Goal: Information Seeking & Learning: Learn about a topic

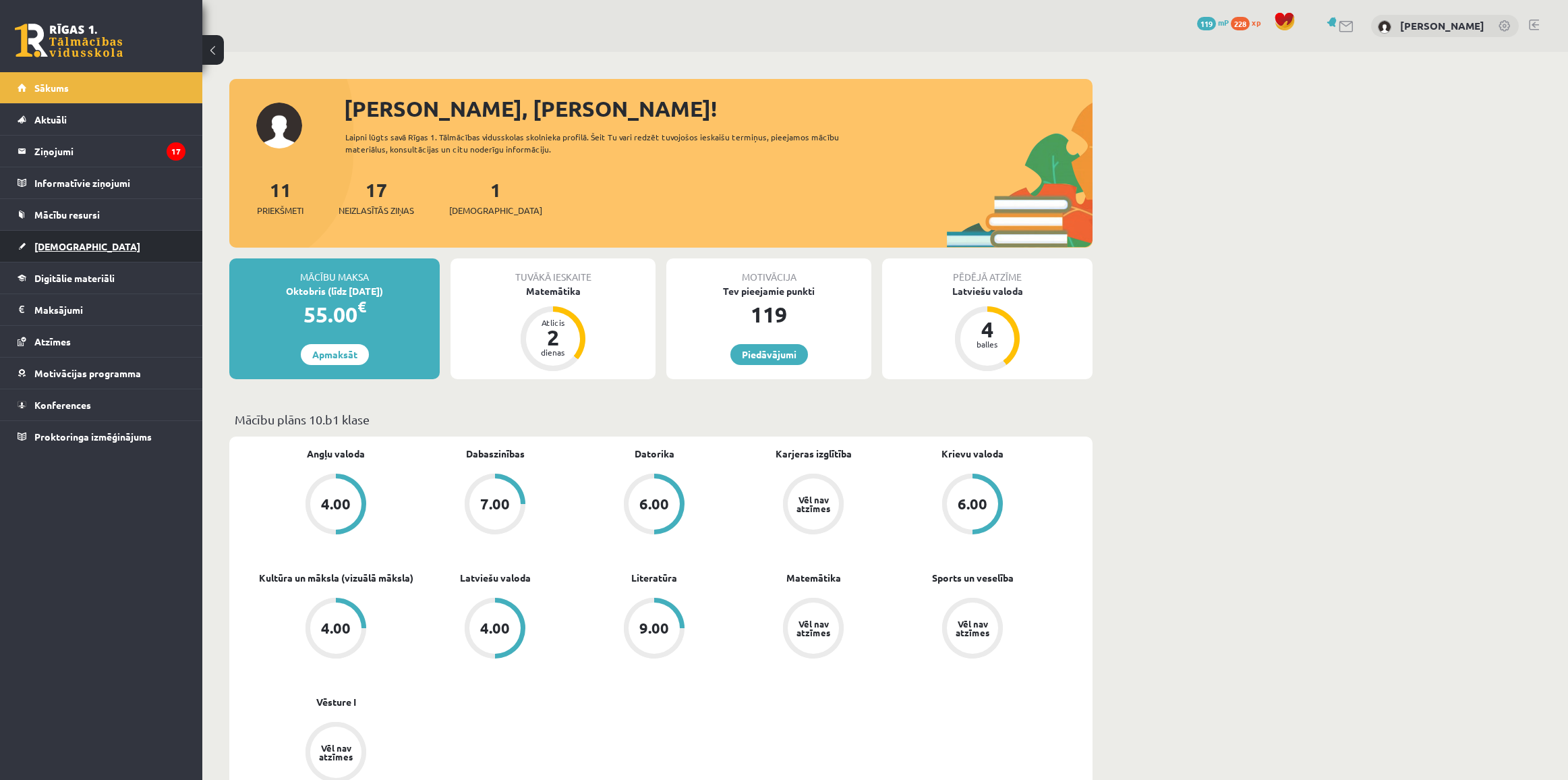
click at [72, 243] on span "[DEMOGRAPHIC_DATA]" at bounding box center [87, 246] width 106 height 12
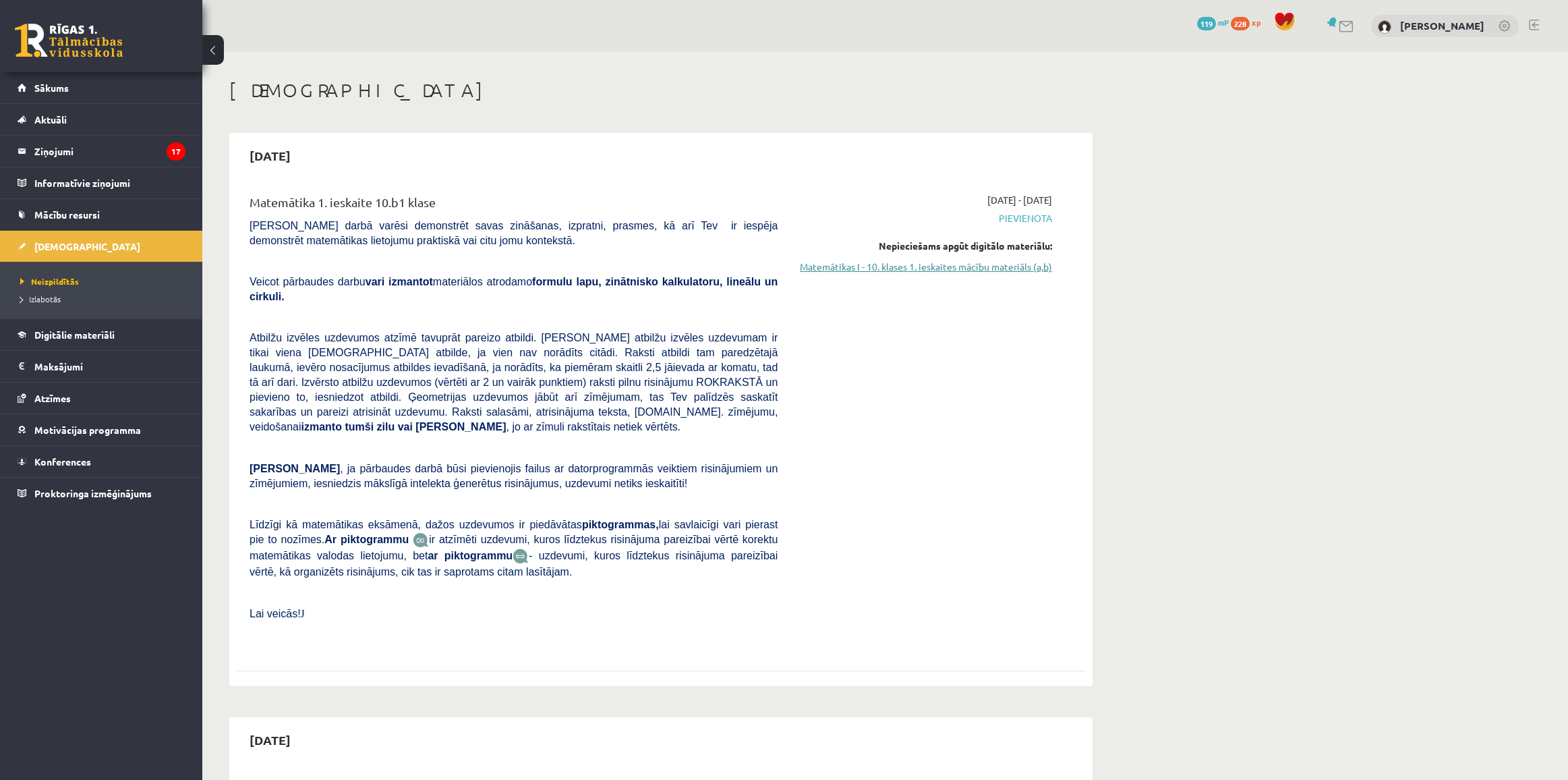
click at [928, 264] on link "Matemātikas I - 10. klases 1. ieskaites mācību materiāls (a,b)" at bounding box center [925, 267] width 254 height 14
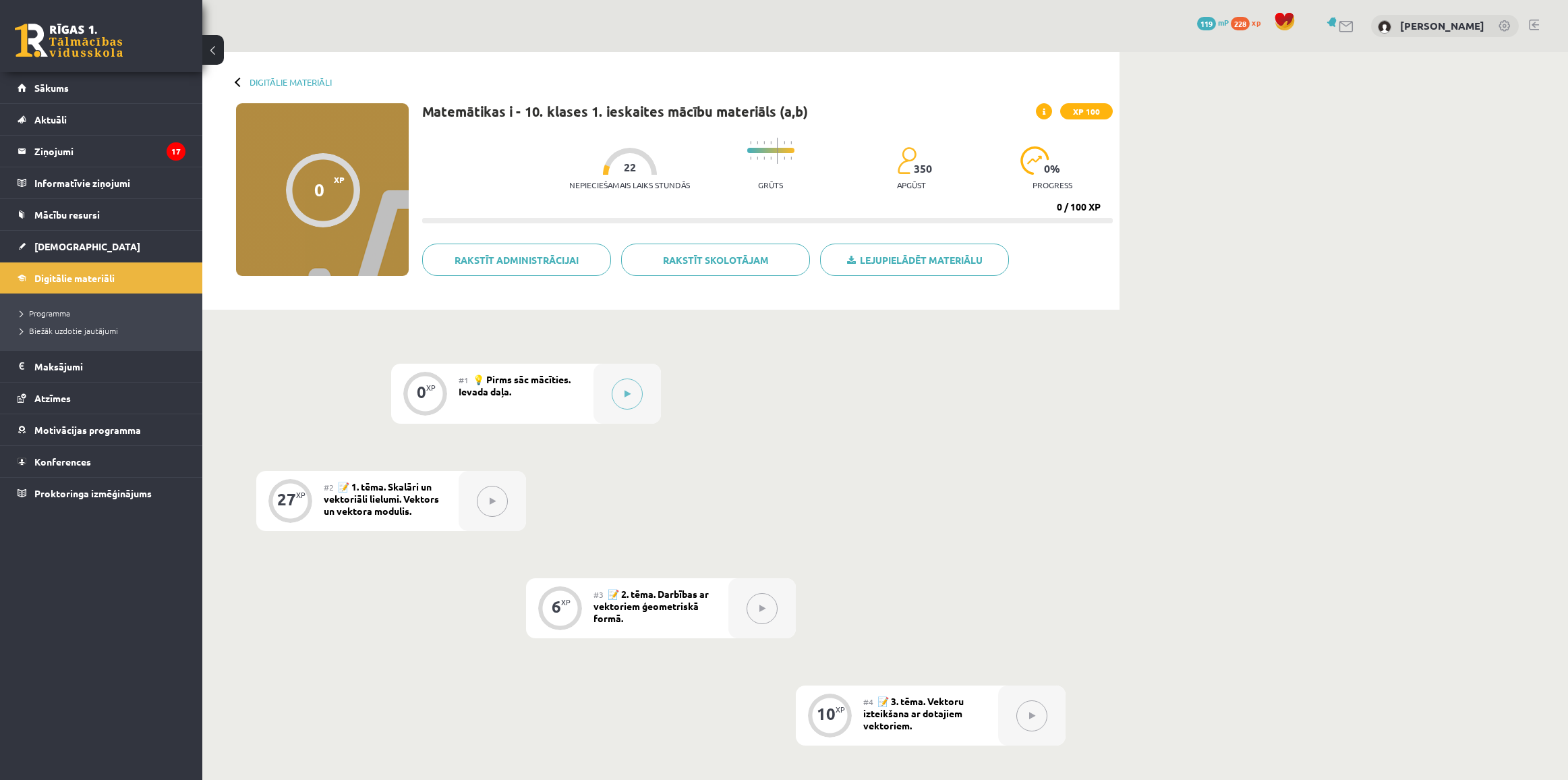
click at [1181, 410] on div "Digitālie materiāli 0 XP XP 100 0 / 100 XP Matemātikas i - 10. klases 1. ieskai…" at bounding box center [885, 776] width 1366 height 1447
click at [615, 412] on div at bounding box center [627, 394] width 67 height 60
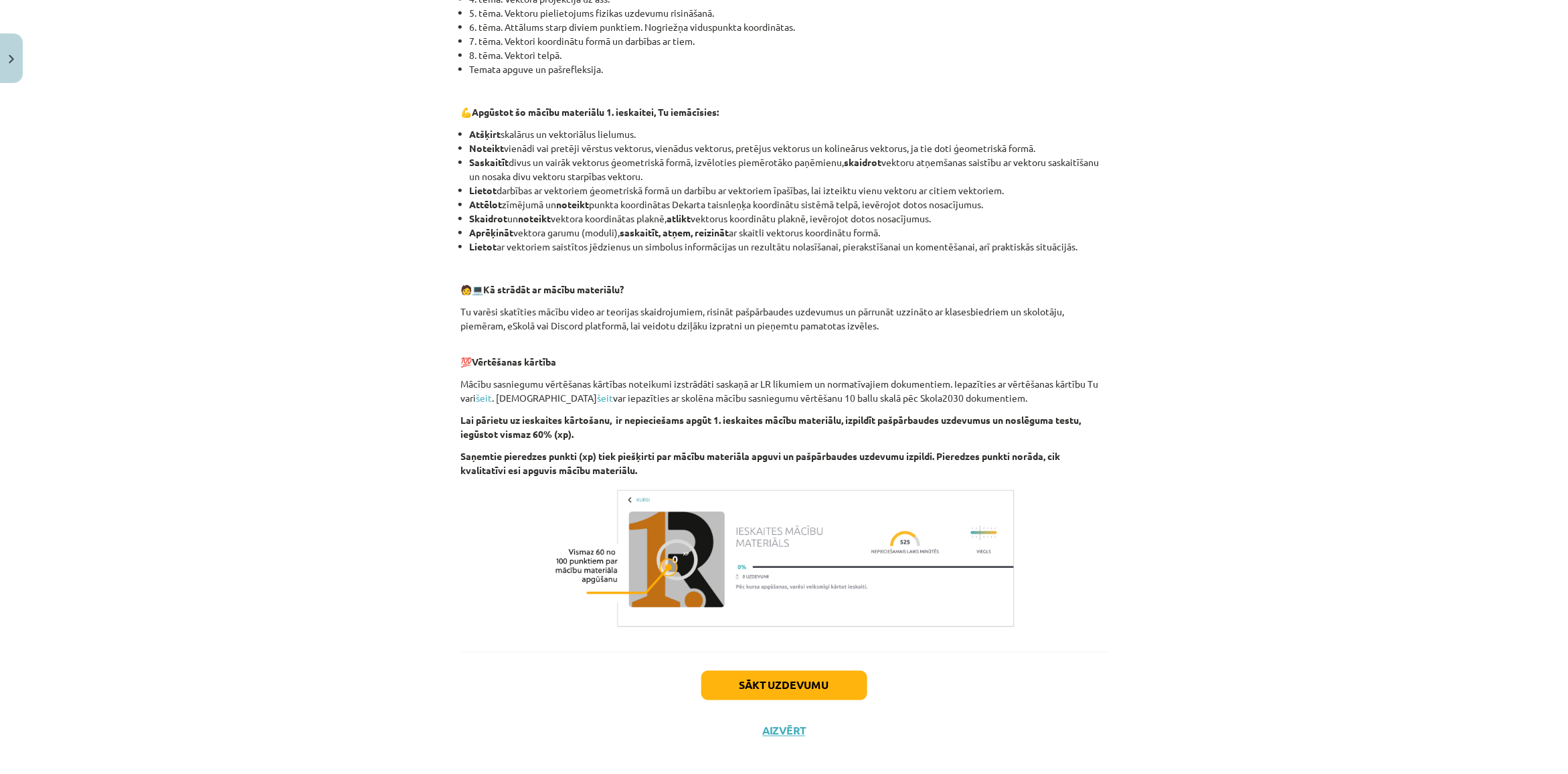
scroll to position [420, 0]
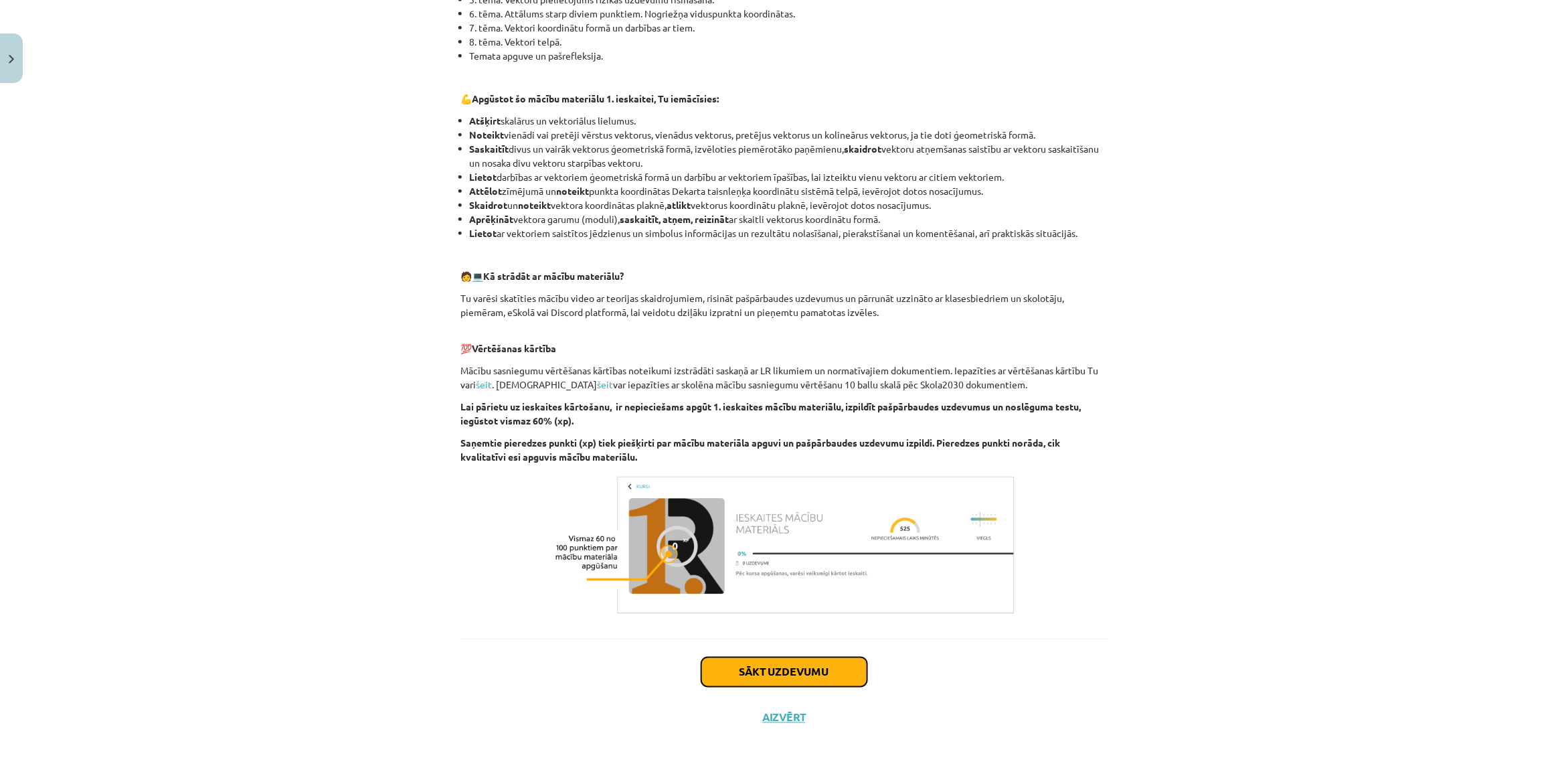
click at [813, 666] on button "Sākt uzdevumu" at bounding box center [784, 672] width 166 height 30
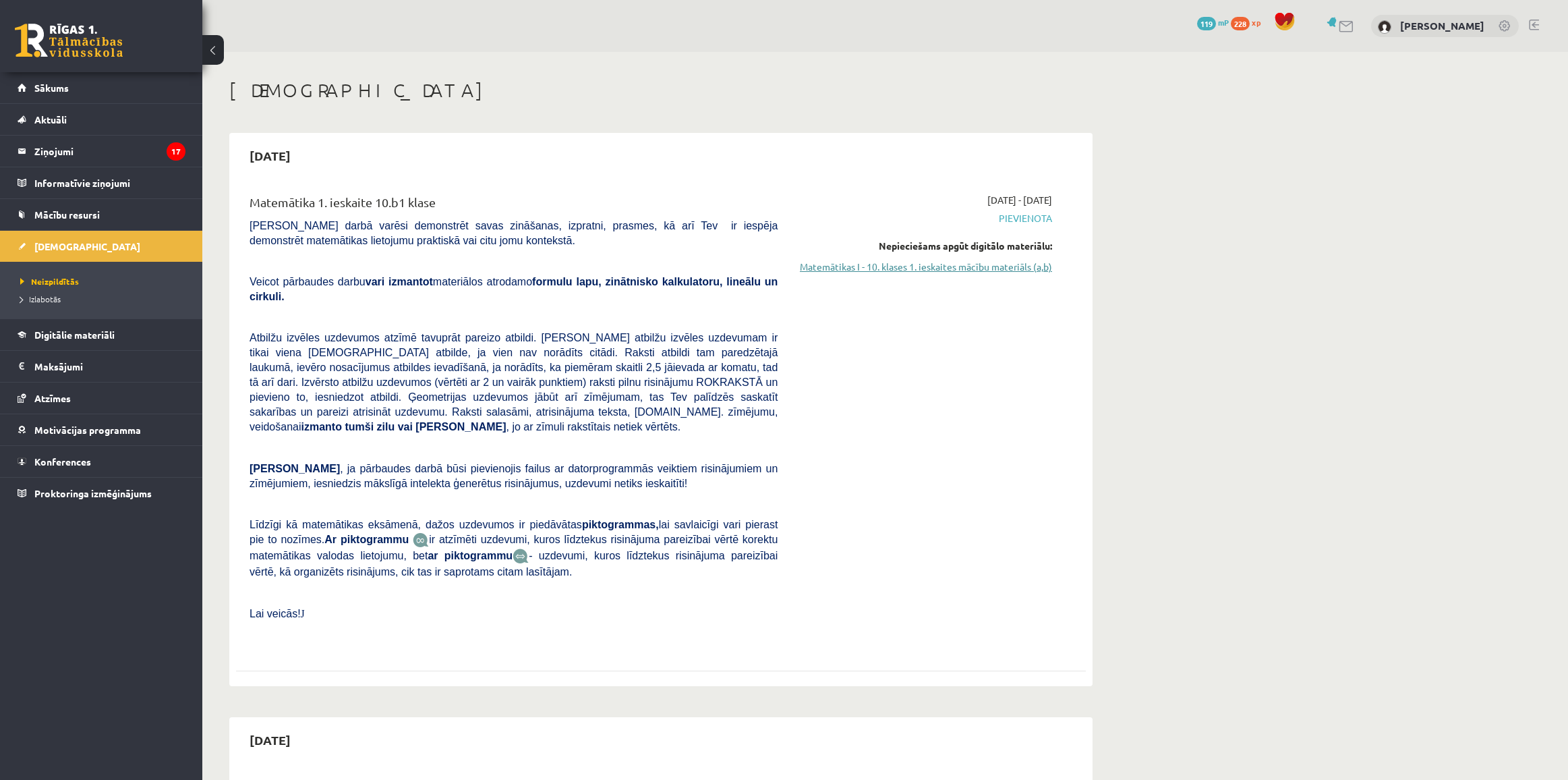
click at [931, 267] on link "Matemātikas I - 10. klases 1. ieskaites mācību materiāls (a,b)" at bounding box center [925, 267] width 254 height 14
click at [429, 368] on span "Atbilžu izvēles uzdevumos atzīmē tavuprāt pareizo atbildi. Katram atbilžu izvēl…" at bounding box center [513, 382] width 528 height 101
click at [415, 386] on span "Atbilžu izvēles uzdevumos atzīmē tavuprāt pareizo atbildi. Katram atbilžu izvēl…" at bounding box center [513, 382] width 528 height 101
click at [437, 354] on span "Atbilžu izvēles uzdevumos atzīmē tavuprāt pareizo atbildi. Katram atbilžu izvēl…" at bounding box center [513, 382] width 528 height 101
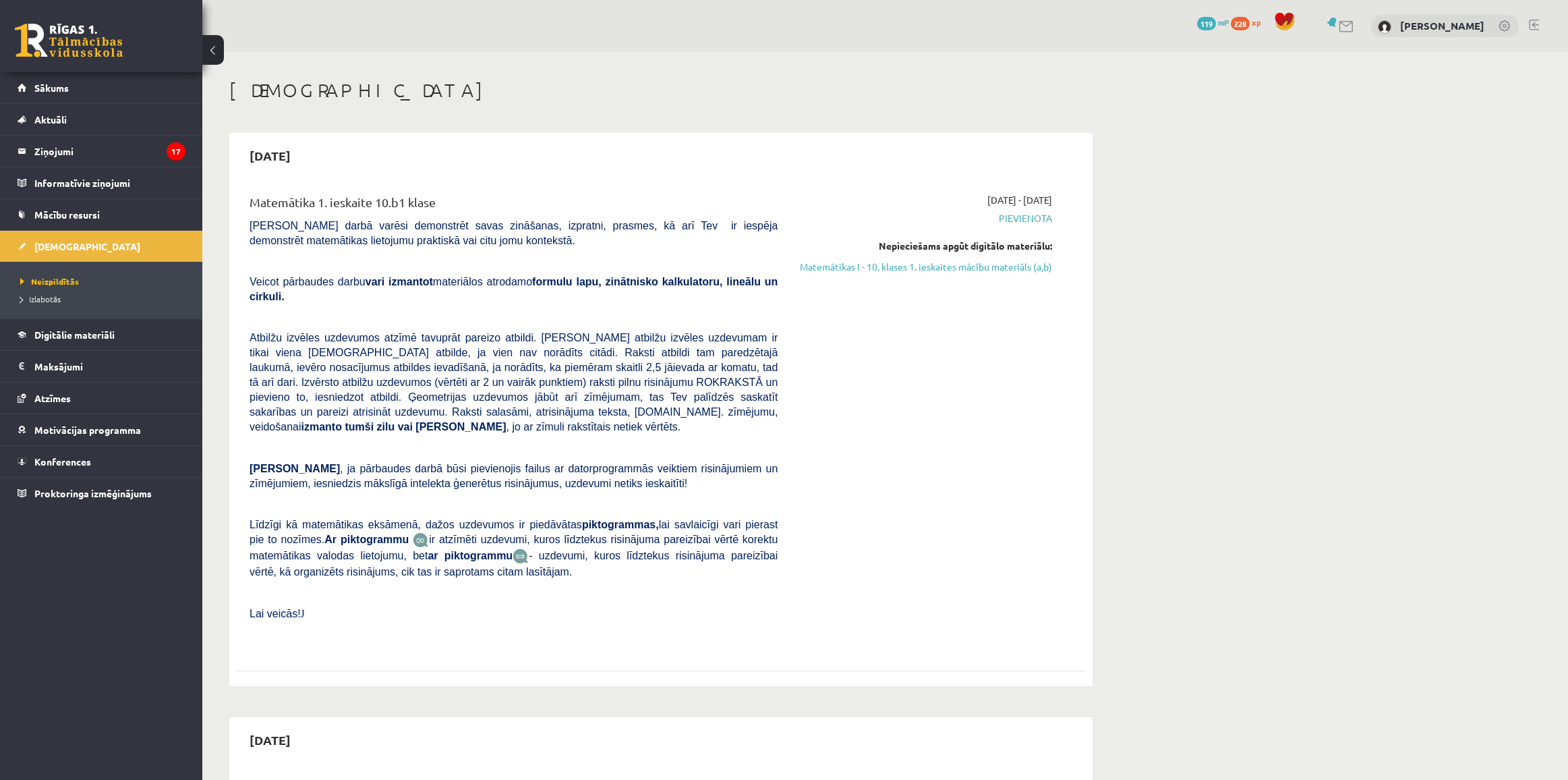
click at [435, 367] on span "Atbilžu izvēles uzdevumos atzīmē tavuprāt pareizo atbildi. Katram atbilžu izvēl…" at bounding box center [513, 382] width 528 height 101
click at [466, 463] on span ", ja pārbaudes darbā būsi pievienojis failus ar datorprogrammās veiktiem risinā…" at bounding box center [513, 476] width 528 height 27
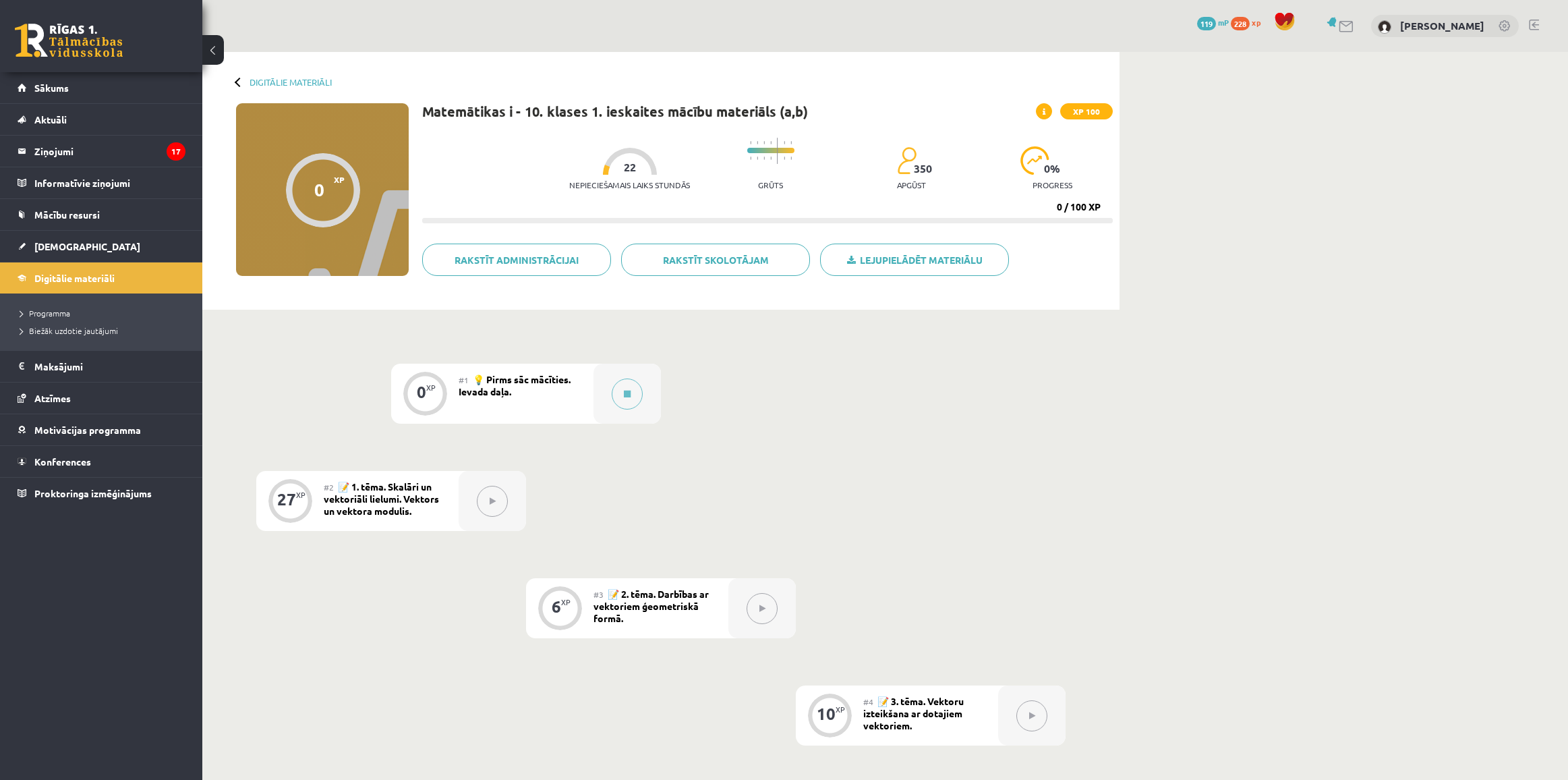
click at [506, 409] on div "#1 💡 Pirms sāc mācīties. Ievada daļa." at bounding box center [526, 394] width 135 height 60
click at [651, 382] on div at bounding box center [627, 394] width 67 height 60
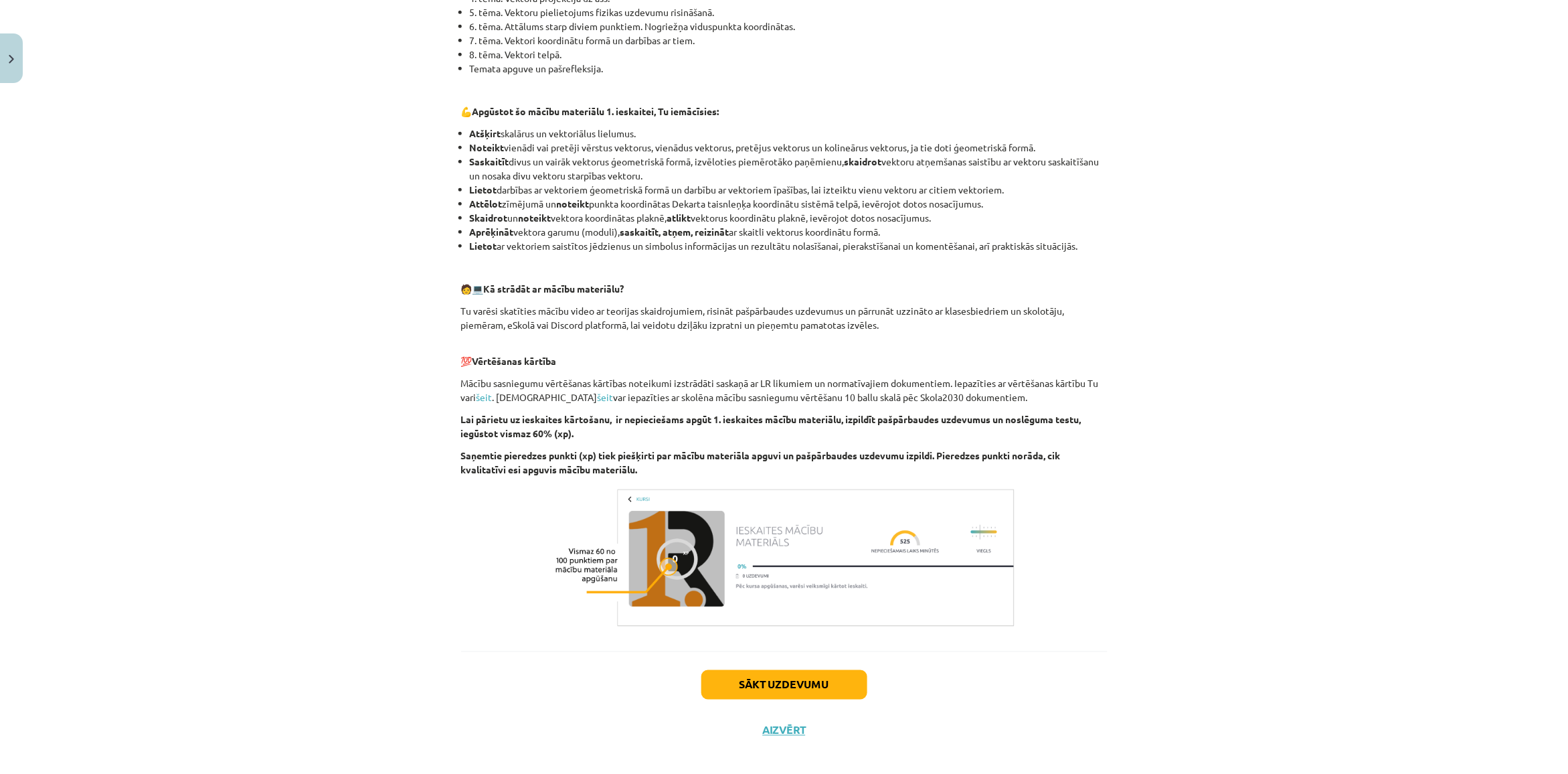
scroll to position [420, 0]
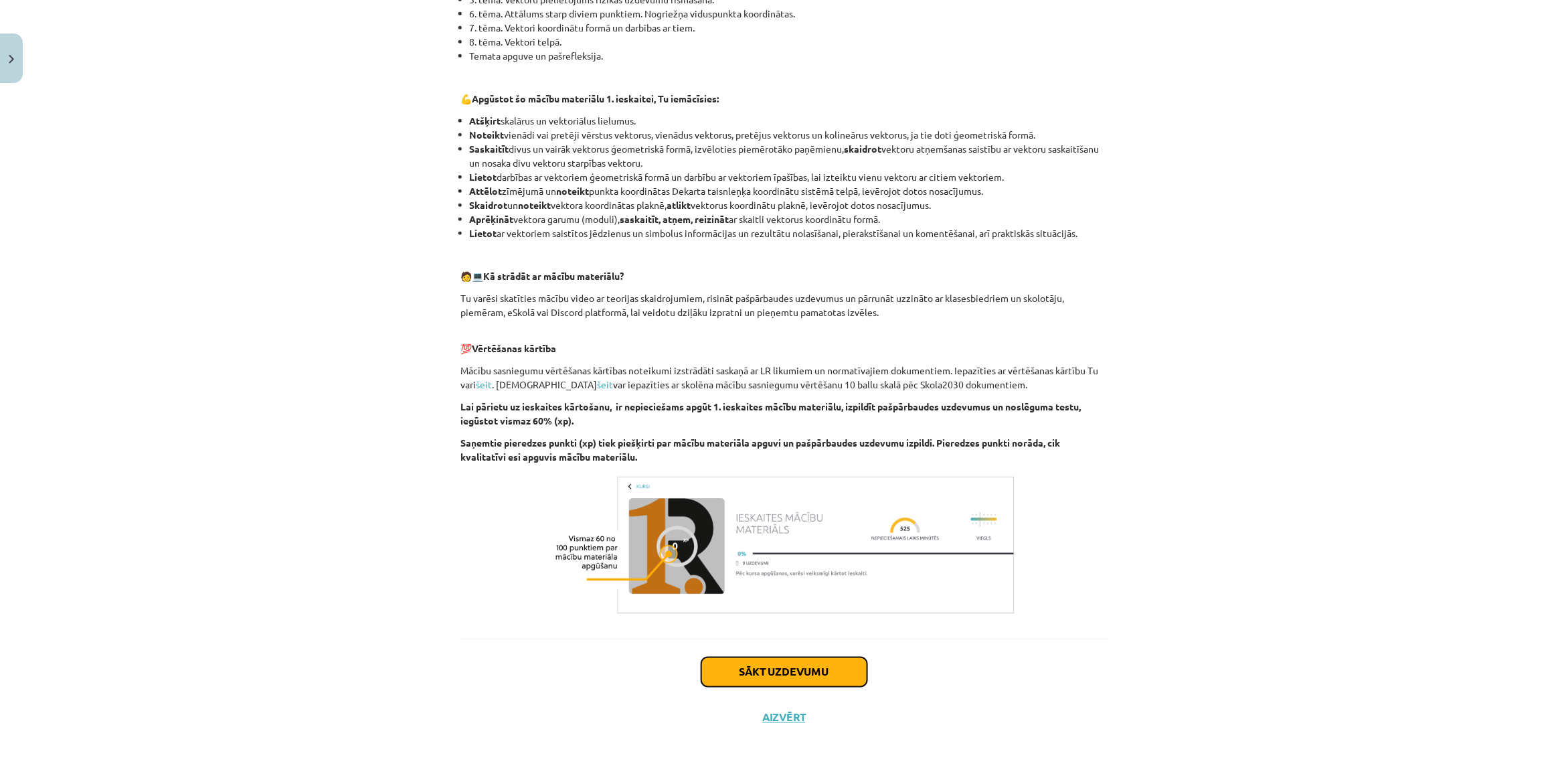
click at [797, 659] on button "Sākt uzdevumu" at bounding box center [784, 672] width 166 height 30
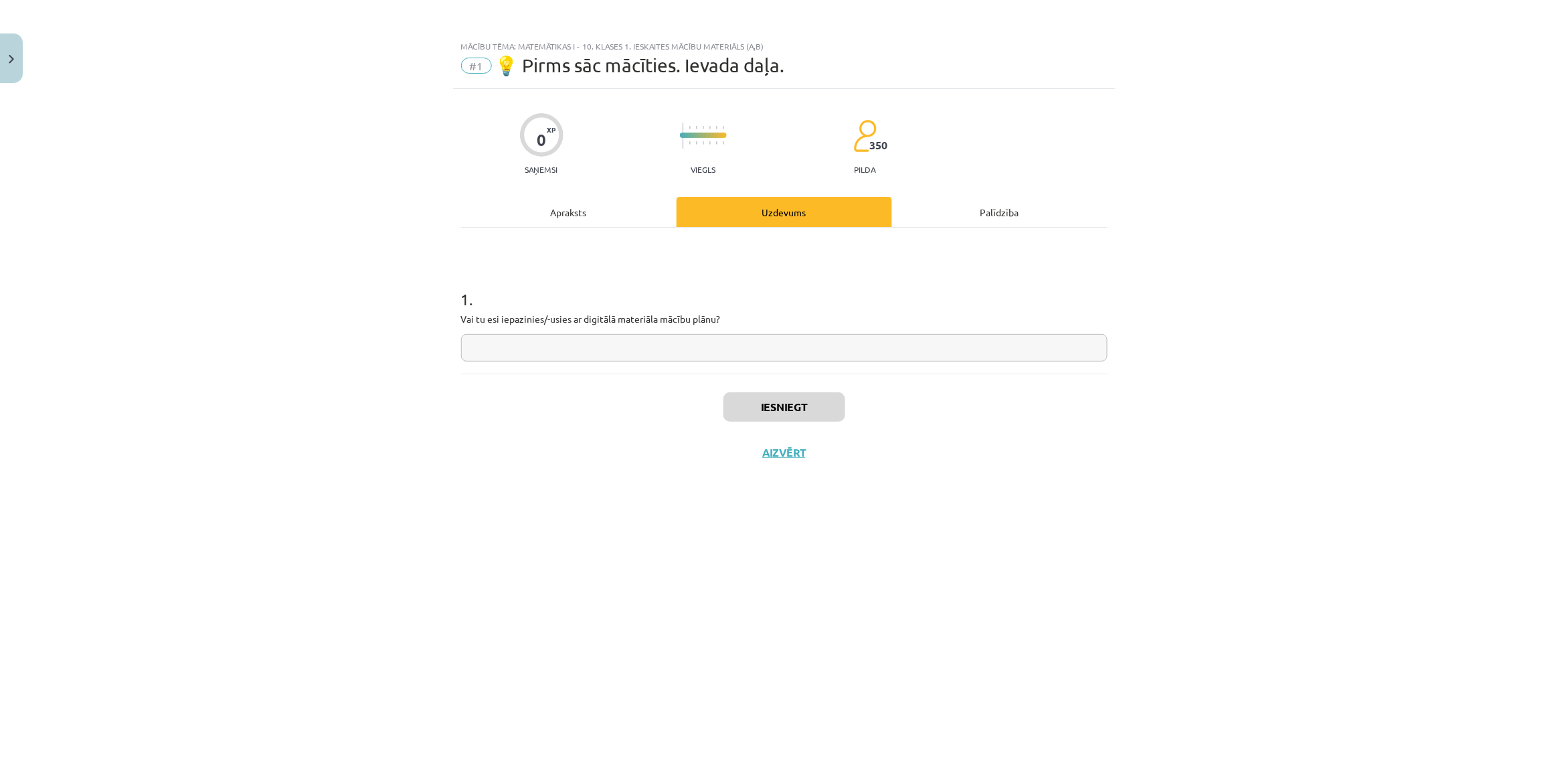
click at [737, 350] on input "text" at bounding box center [784, 347] width 647 height 27
type input "**"
click at [775, 419] on button "Iesniegt" at bounding box center [784, 407] width 122 height 30
click at [741, 464] on button "Nākamā nodarbība" at bounding box center [784, 460] width 131 height 31
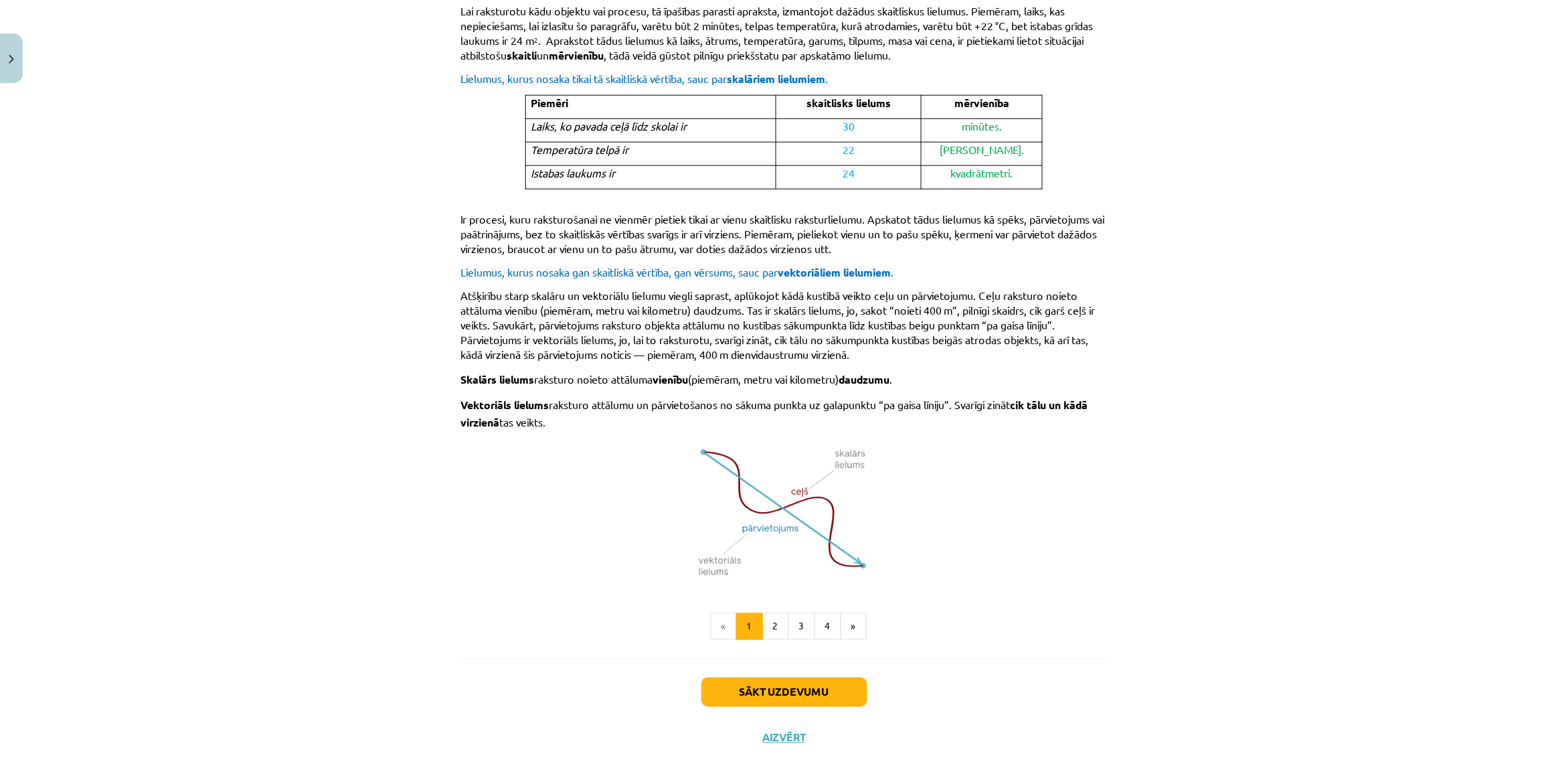
scroll to position [607, 0]
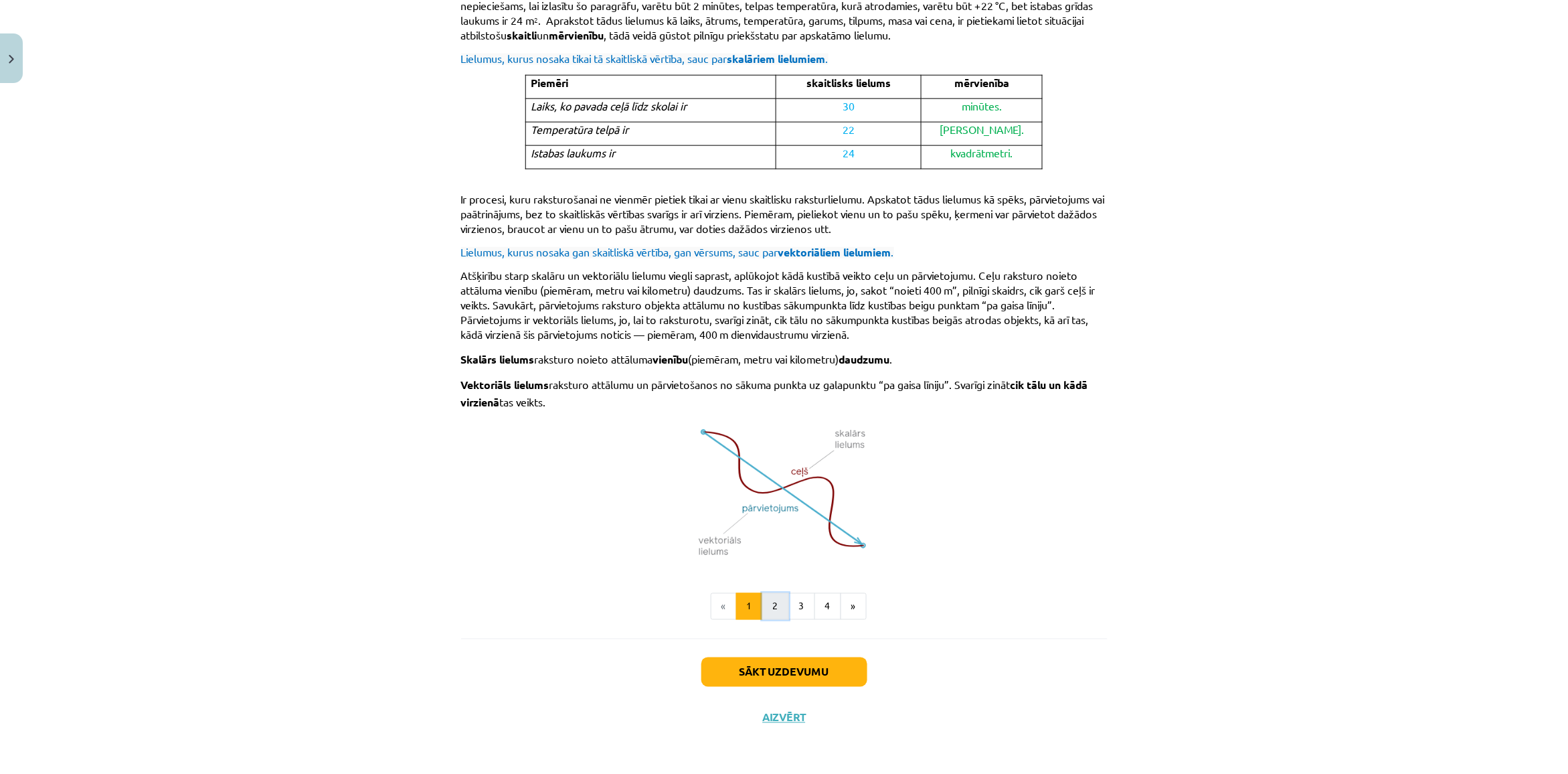
click at [771, 613] on button "2" at bounding box center [776, 606] width 27 height 27
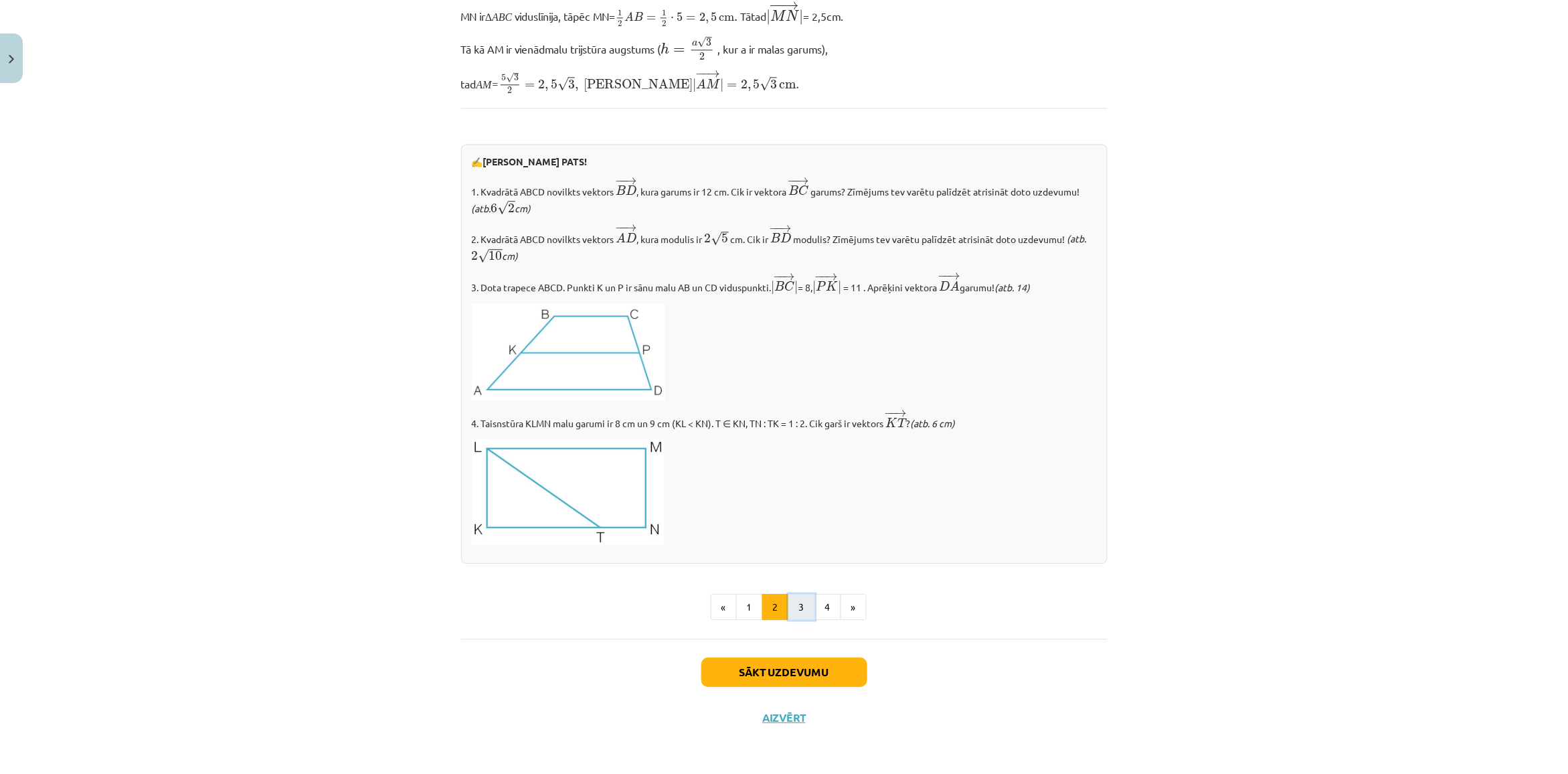
click at [804, 610] on button "3" at bounding box center [801, 607] width 27 height 27
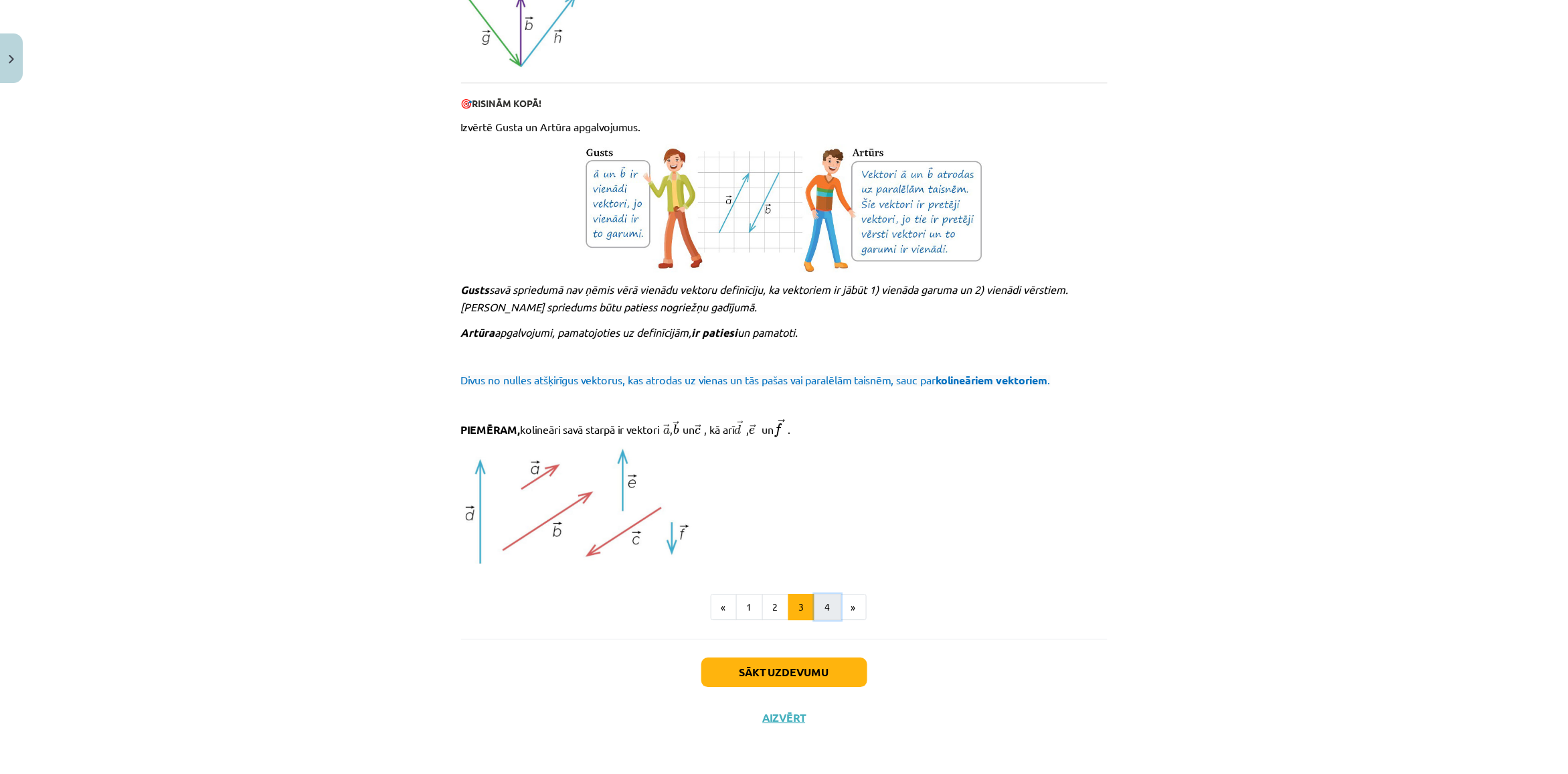
click at [830, 607] on button "4" at bounding box center [827, 607] width 27 height 27
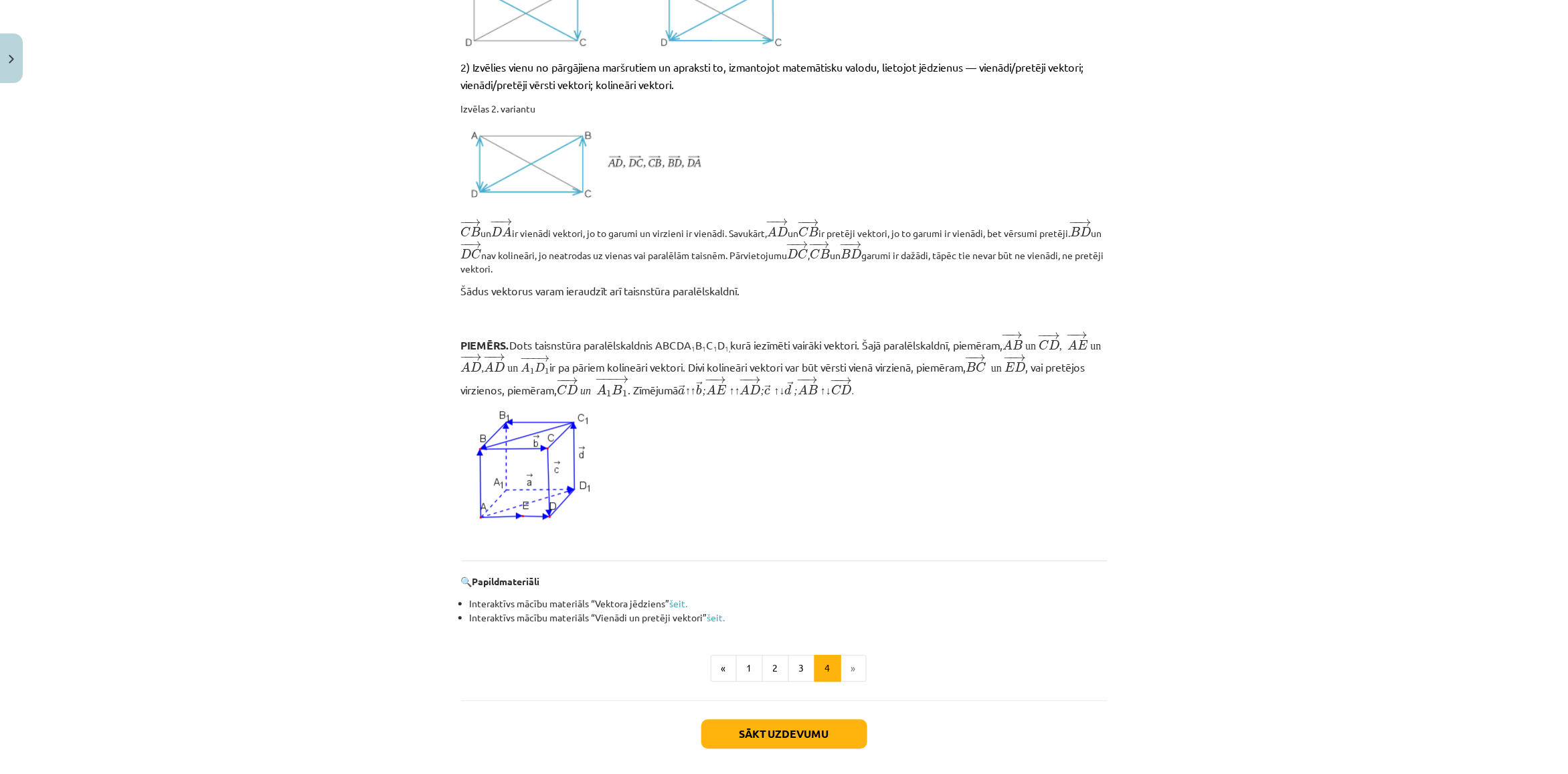
scroll to position [977, 0]
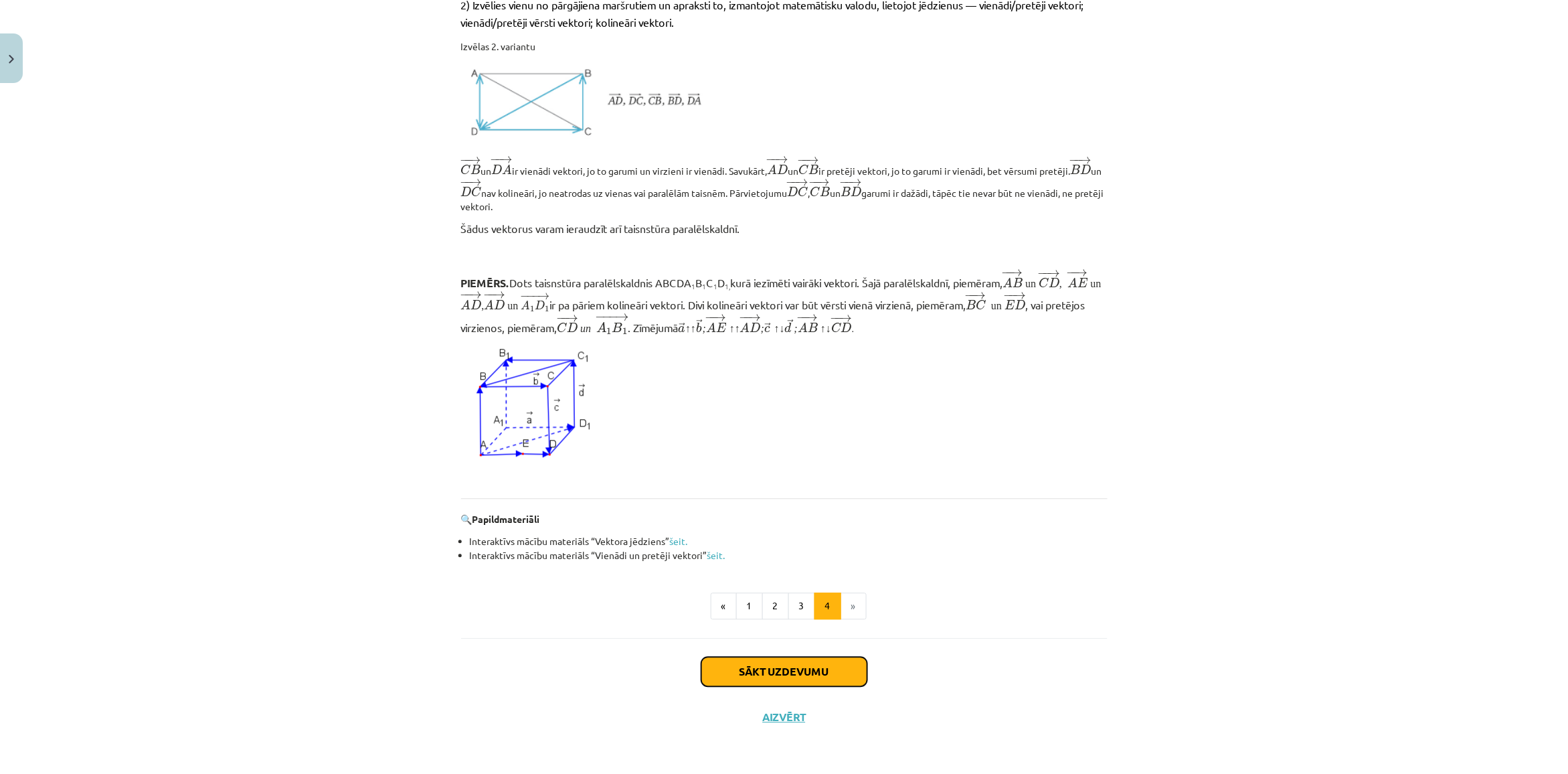
click at [825, 672] on button "Sākt uzdevumu" at bounding box center [784, 672] width 166 height 30
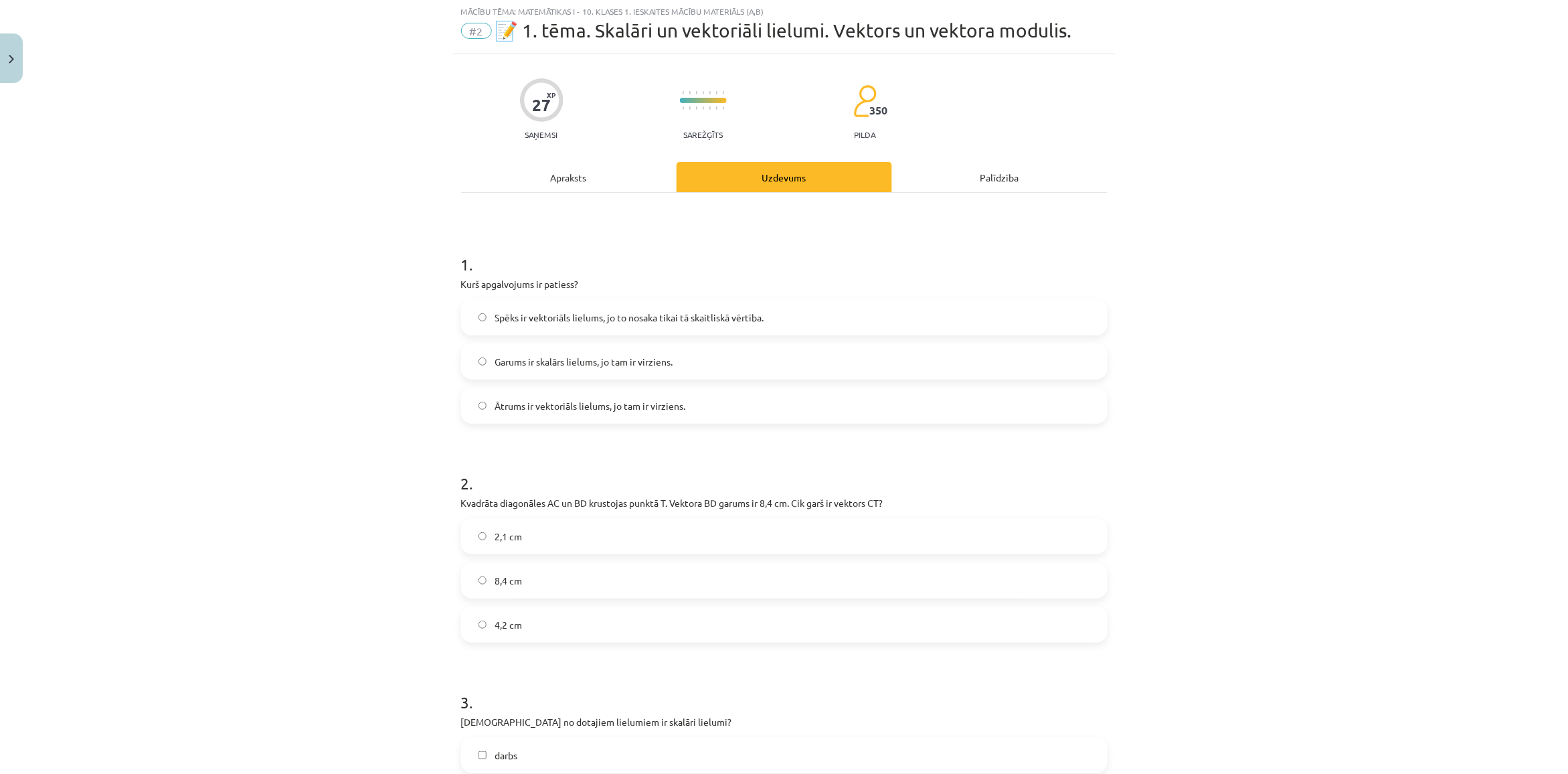
scroll to position [33, 0]
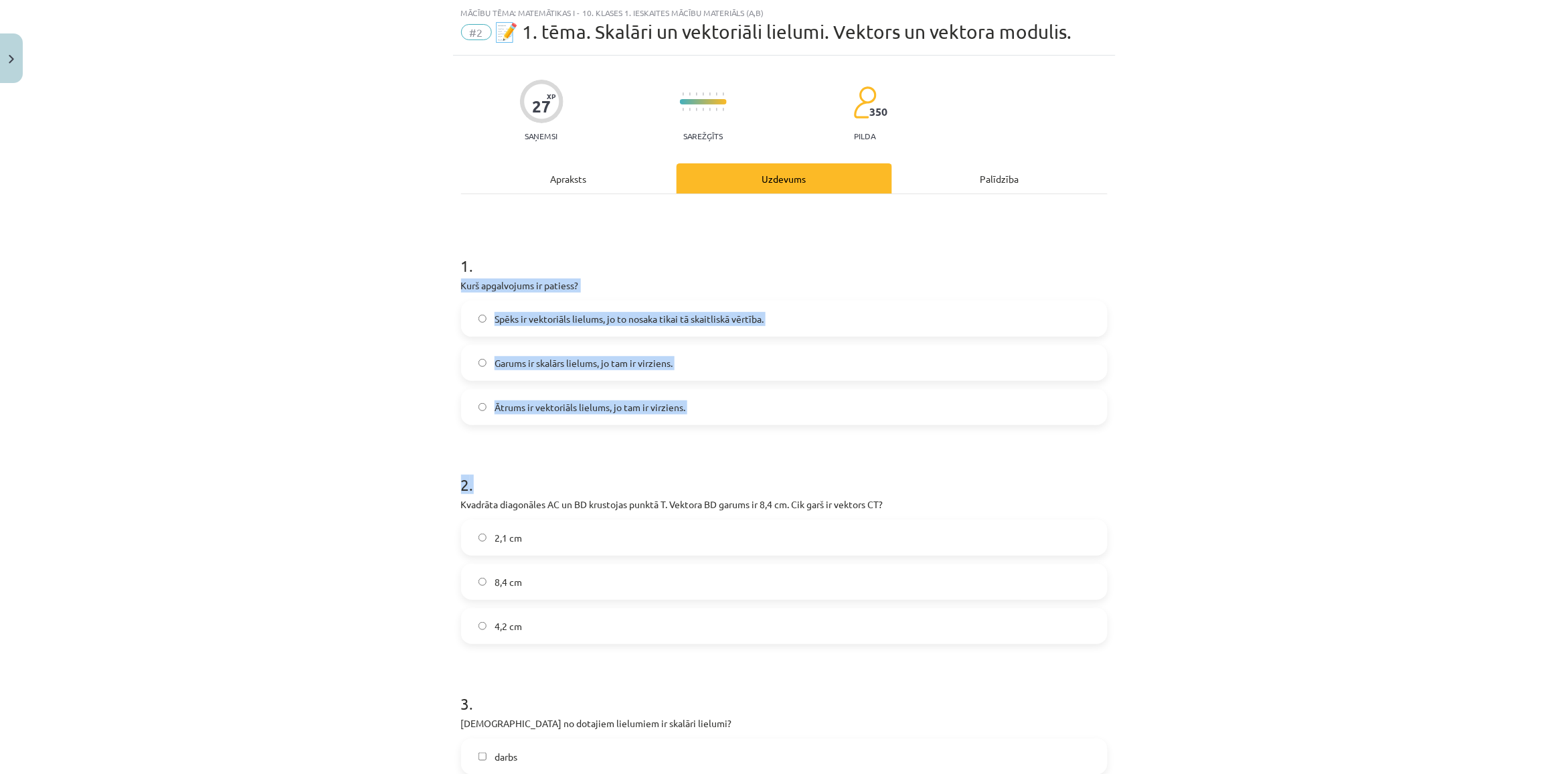
copy form "Kurš apgalvojums ir patiess? Spēks ir vektoriāls lielums, jo to nosaka tikai tā…"
drag, startPoint x: 434, startPoint y: 283, endPoint x: 734, endPoint y: 426, distance: 332.3
click at [734, 426] on div "Mācību tēma: Matemātikas i - 10. klases 1. ieskaites mācību materiāls (a,b) #2 …" at bounding box center [784, 387] width 1568 height 774
click at [720, 406] on label "Ātrums ir vektoriāls lielums, jo tam ir virziens." at bounding box center [784, 407] width 643 height 33
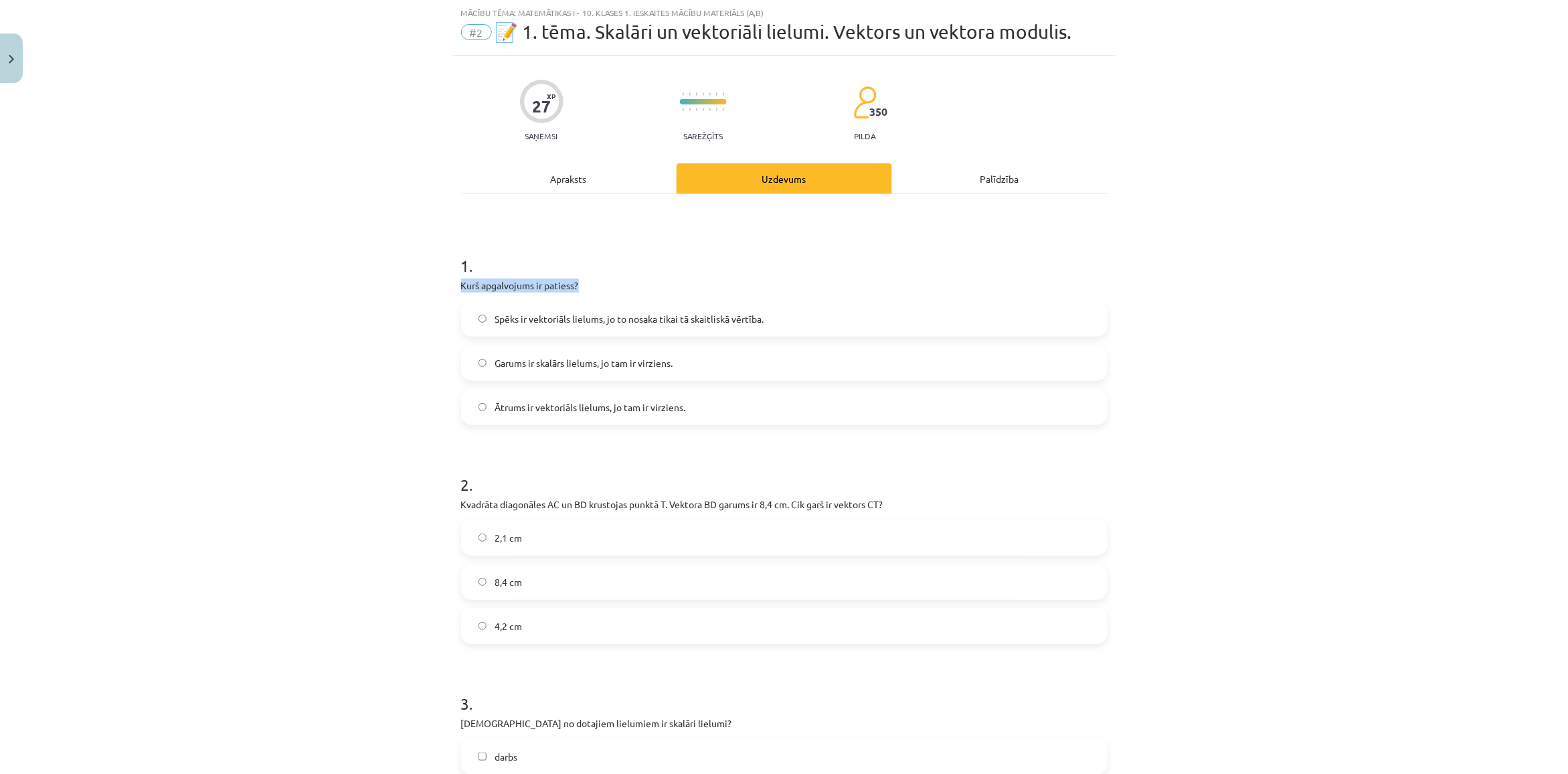
drag, startPoint x: 434, startPoint y: 296, endPoint x: 443, endPoint y: 283, distance: 15.8
click at [443, 286] on div "Mācību tēma: Matemātikas i - 10. klases 1. ieskaites mācību materiāls (a,b) #2 …" at bounding box center [784, 387] width 1568 height 774
click at [443, 283] on div "Mācību tēma: Matemātikas i - 10. klases 1. ieskaites mācību materiāls (a,b) #2 …" at bounding box center [784, 387] width 1568 height 774
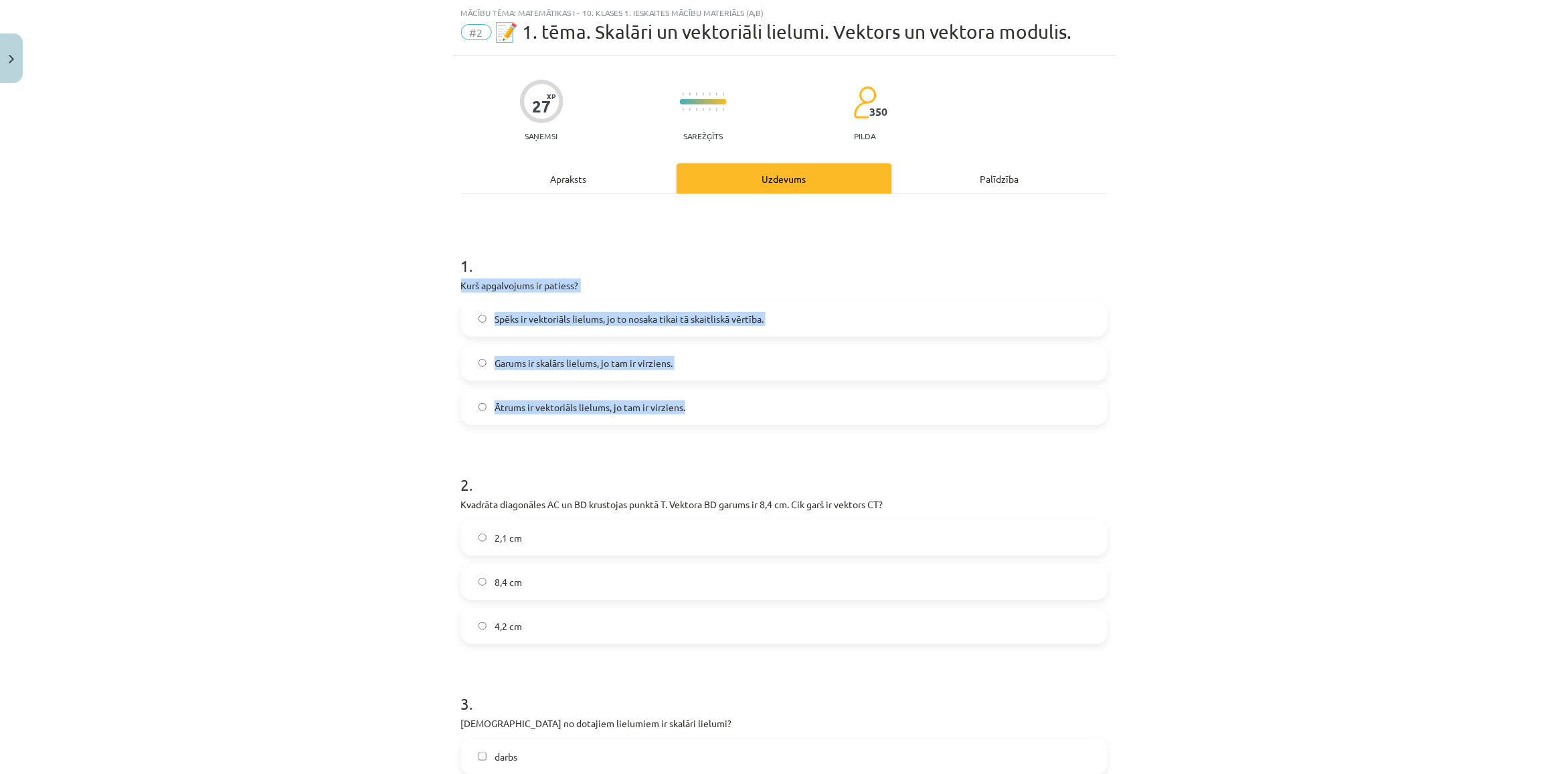
copy div "Kurš apgalvojums ir patiess? Spēks ir vektoriāls lielums, jo to nosaka tikai tā…"
drag, startPoint x: 439, startPoint y: 283, endPoint x: 684, endPoint y: 409, distance: 275.5
click at [684, 409] on div "Mācību tēma: Matemātikas i - 10. klases 1. ieskaites mācību materiāls (a,b) #2 …" at bounding box center [784, 387] width 1568 height 774
click at [479, 423] on label "Ātrums ir vektoriāls lielums, jo tam ir virziens." at bounding box center [784, 407] width 643 height 33
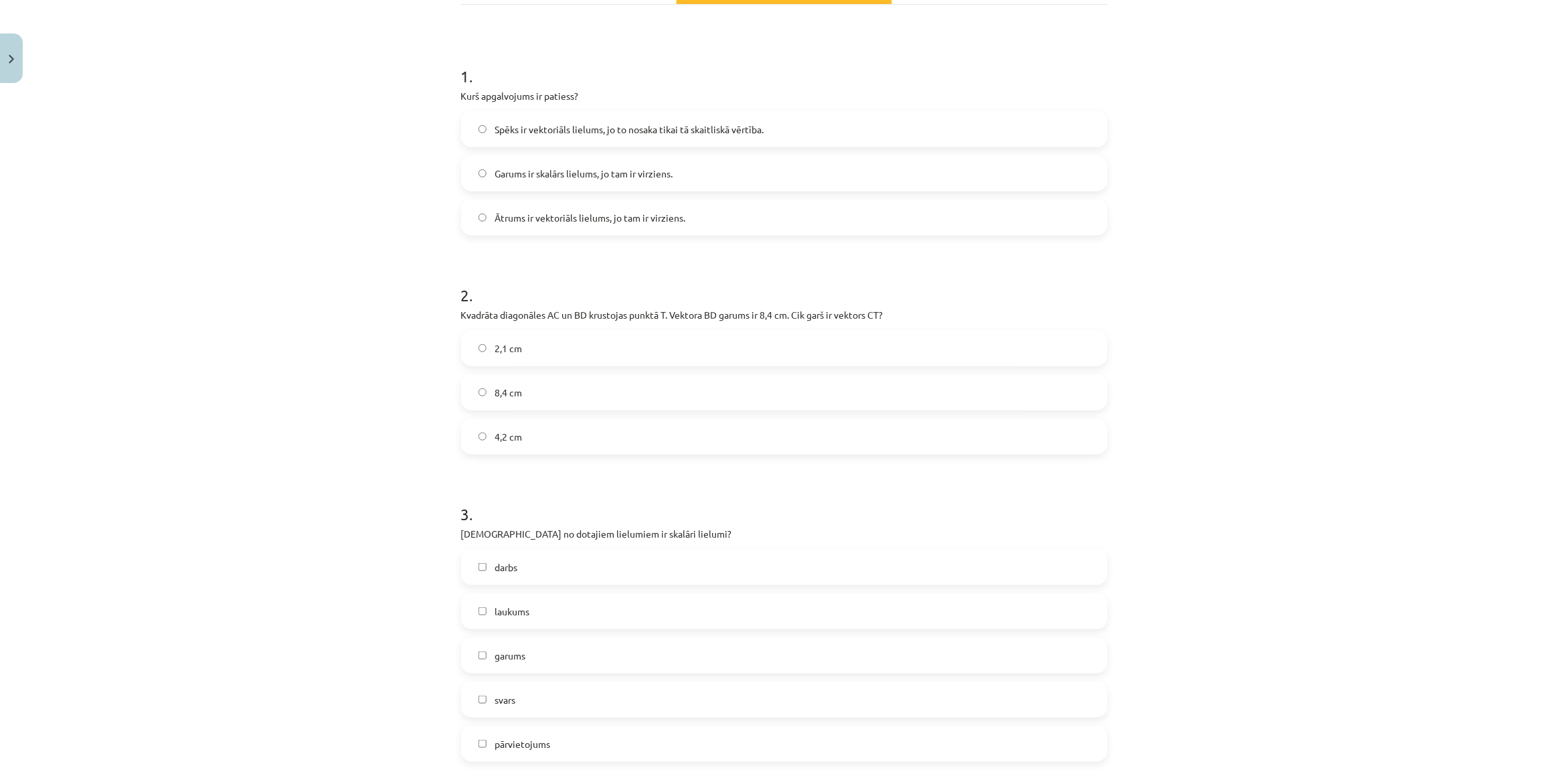
scroll to position [0, 0]
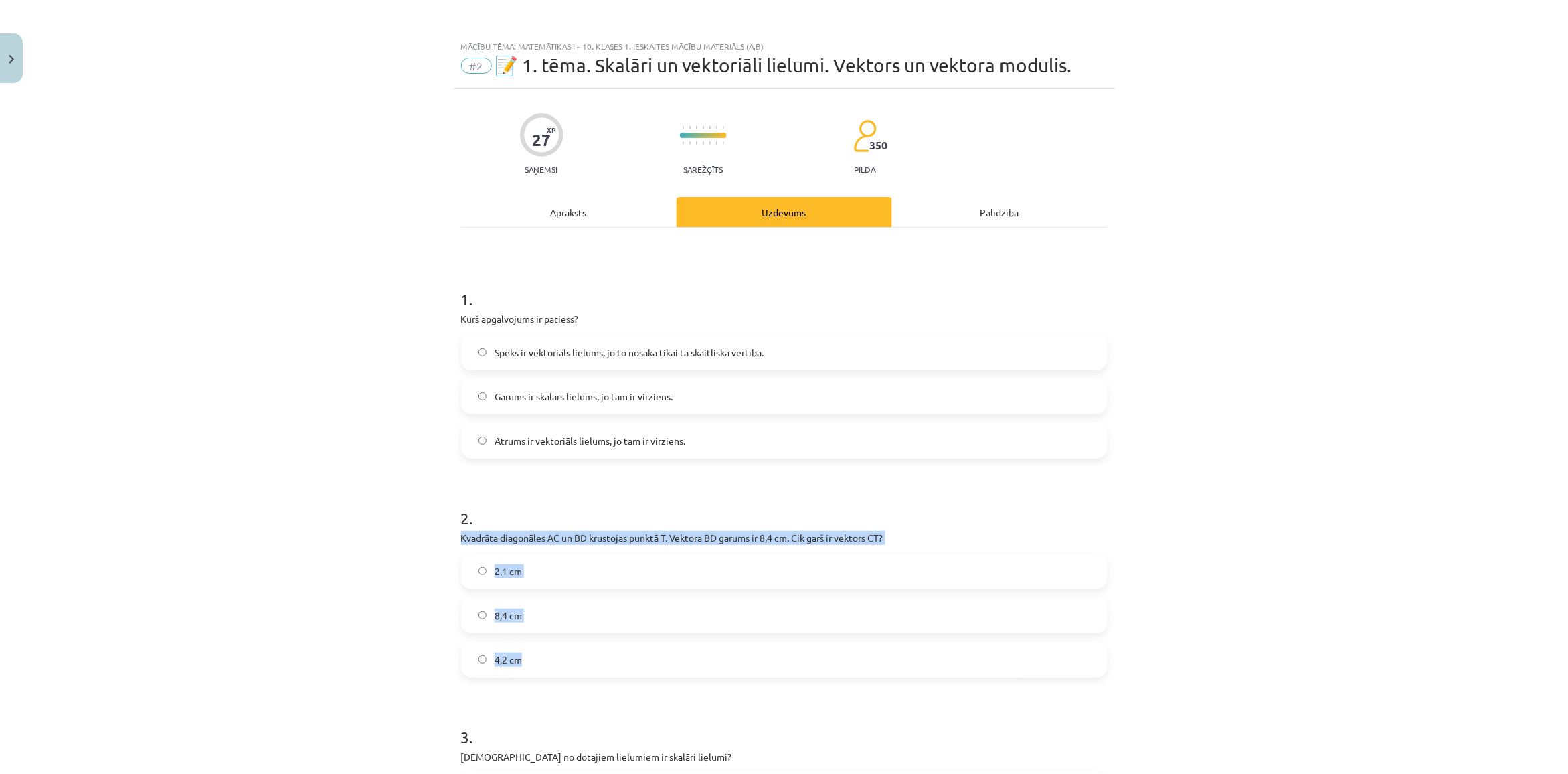
copy div "Kvadrāta diagonāles AC un BD krustojas punktā T. Vektora ﻿BD﻿ garums ir 8,4 cm.…"
drag, startPoint x: 437, startPoint y: 530, endPoint x: 623, endPoint y: 668, distance: 231.6
click at [623, 668] on div "Mācību tēma: Matemātikas i - 10. klases 1. ieskaites mācību materiāls (a,b) #2 …" at bounding box center [784, 387] width 1568 height 774
click at [219, 505] on div "Mācību tēma: Matemātikas i - 10. klases 1. ieskaites mācību materiāls (a,b) #2 …" at bounding box center [784, 387] width 1568 height 774
click at [537, 660] on label "4,2 cm" at bounding box center [784, 659] width 643 height 33
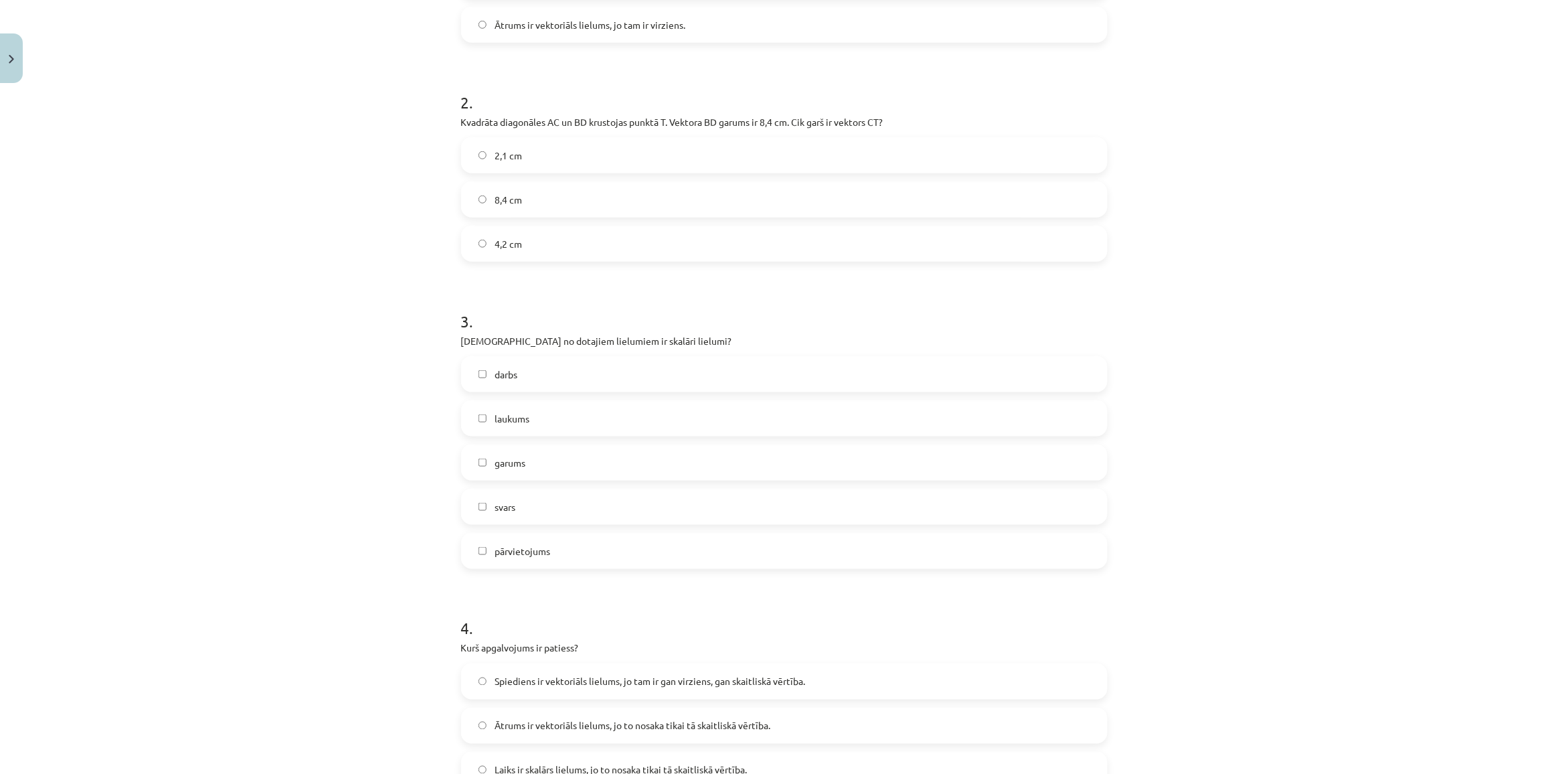
scroll to position [418, 0]
copy div "Kuri no dotajiem lielumiem ir skalāri lielumi? darbs laukums garums svars pārvi…"
drag, startPoint x: 435, startPoint y: 331, endPoint x: 698, endPoint y: 540, distance: 335.9
click at [698, 540] on div "Mācību tēma: Matemātikas i - 10. klases 1. ieskaites mācību materiāls (a,b) #2 …" at bounding box center [784, 387] width 1568 height 774
click at [341, 436] on div "Mācību tēma: Matemātikas i - 10. klases 1. ieskaites mācību materiāls (a,b) #2 …" at bounding box center [784, 387] width 1568 height 774
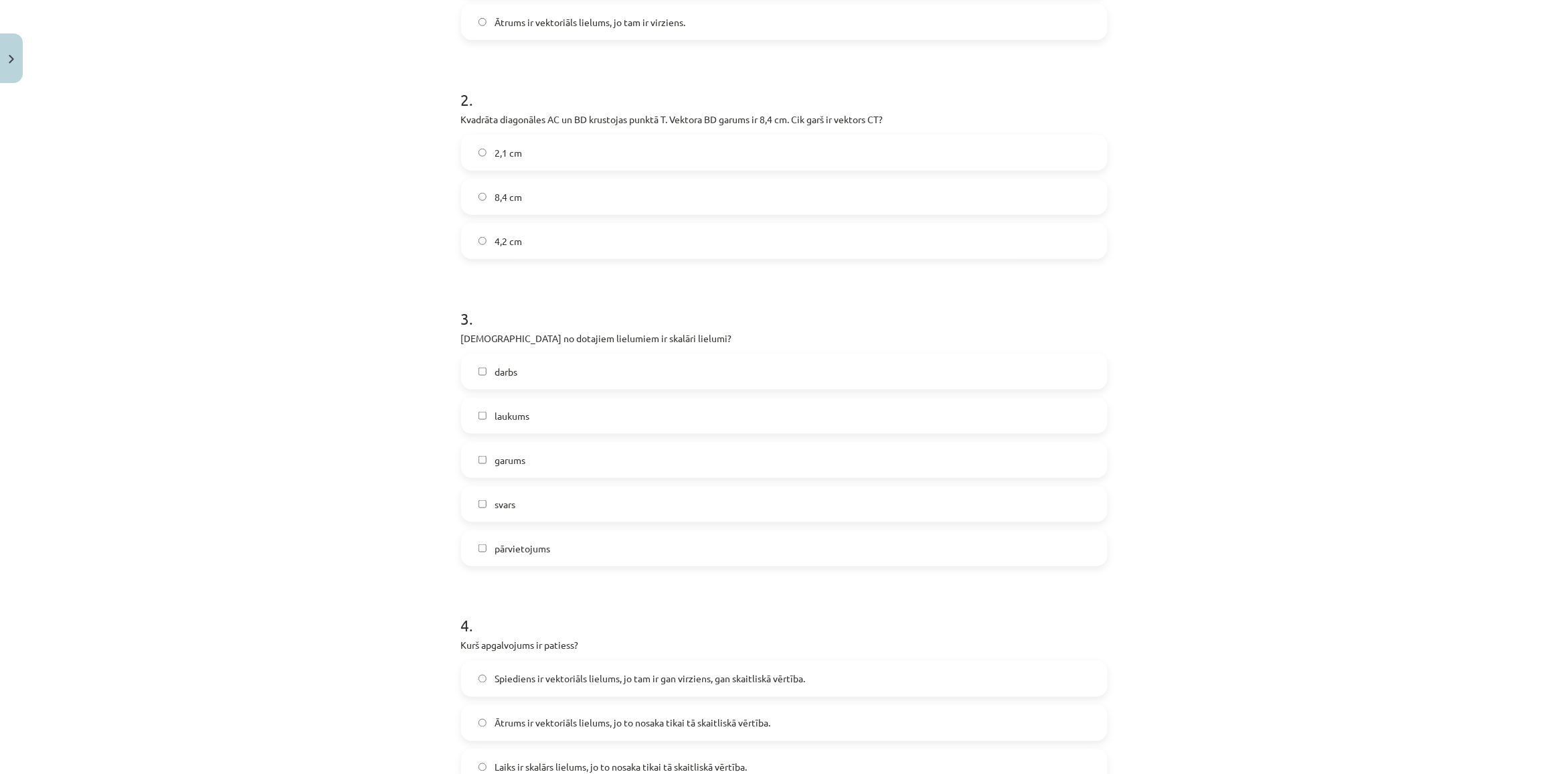
click at [541, 369] on label "darbs" at bounding box center [784, 372] width 643 height 33
click at [541, 429] on label "laukums" at bounding box center [784, 415] width 643 height 33
click at [586, 467] on label "garums" at bounding box center [784, 459] width 643 height 33
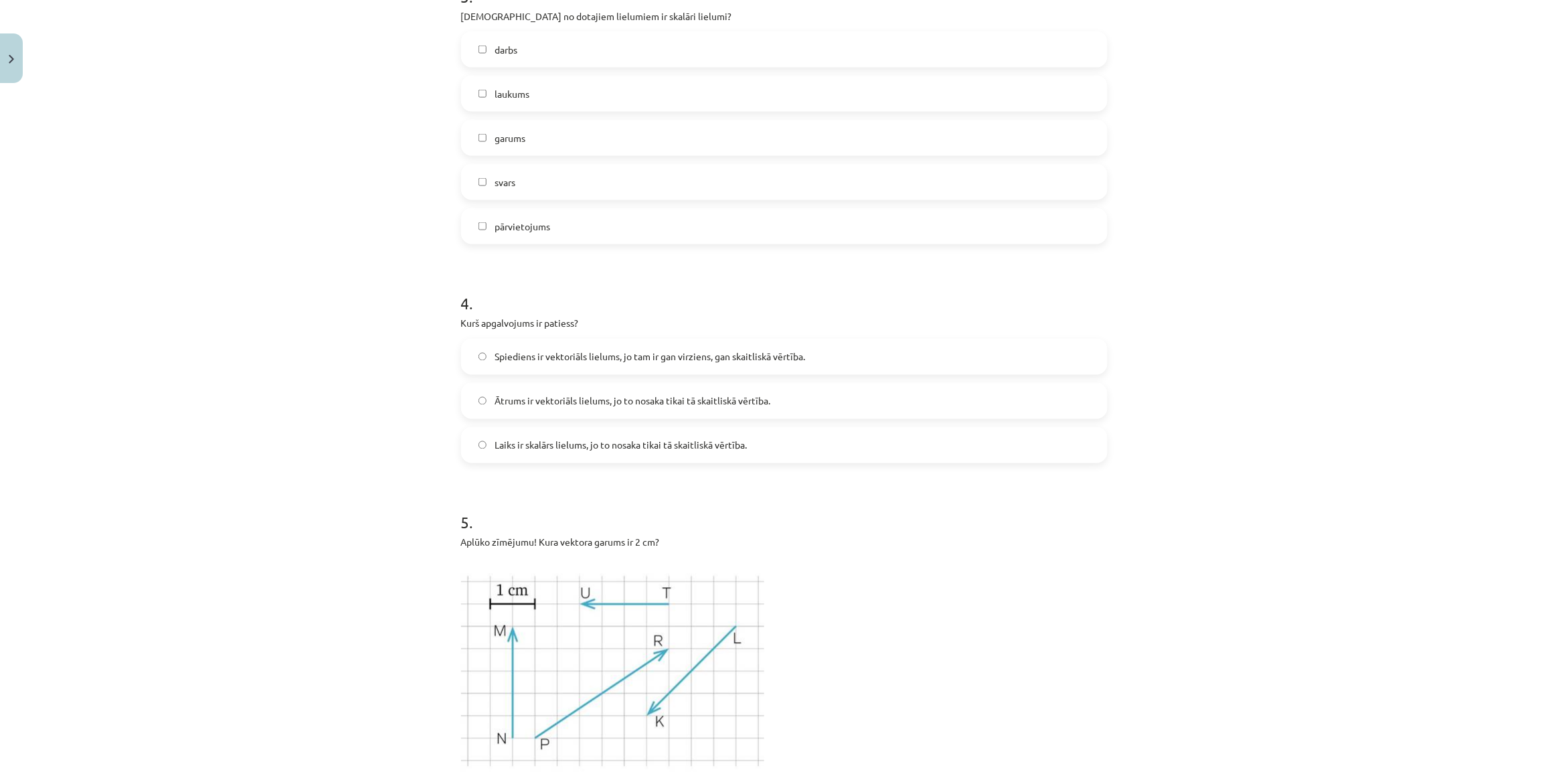
scroll to position [753, 0]
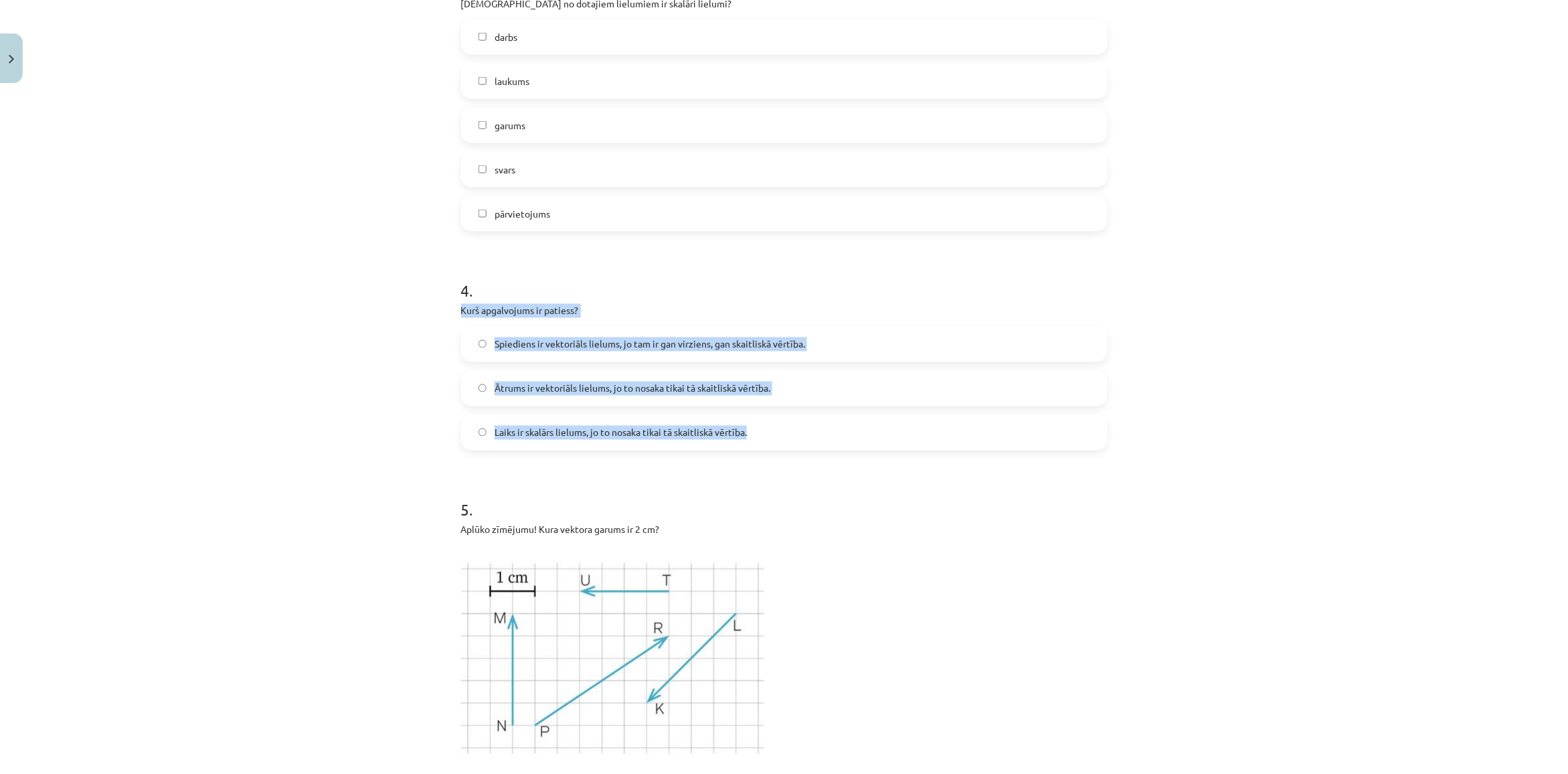
copy div "Kurš apgalvojums ir patiess? Spiediens ir vektoriāls lielums, jo tam ir gan vir…"
drag, startPoint x: 456, startPoint y: 313, endPoint x: 865, endPoint y: 445, distance: 429.8
click at [865, 445] on div "Mācību tēma: Matemātikas i - 10. klases 1. ieskaites mācību materiāls (a,b) #2 …" at bounding box center [784, 387] width 1568 height 774
click at [204, 329] on div "Mācību tēma: Matemātikas i - 10. klases 1. ieskaites mācību materiāls (a,b) #2 …" at bounding box center [784, 387] width 1568 height 774
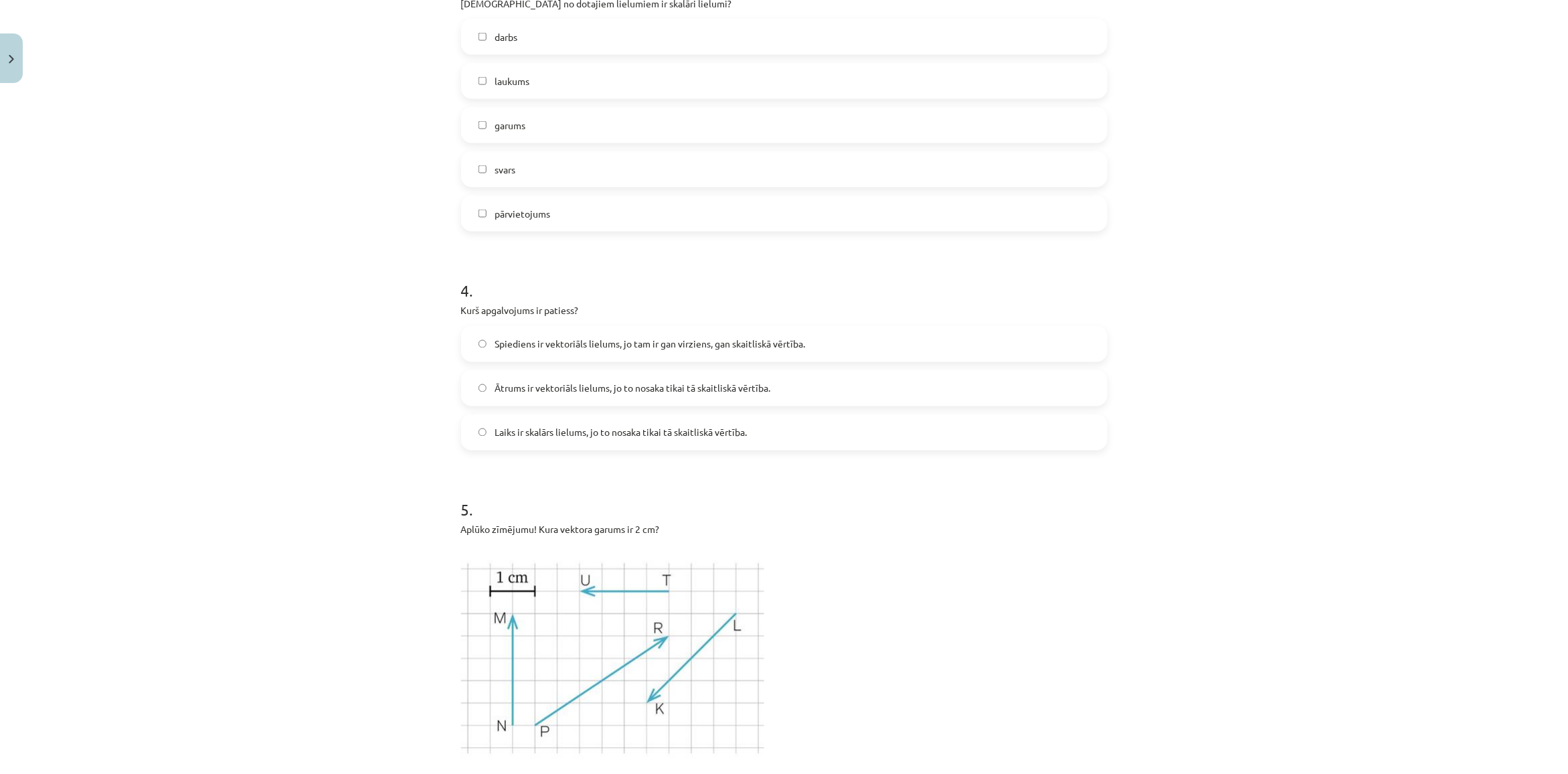
click at [553, 440] on label "Laiks ir skalārs lielums, jo to nosaka tikai tā skaitliskā vērtība." at bounding box center [784, 432] width 643 height 33
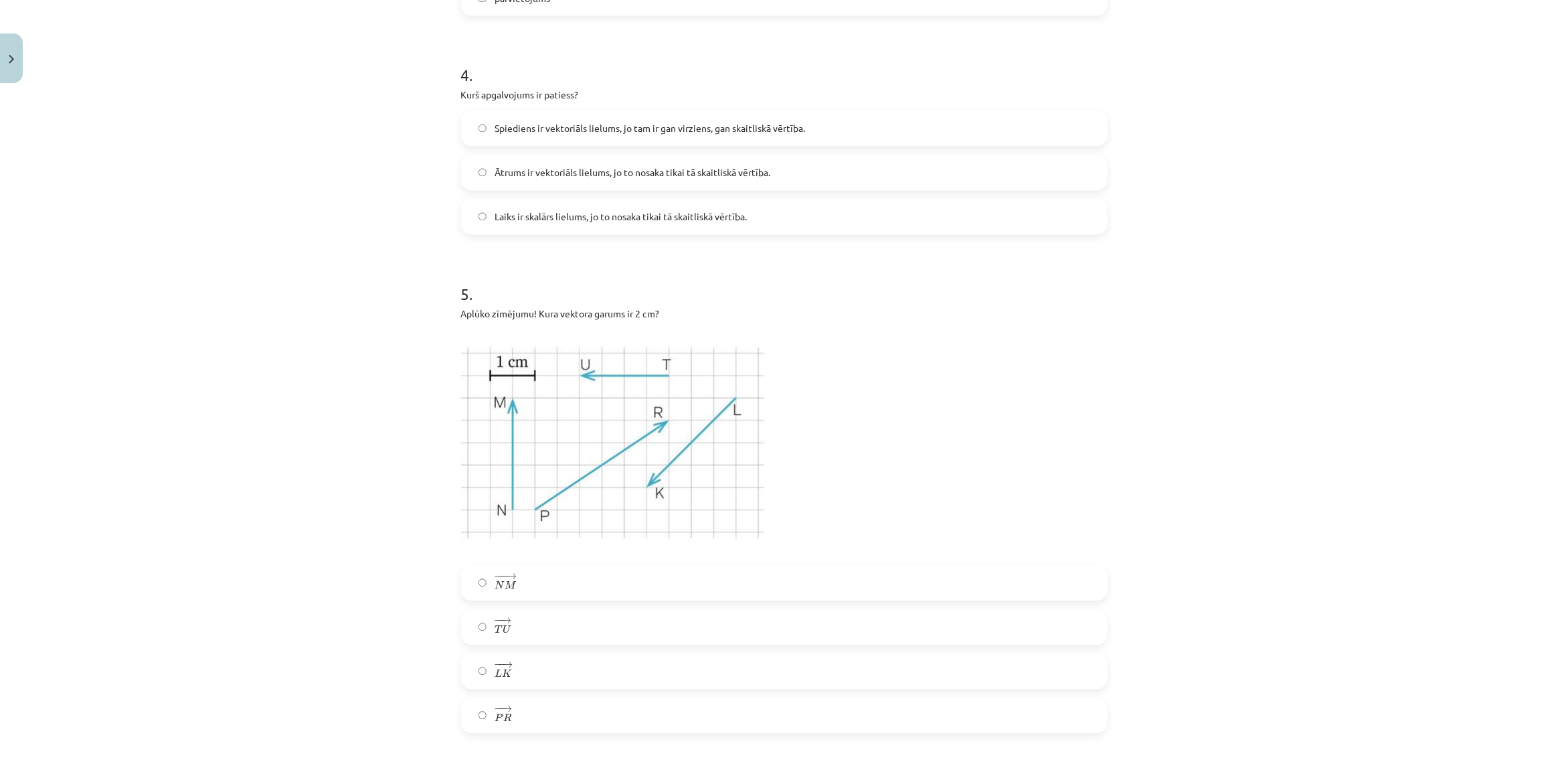
scroll to position [1088, 0]
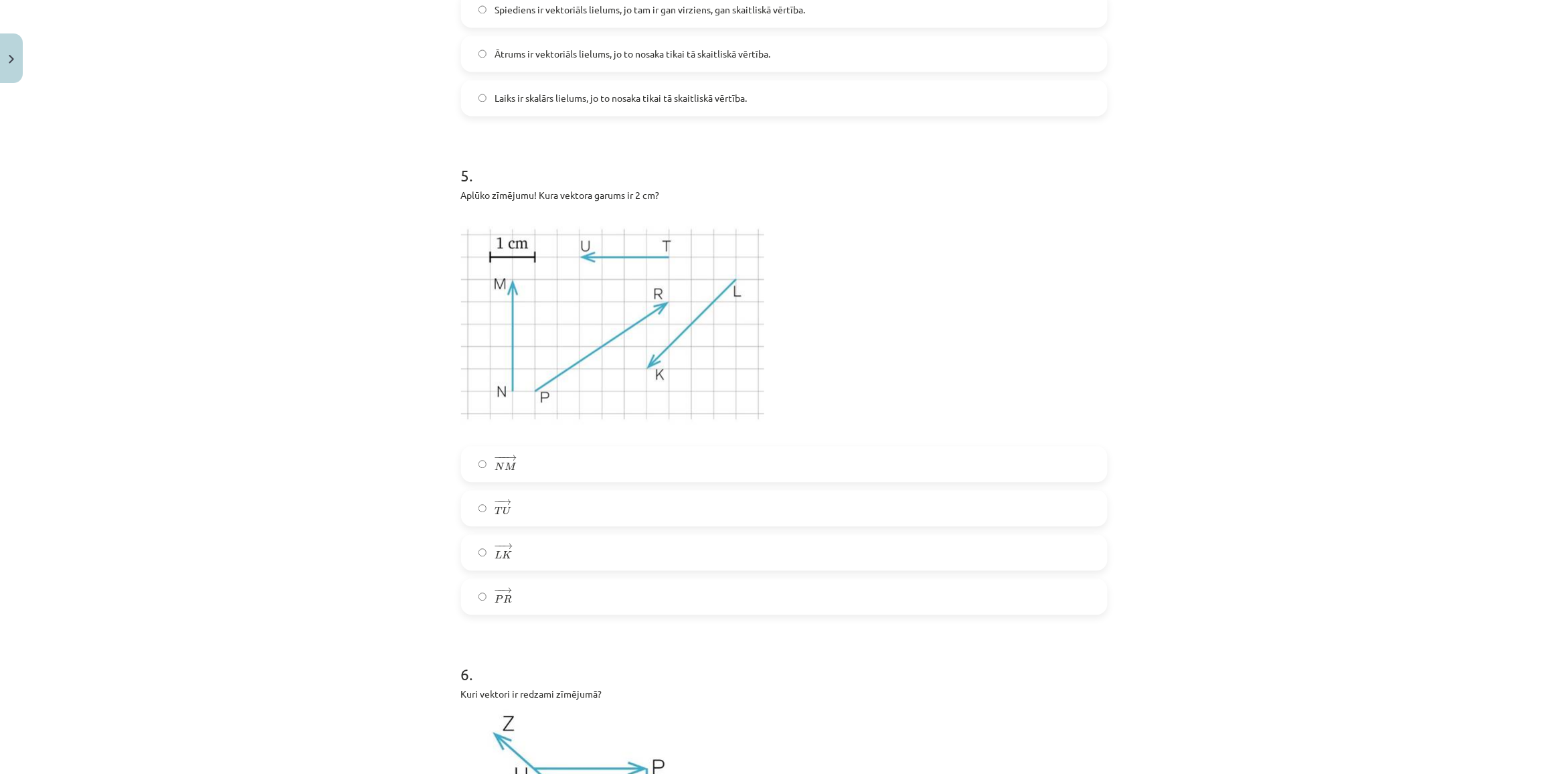
click at [506, 509] on label "− − → T U T U →" at bounding box center [784, 508] width 643 height 33
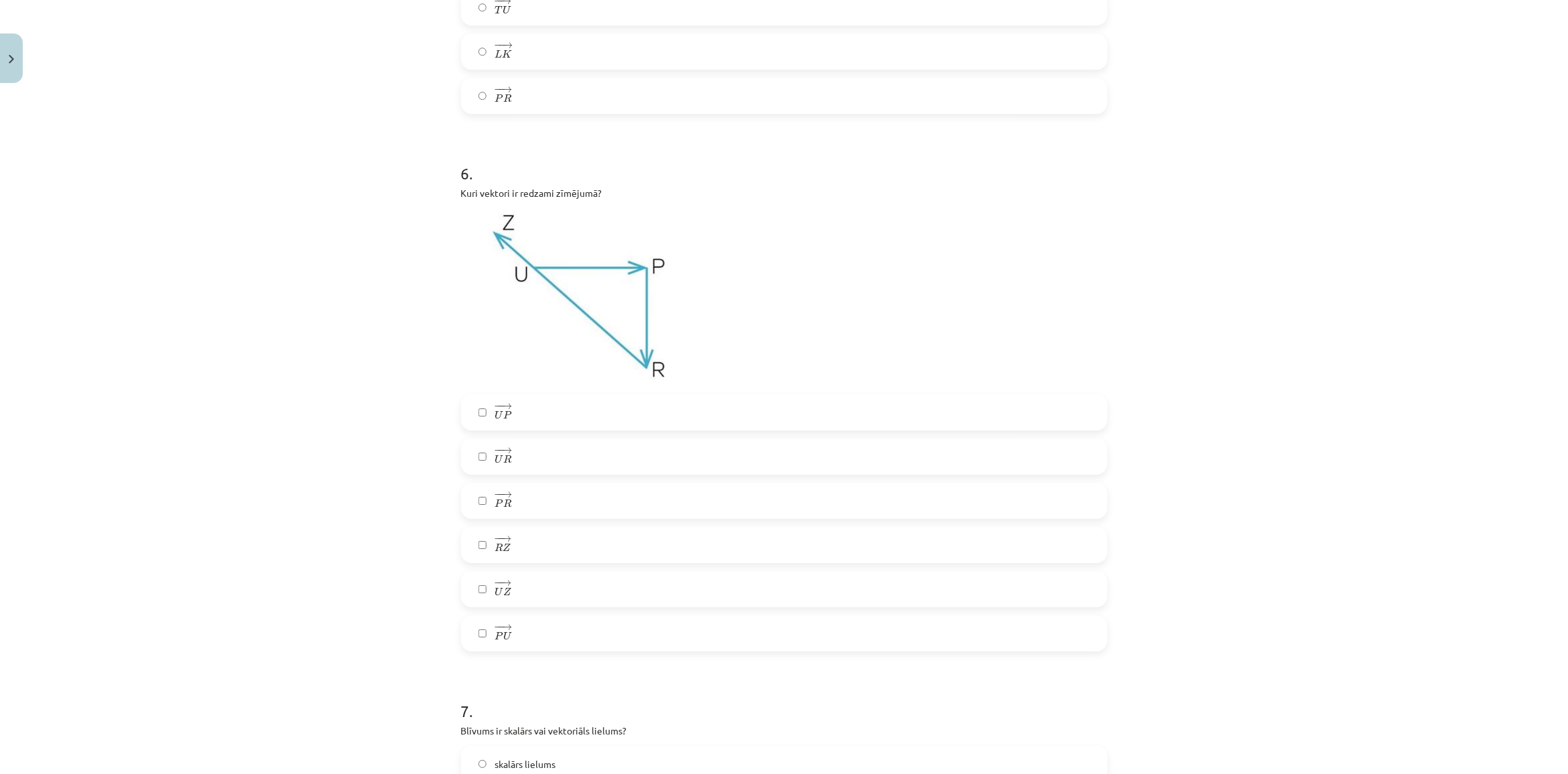
scroll to position [1589, 0]
click at [510, 422] on label "− − → U P U P →" at bounding box center [784, 411] width 643 height 33
click at [516, 479] on div "− − → U P U P → − − → U R U R → − − → P R P R → − − → R Z R Z → − − → U Z U Z →…" at bounding box center [784, 521] width 647 height 257
click at [529, 554] on label "− − → R Z R Z →" at bounding box center [784, 543] width 643 height 33
click at [514, 593] on label "− − → U Z U Z →" at bounding box center [784, 587] width 643 height 33
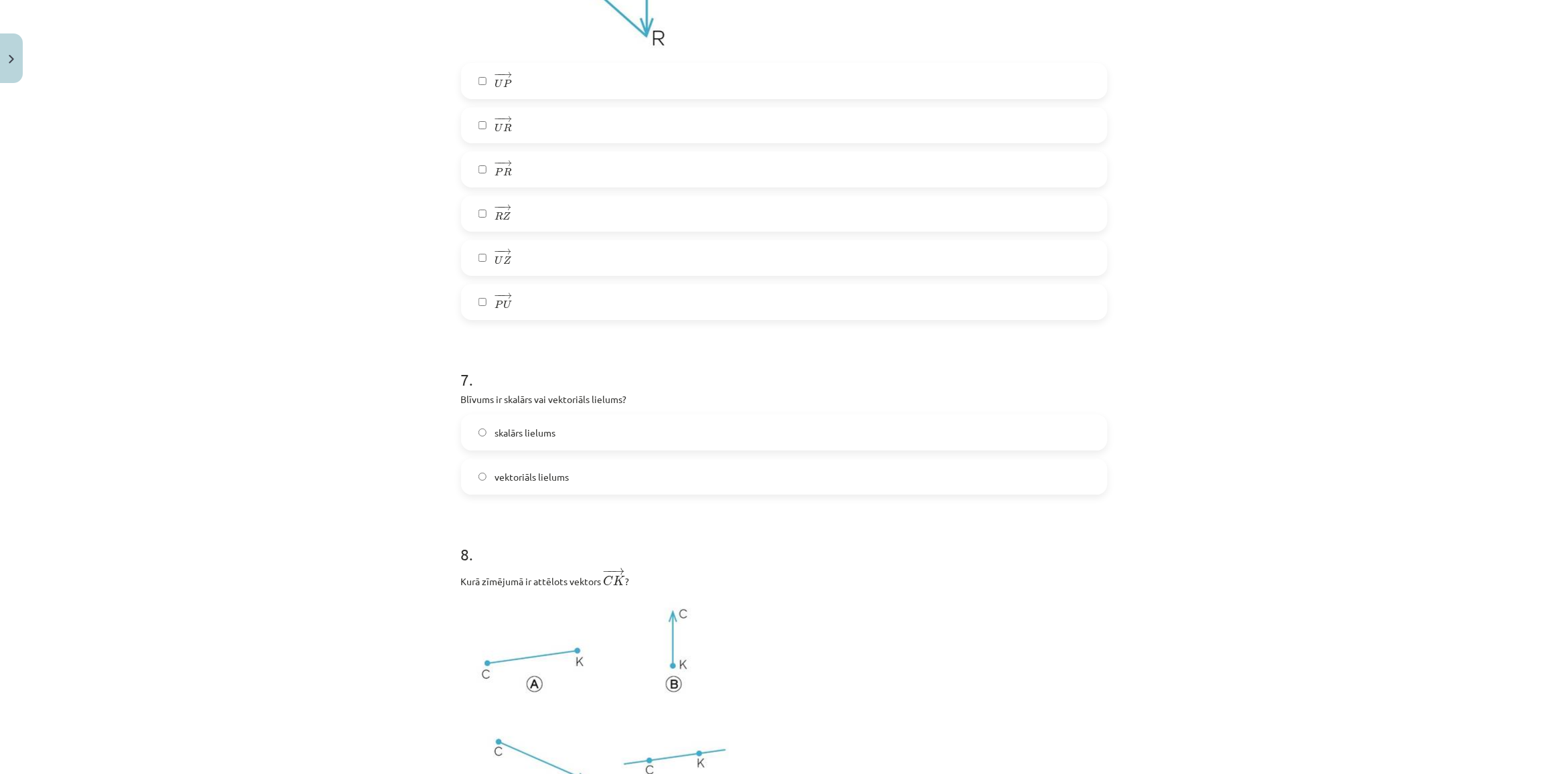
scroll to position [1924, 0]
drag, startPoint x: 429, startPoint y: 395, endPoint x: 770, endPoint y: 387, distance: 341.1
click at [770, 387] on div "Mācību tēma: Matemātikas i - 10. klases 1. ieskaites mācību materiāls (a,b) #2 …" at bounding box center [784, 387] width 1568 height 774
click at [770, 387] on p "Blīvums ir skalārs vai vektoriāls lielums?" at bounding box center [784, 394] width 647 height 14
click at [410, 426] on div "Mācību tēma: Matemātikas i - 10. klases 1. ieskaites mācību materiāls (a,b) #2 …" at bounding box center [784, 387] width 1568 height 774
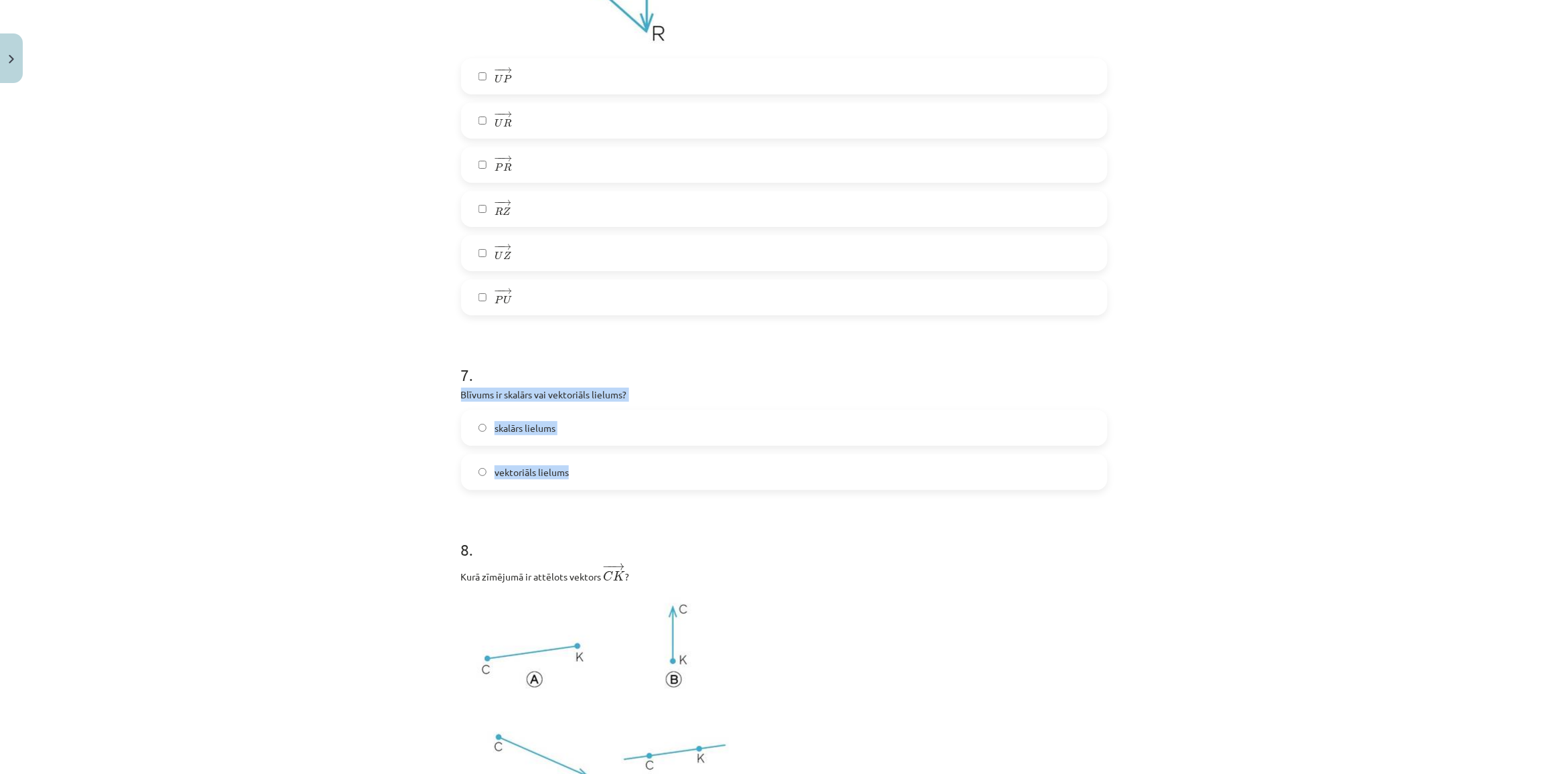
copy div "Blīvums ir skalārs vai vektoriāls lielums? skalārs lielums vektoriāls lielums"
drag, startPoint x: 435, startPoint y: 388, endPoint x: 610, endPoint y: 464, distance: 190.8
click at [610, 464] on div "Mācību tēma: Matemātikas i - 10. klases 1. ieskaites mācību materiāls (a,b) #2 …" at bounding box center [784, 387] width 1568 height 774
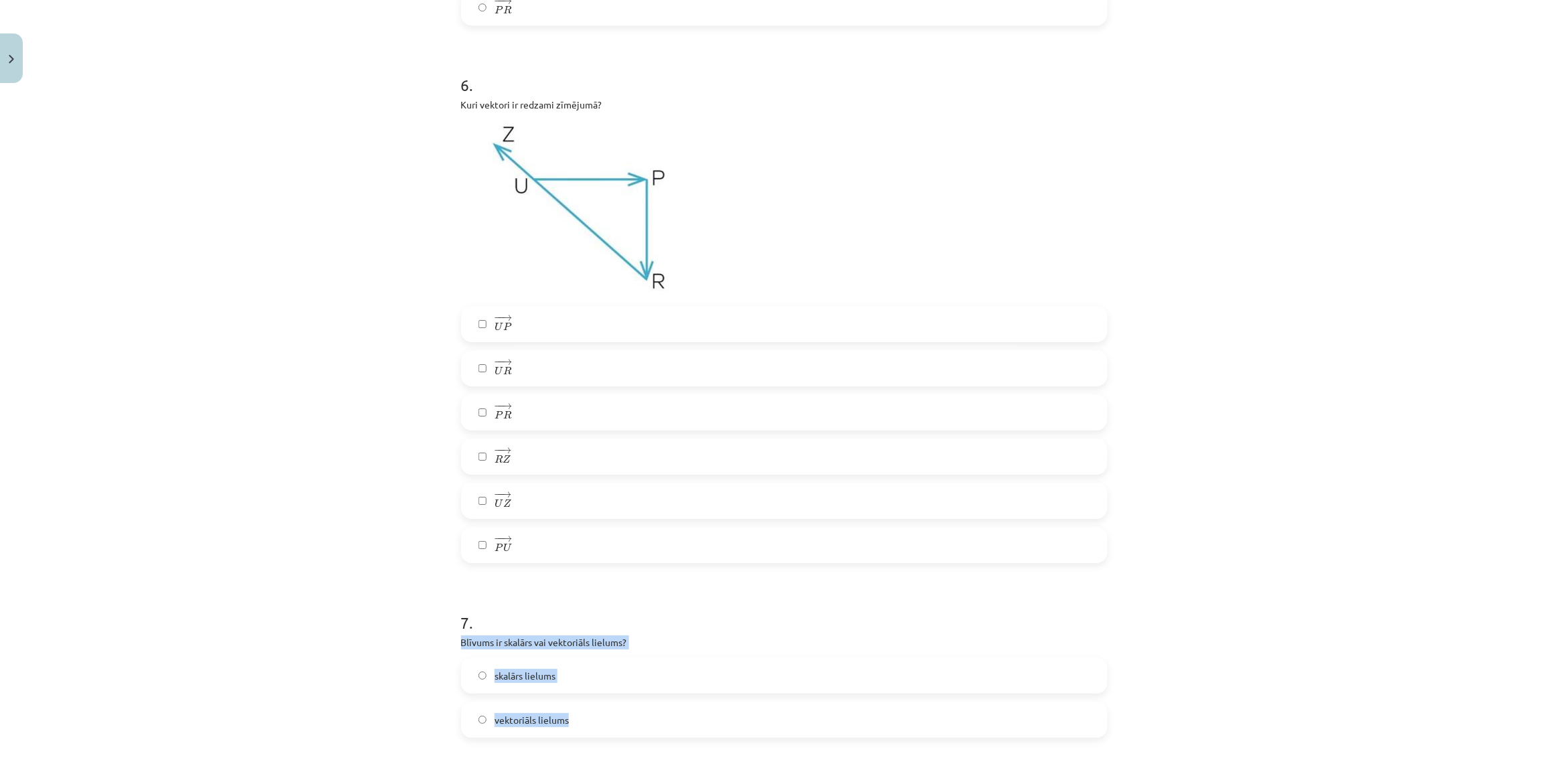
scroll to position [1673, 0]
click at [344, 664] on div "Mācību tēma: Matemātikas i - 10. klases 1. ieskaites mācību materiāls (a,b) #2 …" at bounding box center [784, 387] width 1568 height 774
click at [500, 686] on label "skalārs lielums" at bounding box center [784, 678] width 643 height 33
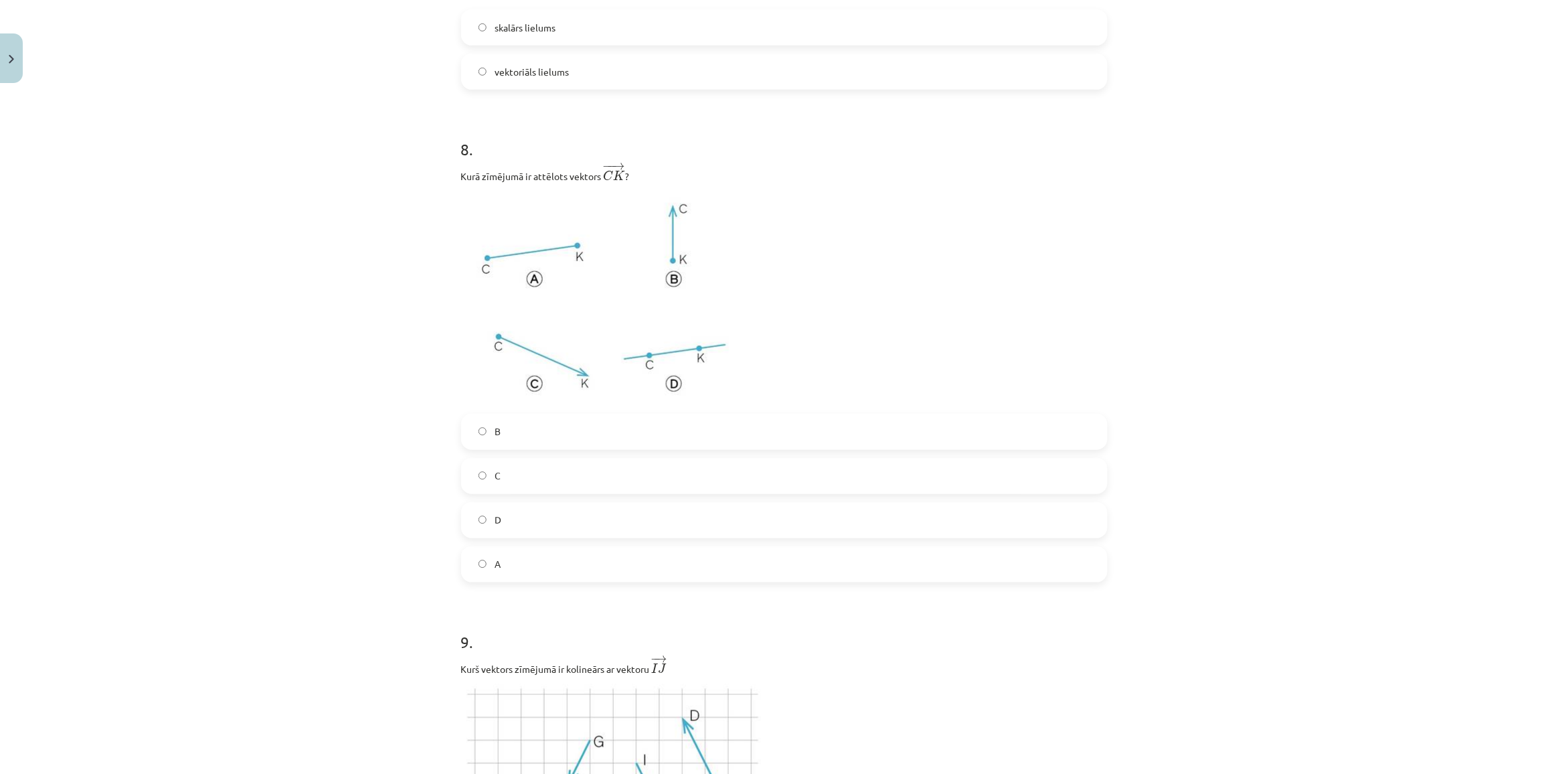
scroll to position [2342, 0]
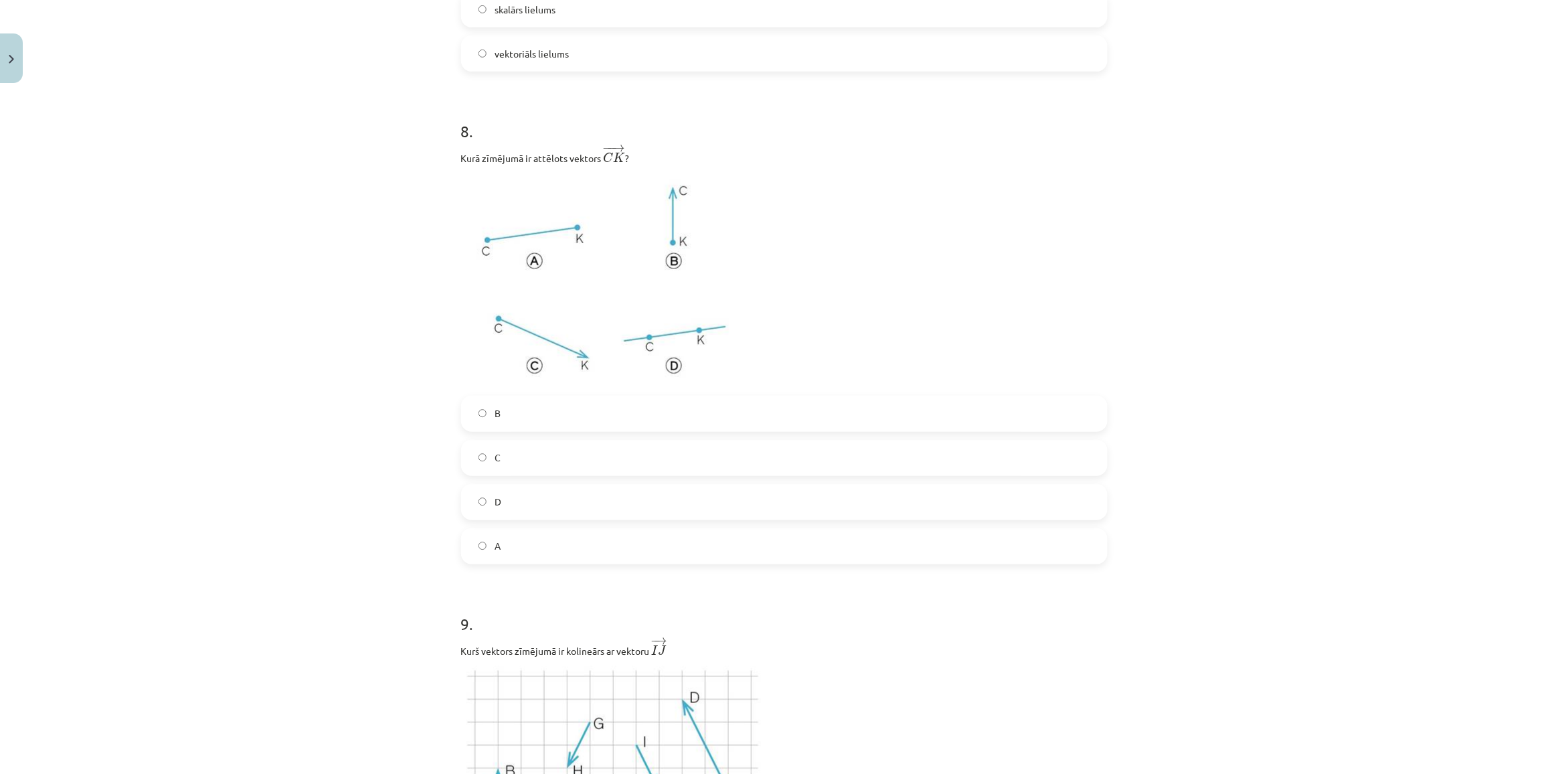
click at [507, 550] on label "A" at bounding box center [784, 546] width 643 height 33
click at [528, 464] on label "C" at bounding box center [784, 458] width 643 height 33
click at [185, 516] on div "Mācību tēma: Matemātikas i - 10. klases 1. ieskaites mācību materiāls (a,b) #2 …" at bounding box center [784, 387] width 1568 height 774
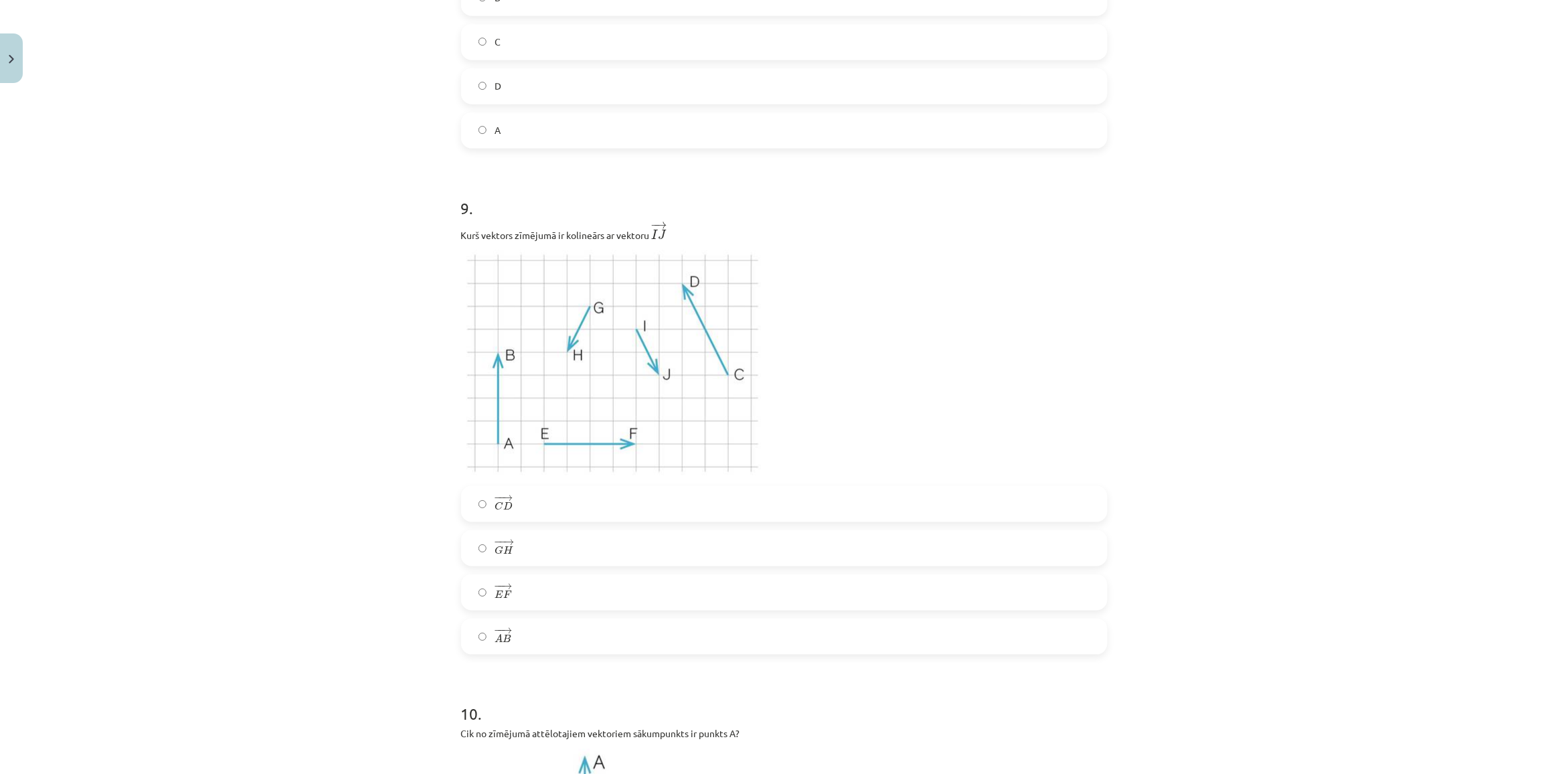
scroll to position [2760, 0]
click at [185, 516] on div "Mācību tēma: Matemātikas i - 10. klases 1. ieskaites mācību materiāls (a,b) #2 …" at bounding box center [784, 387] width 1568 height 774
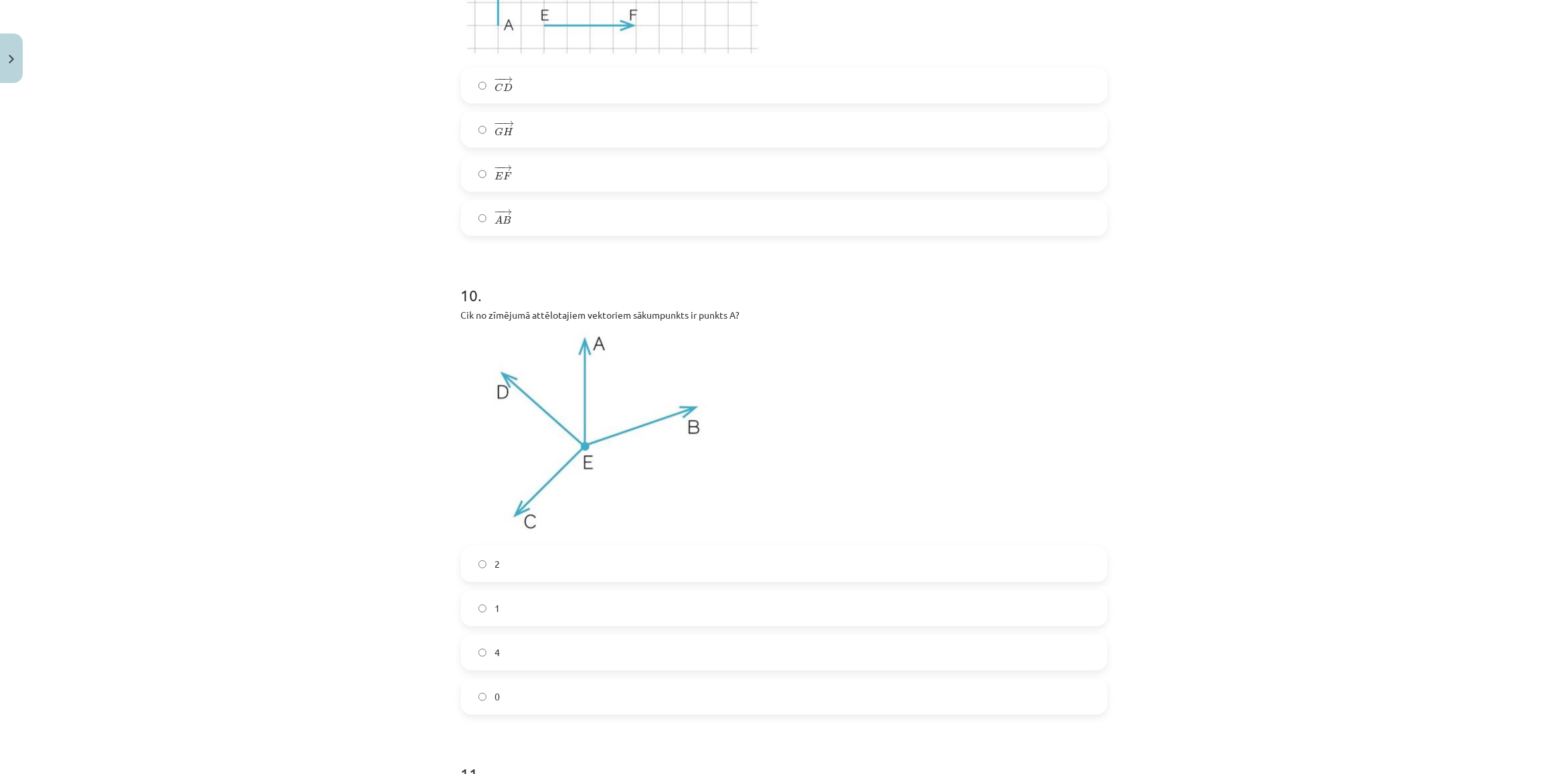
scroll to position [3178, 0]
drag, startPoint x: 486, startPoint y: 654, endPoint x: 393, endPoint y: 617, distance: 100.1
click at [486, 654] on label "4" at bounding box center [784, 650] width 643 height 33
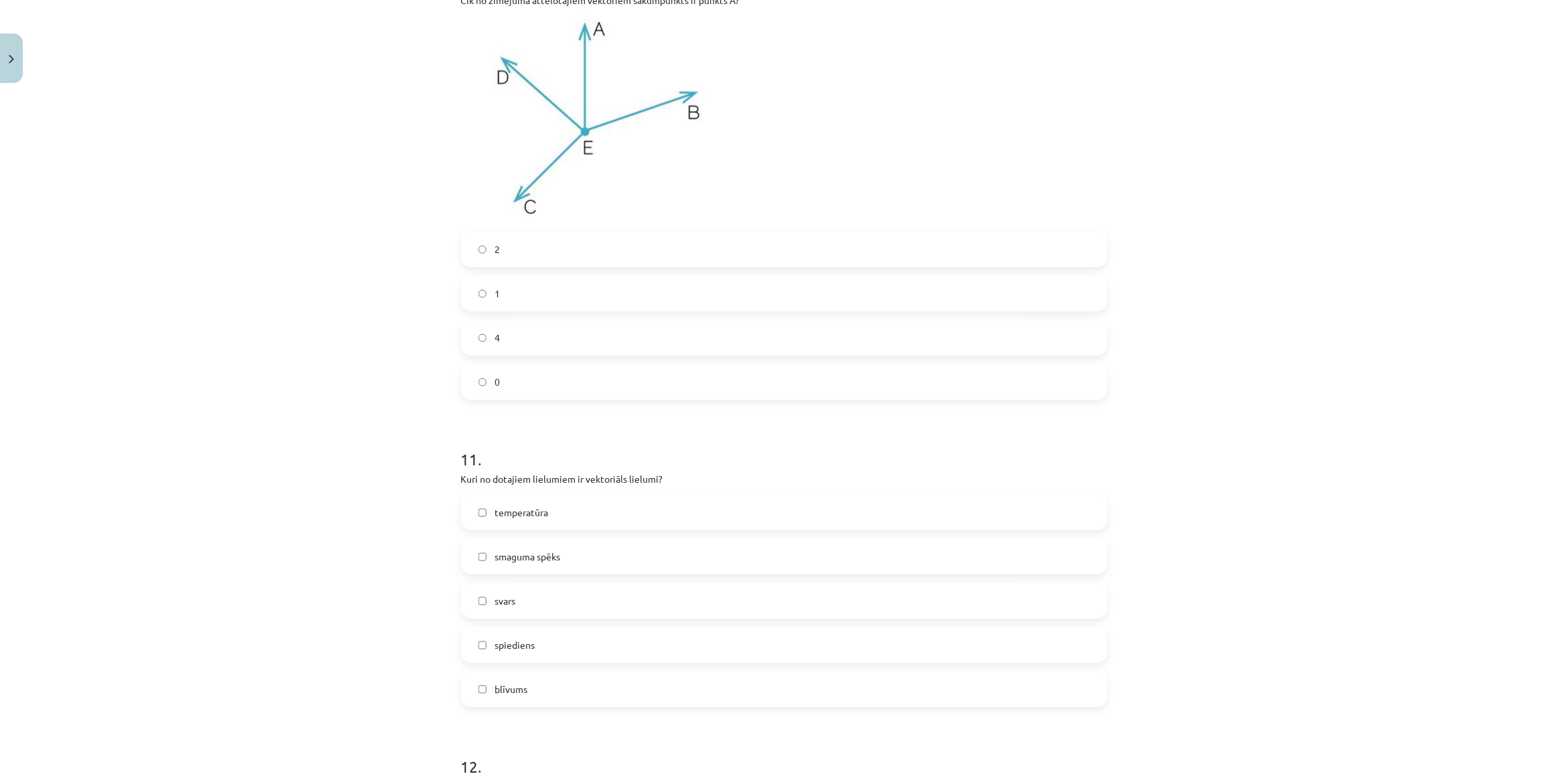
scroll to position [3513, 0]
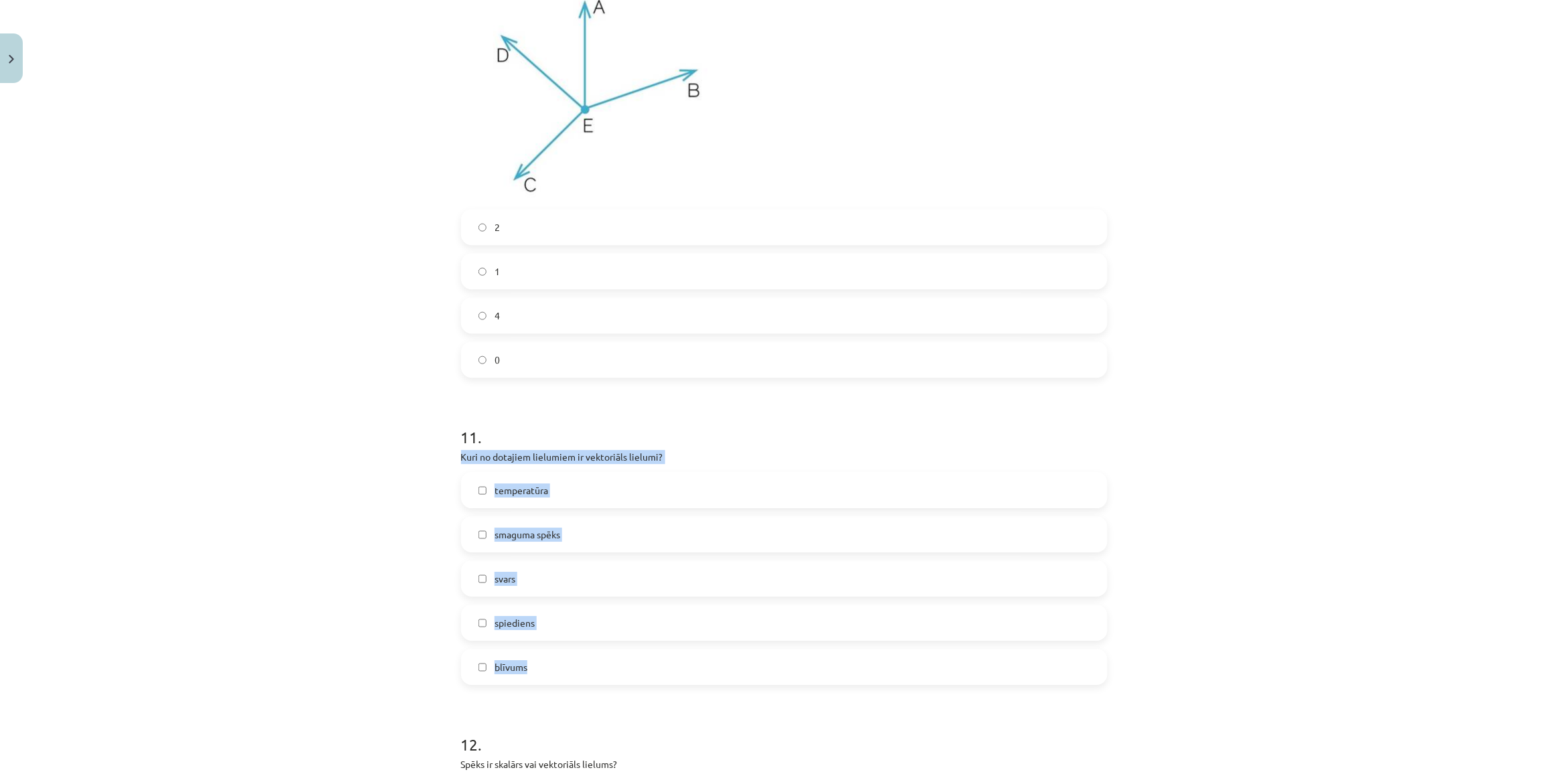
copy div "Kuri no dotajiem lielumiem ir vektoriāls lielumi? temperatūra smaguma spēks sva…"
drag, startPoint x: 450, startPoint y: 453, endPoint x: 691, endPoint y: 678, distance: 329.7
click at [406, 540] on div "Mācību tēma: Matemātikas i - 10. klases 1. ieskaites mācību materiāls (a,b) #2 …" at bounding box center [784, 387] width 1568 height 774
click at [508, 590] on label "svars" at bounding box center [784, 579] width 643 height 33
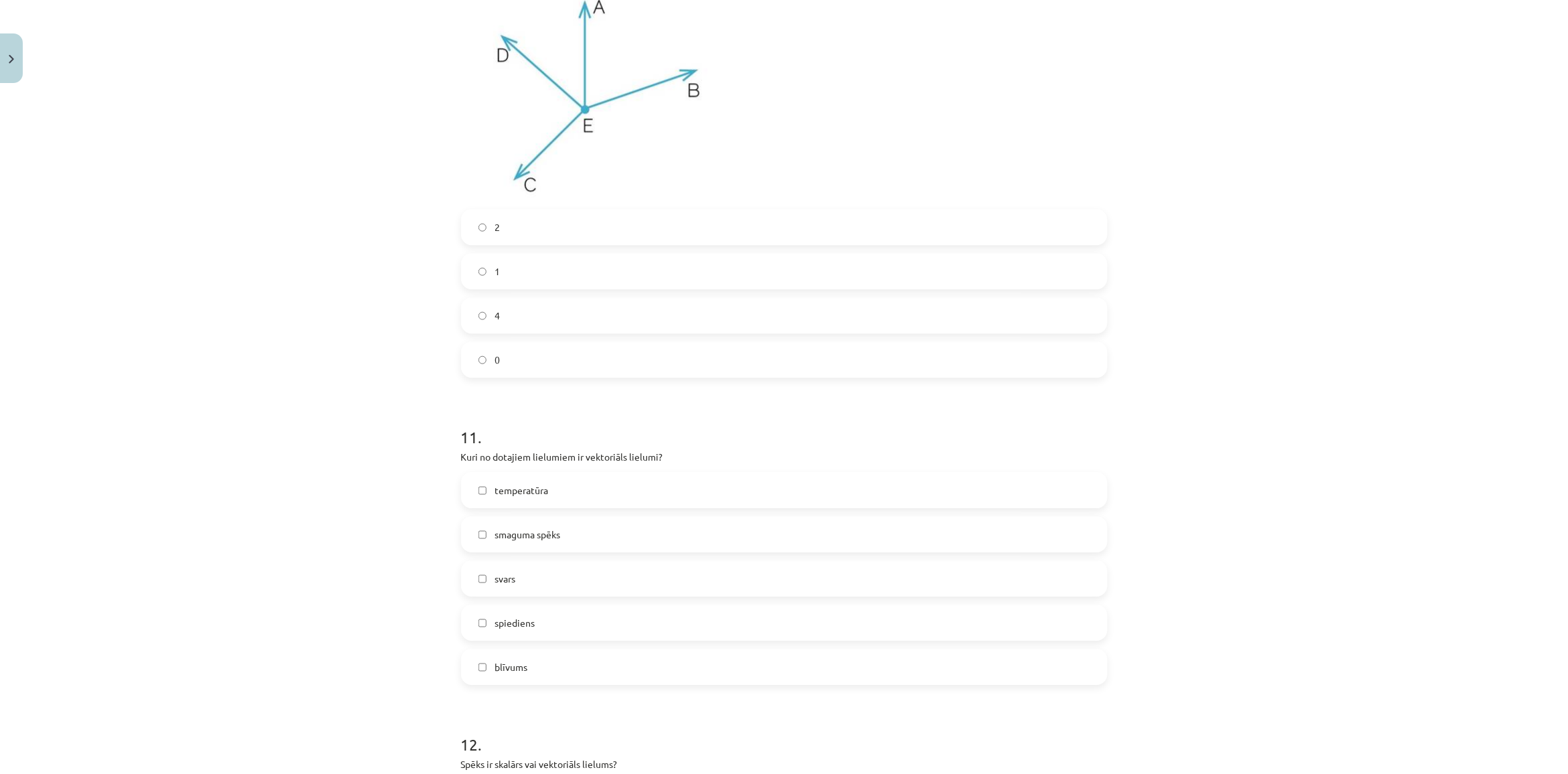
click at [550, 539] on span "smaguma spēks" at bounding box center [527, 535] width 66 height 14
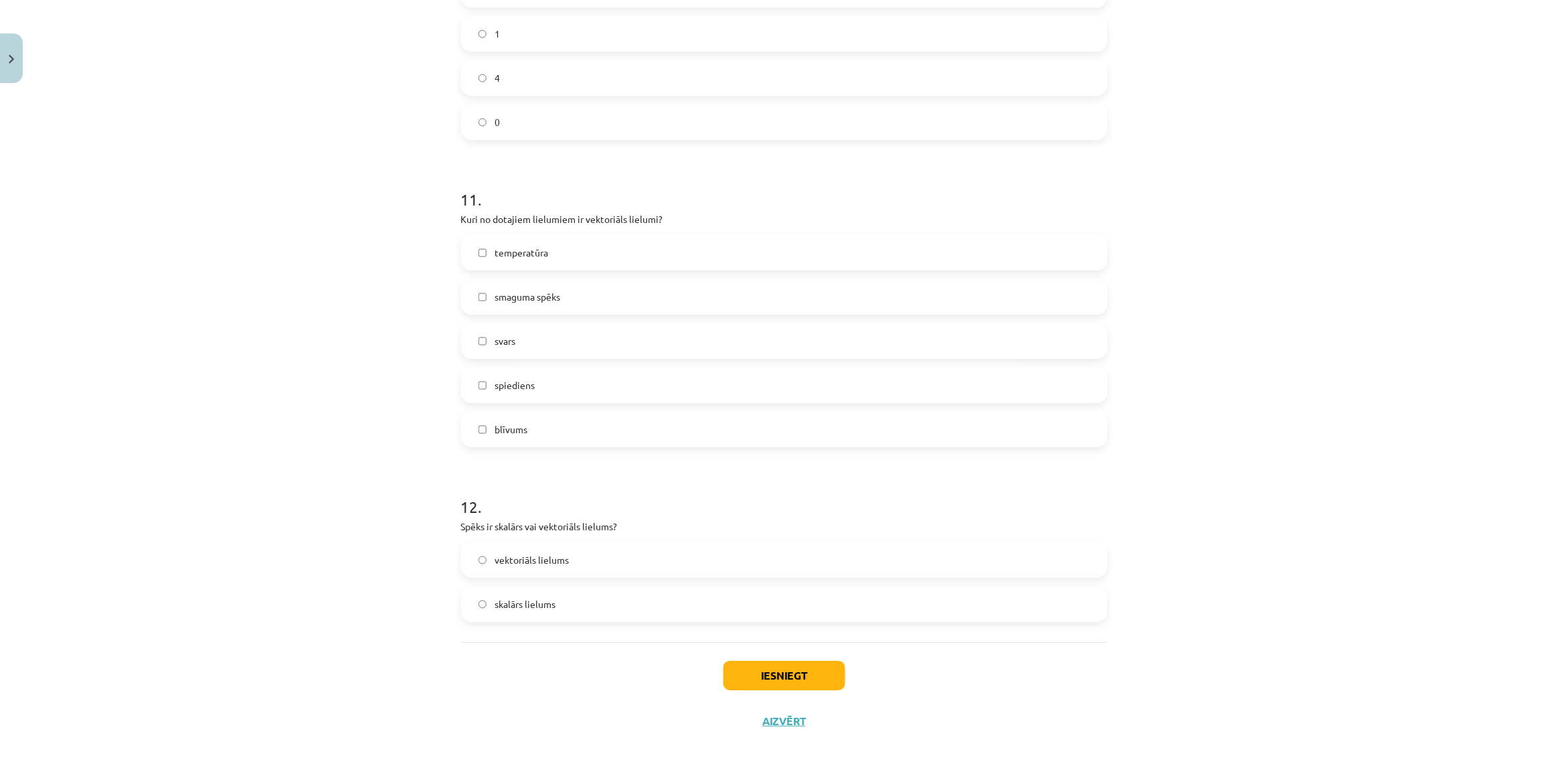
scroll to position [3755, 0]
click at [539, 539] on label "vektoriāls lielums" at bounding box center [784, 556] width 643 height 33
click at [749, 671] on button "Iesniegt" at bounding box center [784, 672] width 122 height 30
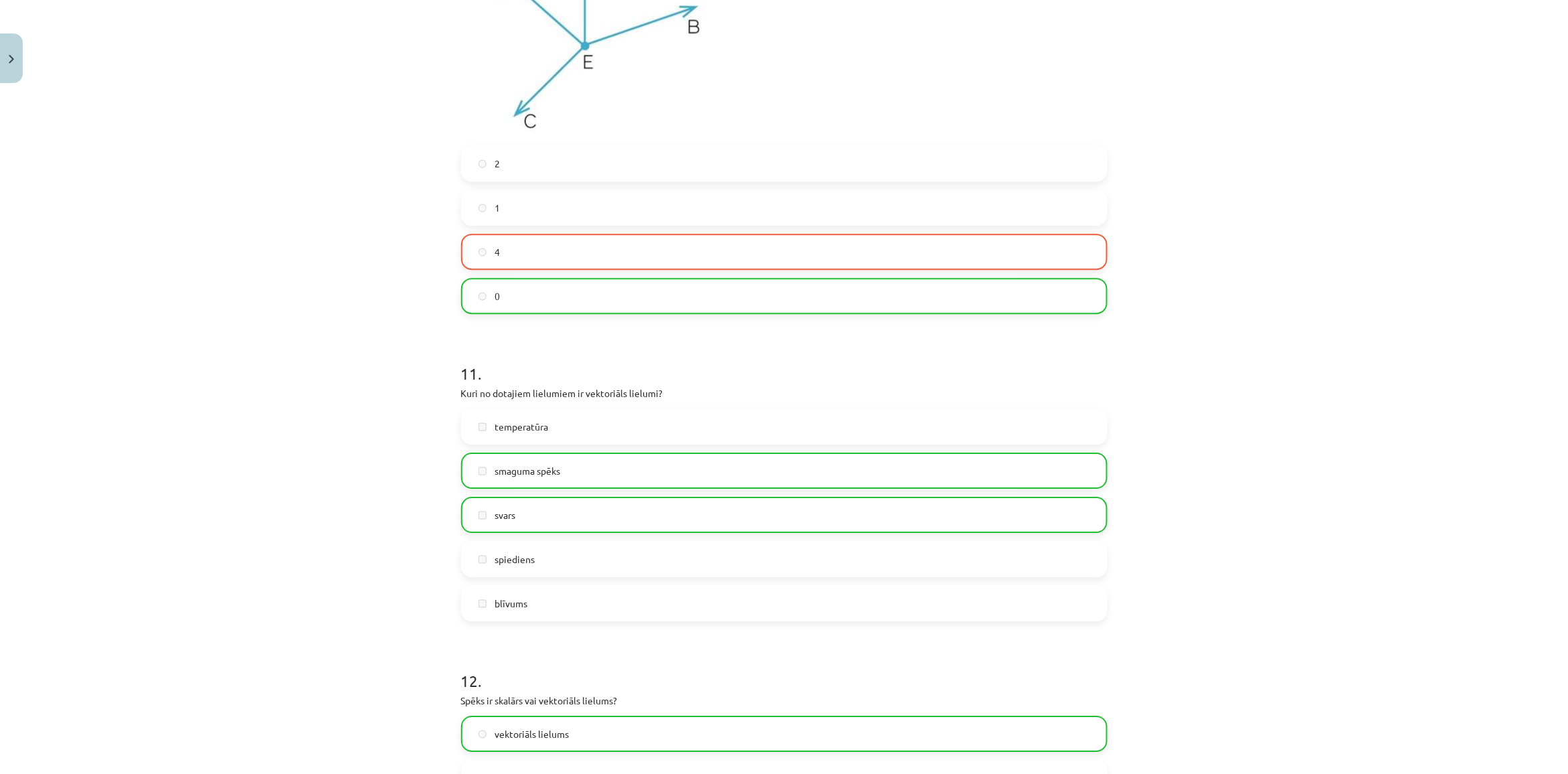
scroll to position [3798, 0]
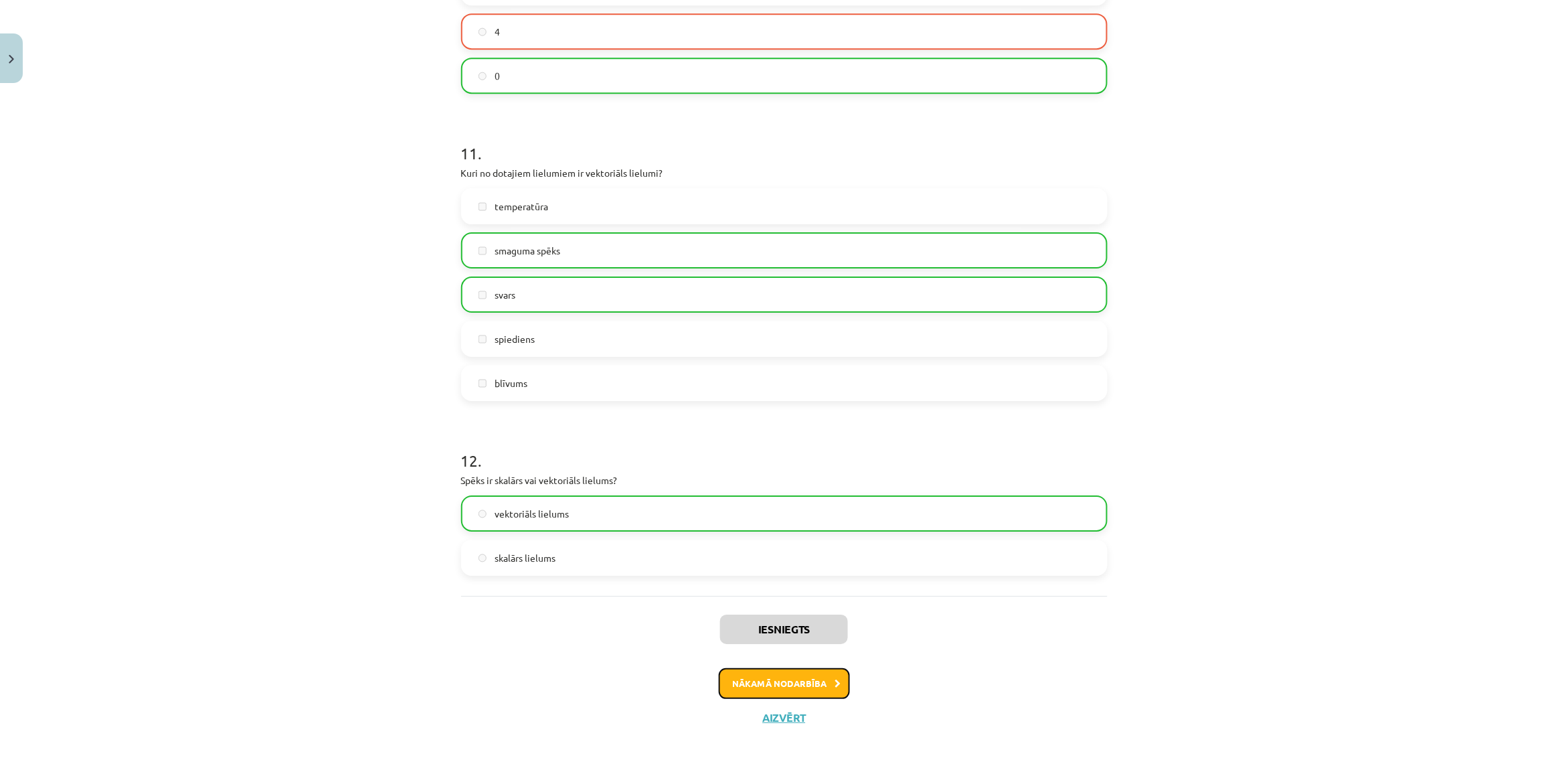
click at [820, 673] on button "Nākamā nodarbība" at bounding box center [784, 683] width 131 height 31
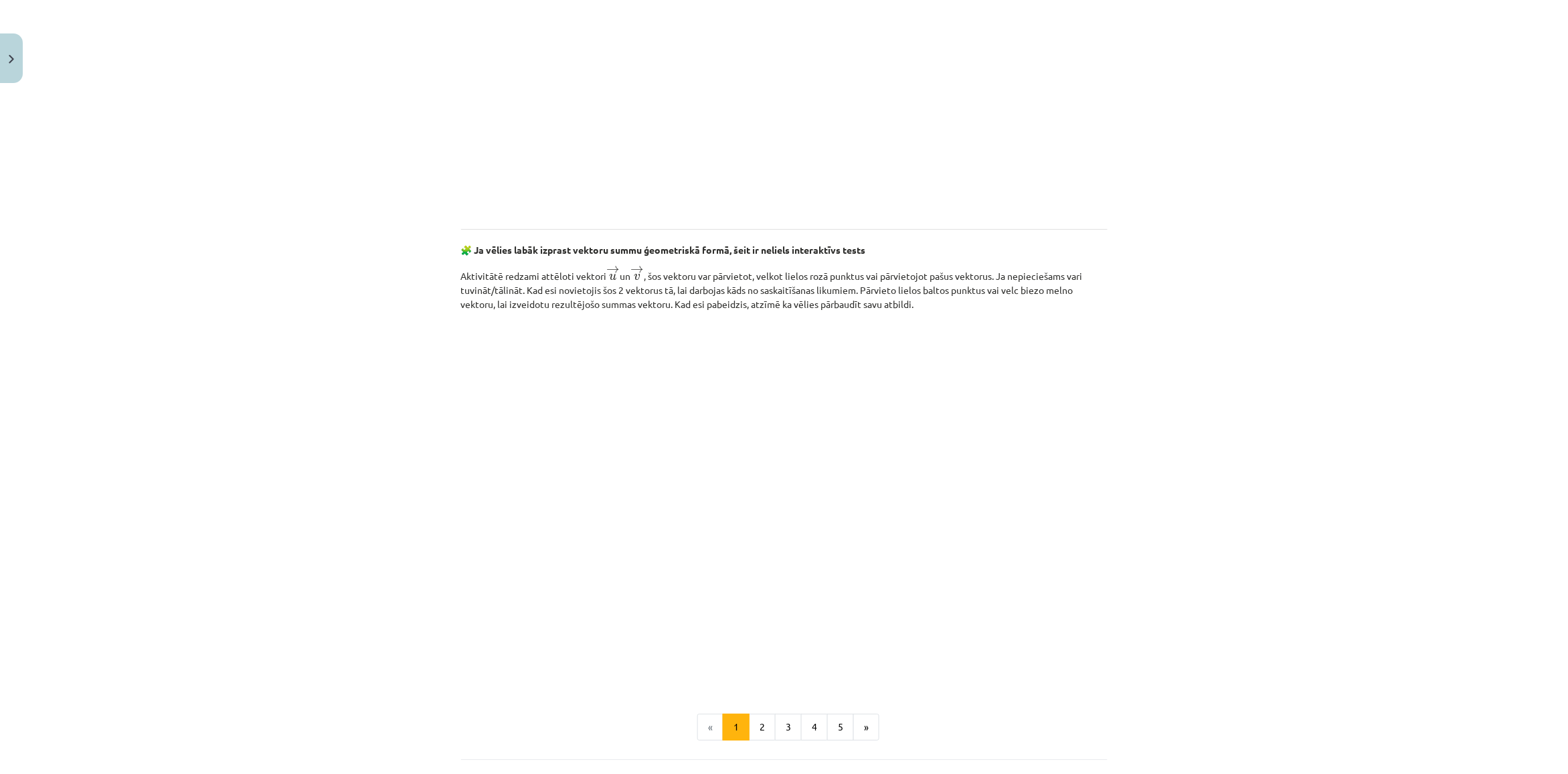
scroll to position [1772, 0]
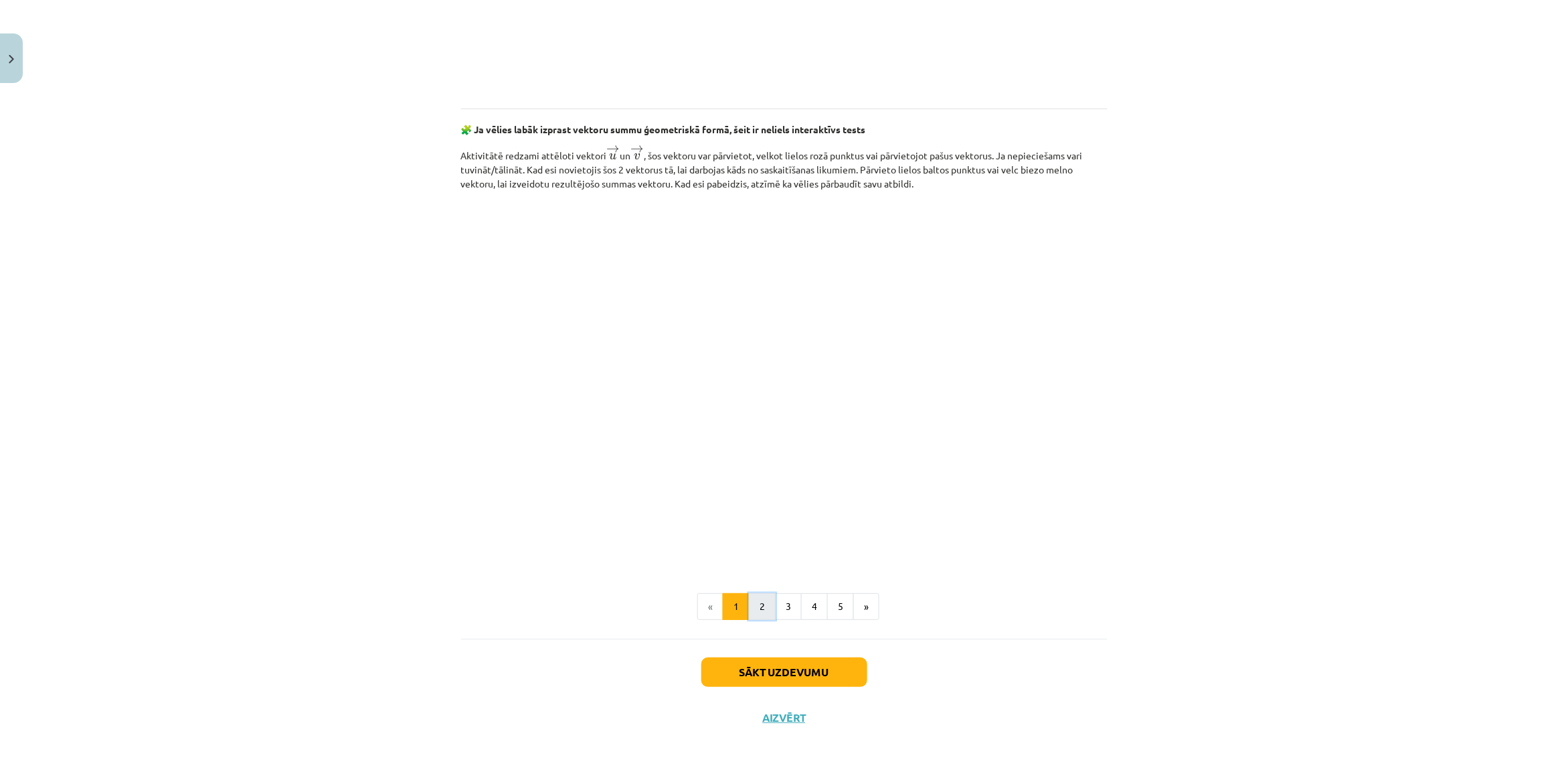
click at [757, 607] on button "2" at bounding box center [762, 606] width 27 height 27
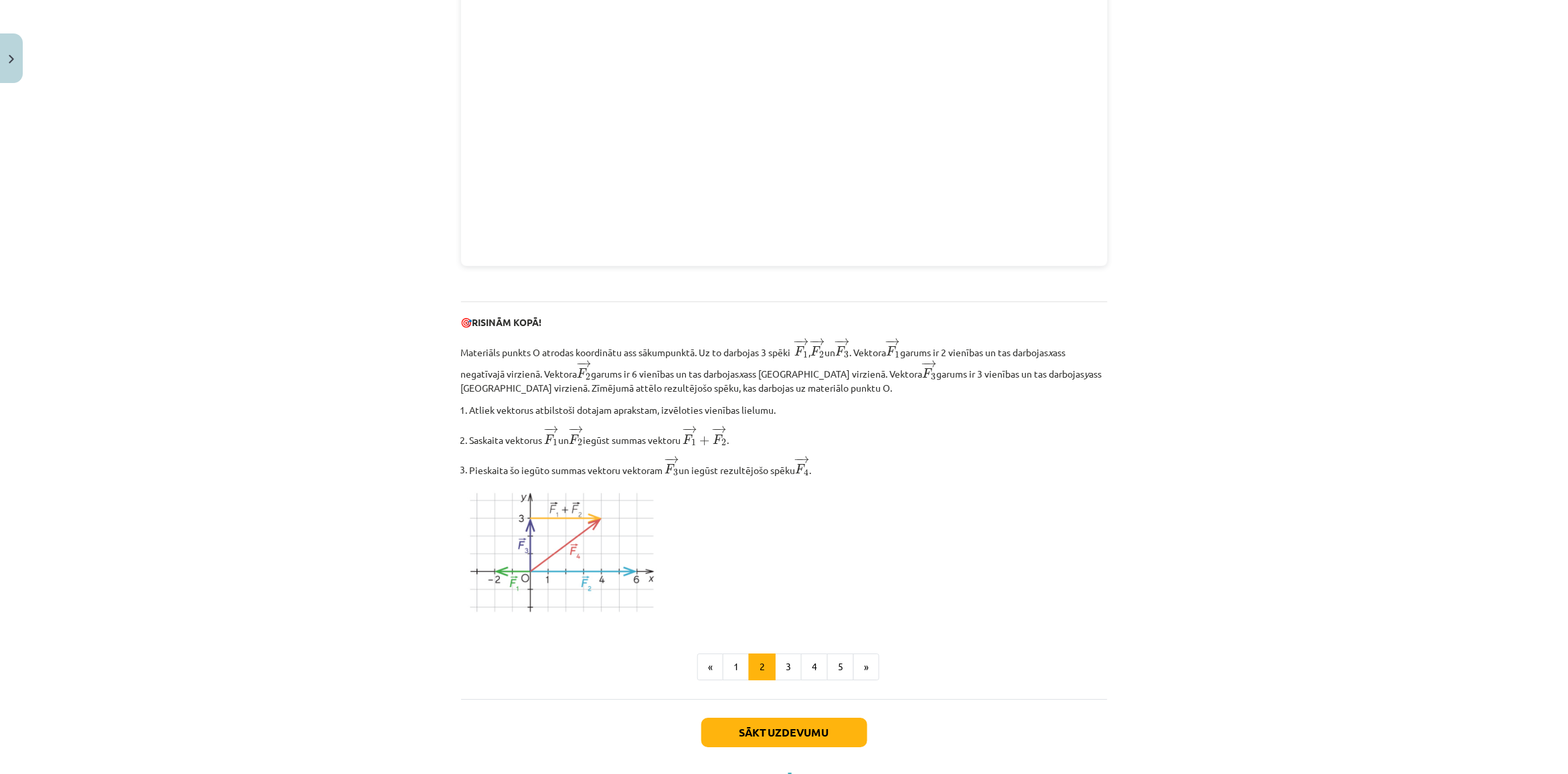
scroll to position [1383, 0]
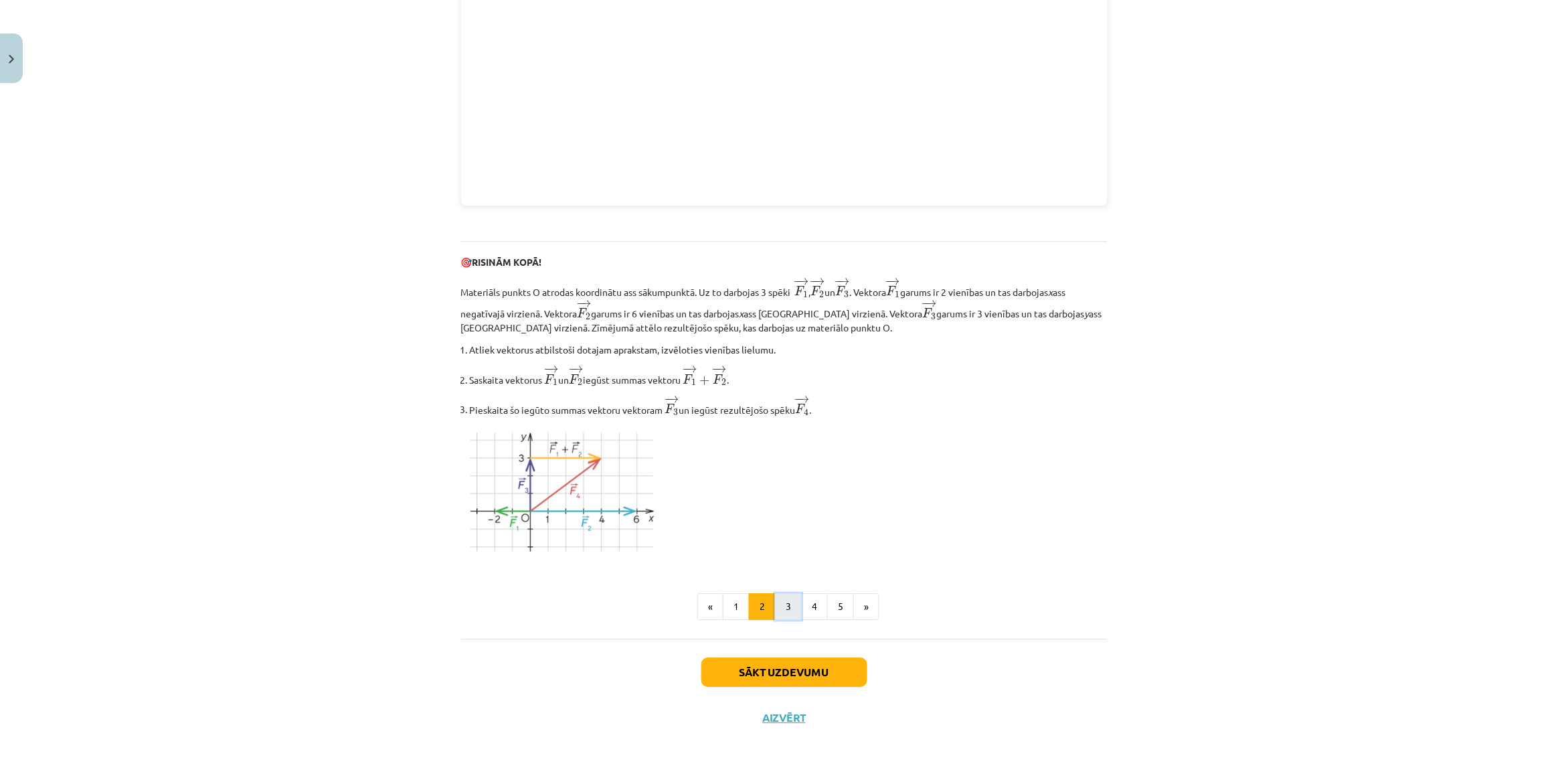
click at [775, 611] on button "3" at bounding box center [788, 606] width 27 height 27
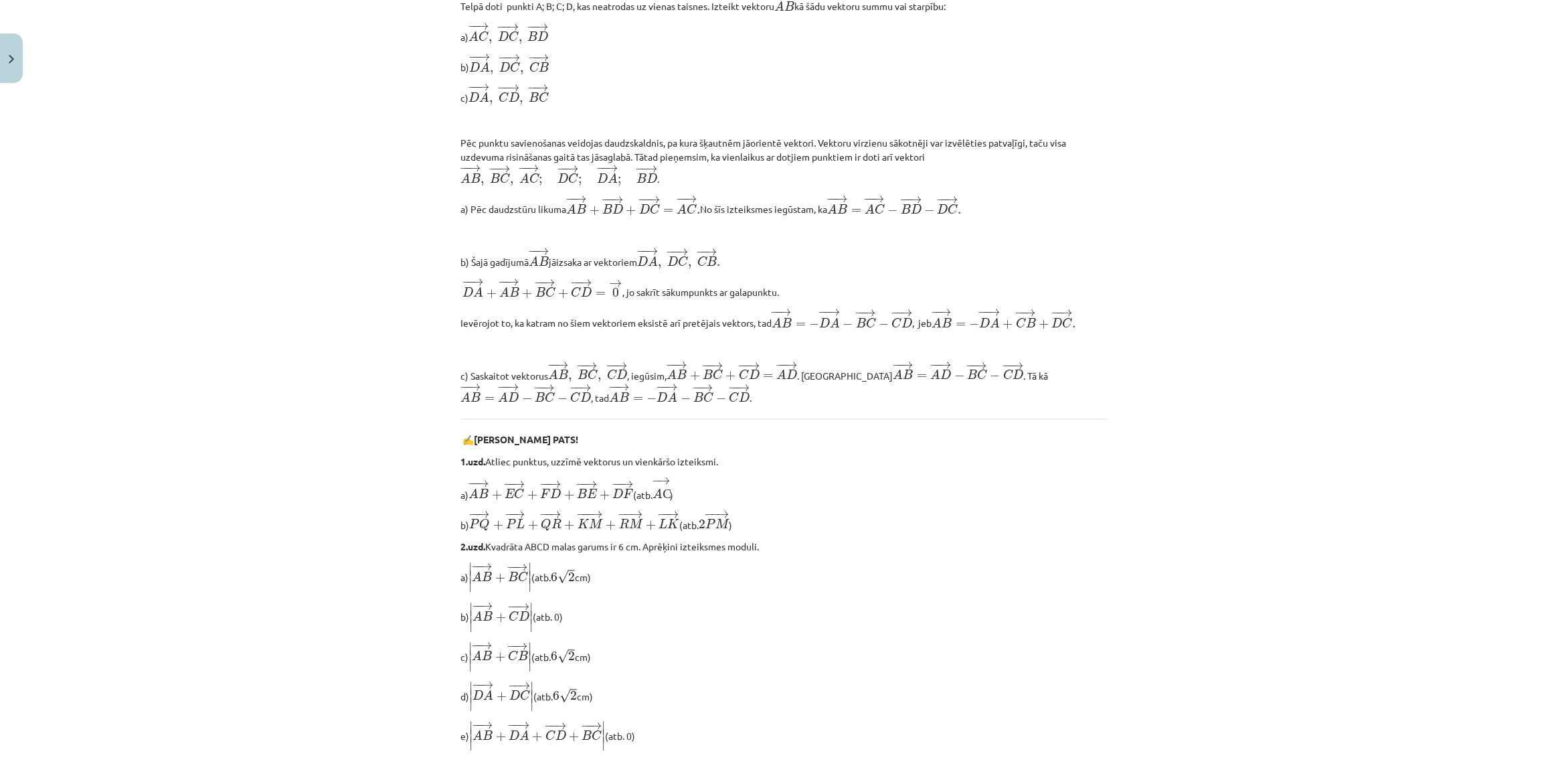
scroll to position [701, 0]
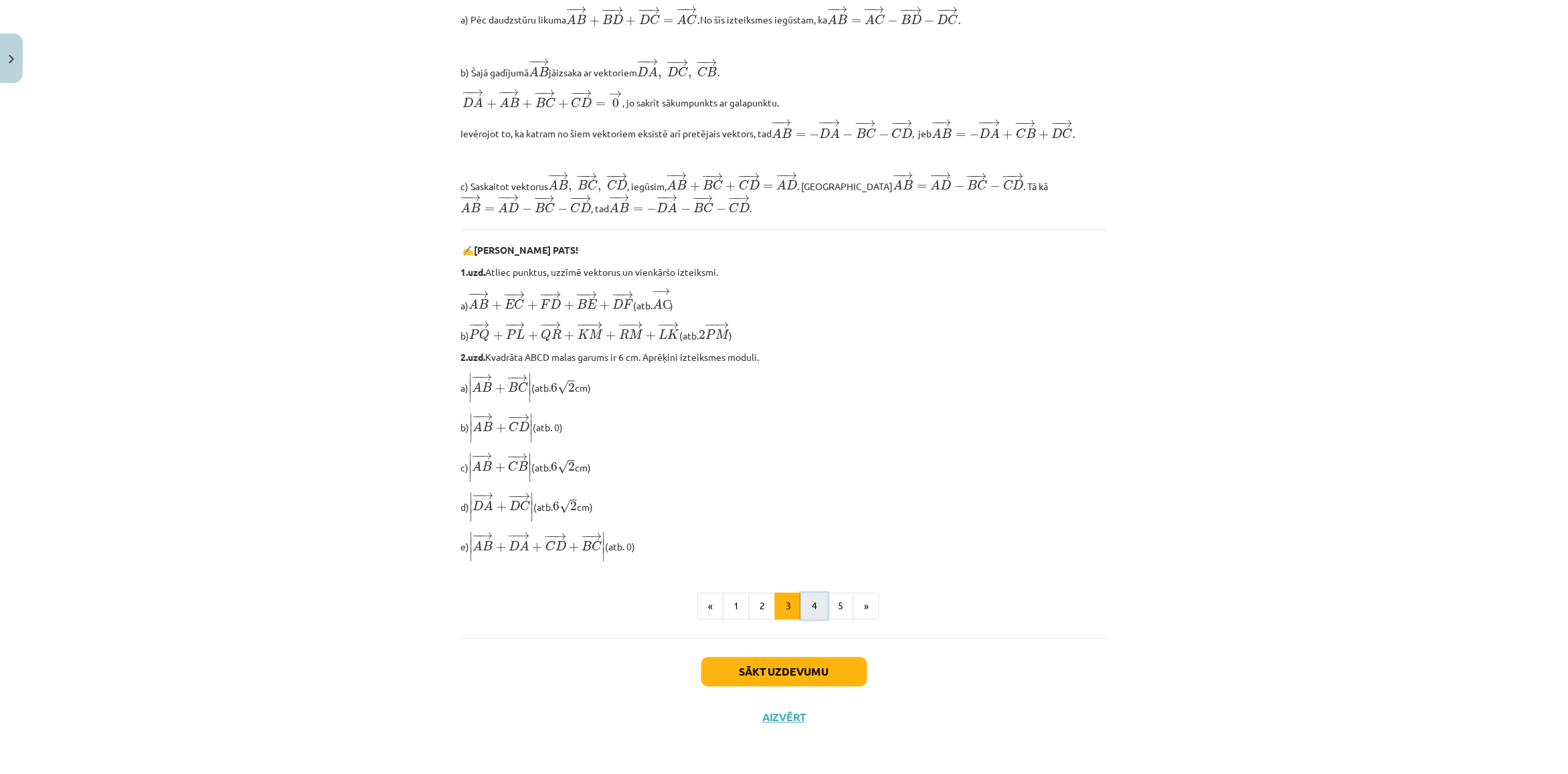
click at [801, 593] on button "4" at bounding box center [814, 606] width 27 height 27
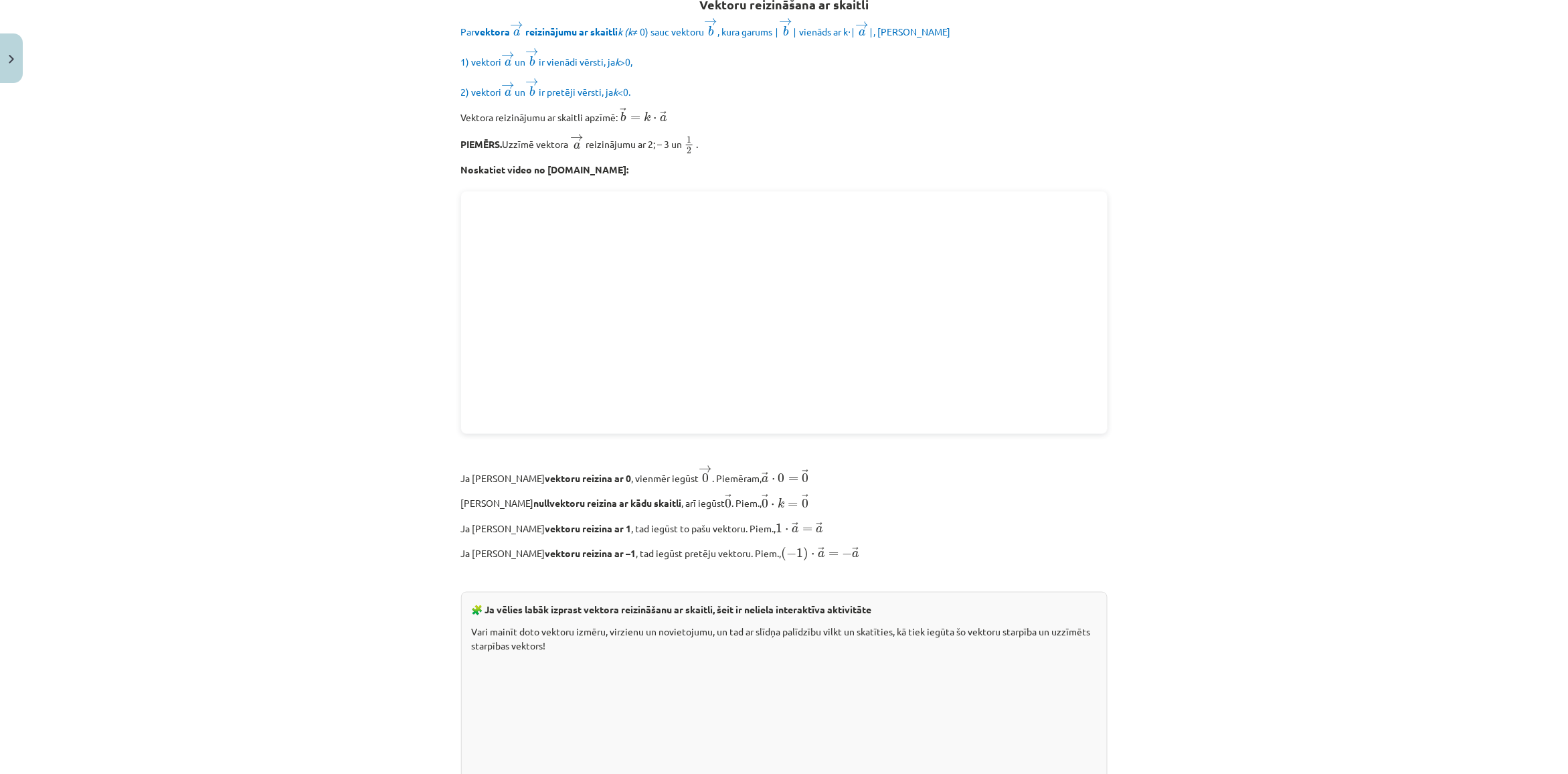
scroll to position [239, 0]
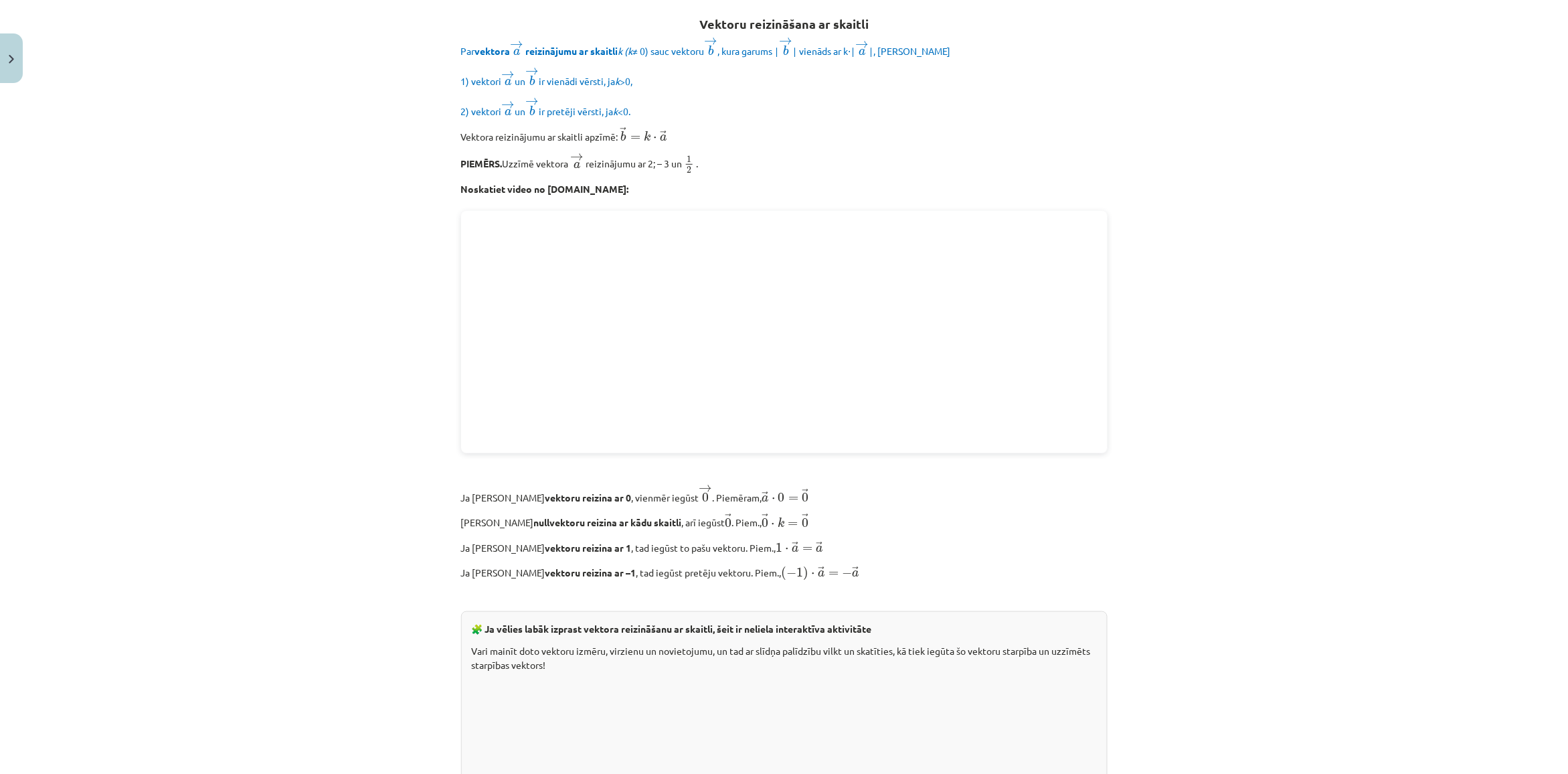
click at [37, 342] on div "Mācību tēma: Matemātikas i - 10. klases 1. ieskaites mācību materiāls (a,b) #3 …" at bounding box center [784, 387] width 1568 height 774
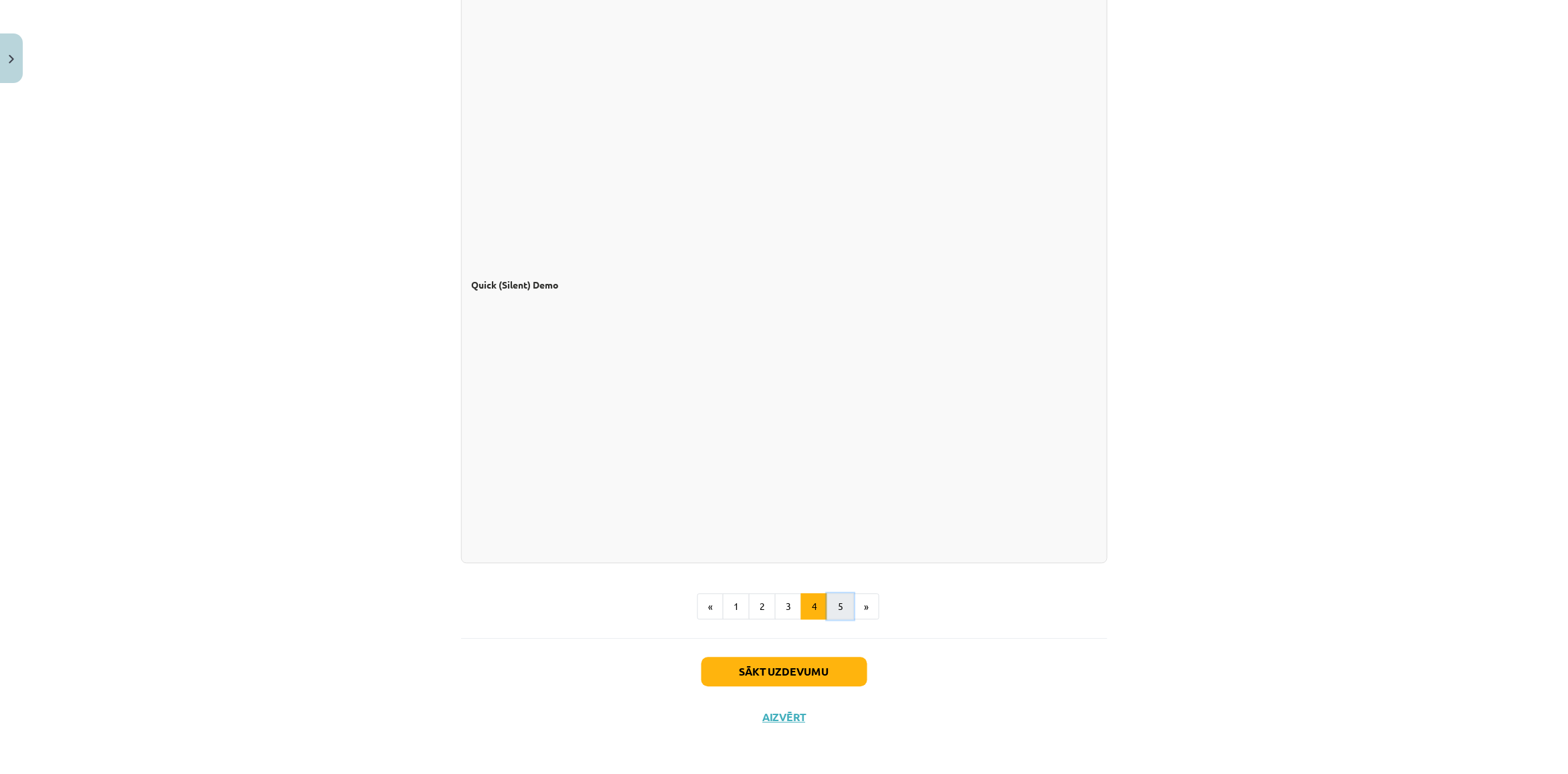
click at [834, 614] on button "5" at bounding box center [841, 607] width 27 height 27
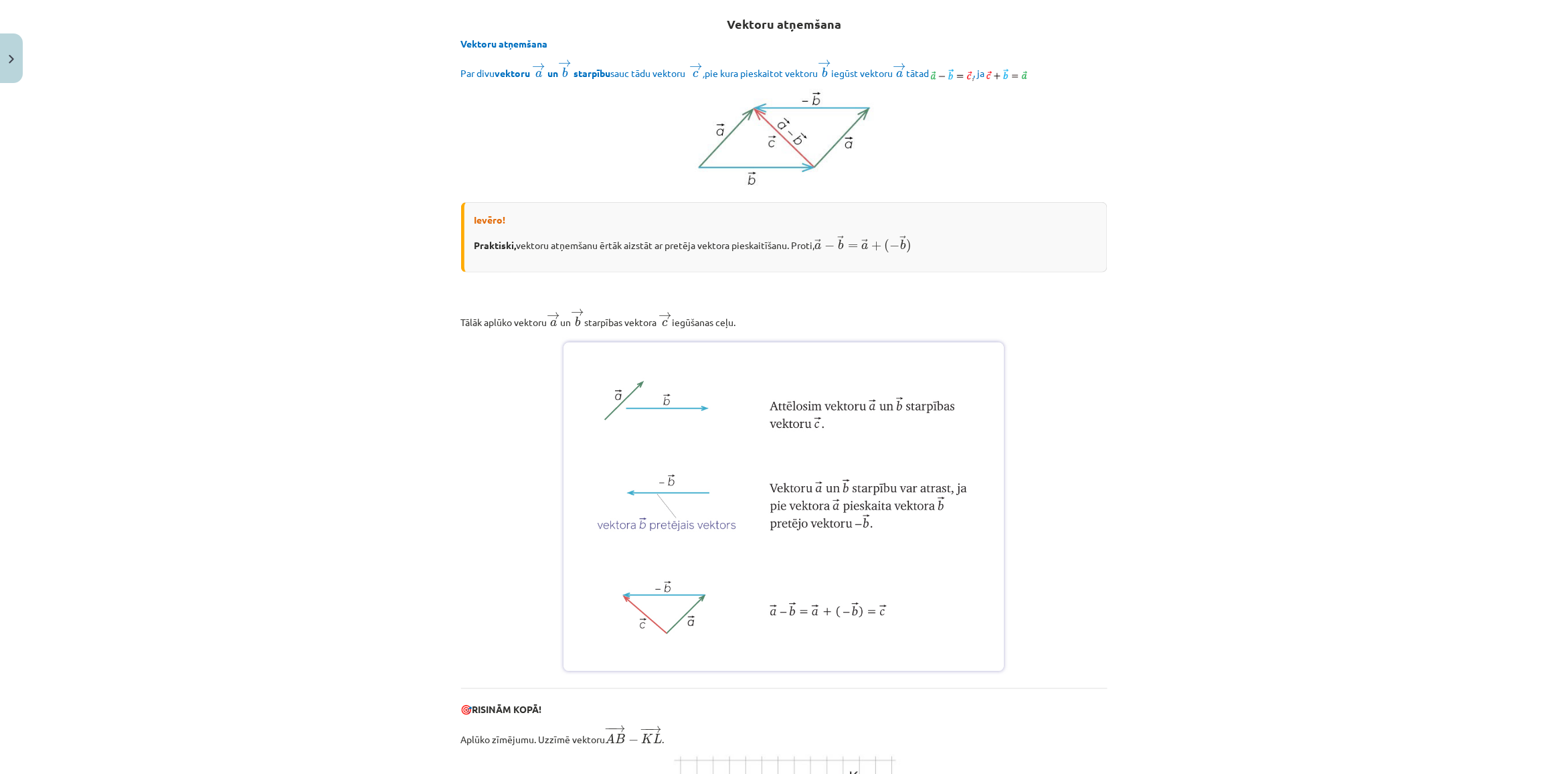
click at [1169, 686] on div "Mācību tēma: Matemātikas i - 10. klases 1. ieskaites mācību materiāls (a,b) #3 …" at bounding box center [784, 387] width 1568 height 774
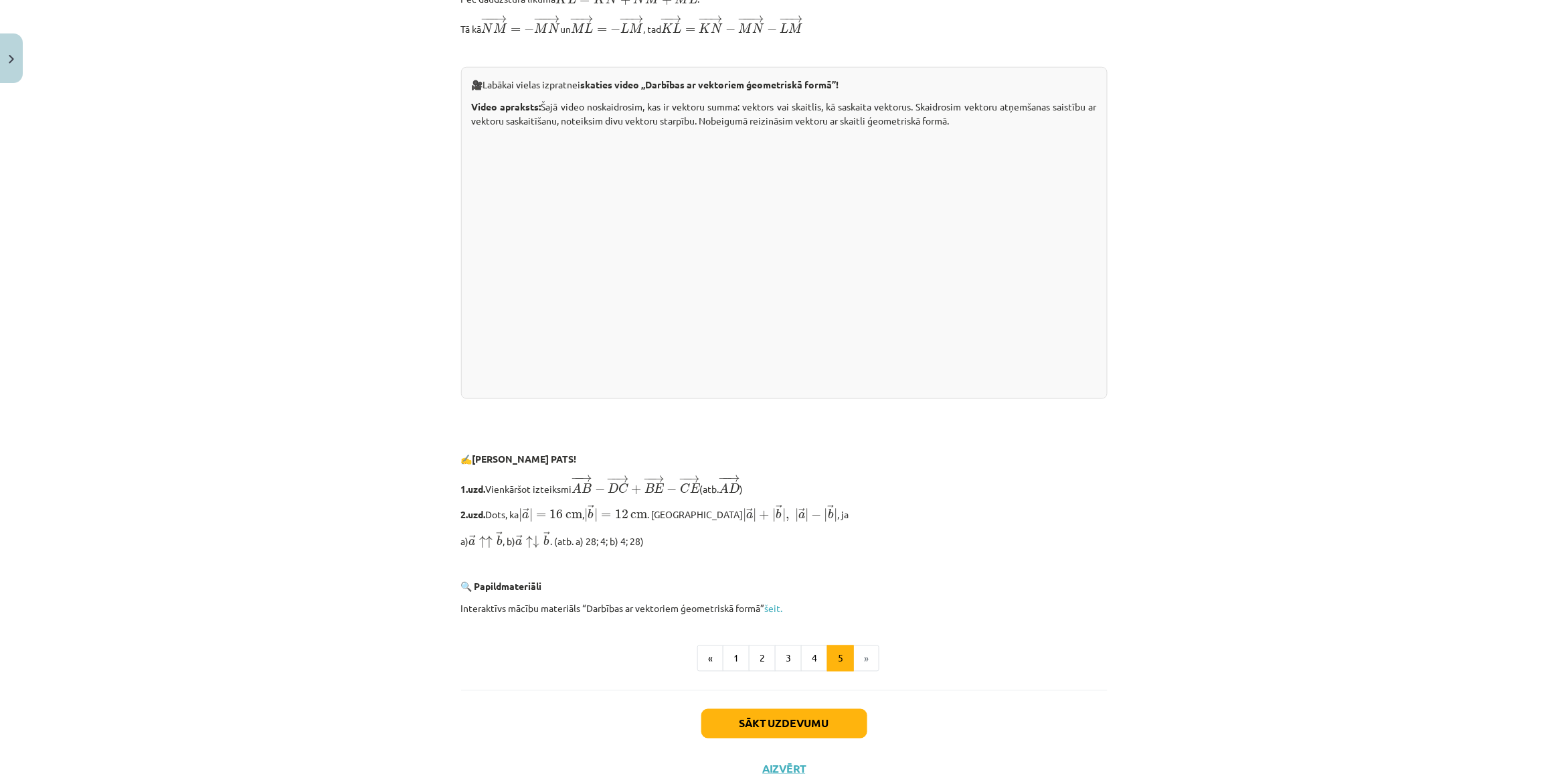
scroll to position [2576, 0]
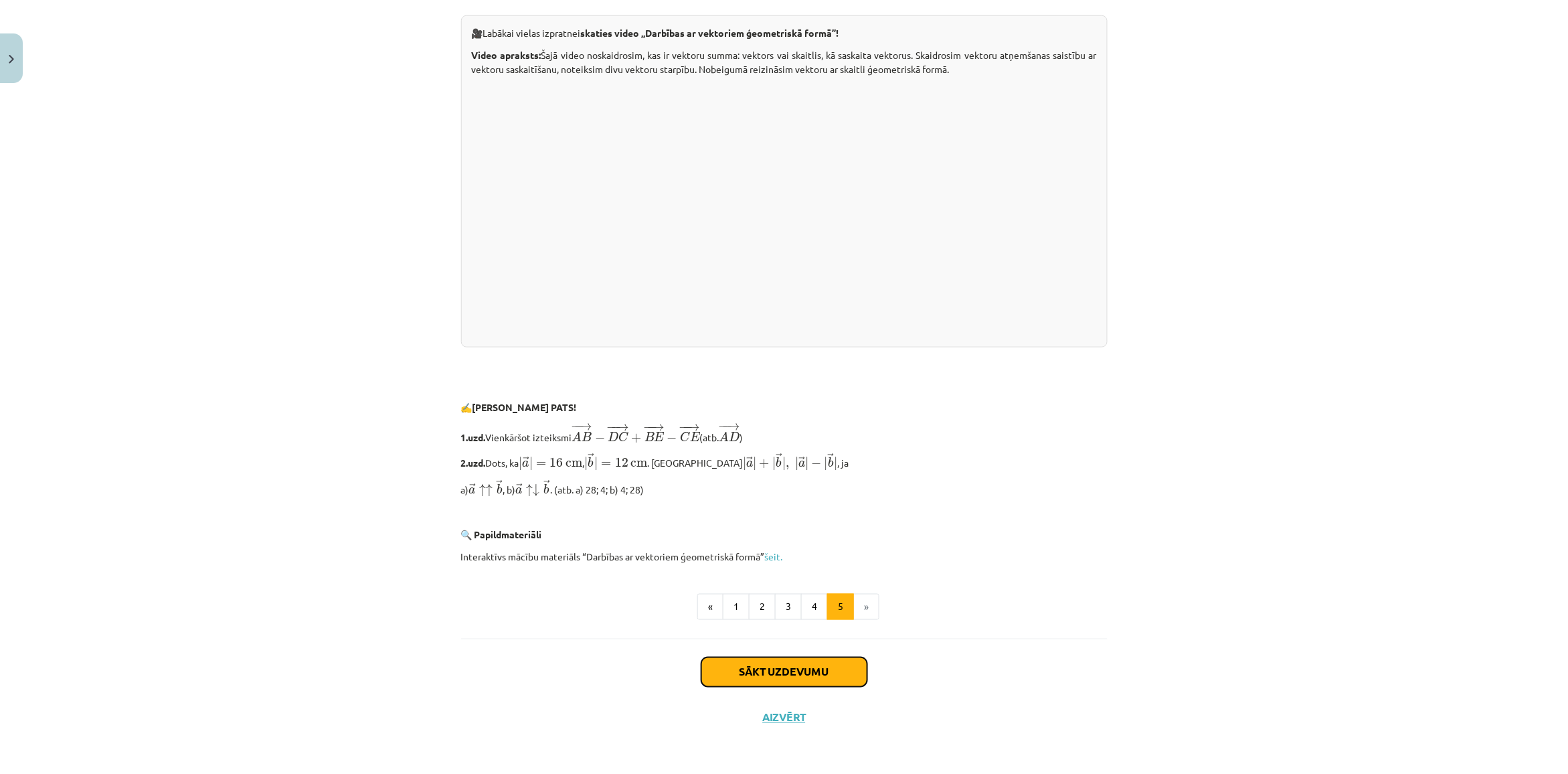
click at [827, 674] on button "Sākt uzdevumu" at bounding box center [784, 672] width 166 height 30
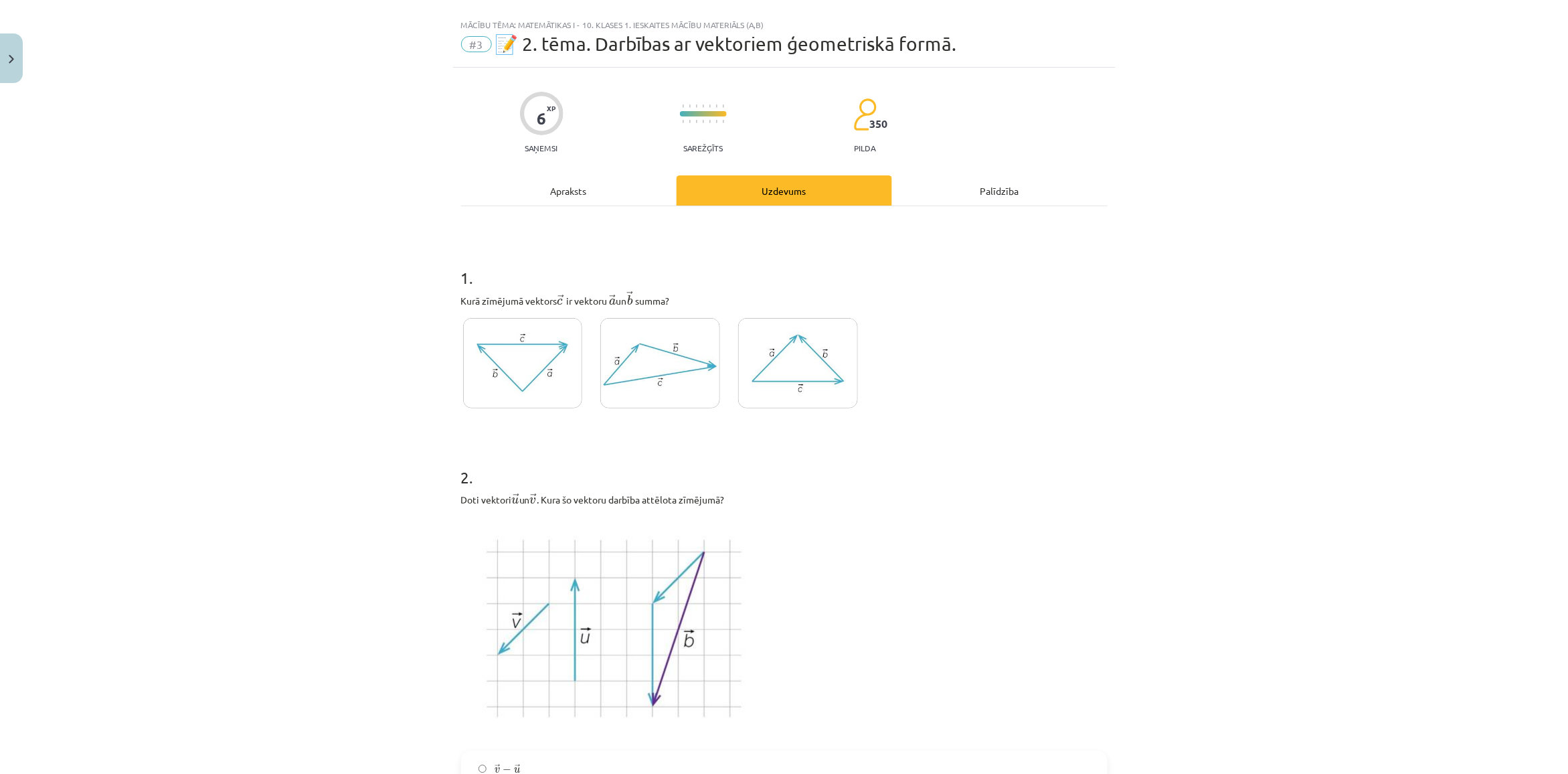
scroll to position [0, 0]
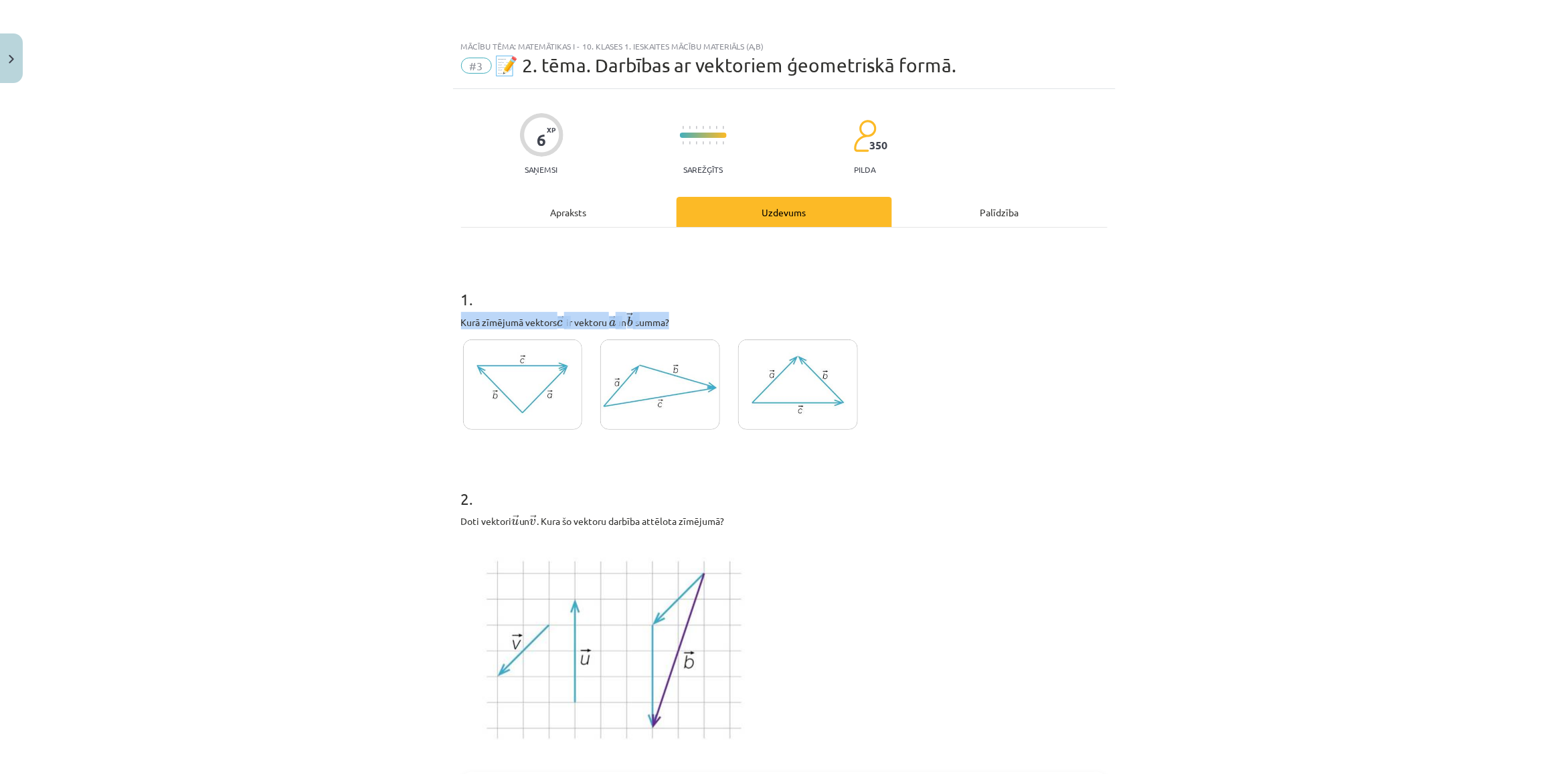
copy p "Kurā zīmējumā vektors → c c → ﻿ ir vektoru ﻿ → a a → un ﻿ → b b → ﻿ summa?"
drag, startPoint x: 451, startPoint y: 322, endPoint x: 734, endPoint y: 322, distance: 283.0
click at [576, 380] on img at bounding box center [522, 384] width 120 height 90
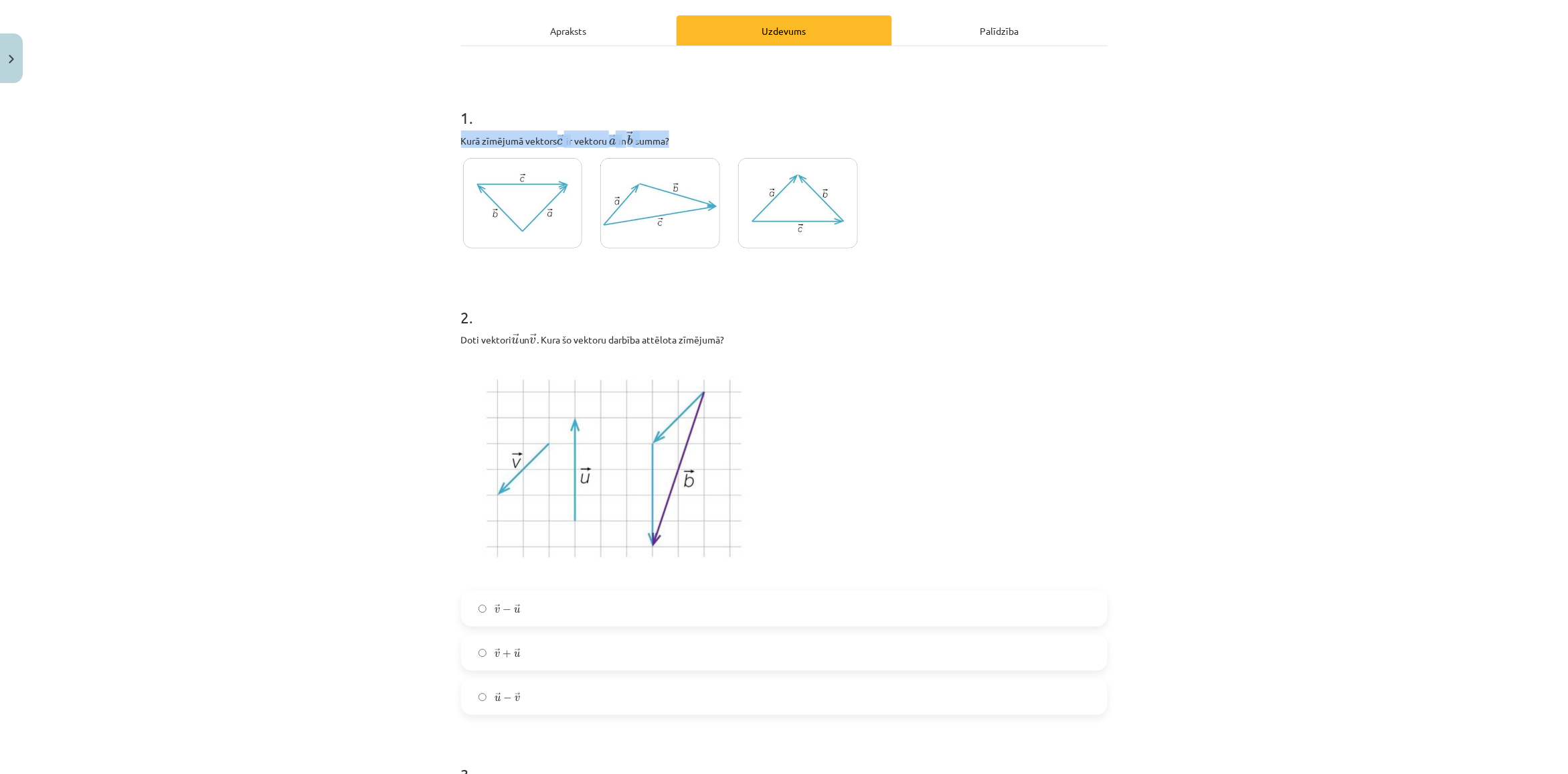
scroll to position [251, 0]
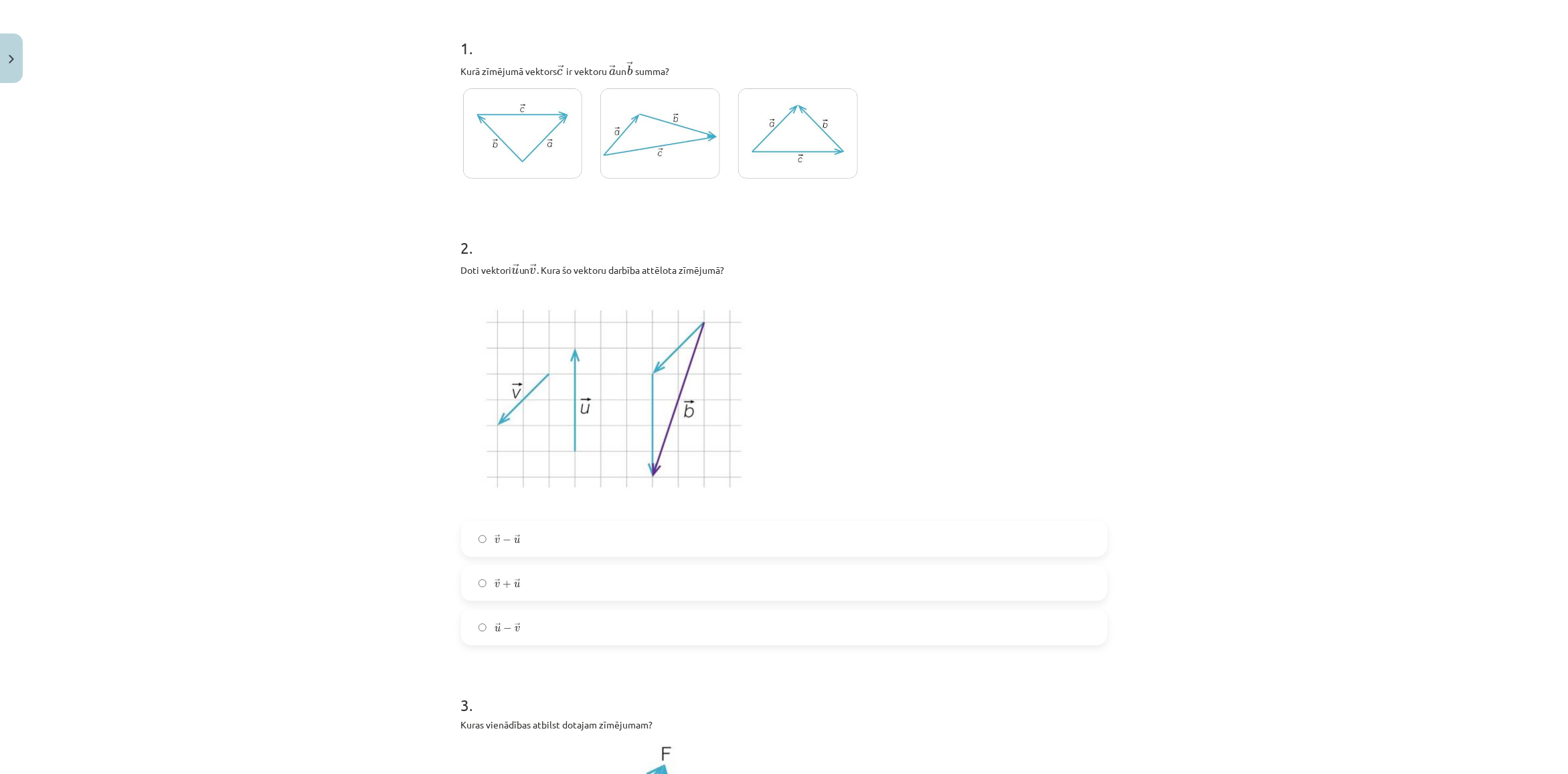
click at [540, 560] on div "→ v − → u v → − u → → v + → u v → + u → → u − → v u → − v →" at bounding box center [784, 583] width 647 height 124
click at [542, 544] on label "→ v − → u v → − u →" at bounding box center [784, 539] width 643 height 33
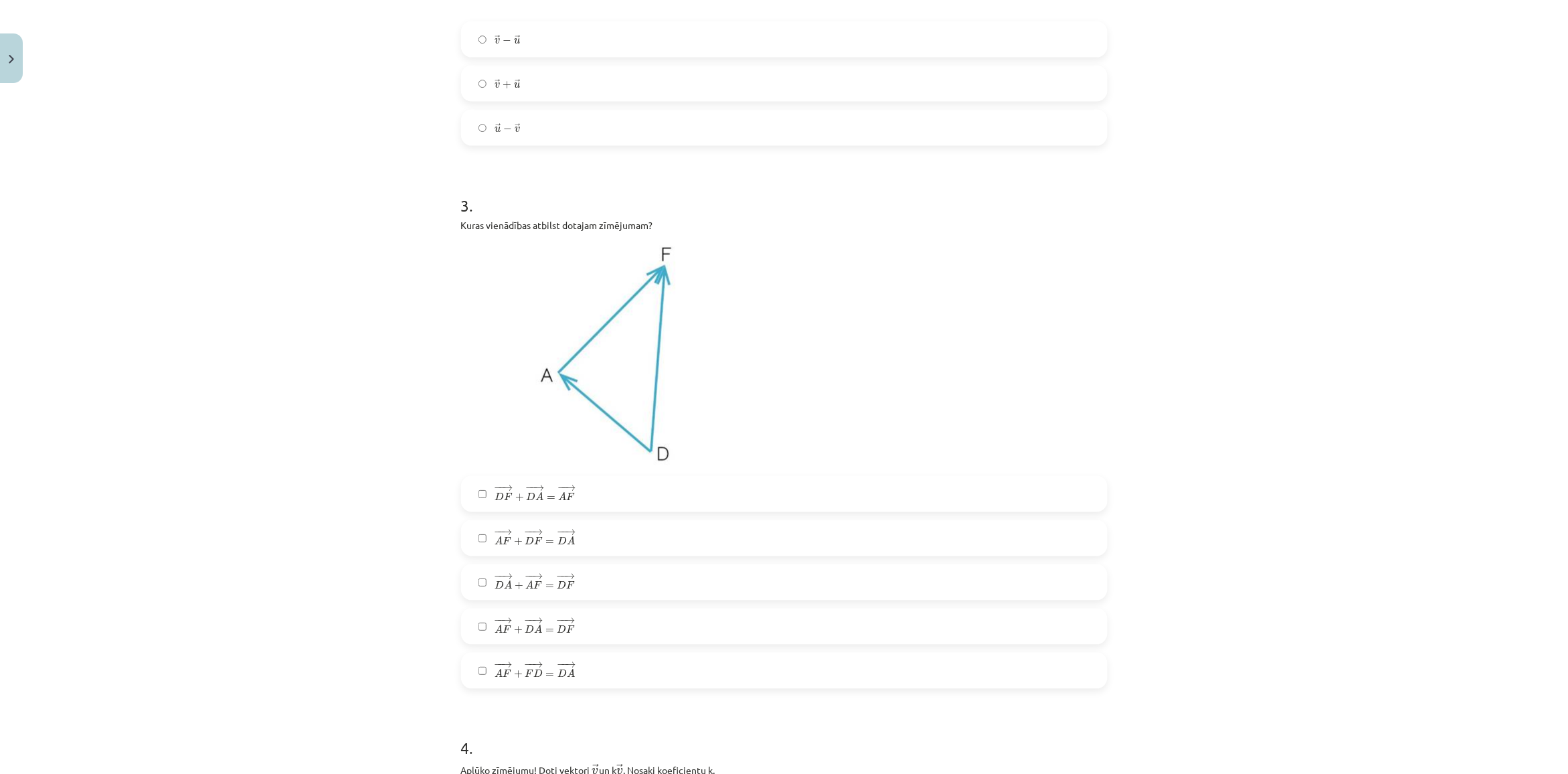
scroll to position [753, 0]
click at [470, 508] on label "− − → D F + − − → D A = − − → A F D F → + D A → = A F →" at bounding box center [784, 491] width 643 height 33
click at [475, 674] on label "− − → A F + − − → F D = − − → D A A F → + F D → = D A →" at bounding box center [784, 668] width 643 height 33
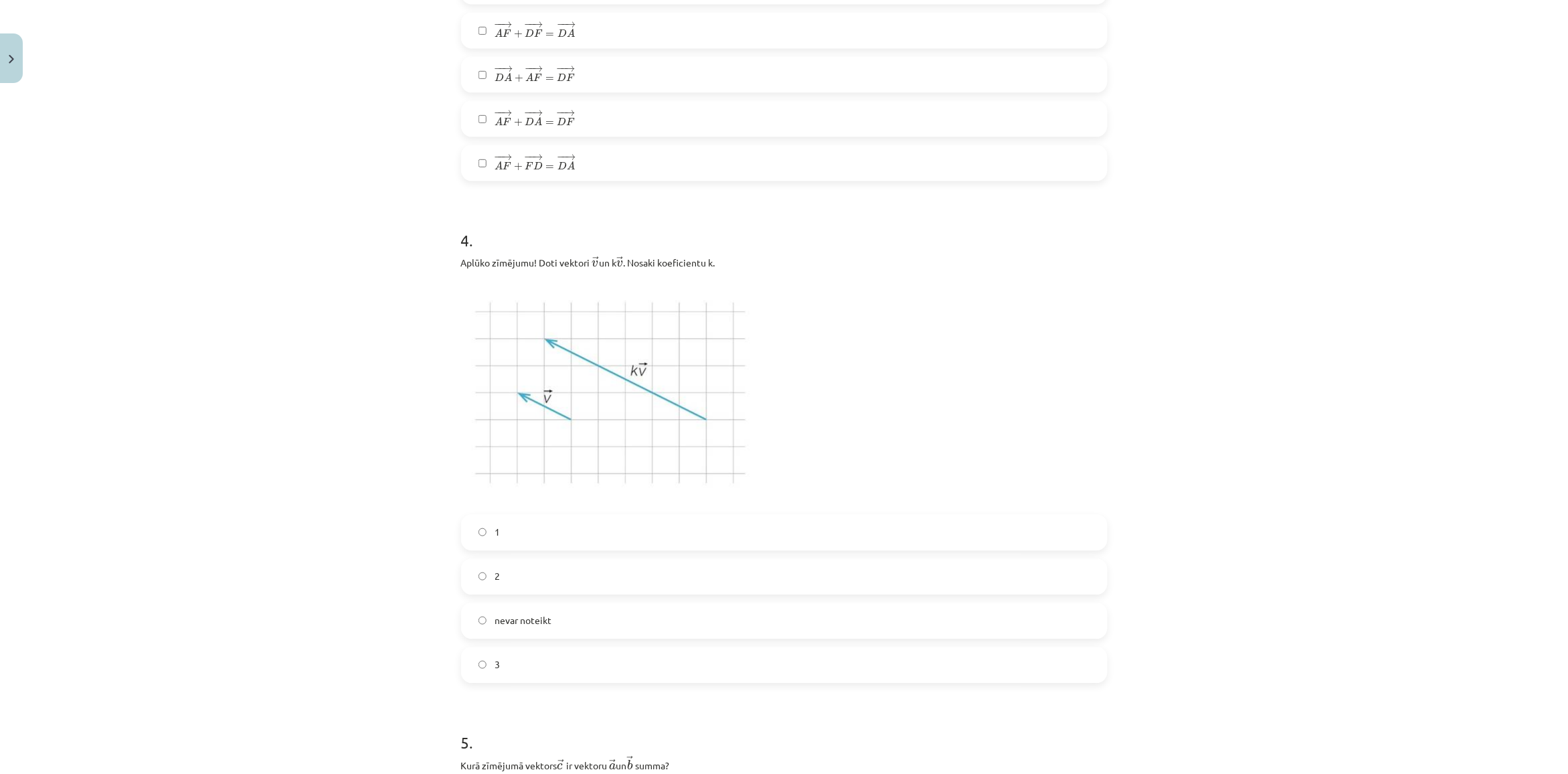
scroll to position [1339, 0]
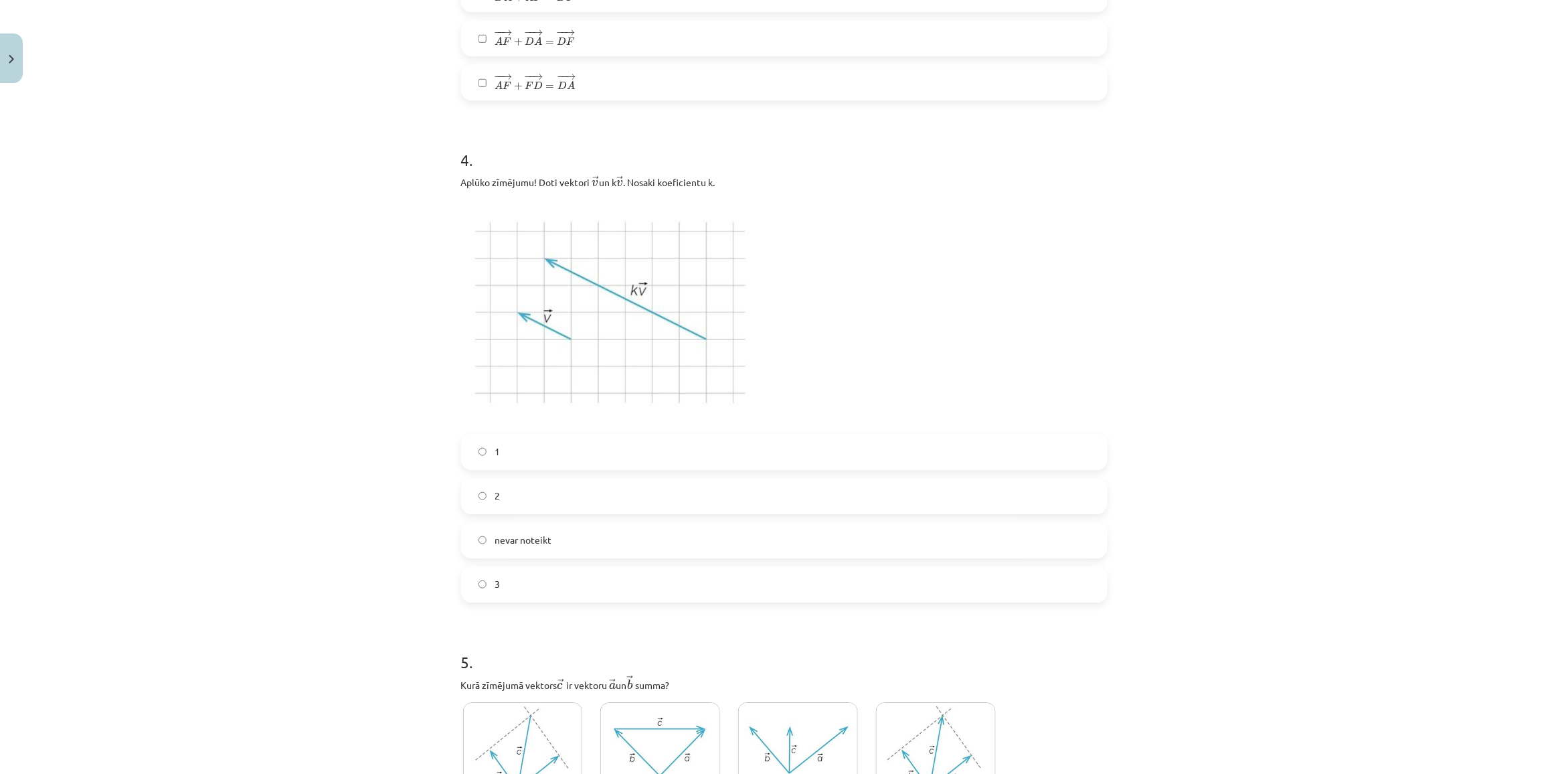
click at [522, 500] on label "2" at bounding box center [784, 496] width 643 height 33
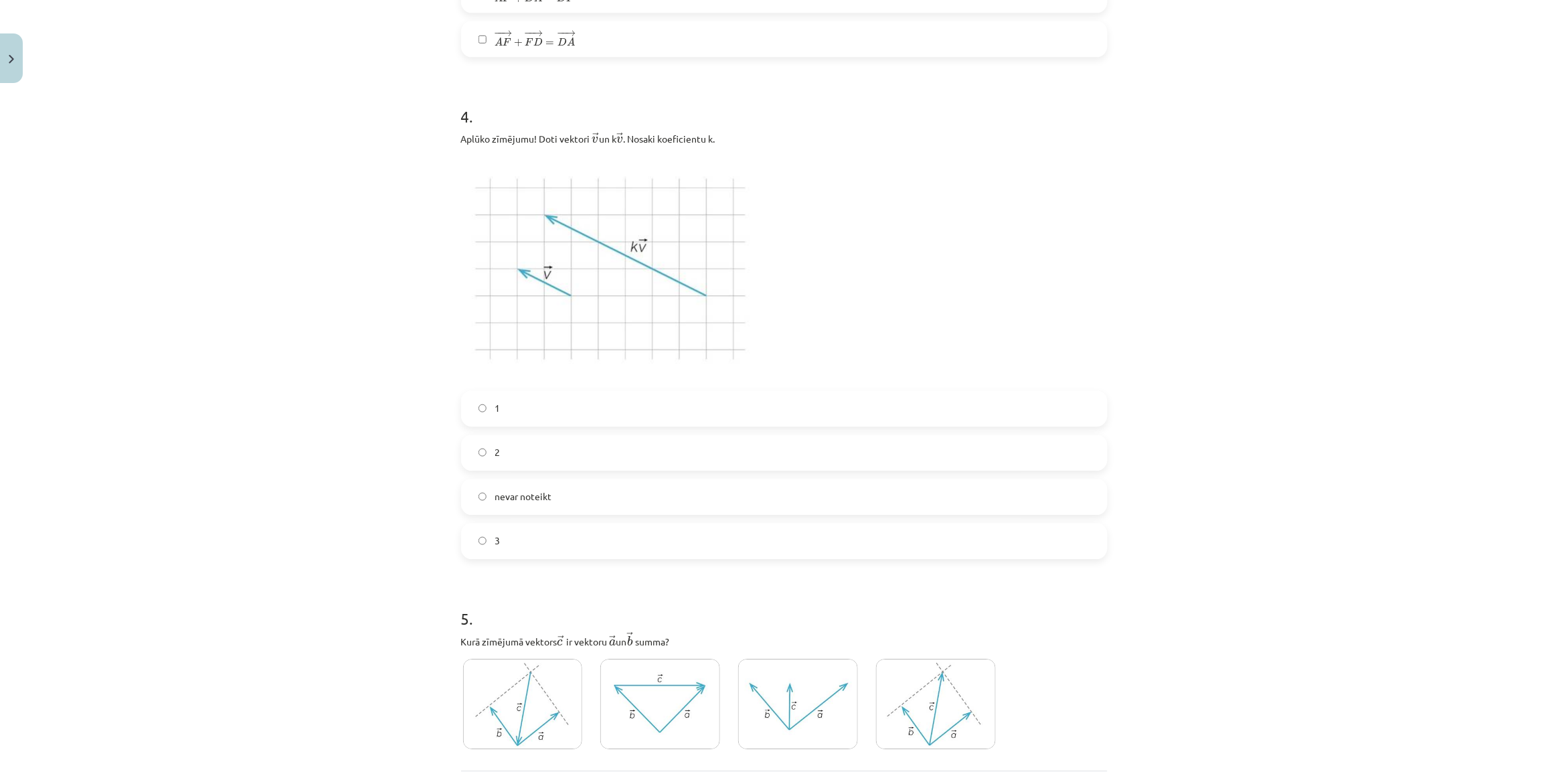
scroll to position [1515, 0]
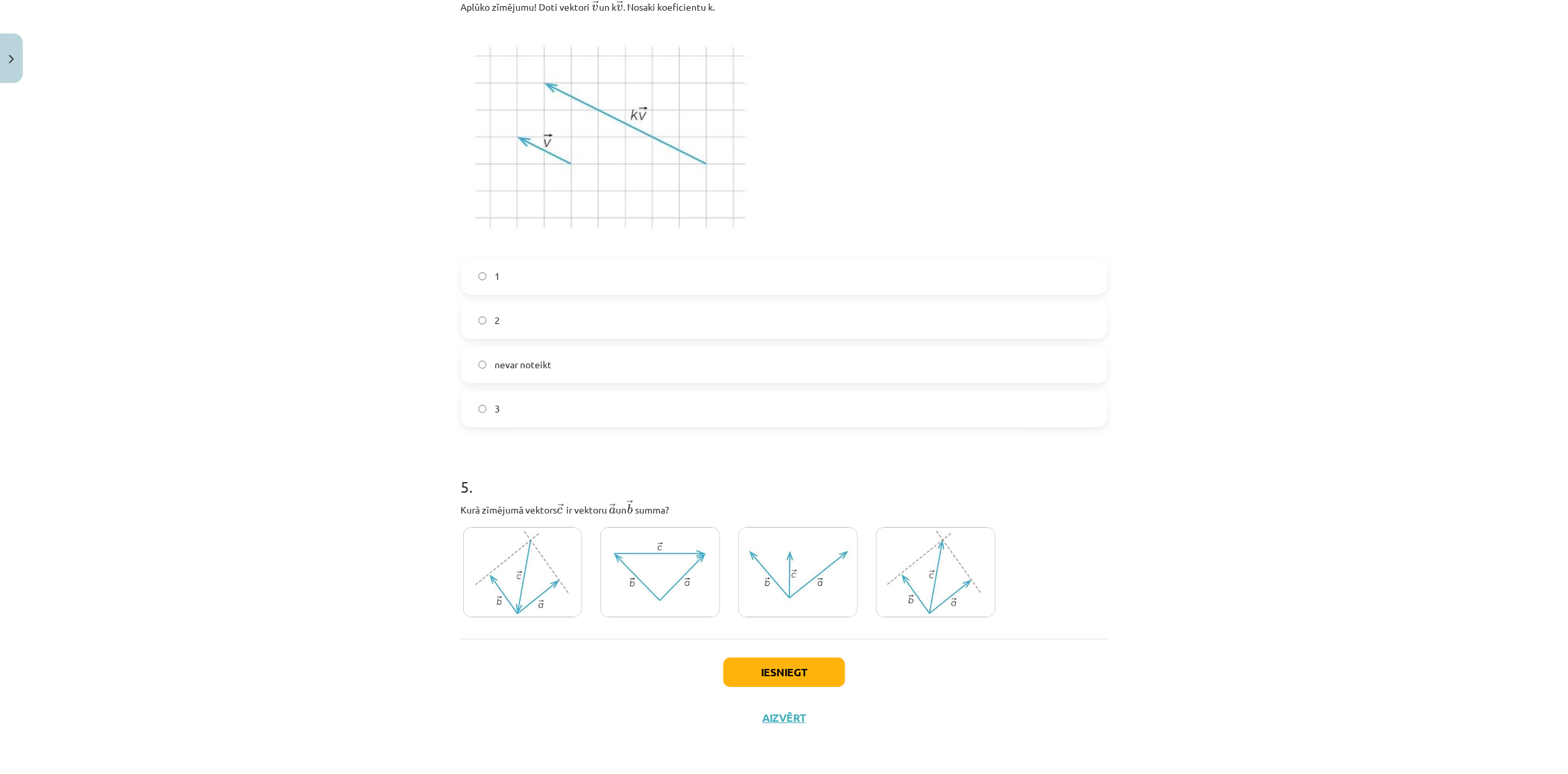
click at [932, 587] on img at bounding box center [935, 572] width 120 height 90
click at [791, 686] on button "Iesniegt" at bounding box center [784, 672] width 122 height 30
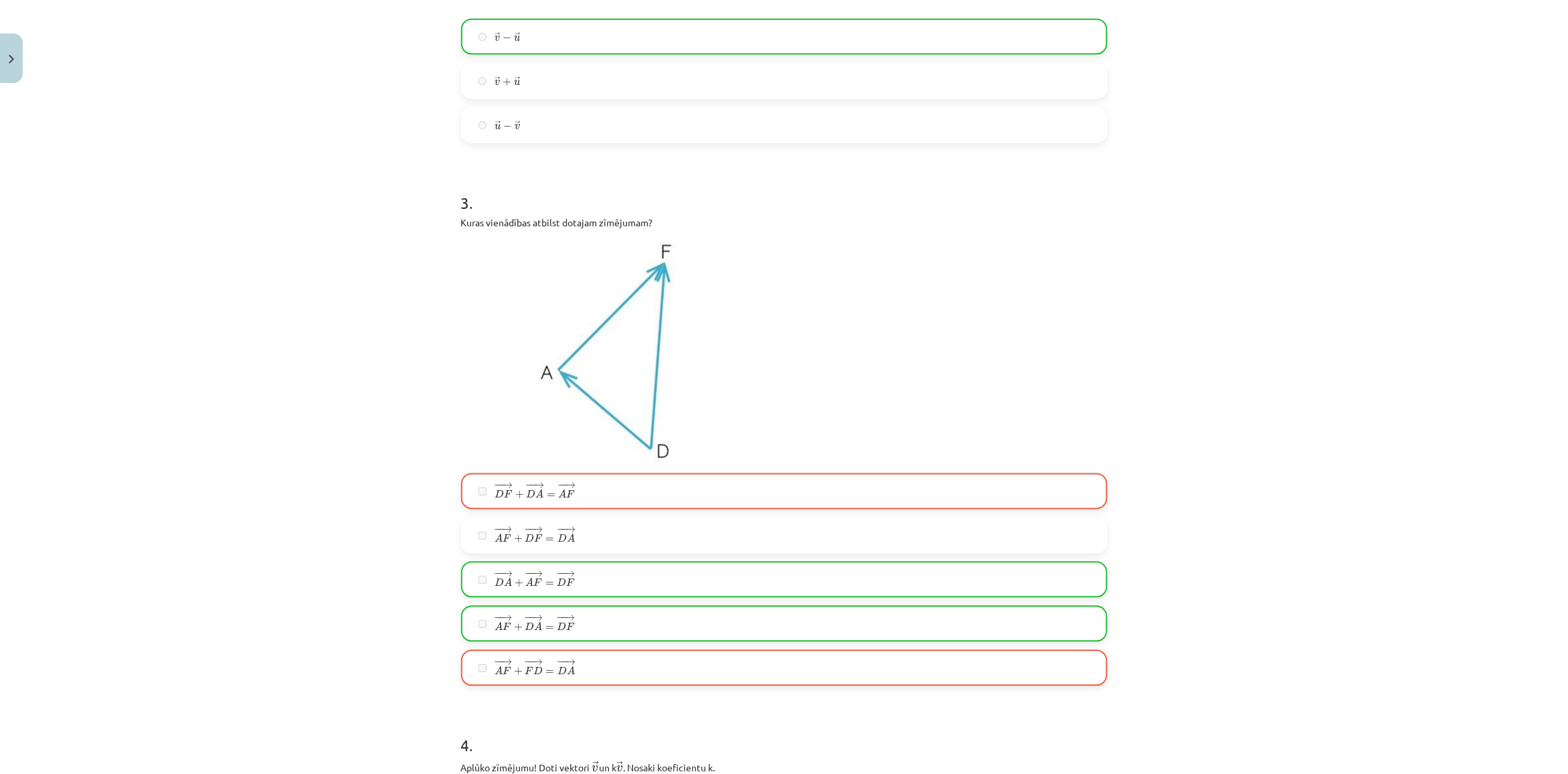
scroll to position [1558, 0]
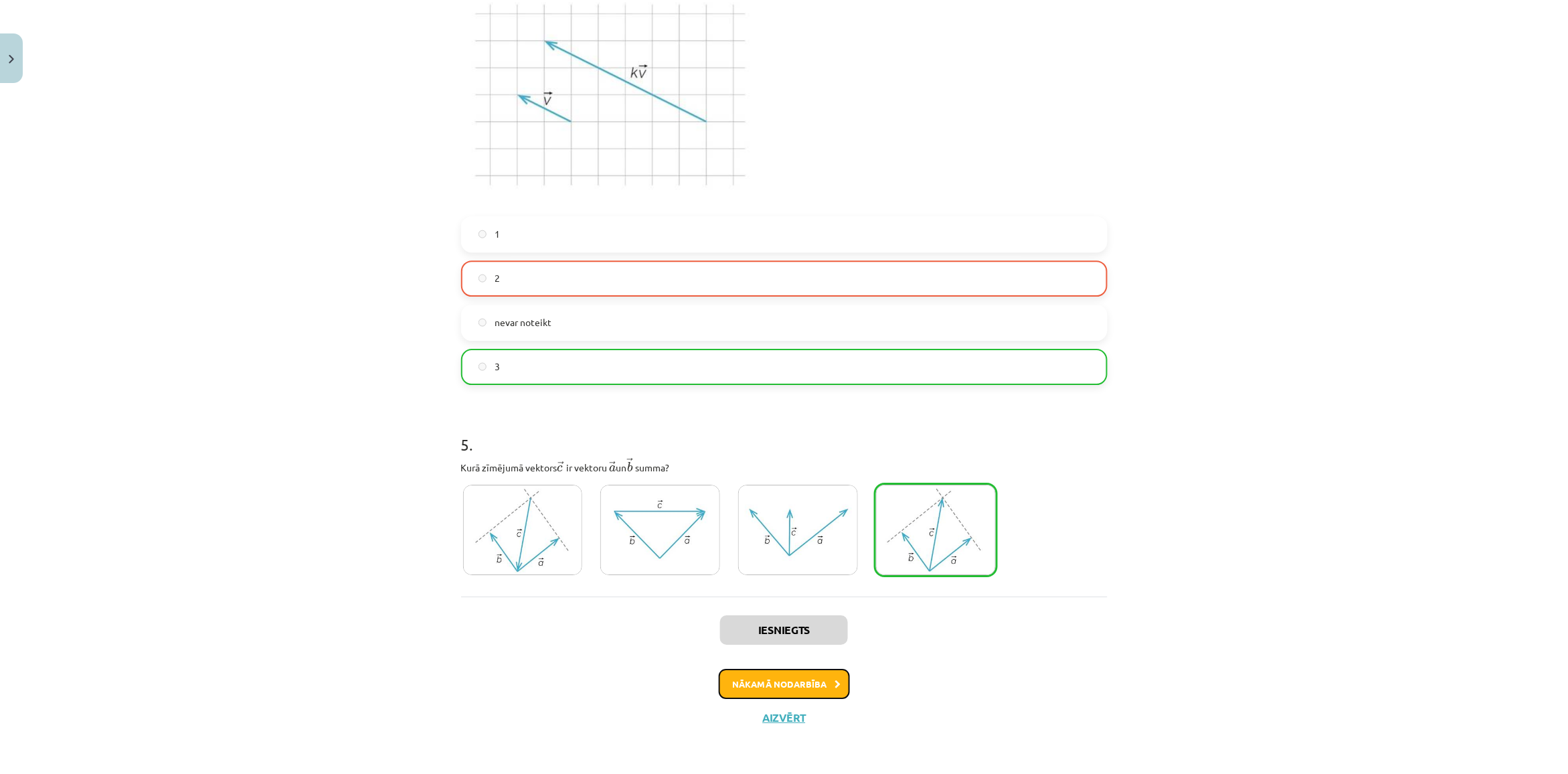
click at [793, 680] on button "Nākamā nodarbība" at bounding box center [784, 684] width 131 height 31
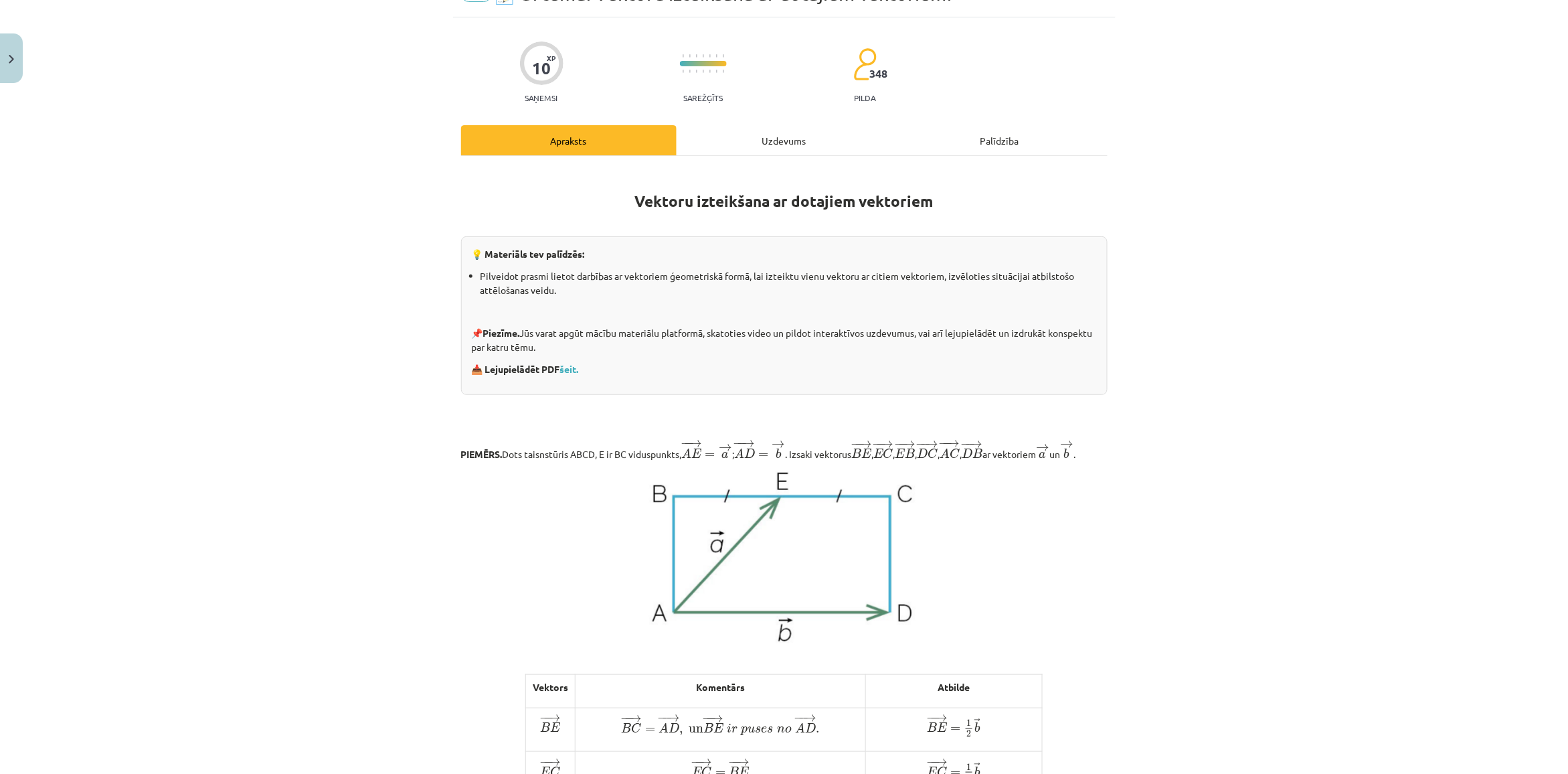
scroll to position [33, 0]
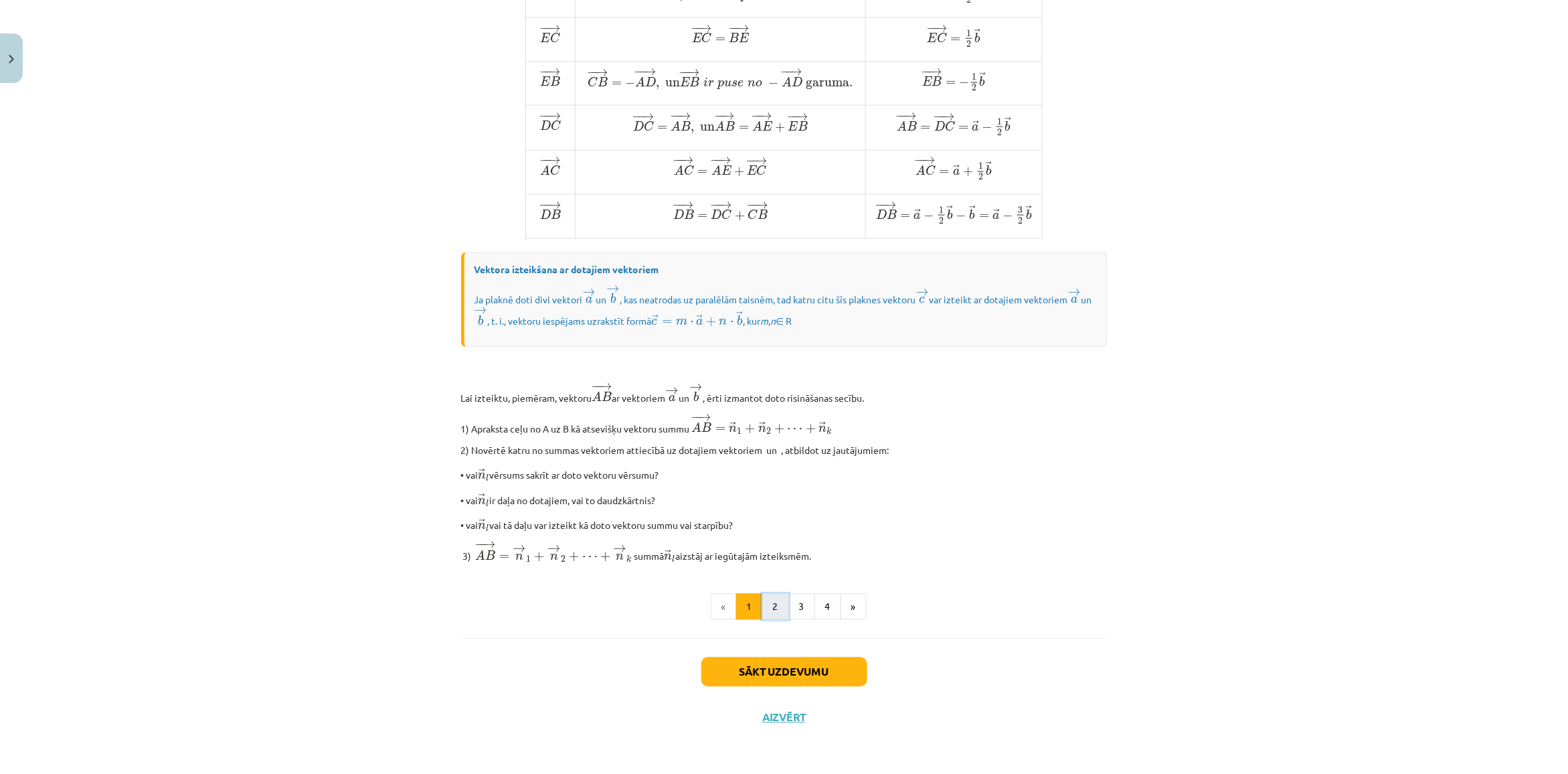
click at [763, 613] on button "2" at bounding box center [776, 607] width 27 height 27
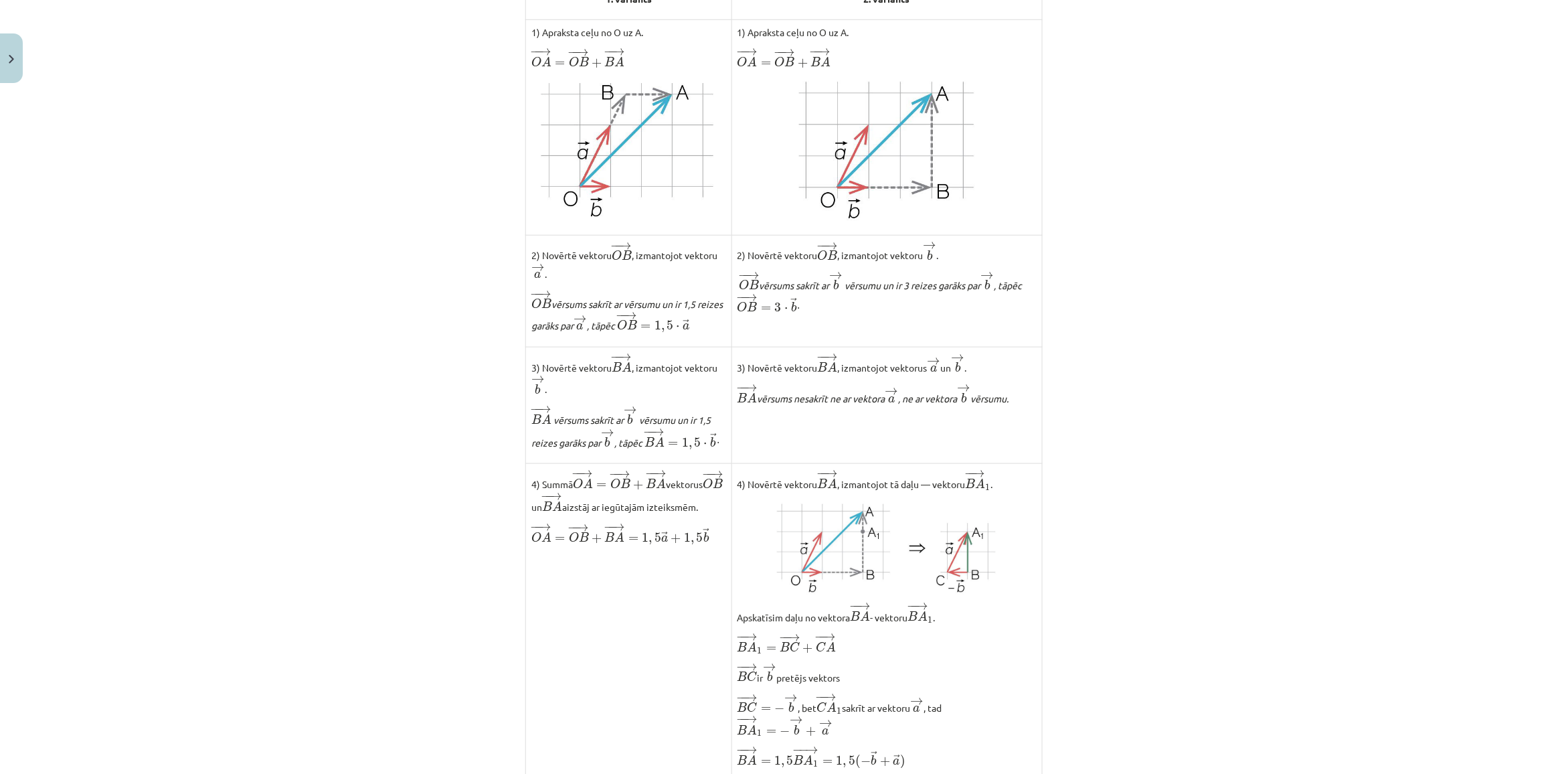
scroll to position [825, 0]
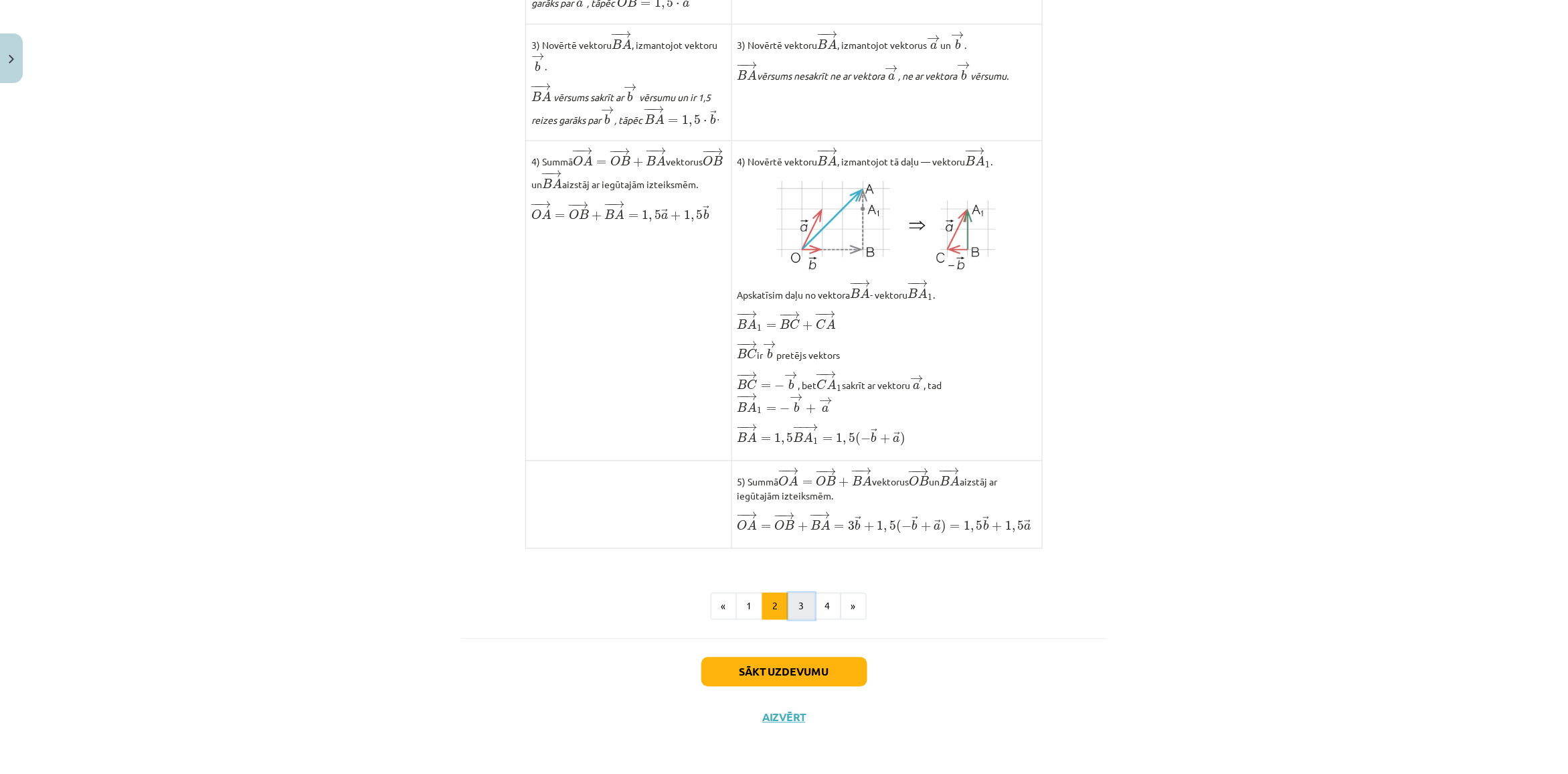
click at [794, 613] on button "3" at bounding box center [801, 606] width 27 height 27
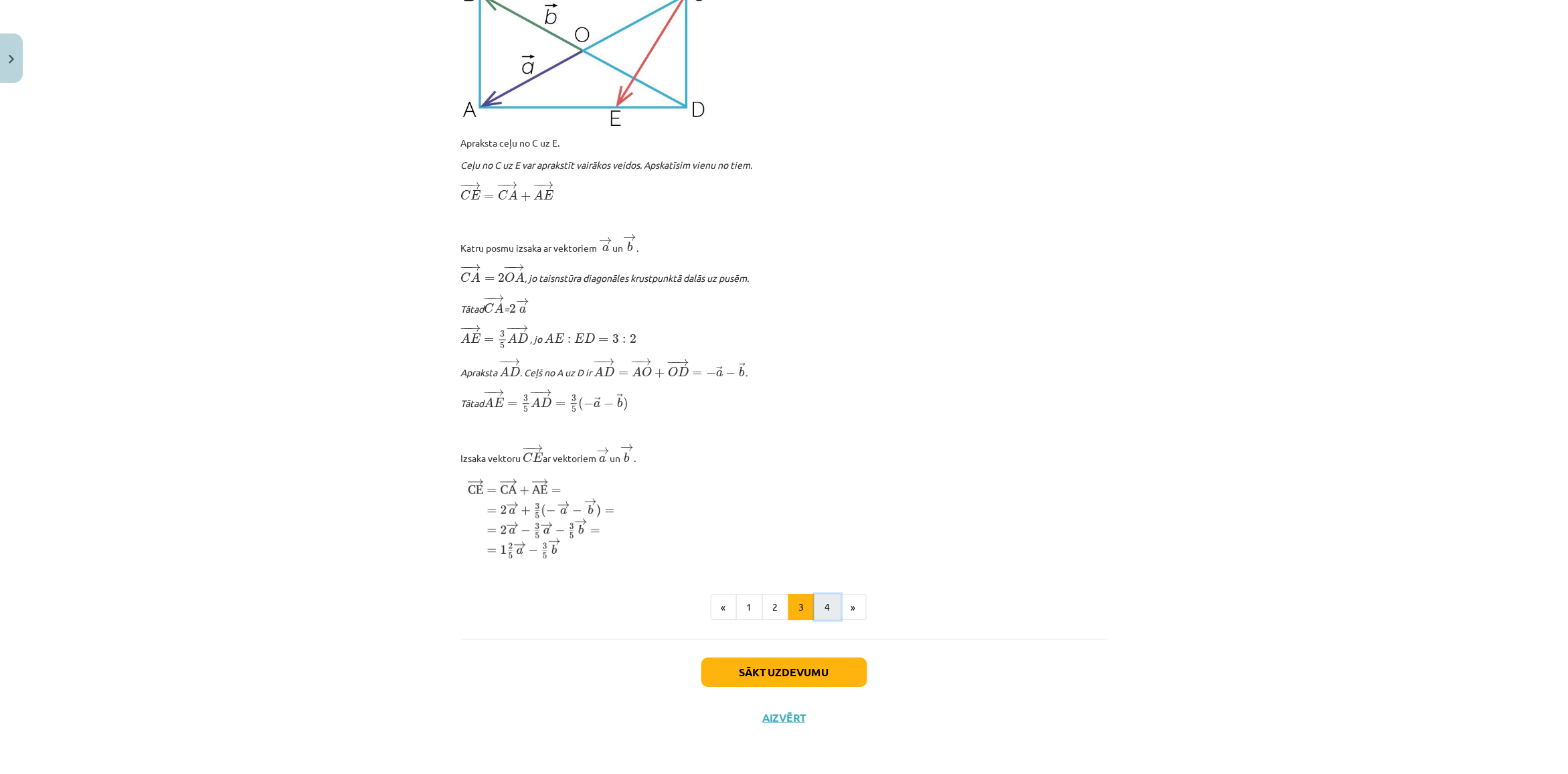
click at [819, 607] on button "4" at bounding box center [827, 607] width 27 height 27
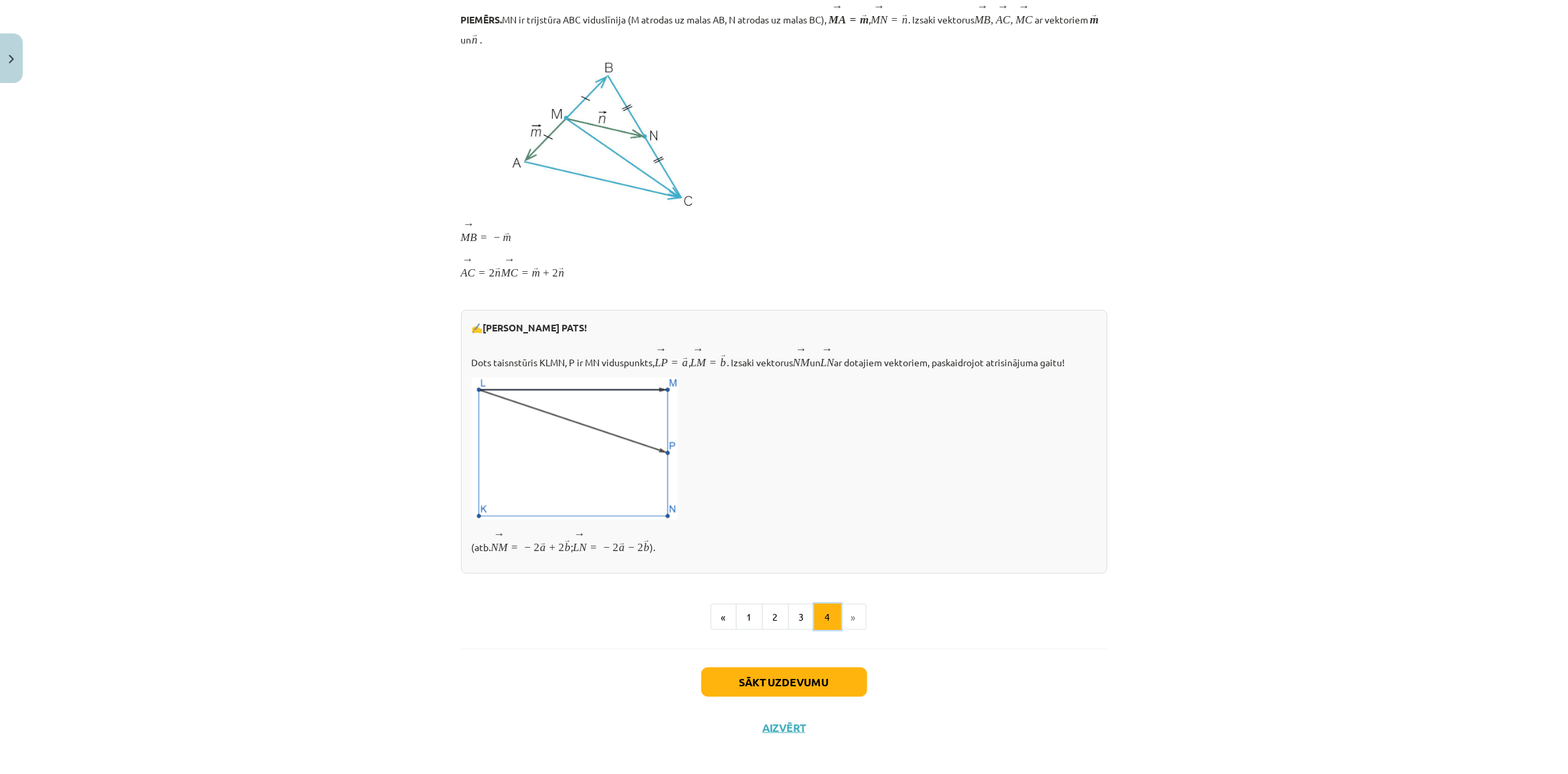
scroll to position [235, 0]
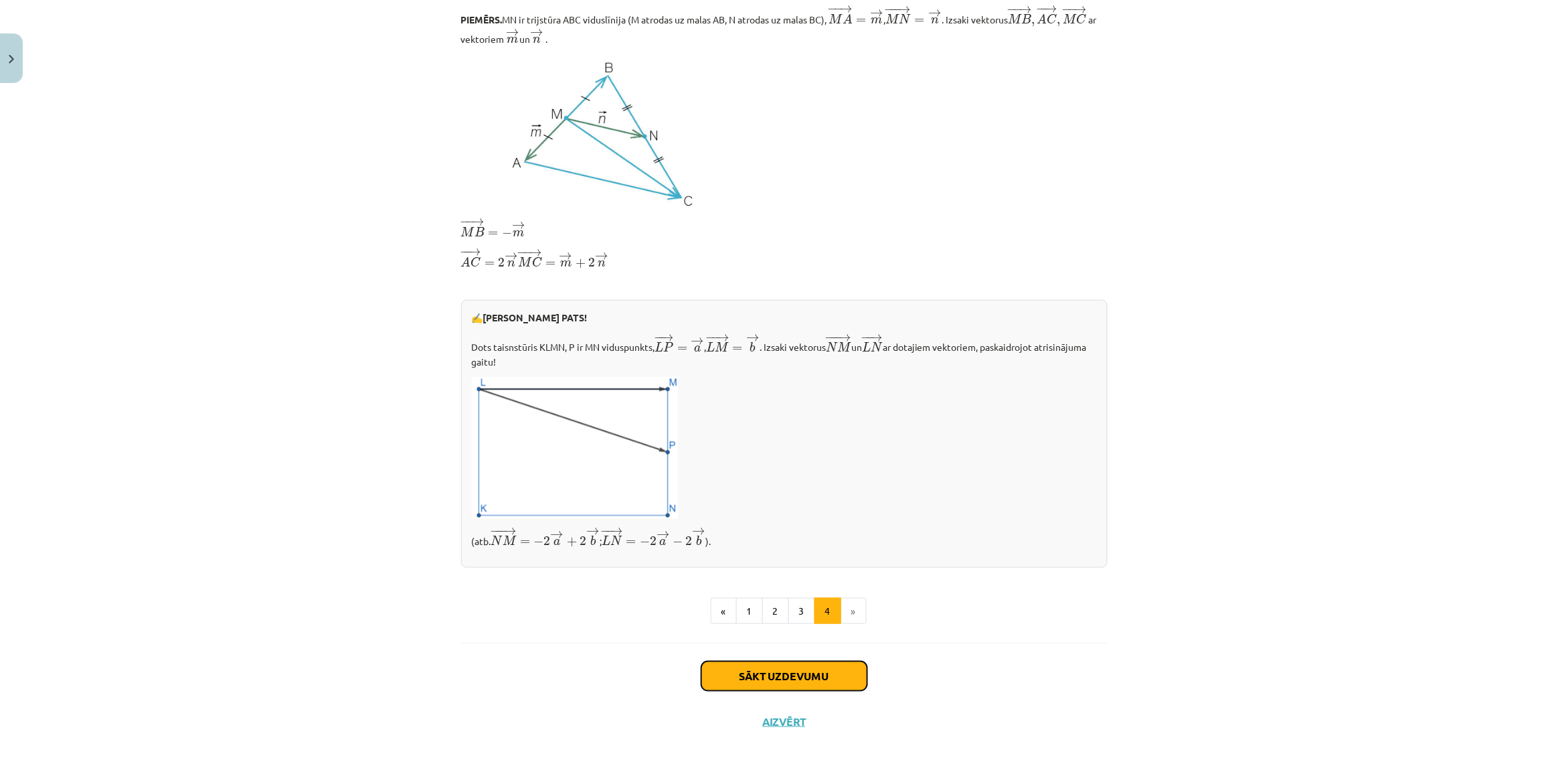
click at [787, 678] on button "Sākt uzdevumu" at bounding box center [784, 676] width 166 height 30
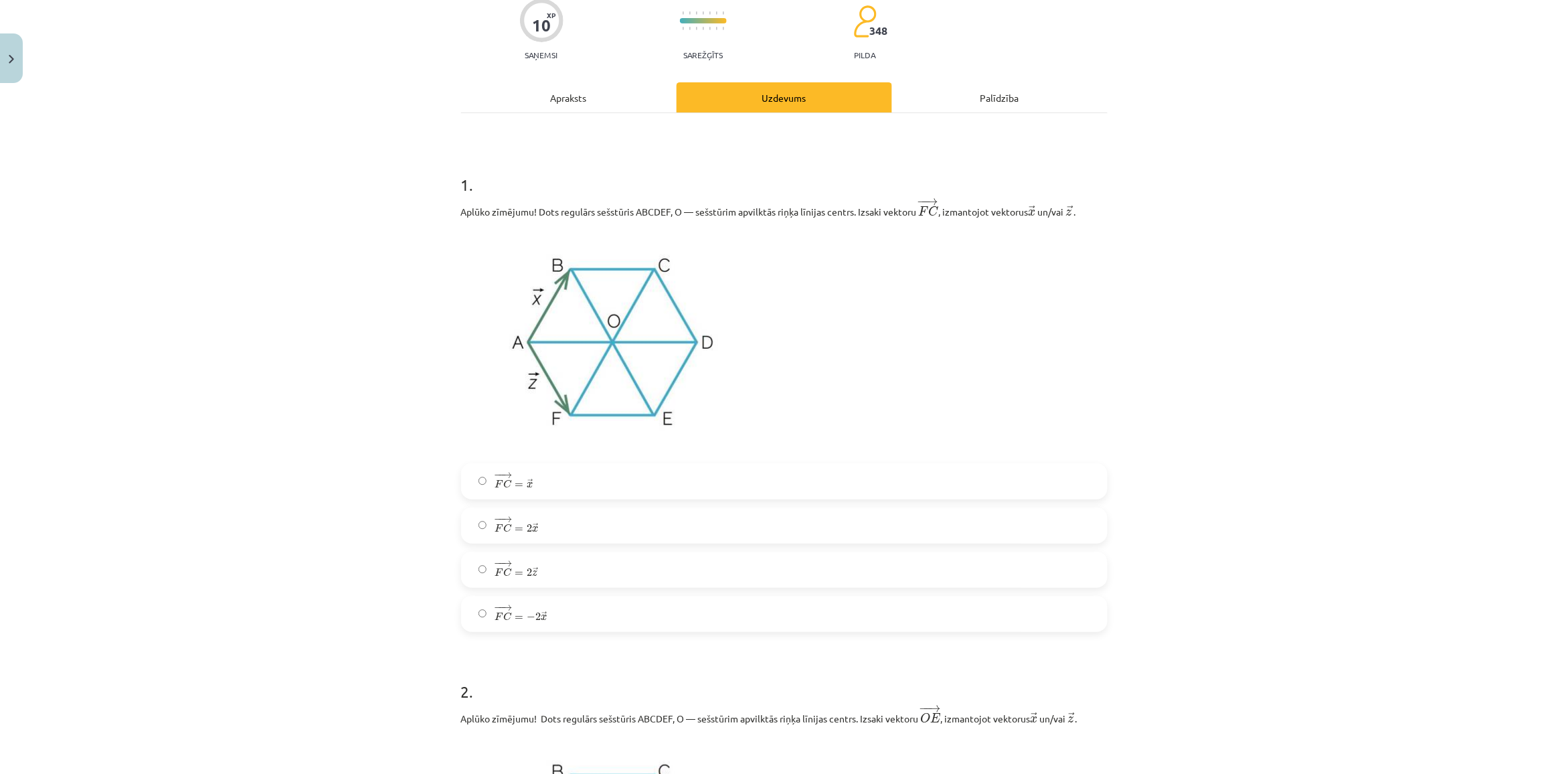
scroll to position [117, 0]
click at [514, 569] on span "=" at bounding box center [519, 571] width 9 height 4
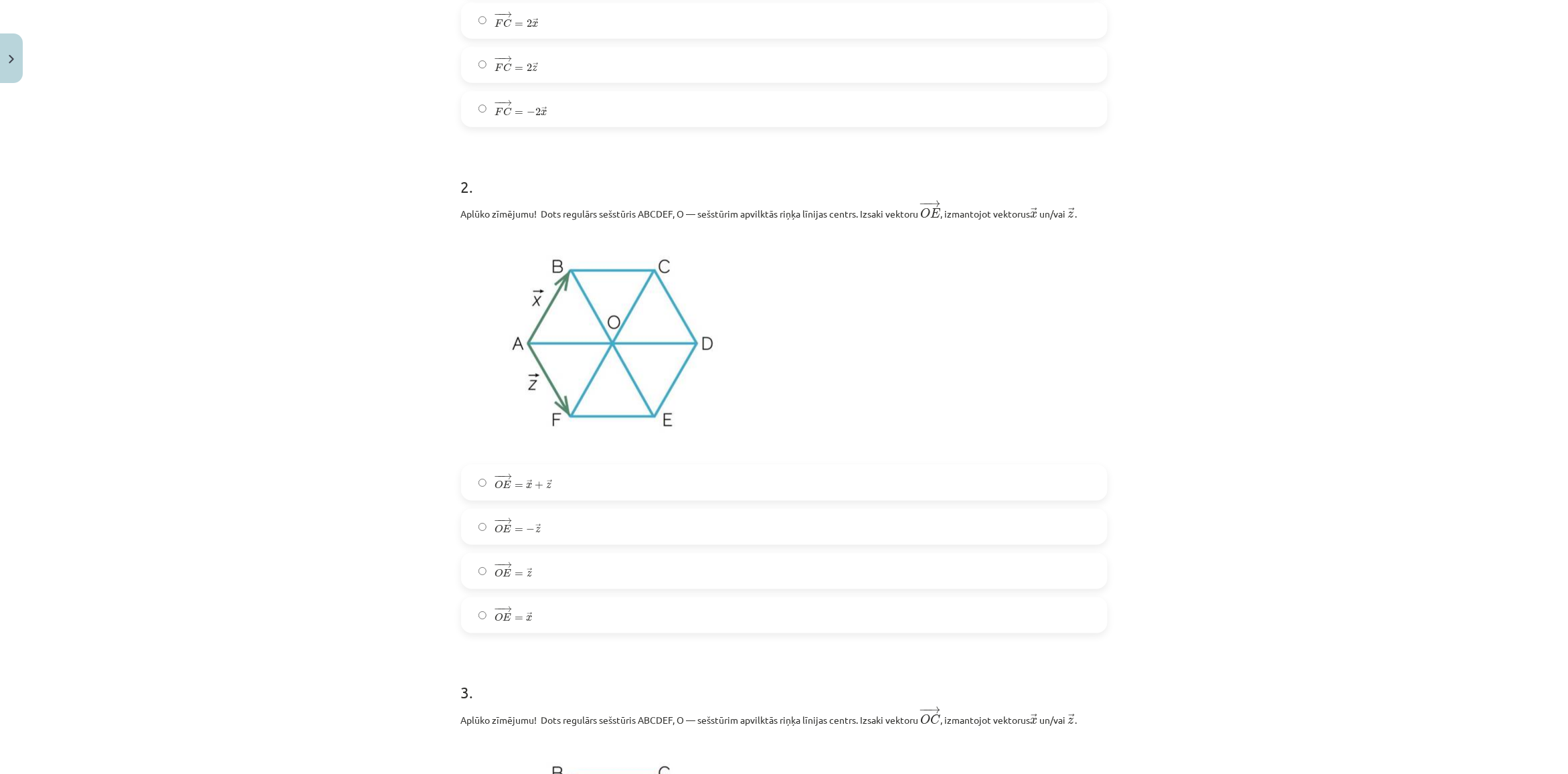
click at [546, 495] on label "− − → O E = → x + → z O E → = x → + z →" at bounding box center [784, 482] width 643 height 33
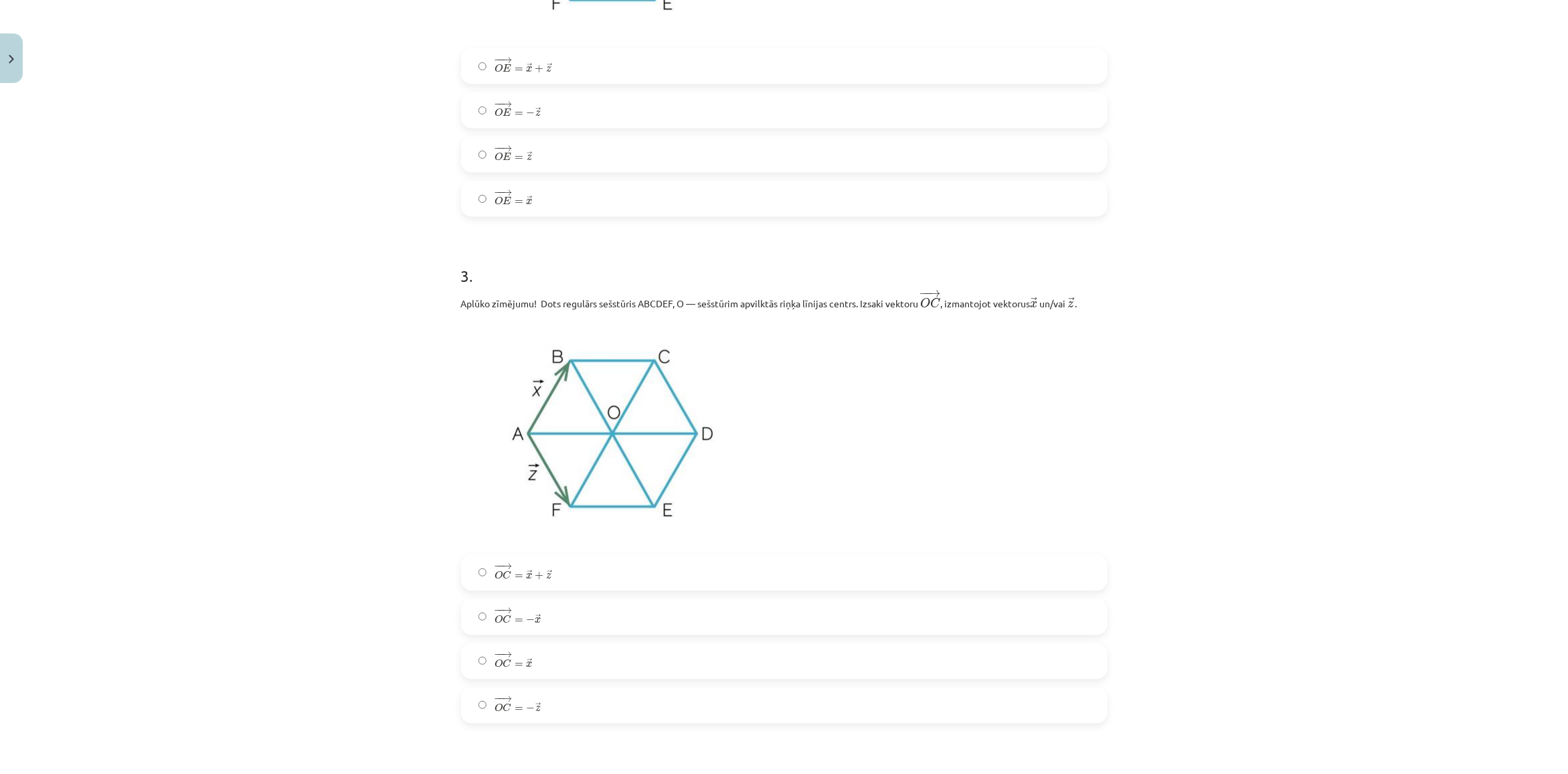
scroll to position [1037, 0]
click at [540, 624] on label "− − → O C = − → x O C → = − x →" at bounding box center [784, 615] width 643 height 33
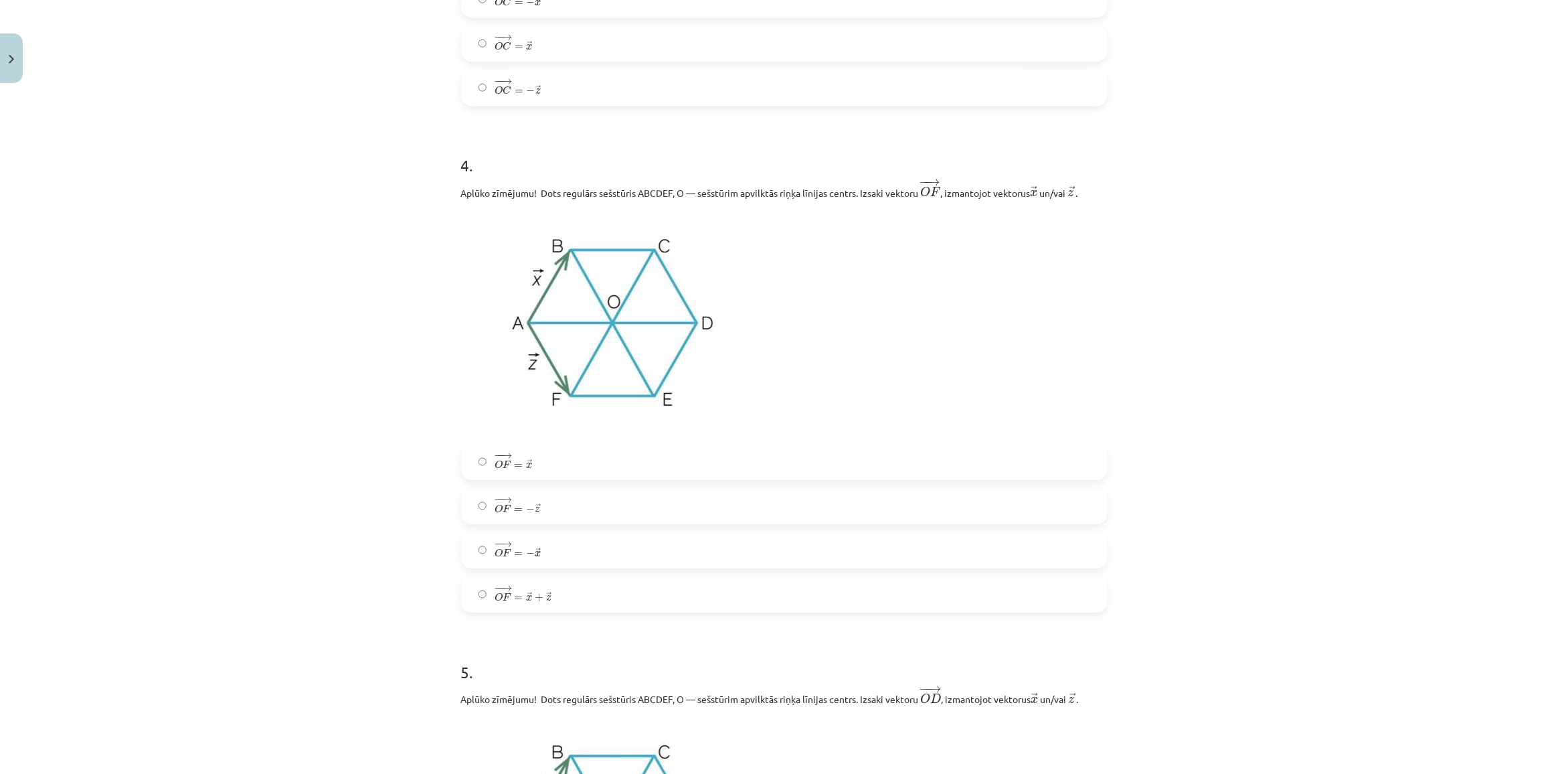
scroll to position [1623, 0]
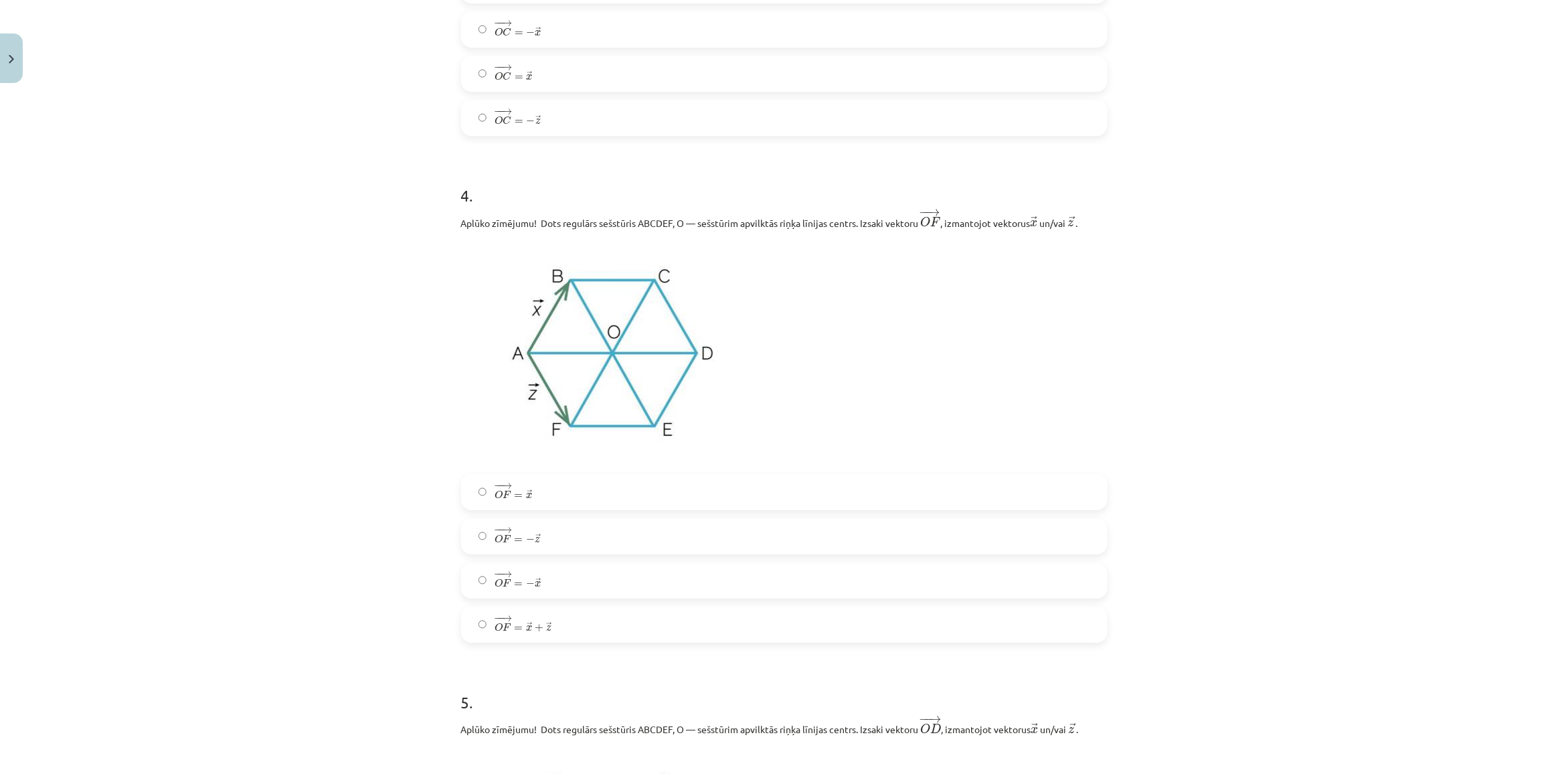
click at [514, 542] on span "=" at bounding box center [519, 540] width 9 height 4
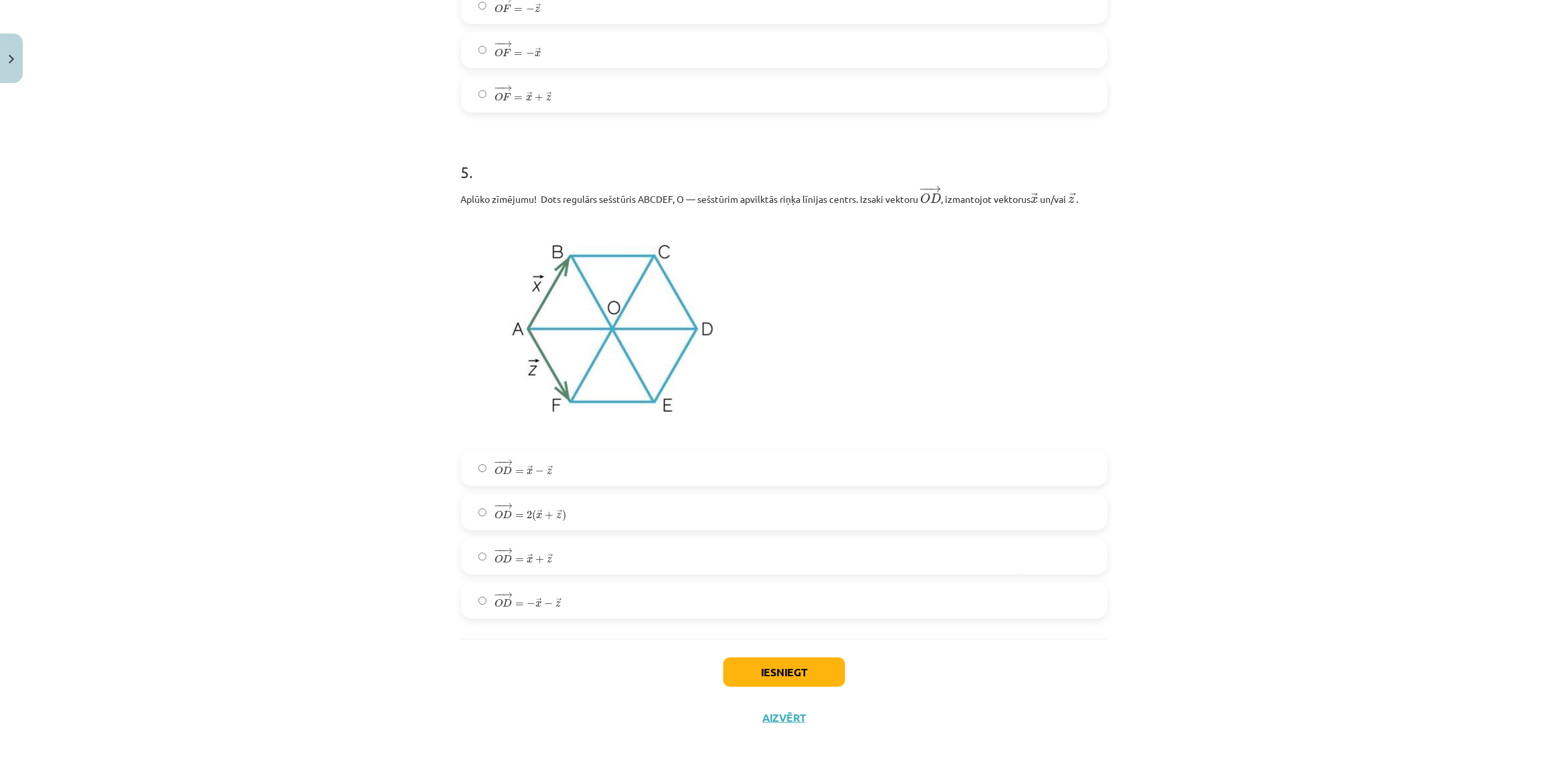
scroll to position [2156, 0]
click at [513, 479] on label "− − → O D = → x − → z O D → = x → − z →" at bounding box center [784, 468] width 643 height 33
click at [767, 664] on button "Iesniegt" at bounding box center [784, 672] width 122 height 30
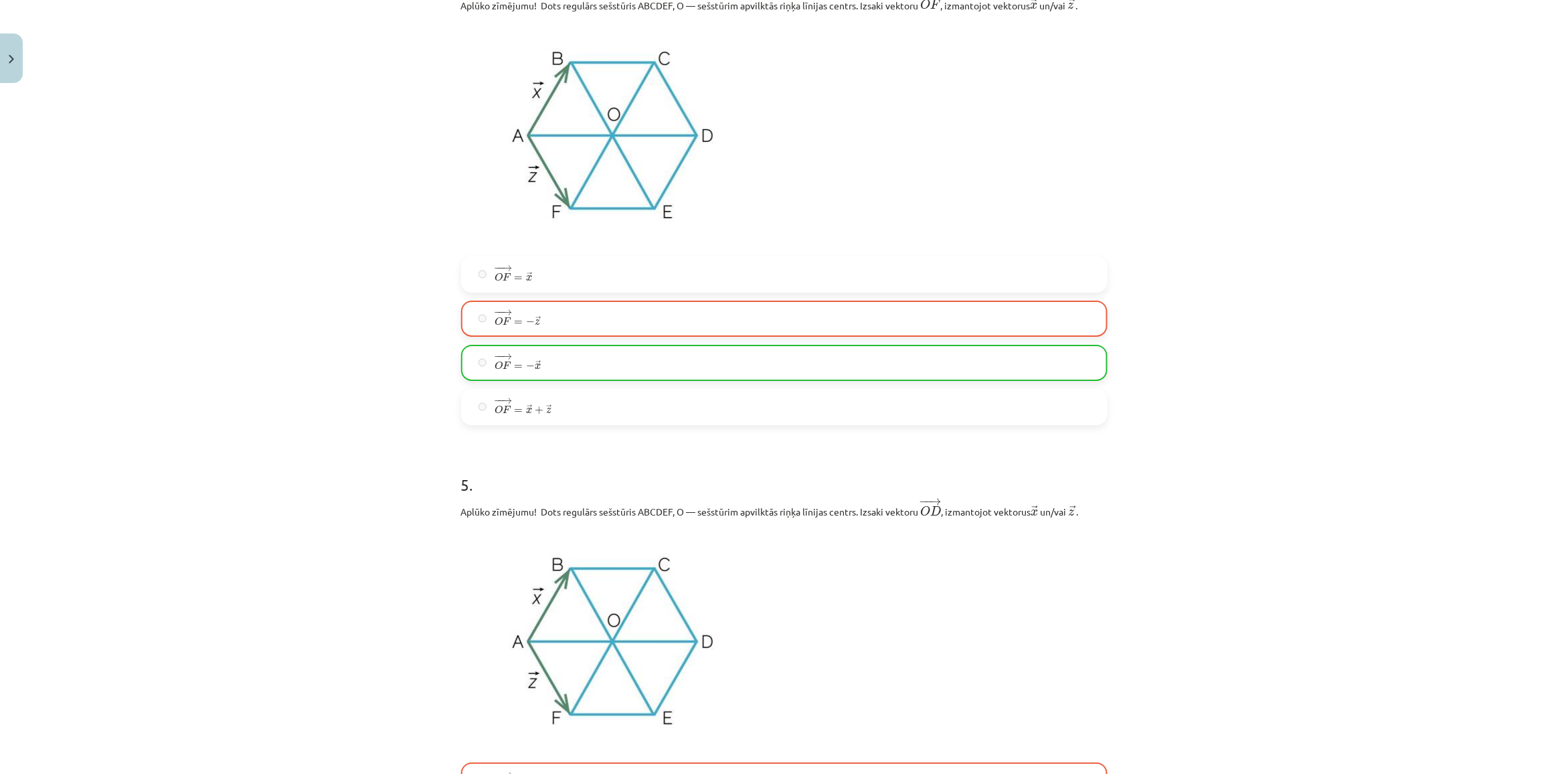
scroll to position [2200, 0]
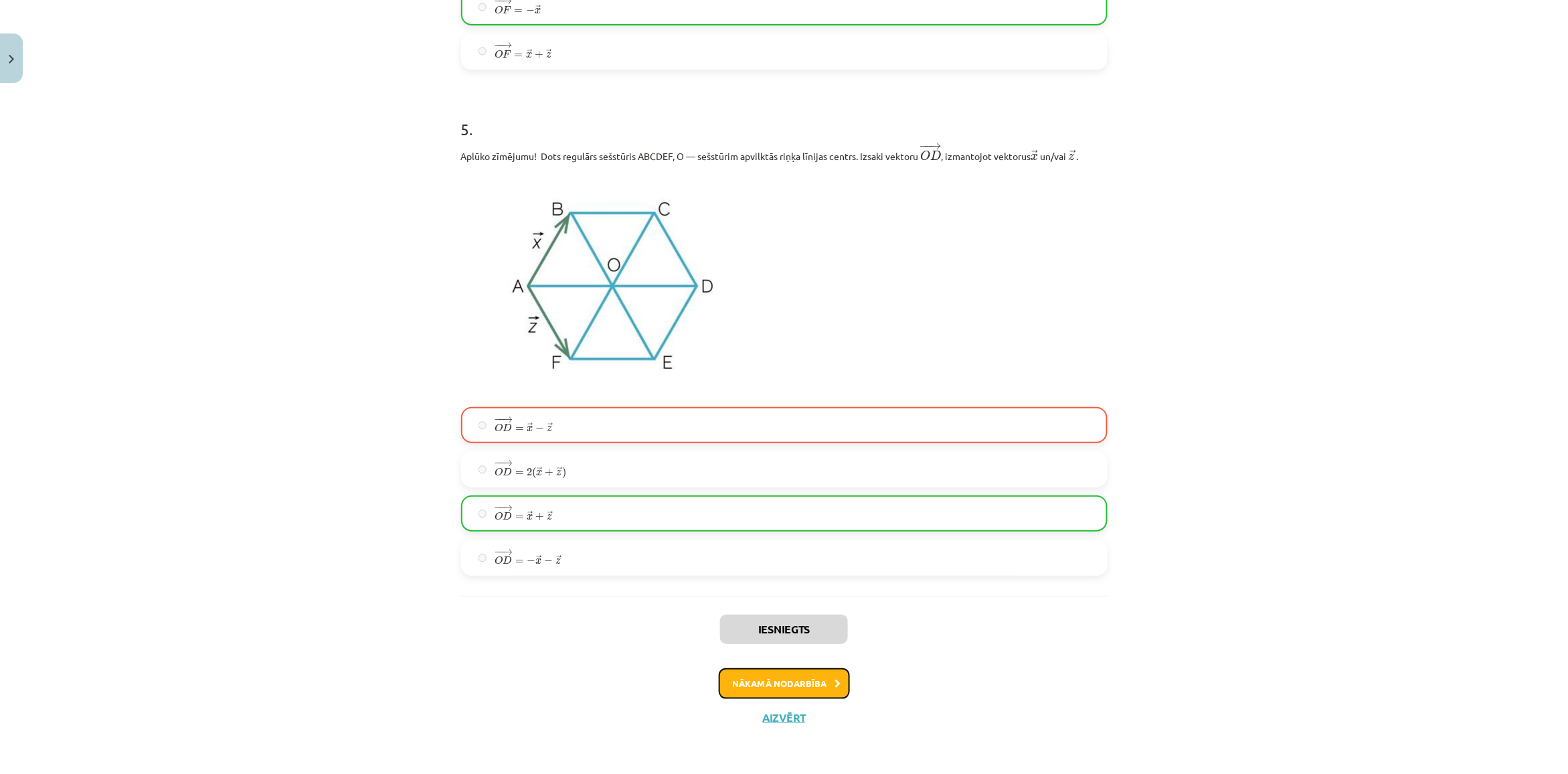
click at [777, 687] on button "Nākamā nodarbība" at bounding box center [784, 683] width 131 height 31
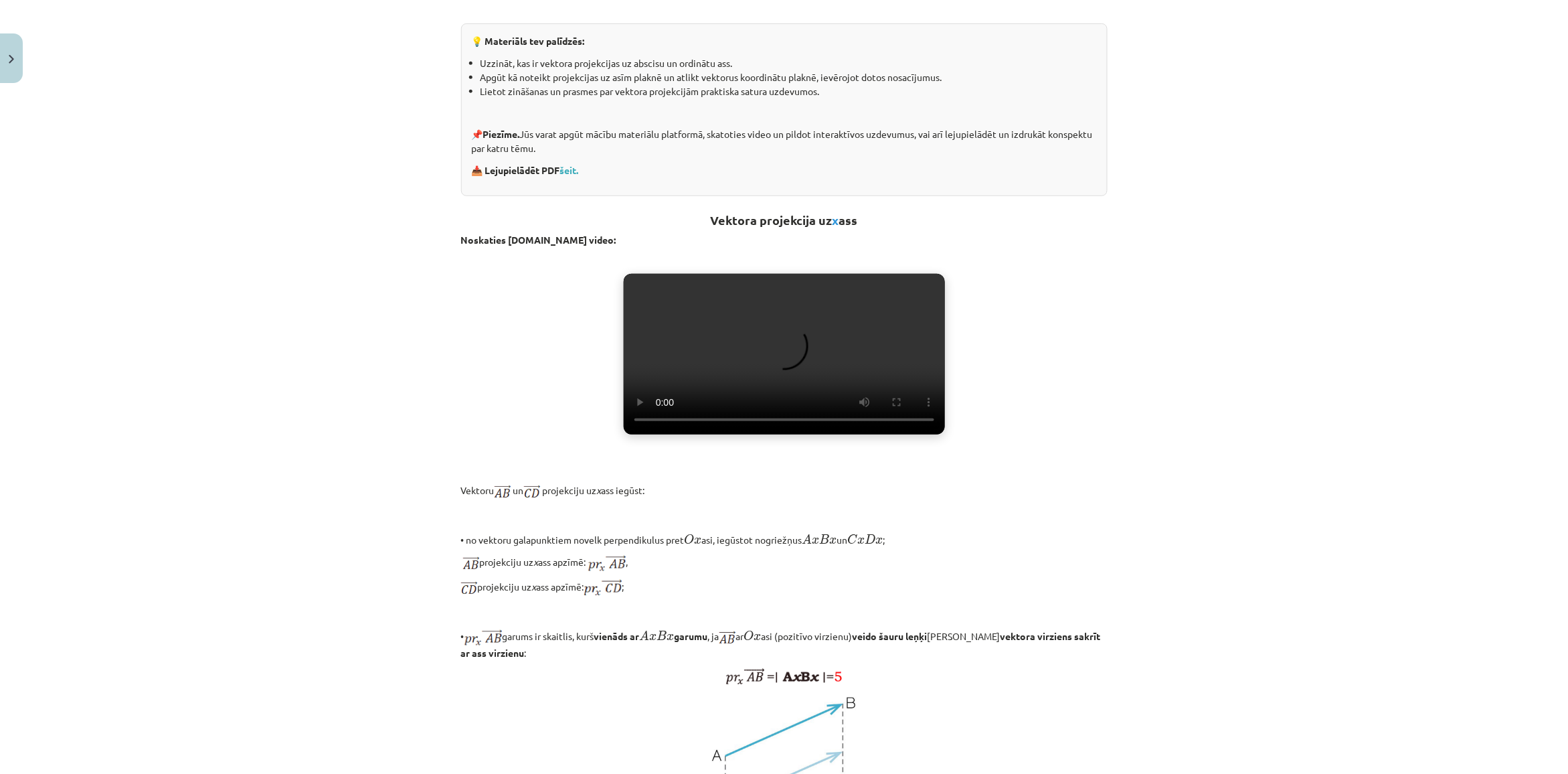
scroll to position [816, 0]
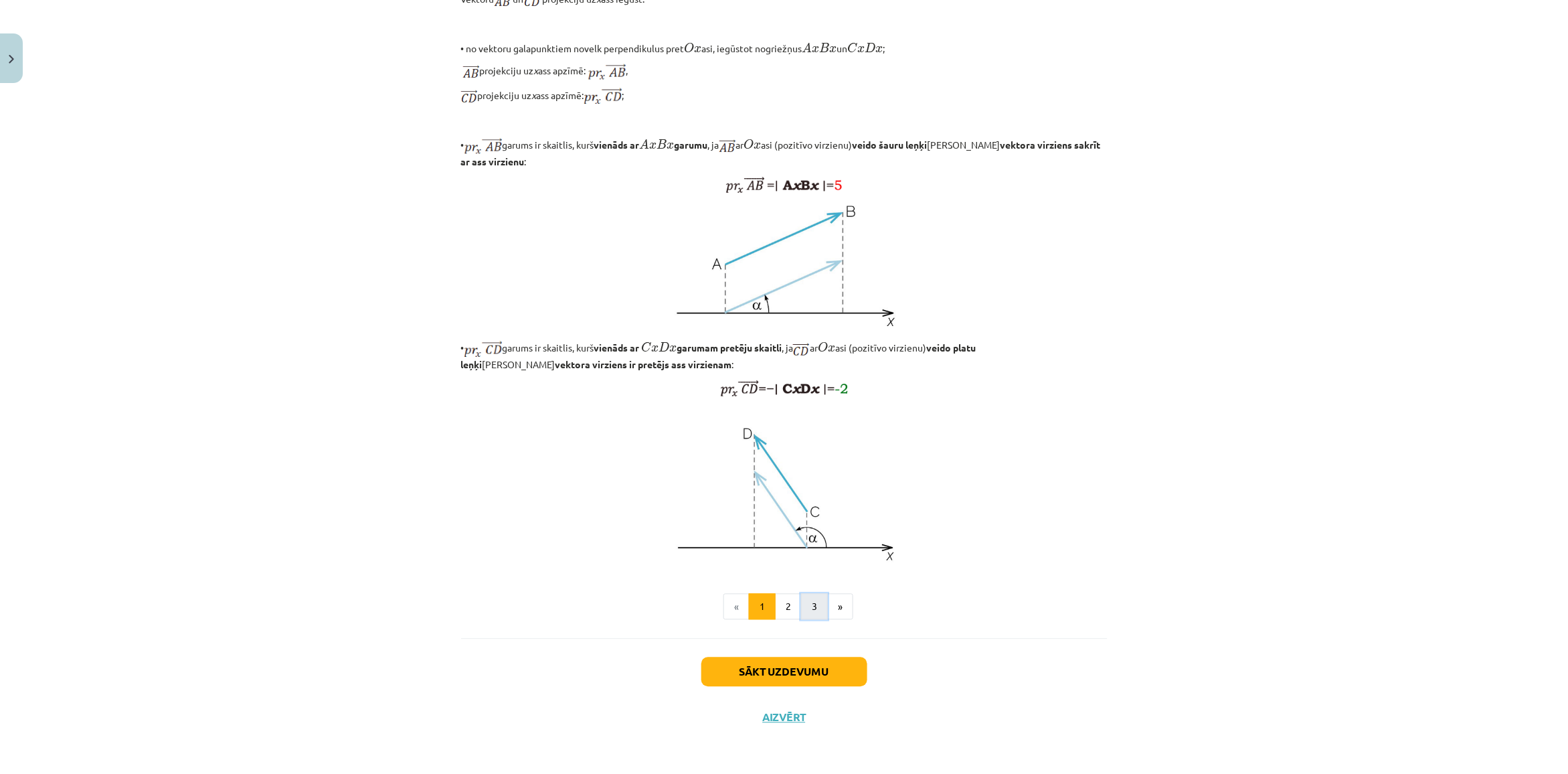
click at [803, 604] on button "3" at bounding box center [814, 607] width 27 height 27
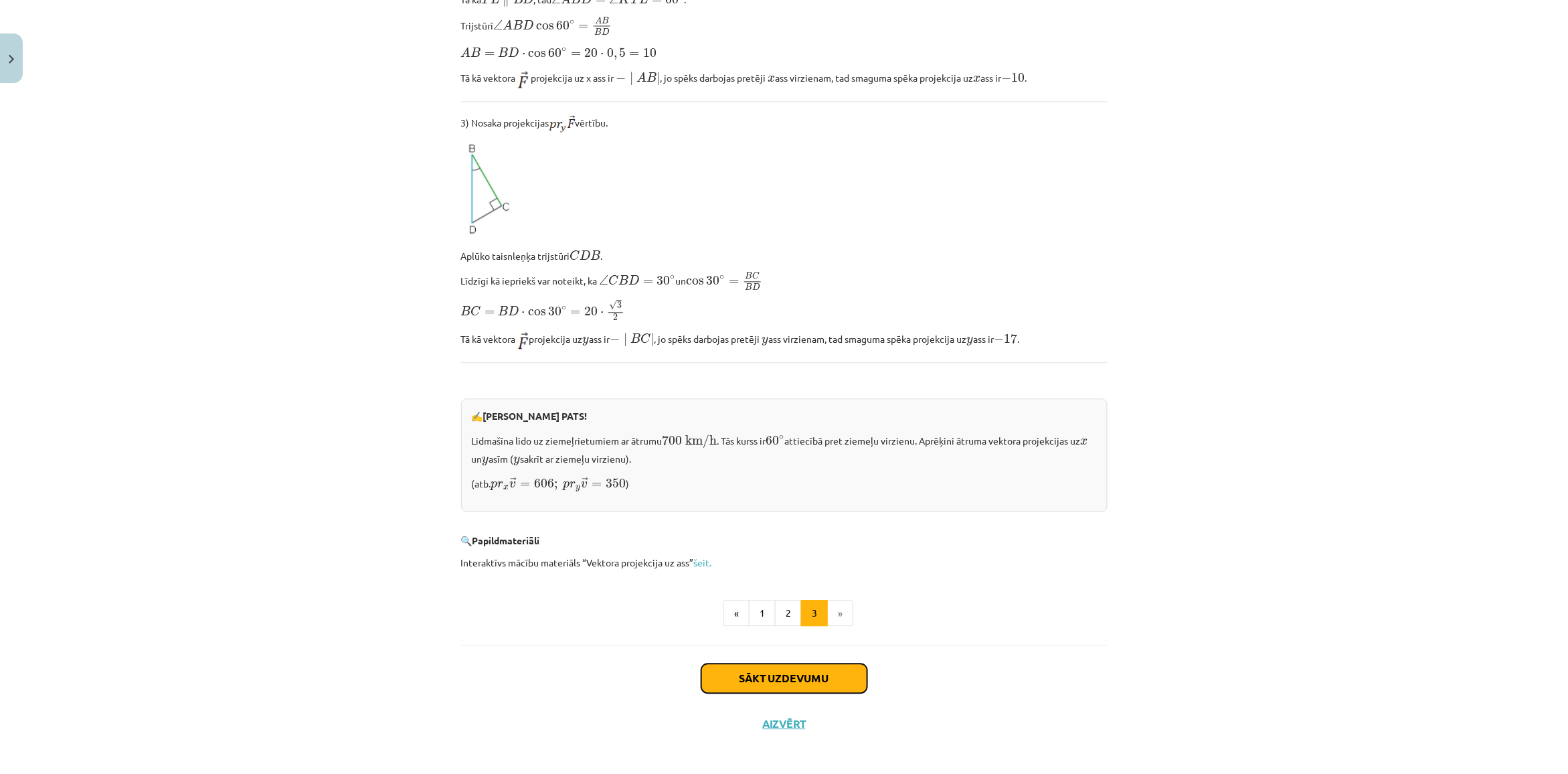
click at [757, 677] on button "Sākt uzdevumu" at bounding box center [784, 678] width 166 height 30
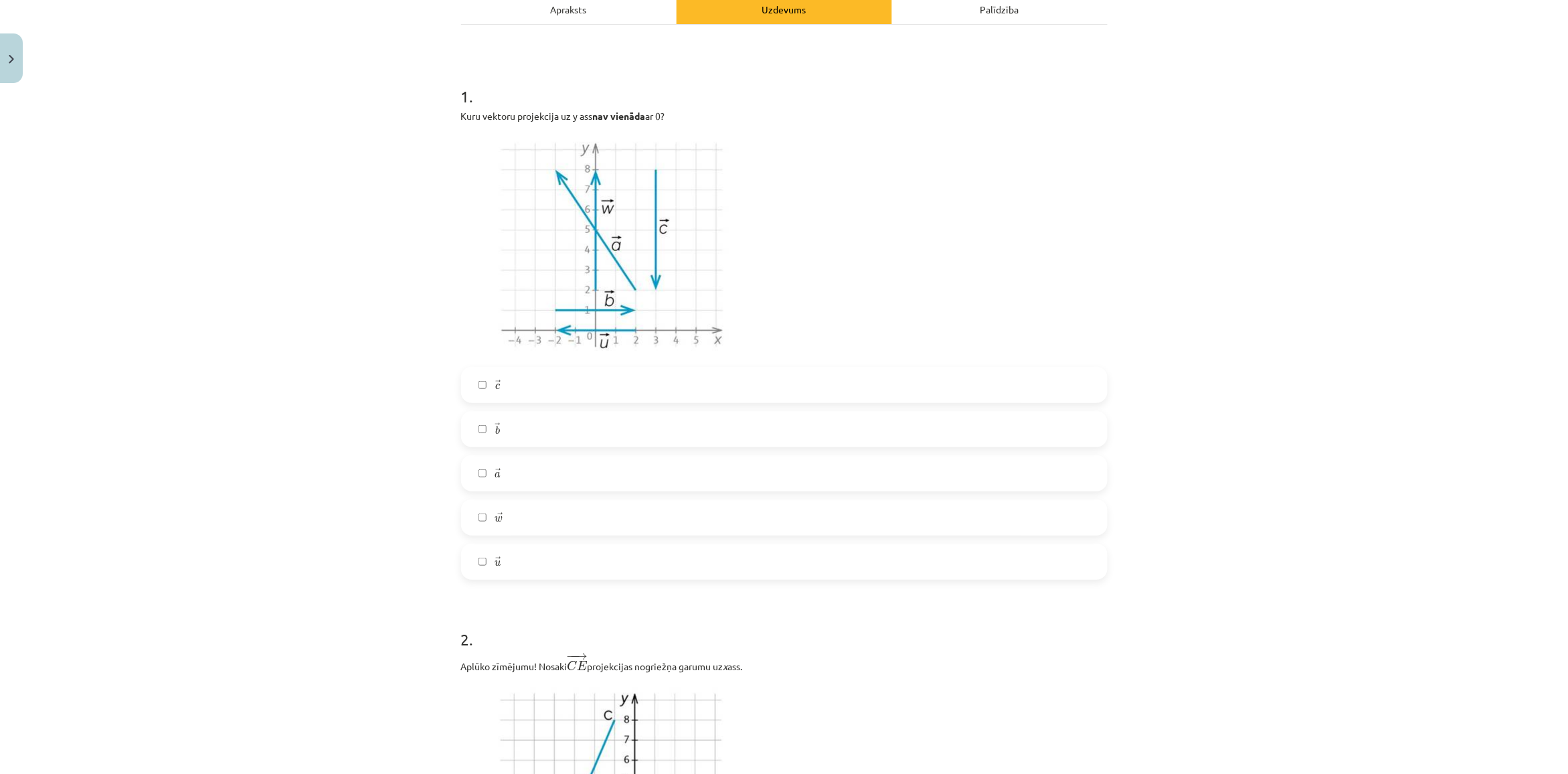
scroll to position [201, 0]
click at [528, 477] on label "→ a a →" at bounding box center [784, 475] width 643 height 33
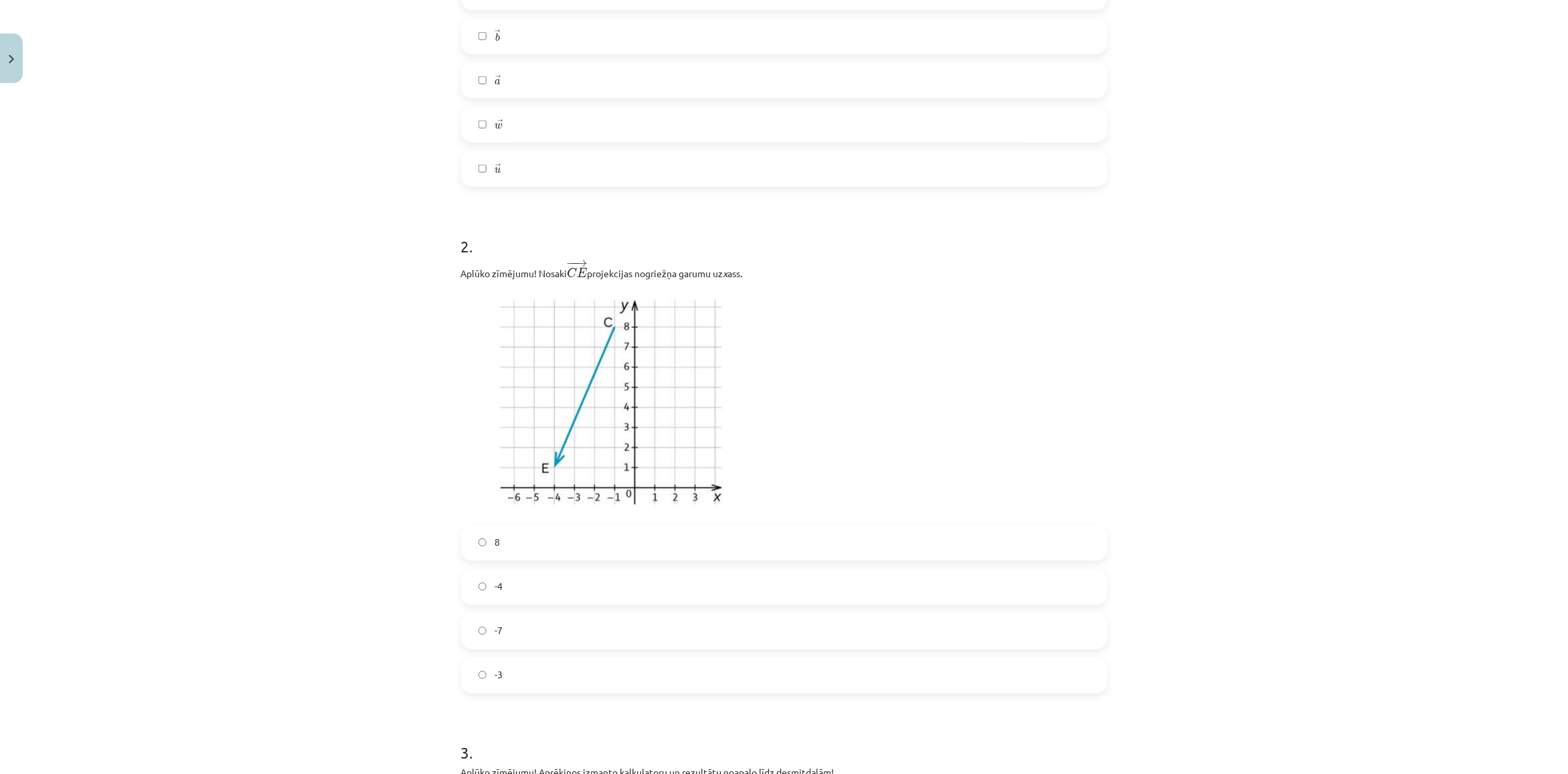
scroll to position [619, 0]
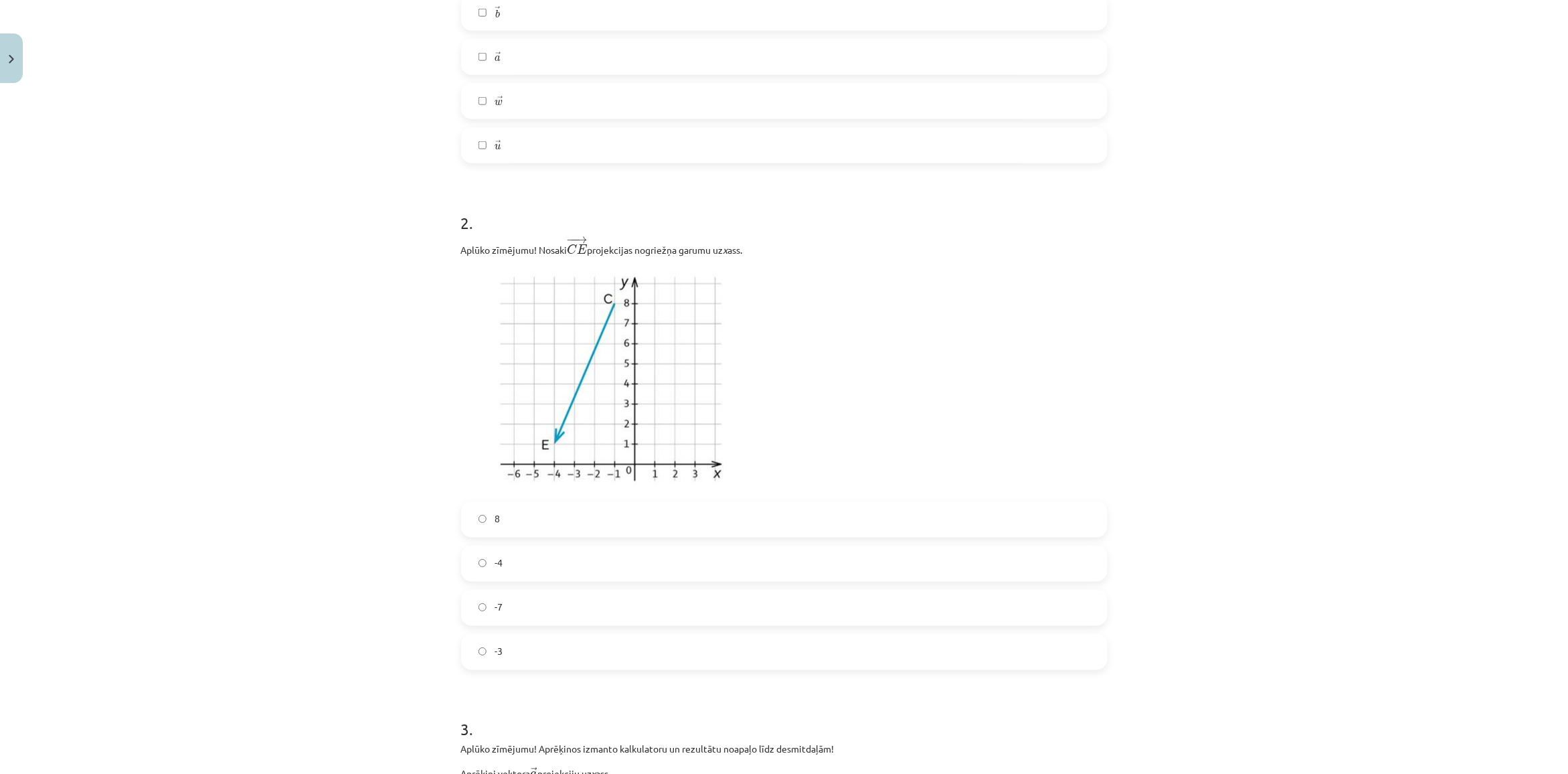
click at [514, 611] on label "-7" at bounding box center [784, 607] width 643 height 33
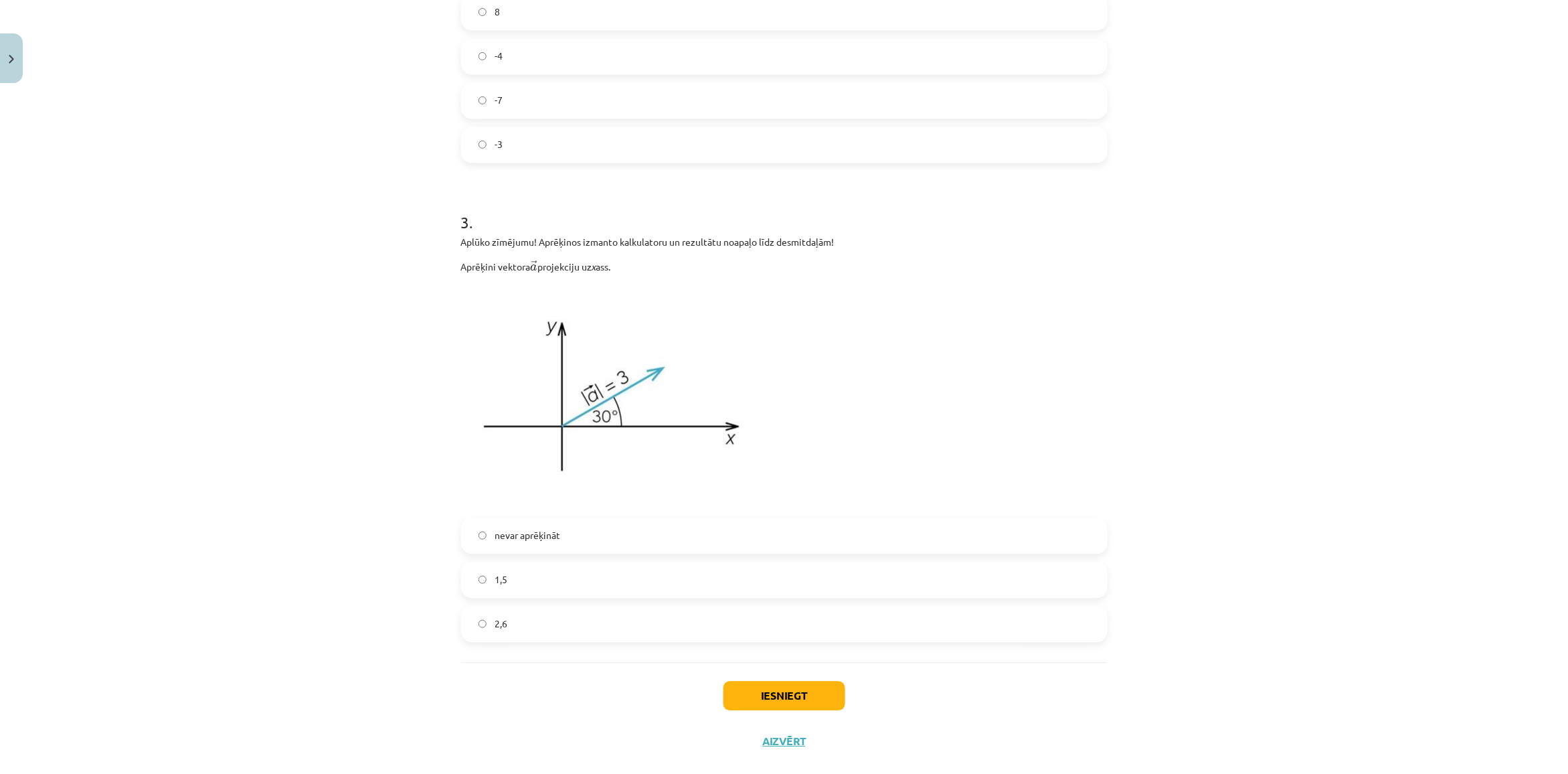
scroll to position [1150, 0]
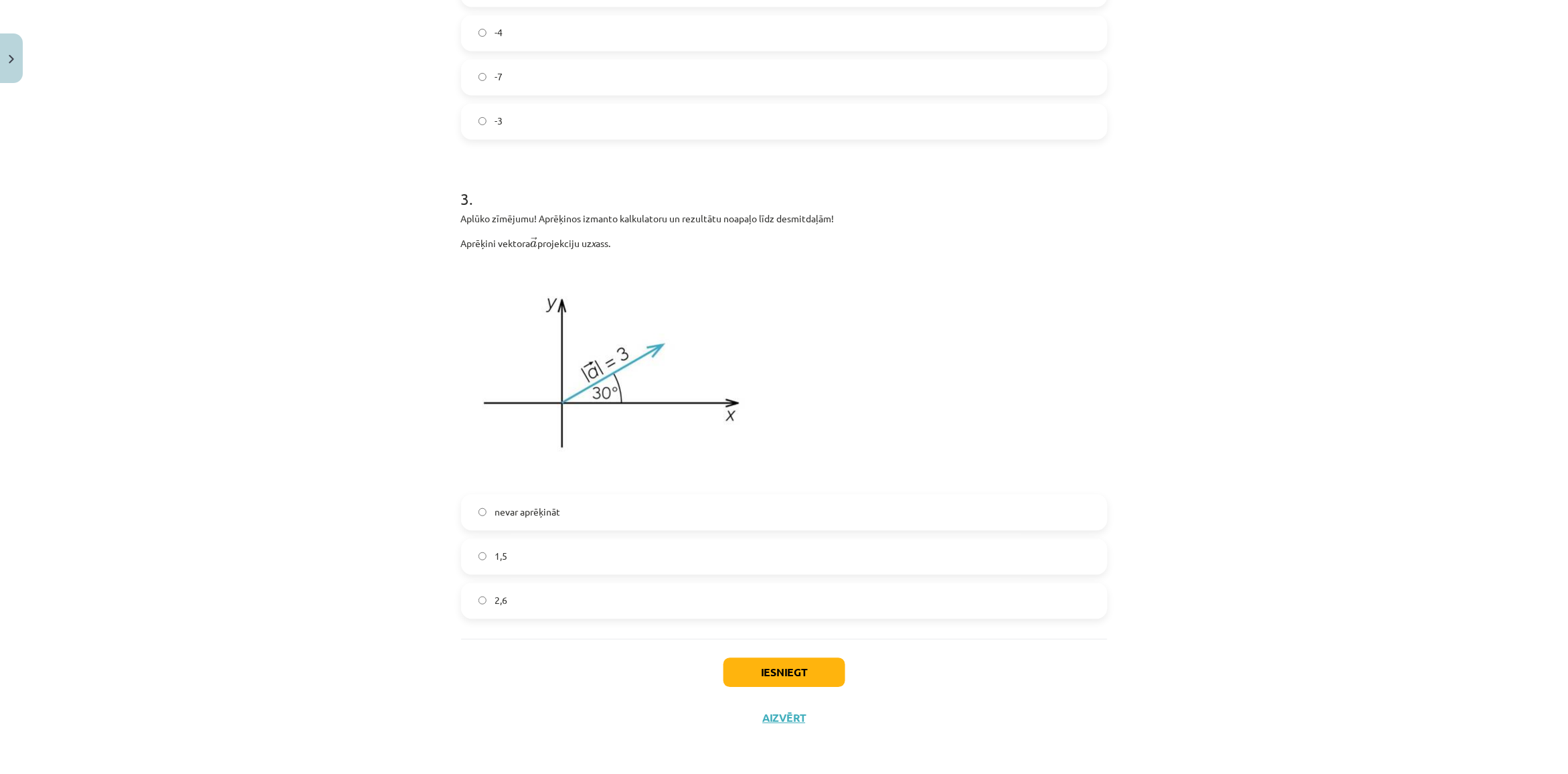
click at [524, 557] on label "1,5" at bounding box center [784, 556] width 643 height 33
click at [782, 670] on button "Iesniegt" at bounding box center [784, 672] width 122 height 30
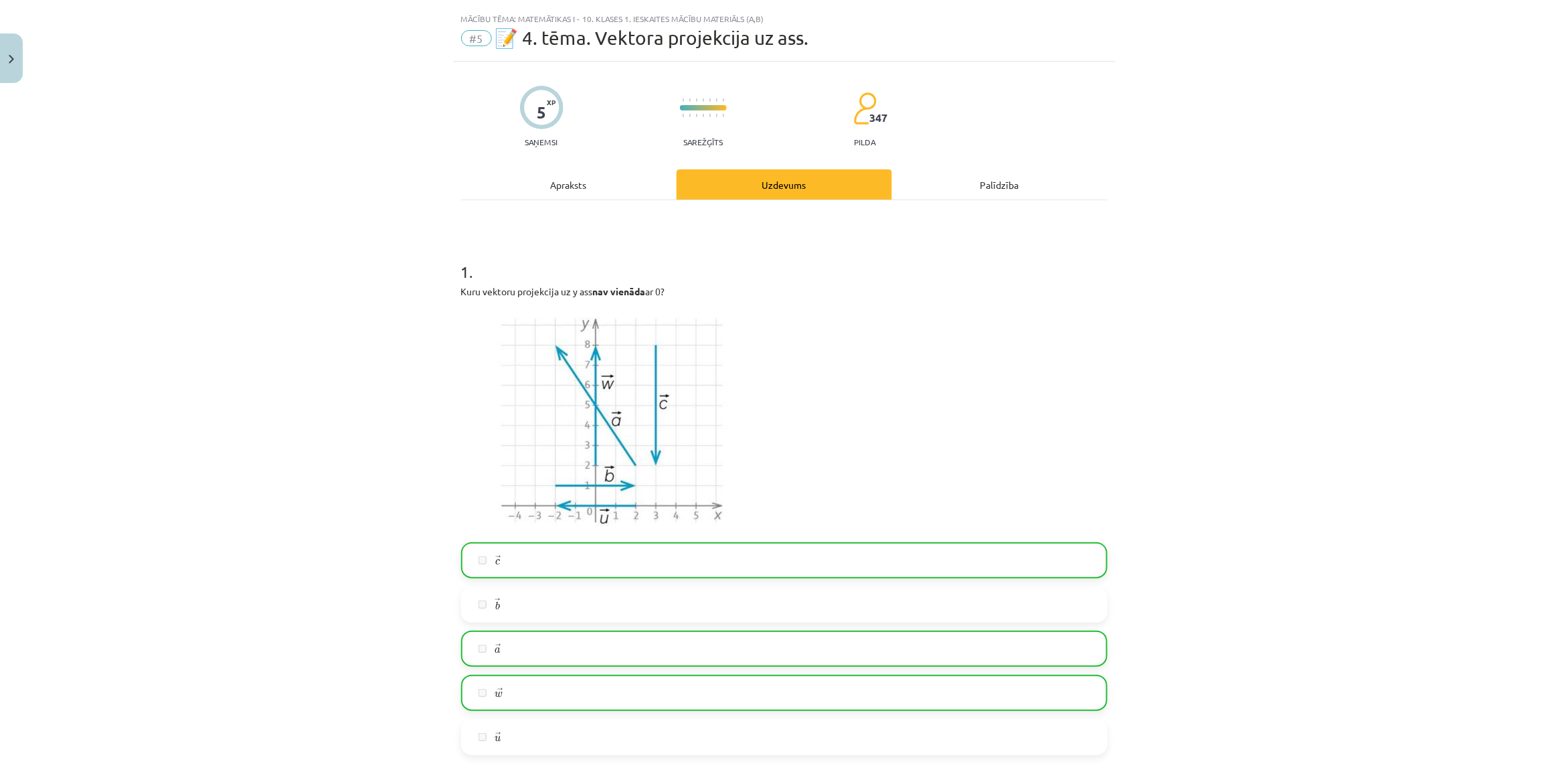
scroll to position [0, 0]
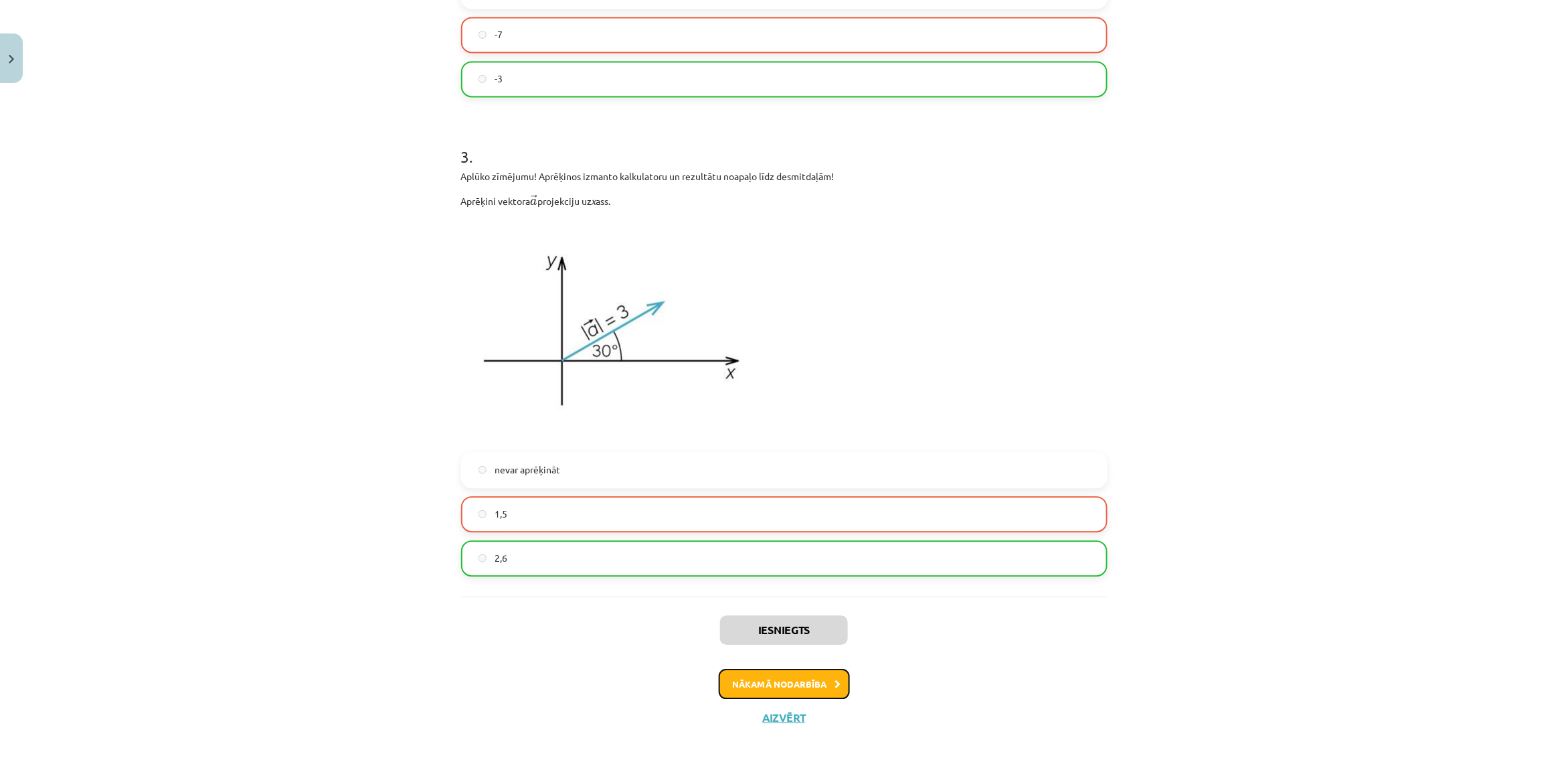
click at [753, 677] on button "Nākamā nodarbība" at bounding box center [784, 684] width 131 height 31
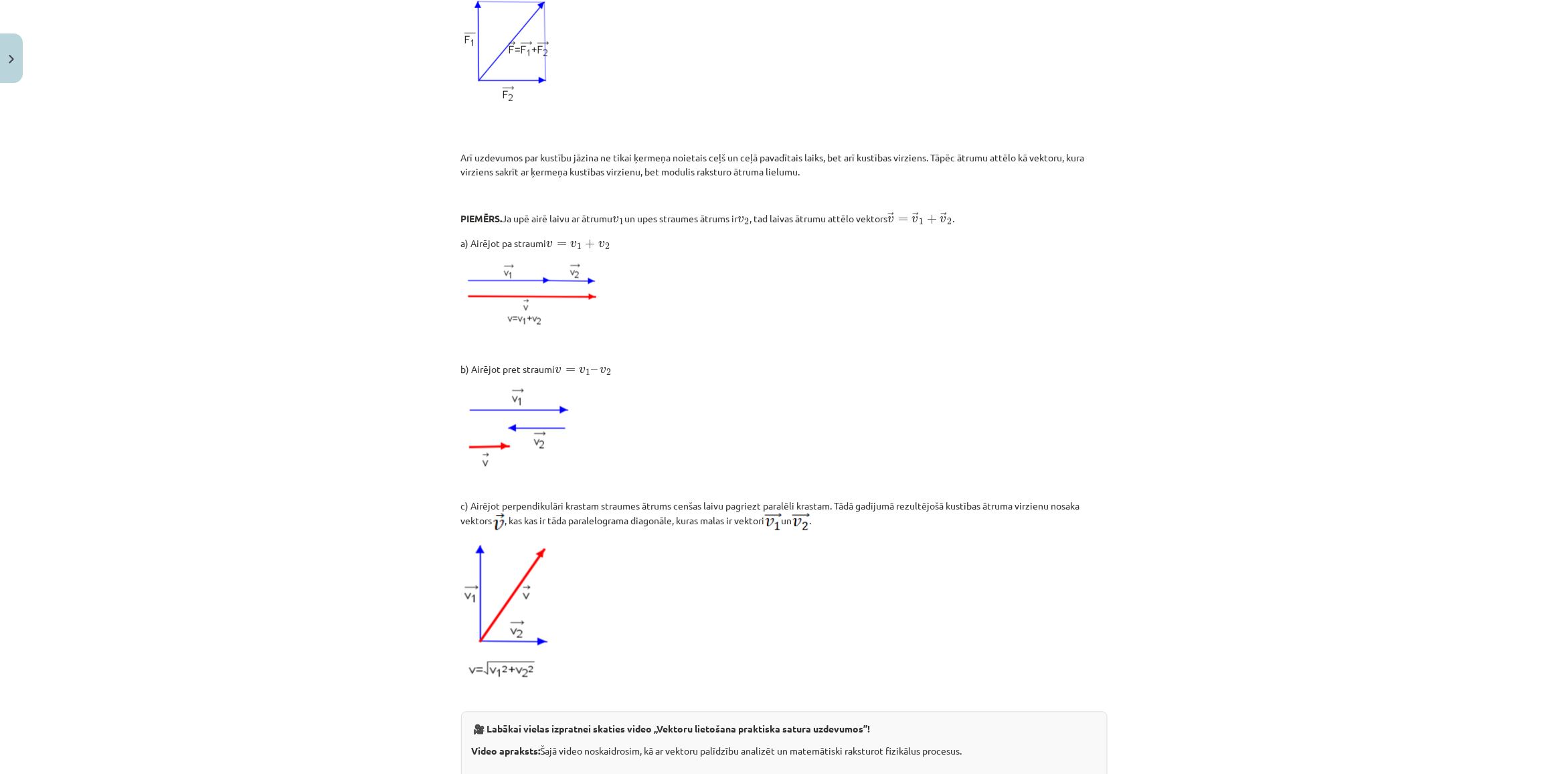
scroll to position [1114, 0]
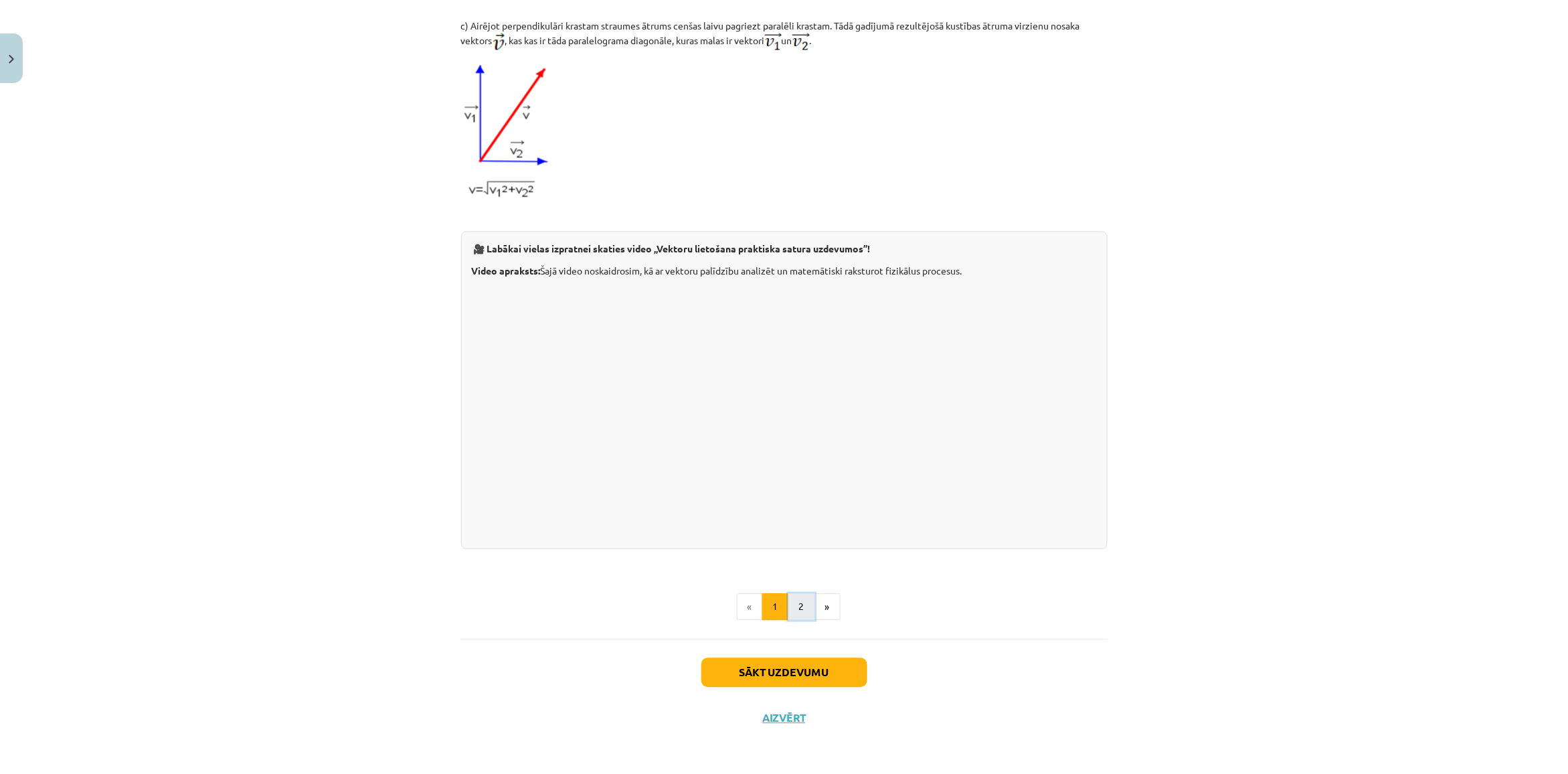
click at [791, 597] on button "2" at bounding box center [801, 606] width 27 height 27
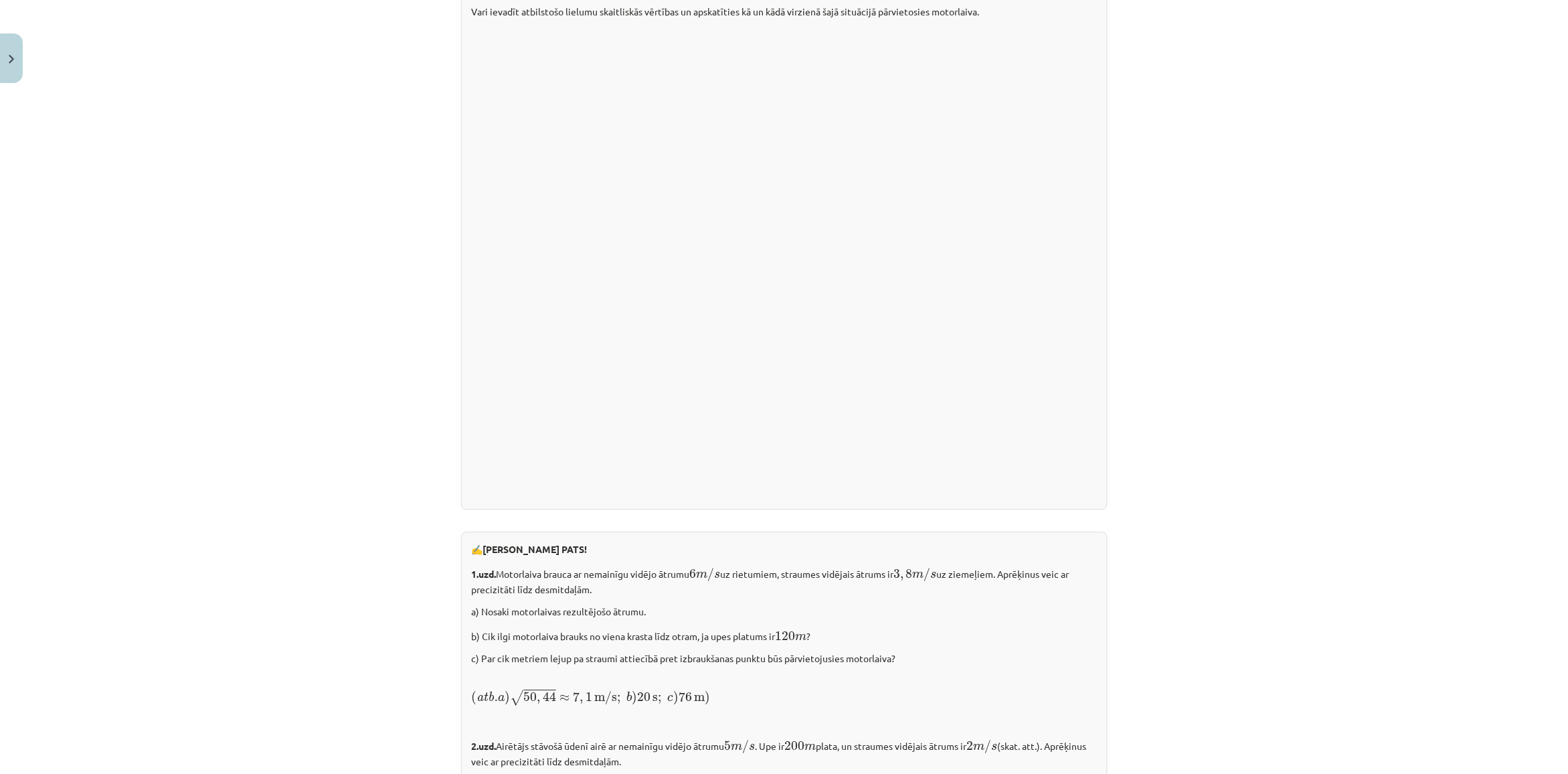
scroll to position [1644, 0]
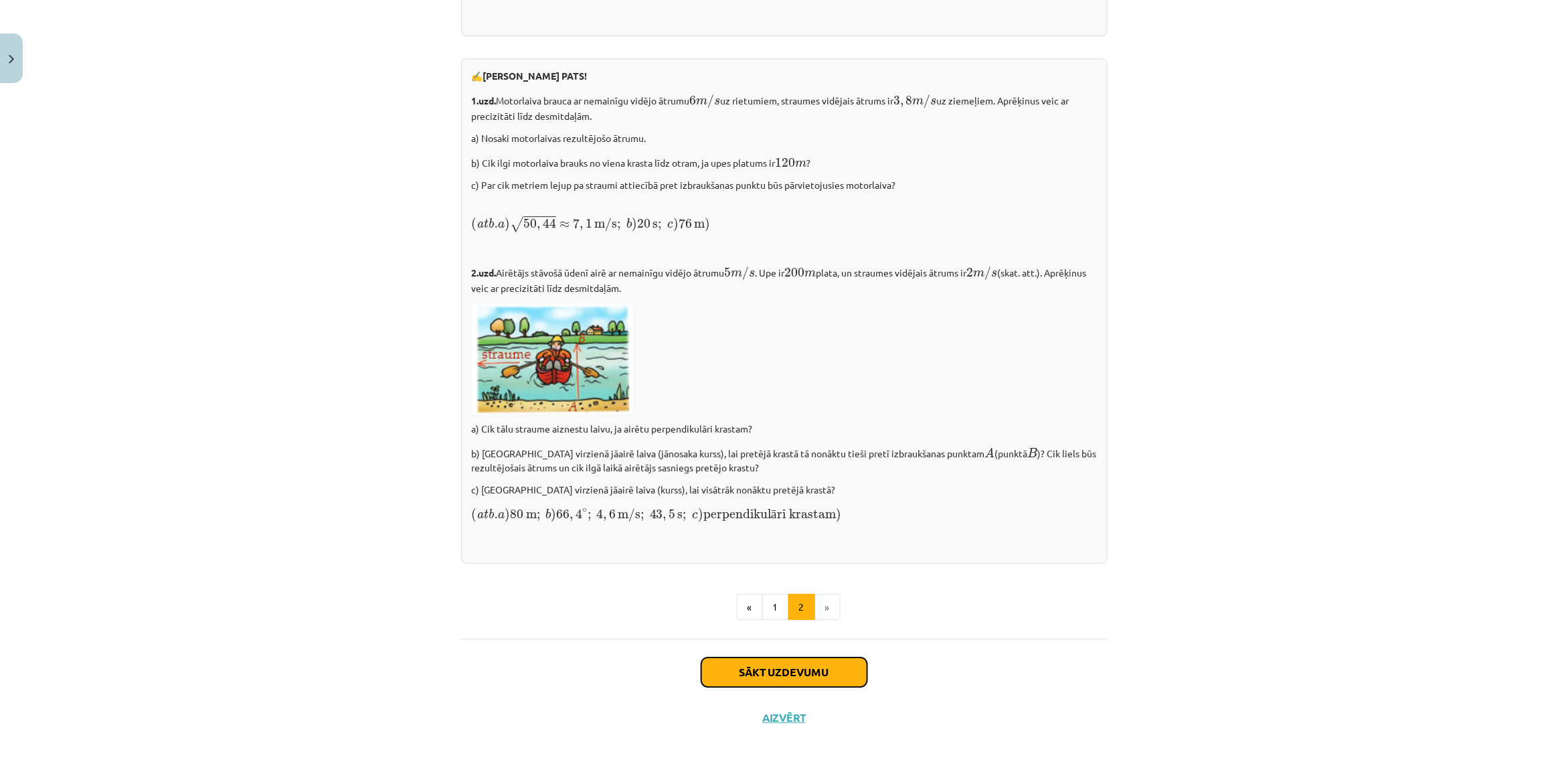
click at [797, 664] on button "Sākt uzdevumu" at bounding box center [784, 672] width 166 height 30
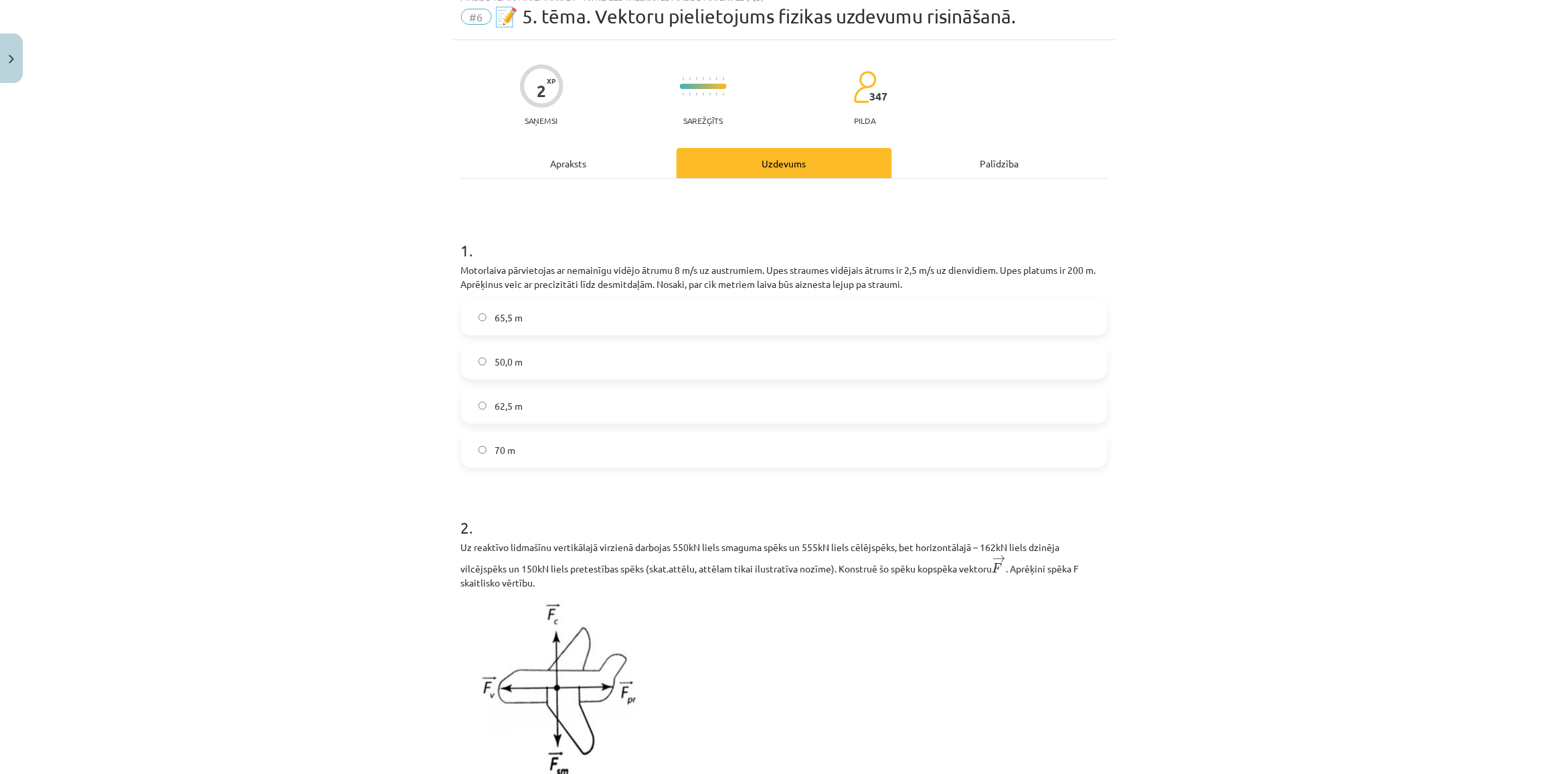
scroll to position [0, 0]
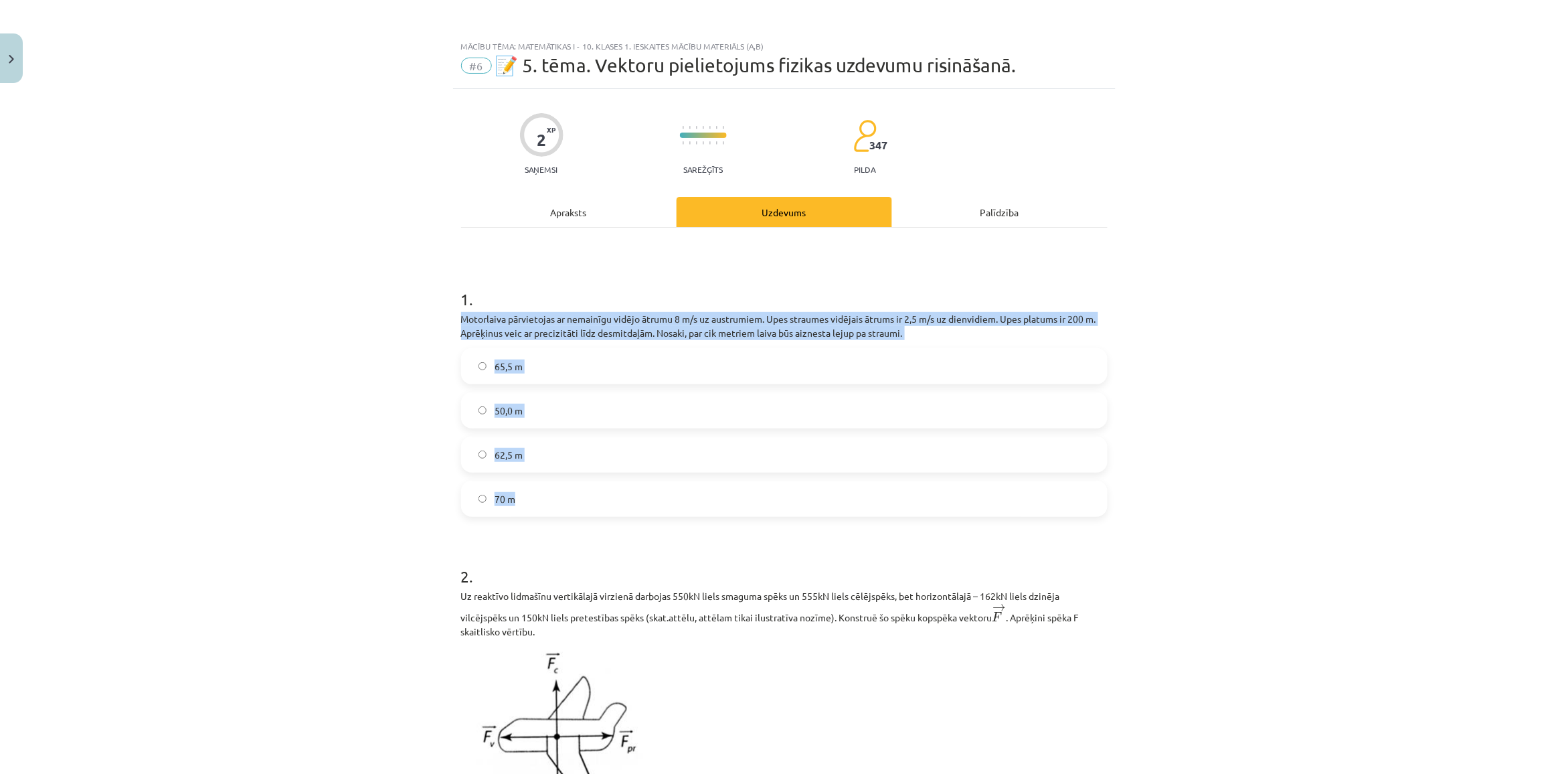
copy div "Motorlaiva pārvietojas ar nemainīgu vidējo ātrumu 8 m/s uz austrumiem. Upes str…"
drag, startPoint x: 447, startPoint y: 309, endPoint x: 602, endPoint y: 510, distance: 253.8
click at [602, 510] on div "2 XP Saņemsi Sarežģīts 347 pilda Apraksts Uzdevums Palīdzība 1 . Motorlaiva pār…" at bounding box center [784, 612] width 663 height 1046
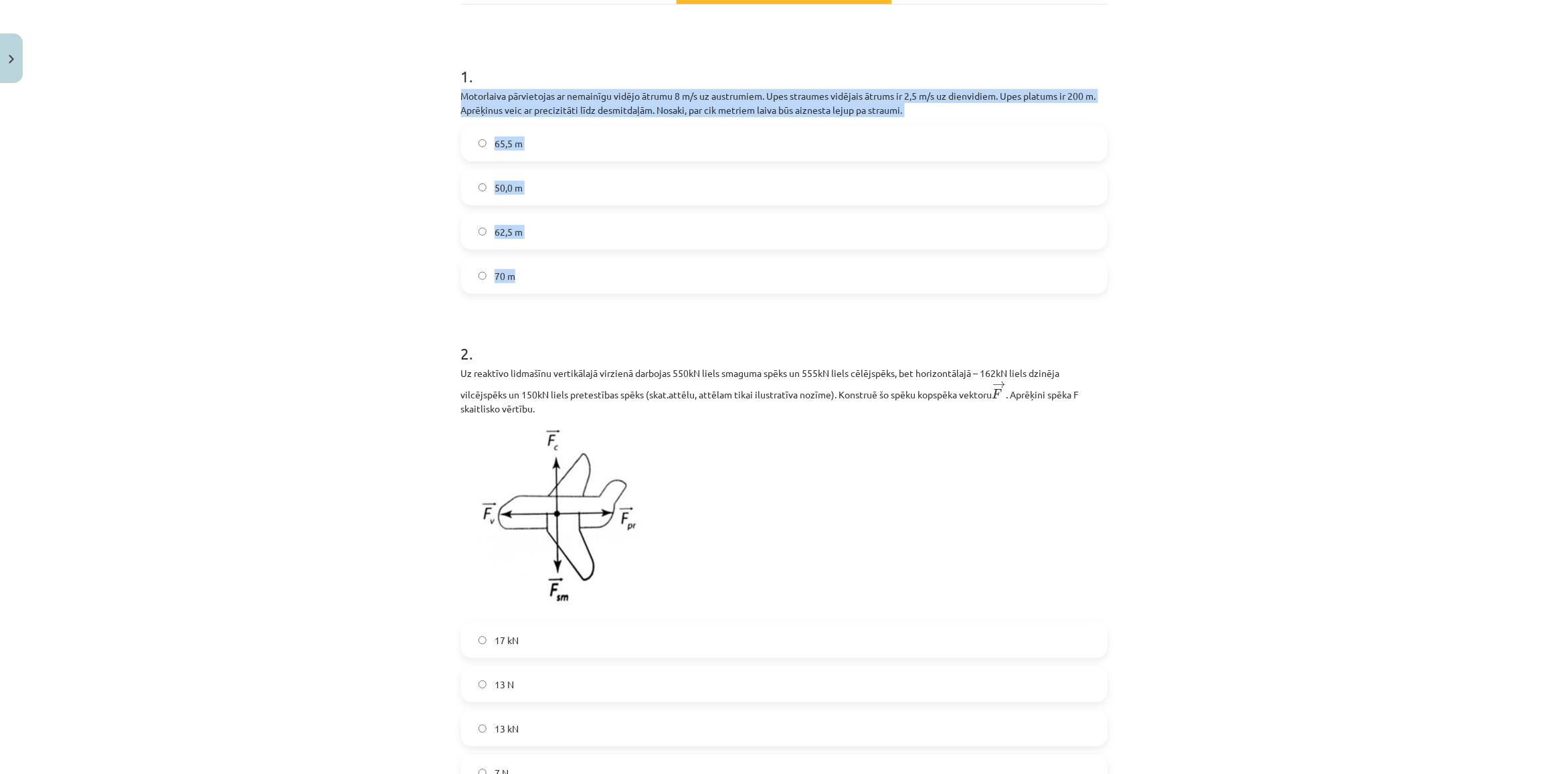
scroll to position [145, 0]
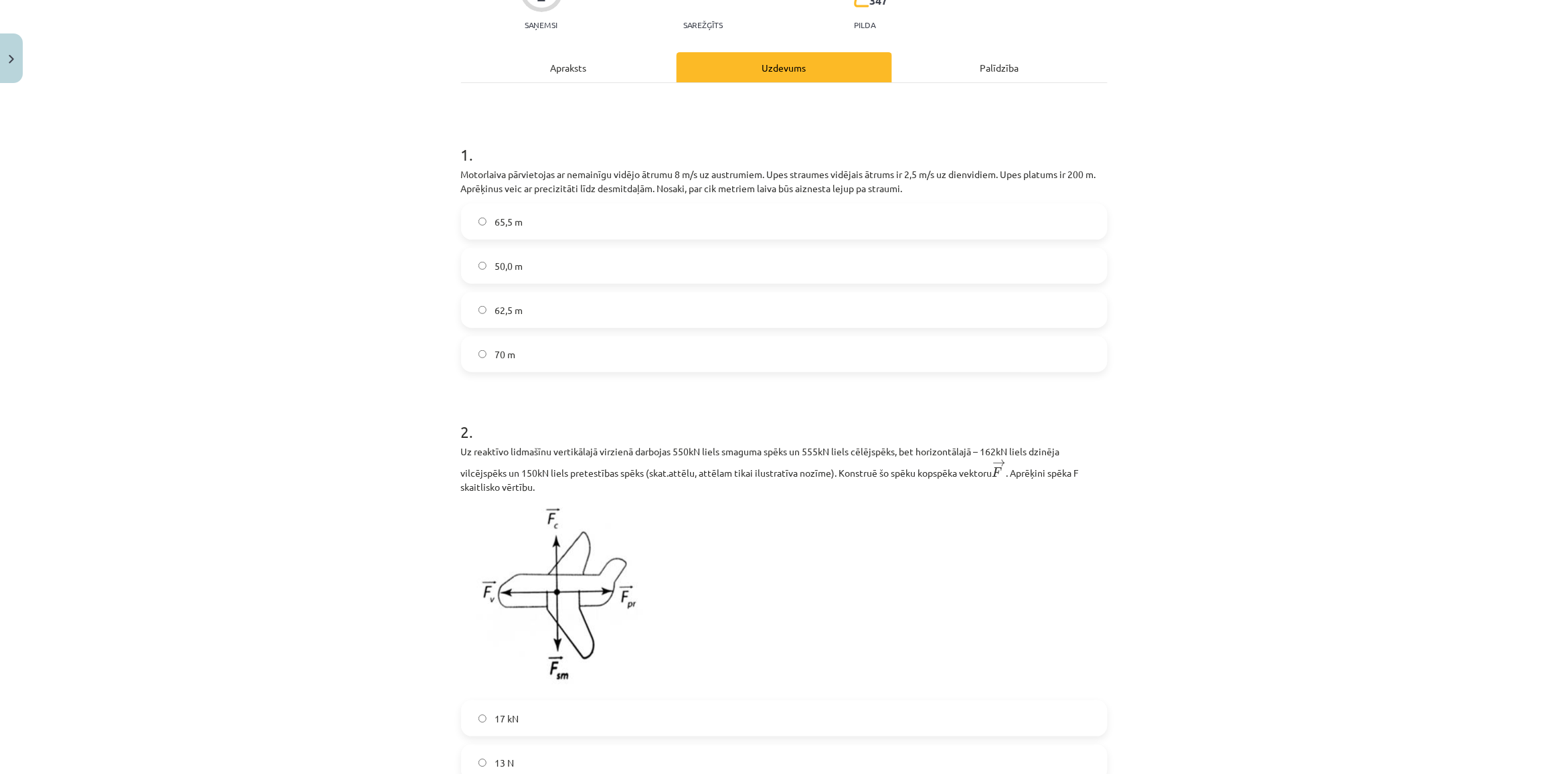
click at [691, 451] on p "Uz reaktīvo lidmašīnu vertikālajā virzienā darbojas 550kN liels smaguma spēks u…" at bounding box center [784, 469] width 647 height 49
click at [316, 434] on div "Mācību tēma: Matemātikas i - 10. klases 1. ieskaites mācību materiāls (a,b) #6 …" at bounding box center [784, 387] width 1568 height 774
click at [519, 315] on label "62,5 m" at bounding box center [784, 309] width 643 height 33
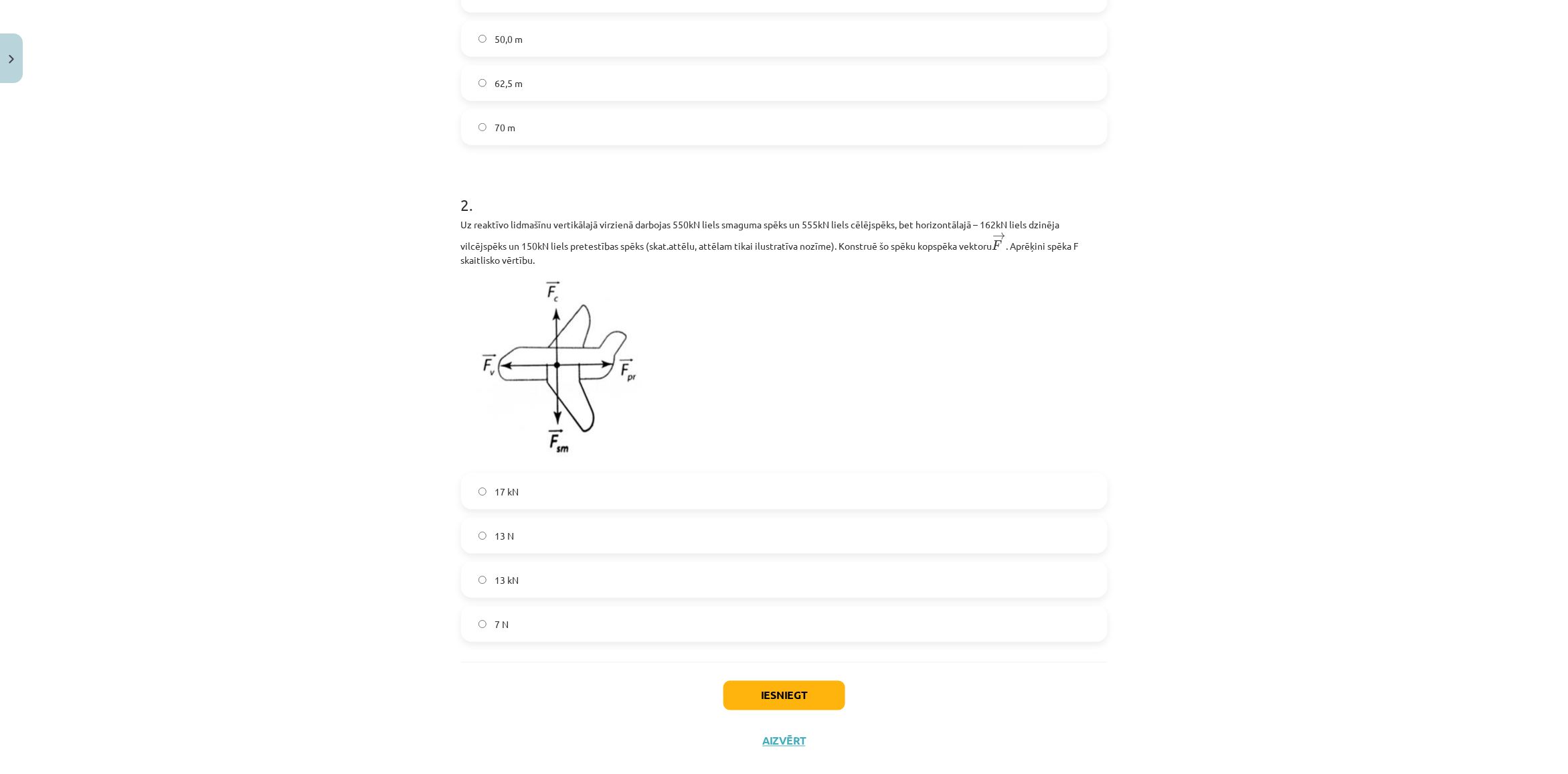
scroll to position [395, 0]
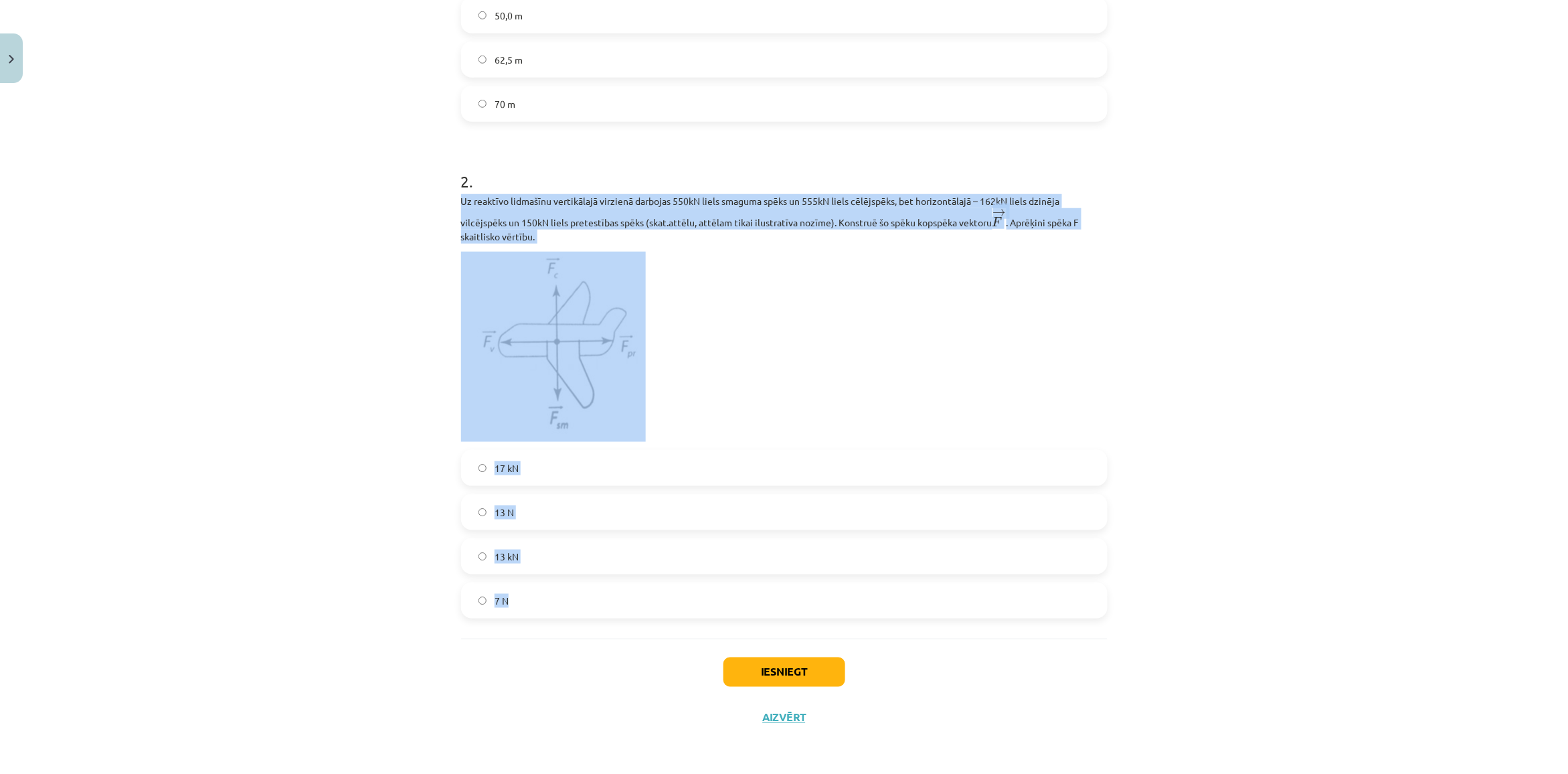
copy div "Uz reaktīvo lidmašīnu vertikālajā virzienā darbojas 550kN liels smaguma spēks u…"
drag, startPoint x: 443, startPoint y: 197, endPoint x: 813, endPoint y: 614, distance: 557.5
click at [813, 614] on div "Mācību tēma: Matemātikas i - 10. klases 1. ieskaites mācību materiāls (a,b) #6 …" at bounding box center [784, 387] width 1568 height 774
click at [315, 566] on div "Mācību tēma: Matemātikas i - 10. klases 1. ieskaites mācību materiāls (a,b) #6 …" at bounding box center [784, 387] width 1568 height 774
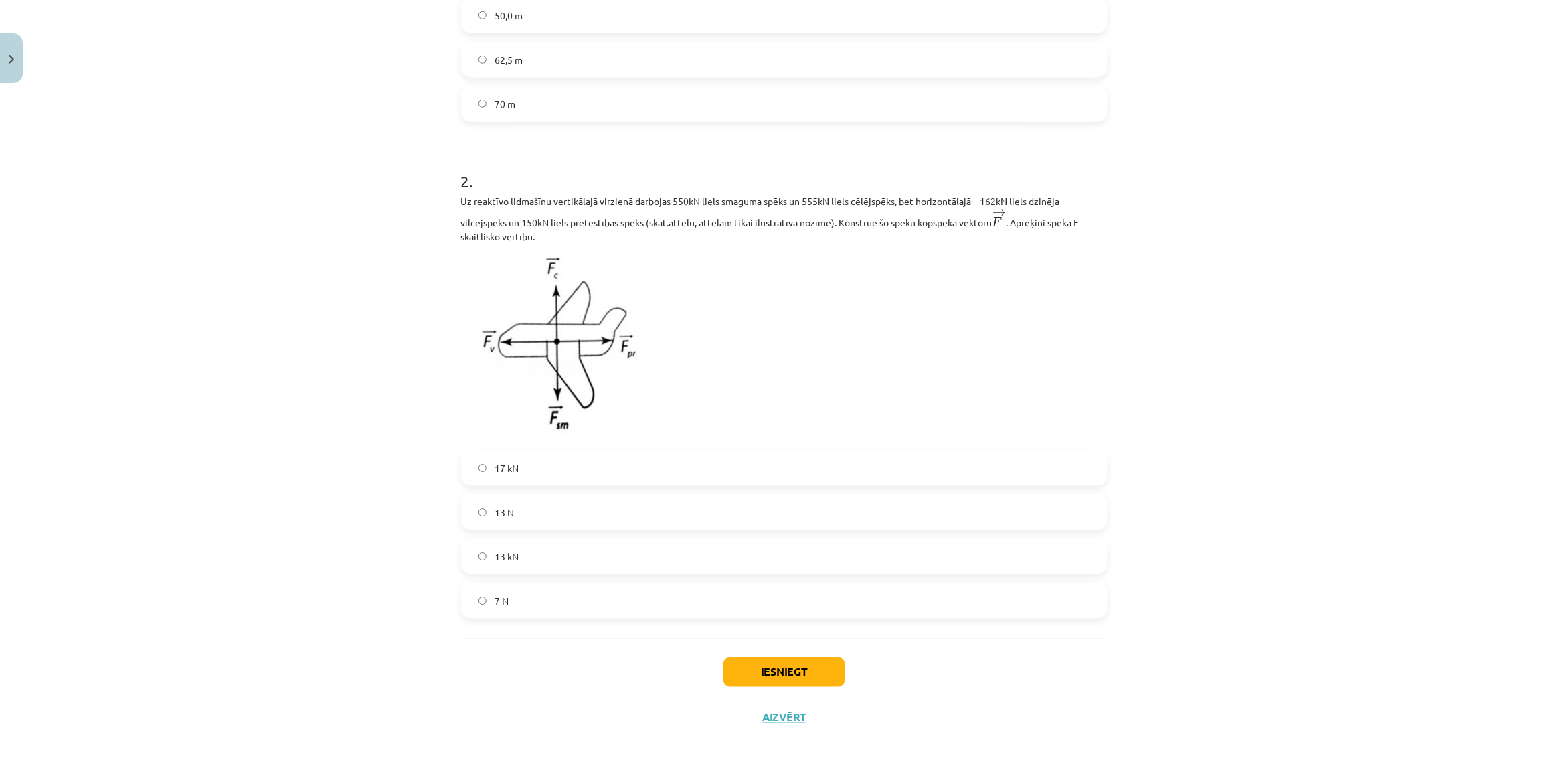
click at [539, 561] on label "13 kN" at bounding box center [784, 556] width 643 height 33
click at [766, 666] on button "Iesniegt" at bounding box center [784, 672] width 122 height 30
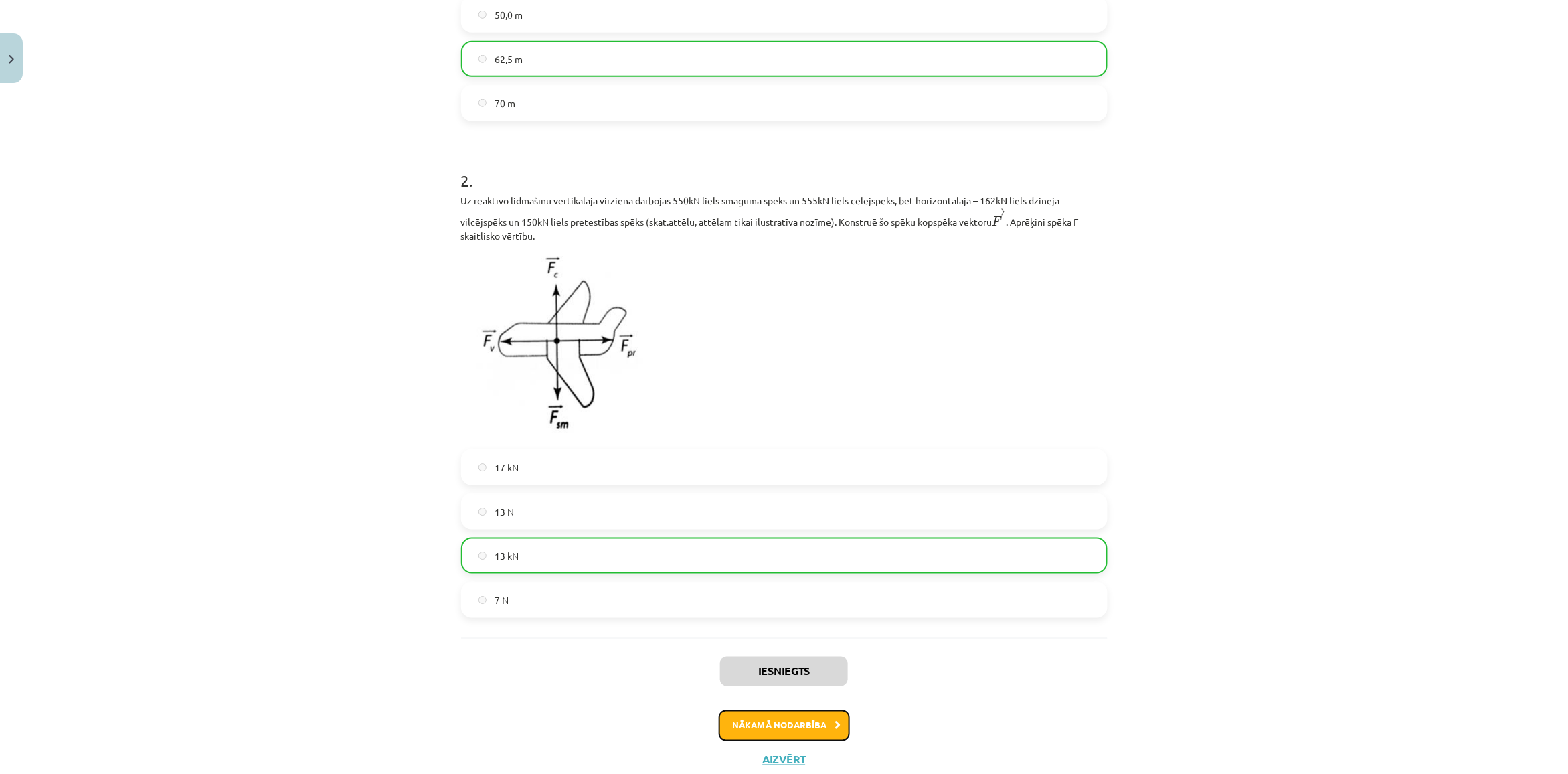
click at [754, 729] on button "Nākamā nodarbība" at bounding box center [784, 725] width 131 height 31
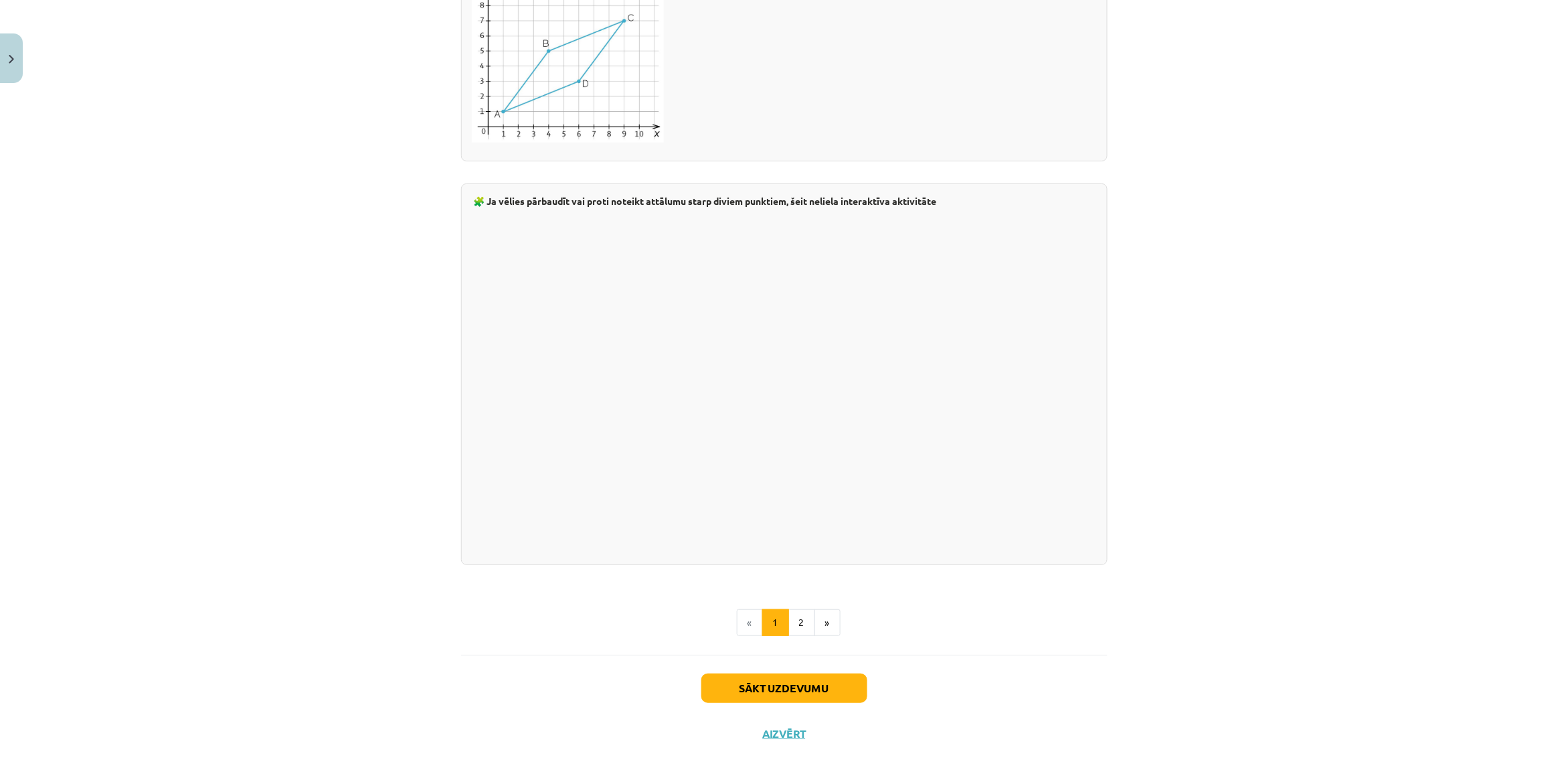
scroll to position [2081, 0]
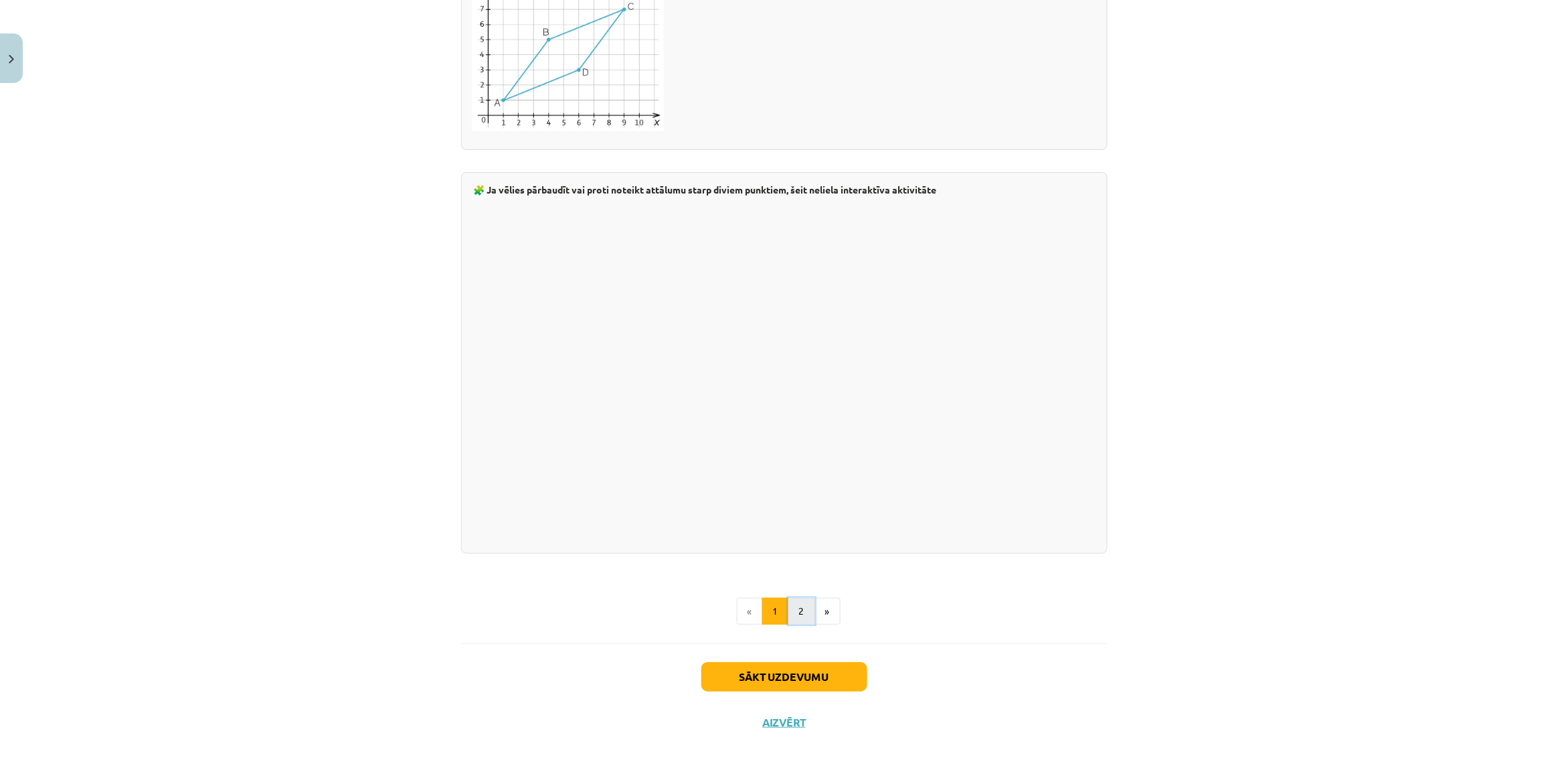
click at [793, 600] on button "2" at bounding box center [801, 611] width 27 height 27
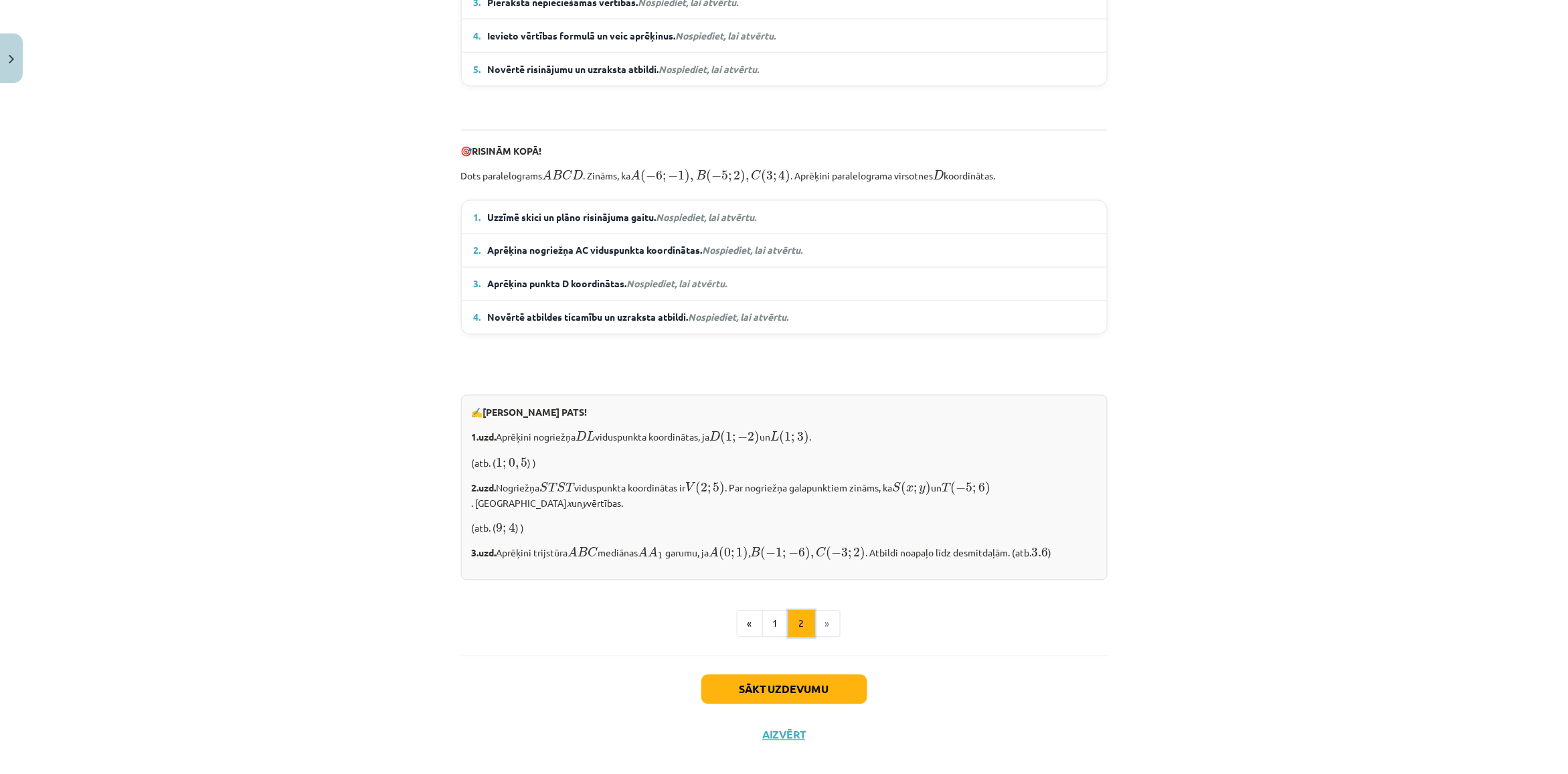
scroll to position [832, 0]
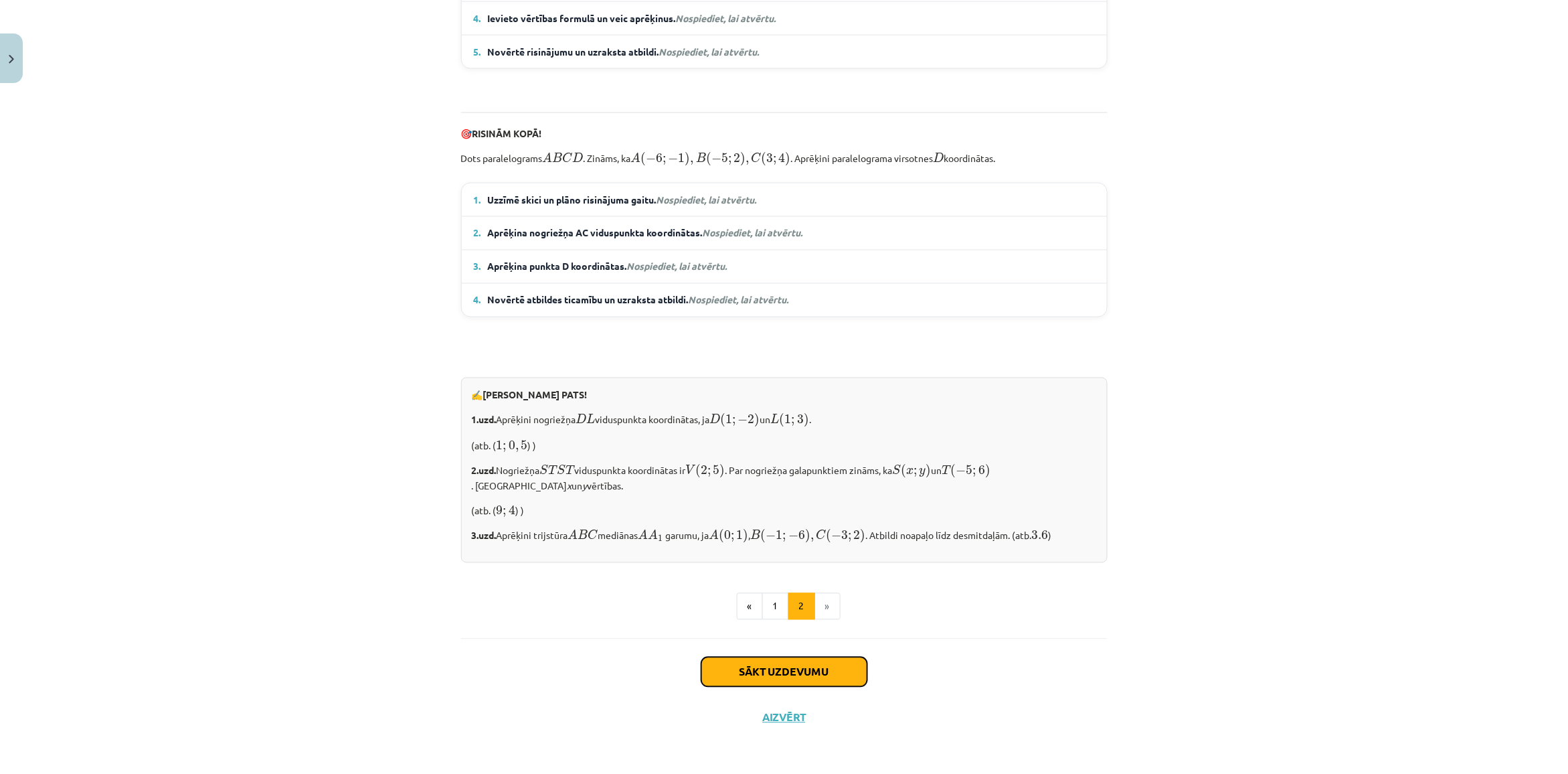
click at [805, 671] on button "Sākt uzdevumu" at bounding box center [784, 672] width 166 height 30
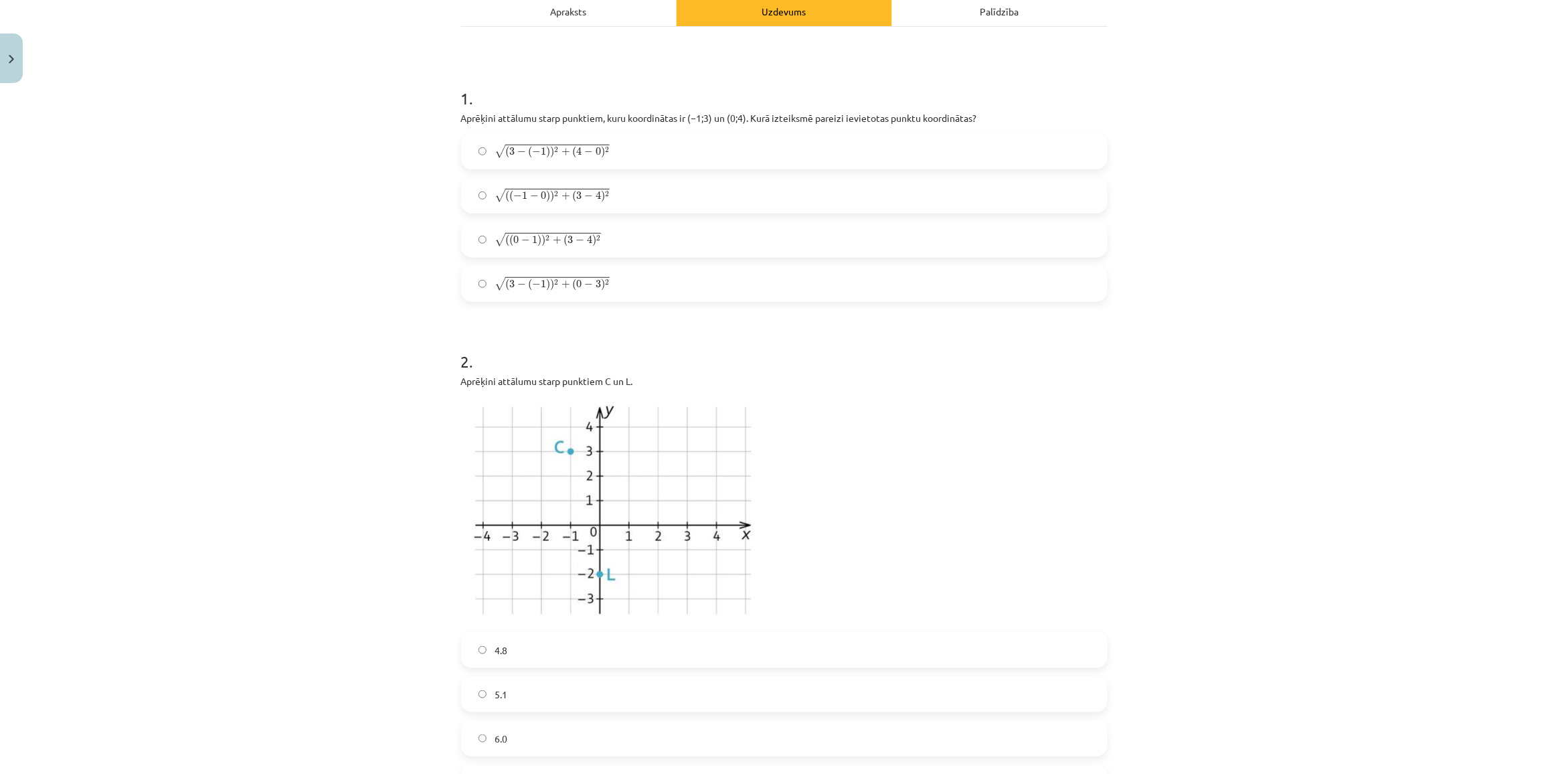
scroll to position [33, 0]
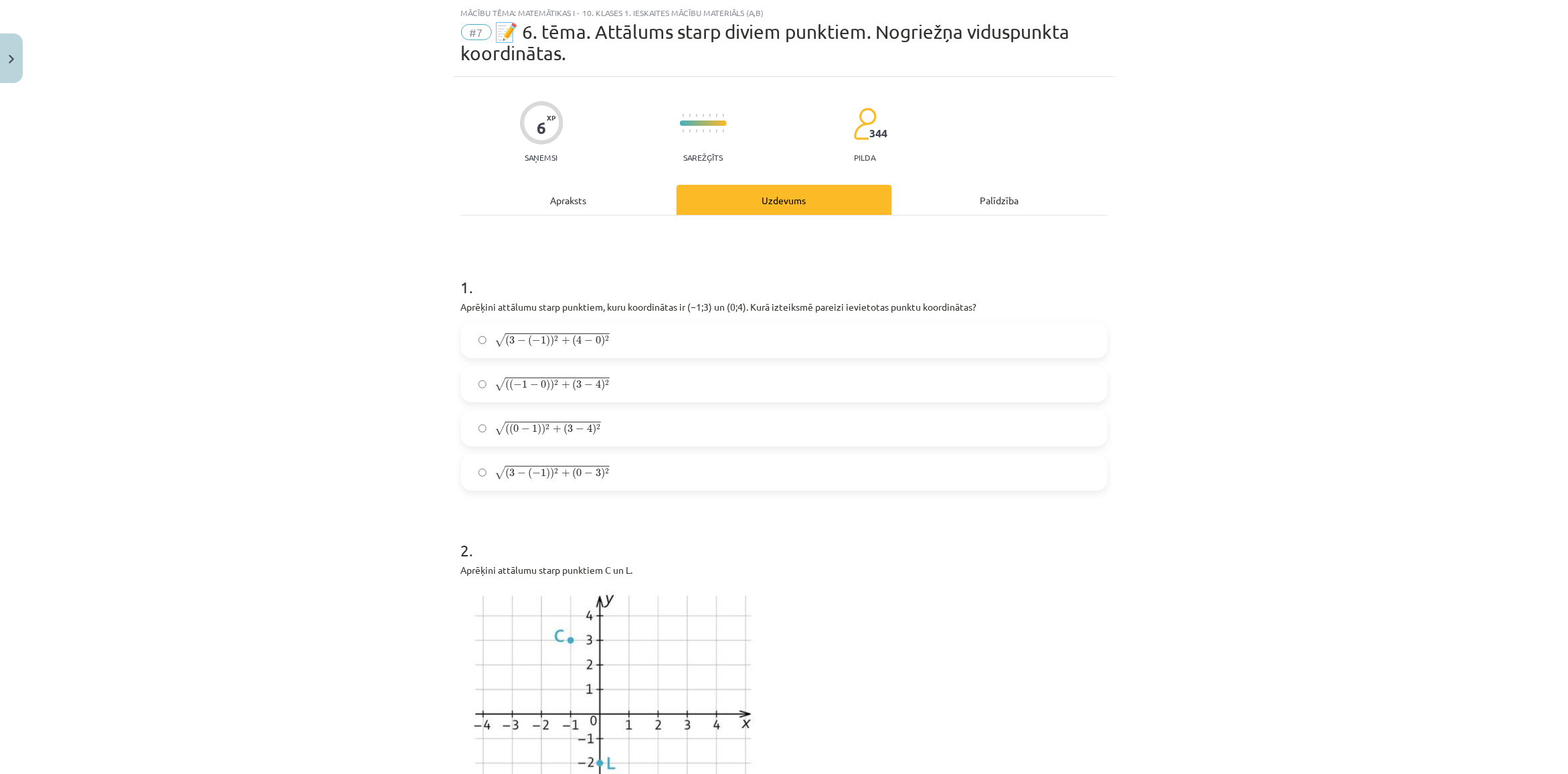
click at [542, 423] on span ")" at bounding box center [543, 430] width 4 height 12
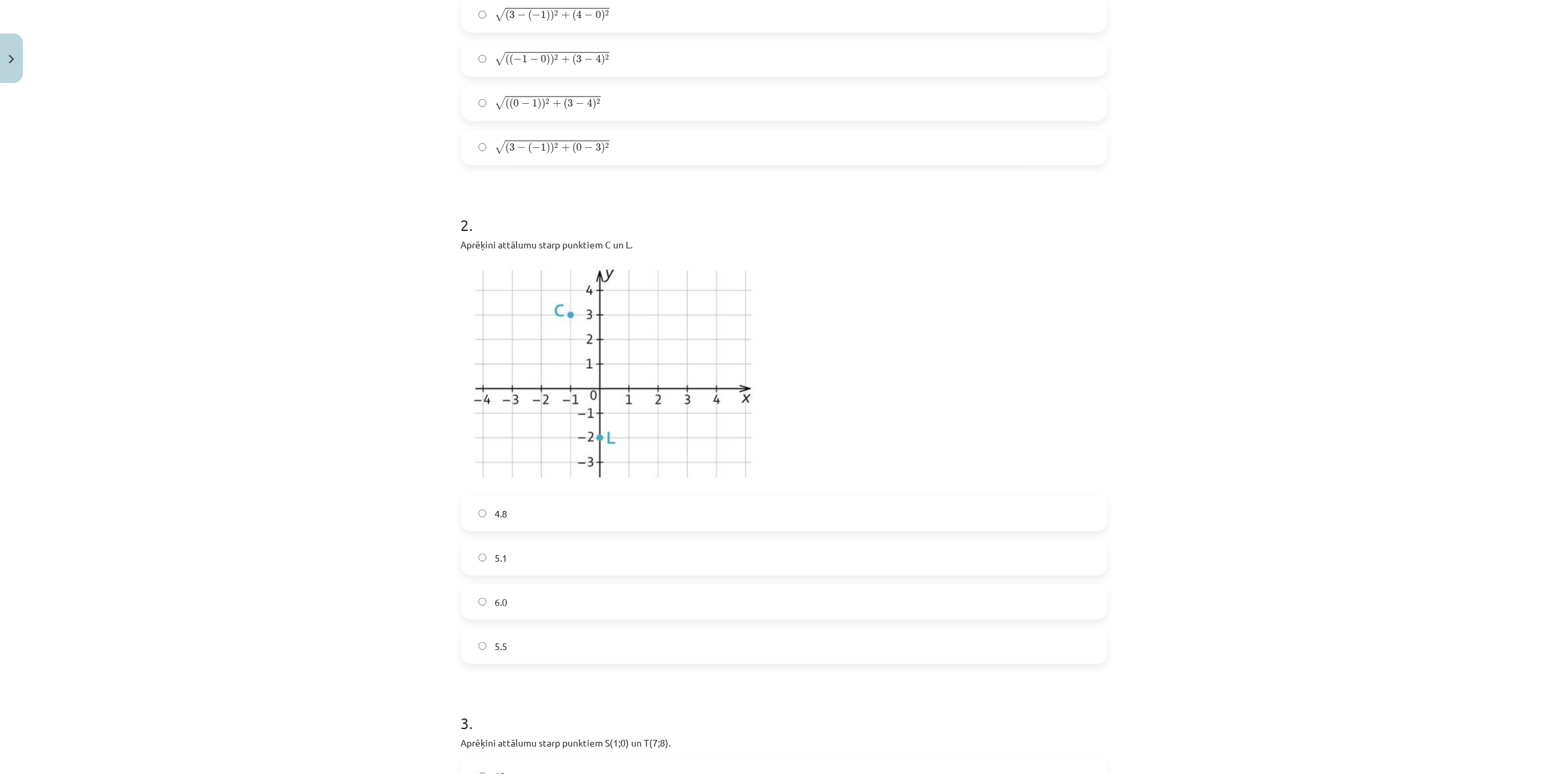
scroll to position [368, 0]
click at [533, 598] on label "6.0" at bounding box center [784, 593] width 643 height 33
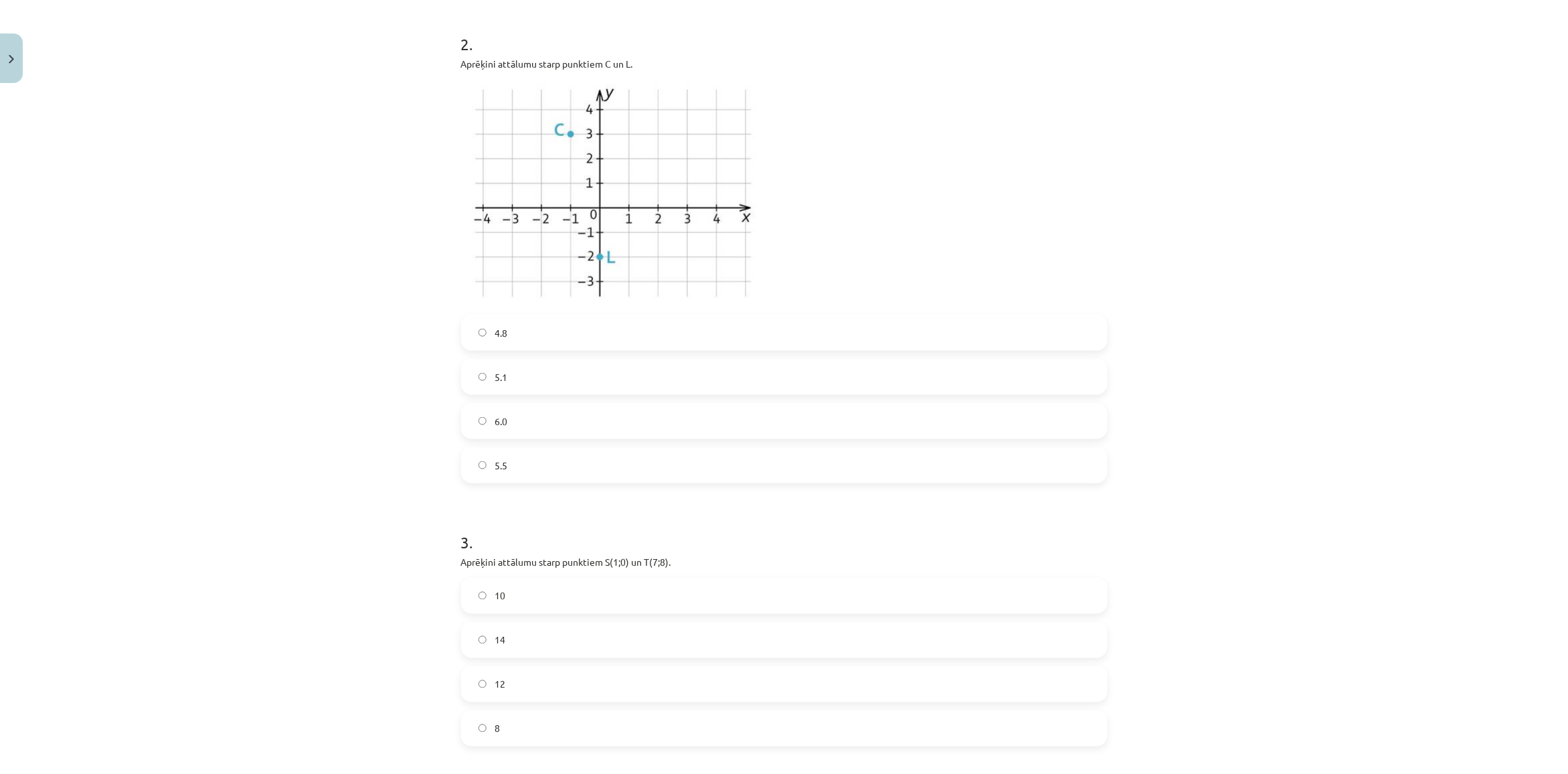
scroll to position [619, 0]
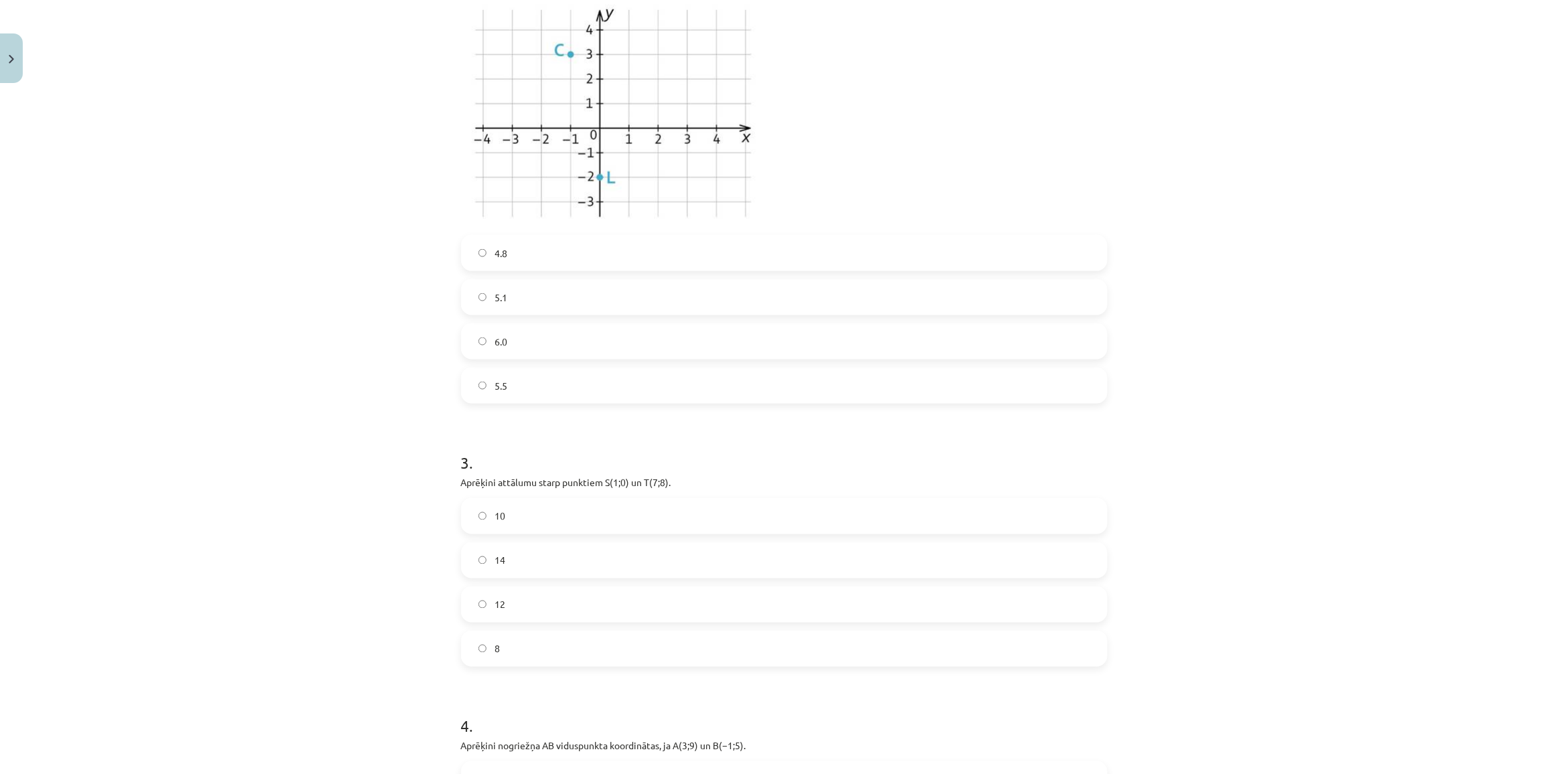
click at [589, 587] on label "12" at bounding box center [784, 604] width 643 height 33
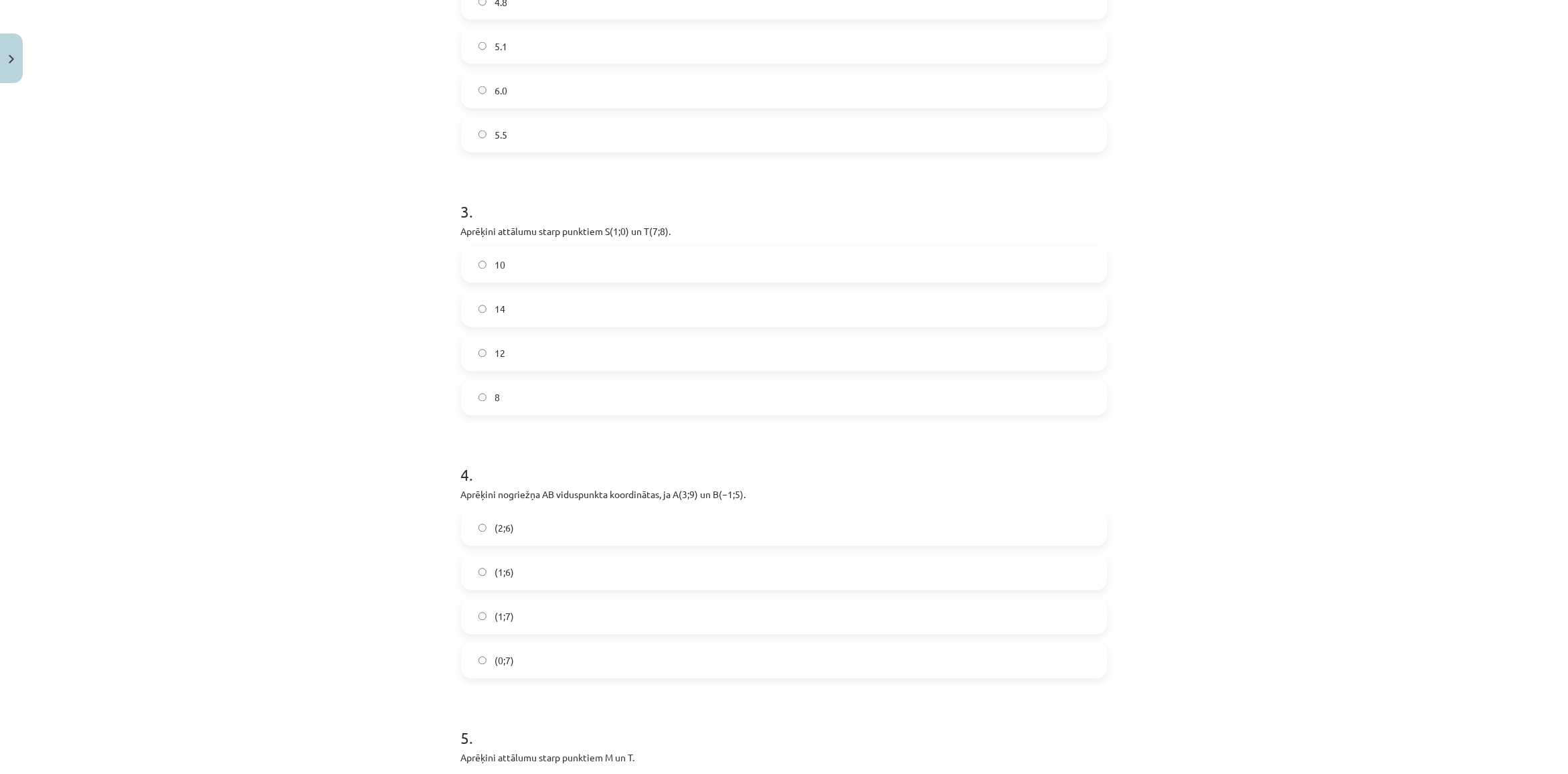
click at [587, 585] on label "(1;6)" at bounding box center [784, 572] width 643 height 33
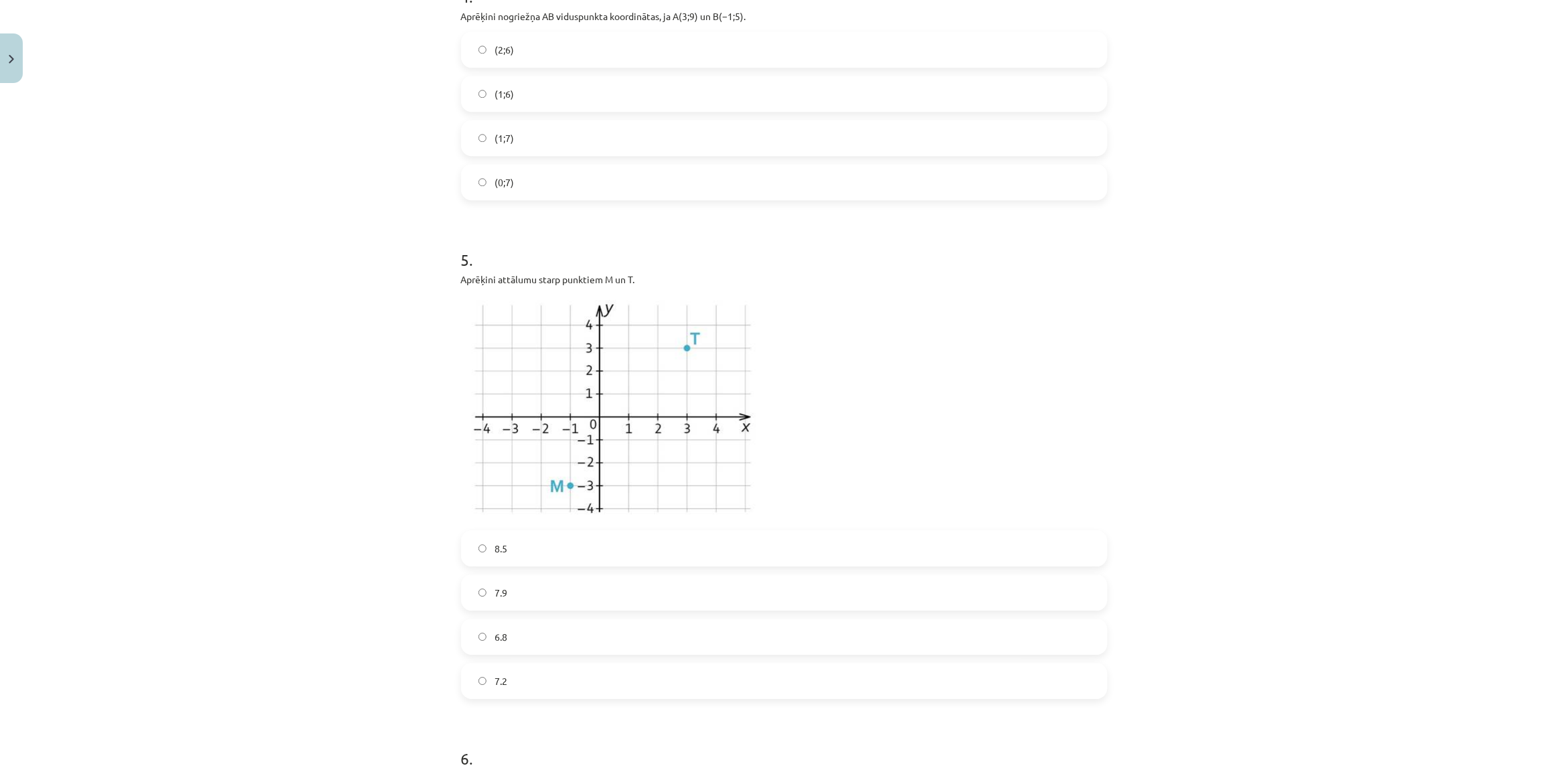
scroll to position [1372, 0]
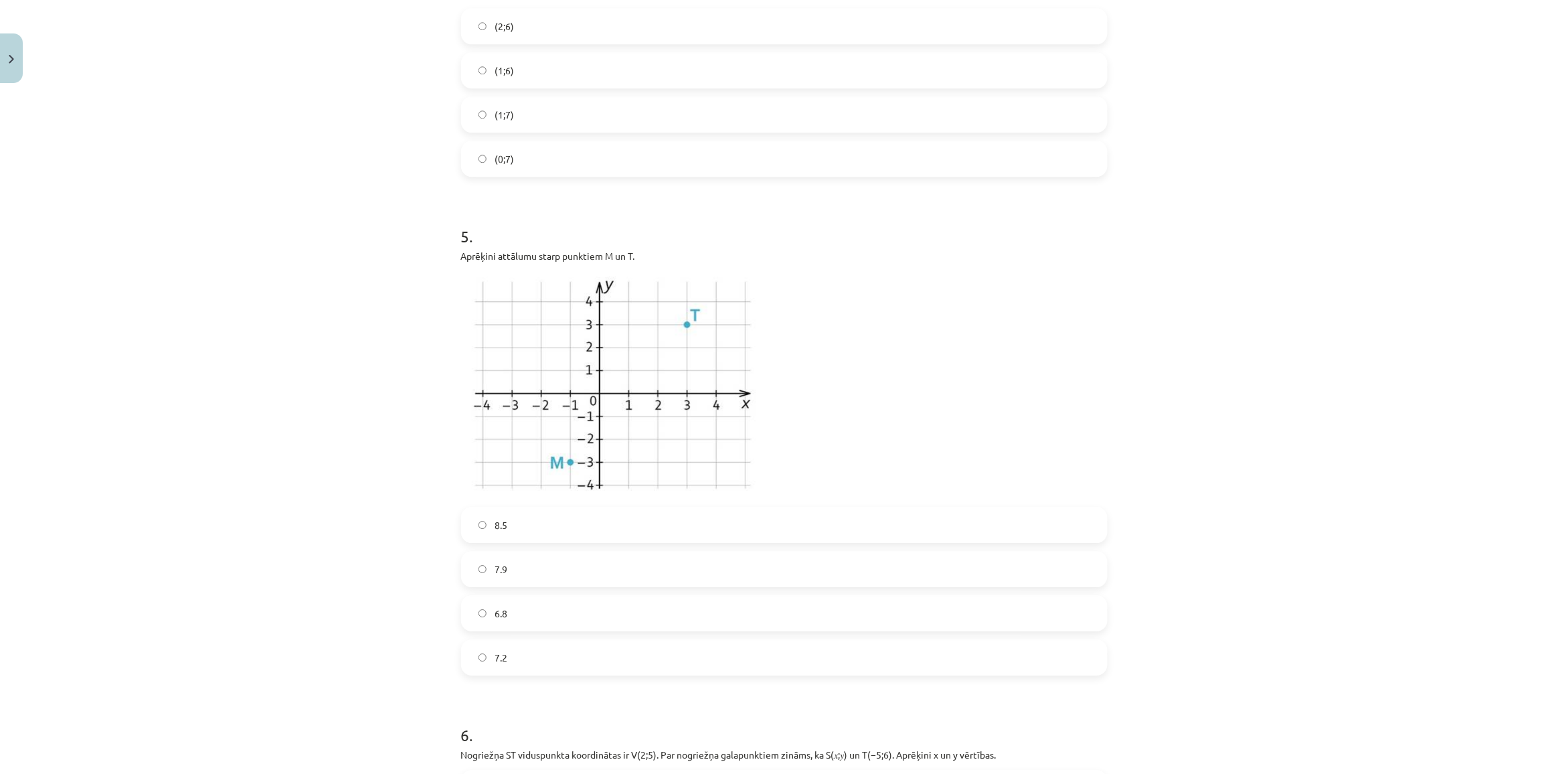
click at [529, 576] on label "7.9" at bounding box center [784, 569] width 643 height 33
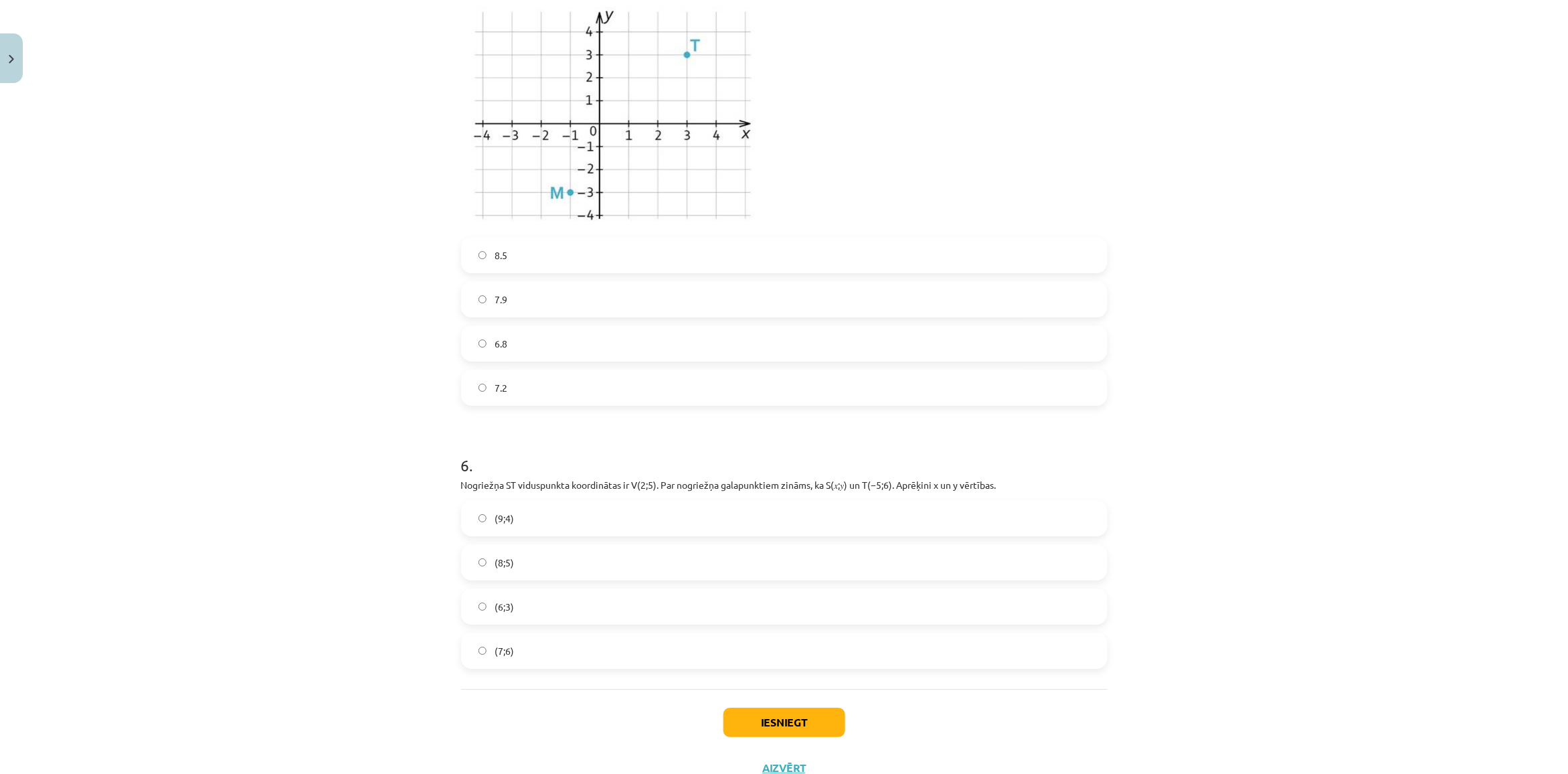
scroll to position [1691, 0]
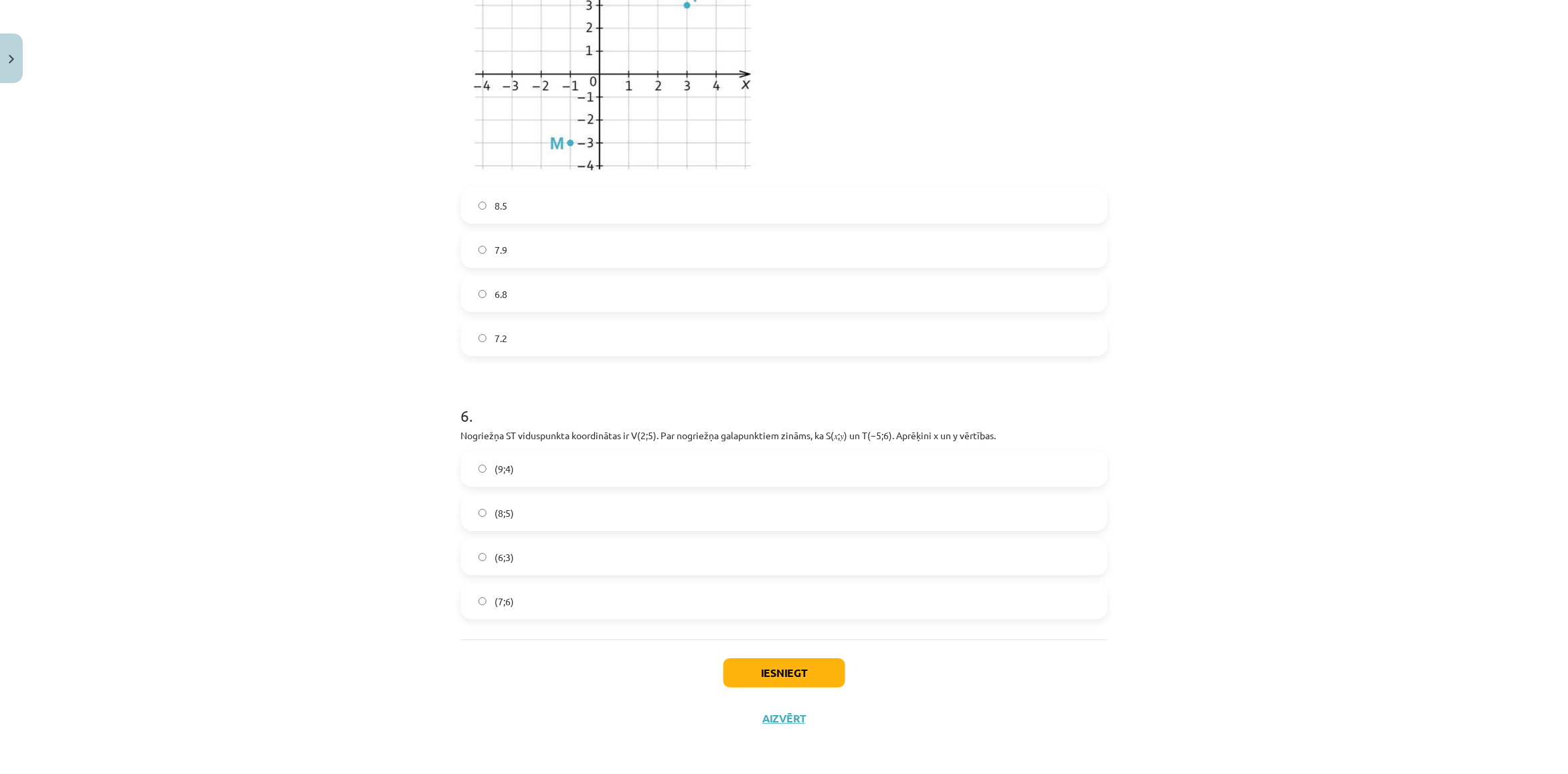
click at [536, 560] on label "(6;3)" at bounding box center [784, 557] width 643 height 33
click at [753, 663] on button "Iesniegt" at bounding box center [784, 672] width 122 height 30
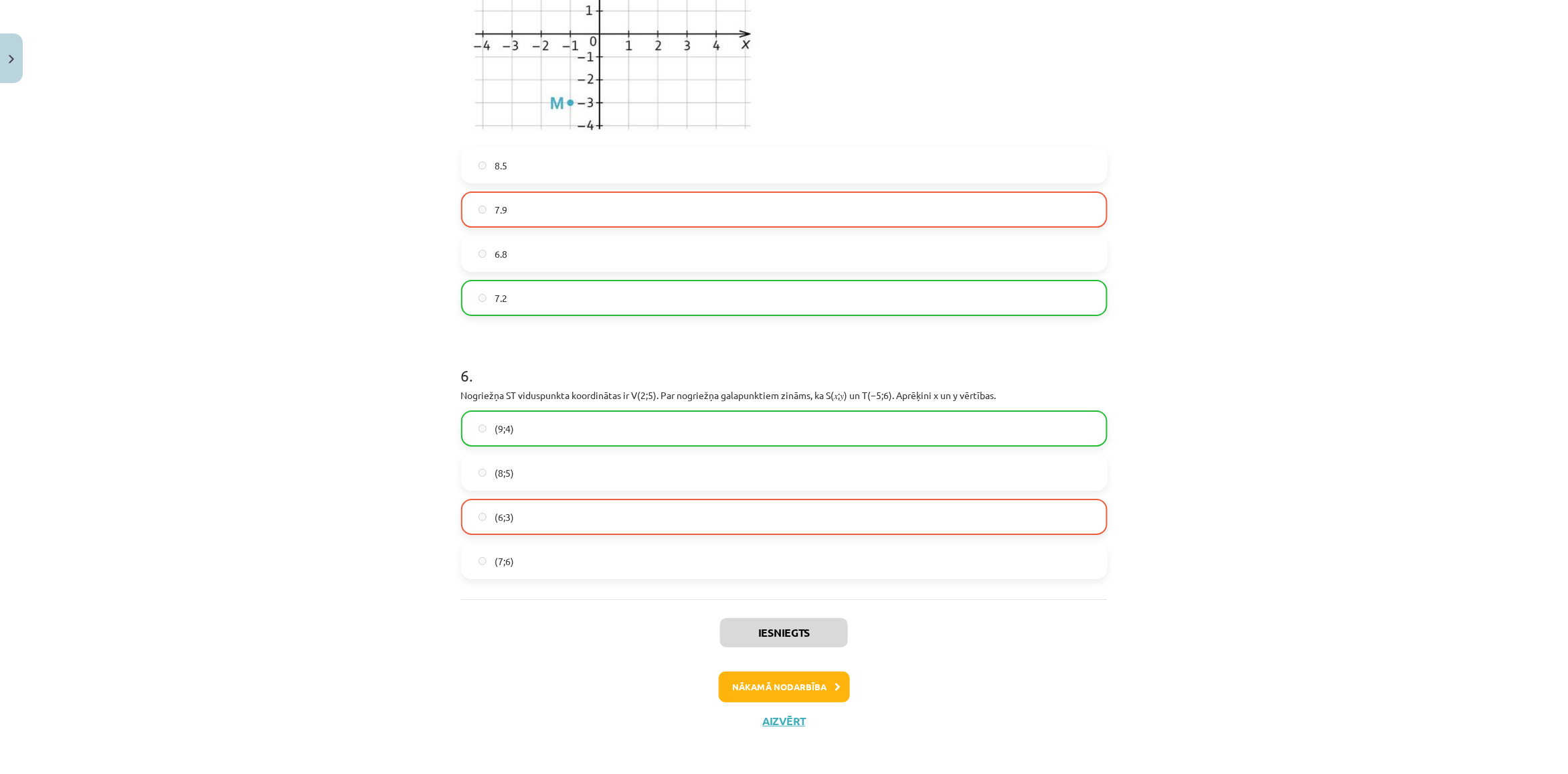
scroll to position [1734, 0]
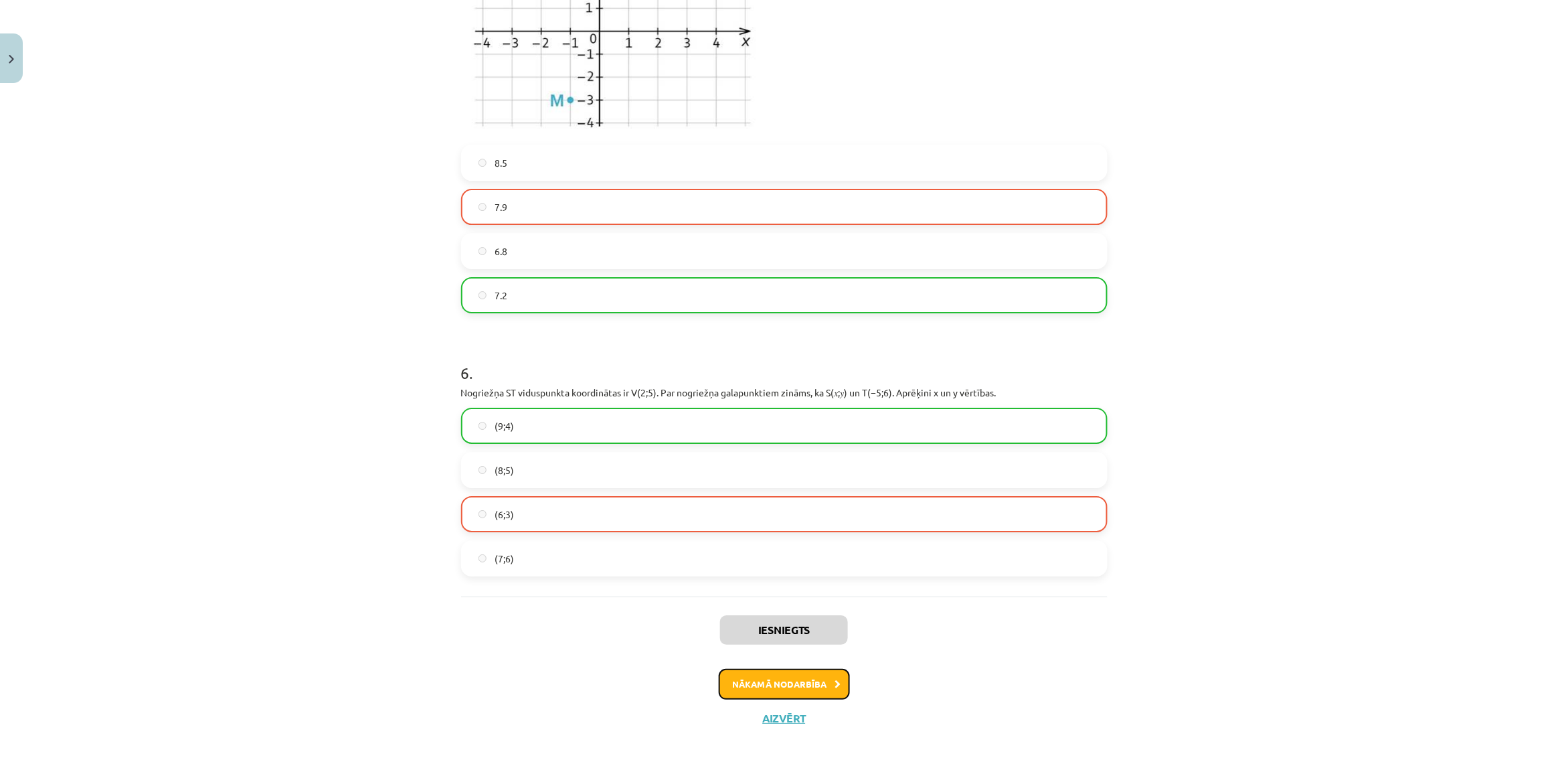
click at [791, 687] on button "Nākamā nodarbība" at bounding box center [784, 684] width 131 height 31
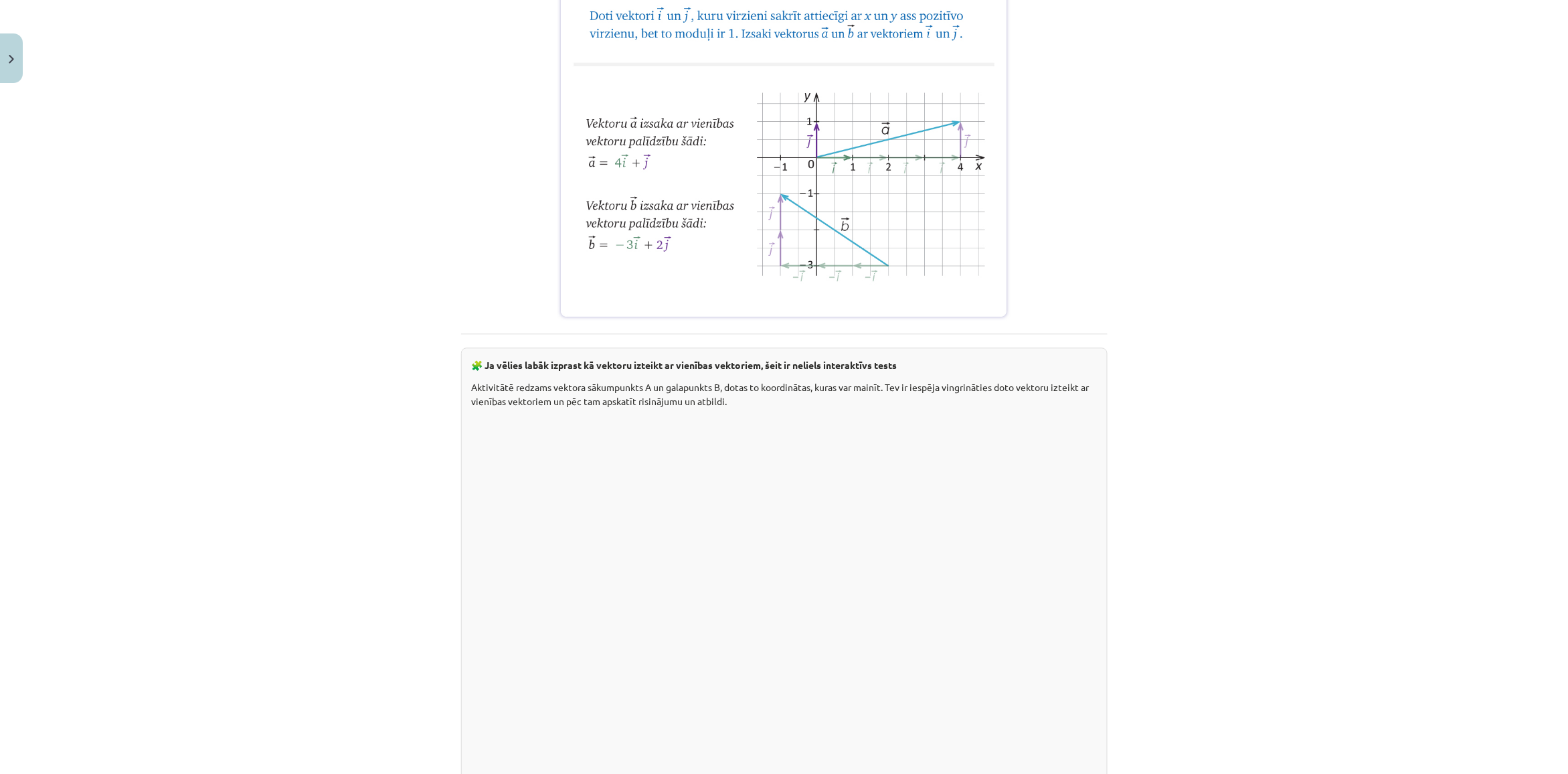
scroll to position [1580, 0]
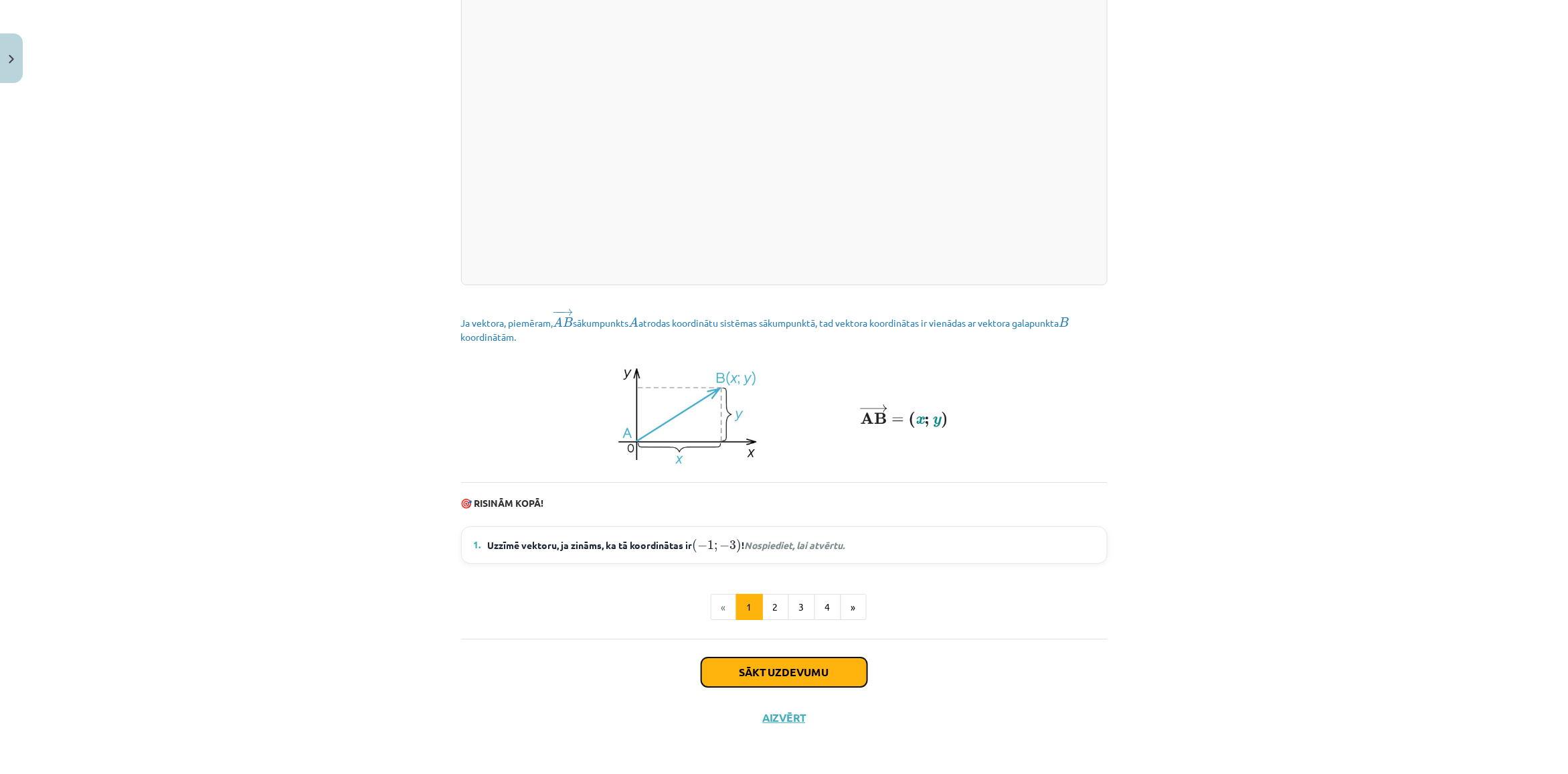
click at [731, 673] on button "Sākt uzdevumu" at bounding box center [784, 672] width 166 height 30
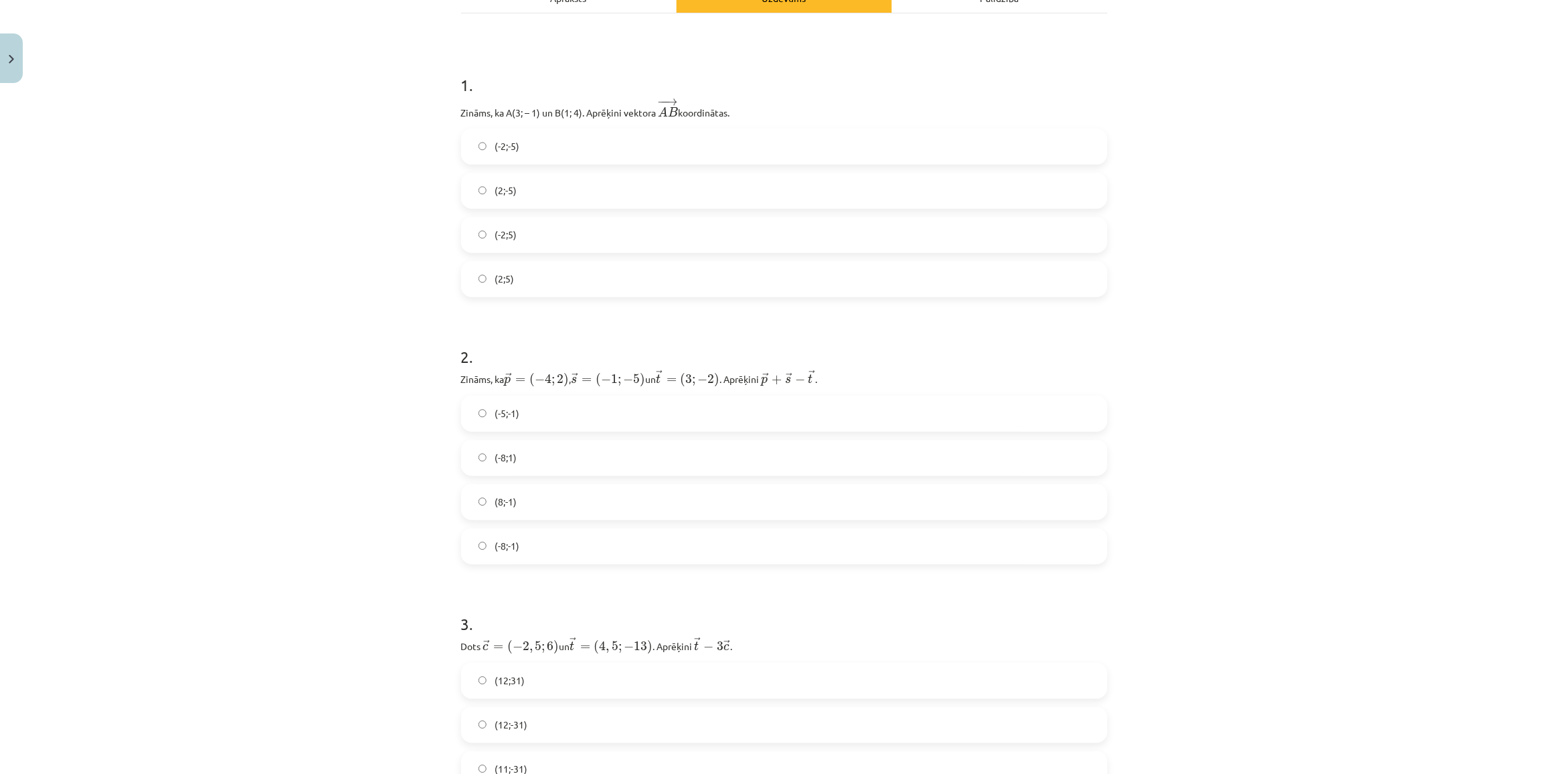
scroll to position [33, 0]
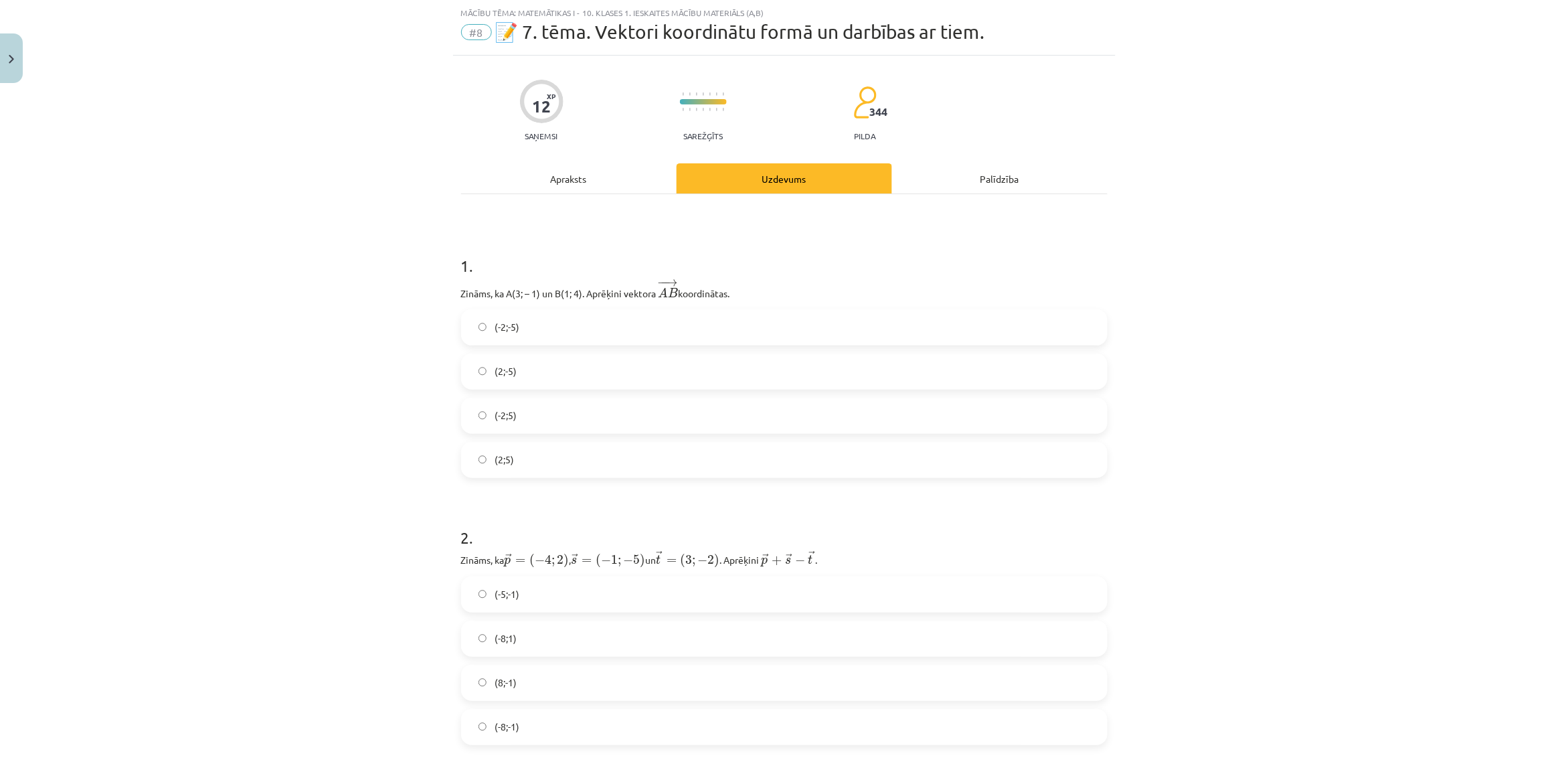
click at [794, 181] on div "Uzdevums" at bounding box center [784, 178] width 216 height 30
click at [550, 35] on span "📝 7. tēma. Vektori koordinātu formā un darbības ar tiem." at bounding box center [740, 32] width 490 height 22
click at [570, 316] on label "(-2;-5)" at bounding box center [784, 327] width 643 height 33
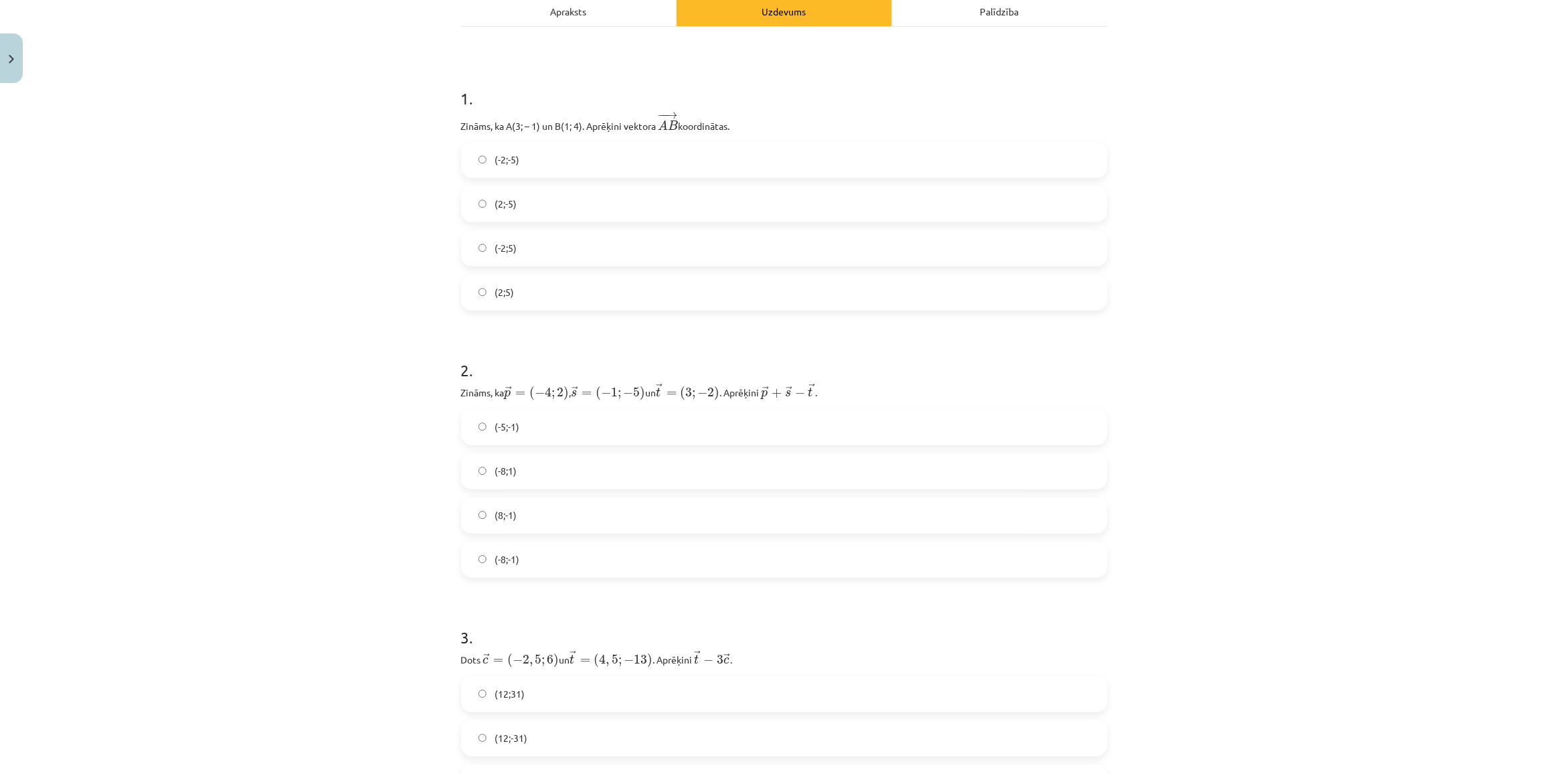
click at [516, 472] on label "(-8;1)" at bounding box center [784, 471] width 643 height 33
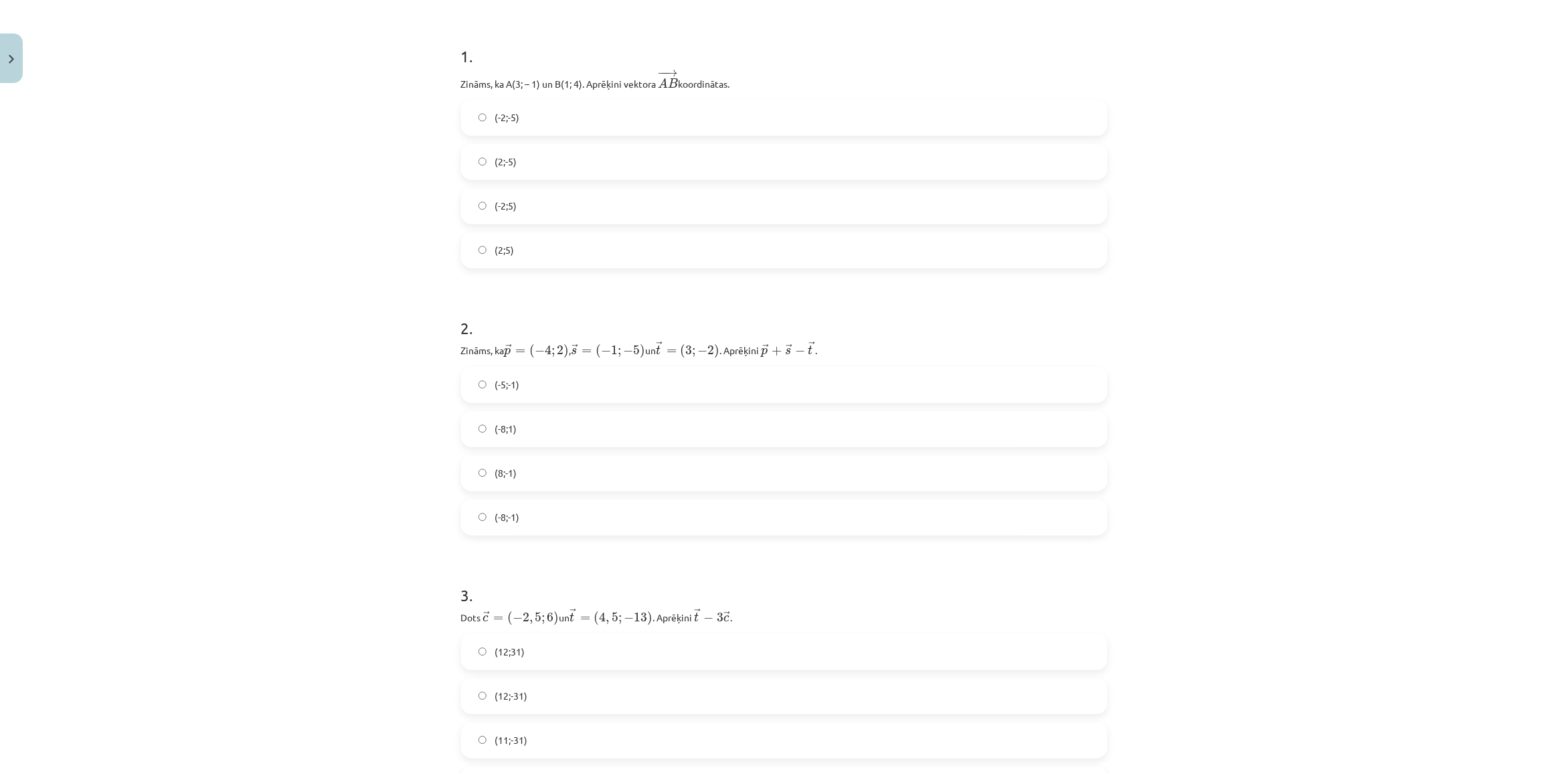
scroll to position [451, 0]
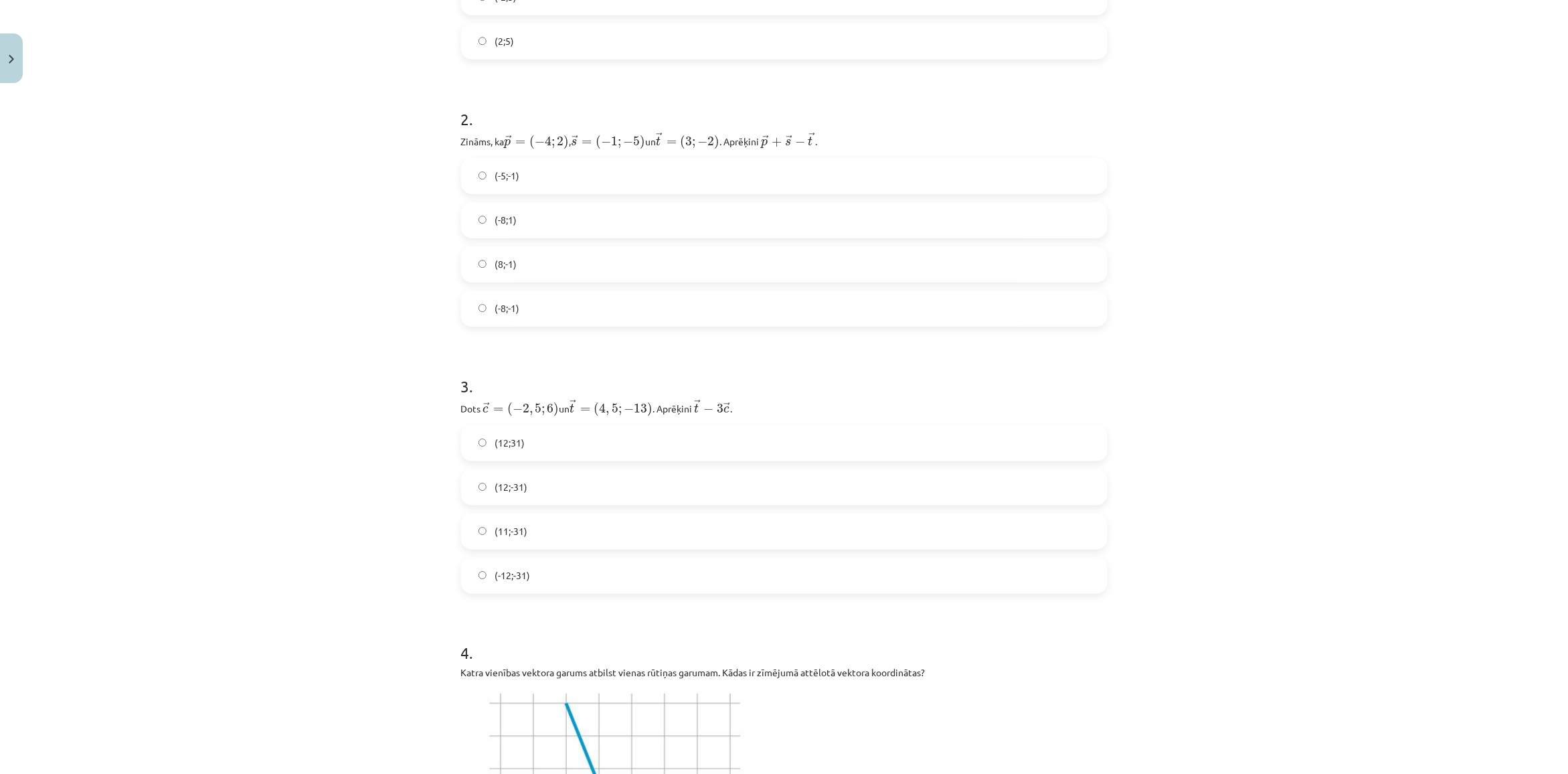
click at [523, 511] on div "(12;31) (12;-31) (11;-31) (-12;-31)" at bounding box center [784, 509] width 647 height 168
click at [529, 486] on label "(12;-31)" at bounding box center [784, 487] width 643 height 33
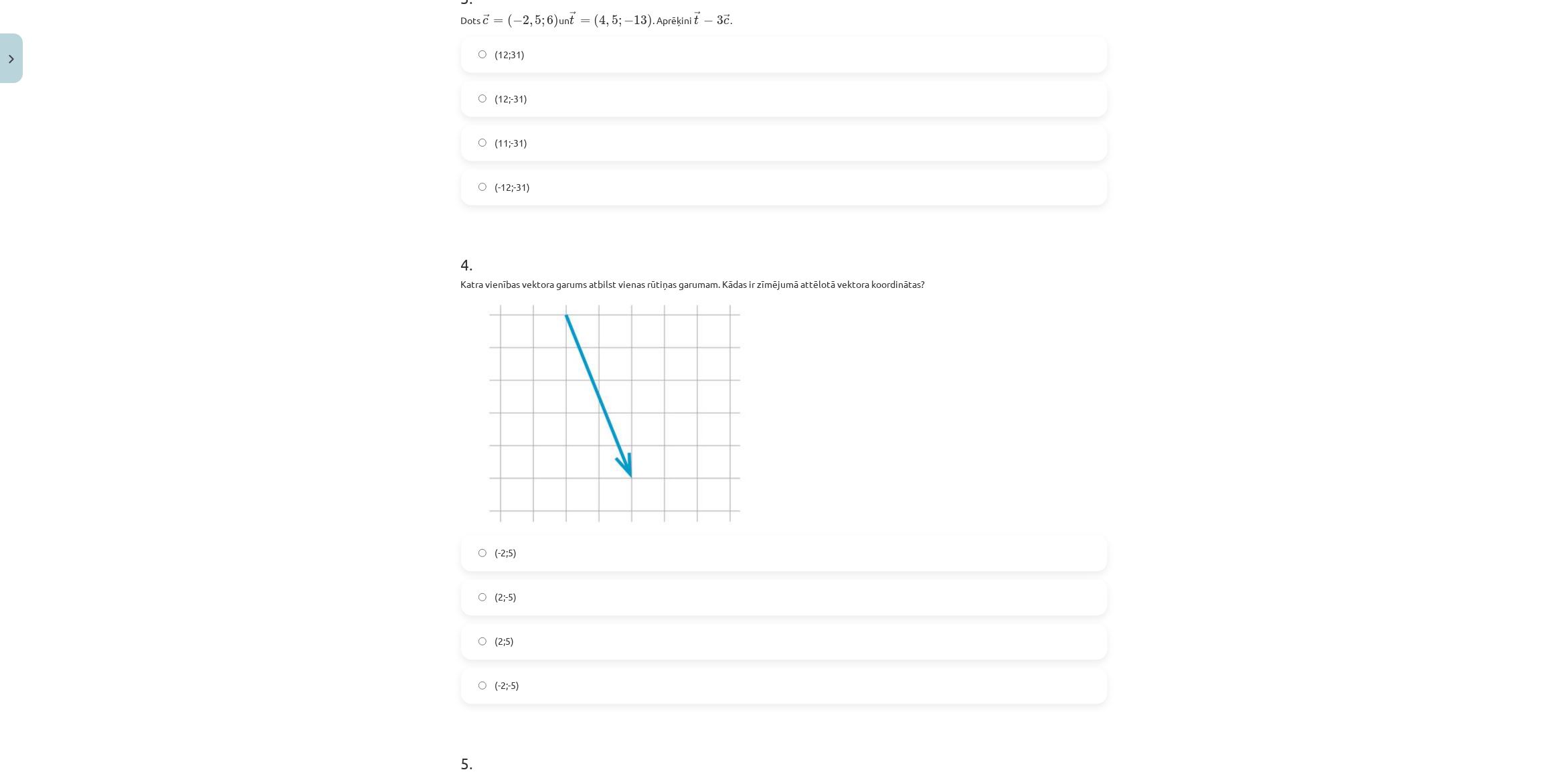
scroll to position [870, 0]
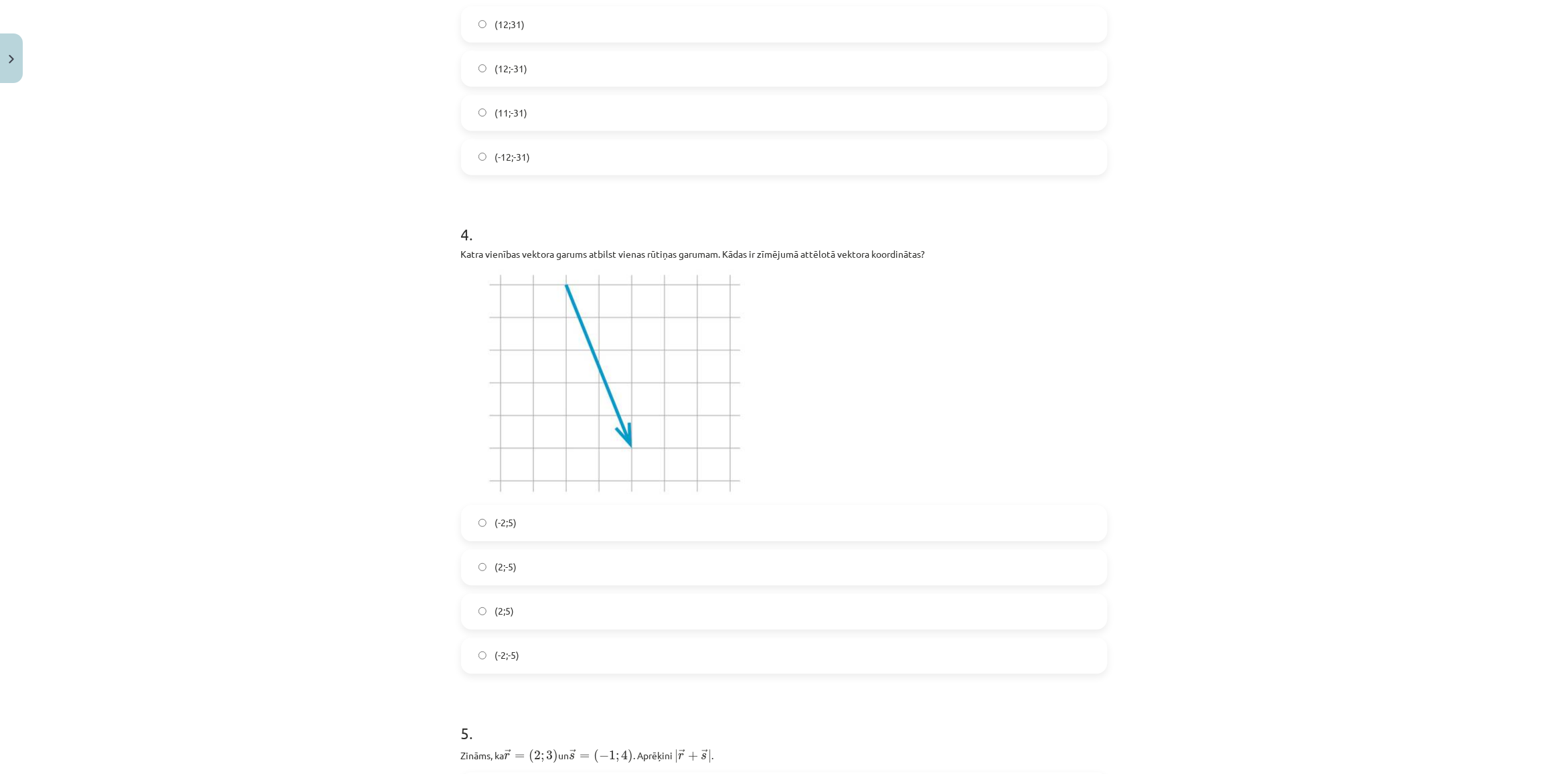
click at [521, 532] on label "(-2;5)" at bounding box center [784, 523] width 643 height 33
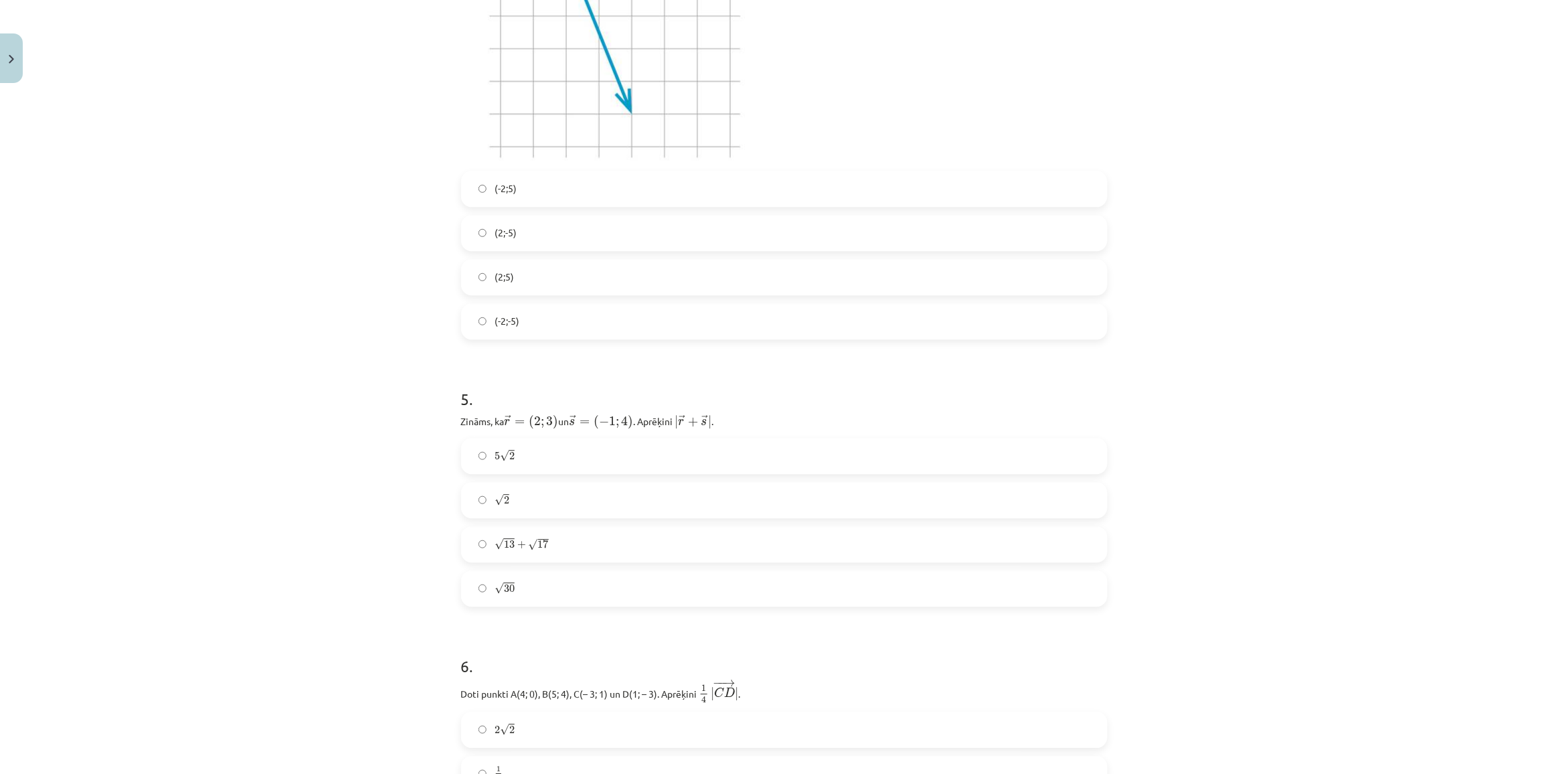
click at [515, 572] on label "√ 30 30" at bounding box center [784, 588] width 643 height 33
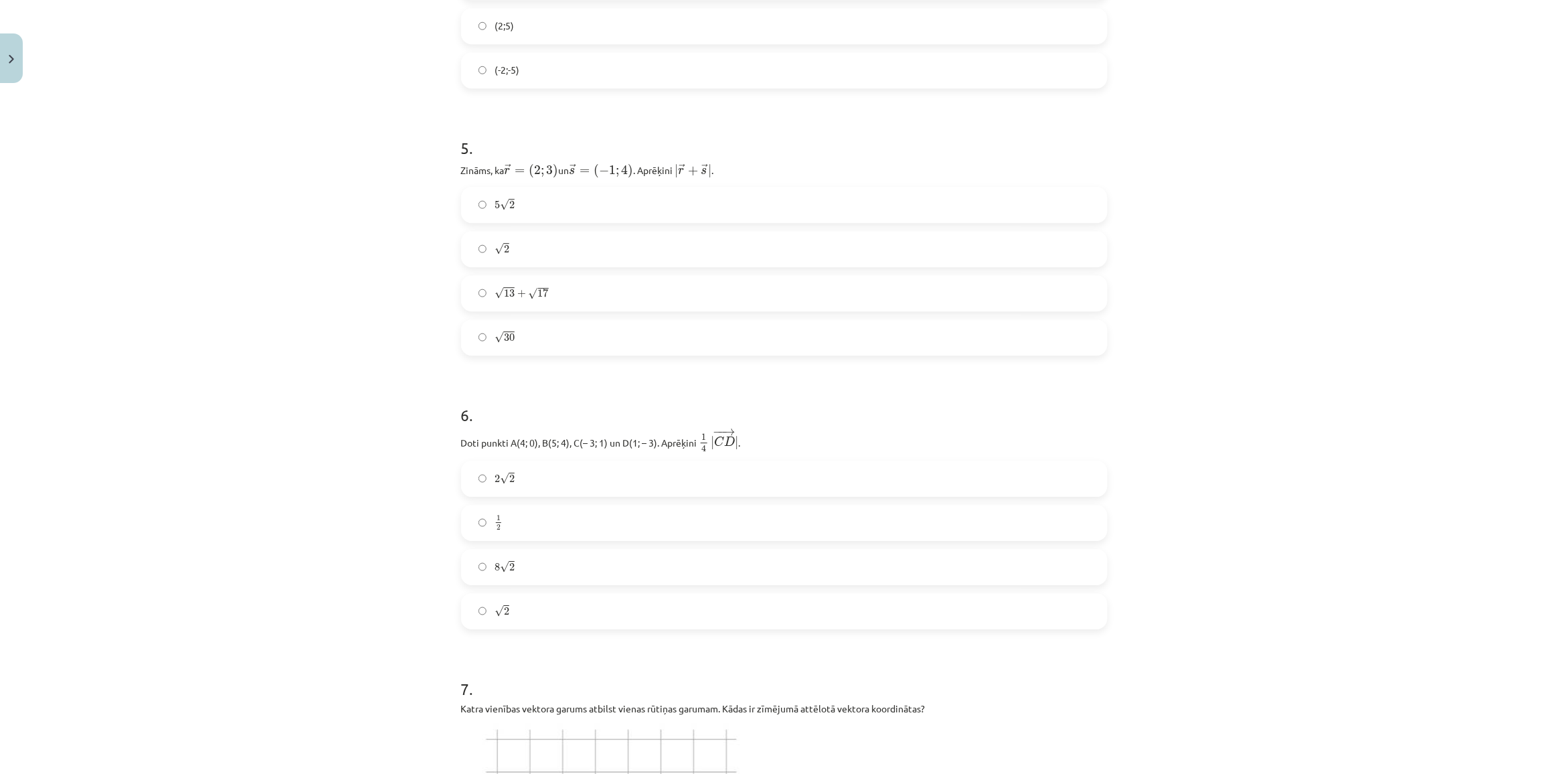
click at [508, 529] on label "1 2 1 2" at bounding box center [784, 522] width 643 height 33
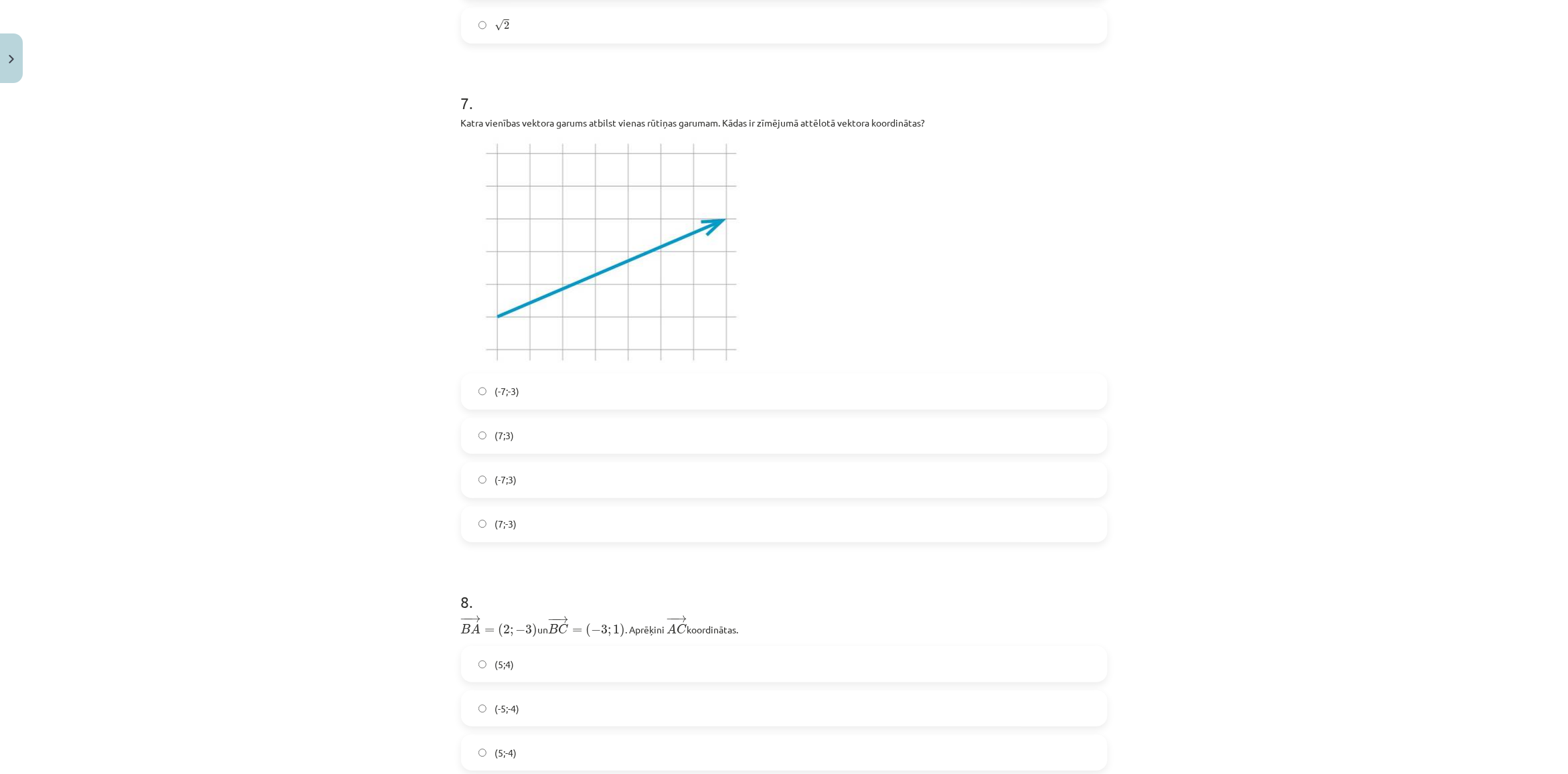
click at [510, 472] on label "(-7;3)" at bounding box center [784, 479] width 643 height 33
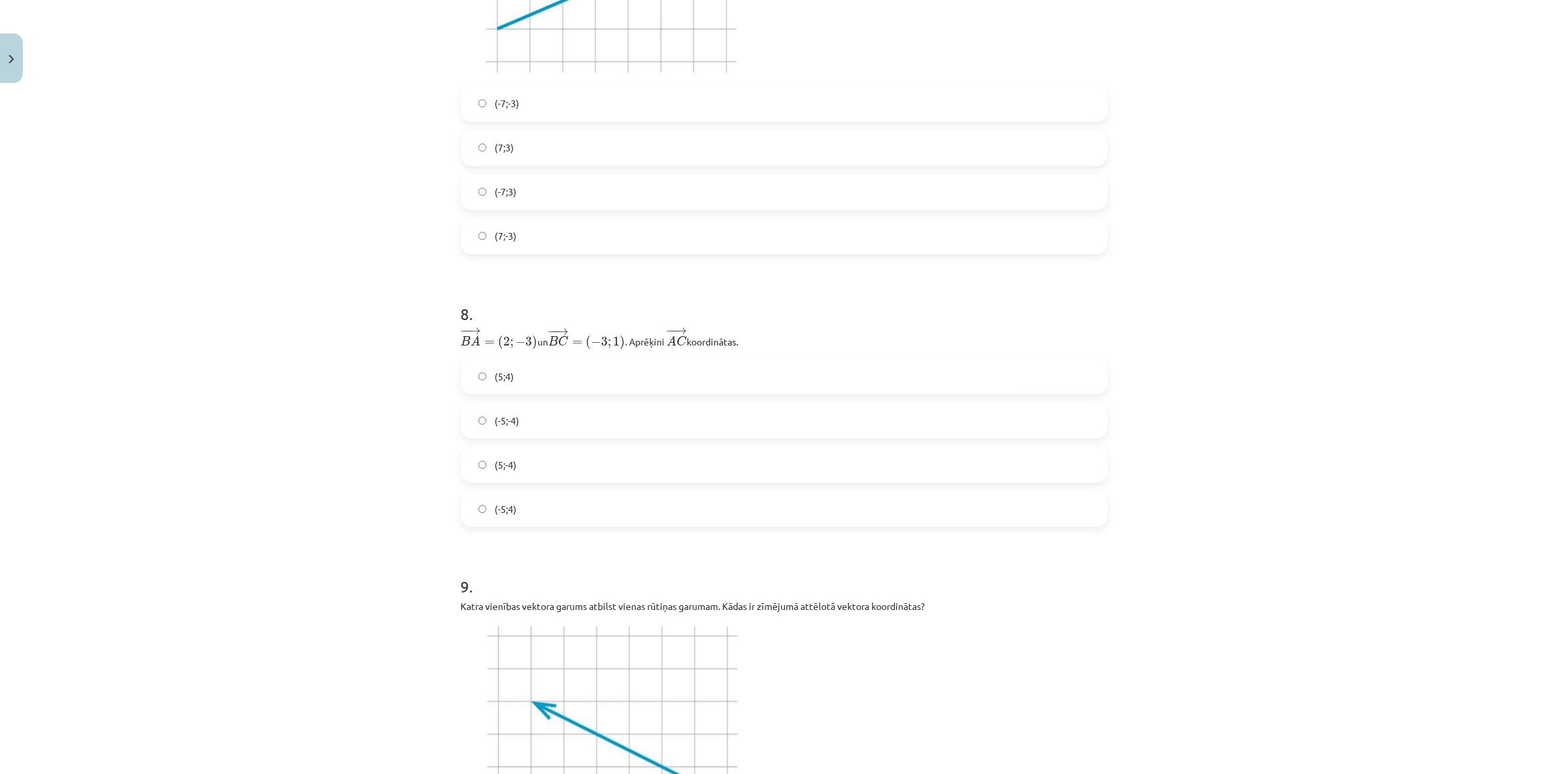
scroll to position [2375, 0]
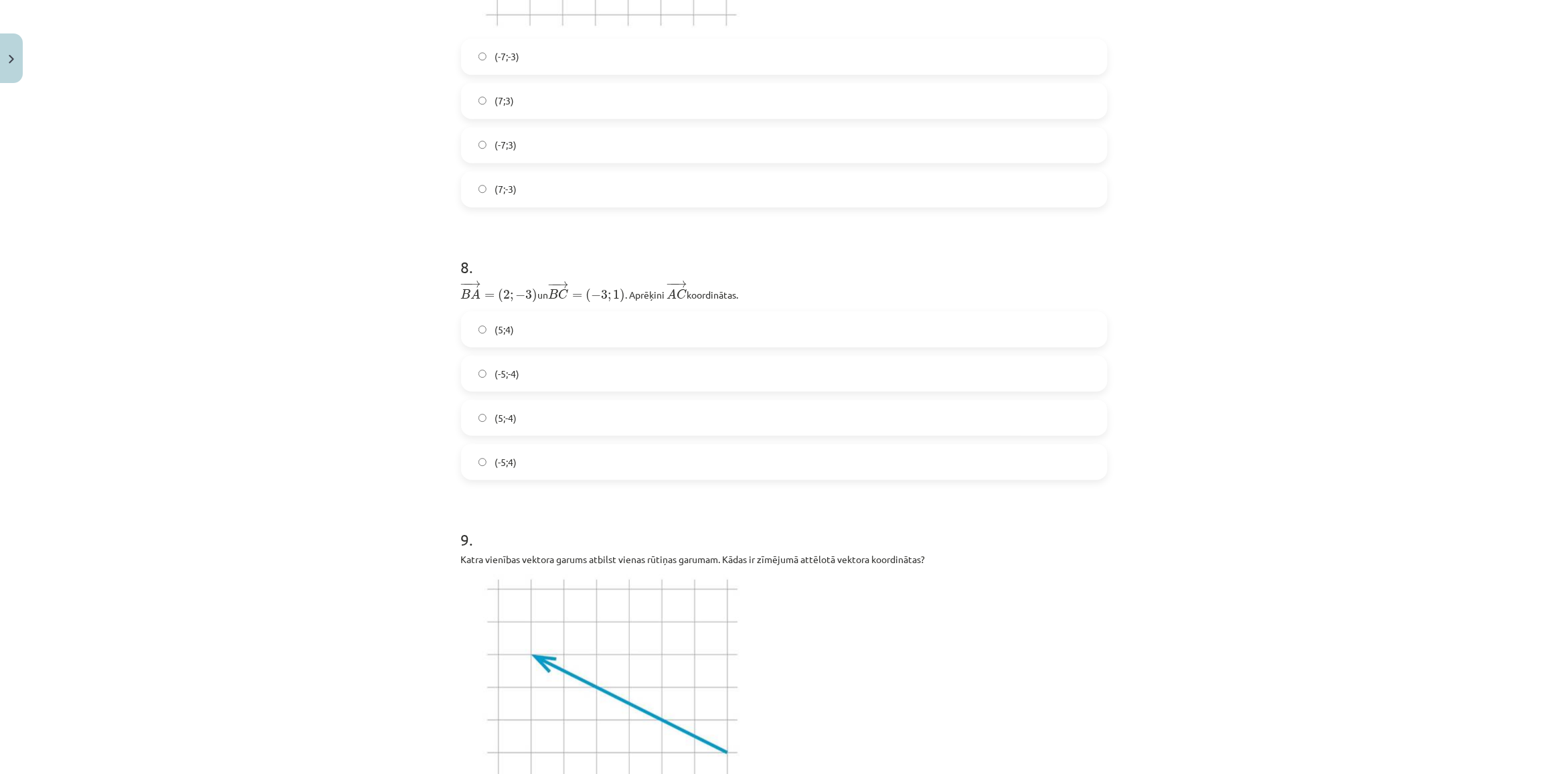
click at [514, 401] on label "(5;-4)" at bounding box center [784, 417] width 643 height 33
click at [519, 375] on label "(-5;-4)" at bounding box center [784, 373] width 643 height 33
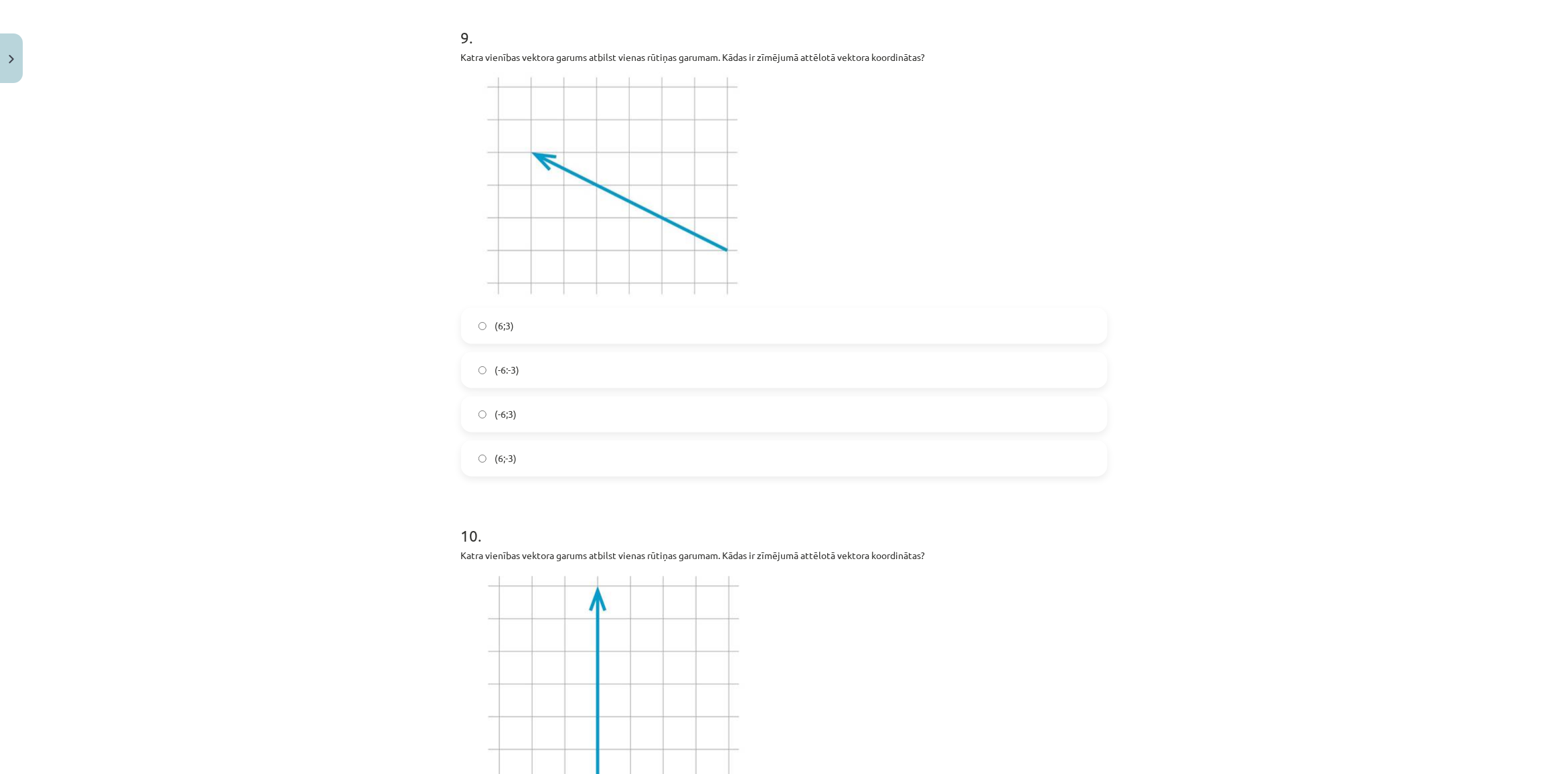
click at [529, 453] on label "(6;-3)" at bounding box center [784, 458] width 643 height 33
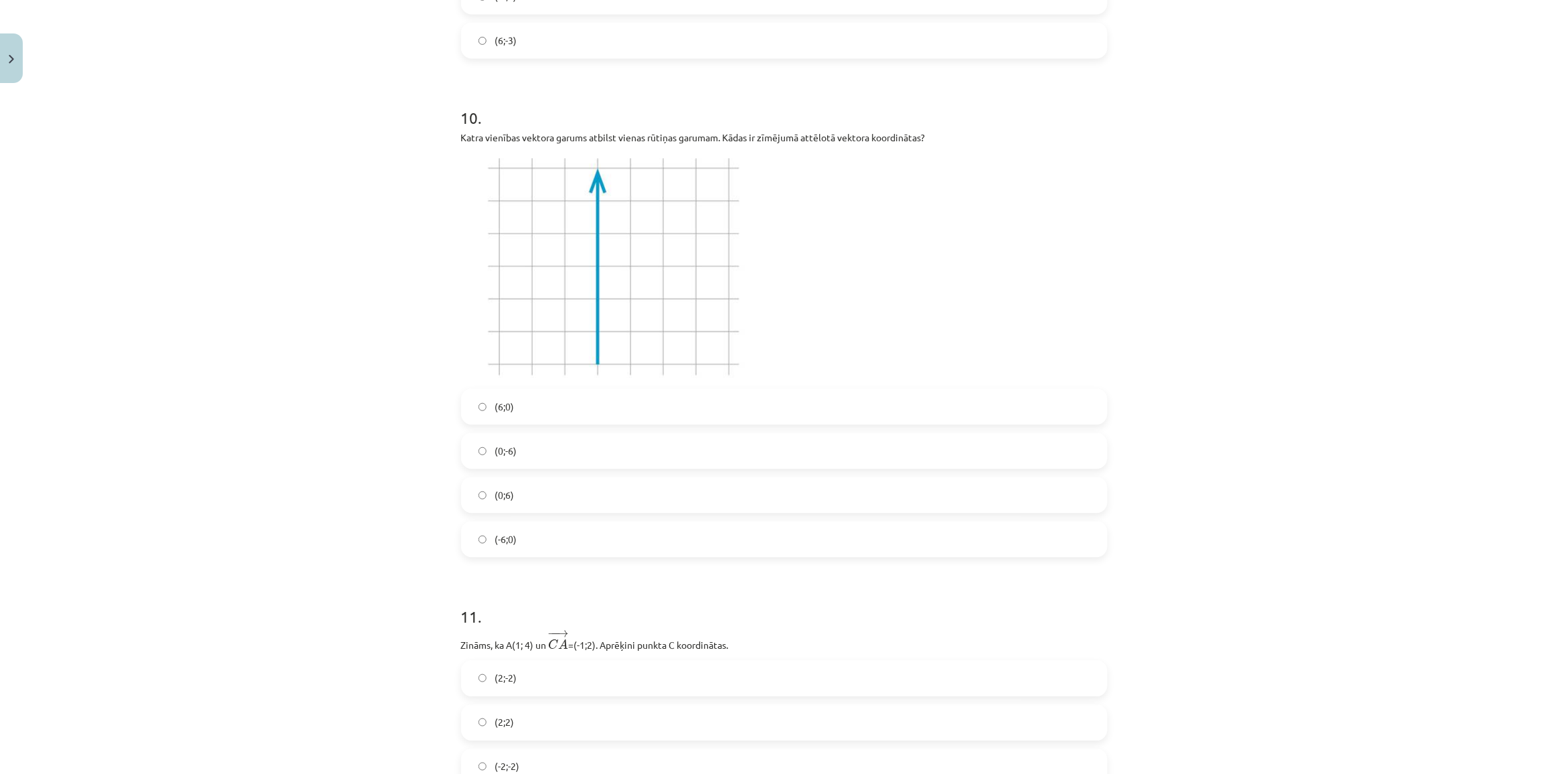
click at [548, 536] on label "(-6;0)" at bounding box center [784, 539] width 643 height 33
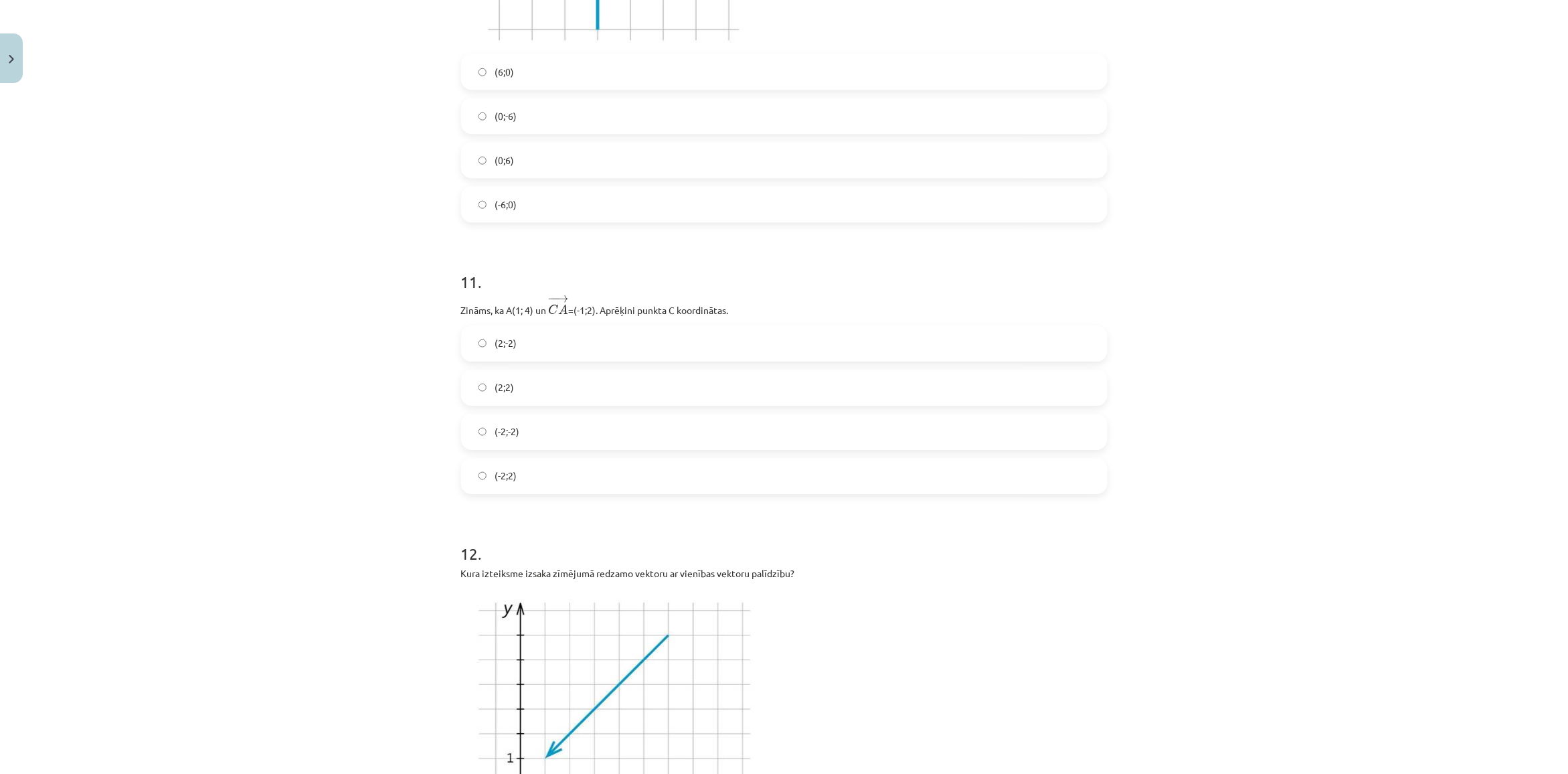
click at [529, 375] on label "(2;2)" at bounding box center [784, 387] width 643 height 33
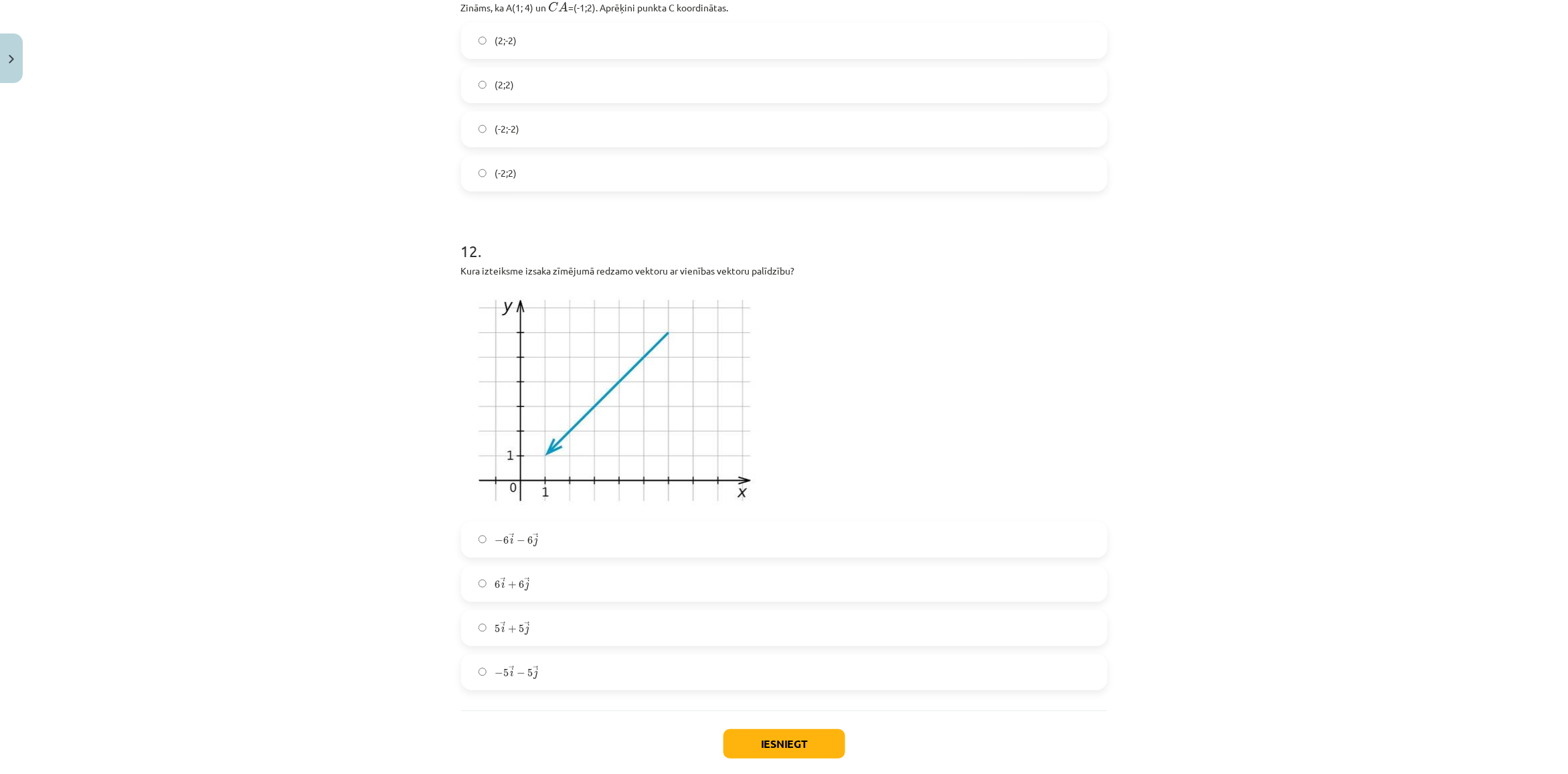
scroll to position [4003, 0]
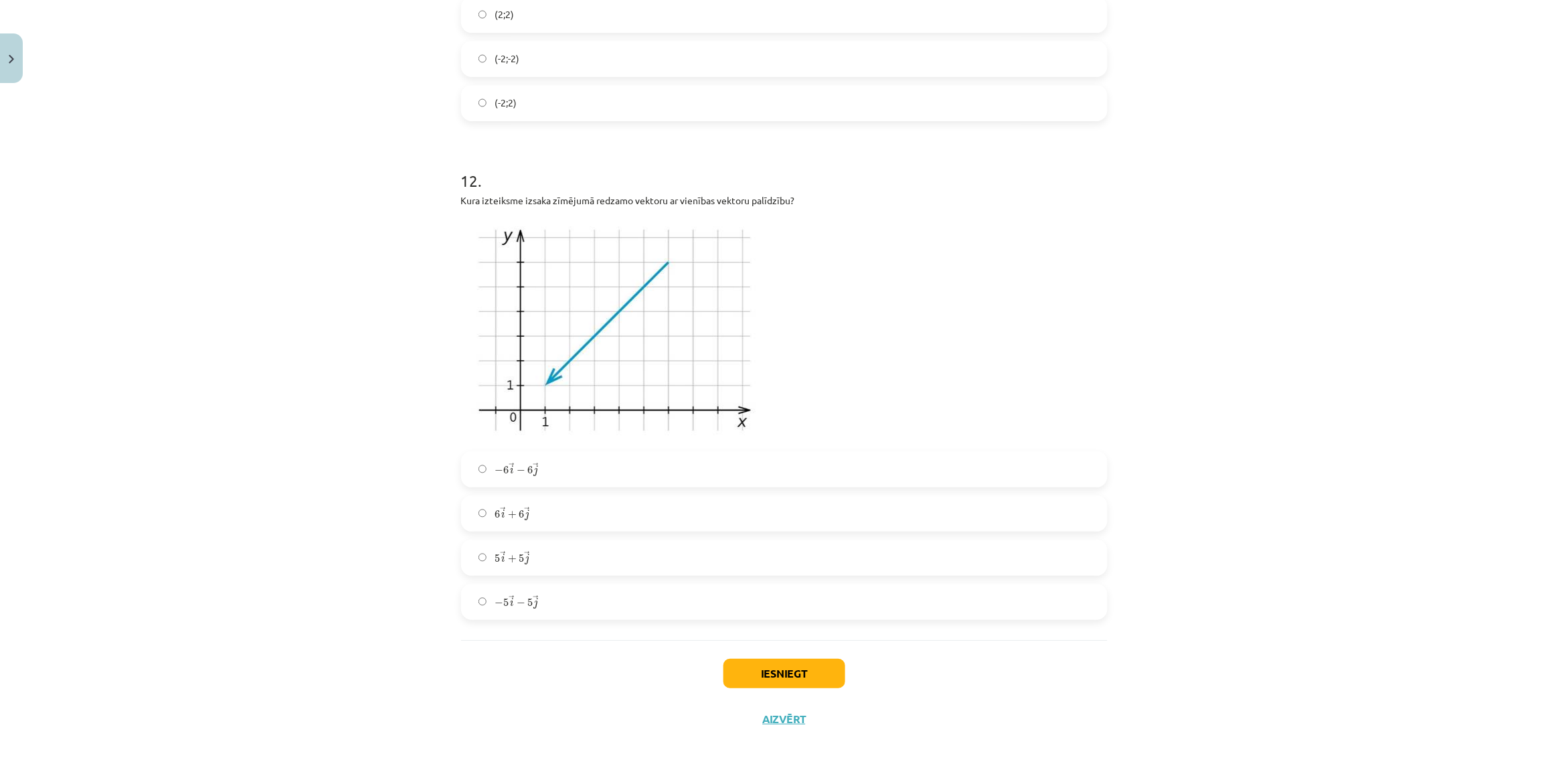
click at [534, 503] on label "6 → i + 6 → j 6 i → + 6 j →" at bounding box center [784, 513] width 643 height 33
click at [746, 666] on button "Iesniegt" at bounding box center [784, 673] width 122 height 30
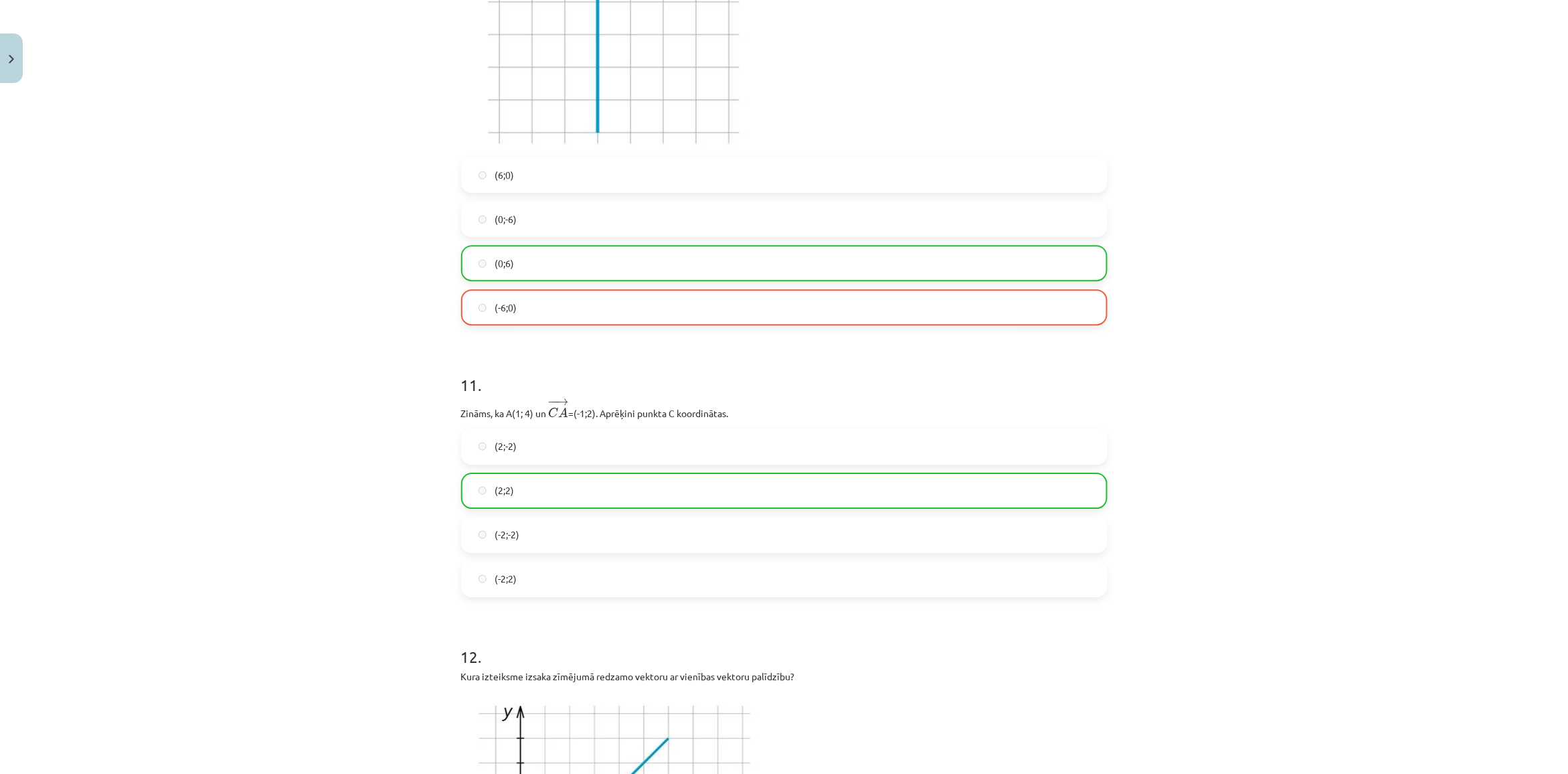
scroll to position [4046, 0]
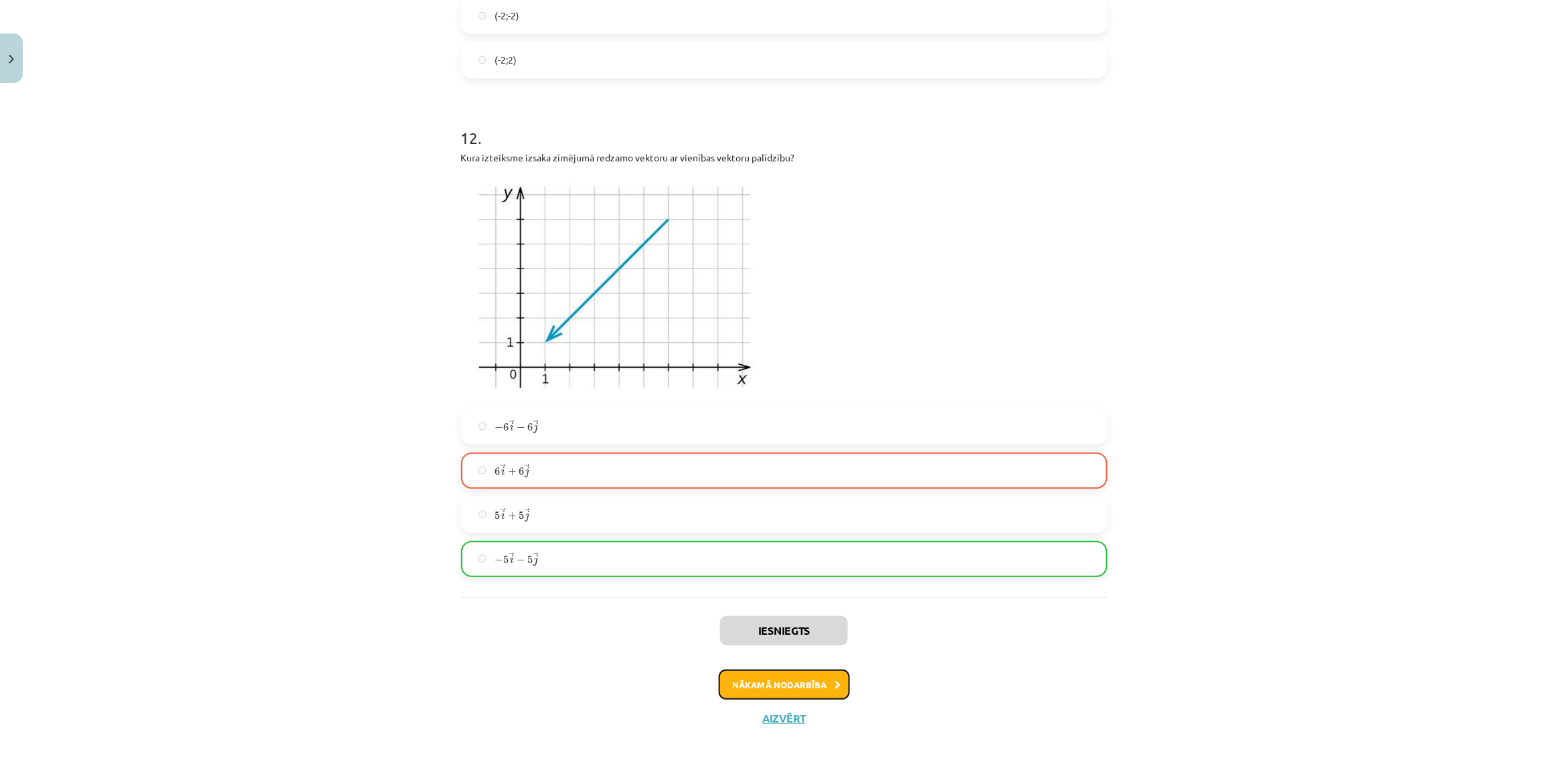
click at [802, 683] on button "Nākamā nodarbība" at bounding box center [784, 684] width 131 height 31
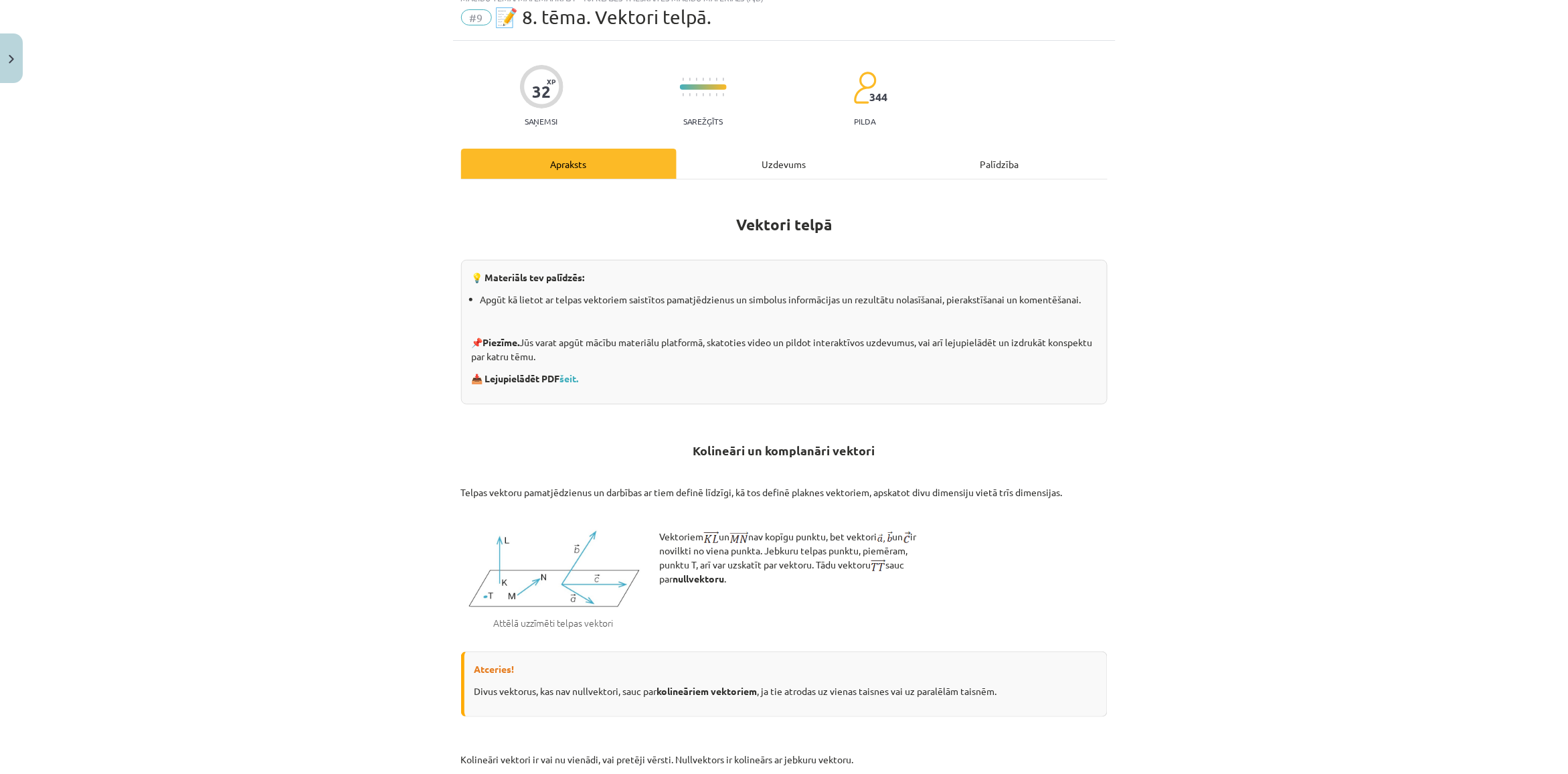
scroll to position [33, 0]
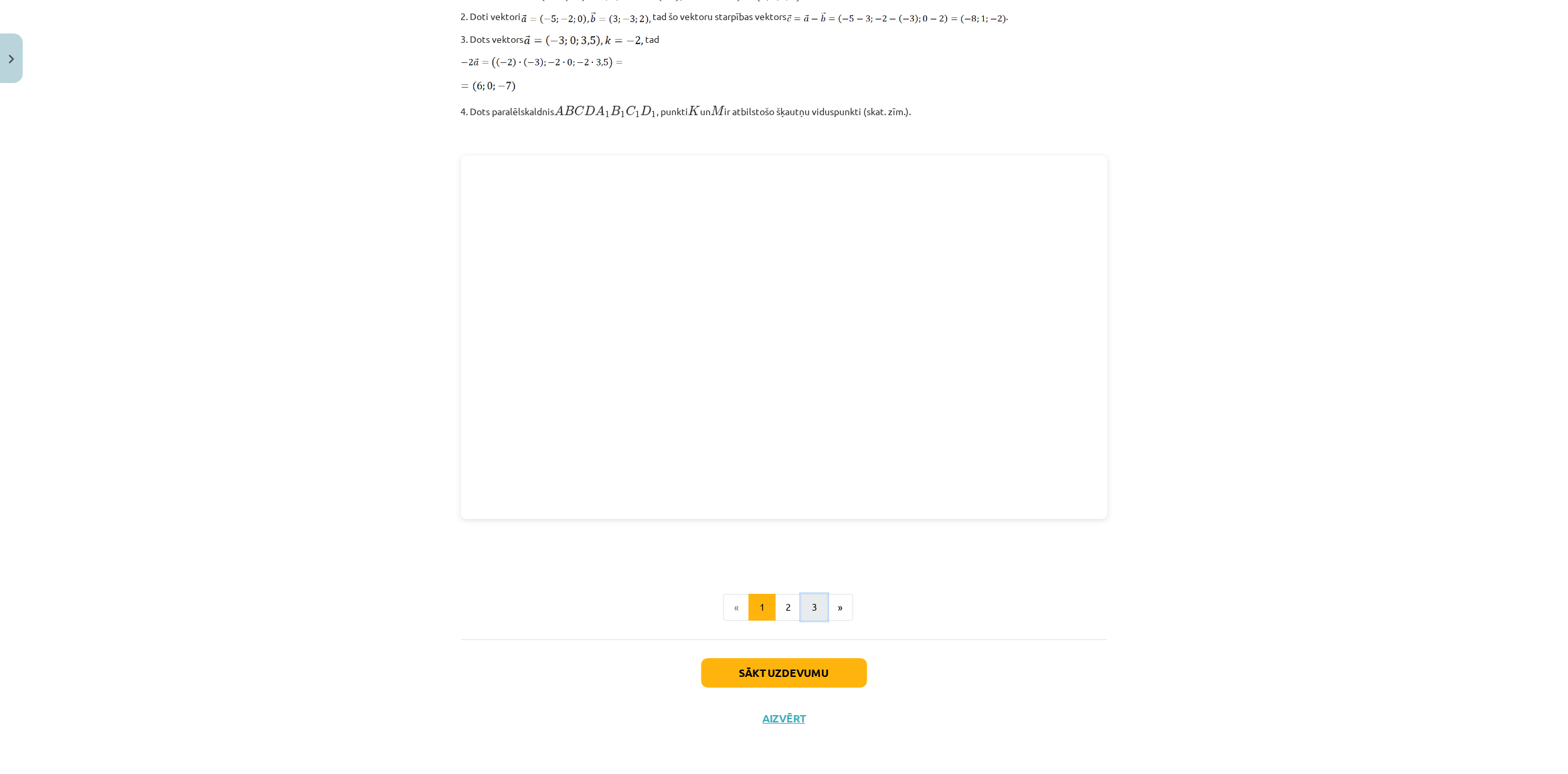
click at [801, 603] on button "3" at bounding box center [814, 607] width 27 height 27
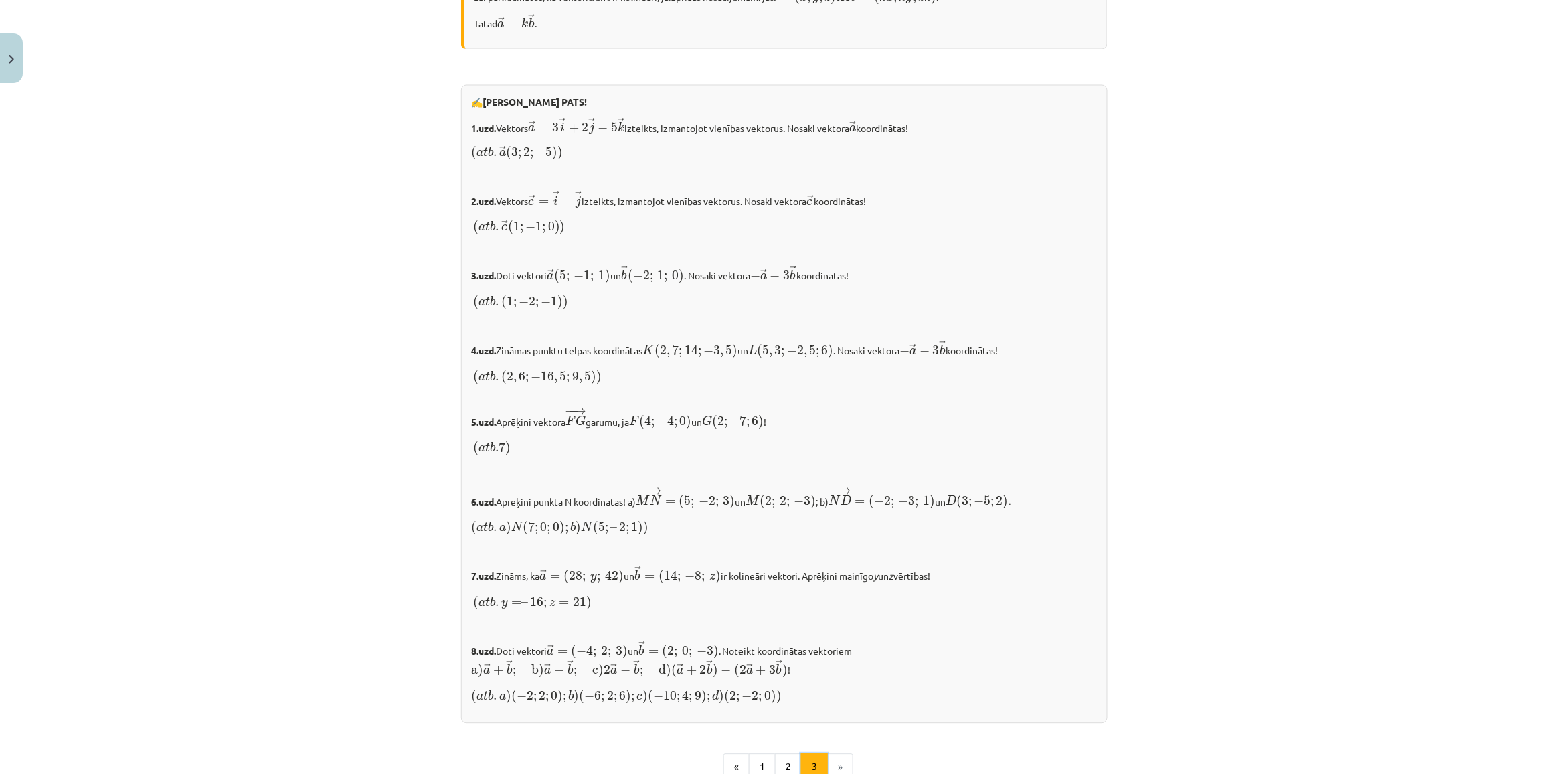
scroll to position [1155, 0]
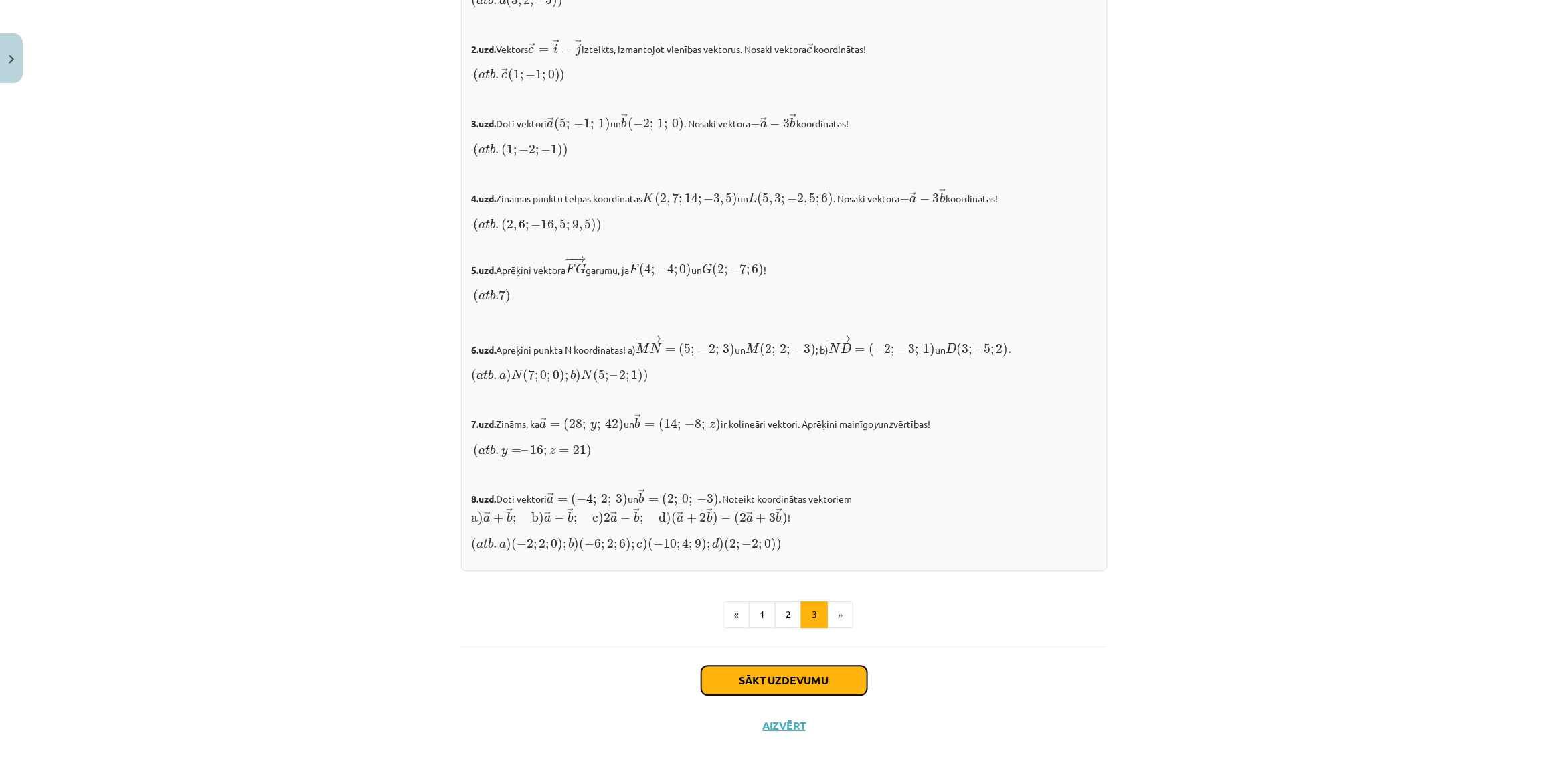
click at [799, 681] on button "Sākt uzdevumu" at bounding box center [784, 680] width 166 height 30
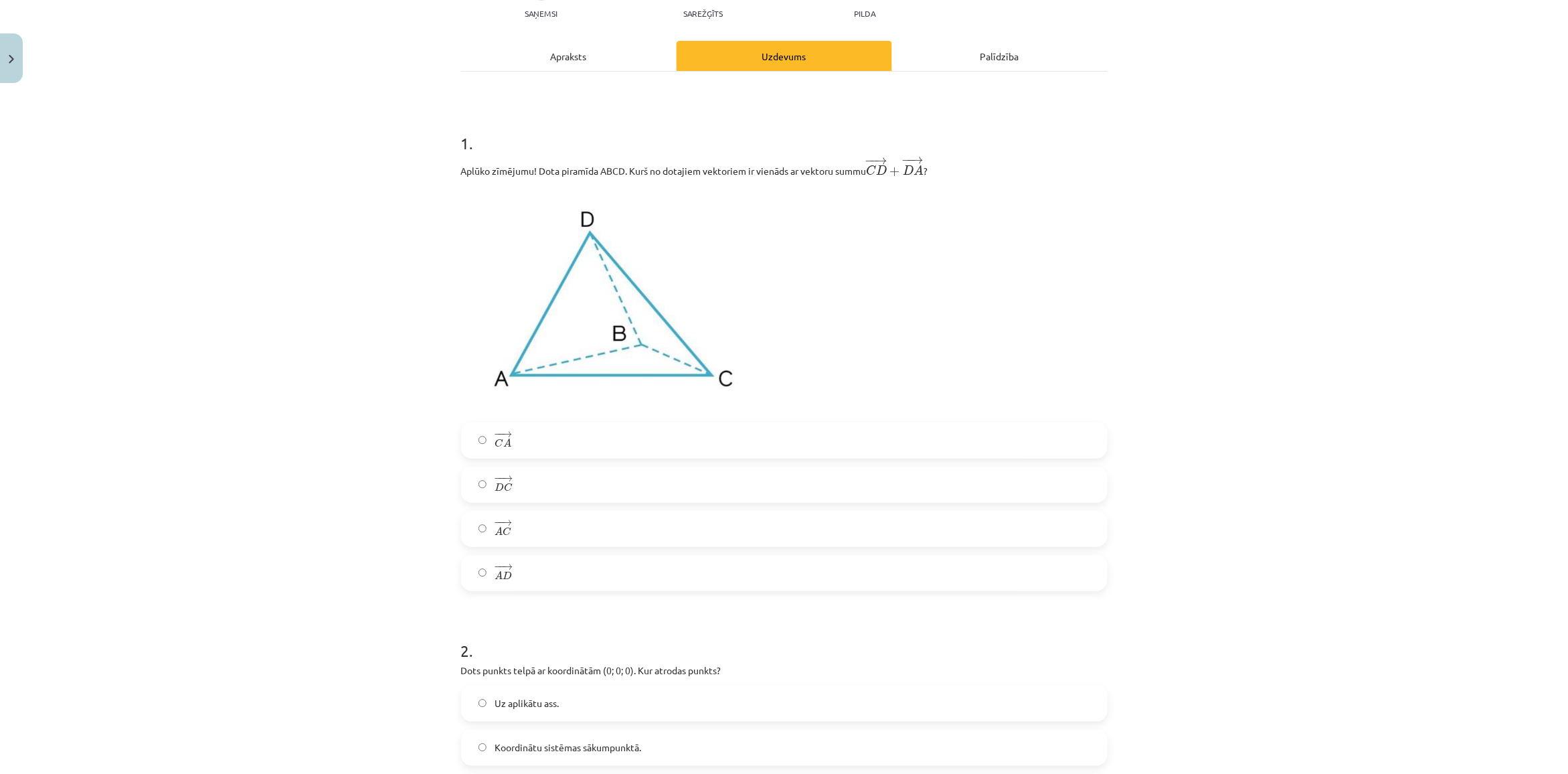
scroll to position [201, 0]
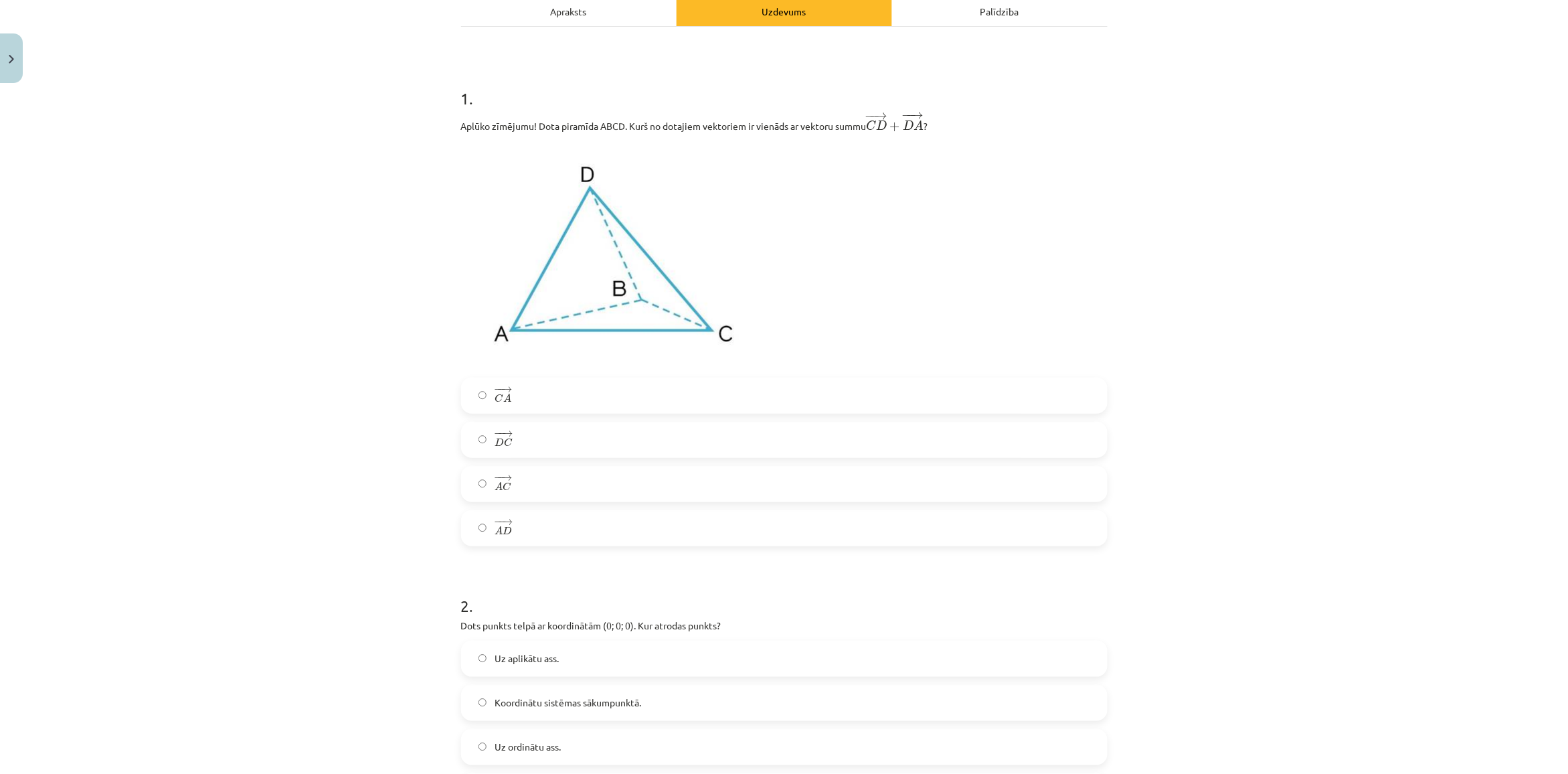
click at [539, 443] on label "− − → D C D C →" at bounding box center [784, 440] width 643 height 33
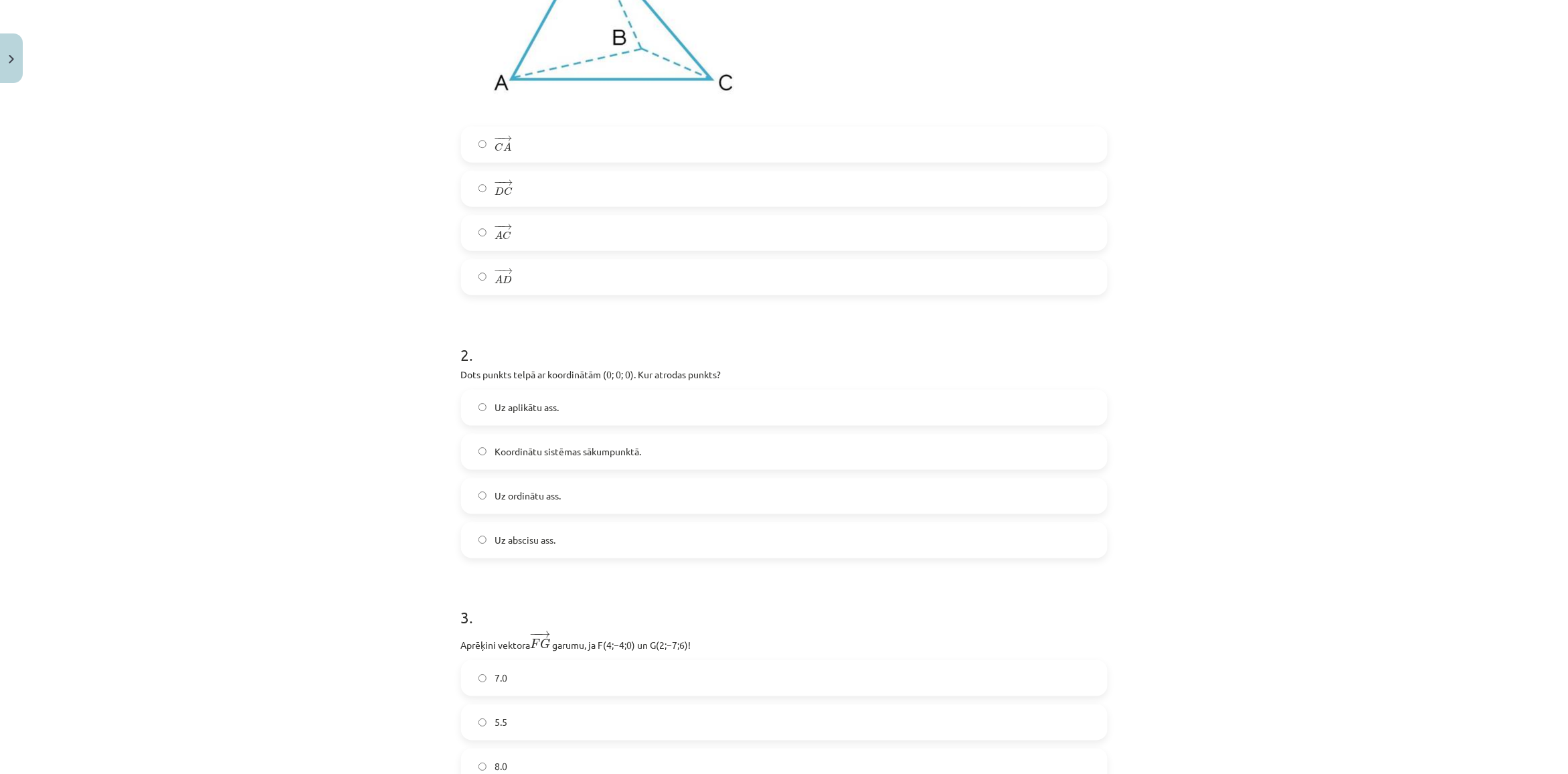
click at [539, 443] on label "Koordinātu sistēmas sākumpunktā." at bounding box center [784, 451] width 643 height 33
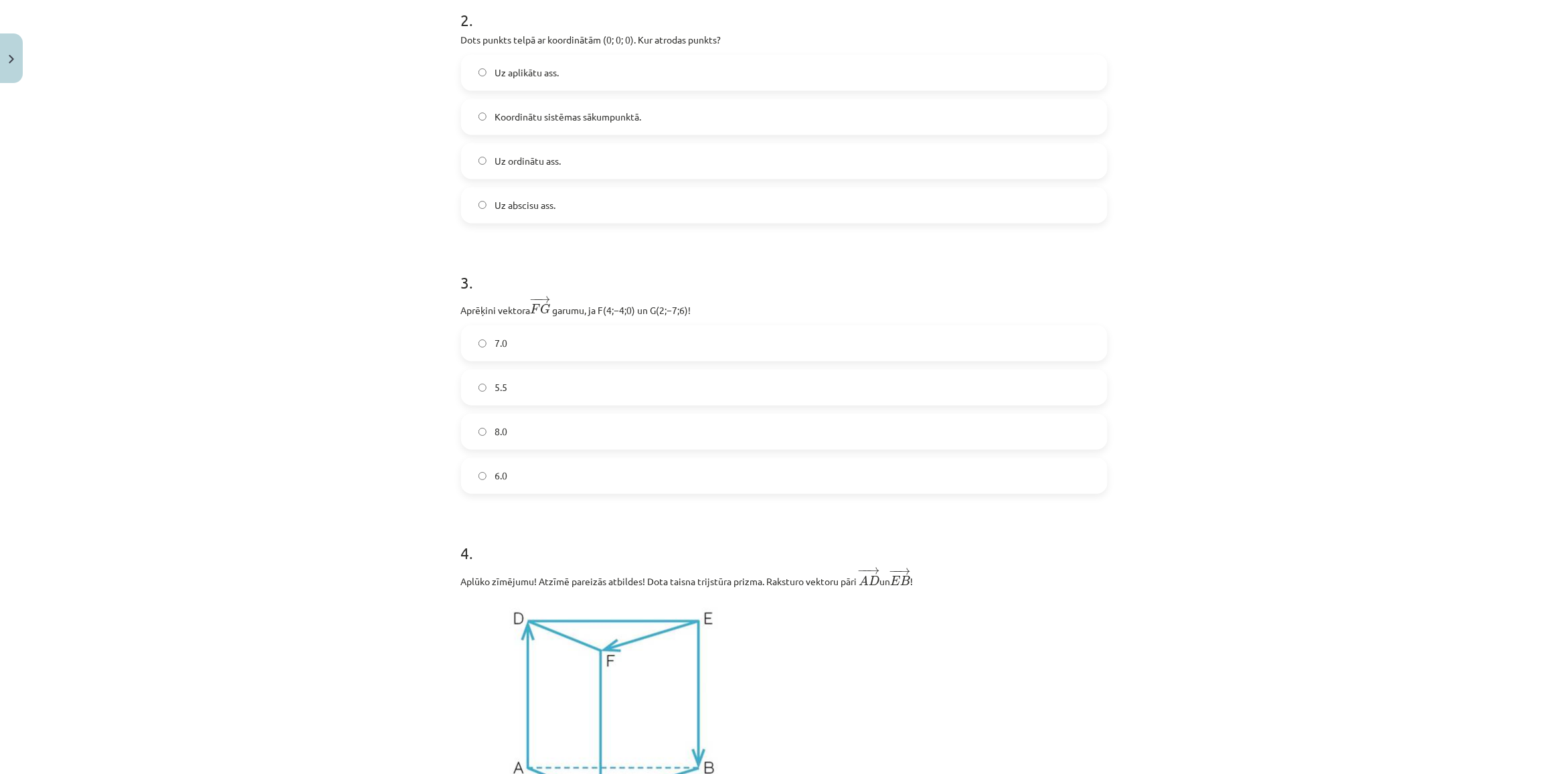
click at [539, 443] on label "8.0" at bounding box center [784, 431] width 643 height 33
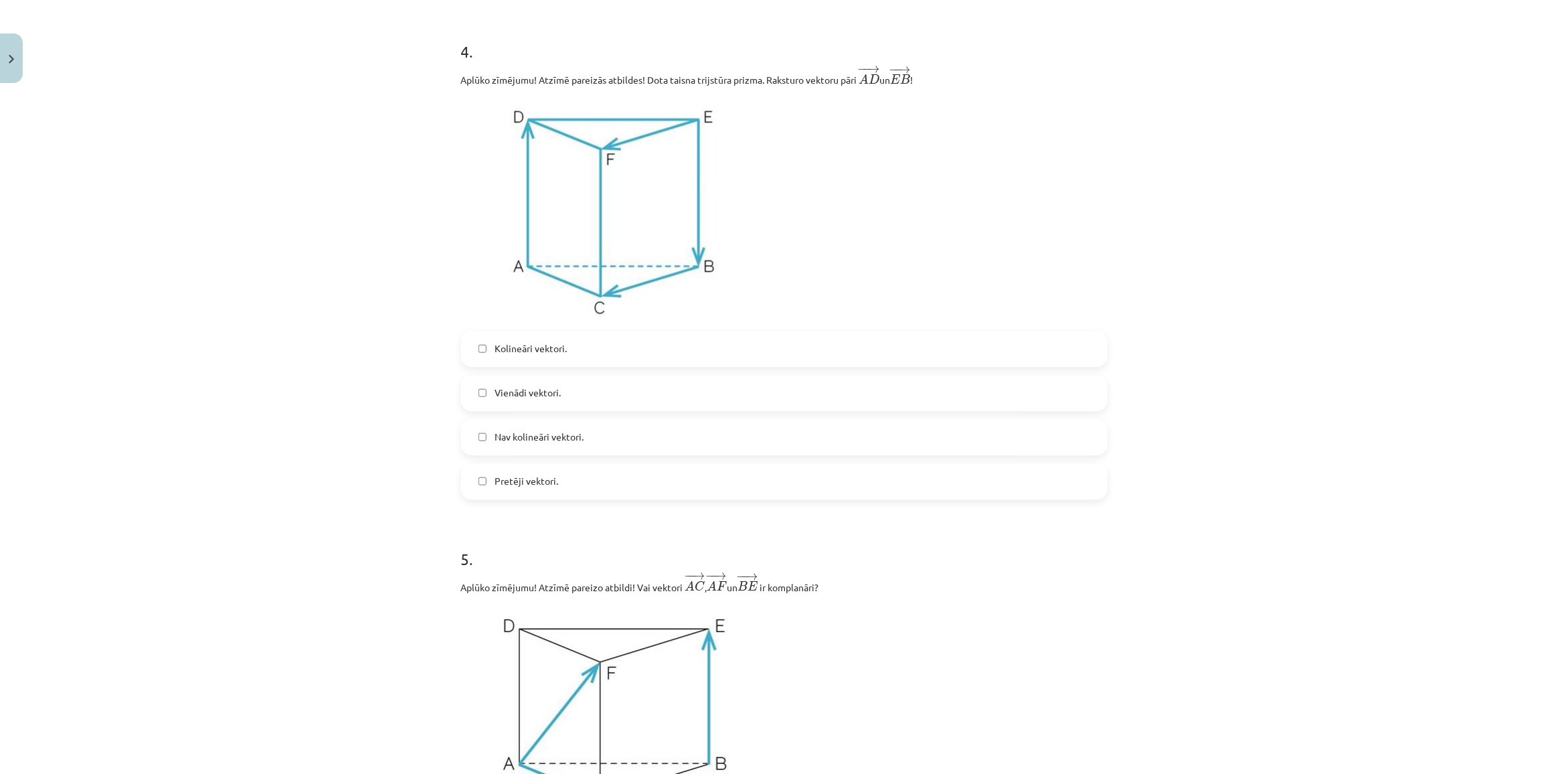
click at [539, 443] on span "Nav kolineāri vektori." at bounding box center [539, 437] width 89 height 14
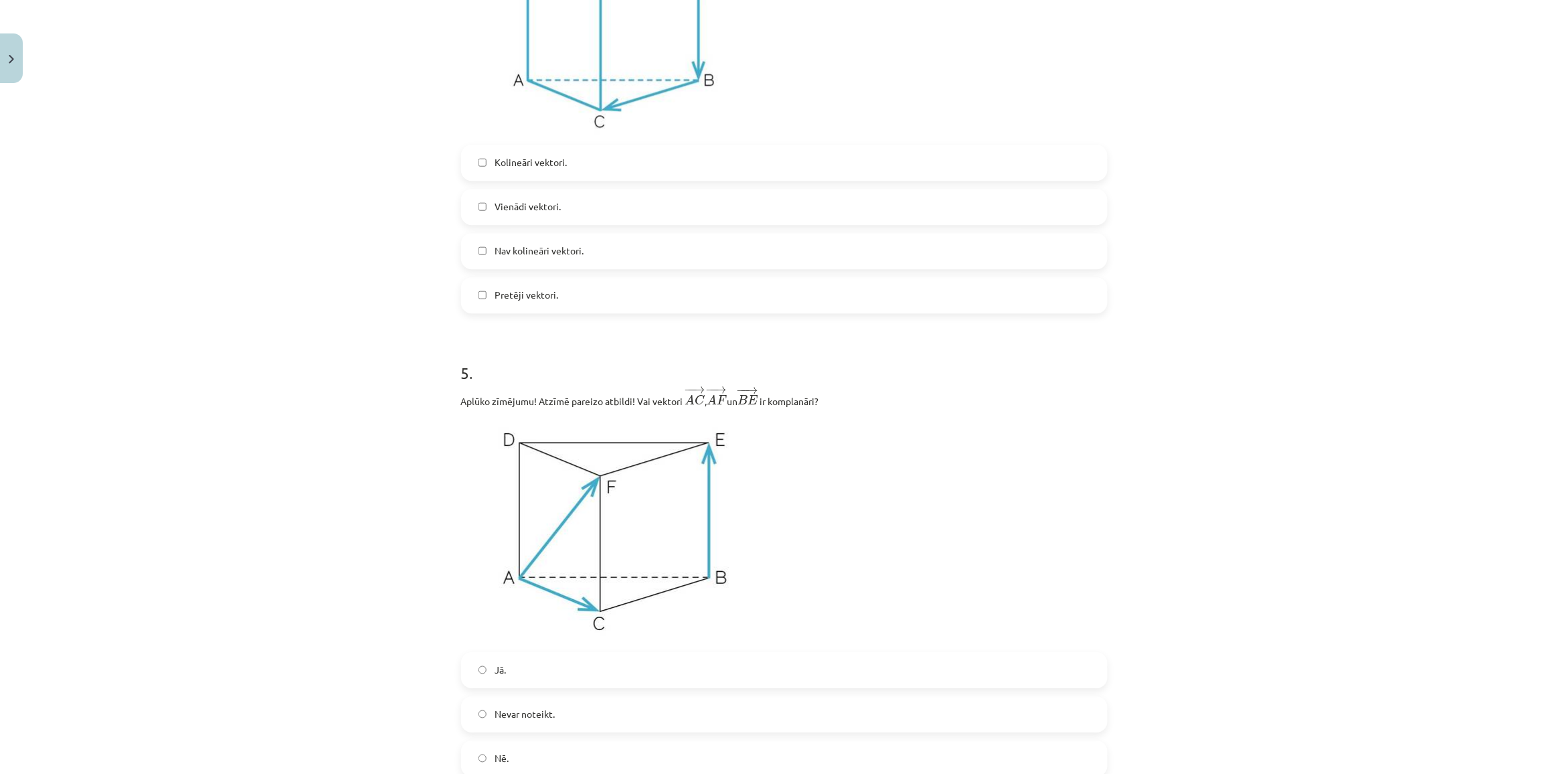
scroll to position [1456, 0]
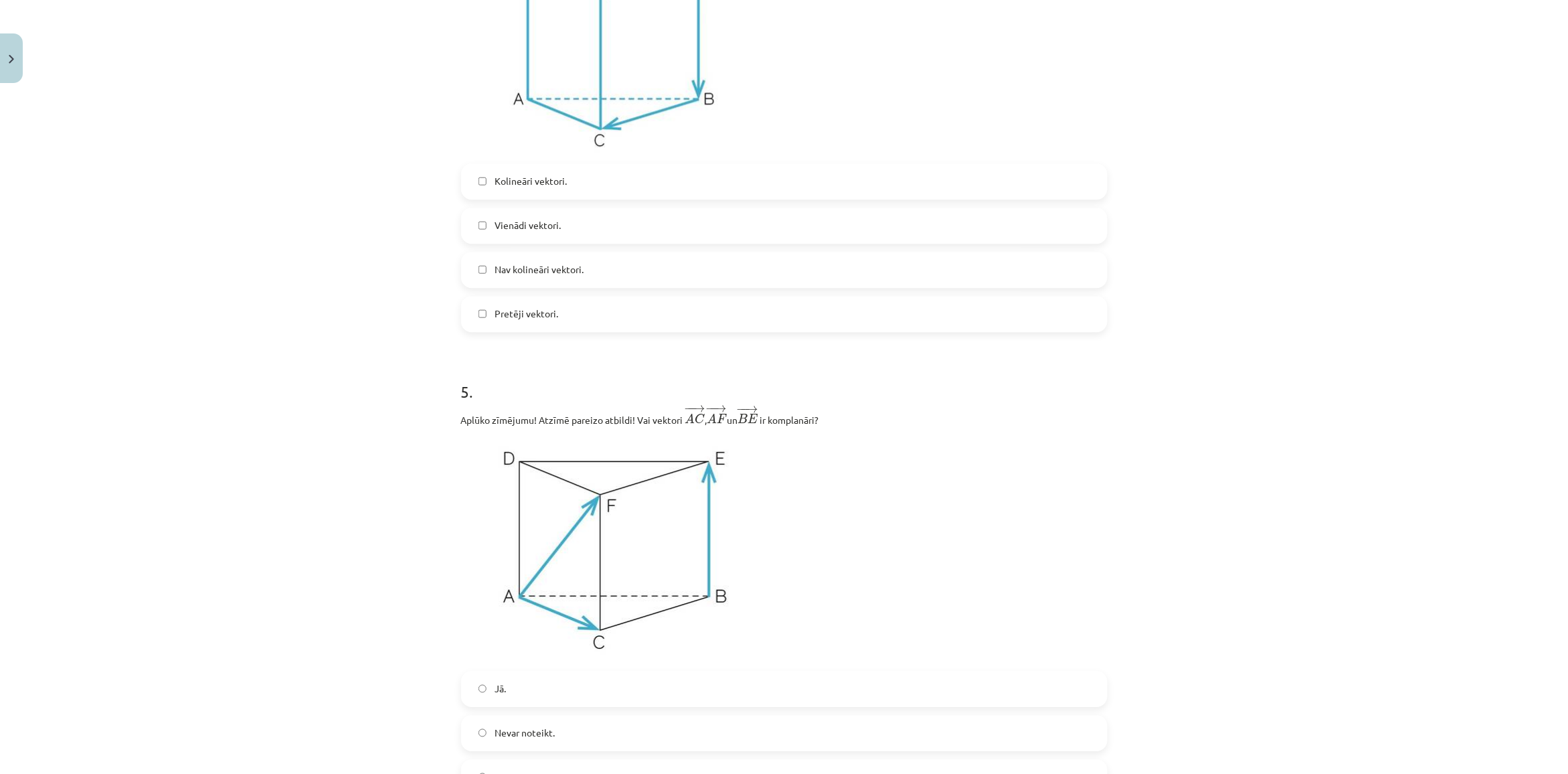
click at [519, 266] on span "Nav kolineāri vektori." at bounding box center [539, 269] width 89 height 14
click at [525, 222] on span "Vienādi vektori." at bounding box center [528, 225] width 67 height 14
click at [532, 318] on span "Pretēji vektori." at bounding box center [526, 314] width 64 height 14
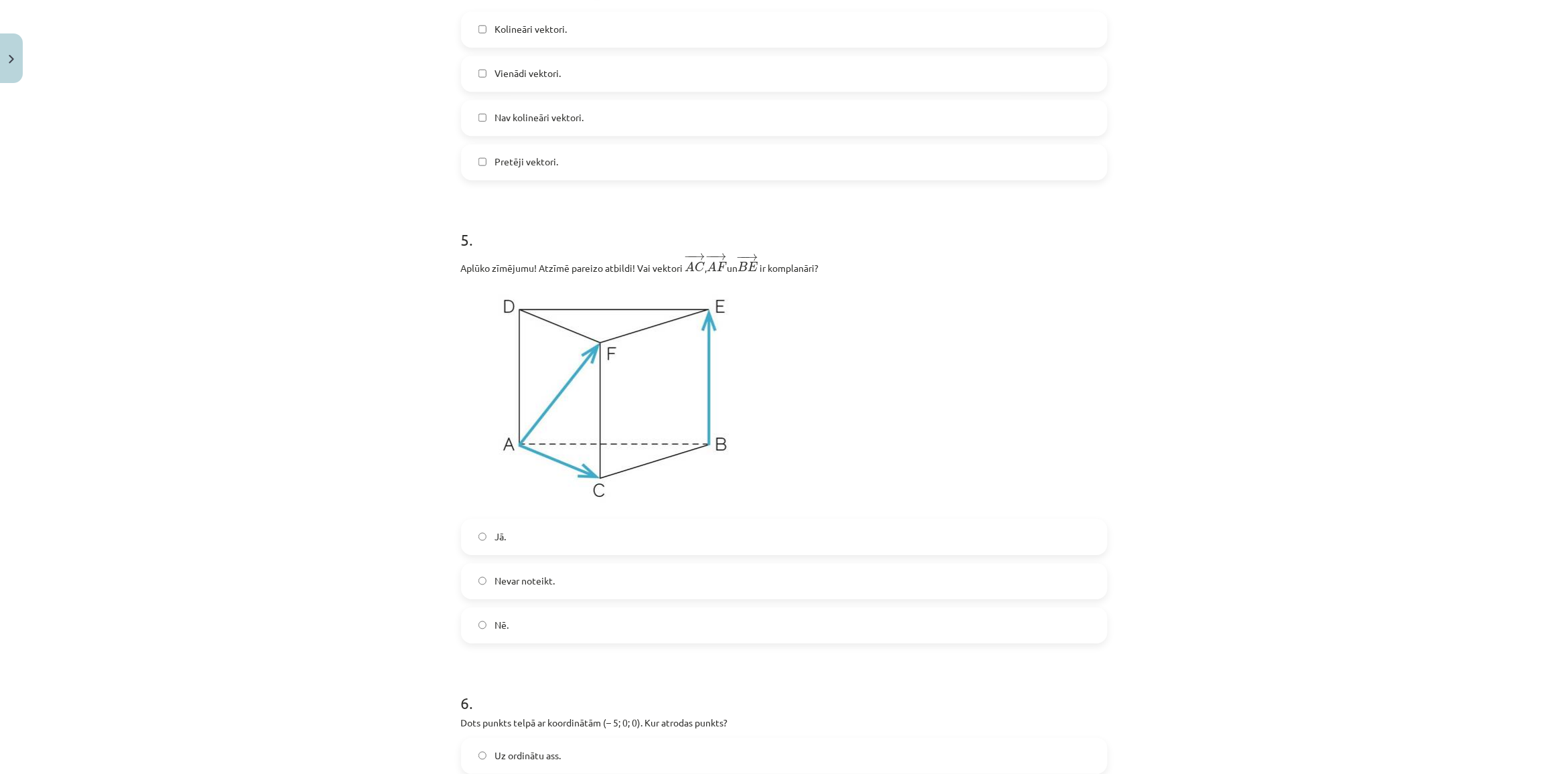
scroll to position [1707, 0]
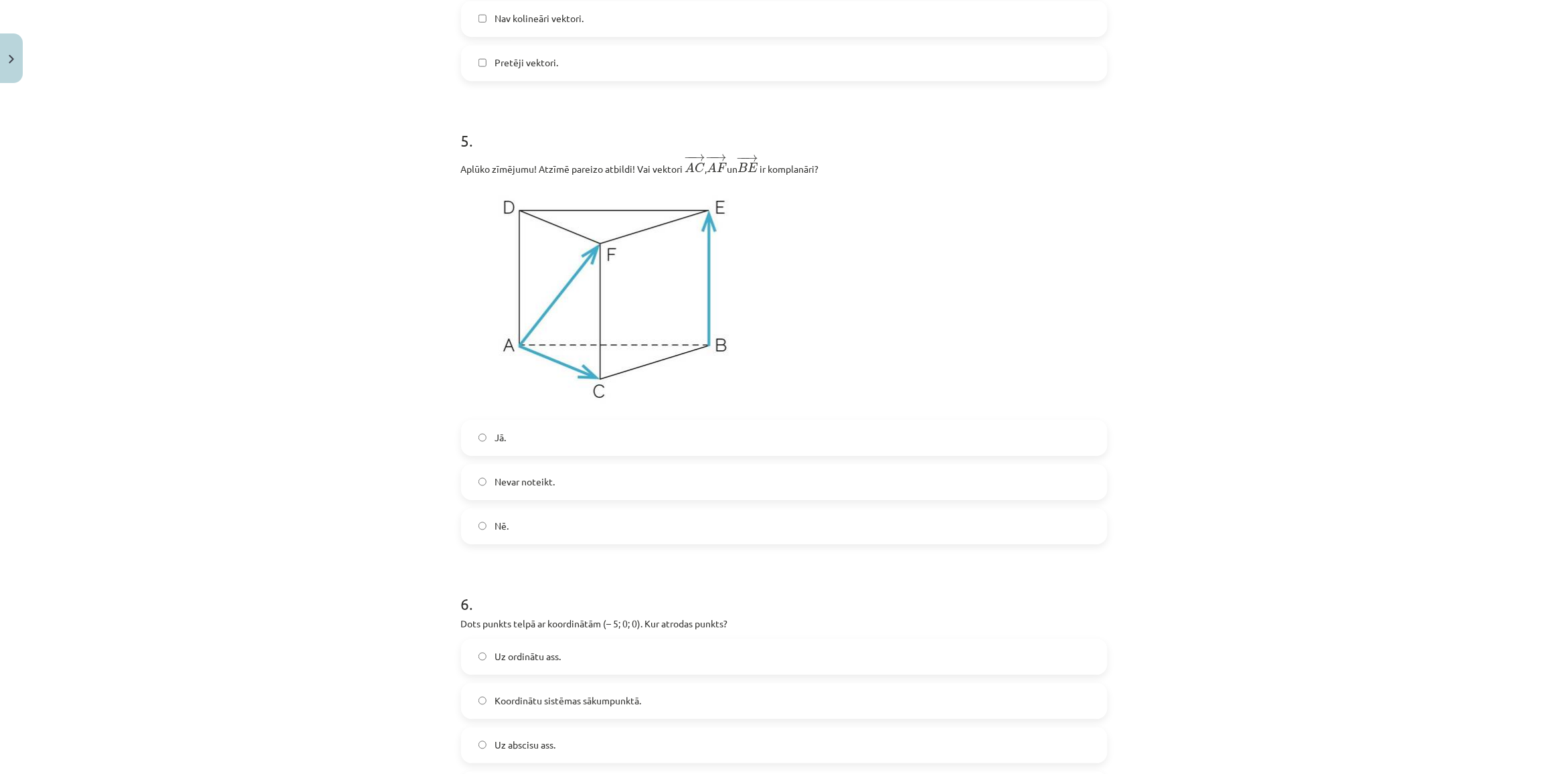
click at [563, 460] on div "Jā. Nevar noteikt. Nē." at bounding box center [784, 482] width 647 height 124
click at [559, 447] on label "Jā." at bounding box center [784, 437] width 643 height 33
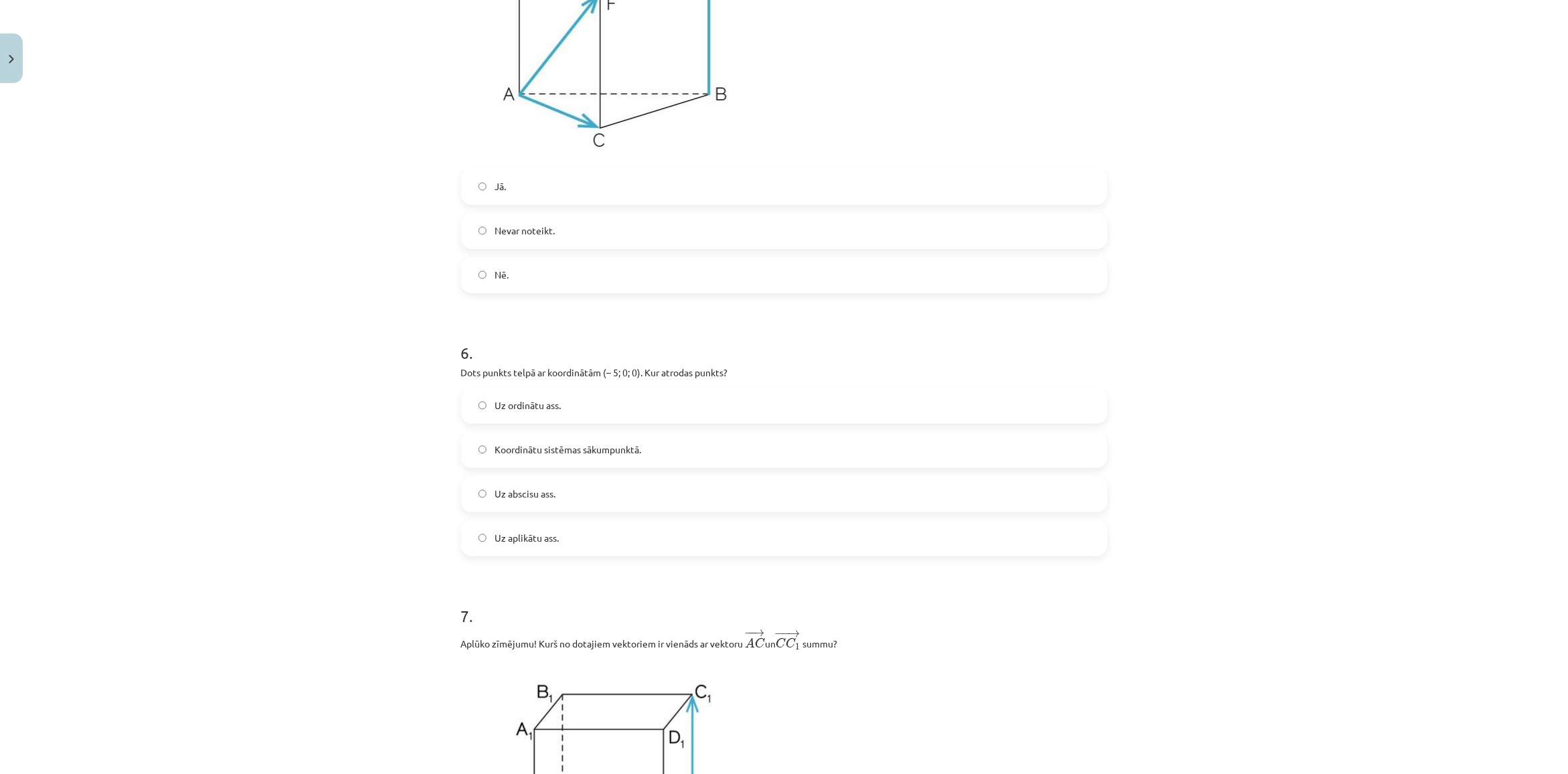
click at [557, 479] on div "Uz abscisu ass." at bounding box center [784, 494] width 647 height 36
click at [560, 490] on label "Uz abscisu ass." at bounding box center [784, 494] width 643 height 33
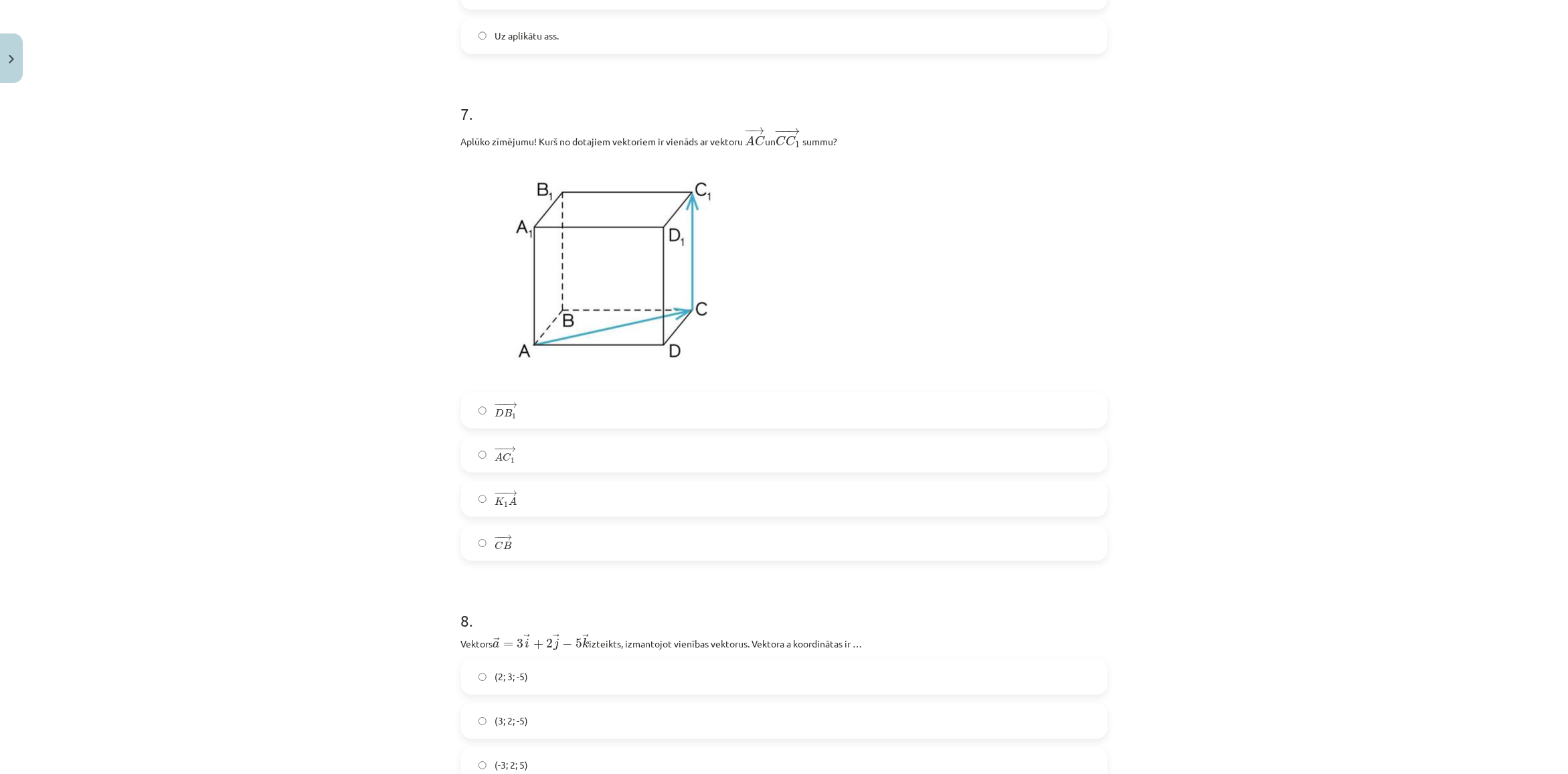
click at [560, 494] on label "− −− → K 1 A K 1 A →" at bounding box center [784, 499] width 643 height 33
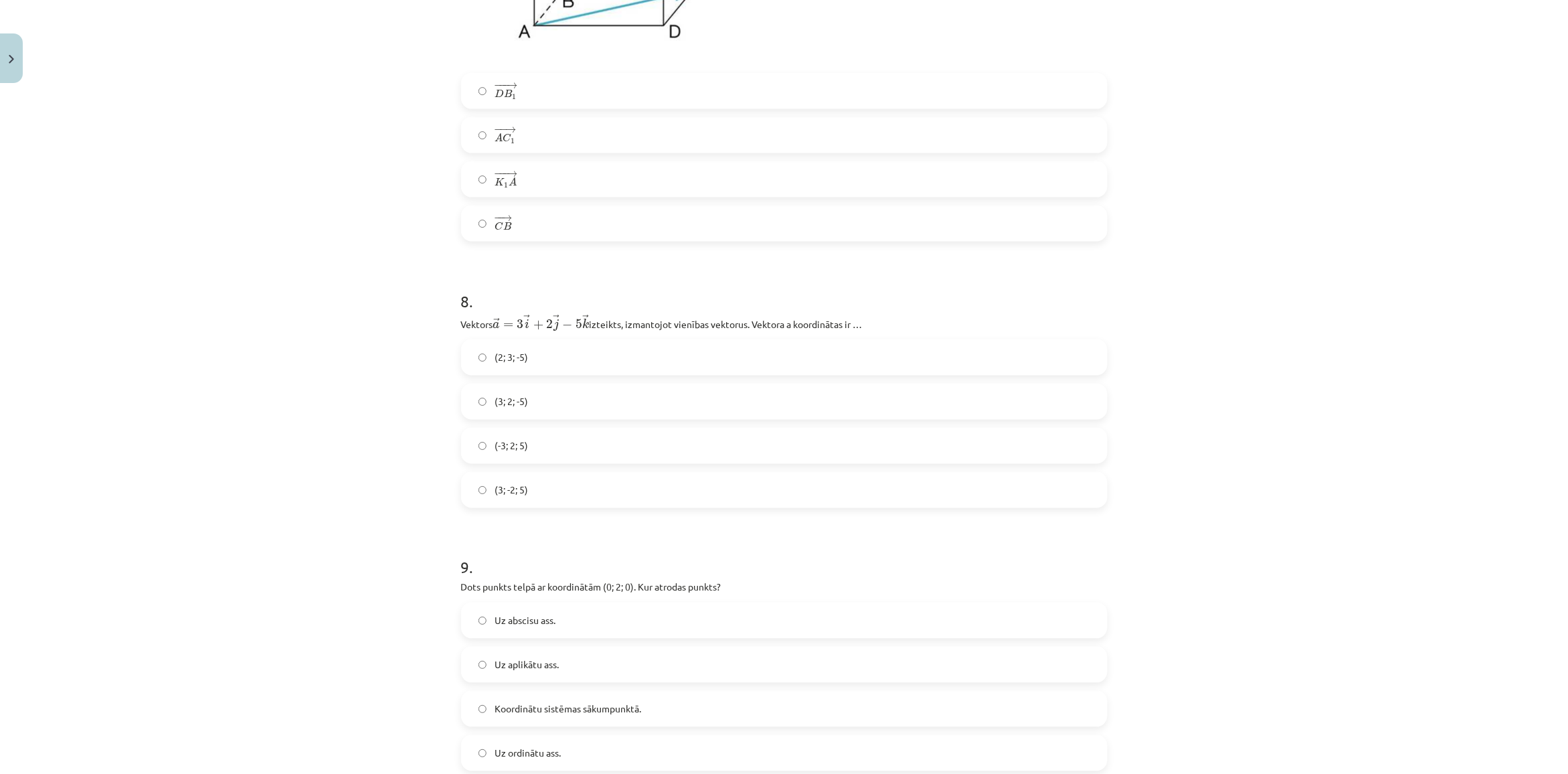
scroll to position [2878, 0]
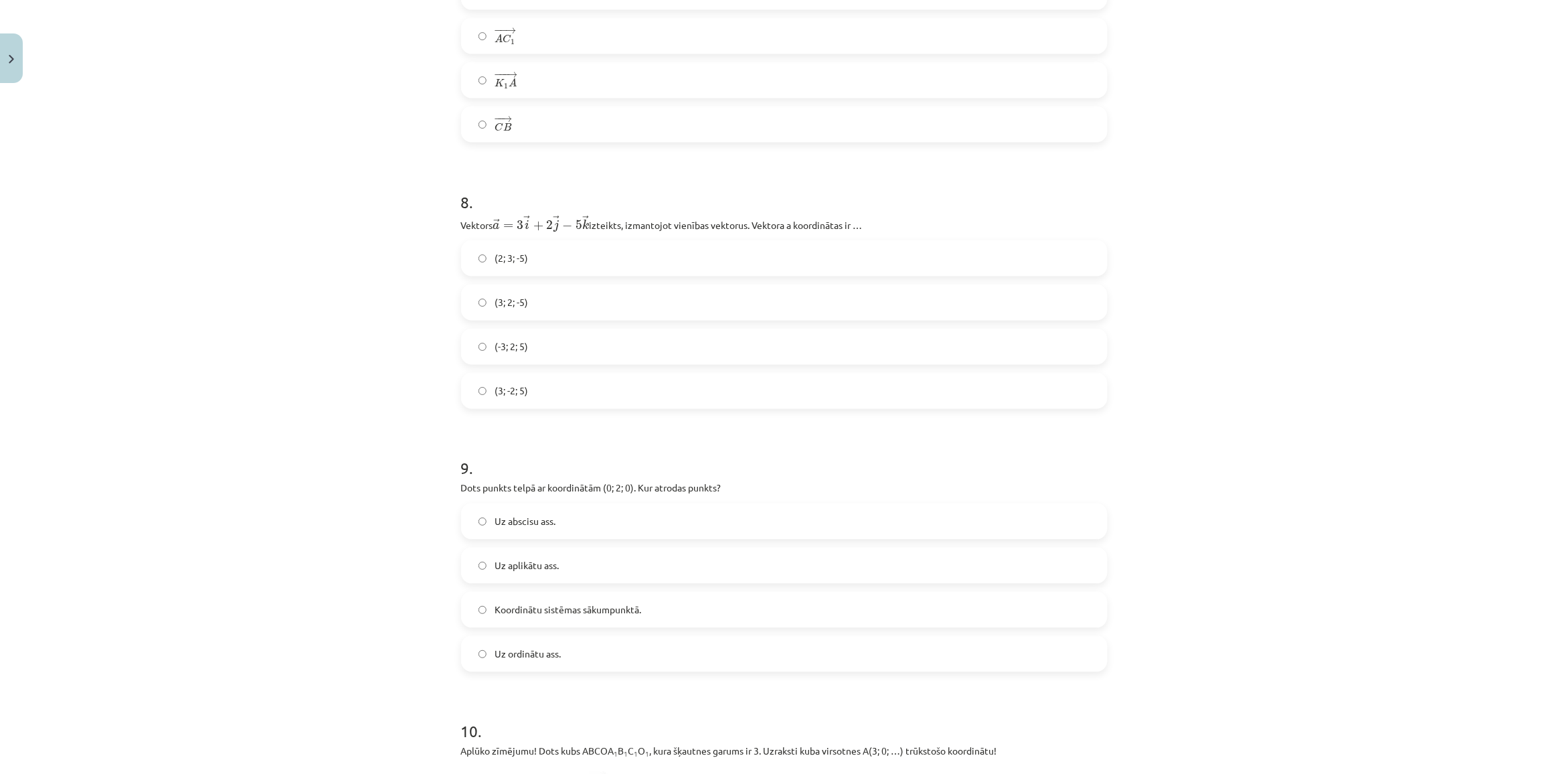
click at [537, 316] on label "(3; 2; -5)" at bounding box center [784, 302] width 643 height 33
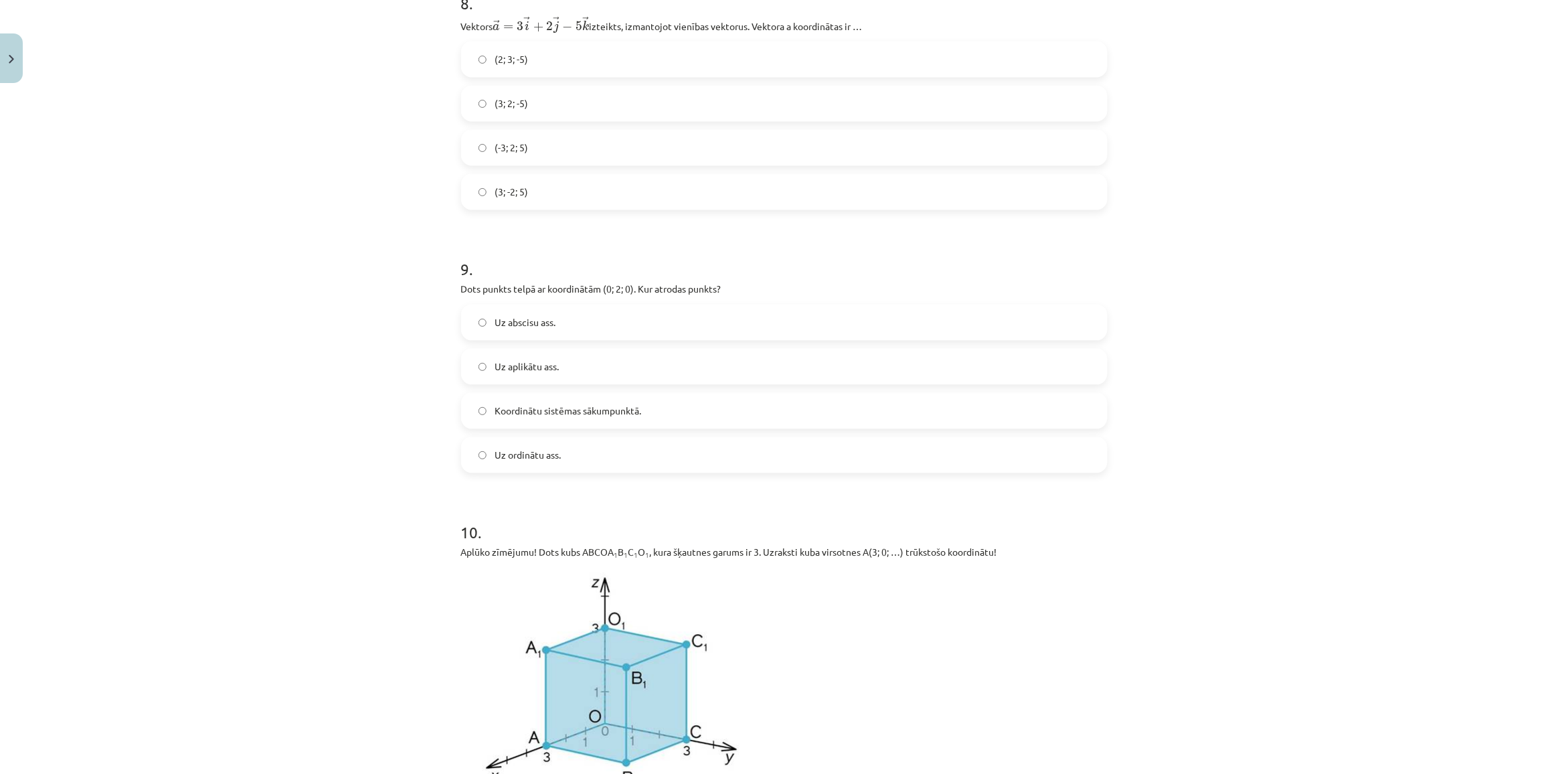
scroll to position [3128, 0]
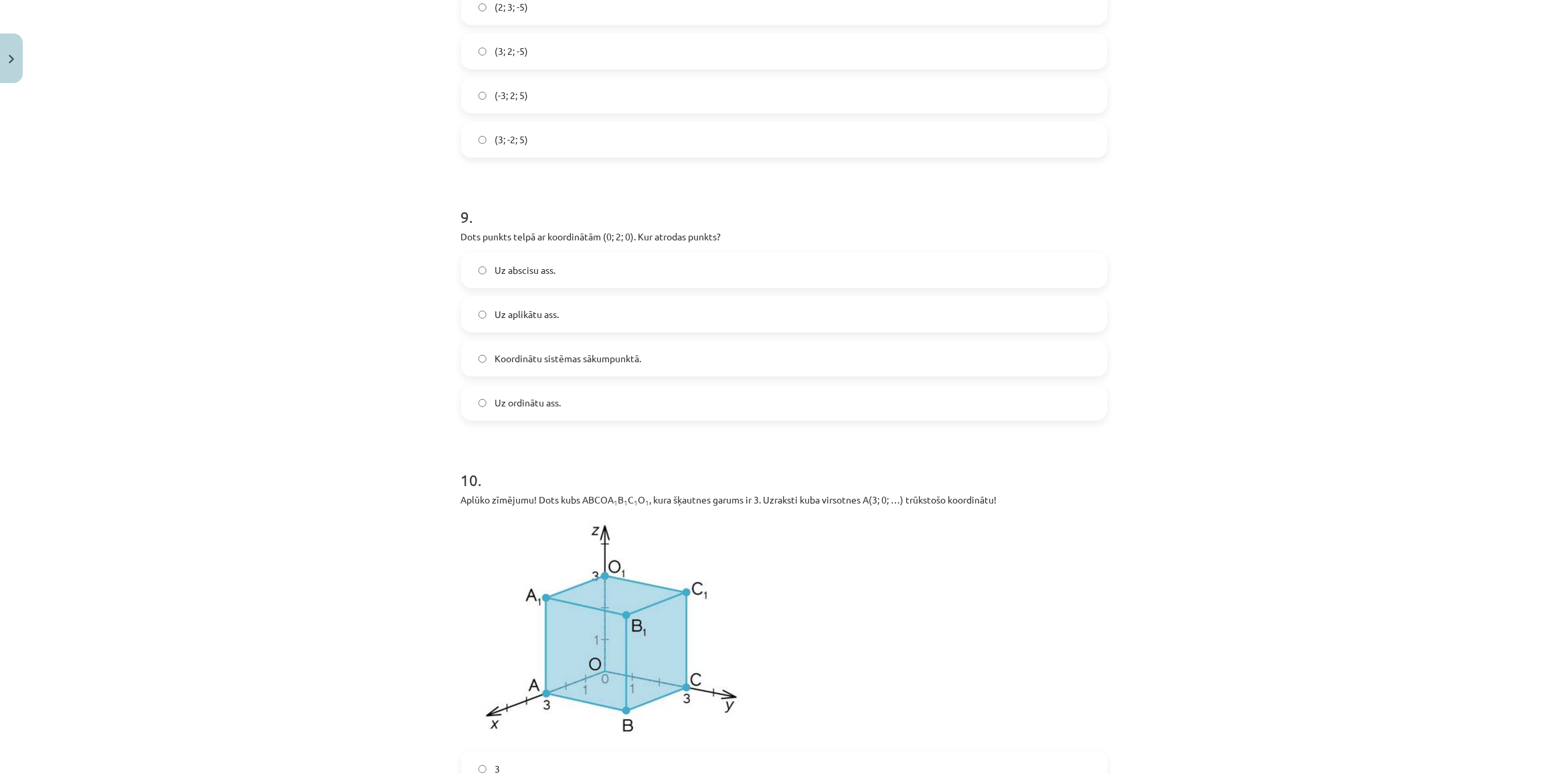
click at [519, 346] on label "Koordinātu sistēmas sākumpunktā." at bounding box center [784, 359] width 643 height 33
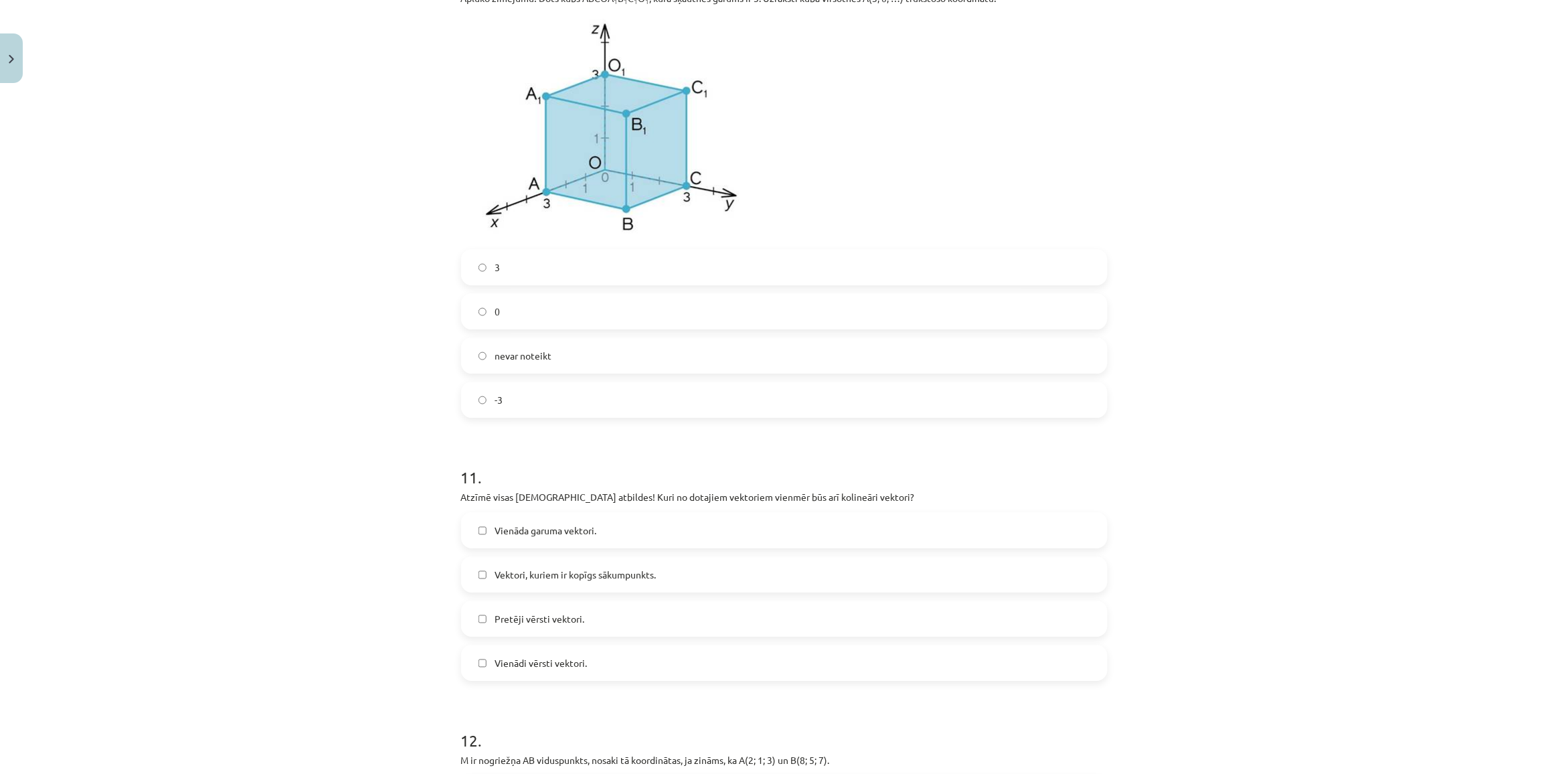
click at [534, 281] on label "3" at bounding box center [784, 267] width 643 height 33
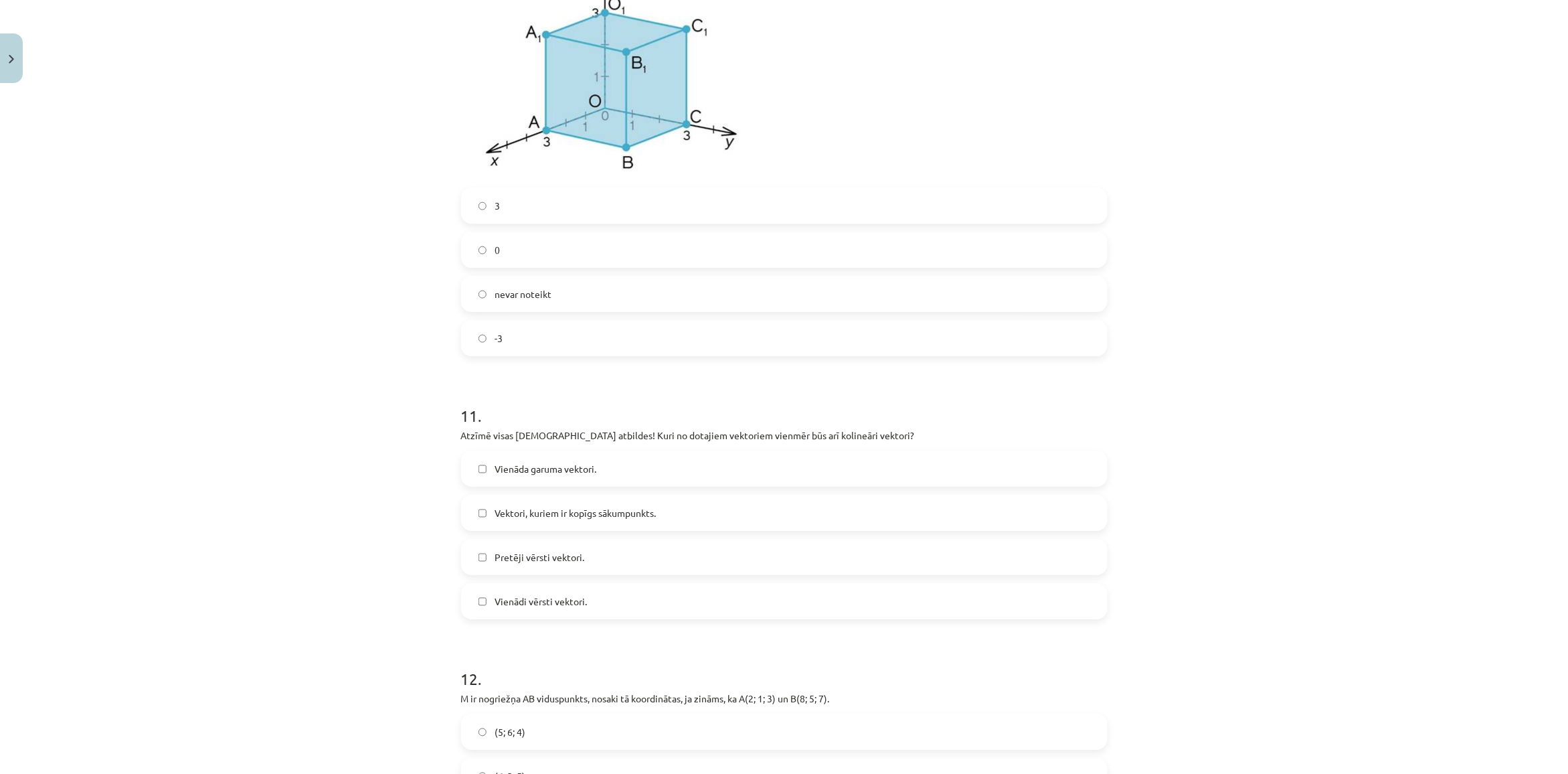
scroll to position [3881, 0]
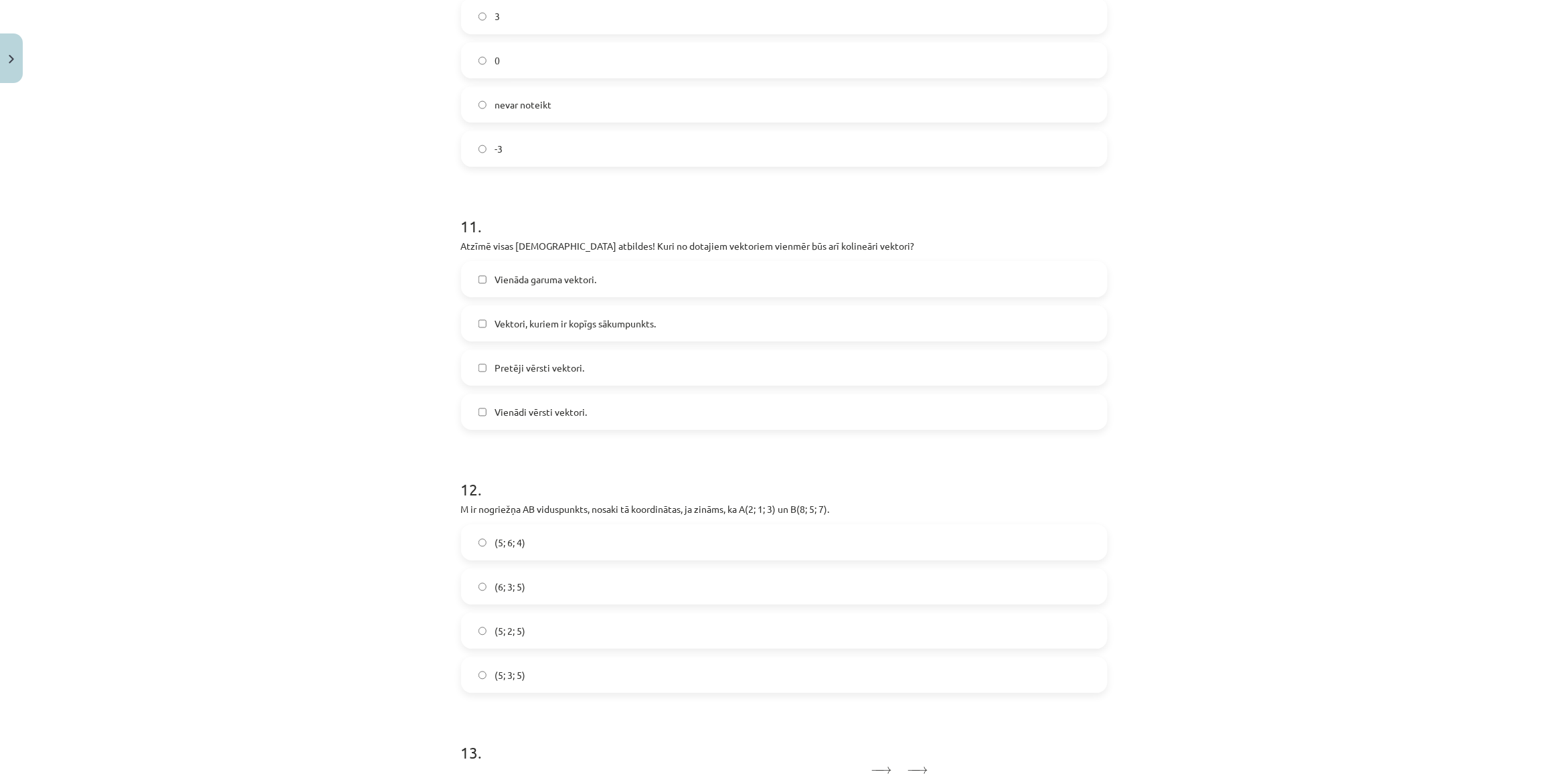
click at [530, 302] on div "Vienāda garuma vektori. Vektori, kuriem ir kopīgs sākumpunkts. Pretēji vērsti v…" at bounding box center [784, 345] width 647 height 168
click at [521, 348] on div "Vienāda garuma vektori. Vektori, kuriem ir kopīgs sākumpunkts. Pretēji vērsti v…" at bounding box center [784, 345] width 647 height 168
drag, startPoint x: 521, startPoint y: 368, endPoint x: 521, endPoint y: 336, distance: 32.0
click at [521, 366] on span "Pretēji vērsti vektori." at bounding box center [539, 368] width 89 height 14
click at [521, 330] on span "Vektori, kuriem ir kopīgs sākumpunkts." at bounding box center [575, 323] width 161 height 14
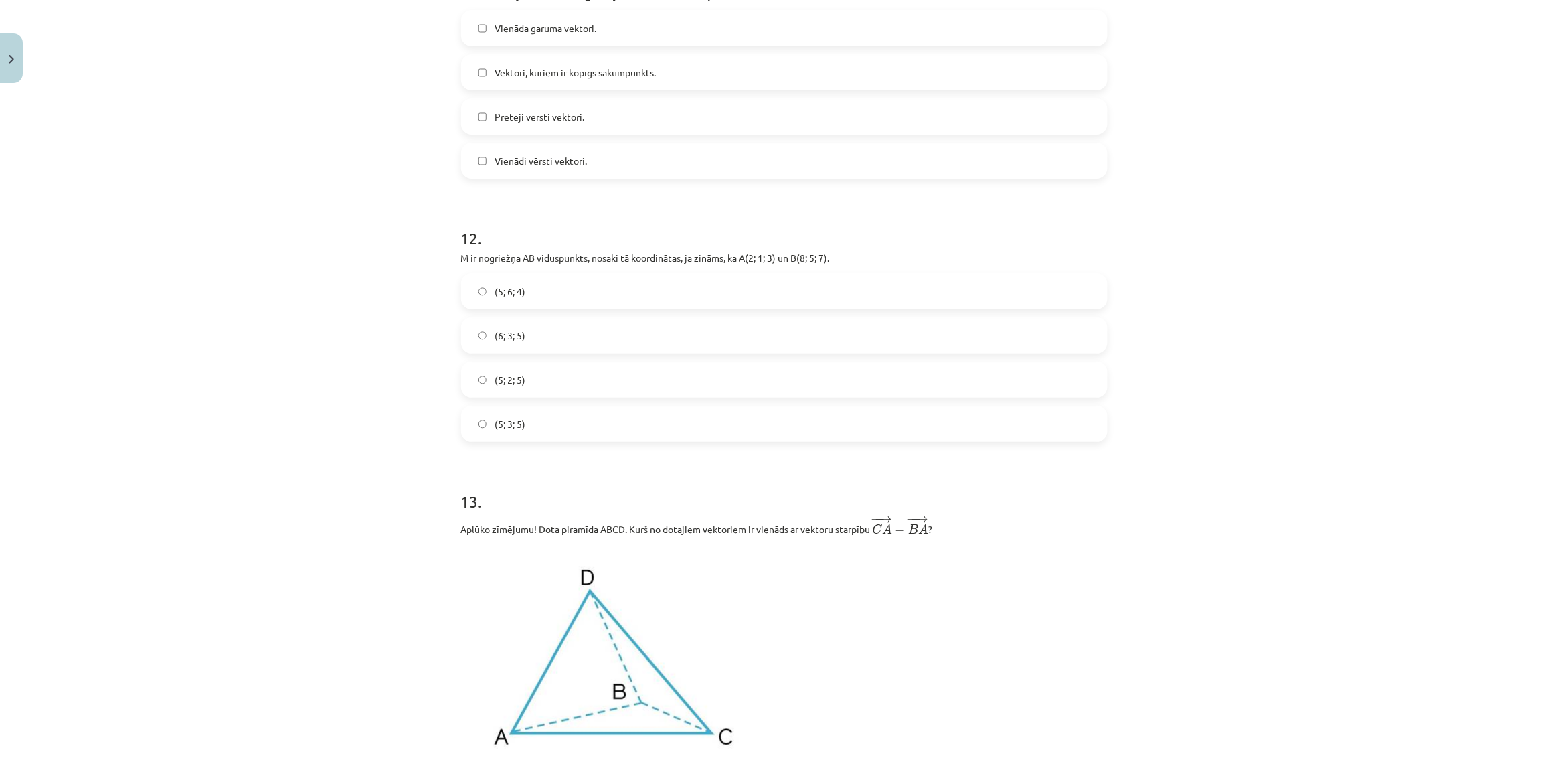
click at [527, 366] on div "(5; 2; 5)" at bounding box center [784, 379] width 647 height 36
click at [534, 352] on label "(6; 3; 5)" at bounding box center [784, 335] width 643 height 33
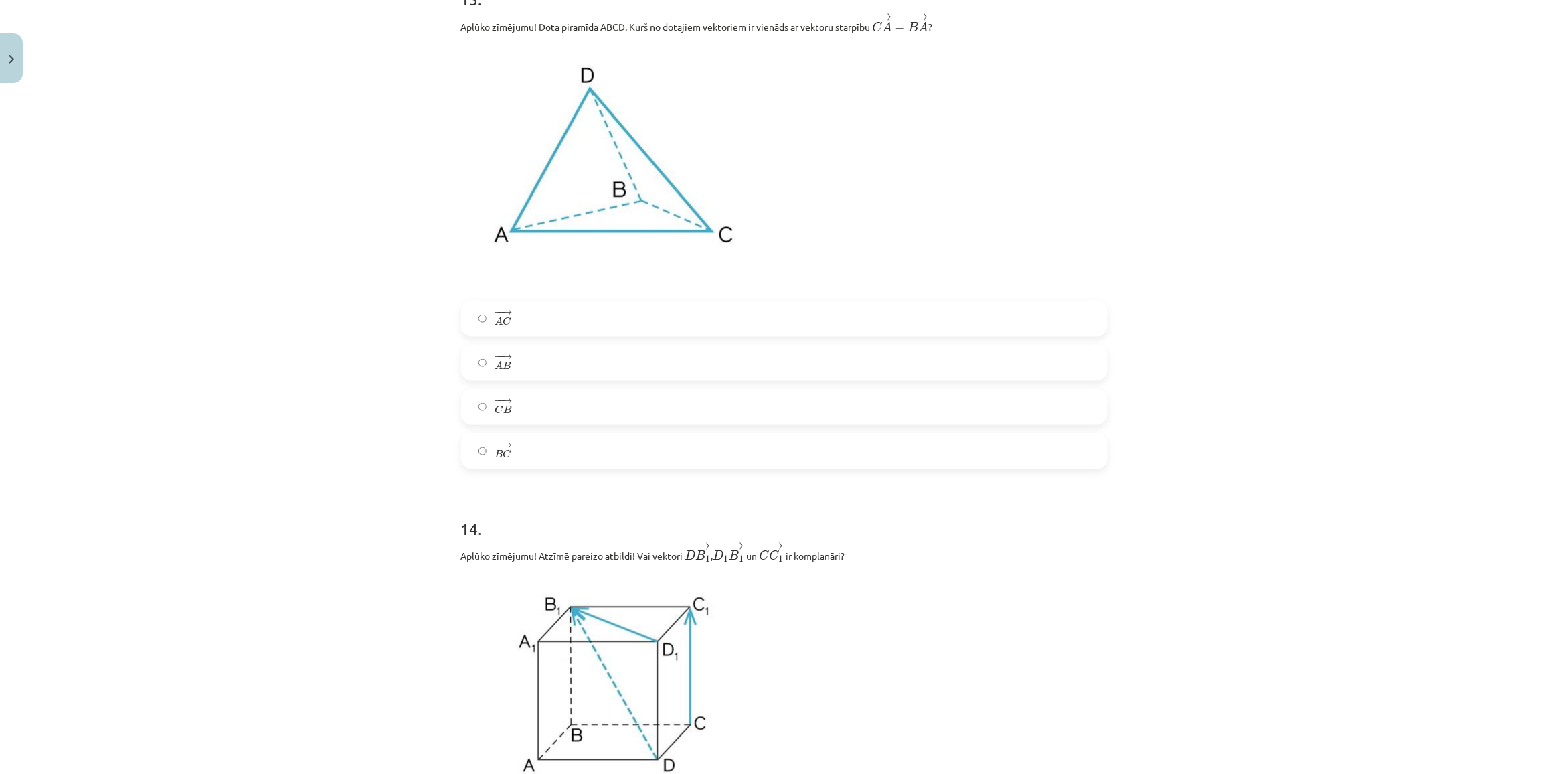
click at [529, 379] on label "− − → A B A B →" at bounding box center [784, 363] width 643 height 33
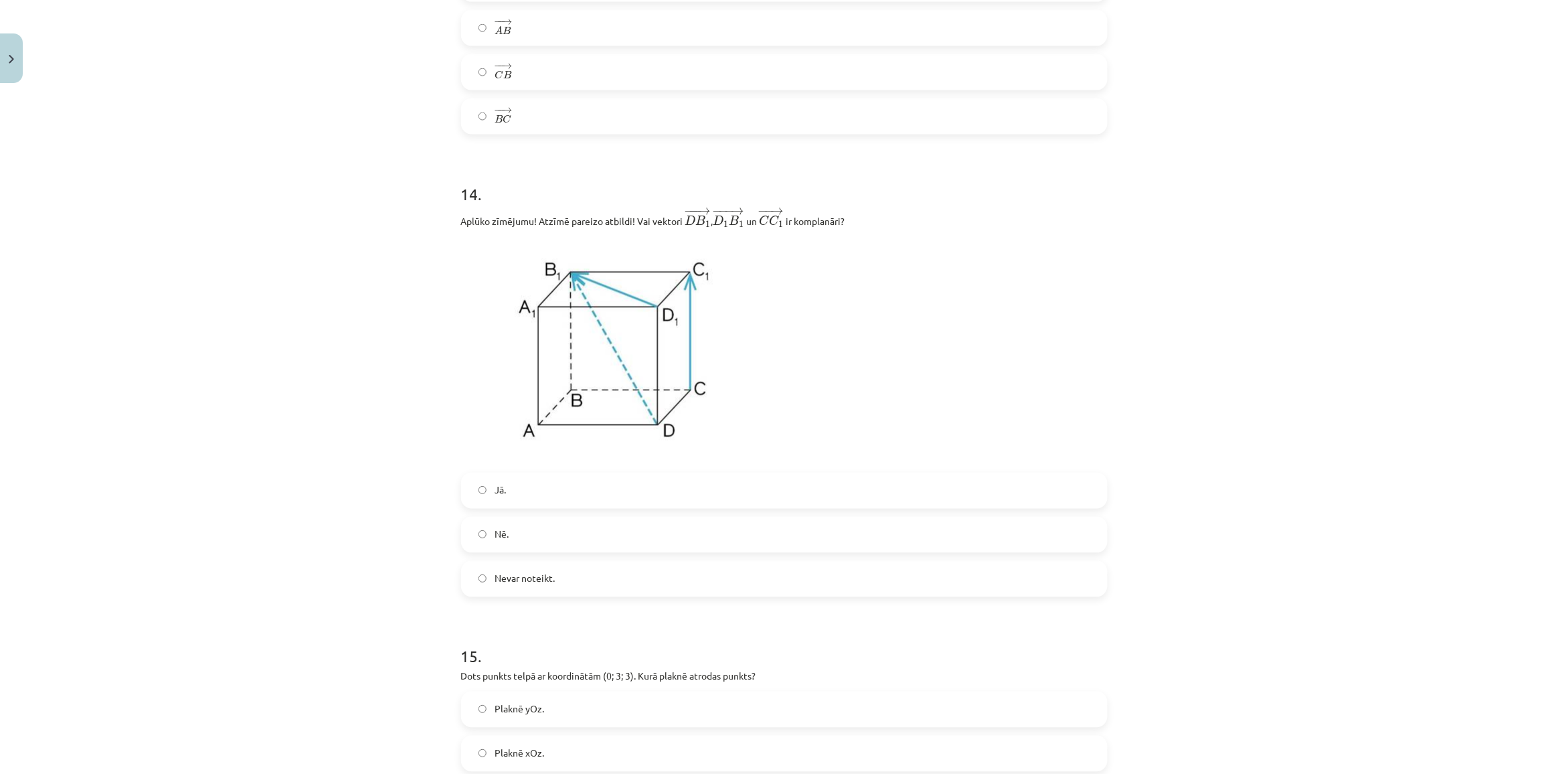
click at [543, 505] on label "Jā." at bounding box center [784, 491] width 643 height 33
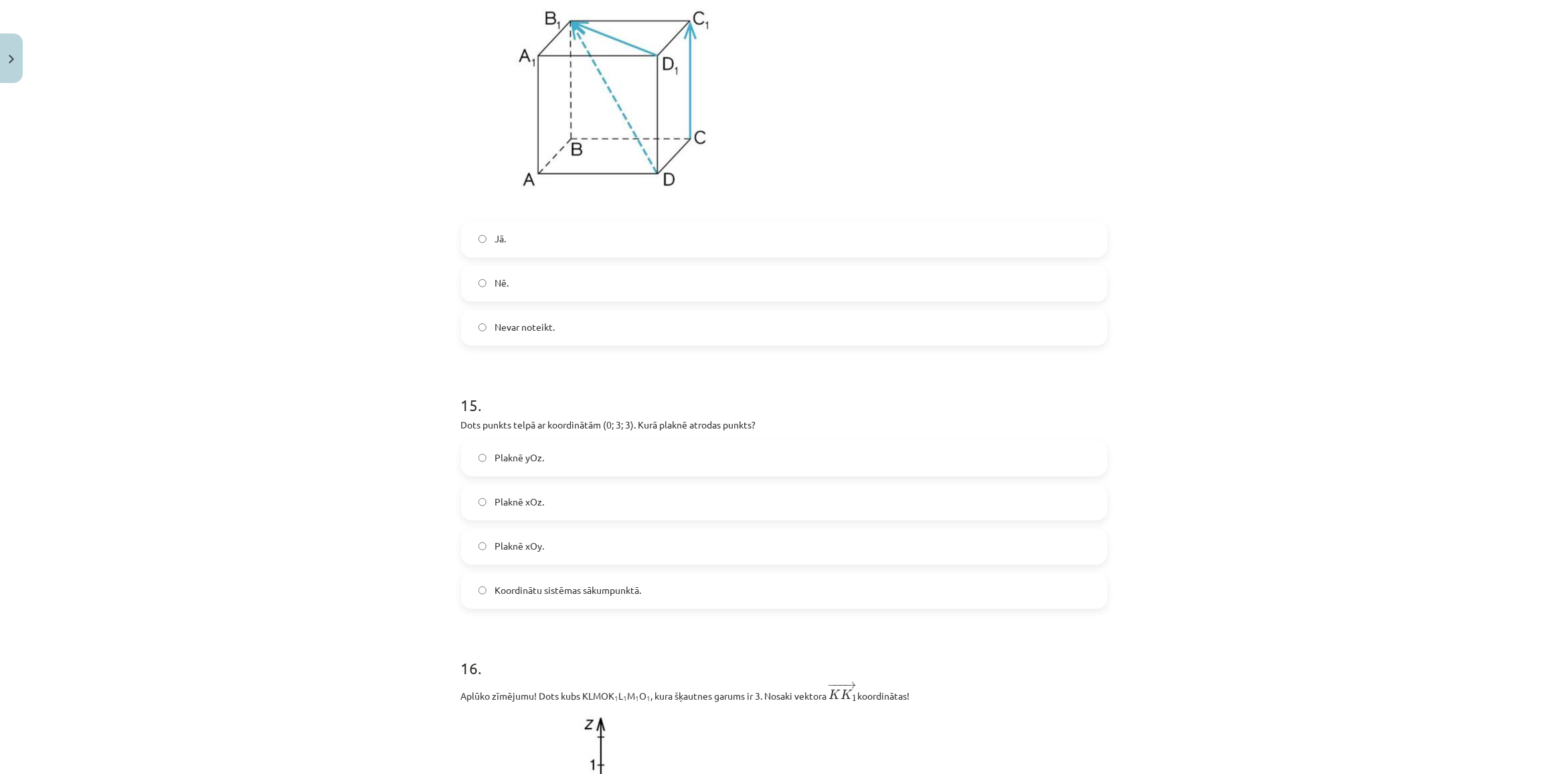
click at [540, 519] on label "Plaknē xOz." at bounding box center [784, 502] width 643 height 33
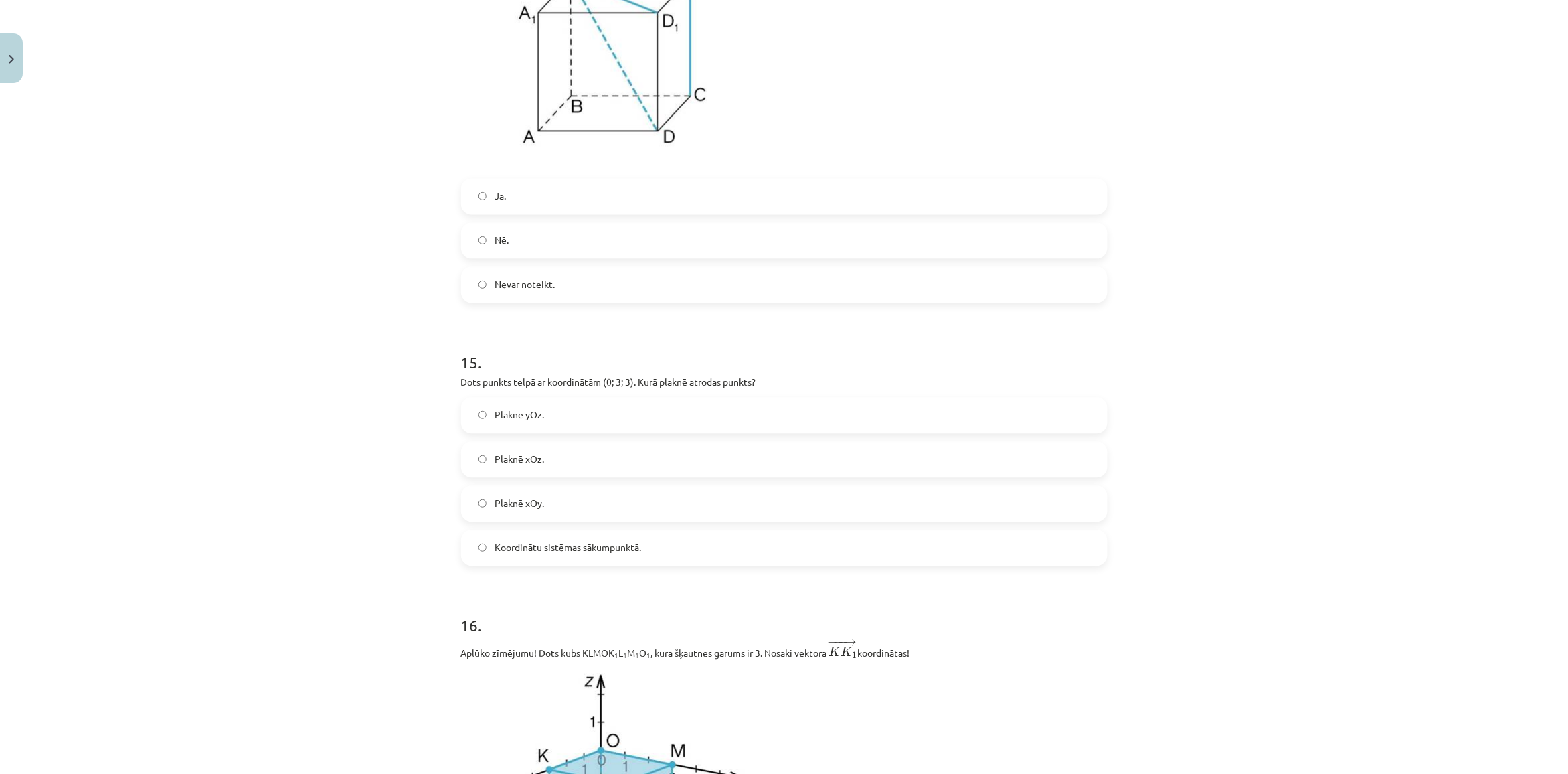
scroll to position [5387, 0]
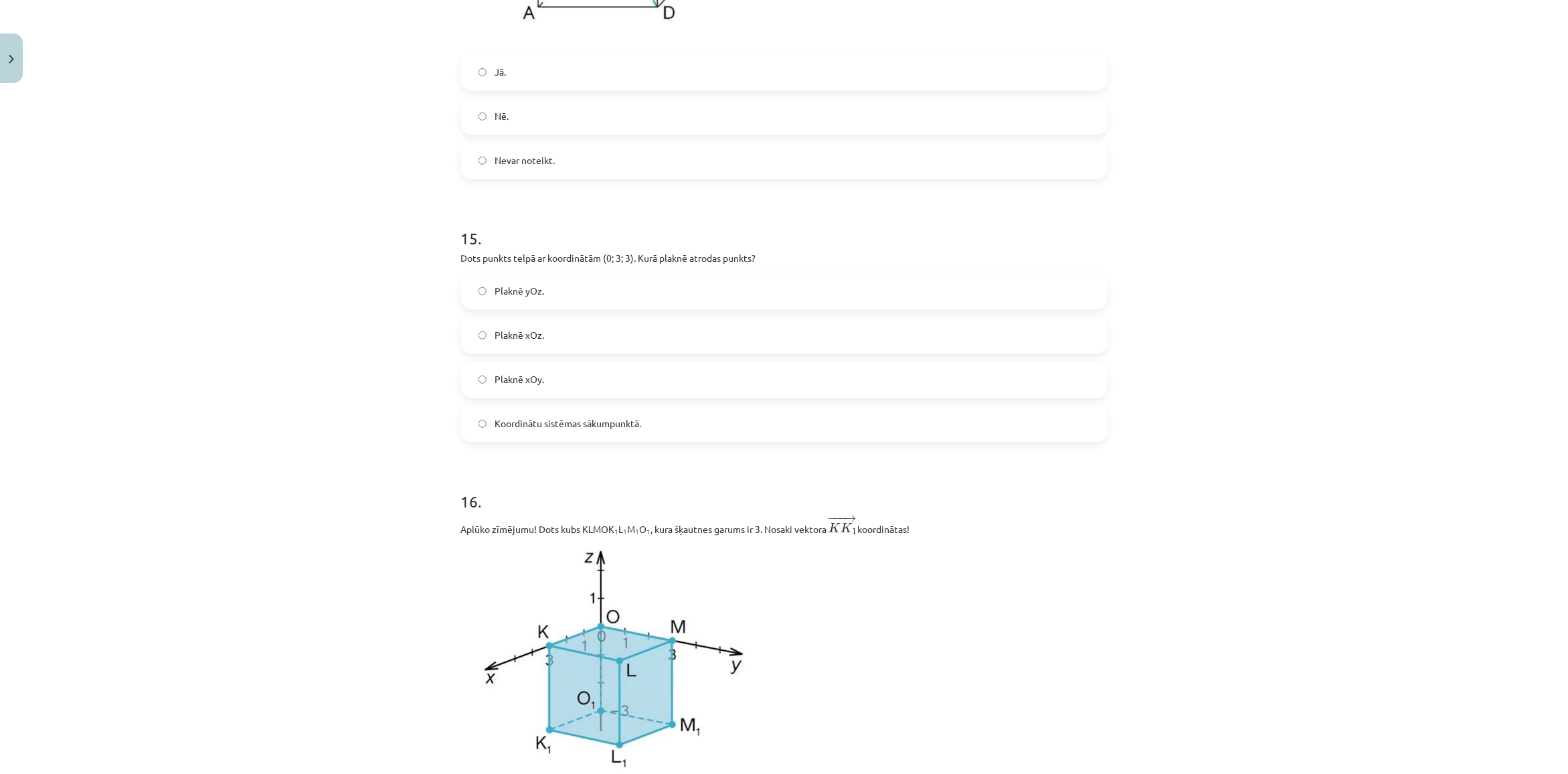
click at [546, 440] on label "Koordinātu sistēmas sākumpunktā." at bounding box center [784, 423] width 643 height 33
click at [564, 337] on label "Plaknē xOz." at bounding box center [784, 335] width 643 height 33
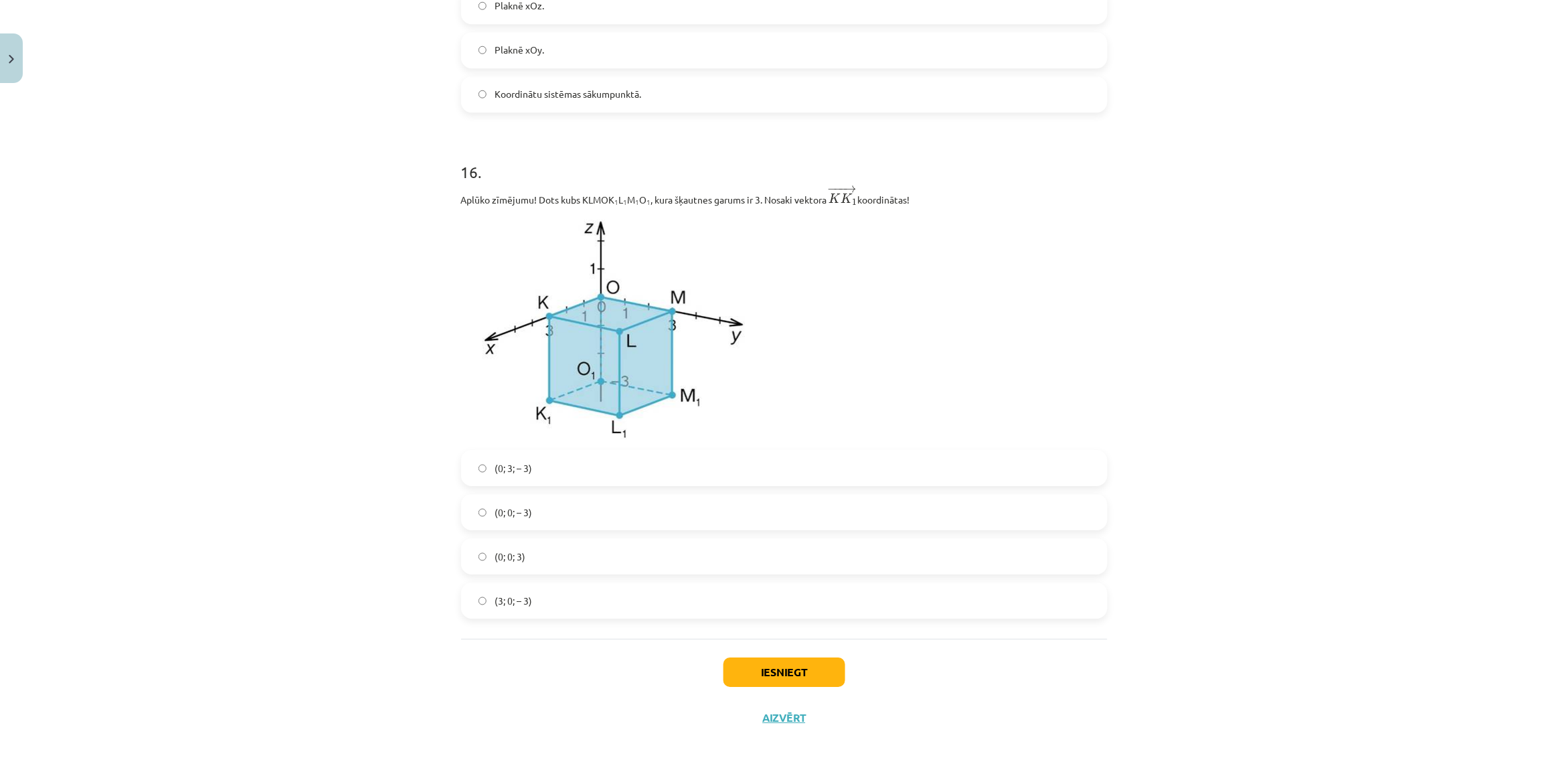
scroll to position [5723, 0]
click at [553, 469] on label "(0; 3; – 3)" at bounding box center [784, 468] width 643 height 33
click at [765, 671] on button "Iesniegt" at bounding box center [784, 672] width 122 height 30
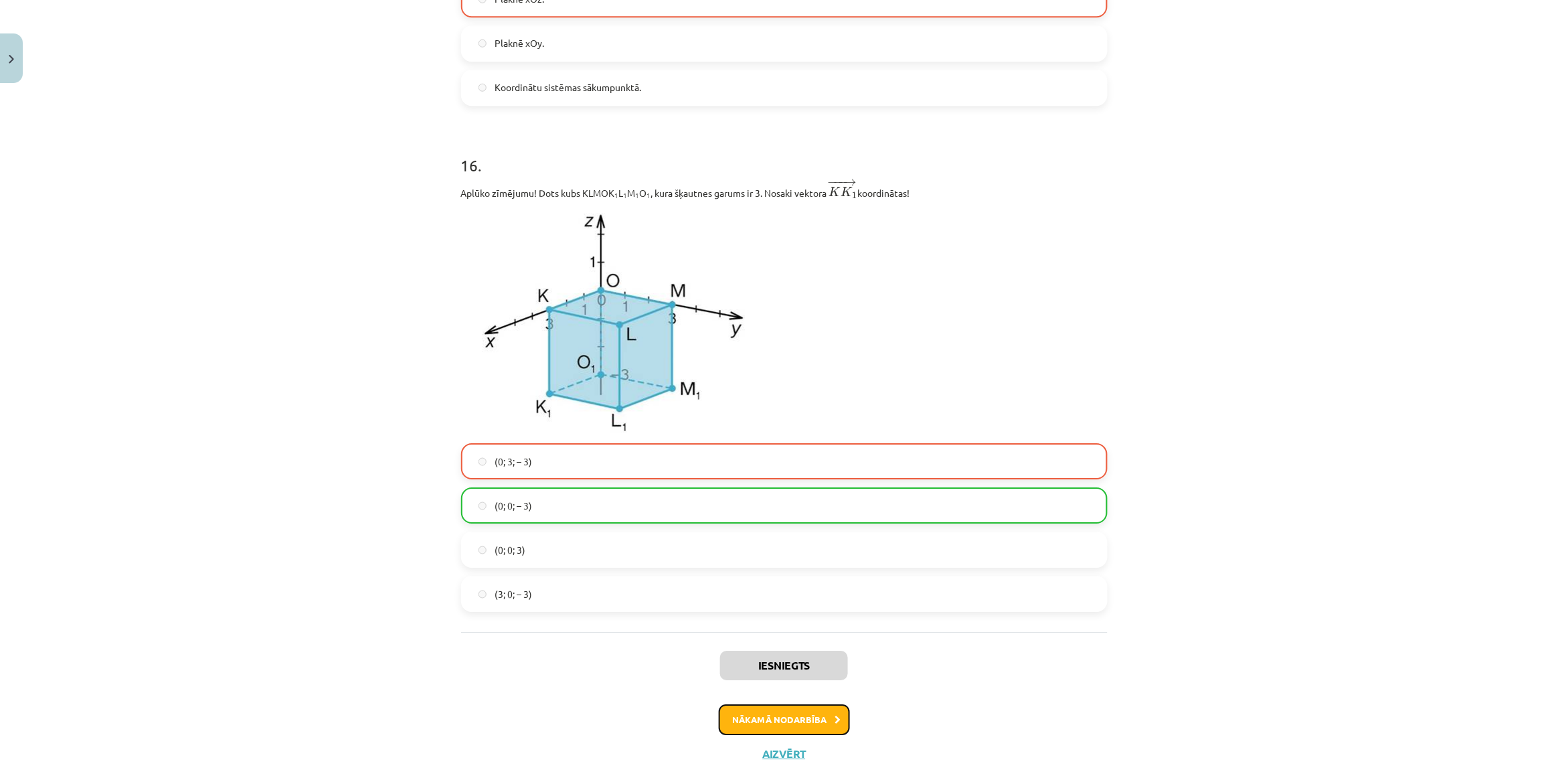
click at [754, 735] on button "Nākamā nodarbība" at bounding box center [784, 719] width 131 height 31
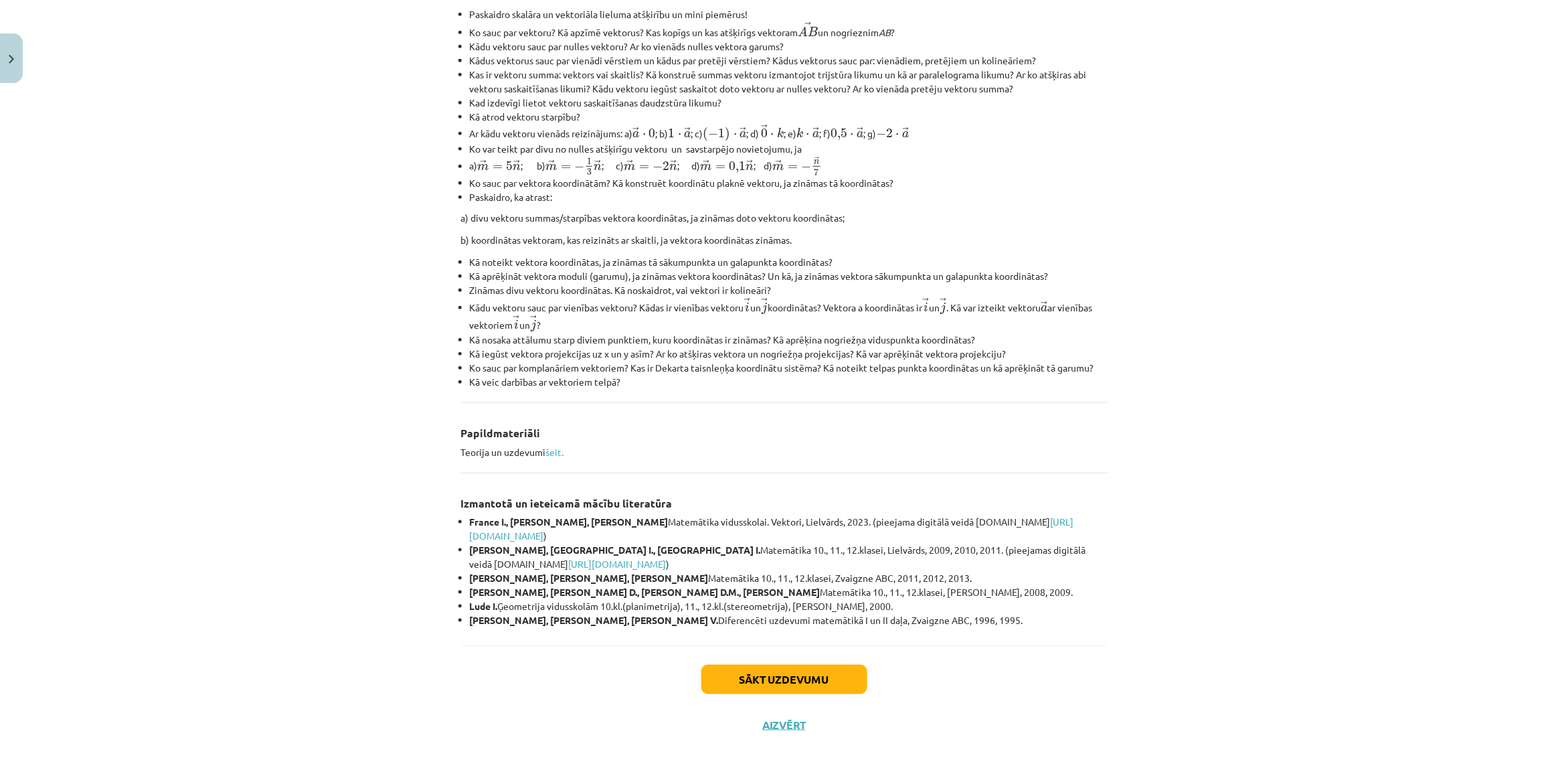
scroll to position [292, 0]
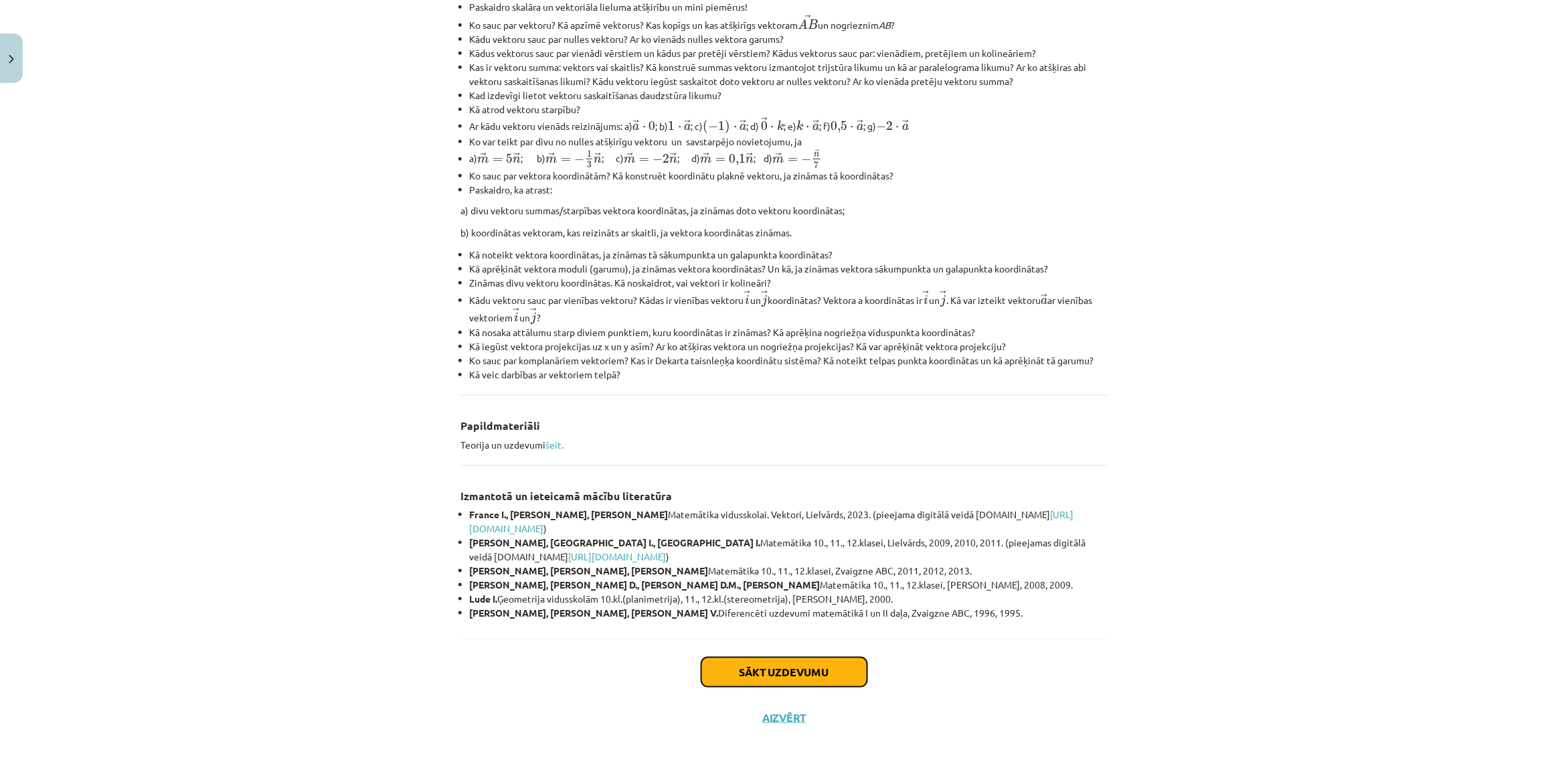
click at [832, 680] on button "Sākt uzdevumu" at bounding box center [784, 672] width 166 height 30
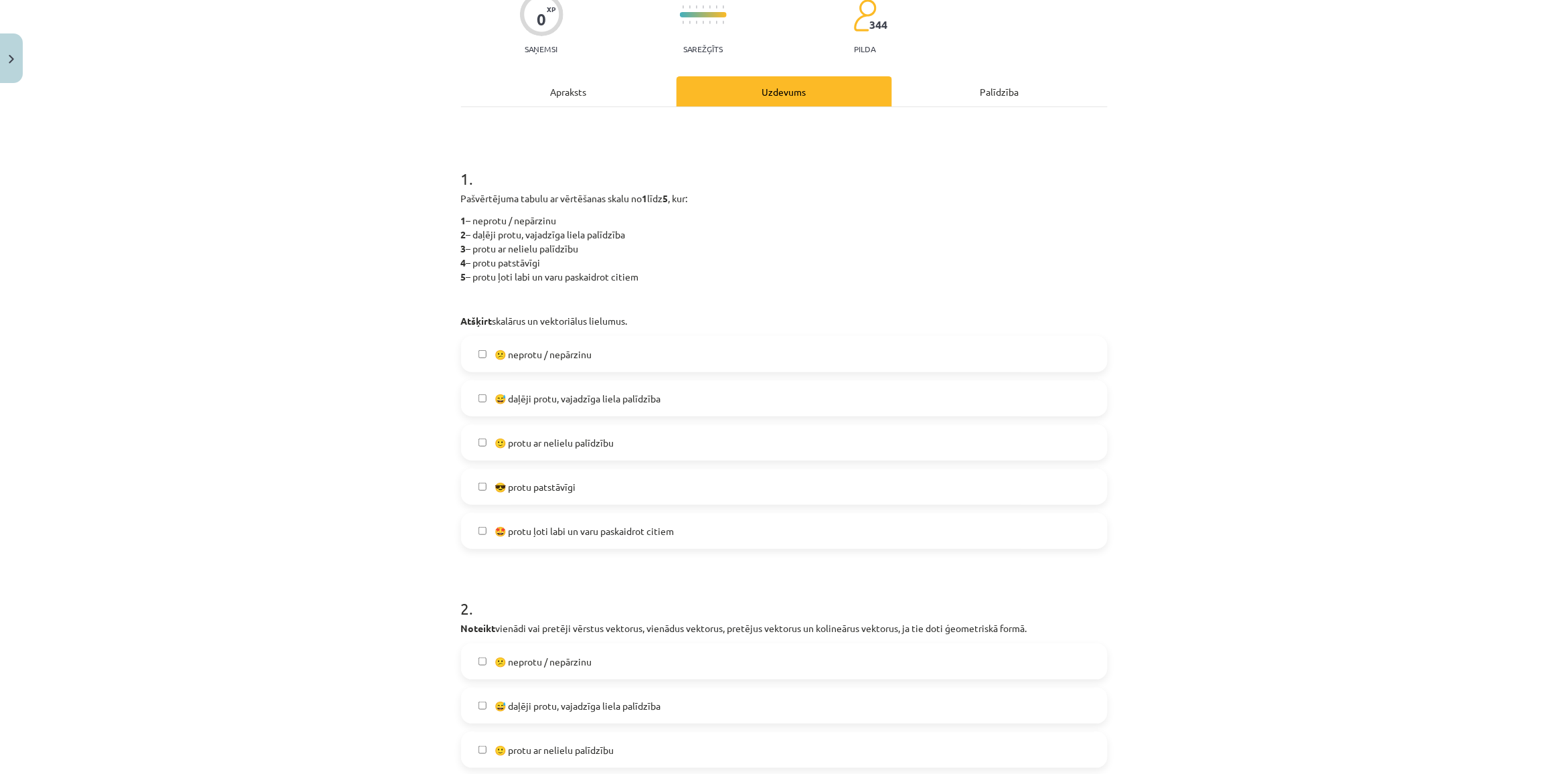
scroll to position [33, 0]
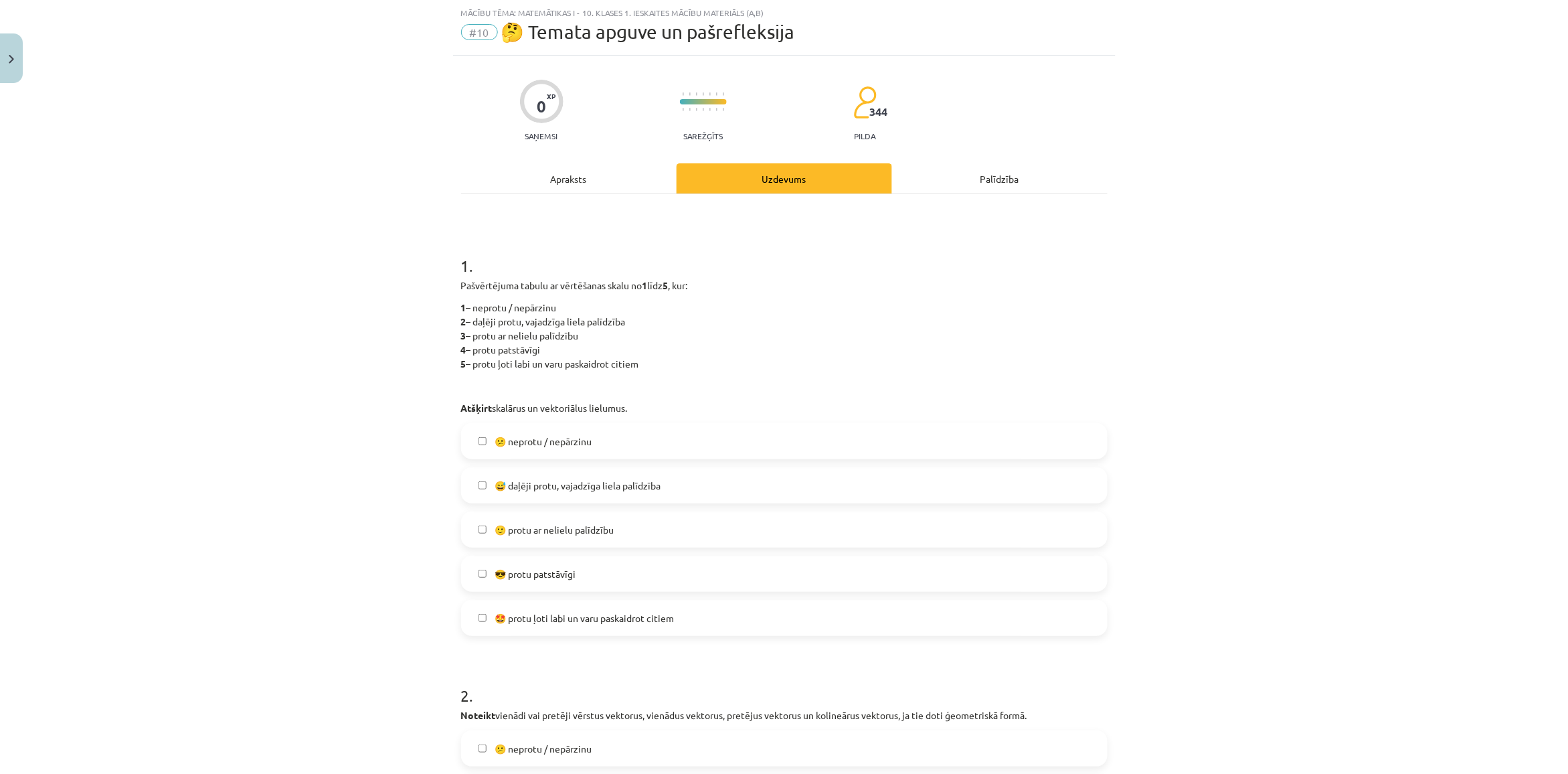
click at [524, 492] on span "😅 daļēji protu, vajadzīga liela palīdzība" at bounding box center [577, 486] width 166 height 14
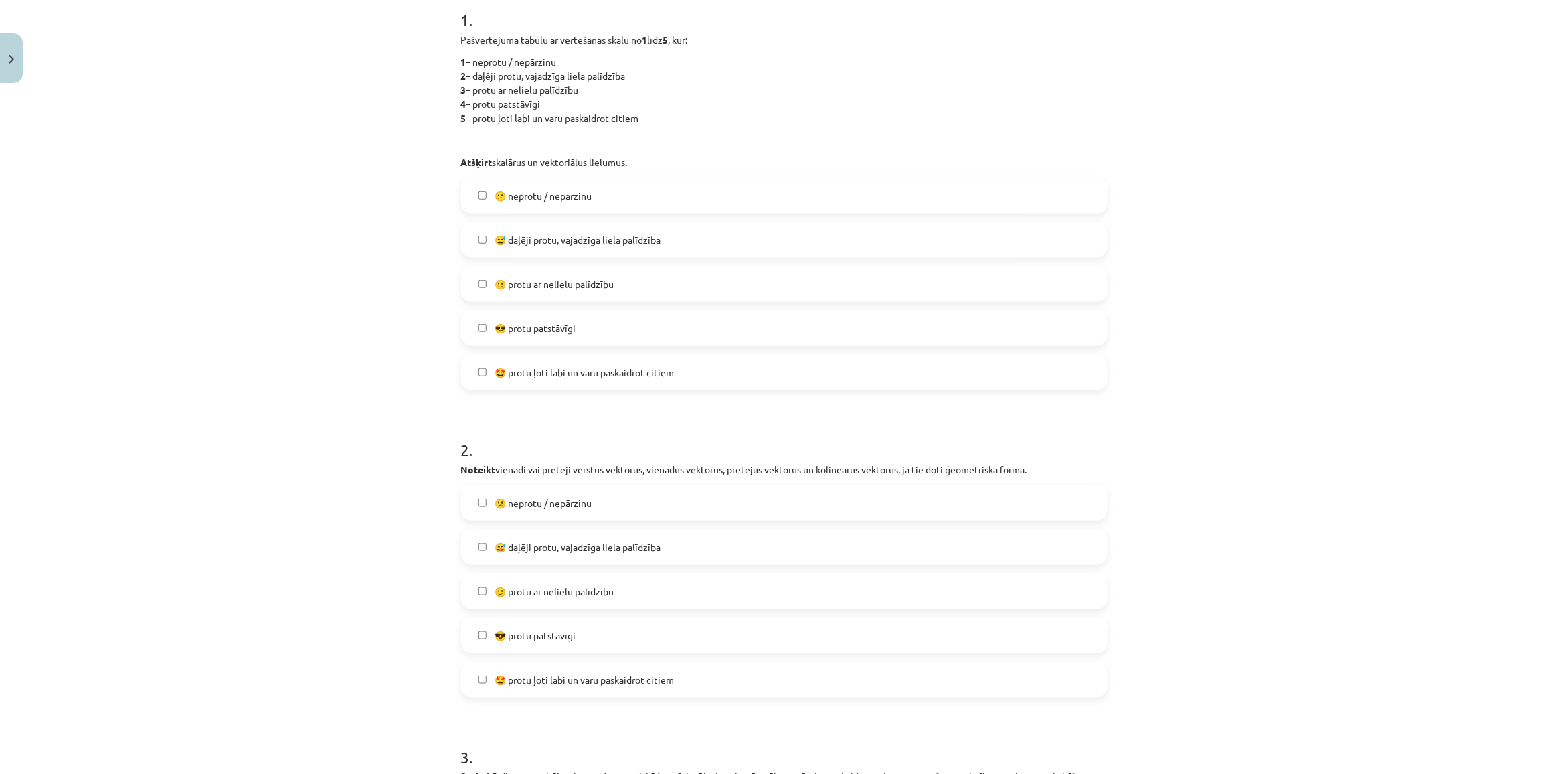
scroll to position [284, 0]
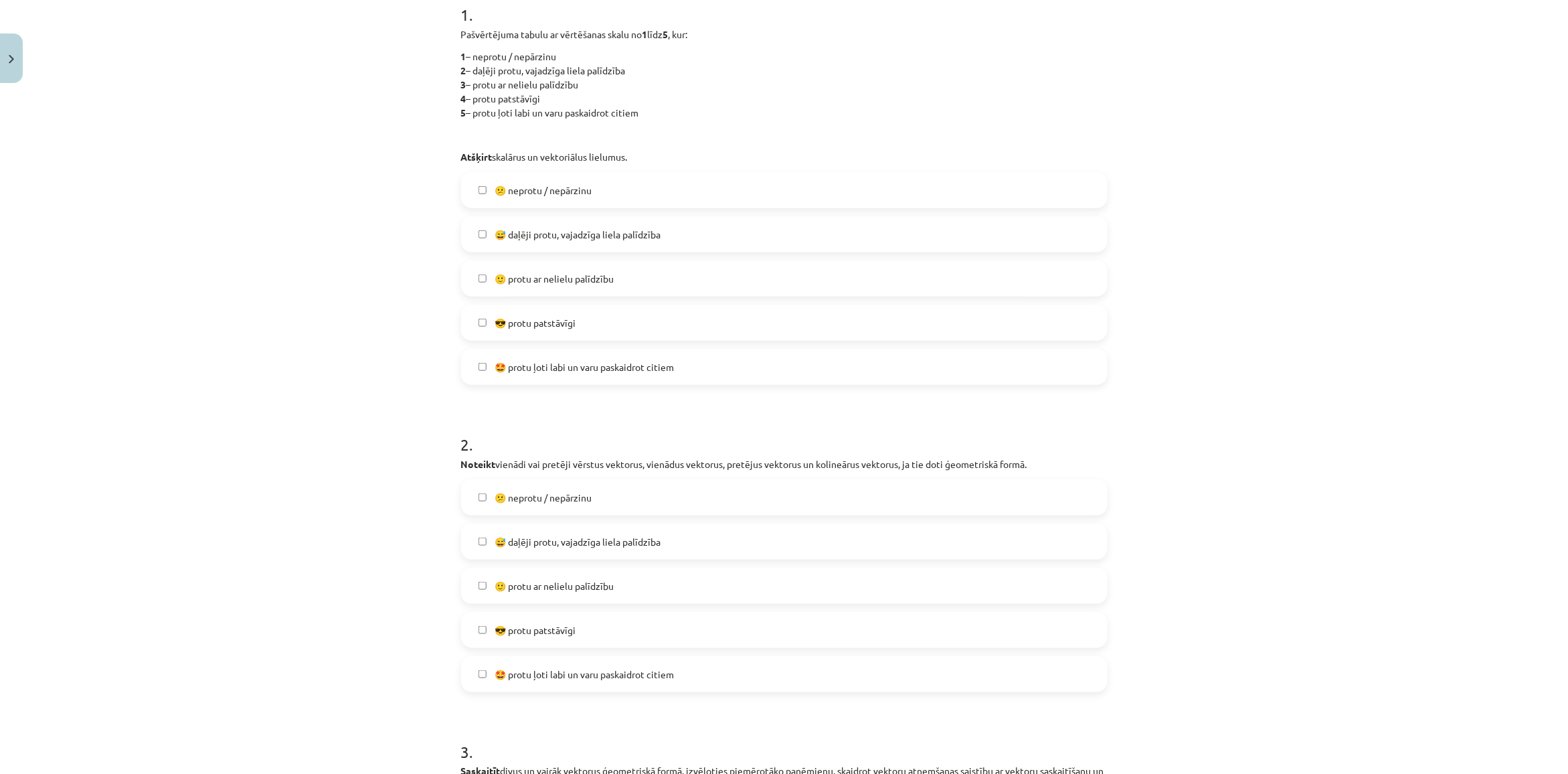
click at [520, 526] on label "😅 daļēji protu, vajadzīga liela palīdzība" at bounding box center [784, 542] width 643 height 33
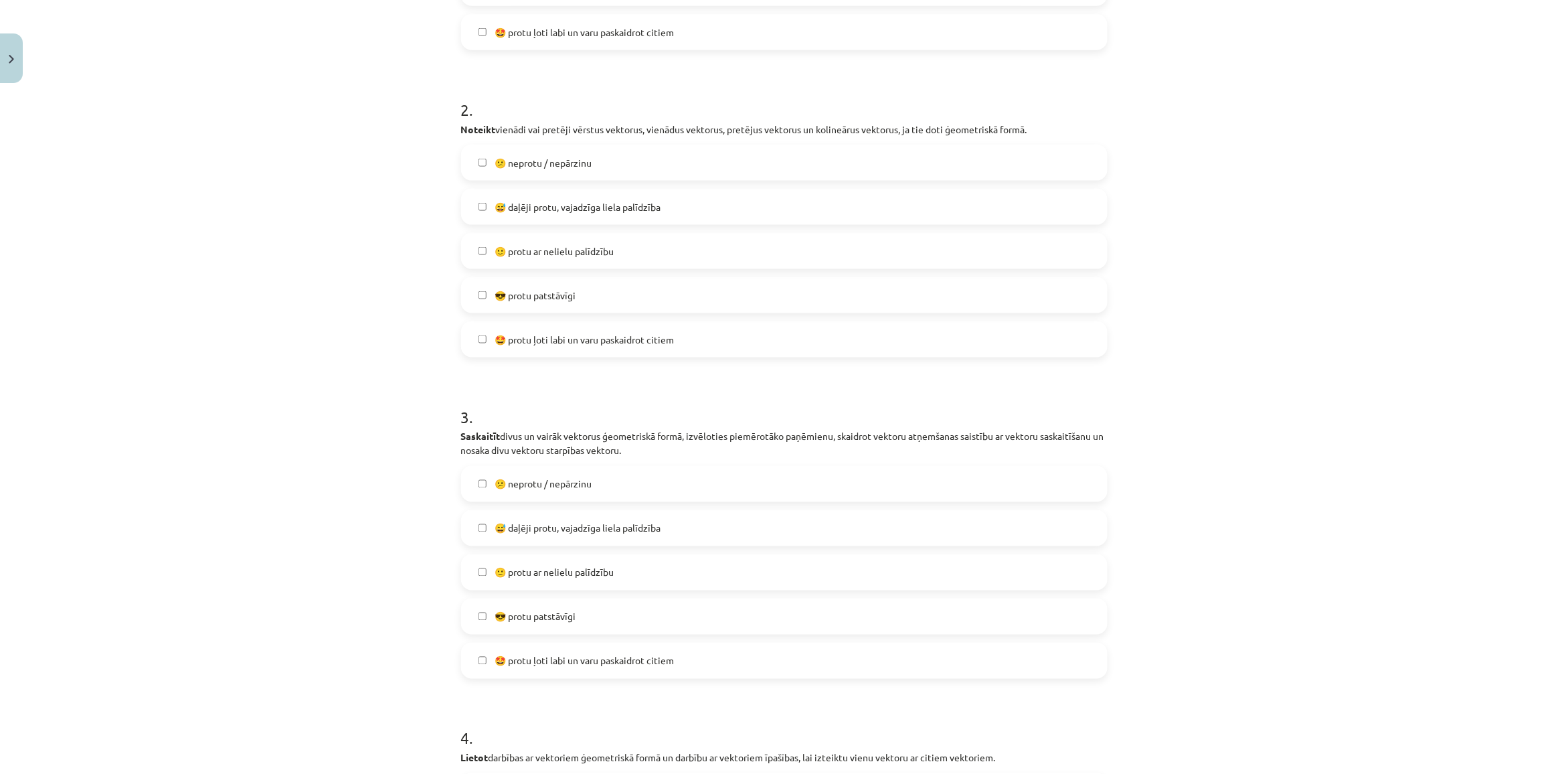
click at [520, 526] on span "😅 daļēji protu, vajadzīga liela palīdzība" at bounding box center [577, 529] width 166 height 14
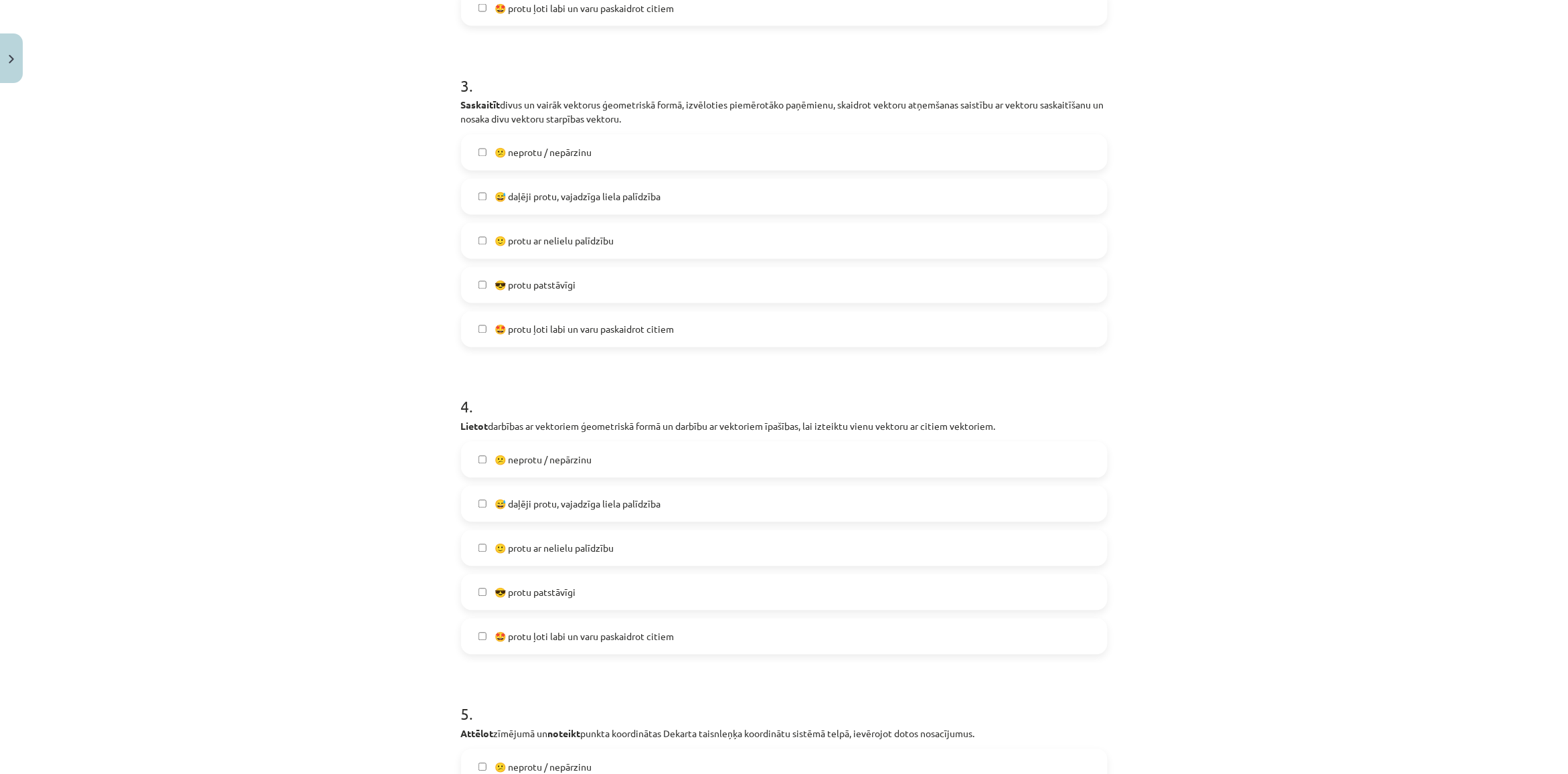
scroll to position [954, 0]
click at [499, 471] on label "😕 neprotu / nepārzinu" at bounding box center [784, 457] width 643 height 33
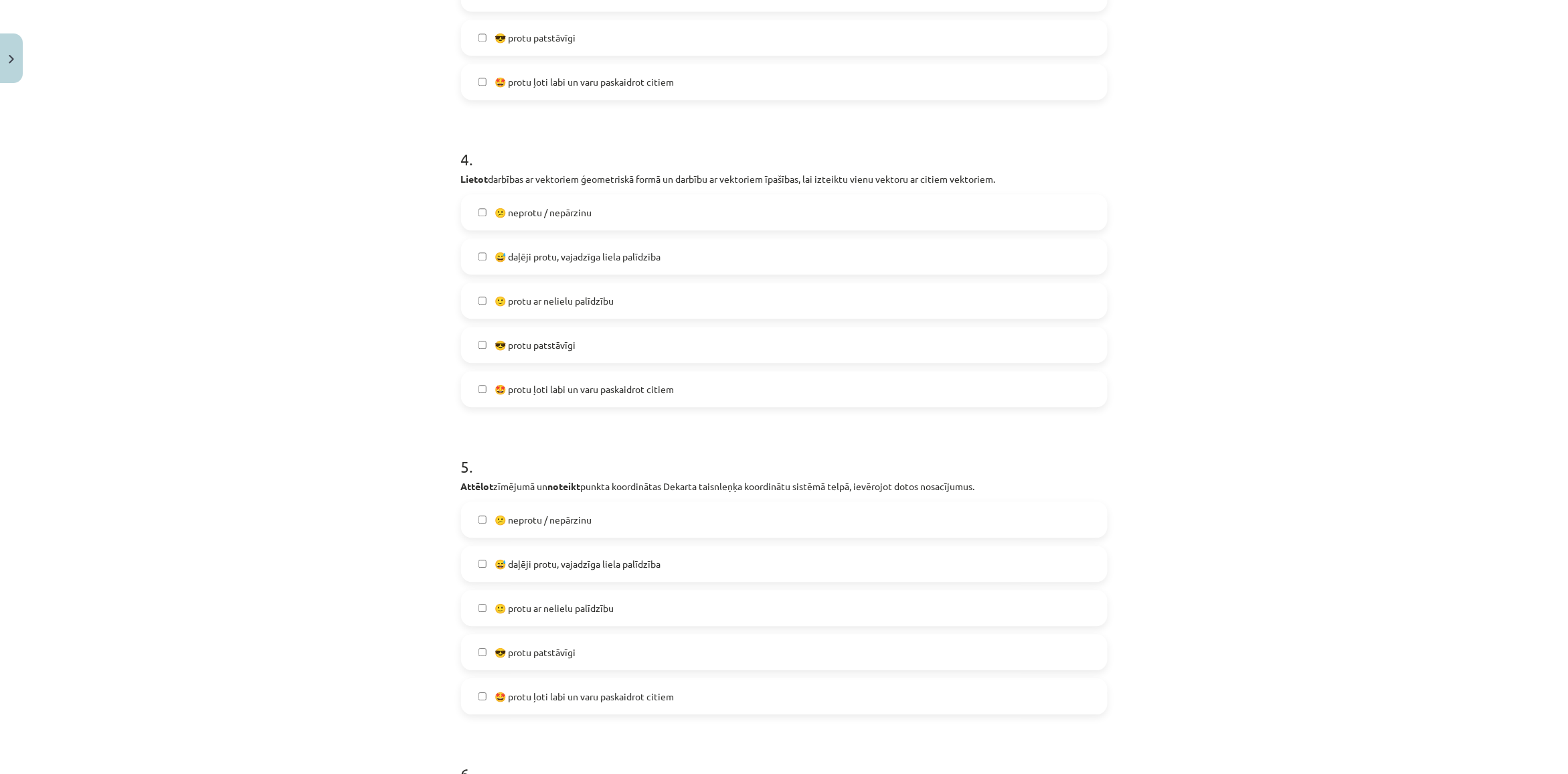
scroll to position [1204, 0]
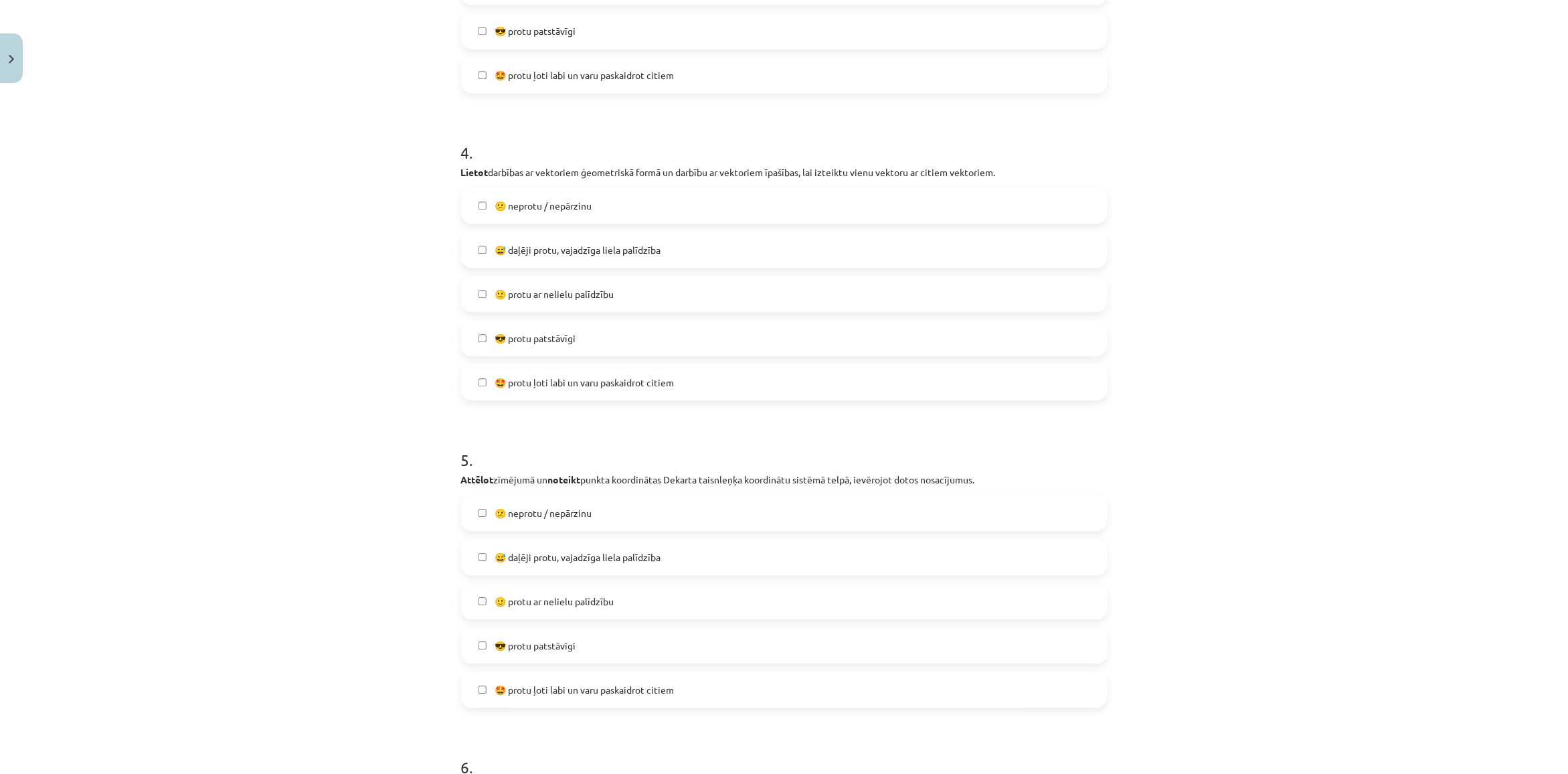
click at [519, 567] on label "😅 daļēji protu, vajadzīga liela palīdzība" at bounding box center [784, 557] width 643 height 33
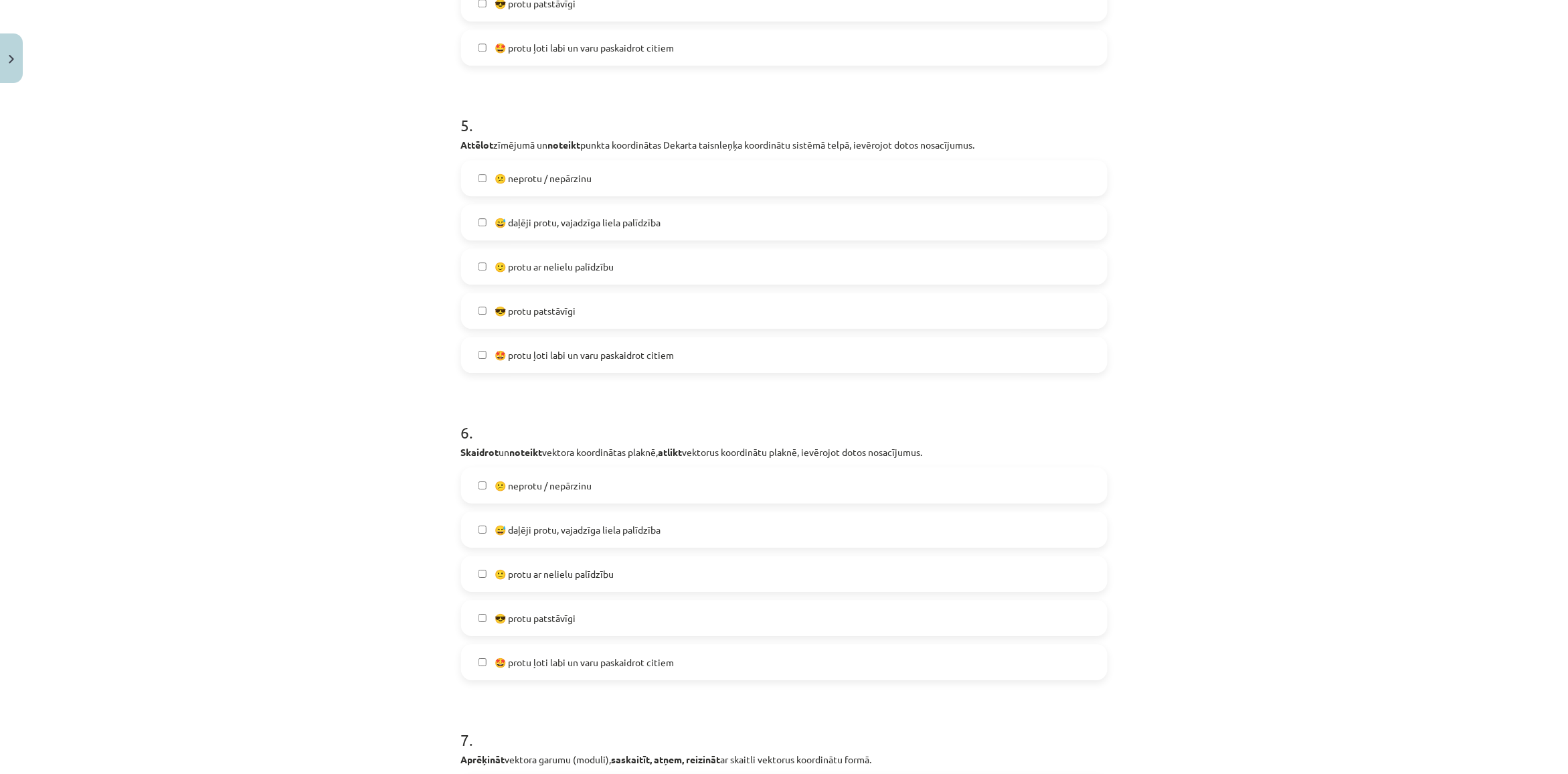
click at [502, 525] on span "😅 daļēji protu, vajadzīga liela palīdzība" at bounding box center [577, 529] width 166 height 14
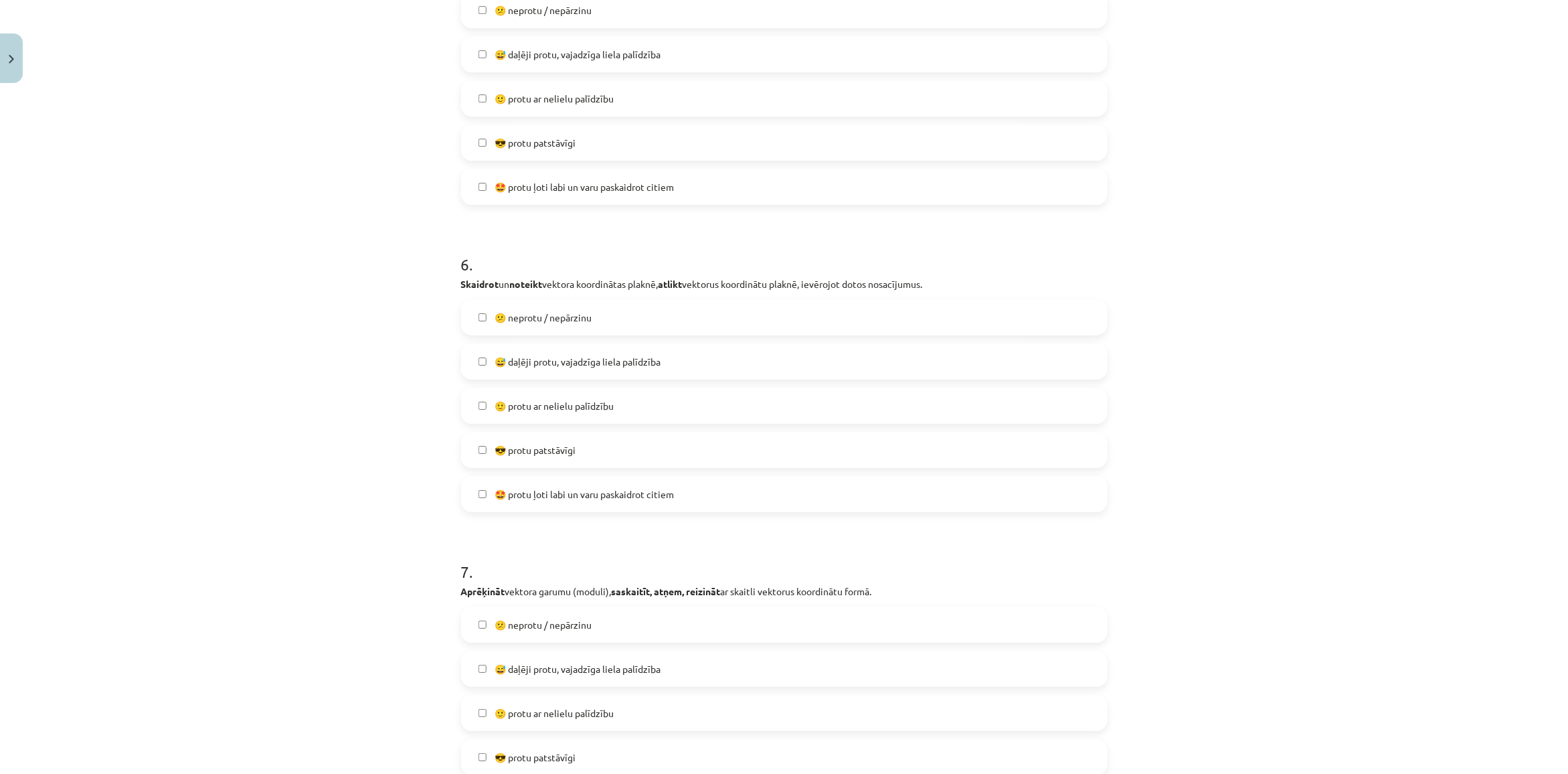
scroll to position [1790, 0]
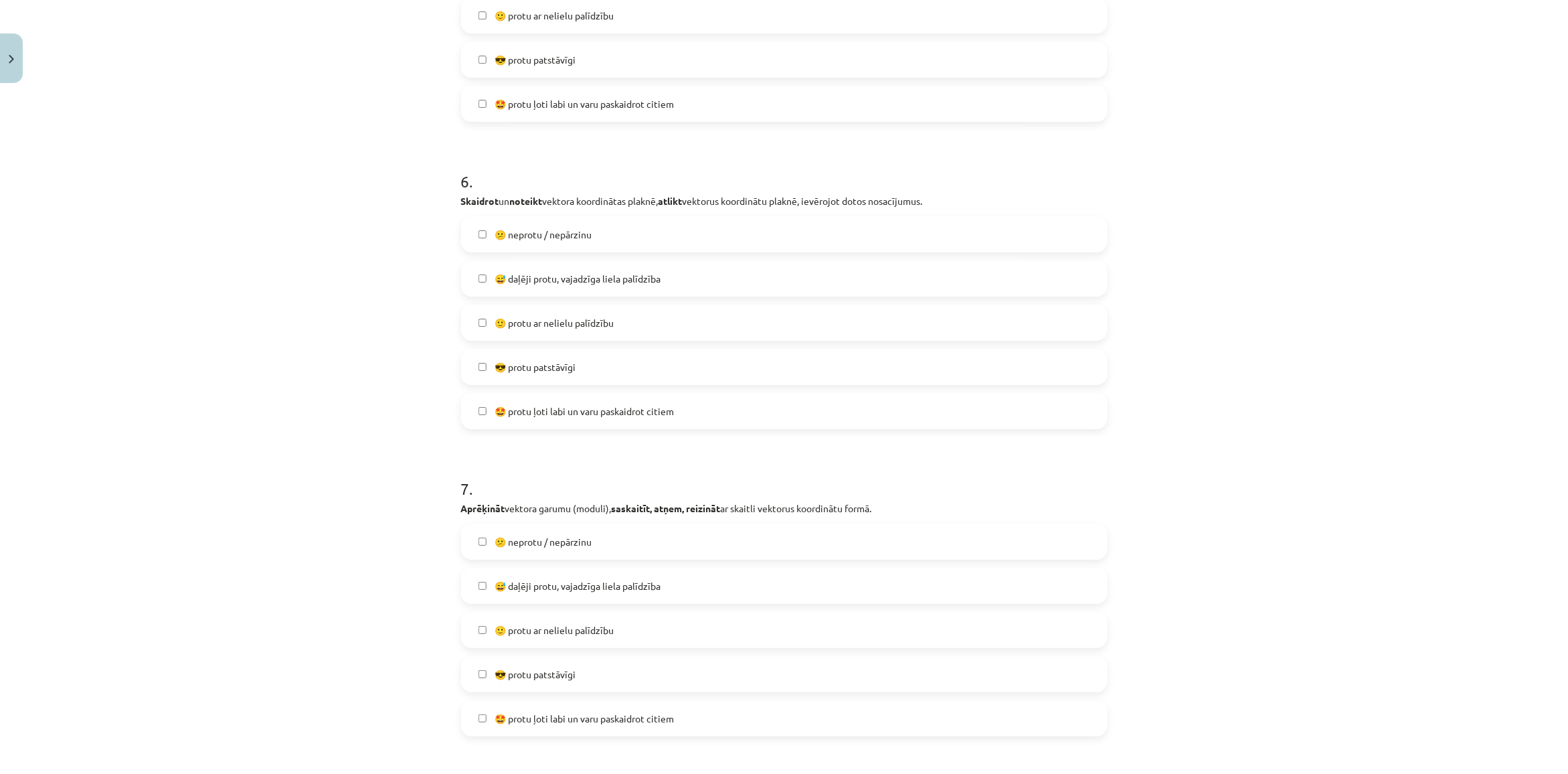
click at [507, 540] on span "😕 neprotu / nepārzinu" at bounding box center [543, 542] width 97 height 14
click at [533, 577] on label "😅 daļēji protu, vajadzīga liela palīdzība" at bounding box center [784, 586] width 643 height 33
click at [562, 562] on div "😕 neprotu / nepārzinu  😅 daļēji protu, vajadzīga liela palīdzība  🙂 protu ar ne…" at bounding box center [784, 629] width 647 height 213
click at [519, 579] on span "😅 daļēji protu, vajadzīga liela palīdzība" at bounding box center [577, 586] width 166 height 14
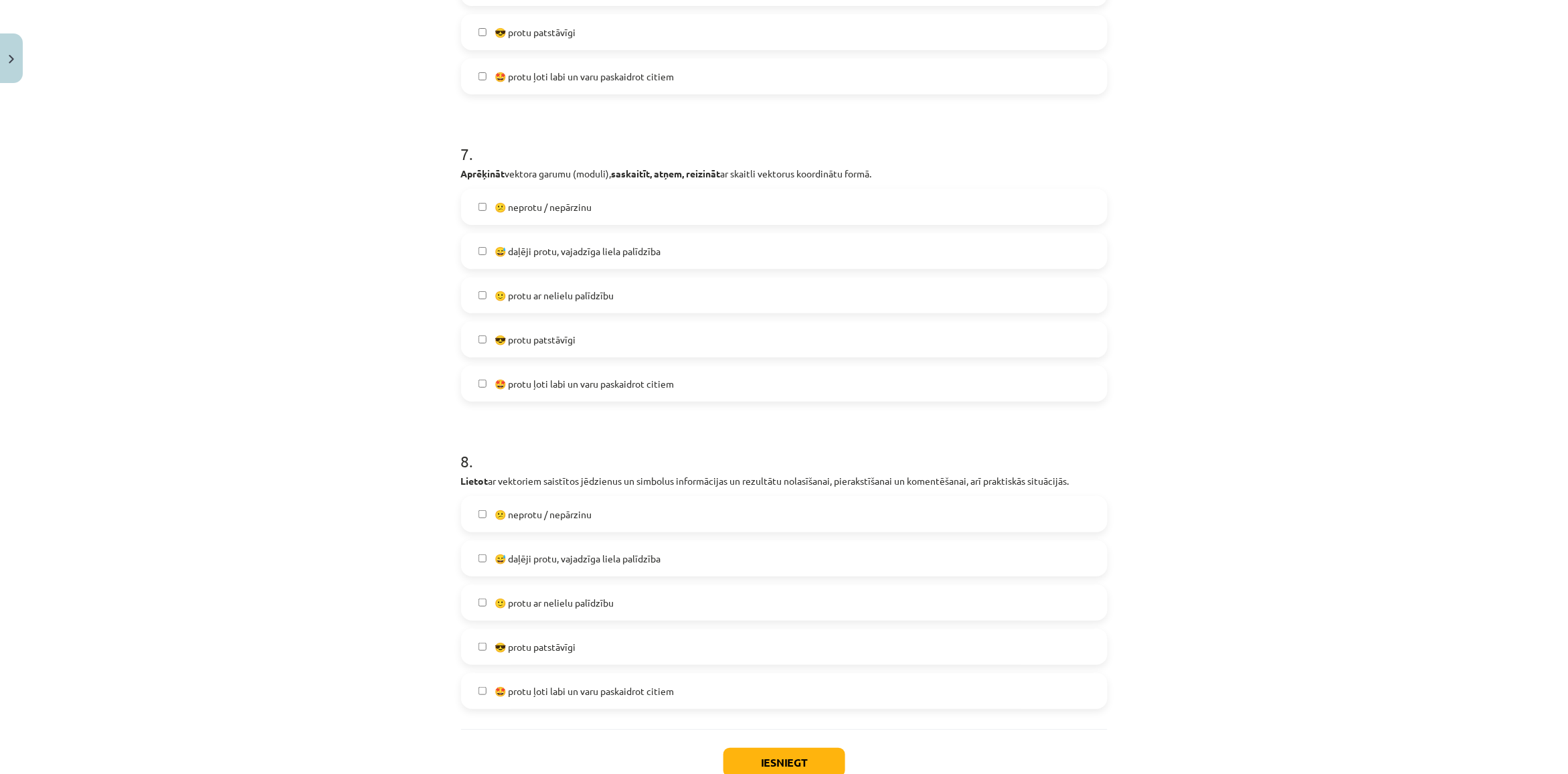
click at [527, 525] on label "😕 neprotu / nepārzinu" at bounding box center [784, 514] width 643 height 33
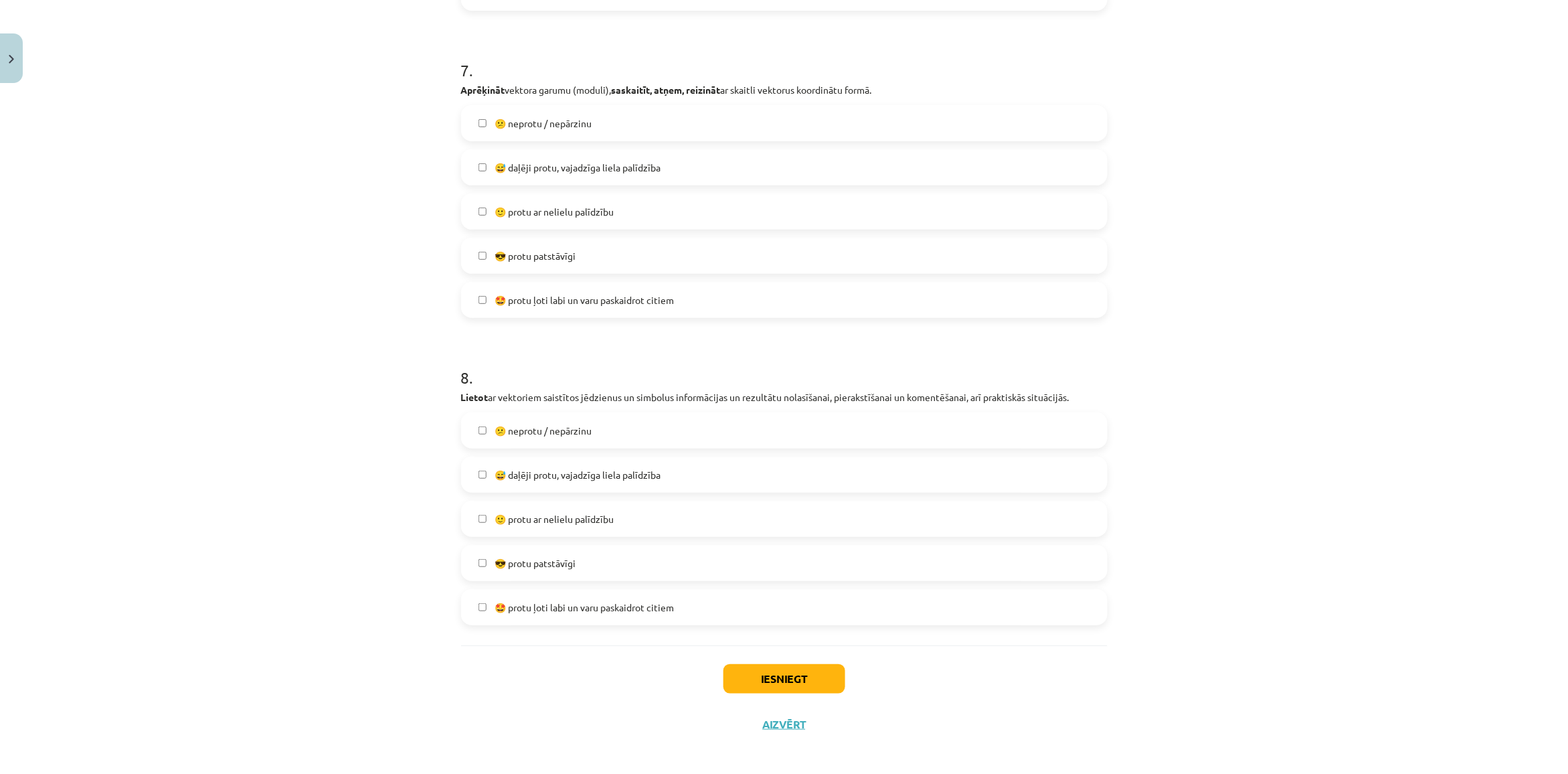
scroll to position [2214, 0]
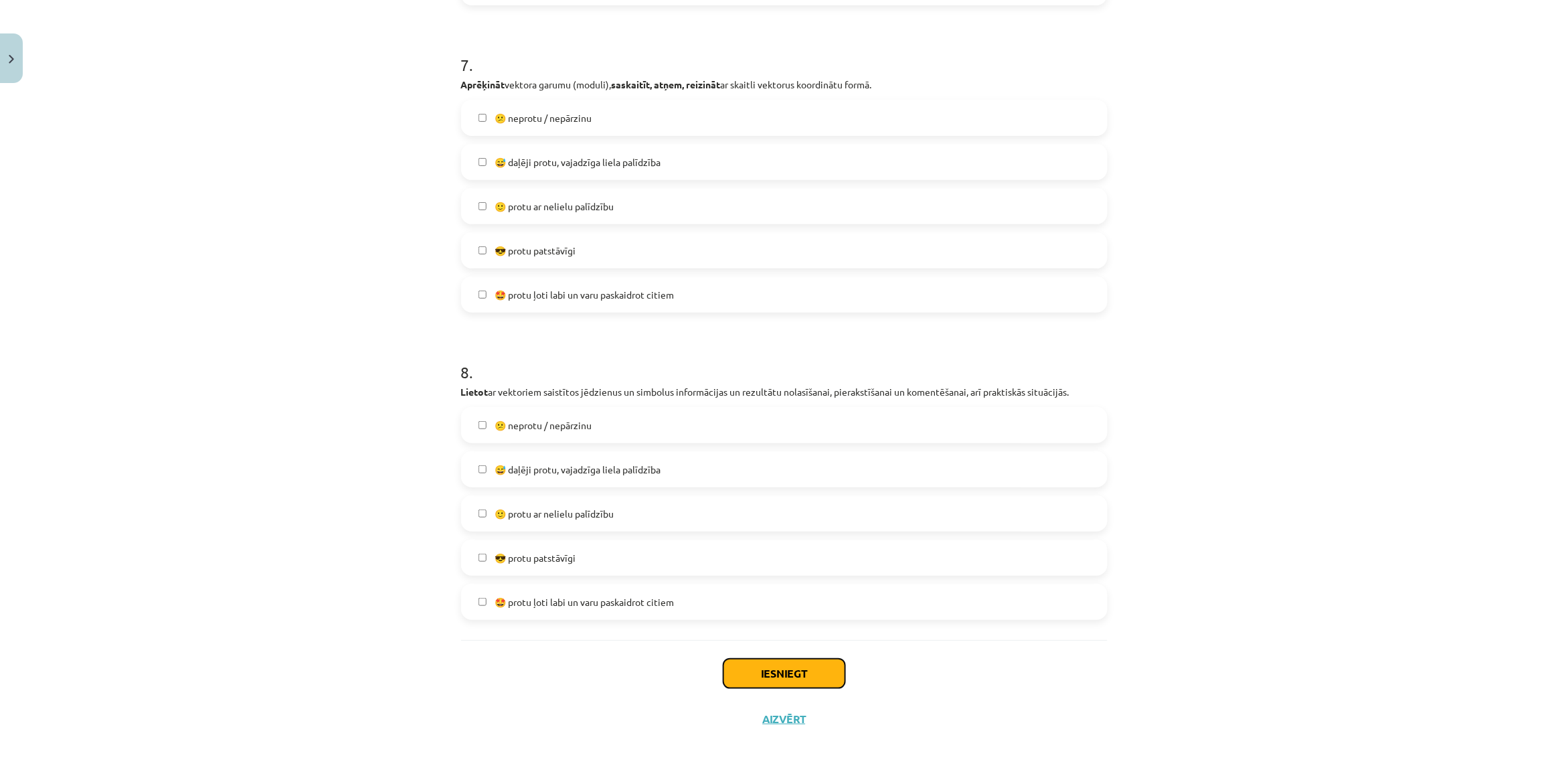
click at [734, 671] on button "Iesniegt" at bounding box center [784, 673] width 122 height 30
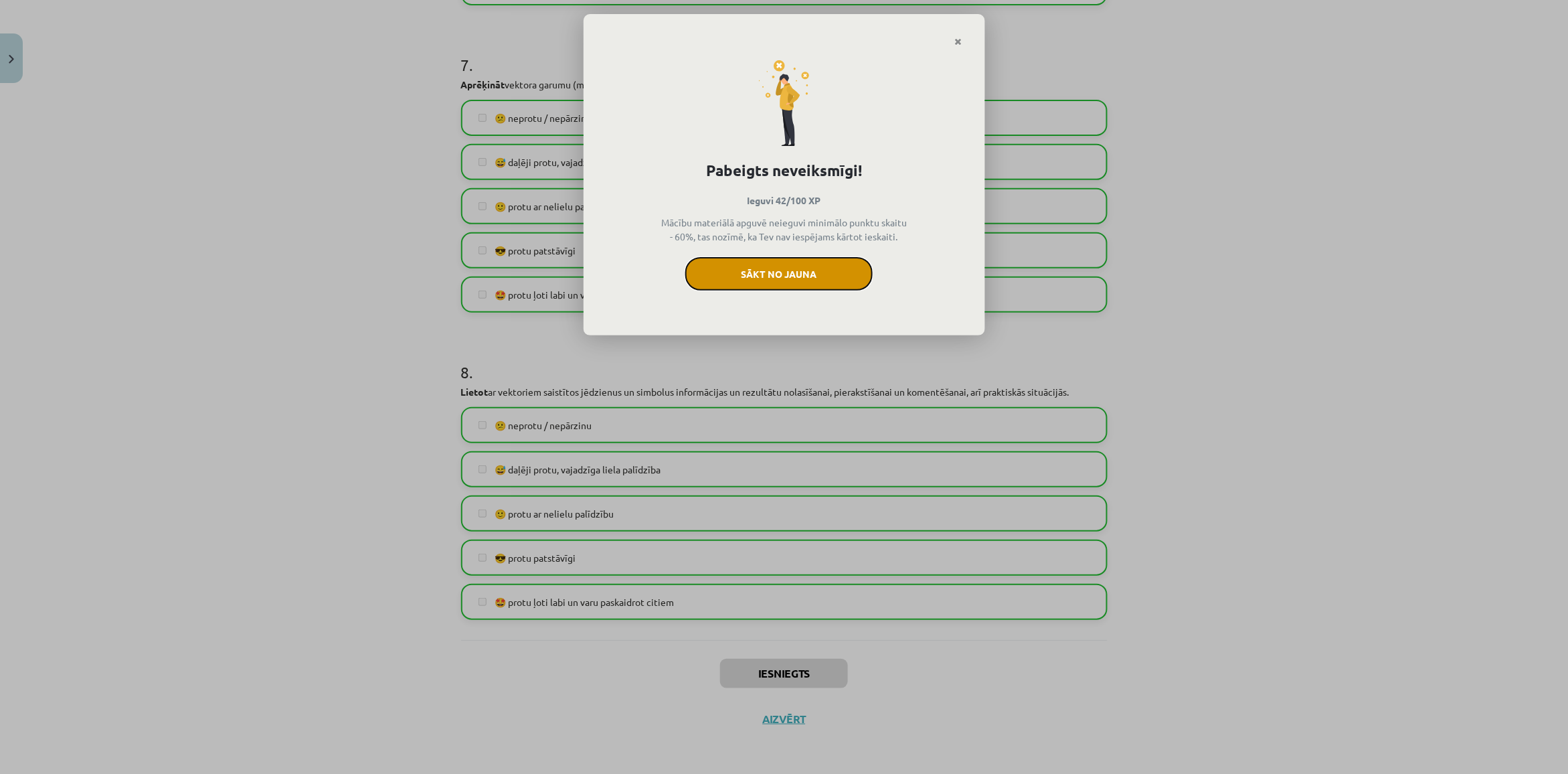
click at [841, 279] on button "Sākt no jauna" at bounding box center [779, 273] width 188 height 33
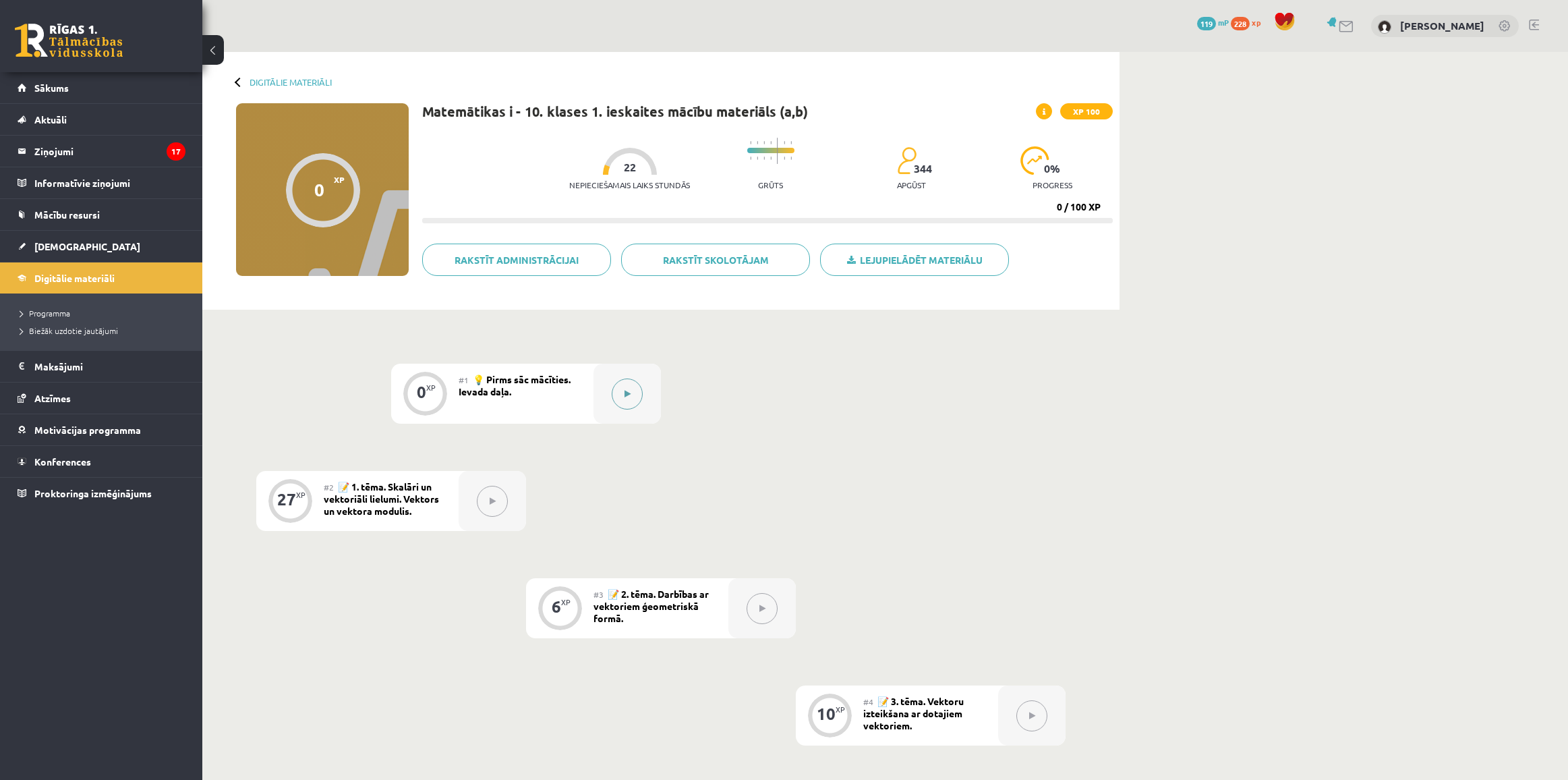
click at [633, 379] on button at bounding box center [626, 393] width 31 height 31
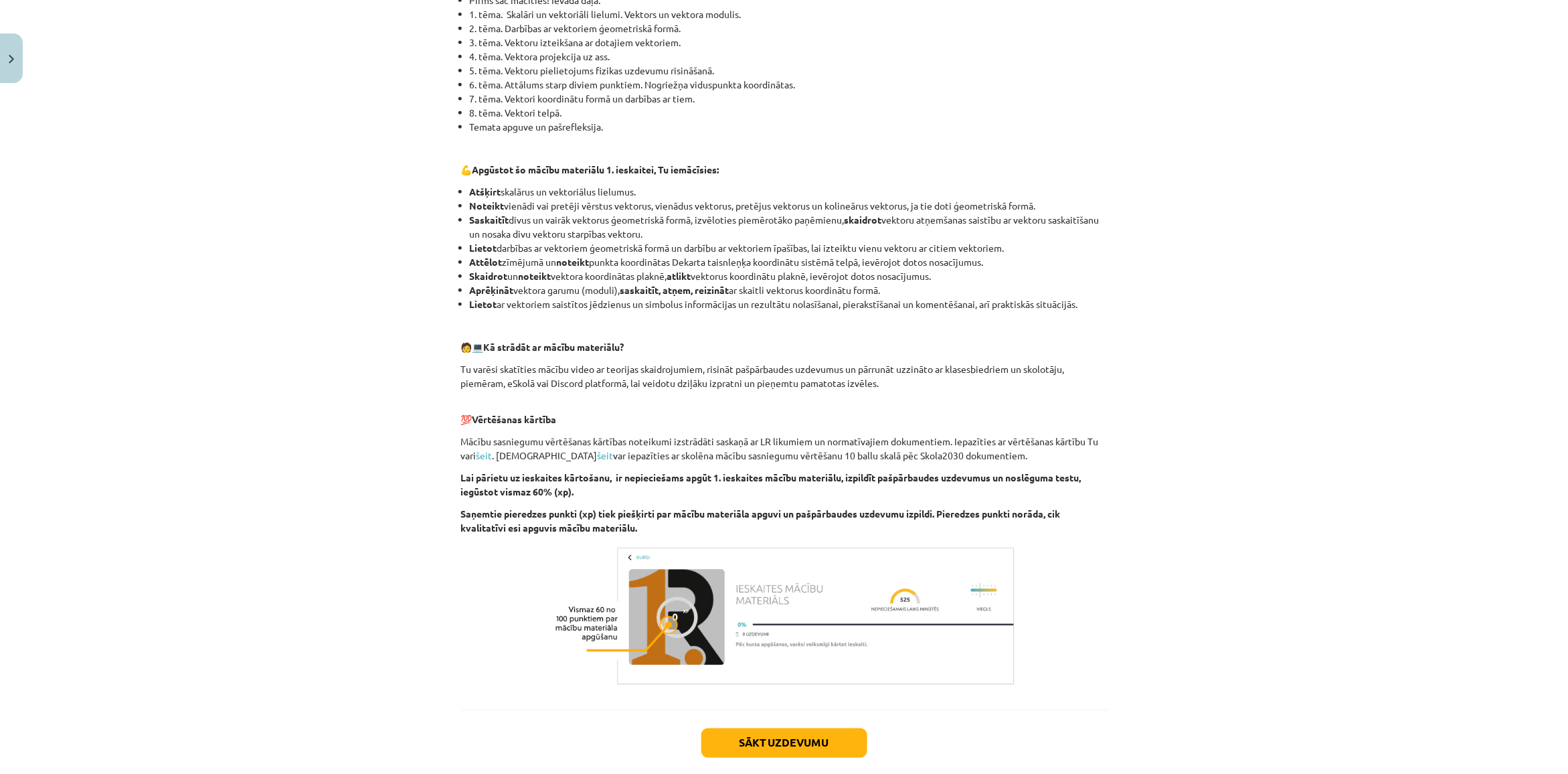
scroll to position [420, 0]
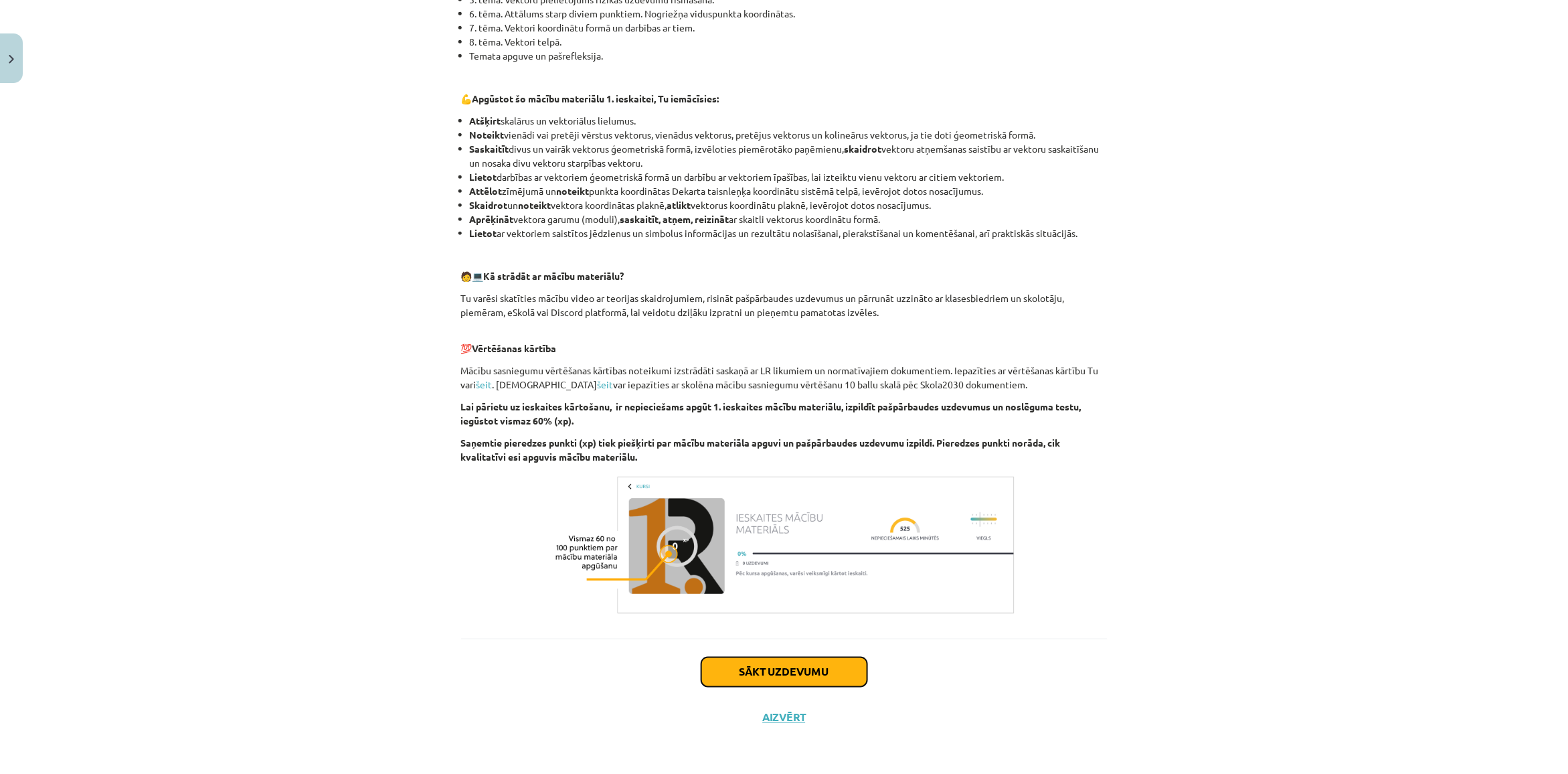
click at [787, 663] on button "Sākt uzdevumu" at bounding box center [784, 672] width 166 height 30
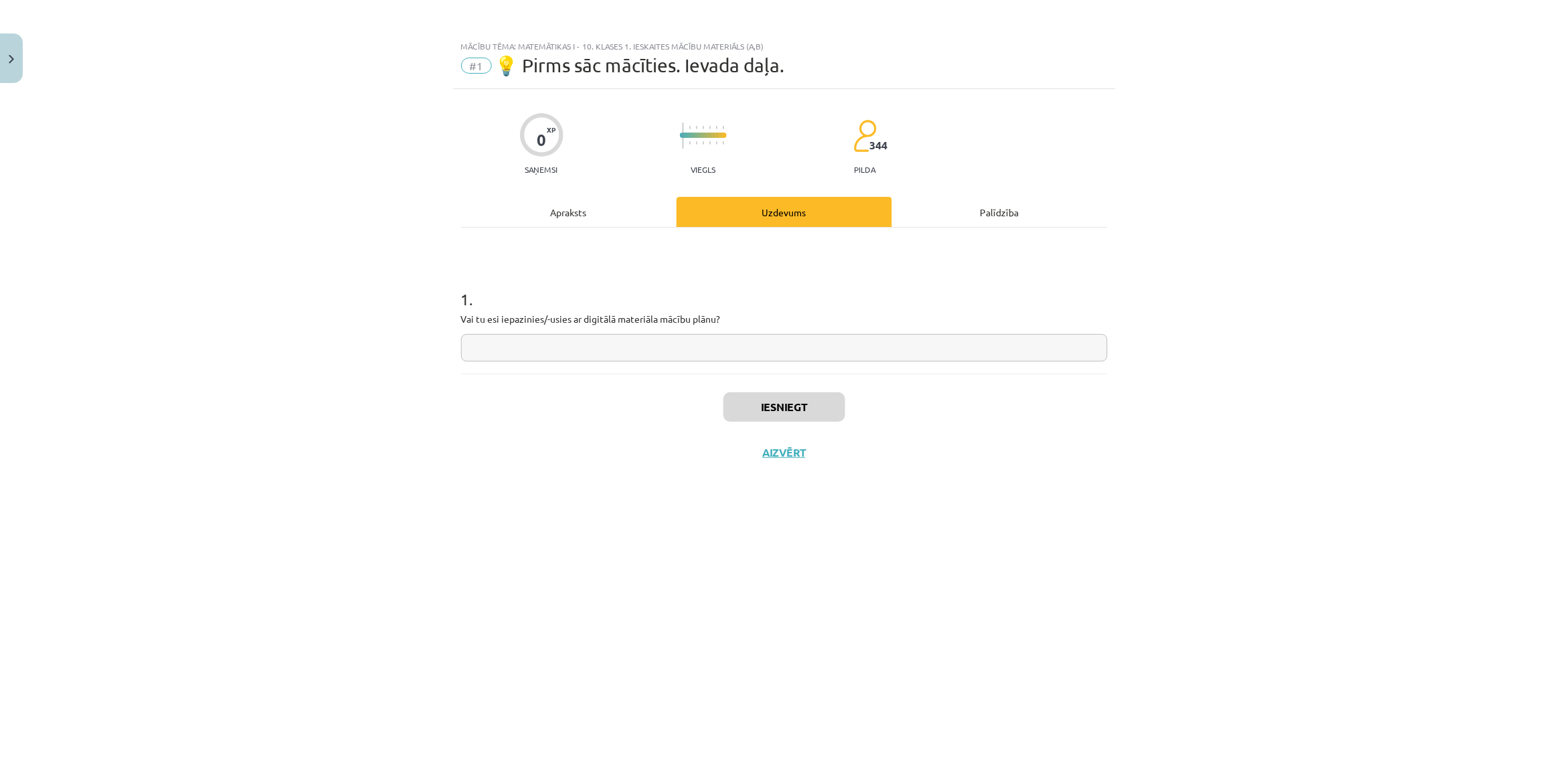
click at [694, 357] on input "text" at bounding box center [784, 347] width 647 height 27
type input "*"
type input "**"
click at [751, 423] on div "Iesniegt Aizvērt" at bounding box center [784, 420] width 647 height 94
click at [753, 418] on button "Iesniegt" at bounding box center [784, 407] width 122 height 30
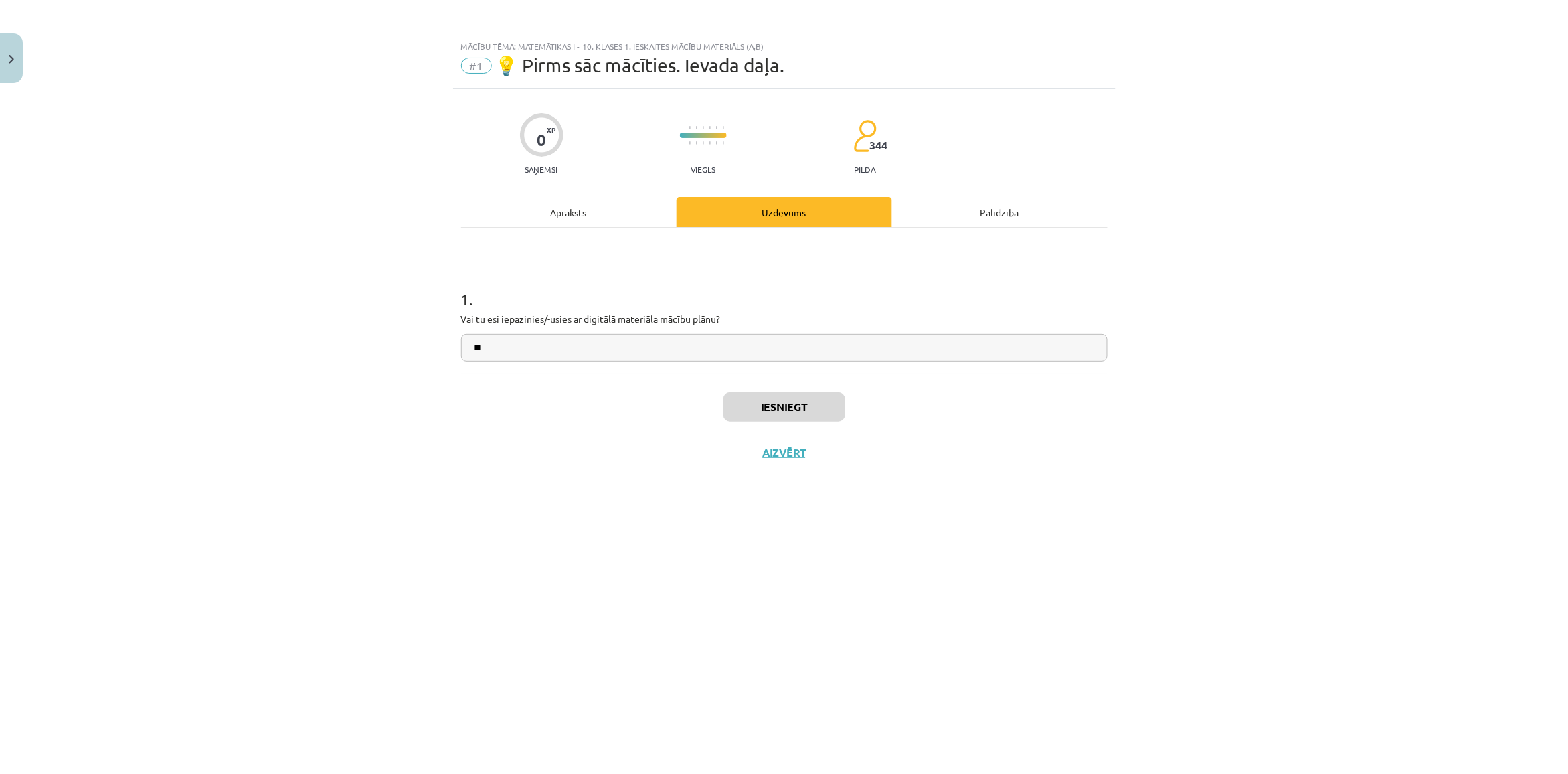
click at [754, 720] on div "0 XP Saņemsi Viegls 344 pilda Apraksts Uzdevums Palīdzība 1 . Vai tu esi iepazi…" at bounding box center [784, 415] width 663 height 651
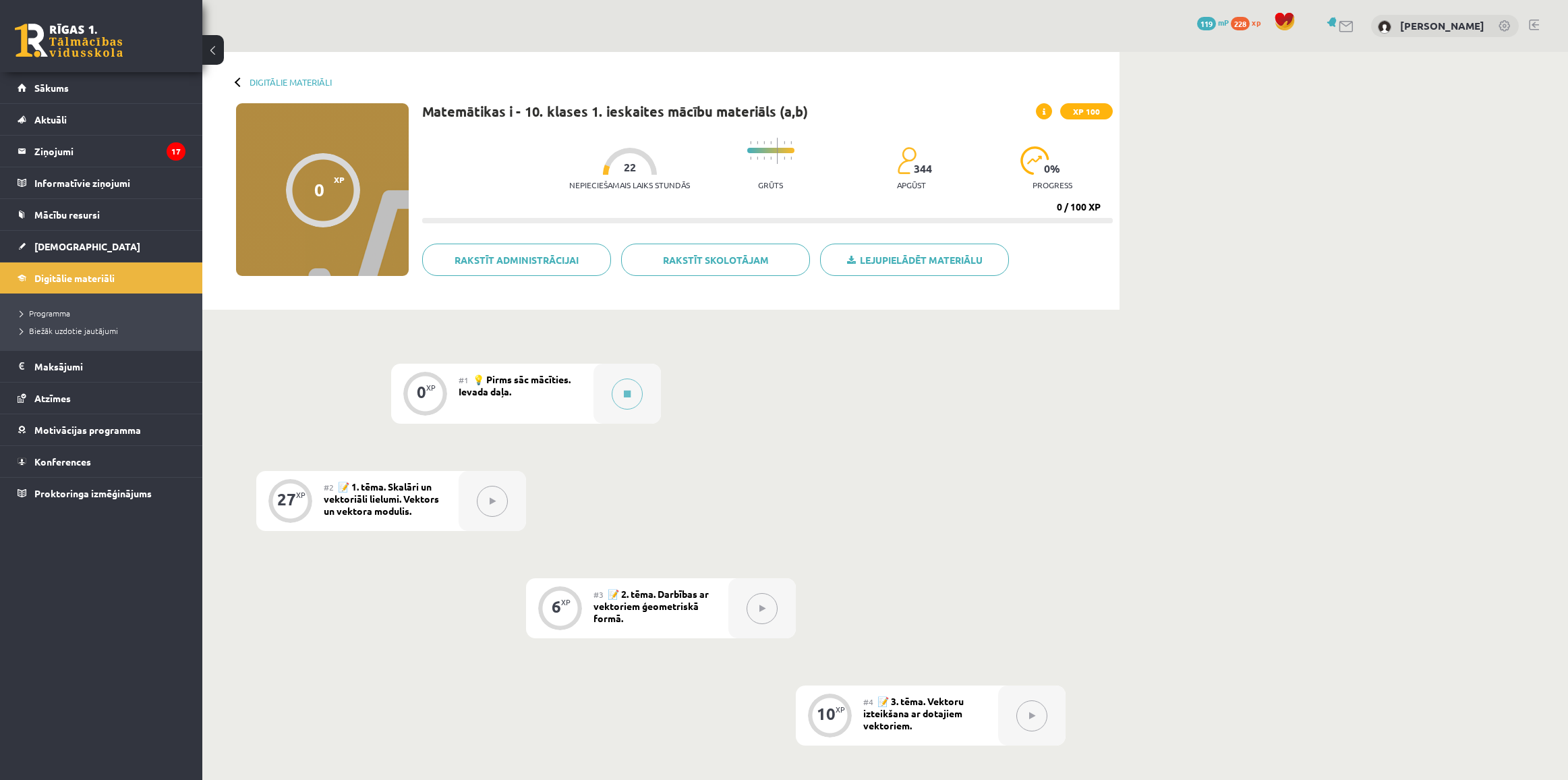
click at [642, 390] on div at bounding box center [627, 394] width 67 height 60
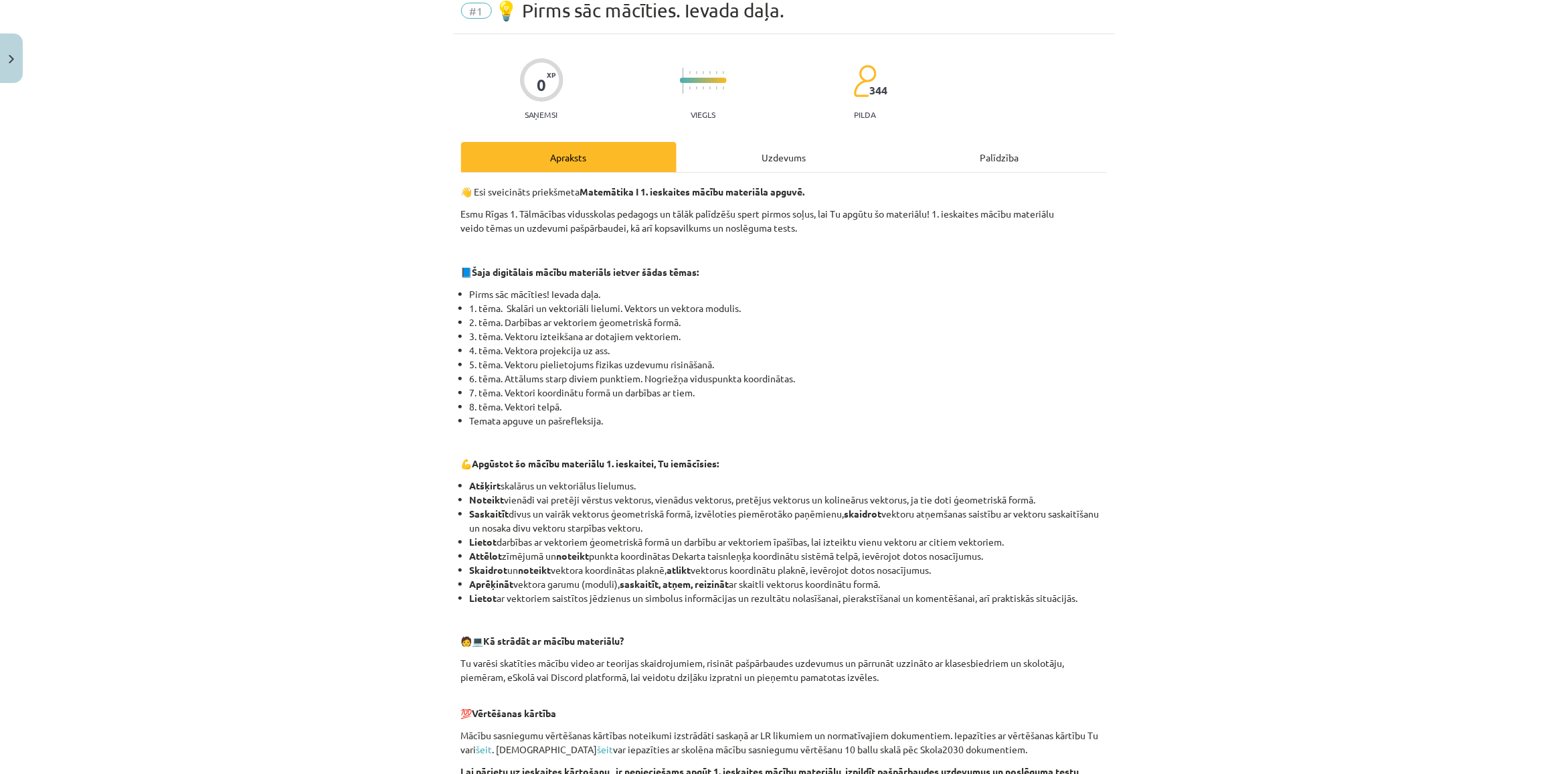
scroll to position [420, 0]
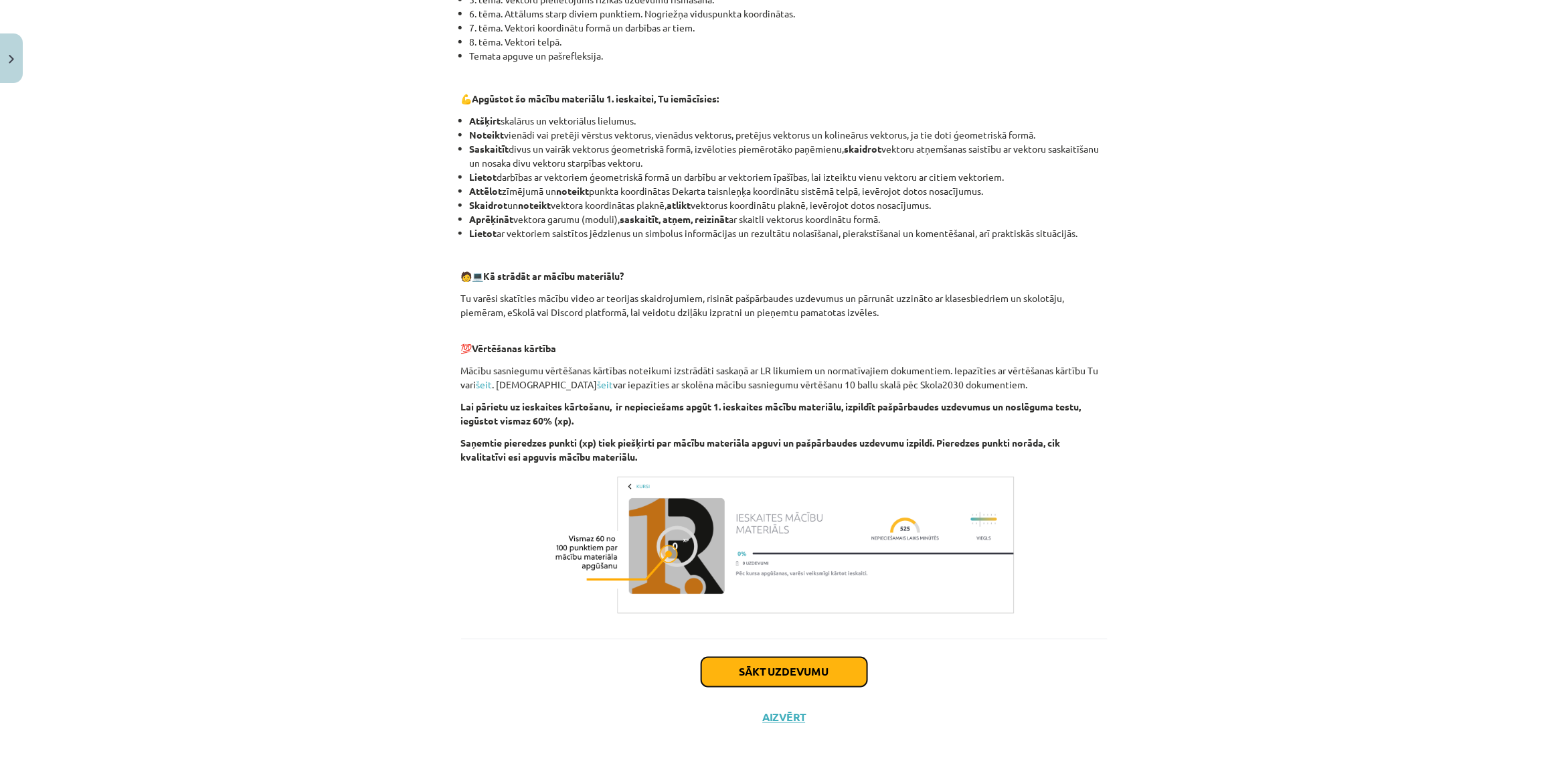
click at [773, 679] on button "Sākt uzdevumu" at bounding box center [784, 672] width 166 height 30
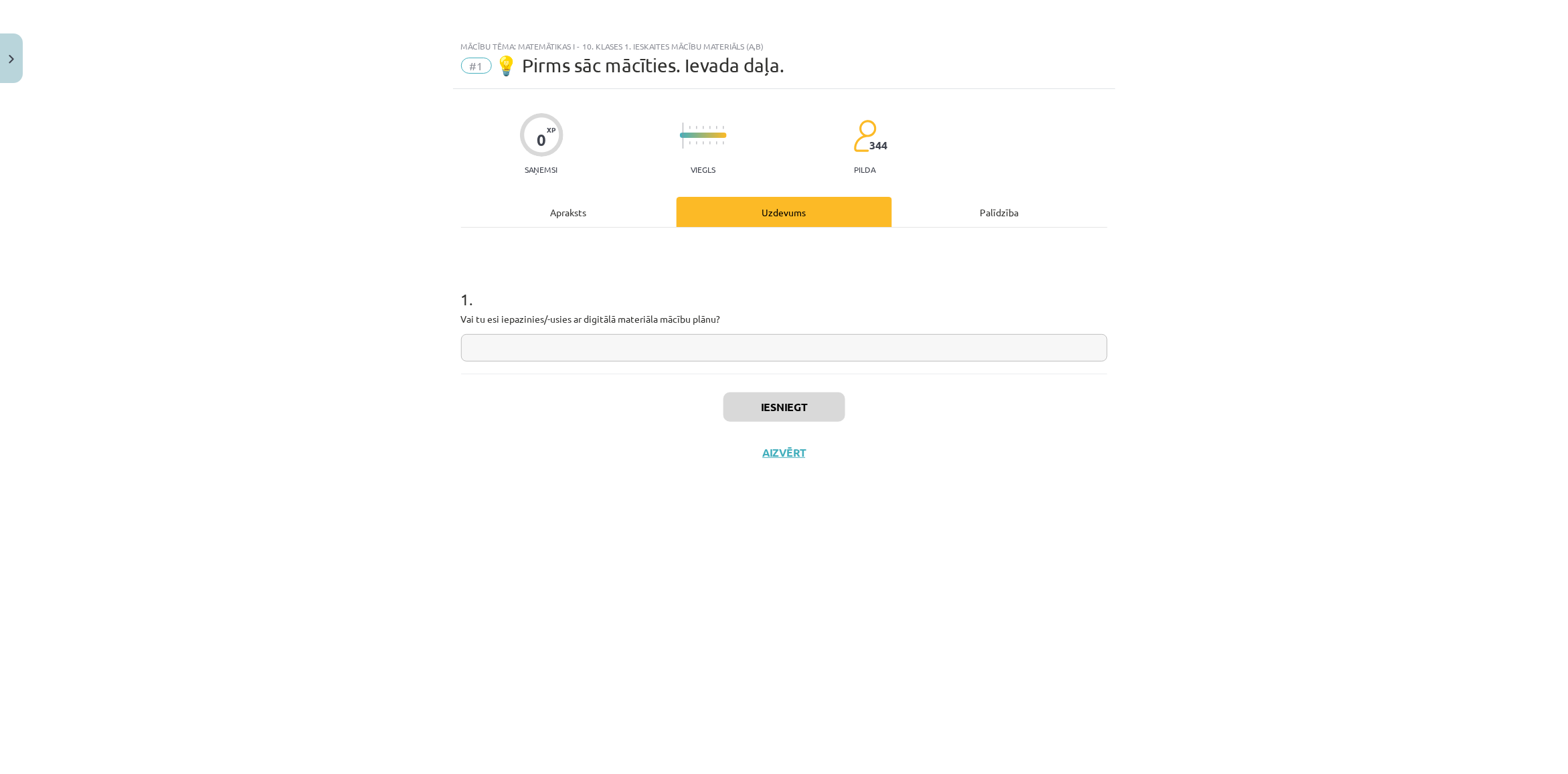
scroll to position [0, 0]
click at [583, 357] on input "text" at bounding box center [784, 347] width 647 height 27
type input "**"
click at [839, 419] on button "Iesniegt" at bounding box center [784, 407] width 122 height 30
click at [799, 450] on button "Nākamā nodarbība" at bounding box center [784, 460] width 131 height 31
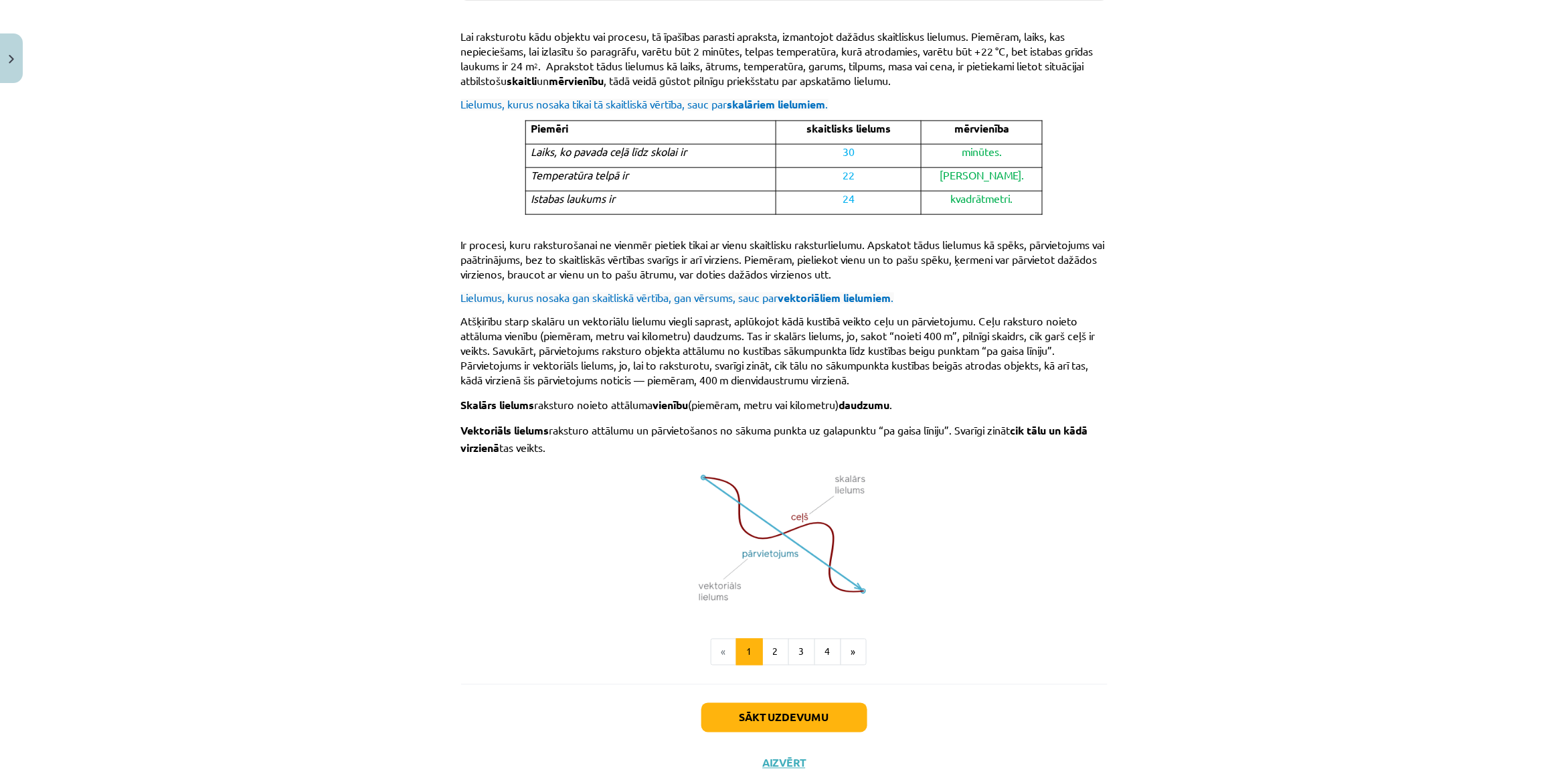
scroll to position [607, 0]
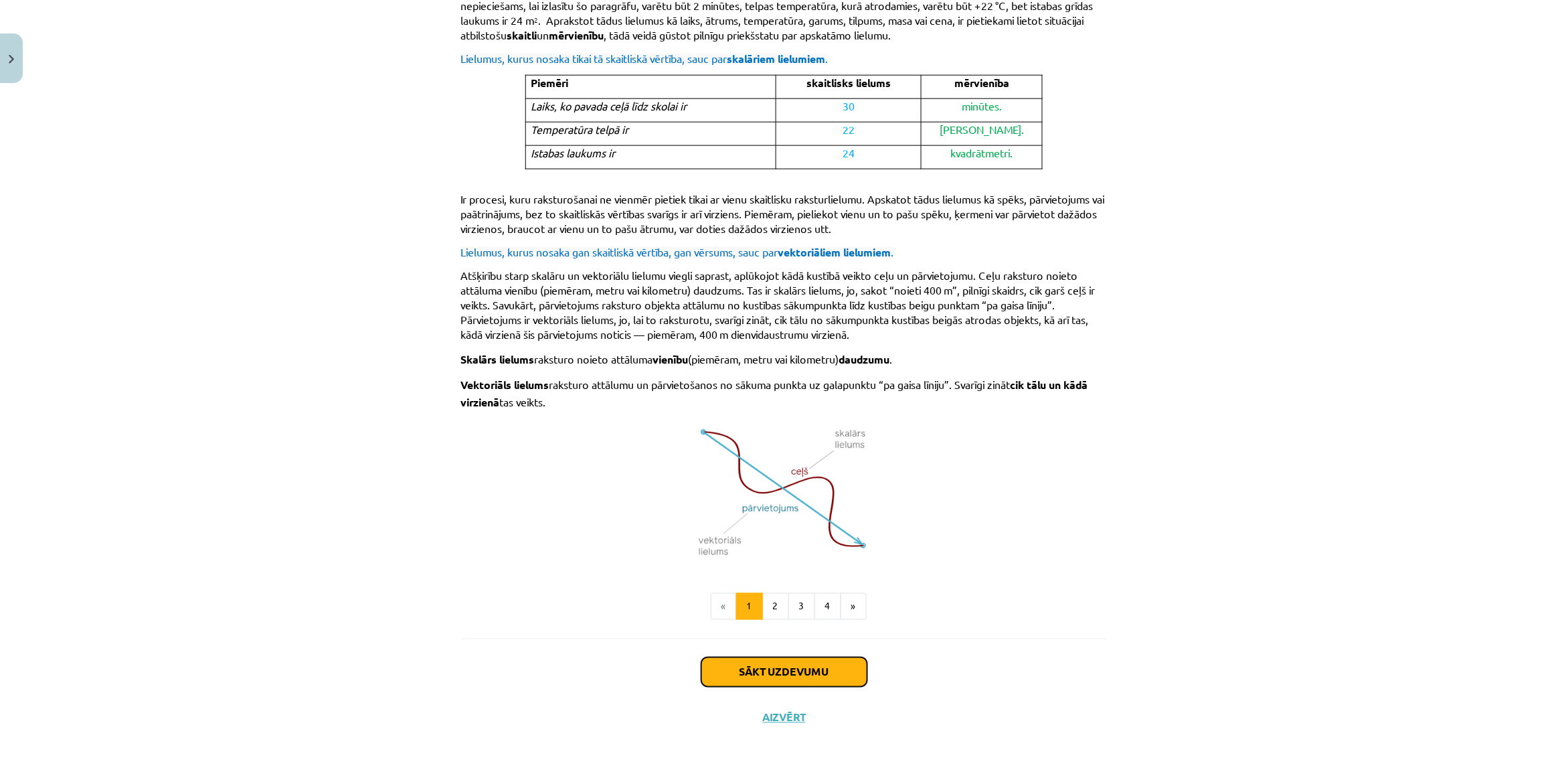
click at [812, 667] on button "Sākt uzdevumu" at bounding box center [784, 672] width 166 height 30
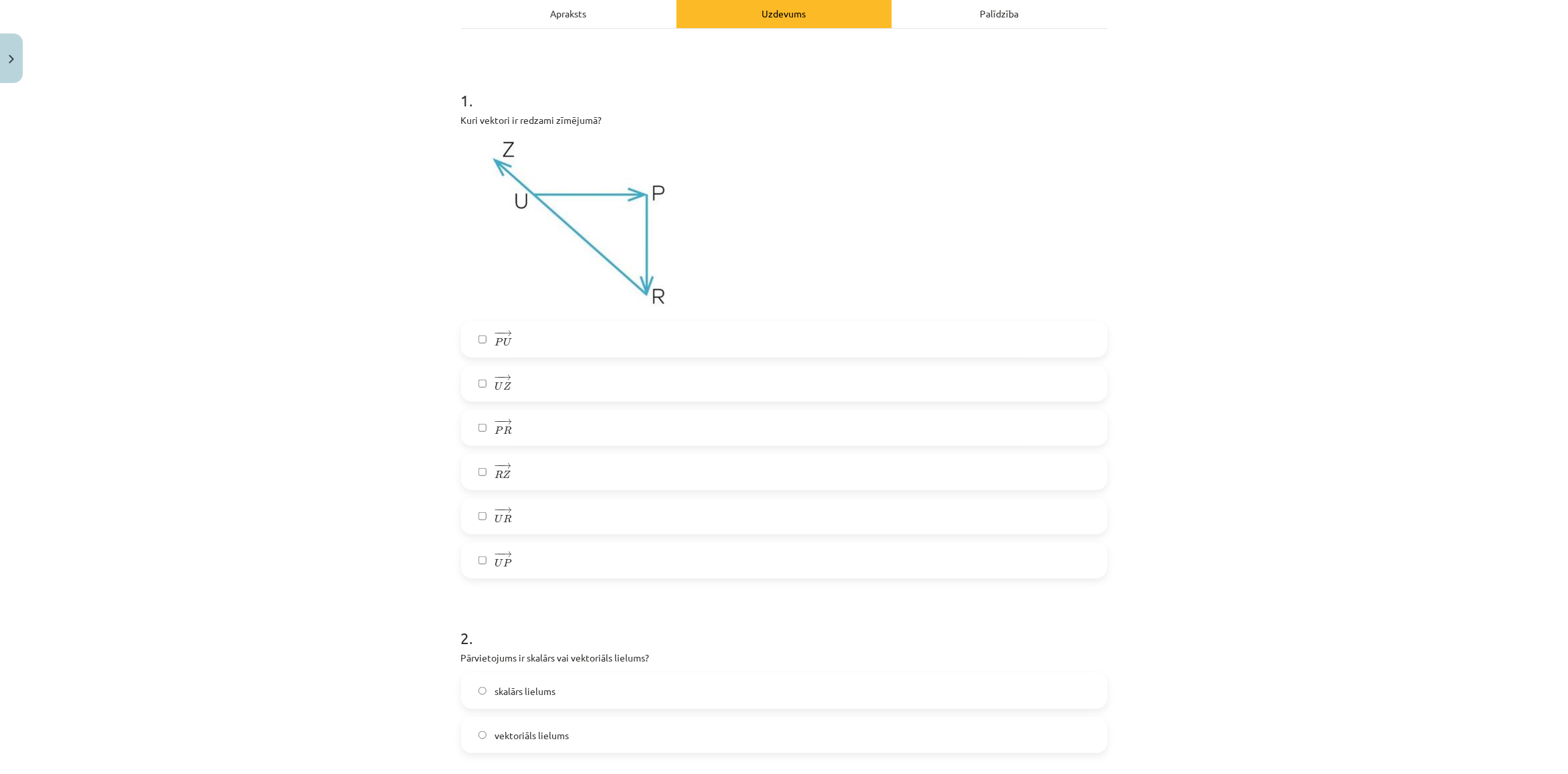
scroll to position [201, 0]
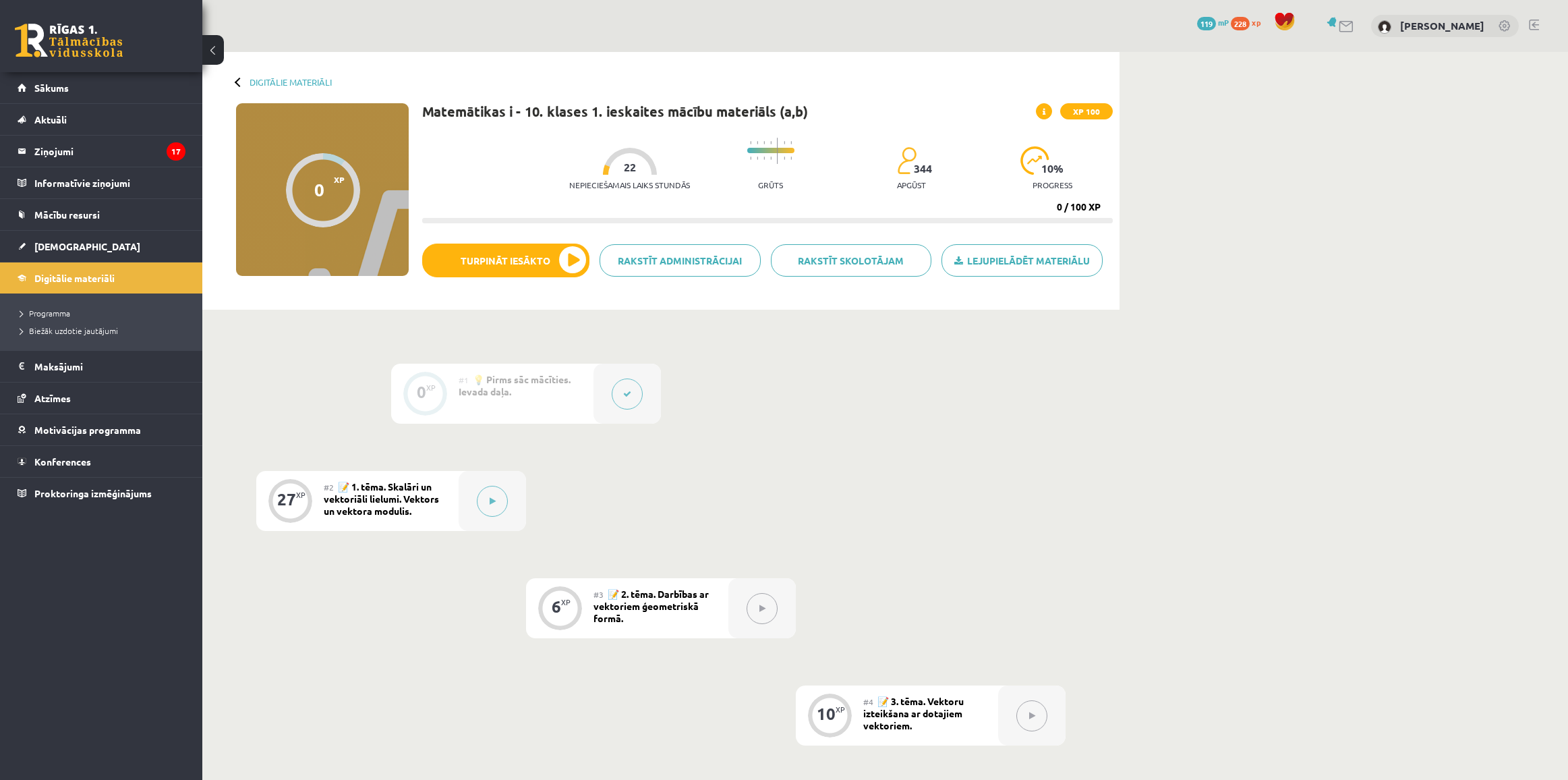
click at [557, 270] on button "Turpināt iesākto" at bounding box center [505, 261] width 167 height 34
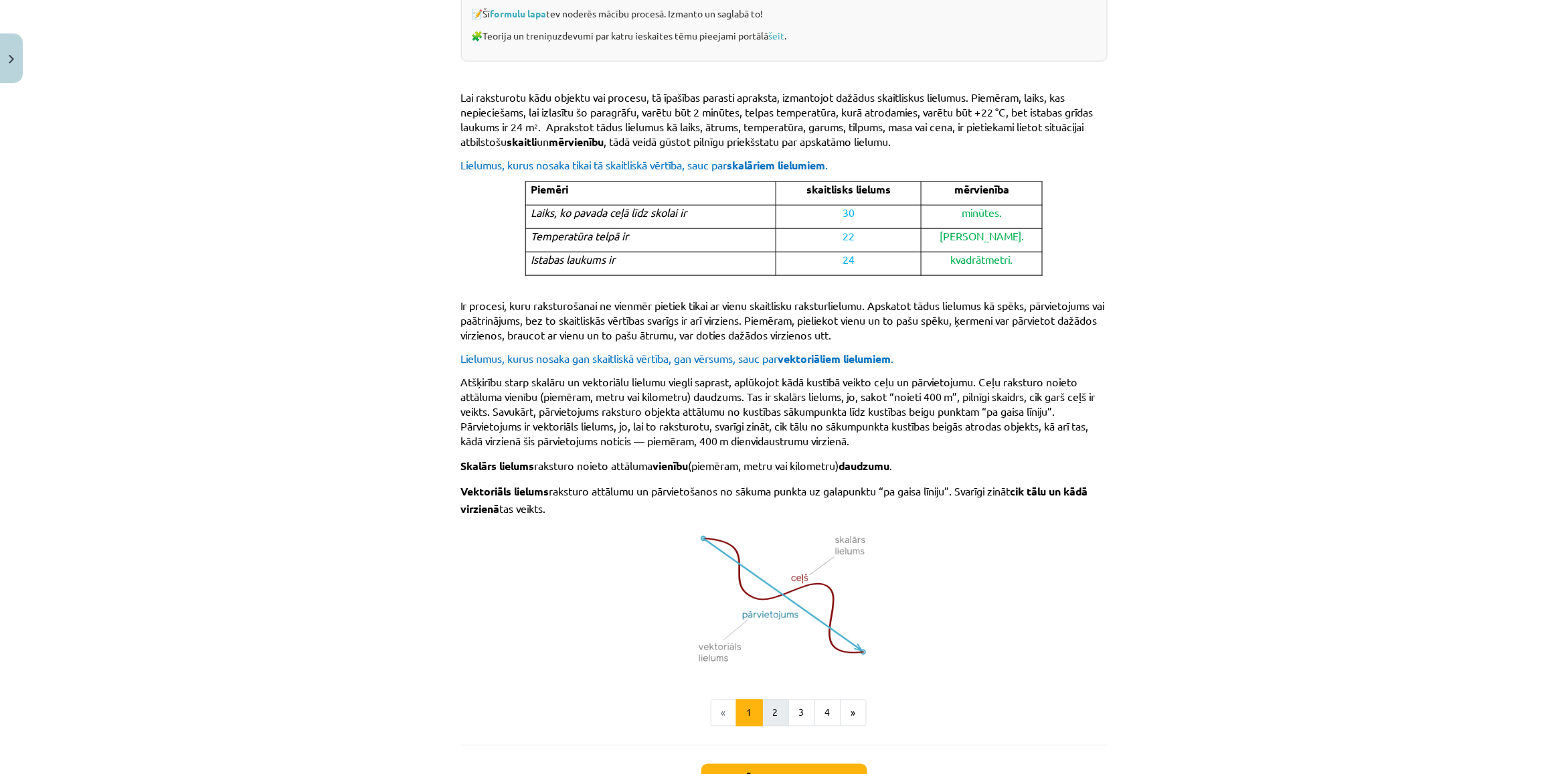
scroll to position [502, 0]
click at [768, 711] on button "2" at bounding box center [776, 710] width 27 height 27
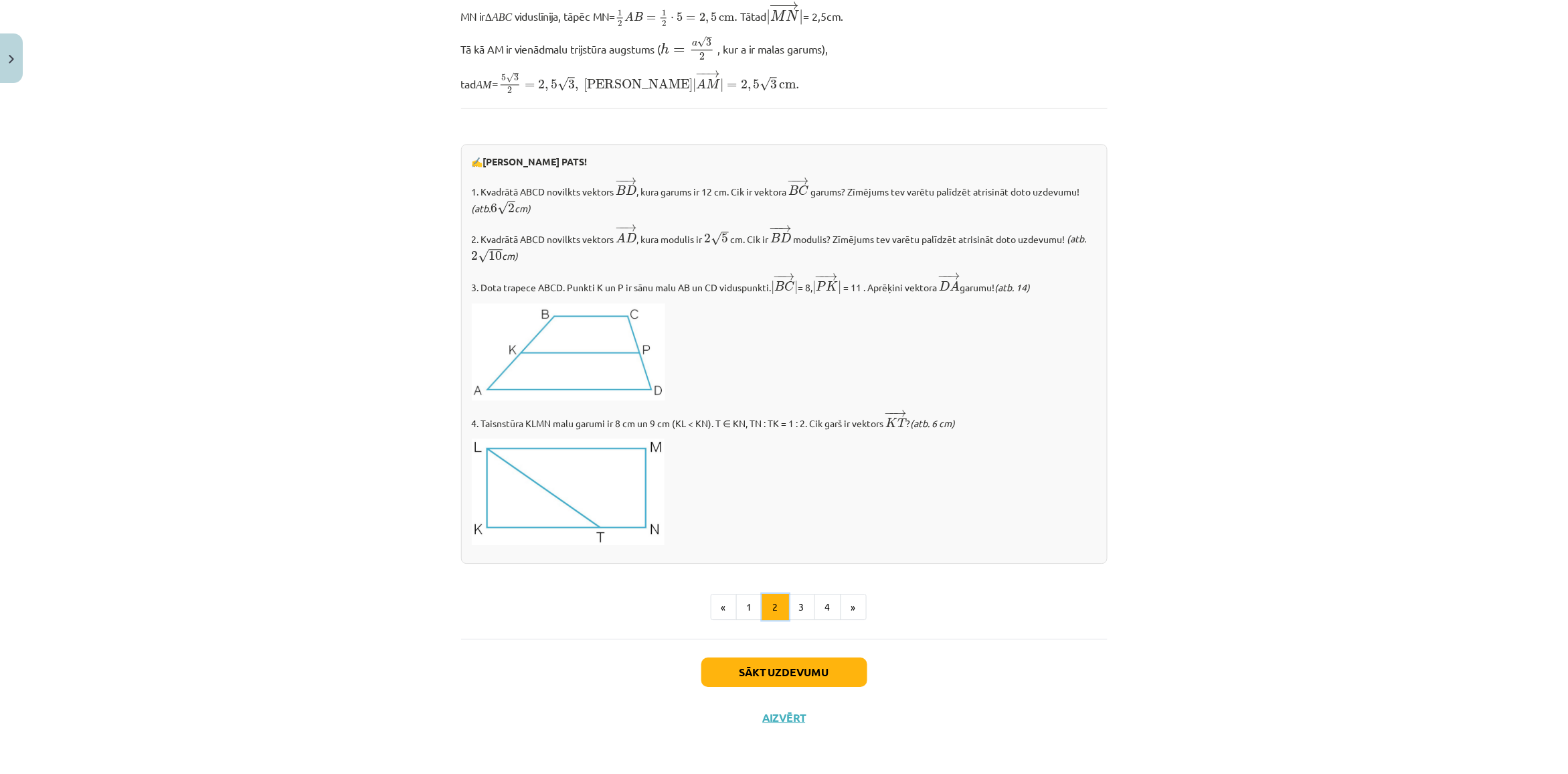
scroll to position [1311, 0]
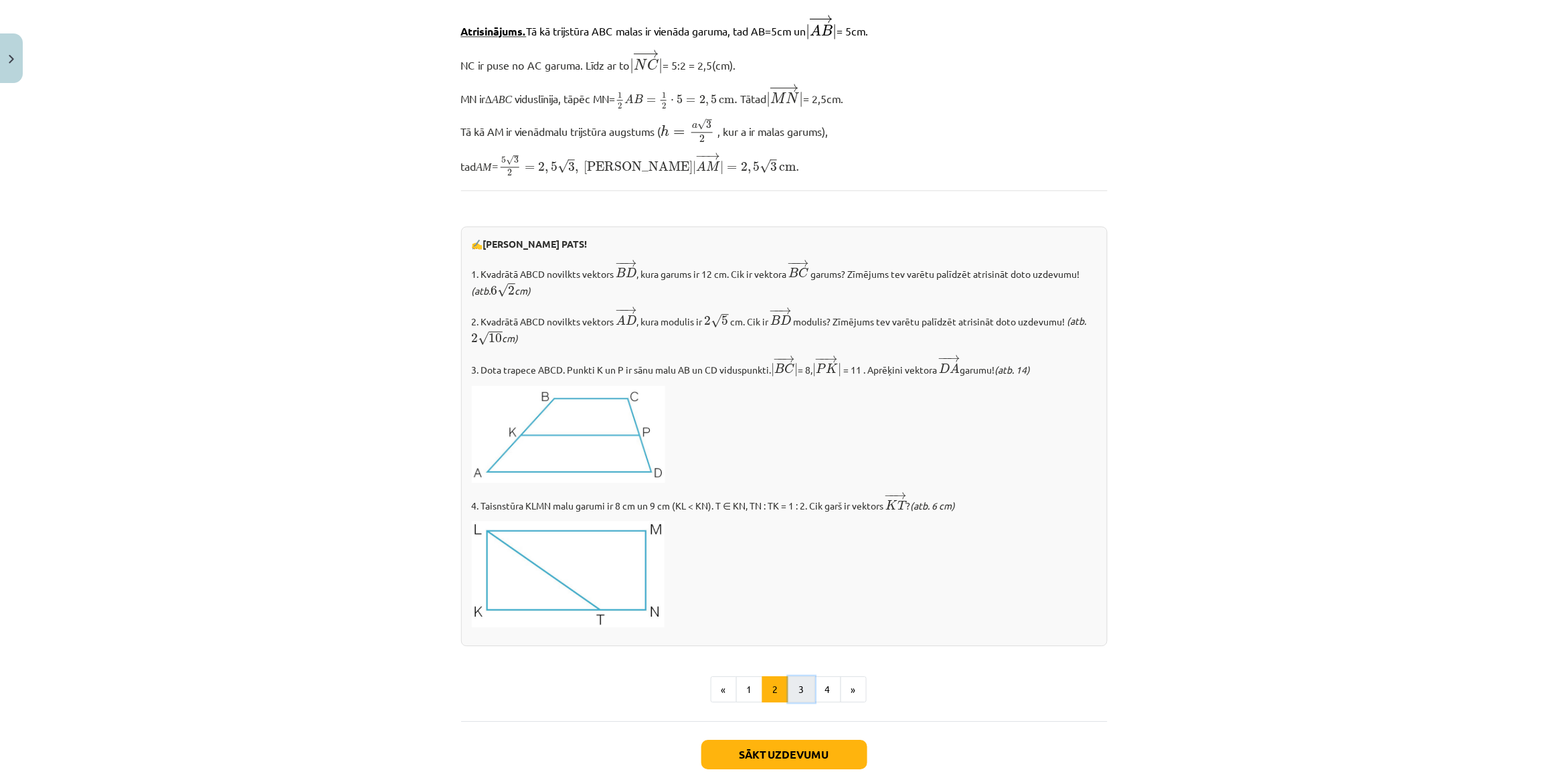
click at [804, 686] on button "3" at bounding box center [801, 689] width 27 height 27
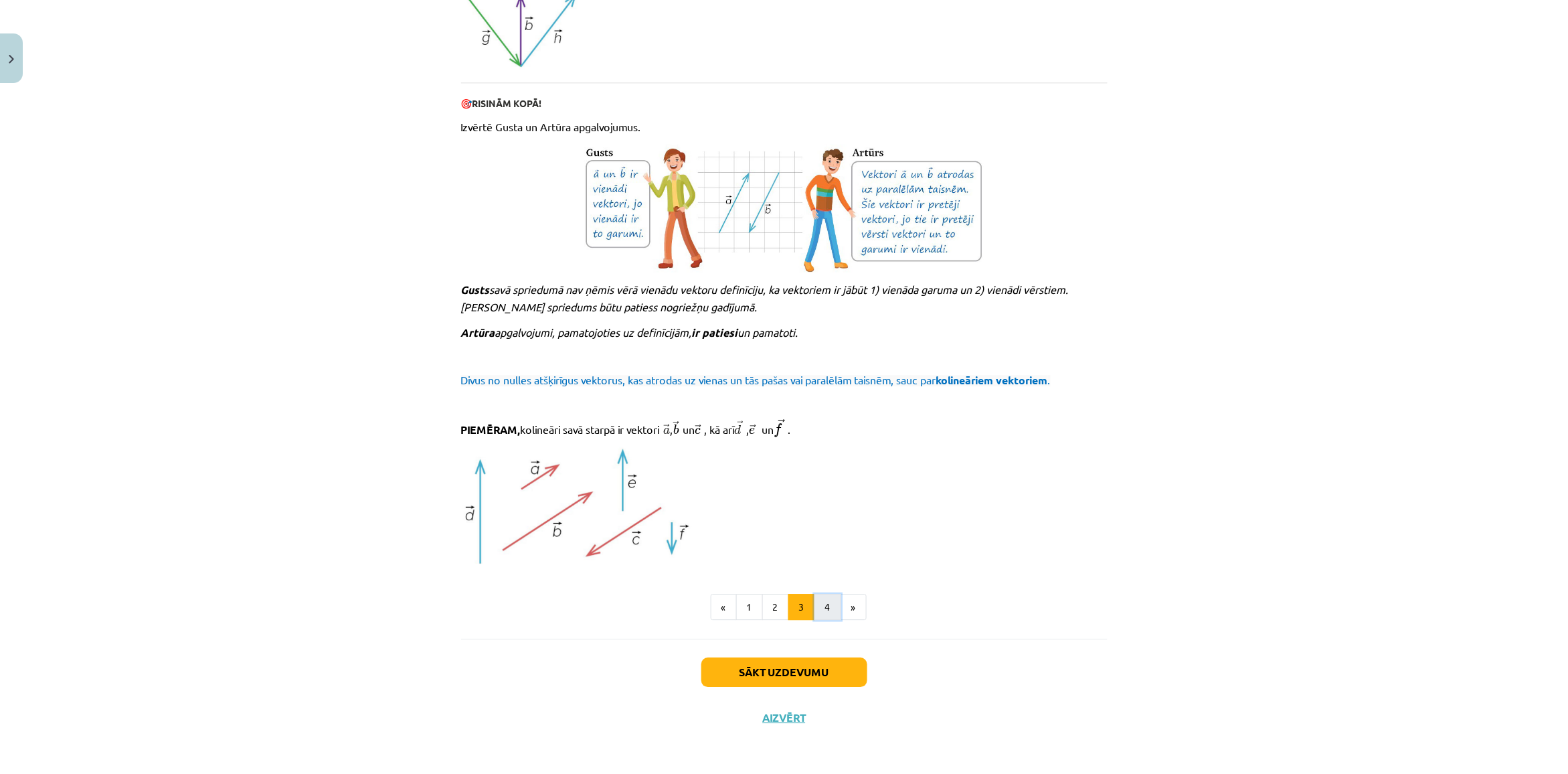
click at [820, 597] on button "4" at bounding box center [827, 607] width 27 height 27
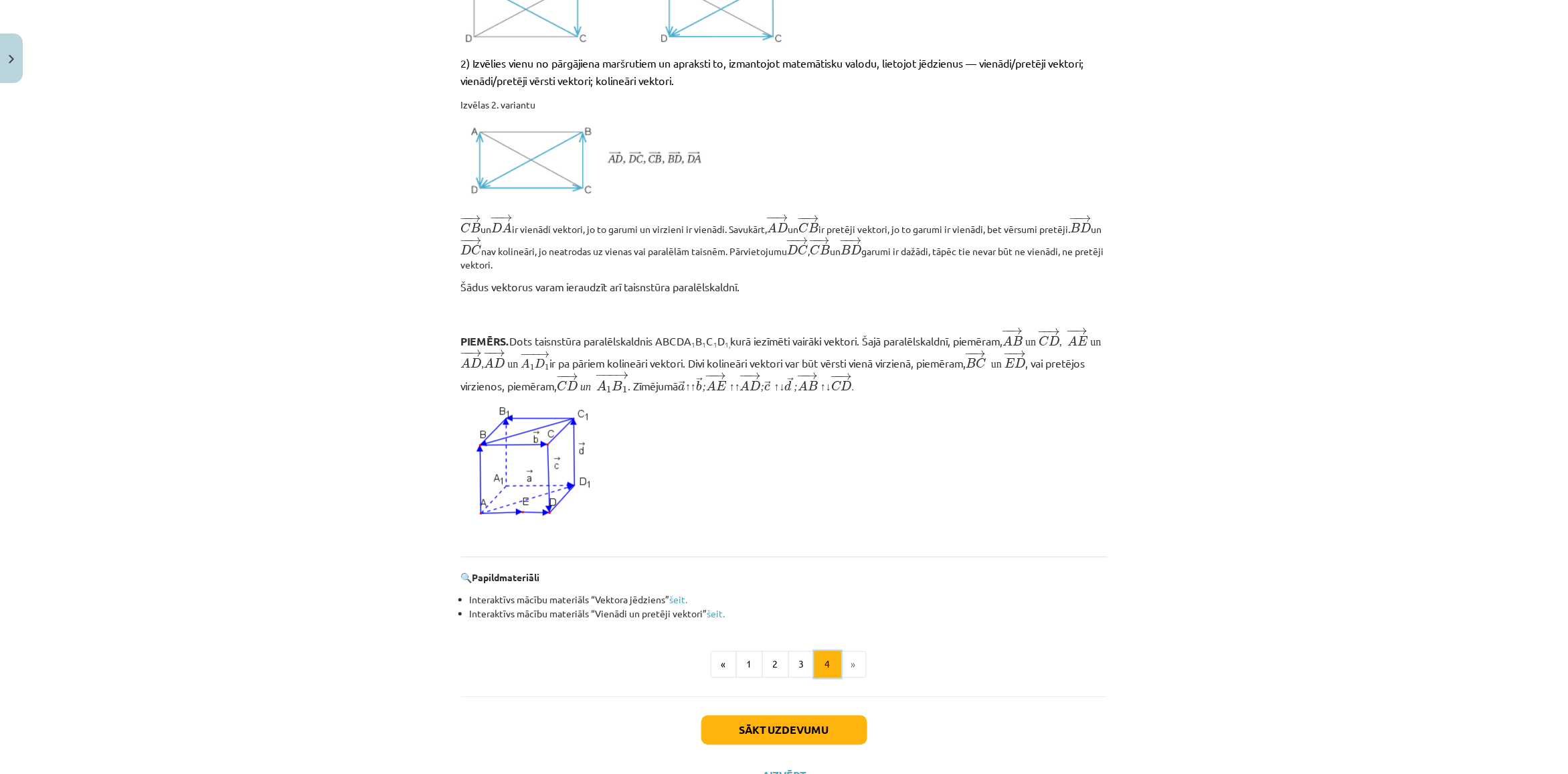
scroll to position [977, 0]
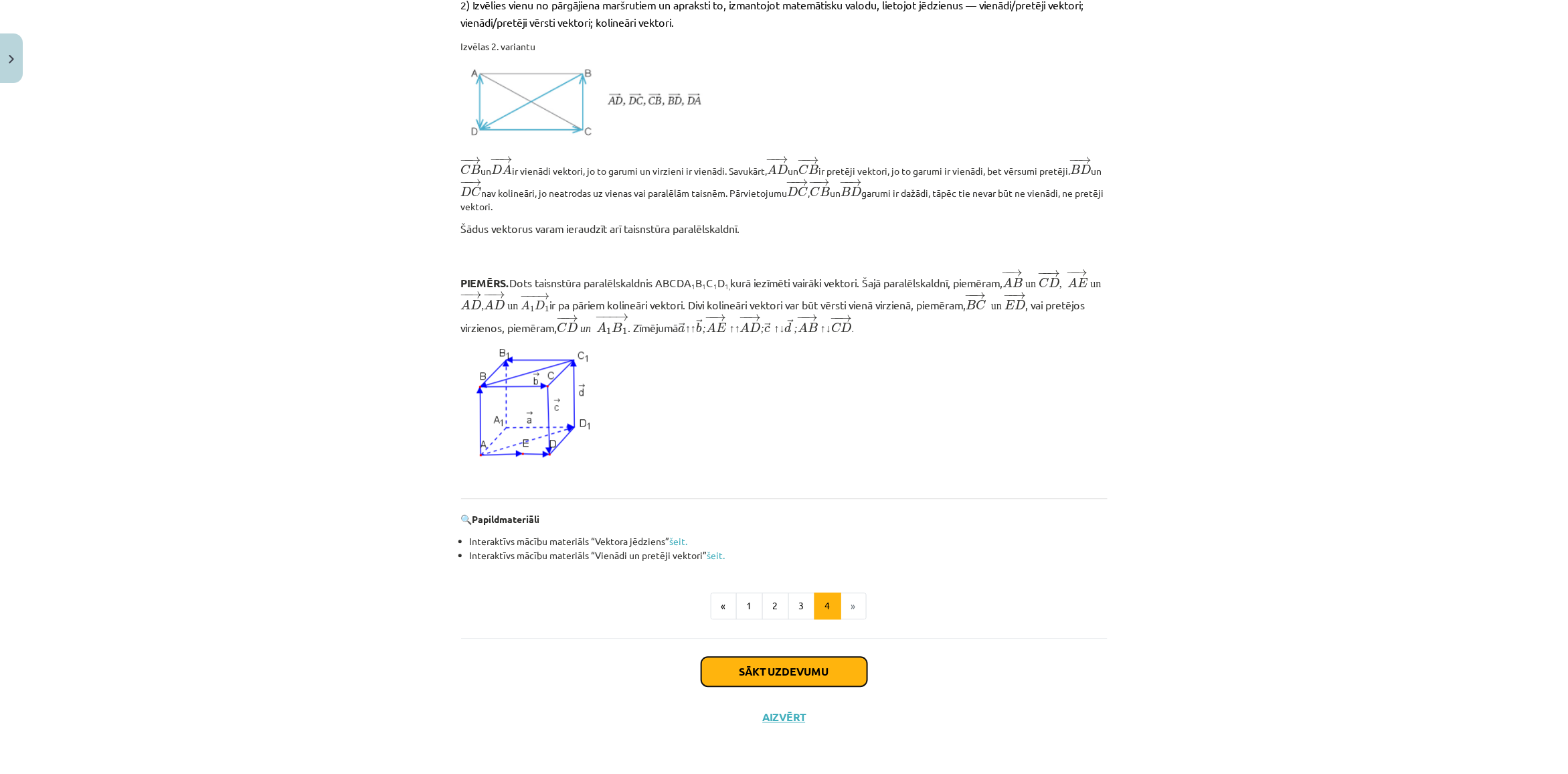
click at [774, 670] on button "Sākt uzdevumu" at bounding box center [784, 672] width 166 height 30
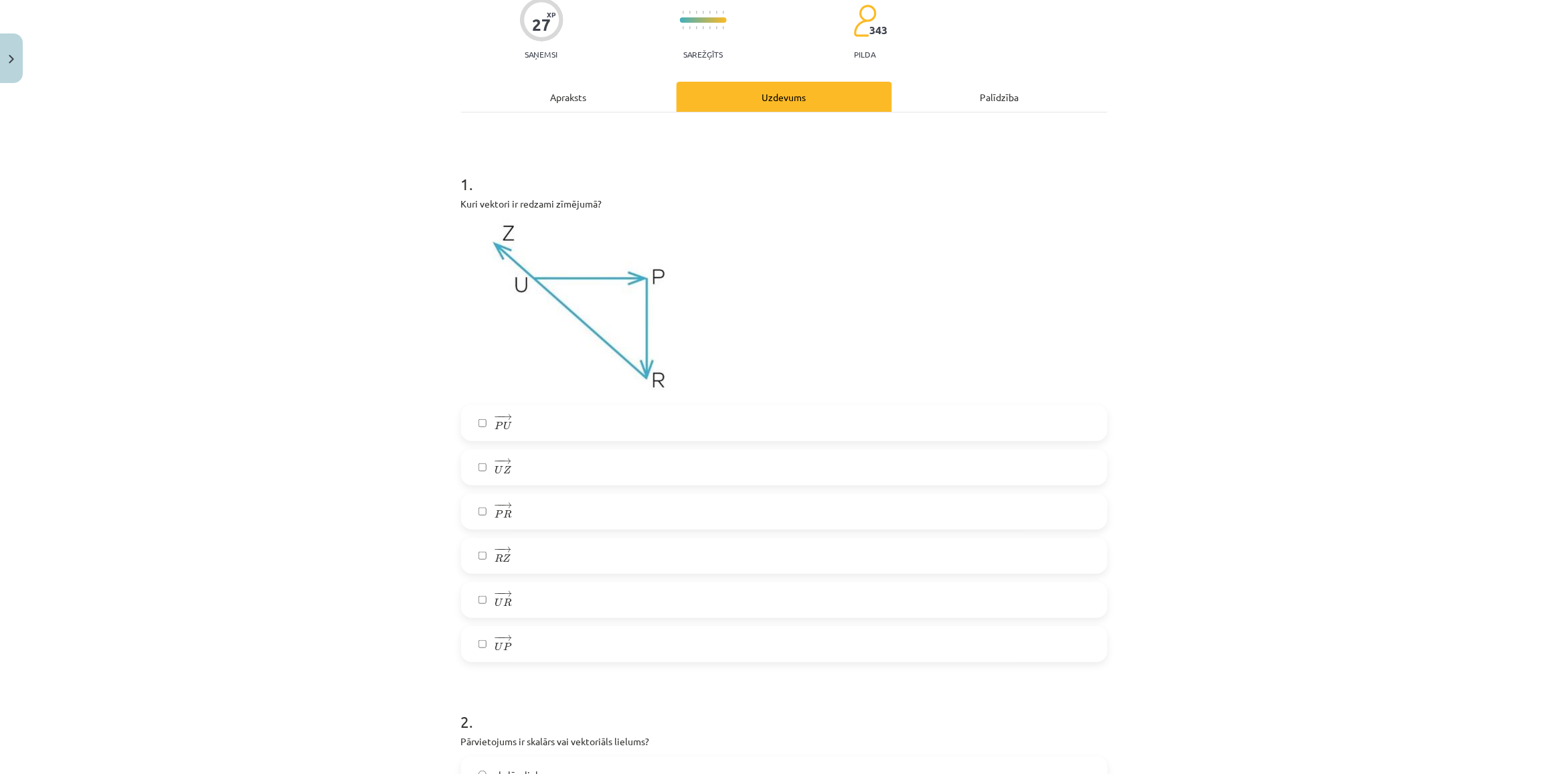
scroll to position [117, 0]
click at [472, 587] on label "− − → U R U R →" at bounding box center [784, 598] width 643 height 33
click at [473, 558] on label "− − → R Z R Z →" at bounding box center [784, 553] width 643 height 33
click at [482, 429] on label "− − → P U P U →" at bounding box center [784, 421] width 643 height 33
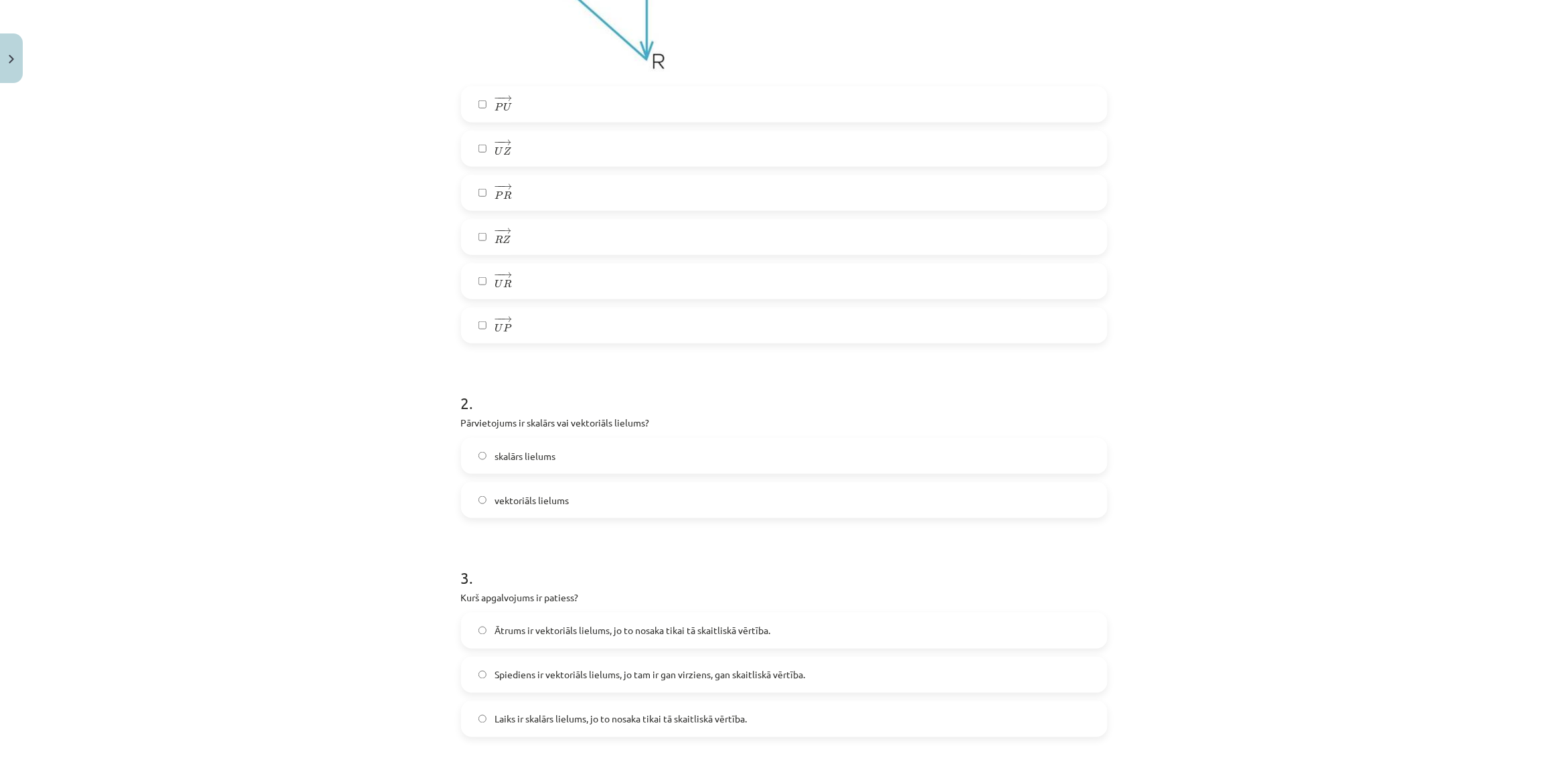
scroll to position [451, 0]
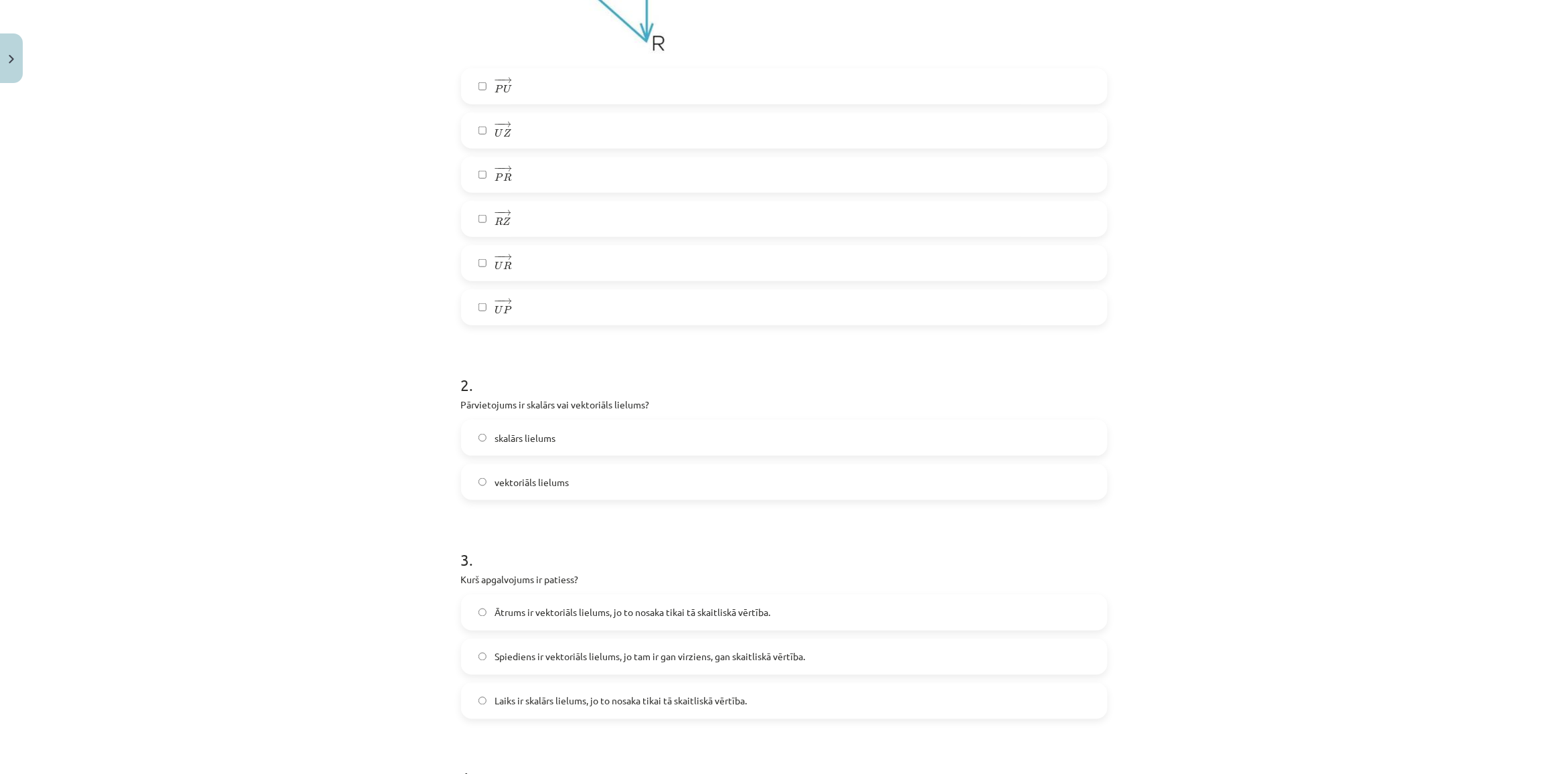
click at [479, 445] on label "skalārs lielums" at bounding box center [784, 437] width 643 height 33
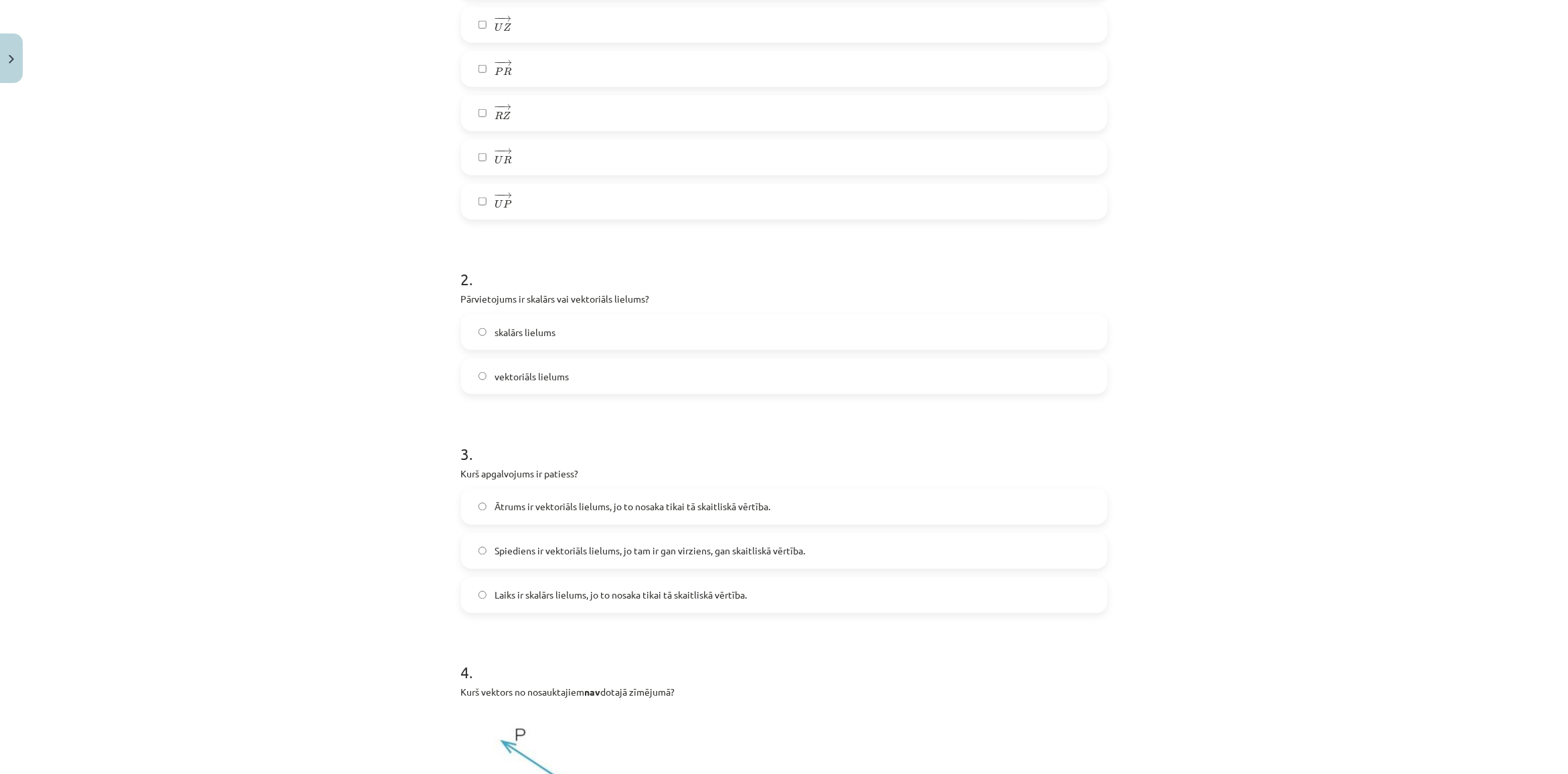
scroll to position [619, 0]
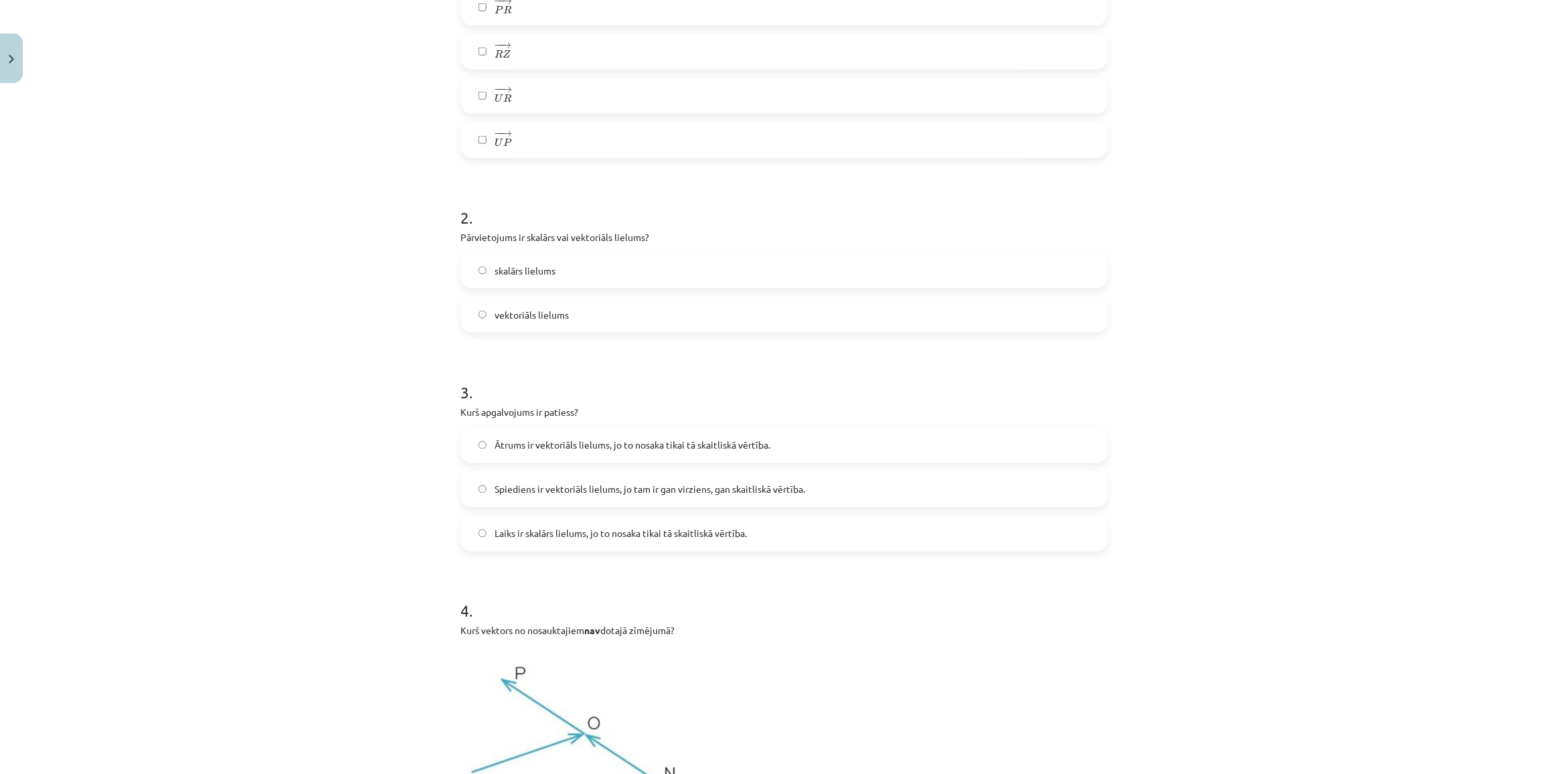
click at [464, 449] on label "Ātrums ir vektoriāls lielums, jo to nosaka tikai tā skaitliskā vērtība." at bounding box center [784, 445] width 643 height 33
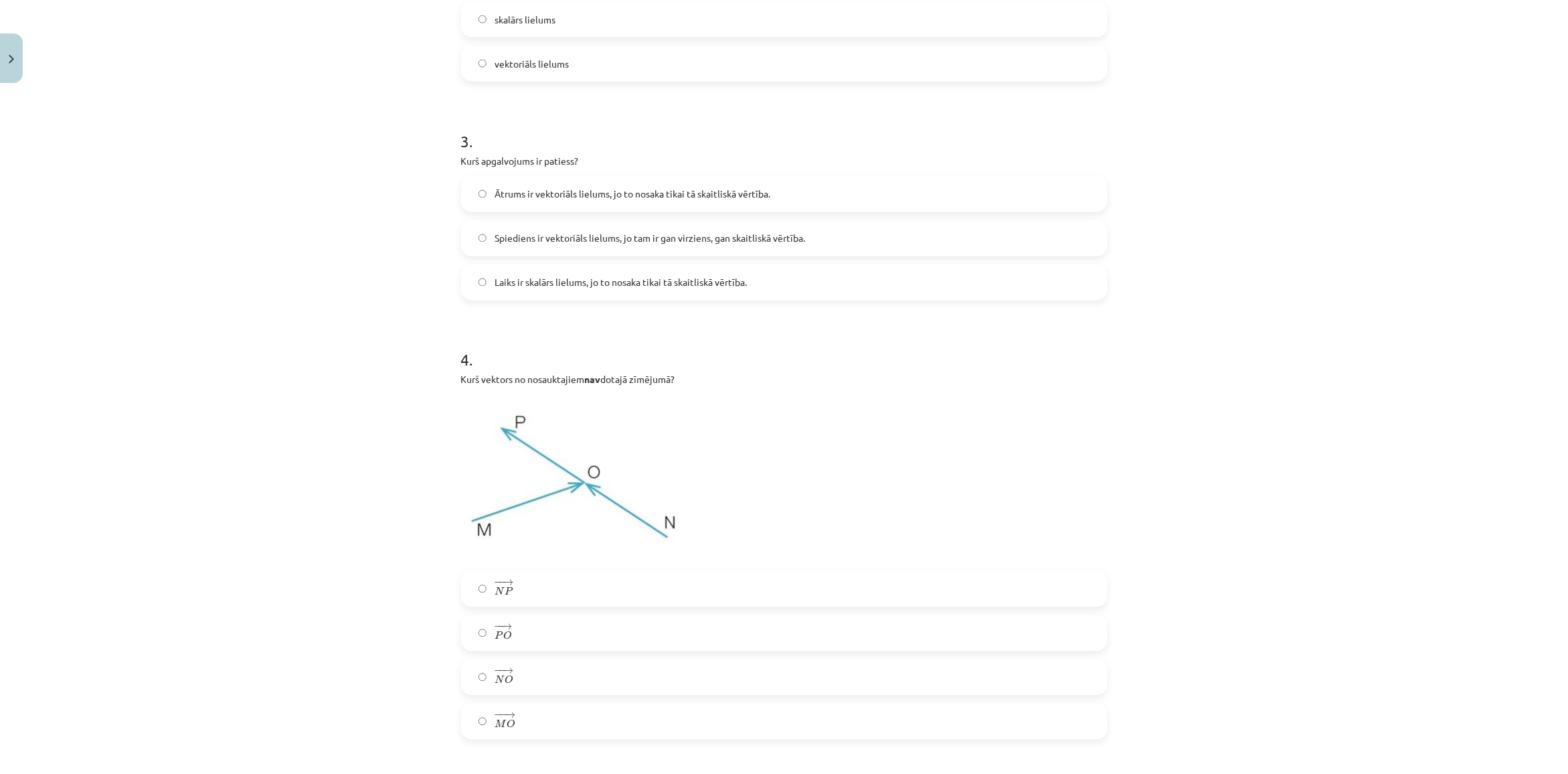
scroll to position [954, 0]
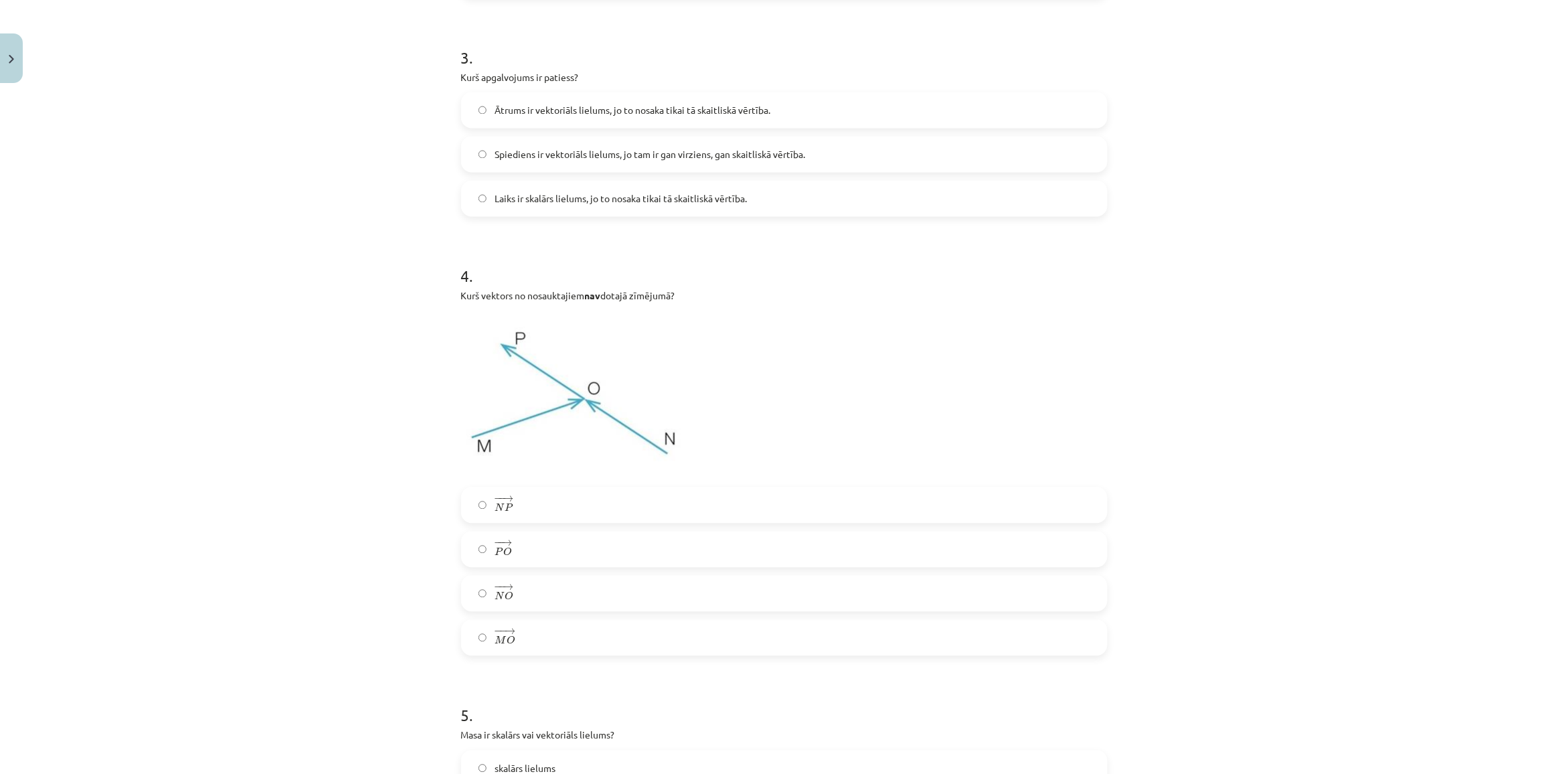
click at [619, 548] on label "− − → P O P O →" at bounding box center [784, 550] width 643 height 33
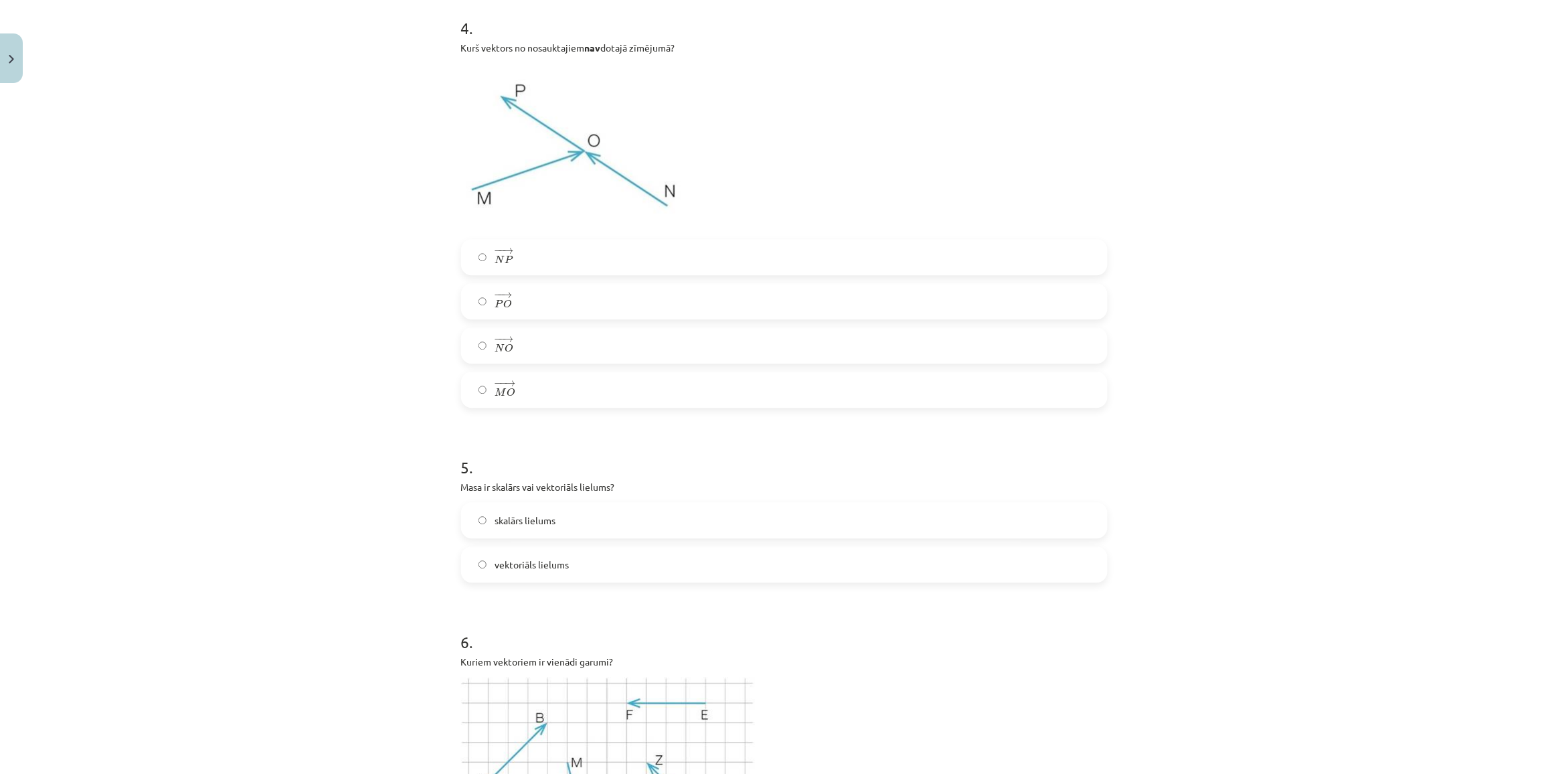
scroll to position [1204, 0]
click at [563, 553] on label "vektoriāls lielums" at bounding box center [784, 561] width 643 height 33
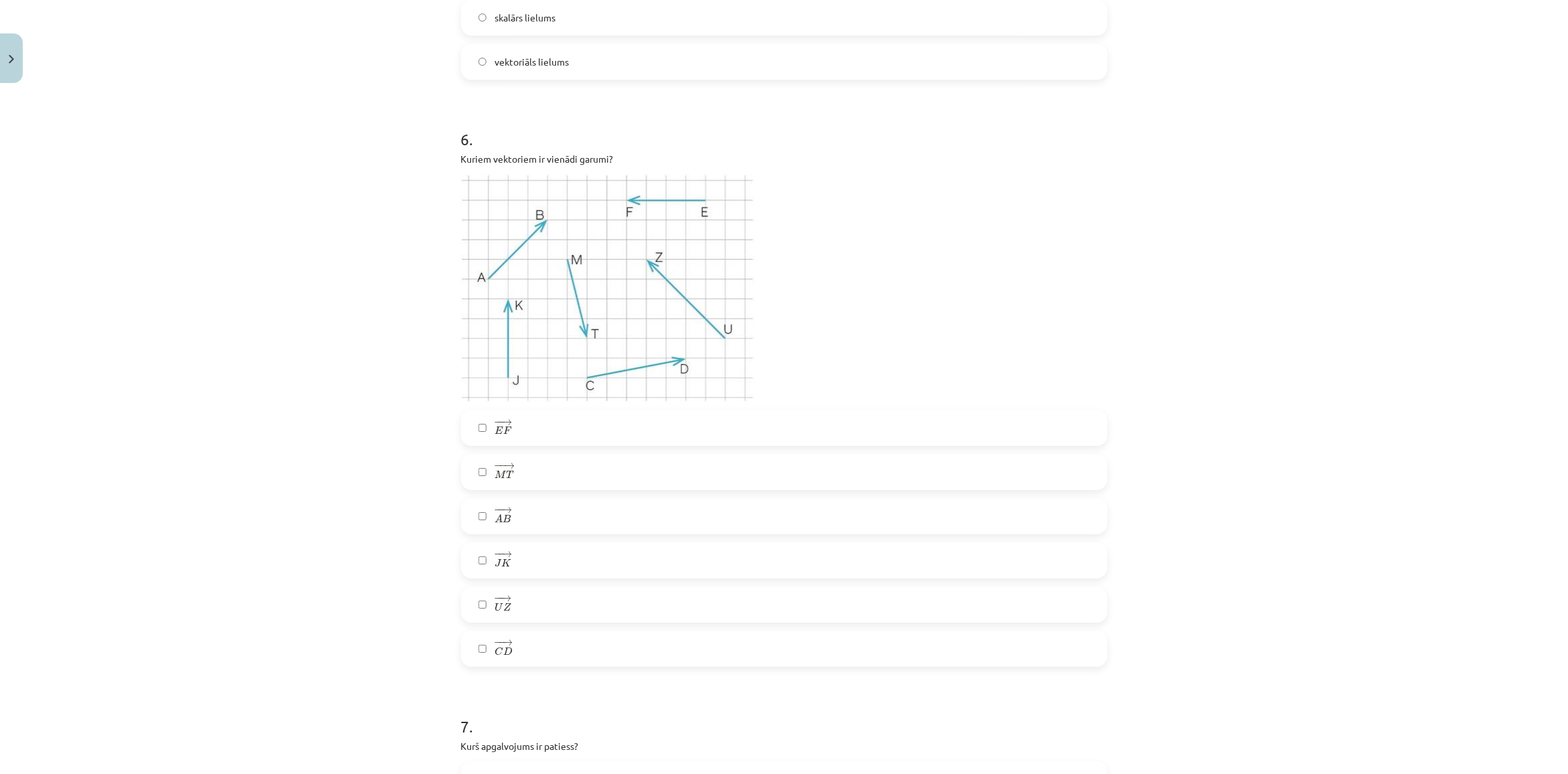
scroll to position [1707, 0]
click at [507, 514] on label "− − → A B A B →" at bounding box center [784, 514] width 643 height 33
click at [512, 558] on label "− − → J K J K →" at bounding box center [784, 558] width 643 height 33
click at [501, 417] on span "→" at bounding box center [507, 420] width 11 height 6
click at [494, 472] on span "M" at bounding box center [500, 472] width 11 height 9
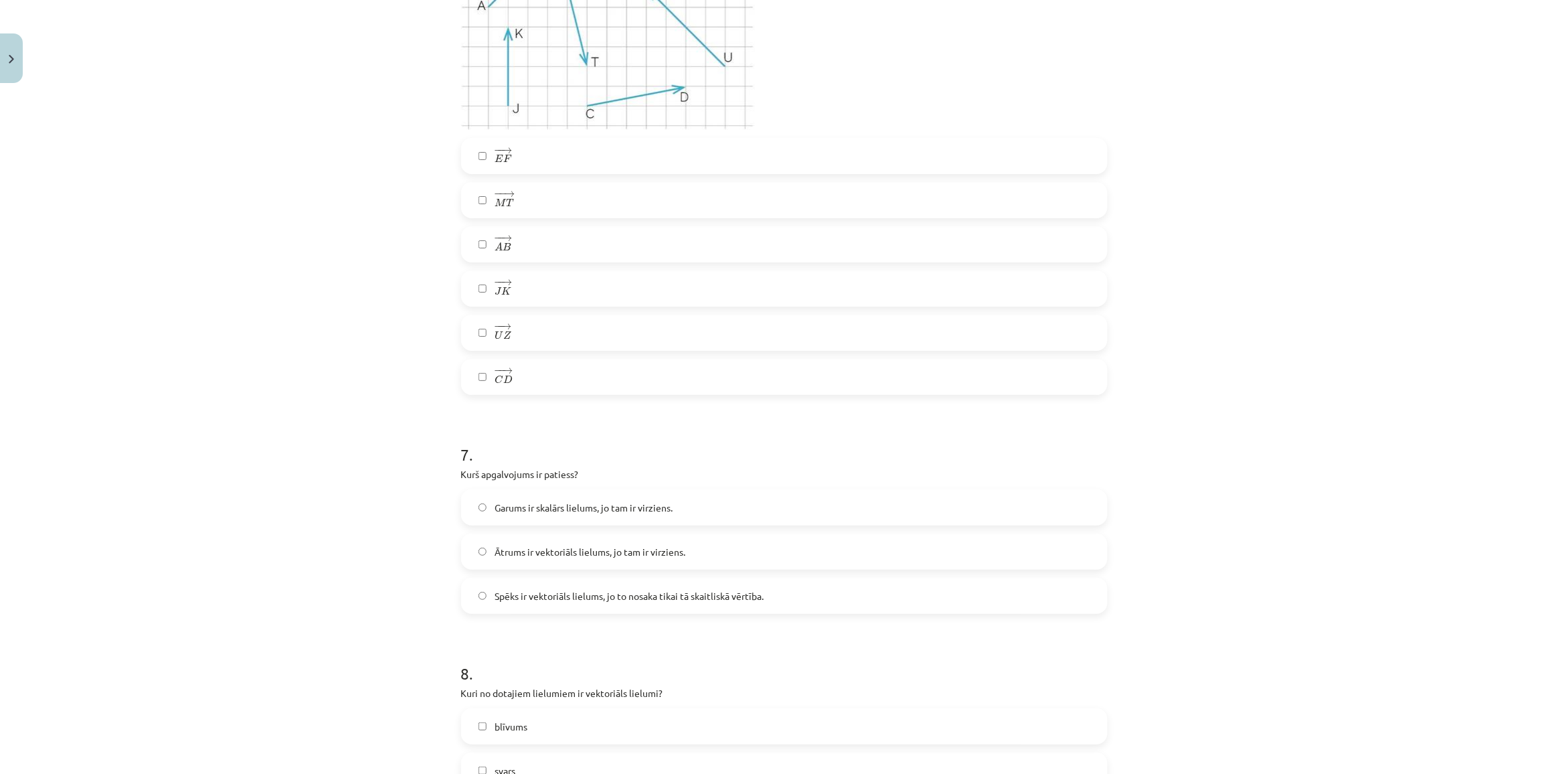
scroll to position [2042, 0]
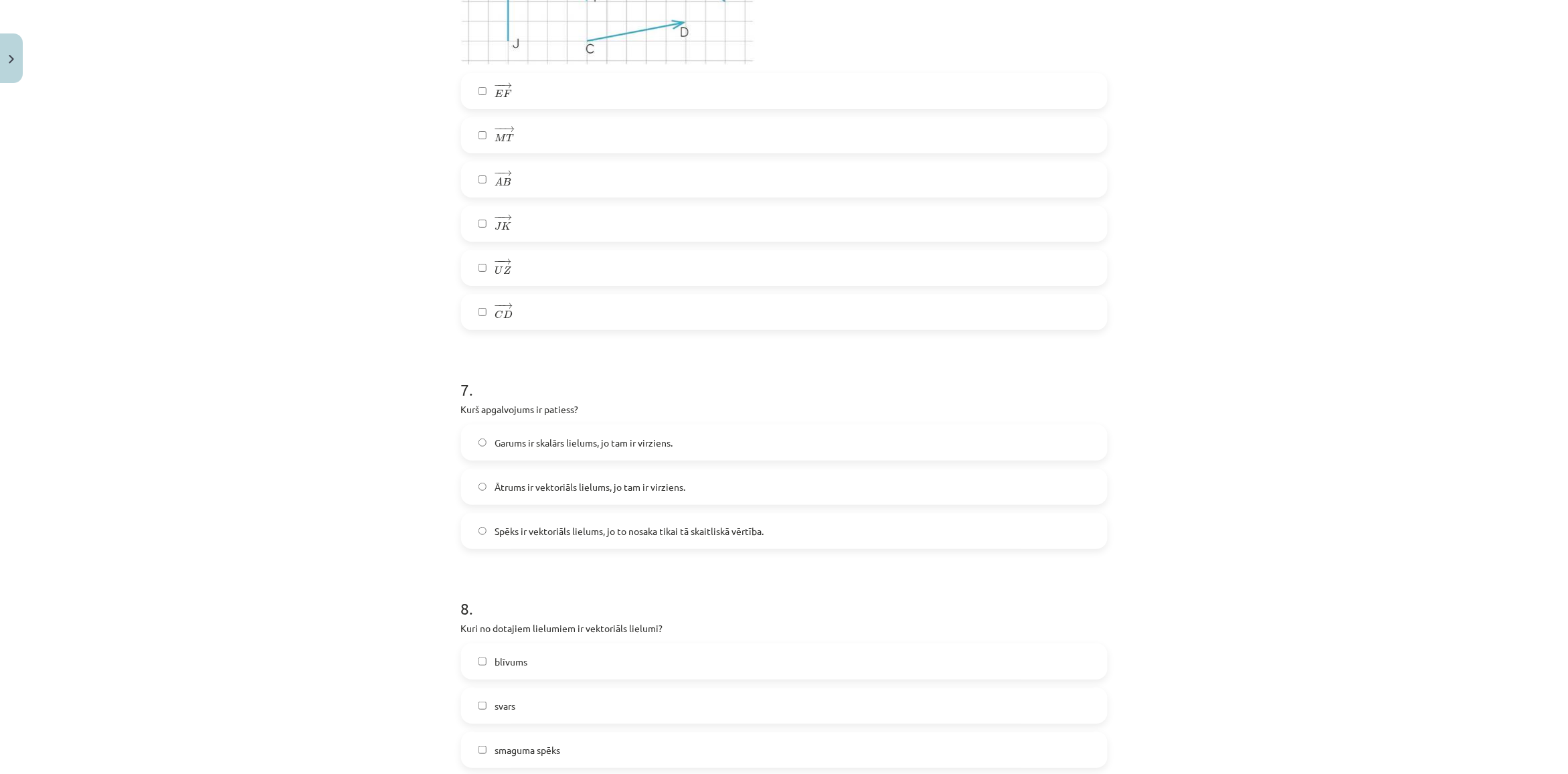
click at [530, 526] on span "Spēks ir vektoriāls lielums, jo to nosaka tikai tā skaitliskā vērtība." at bounding box center [628, 531] width 269 height 14
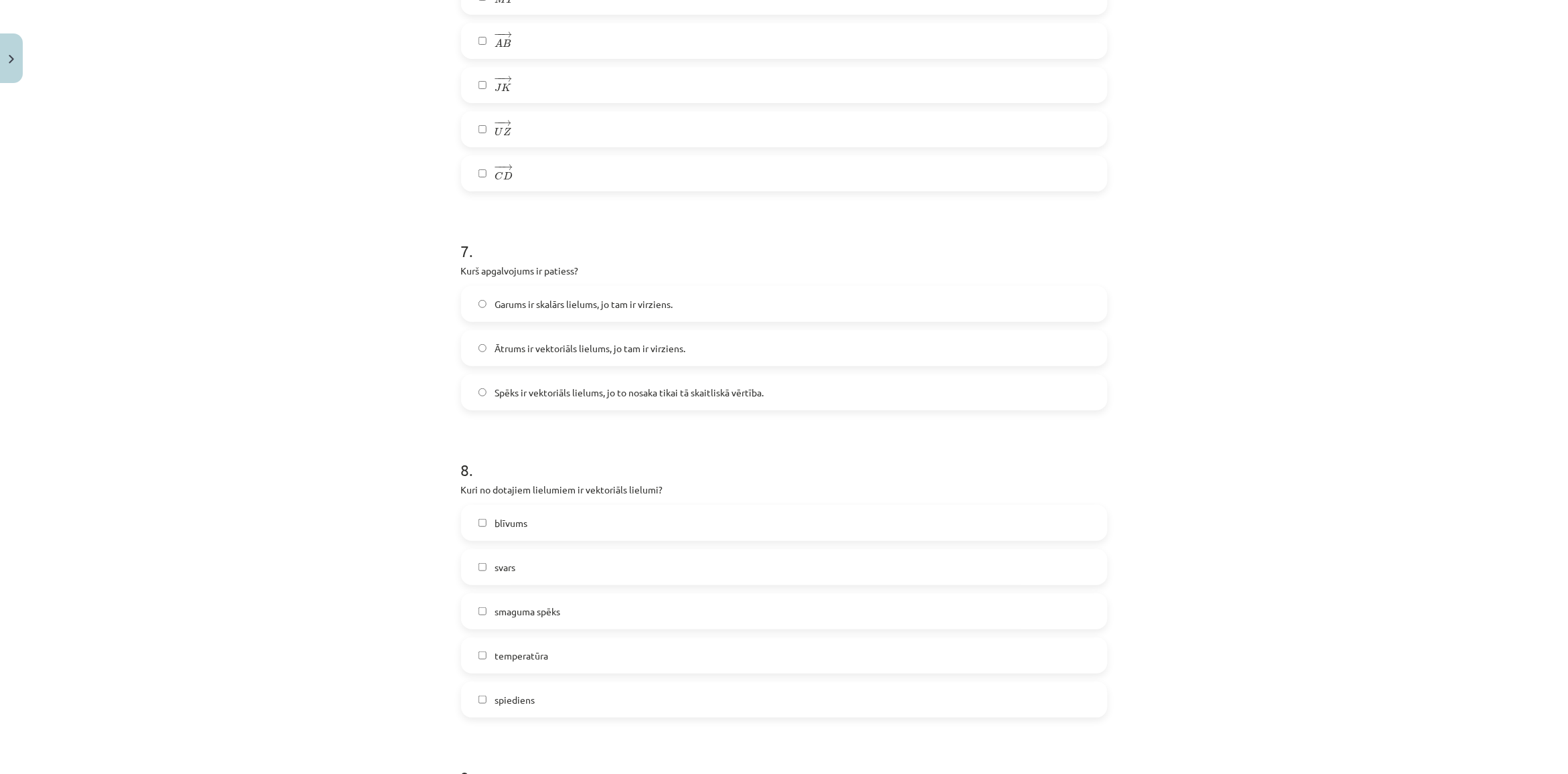
scroll to position [2208, 0]
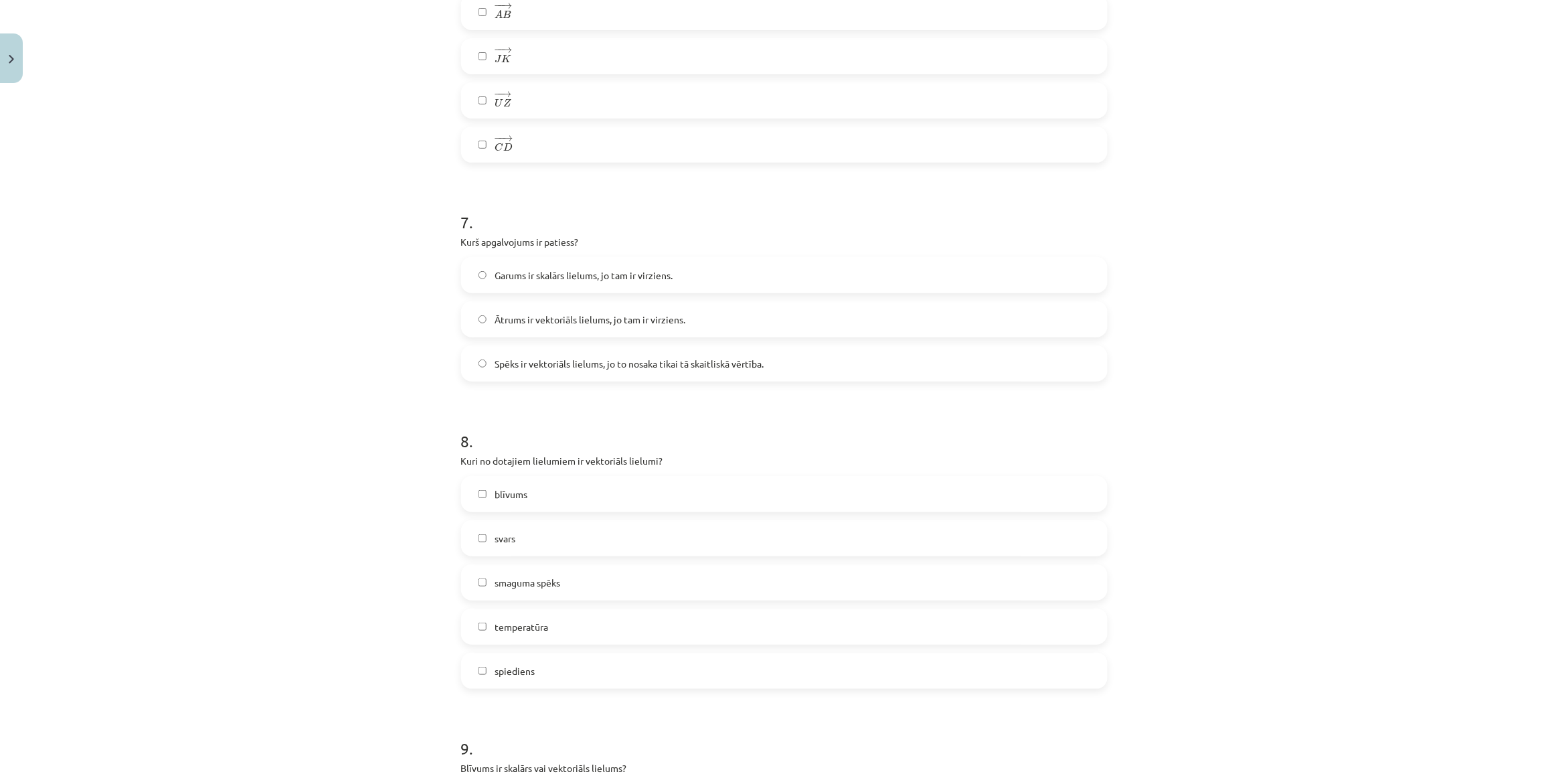
click at [507, 539] on span "svars" at bounding box center [505, 538] width 21 height 14
click at [516, 489] on span "blīvums" at bounding box center [510, 494] width 32 height 14
click at [516, 576] on span "smaguma spēks" at bounding box center [527, 583] width 66 height 14
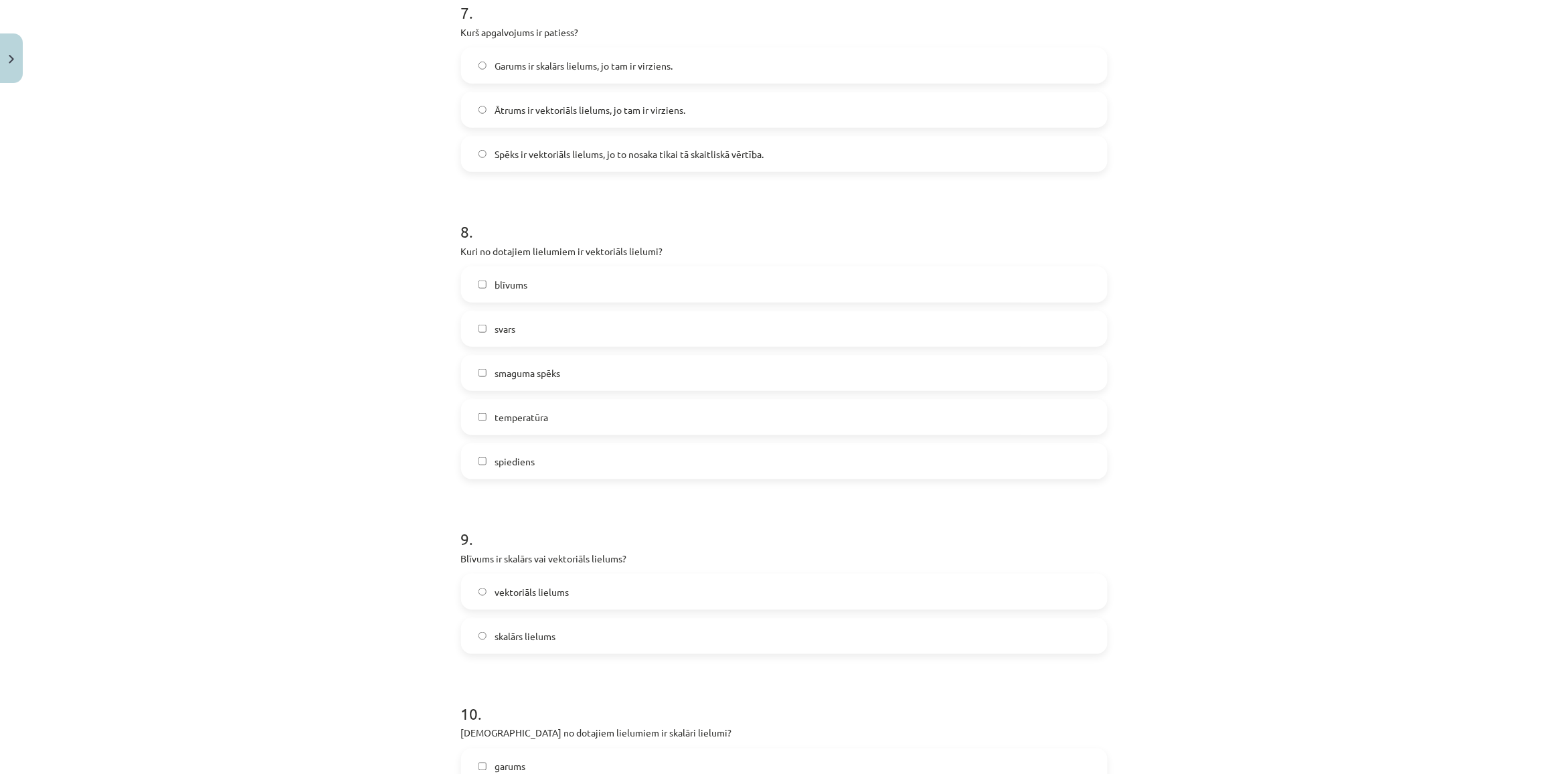
scroll to position [2543, 0]
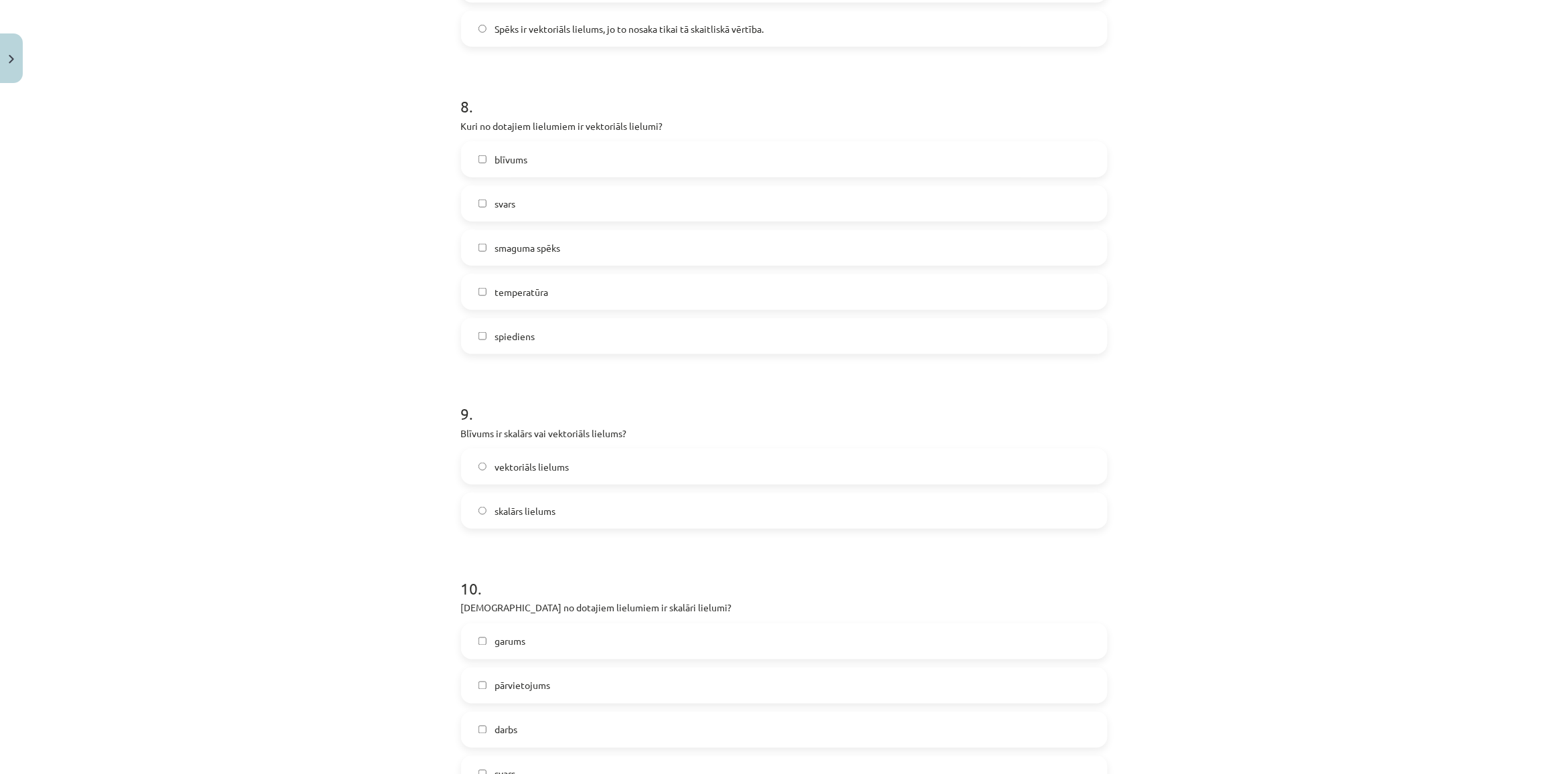
click at [519, 512] on span "skalārs lielums" at bounding box center [524, 511] width 60 height 14
click at [522, 470] on span "vektoriāls lielums" at bounding box center [531, 467] width 74 height 14
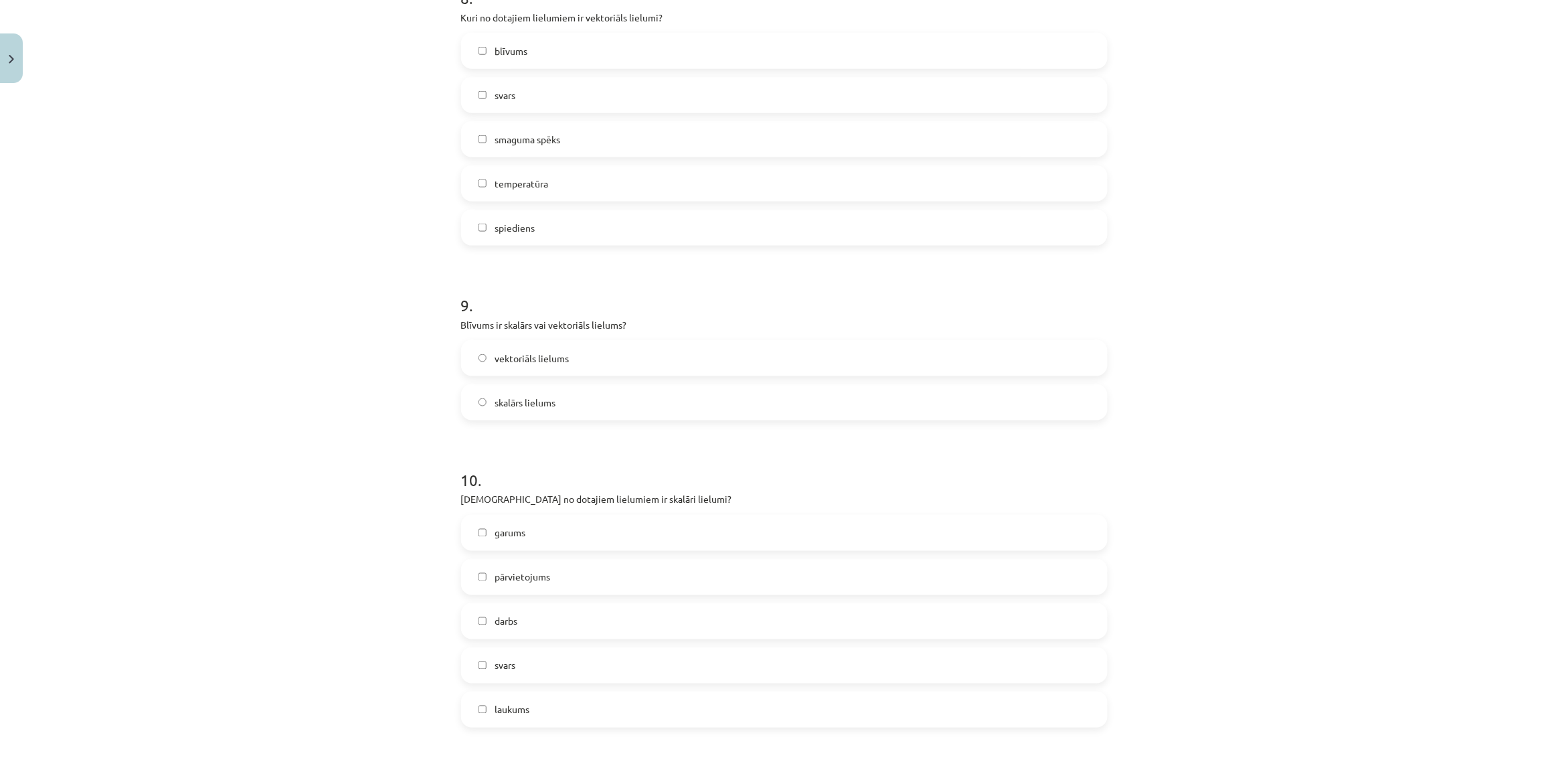
scroll to position [2710, 0]
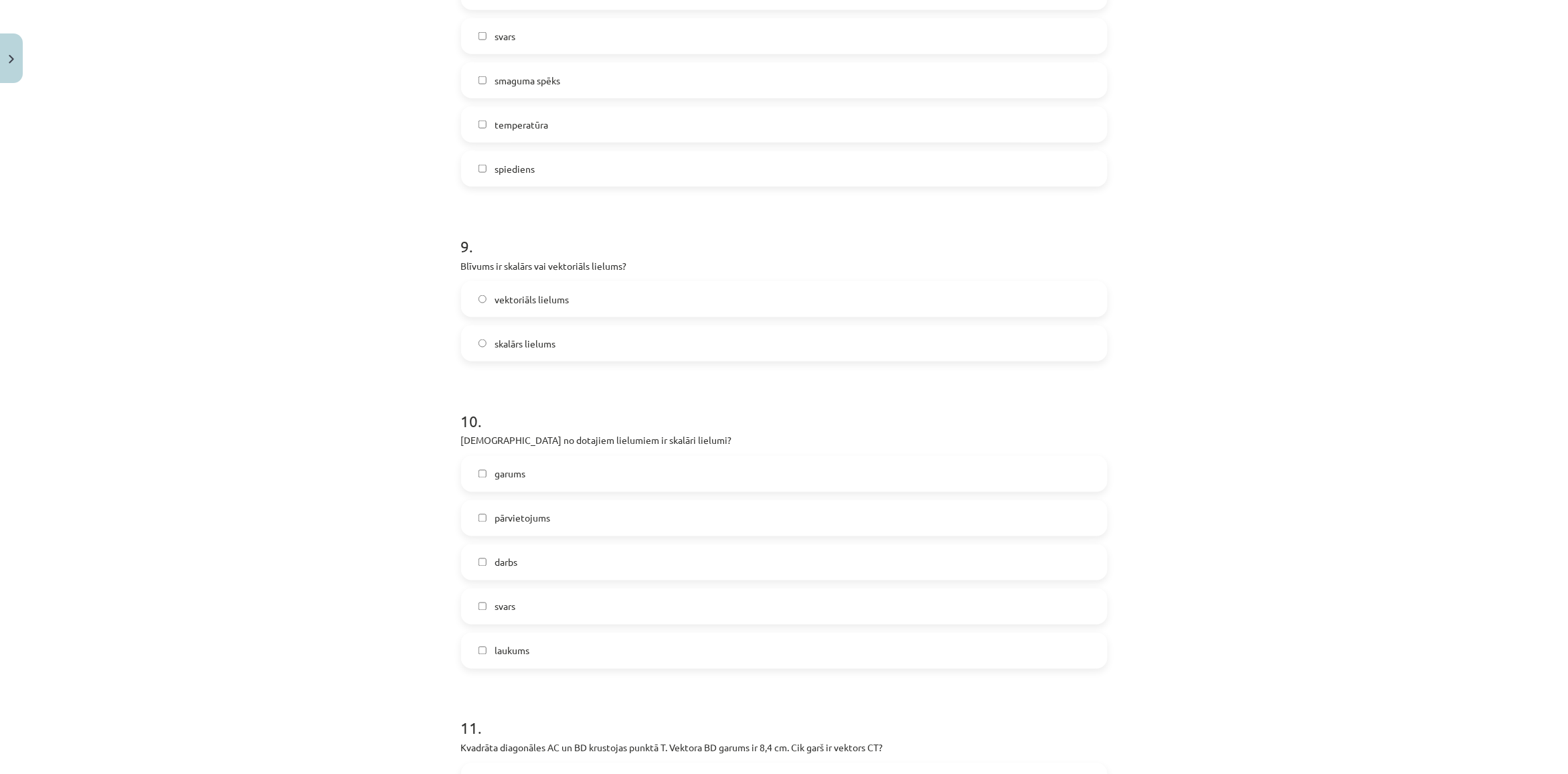
click at [517, 554] on label "darbs" at bounding box center [784, 562] width 643 height 33
click at [515, 596] on label "svars" at bounding box center [784, 607] width 643 height 33
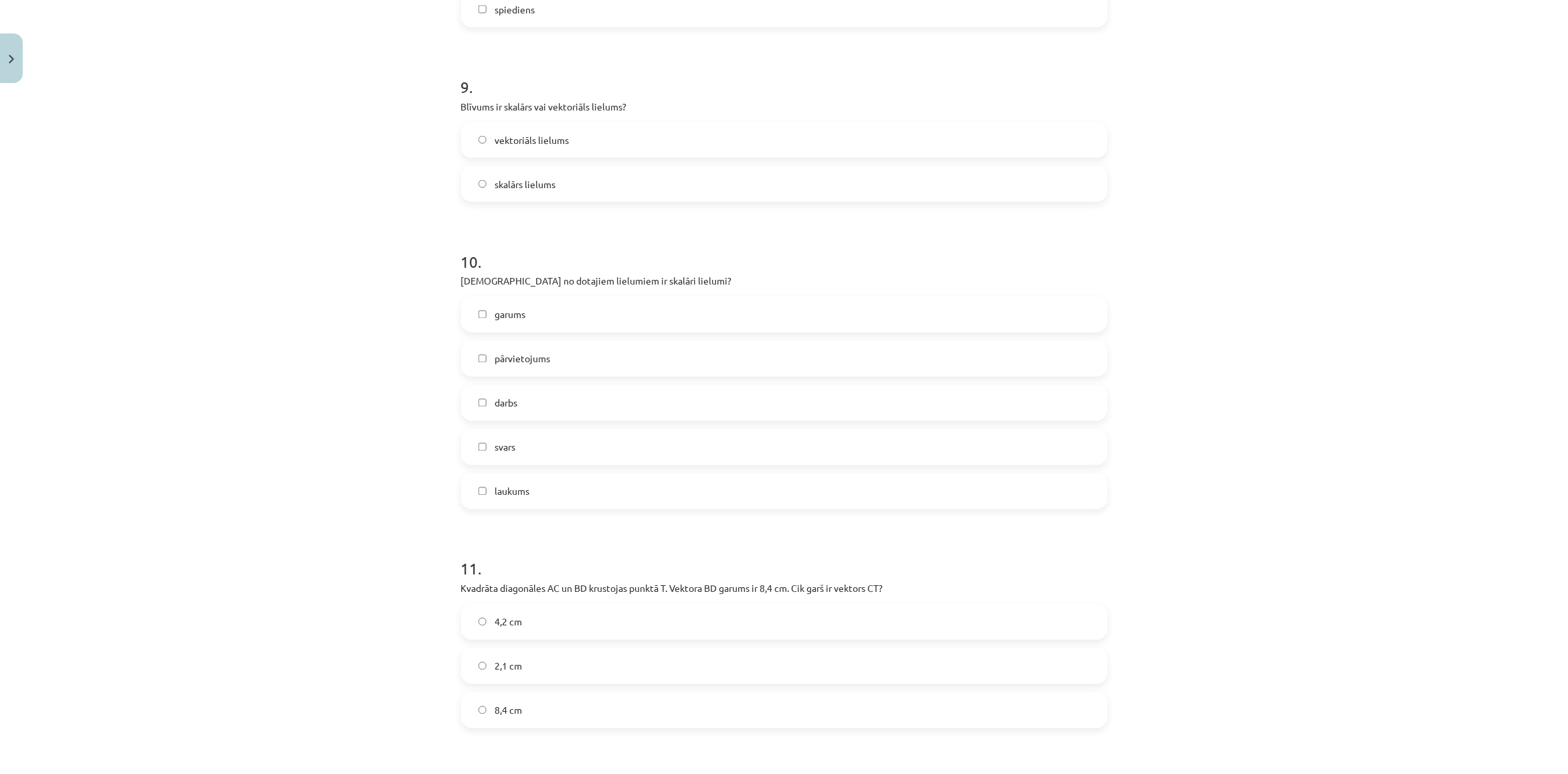
scroll to position [2961, 0]
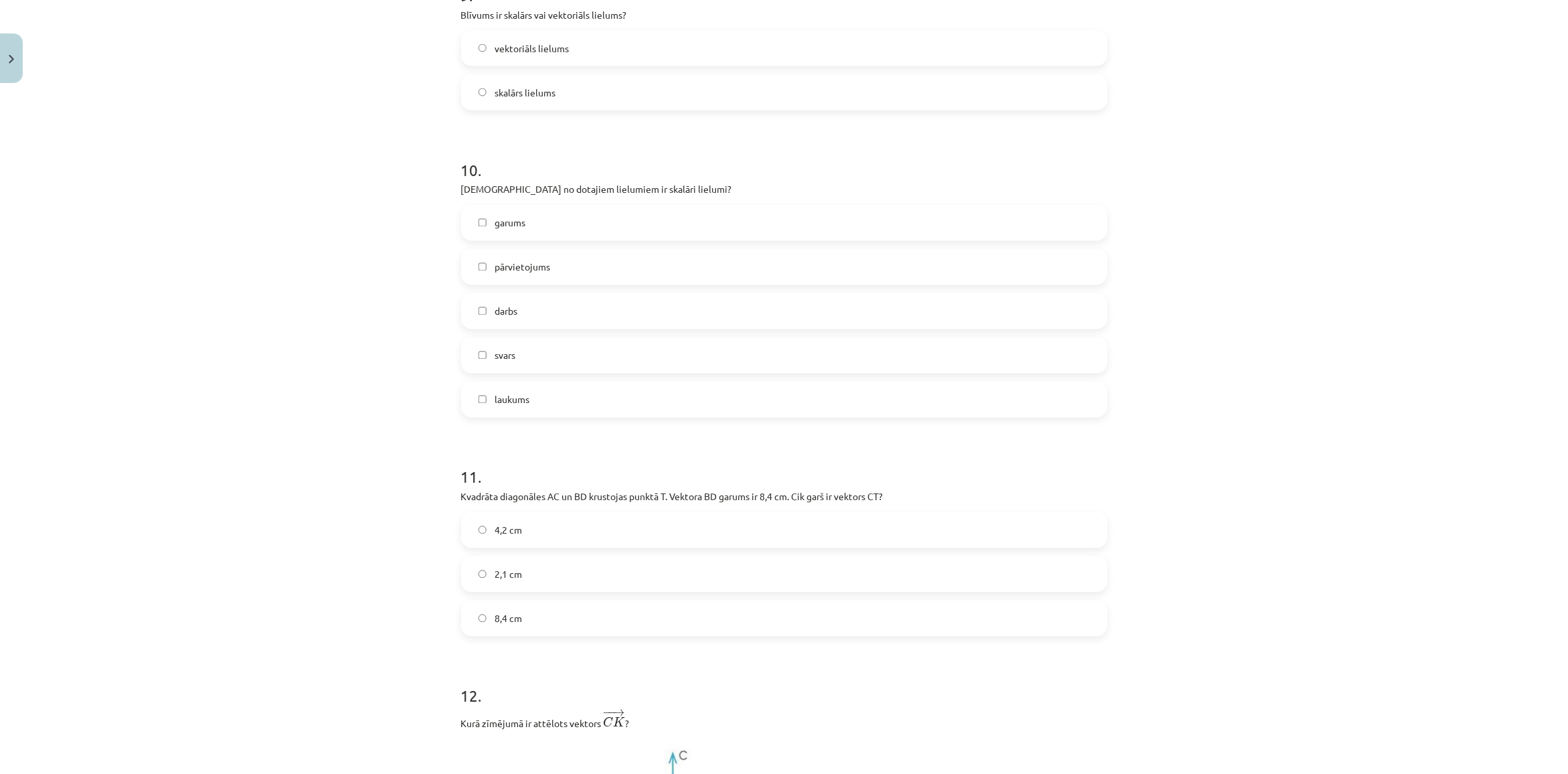
click at [529, 533] on label "4,2 cm" at bounding box center [784, 530] width 643 height 33
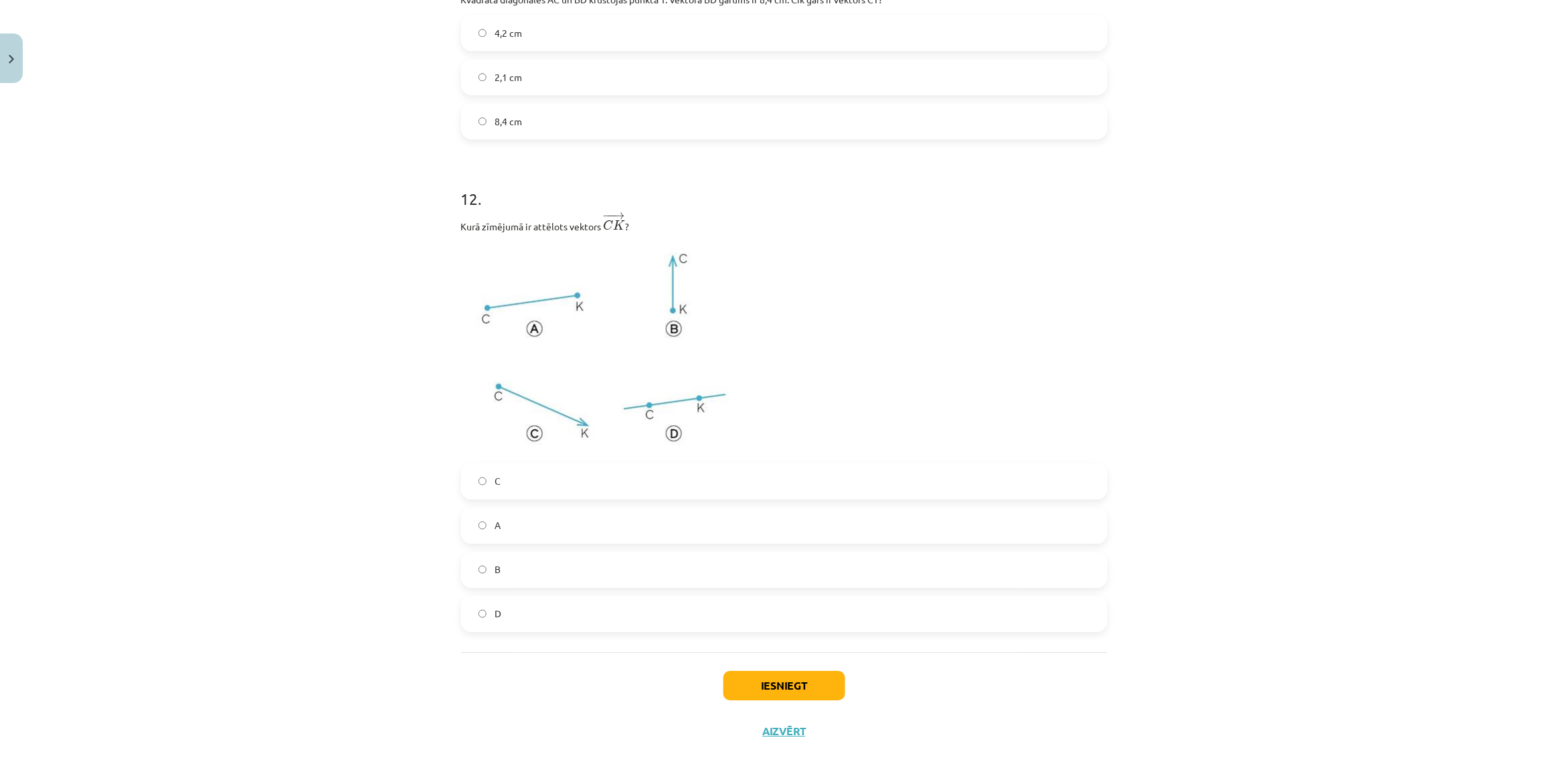
scroll to position [3463, 0]
click at [503, 607] on label "D" at bounding box center [784, 609] width 643 height 33
click at [496, 564] on label "B" at bounding box center [784, 565] width 643 height 33
click at [767, 684] on button "Iesniegt" at bounding box center [784, 681] width 122 height 30
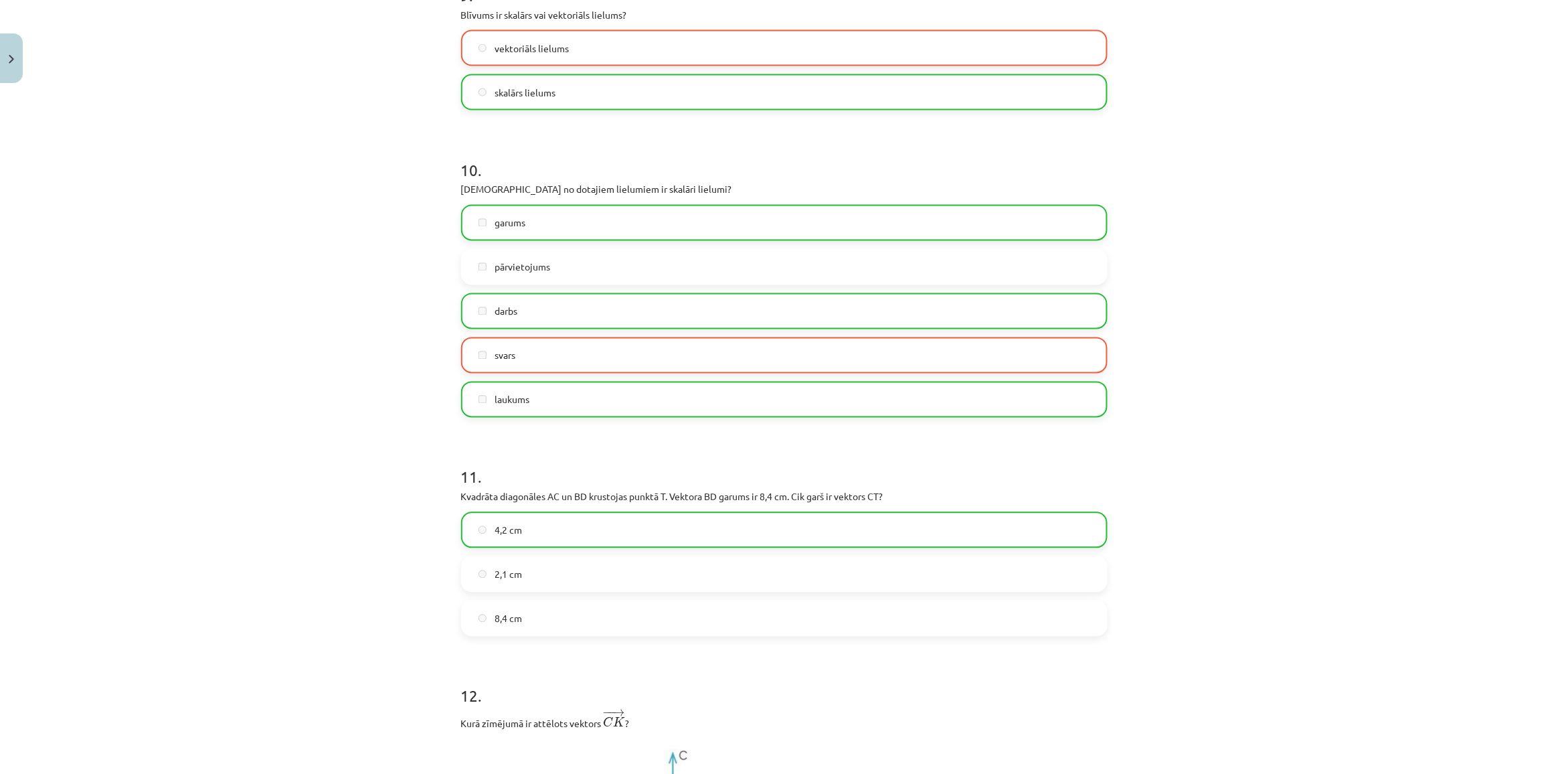
scroll to position [3514, 0]
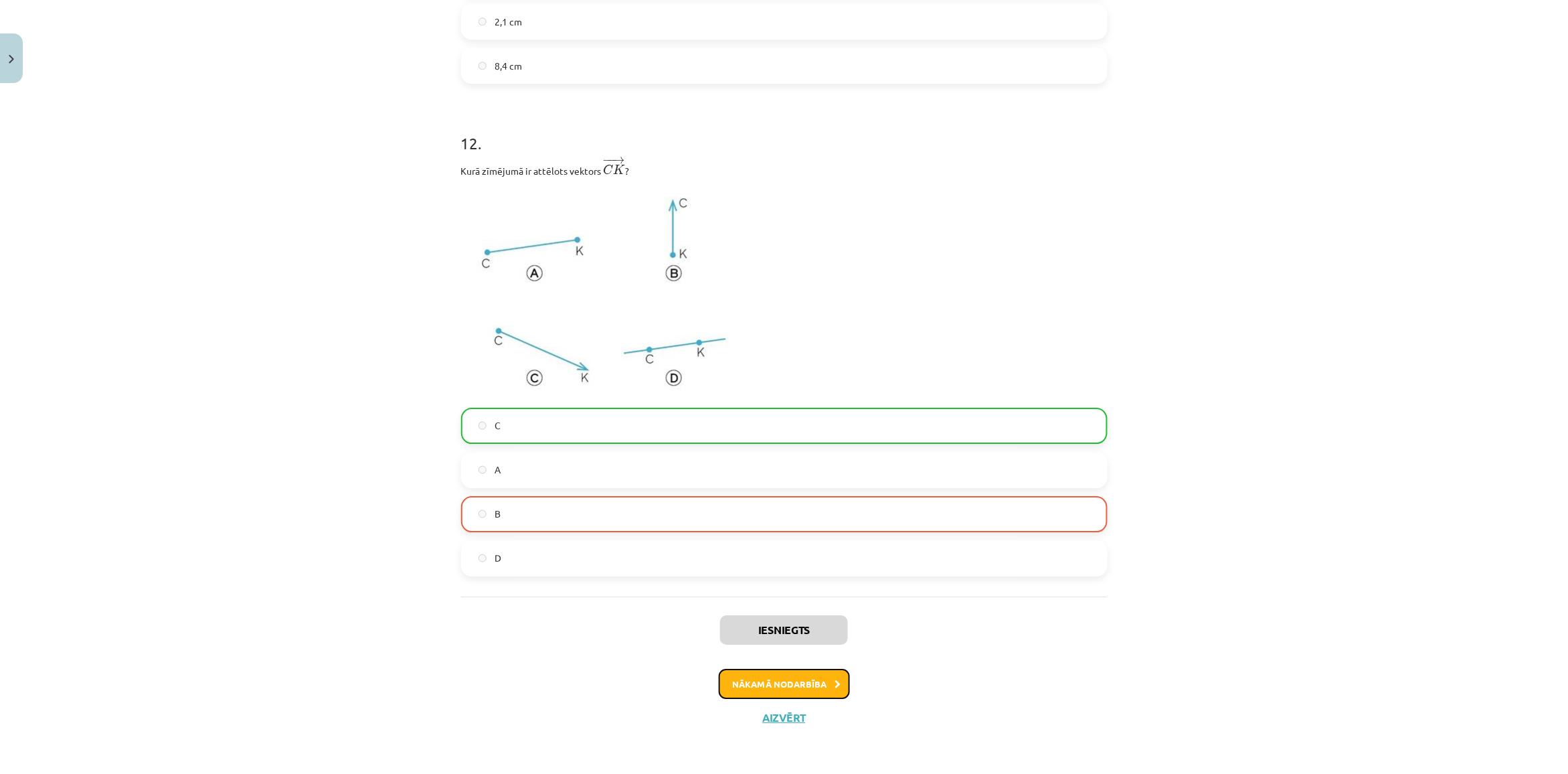
click at [770, 671] on button "Nākamā nodarbība" at bounding box center [784, 684] width 131 height 31
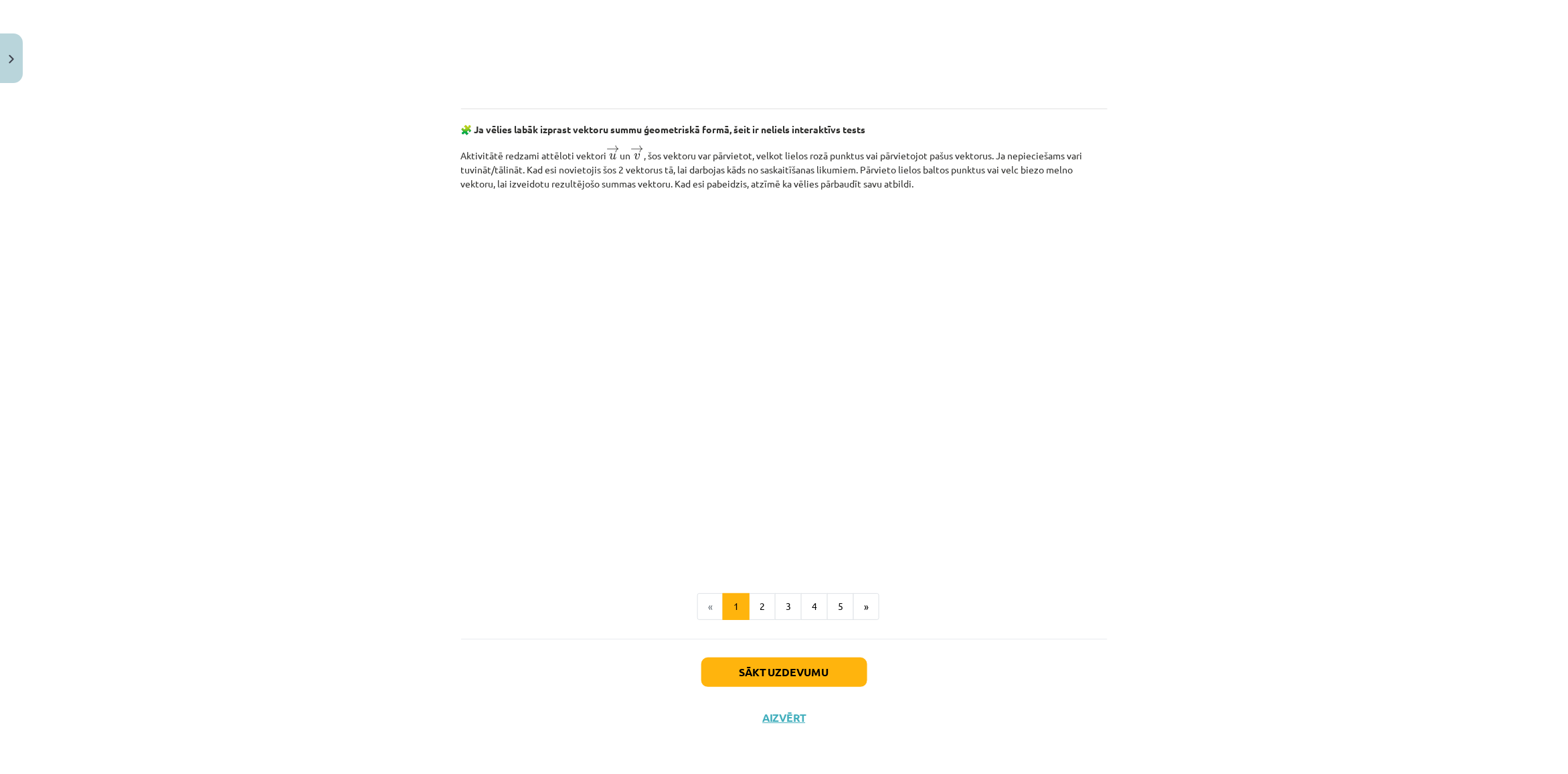
scroll to position [1772, 0]
click at [831, 606] on button "5" at bounding box center [841, 606] width 27 height 27
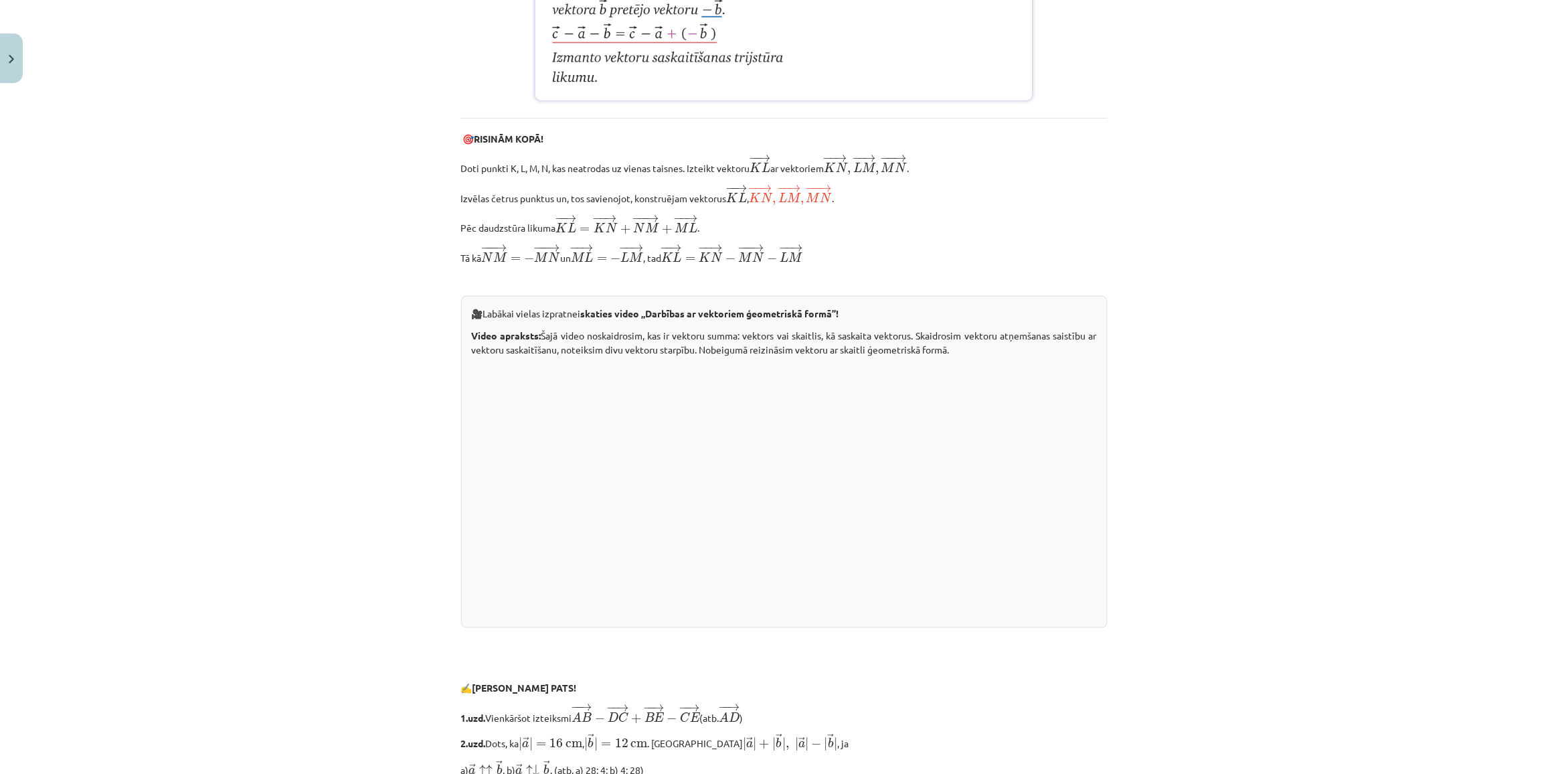
scroll to position [2331, 0]
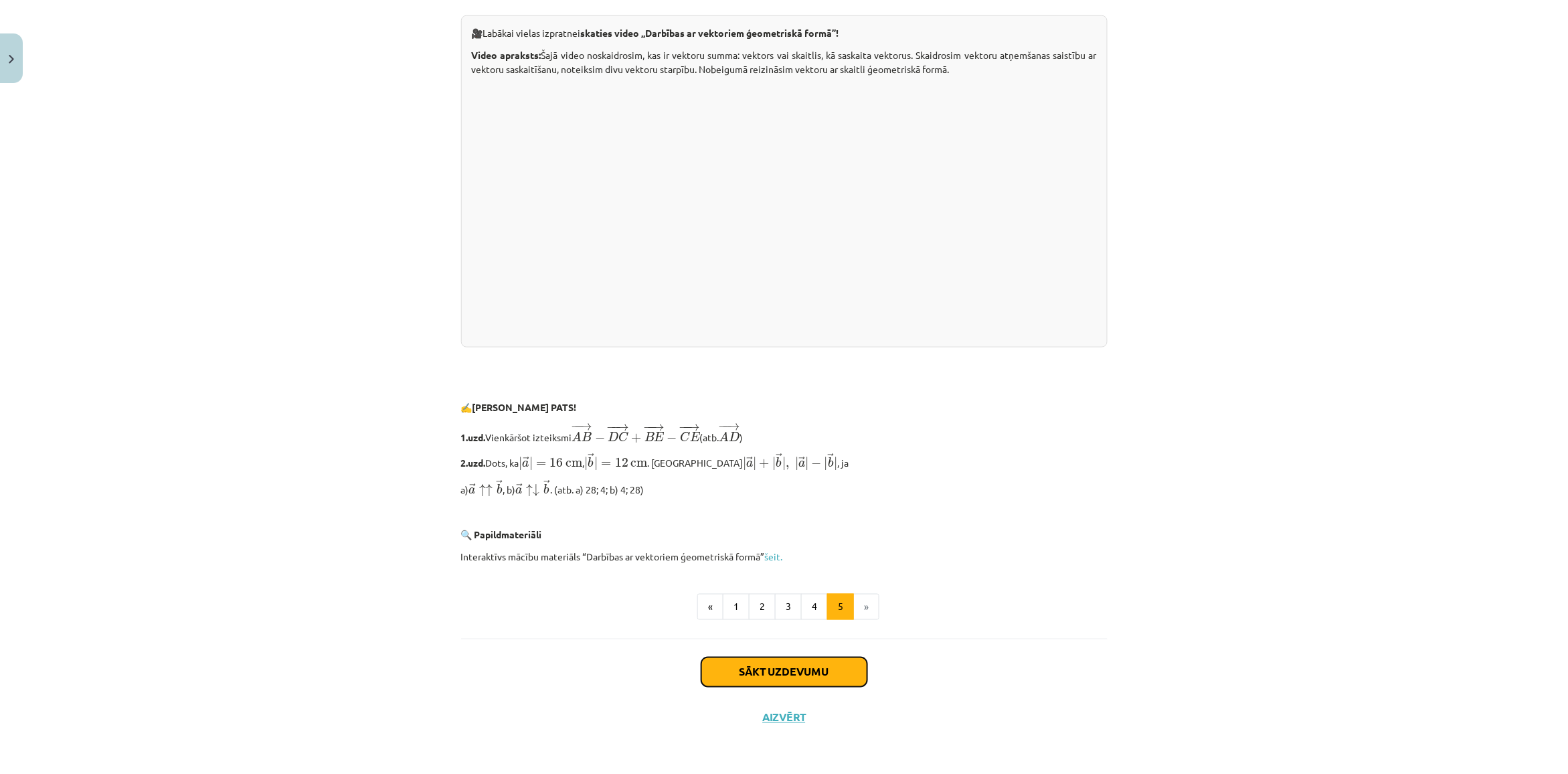
click at [743, 664] on button "Sākt uzdevumu" at bounding box center [784, 672] width 166 height 30
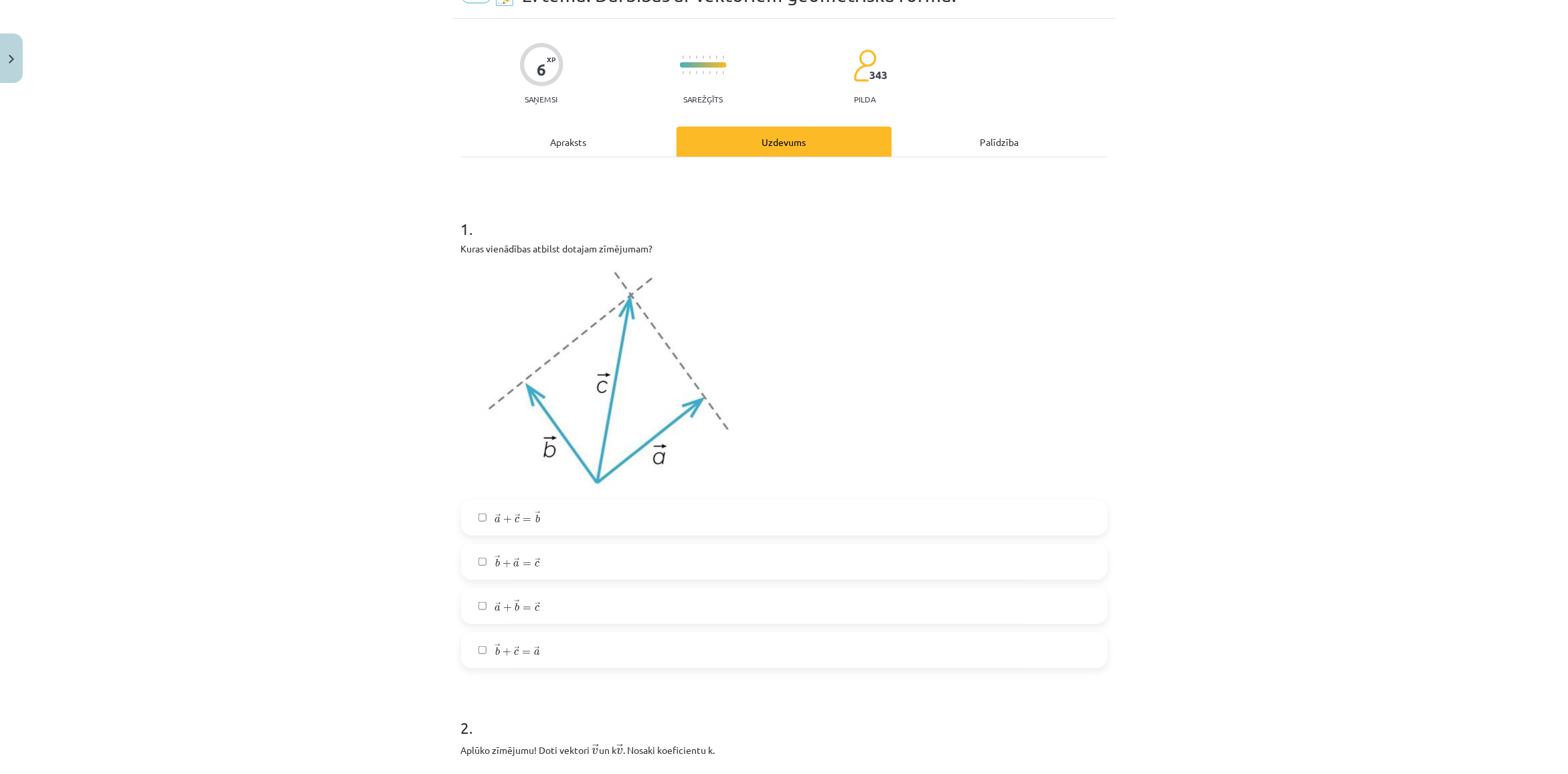
scroll to position [117, 0]
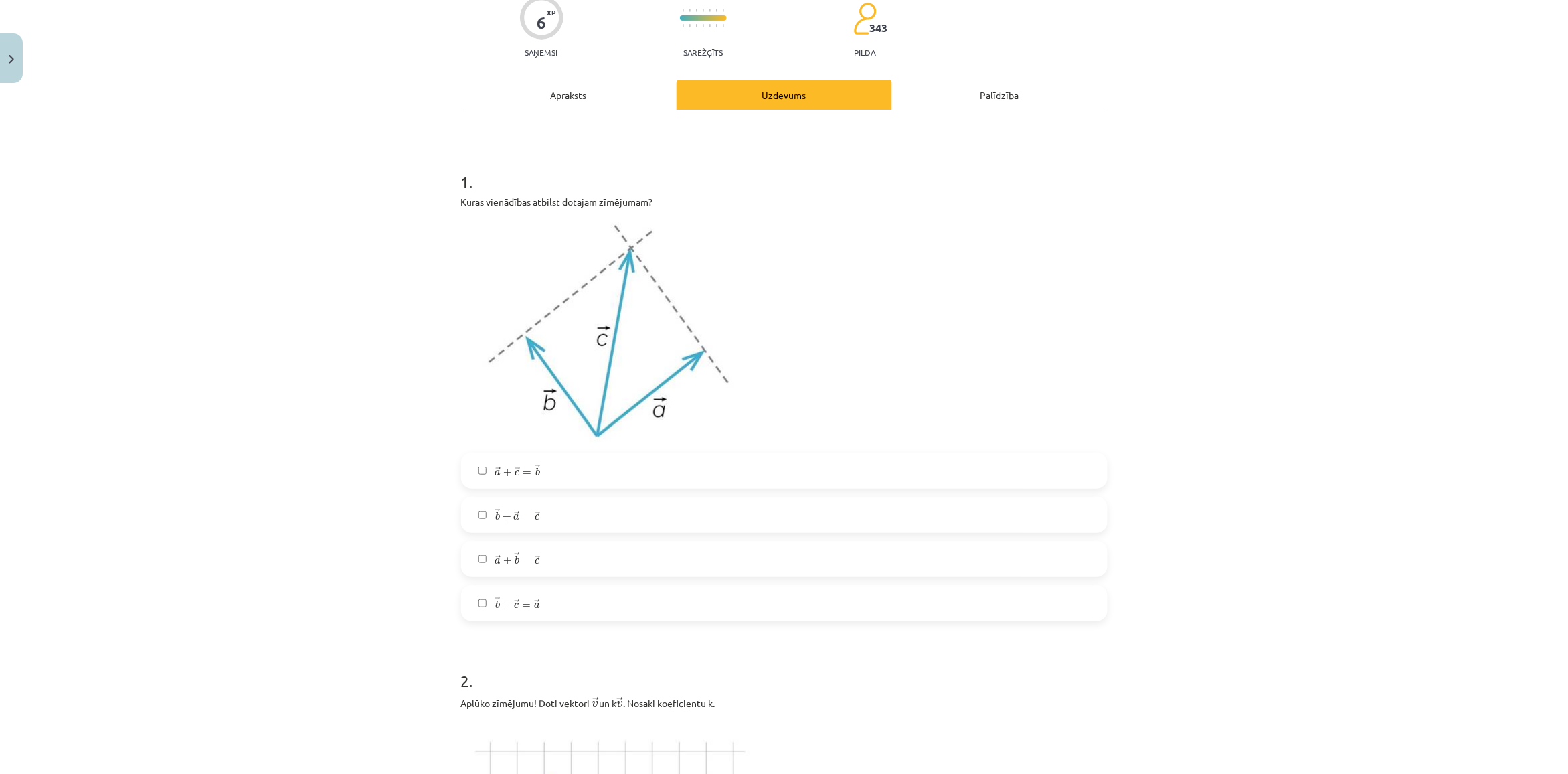
click at [480, 567] on label "→ a + → b = → c a → + b → = c →" at bounding box center [784, 558] width 643 height 33
click at [483, 516] on label "→ b + → a = → c b → + a → = c →" at bounding box center [784, 515] width 643 height 33
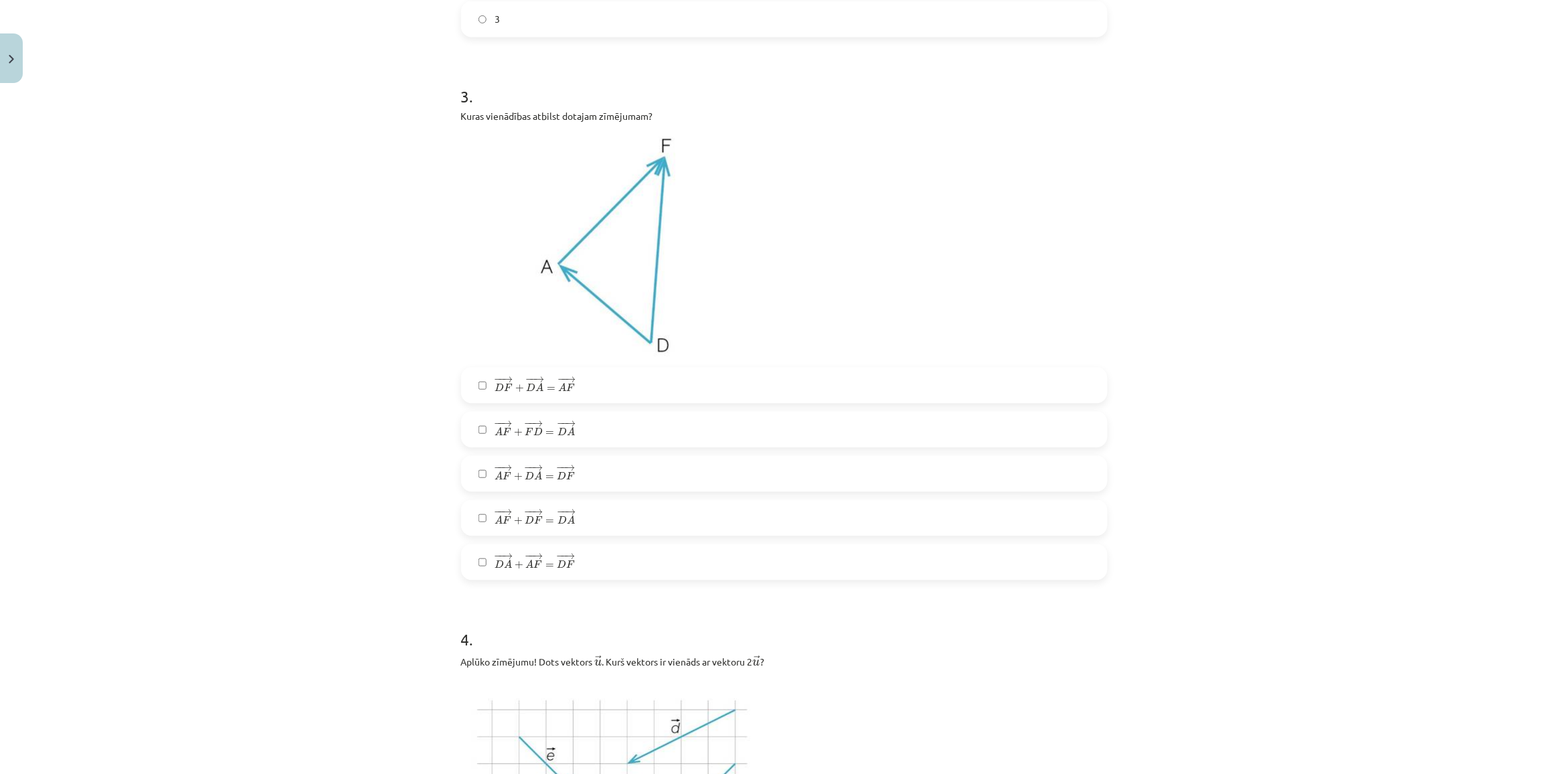
scroll to position [1204, 0]
click at [557, 567] on span "− − → D A + − − → A F = − − → D F D A → + A F → = D F →" at bounding box center [535, 559] width 81 height 18
click at [558, 386] on span "A" at bounding box center [562, 385] width 8 height 9
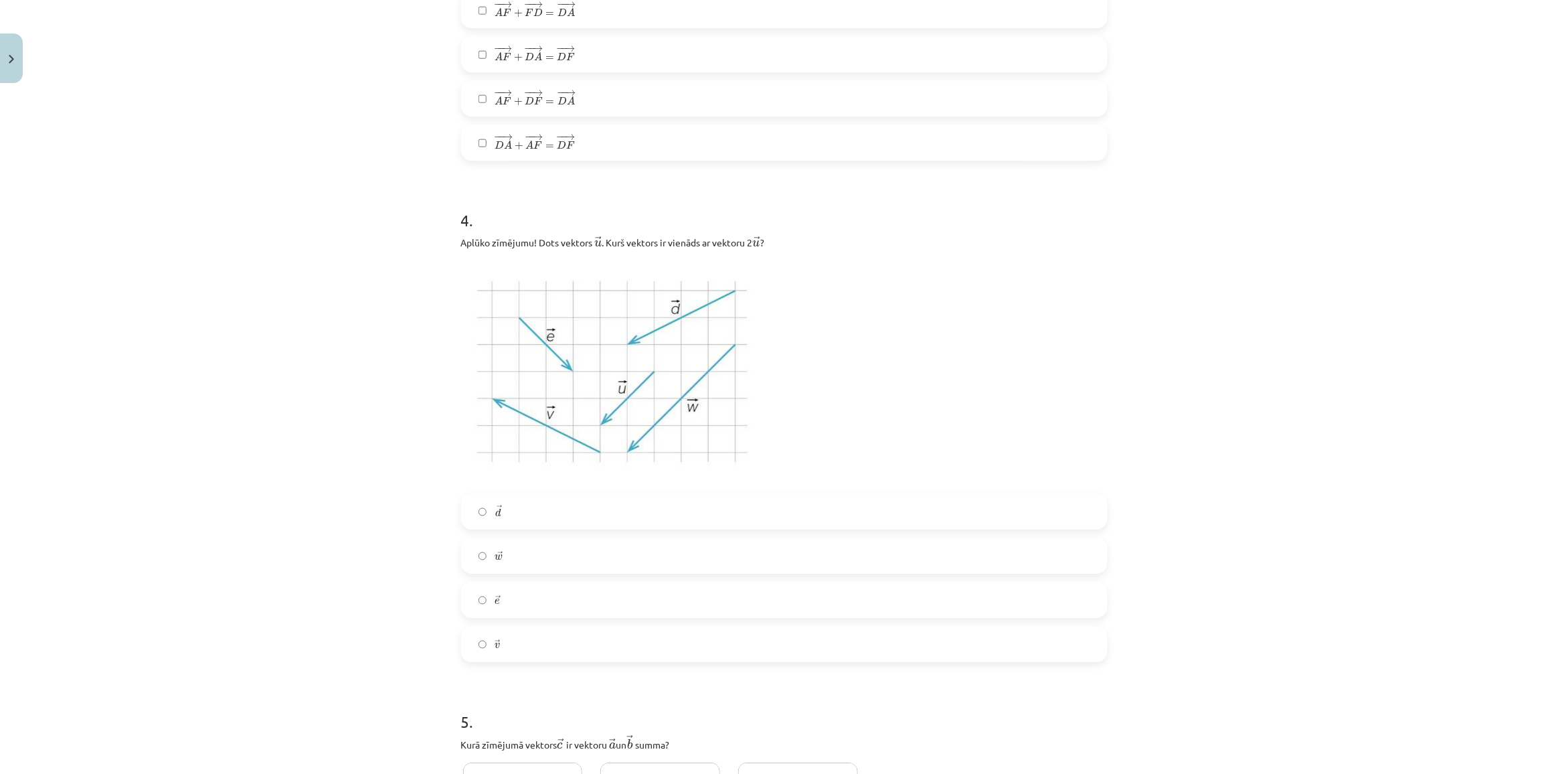
scroll to position [1623, 0]
click at [503, 565] on label "→ w w →" at bounding box center [784, 554] width 643 height 33
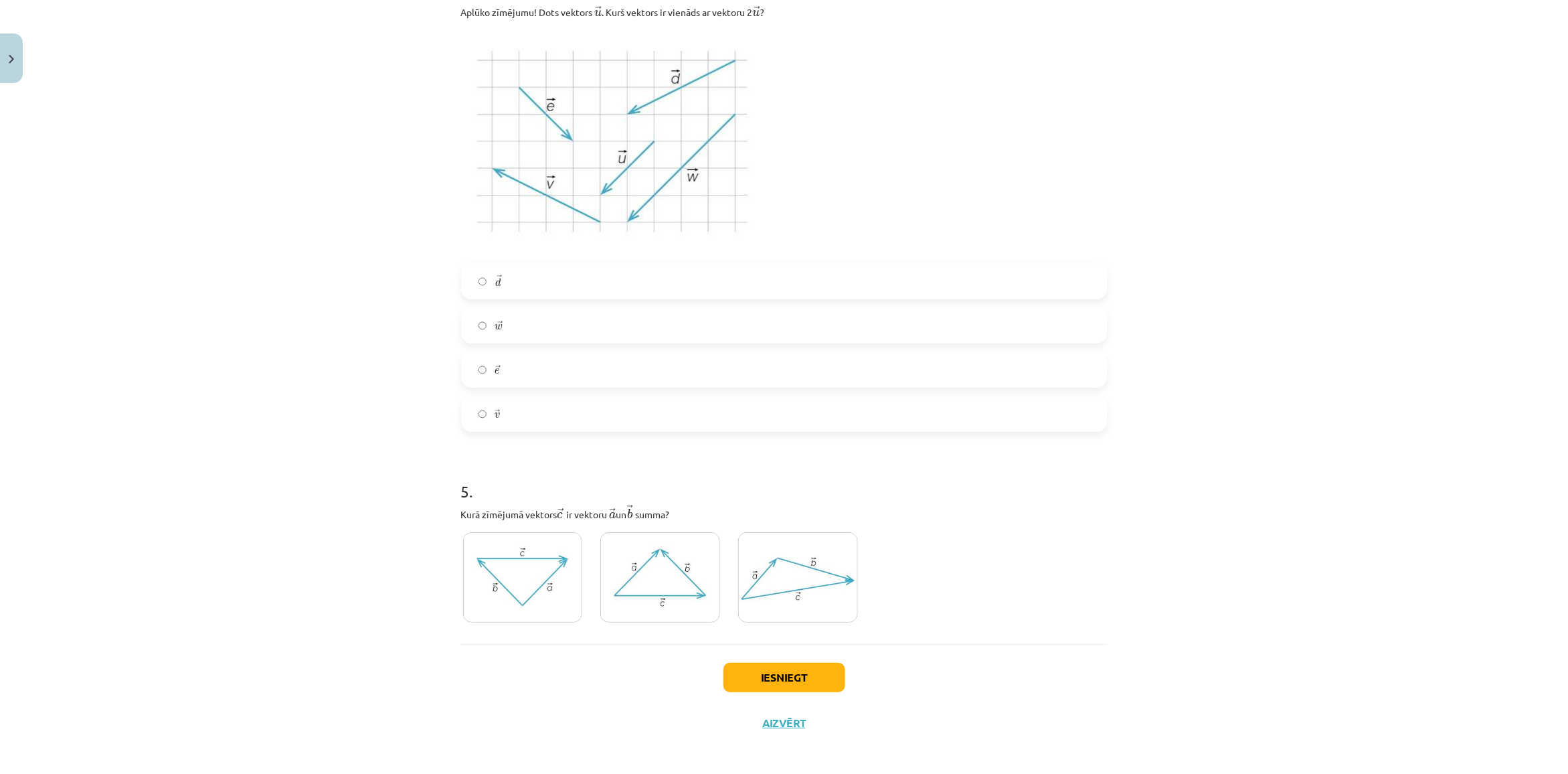
scroll to position [1857, 0]
click at [745, 572] on img at bounding box center [798, 572] width 120 height 90
click at [754, 666] on button "Iesniegt" at bounding box center [784, 672] width 122 height 30
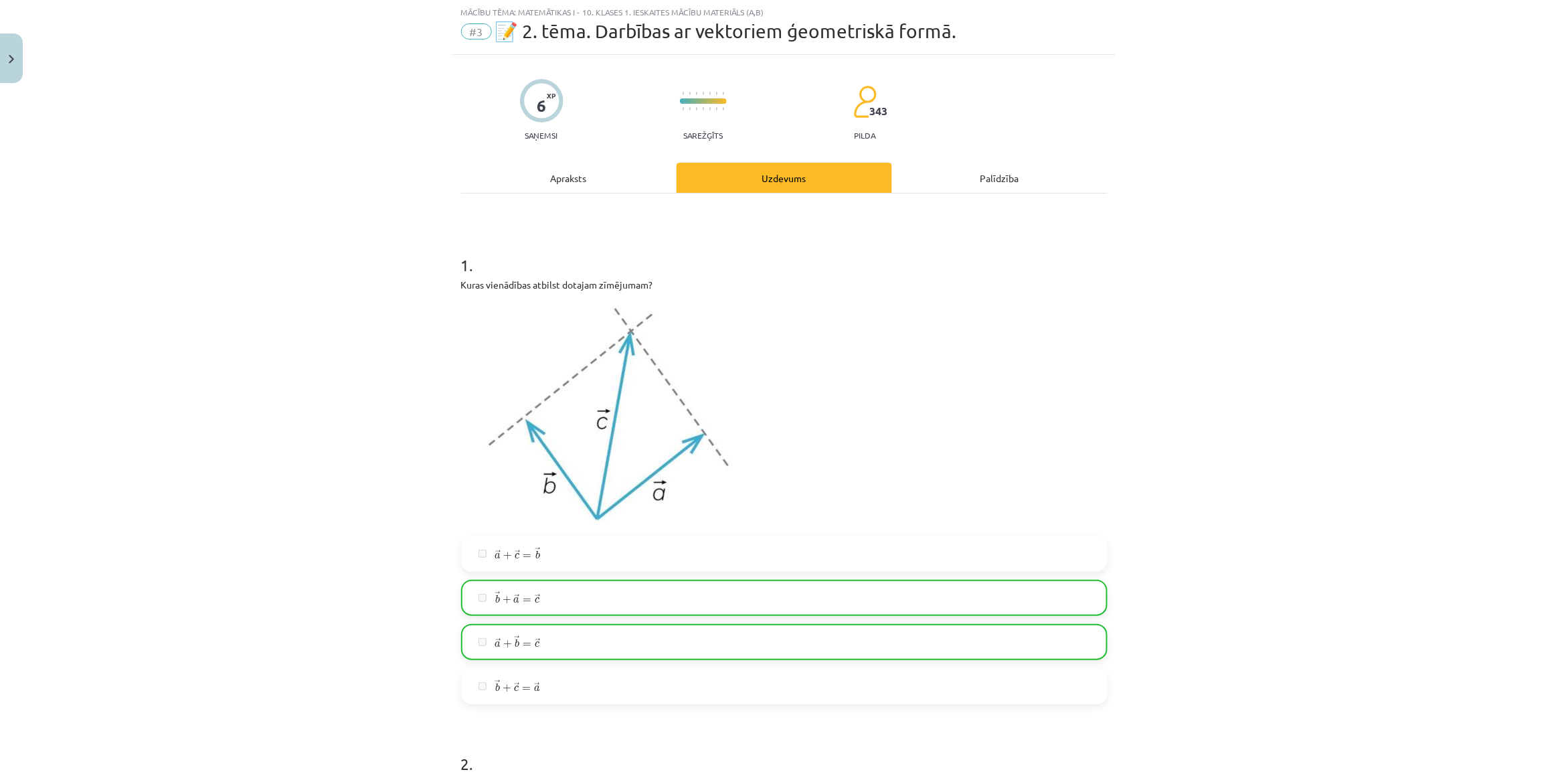
scroll to position [0, 0]
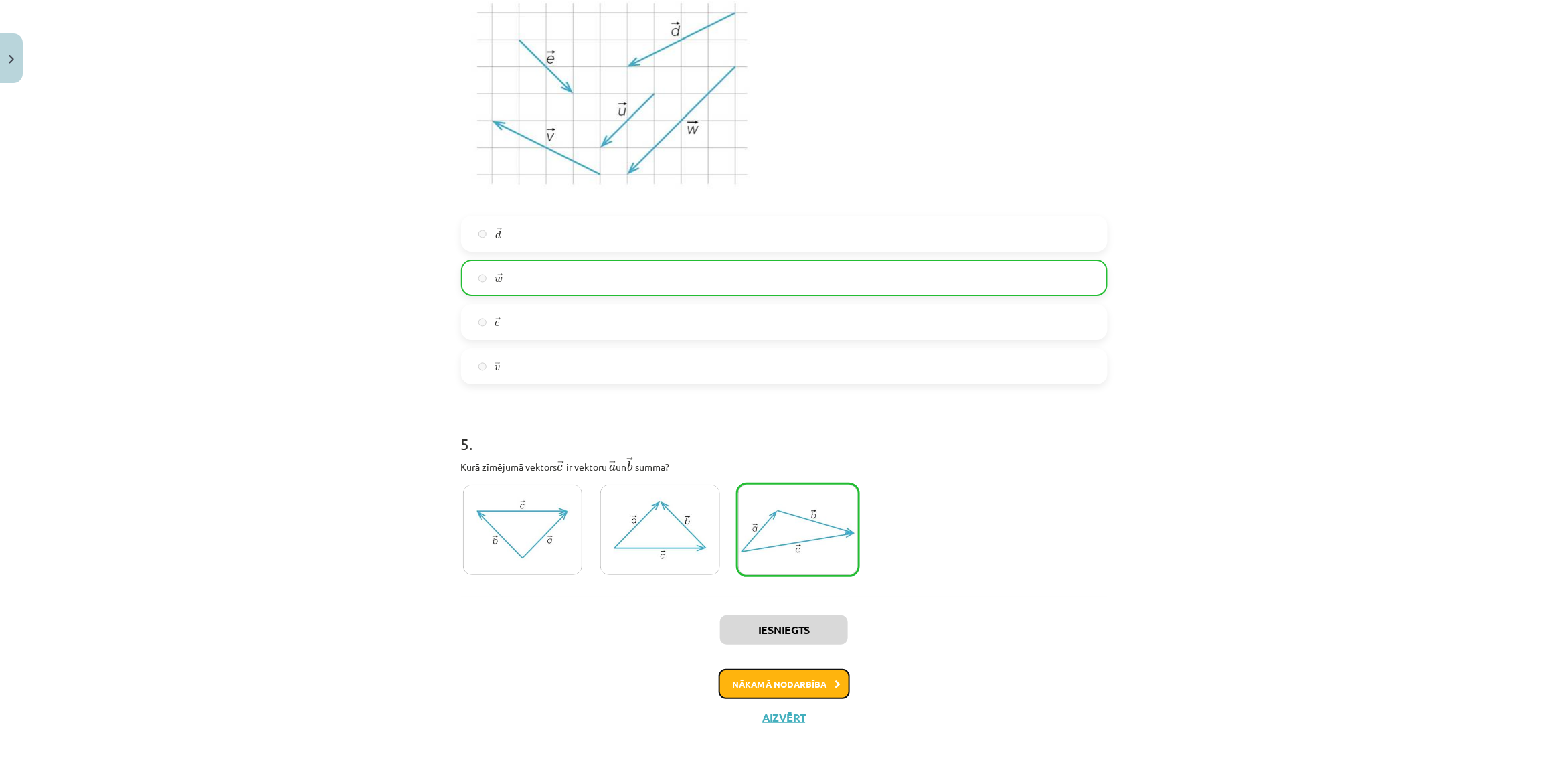
click at [770, 680] on button "Nākamā nodarbība" at bounding box center [784, 684] width 131 height 31
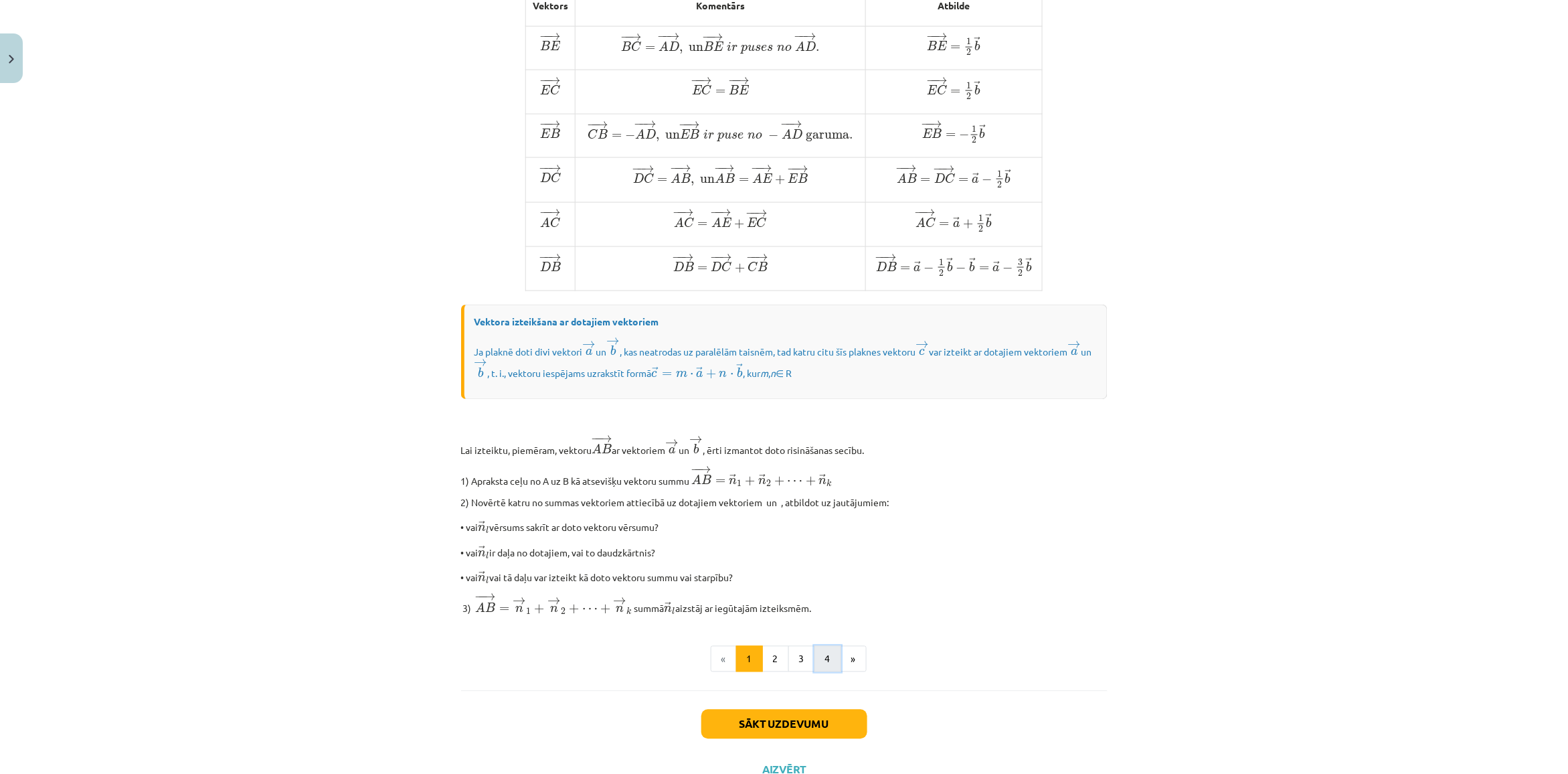
click at [827, 672] on button "4" at bounding box center [827, 659] width 27 height 27
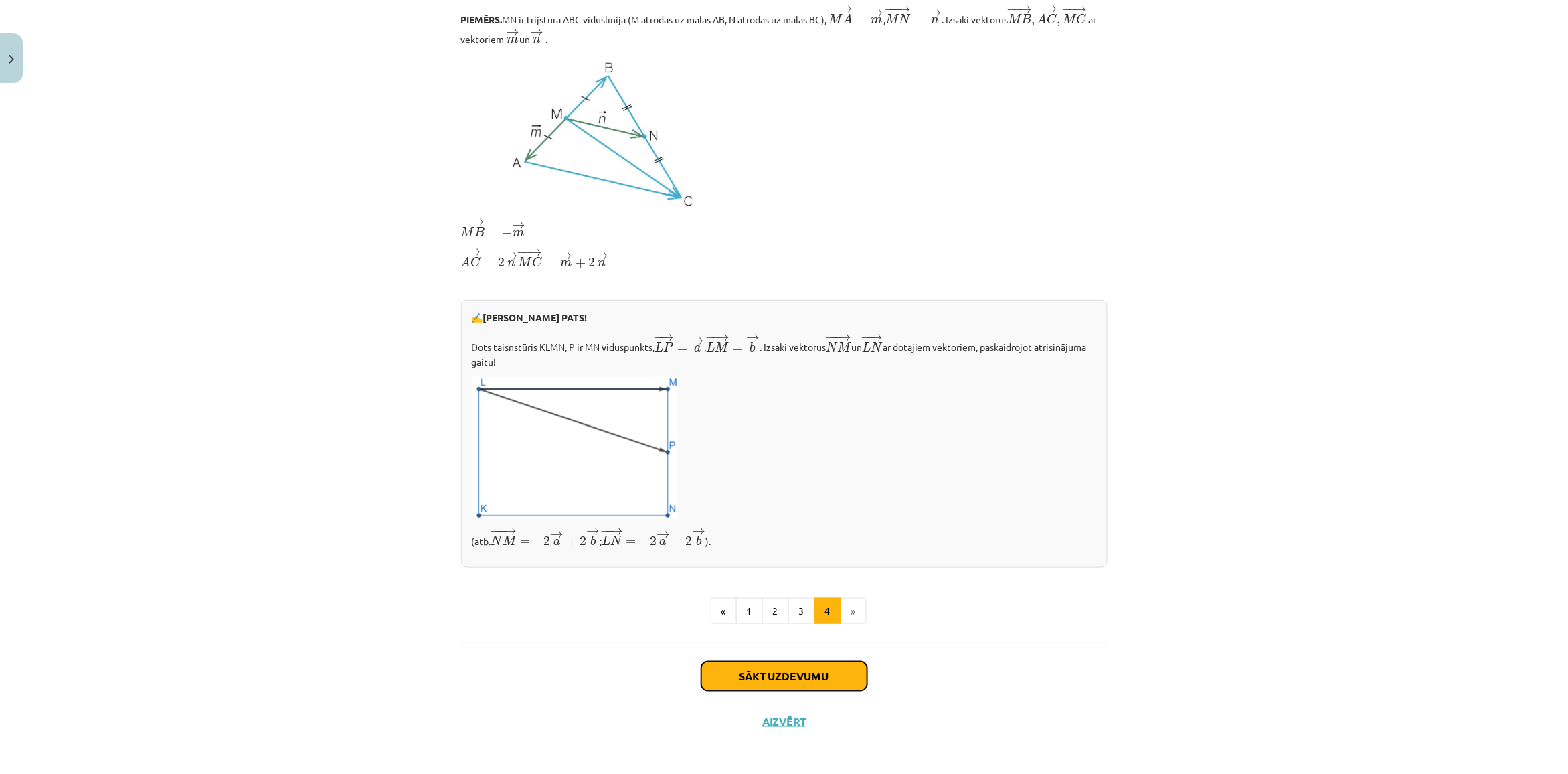
click at [761, 691] on button "Sākt uzdevumu" at bounding box center [784, 676] width 166 height 30
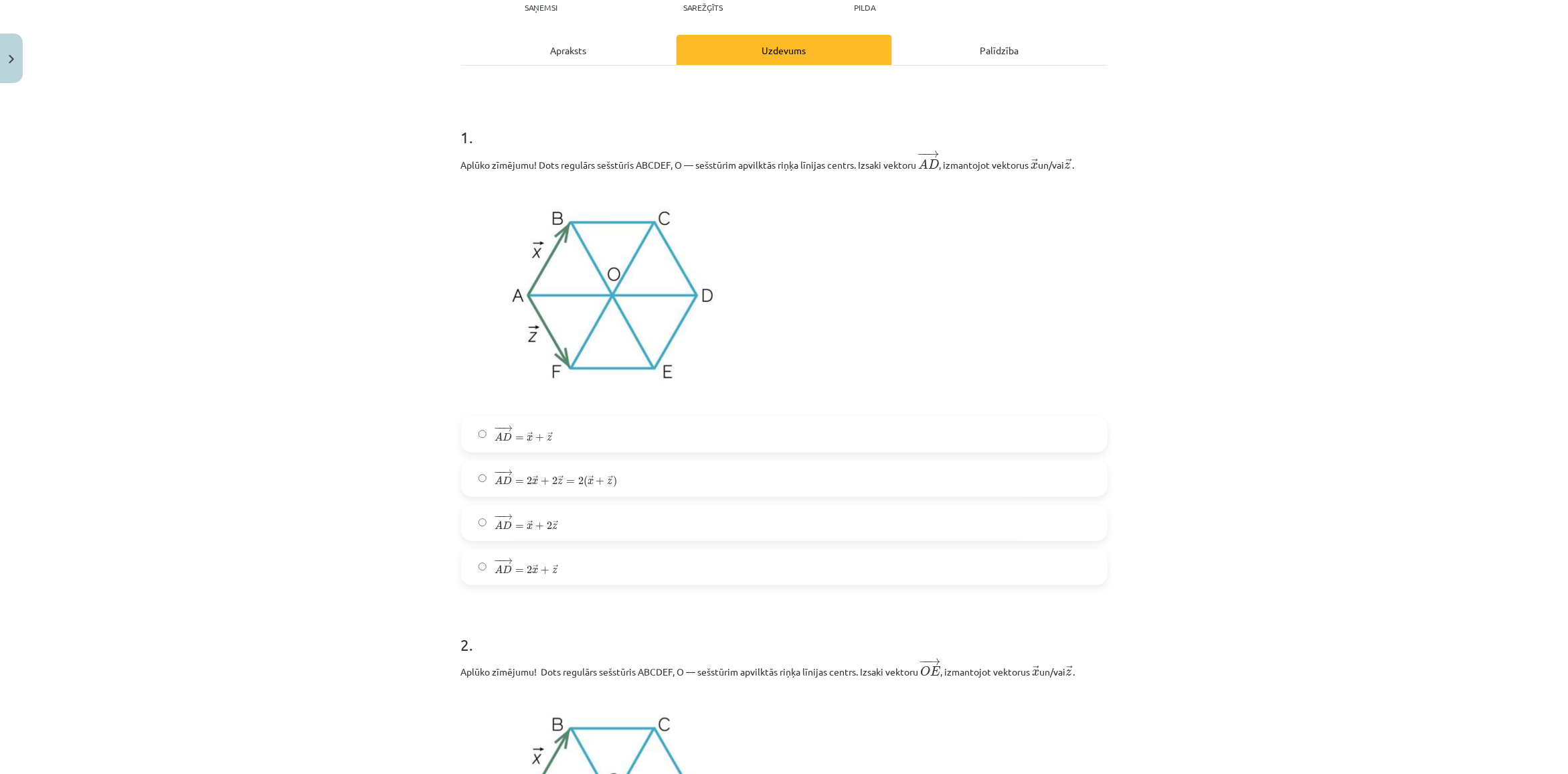
scroll to position [201, 0]
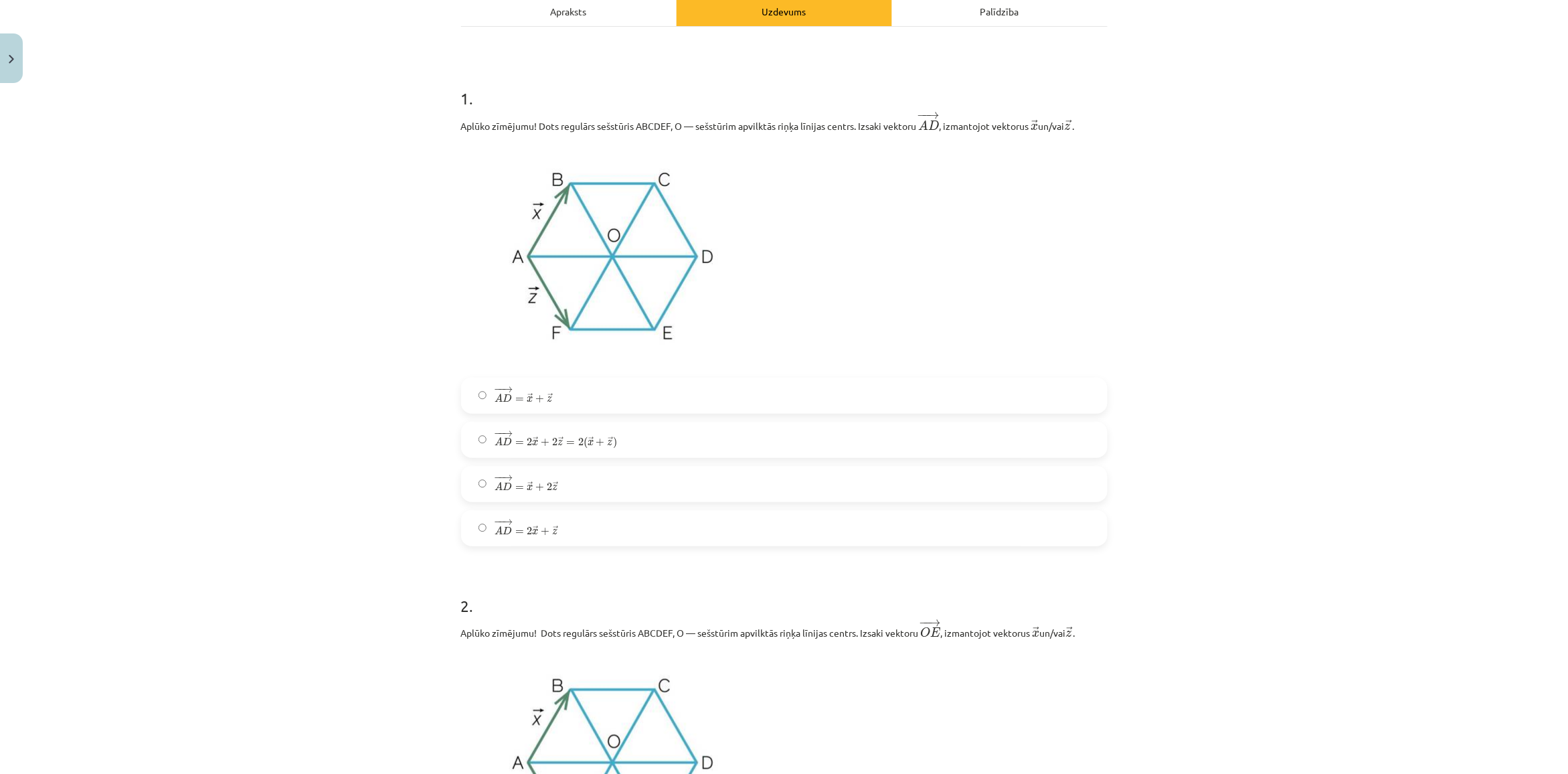
click at [550, 406] on label "− − → A D = → x + → z A D → = x → + z →" at bounding box center [784, 395] width 643 height 33
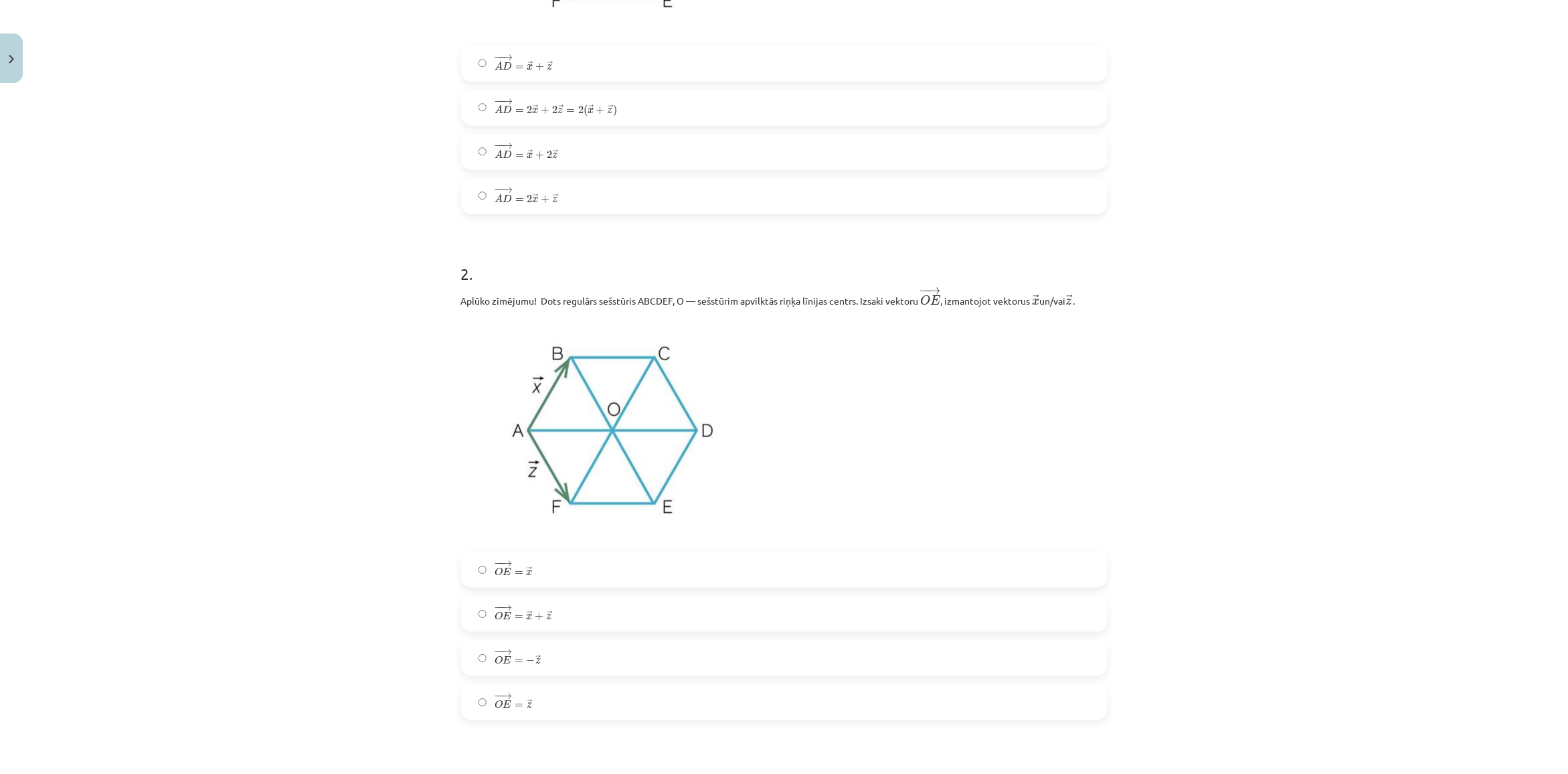
scroll to position [536, 0]
click at [526, 604] on span "− − → O E = → x + → z" at bounding box center [522, 610] width 57 height 16
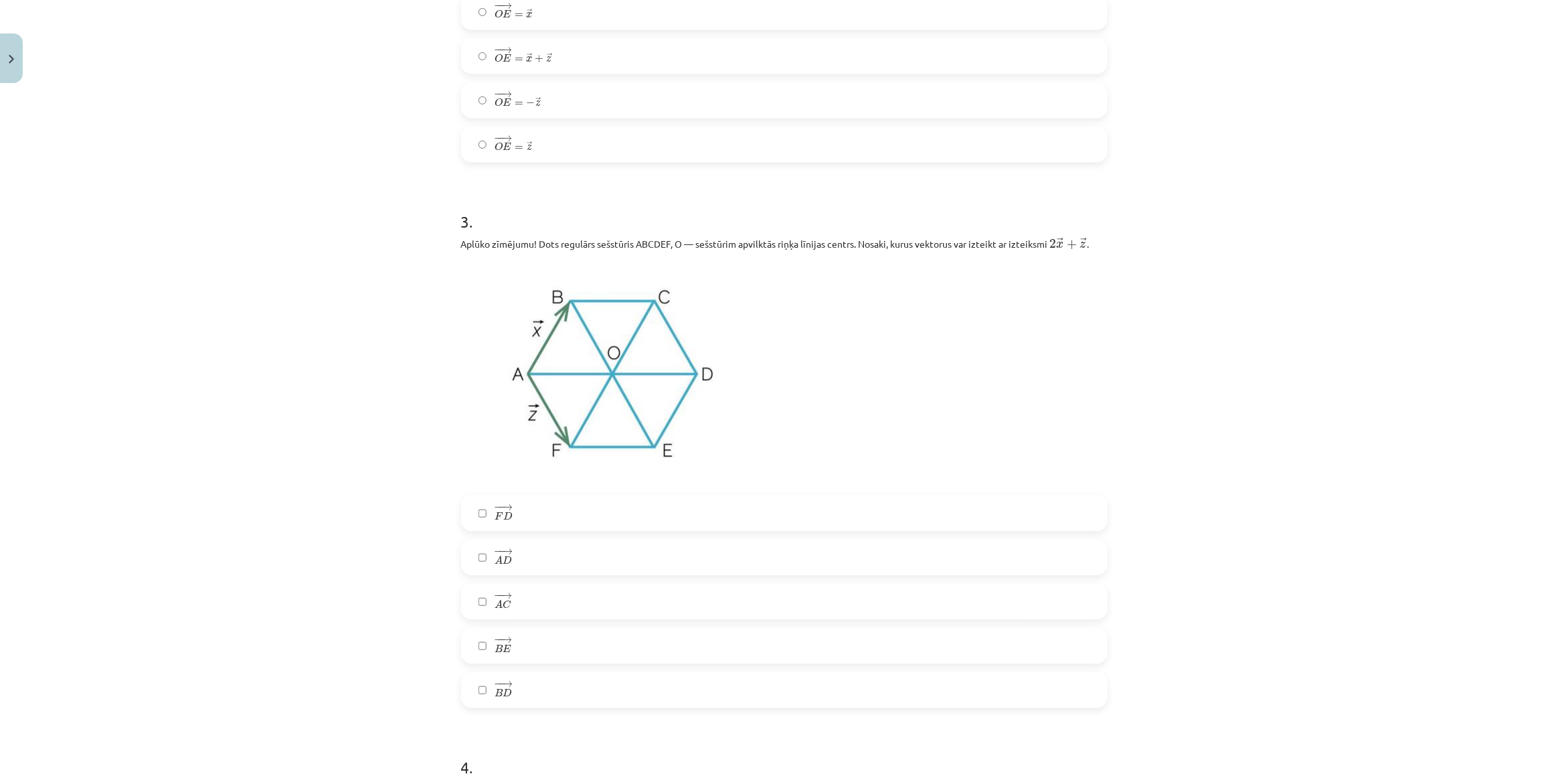
scroll to position [1121, 0]
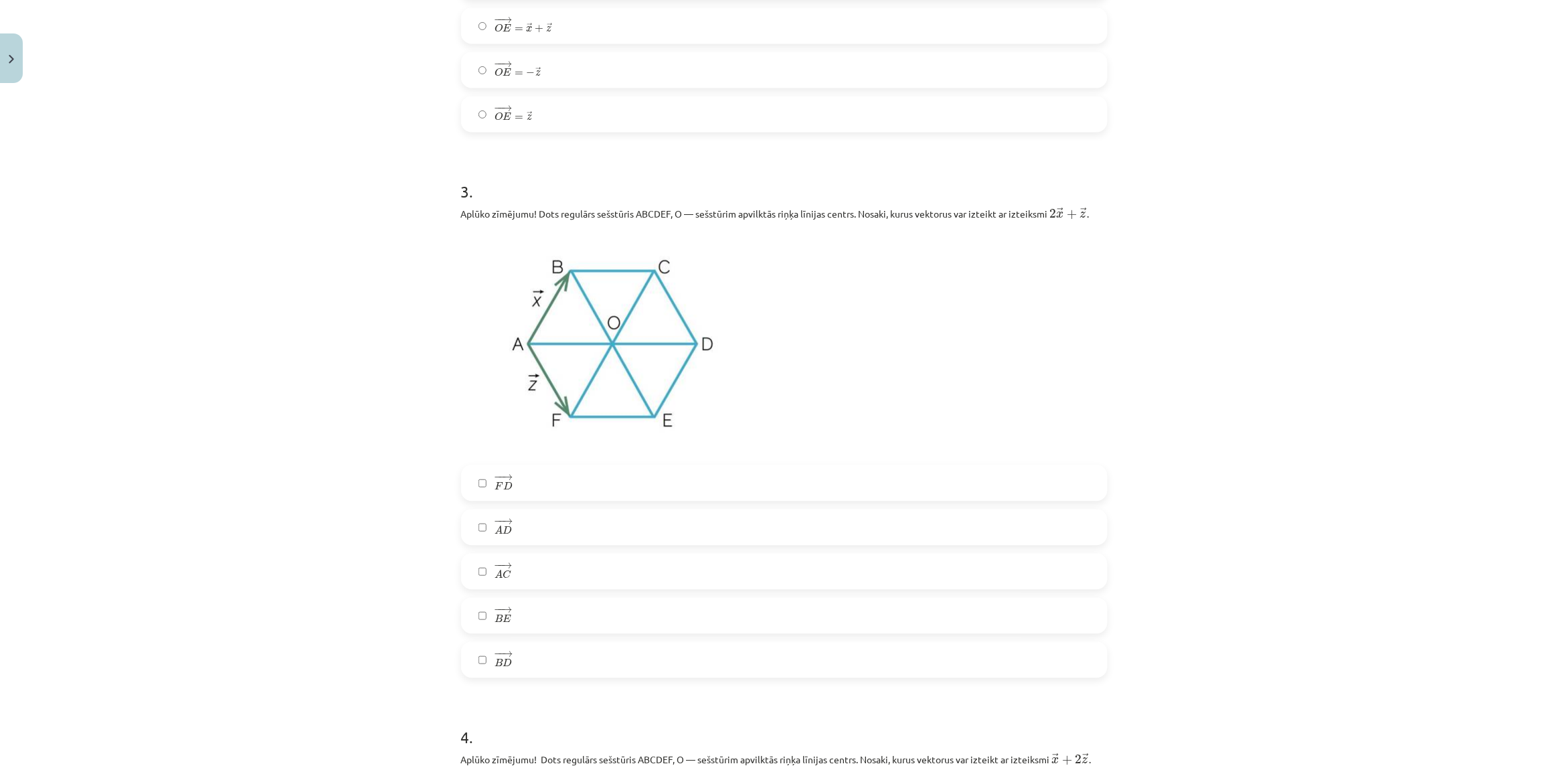
click at [508, 492] on label "− − → F D F D →" at bounding box center [784, 482] width 643 height 33
click at [503, 568] on span "→" at bounding box center [507, 565] width 11 height 6
click at [510, 628] on label "− − → B E B E →" at bounding box center [784, 615] width 643 height 33
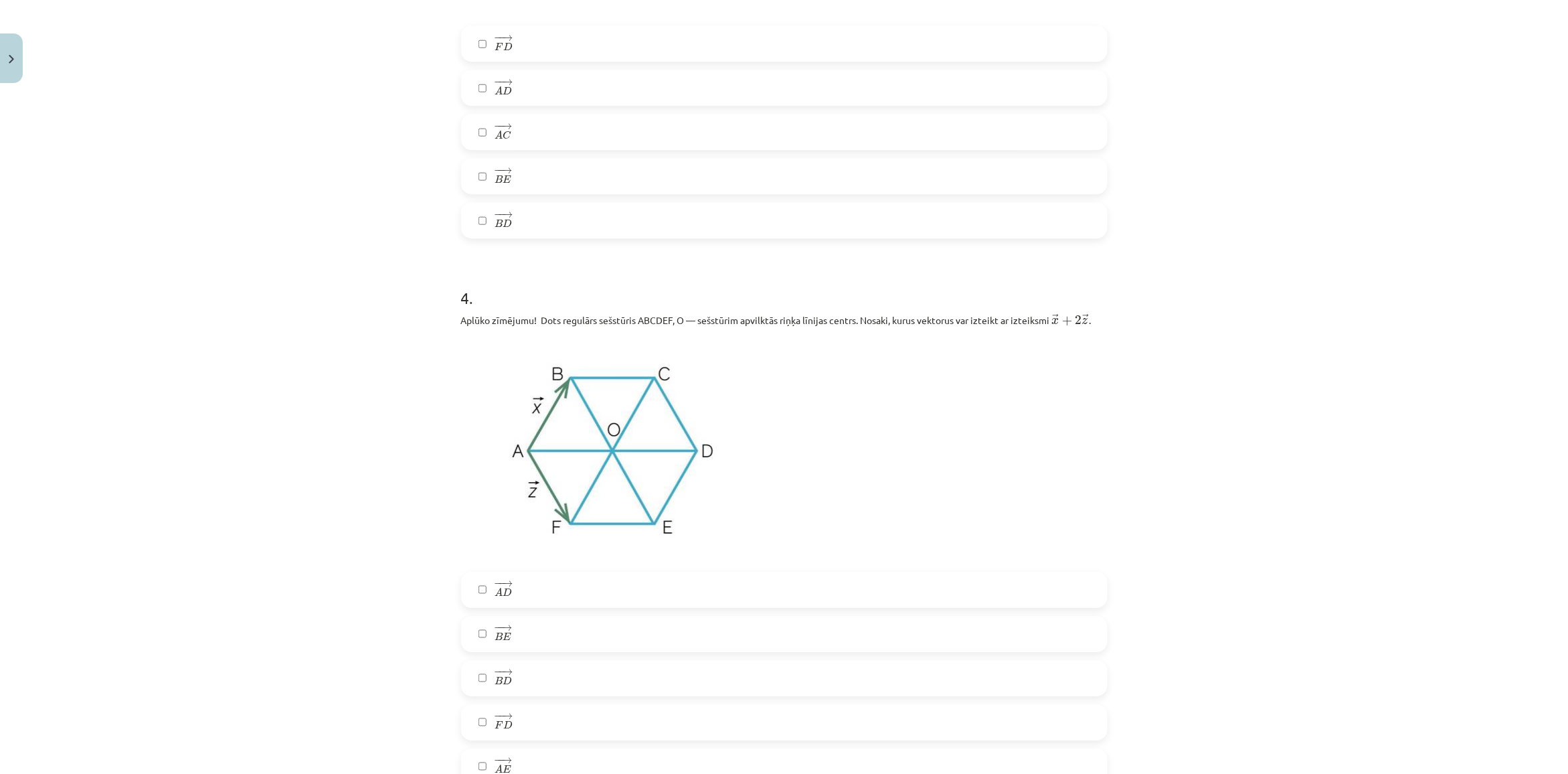
scroll to position [1623, 0]
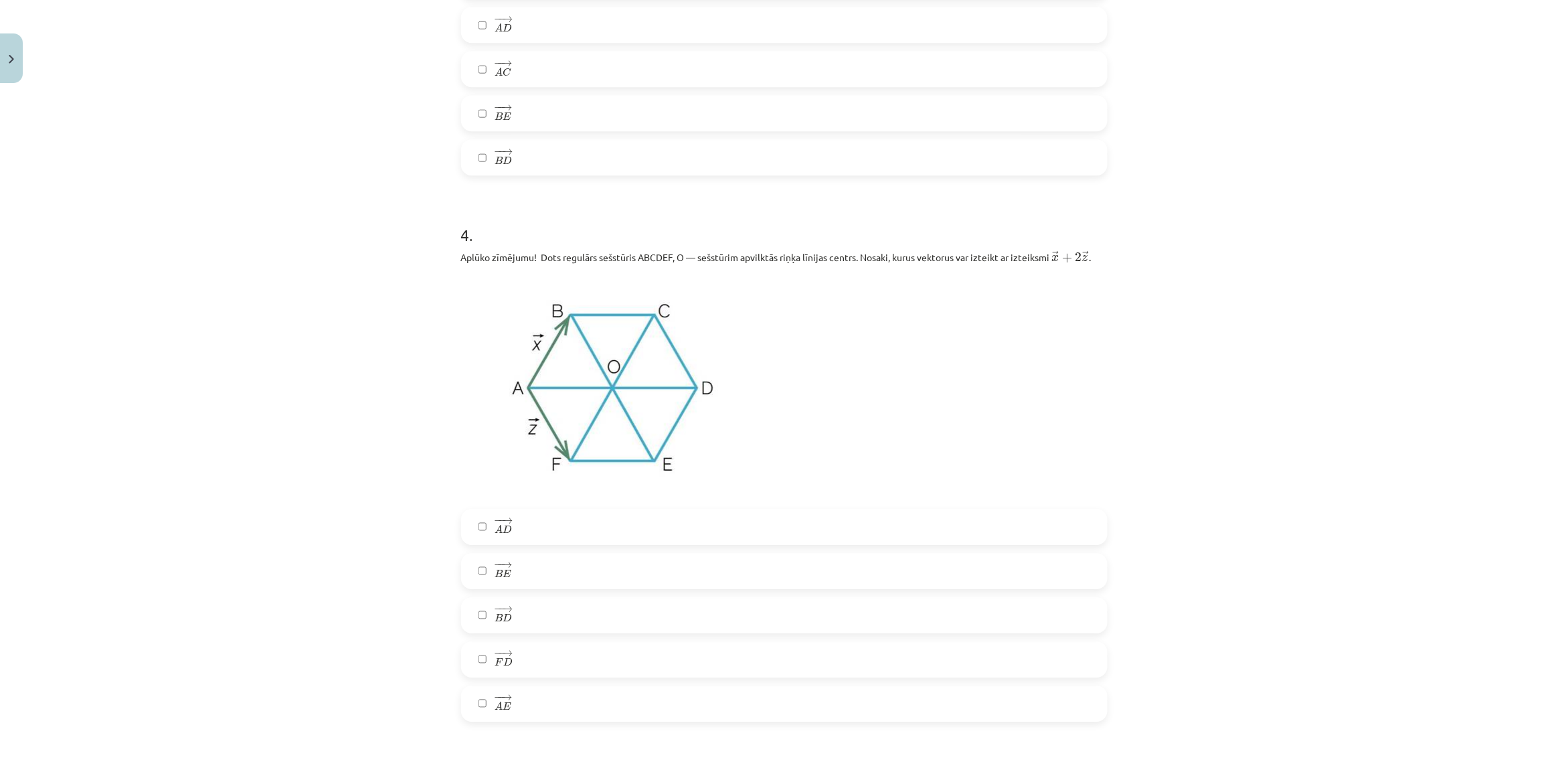
click at [479, 543] on label "− − → A D A D →" at bounding box center [784, 527] width 643 height 33
click at [480, 646] on label "− − → F D F D →" at bounding box center [784, 659] width 643 height 33
click at [482, 691] on label "− − → A E A E →" at bounding box center [784, 703] width 643 height 33
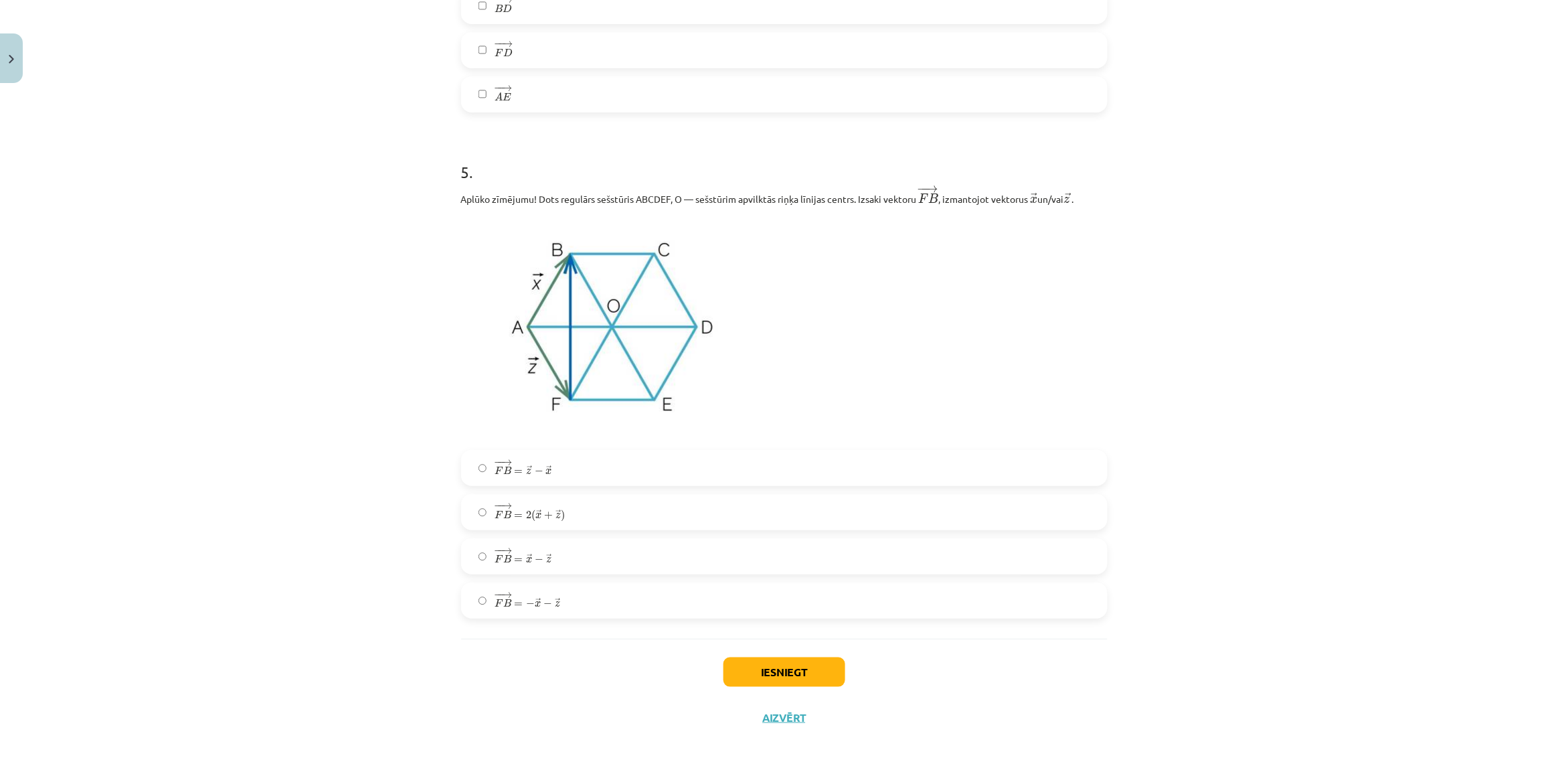
scroll to position [2233, 0]
click at [494, 563] on span "F" at bounding box center [499, 558] width 9 height 8
click at [773, 670] on button "Iesniegt" at bounding box center [784, 672] width 122 height 30
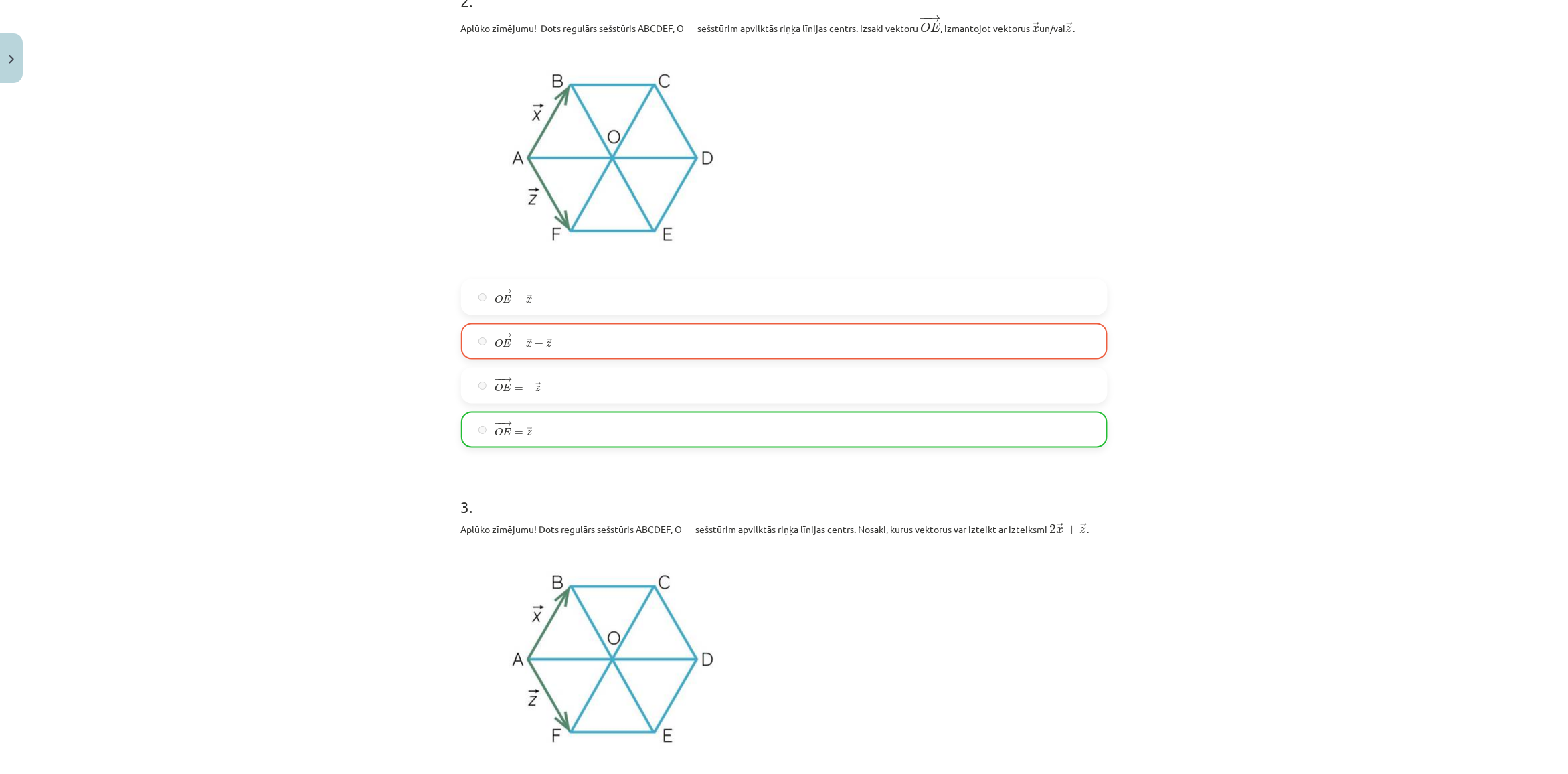
scroll to position [1088, 0]
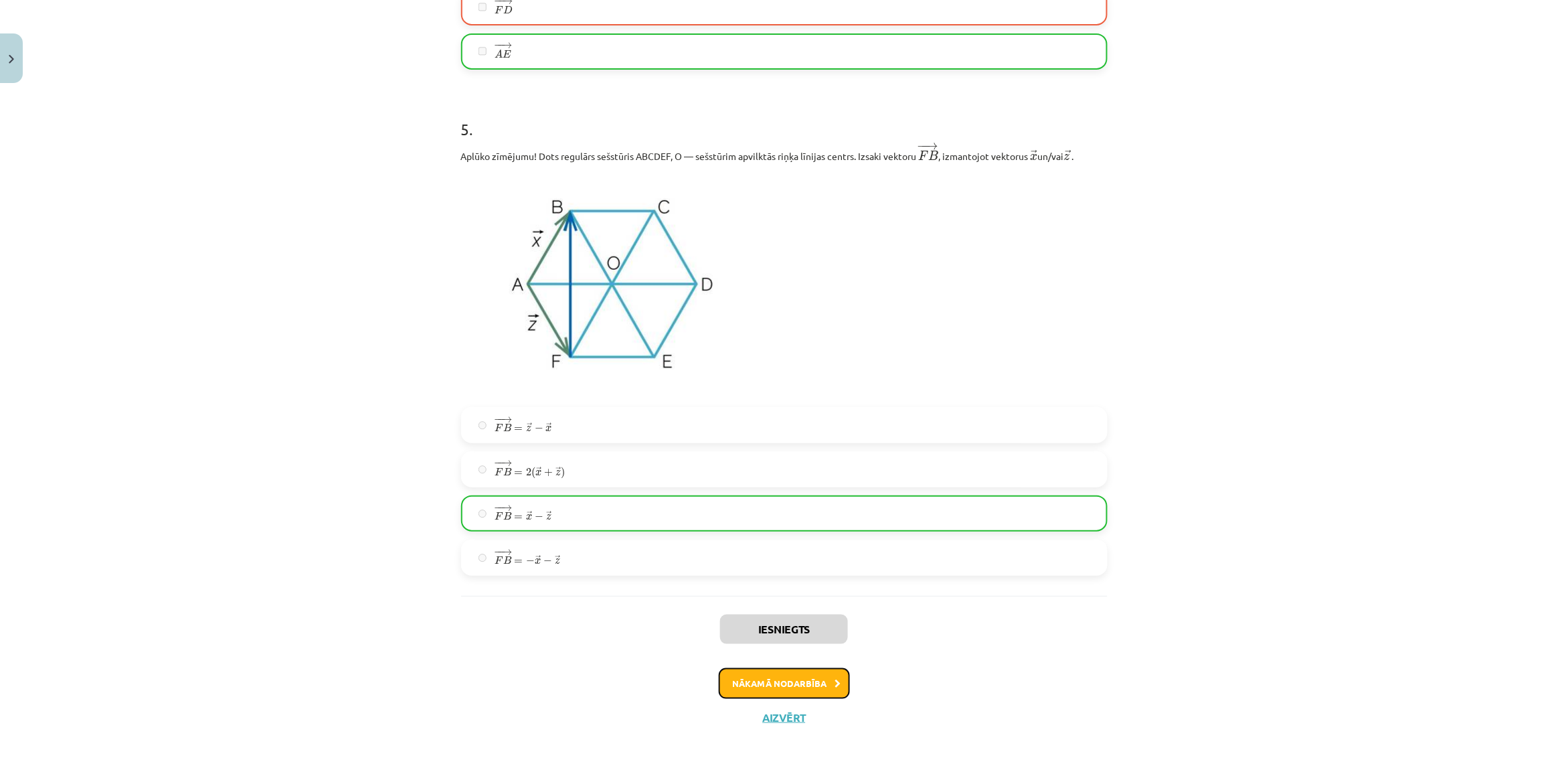
click at [783, 685] on button "Nākamā nodarbība" at bounding box center [784, 683] width 131 height 31
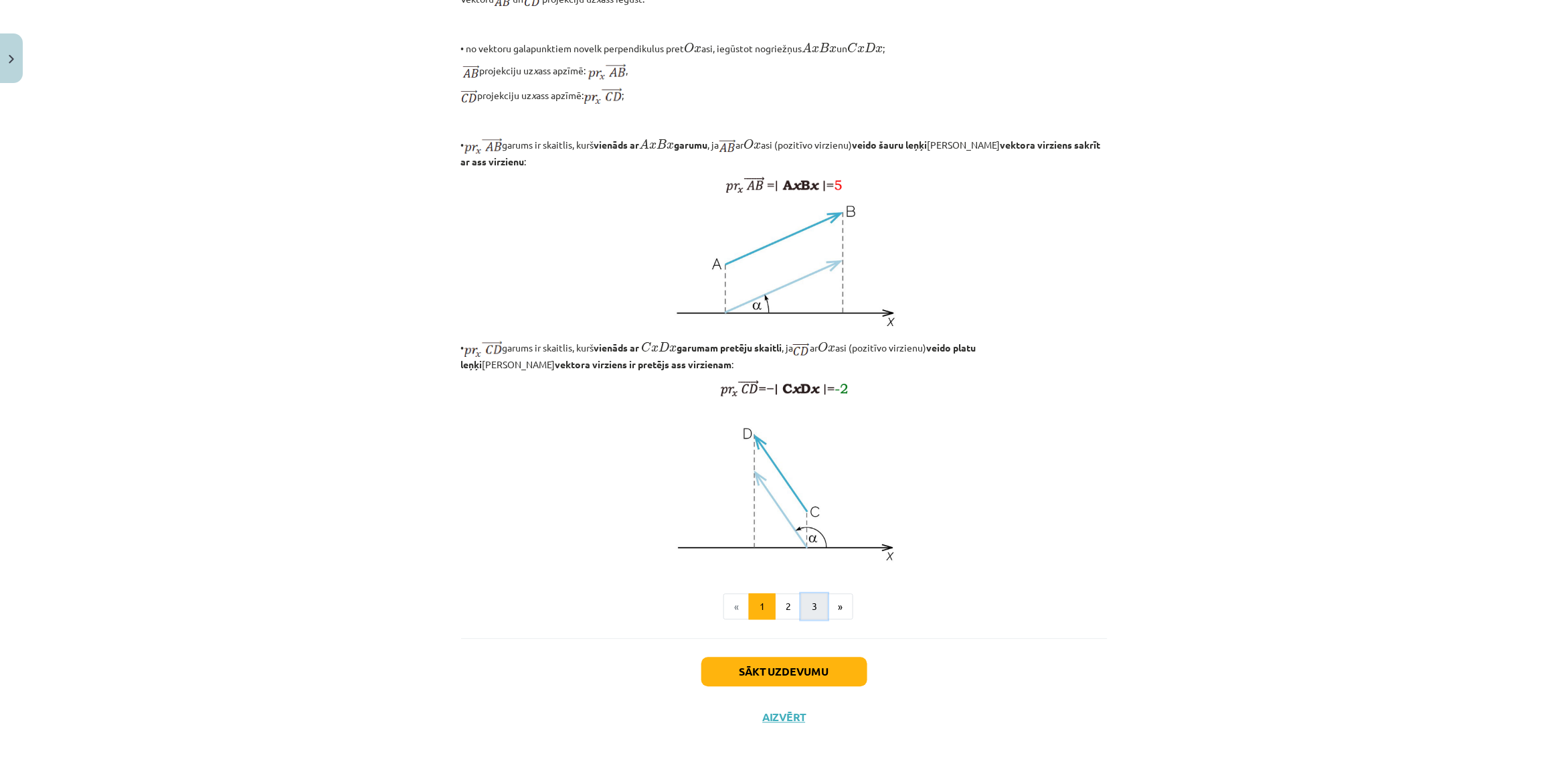
click at [813, 607] on button "3" at bounding box center [814, 607] width 27 height 27
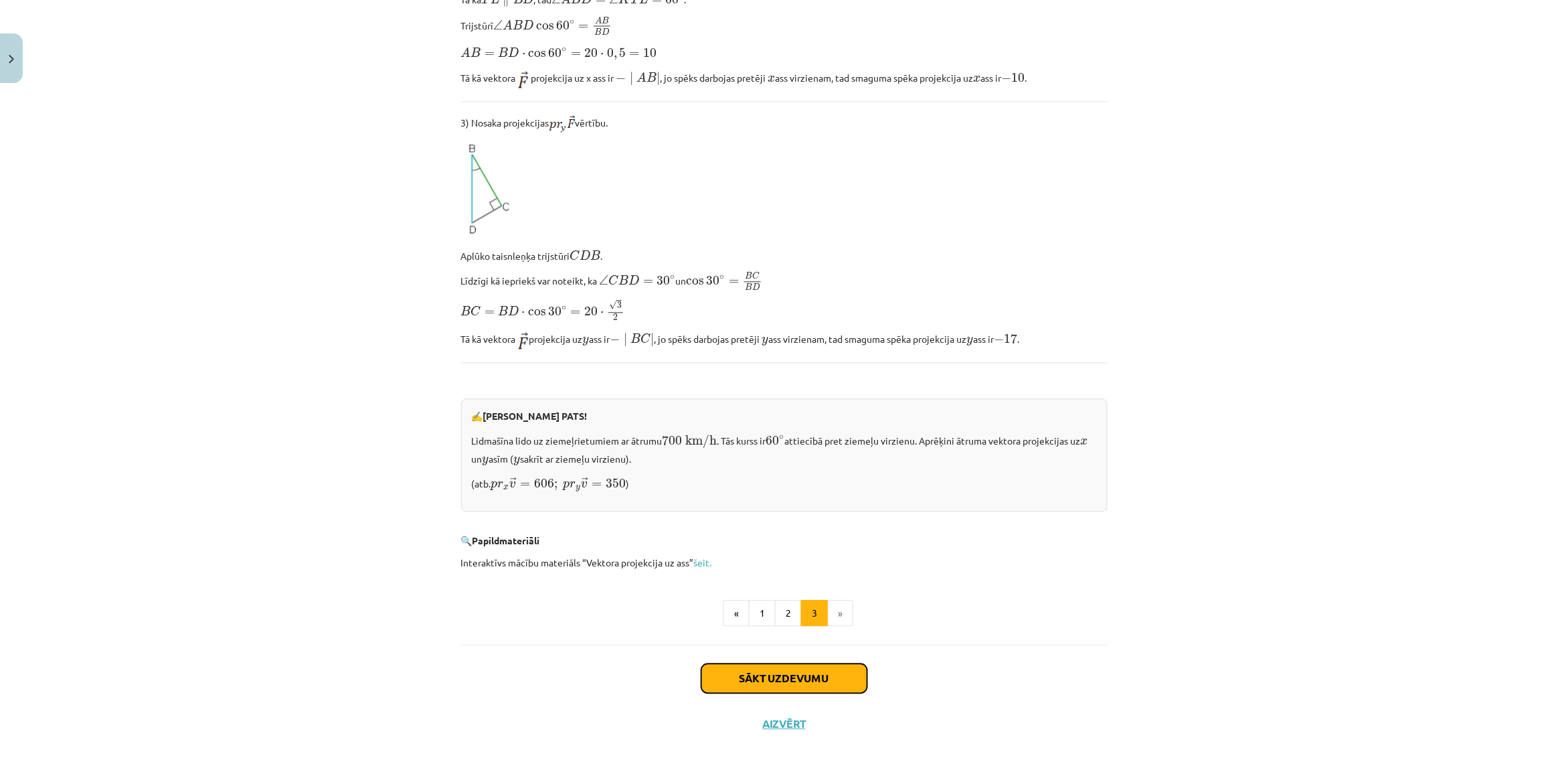
click at [754, 666] on button "Sākt uzdevumu" at bounding box center [784, 678] width 166 height 30
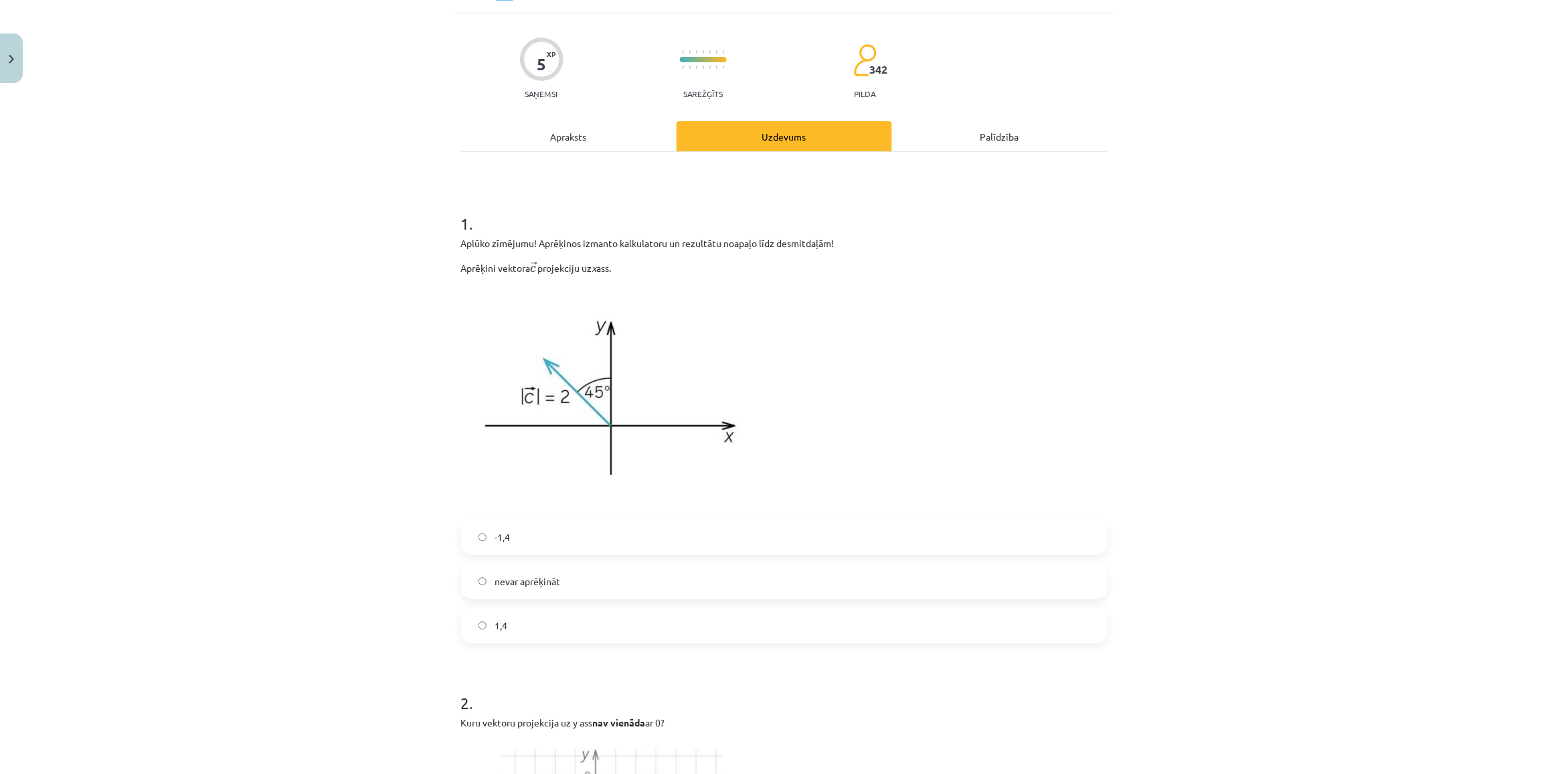
scroll to position [33, 0]
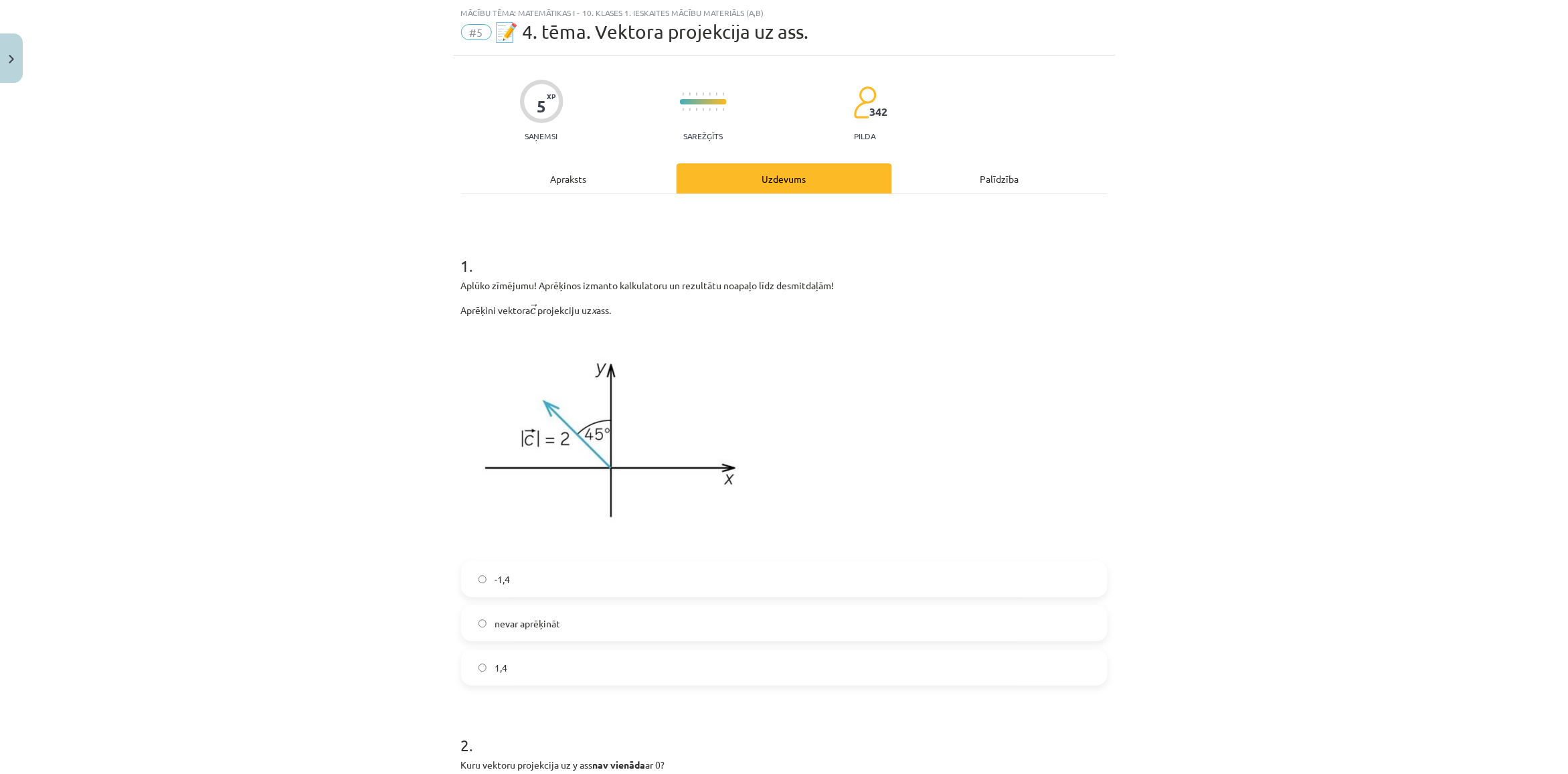
click at [557, 584] on label "-1,4" at bounding box center [784, 579] width 643 height 33
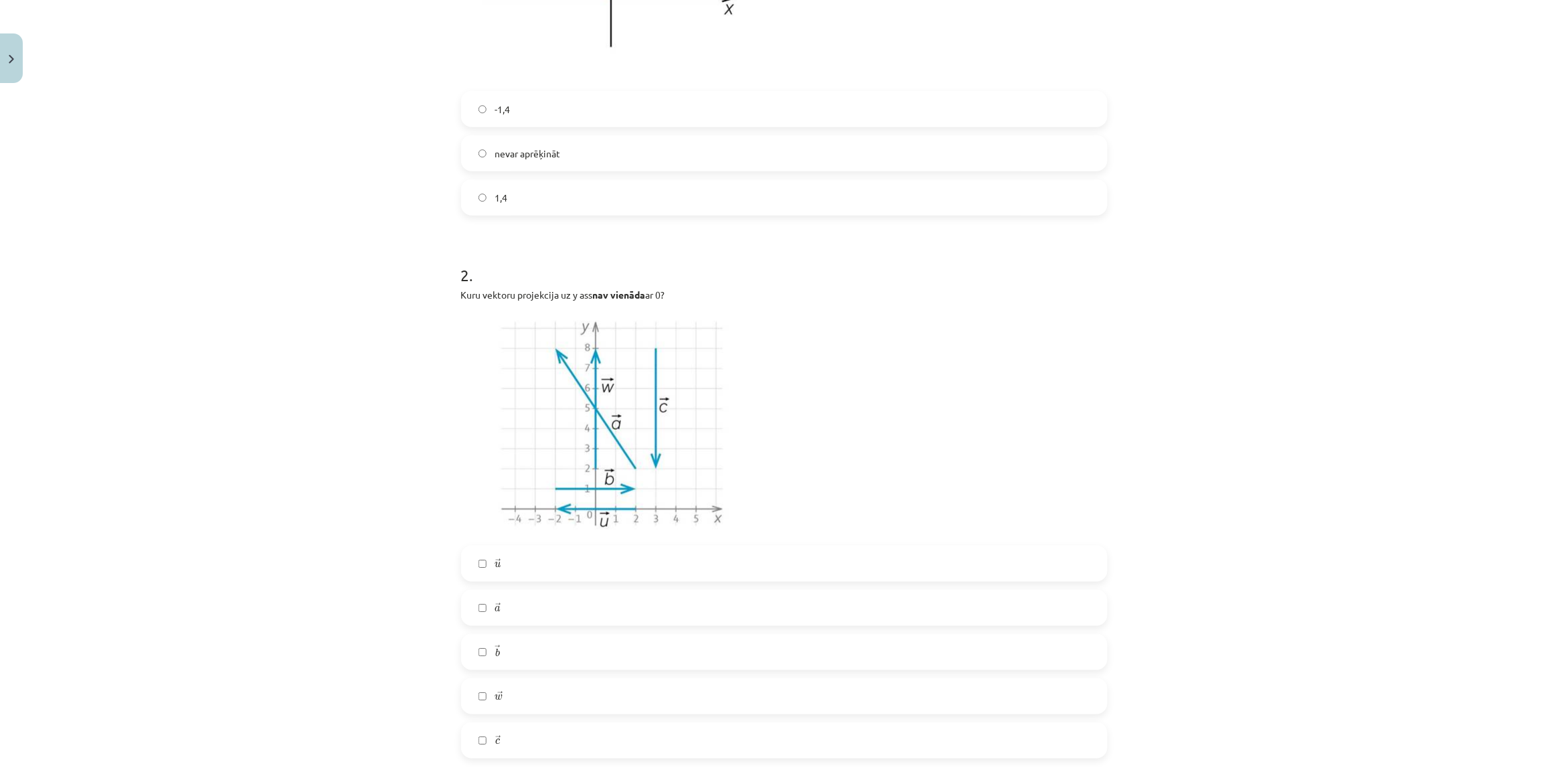
scroll to position [536, 0]
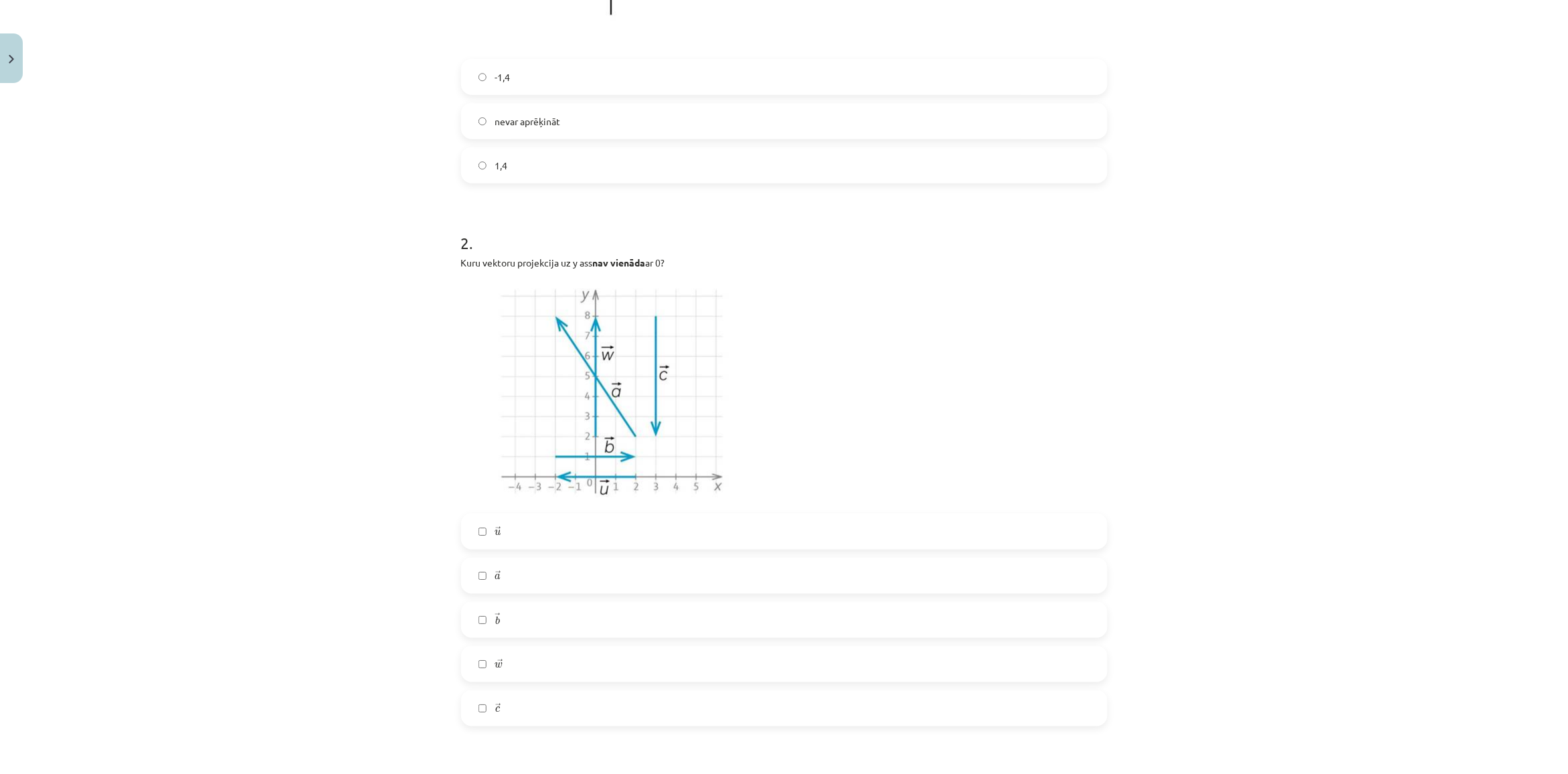
click at [495, 707] on span "c" at bounding box center [497, 709] width 4 height 6
click at [506, 585] on label "→ a a →" at bounding box center [784, 575] width 643 height 33
click at [496, 664] on span "w" at bounding box center [498, 665] width 8 height 6
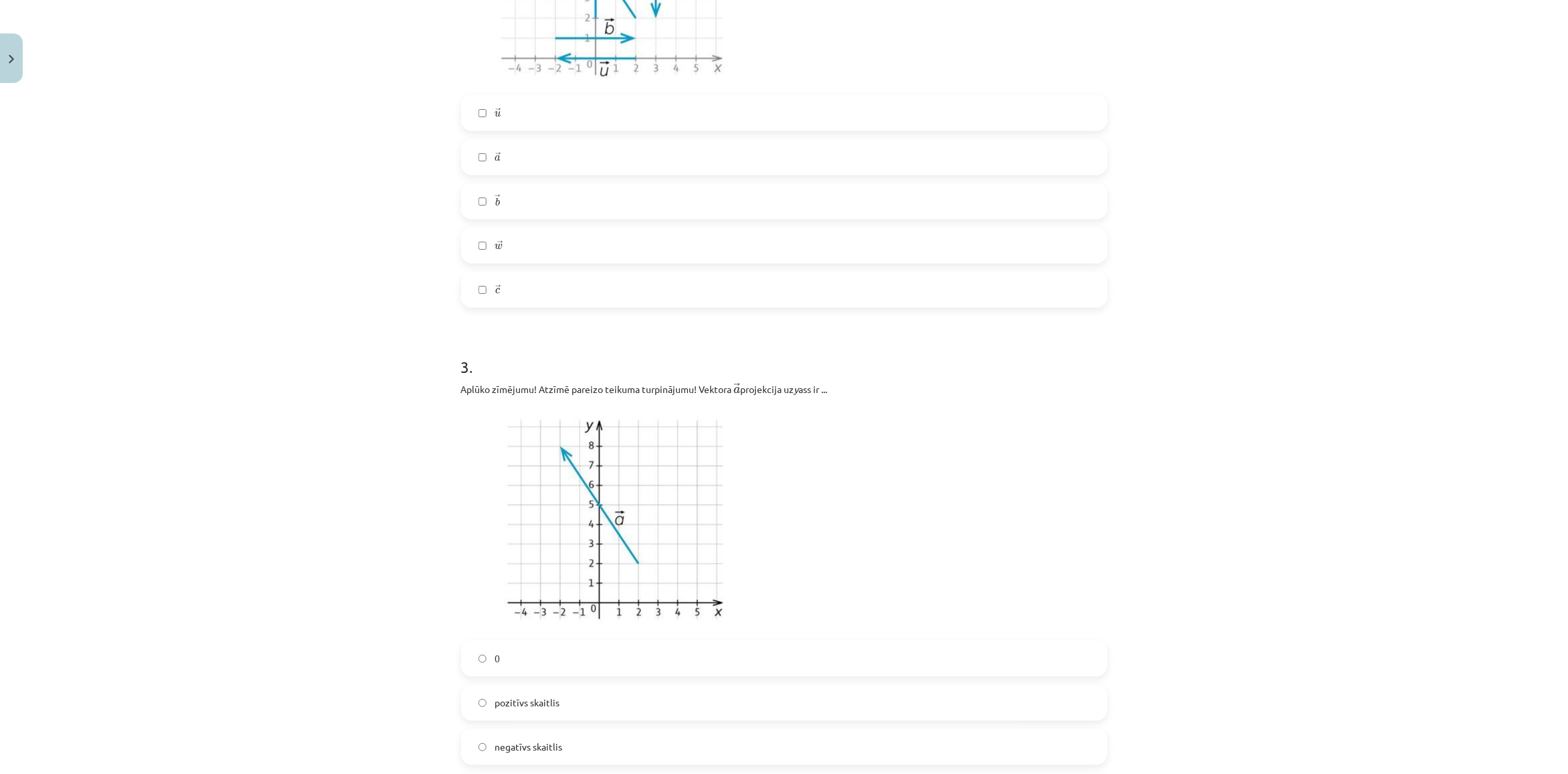
scroll to position [1037, 0]
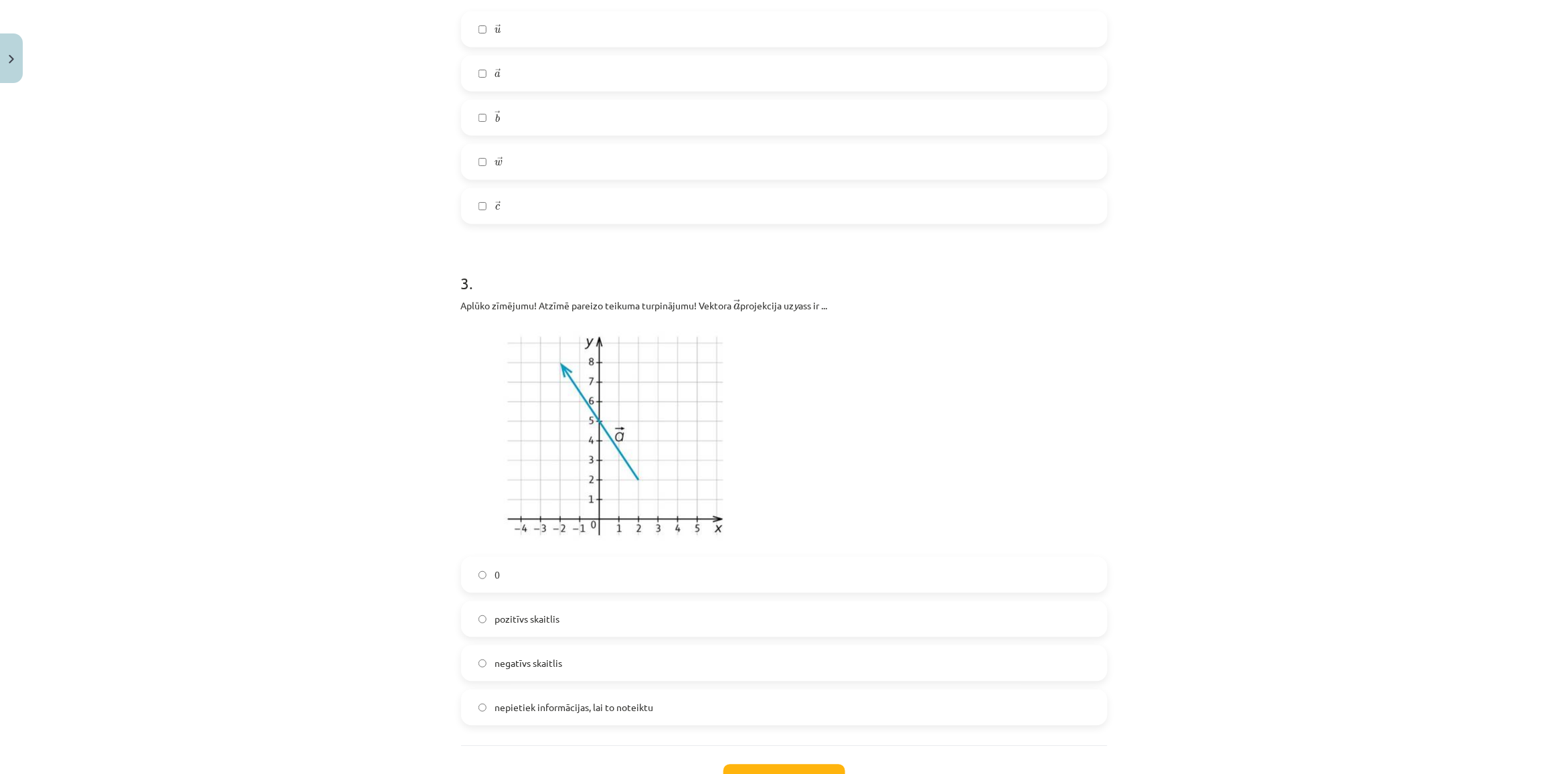
click at [604, 664] on label "negatīvs skaitlis" at bounding box center [784, 664] width 643 height 33
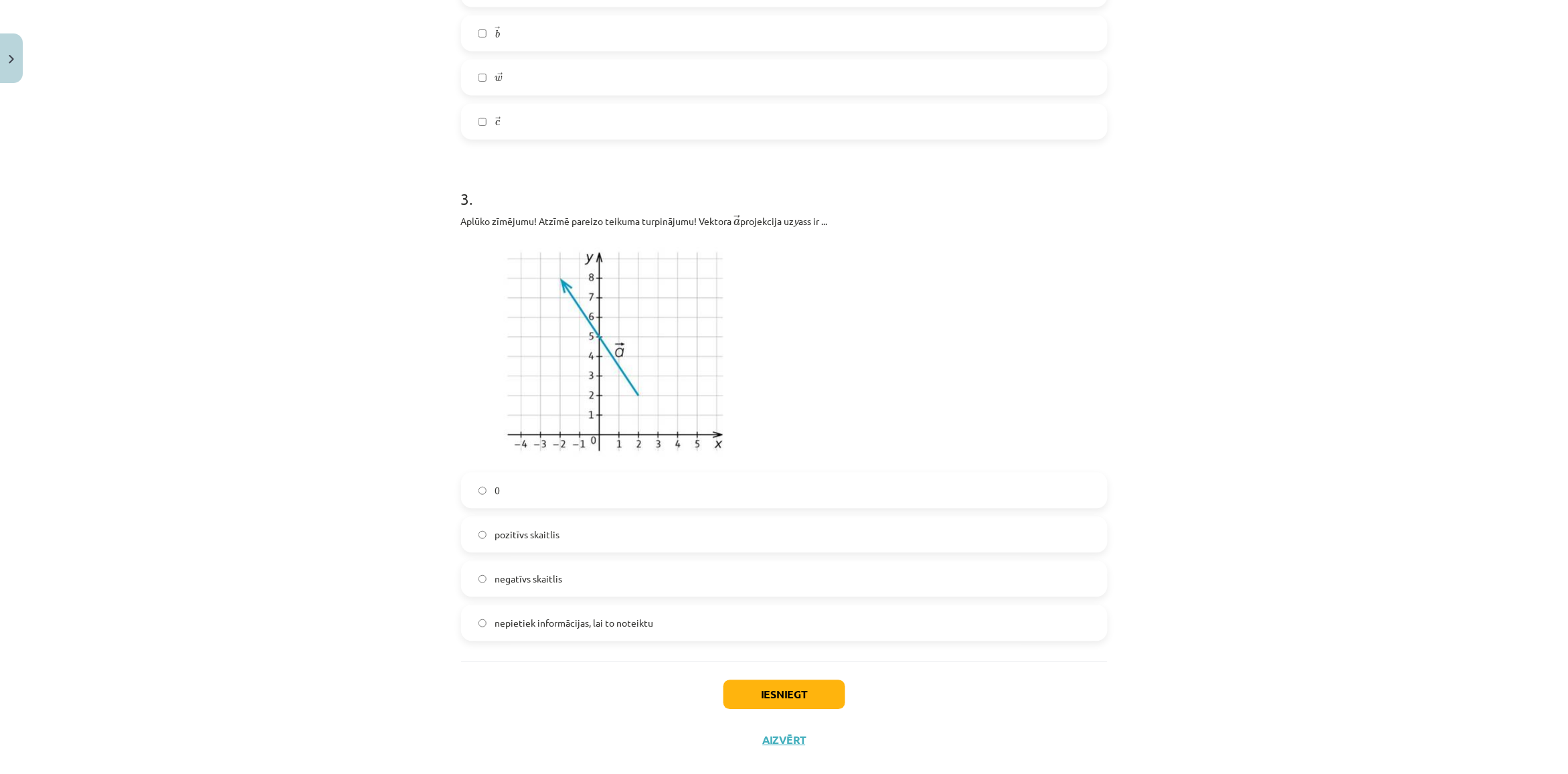
scroll to position [1145, 0]
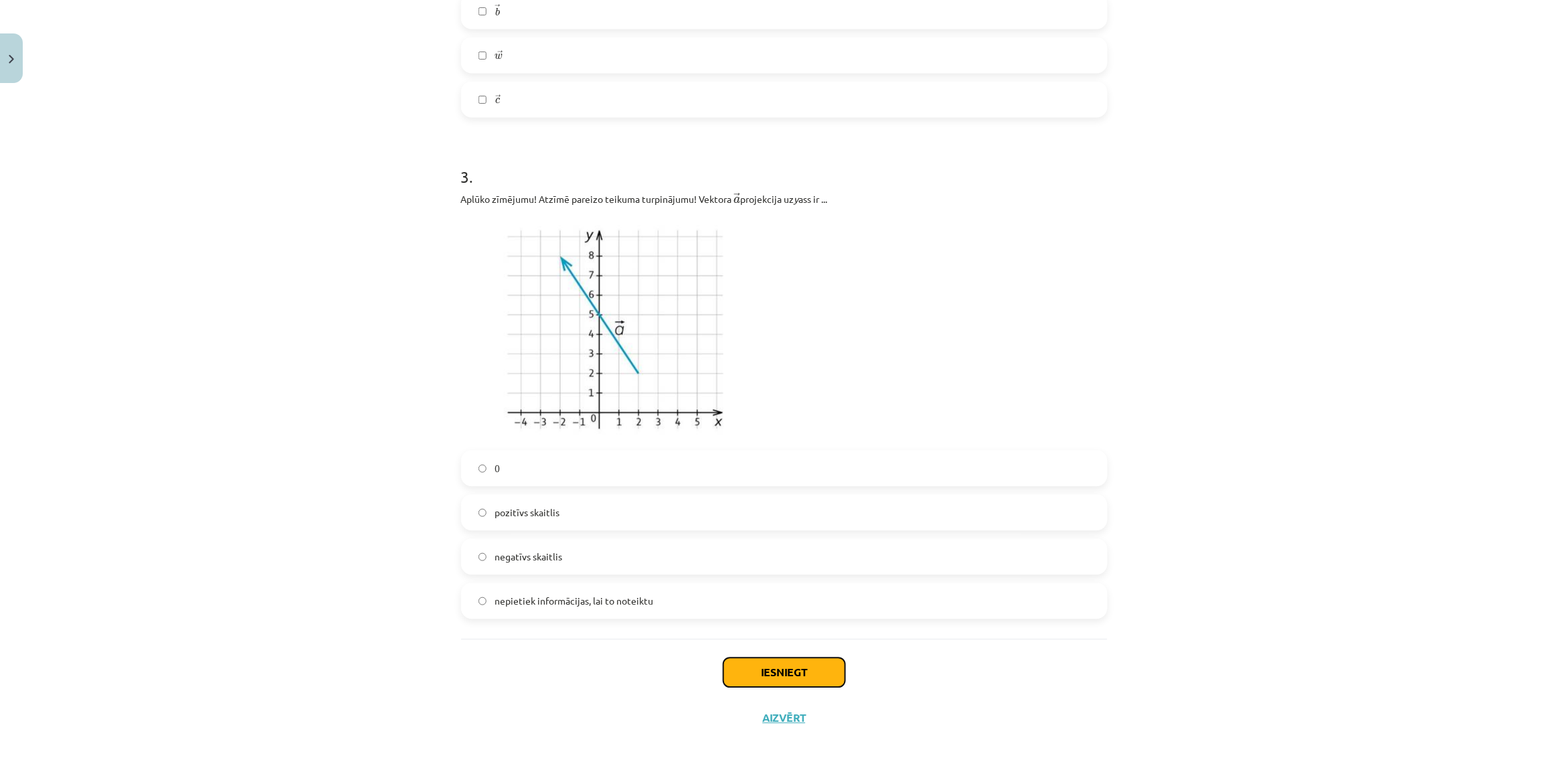
click at [786, 664] on button "Iesniegt" at bounding box center [784, 672] width 122 height 30
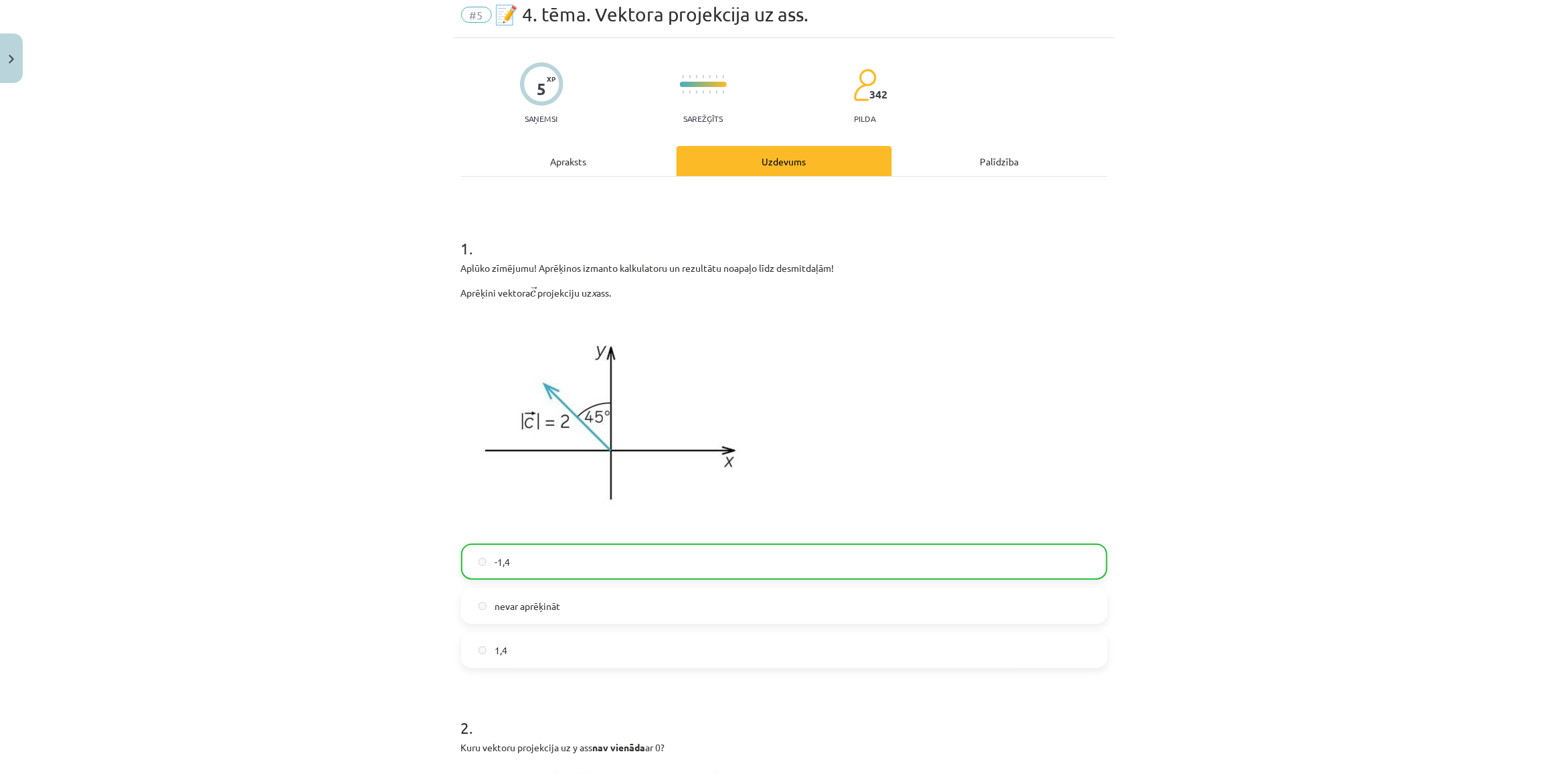
scroll to position [0, 0]
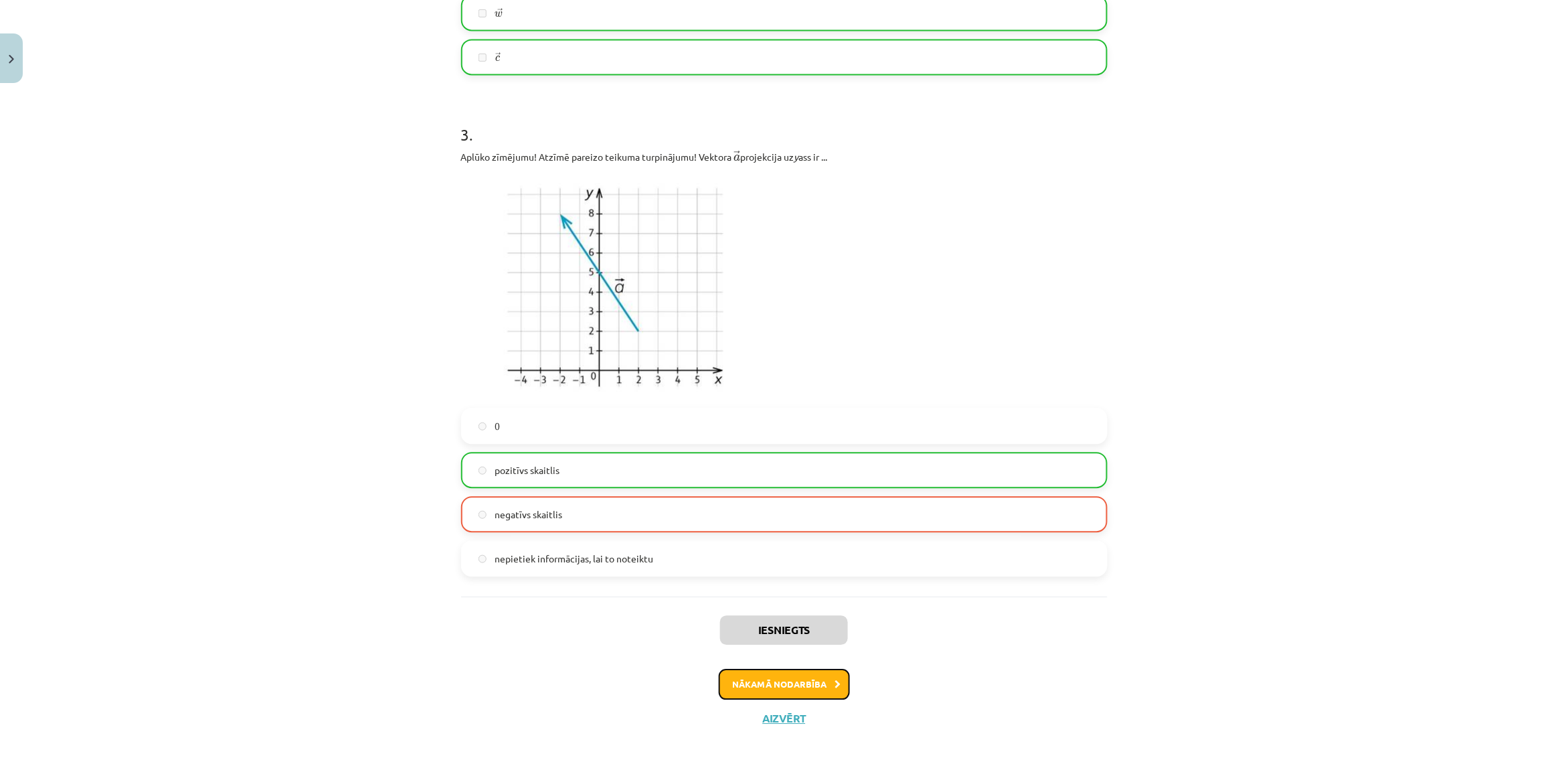
click at [787, 678] on button "Nākamā nodarbība" at bounding box center [784, 684] width 131 height 31
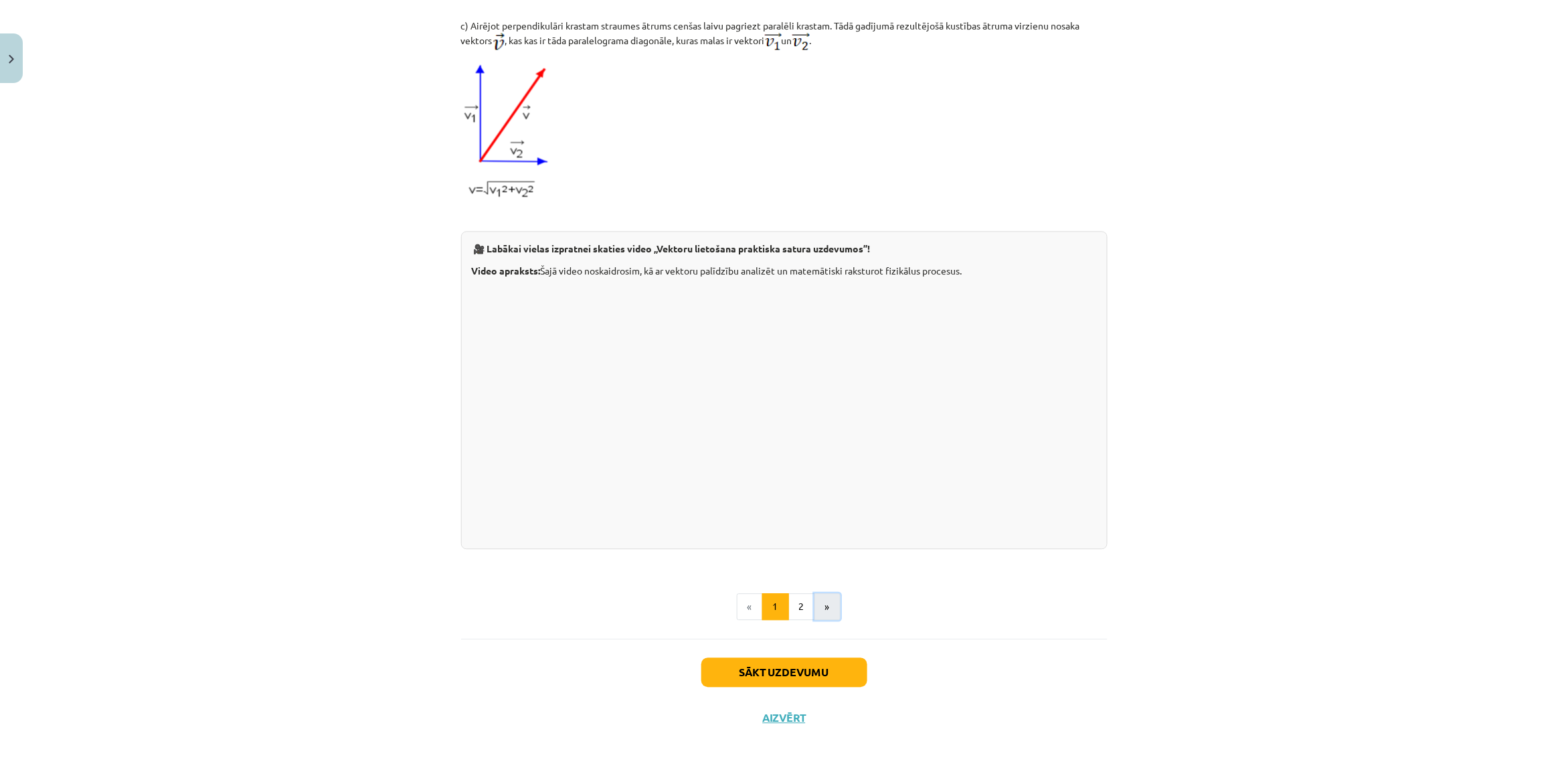
click at [814, 619] on button "»" at bounding box center [827, 606] width 26 height 27
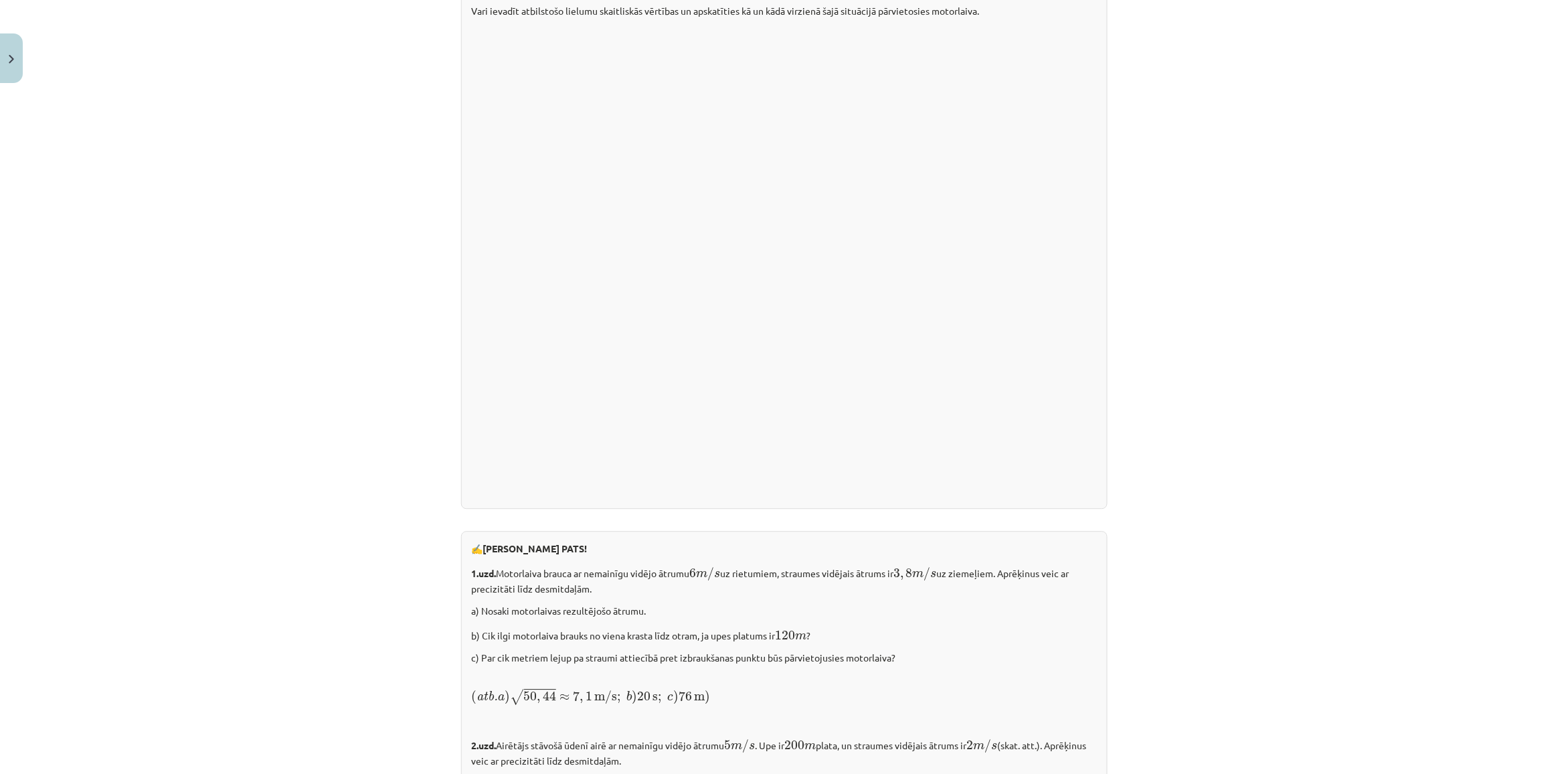
scroll to position [1644, 0]
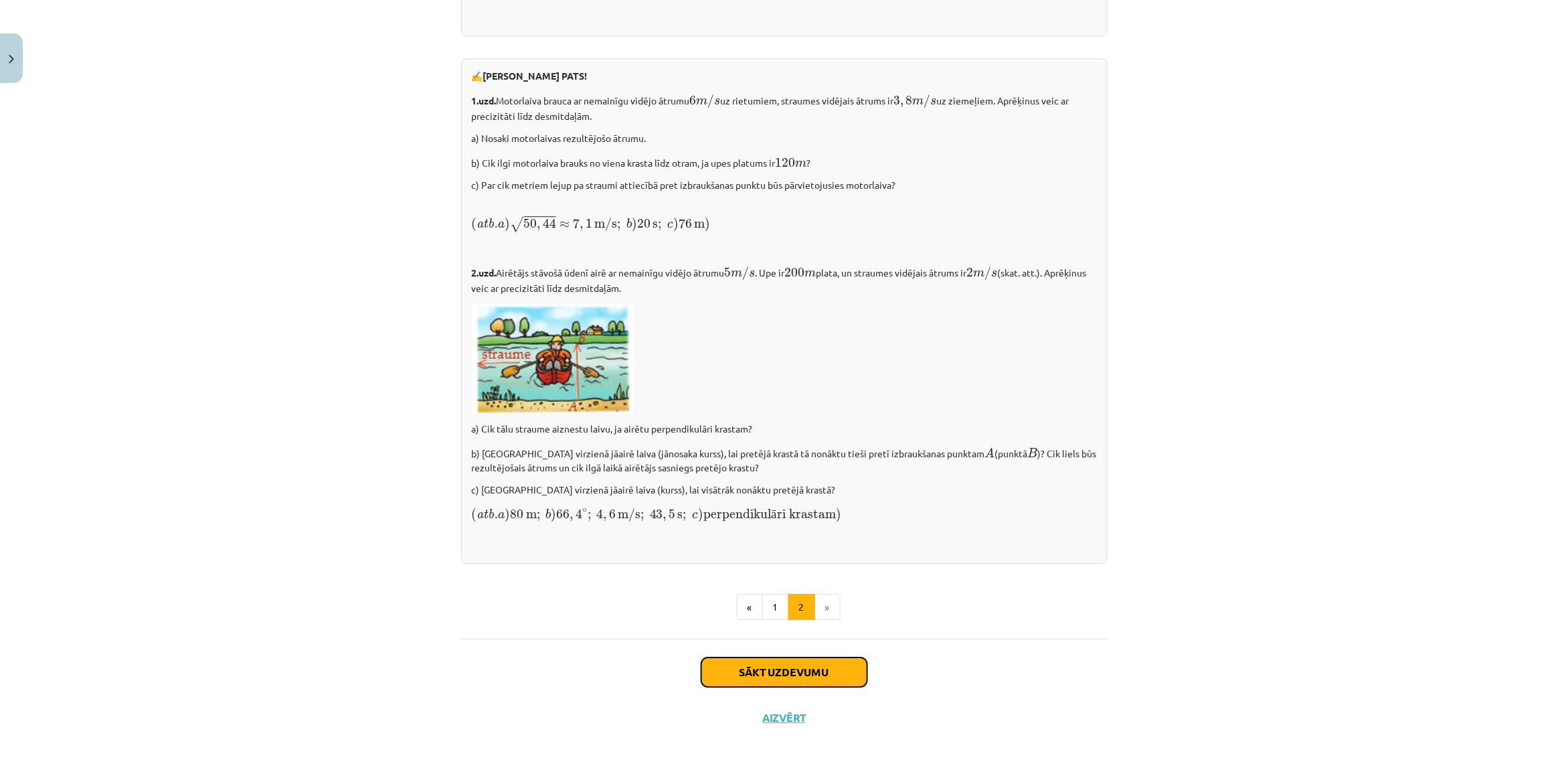
click at [749, 672] on button "Sākt uzdevumu" at bounding box center [784, 672] width 166 height 30
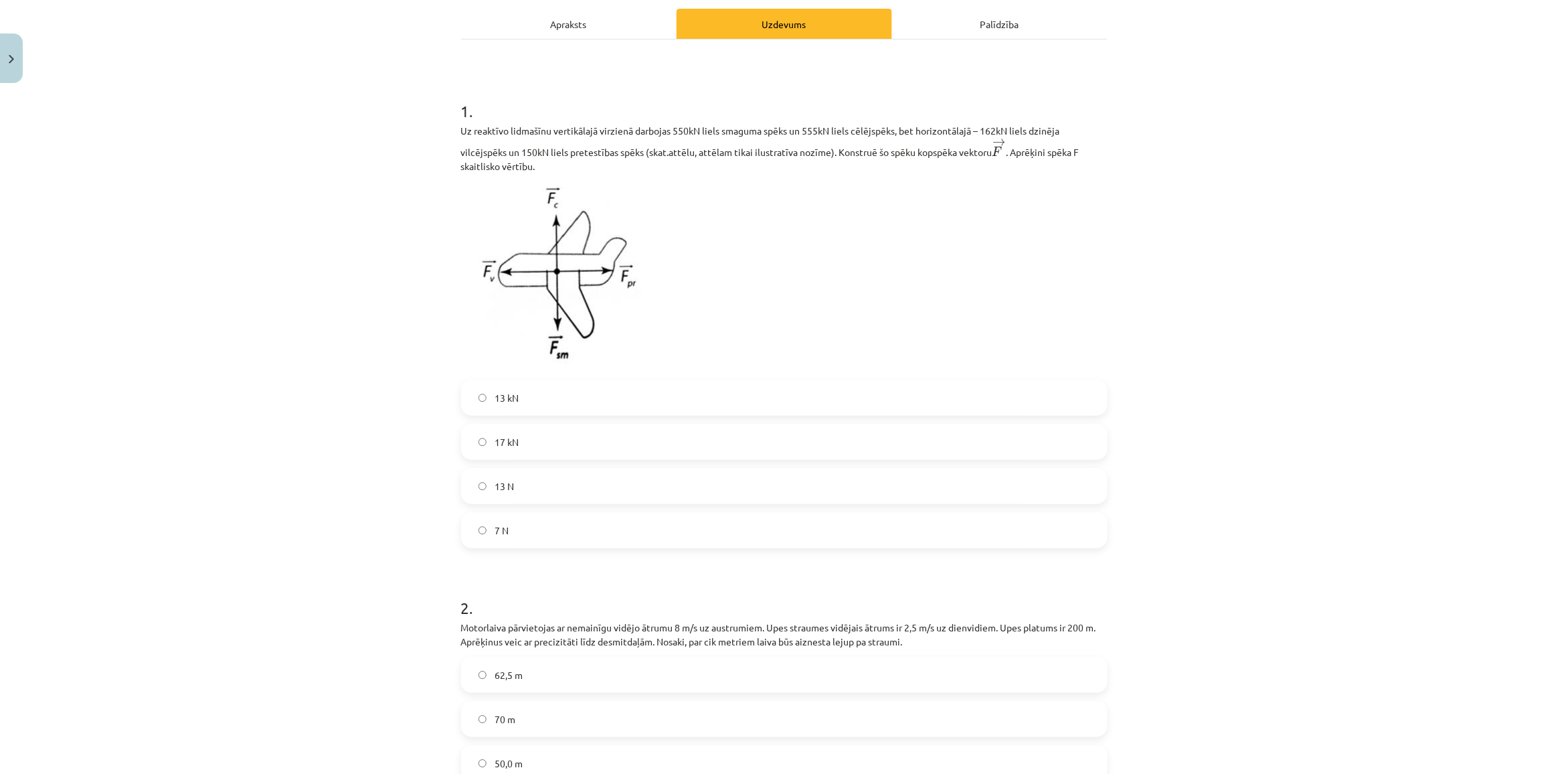
scroll to position [145, 0]
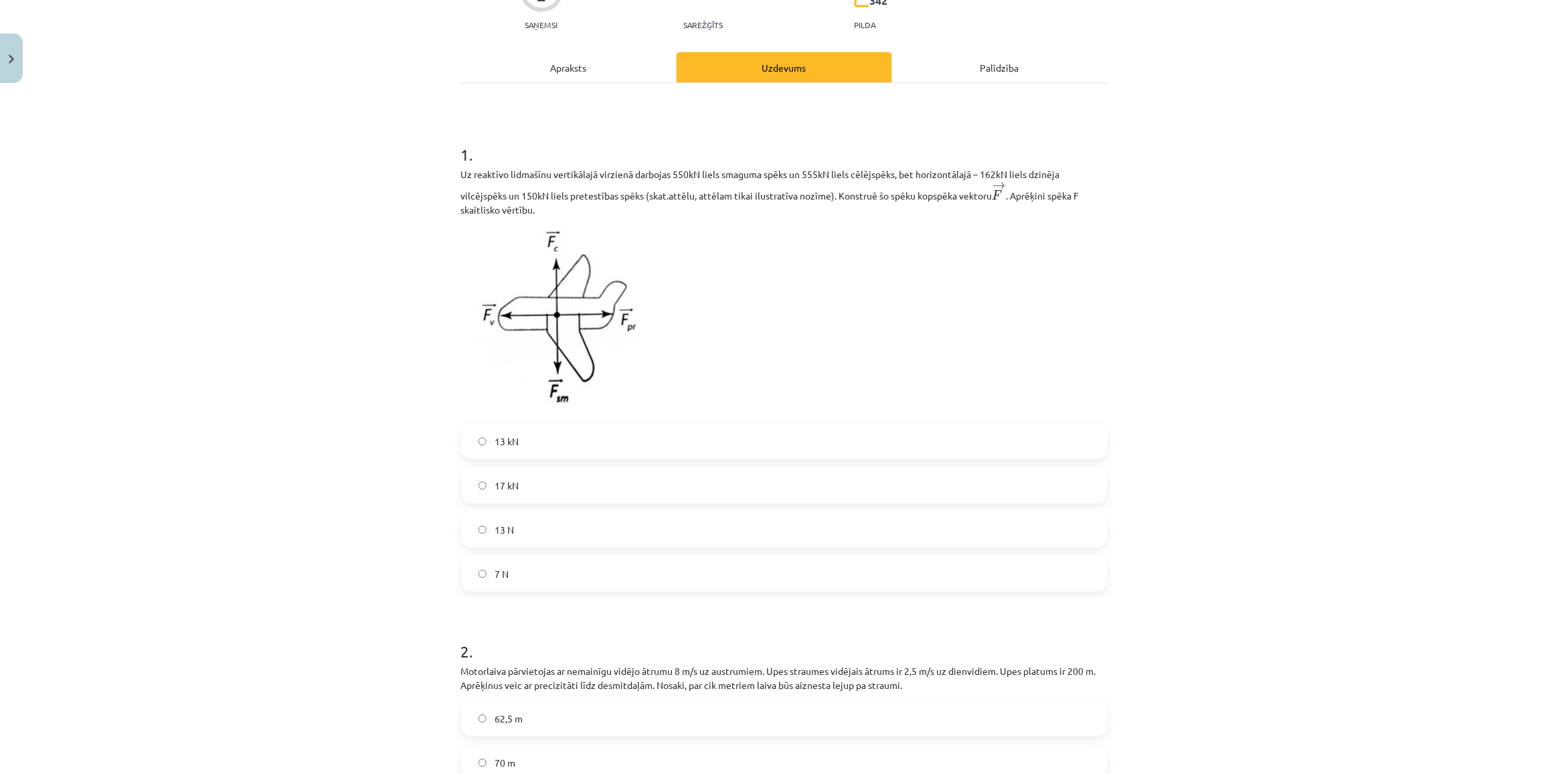
click at [515, 486] on label "17 kN" at bounding box center [784, 485] width 643 height 33
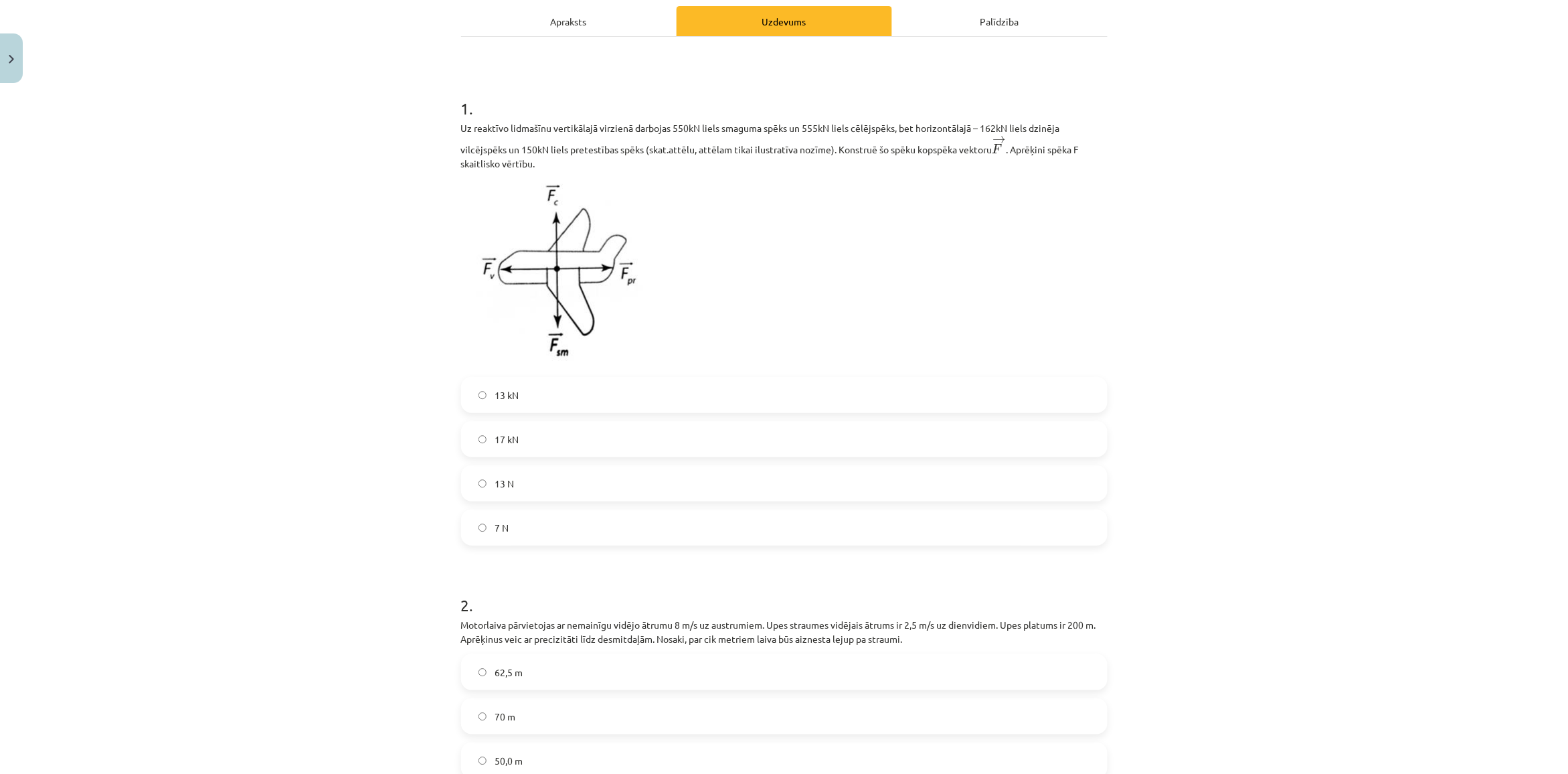
scroll to position [312, 0]
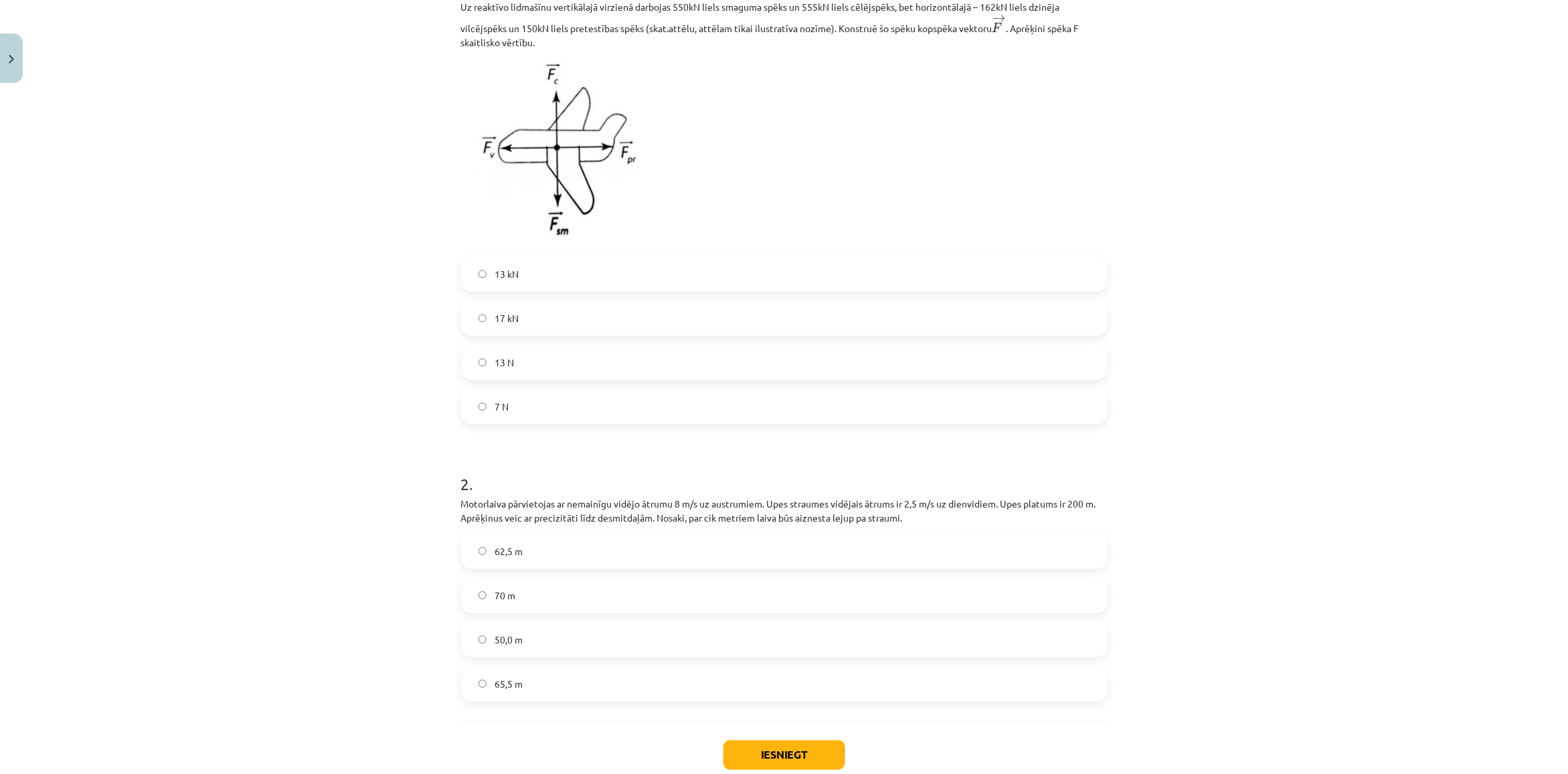
click at [546, 587] on label "70 m" at bounding box center [784, 595] width 643 height 33
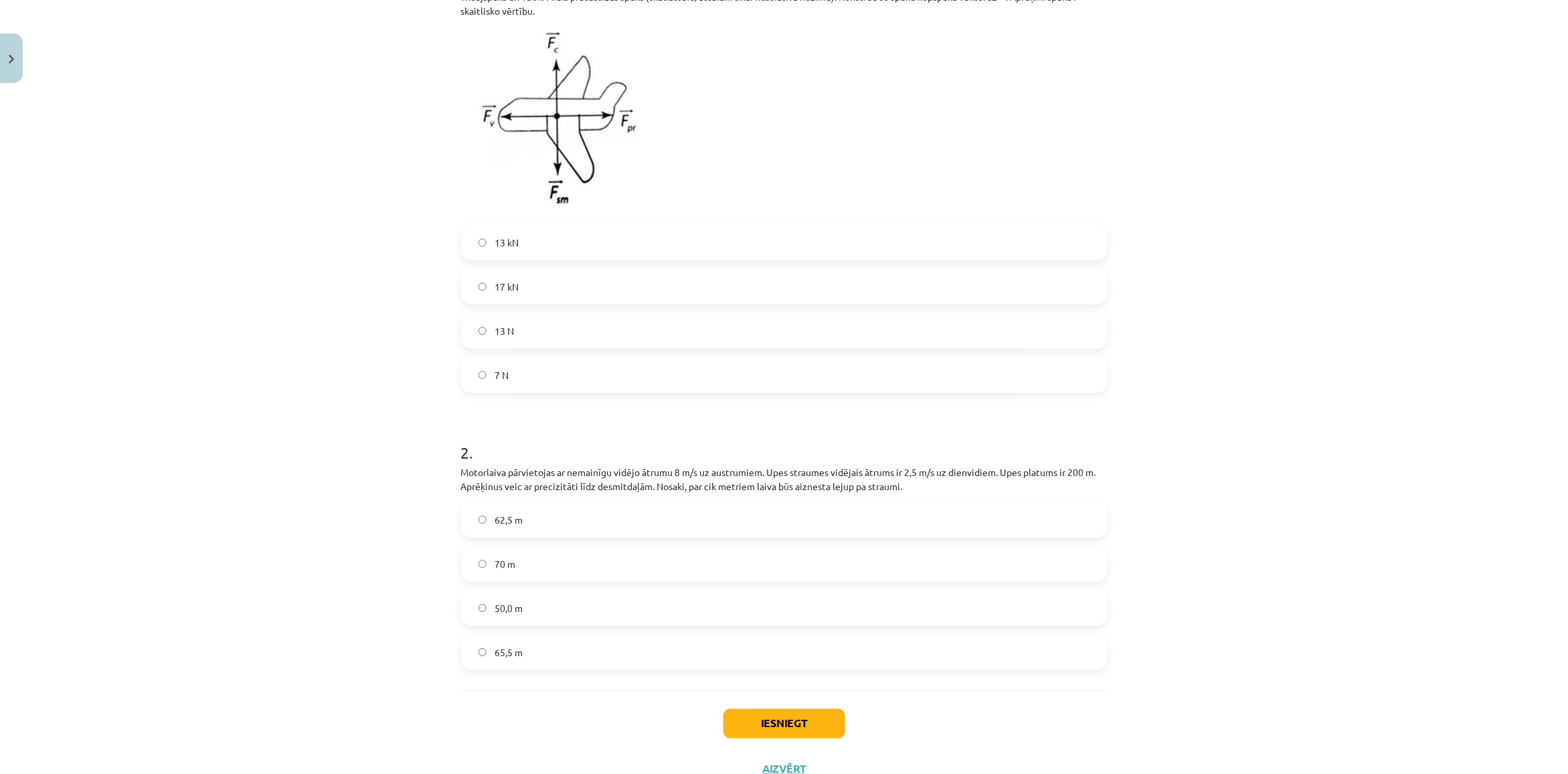
scroll to position [395, 0]
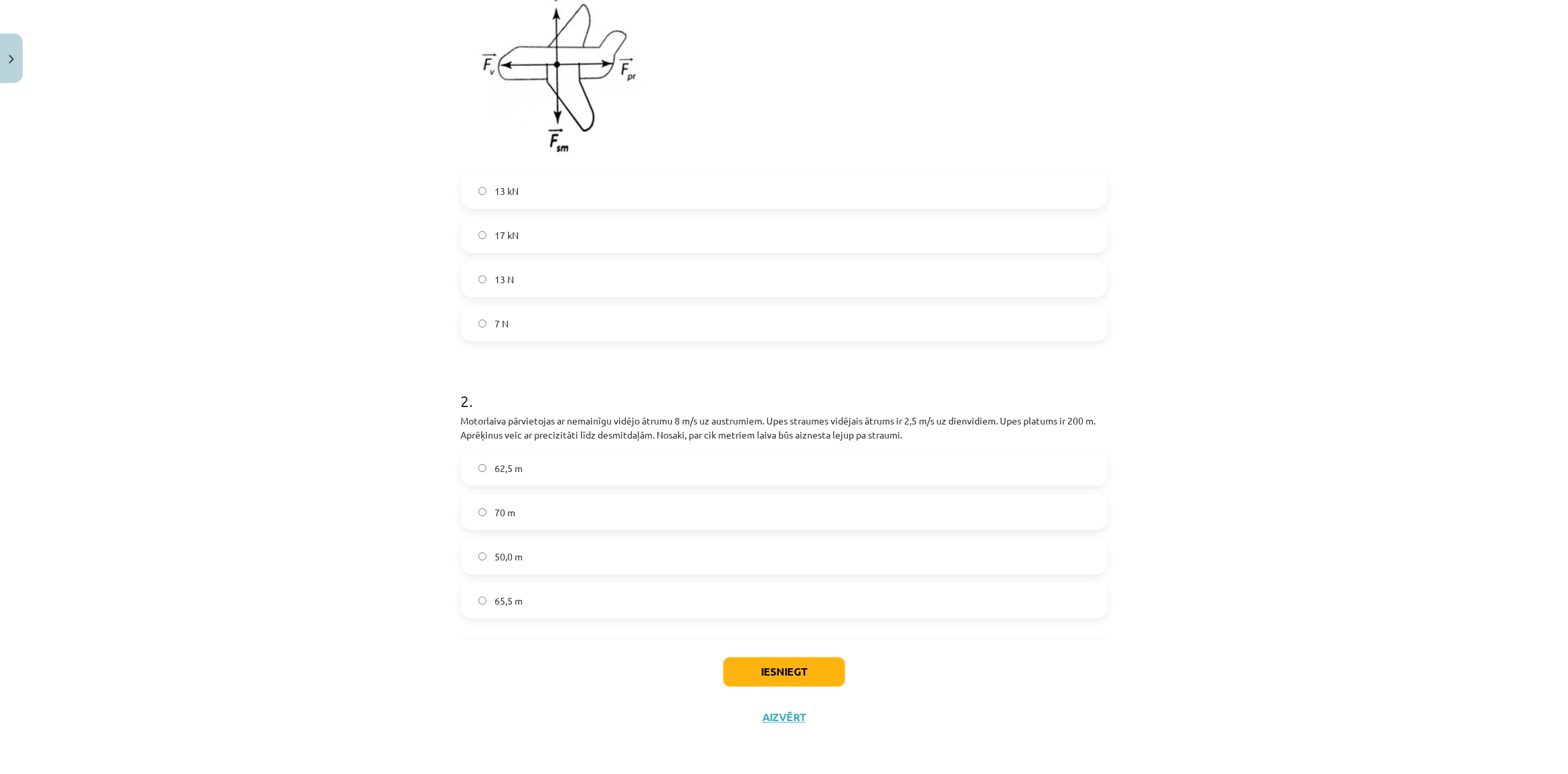
click at [550, 566] on label "50,0 m" at bounding box center [784, 556] width 643 height 33
click at [770, 672] on button "Iesniegt" at bounding box center [784, 672] width 122 height 30
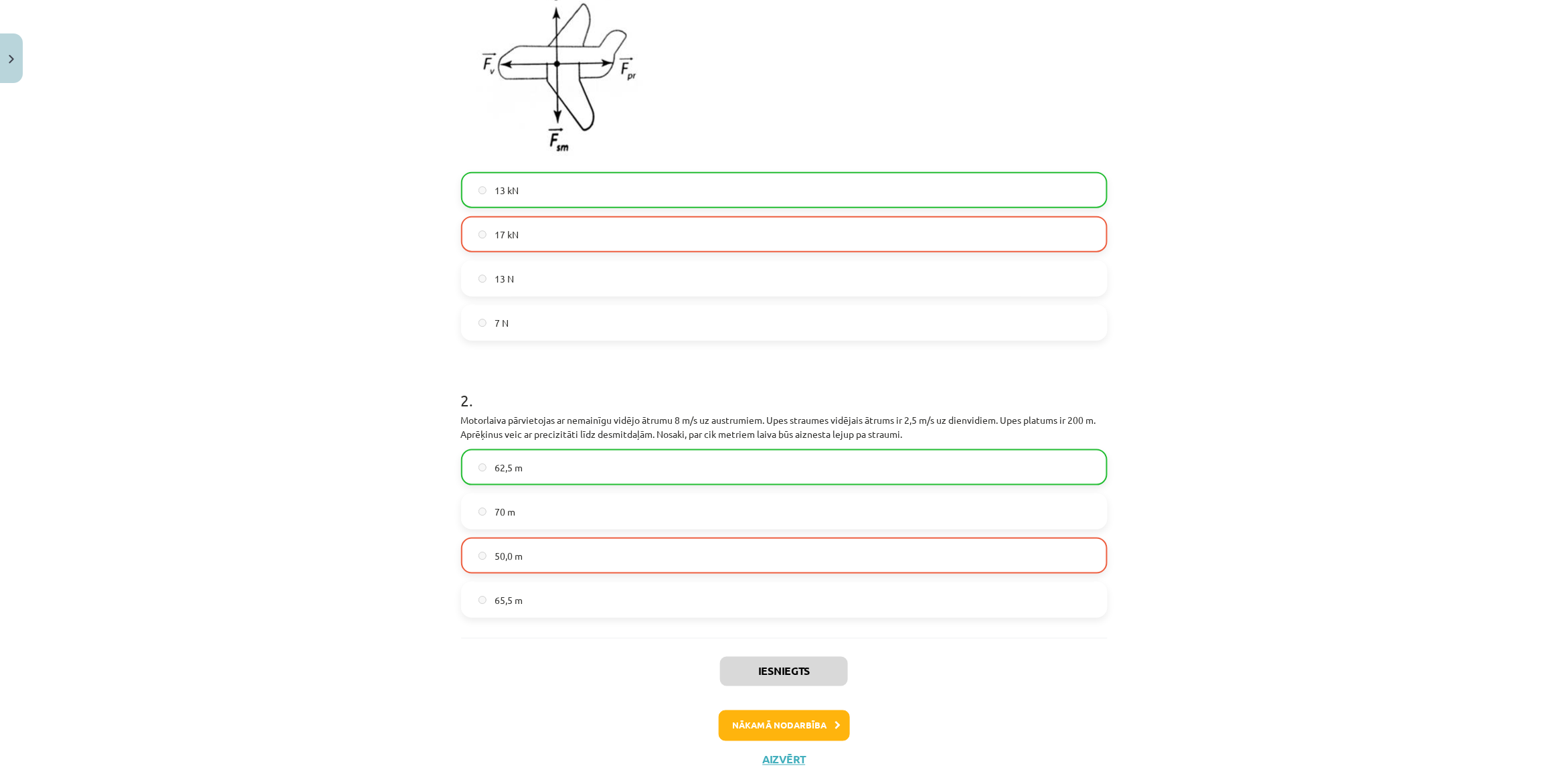
click at [743, 746] on div "Iesniegts Nākamā nodarbība Aizvērt" at bounding box center [784, 707] width 647 height 137
click at [742, 735] on button "Nākamā nodarbība" at bounding box center [784, 725] width 131 height 31
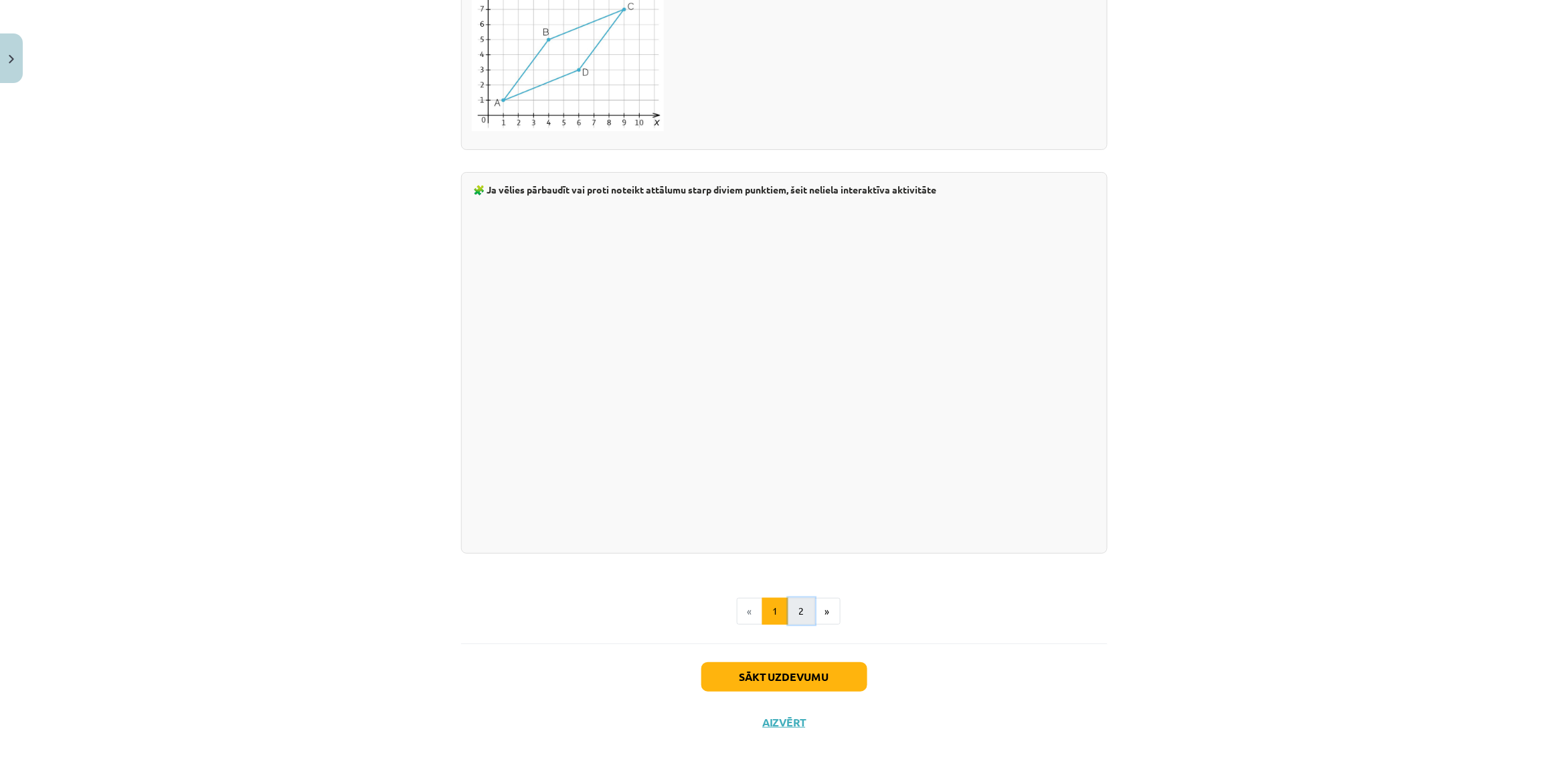
click at [788, 607] on button "2" at bounding box center [801, 611] width 27 height 27
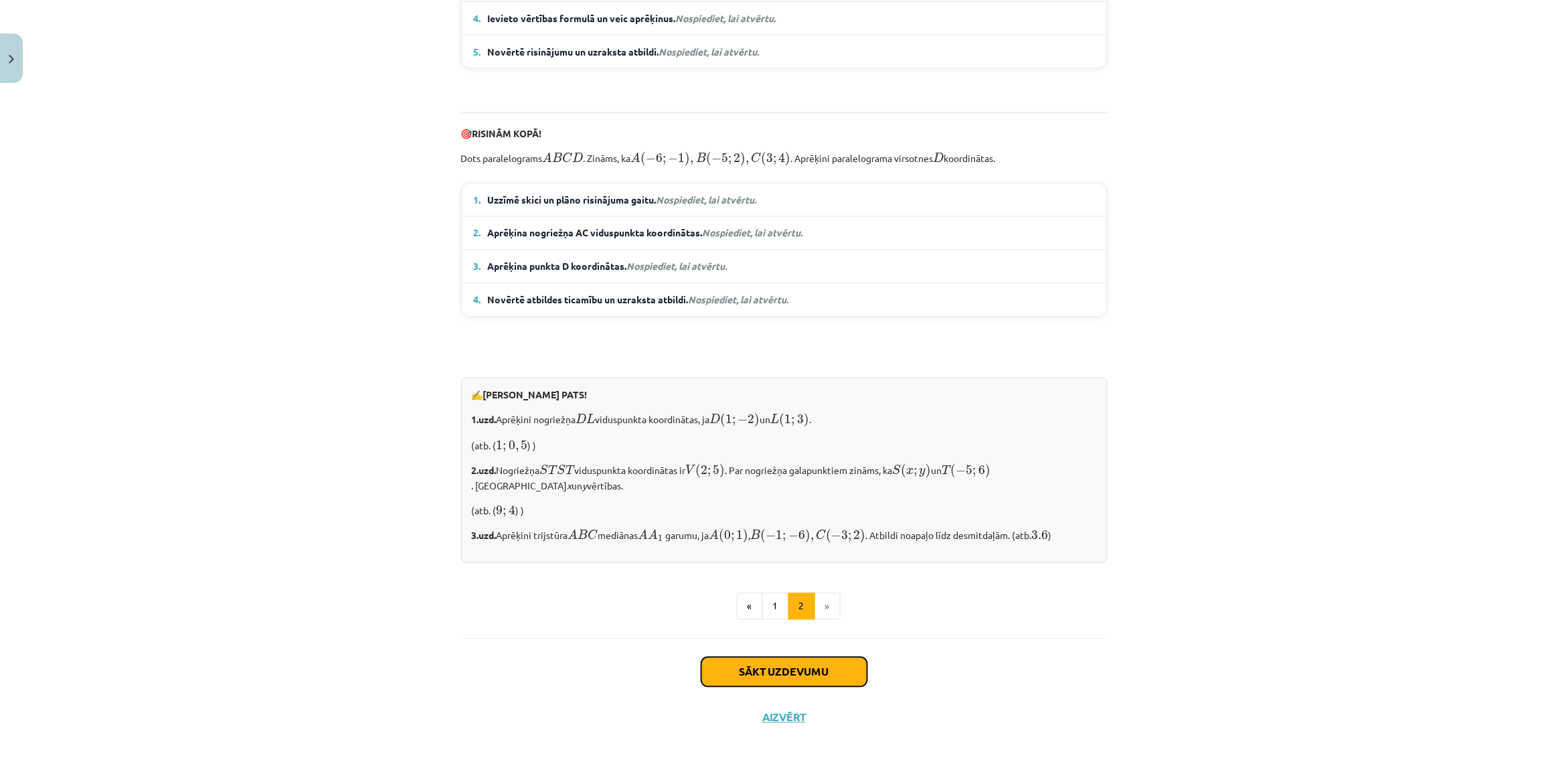
click at [760, 674] on button "Sākt uzdevumu" at bounding box center [784, 672] width 166 height 30
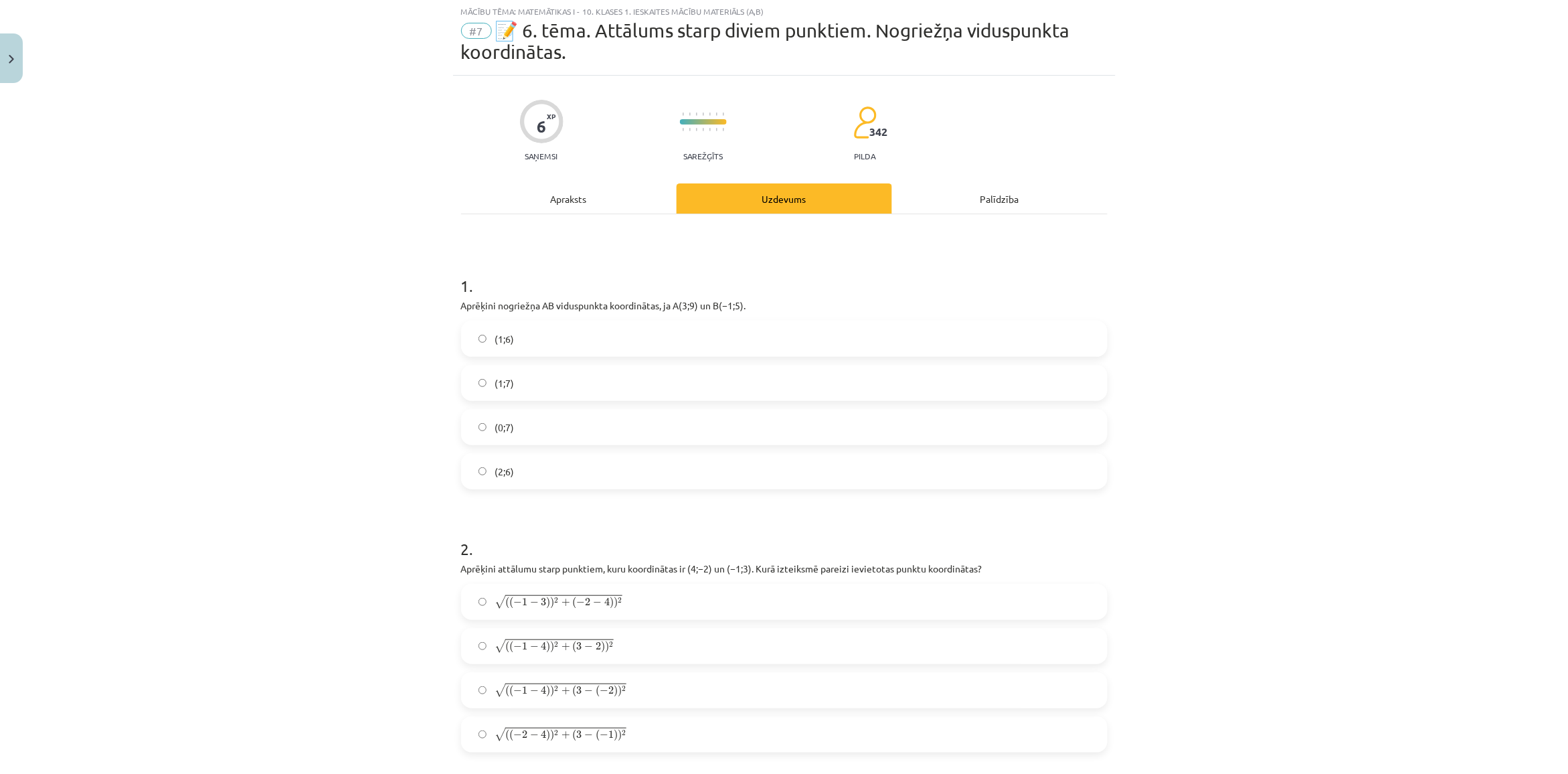
scroll to position [33, 0]
drag, startPoint x: 577, startPoint y: 309, endPoint x: 862, endPoint y: 309, distance: 285.0
click at [862, 309] on div "Mācību tēma: Matemātikas i - 10. klases 1. ieskaites mācību materiāls (a,b) #7 …" at bounding box center [784, 387] width 1568 height 774
click at [862, 309] on p "Aprēķini nogriežņa ﻿AB viduspunkta koordinātas, ja ﻿A(3;9) un ﻿B(−1;5)." at bounding box center [784, 307] width 647 height 14
click at [550, 473] on label "(2;6)" at bounding box center [784, 472] width 643 height 33
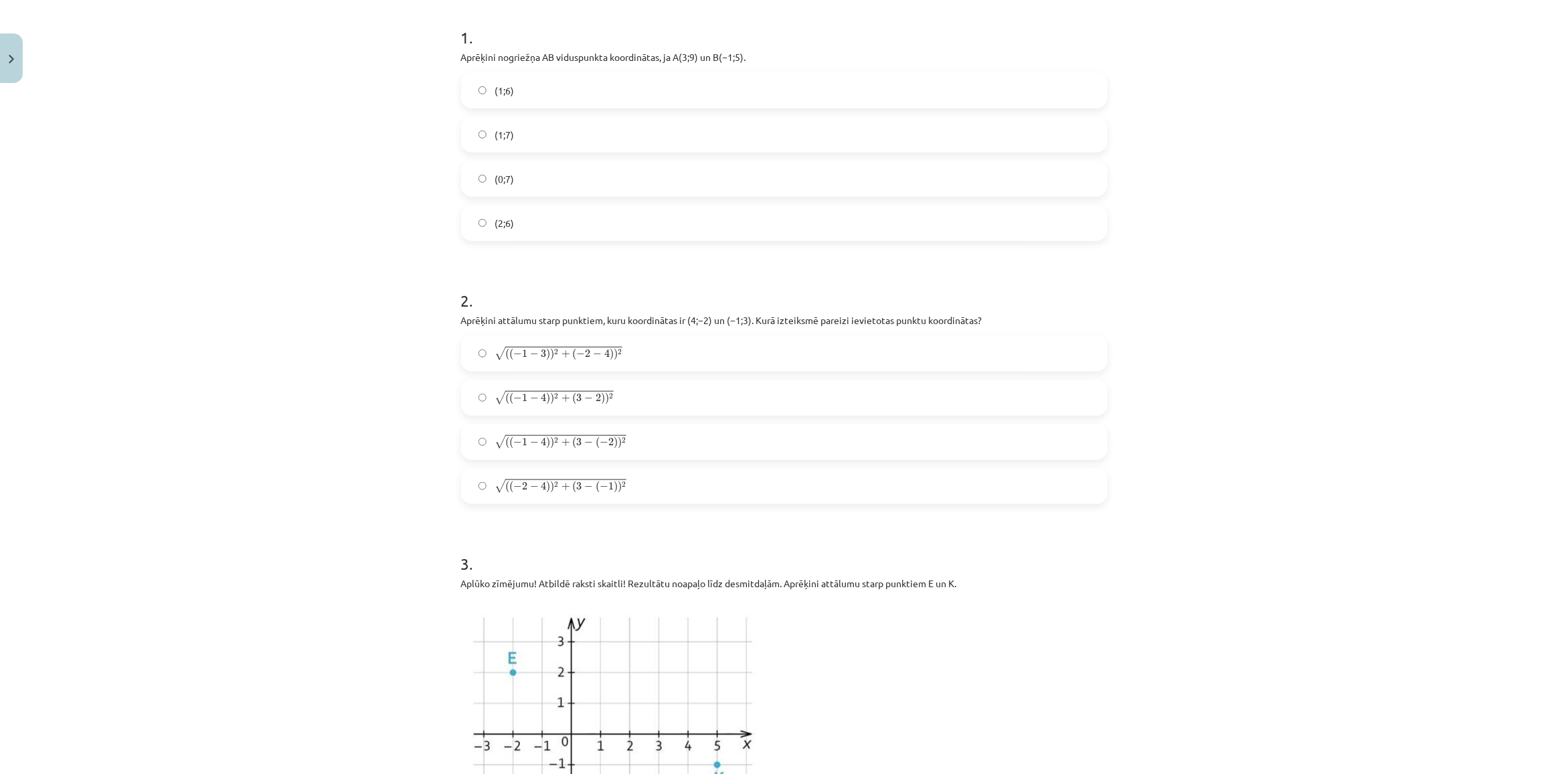
scroll to position [284, 0]
click at [489, 412] on label "√ ( ( − 1 − 4 ) ) 2 + ( 3 − 2 ) ) 2 ( ( − 1 − 4 ) ) 2 + ( 3 − 2 ) ) 2" at bounding box center [784, 396] width 643 height 33
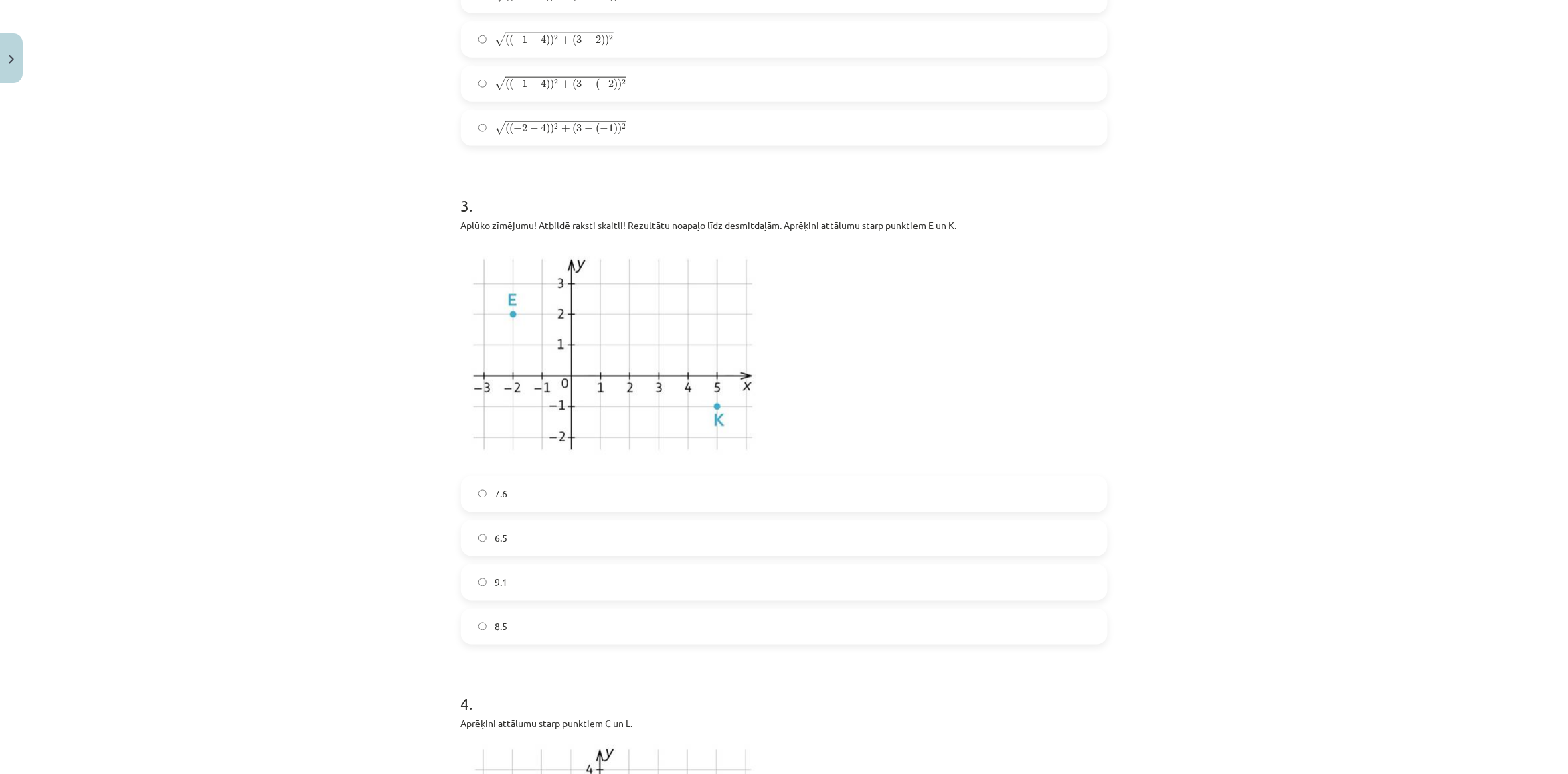
scroll to position [703, 0]
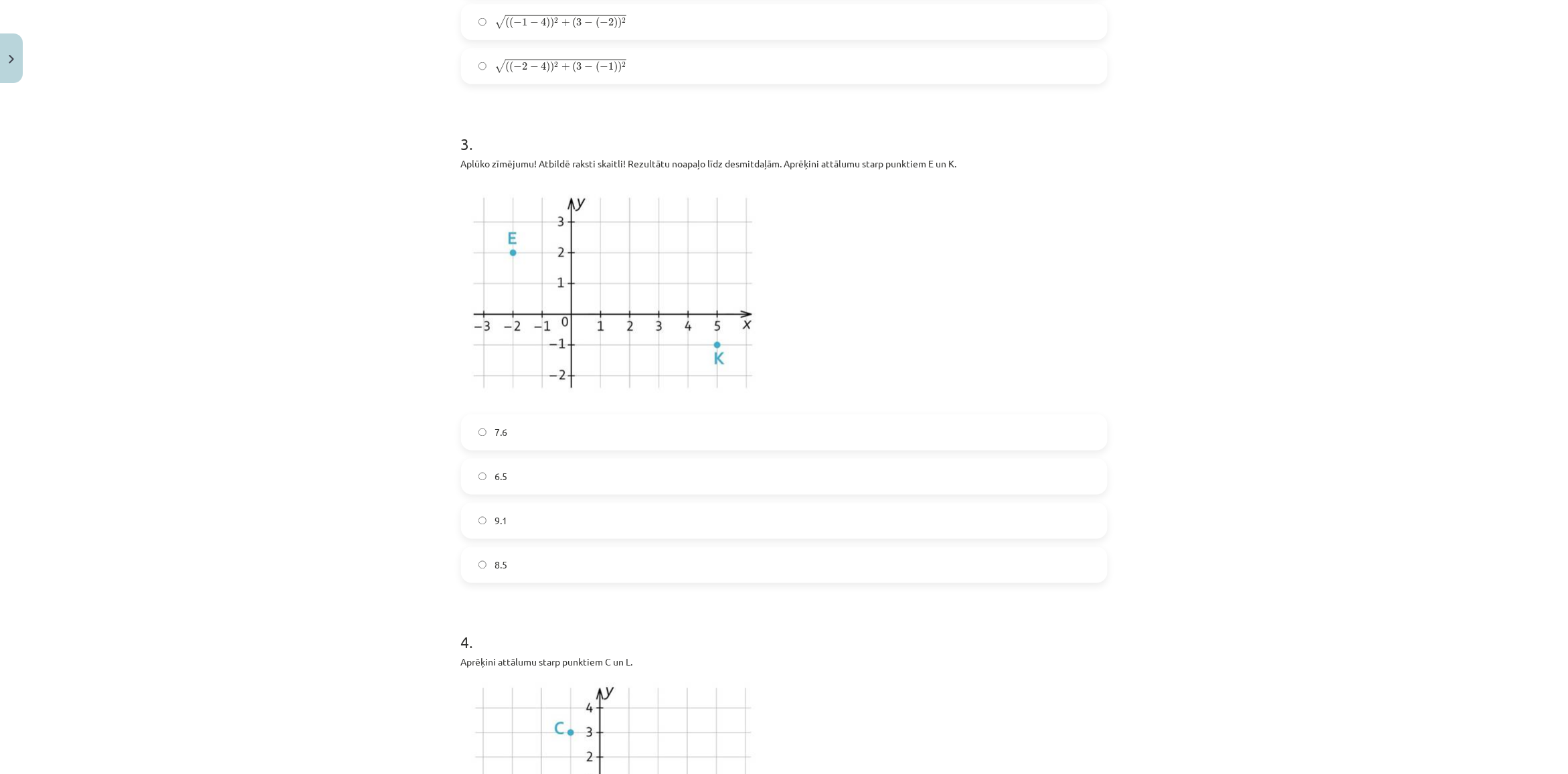
click at [516, 436] on label "7.6" at bounding box center [784, 432] width 643 height 33
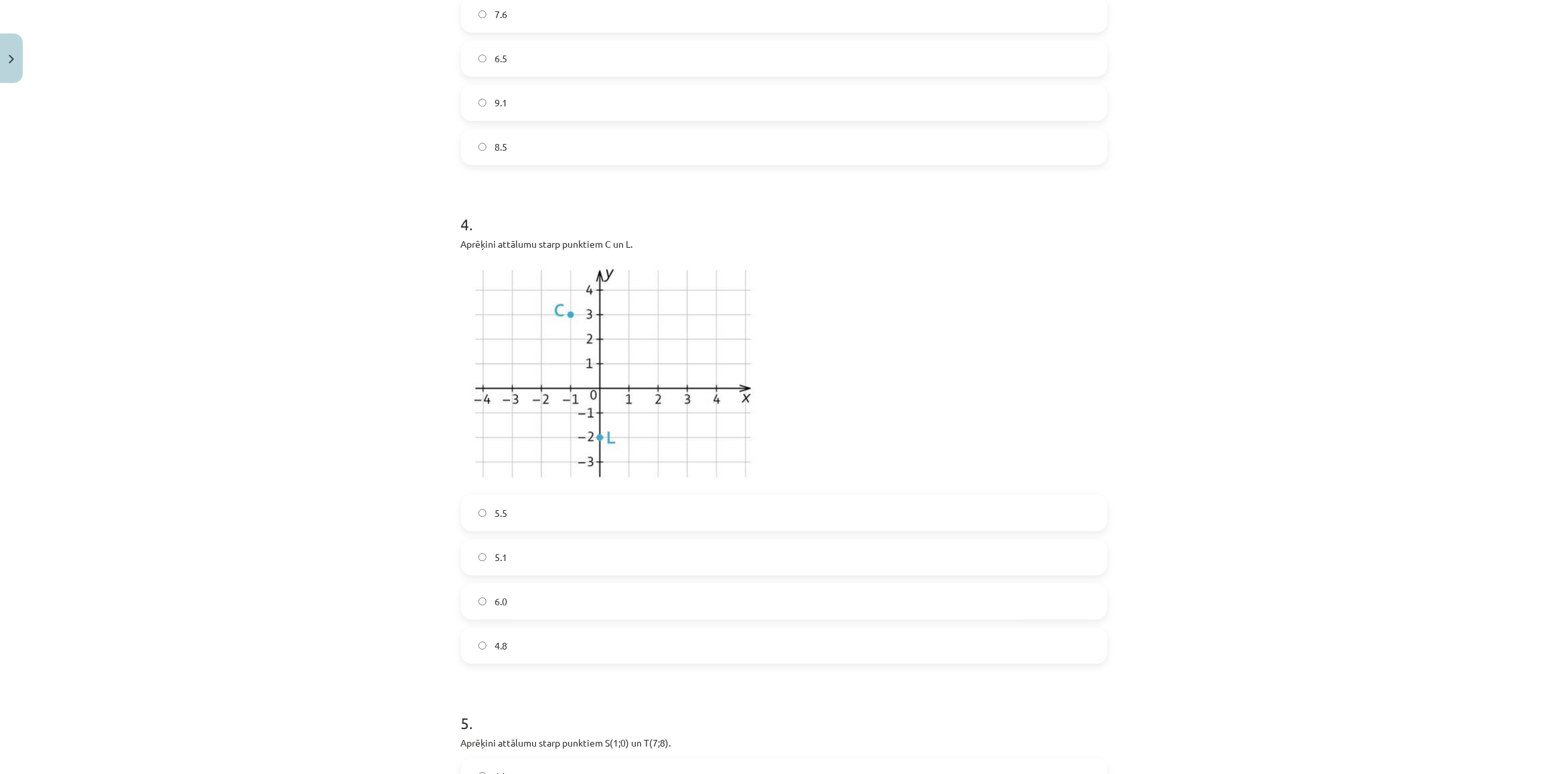
click at [533, 519] on label "5.5" at bounding box center [784, 513] width 643 height 33
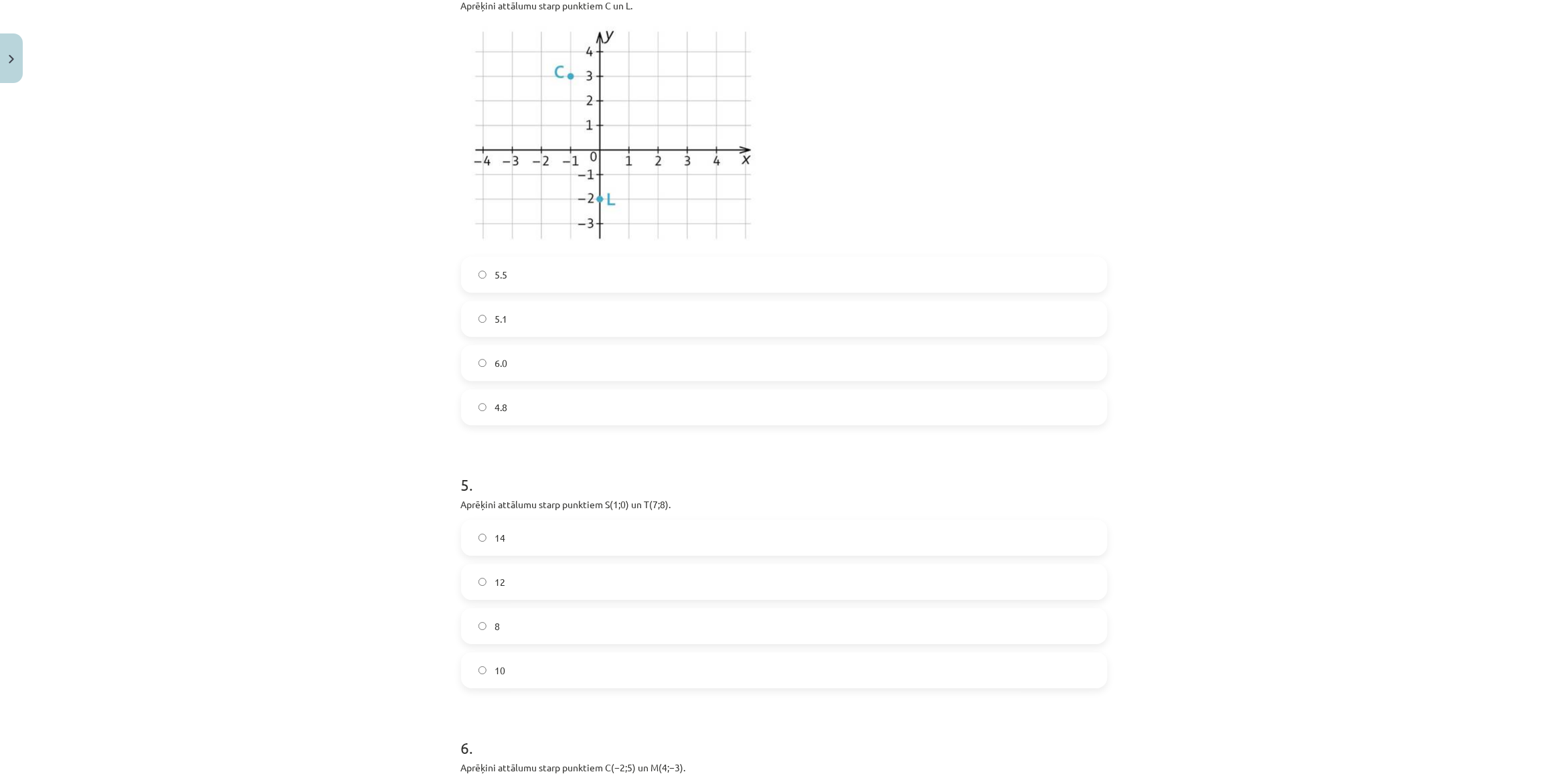
scroll to position [1456, 0]
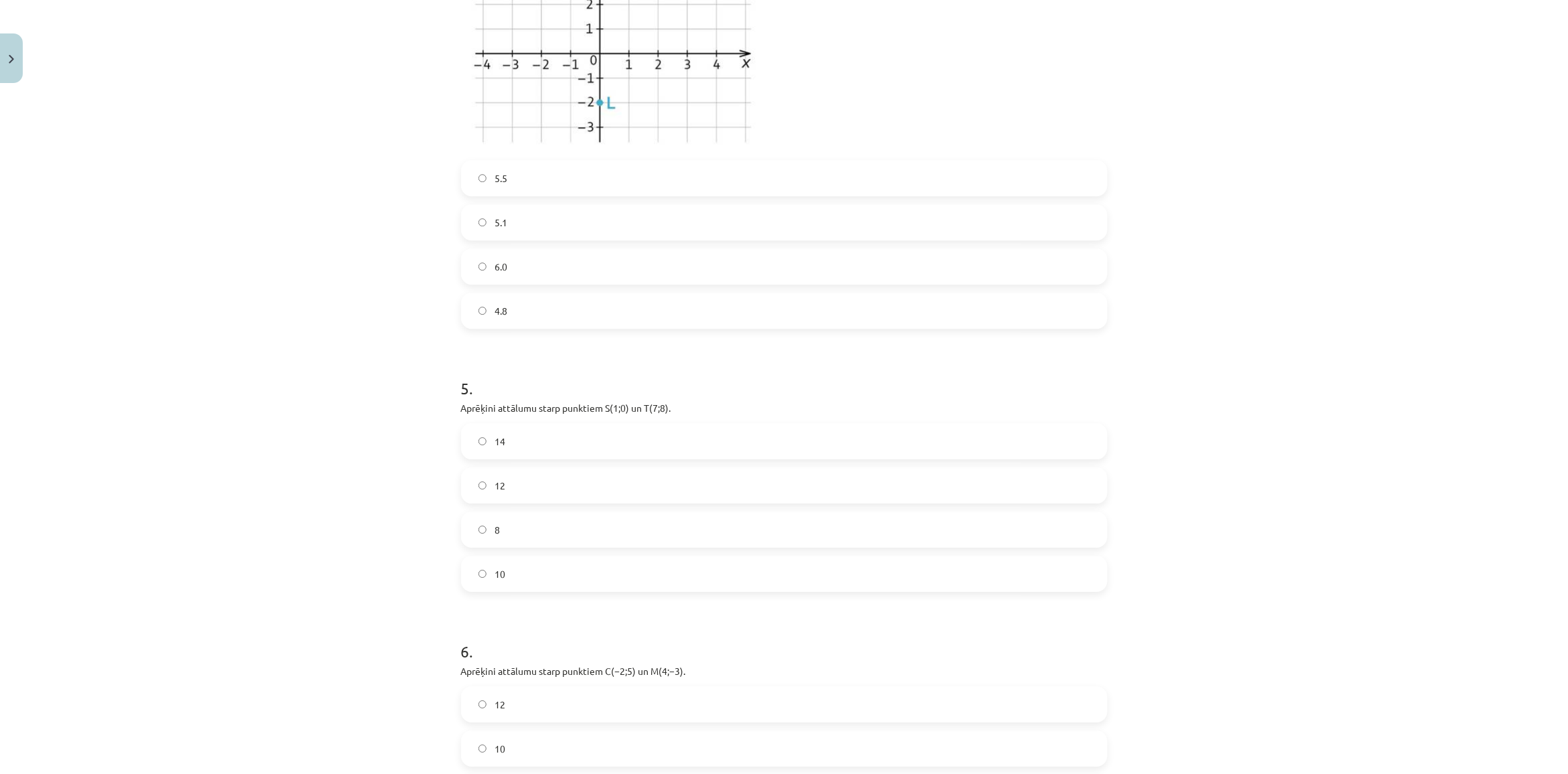
click at [532, 516] on label "8" at bounding box center [784, 529] width 643 height 33
click at [529, 500] on label "12" at bounding box center [784, 485] width 643 height 33
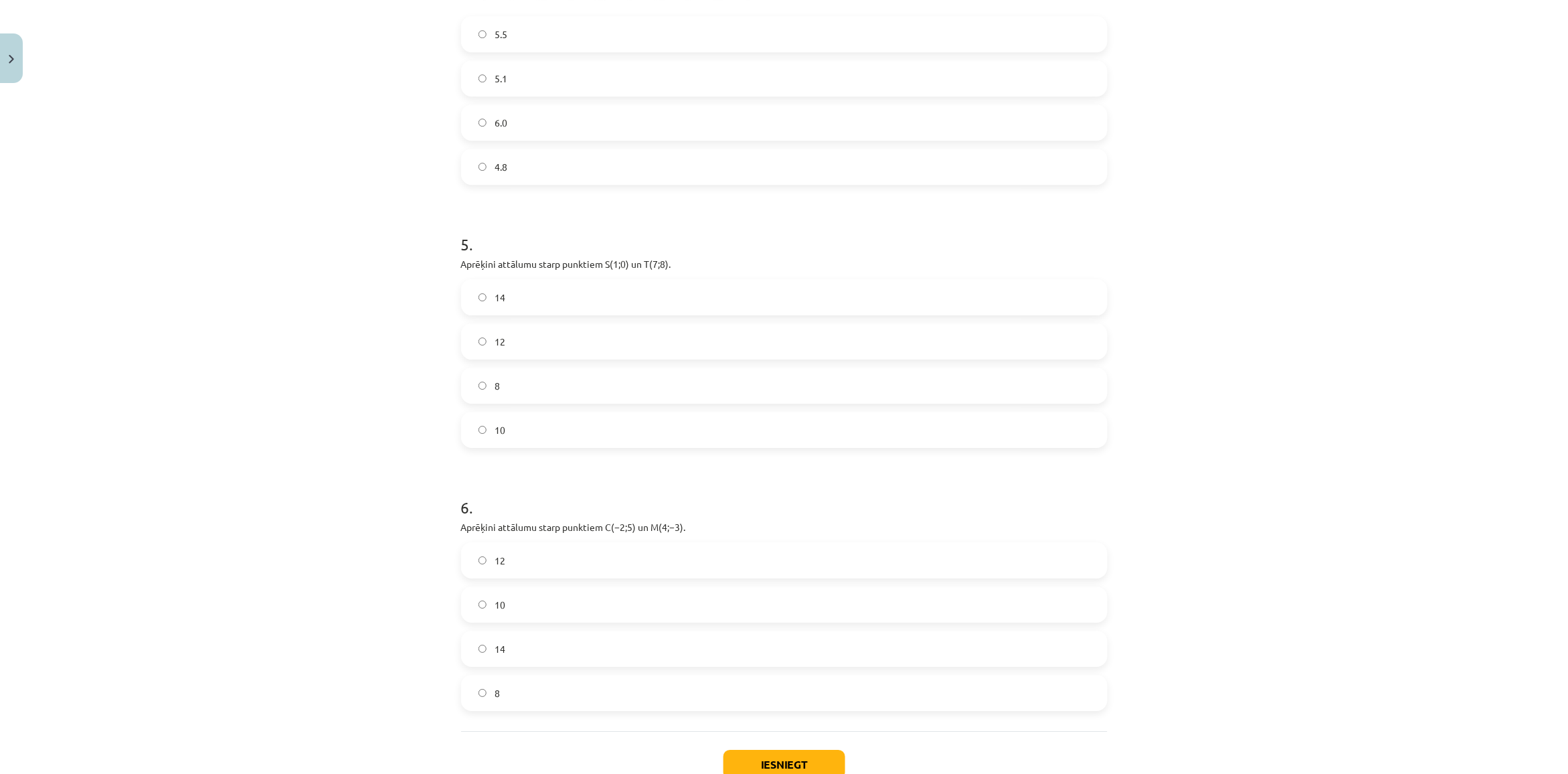
scroll to position [1691, 0]
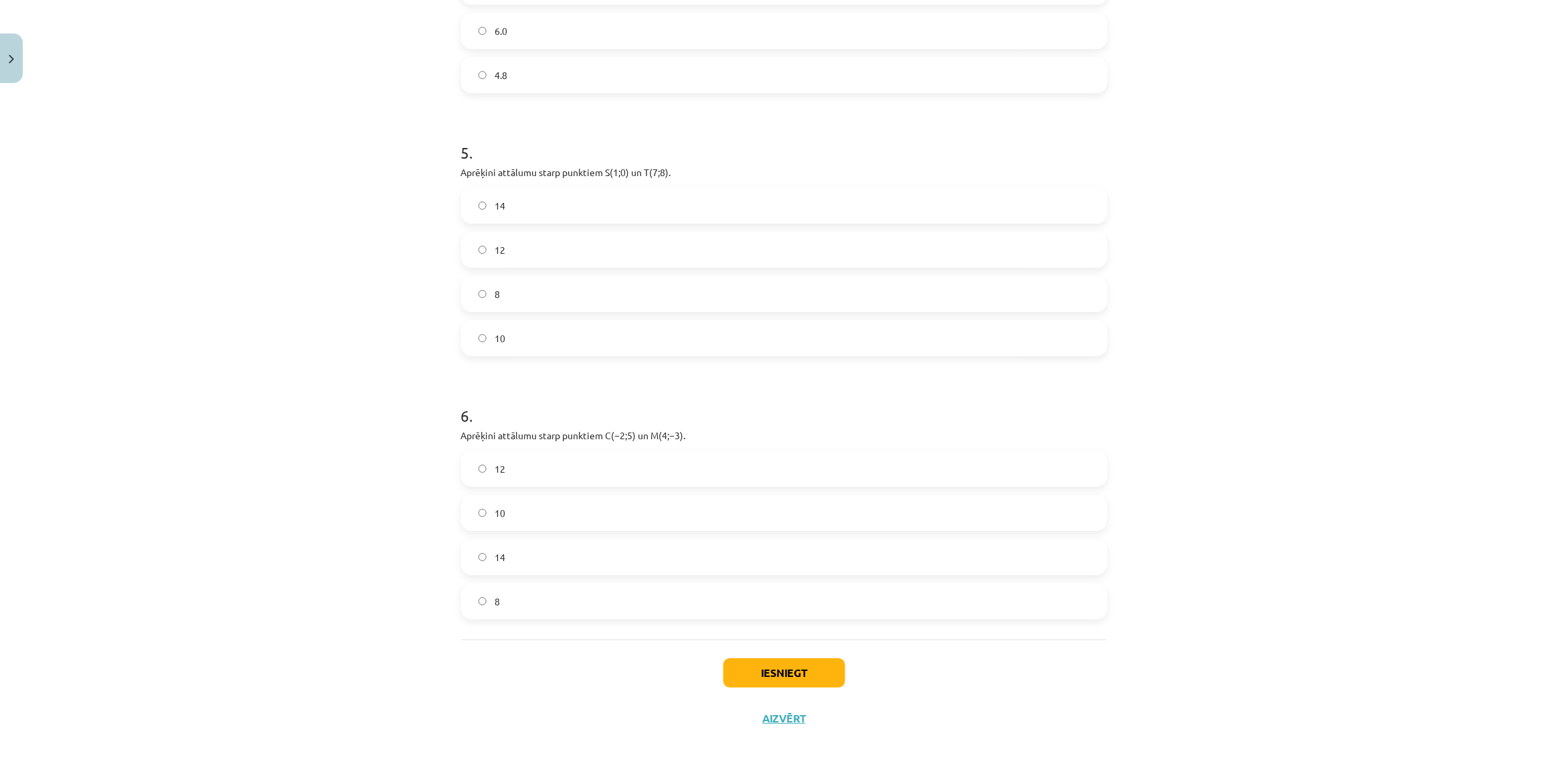
click at [529, 500] on label "10" at bounding box center [784, 513] width 643 height 33
click at [749, 668] on button "Iesniegt" at bounding box center [784, 672] width 122 height 30
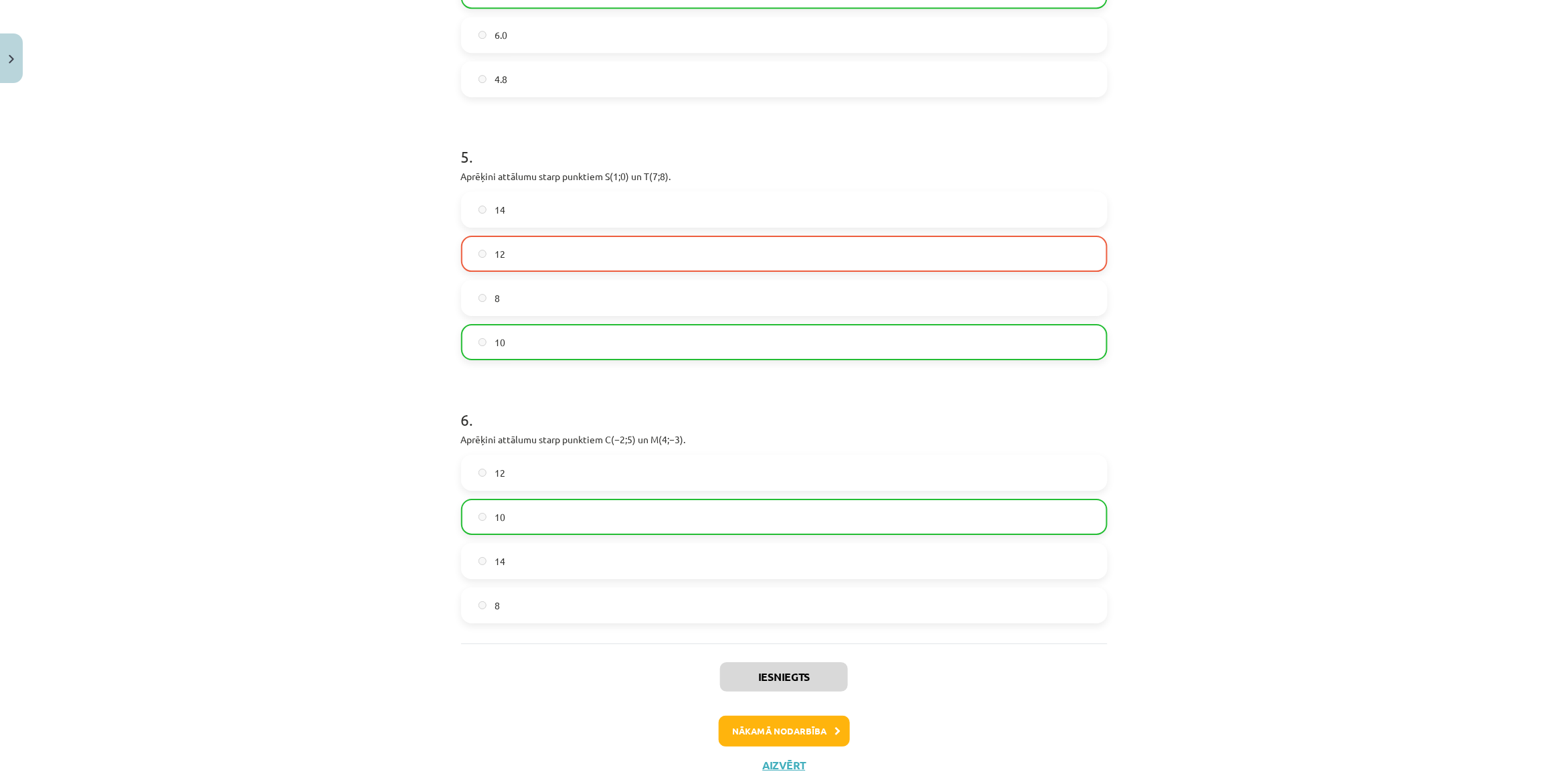
scroll to position [1734, 0]
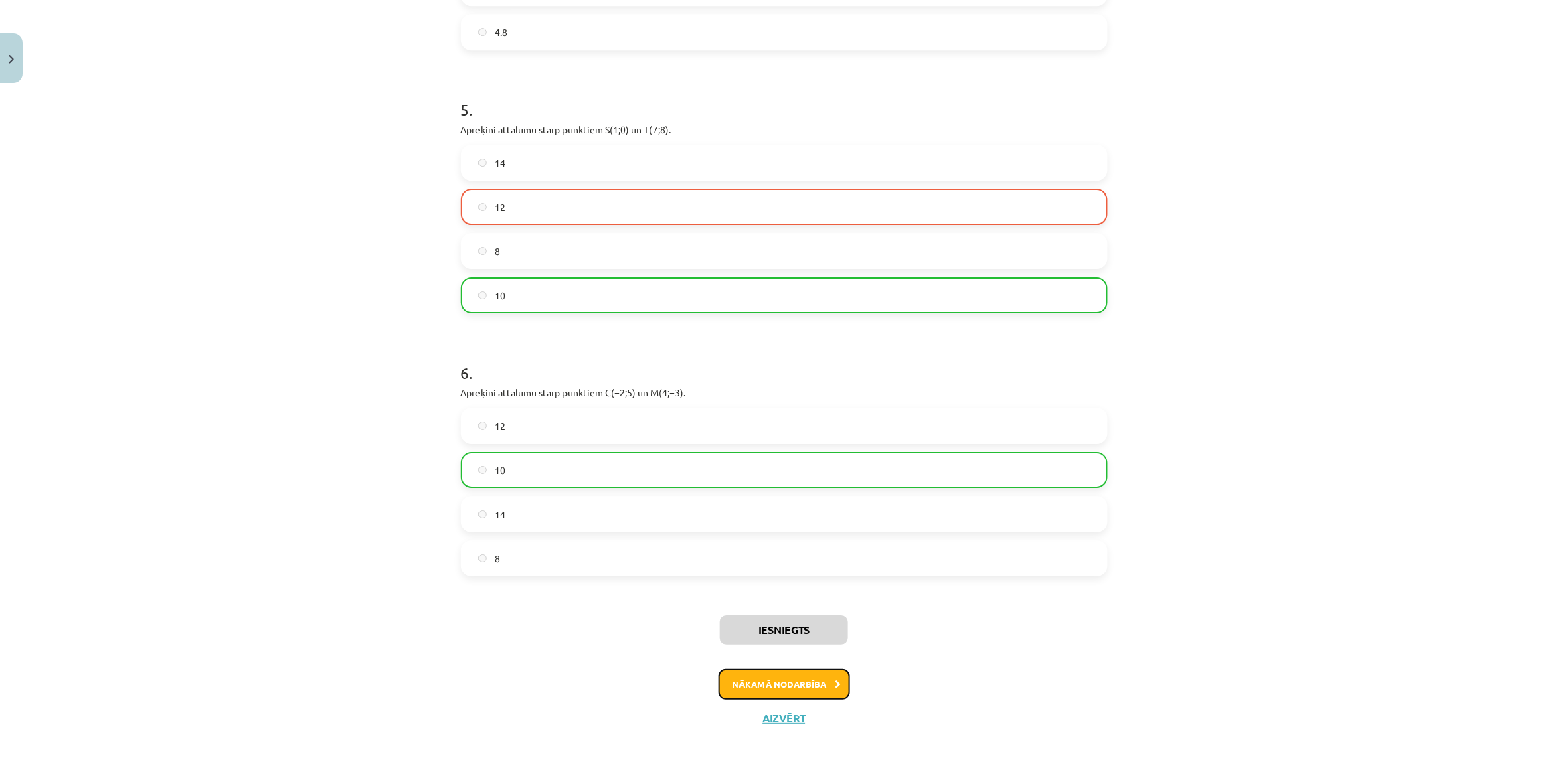
click at [780, 680] on button "Nākamā nodarbība" at bounding box center [784, 684] width 131 height 31
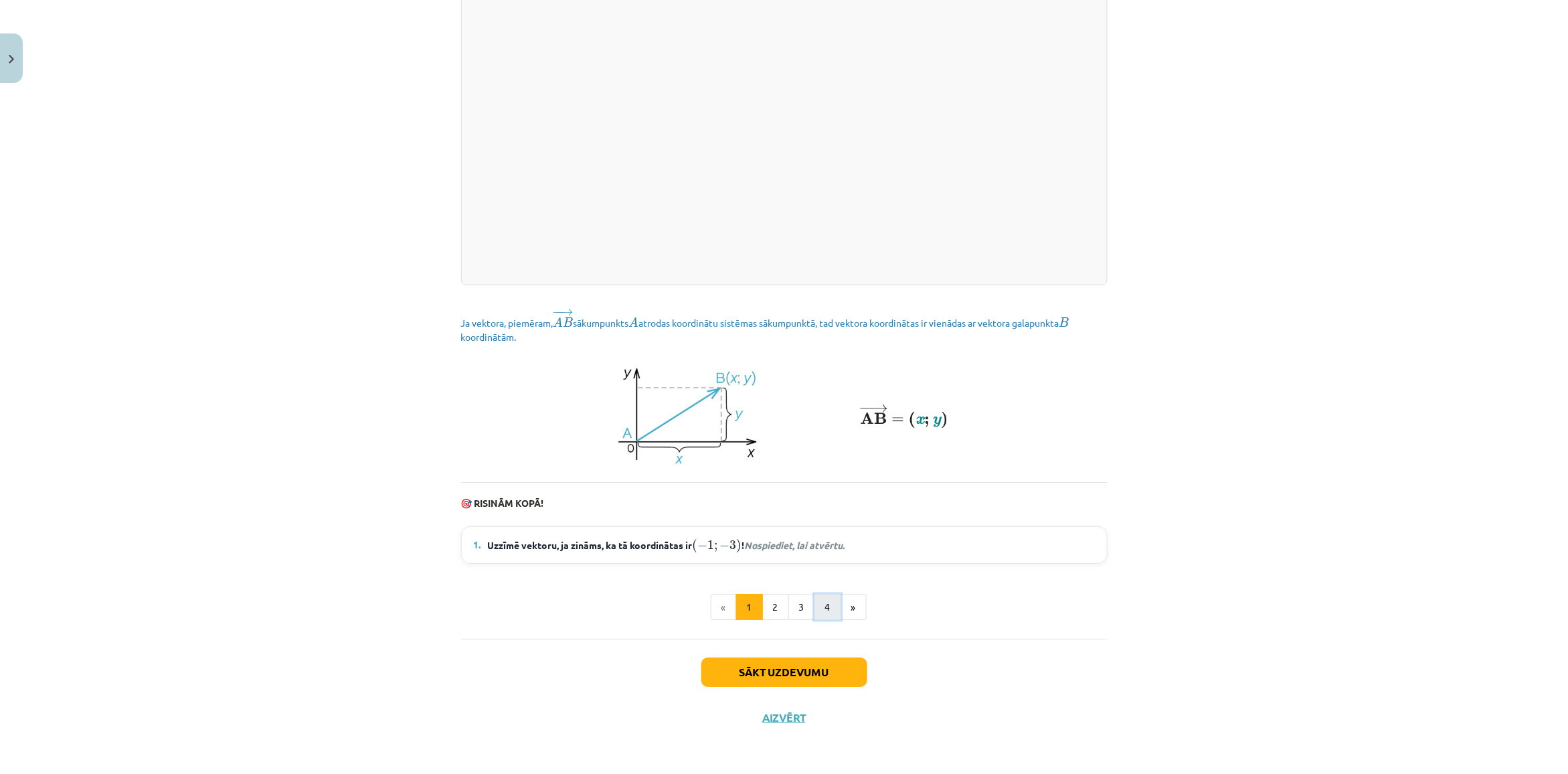
click at [827, 613] on button "4" at bounding box center [827, 607] width 27 height 27
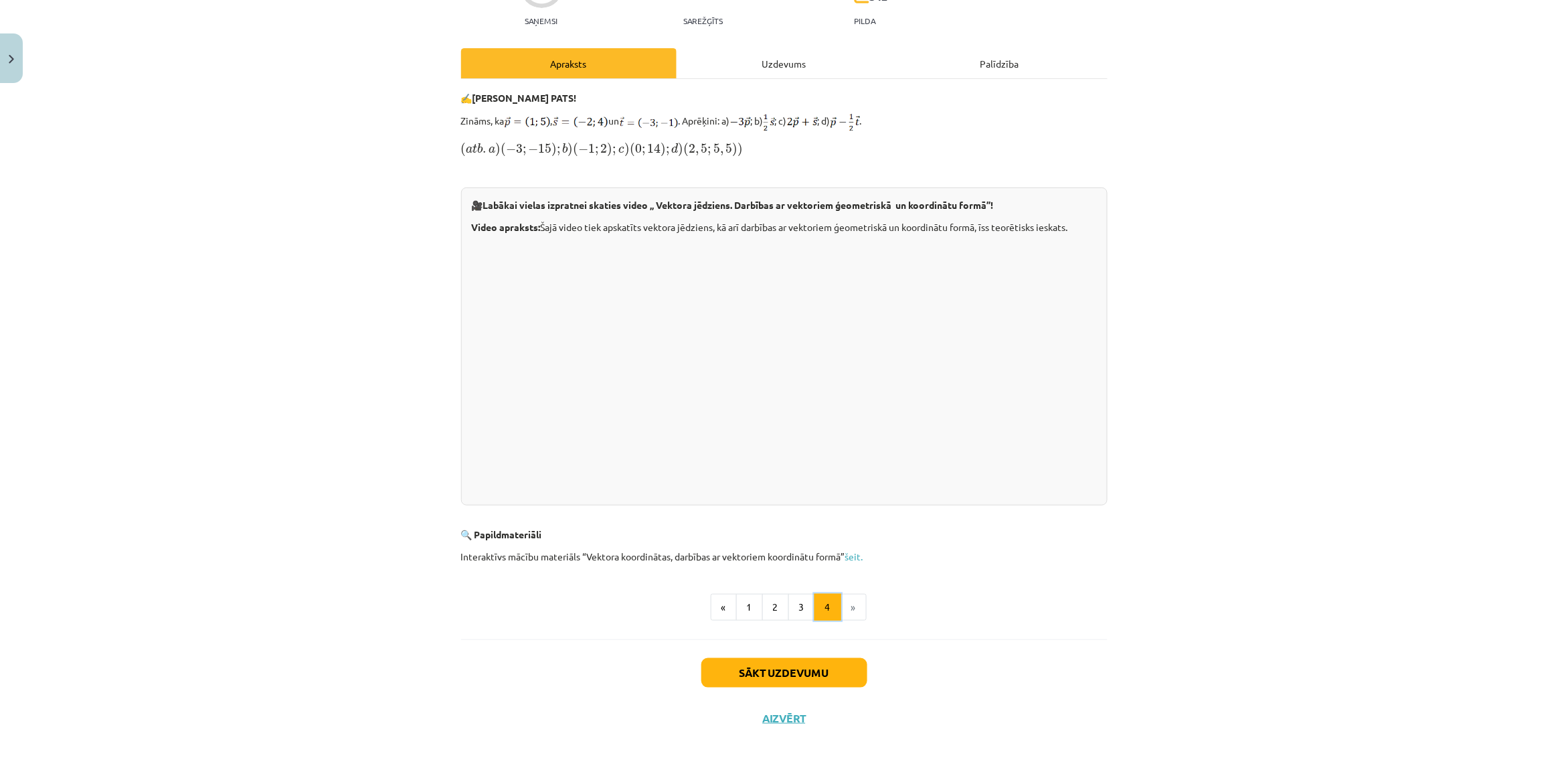
scroll to position [149, 0]
click at [734, 666] on button "Sākt uzdevumu" at bounding box center [784, 672] width 166 height 30
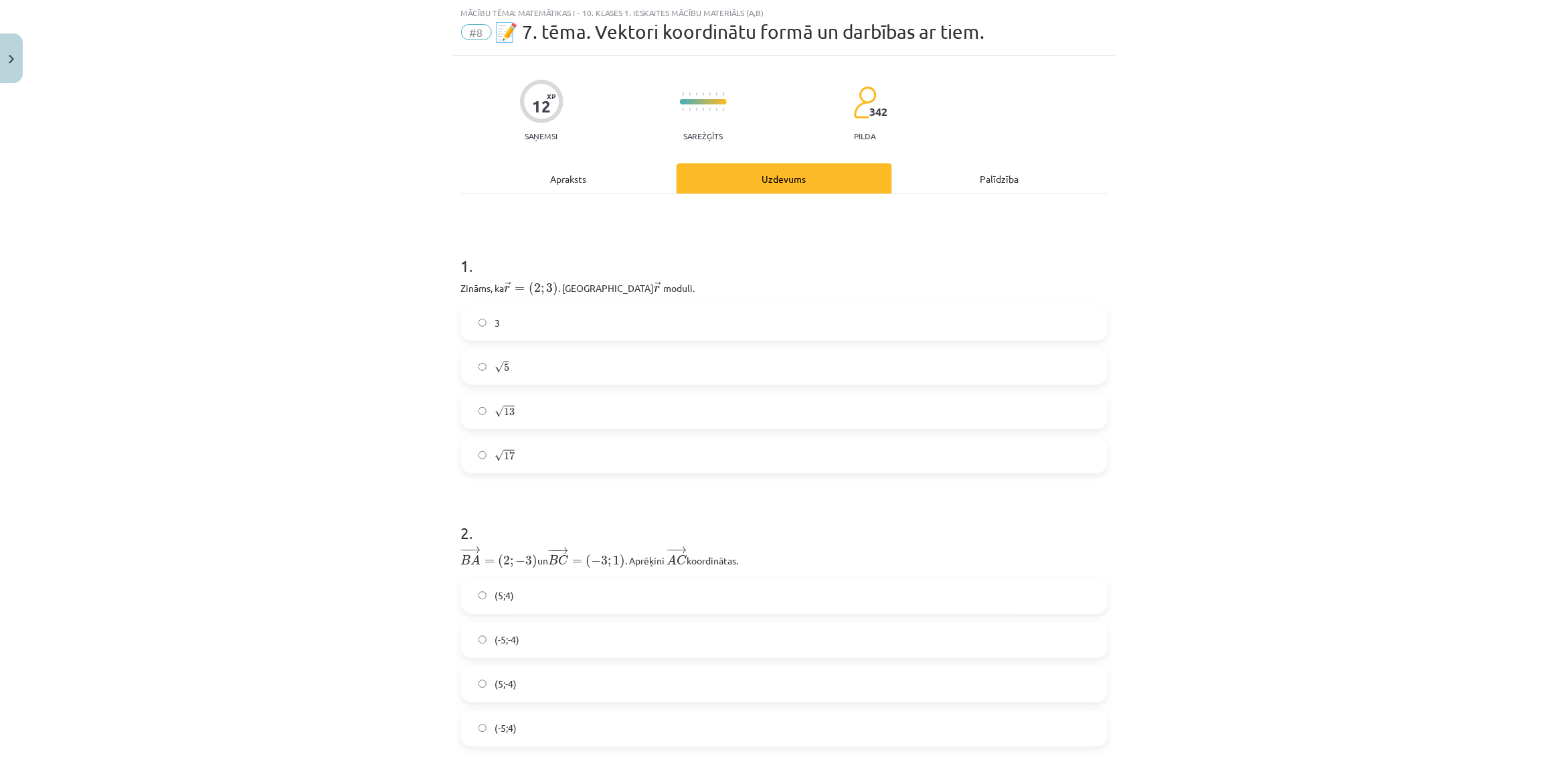
click at [539, 362] on label "√ 5 5" at bounding box center [784, 366] width 643 height 33
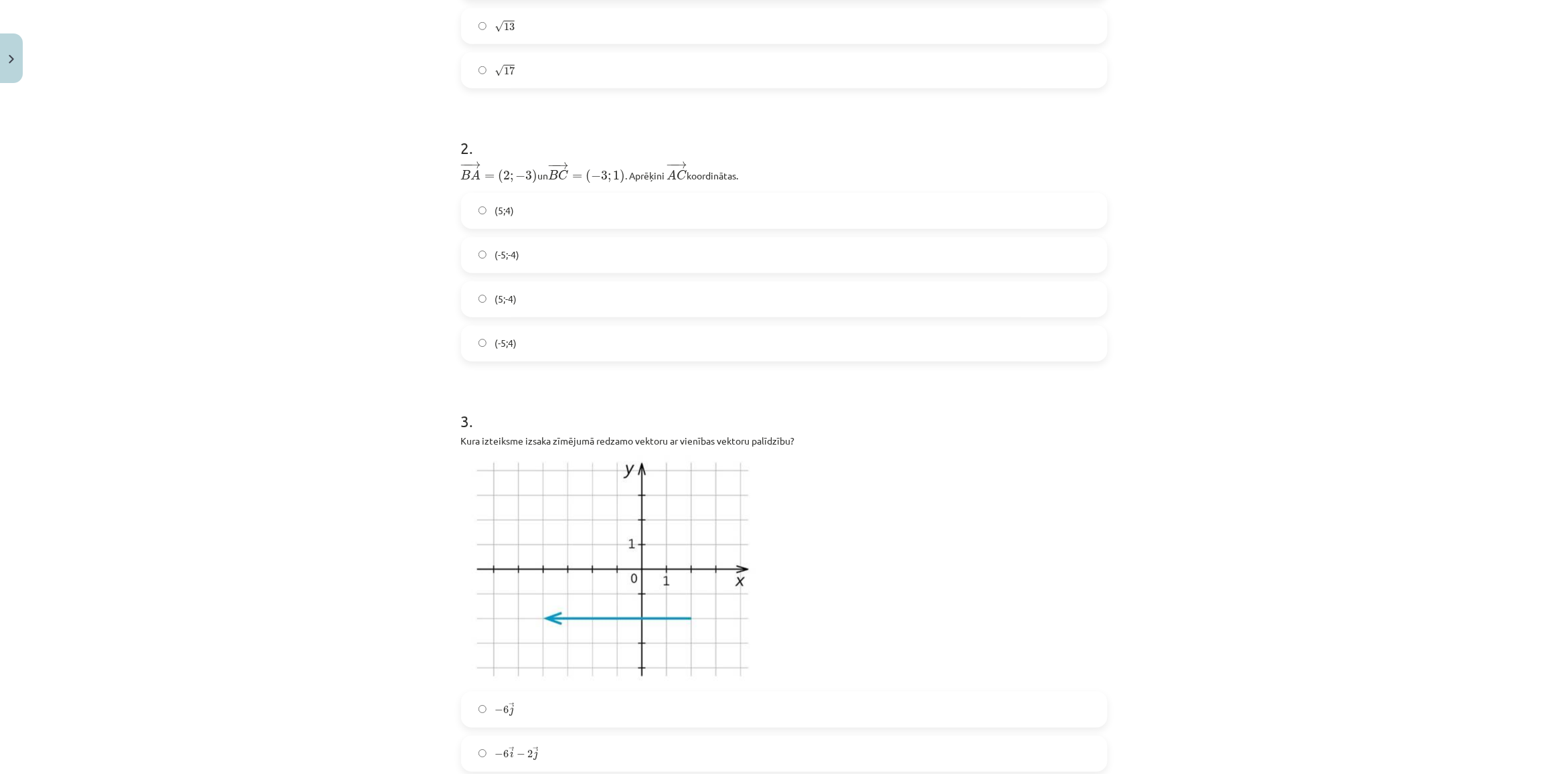
scroll to position [335, 0]
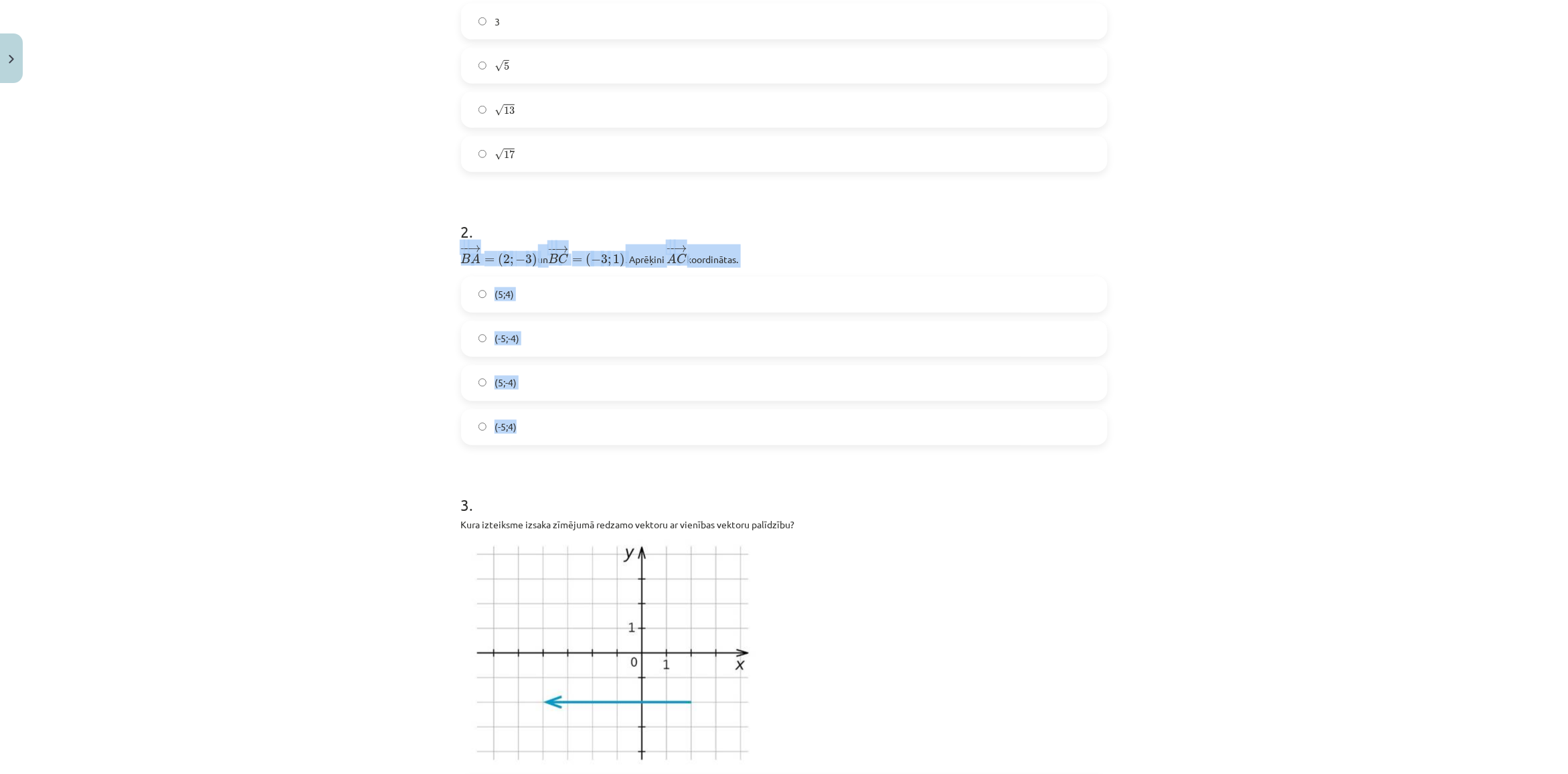
copy div "− − → B A = ( 2 ; − 3 ) B A → = ( 2 ; − 3 ) un ﻿ − − → B C = ( − 3 ; 1 ) B C → …"
drag, startPoint x: 443, startPoint y: 256, endPoint x: 760, endPoint y: 426, distance: 359.7
click at [760, 426] on div "Mācību tēma: Matemātikas i - 10. klases 1. ieskaites mācību materiāls (a,b) #8 …" at bounding box center [784, 387] width 1568 height 774
click at [293, 418] on div "Mācību tēma: Matemātikas i - 10. klases 1. ieskaites mācību materiāls (a,b) #8 …" at bounding box center [784, 387] width 1568 height 774
click at [519, 343] on label "(-5;-4)" at bounding box center [784, 338] width 643 height 33
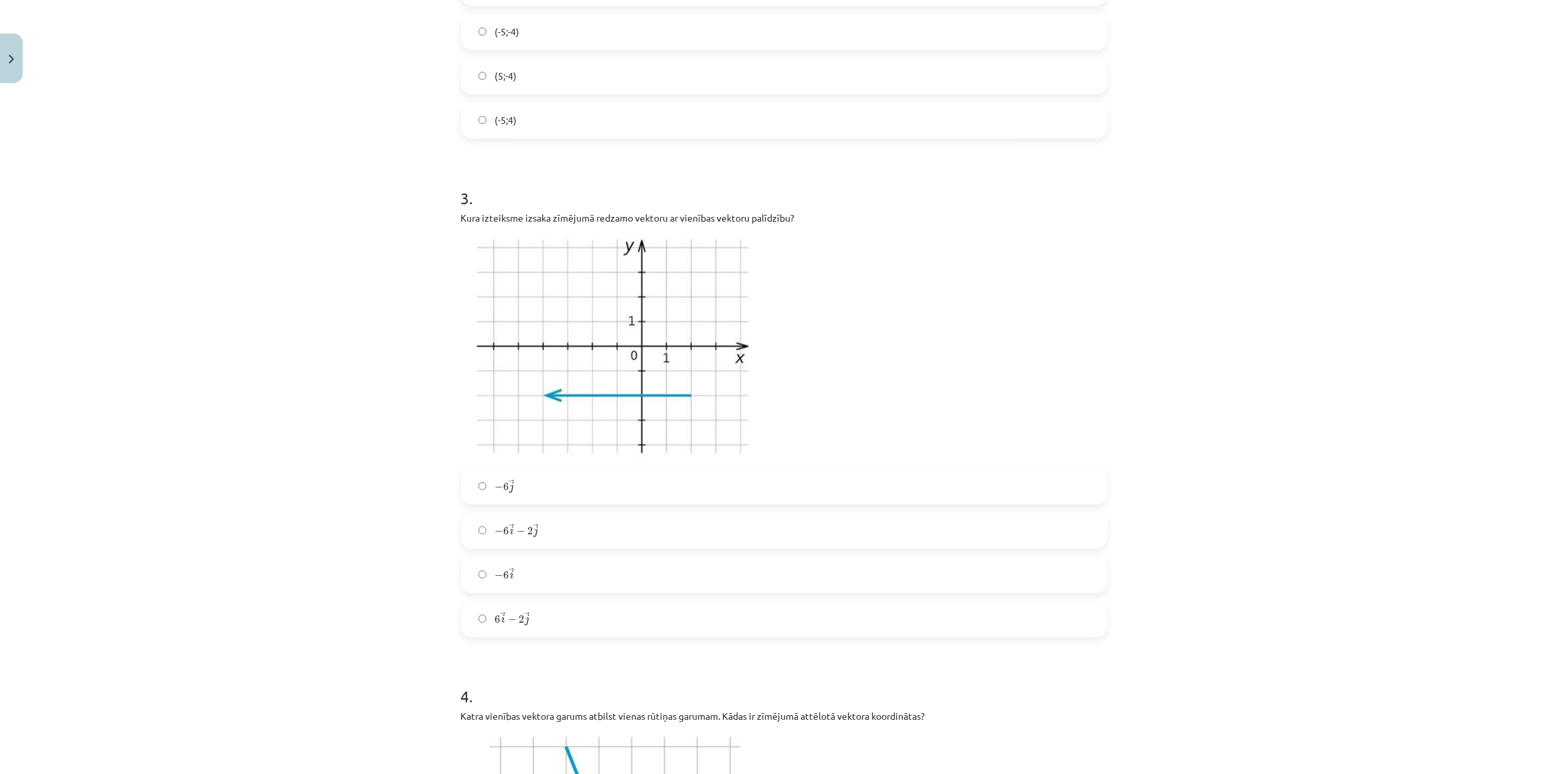
scroll to position [669, 0]
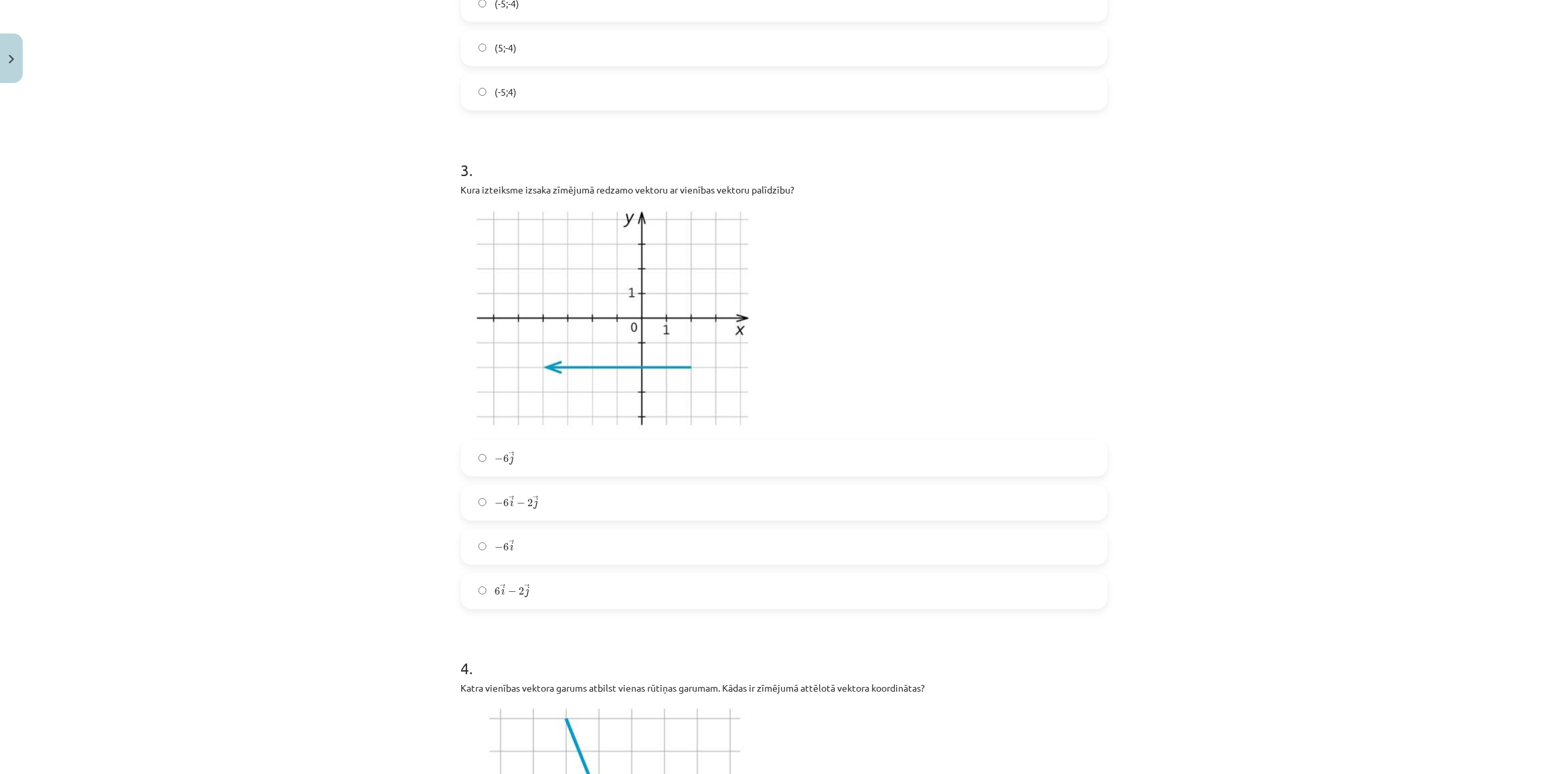
click at [534, 507] on span "j" at bounding box center [536, 504] width 4 height 10
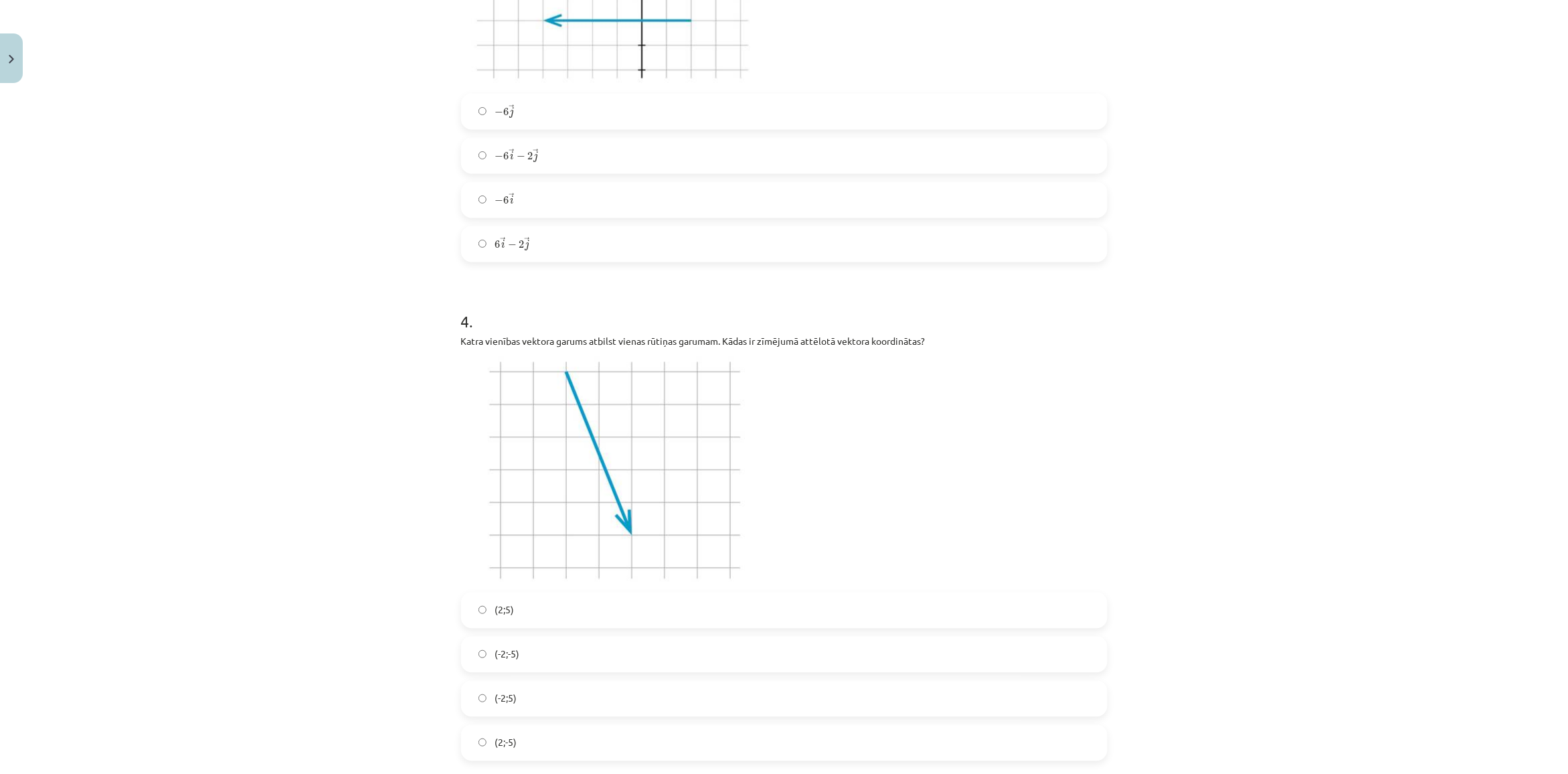
scroll to position [1088, 0]
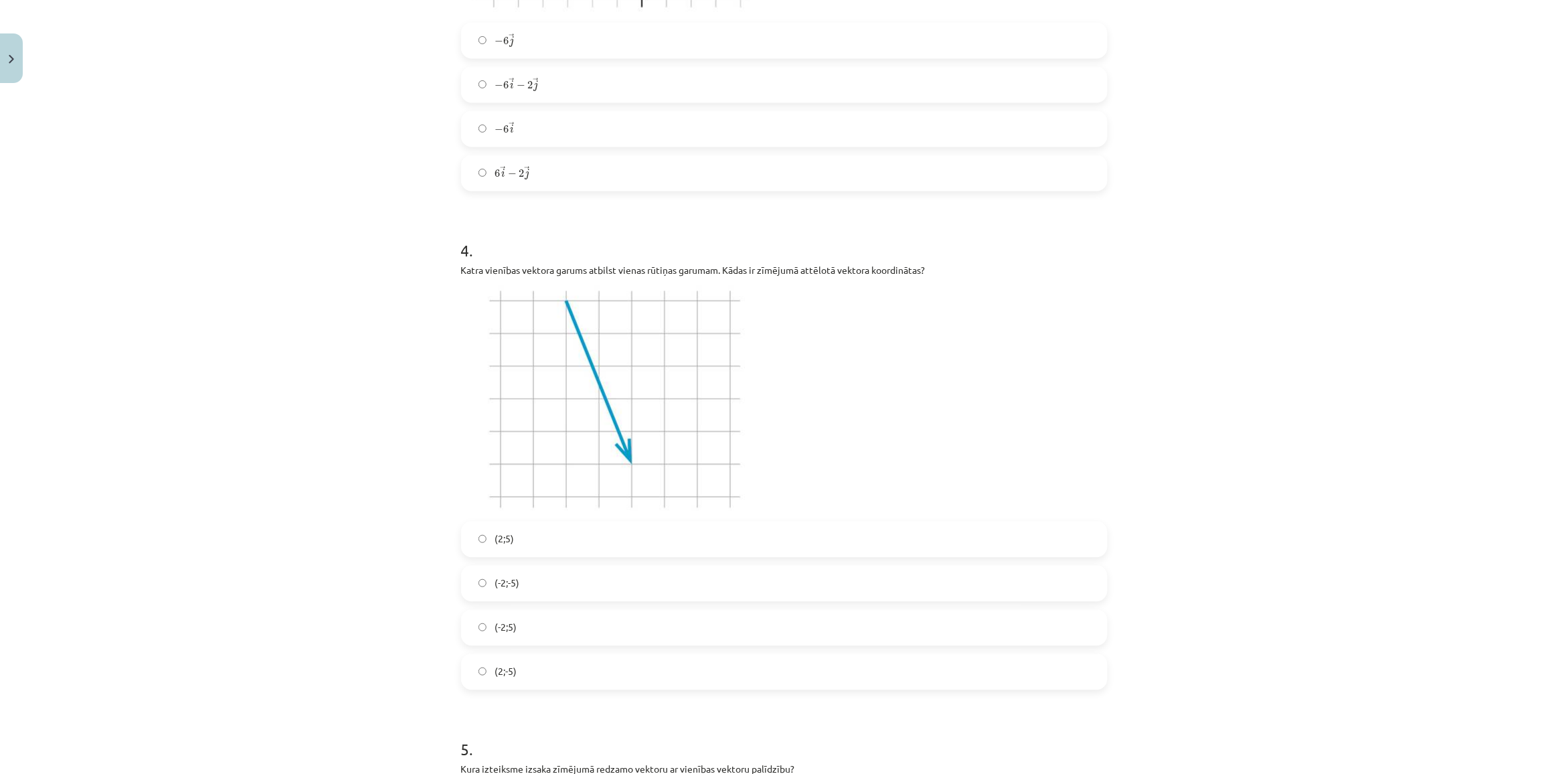
click at [496, 580] on span "(-2;-5)" at bounding box center [507, 583] width 25 height 14
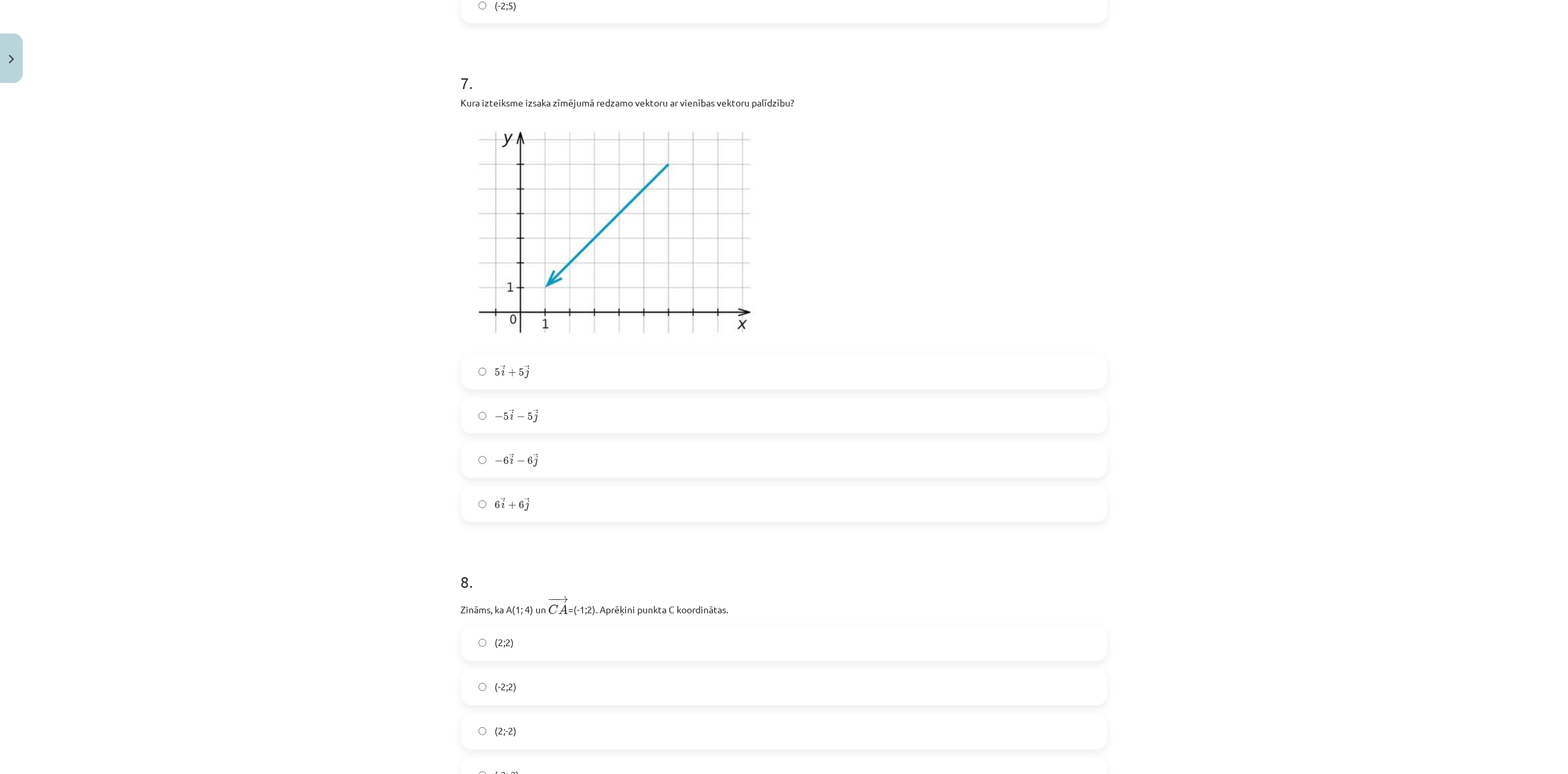
scroll to position [2593, 0]
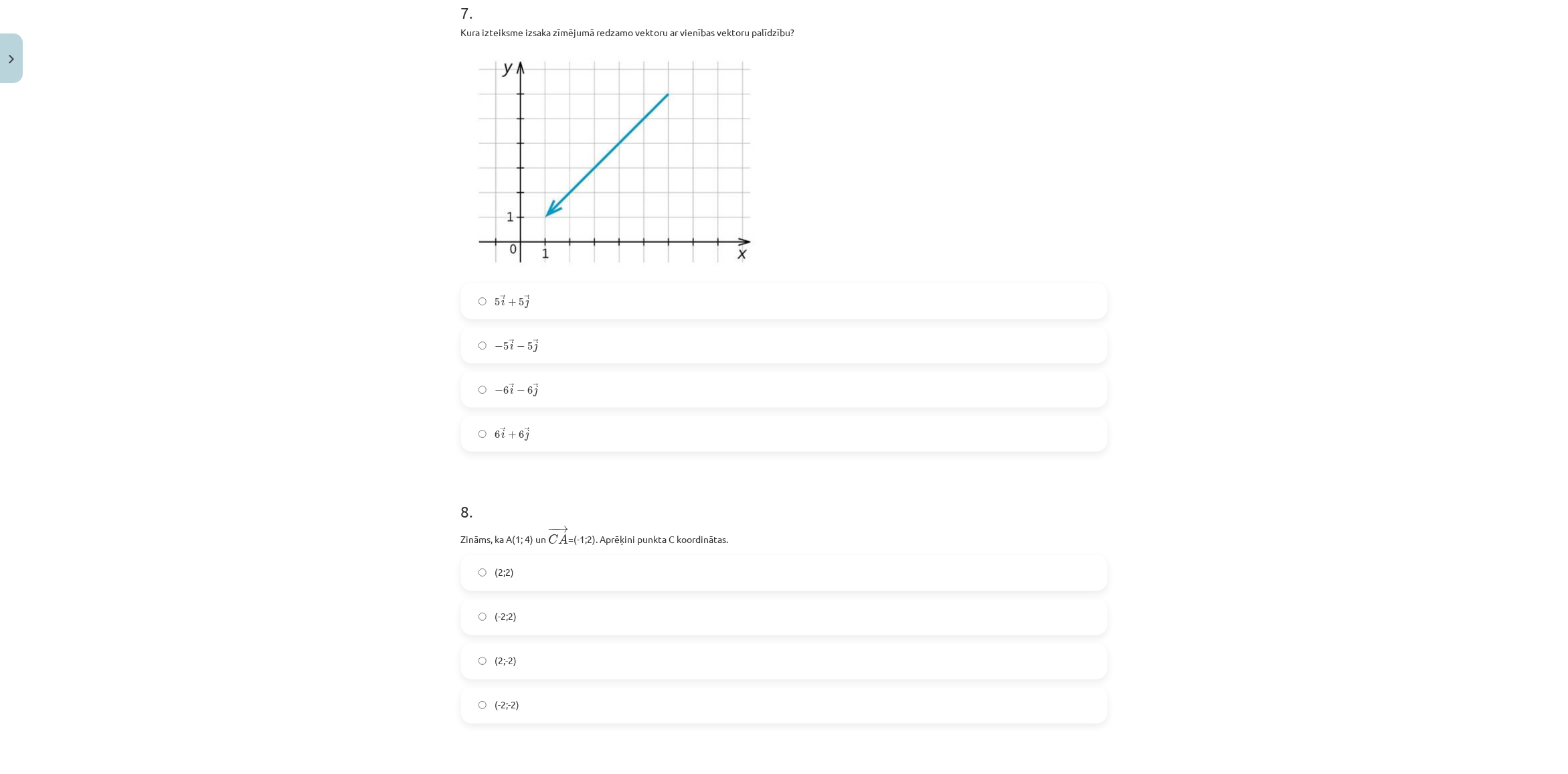
click at [480, 408] on div "5 → i + 5 → j 5 i → + 5 j → − 5 → i − 5 → j − 5 i → − 5 j → − 6 → i − 6 → j − 6…" at bounding box center [784, 367] width 647 height 168
click at [479, 394] on label "− 6 → i − 6 → j − 6 i → − 6 j →" at bounding box center [784, 389] width 643 height 33
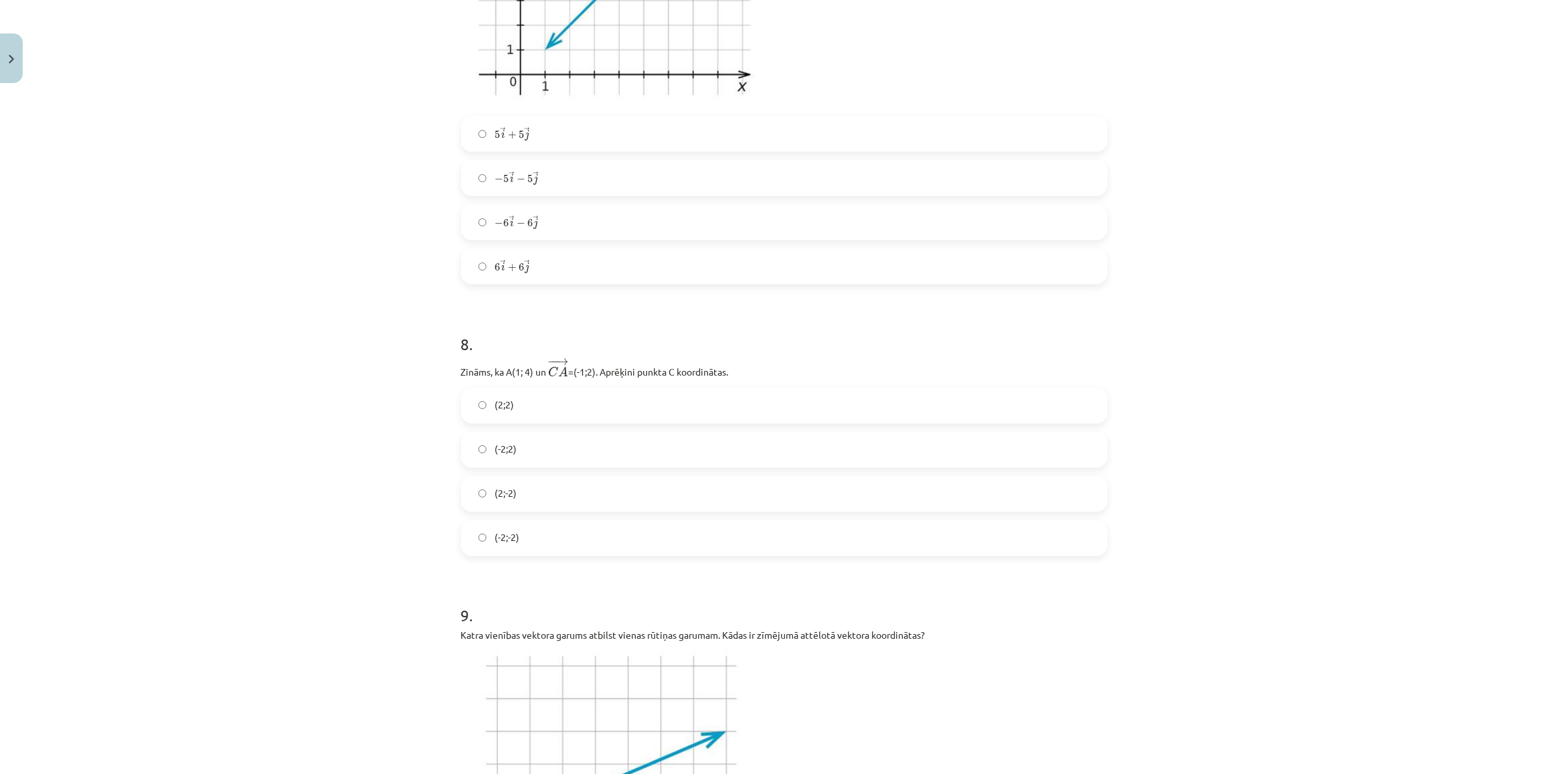
click at [475, 414] on label "(2;2)" at bounding box center [784, 406] width 643 height 33
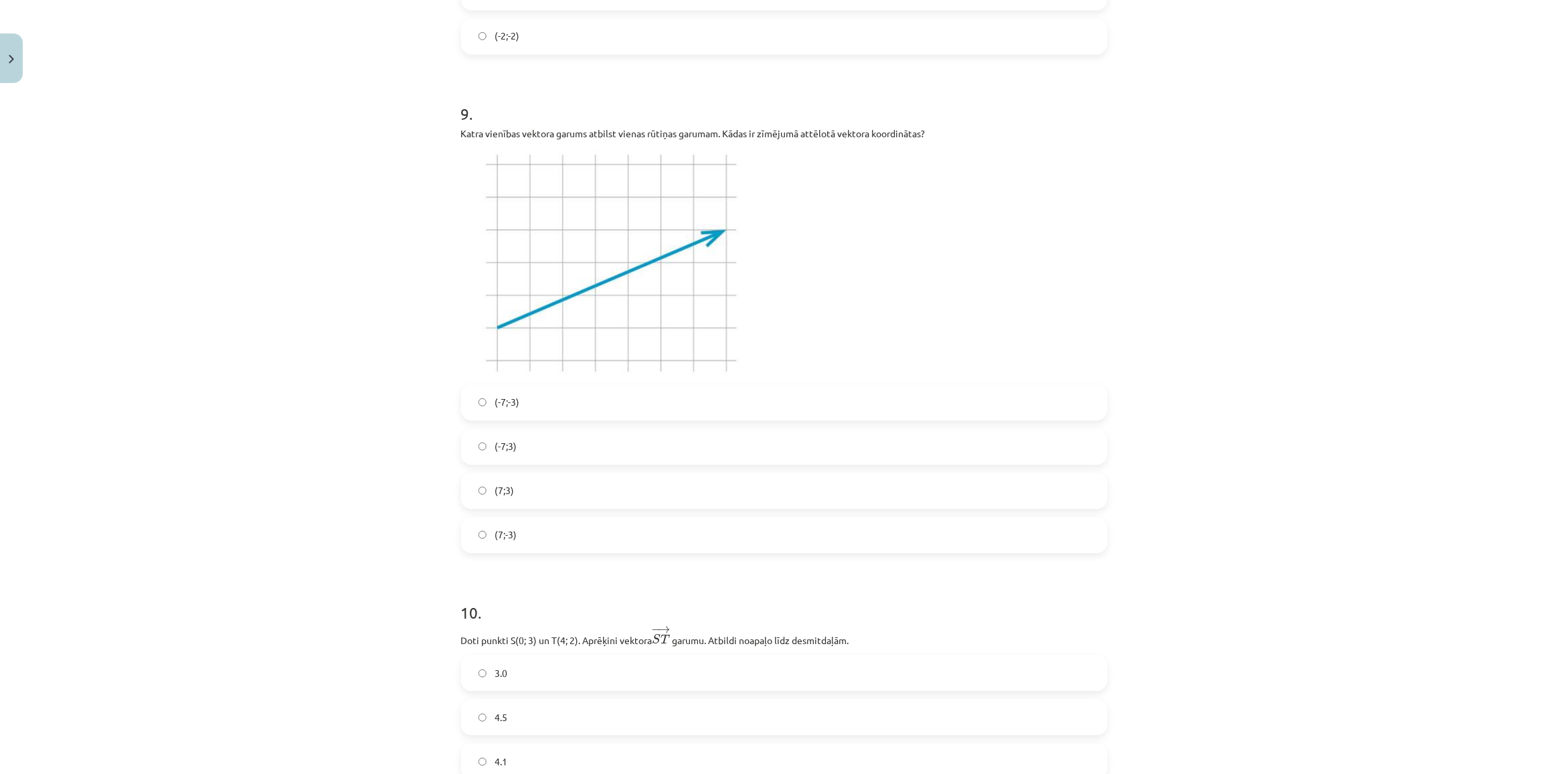
click at [472, 435] on label "(-7;3)" at bounding box center [784, 446] width 643 height 33
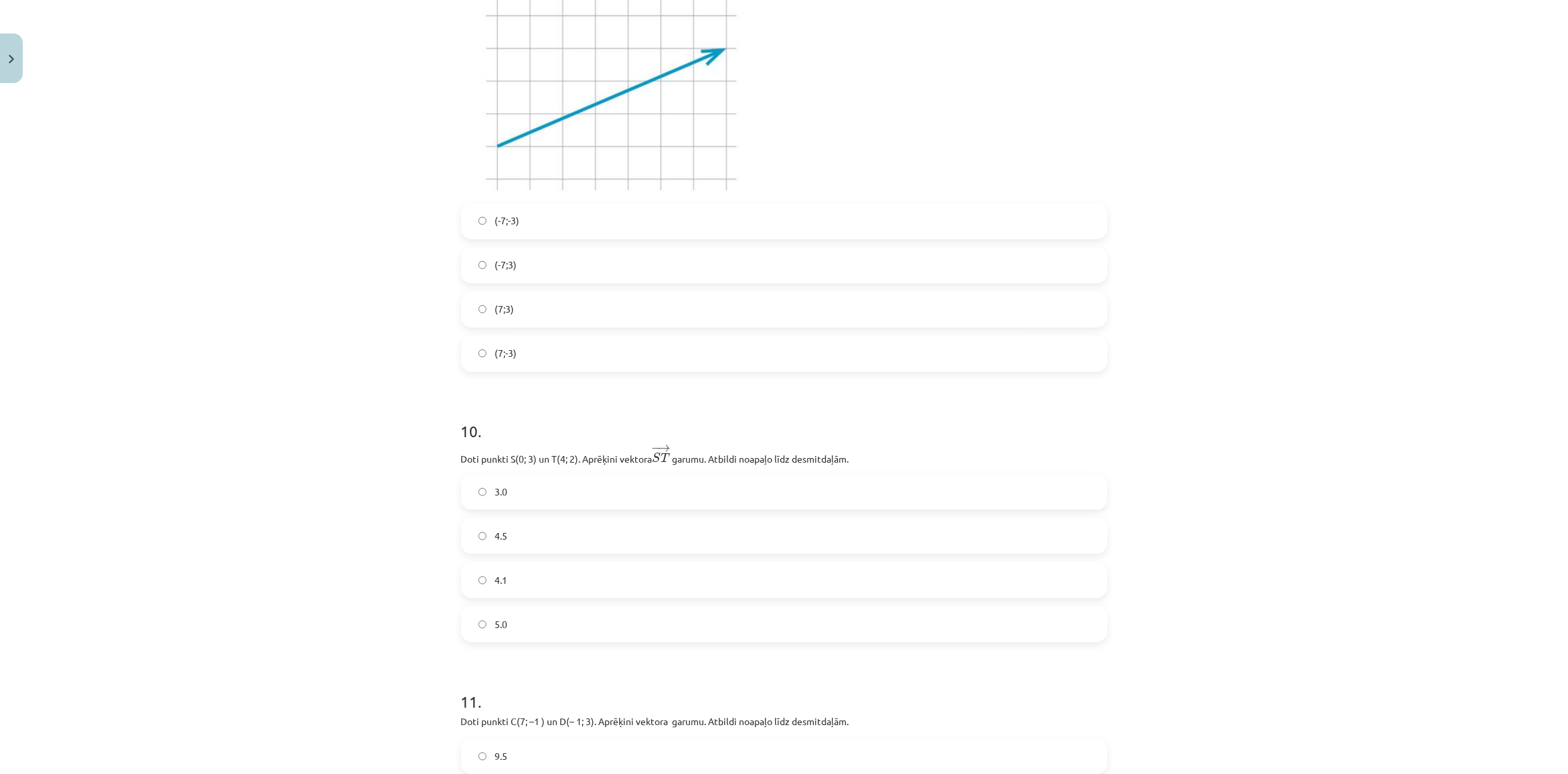
scroll to position [3513, 0]
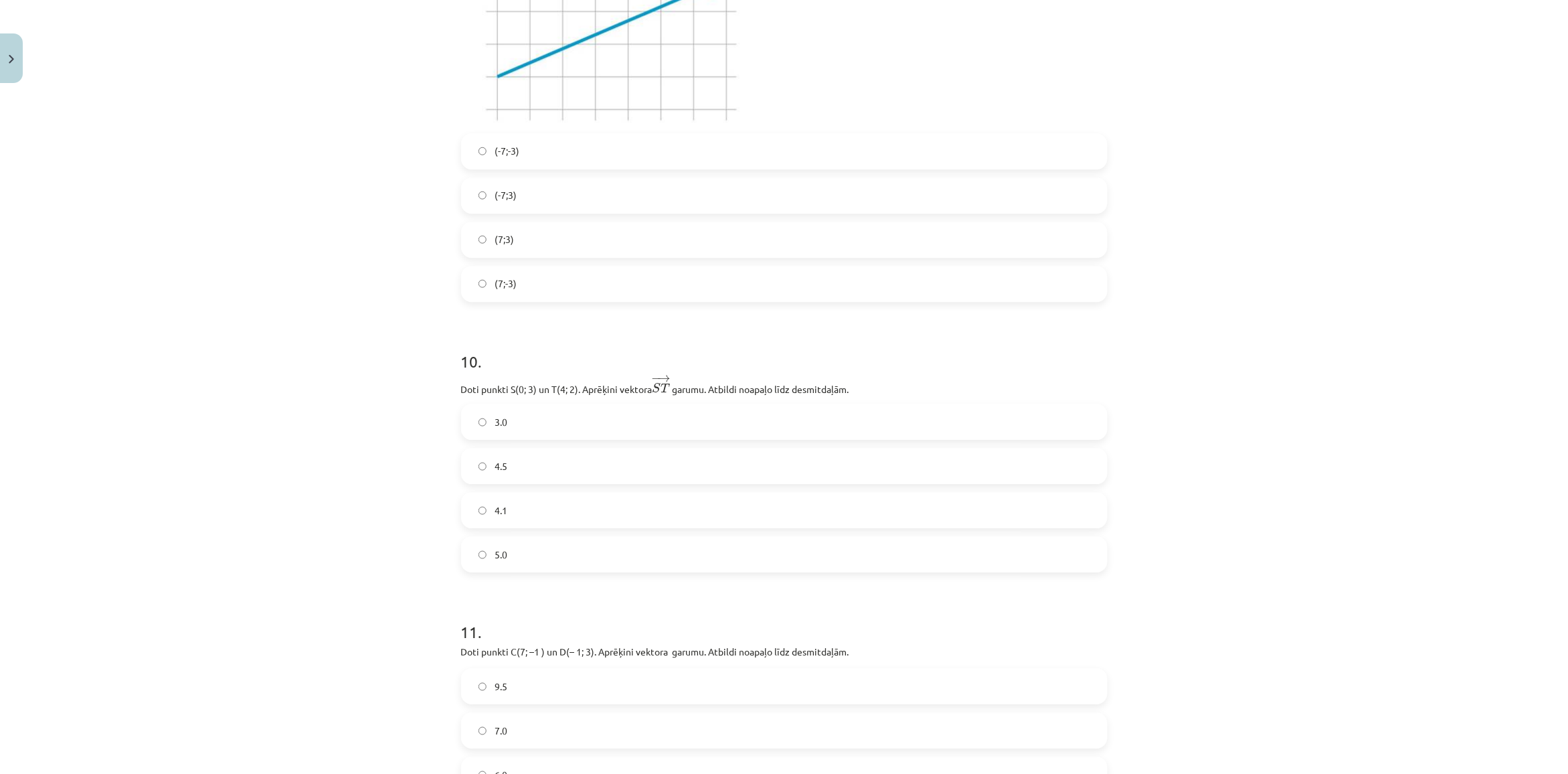
drag, startPoint x: 472, startPoint y: 446, endPoint x: 471, endPoint y: 433, distance: 13.0
click at [472, 445] on div "3.0 4.5 4.1 5.0" at bounding box center [784, 487] width 647 height 168
click at [471, 433] on label "3.0" at bounding box center [784, 422] width 643 height 33
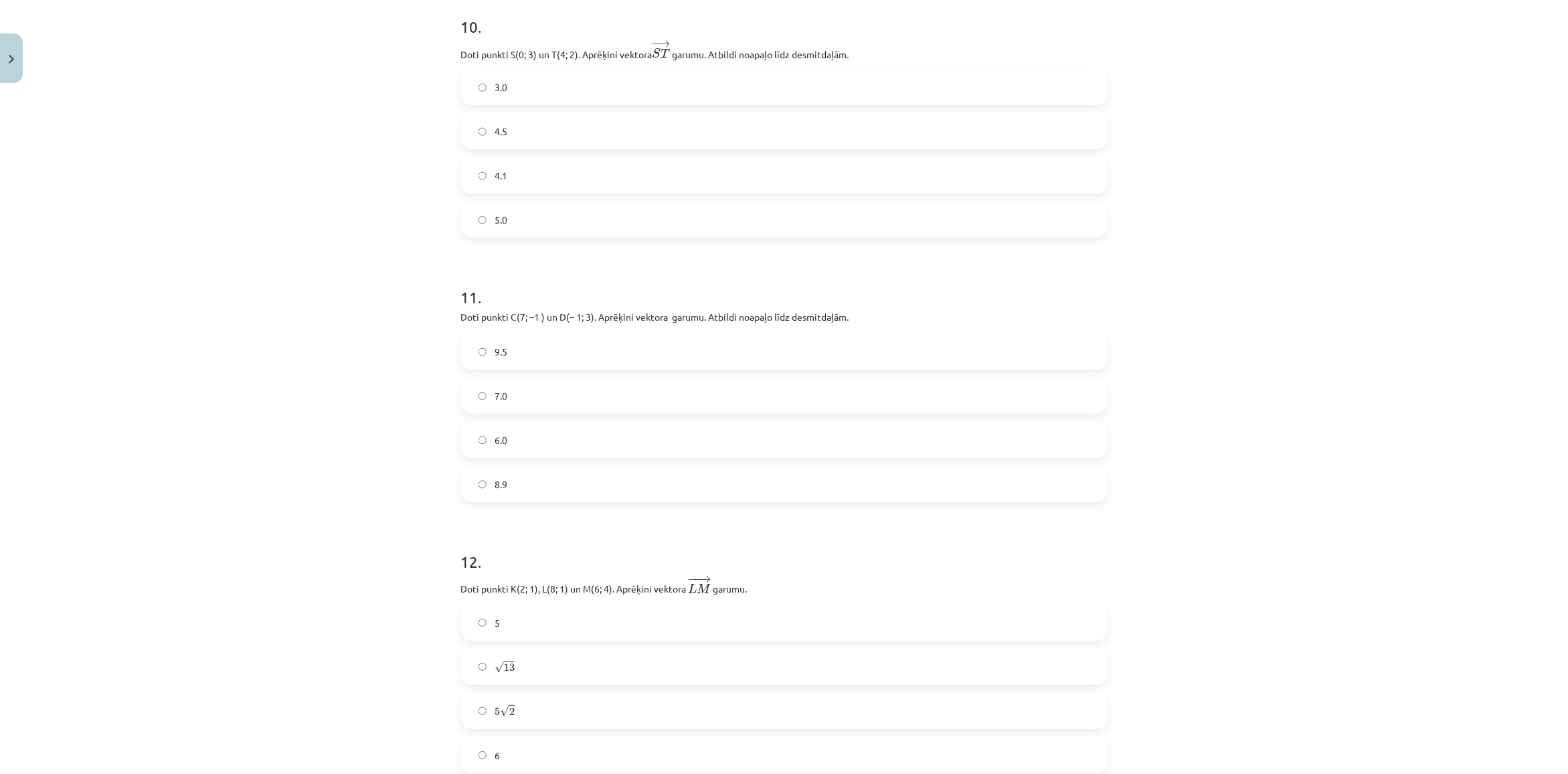
click at [472, 414] on div "9.5 7.0 6.0 8.9" at bounding box center [784, 417] width 647 height 168
click at [473, 405] on label "7.0" at bounding box center [784, 395] width 643 height 33
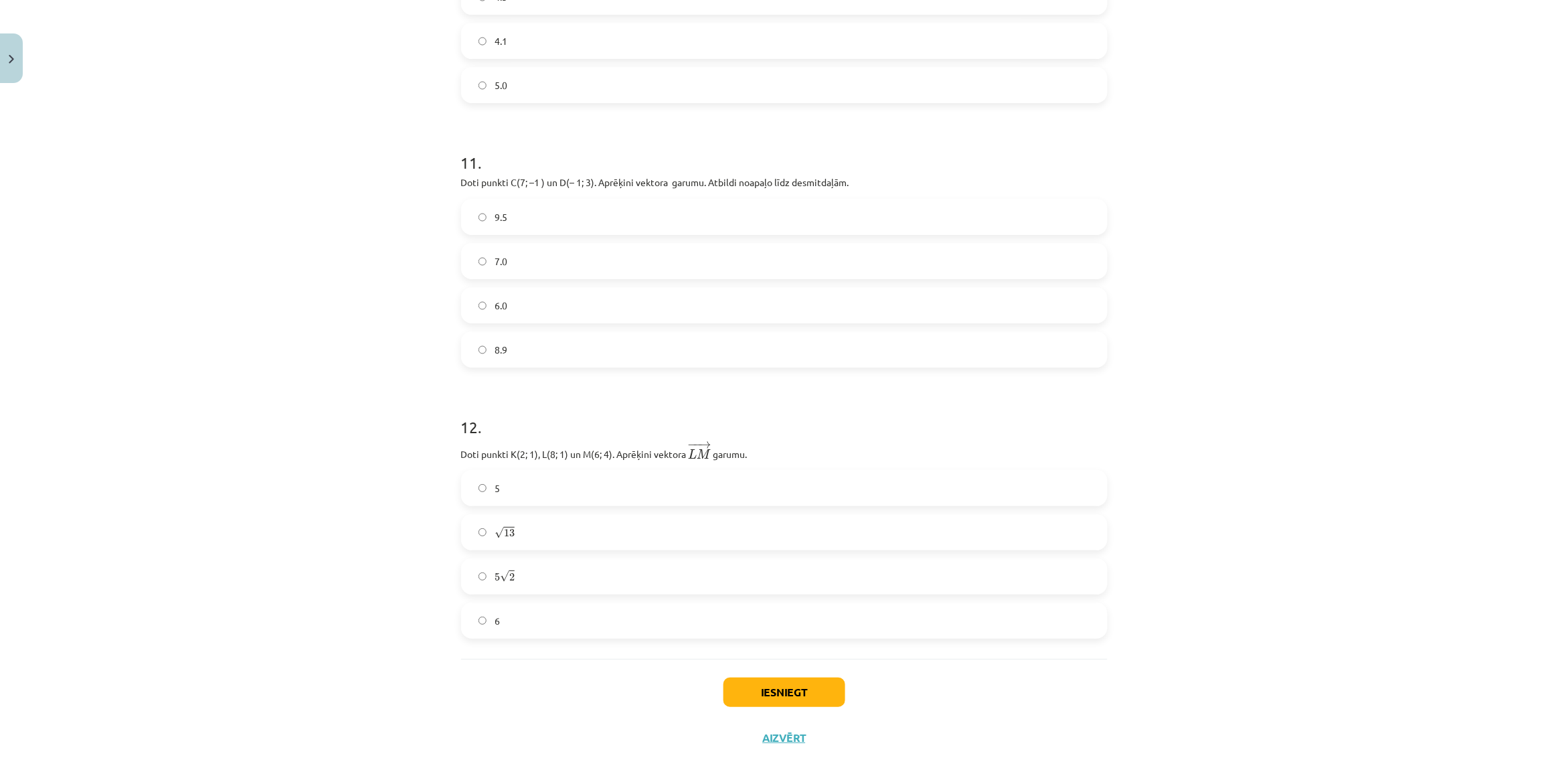
scroll to position [4002, 0]
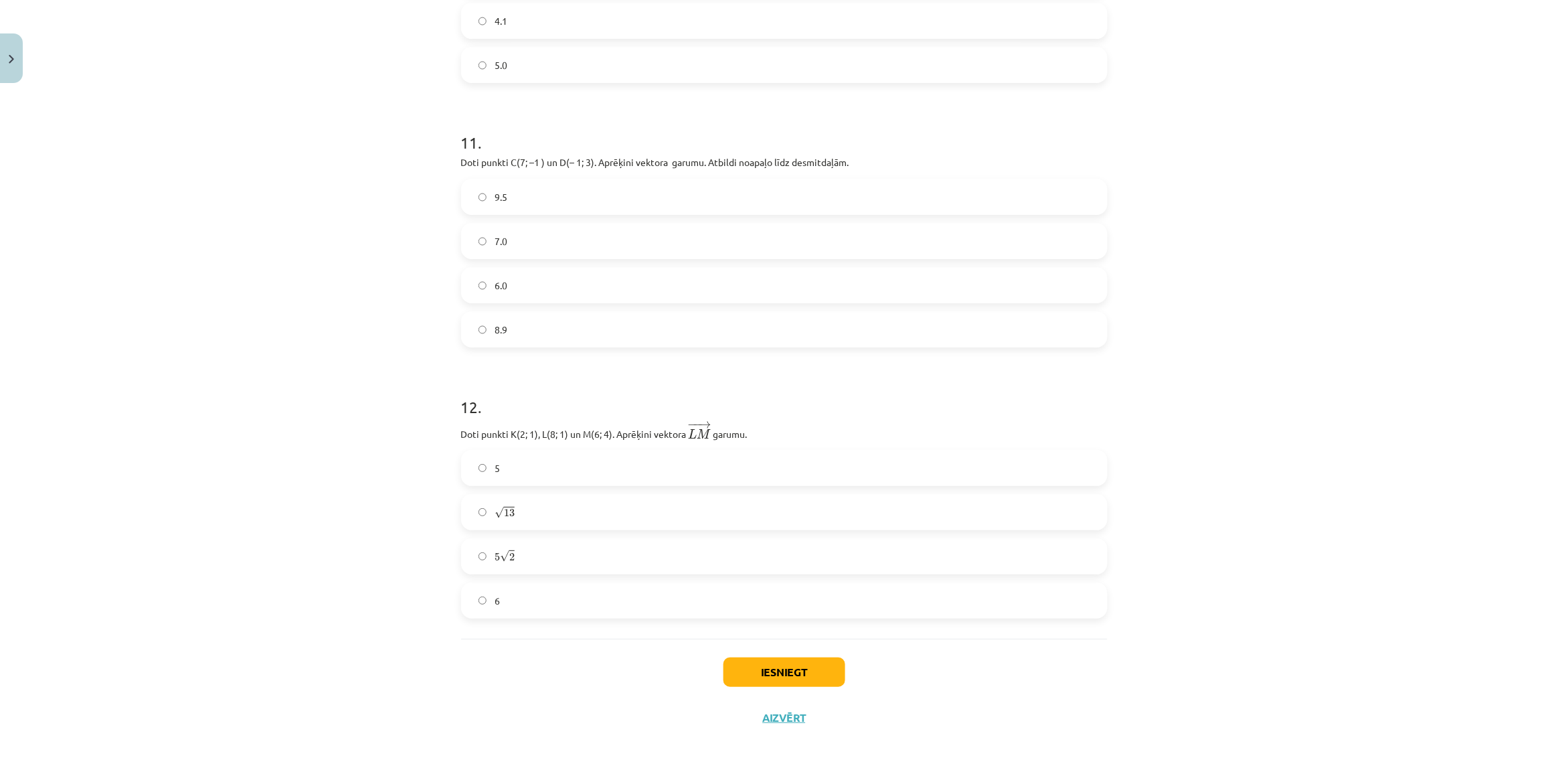
click at [472, 454] on label "5" at bounding box center [784, 468] width 643 height 33
click at [760, 674] on button "Iesniegt" at bounding box center [784, 672] width 122 height 30
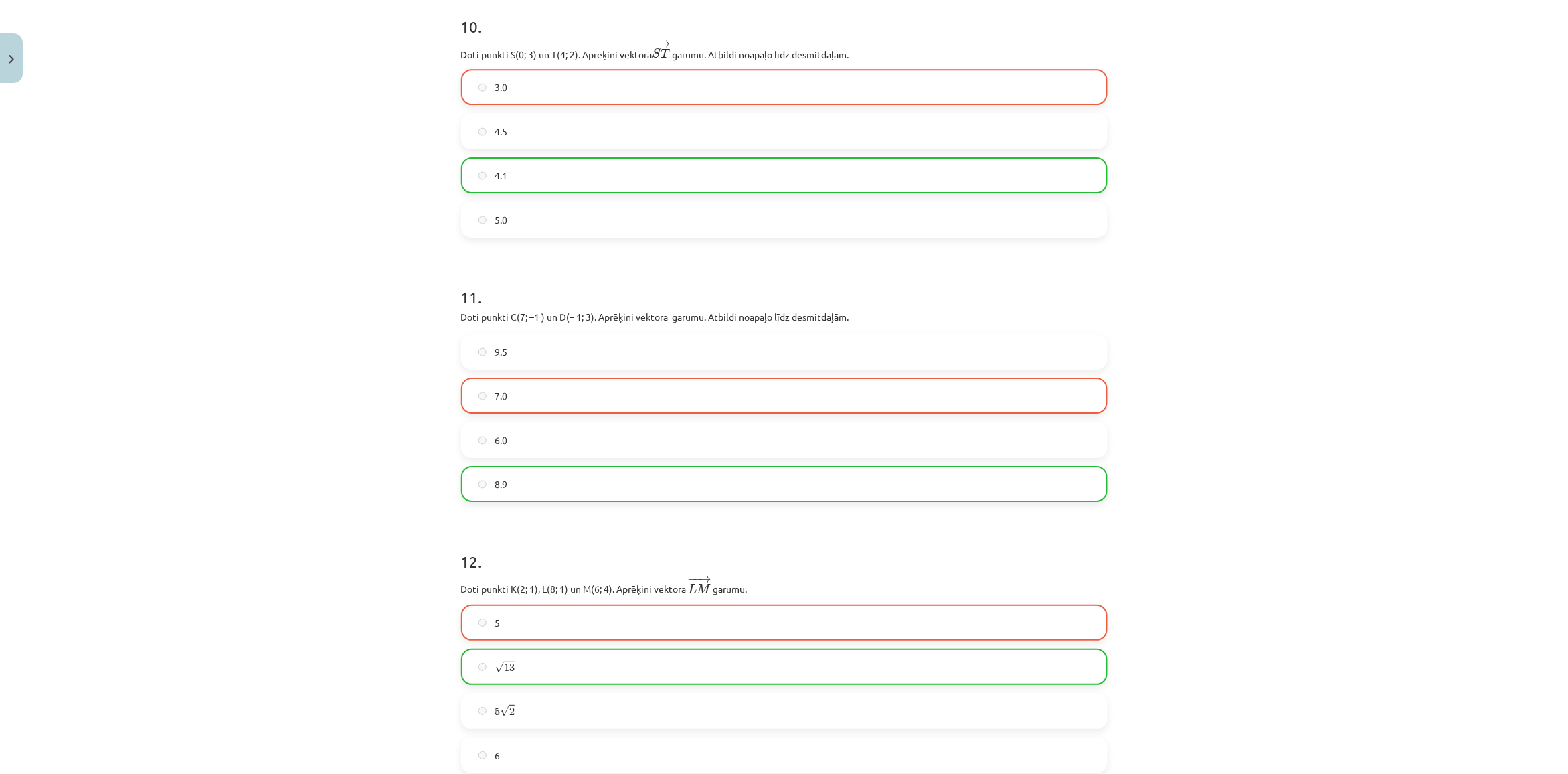
scroll to position [4045, 0]
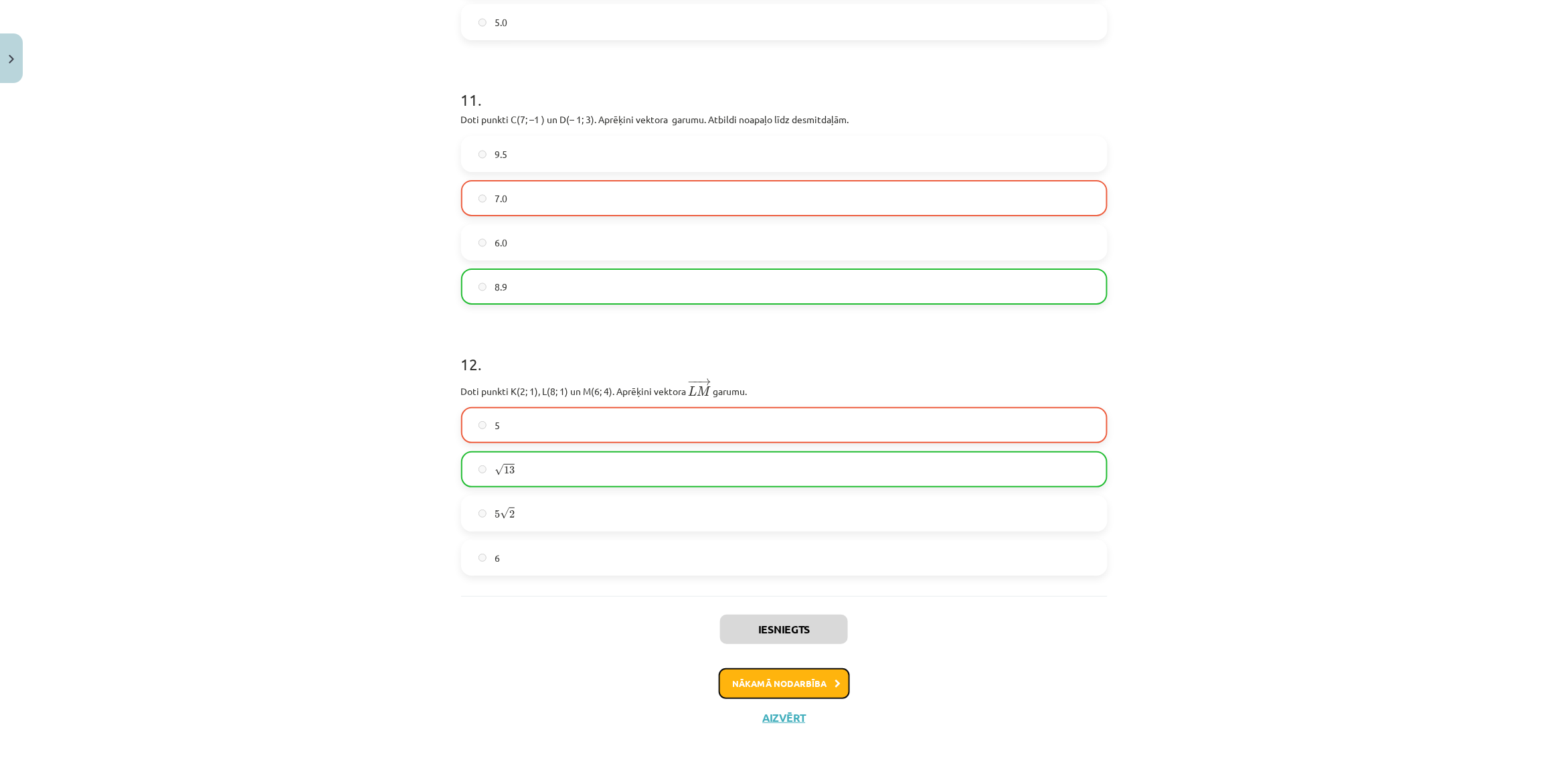
click at [762, 672] on button "Nākamā nodarbība" at bounding box center [784, 683] width 131 height 31
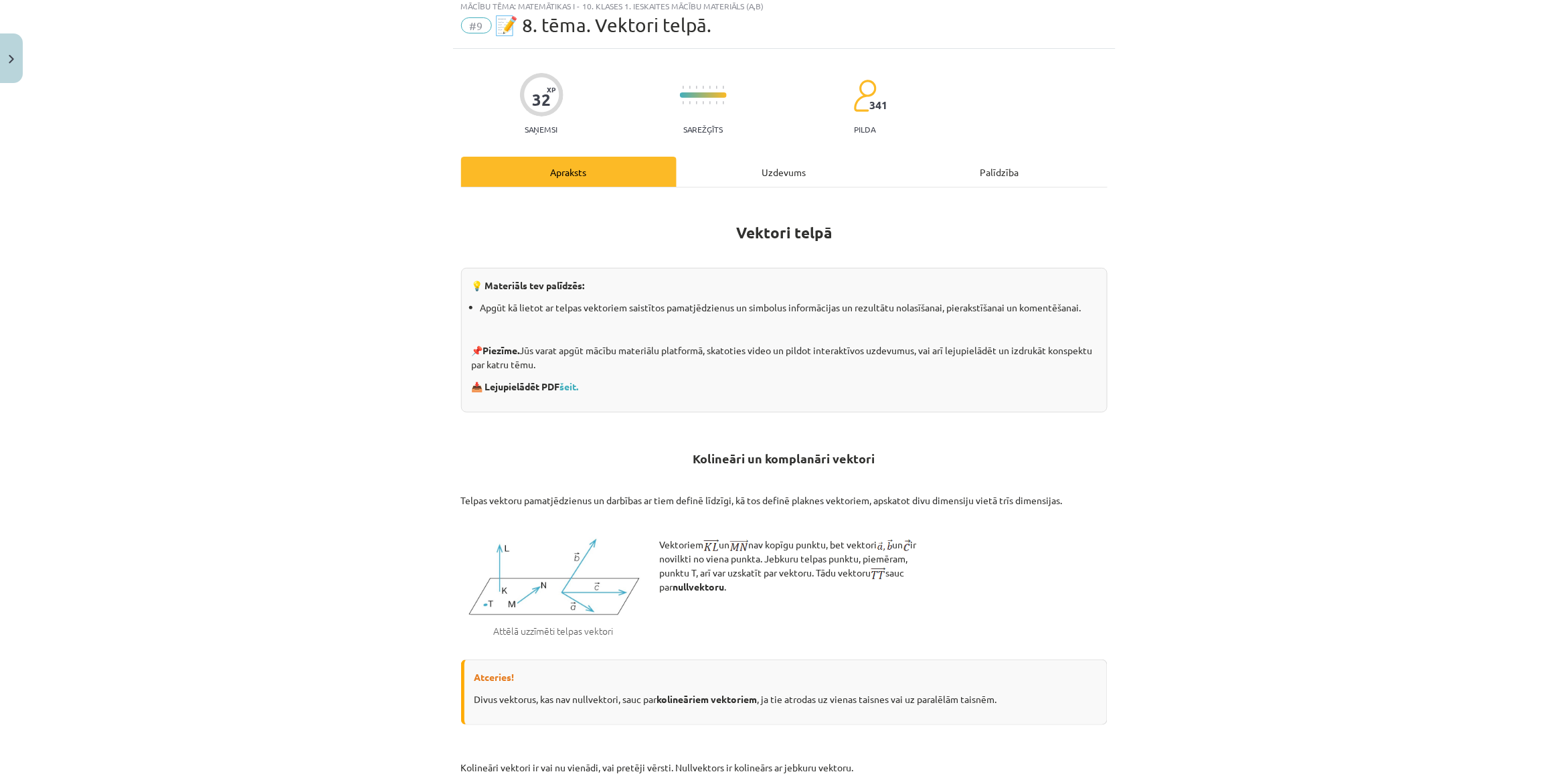
scroll to position [33, 0]
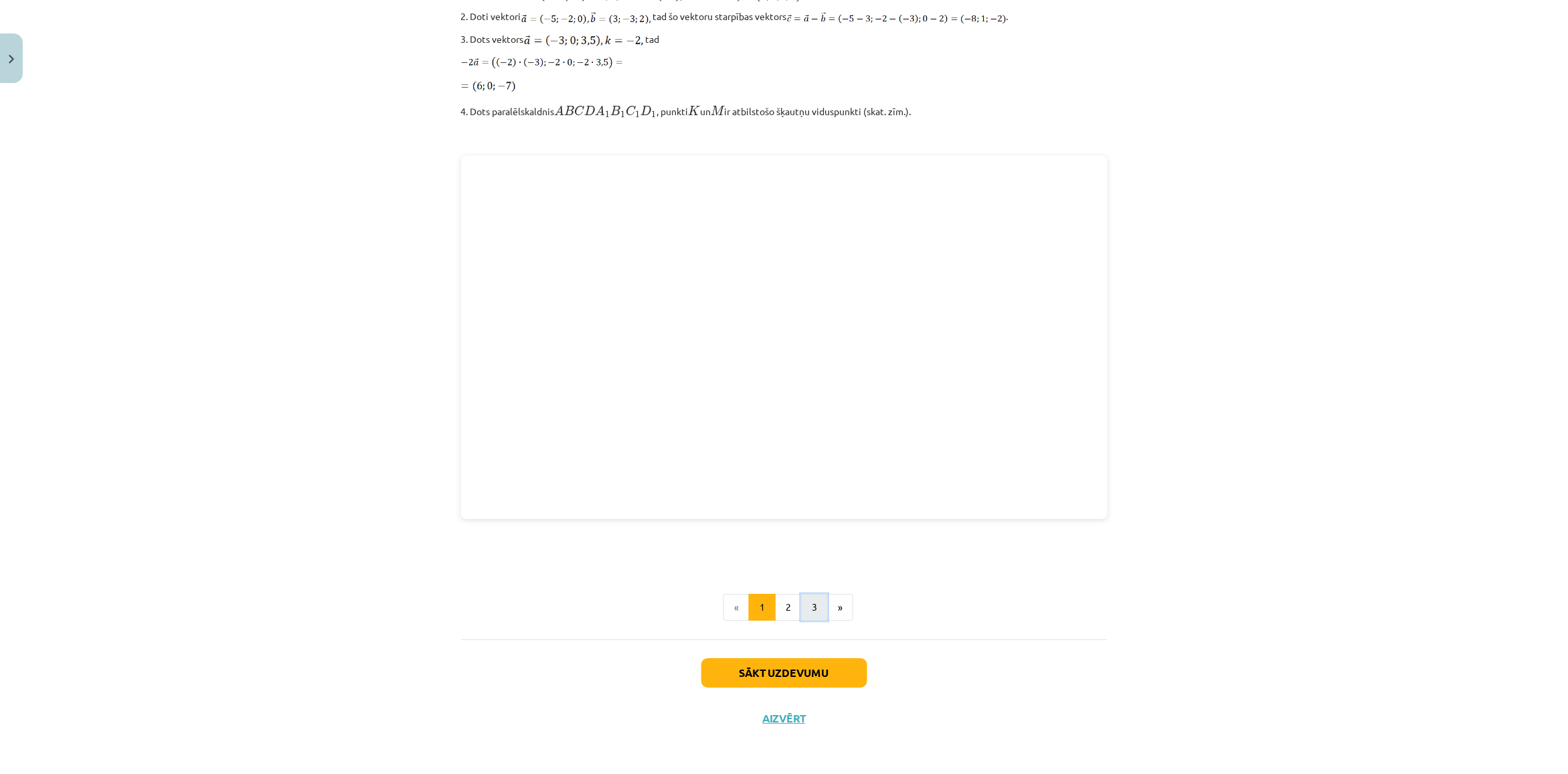
click at [808, 617] on button "3" at bounding box center [814, 607] width 27 height 27
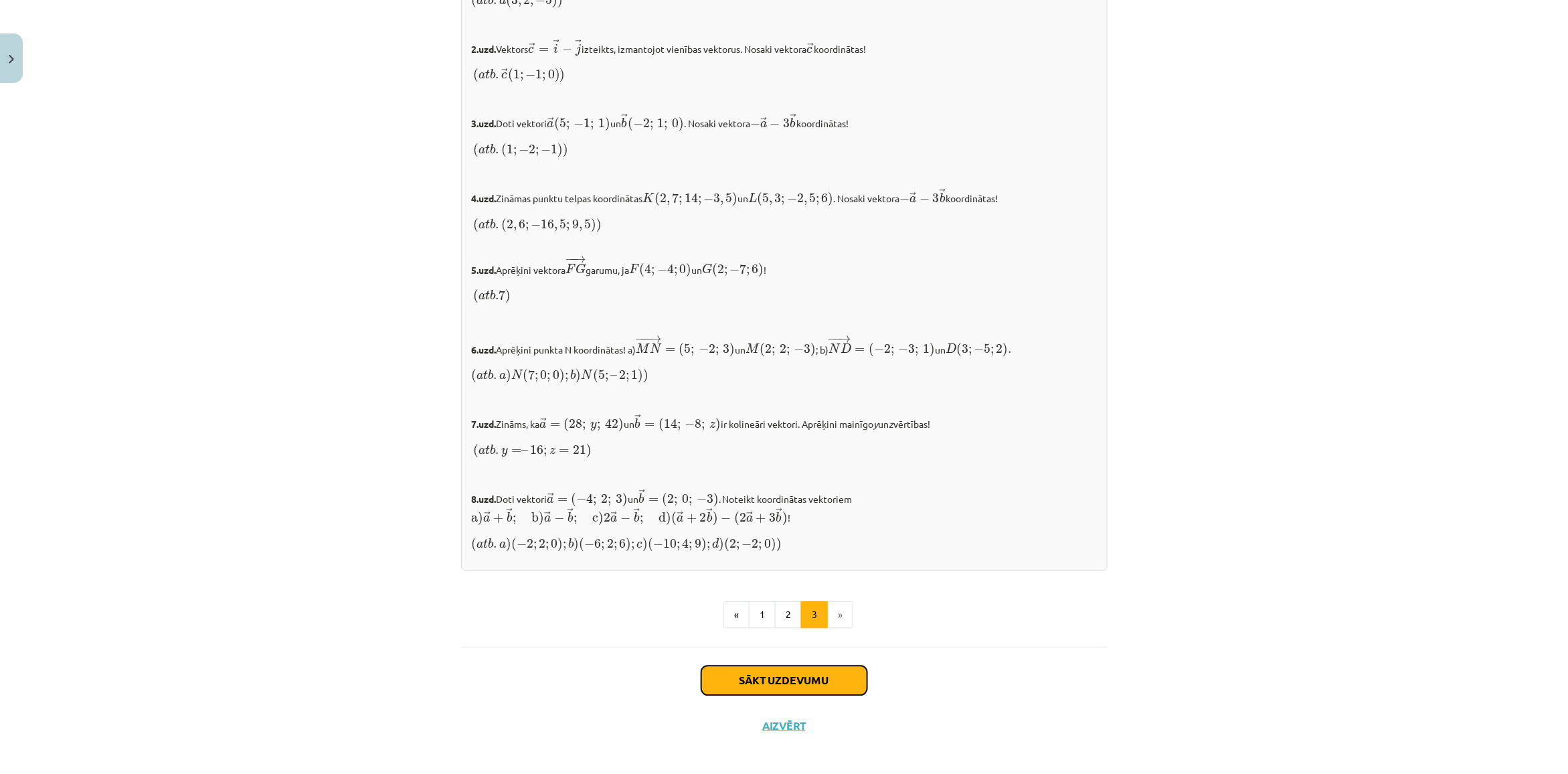
click at [733, 672] on button "Sākt uzdevumu" at bounding box center [784, 680] width 166 height 30
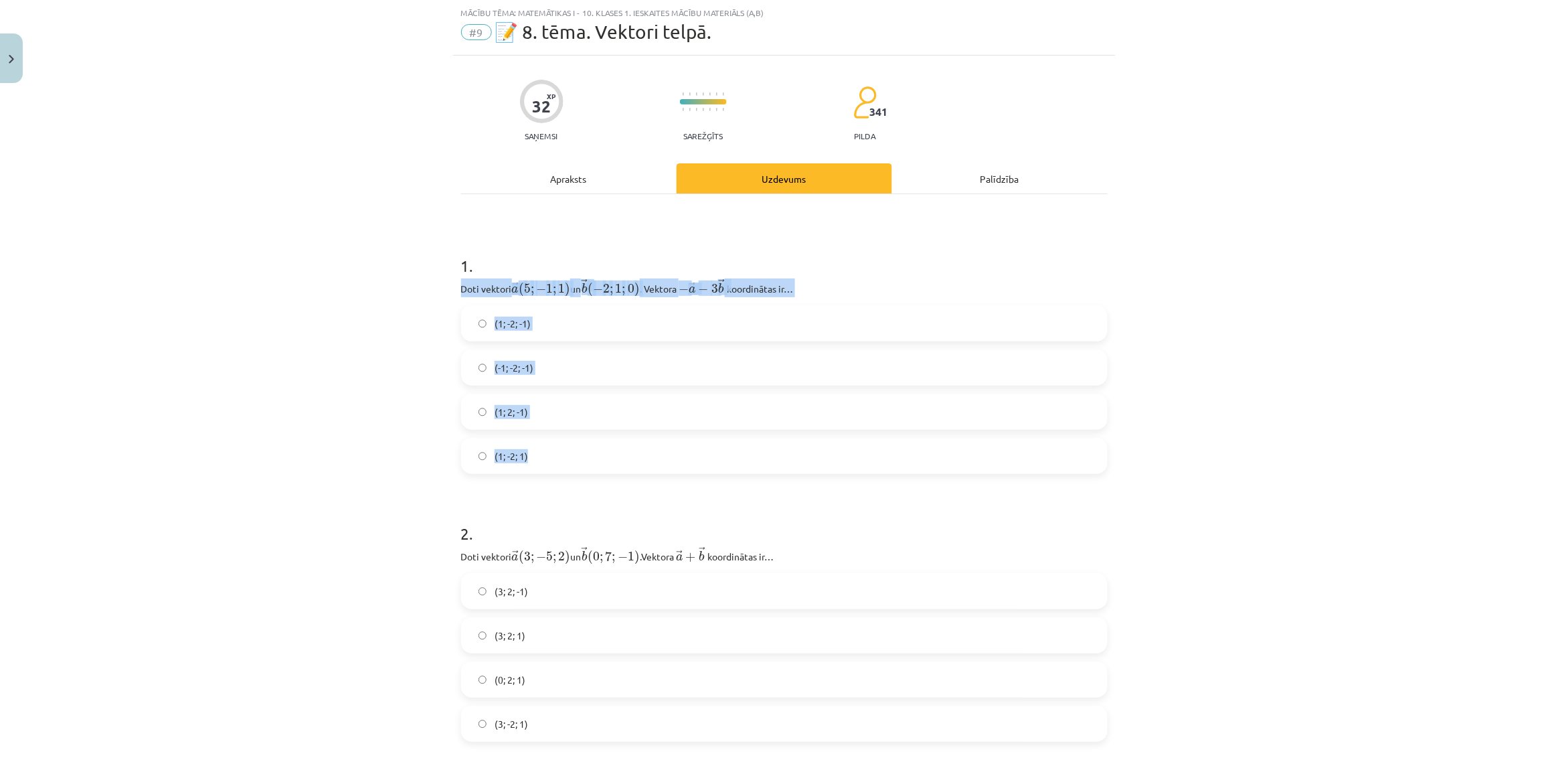
copy div "Doti vektori ﻿ → a ( 5 ; − 1 ; 1 ) a → ( 5 ; − 1 ; 1 ) un ﻿ → b ( − 2 ; 1 ; 0 )…"
drag, startPoint x: 443, startPoint y: 285, endPoint x: 786, endPoint y: 437, distance: 375.2
click at [786, 437] on div "Mācību tēma: Matemātikas i - 10. klases 1. ieskaites mācību materiāls (a,b) #9 …" at bounding box center [784, 387] width 1568 height 774
click at [338, 387] on div "Mācību tēma: Matemātikas i - 10. klases 1. ieskaites mācību materiāls (a,b) #9 …" at bounding box center [784, 387] width 1568 height 774
click at [309, 259] on div "Mācību tēma: Matemātikas i - 10. klases 1. ieskaites mācību materiāls (a,b) #9 …" at bounding box center [784, 387] width 1568 height 774
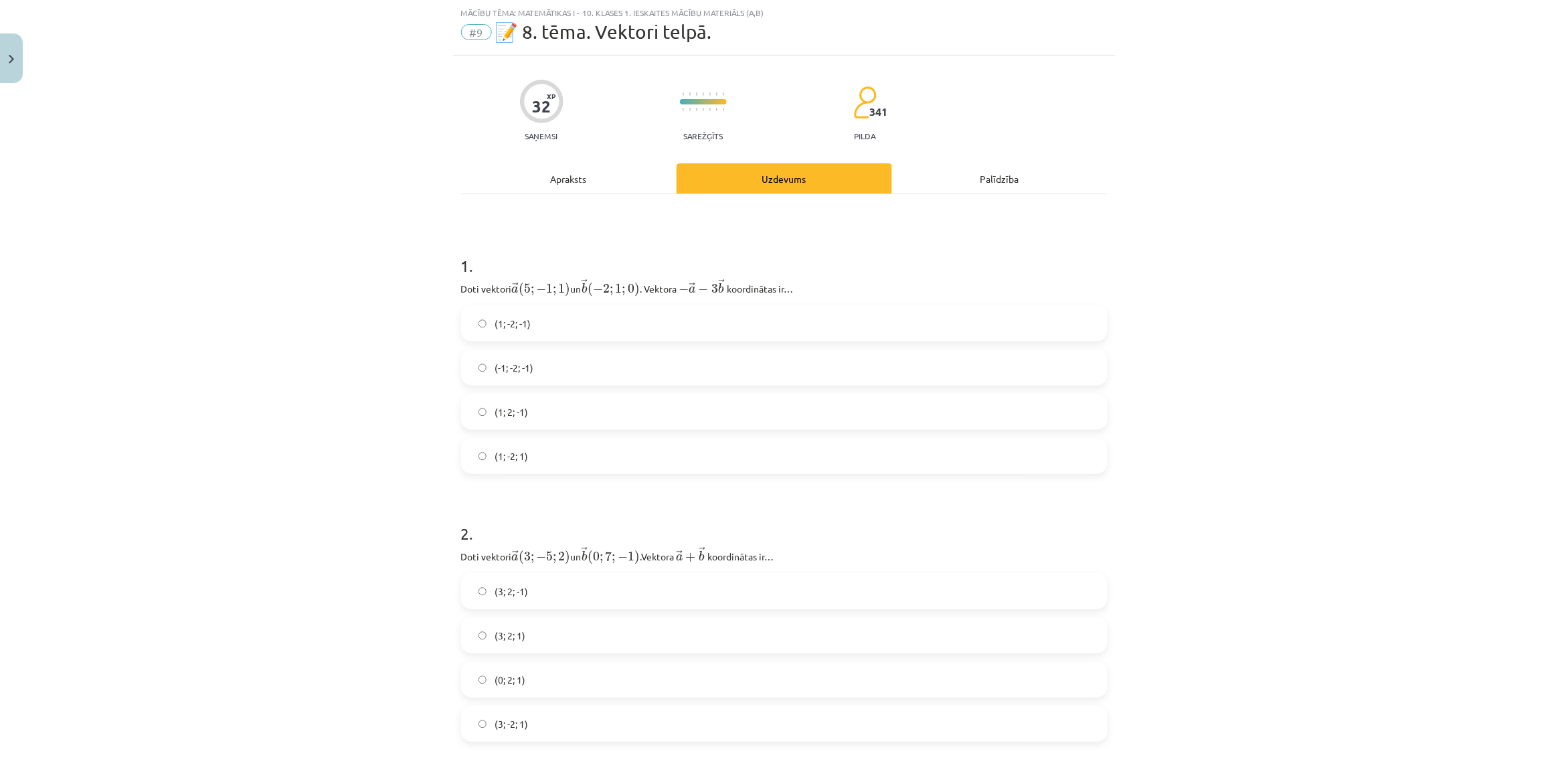
click at [581, 407] on label "(1; 2; -1)" at bounding box center [784, 411] width 643 height 33
click at [335, 366] on div "Mācību tēma: Matemātikas i - 10. klases 1. ieskaites mācību materiāls (a,b) #9 …" at bounding box center [784, 387] width 1568 height 774
click at [545, 465] on label "(1; -2; 1)" at bounding box center [784, 456] width 643 height 33
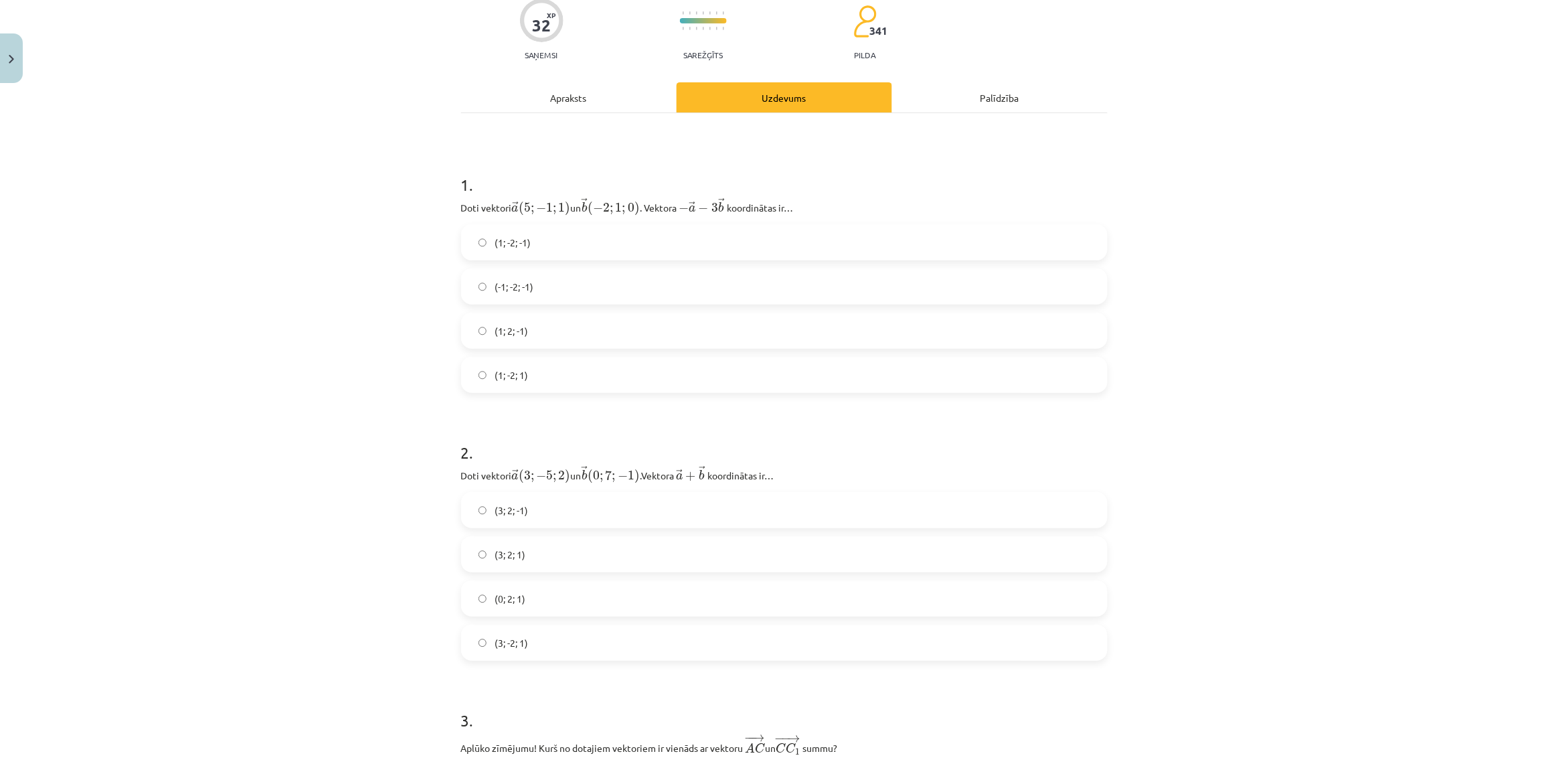
scroll to position [117, 0]
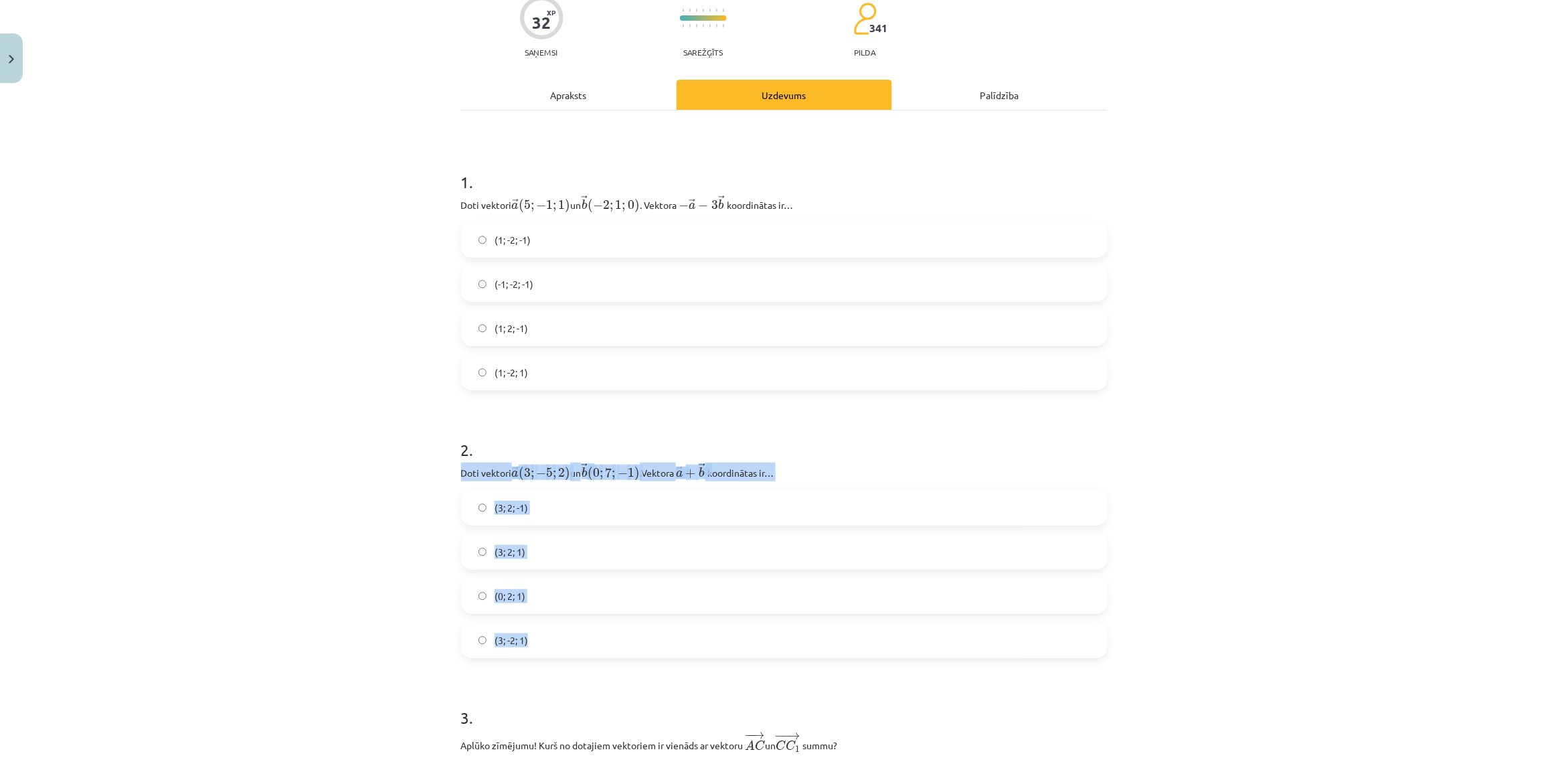
copy div "Doti vektori → a ( 3 ; − 5 ; 2 ) a → ( 3 ; − 5 ; 2 ) ﻿ un → b ( 0 ; 7 ; − 1 ) b…"
drag, startPoint x: 450, startPoint y: 469, endPoint x: 616, endPoint y: 634, distance: 234.1
click at [382, 493] on div "Mācību tēma: Matemātikas i - 10. klases 1. ieskaites mācību materiāls (a,b) #9 …" at bounding box center [784, 387] width 1568 height 774
click at [496, 558] on label "(3; 2; 1)" at bounding box center [784, 551] width 643 height 33
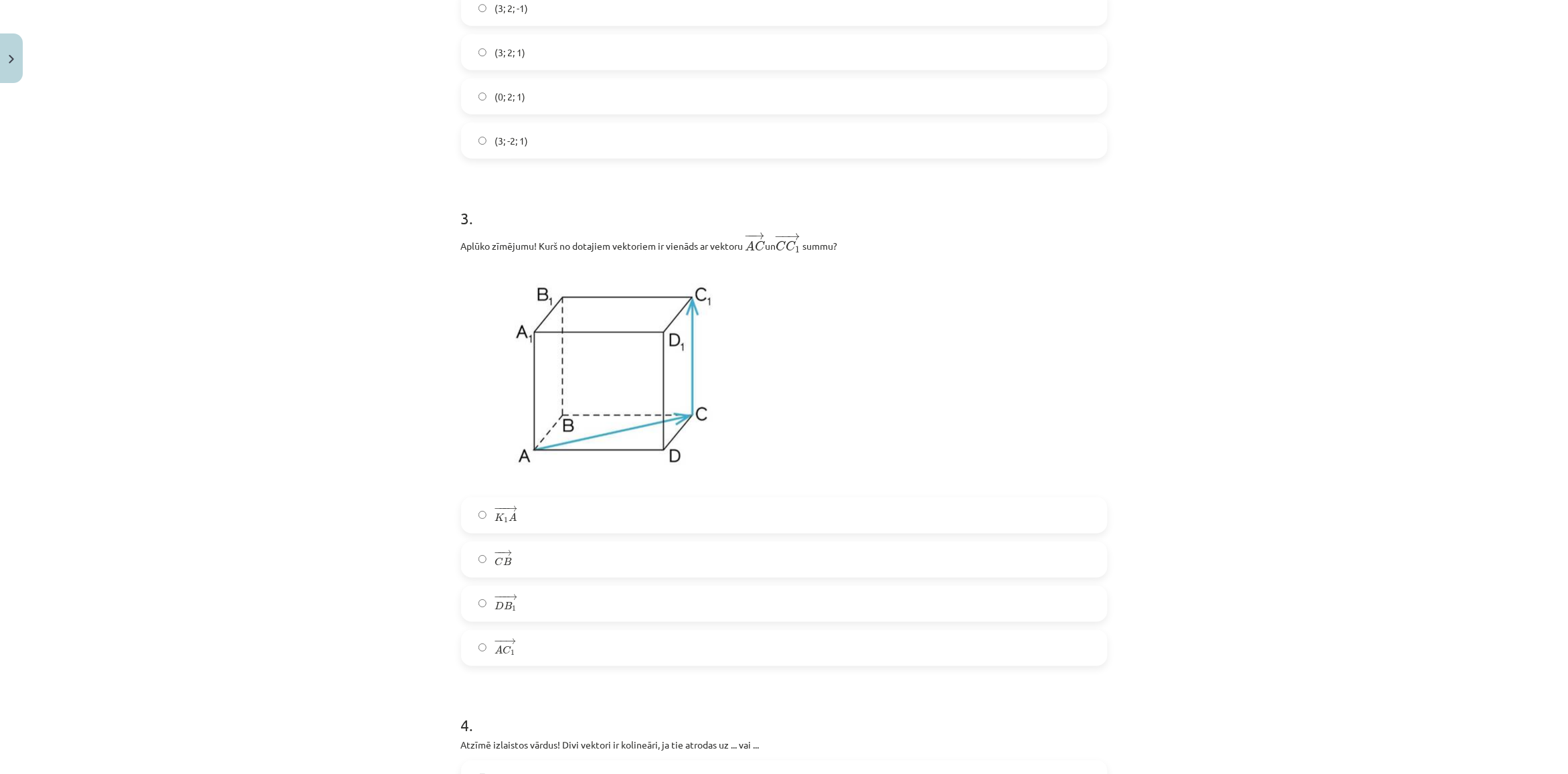
scroll to position [619, 0]
click at [530, 650] on label "− − → A C 1 A C 1 →" at bounding box center [784, 645] width 643 height 33
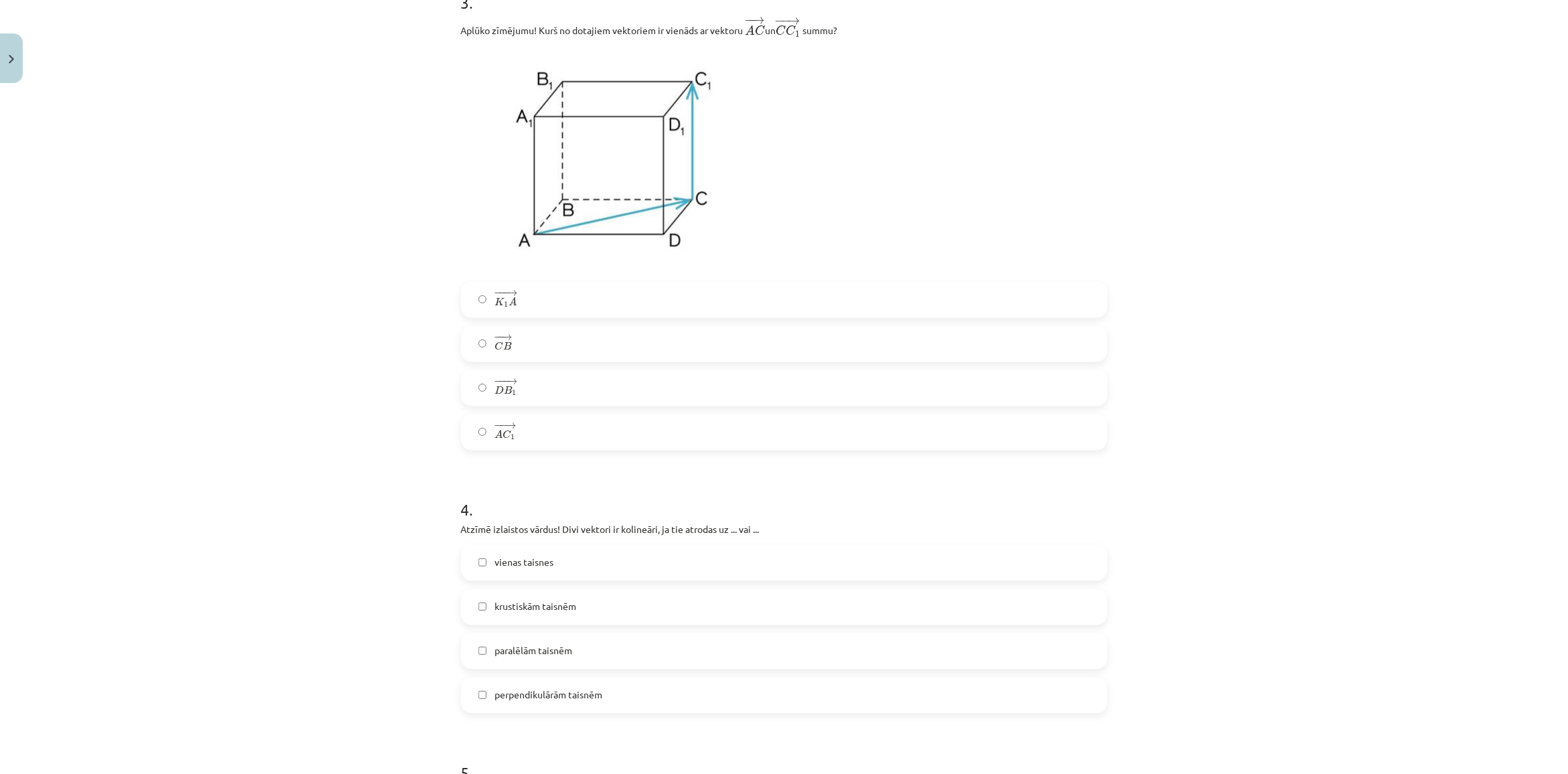
scroll to position [870, 0]
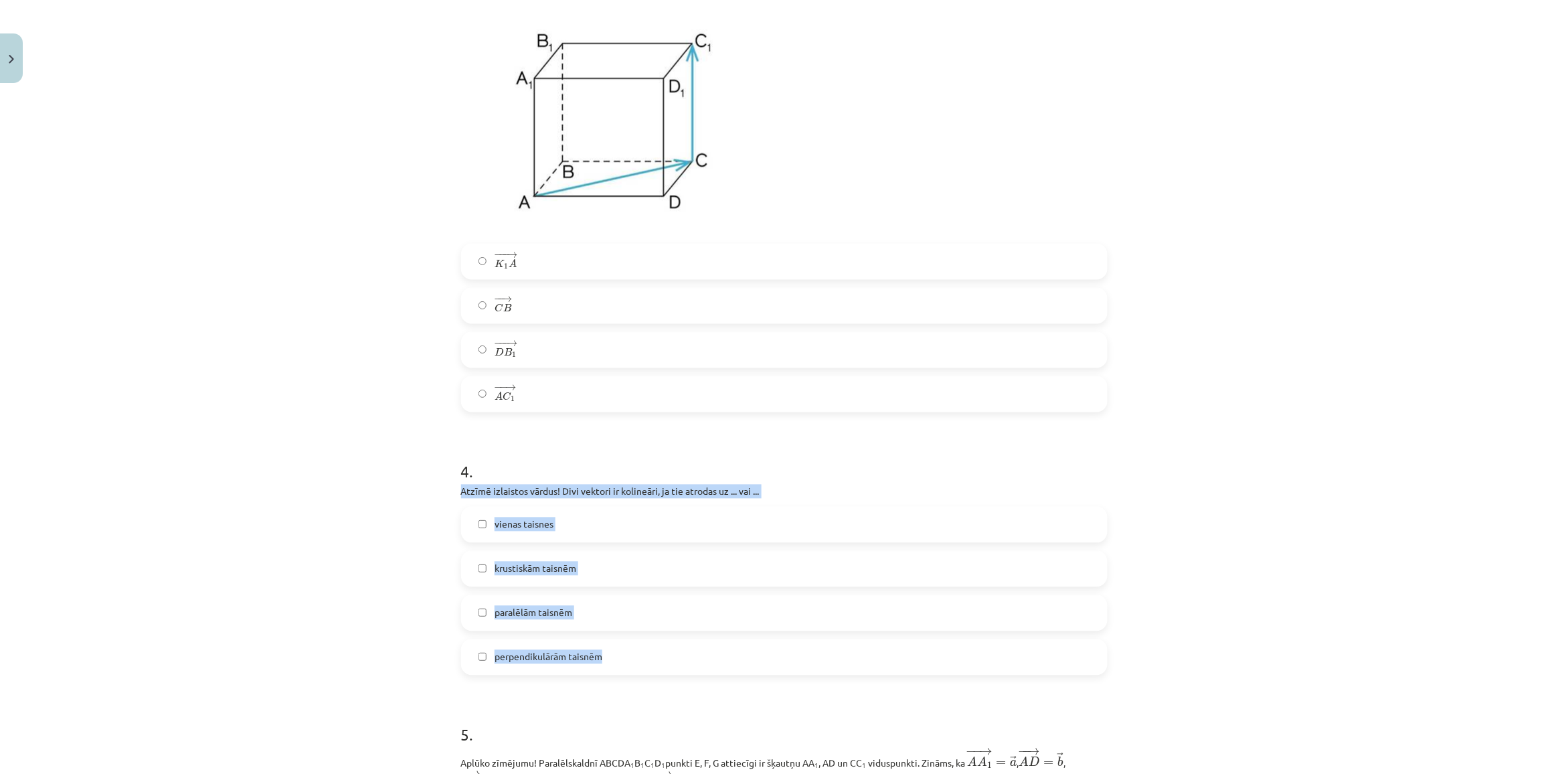
drag, startPoint x: 445, startPoint y: 488, endPoint x: 633, endPoint y: 653, distance: 250.1
click at [633, 653] on div "Mācību tēma: Matemātikas i - 10. klases 1. ieskaites mācību materiāls (a,b) #9 …" at bounding box center [784, 387] width 1568 height 774
click at [340, 643] on div "Mācību tēma: Matemātikas i - 10. klases 1. ieskaites mācību materiāls (a,b) #9 …" at bounding box center [784, 387] width 1568 height 774
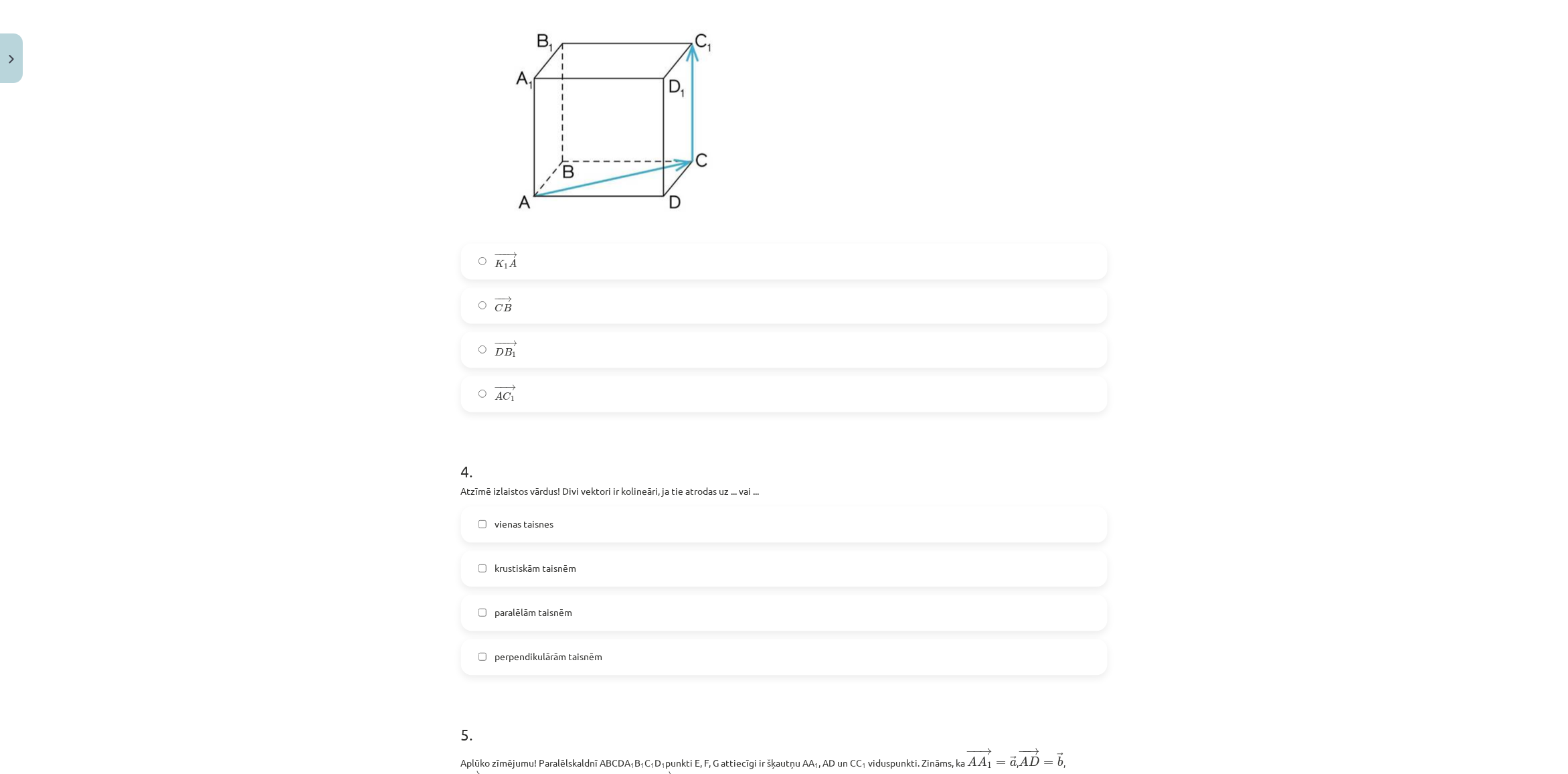
click at [564, 565] on span "krustiskām taisnēm" at bounding box center [535, 569] width 82 height 14
click at [552, 616] on span "paralēlām taisnēm" at bounding box center [533, 613] width 78 height 14
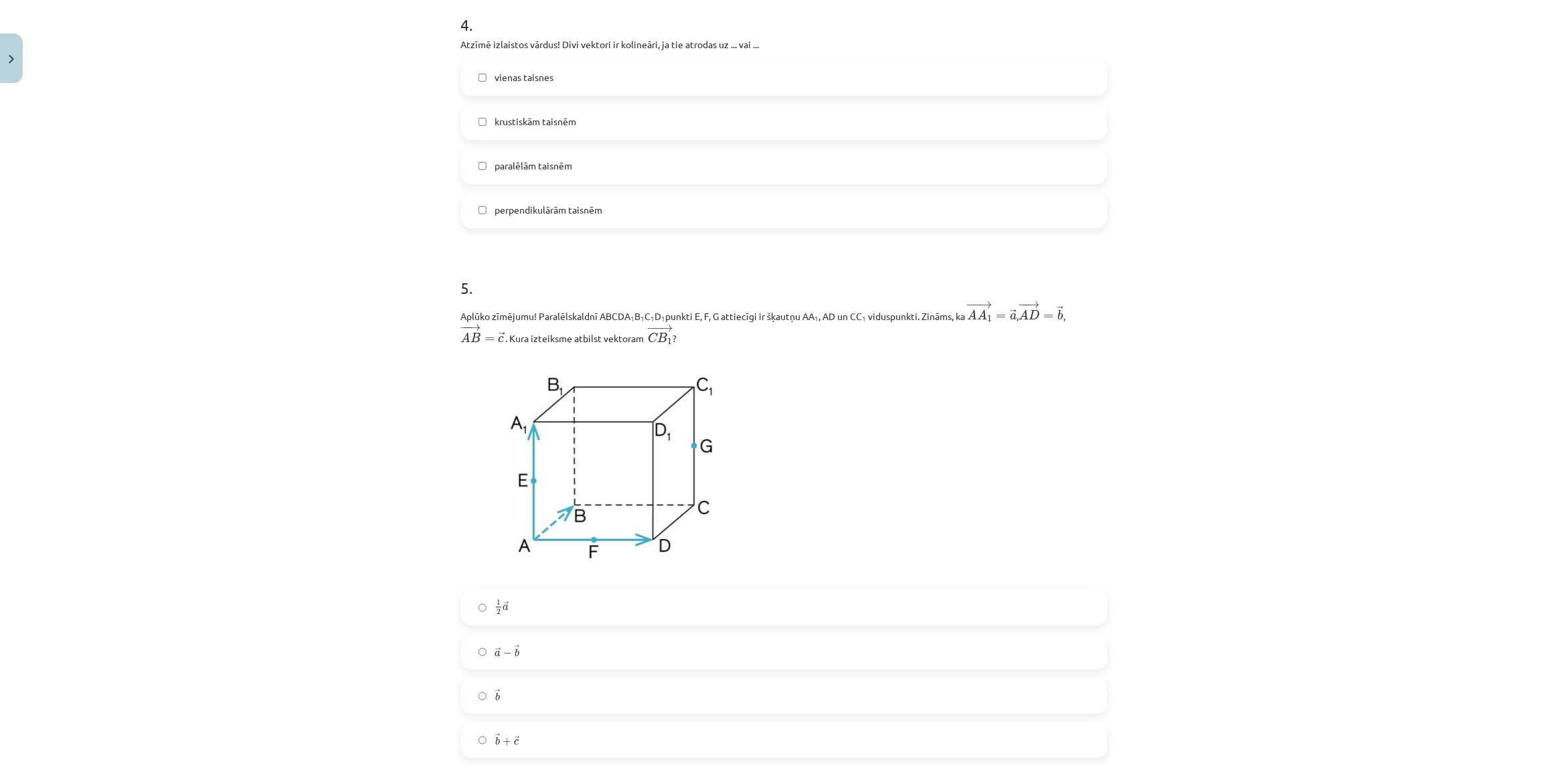
scroll to position [1372, 0]
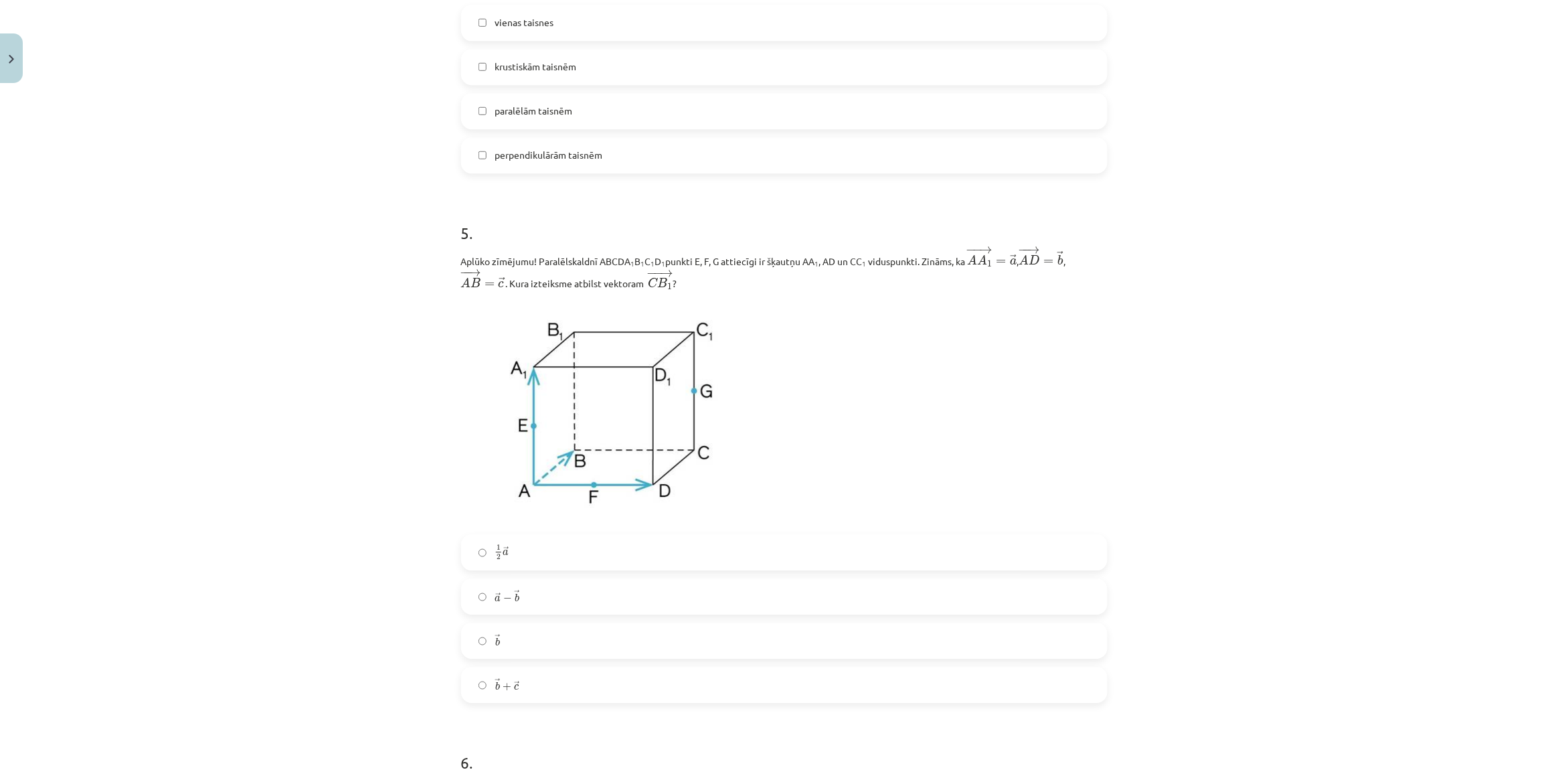
click at [511, 632] on label "→ b b →" at bounding box center [784, 641] width 643 height 33
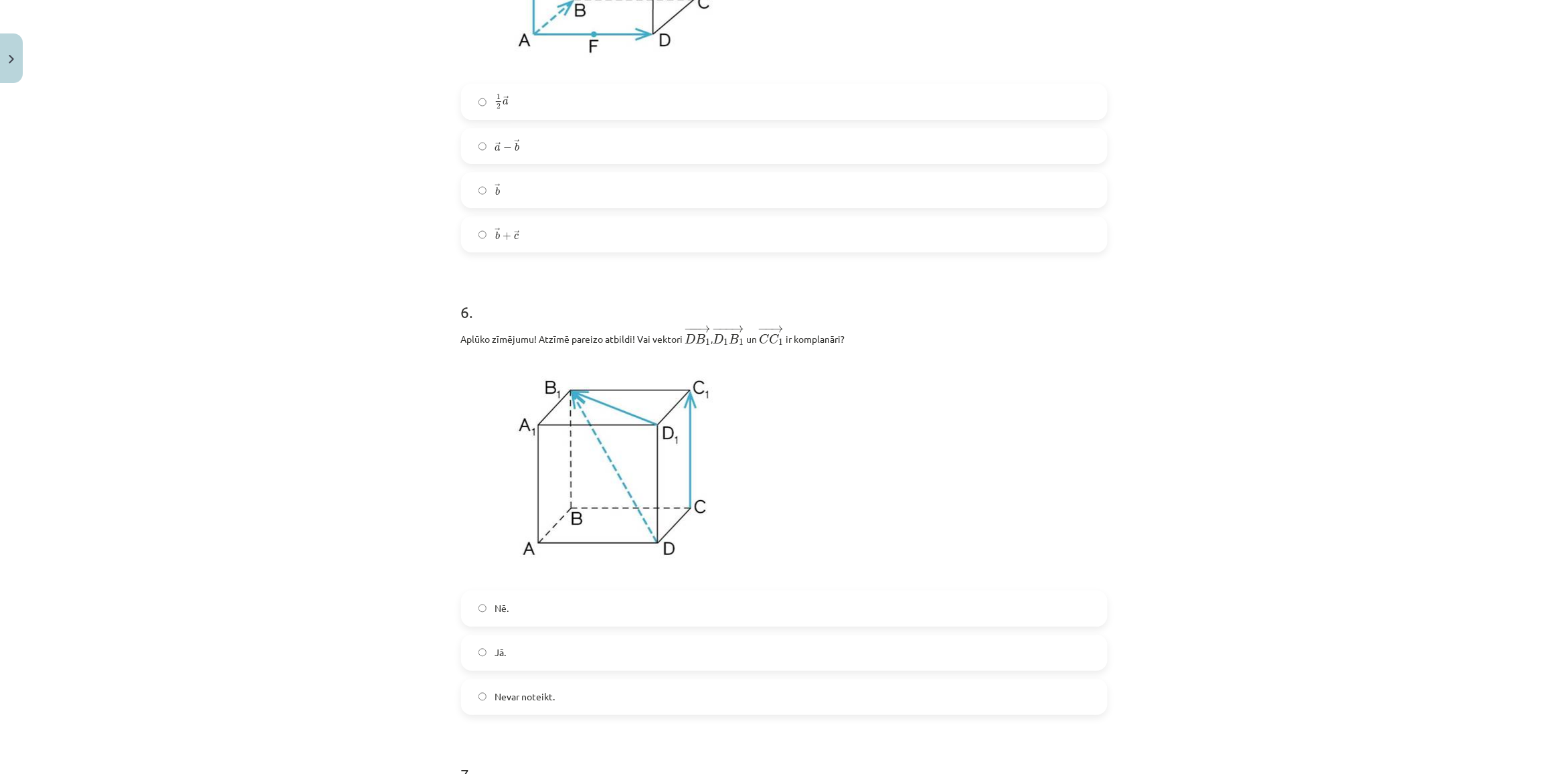
scroll to position [1874, 0]
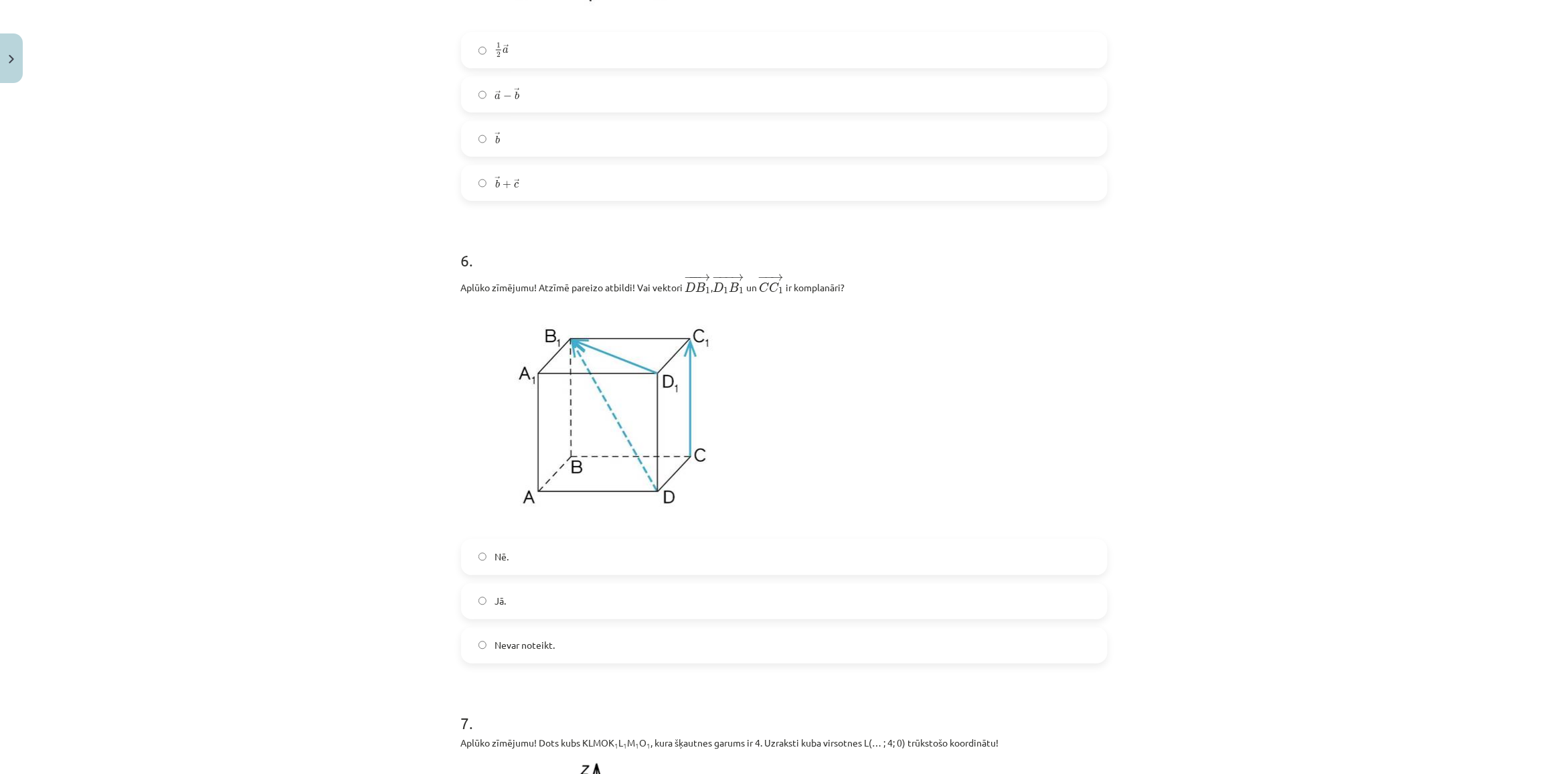
click at [503, 602] on label "Jā." at bounding box center [784, 601] width 643 height 33
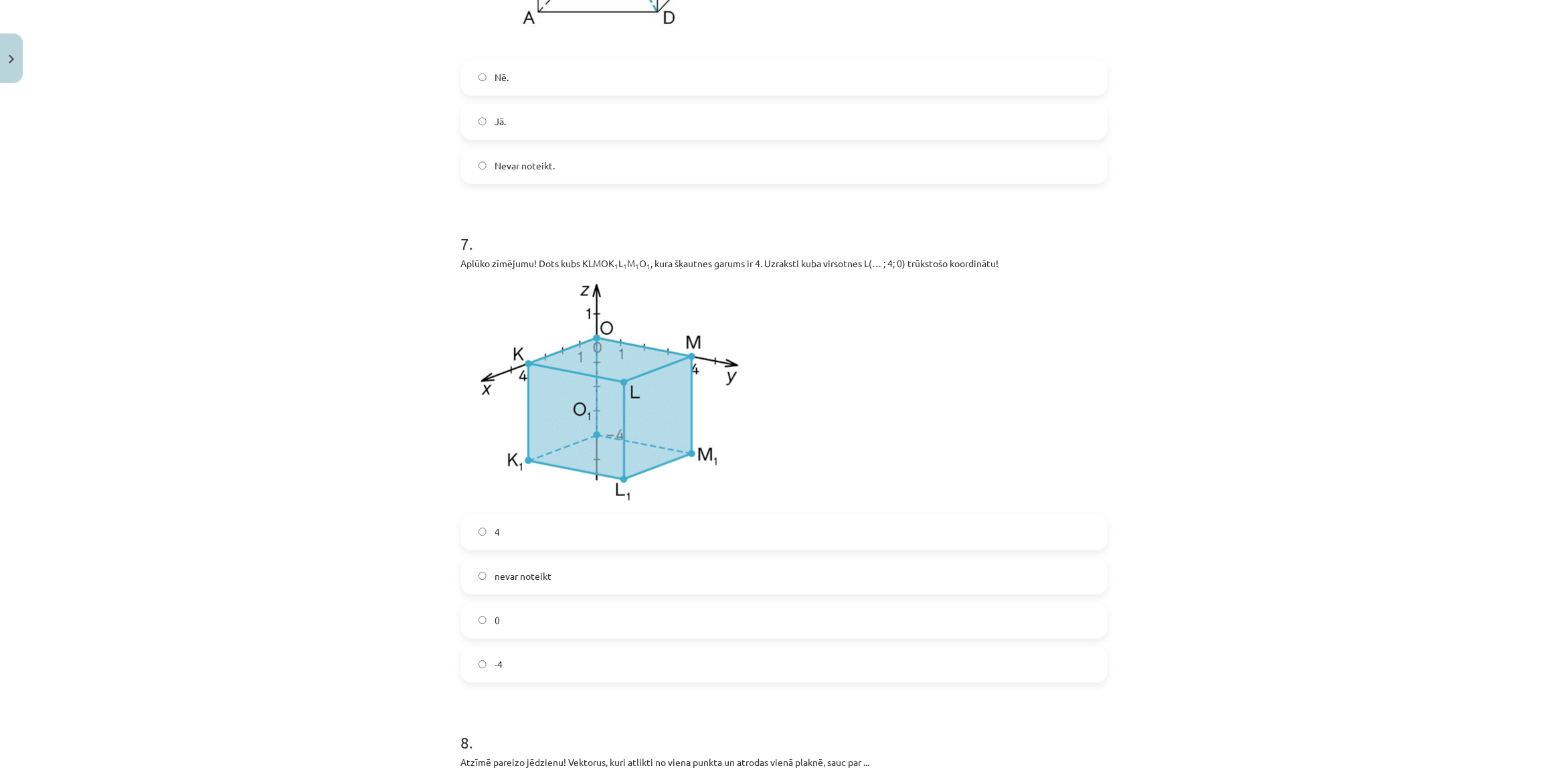
scroll to position [2375, 0]
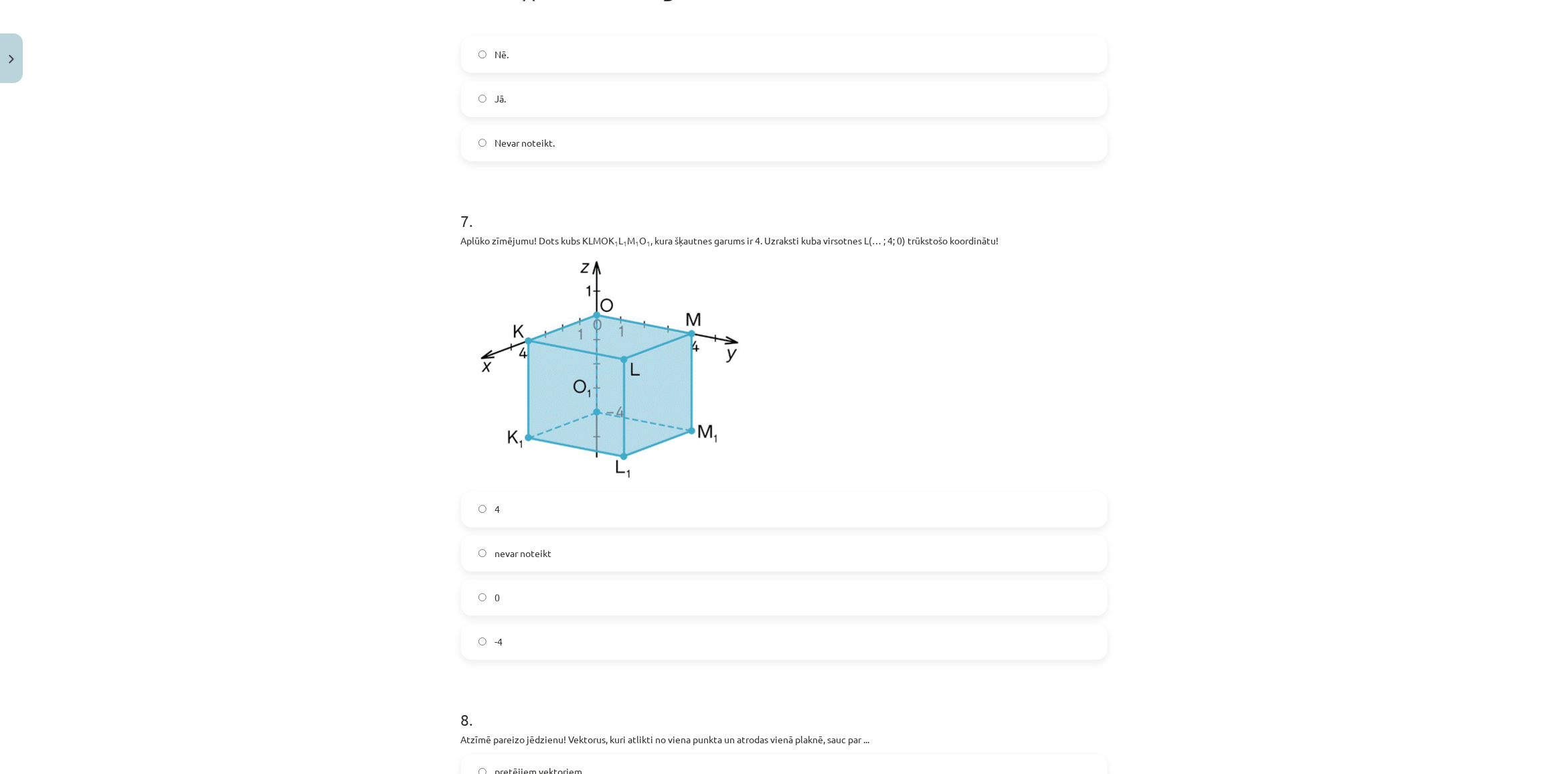
click at [513, 521] on label "4" at bounding box center [784, 509] width 643 height 33
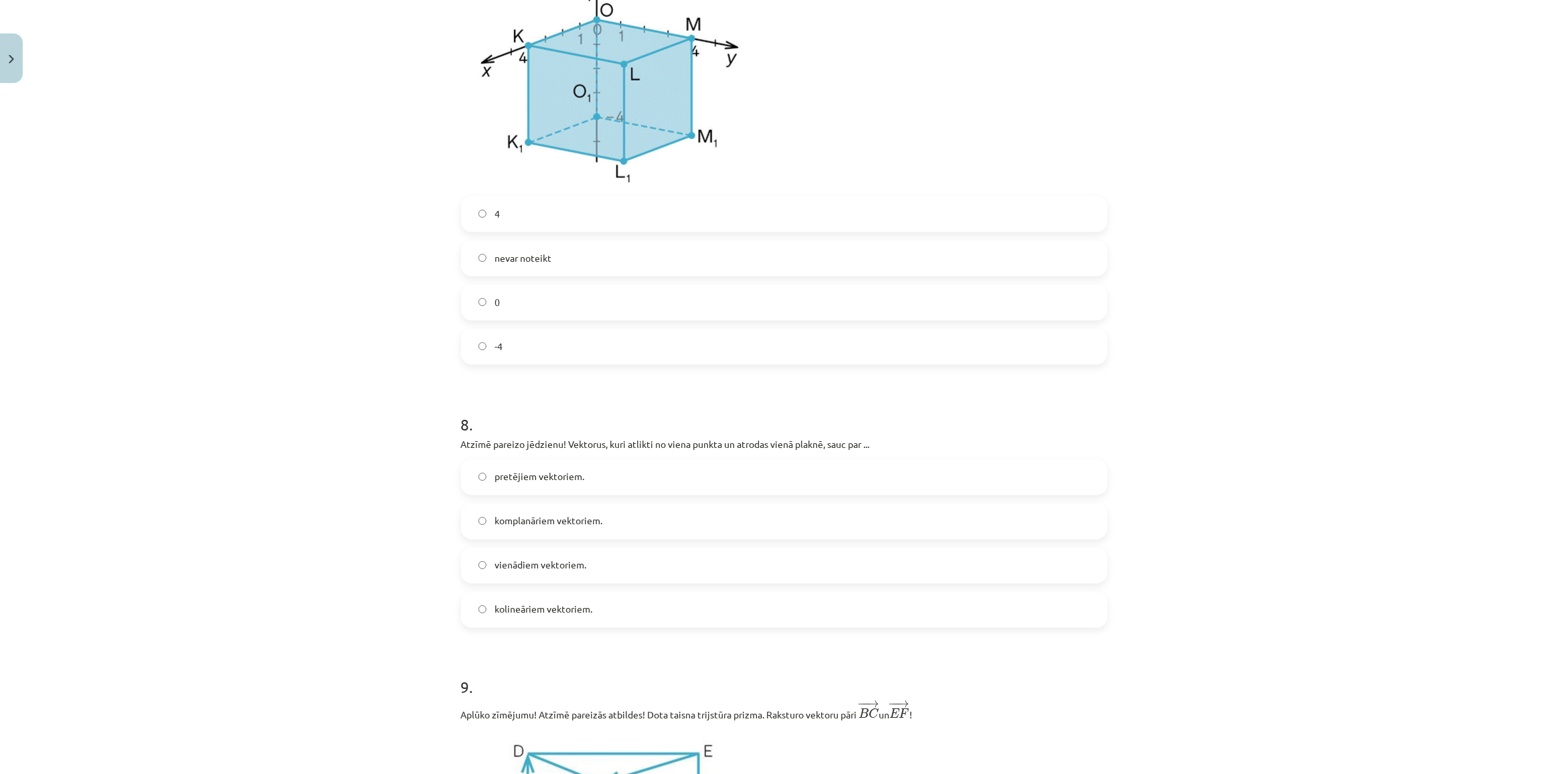
scroll to position [2710, 0]
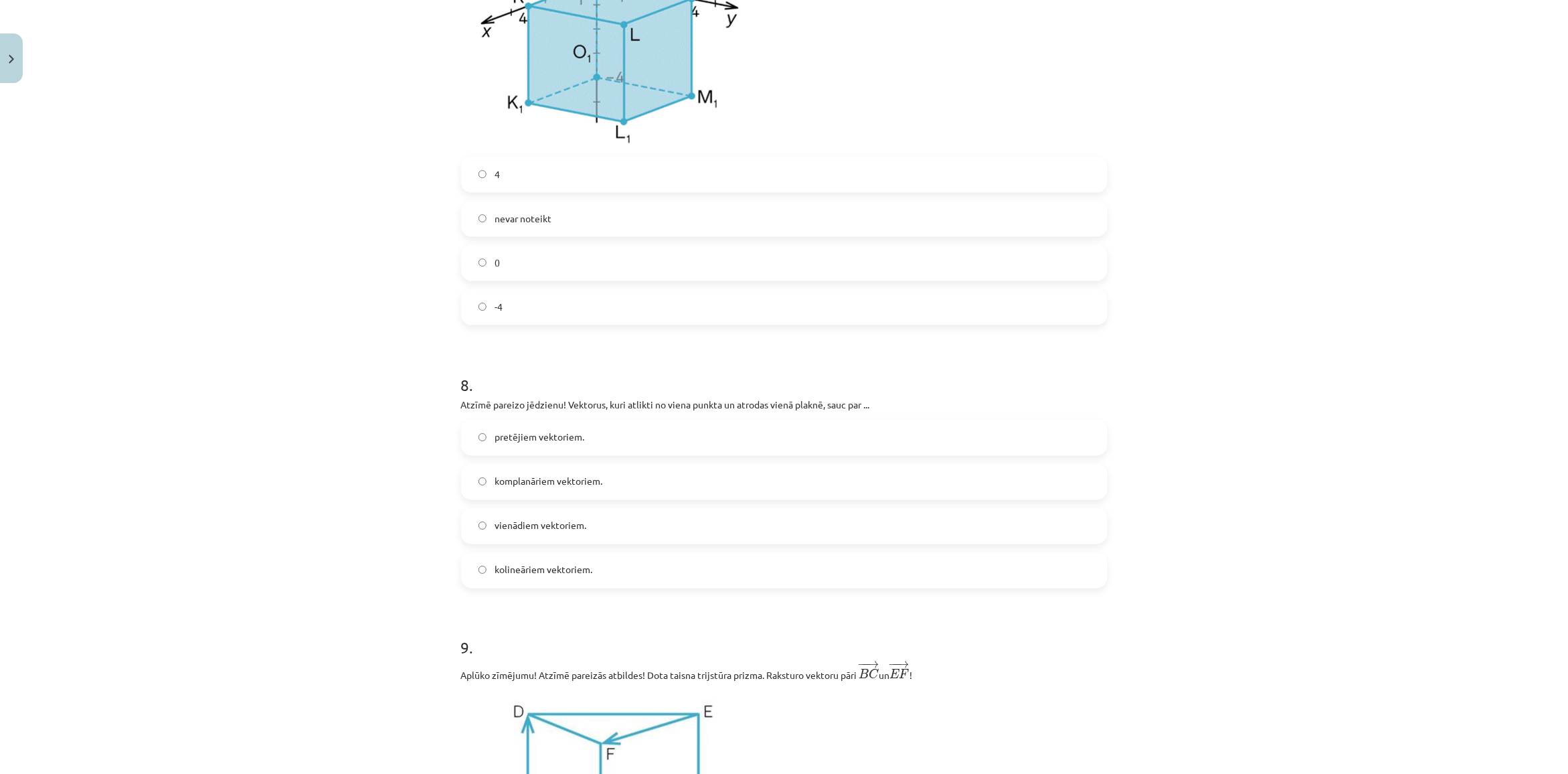
click at [512, 488] on span "komplanāriem vektoriem." at bounding box center [548, 481] width 108 height 14
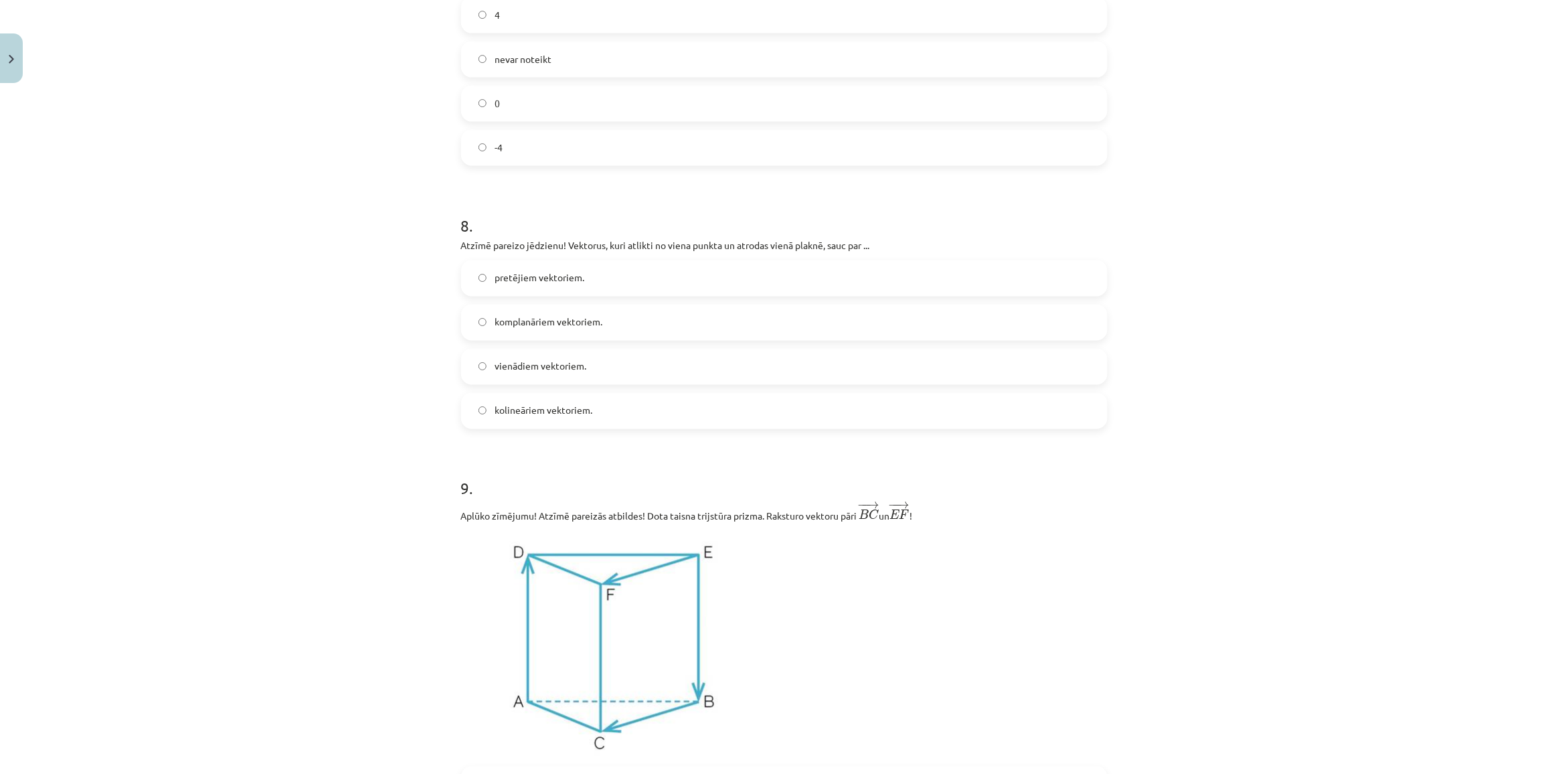
scroll to position [2878, 0]
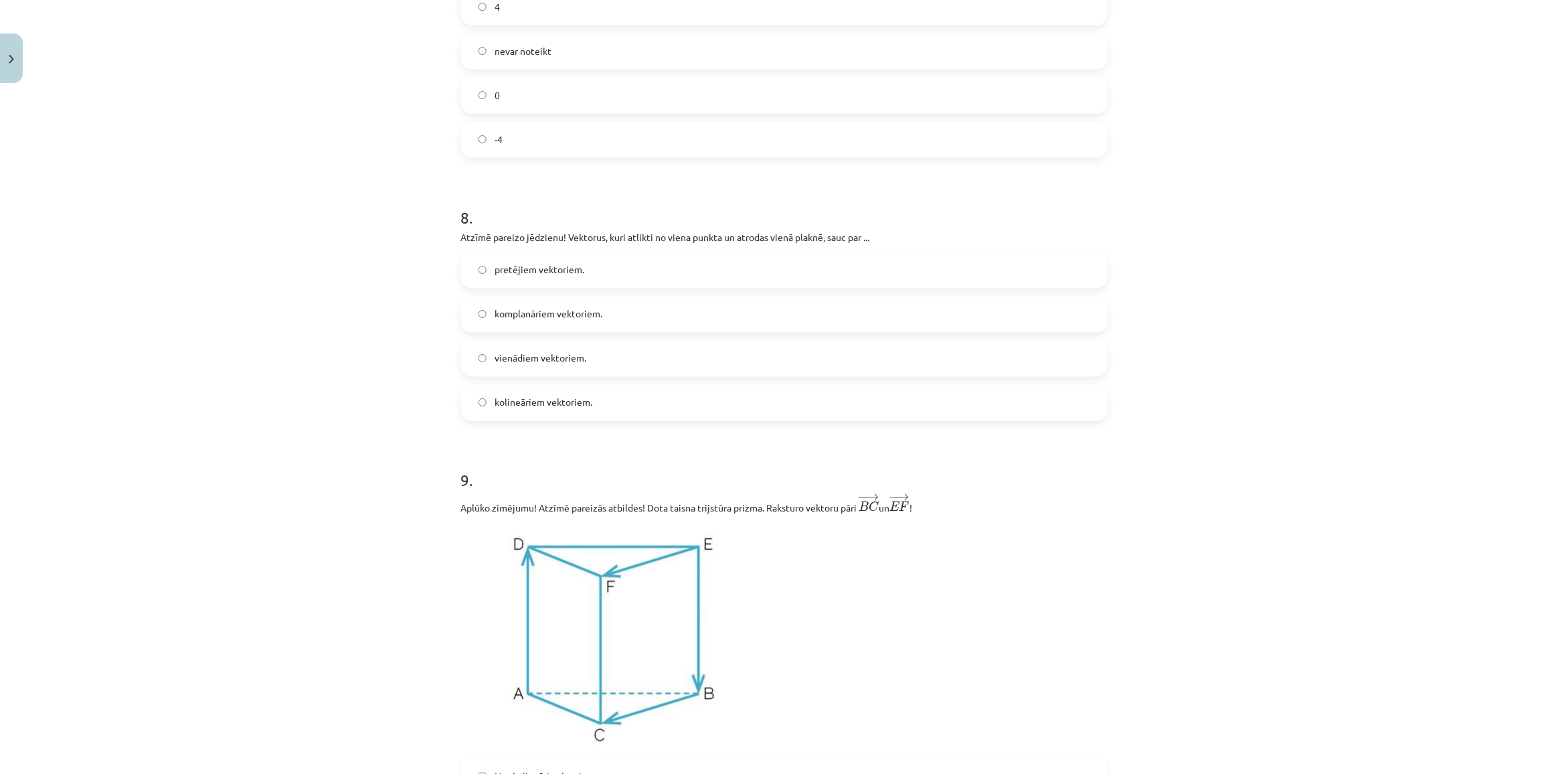
click at [21, 327] on div "Mācību tēma: Matemātikas i - 10. klases 1. ieskaites mācību materiāls (a,b) #9 …" at bounding box center [784, 387] width 1568 height 774
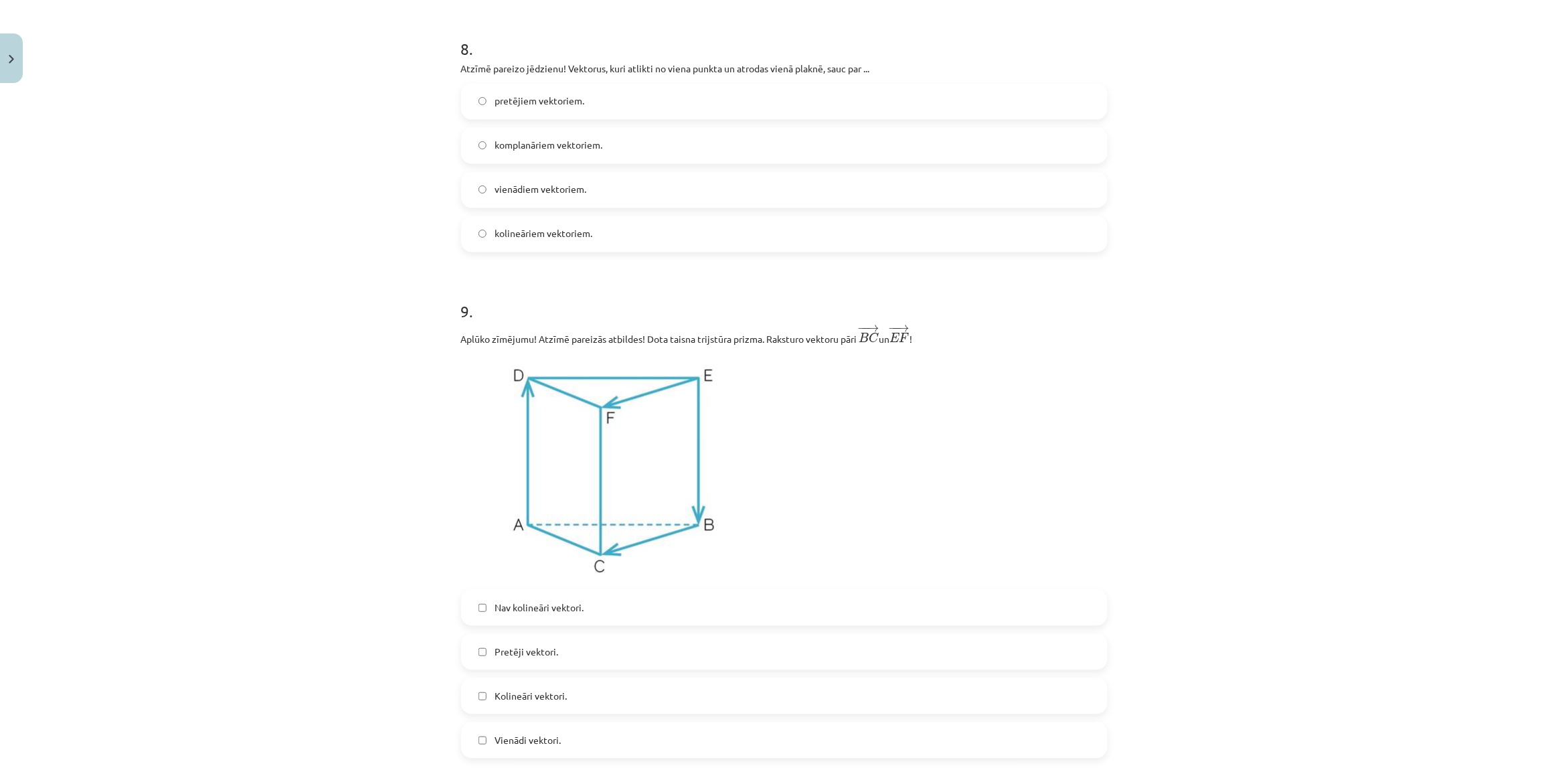
scroll to position [3296, 0]
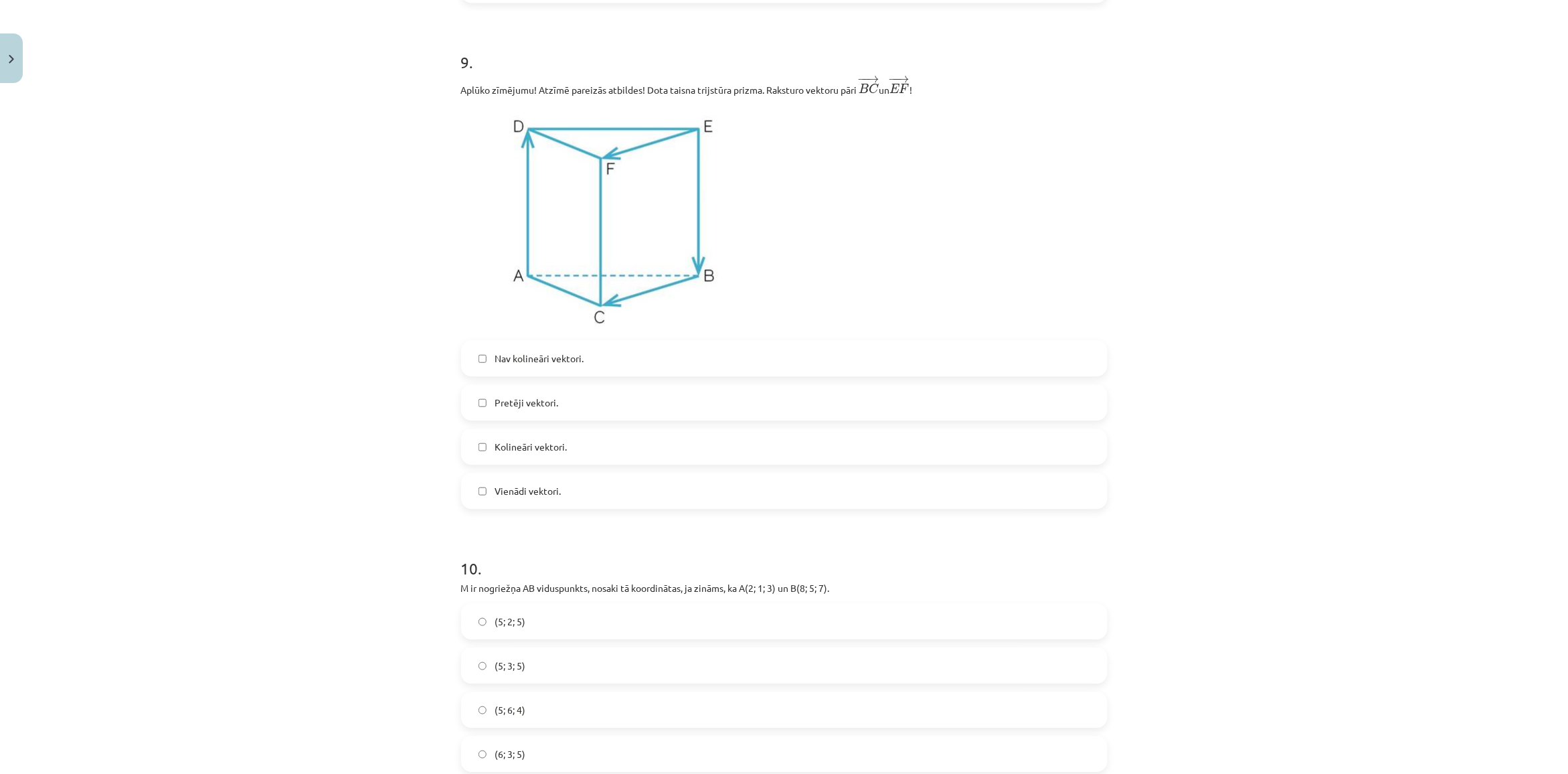
click at [495, 403] on span "Pretēji vektori." at bounding box center [526, 402] width 64 height 14
click at [495, 445] on span "Kolineāri vektori." at bounding box center [530, 447] width 72 height 14
click at [520, 452] on span "Kolineāri vektori." at bounding box center [530, 447] width 72 height 14
click at [511, 494] on span "Vienādi vektori." at bounding box center [528, 491] width 67 height 14
click at [507, 492] on span "Vienādi vektori." at bounding box center [528, 491] width 67 height 14
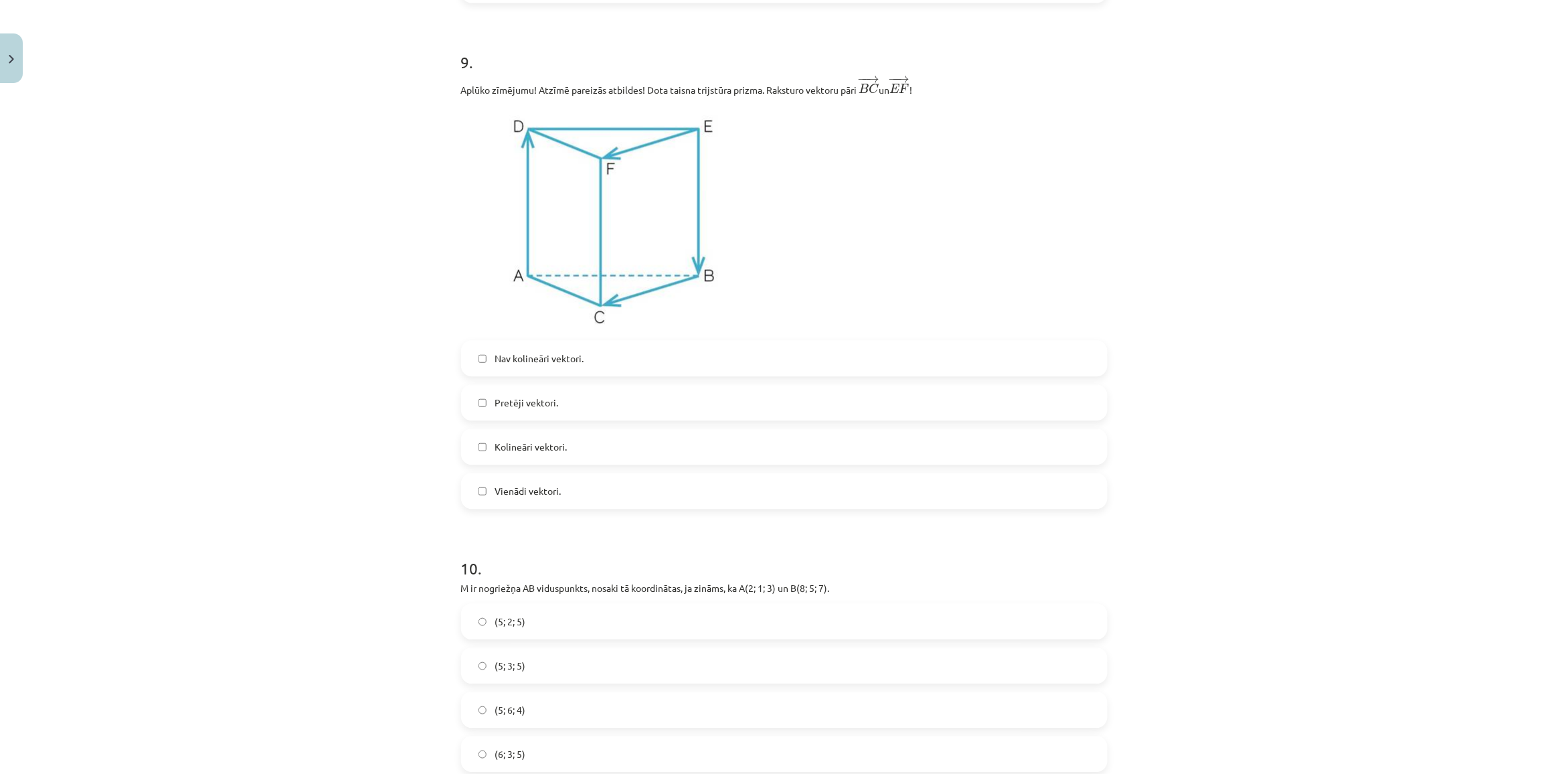
click at [526, 369] on label "Nav kolineāri vektori." at bounding box center [784, 358] width 643 height 33
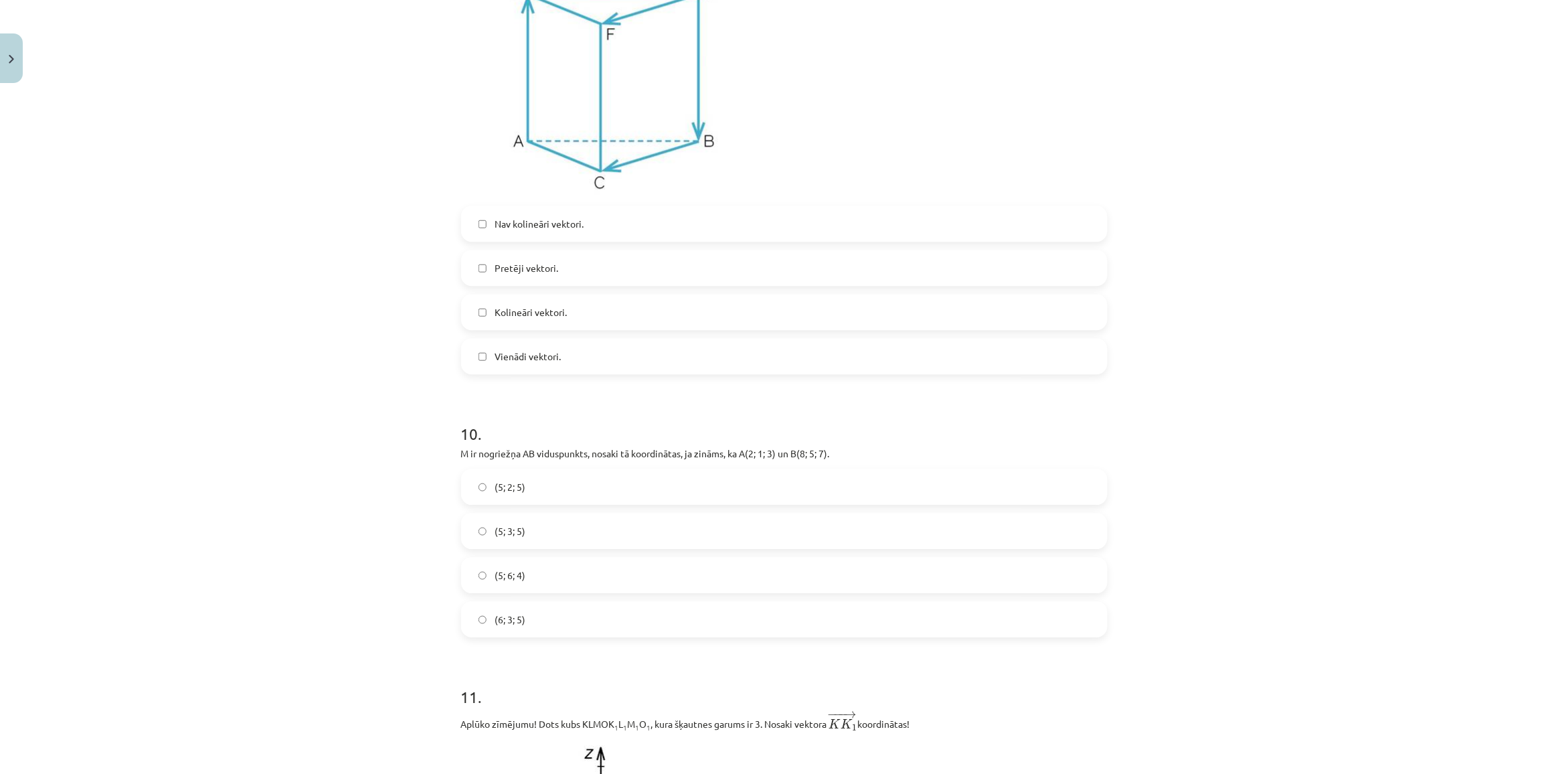
scroll to position [3547, 0]
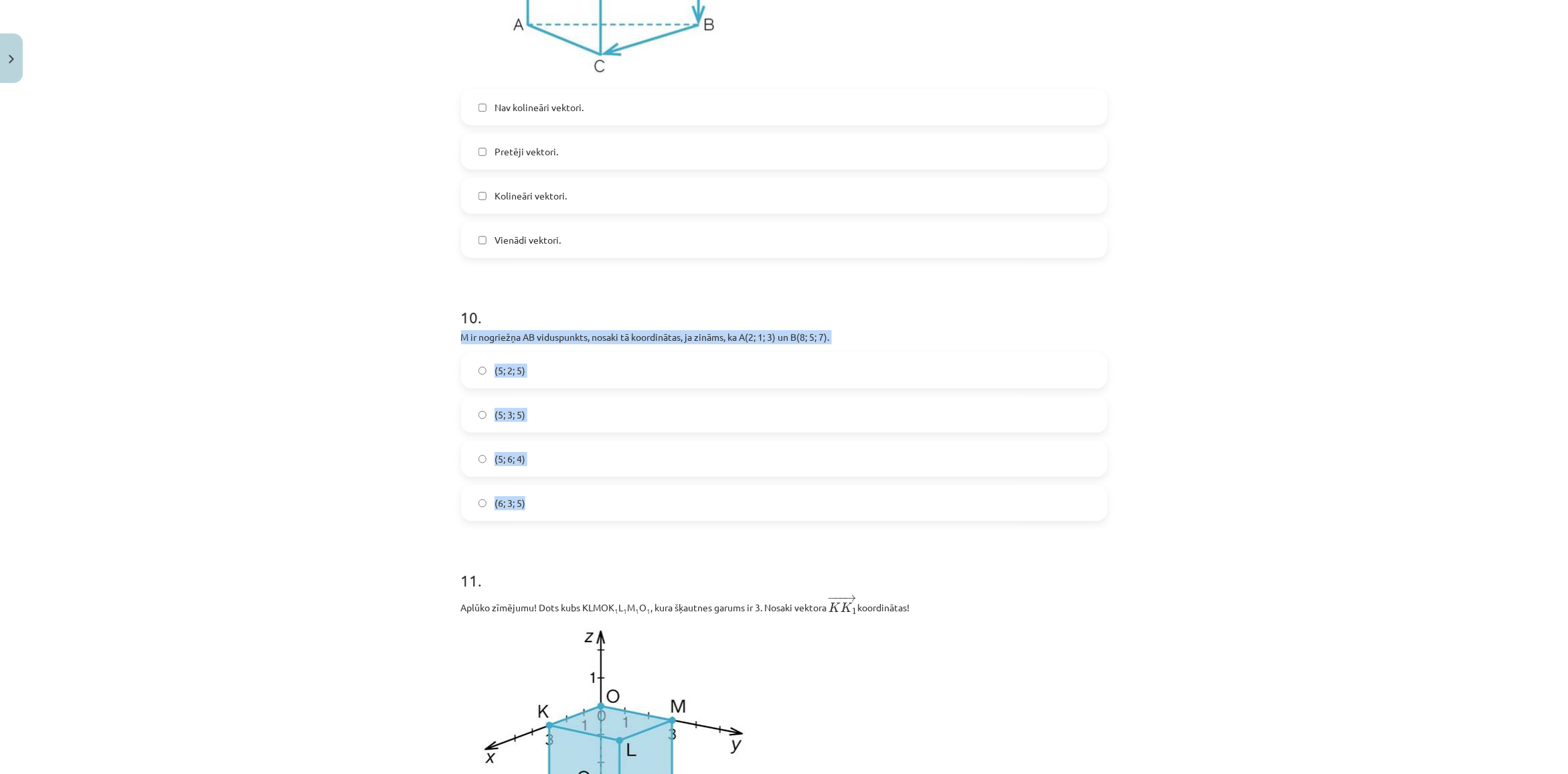
copy div "M ir nogriežņa AB viduspunkts, nosaki tā koordinātas, ja zināms, ka A(2; 1; 3) …"
drag, startPoint x: 449, startPoint y: 336, endPoint x: 622, endPoint y: 514, distance: 248.2
click at [294, 423] on div "Mācību tēma: Matemātikas i - 10. klases 1. ieskaites mācību materiāls (a,b) #9 …" at bounding box center [784, 387] width 1568 height 774
click at [556, 419] on label "(5; 3; 5)" at bounding box center [784, 414] width 643 height 33
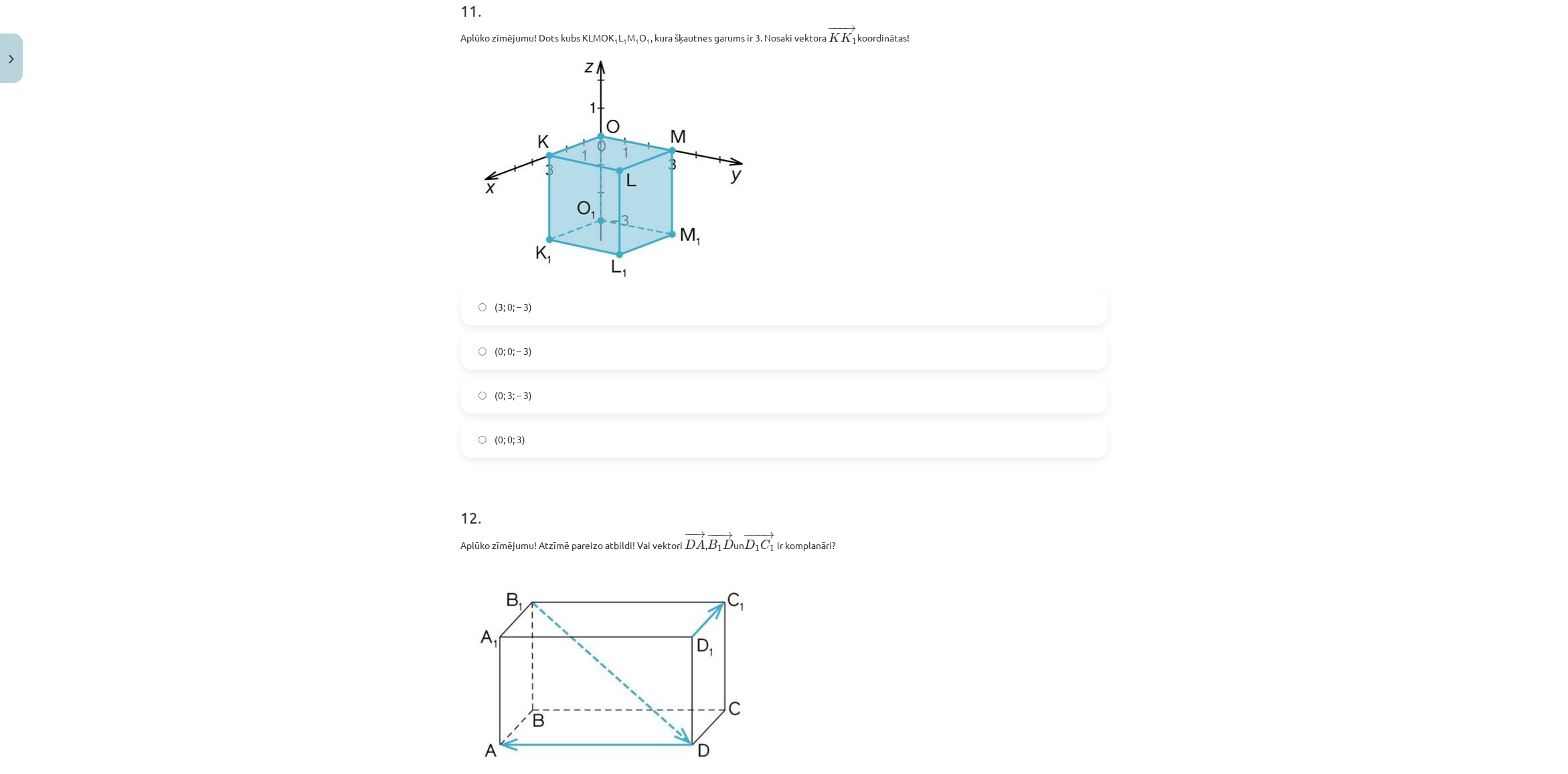
scroll to position [4132, 0]
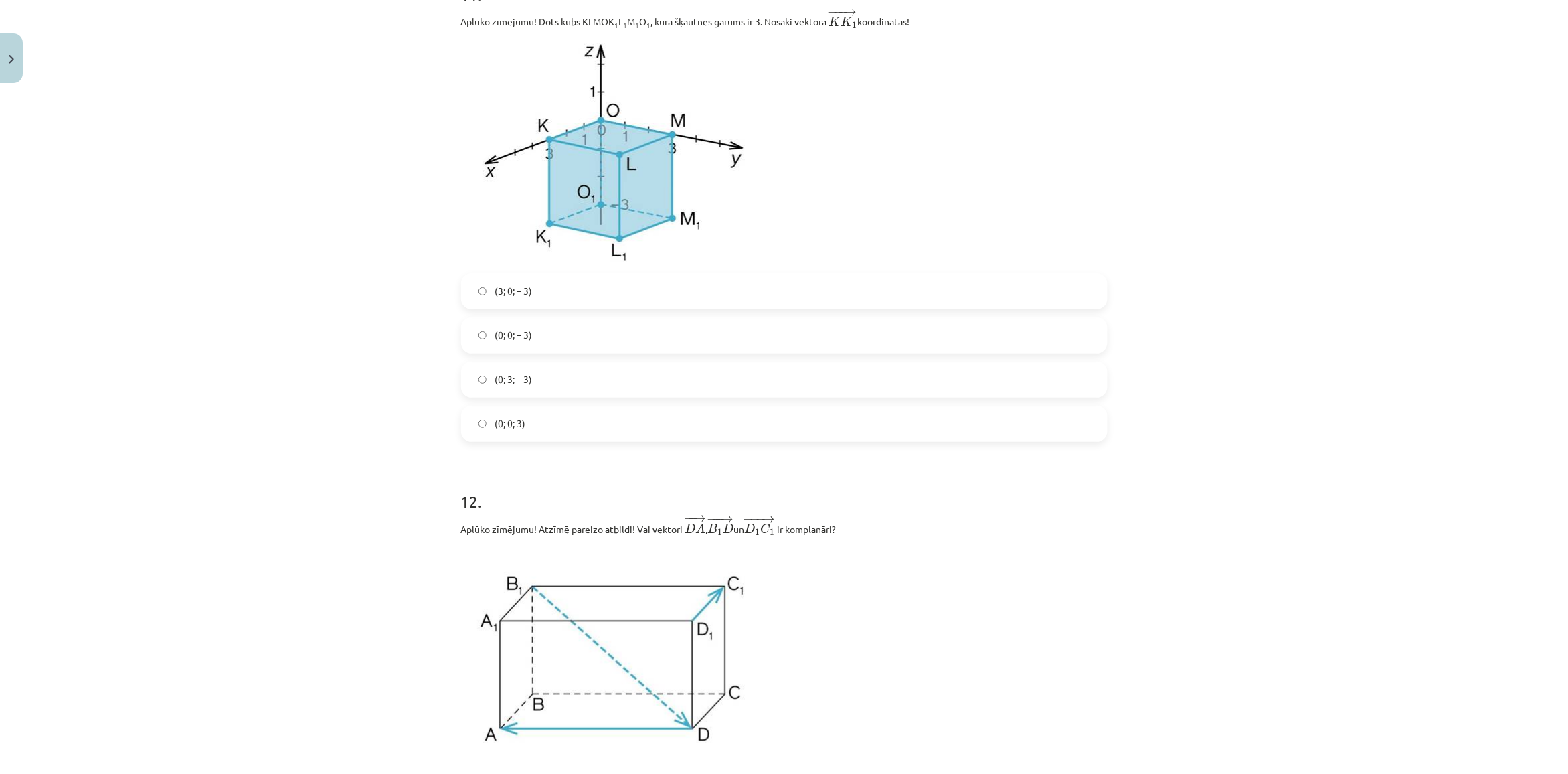
click at [533, 296] on label "(3; 0; – 3)" at bounding box center [784, 291] width 643 height 33
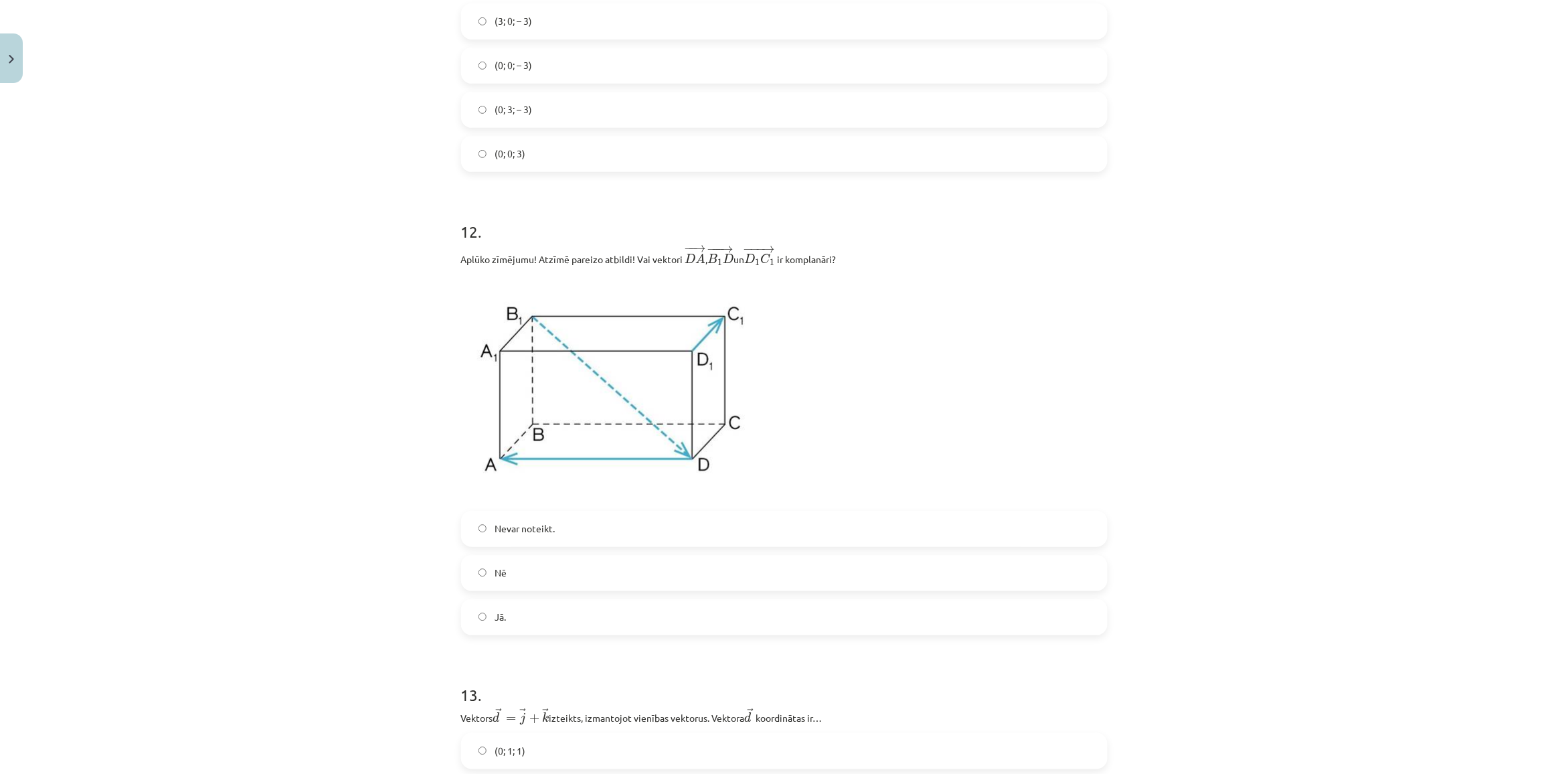
scroll to position [4467, 0]
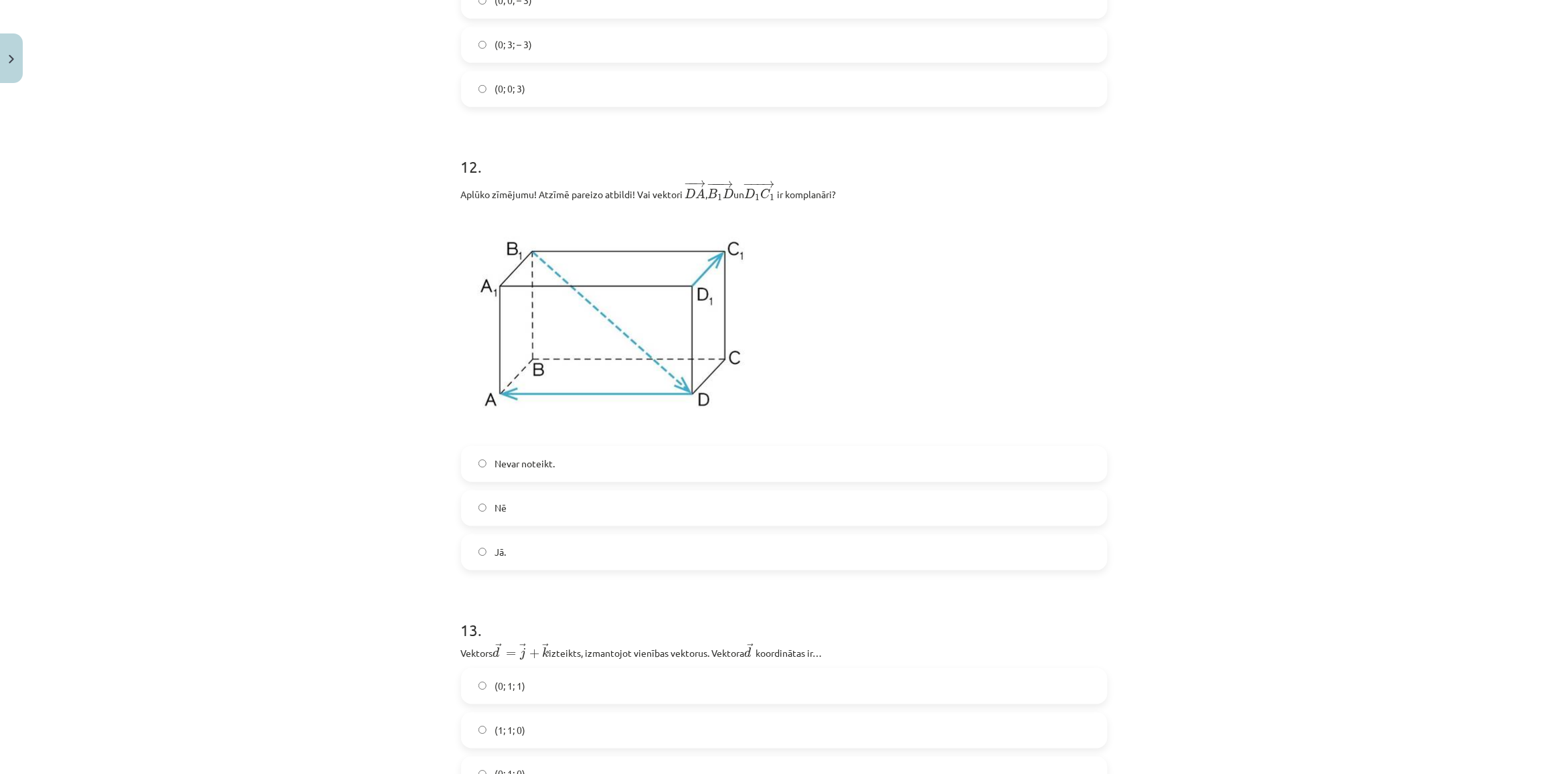
click at [510, 550] on label "Jā." at bounding box center [784, 552] width 643 height 33
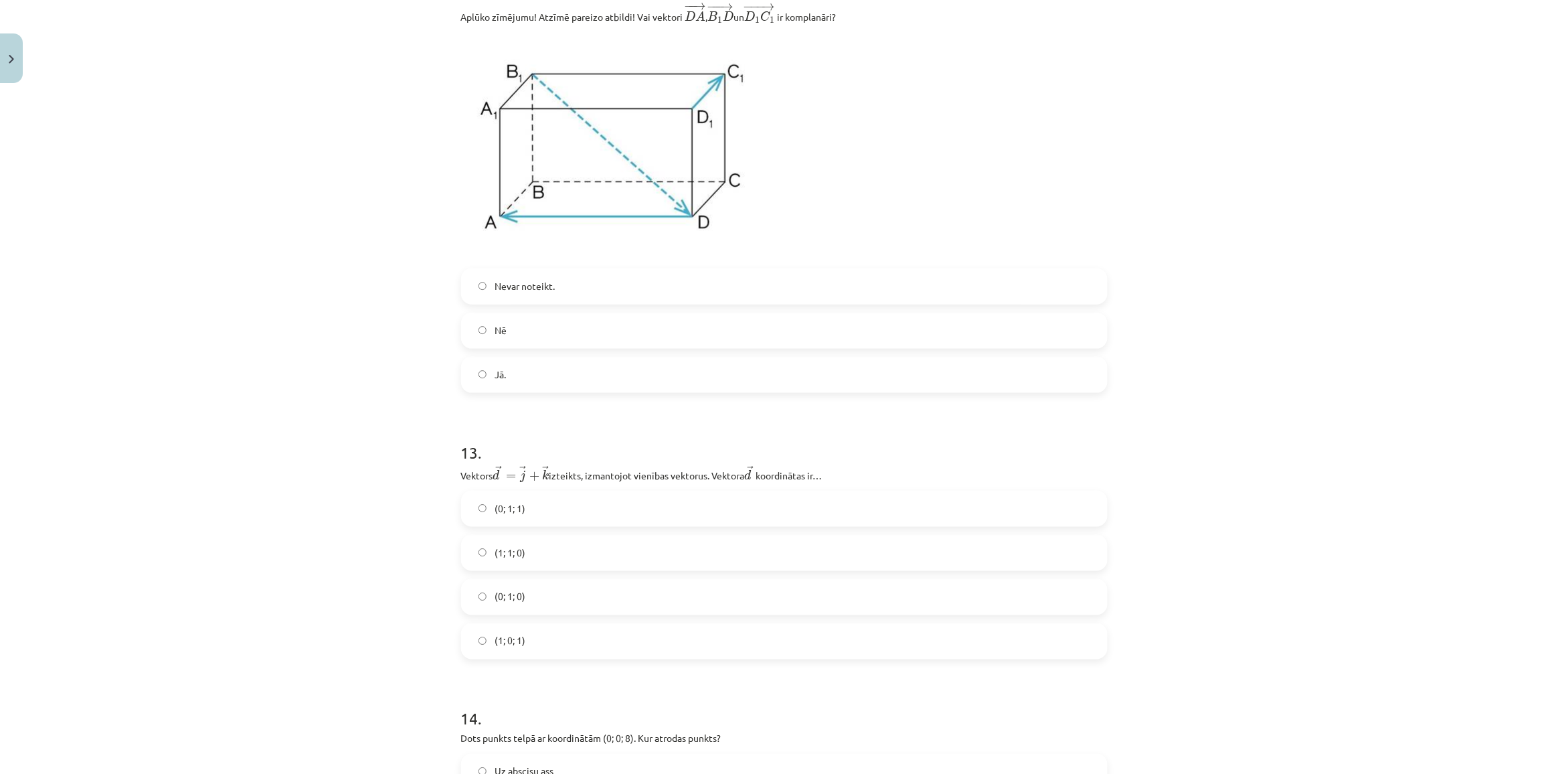
scroll to position [4718, 0]
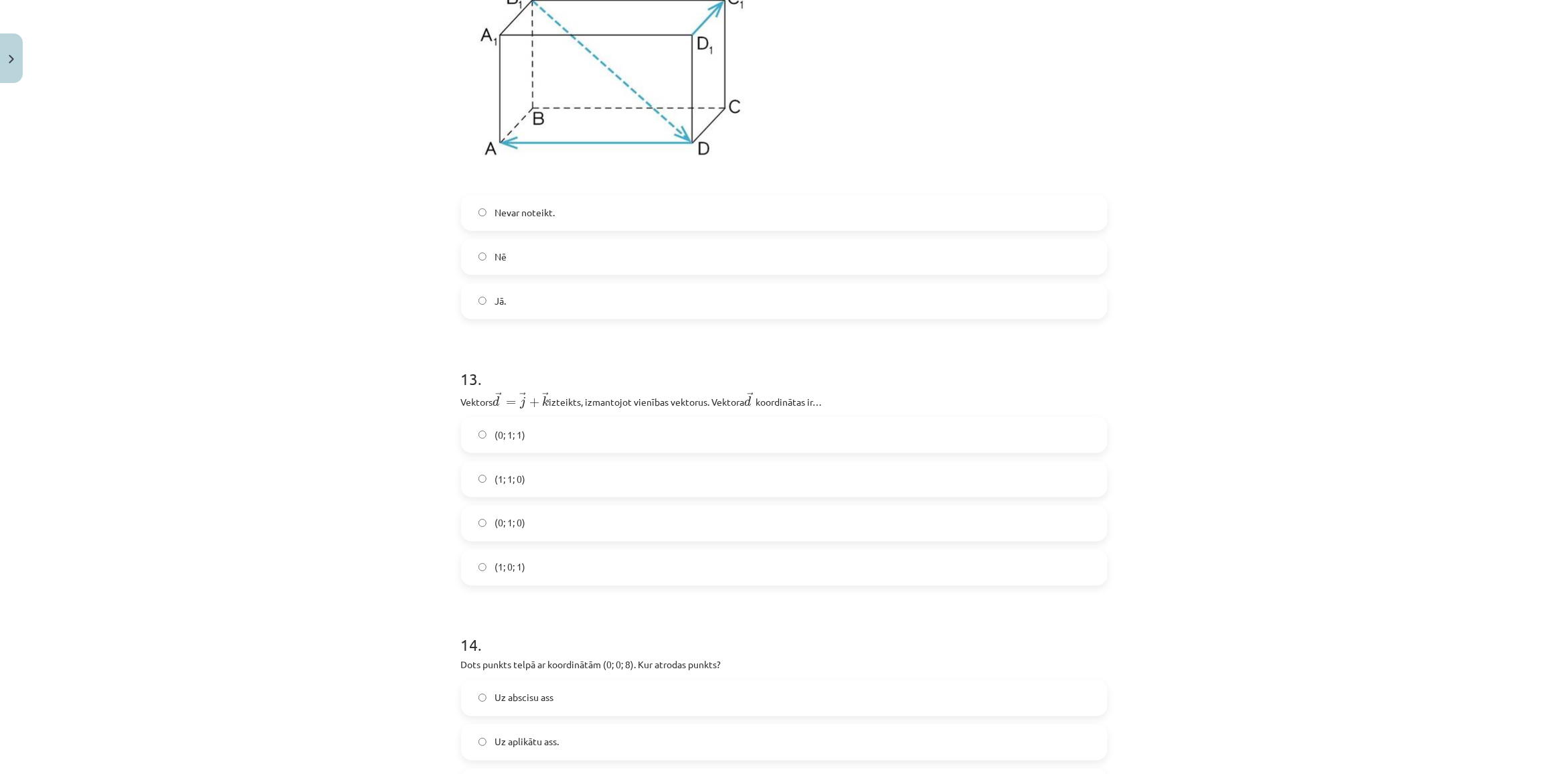
click at [510, 484] on span "(1; 1; 0)" at bounding box center [509, 479] width 31 height 14
click at [576, 437] on label "(0; 1; 1)" at bounding box center [784, 435] width 643 height 33
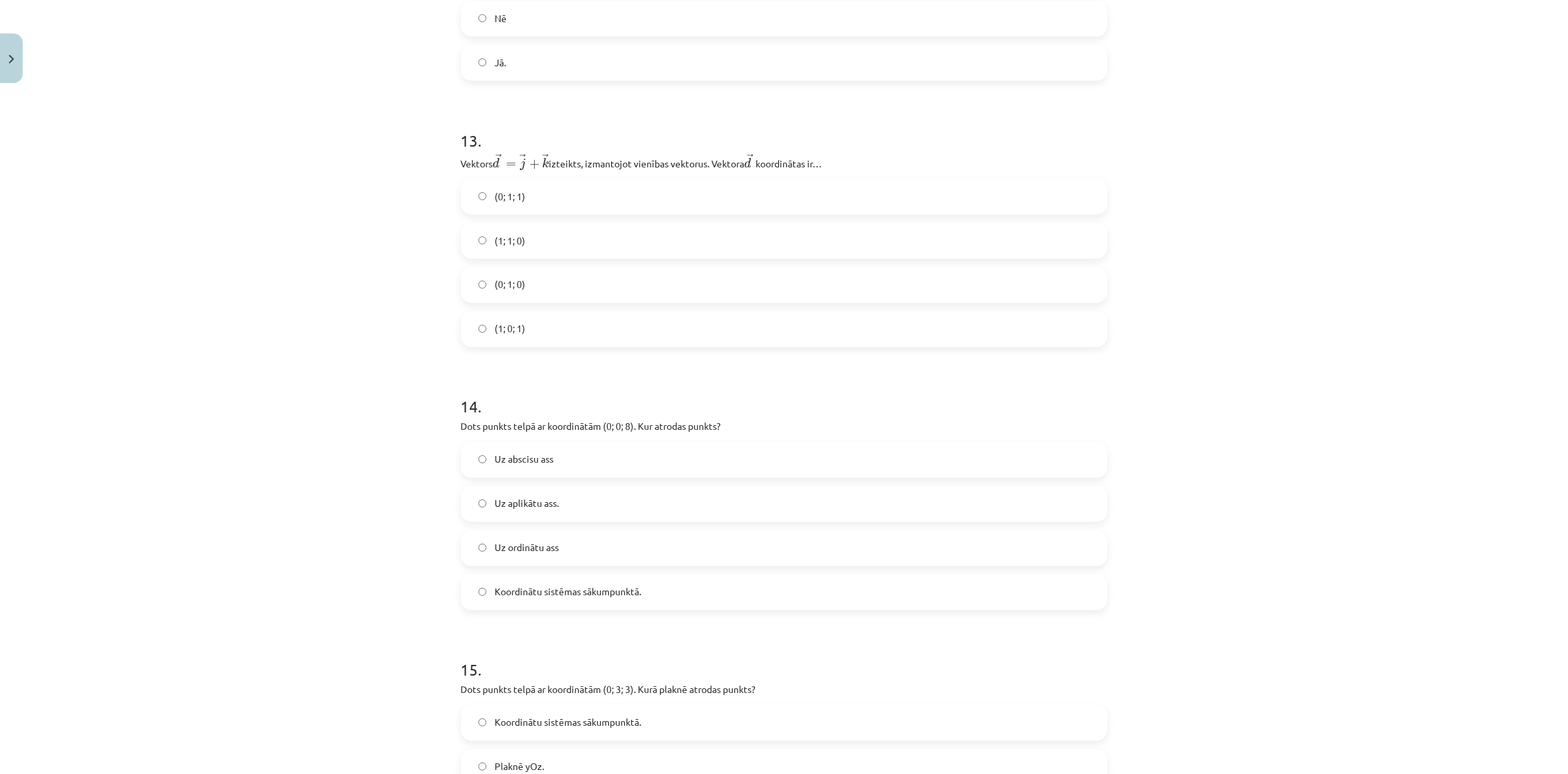
scroll to position [4969, 0]
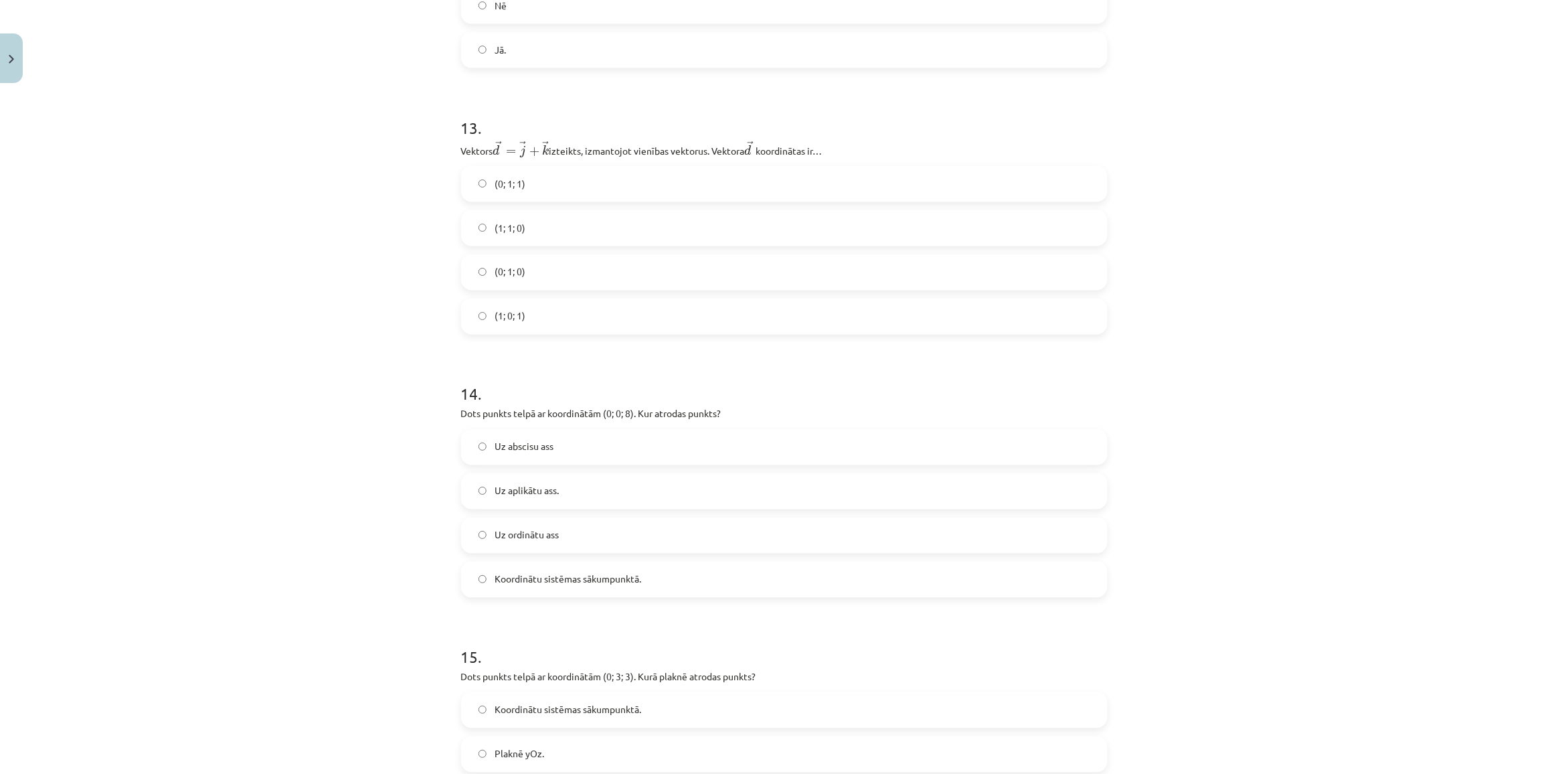
click at [547, 454] on span "Uz abscisu ass" at bounding box center [523, 447] width 59 height 14
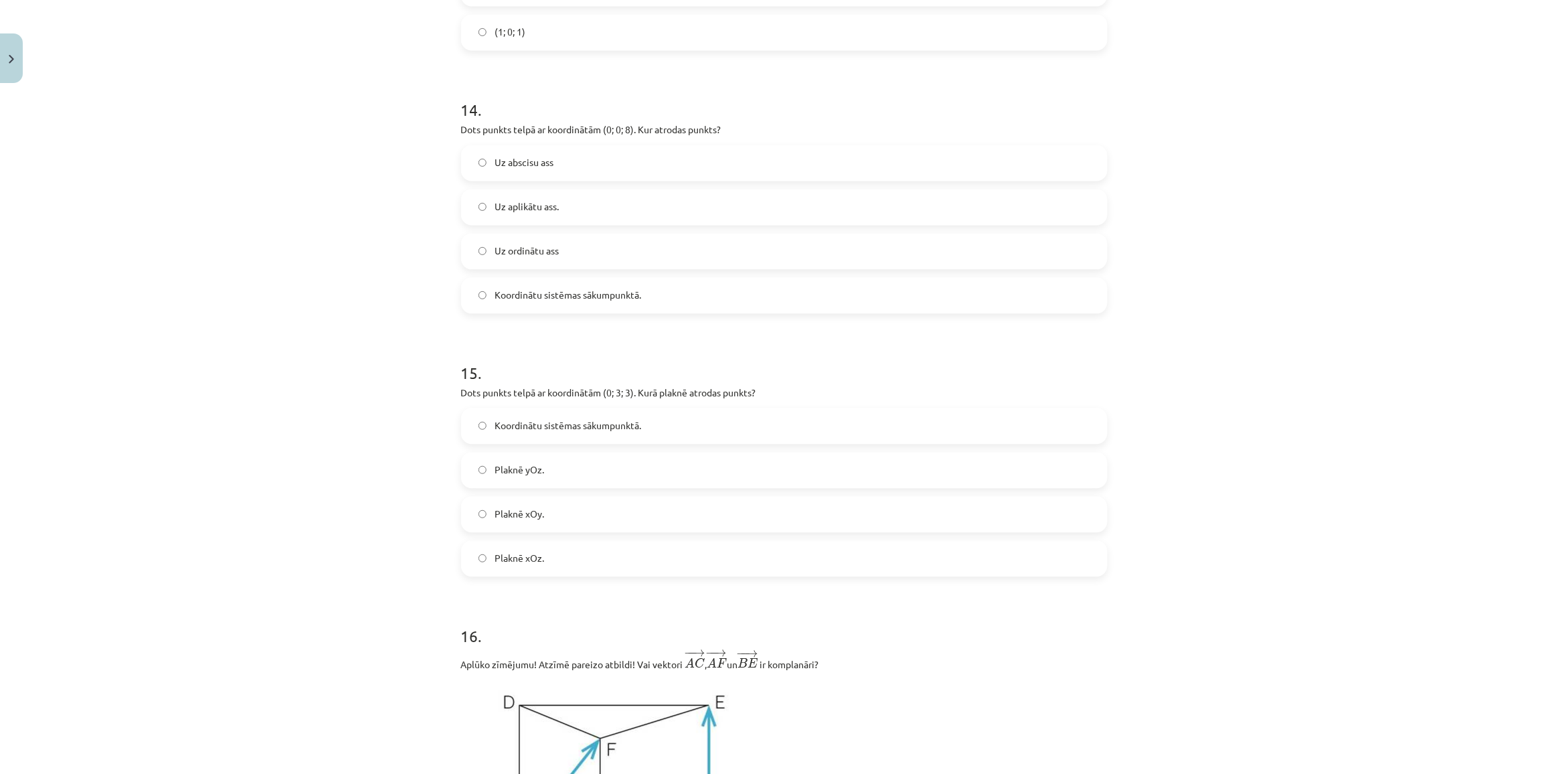
scroll to position [5303, 0]
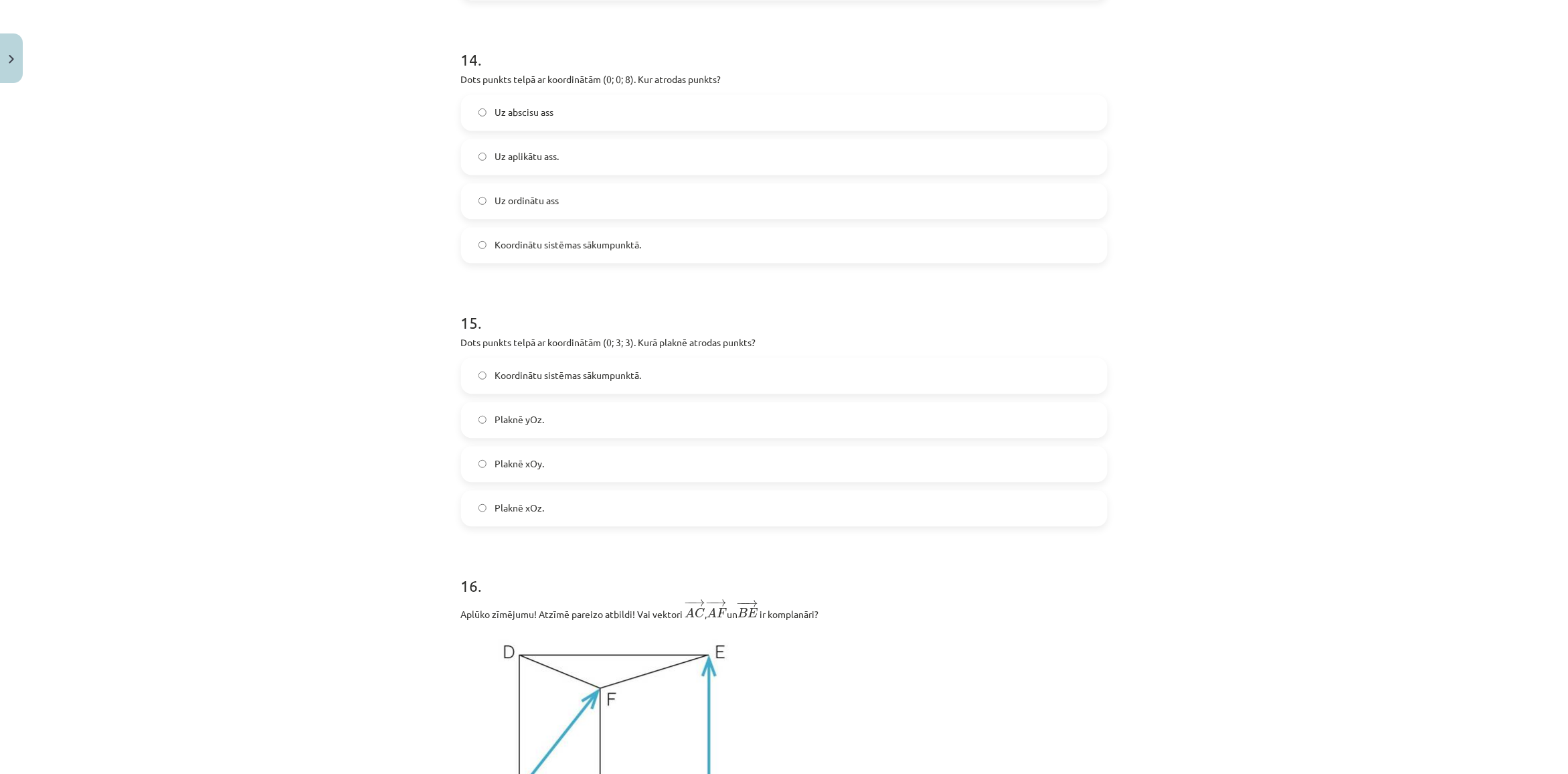
click at [592, 382] on span "Koordinātu sistēmas sākumpunktā." at bounding box center [567, 375] width 146 height 14
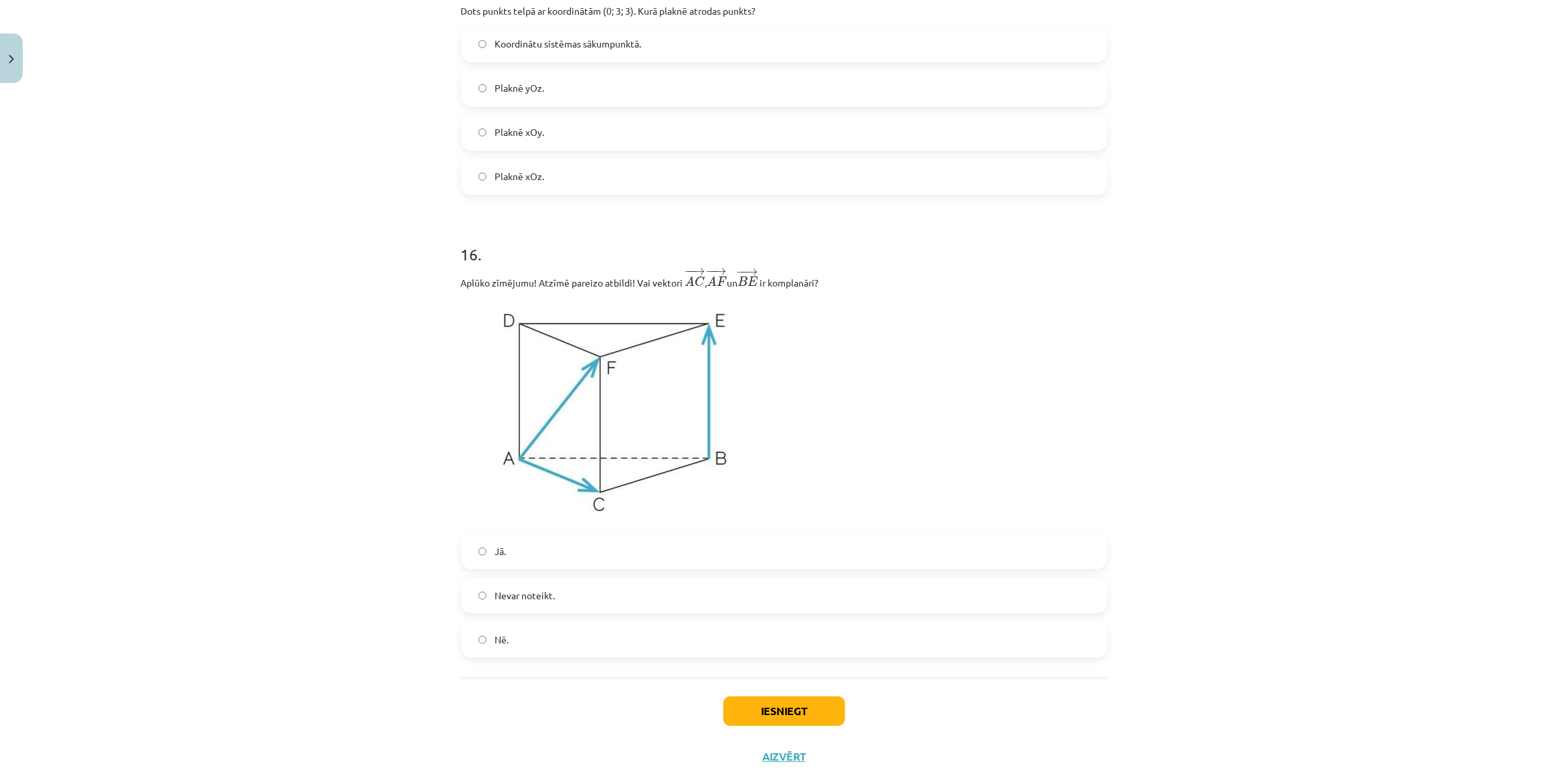
scroll to position [5638, 0]
click at [547, 559] on label "Jā." at bounding box center [784, 547] width 643 height 33
click at [806, 708] on button "Iesniegt" at bounding box center [784, 707] width 122 height 30
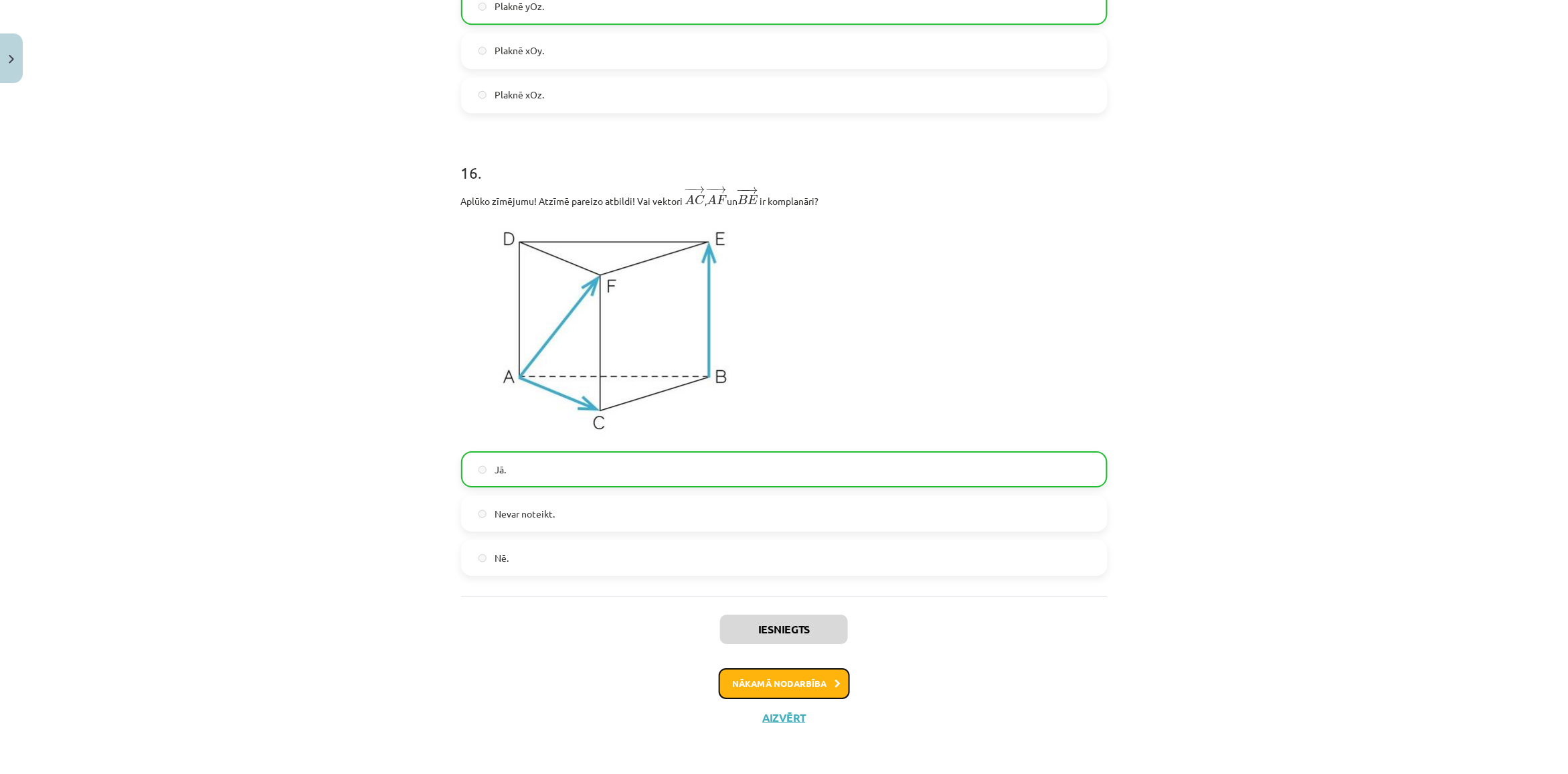
click at [819, 691] on button "Nākamā nodarbība" at bounding box center [784, 683] width 131 height 31
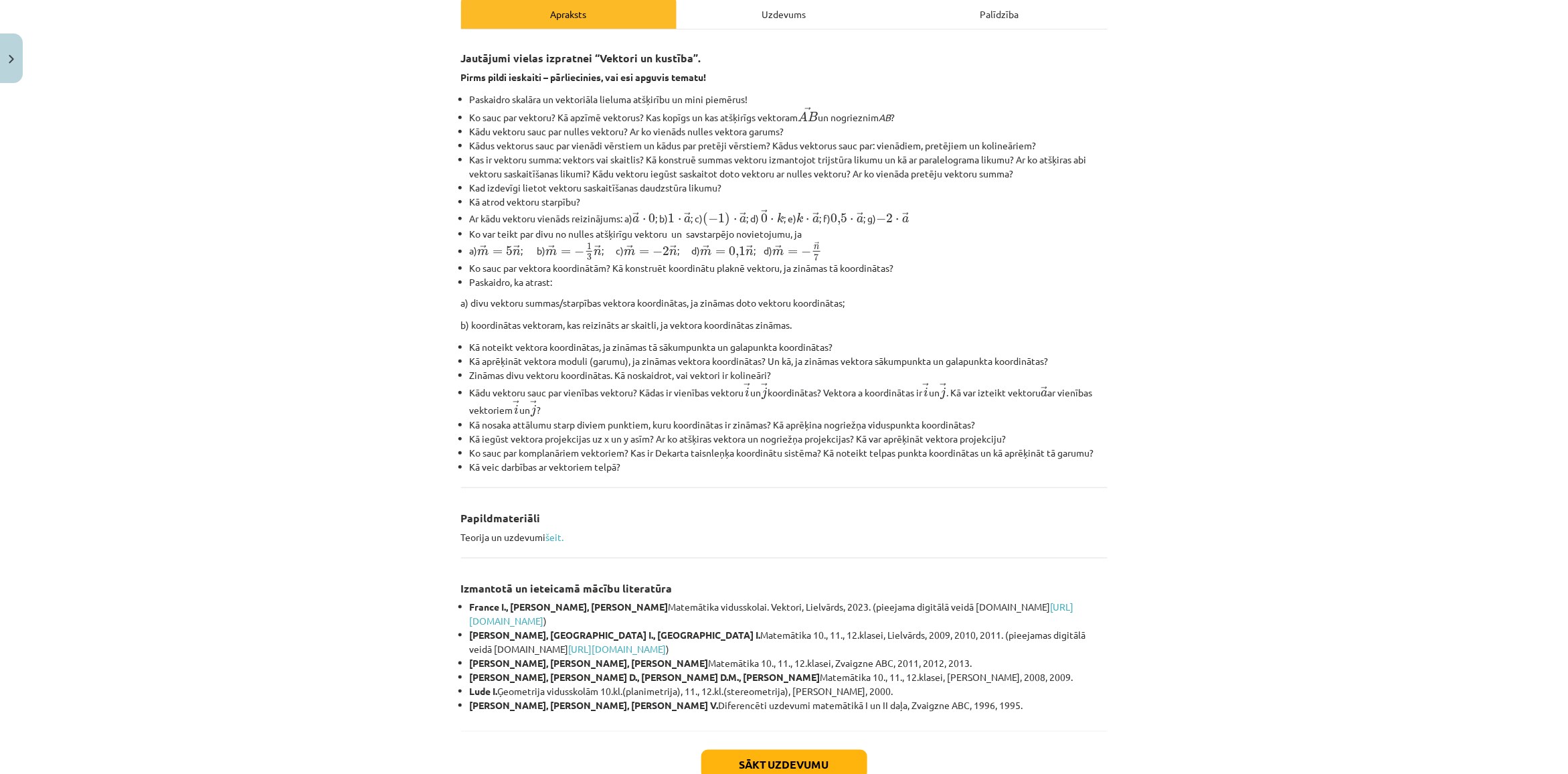
scroll to position [292, 0]
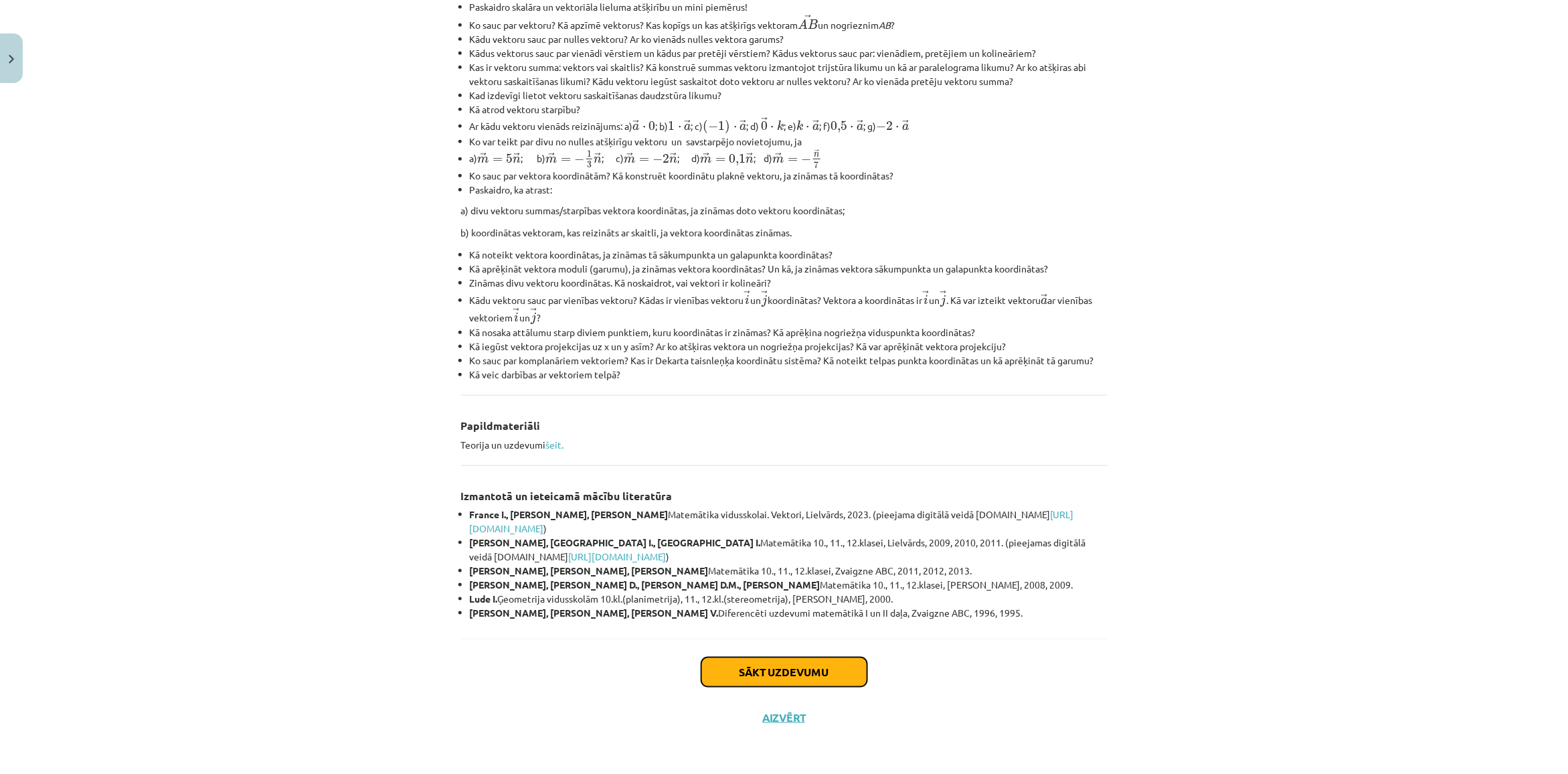
click at [791, 678] on button "Sākt uzdevumu" at bounding box center [784, 672] width 166 height 30
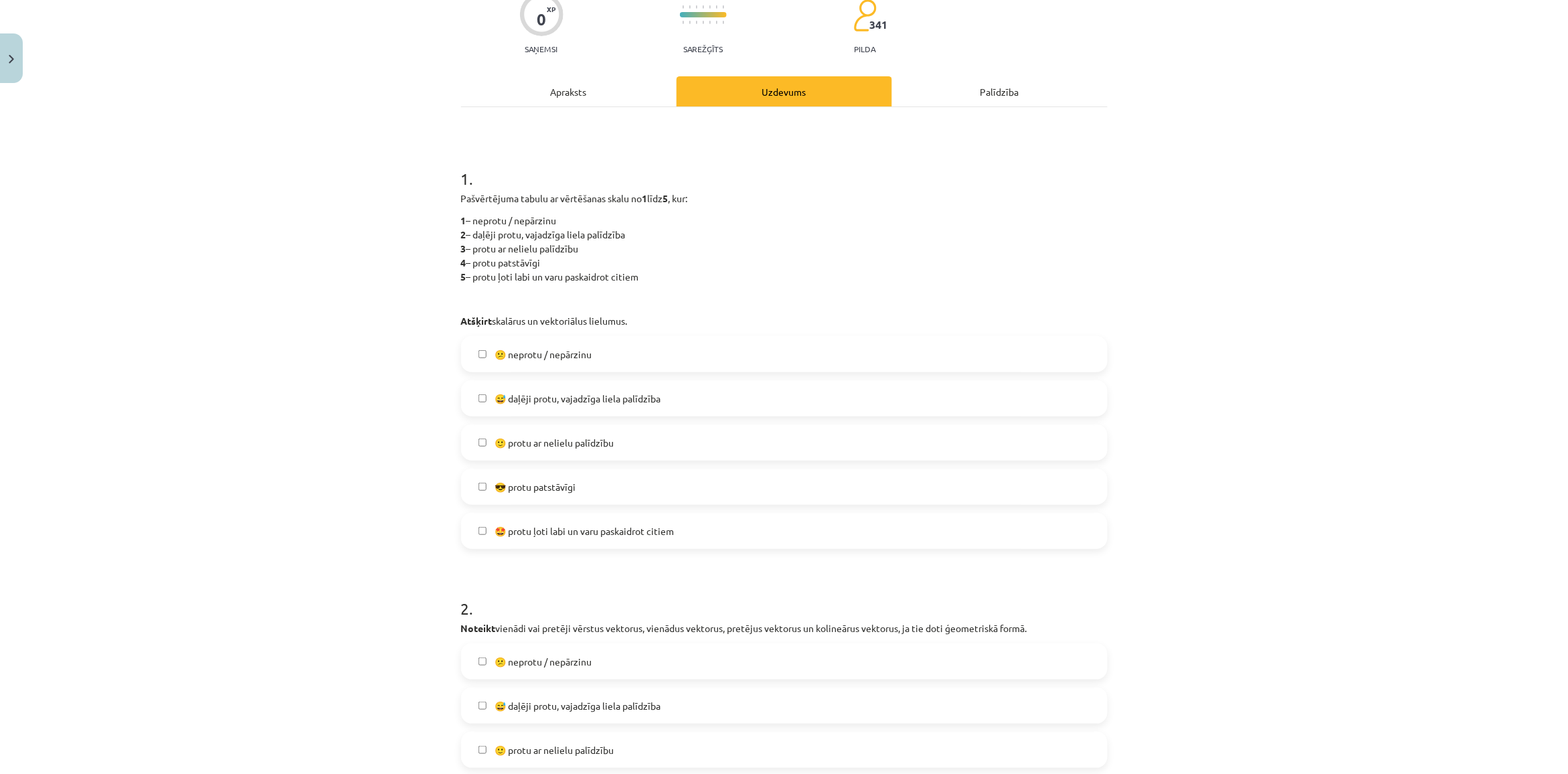
scroll to position [33, 0]
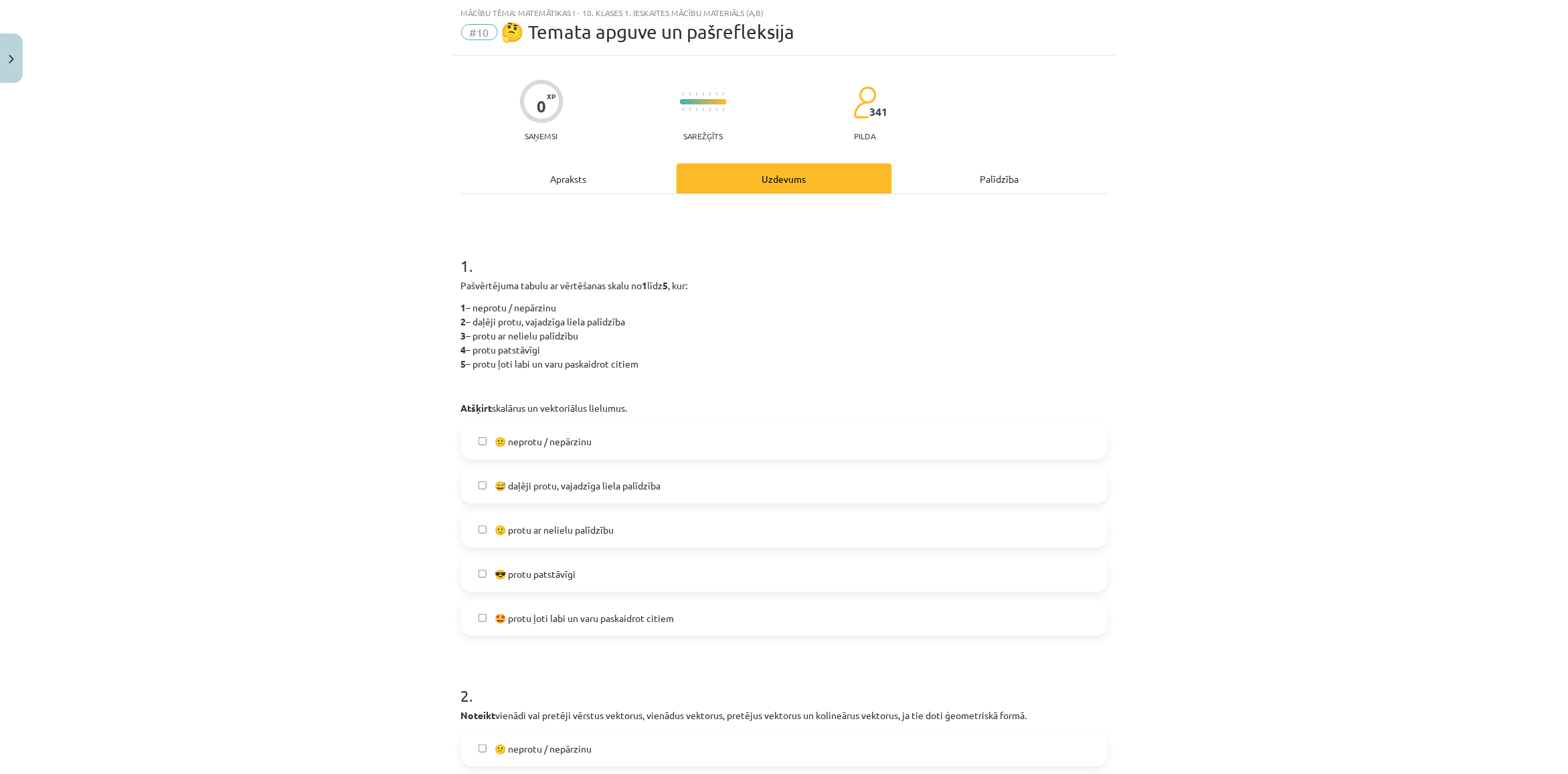
click at [494, 443] on span "😕 neprotu / nepārzinu" at bounding box center [543, 441] width 97 height 14
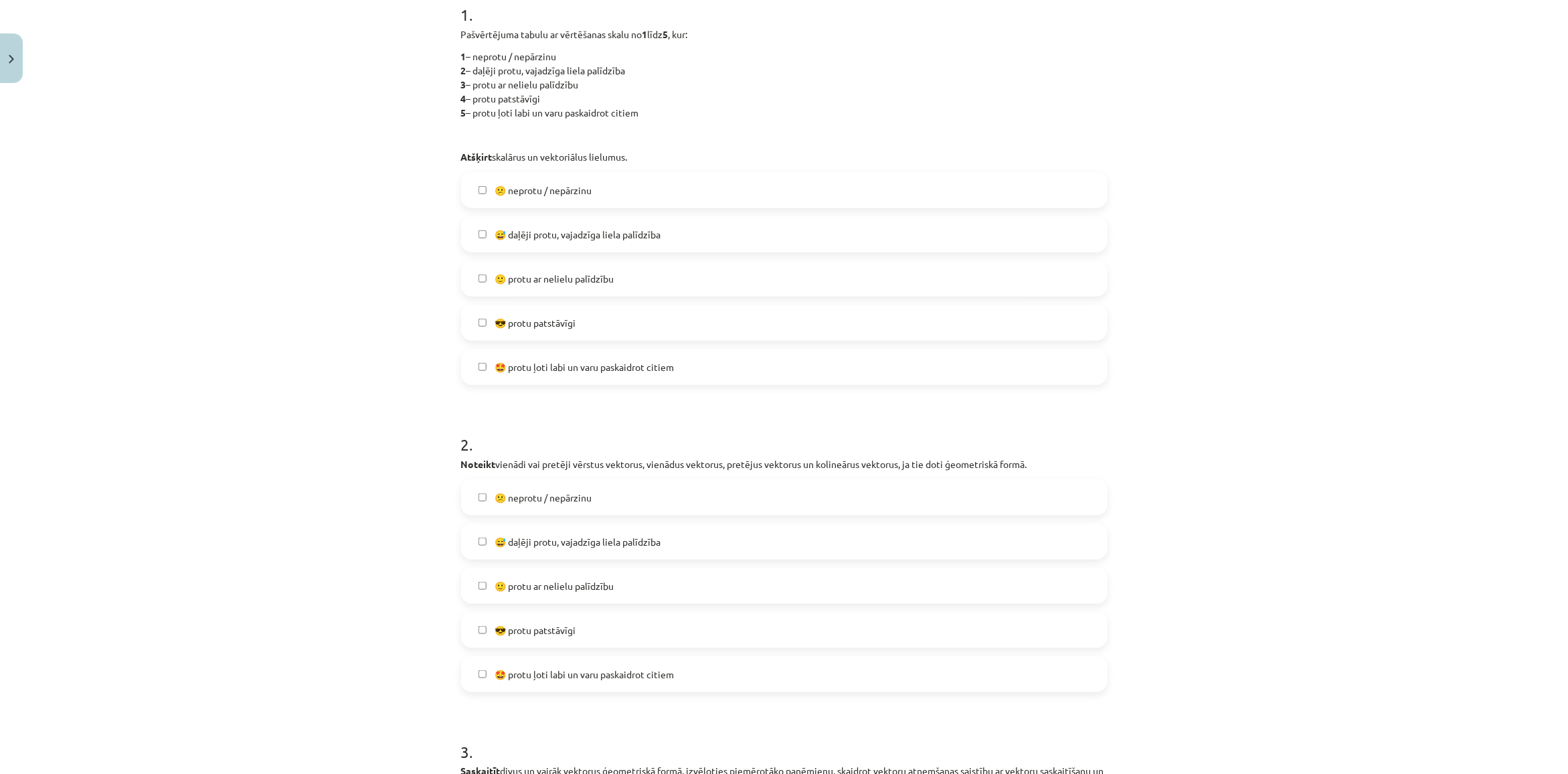
click at [525, 536] on span "😅 daļēji protu, vajadzīga liela palīdzība" at bounding box center [577, 542] width 166 height 14
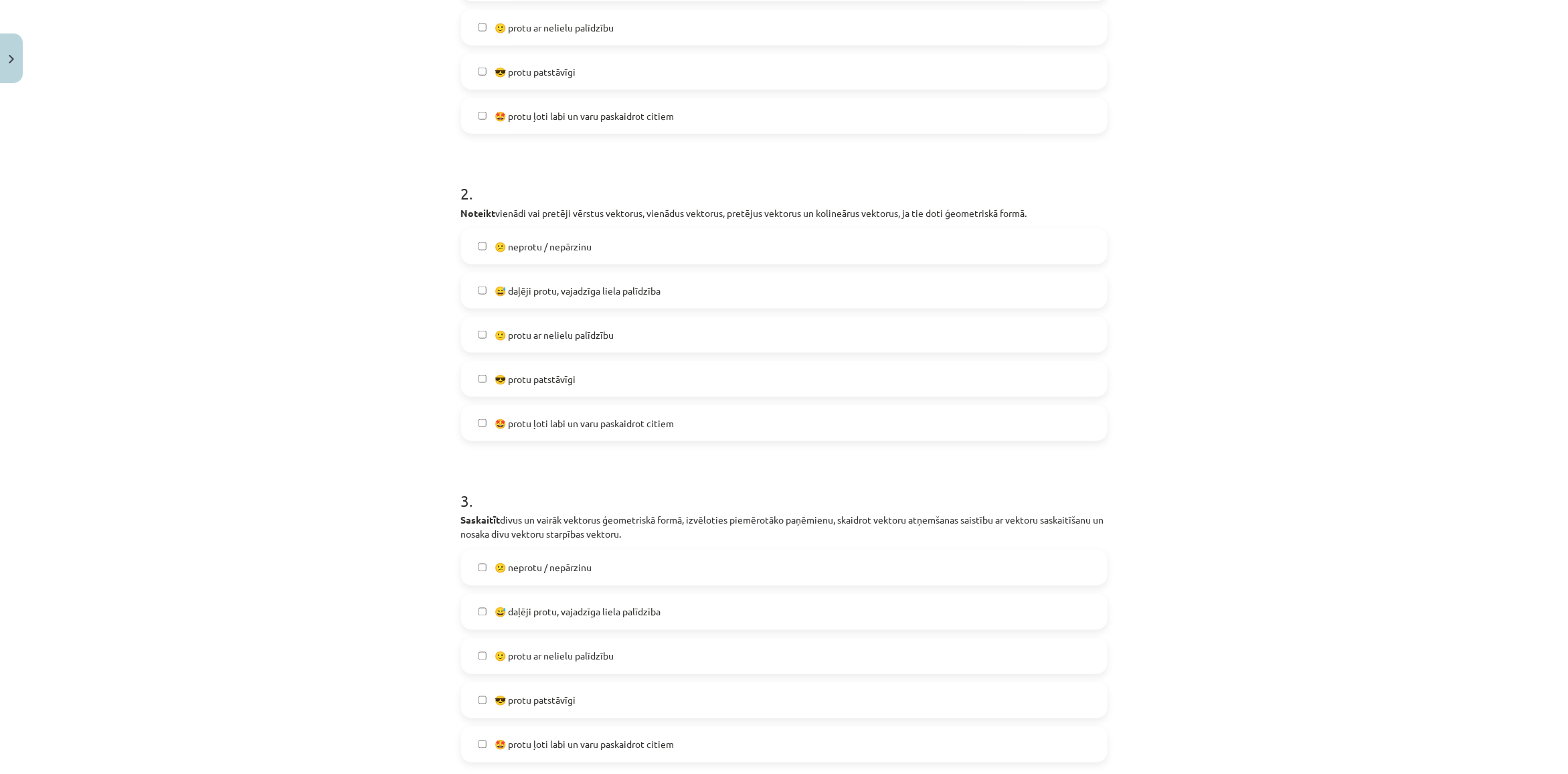
click at [519, 599] on label "😅 daļēji protu, vajadzīga liela palīdzība" at bounding box center [784, 612] width 643 height 33
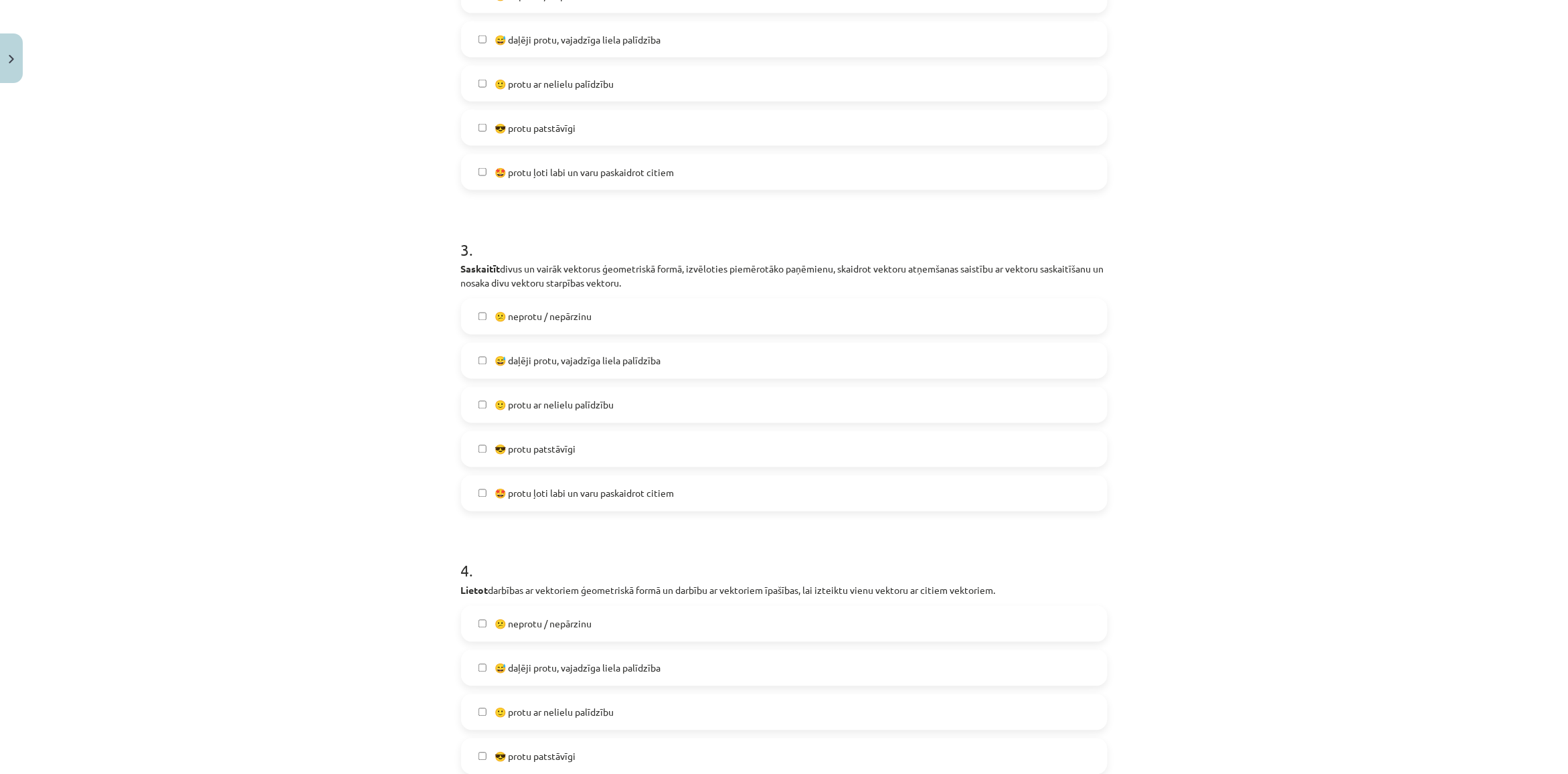
click at [521, 615] on label "😕 neprotu / nepārzinu" at bounding box center [784, 623] width 643 height 33
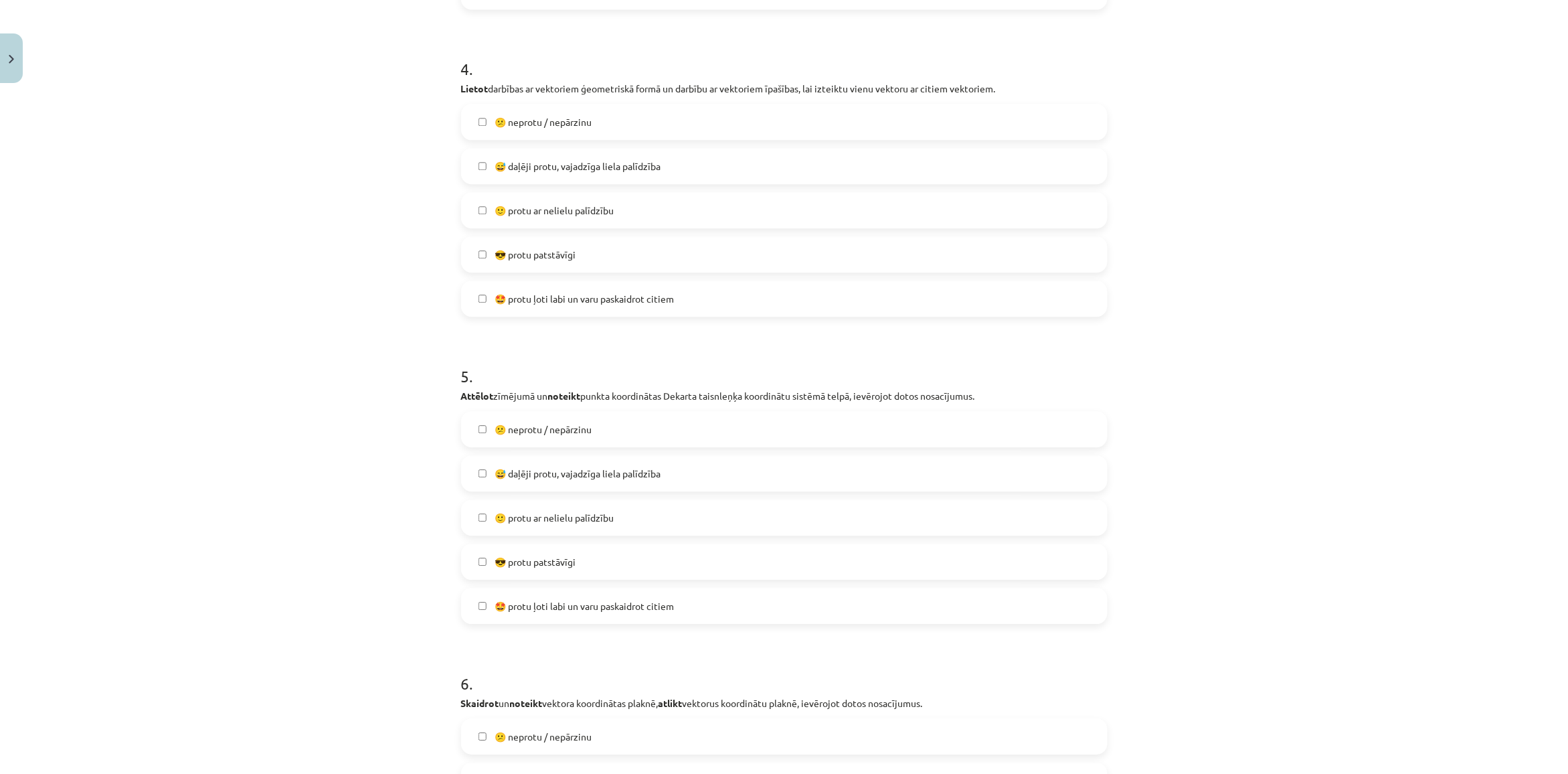
click at [536, 479] on span "😅 daļēji protu, vajadzīga liela palīdzība" at bounding box center [577, 473] width 166 height 14
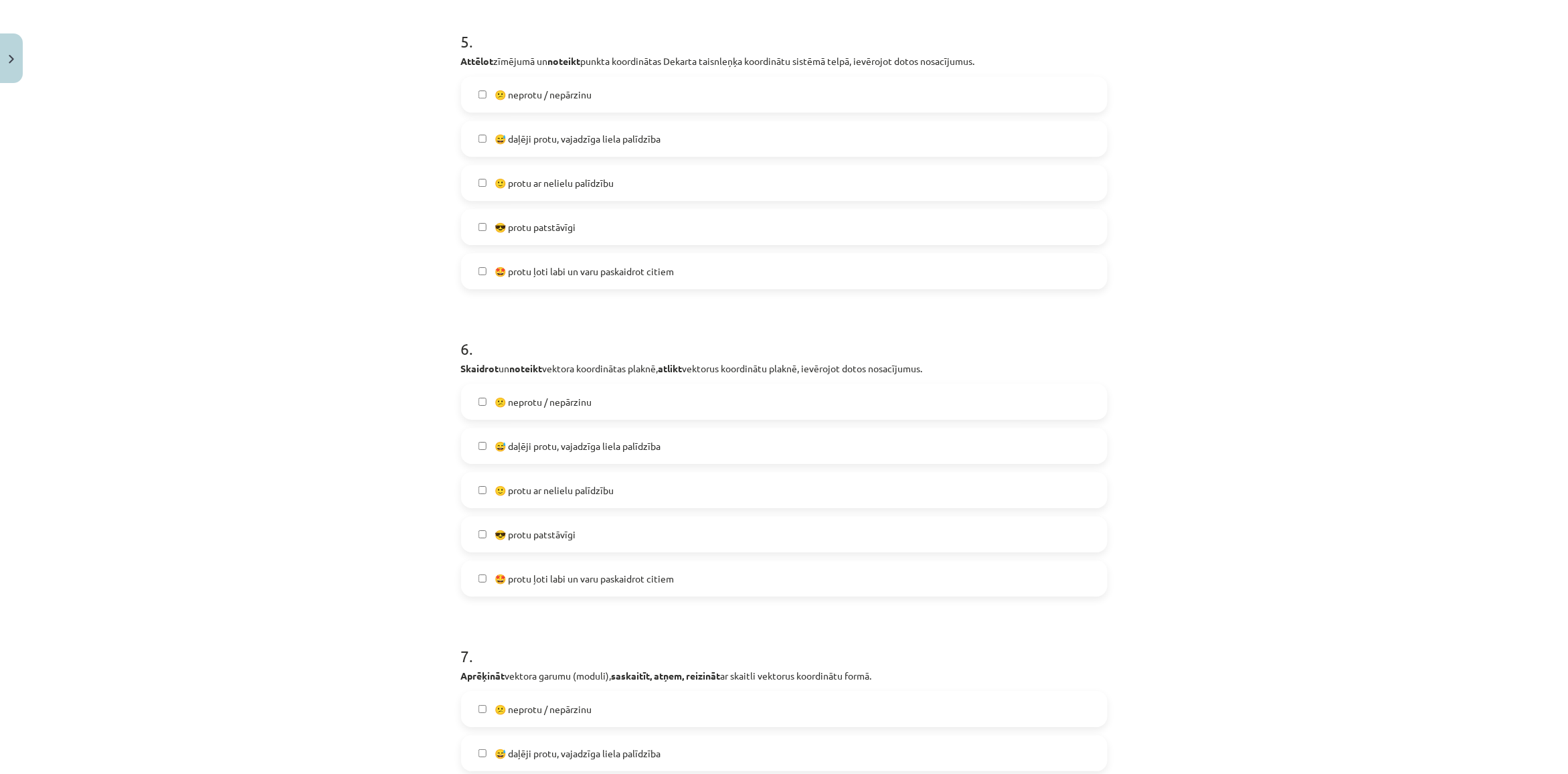
click at [550, 403] on span "😕 neprotu / nepārzinu" at bounding box center [543, 401] width 97 height 14
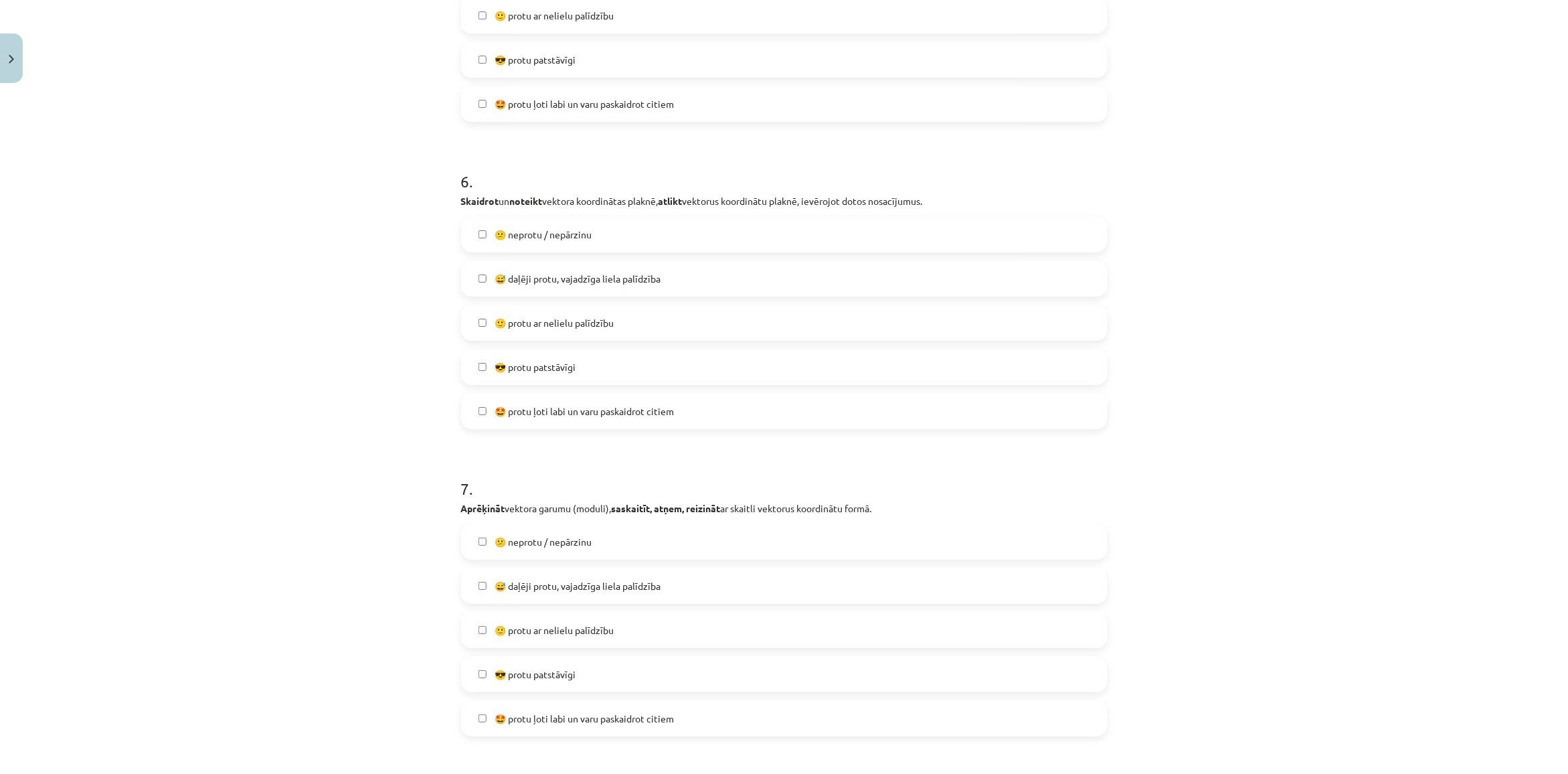
click at [548, 584] on span "😅 daļēji protu, vajadzīga liela palīdzība" at bounding box center [577, 586] width 166 height 14
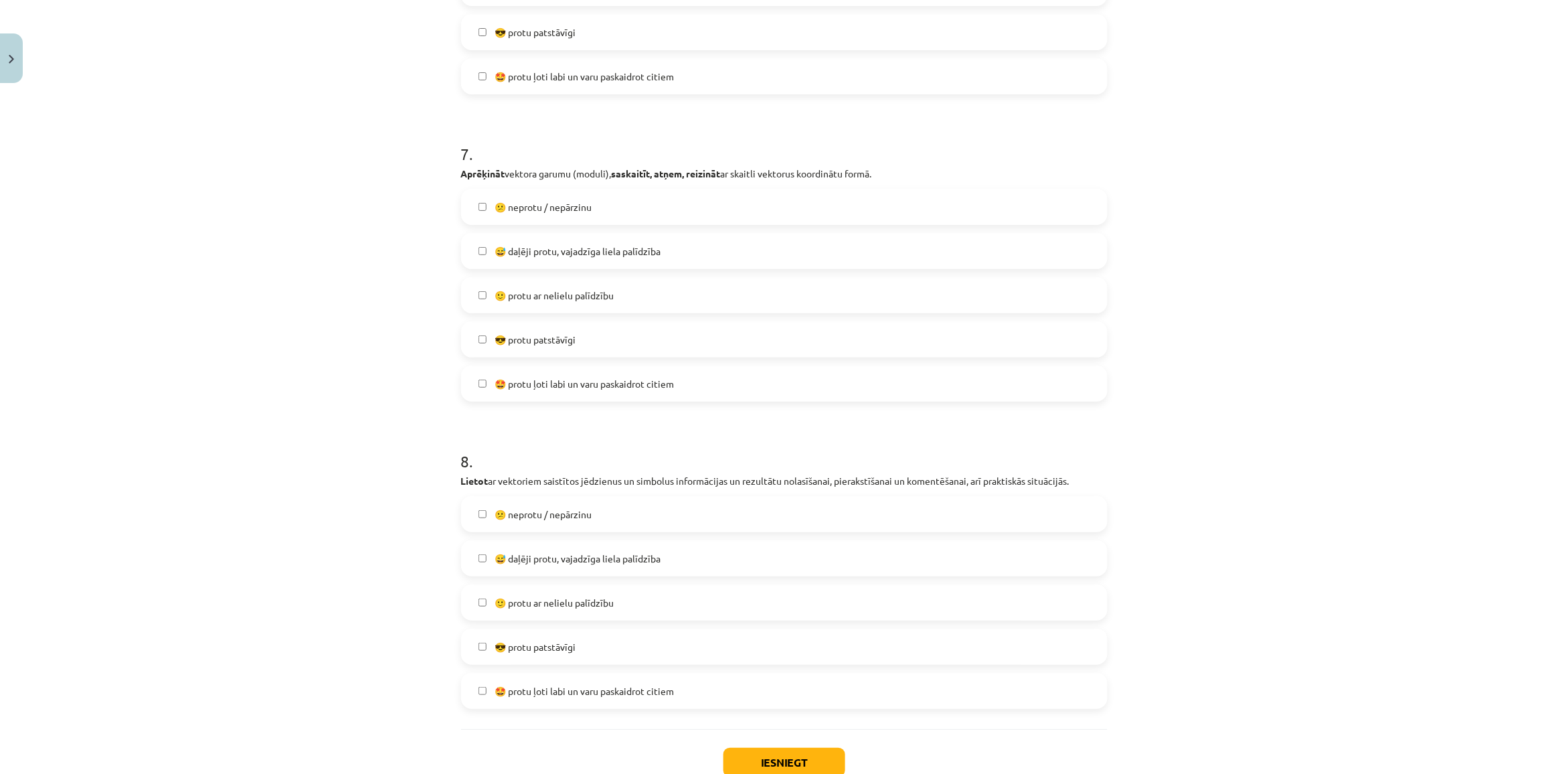
click at [560, 516] on span "😕 neprotu / nepārzinu" at bounding box center [543, 515] width 97 height 14
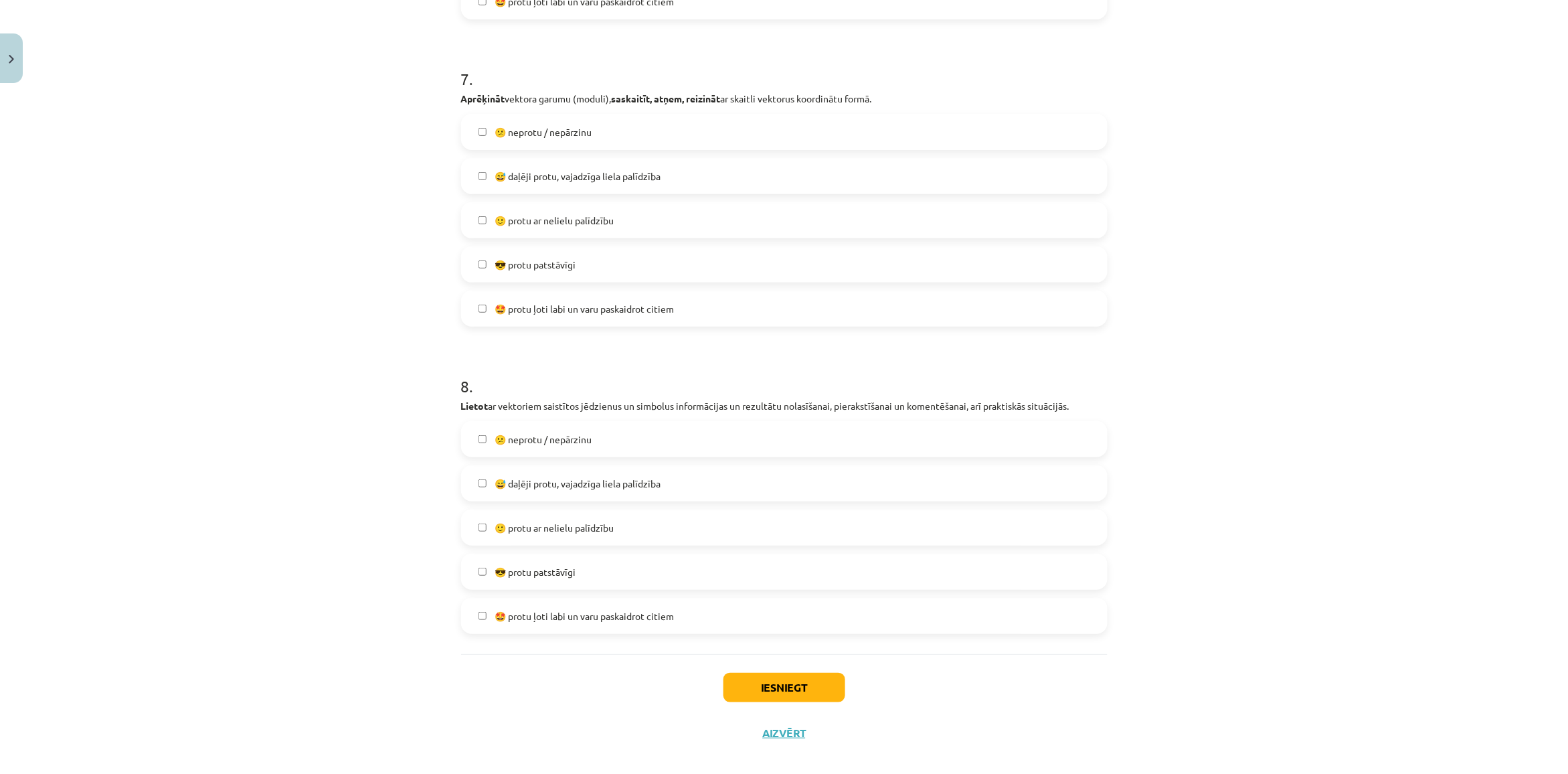
scroll to position [2214, 0]
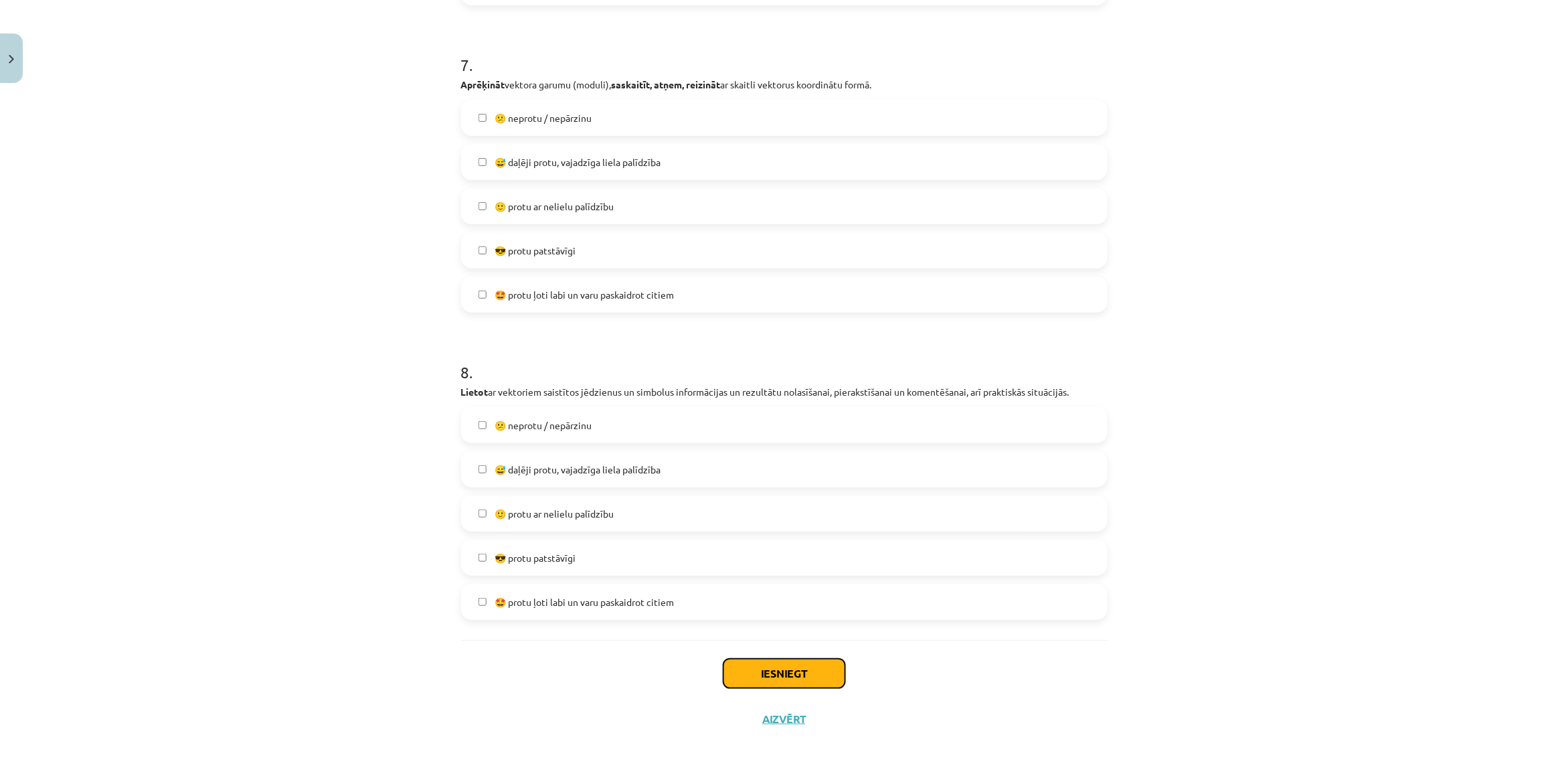
click at [780, 675] on button "Iesniegt" at bounding box center [784, 673] width 122 height 30
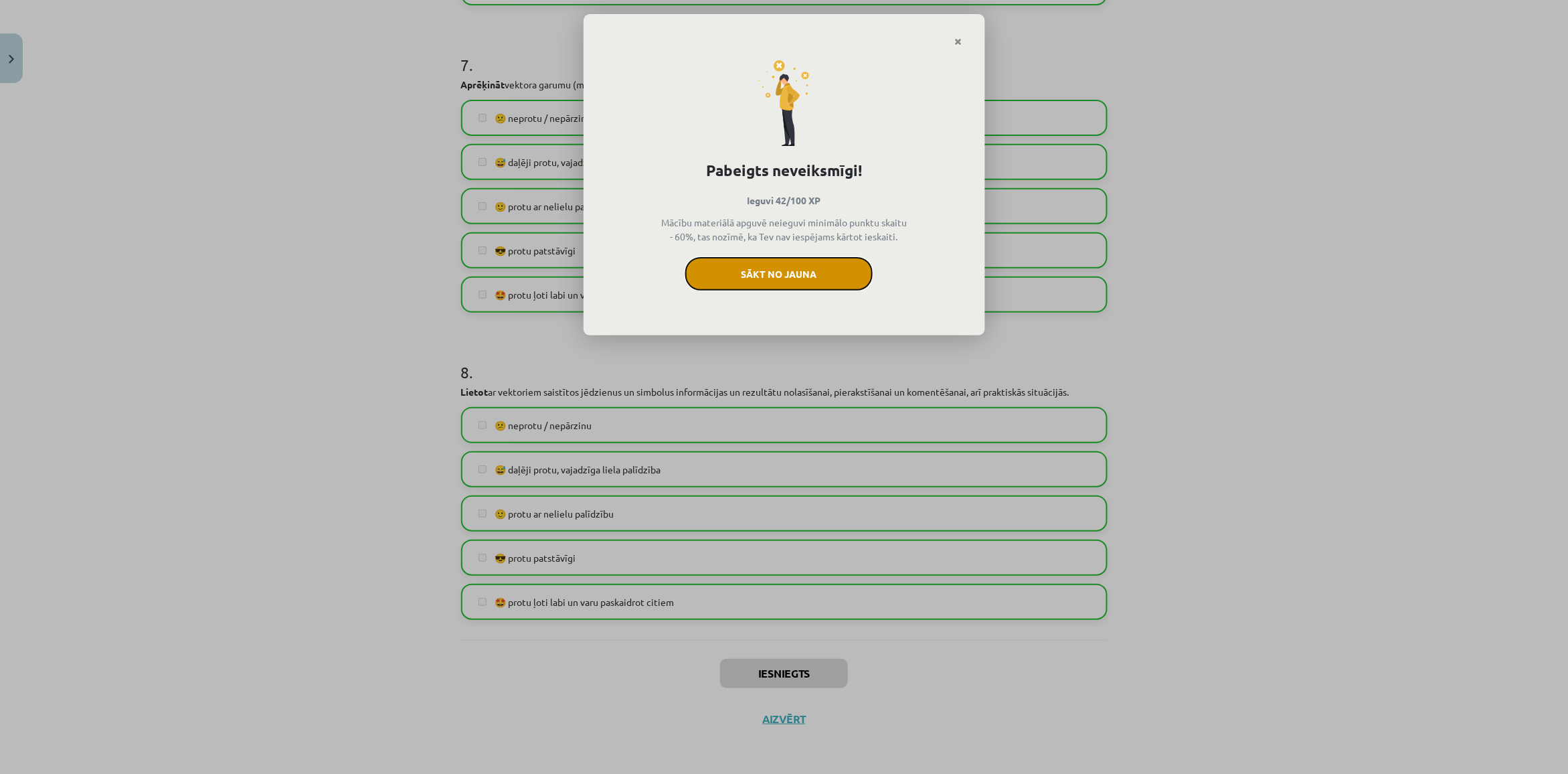
click at [751, 275] on button "Sākt no jauna" at bounding box center [779, 273] width 188 height 33
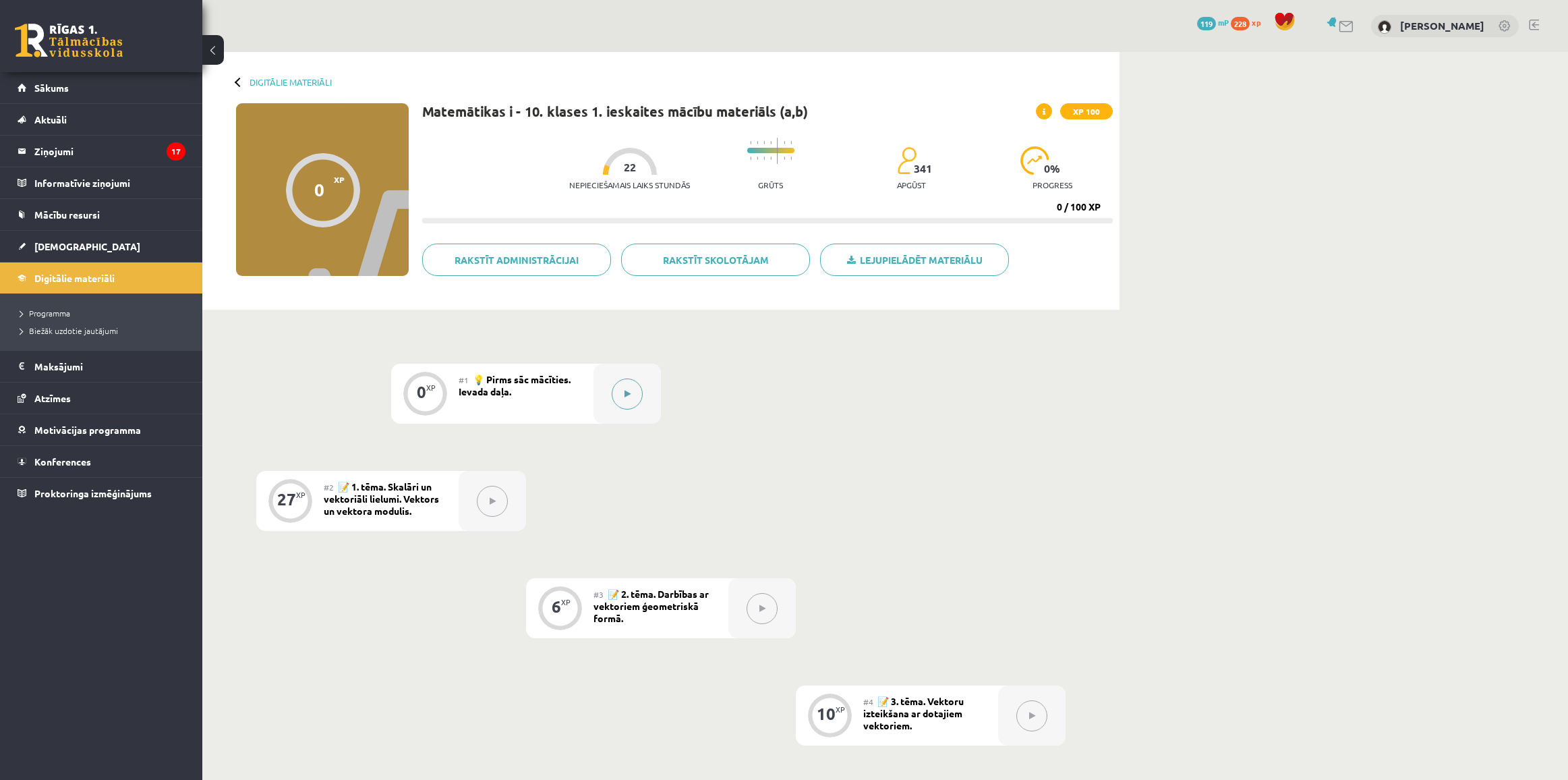
click at [655, 392] on div at bounding box center [627, 394] width 67 height 60
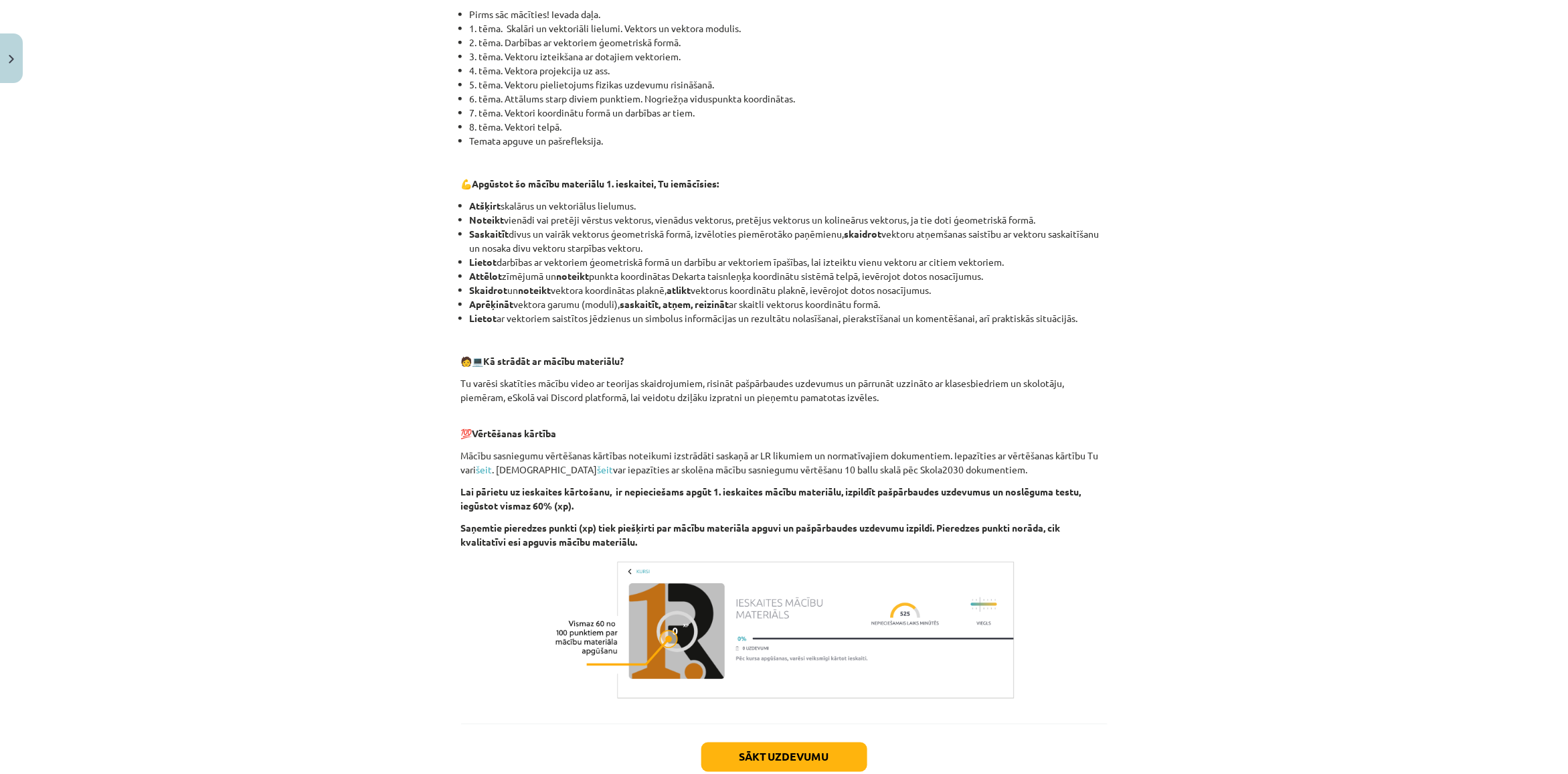
scroll to position [420, 0]
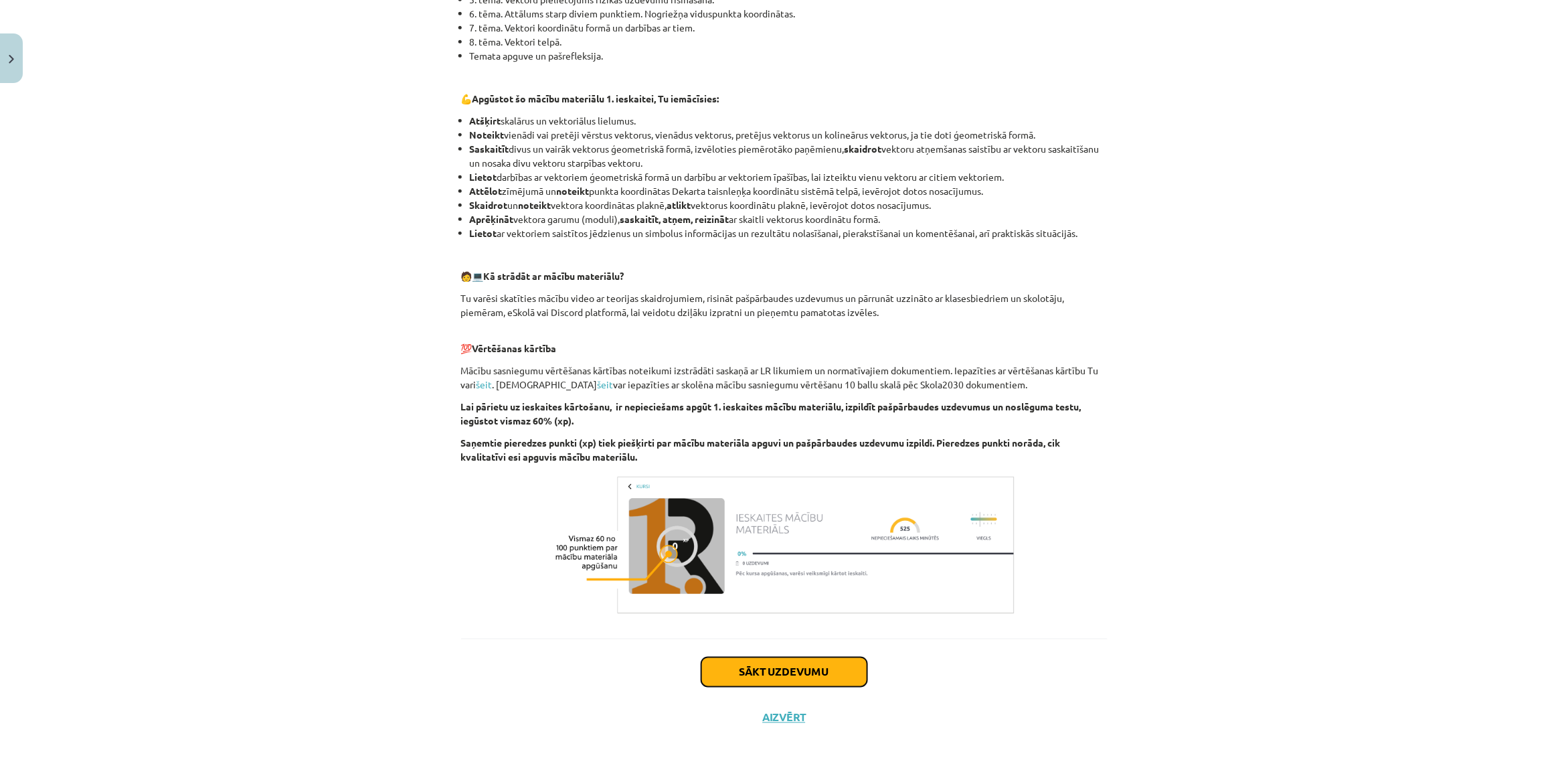
click at [806, 678] on button "Sākt uzdevumu" at bounding box center [784, 672] width 166 height 30
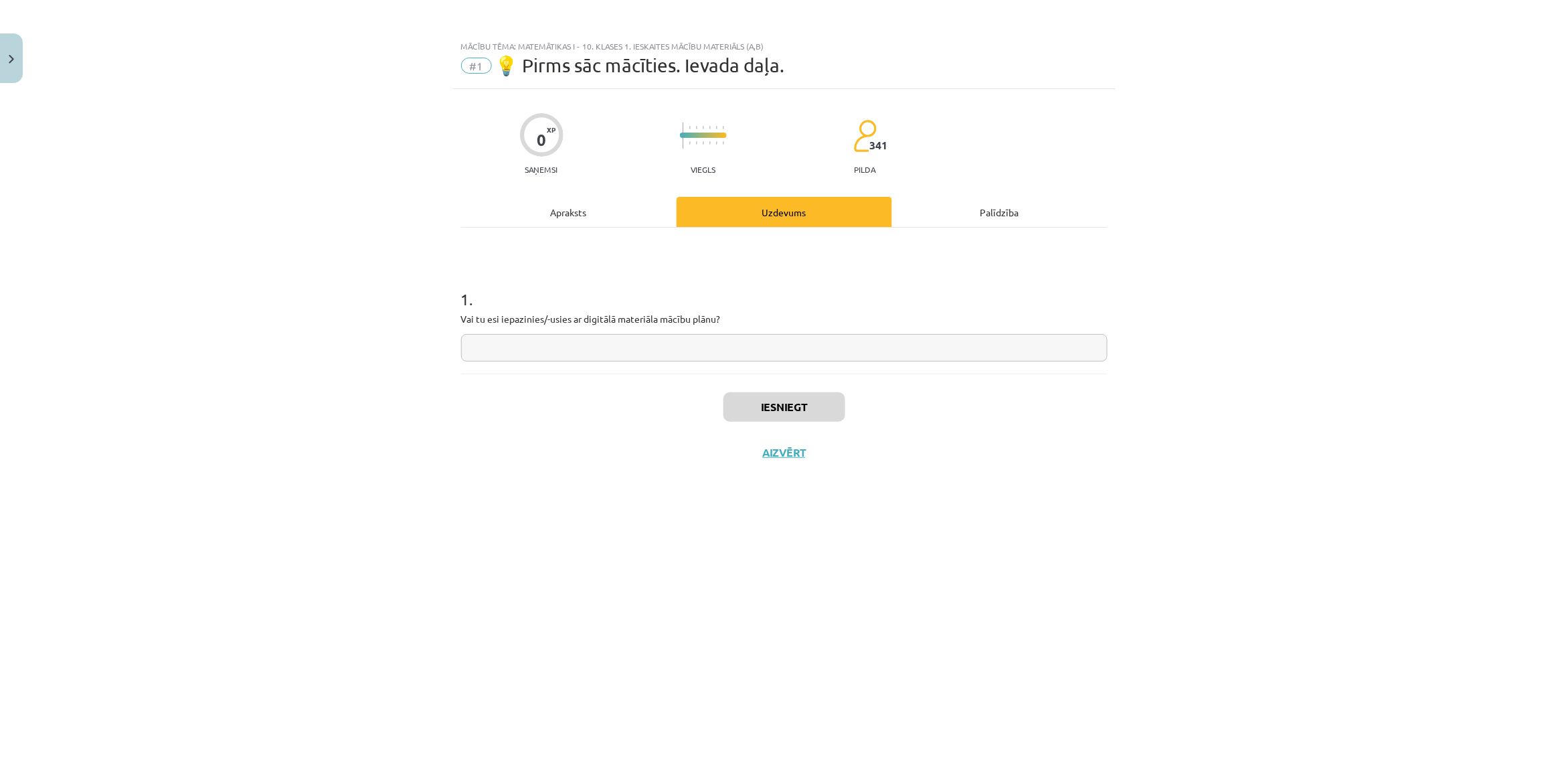
click at [533, 342] on input "text" at bounding box center [784, 347] width 647 height 27
type input "**"
click at [778, 415] on button "Iesniegt" at bounding box center [784, 407] width 122 height 30
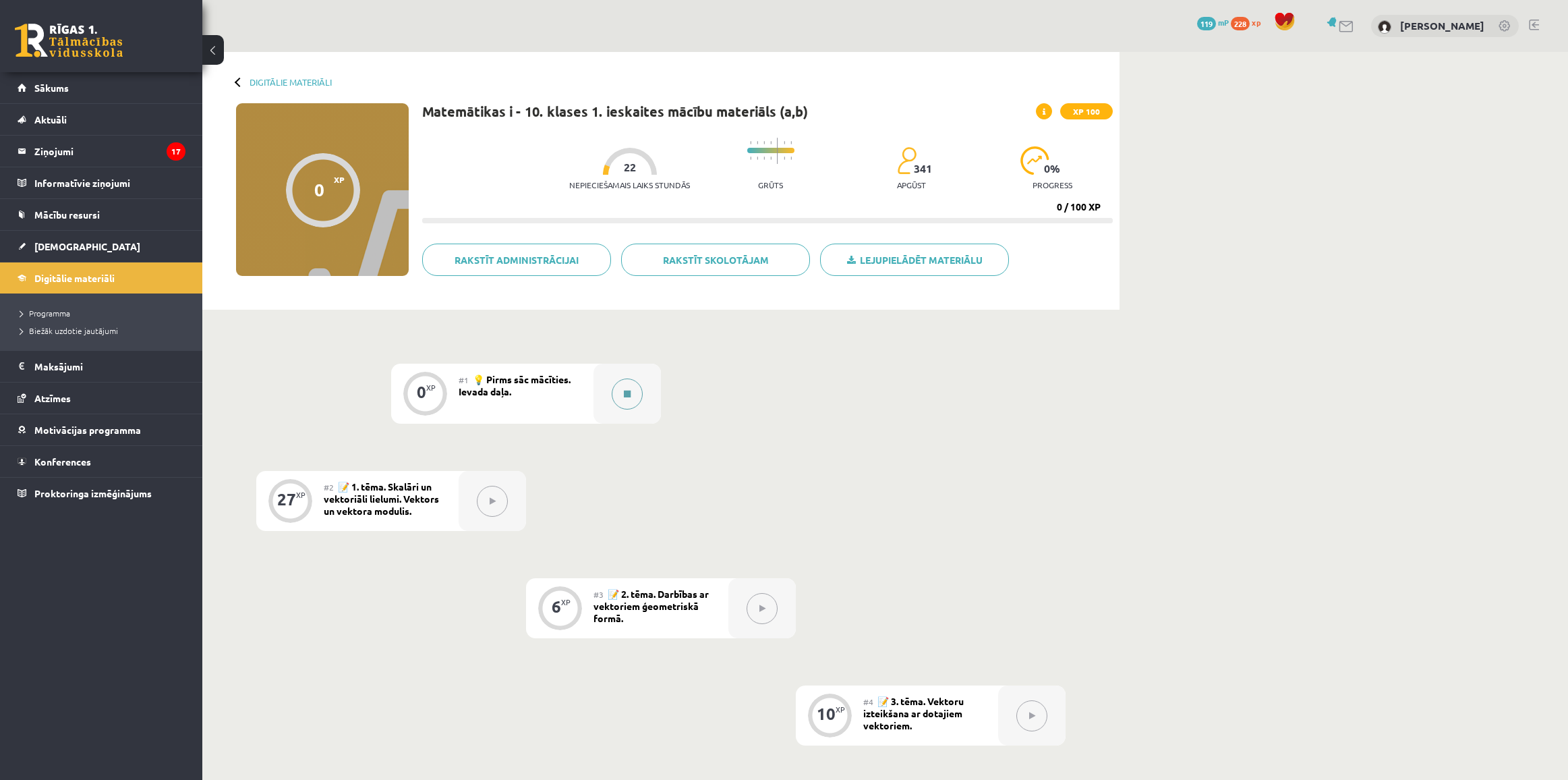
click at [623, 403] on button at bounding box center [626, 393] width 31 height 31
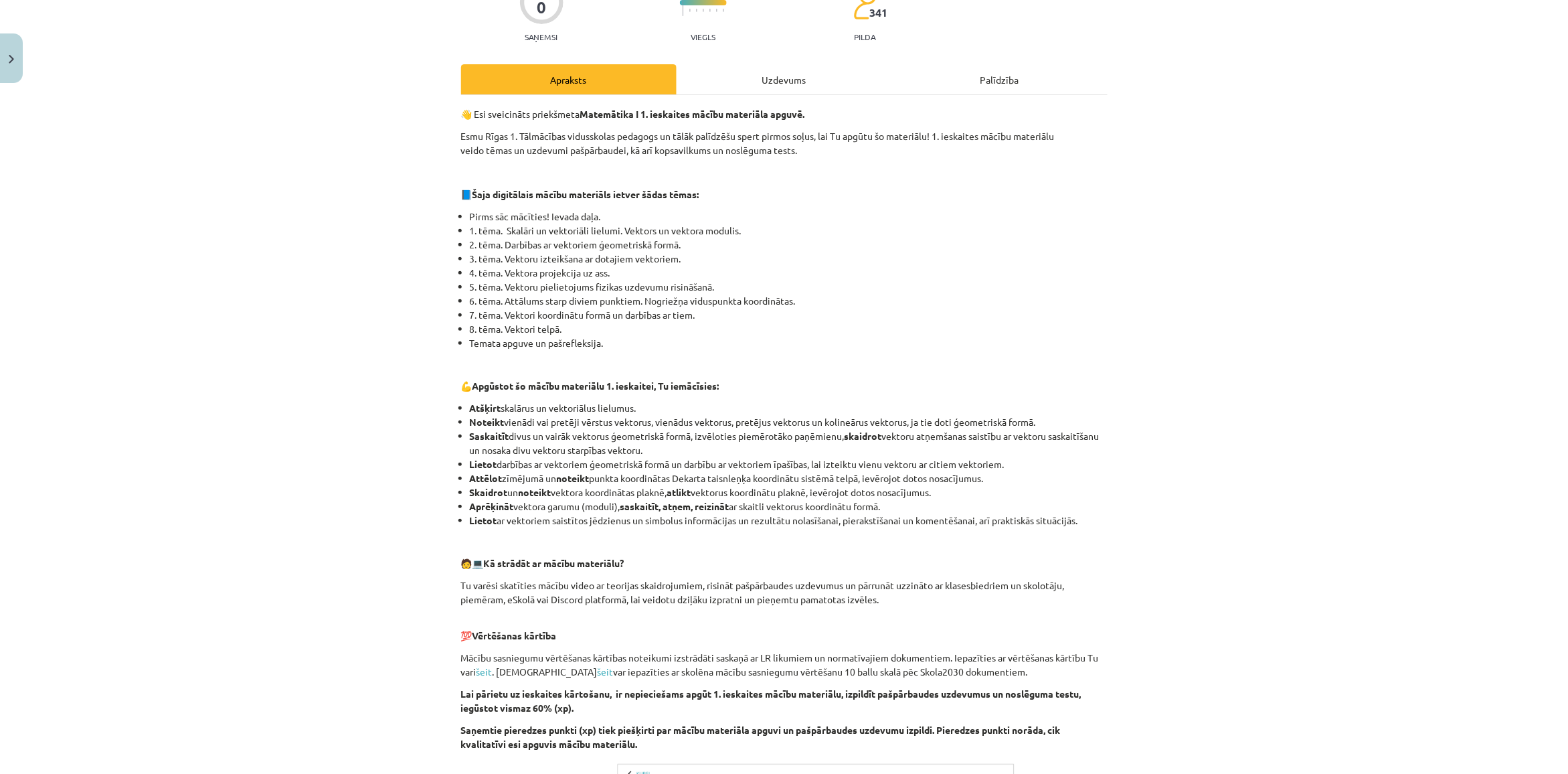
scroll to position [420, 0]
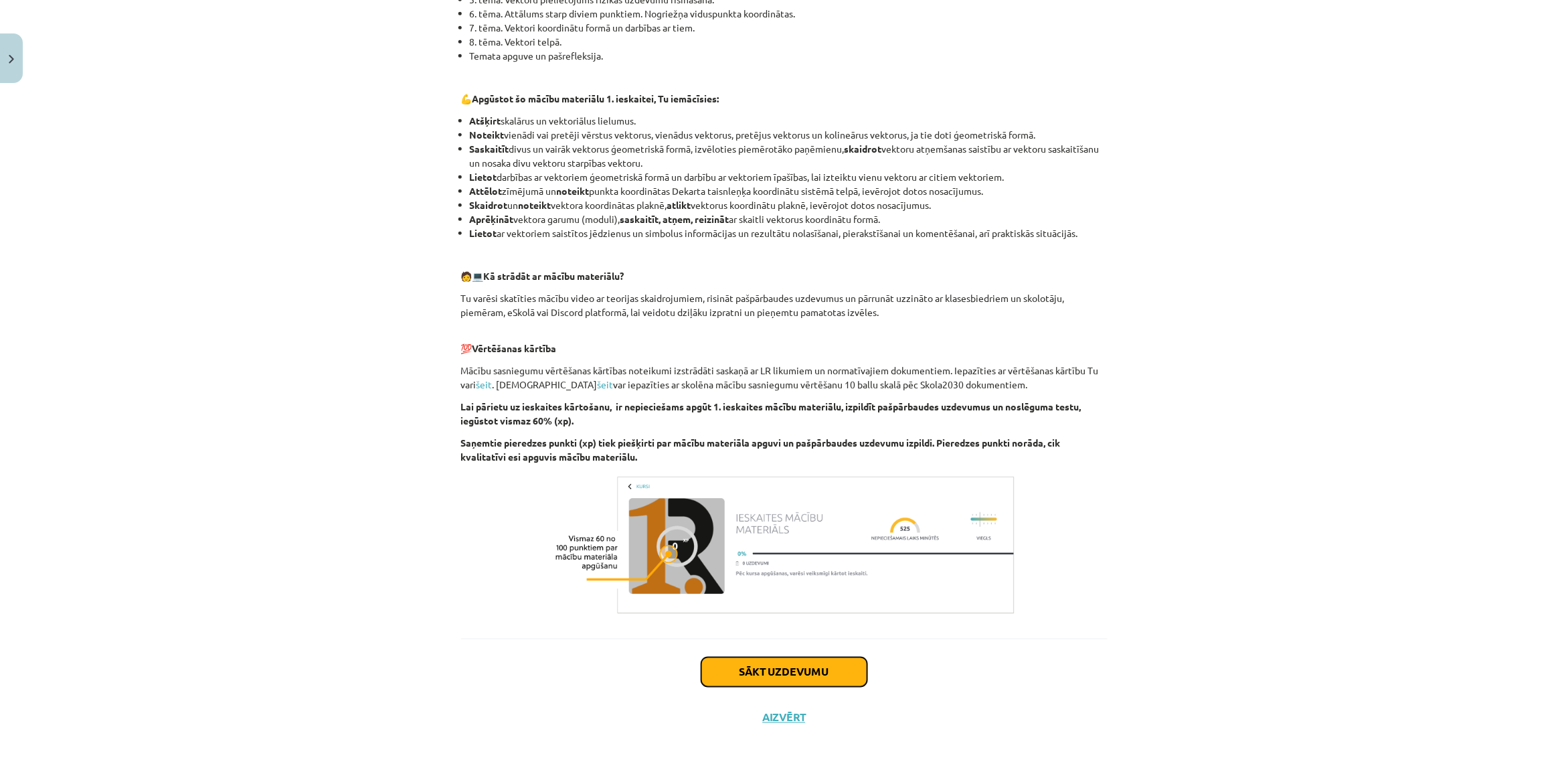
click at [754, 678] on button "Sākt uzdevumu" at bounding box center [784, 672] width 166 height 30
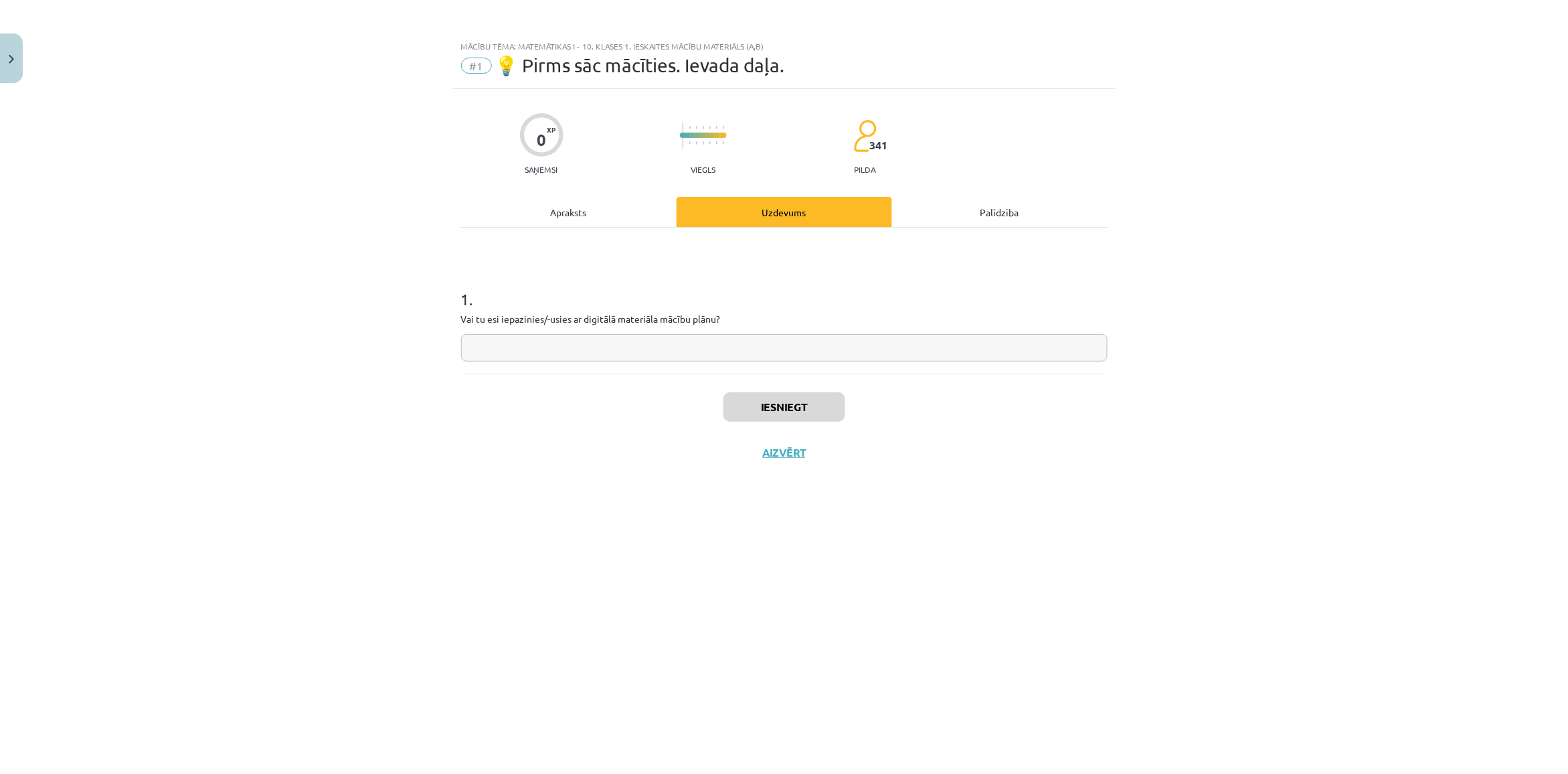
scroll to position [0, 0]
click at [663, 344] on input "text" at bounding box center [784, 347] width 647 height 27
type input "**"
click at [750, 417] on button "Iesniegt" at bounding box center [784, 407] width 122 height 30
click at [811, 457] on button "Nākamā nodarbība" at bounding box center [784, 460] width 131 height 31
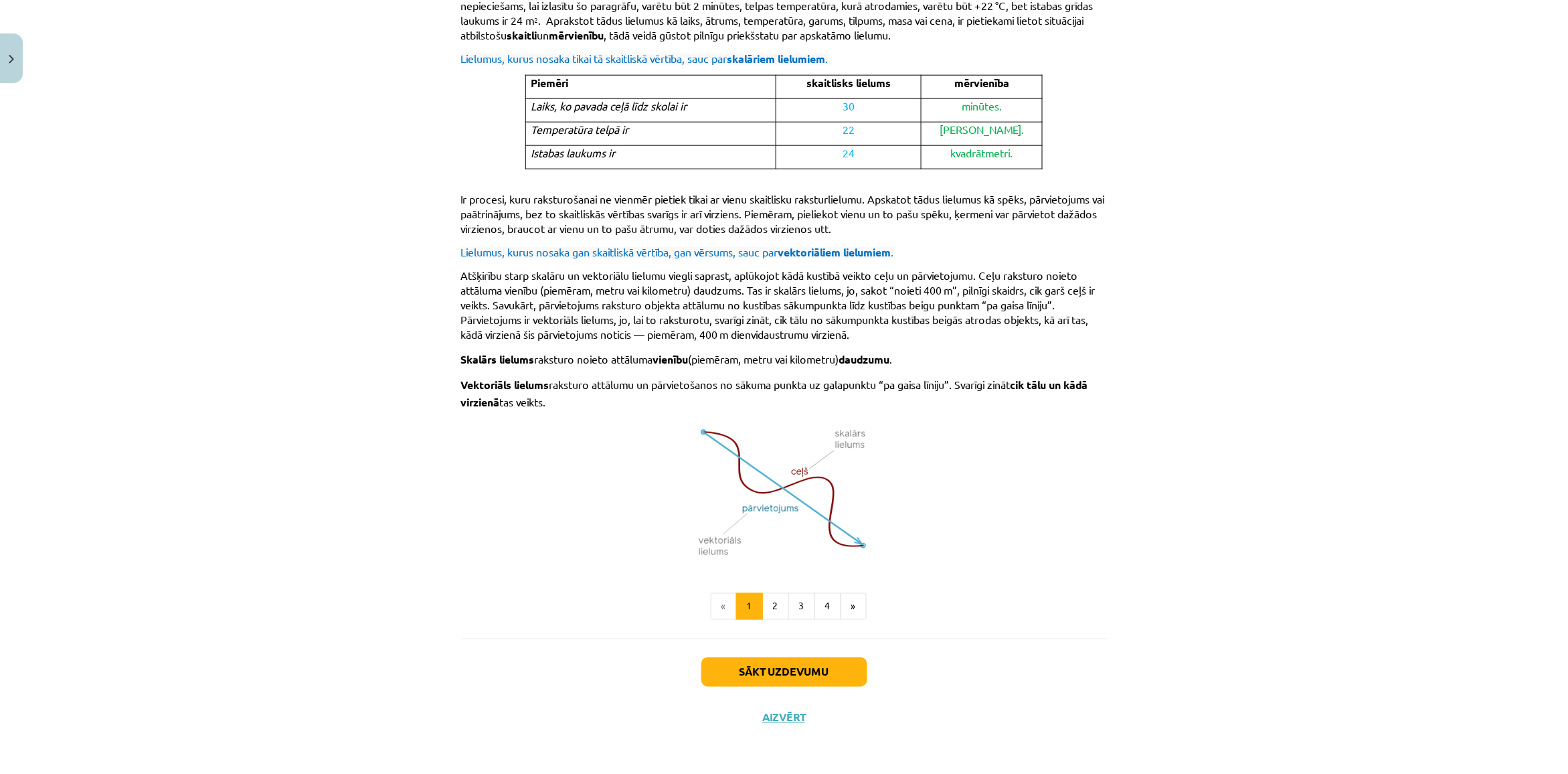
scroll to position [607, 0]
click at [819, 602] on button "4" at bounding box center [827, 606] width 27 height 27
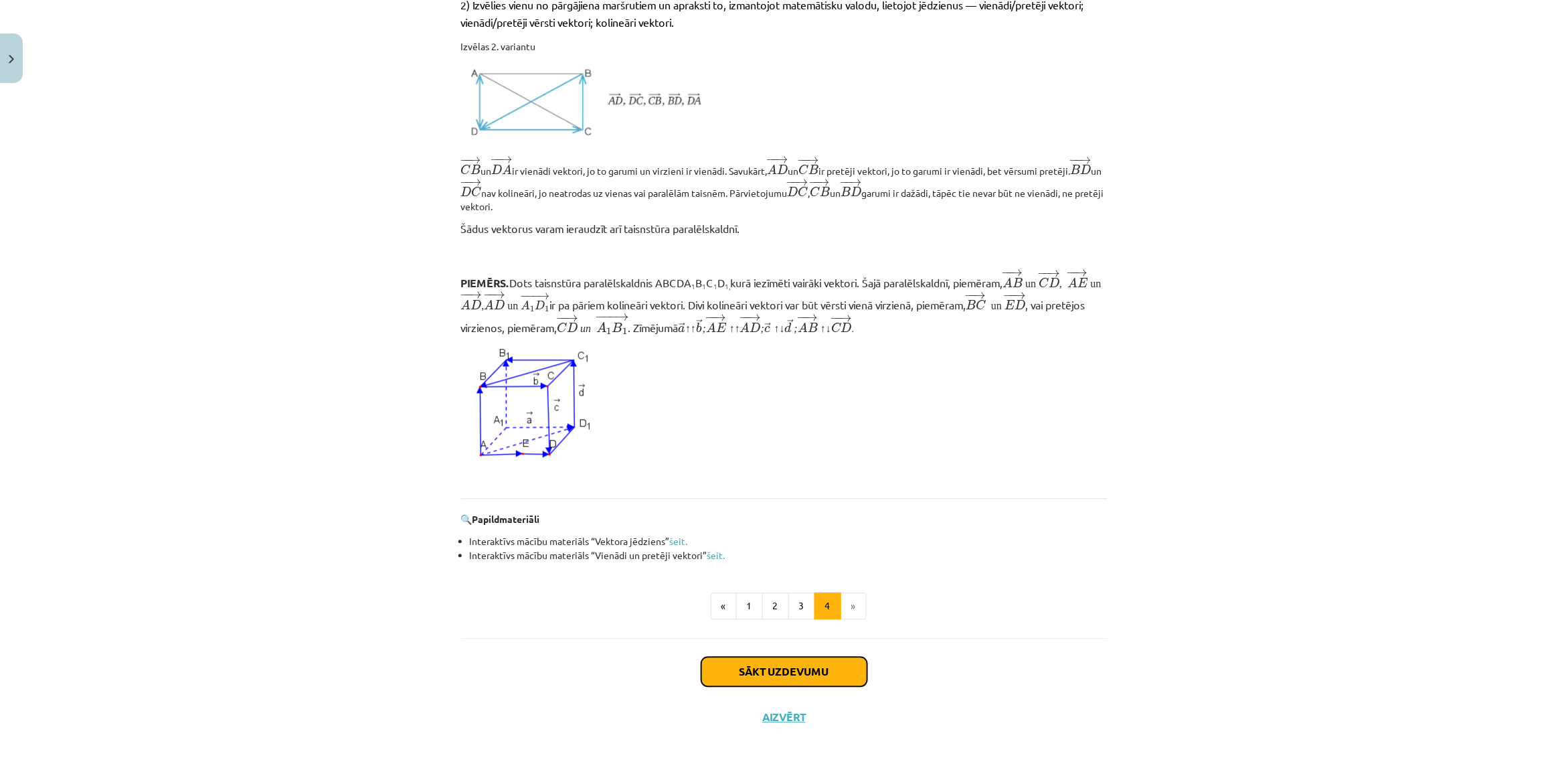
click at [837, 680] on button "Sākt uzdevumu" at bounding box center [784, 672] width 166 height 30
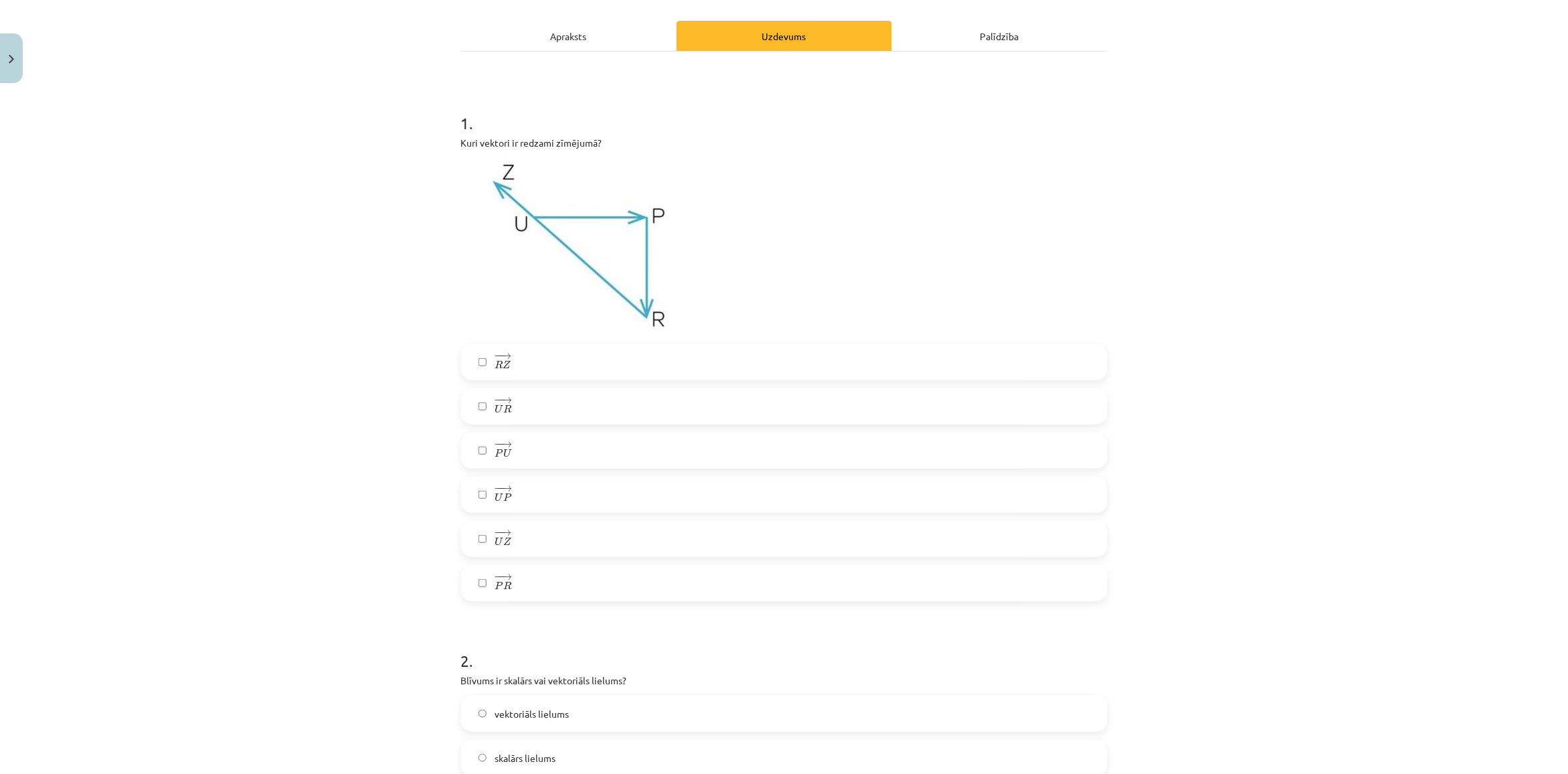
scroll to position [201, 0]
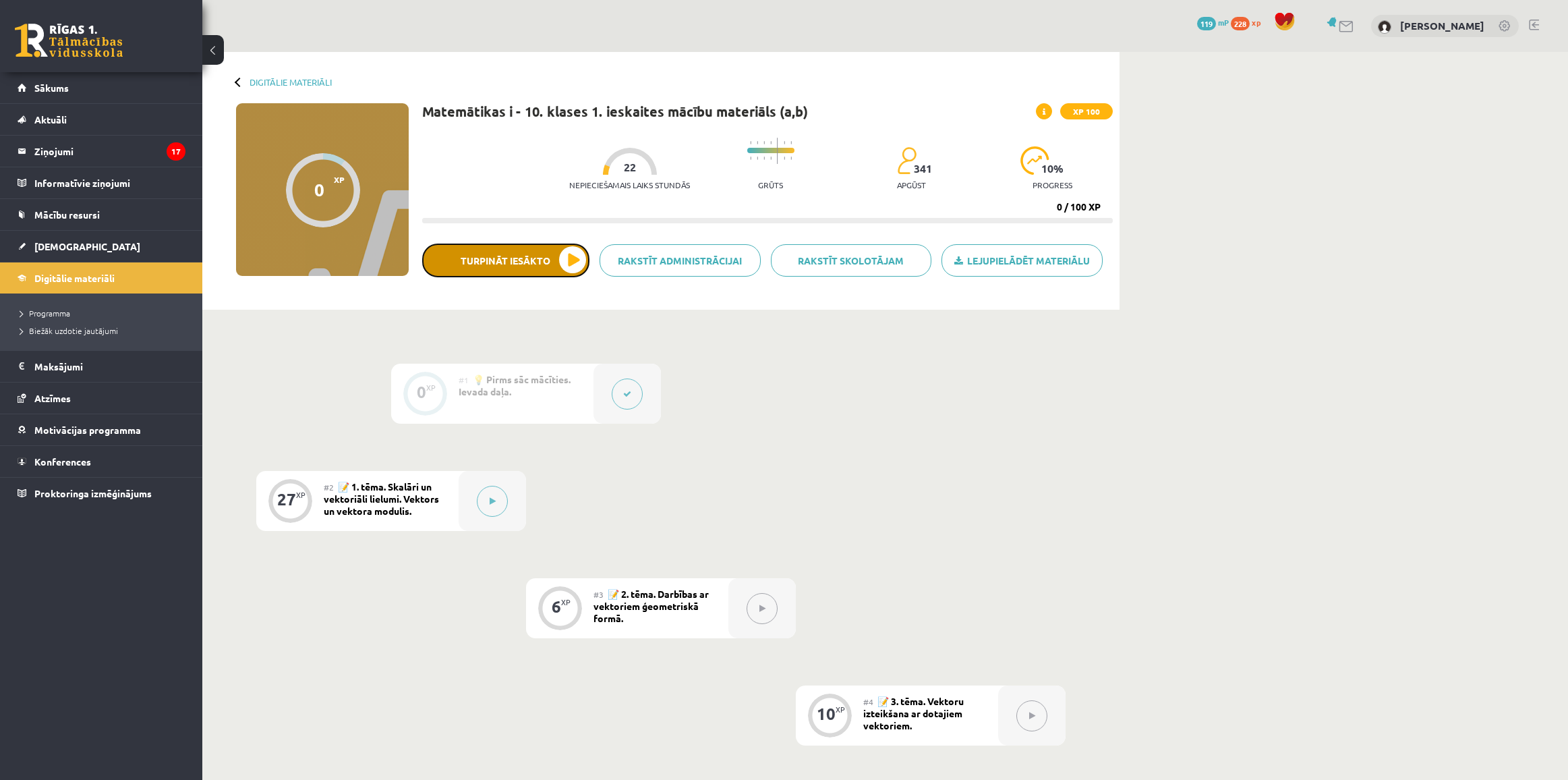
click at [562, 260] on button "Turpināt iesākto" at bounding box center [505, 261] width 167 height 34
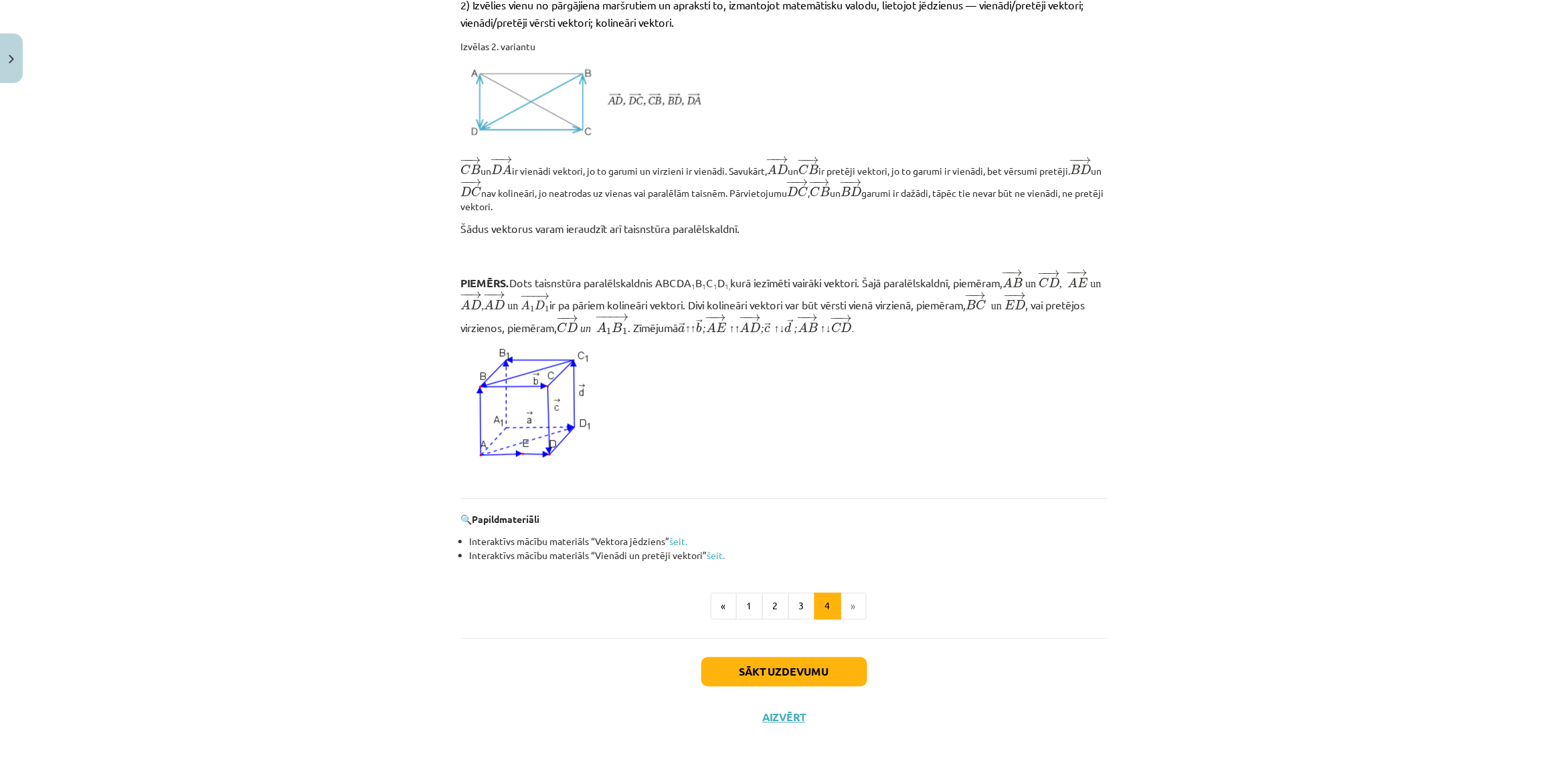
scroll to position [977, 0]
click at [813, 664] on button "Sākt uzdevumu" at bounding box center [784, 672] width 166 height 30
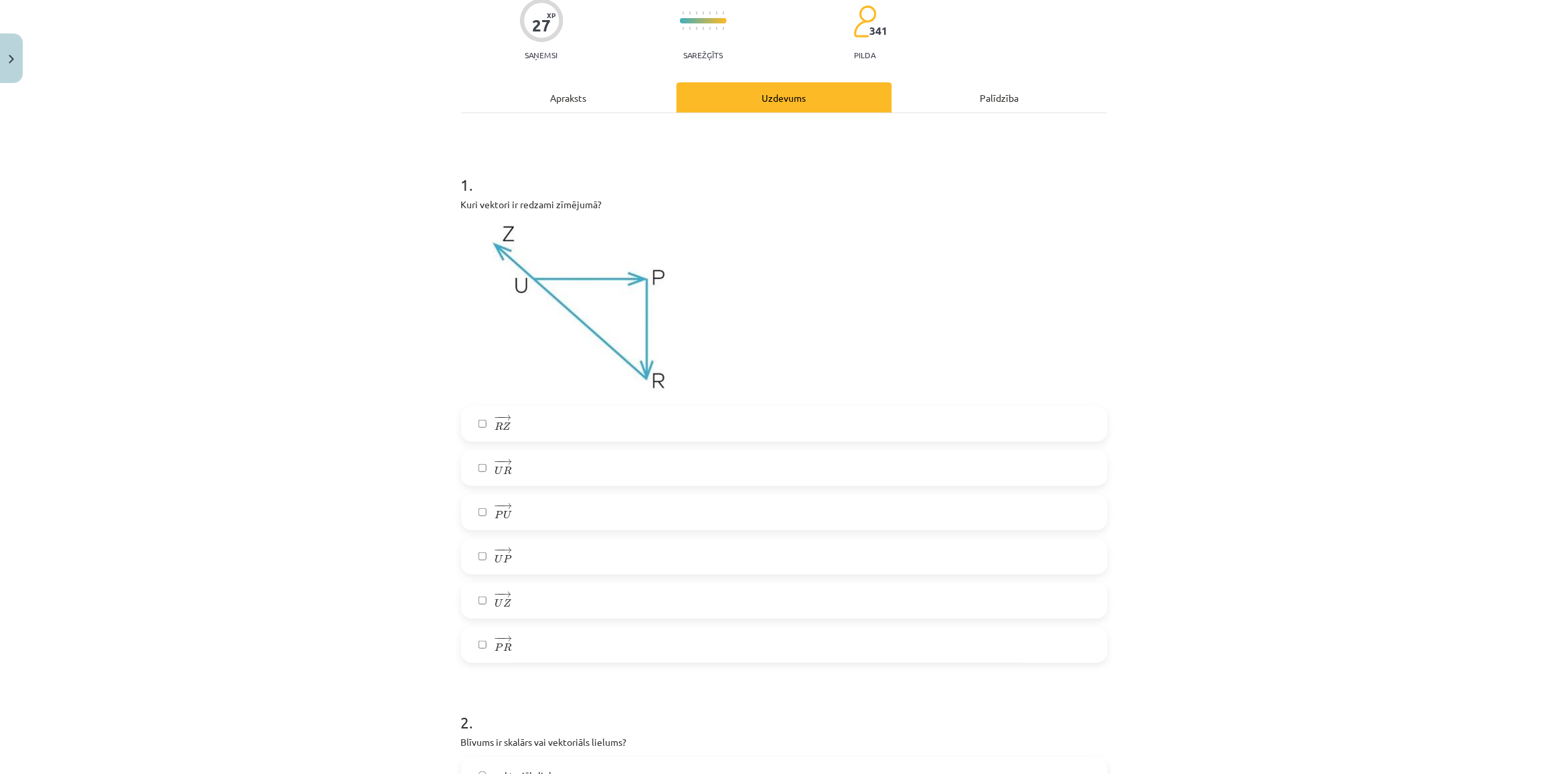
scroll to position [117, 0]
click at [521, 553] on label "− − → U P U P →" at bounding box center [784, 553] width 643 height 33
click at [519, 457] on label "− − → U R U R →" at bounding box center [784, 465] width 643 height 33
click at [299, 598] on div "Mācību tēma: Matemātikas i - 10. klases 1. ieskaites mācību materiāls (a,b) #2 …" at bounding box center [784, 387] width 1568 height 774
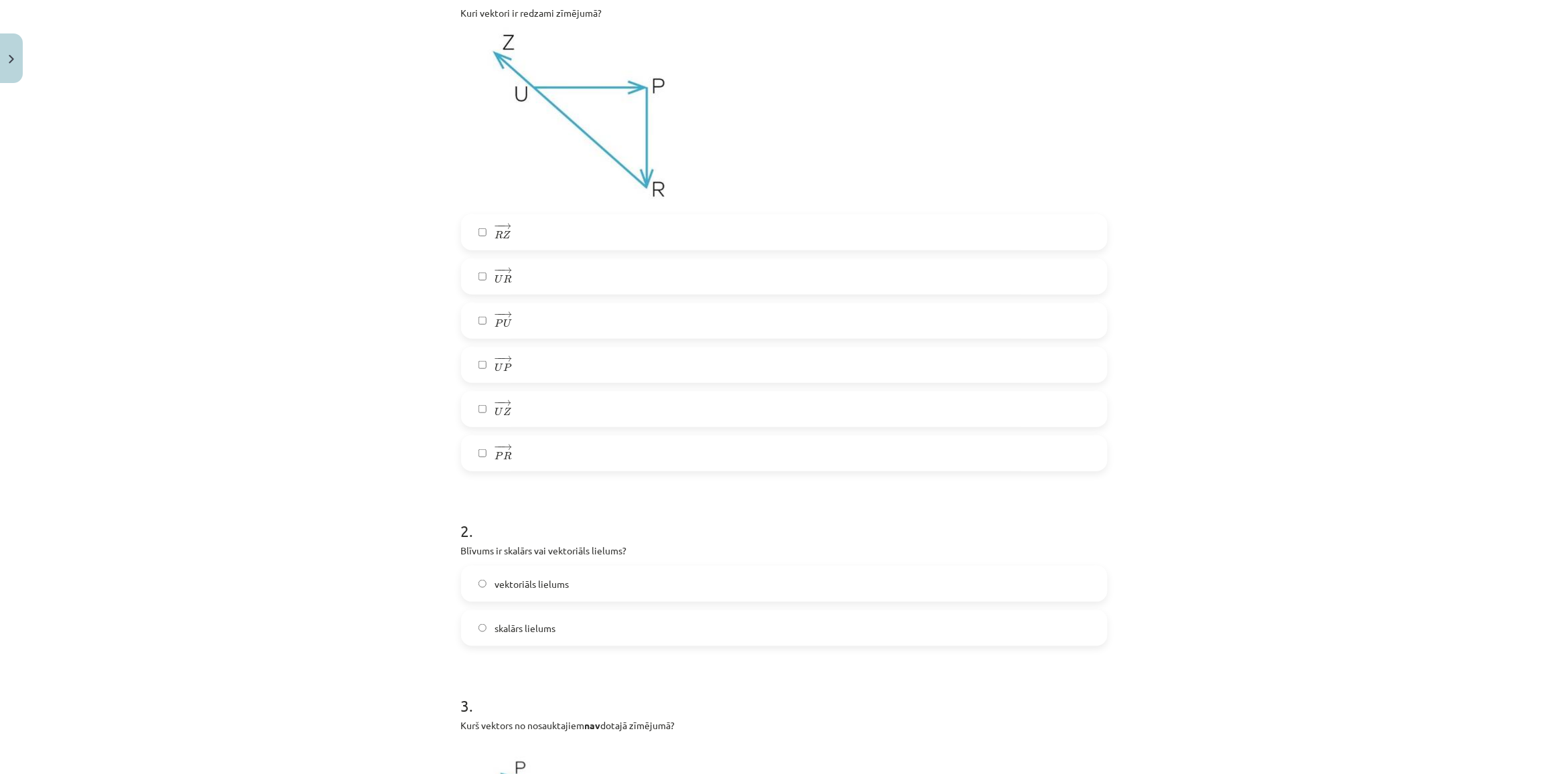
scroll to position [368, 0]
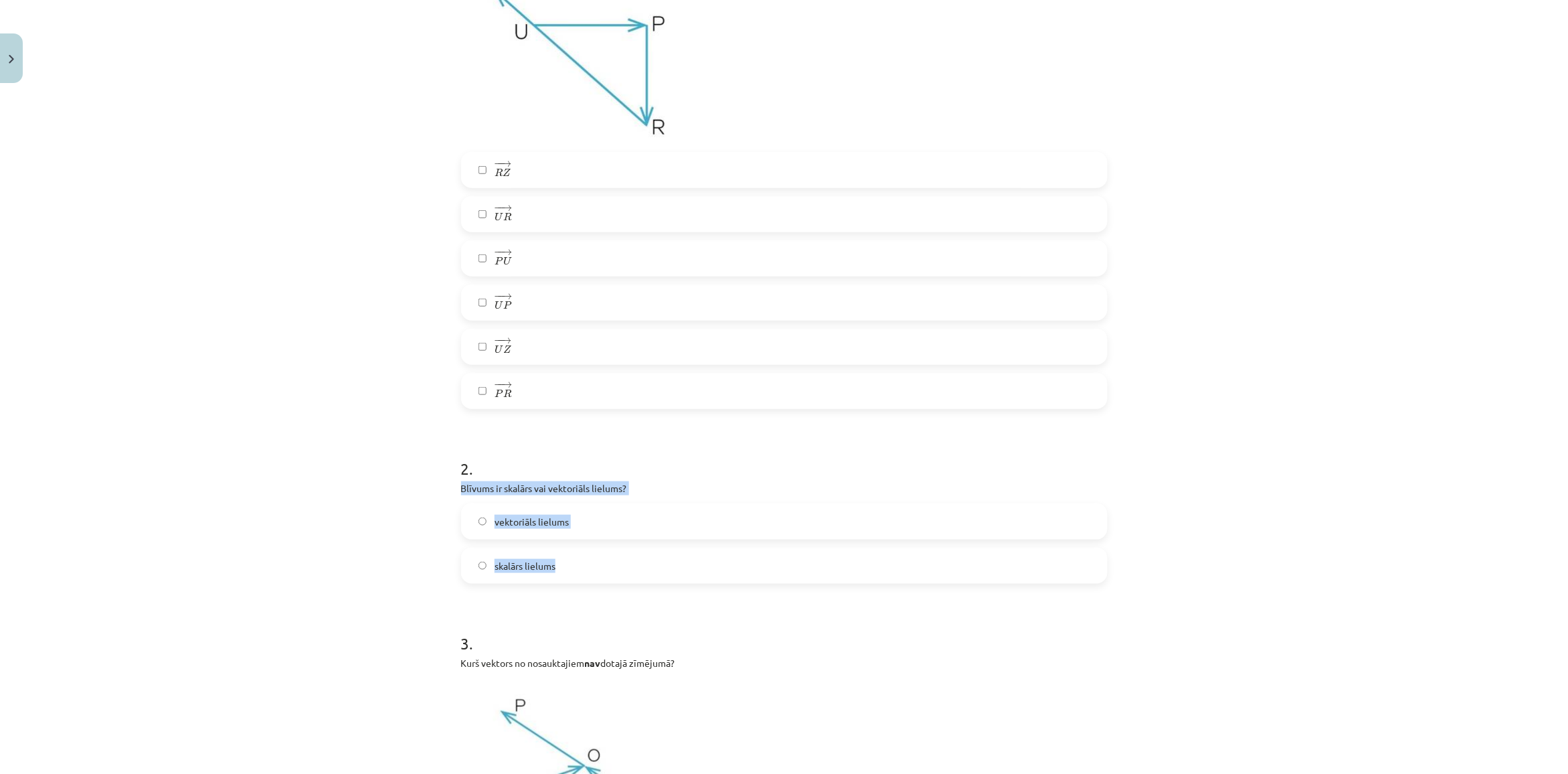
copy div "Blīvums ir skalārs vai vektoriāls lielums? vektoriāls lielums skalārs lielums"
drag, startPoint x: 434, startPoint y: 486, endPoint x: 683, endPoint y: 557, distance: 258.9
click at [683, 557] on div "Mācību tēma: Matemātikas i - 10. klases 1. ieskaites mācību materiāls (a,b) #2 …" at bounding box center [784, 387] width 1568 height 774
click at [356, 509] on div "Mācību tēma: Matemātikas i - 10. klases 1. ieskaites mācību materiāls (a,b) #2 …" at bounding box center [784, 387] width 1568 height 774
click at [488, 573] on label "skalārs lielums" at bounding box center [784, 565] width 643 height 33
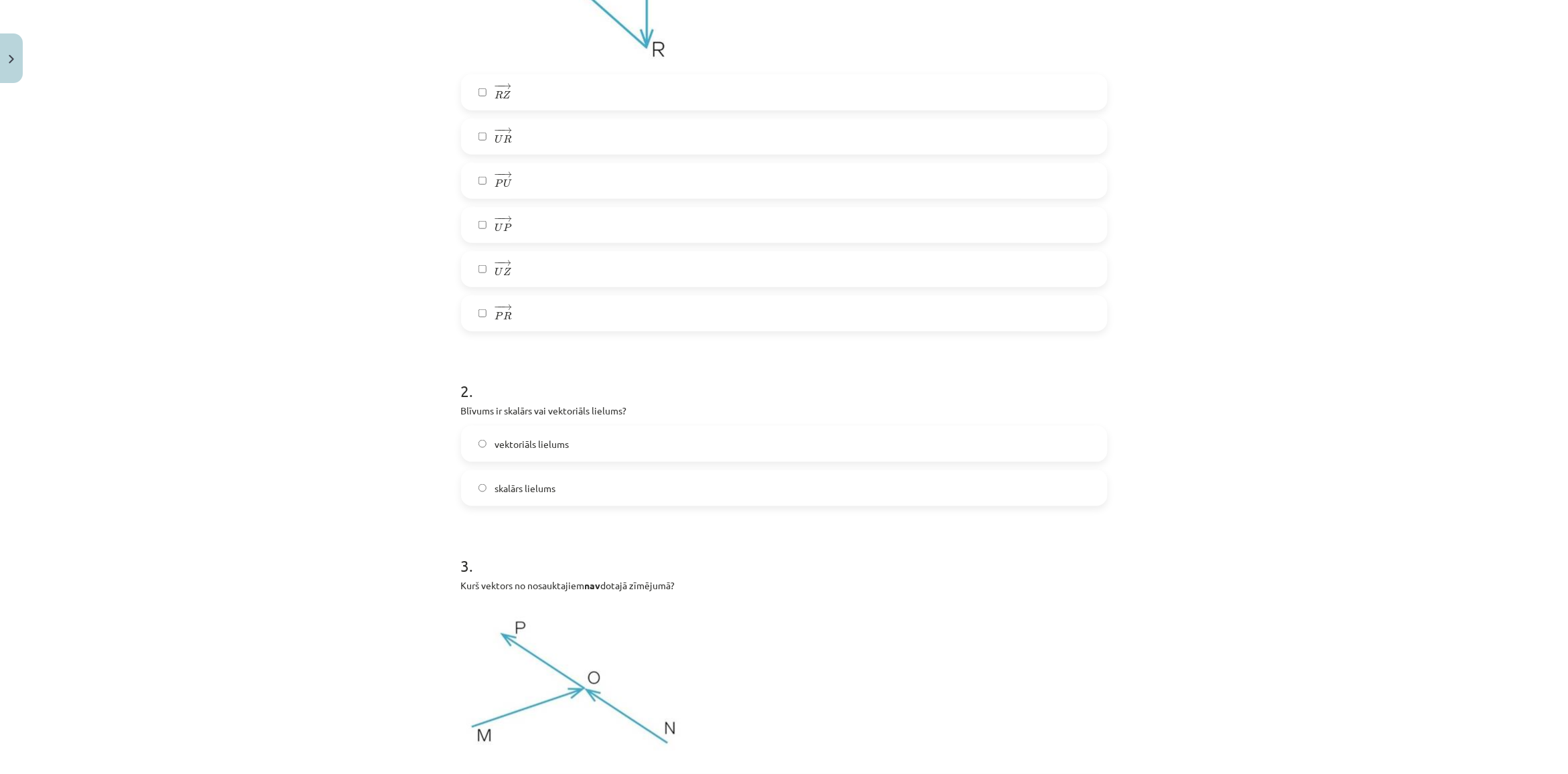
scroll to position [786, 0]
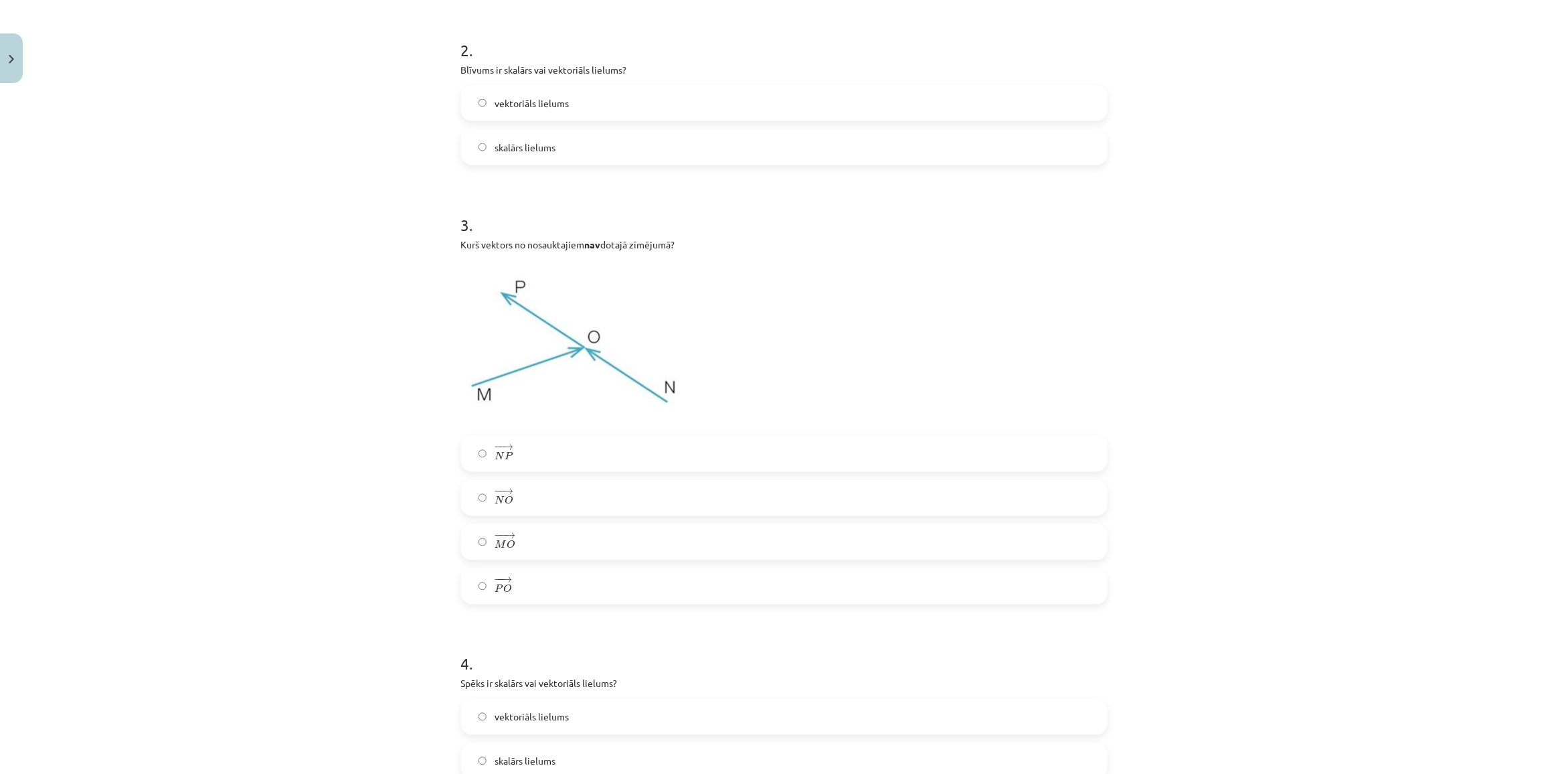
click at [520, 459] on label "− − → N P N P →" at bounding box center [784, 454] width 643 height 33
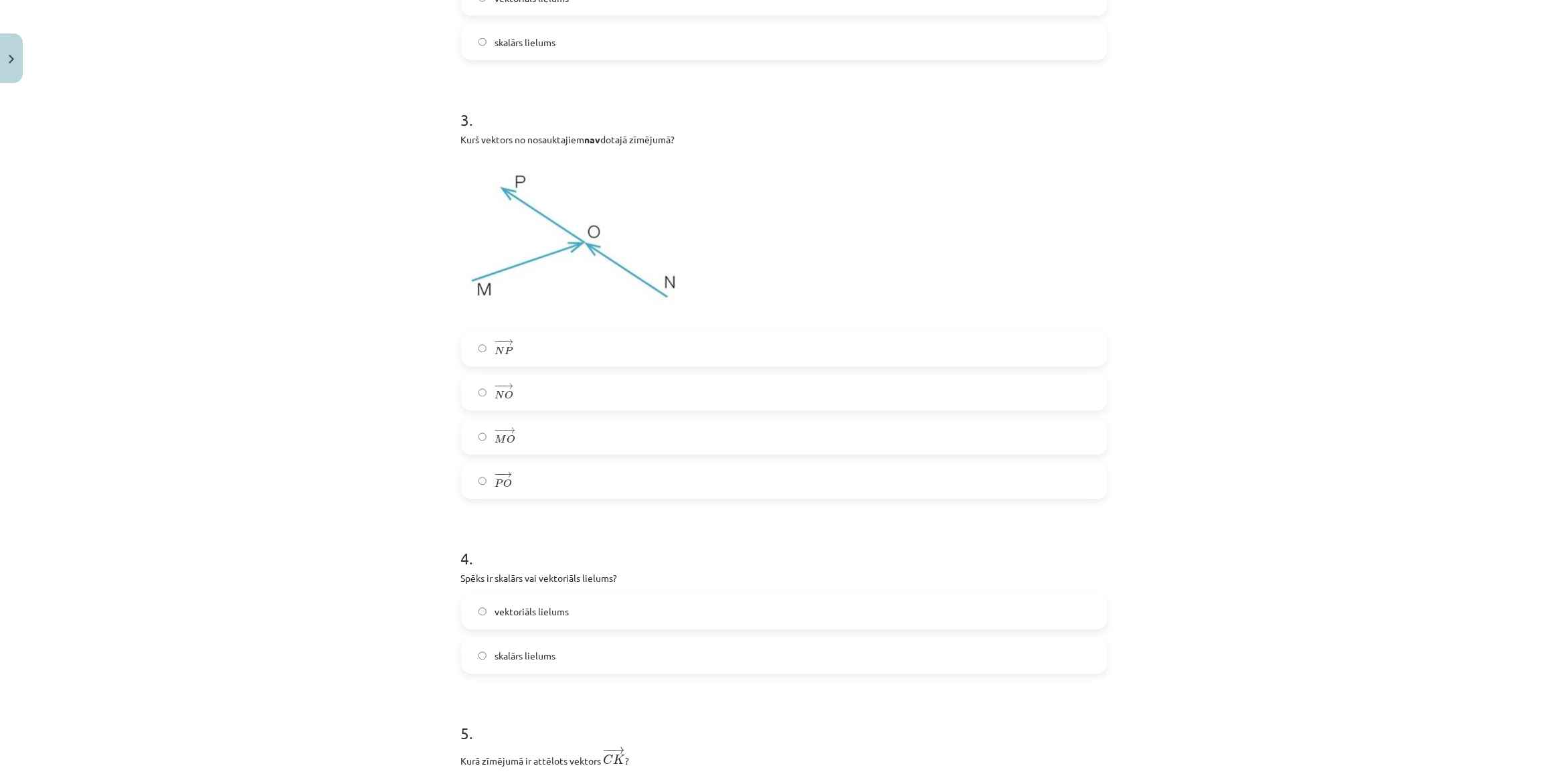
scroll to position [954, 0]
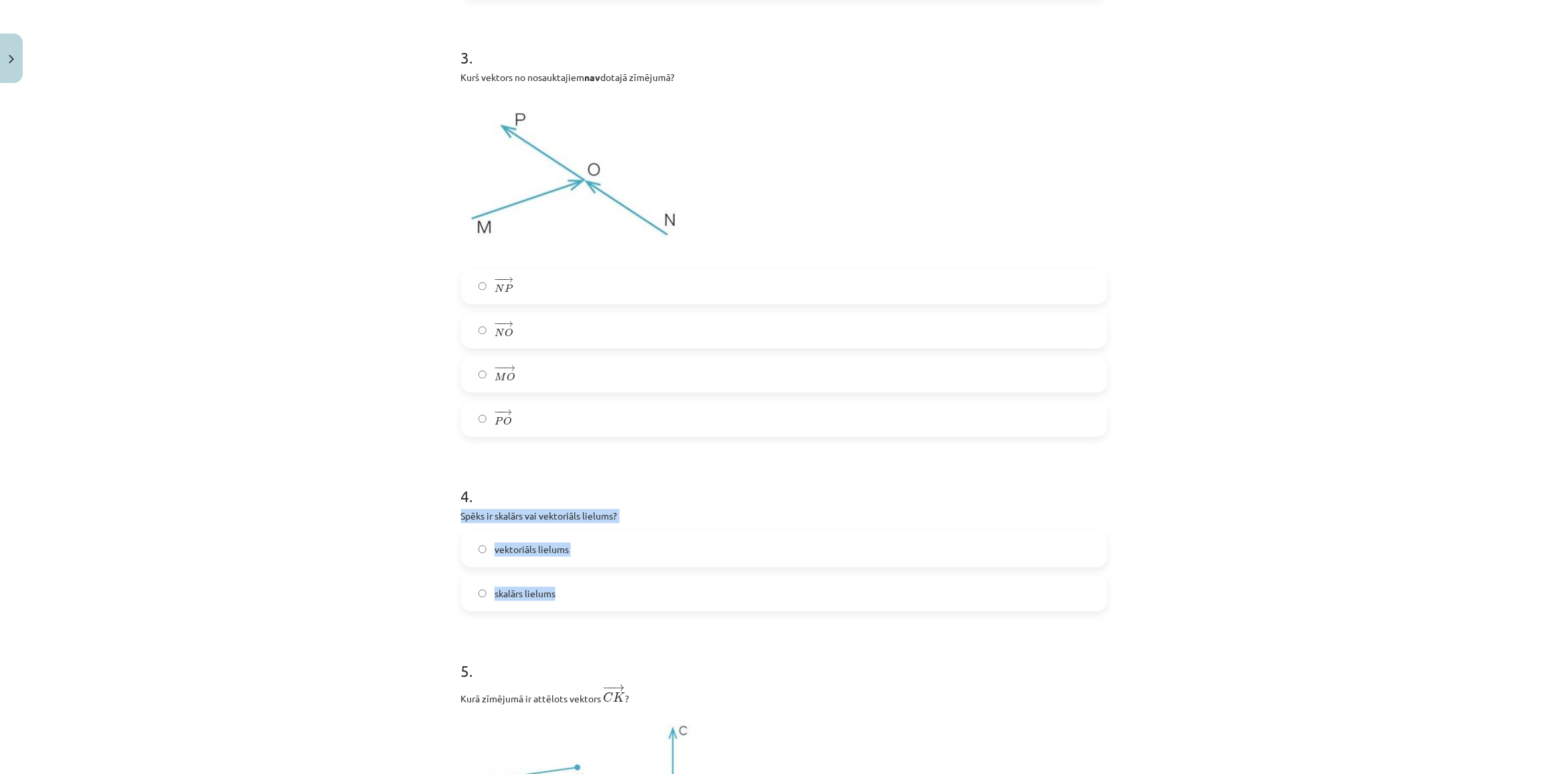
copy div "Spēks ir skalārs vai vektoriāls lielums? vektoriāls lielums skalārs lielums"
drag, startPoint x: 450, startPoint y: 512, endPoint x: 629, endPoint y: 602, distance: 200.4
click at [560, 559] on label "vektoriāls lielums" at bounding box center [784, 550] width 643 height 33
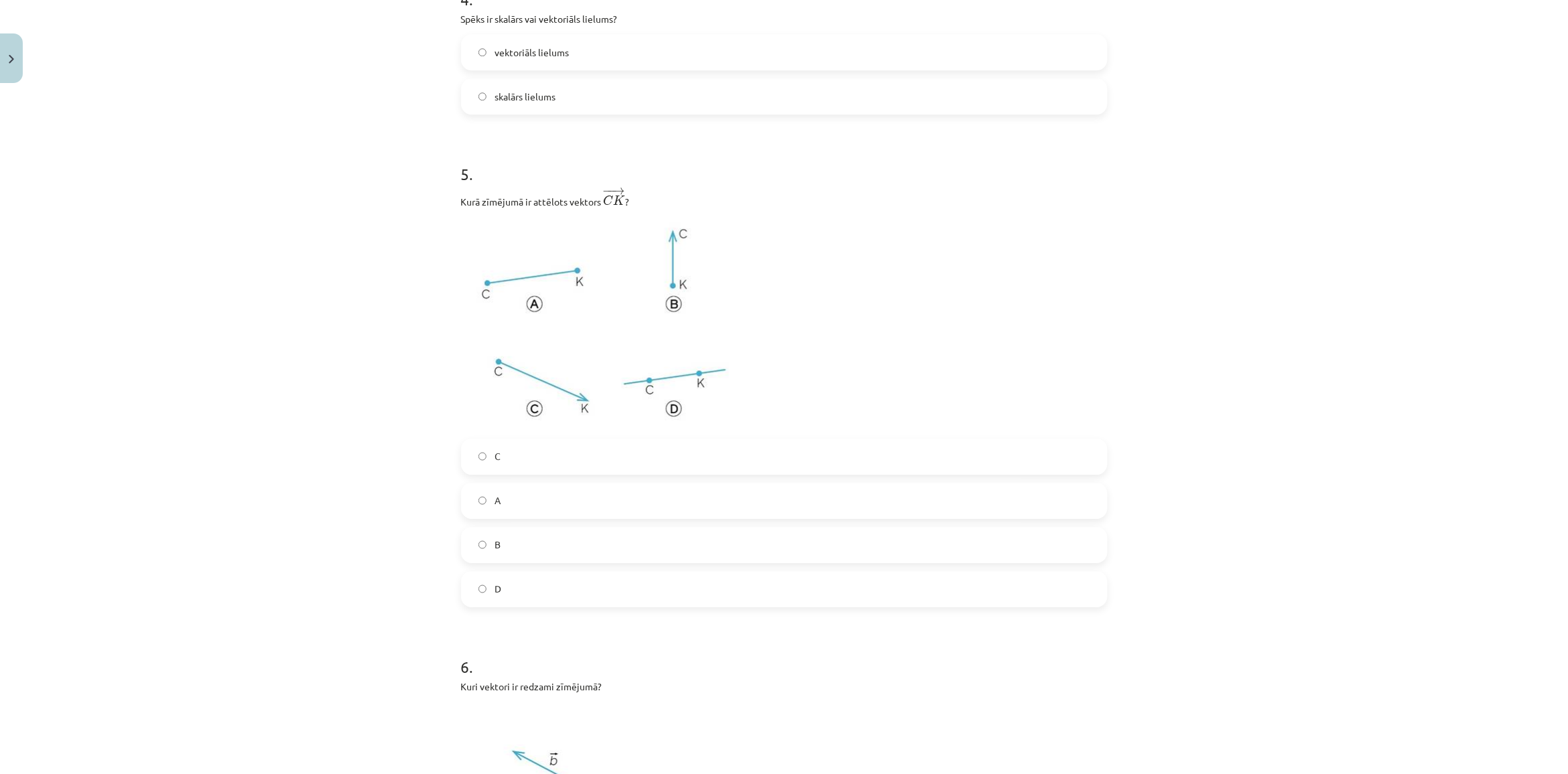
scroll to position [1456, 0]
click at [505, 452] on label "C" at bounding box center [784, 451] width 643 height 33
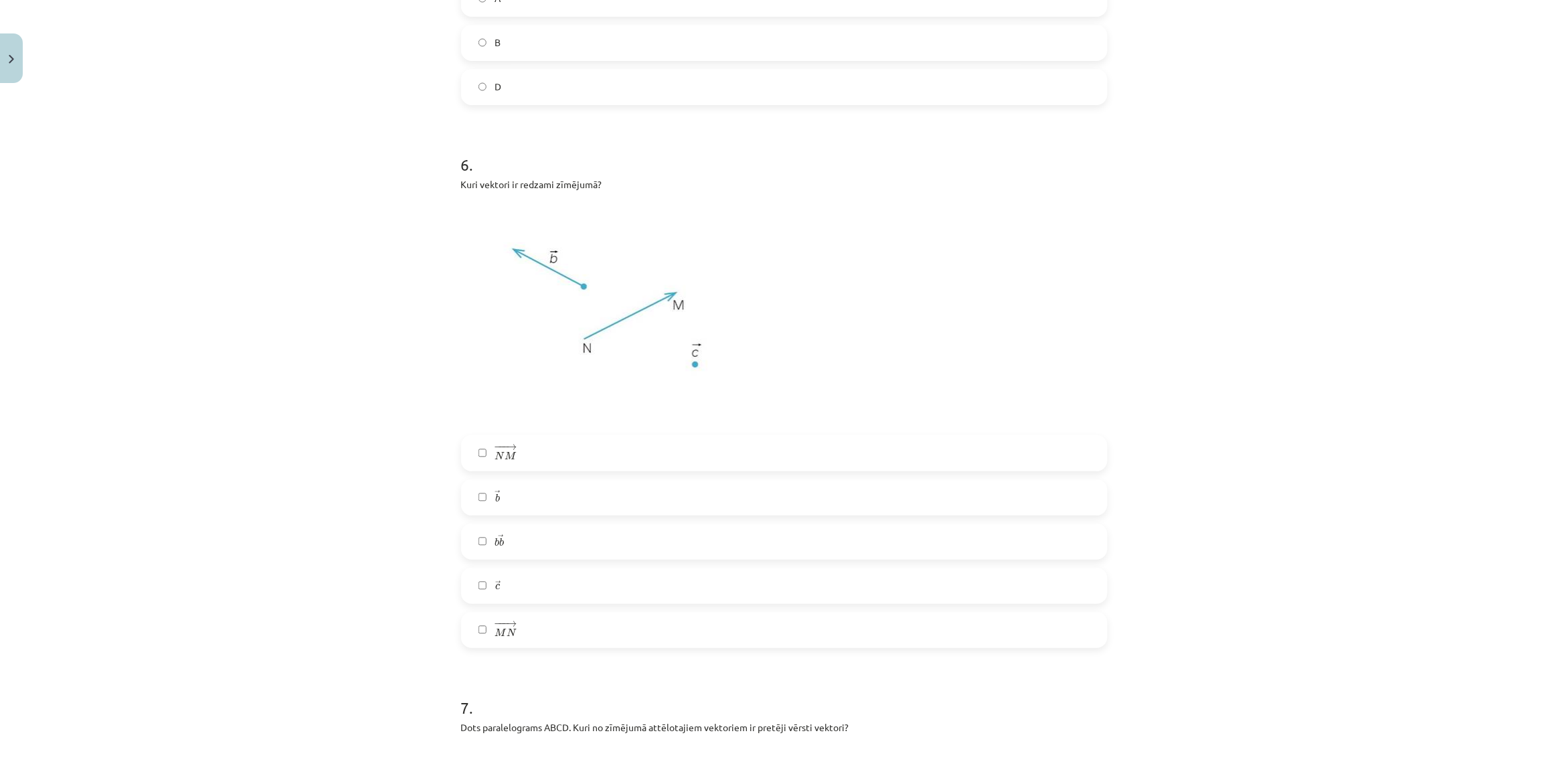
scroll to position [1957, 0]
click at [491, 507] on label "→ b b →" at bounding box center [784, 493] width 643 height 33
click at [530, 453] on label "− −− → N M N M →" at bounding box center [784, 448] width 643 height 33
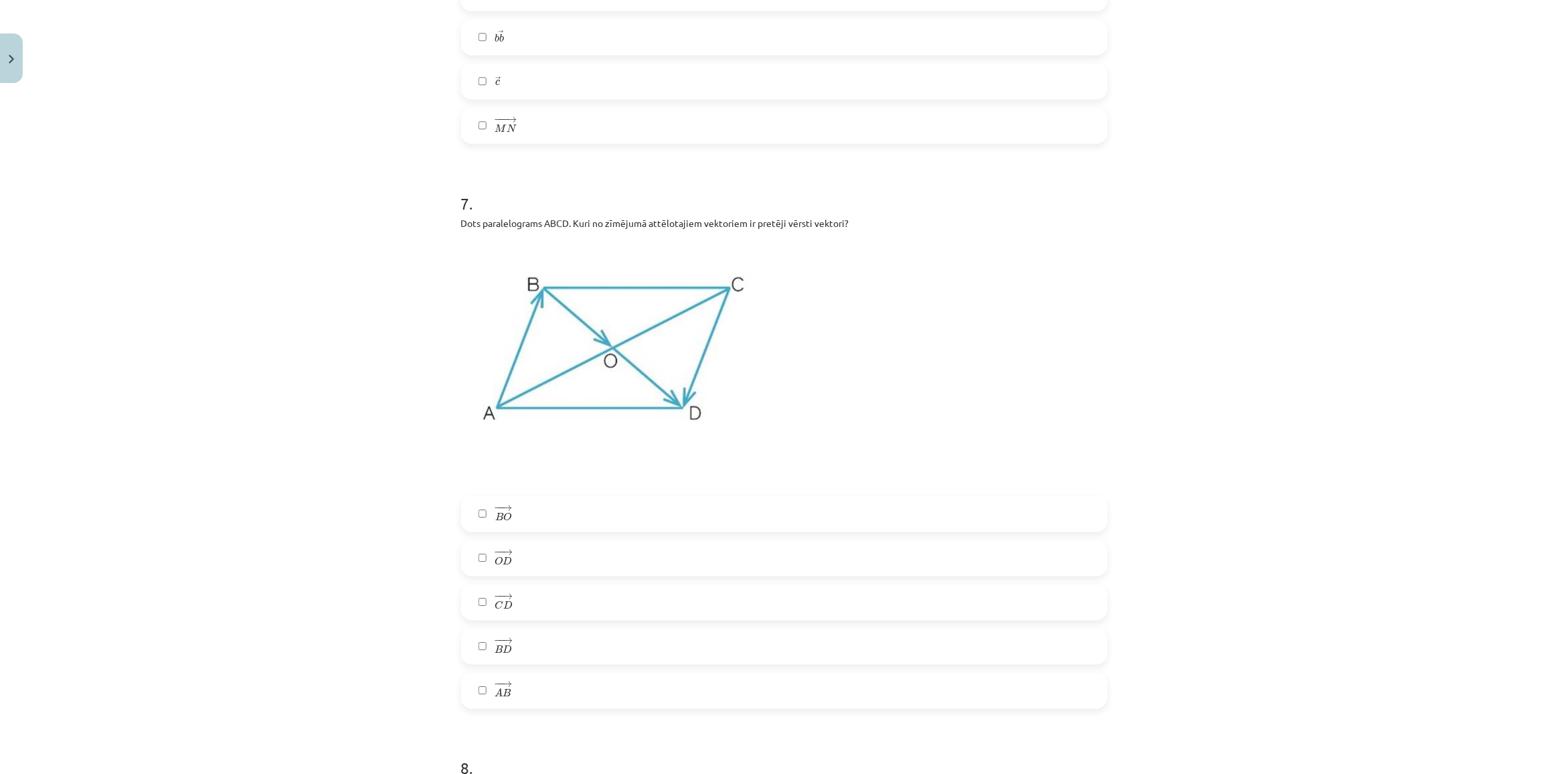
scroll to position [2460, 0]
click at [467, 509] on label "− − → B O B O →" at bounding box center [784, 511] width 643 height 33
click at [494, 553] on span "O" at bounding box center [498, 557] width 8 height 9
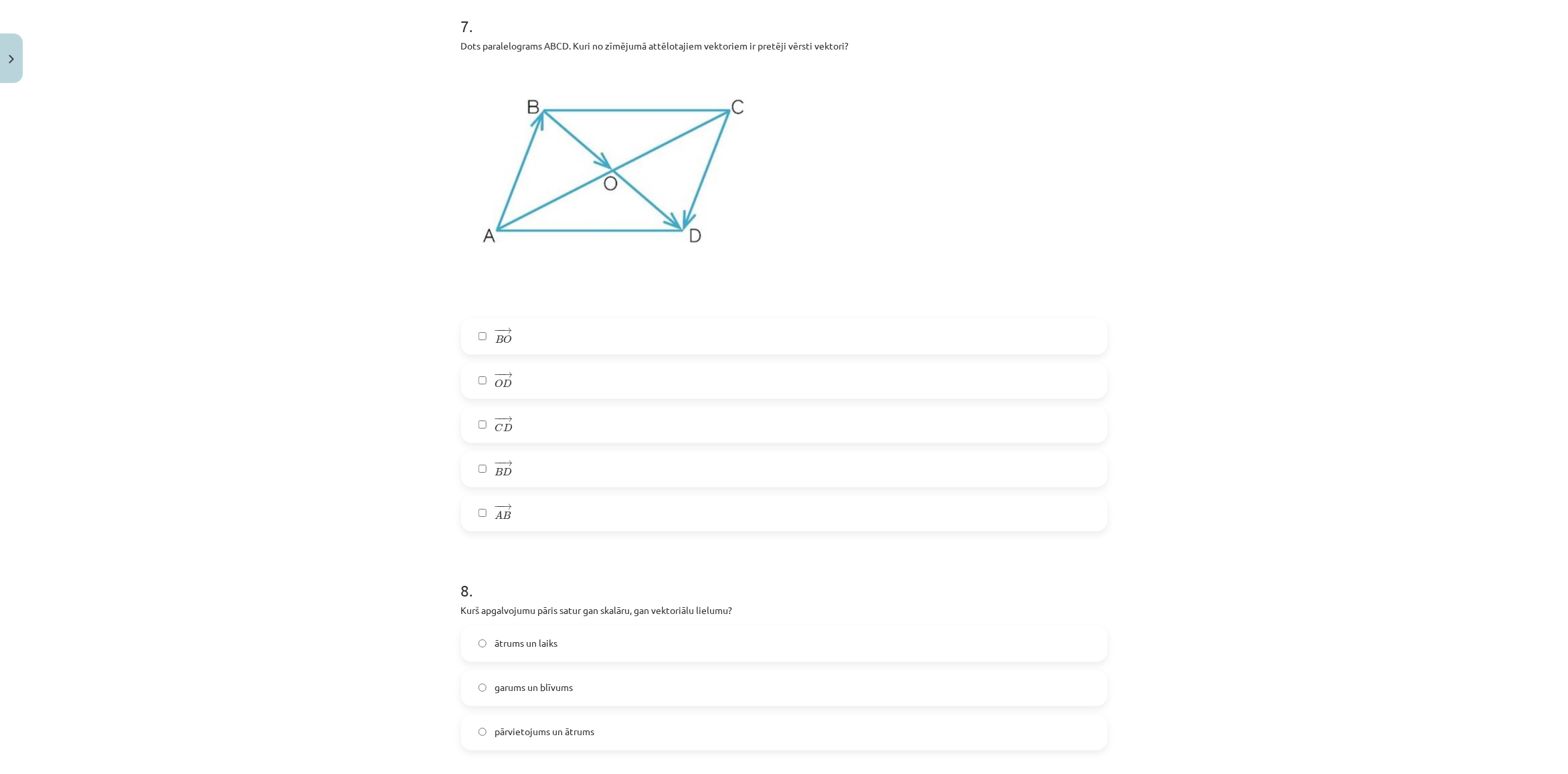
scroll to position [2710, 0]
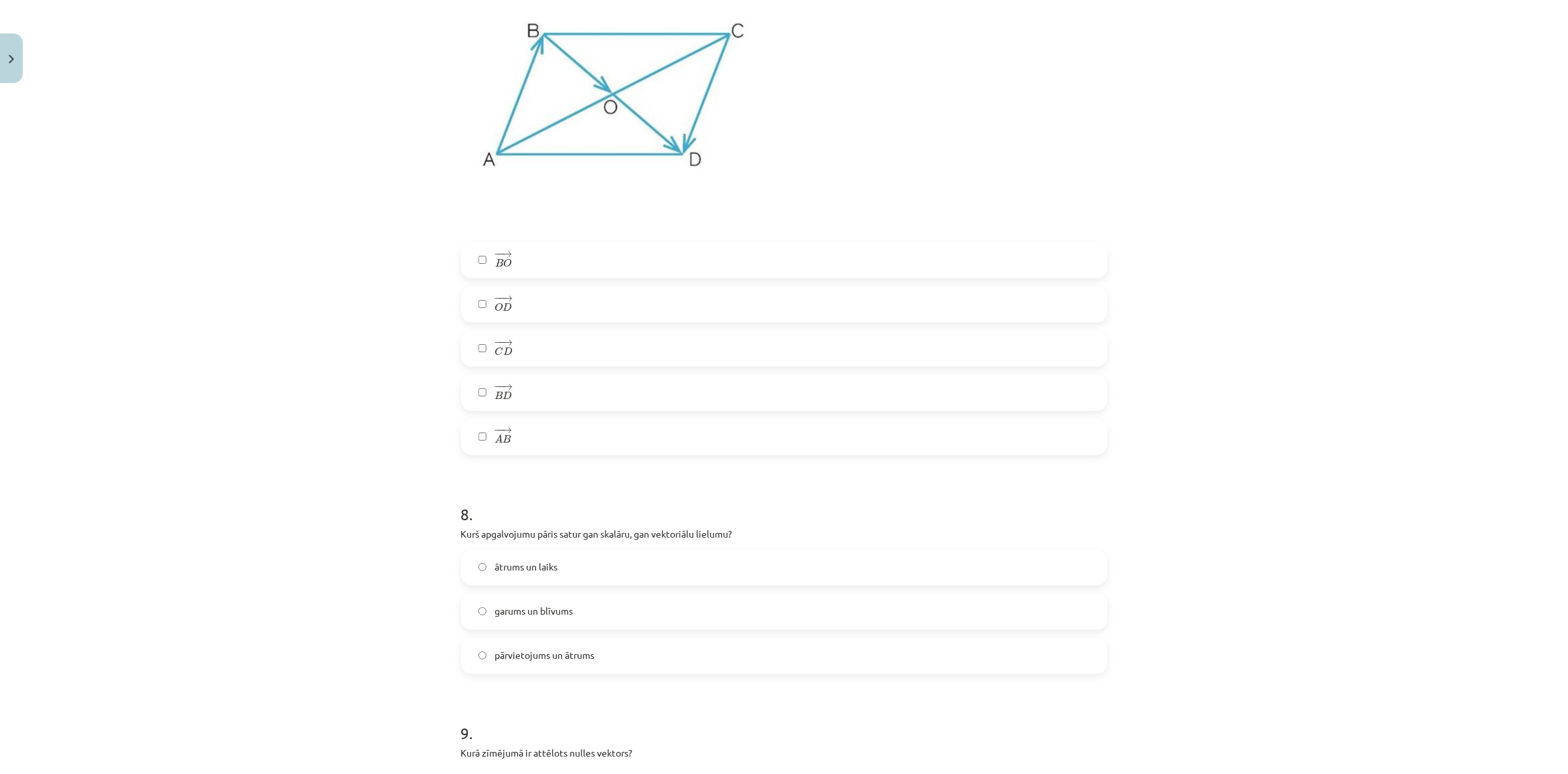
click at [517, 570] on span "ātrums un laiks" at bounding box center [526, 567] width 63 height 14
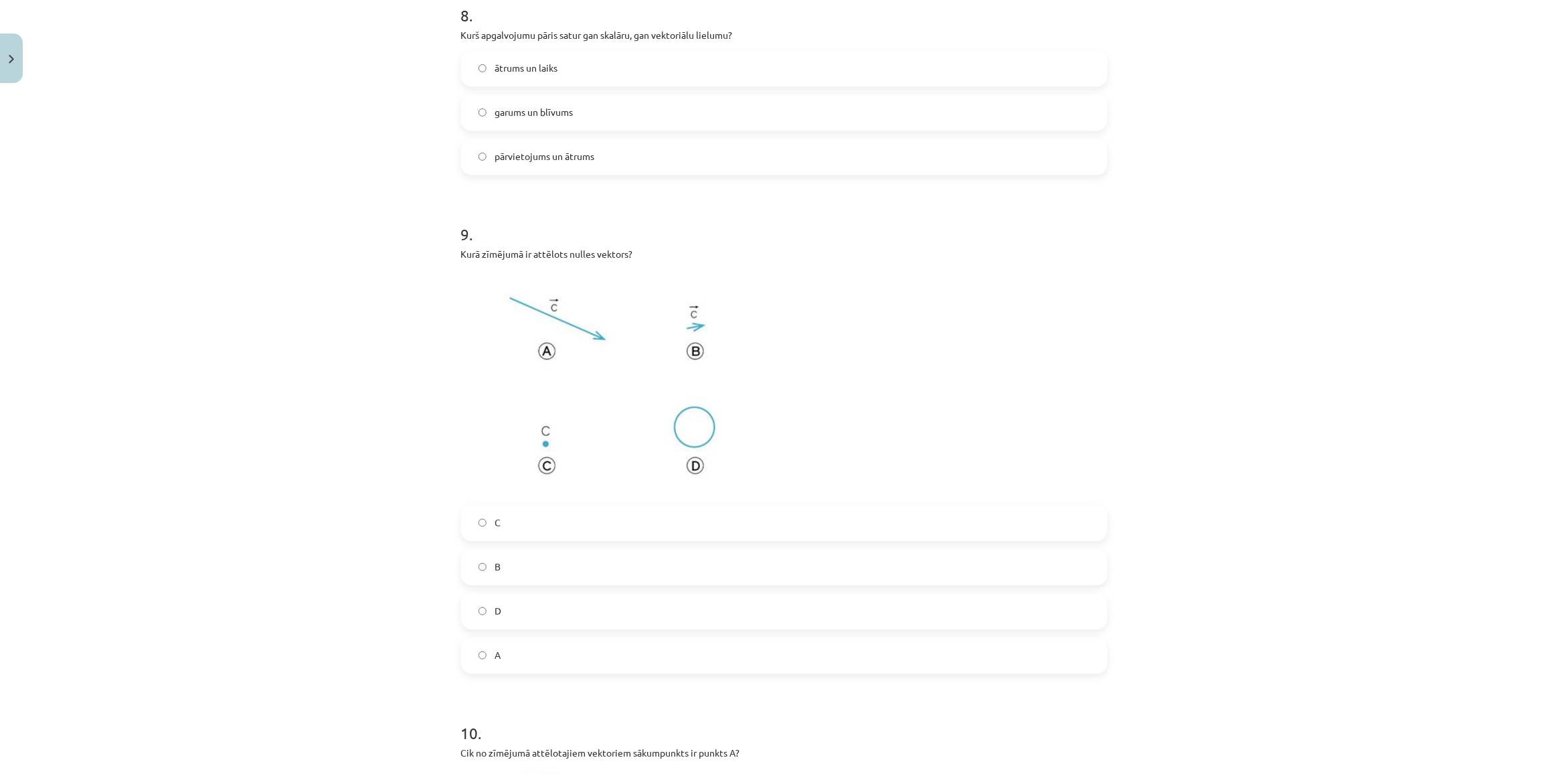
scroll to position [3213, 0]
click at [493, 550] on label "B" at bounding box center [784, 565] width 643 height 33
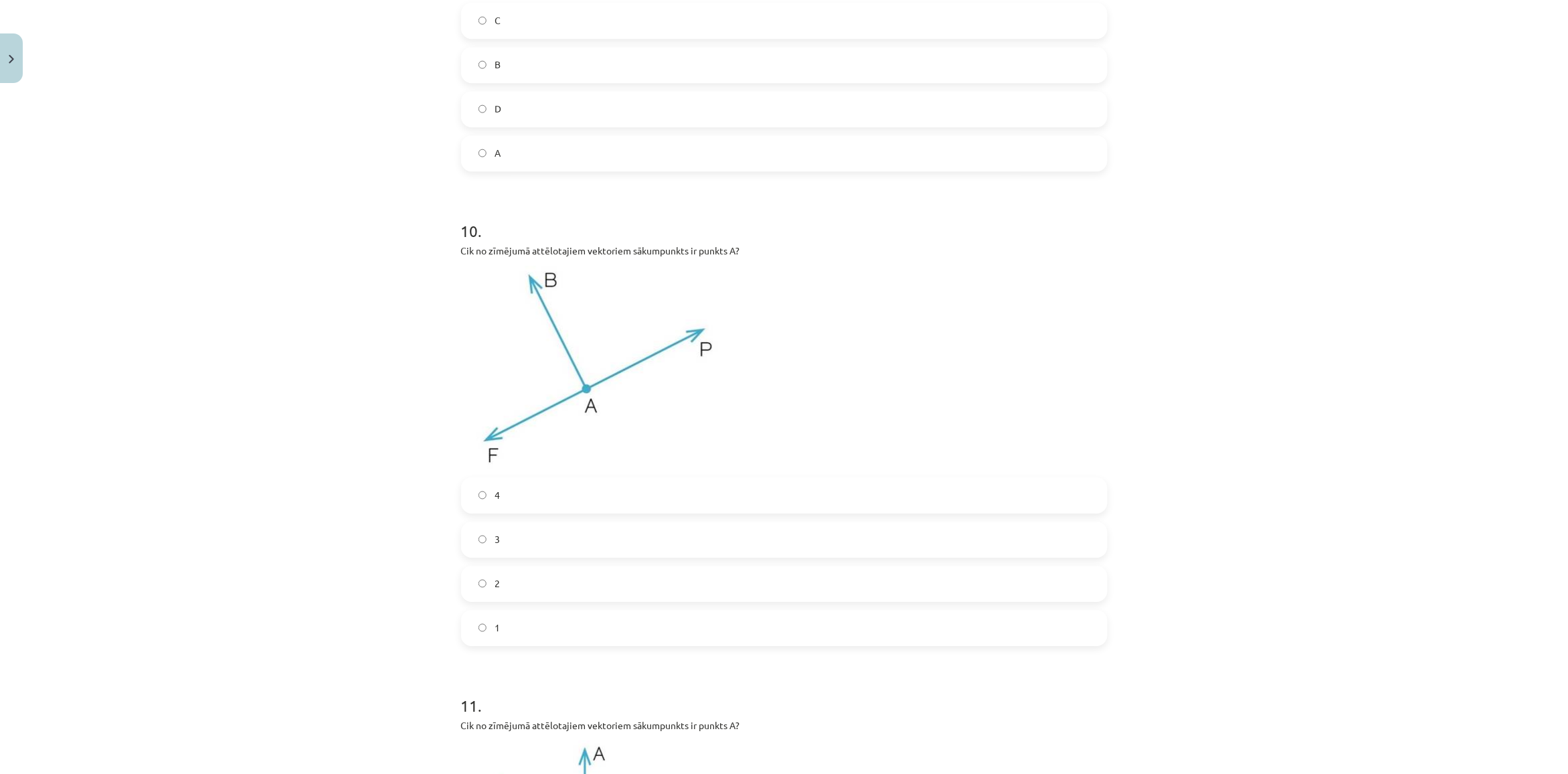
scroll to position [3714, 0]
click at [529, 533] on label "3" at bounding box center [784, 536] width 643 height 33
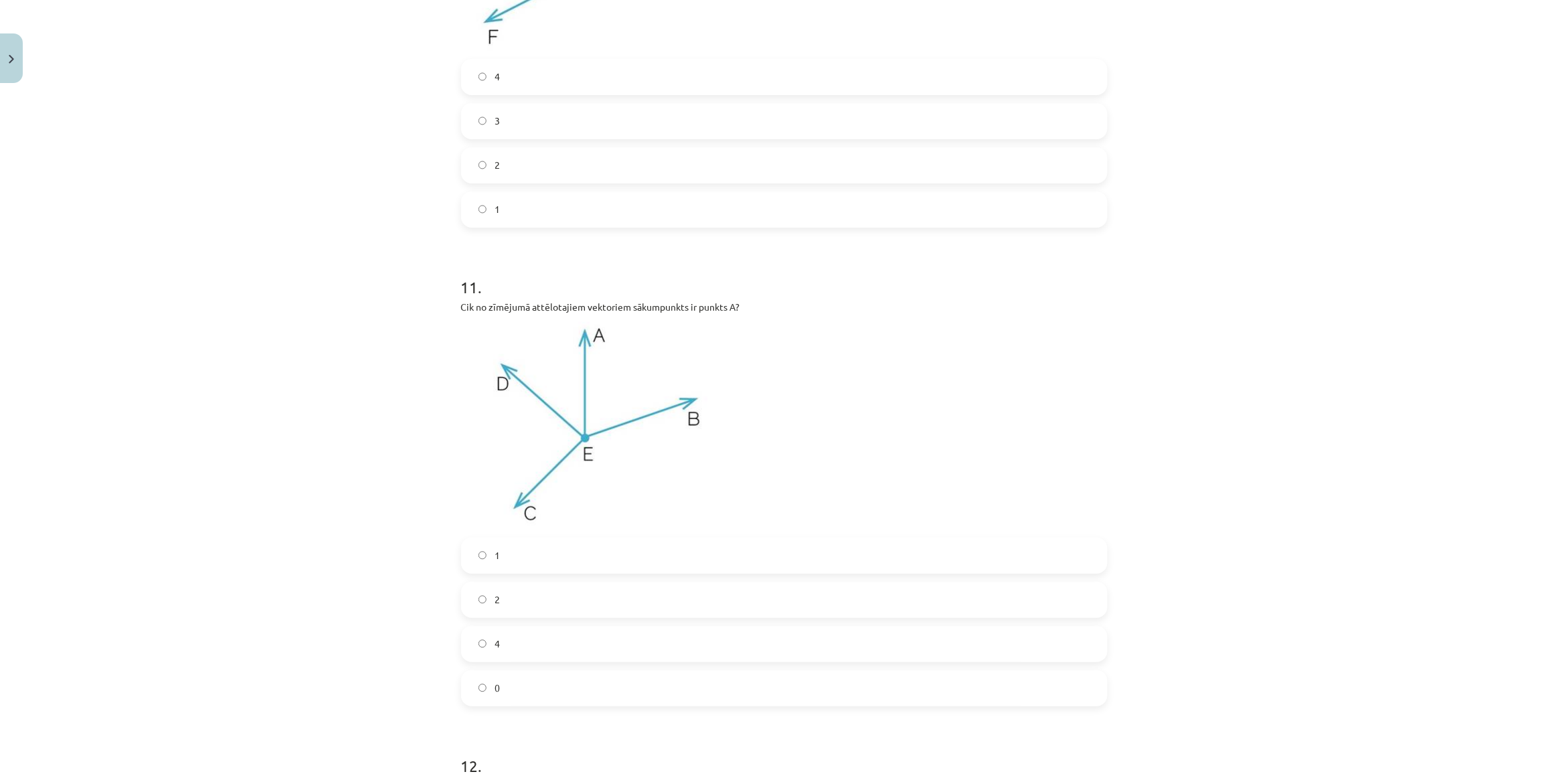
scroll to position [4132, 0]
click at [507, 562] on label "1" at bounding box center [784, 553] width 643 height 33
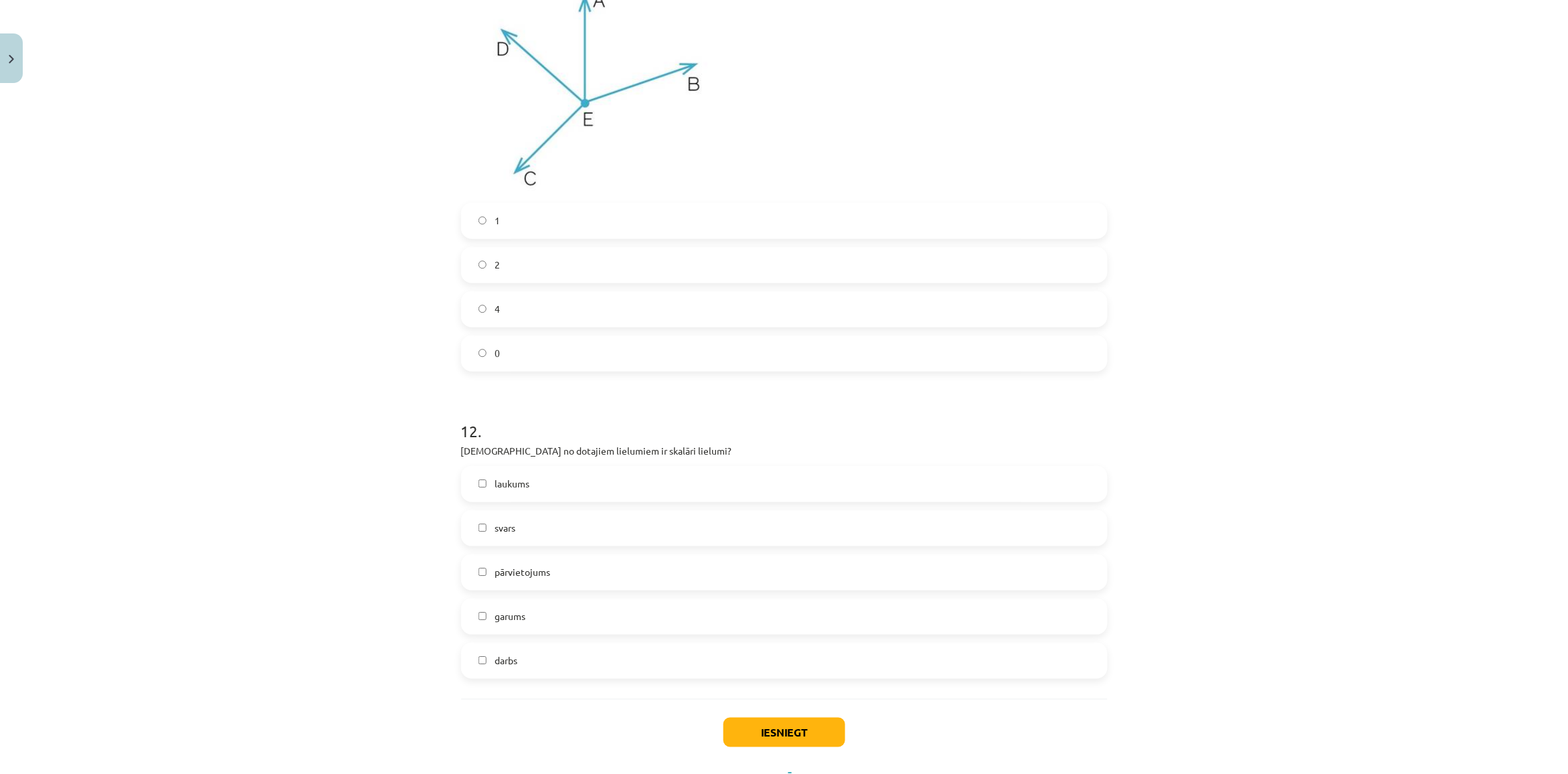
scroll to position [4467, 0]
click at [496, 487] on span "laukums" at bounding box center [512, 481] width 35 height 14
click at [494, 521] on span "svars" at bounding box center [505, 525] width 21 height 14
click at [573, 618] on label "garums" at bounding box center [784, 614] width 643 height 33
click at [848, 742] on div "Iesniegt Aizvērt" at bounding box center [784, 742] width 647 height 94
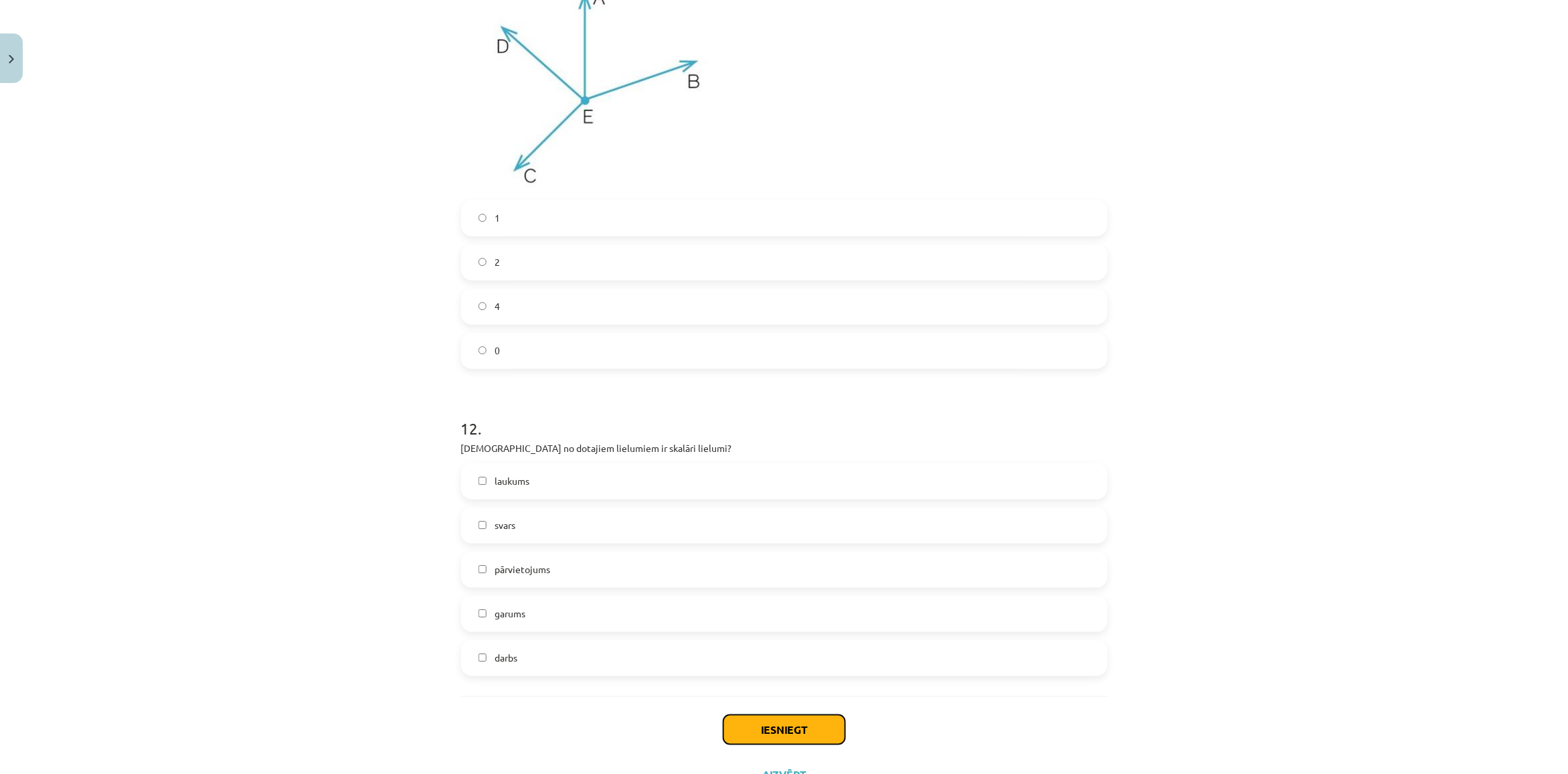
click at [822, 738] on button "Iesniegt" at bounding box center [784, 729] width 122 height 30
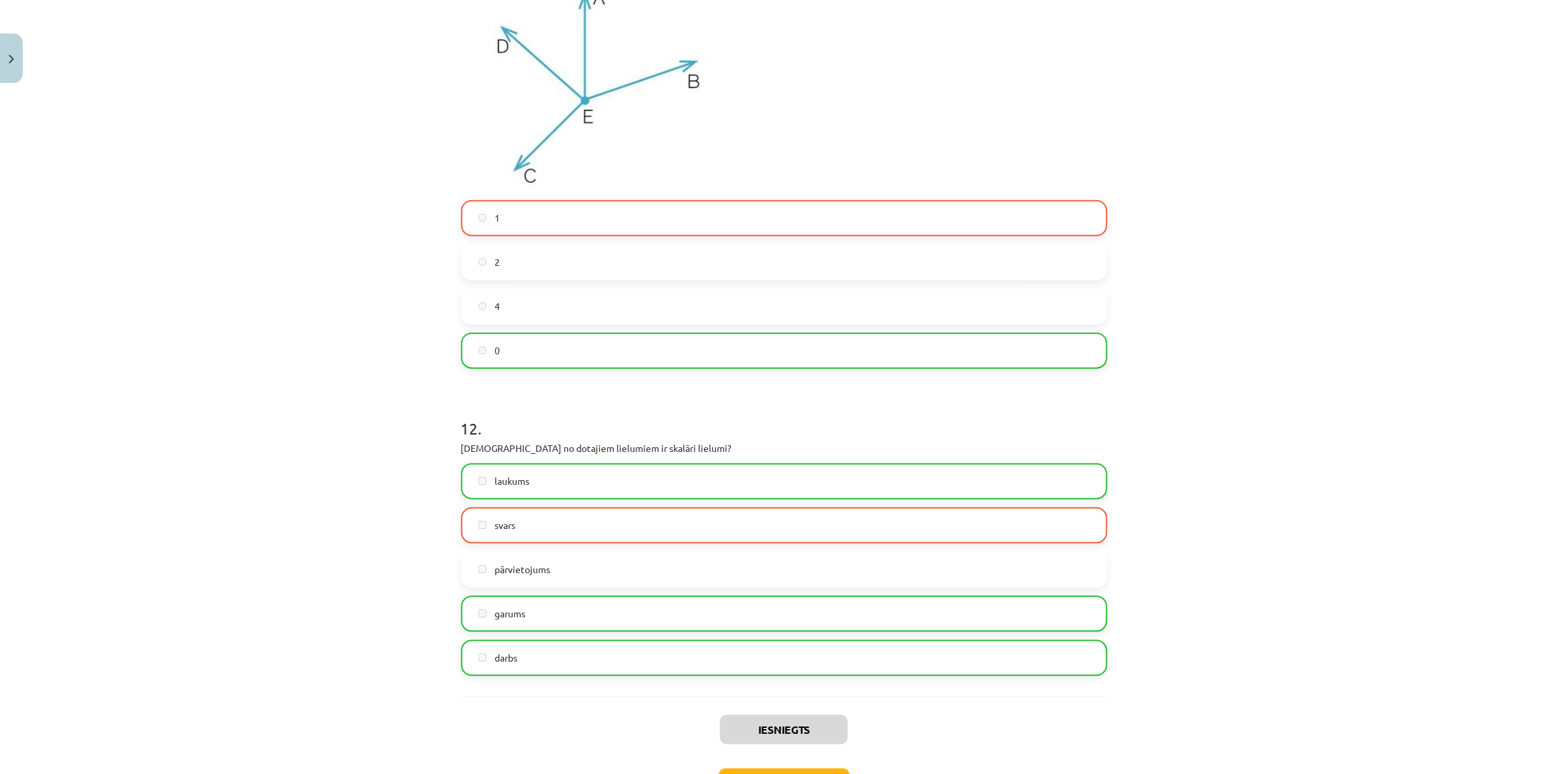
click at [231, 621] on div "Mācību tēma: Matemātikas i - 10. klases 1. ieskaites mācību materiāls (a,b) #2 …" at bounding box center [784, 387] width 1568 height 774
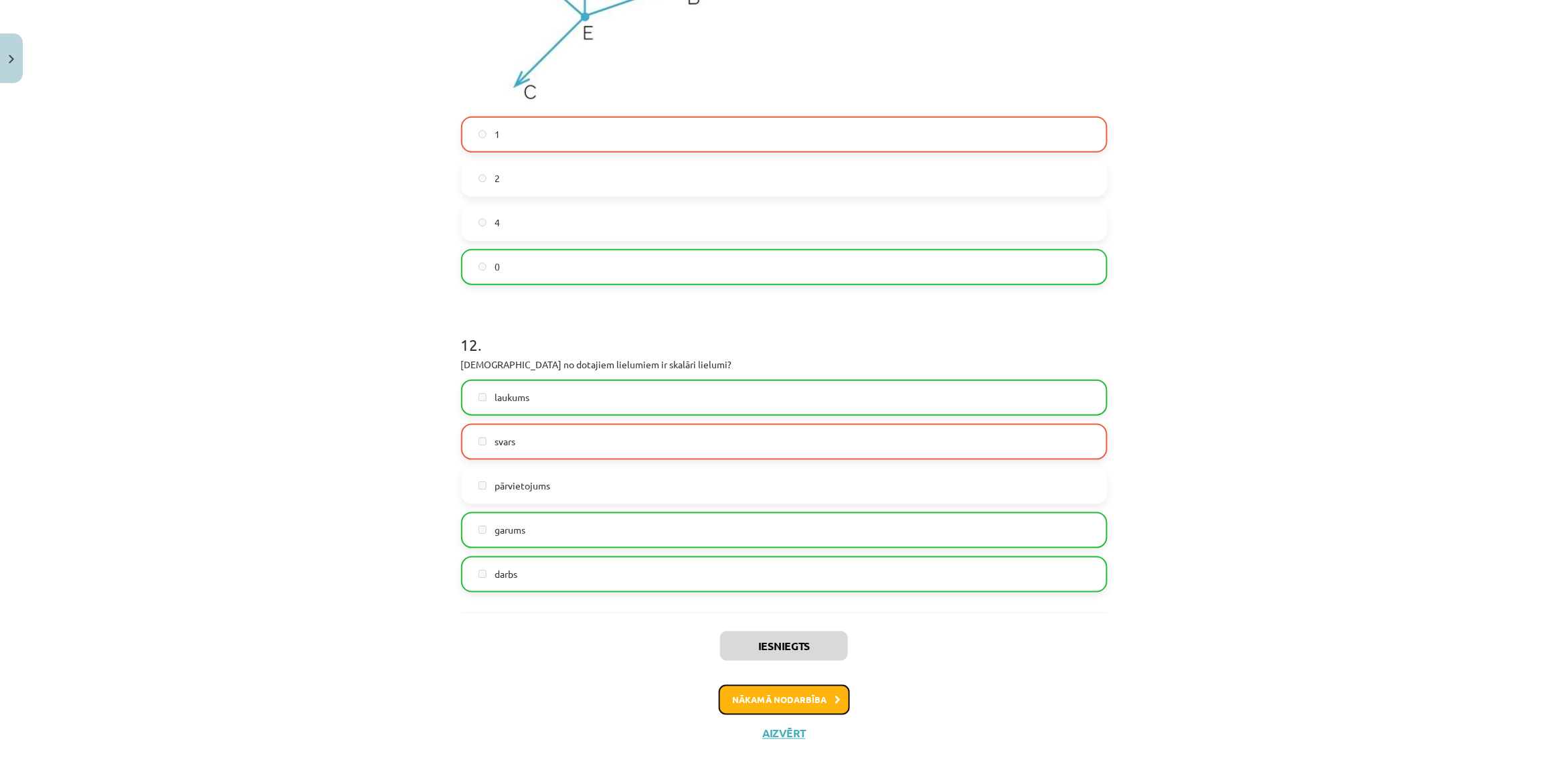
click at [753, 706] on button "Nākamā nodarbība" at bounding box center [784, 699] width 131 height 31
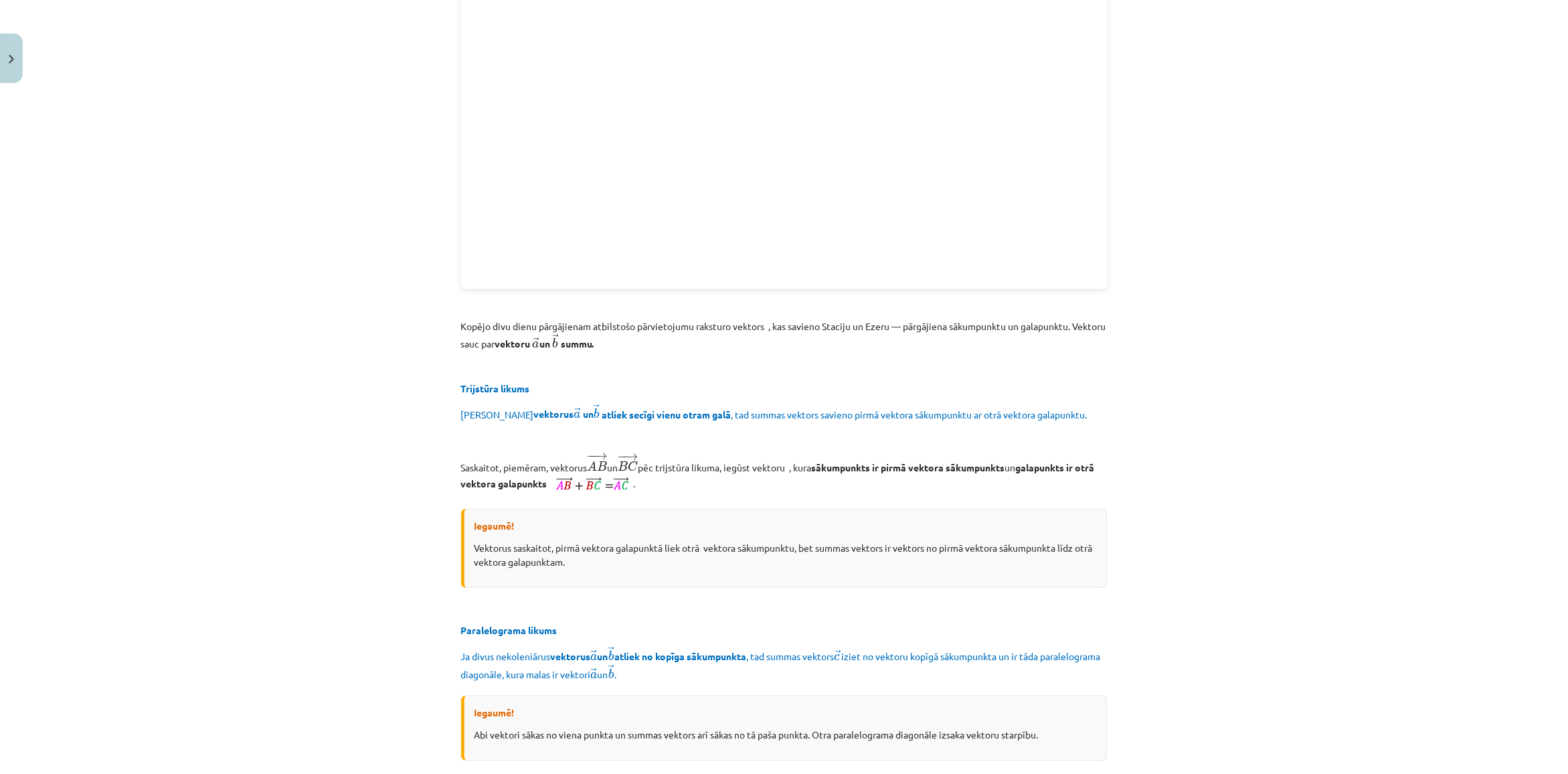
scroll to position [33, 0]
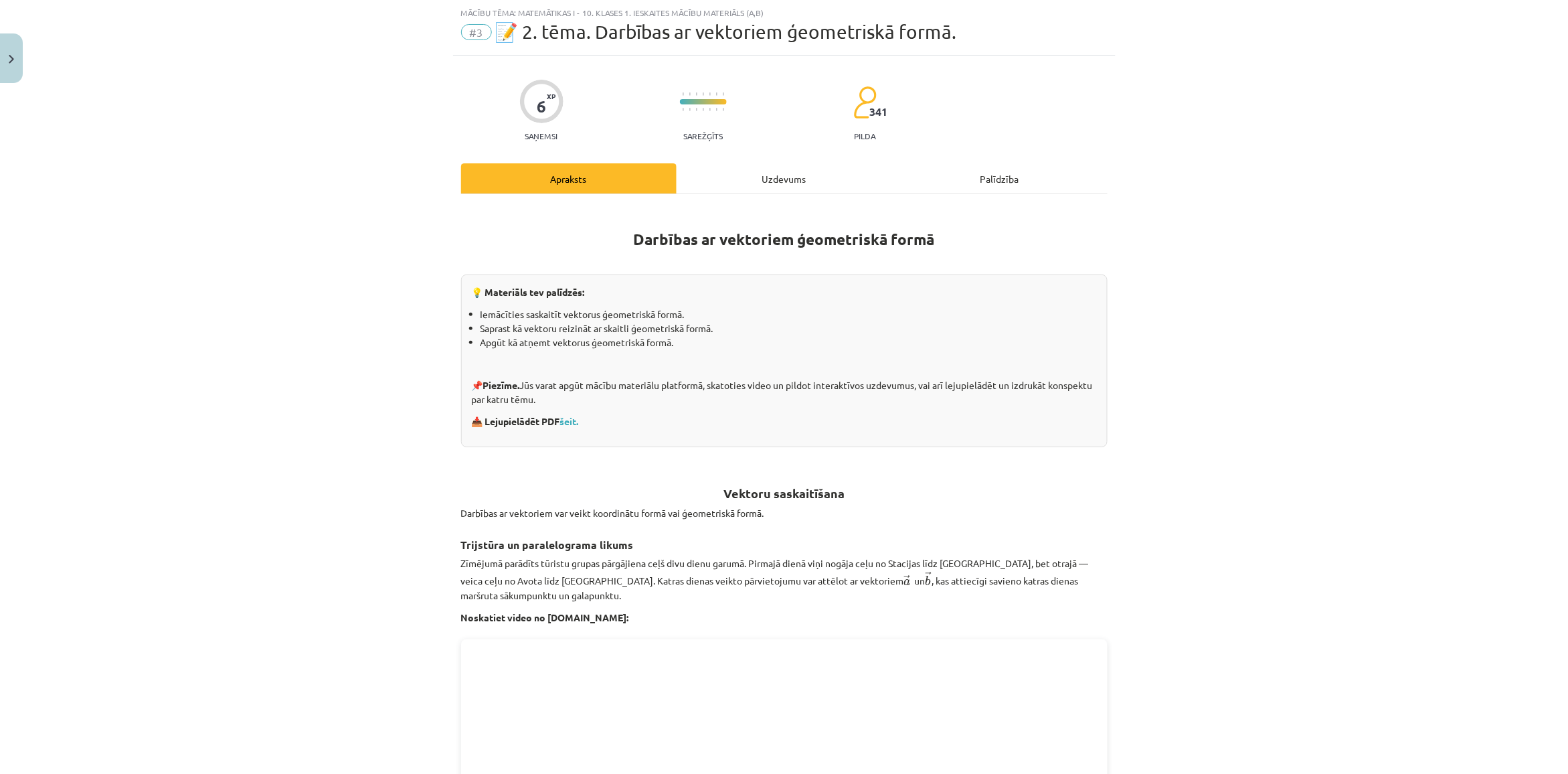
click at [103, 370] on div "Mācību tēma: Matemātikas i - 10. klases 1. ieskaites mācību materiāls (a,b) #3 …" at bounding box center [784, 387] width 1568 height 774
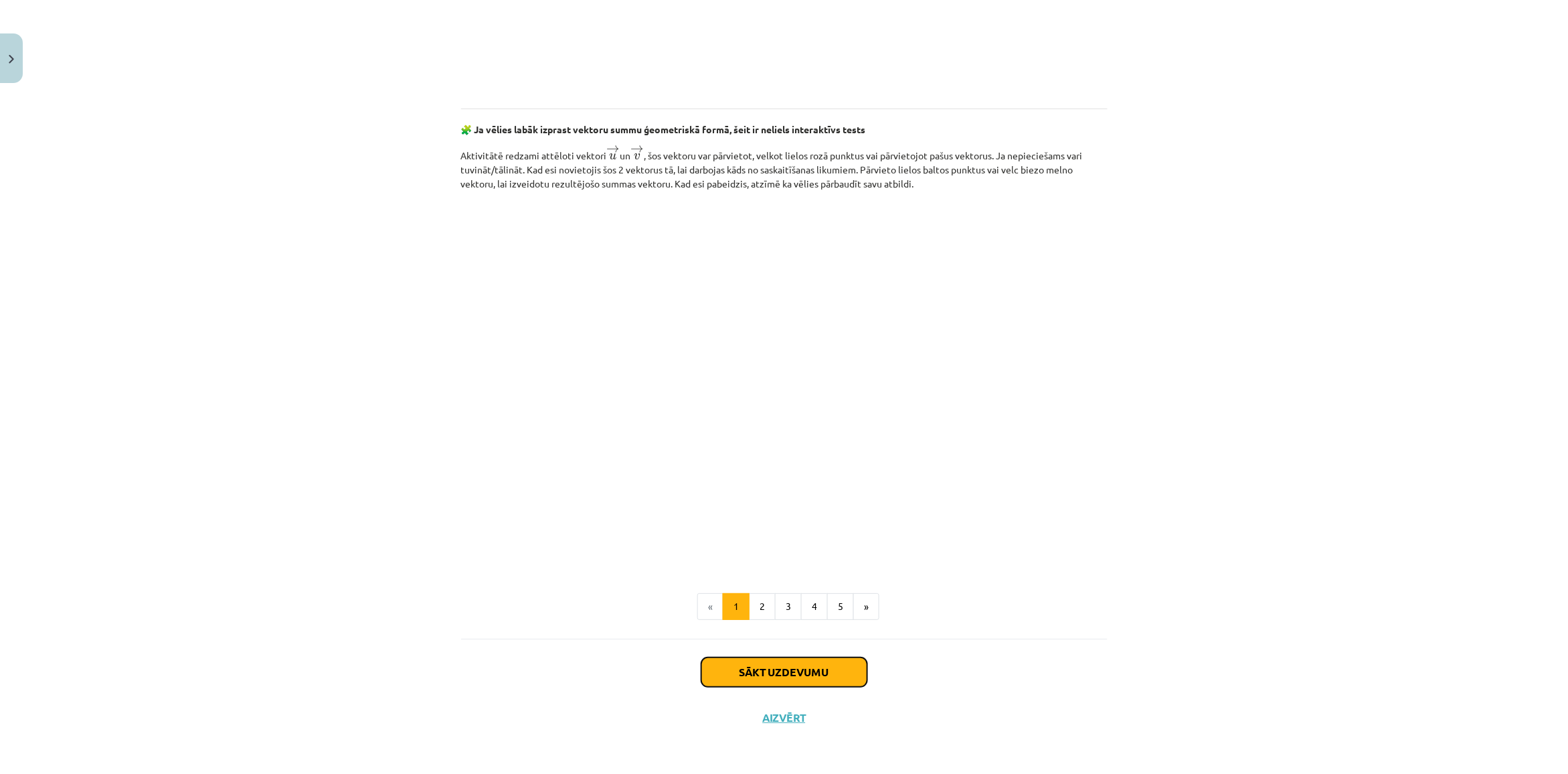
click at [844, 670] on button "Sākt uzdevumu" at bounding box center [784, 672] width 166 height 30
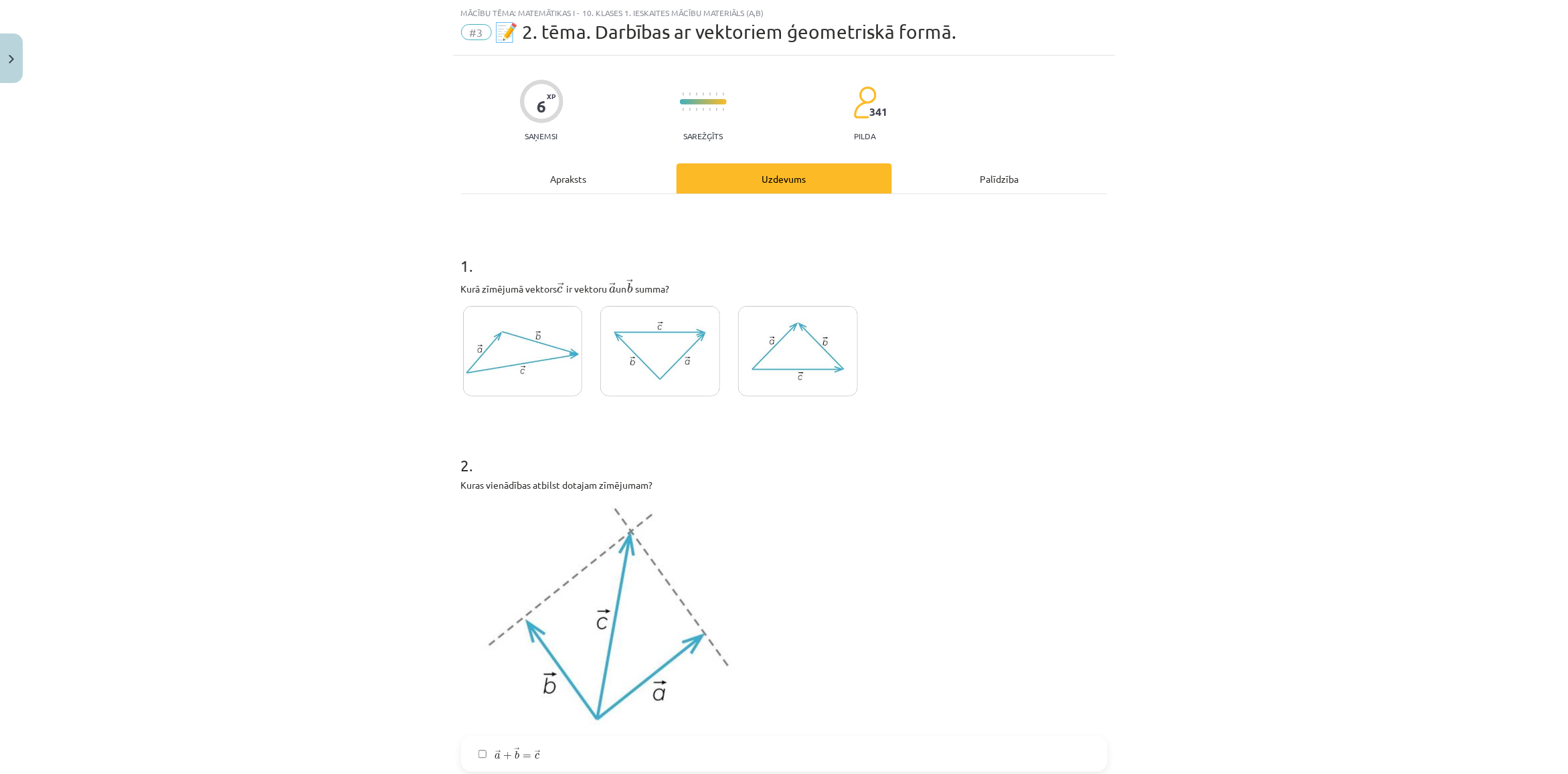
click at [521, 353] on img at bounding box center [522, 351] width 120 height 90
click at [666, 380] on img at bounding box center [660, 351] width 120 height 90
click at [799, 386] on img at bounding box center [798, 351] width 120 height 90
click at [564, 377] on img at bounding box center [522, 351] width 120 height 90
drag, startPoint x: 729, startPoint y: 366, endPoint x: 740, endPoint y: 366, distance: 11.0
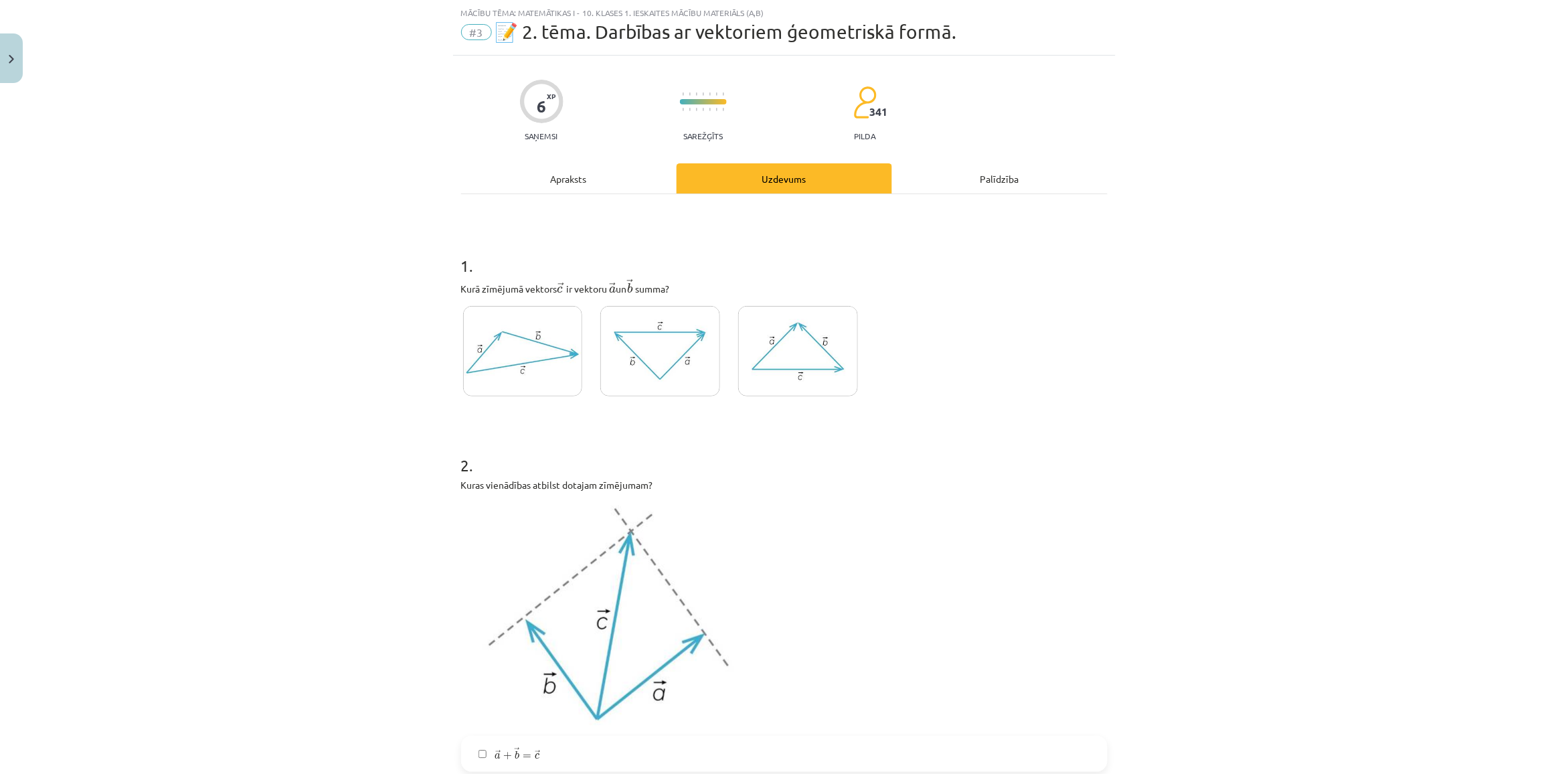
click at [737, 366] on label at bounding box center [798, 351] width 124 height 95
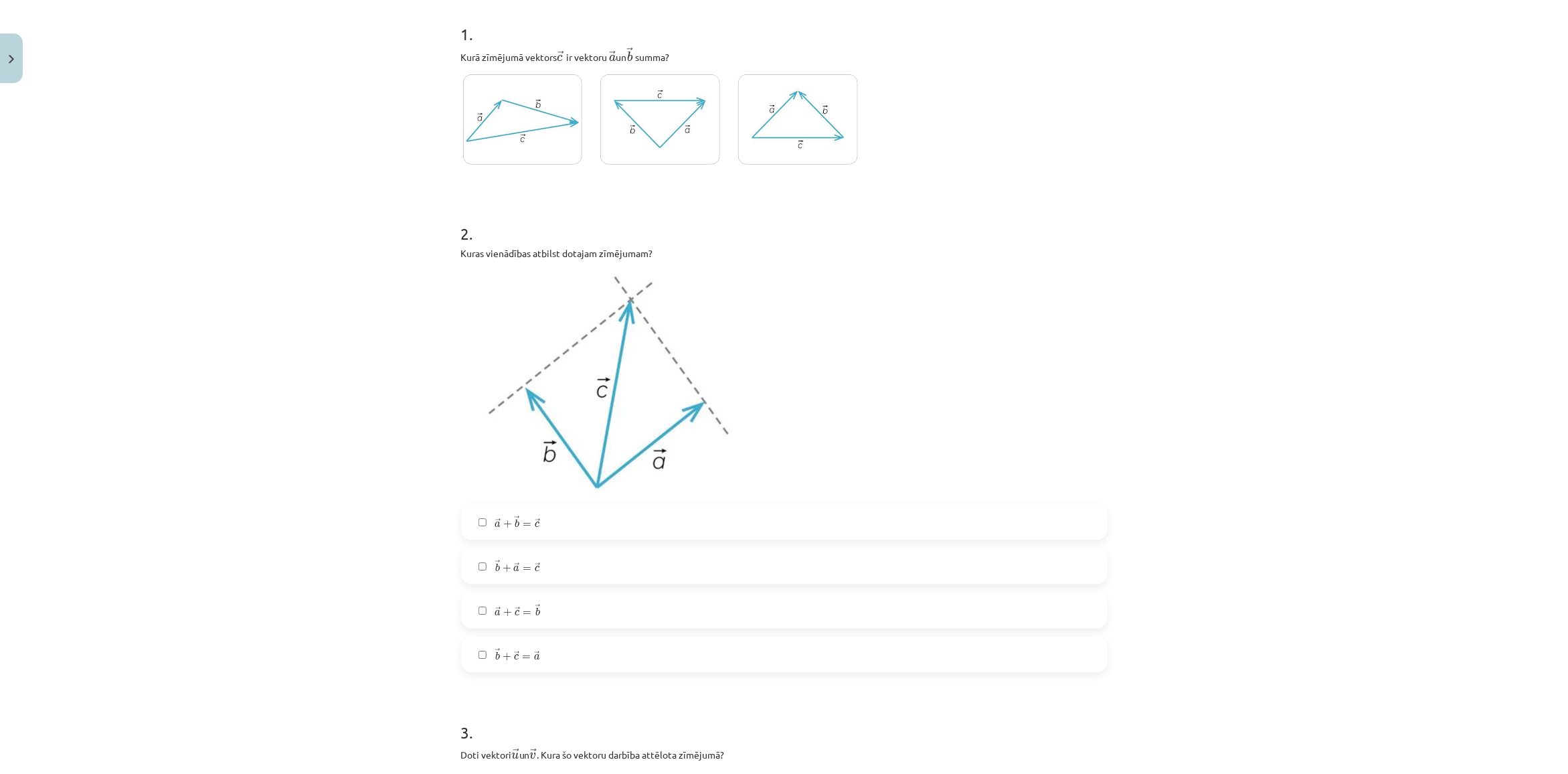
scroll to position [368, 0]
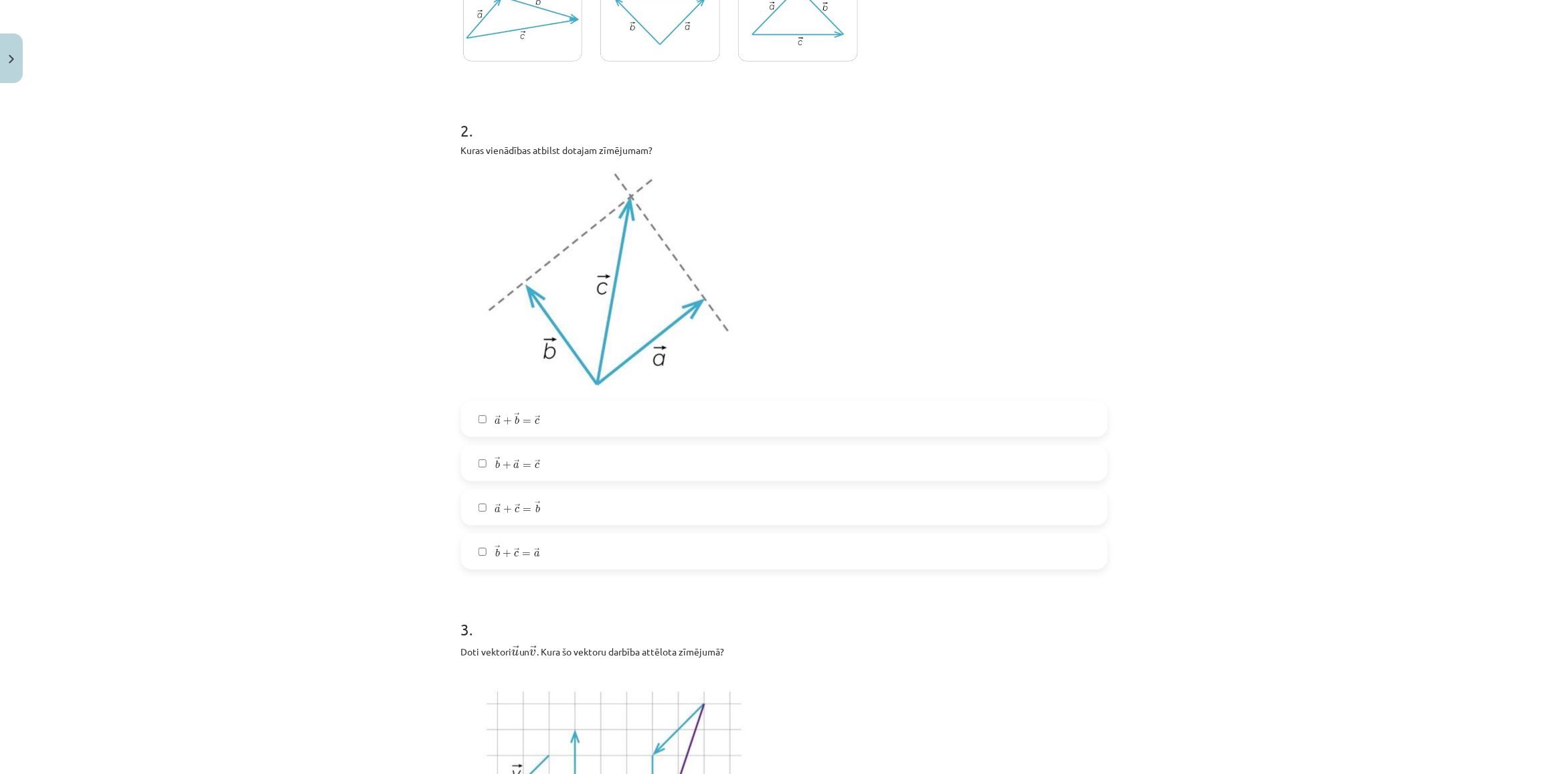
click at [493, 430] on label "→ a + → b = → c a → + b → = c →" at bounding box center [784, 419] width 643 height 33
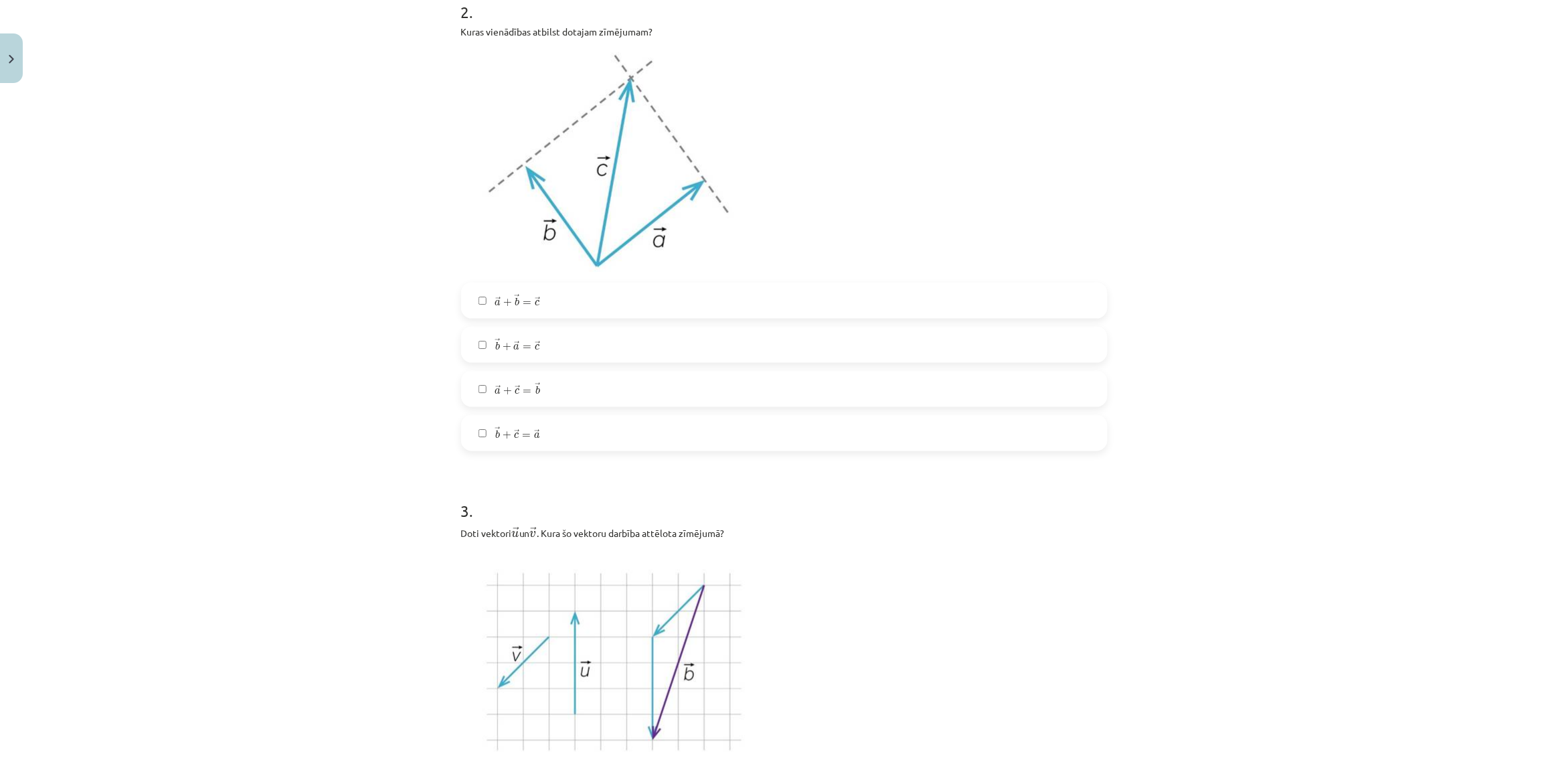
scroll to position [536, 0]
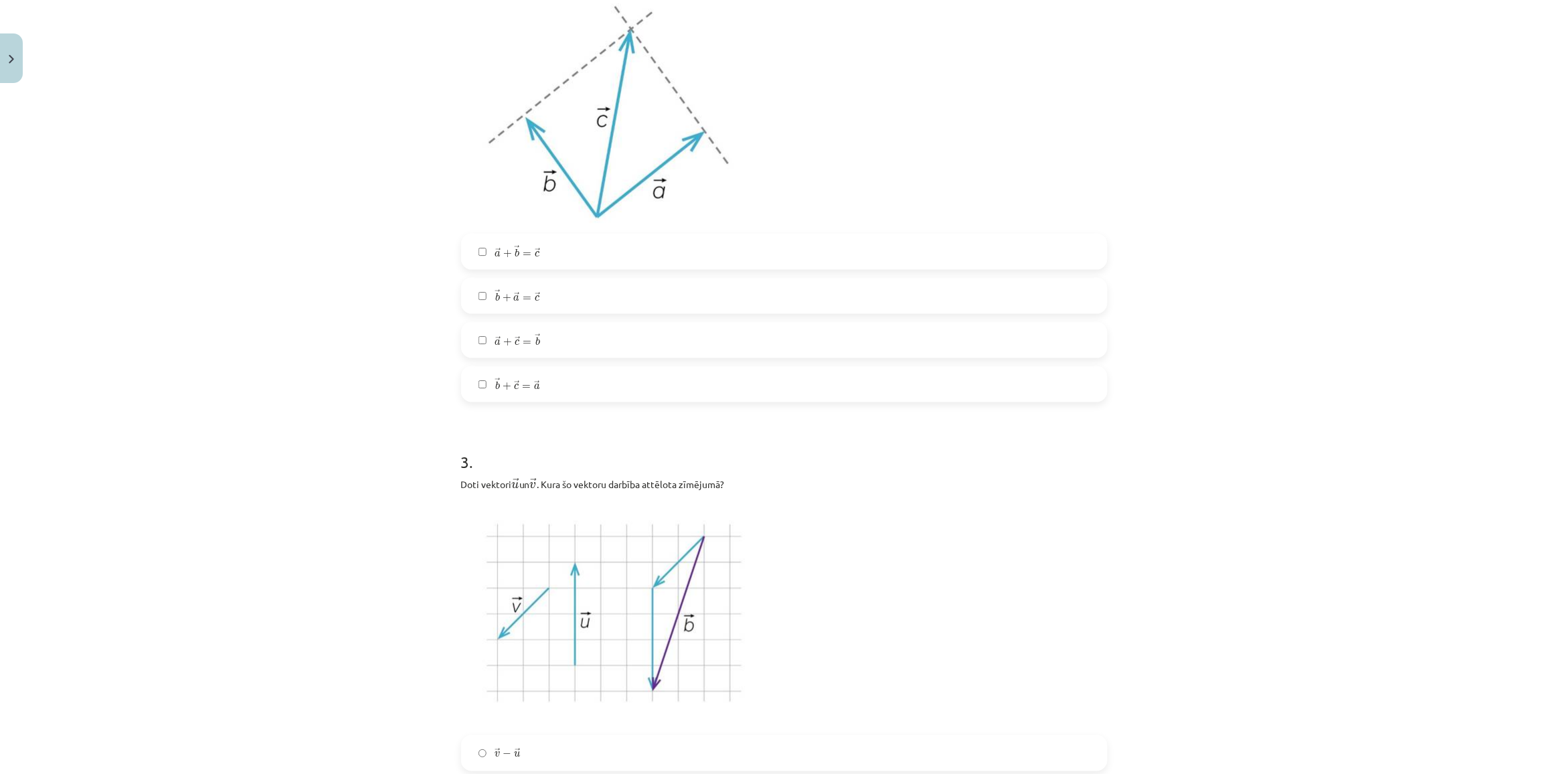
click at [556, 346] on label "→ a + → c = → b a → + c → = b →" at bounding box center [784, 340] width 643 height 33
click at [545, 392] on label "→ b + → c = → a b → + c → = a →" at bounding box center [784, 384] width 643 height 33
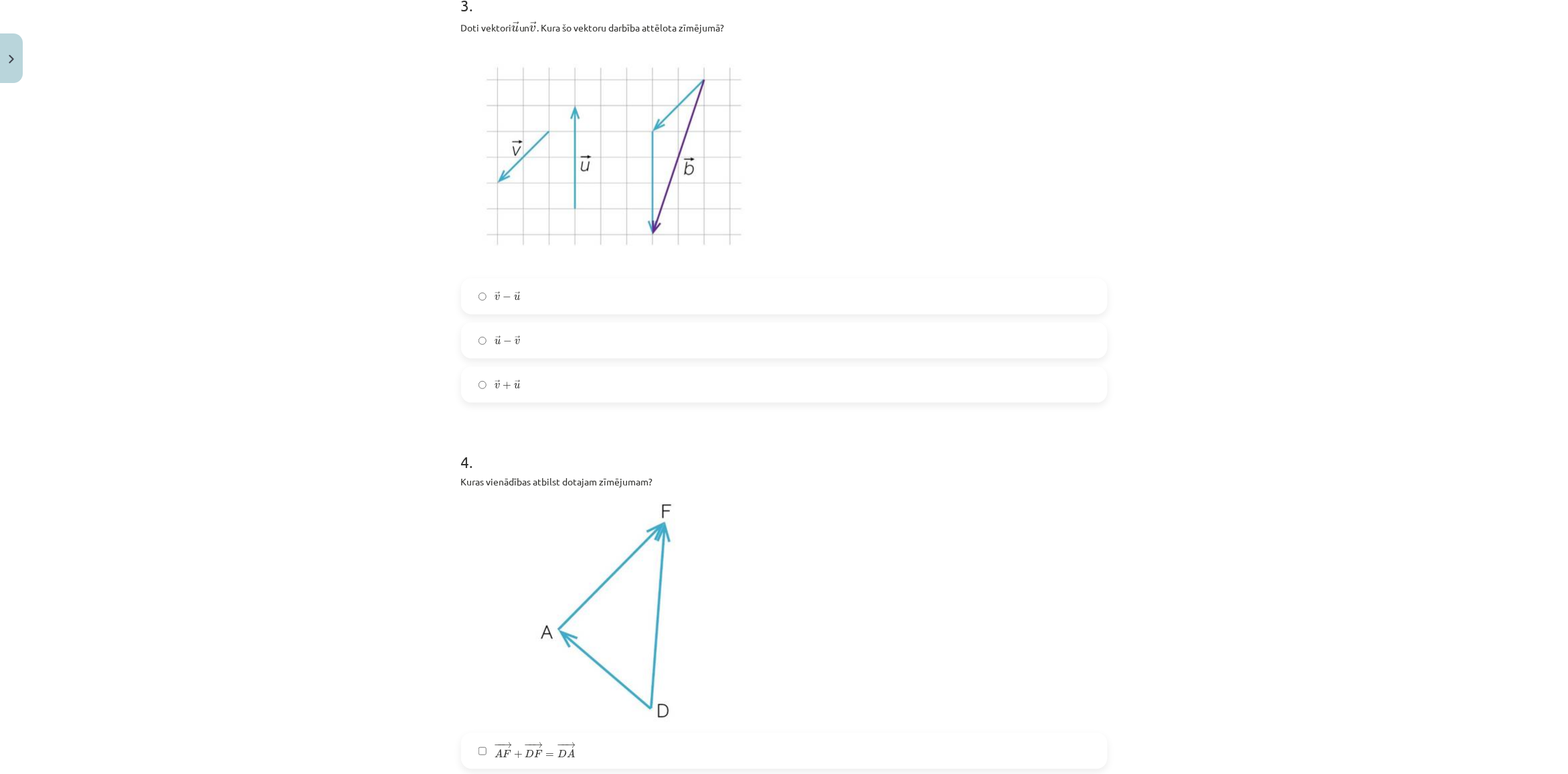
scroll to position [870, 0]
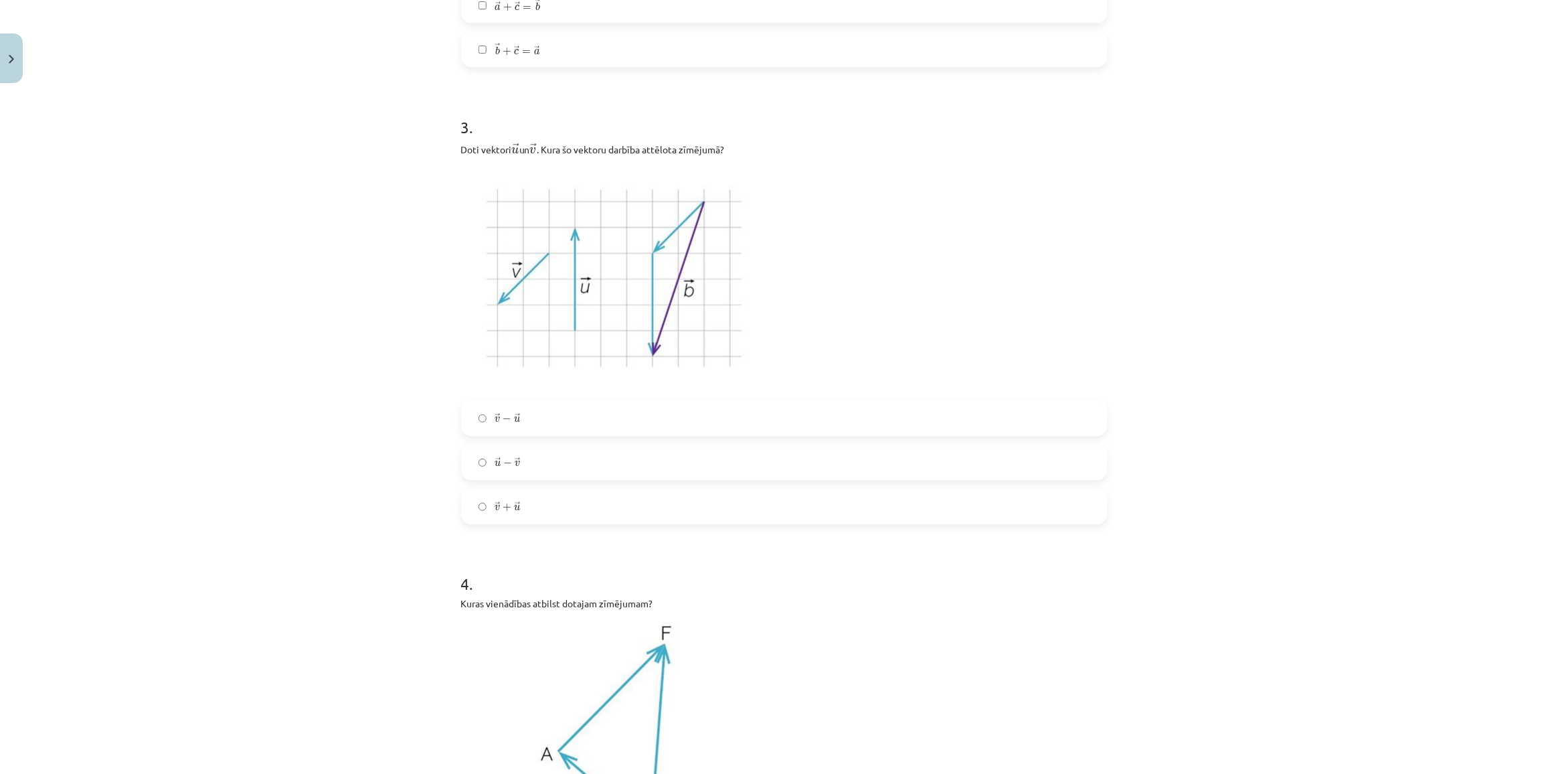
click at [569, 514] on label "→ v + → u v → + u →" at bounding box center [784, 507] width 643 height 33
click at [527, 456] on label "→ u − → v u → − v →" at bounding box center [784, 462] width 643 height 33
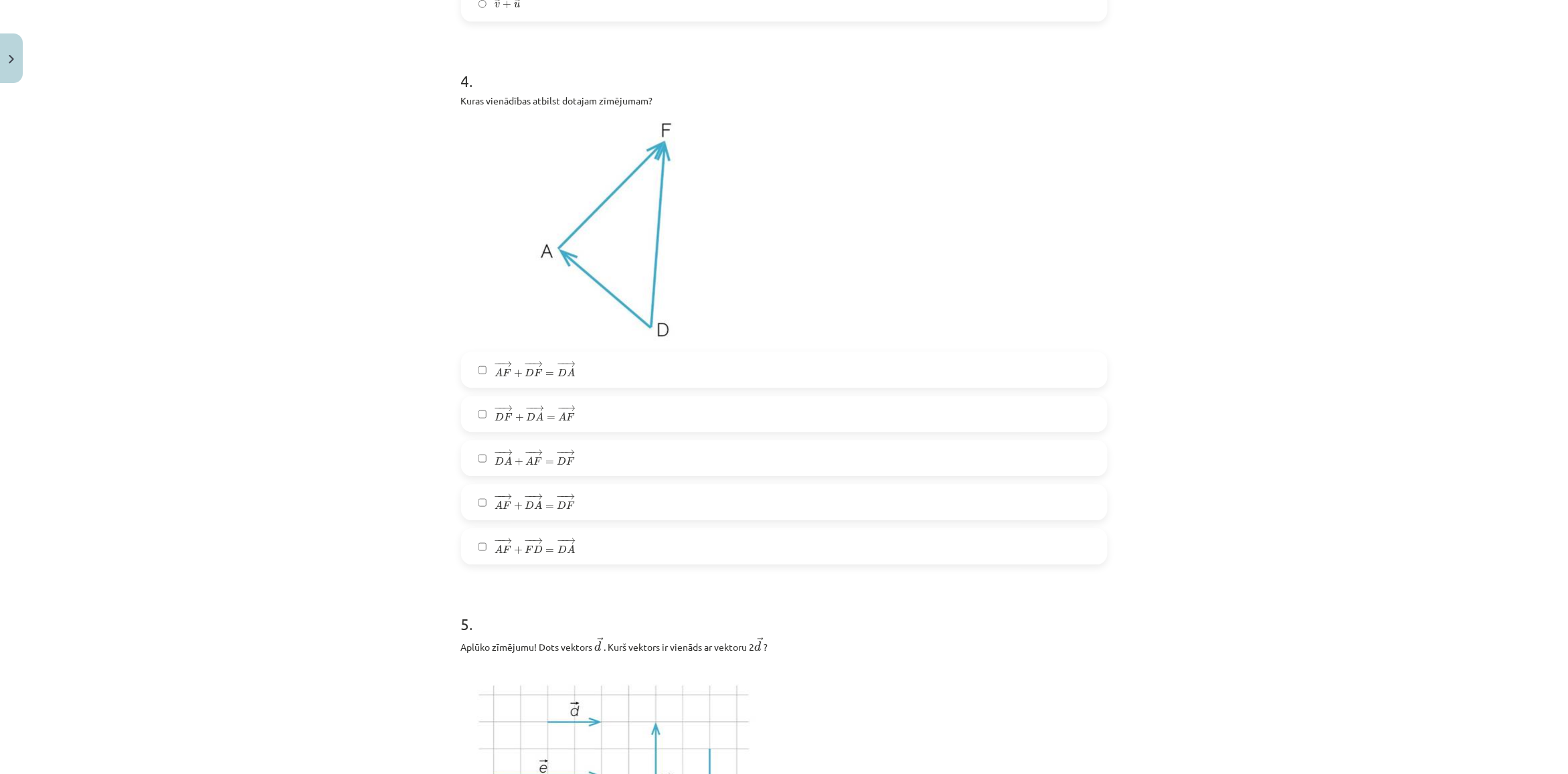
scroll to position [1372, 0]
click at [618, 417] on label "− − → D F + − − → D A = − − → A F D F → + D A → = A F →" at bounding box center [784, 415] width 643 height 33
click at [512, 470] on label "− − → D A + − − → A F = − − → D F D A → + A F → = D F →" at bounding box center [784, 459] width 643 height 33
click at [505, 507] on span "− − → A F + − − → D A = − − → D F" at bounding box center [535, 502] width 81 height 16
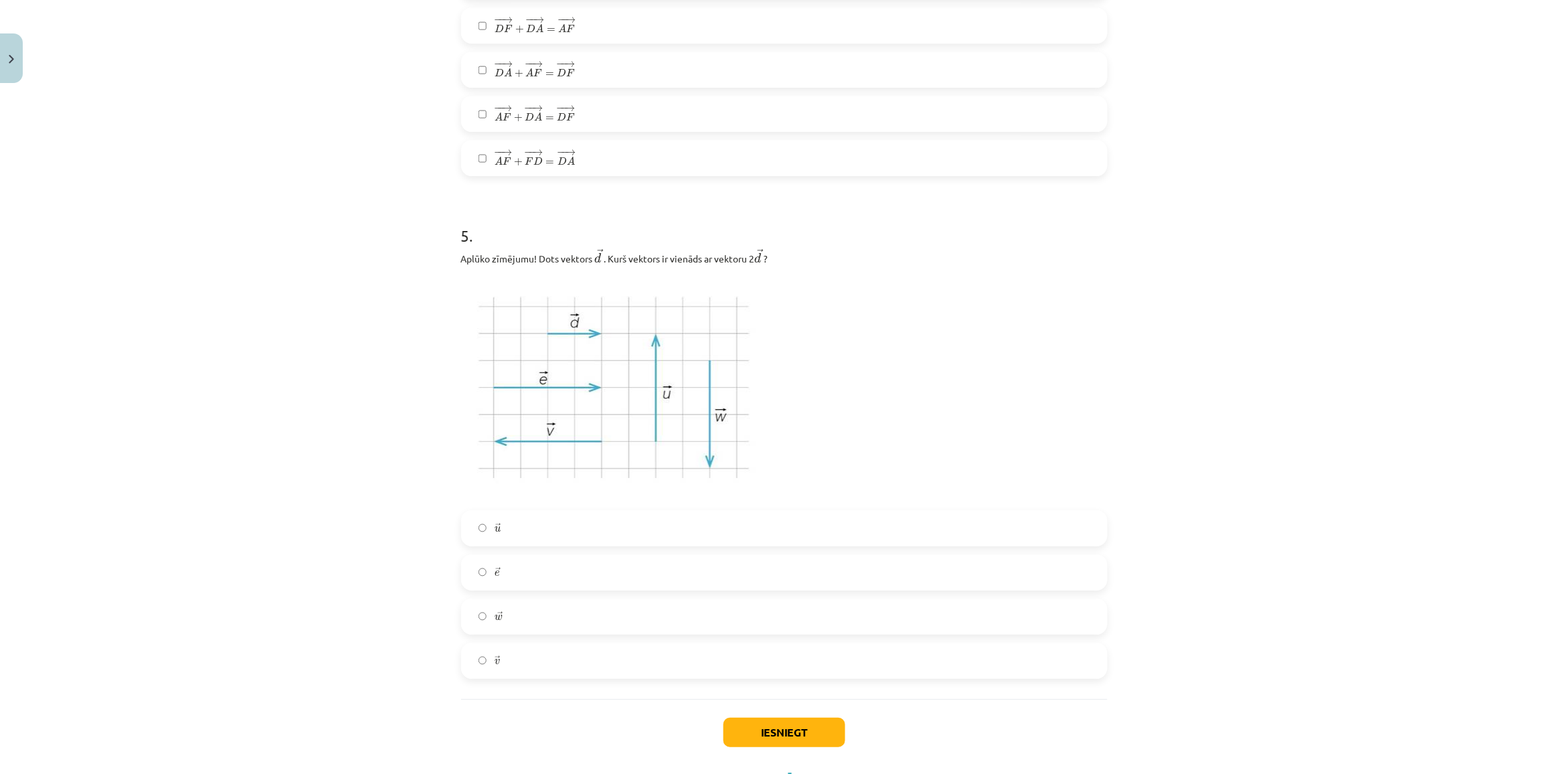
scroll to position [1790, 0]
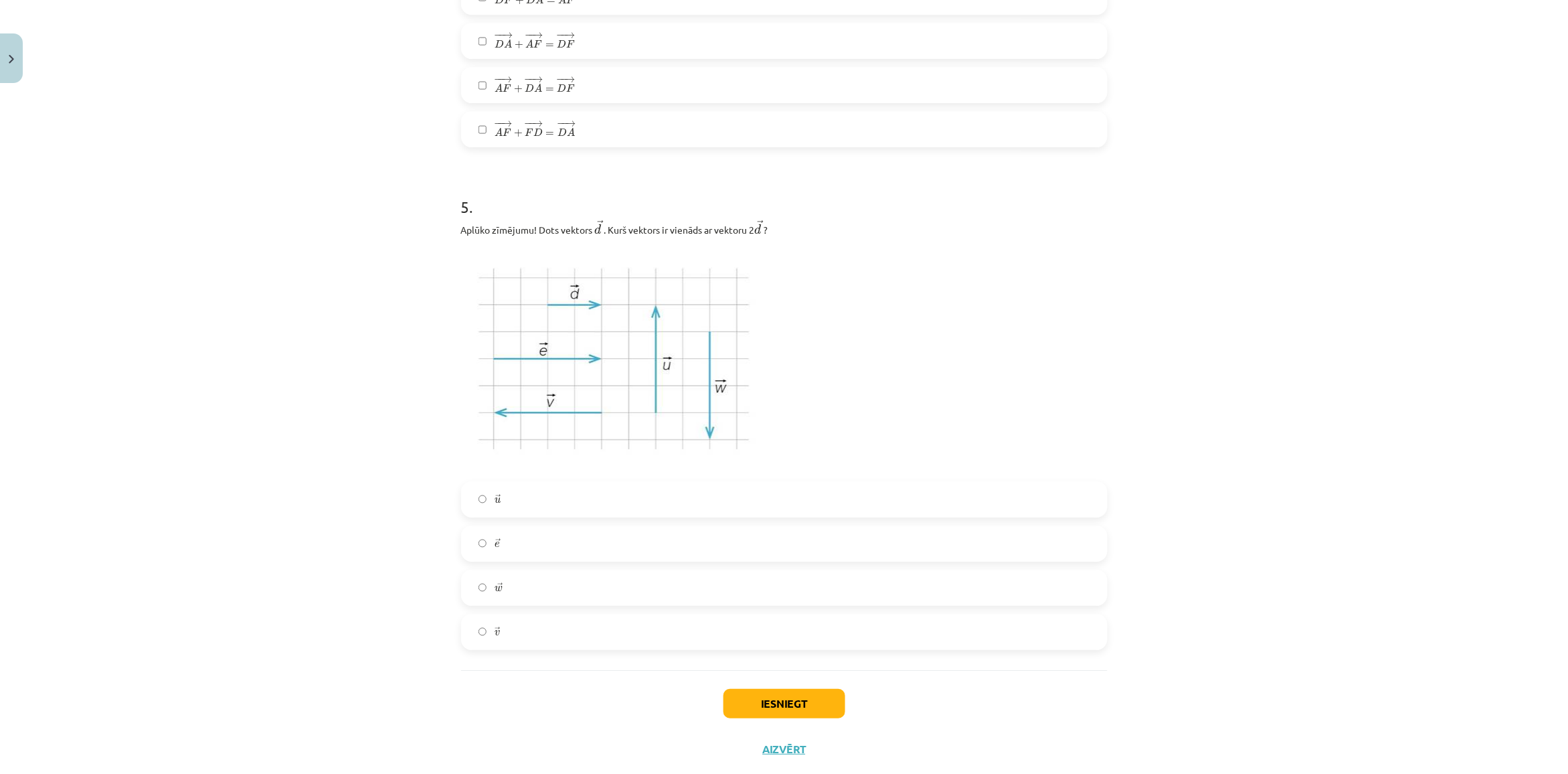
click at [515, 586] on label "→ w w →" at bounding box center [784, 587] width 643 height 33
click at [741, 703] on button "Iesniegt" at bounding box center [784, 704] width 122 height 30
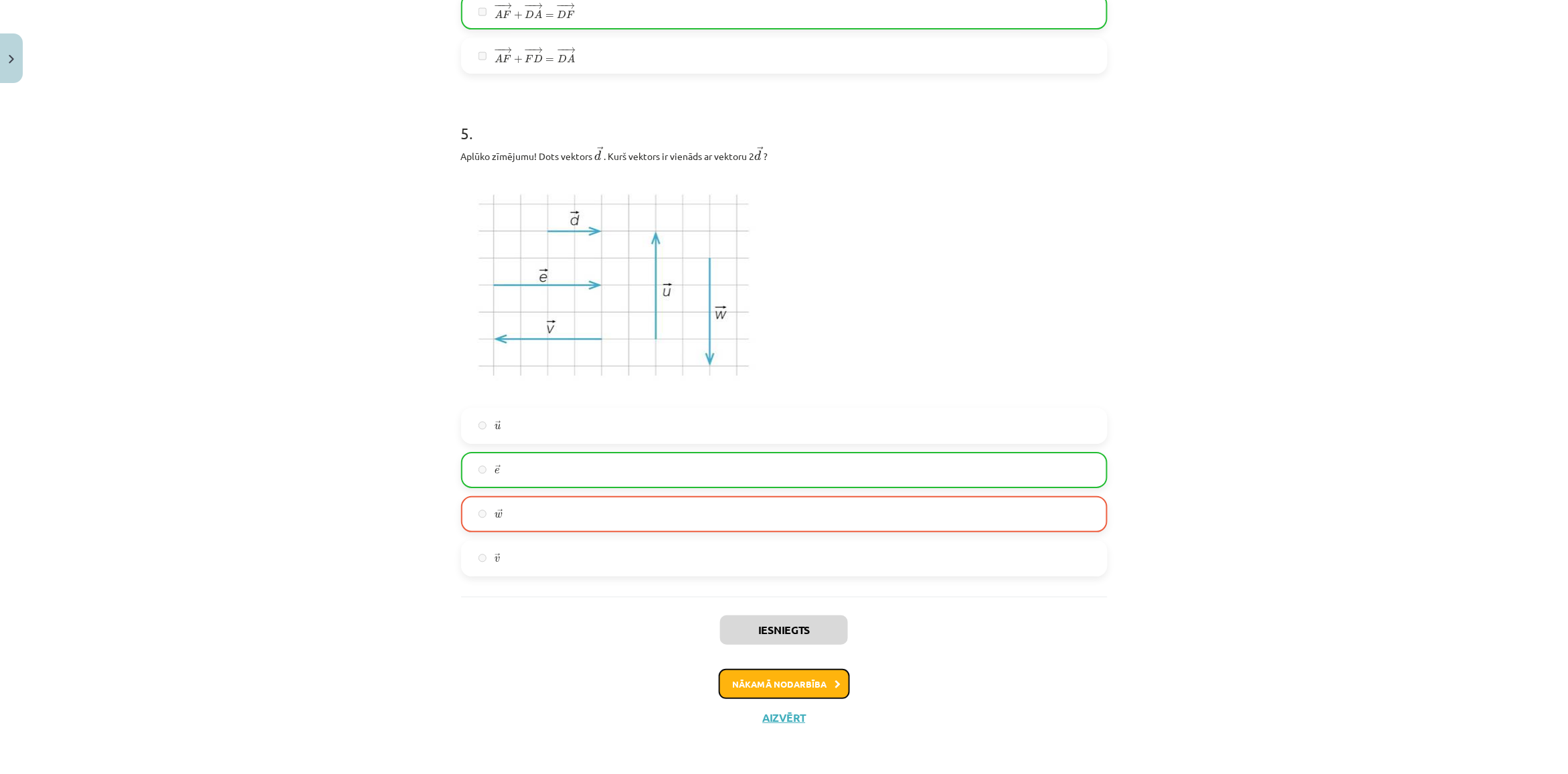
click at [743, 687] on button "Nākamā nodarbība" at bounding box center [784, 684] width 131 height 31
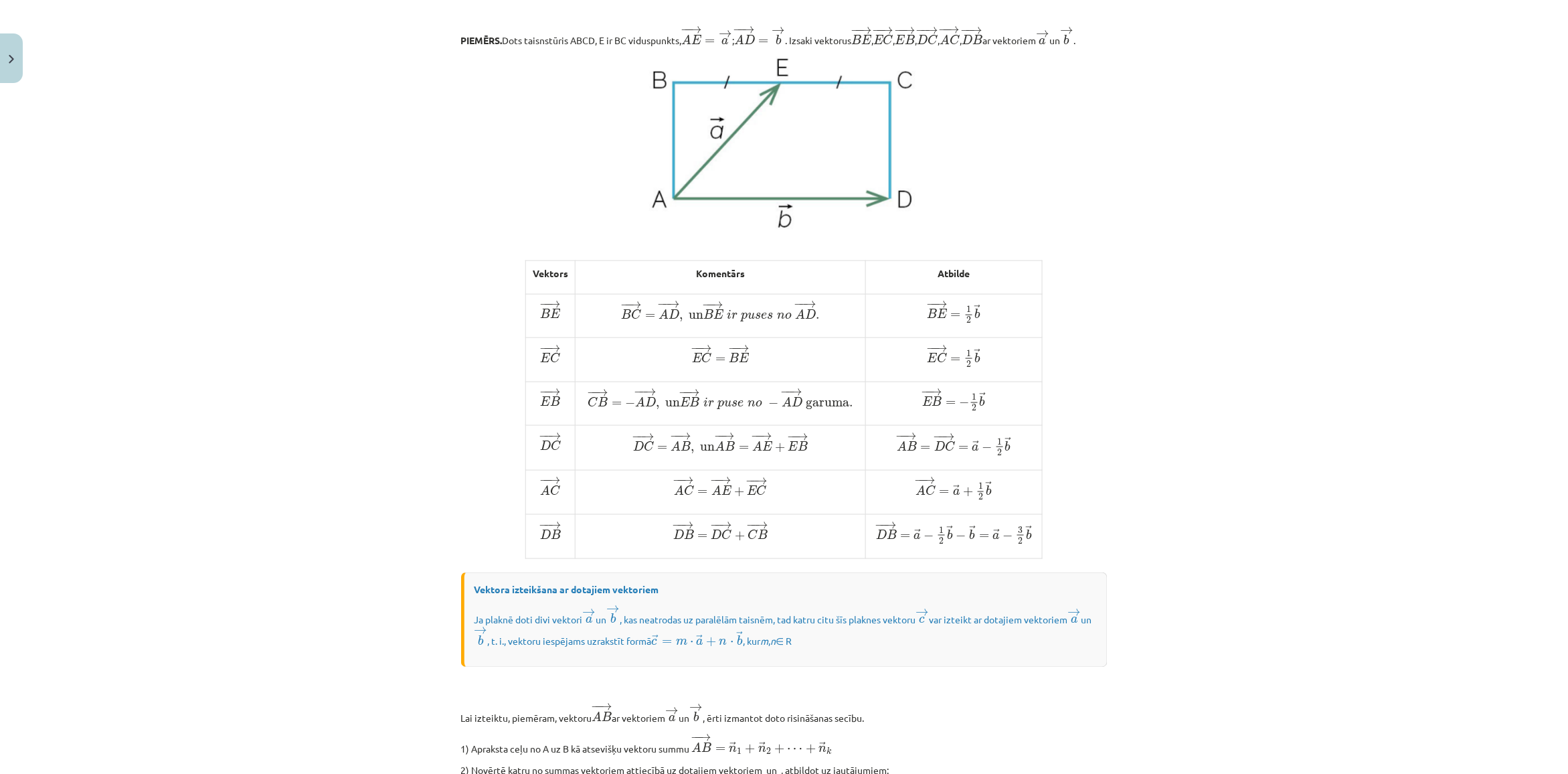
scroll to position [834, 0]
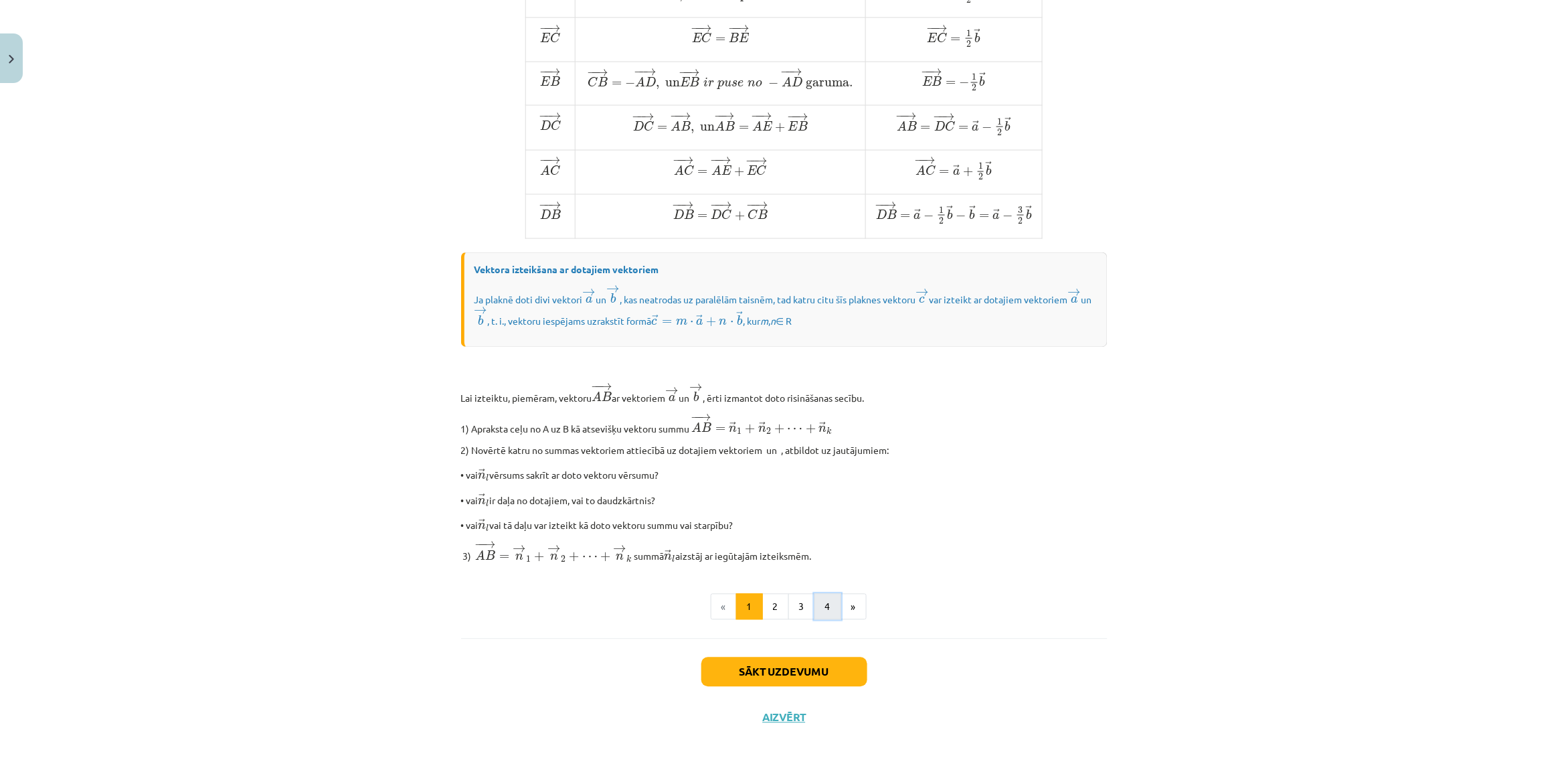
click at [814, 604] on button "4" at bounding box center [827, 607] width 27 height 27
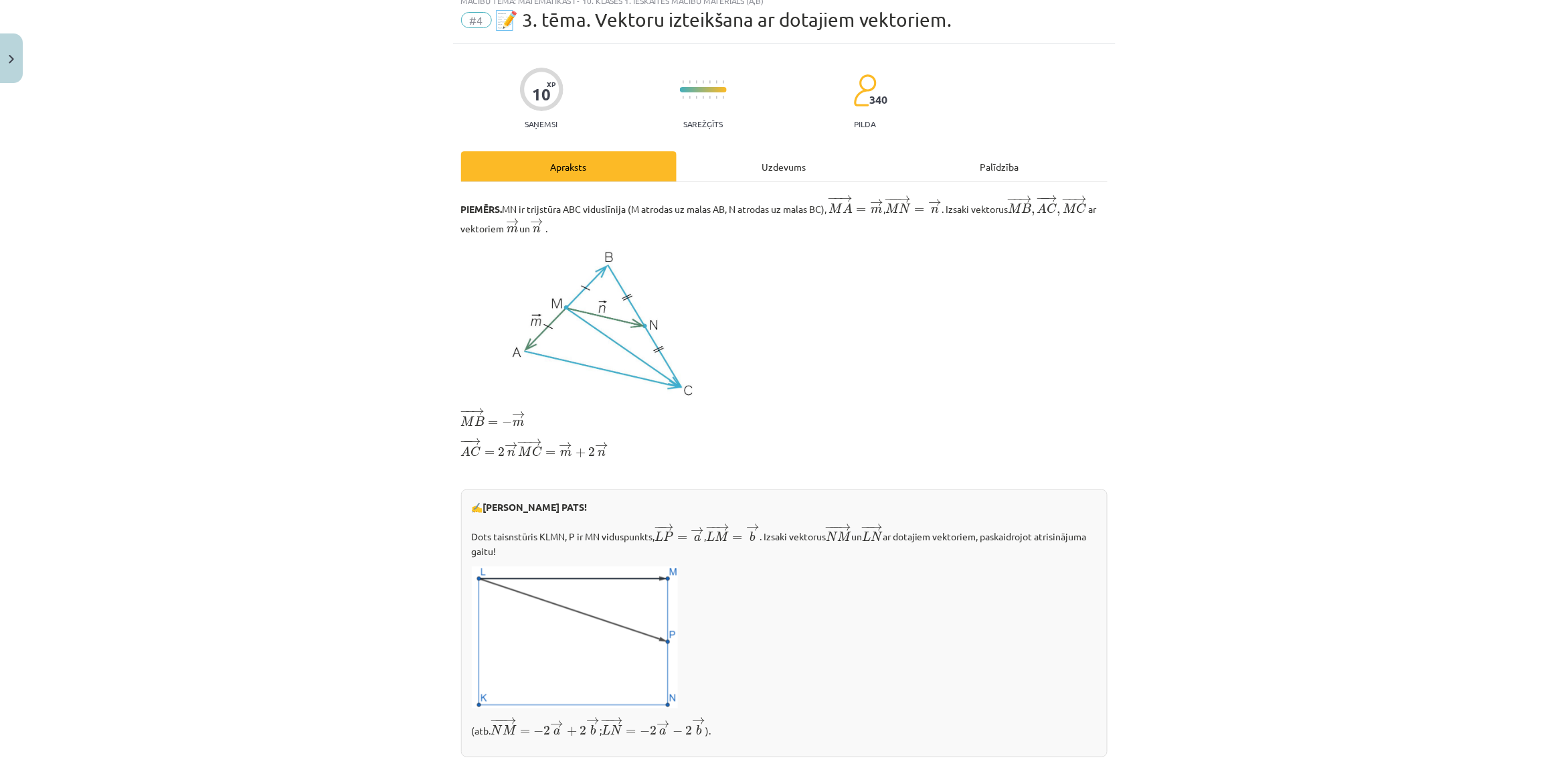
scroll to position [0, 0]
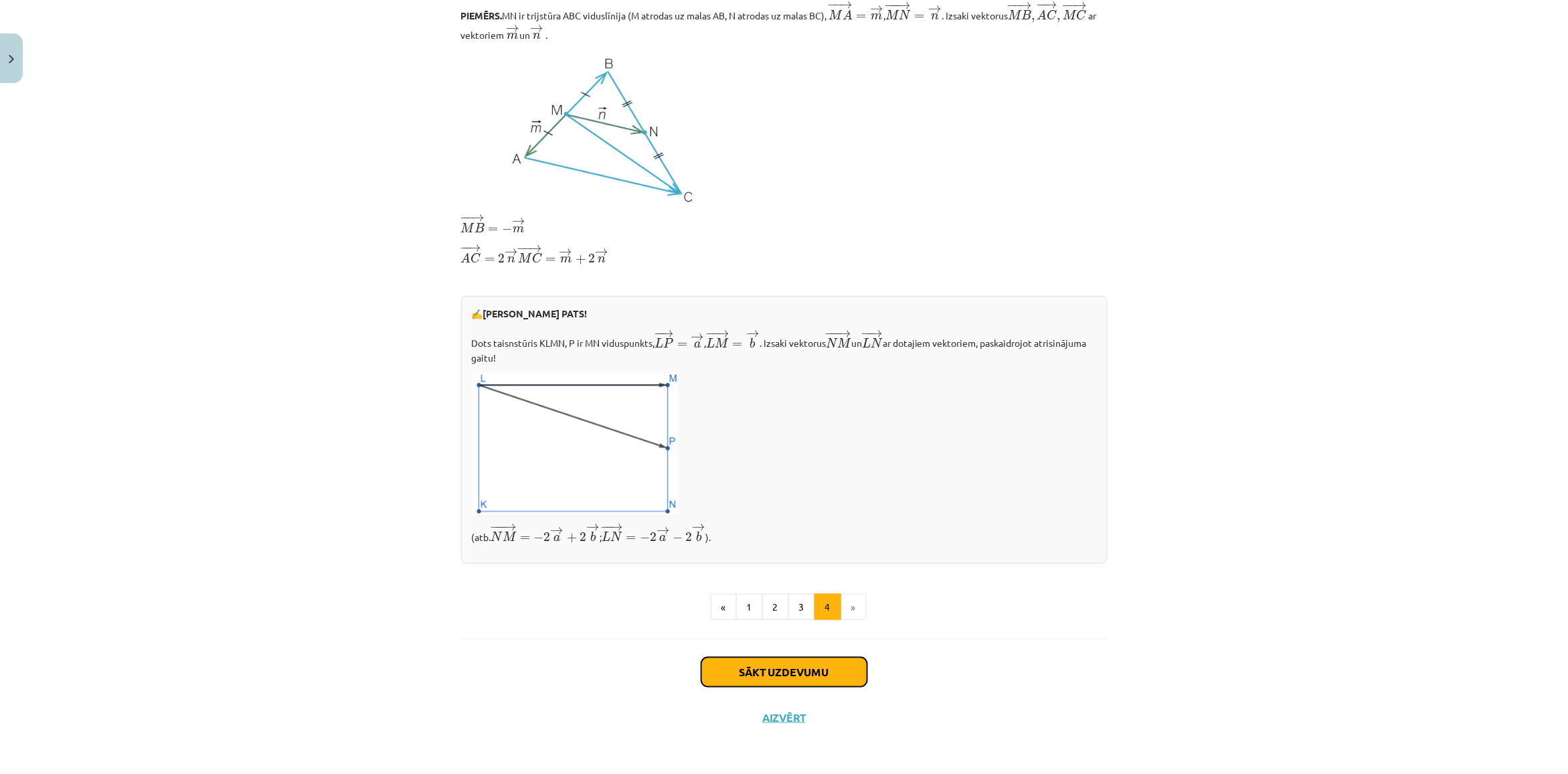
click at [725, 668] on button "Sākt uzdevumu" at bounding box center [784, 672] width 166 height 30
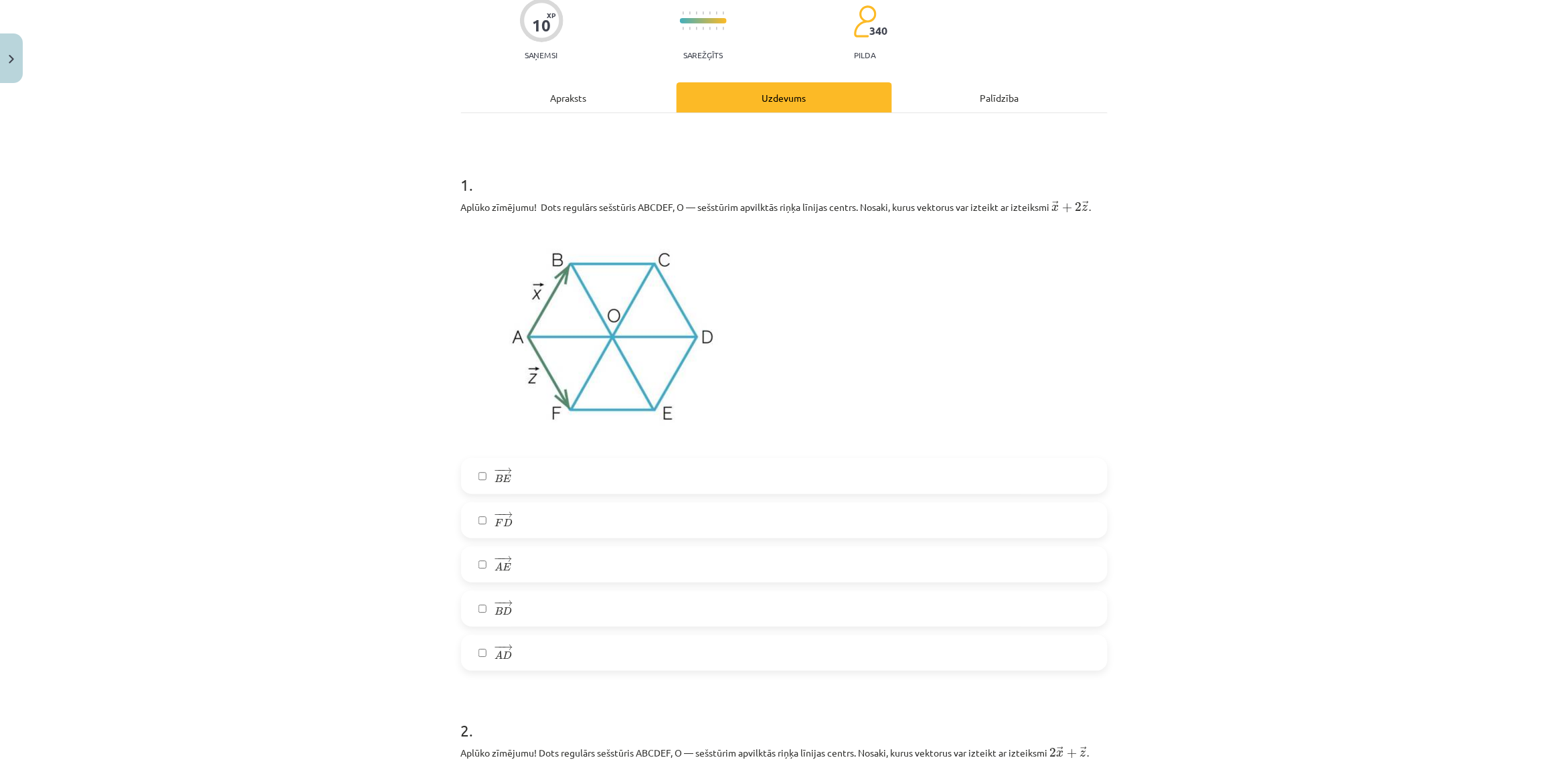
scroll to position [117, 0]
click at [1276, 382] on div "Mācību tēma: Matemātikas i - 10. klases 1. ieskaites mācību materiāls (a,b) #4 …" at bounding box center [784, 387] width 1568 height 774
click at [484, 558] on label "− − → A E A E →" at bounding box center [784, 561] width 643 height 33
click at [502, 597] on span "→" at bounding box center [507, 600] width 11 height 6
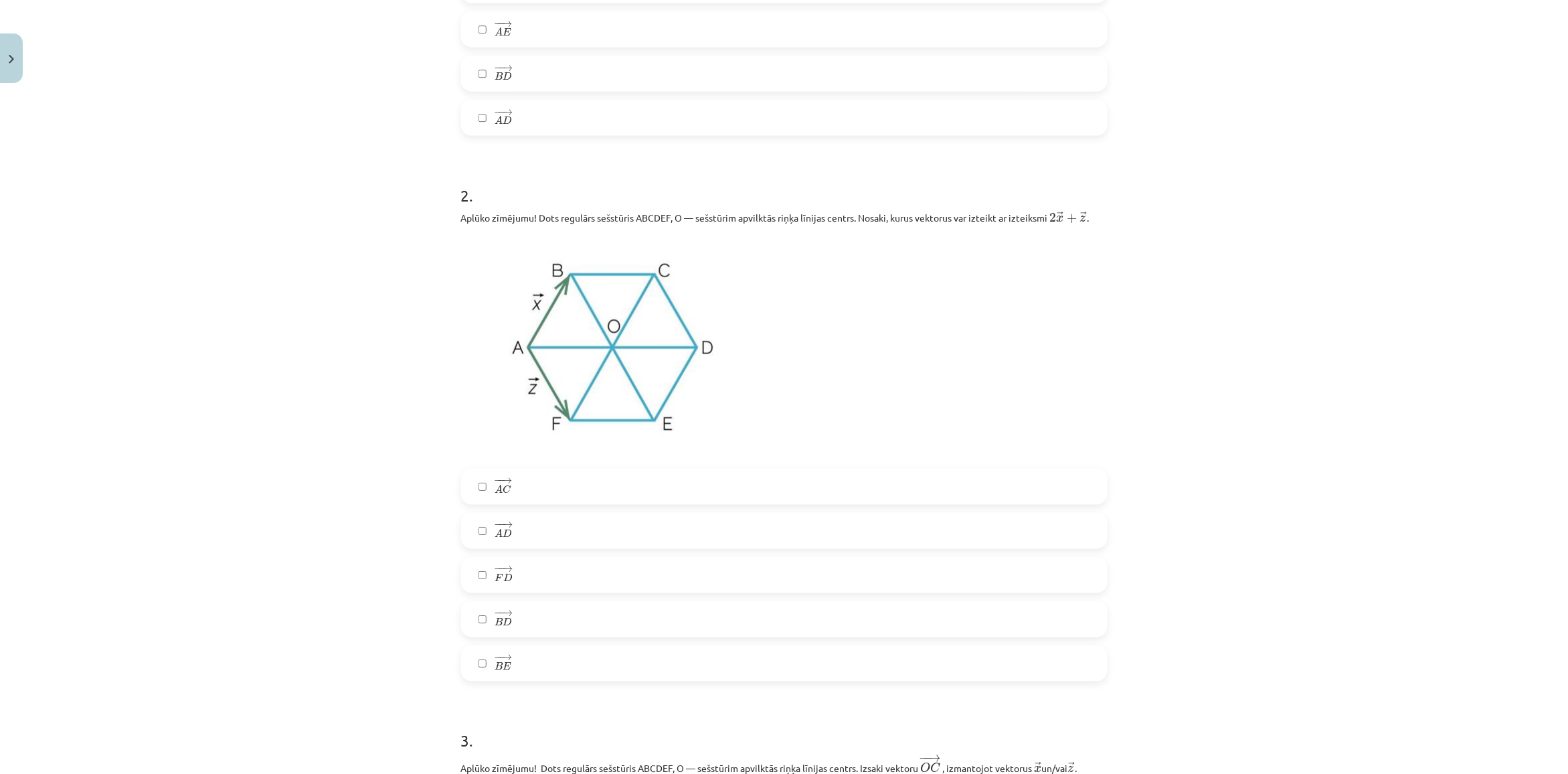
scroll to position [703, 0]
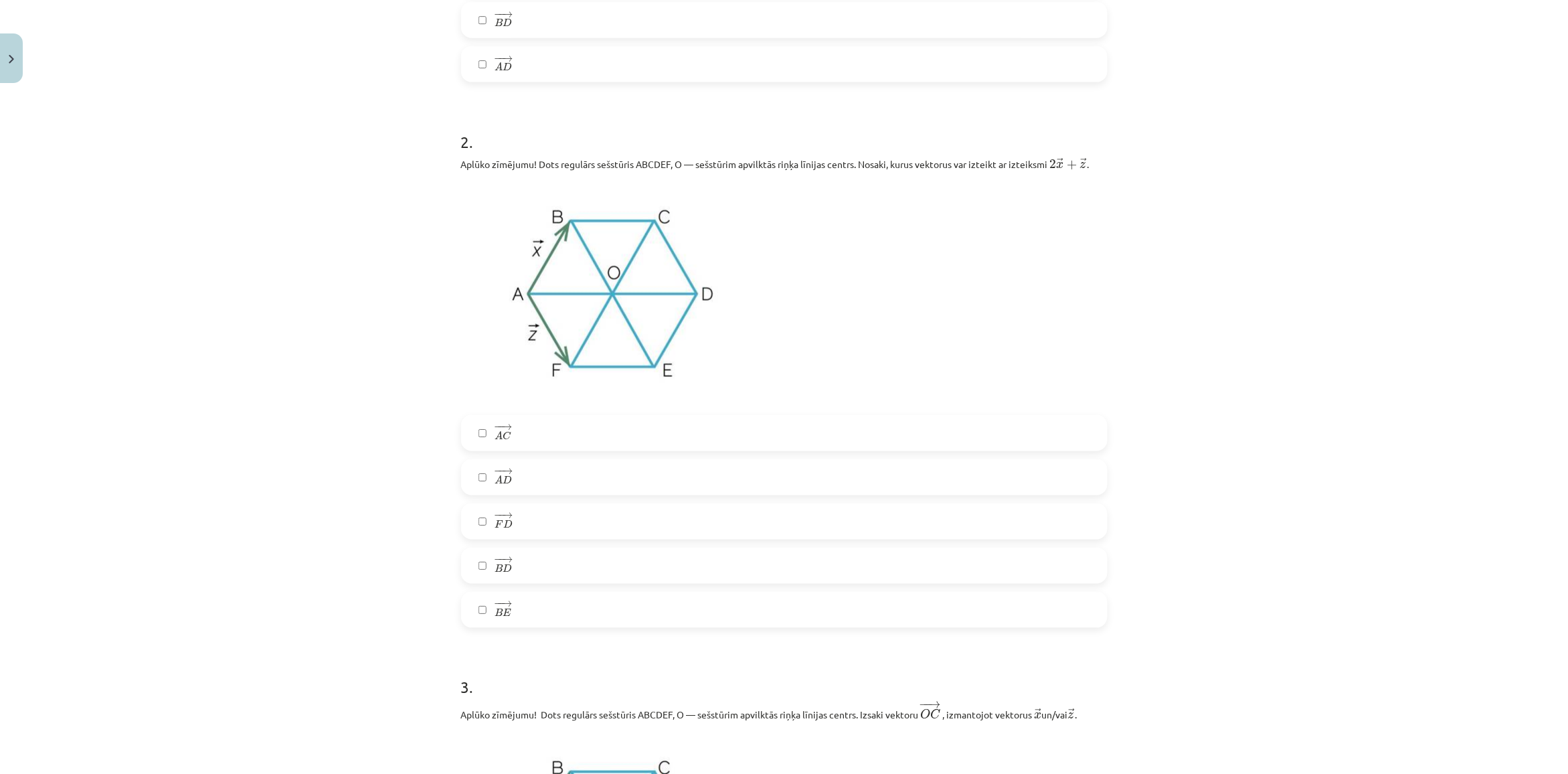
click at [527, 436] on label "− − → A C A C →" at bounding box center [784, 433] width 643 height 33
click at [510, 520] on label "− − → F D F D →" at bounding box center [784, 522] width 643 height 33
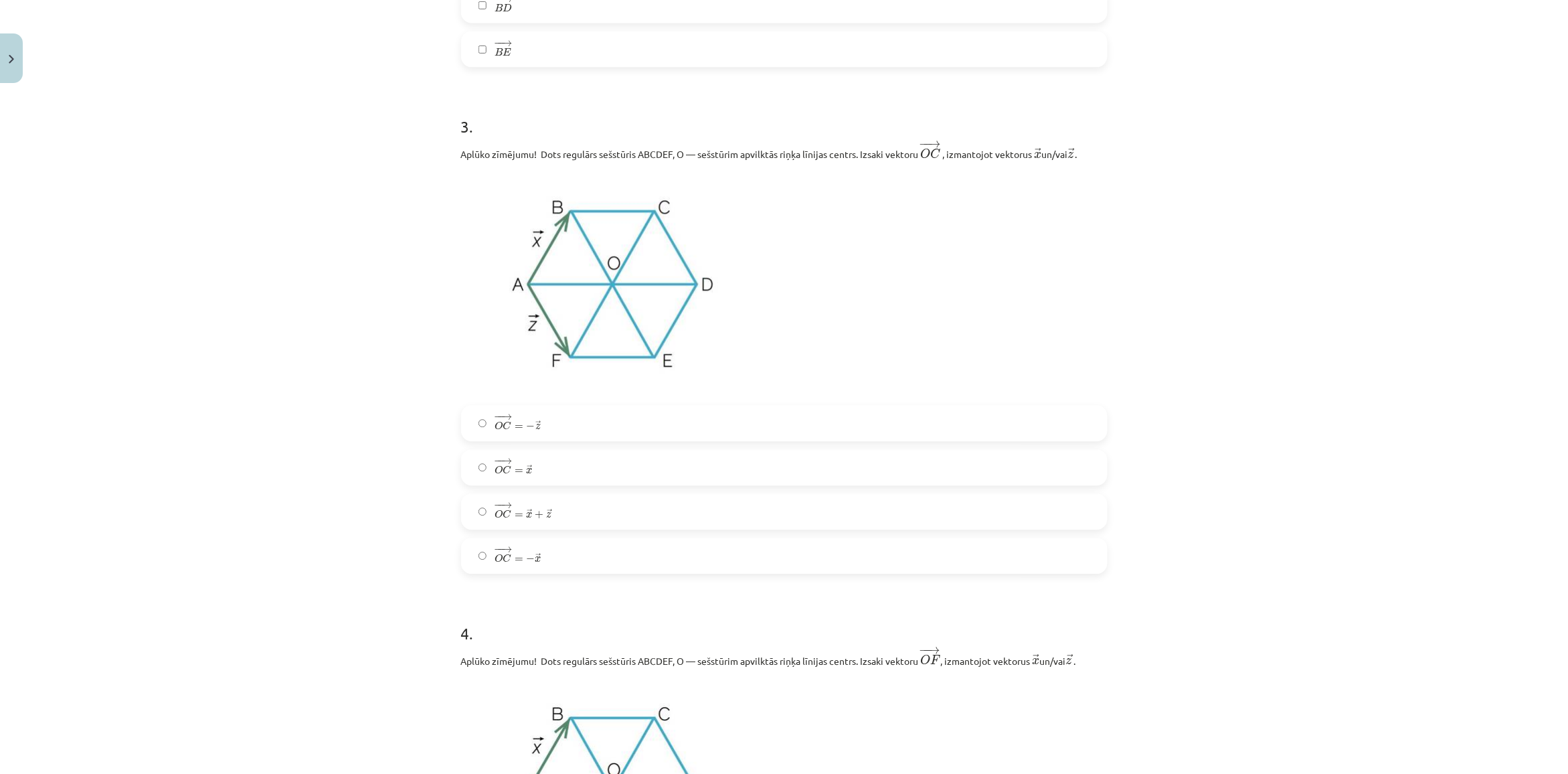
scroll to position [1289, 0]
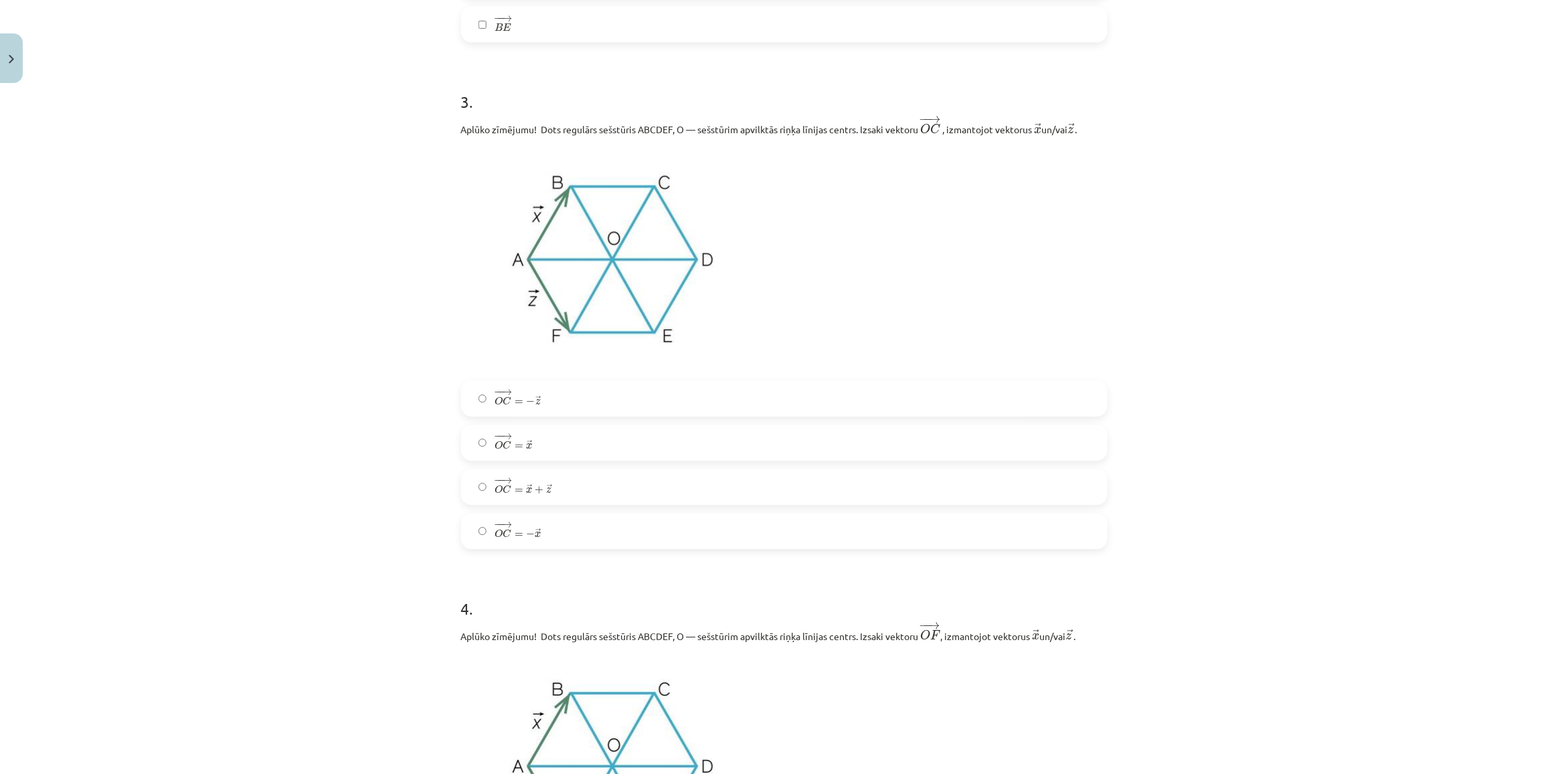
click at [316, 378] on div "Mācību tēma: Matemātikas i - 10. klases 1. ieskaites mācību materiāls (a,b) #4 …" at bounding box center [784, 387] width 1568 height 774
click at [536, 451] on label "− − → O C = → x O C → = x →" at bounding box center [784, 443] width 643 height 33
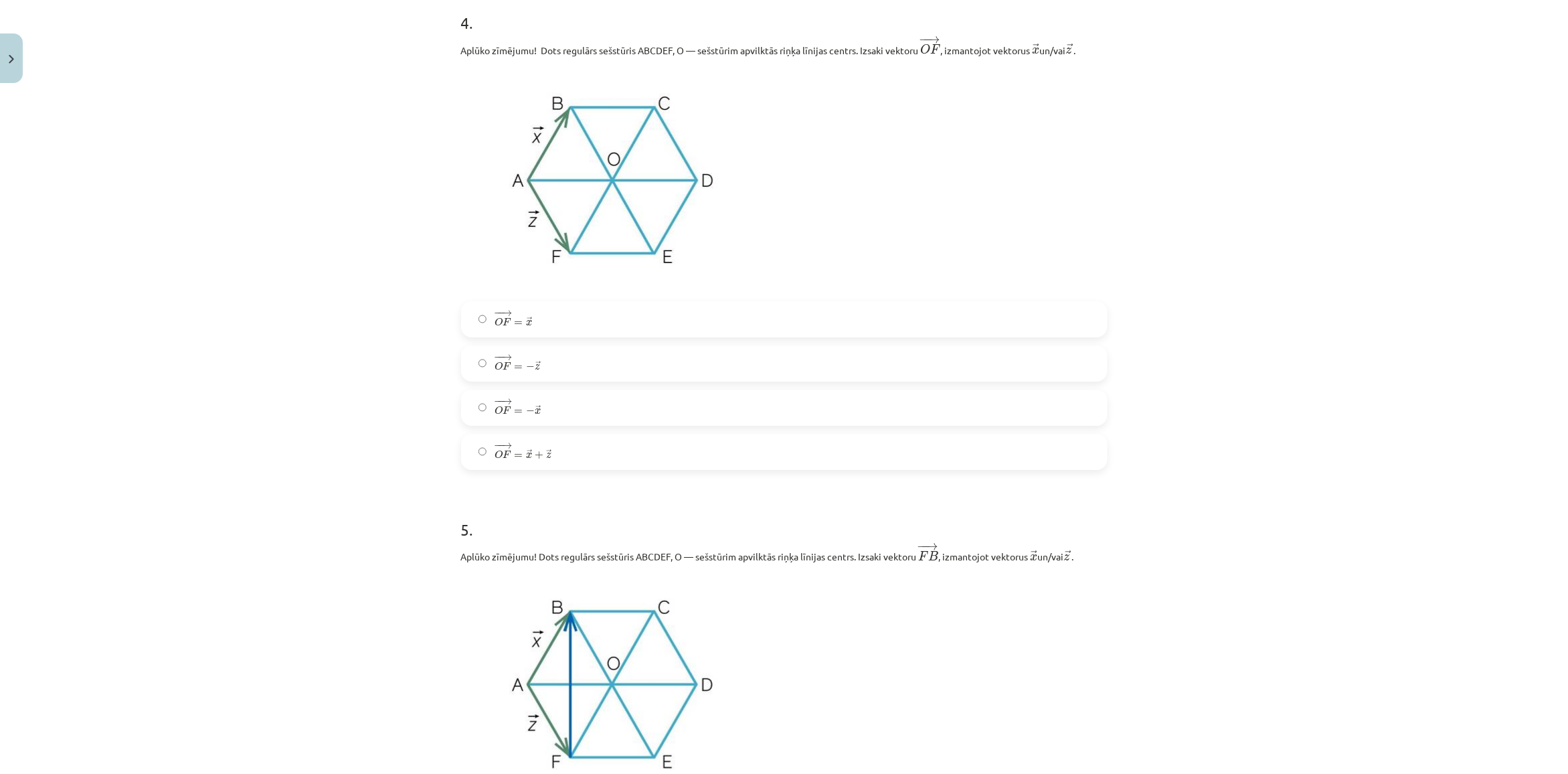
click at [526, 322] on span "x" at bounding box center [529, 323] width 6 height 6
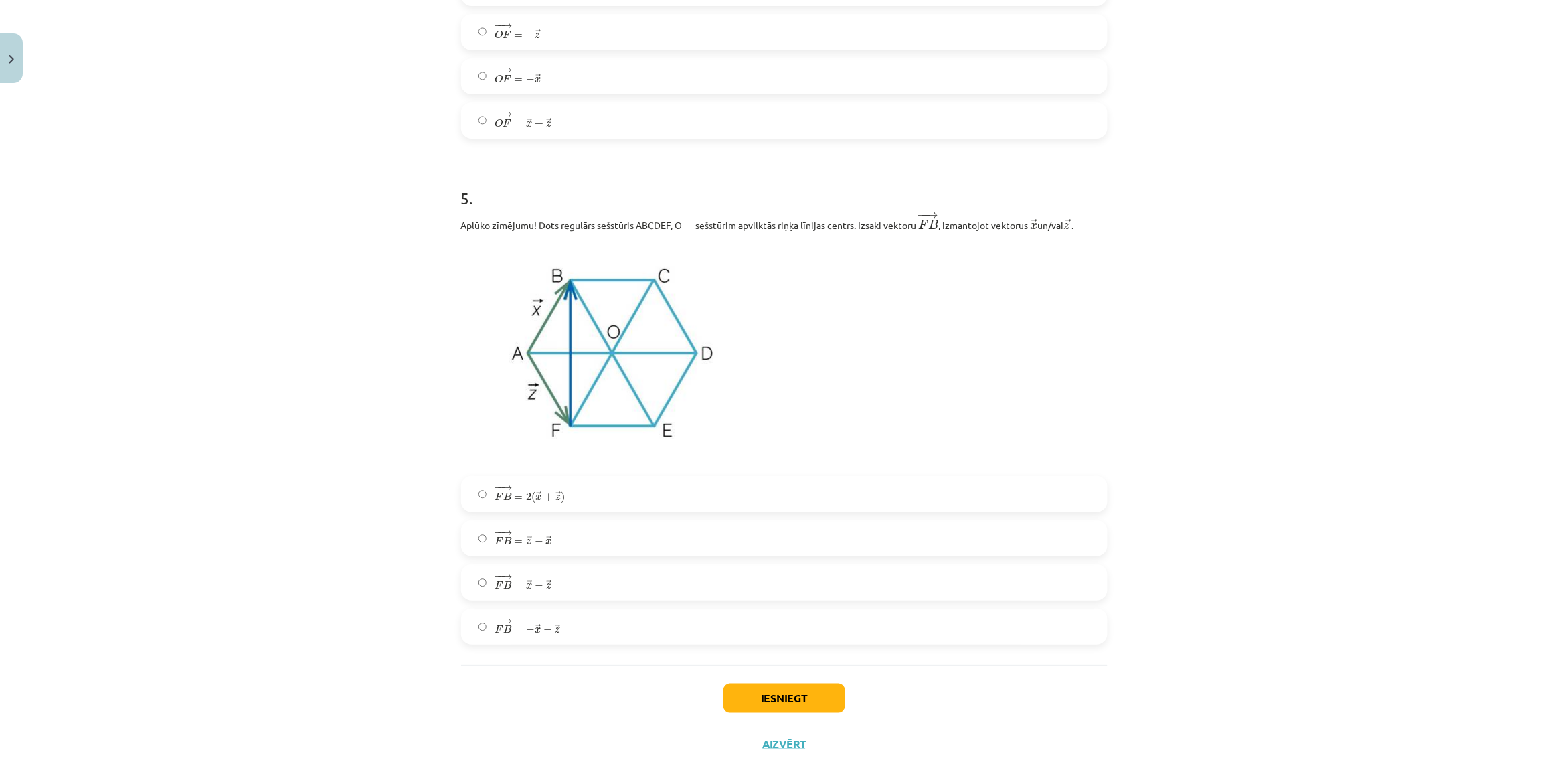
scroll to position [2233, 0]
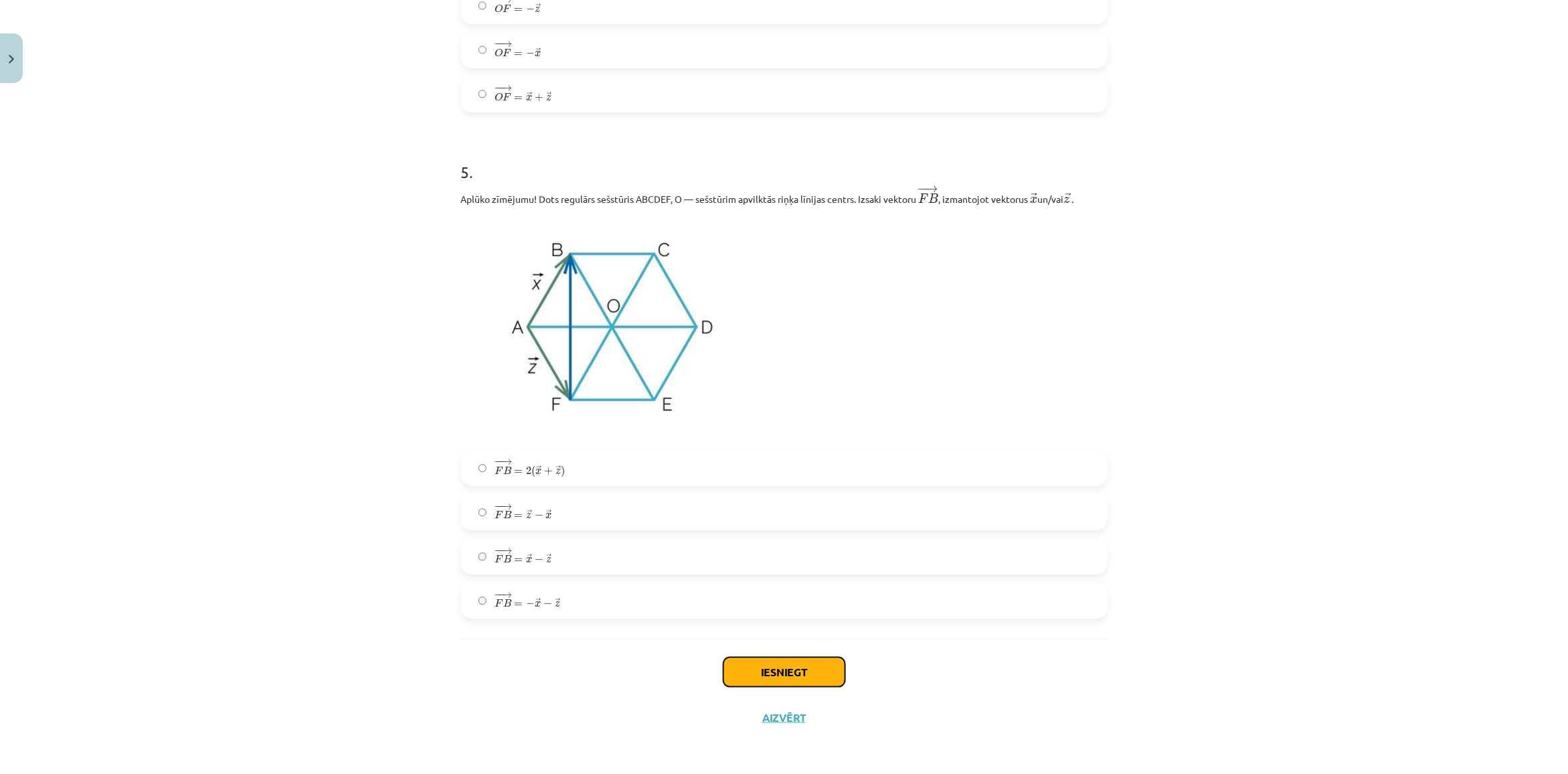
click at [805, 684] on button "Iesniegt" at bounding box center [784, 672] width 122 height 30
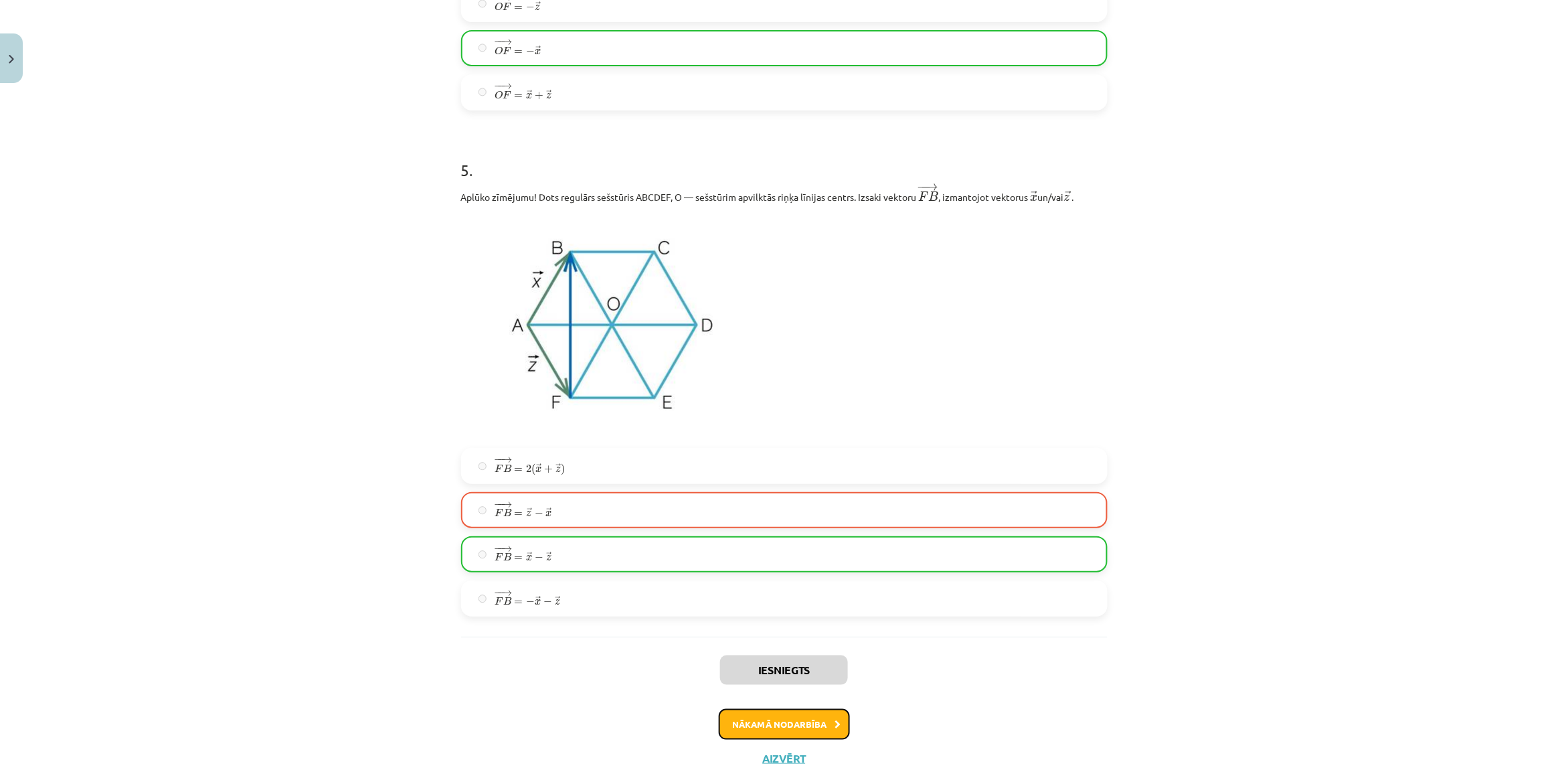
click at [771, 724] on button "Nākamā nodarbība" at bounding box center [784, 724] width 131 height 31
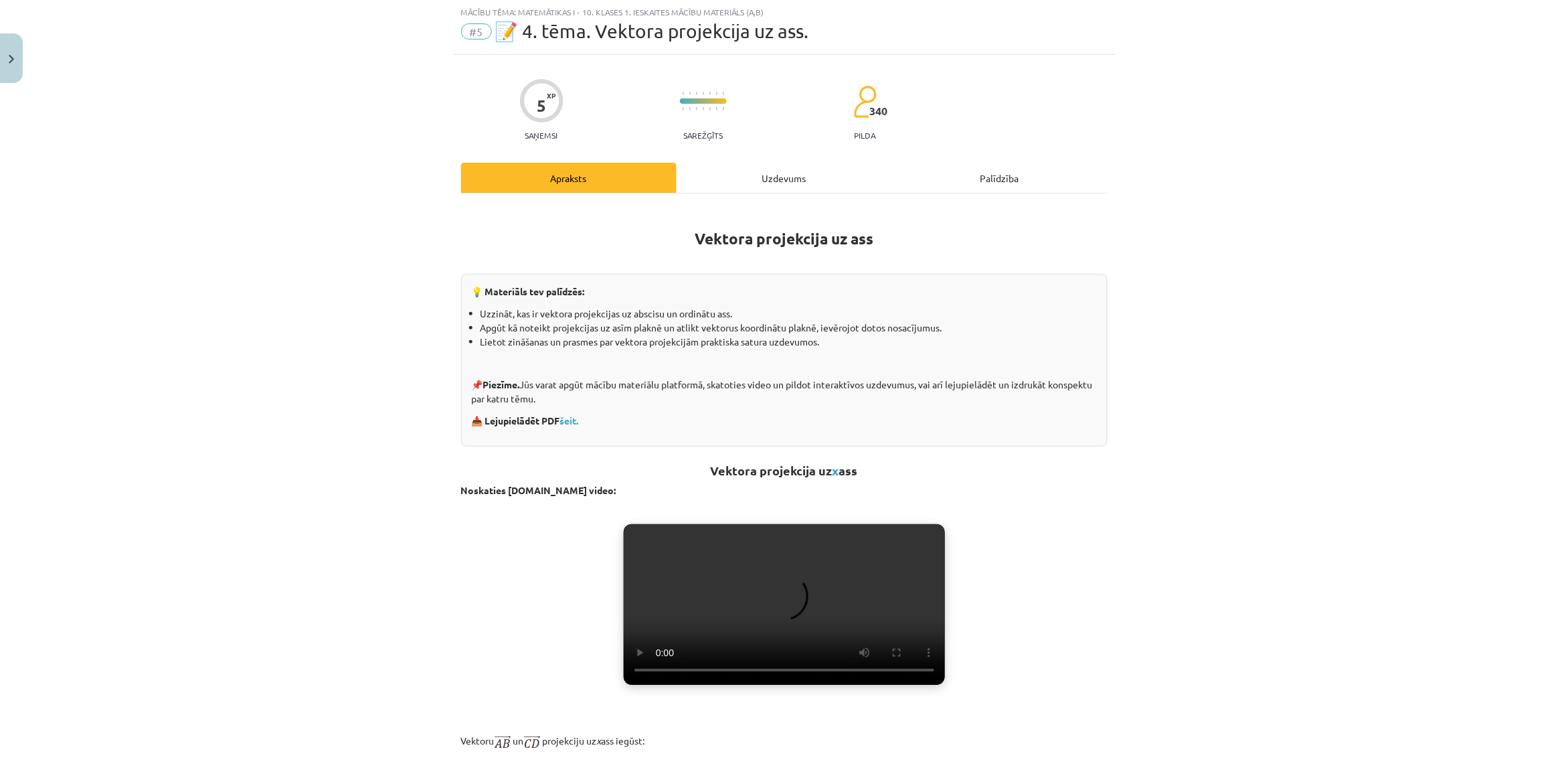
scroll to position [33, 0]
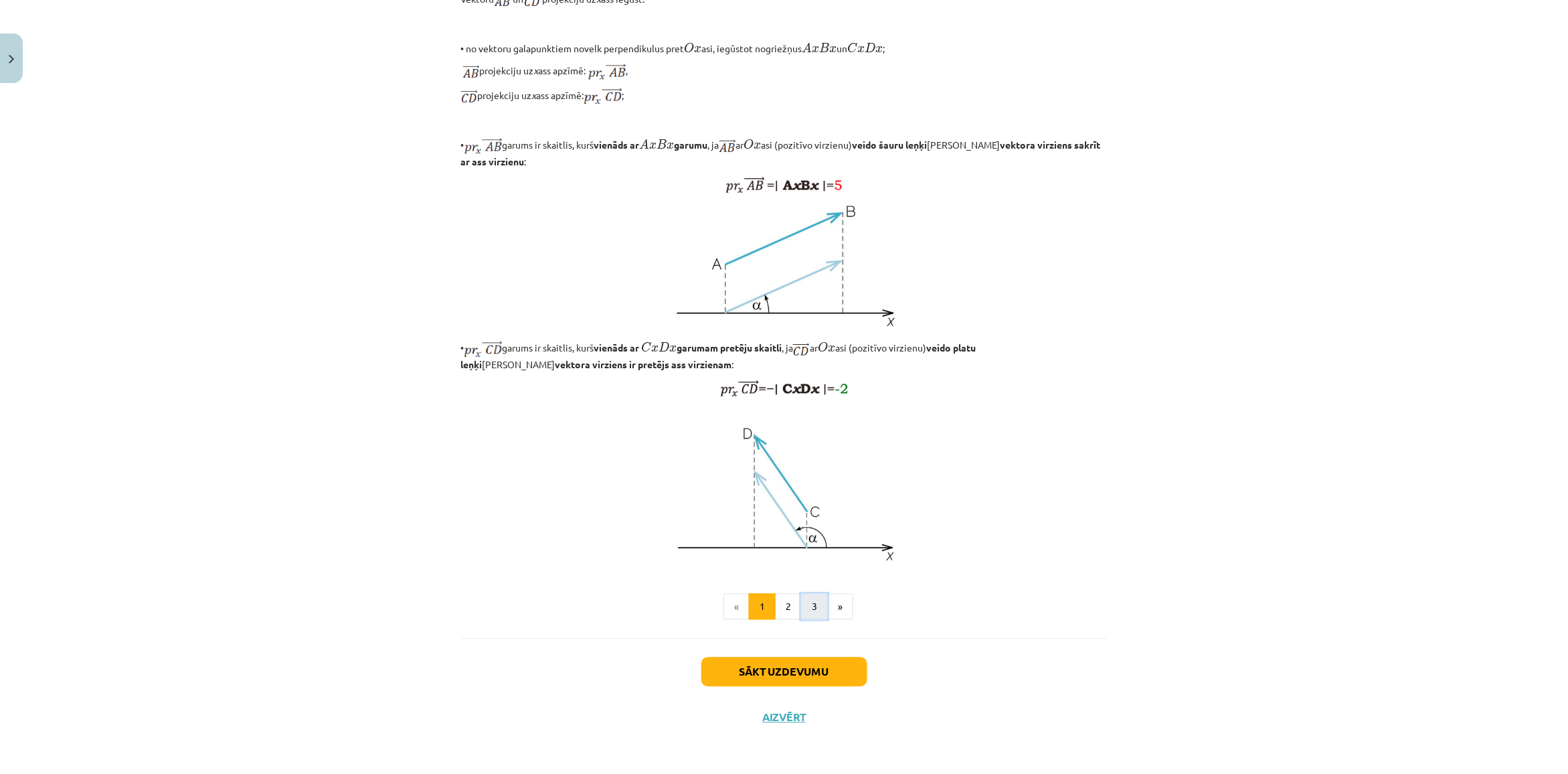
click at [804, 604] on button "3" at bounding box center [814, 607] width 27 height 27
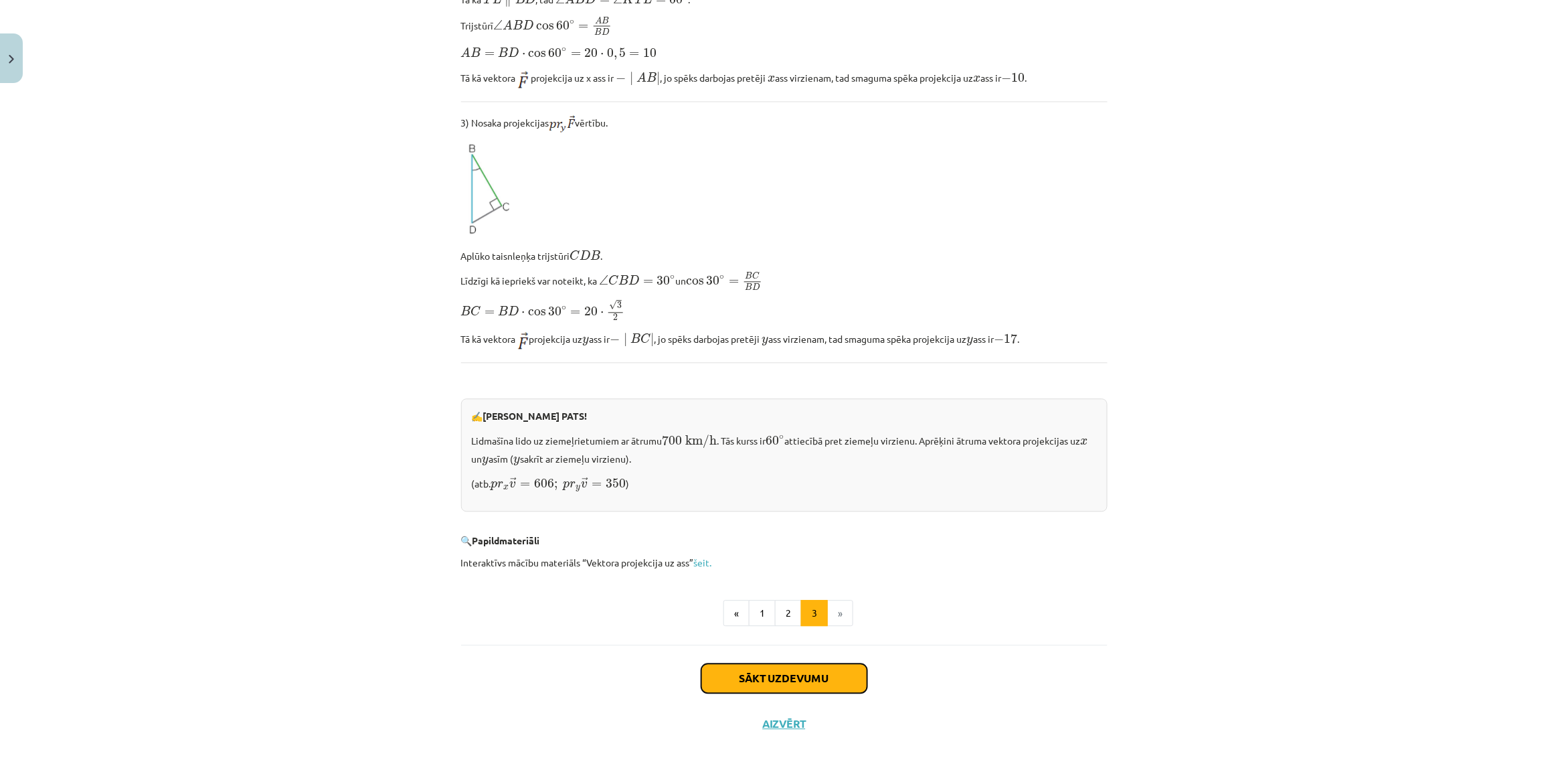
click at [780, 679] on button "Sākt uzdevumu" at bounding box center [784, 678] width 166 height 30
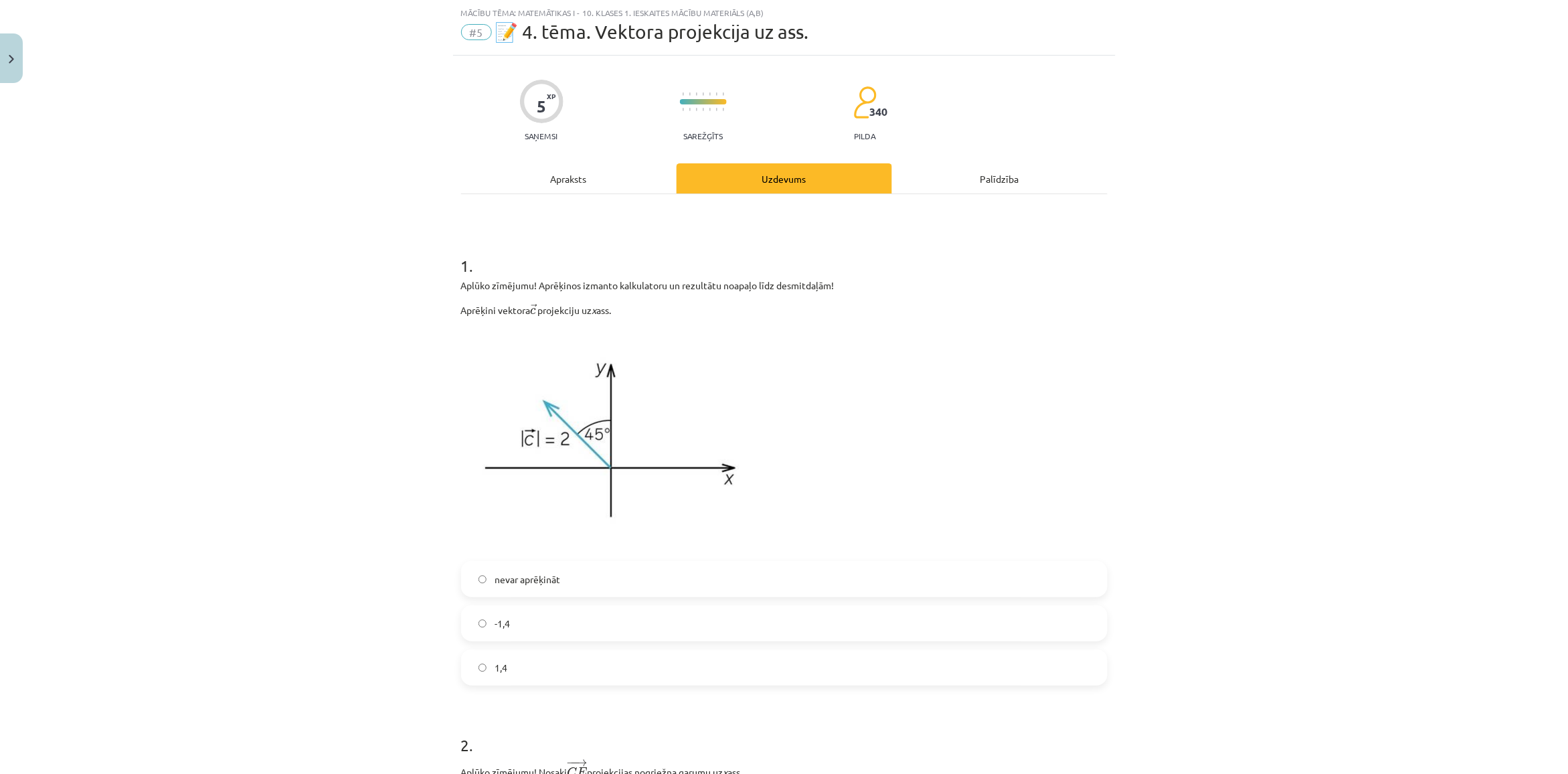
click at [520, 620] on label "-1,4" at bounding box center [784, 623] width 643 height 33
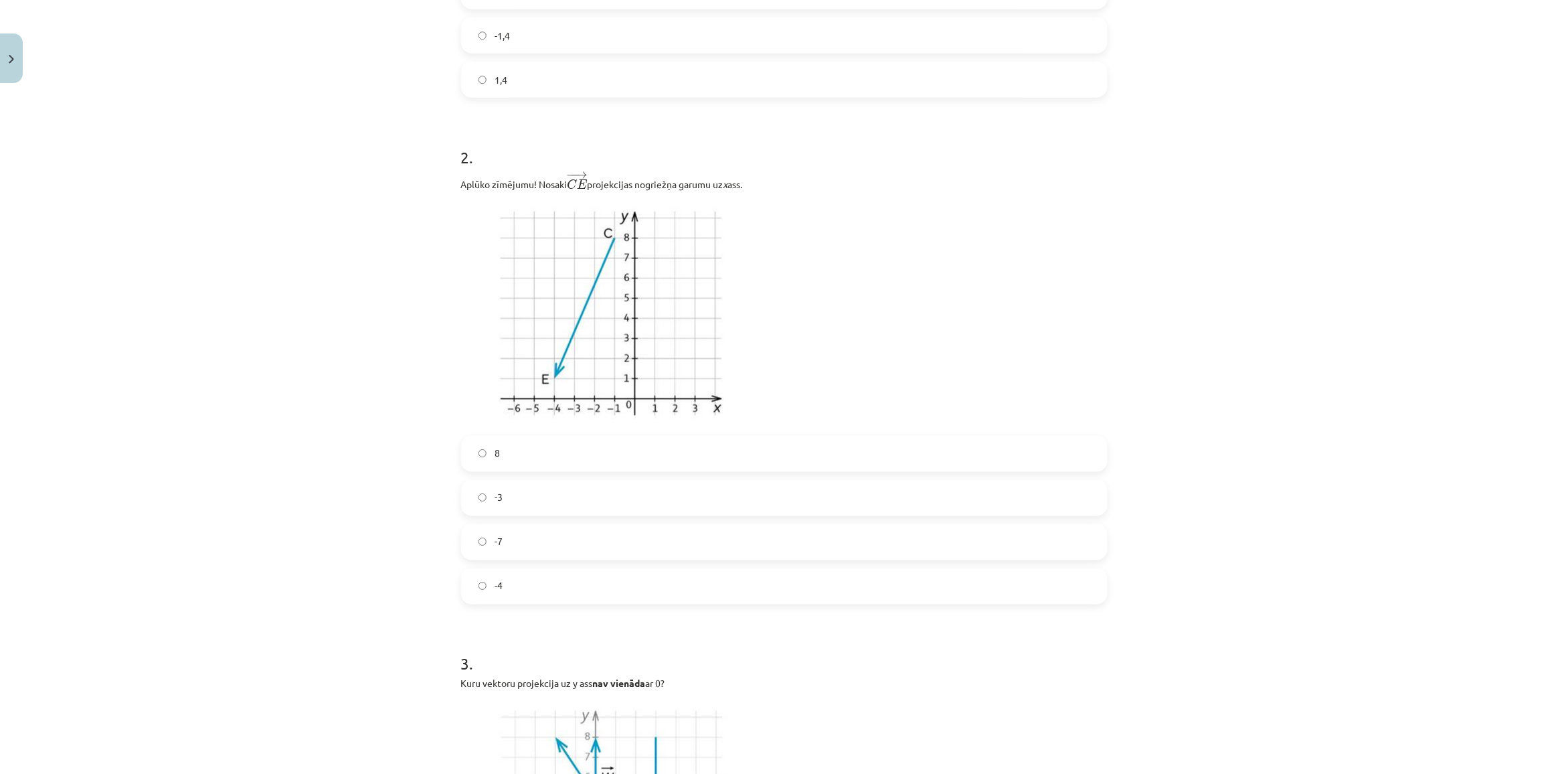
scroll to position [619, 0]
click at [521, 543] on label "-7" at bounding box center [784, 544] width 643 height 33
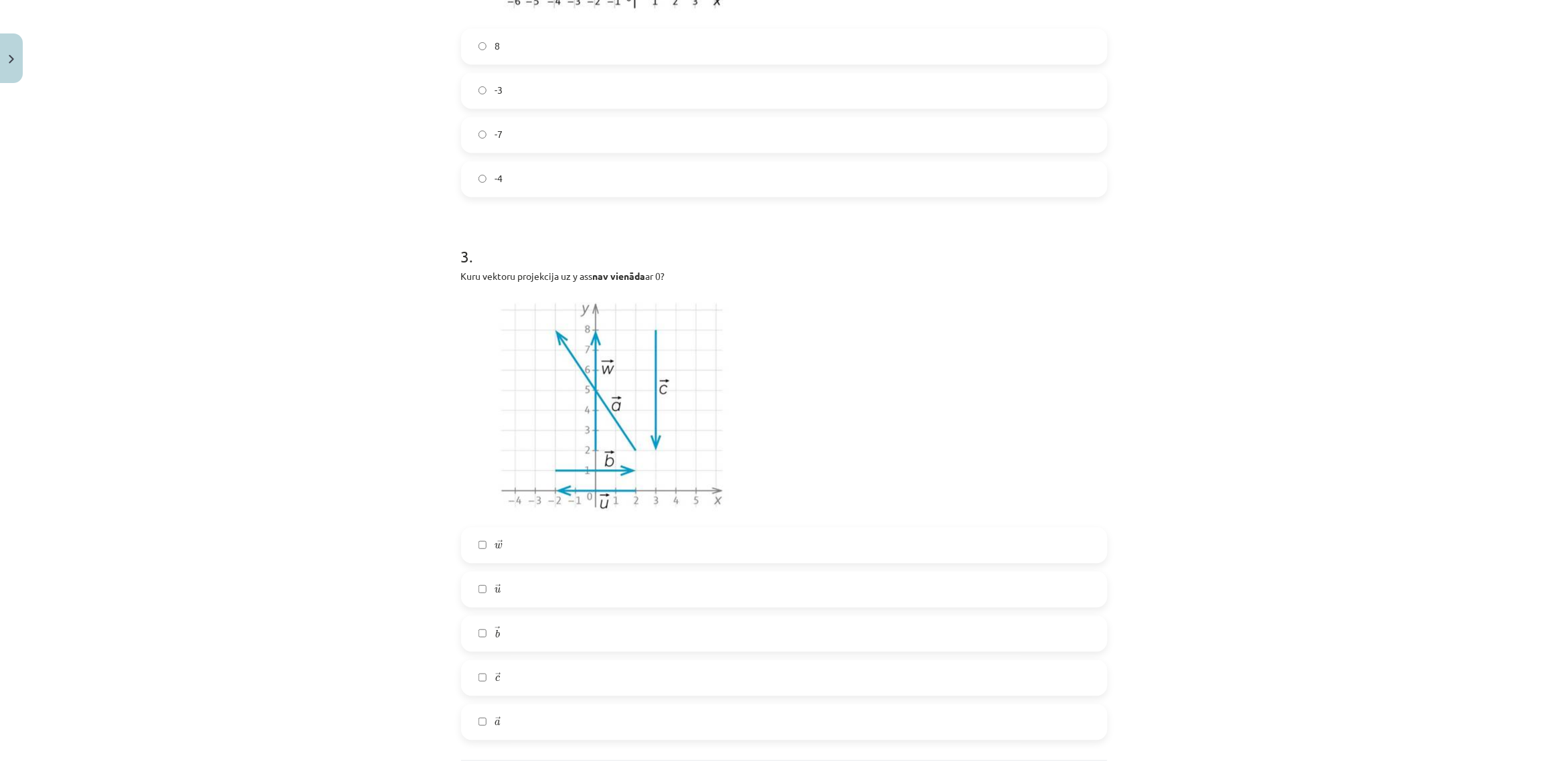
scroll to position [1150, 0]
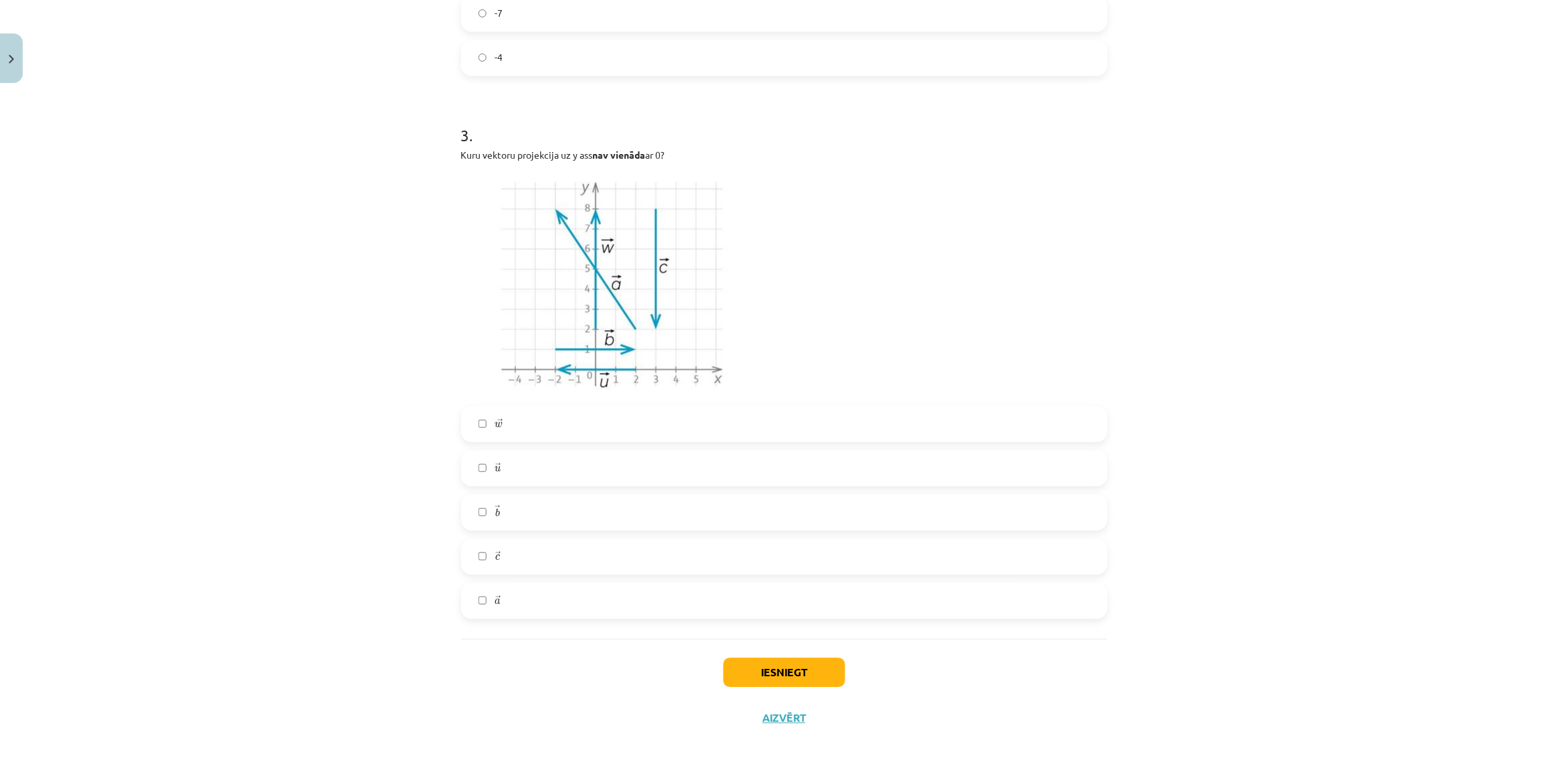
click at [510, 560] on label "→ c c →" at bounding box center [784, 556] width 643 height 33
click at [502, 597] on label "→ a a →" at bounding box center [784, 600] width 643 height 33
click at [767, 664] on button "Iesniegt" at bounding box center [784, 672] width 122 height 30
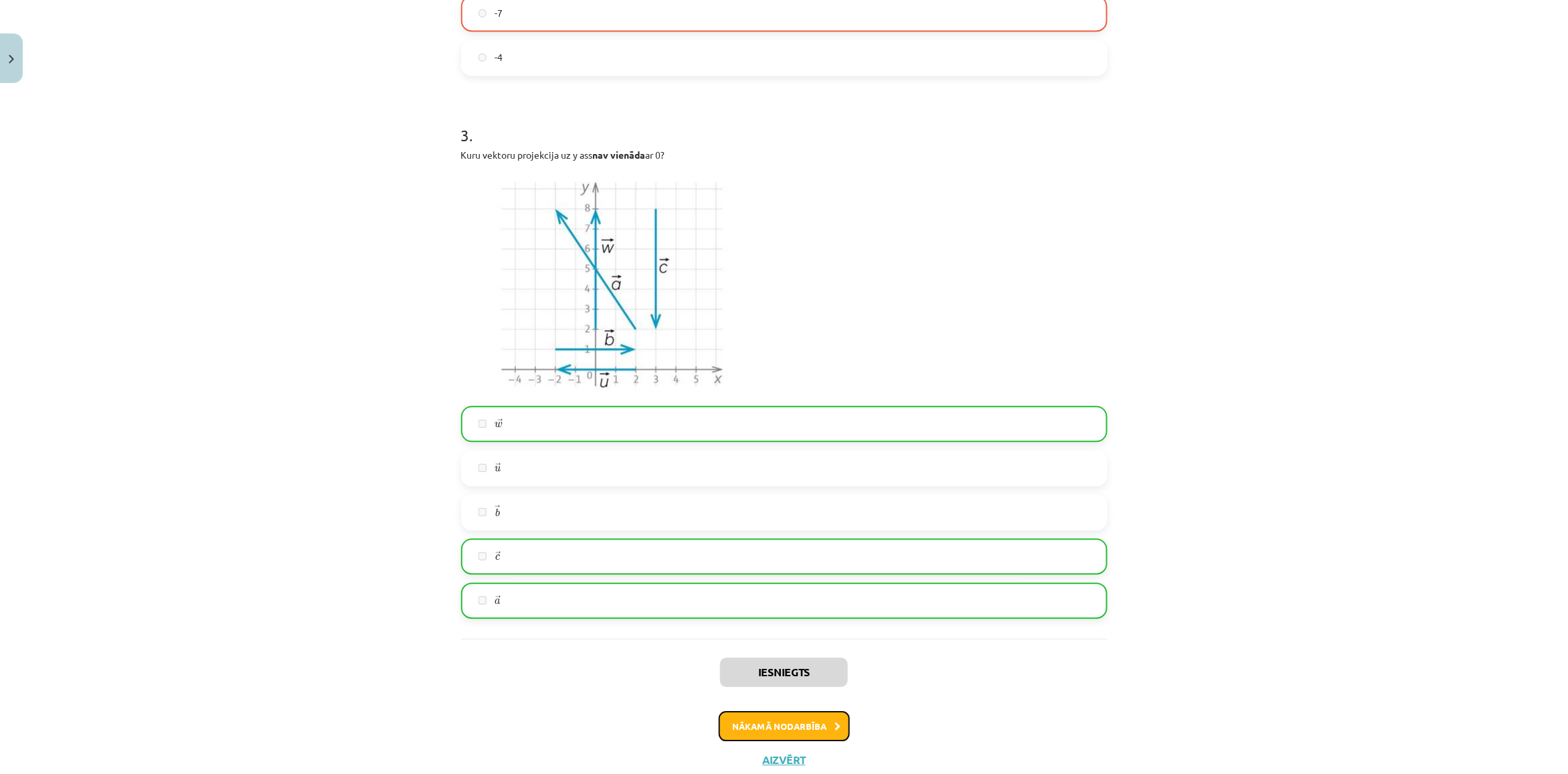
click at [763, 721] on button "Nākamā nodarbība" at bounding box center [784, 726] width 131 height 31
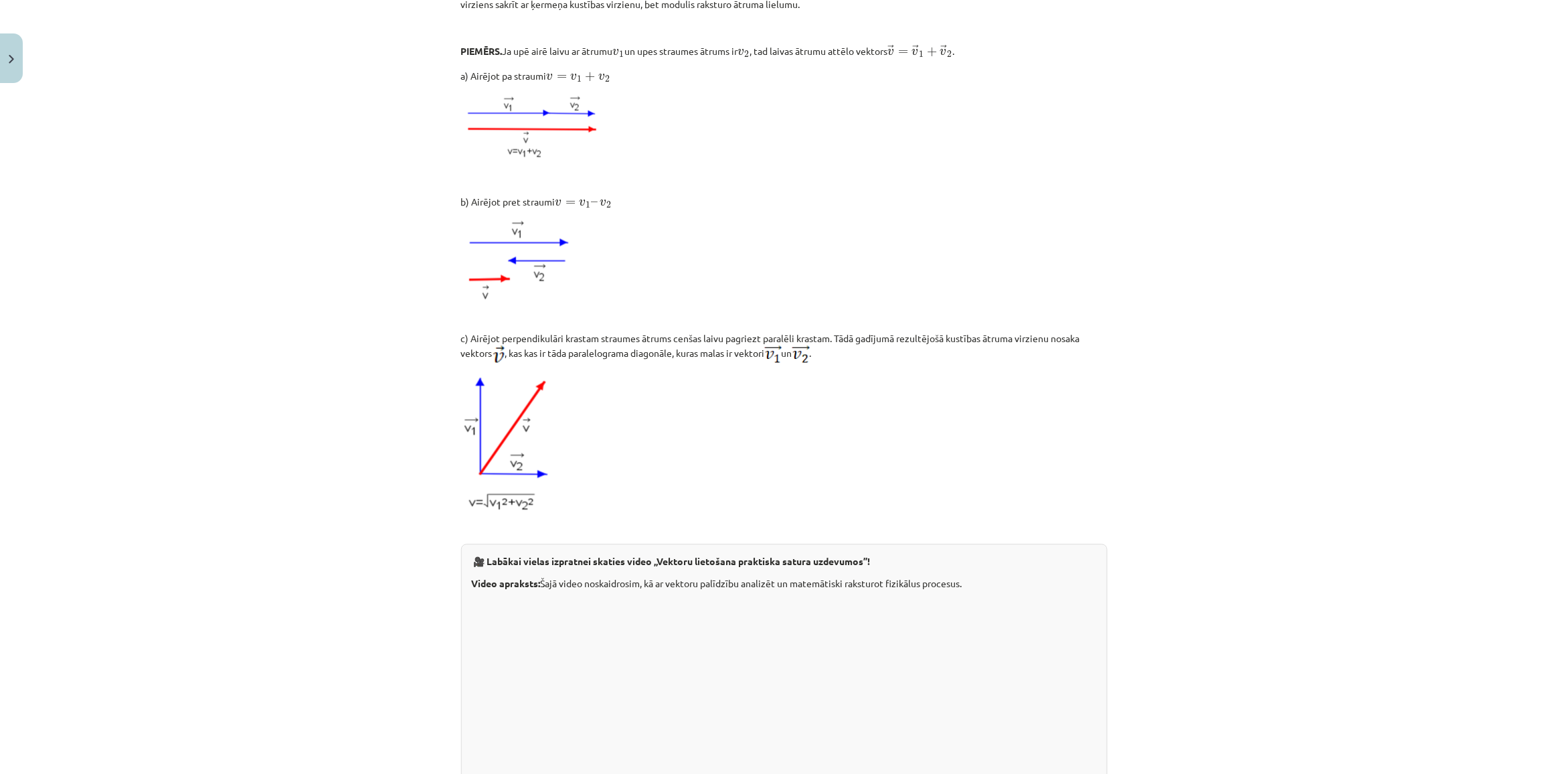
scroll to position [1114, 0]
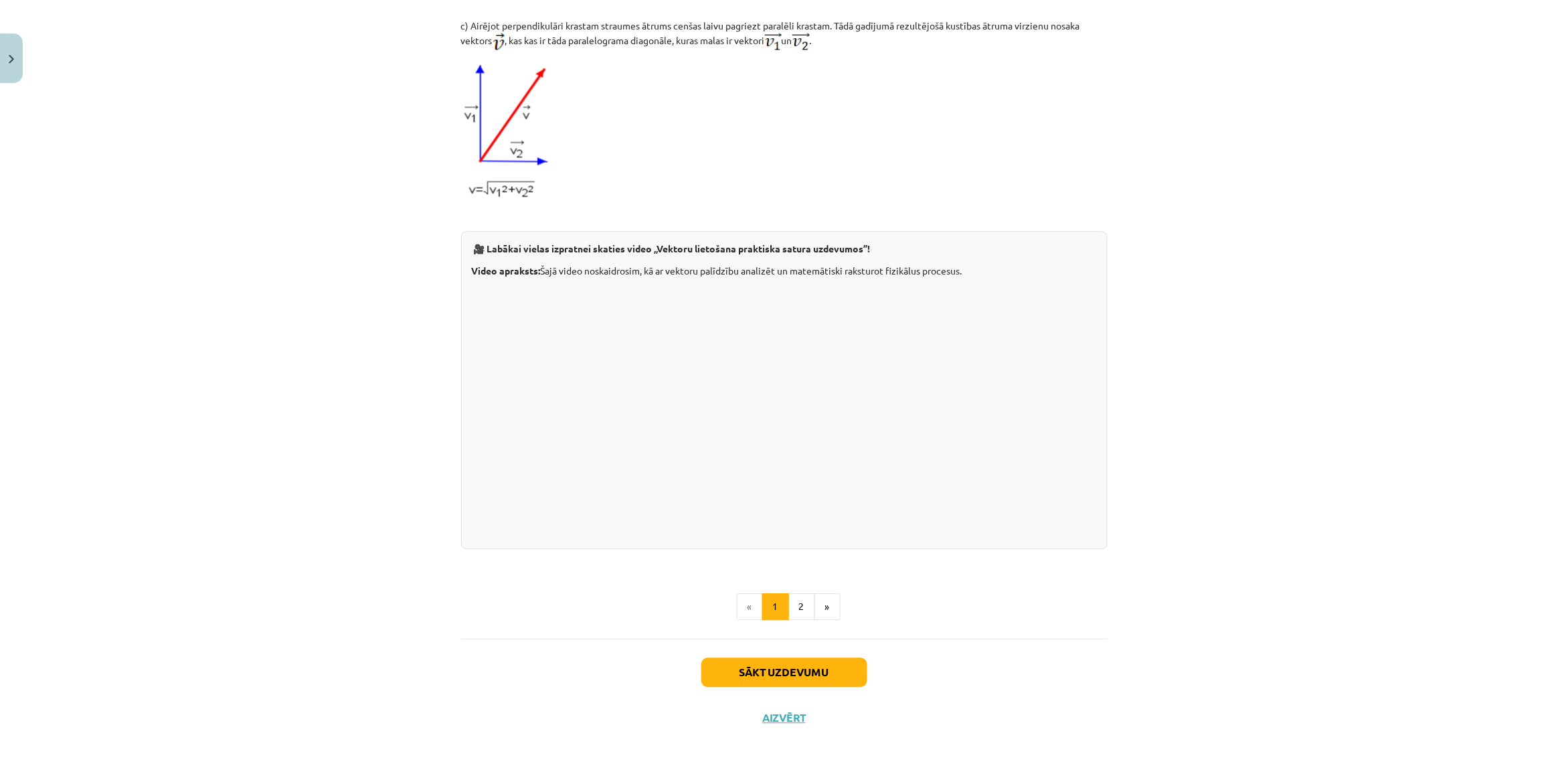
click at [757, 652] on div "Sākt uzdevumu Aizvērt" at bounding box center [784, 685] width 647 height 94
click at [760, 664] on button "Sākt uzdevumu" at bounding box center [784, 672] width 166 height 30
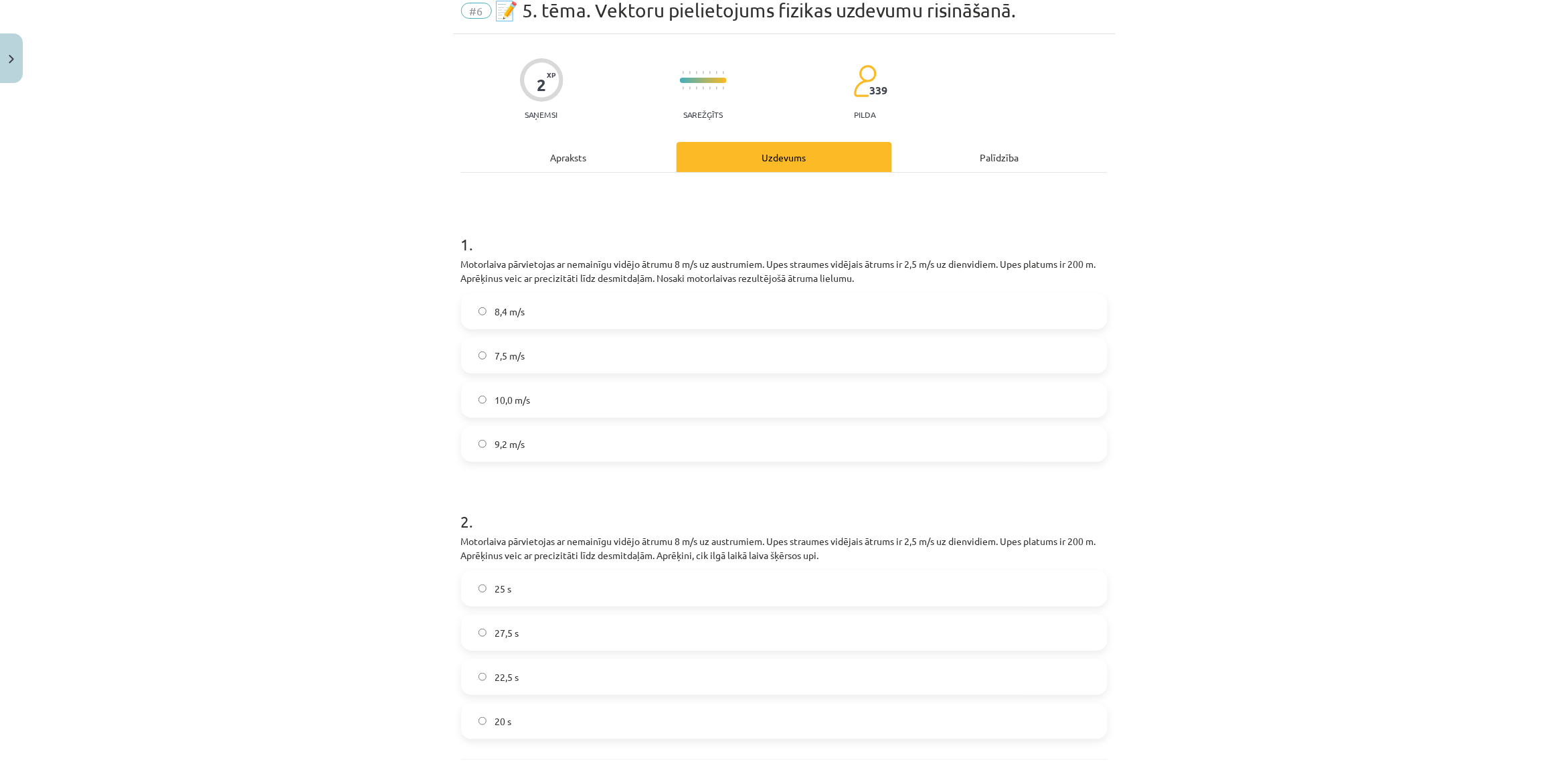
scroll to position [33, 0]
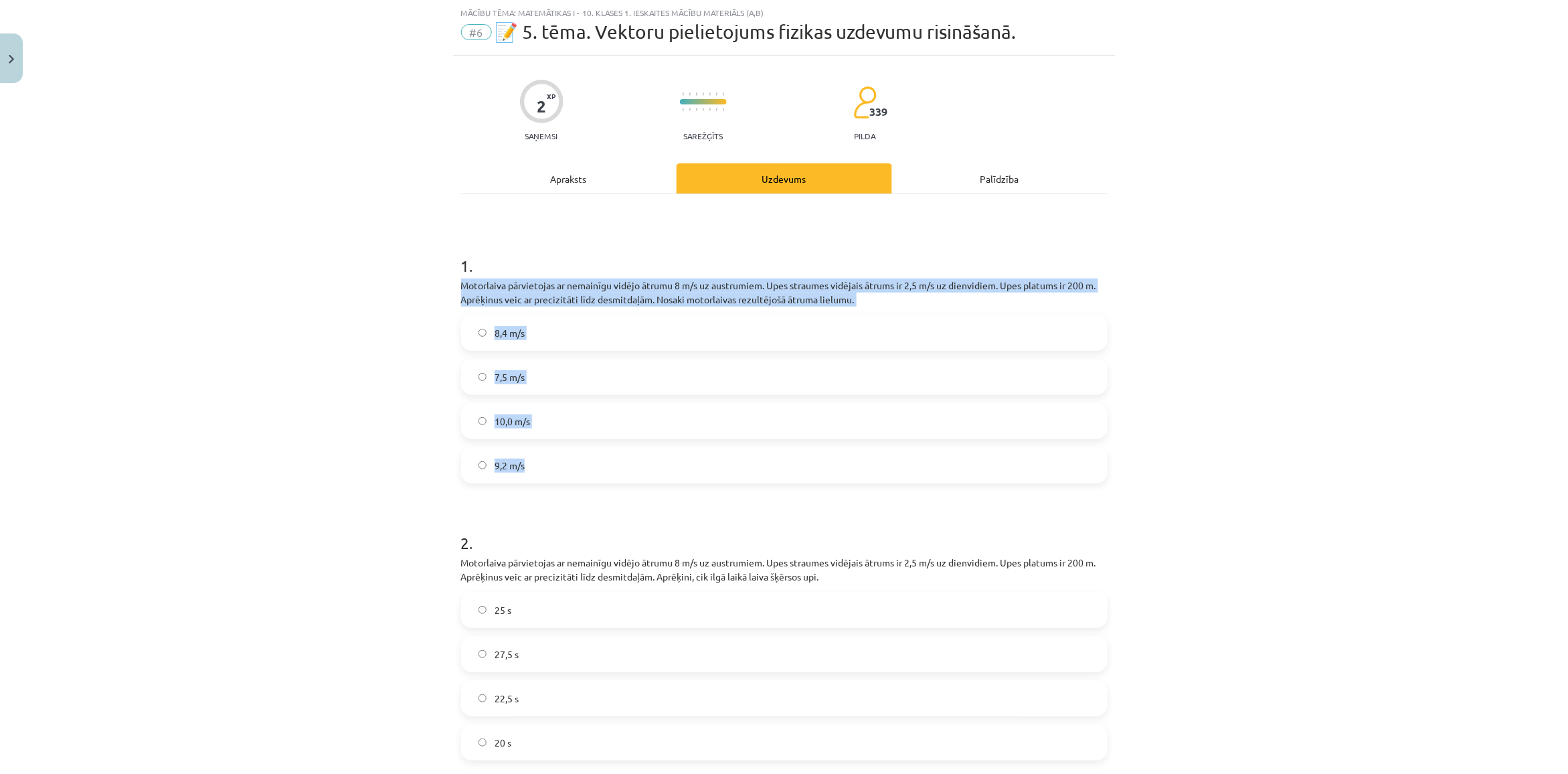
drag, startPoint x: 449, startPoint y: 280, endPoint x: 706, endPoint y: 449, distance: 307.6
click at [706, 449] on div "2 XP Saņemsi Sarežģīts 339 pilda Apraksts Uzdevums Palīdzība 1 . Motorlaiva pār…" at bounding box center [784, 468] width 663 height 827
click at [342, 460] on div "Mācību tēma: Matemātikas i - 10. klases 1. ieskaites mācību materiāls (a,b) #6 …" at bounding box center [784, 387] width 1568 height 774
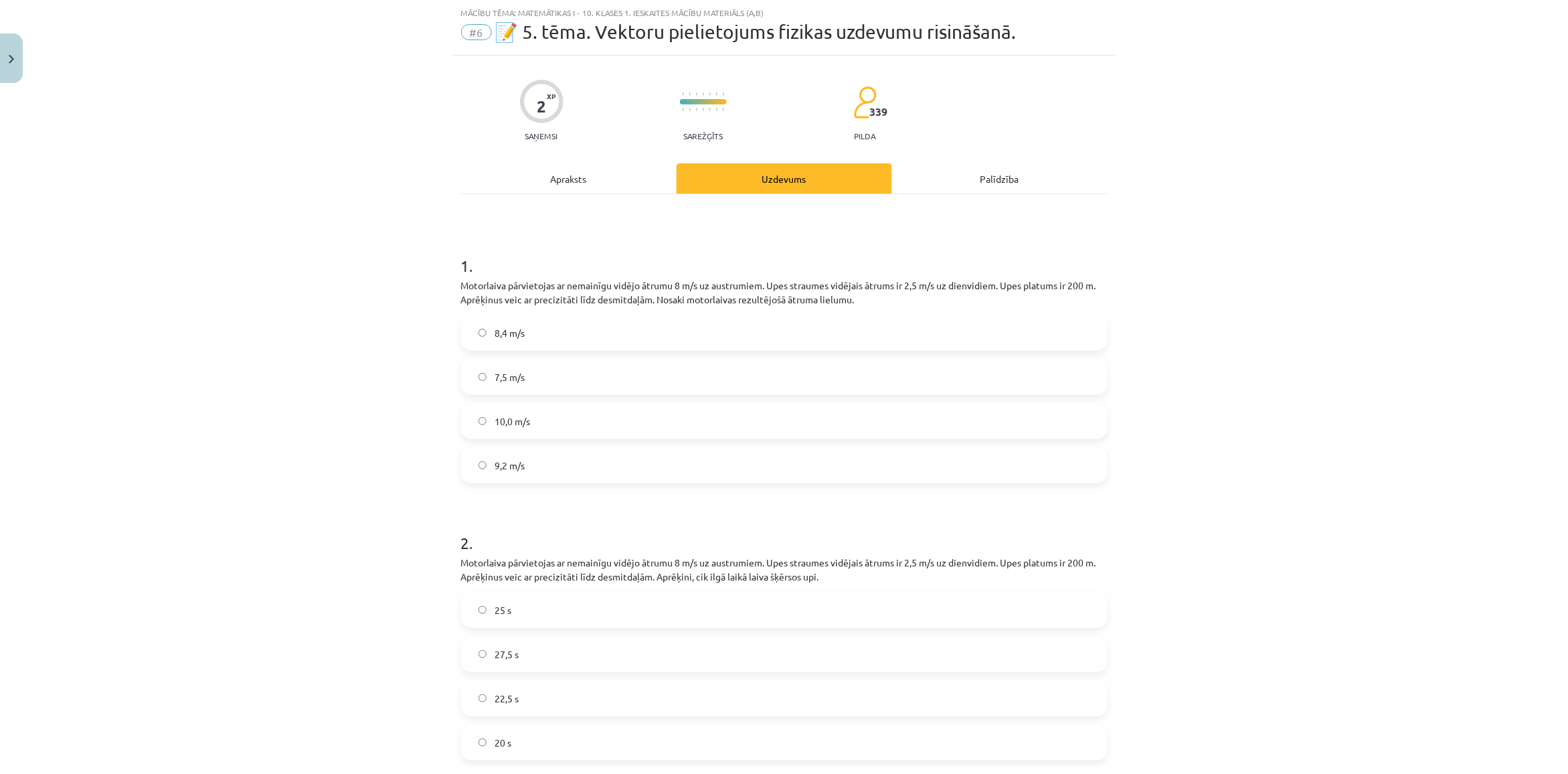
click at [544, 431] on label "10,0 m/s" at bounding box center [784, 421] width 643 height 33
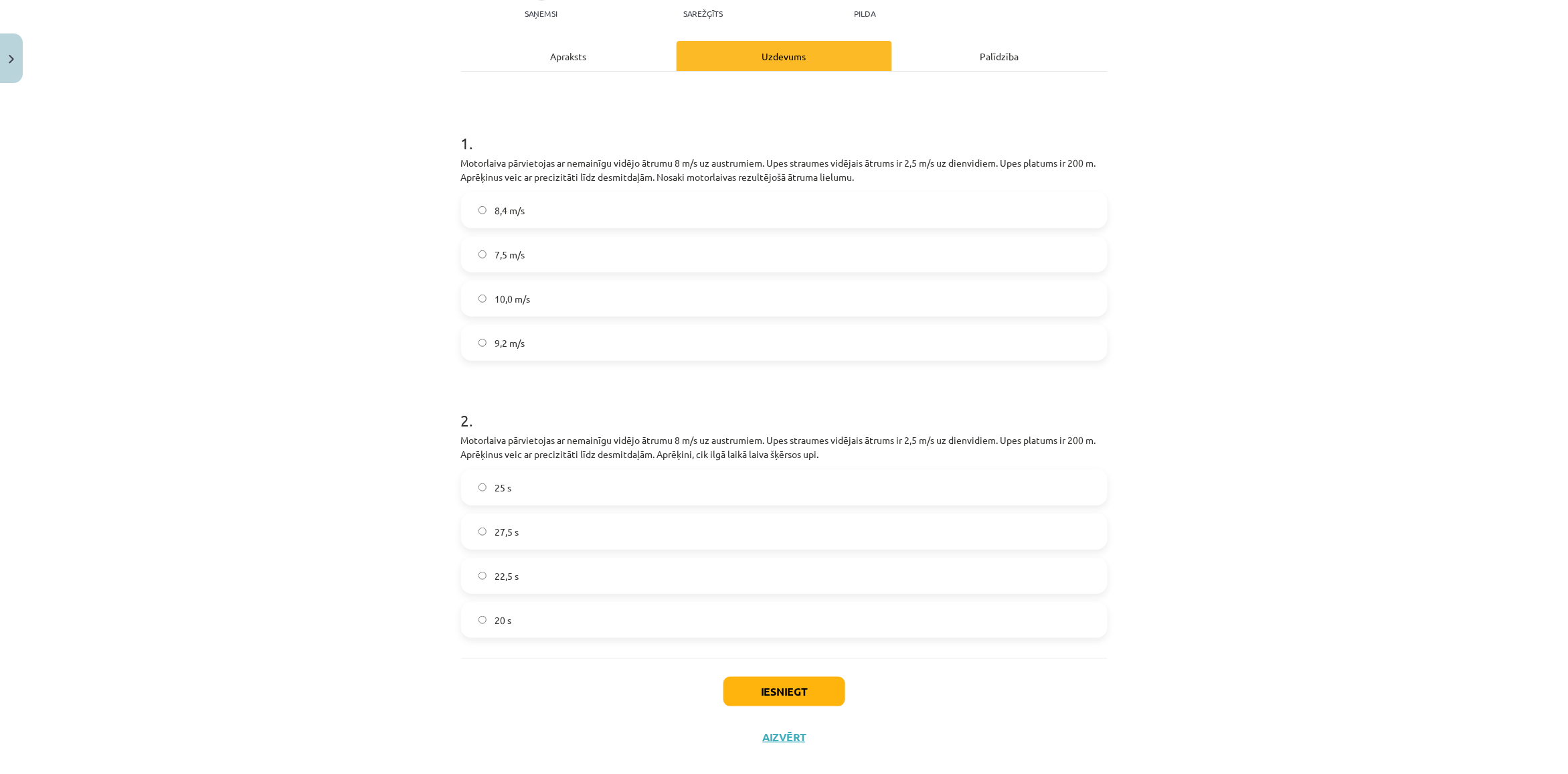
scroll to position [175, 0]
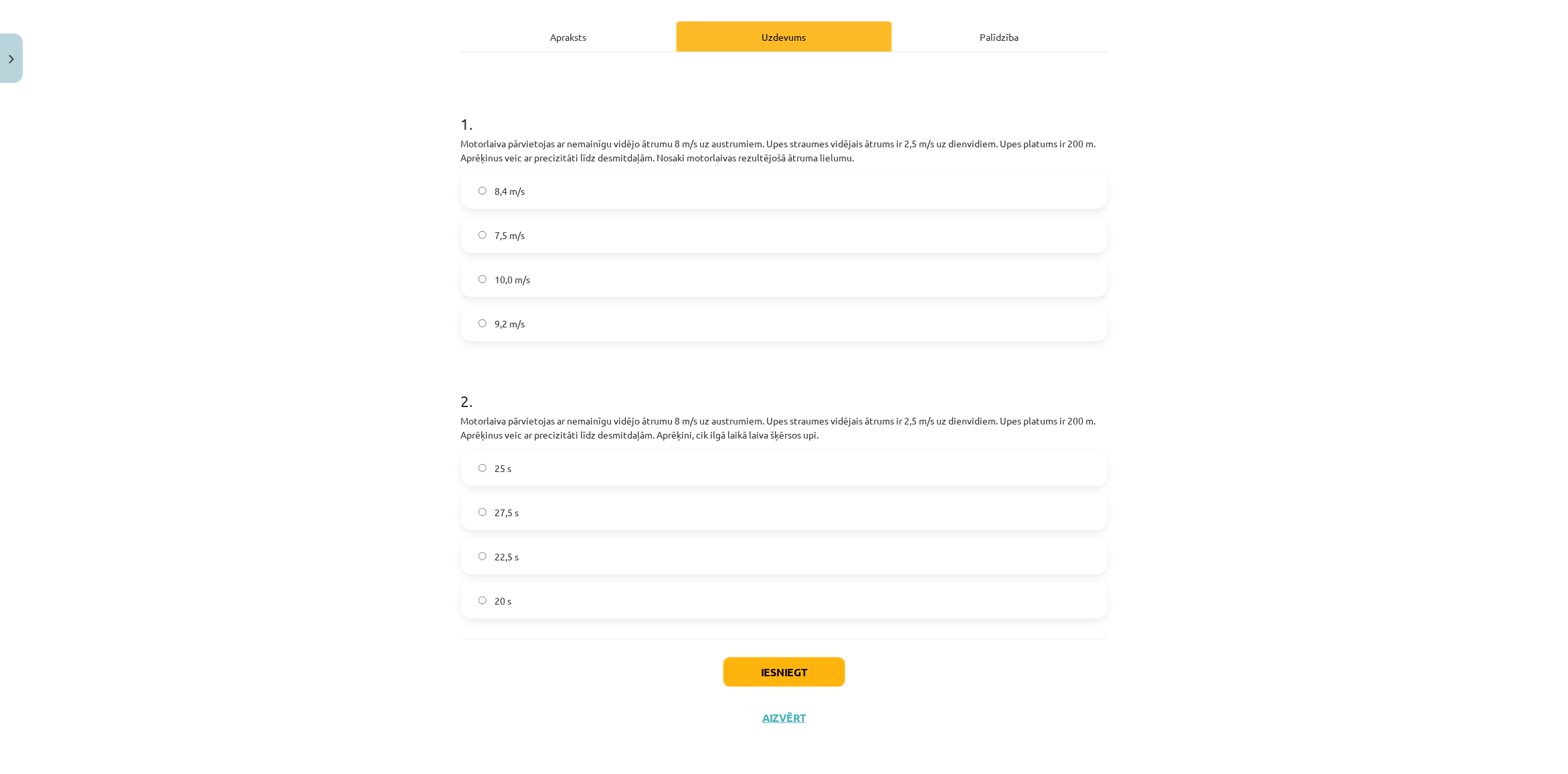
click at [494, 593] on span "20 s" at bounding box center [502, 600] width 17 height 14
click at [768, 657] on button "Iesniegt" at bounding box center [784, 672] width 122 height 30
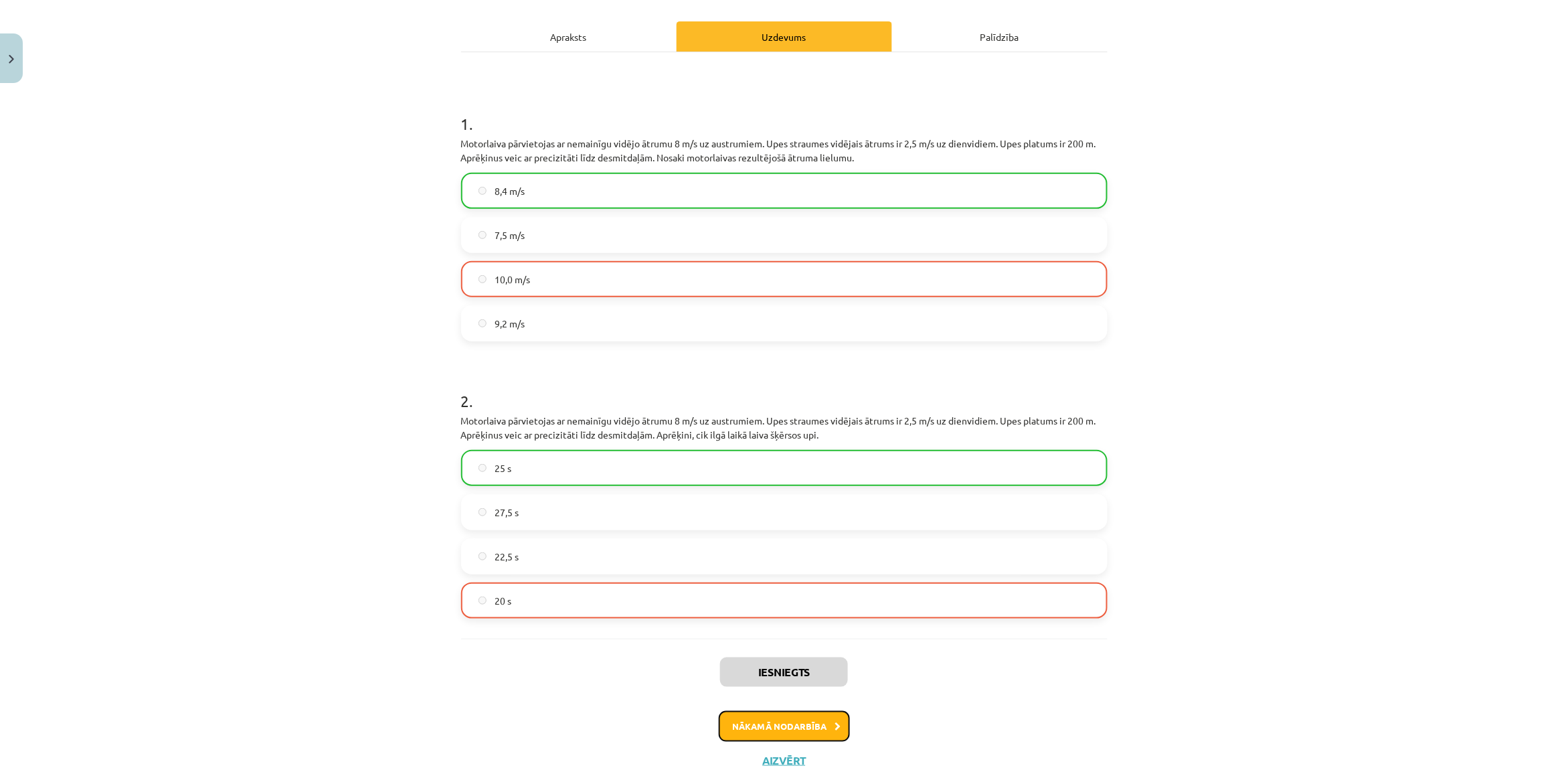
click at [770, 726] on button "Nākamā nodarbība" at bounding box center [784, 726] width 131 height 31
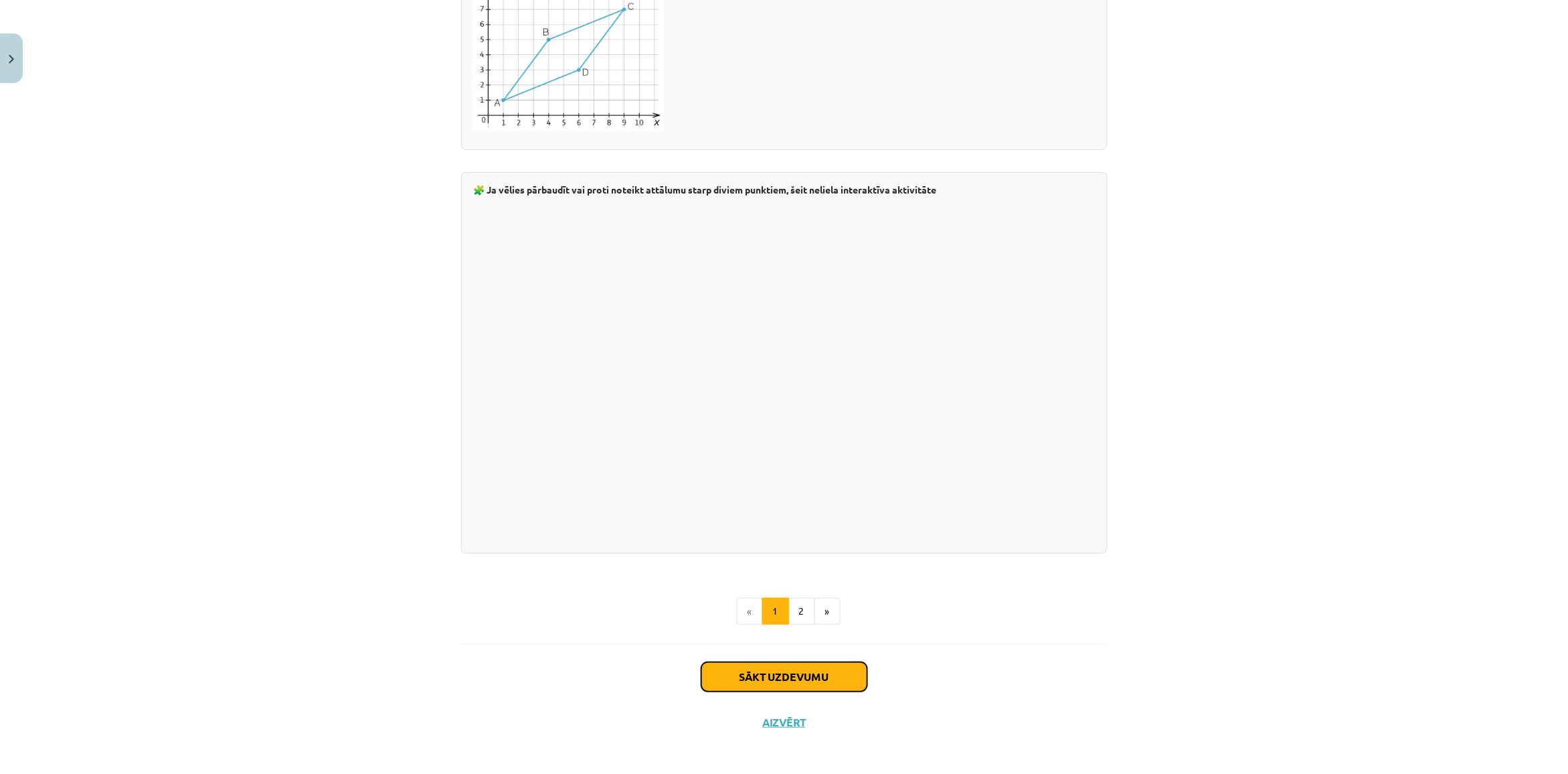
click at [799, 662] on button "Sākt uzdevumu" at bounding box center [784, 677] width 166 height 30
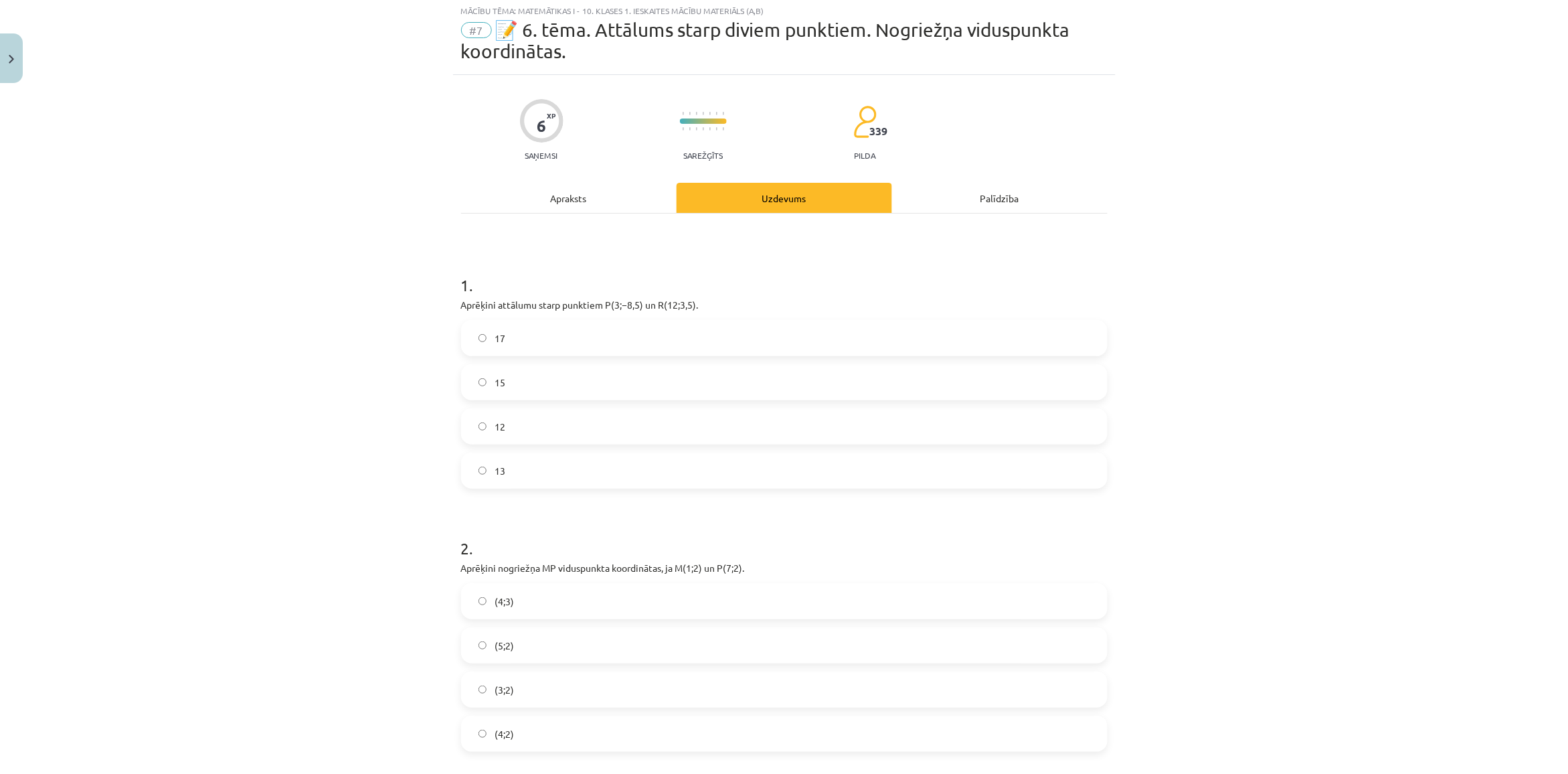
scroll to position [33, 0]
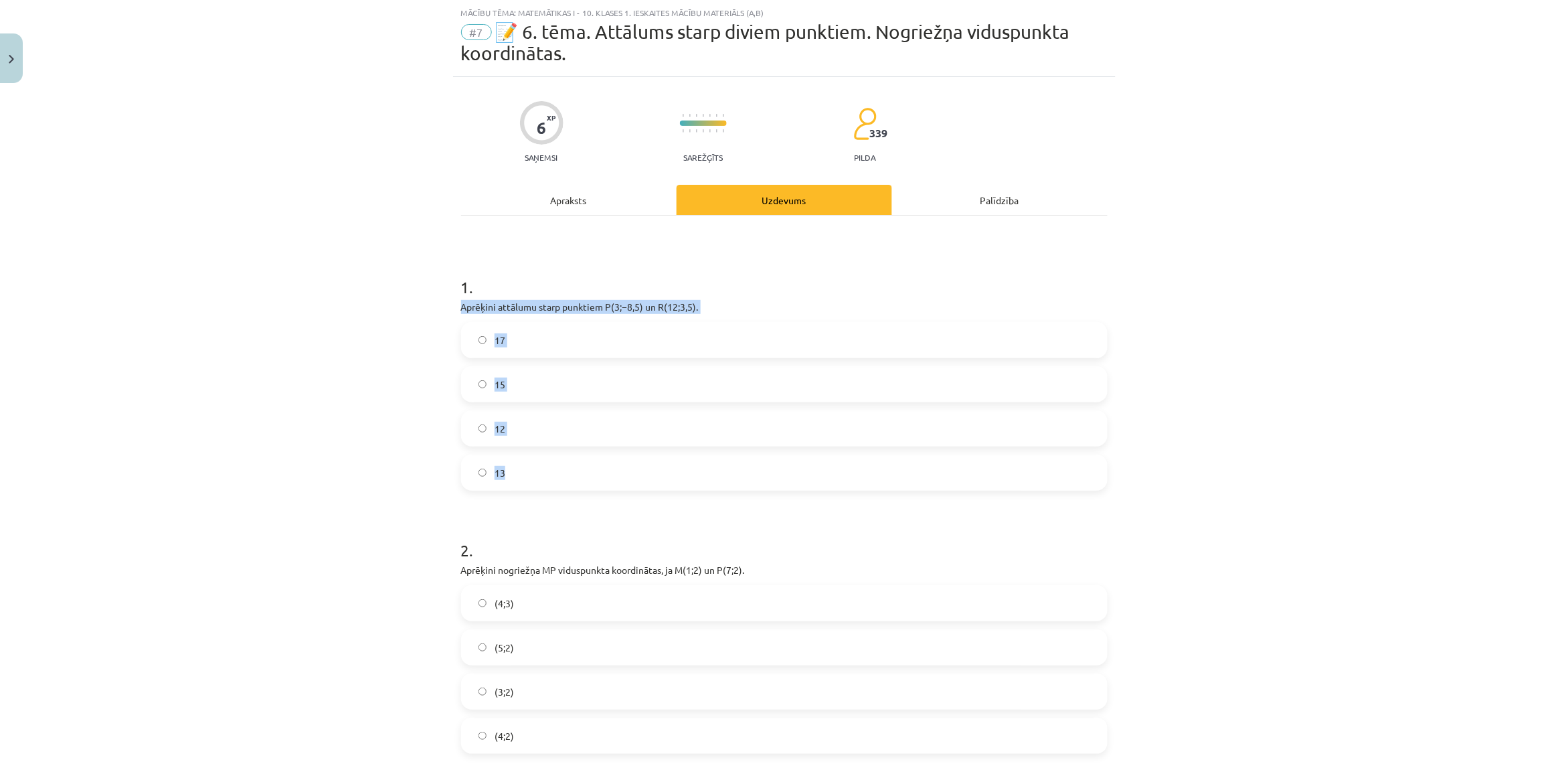
copy div "Aprēķini attālumu starp punktiem ﻿P(3;−8,5) un ﻿R(12;3,5)﻿. 17 15 12 13"
drag, startPoint x: 527, startPoint y: 357, endPoint x: 627, endPoint y: 476, distance: 155.4
click at [627, 476] on div "Mācību tēma: Matemātikas i - 10. klases 1. ieskaites mācību materiāls (a,b) #7 …" at bounding box center [784, 387] width 1568 height 774
click at [505, 389] on label "15" at bounding box center [784, 384] width 643 height 33
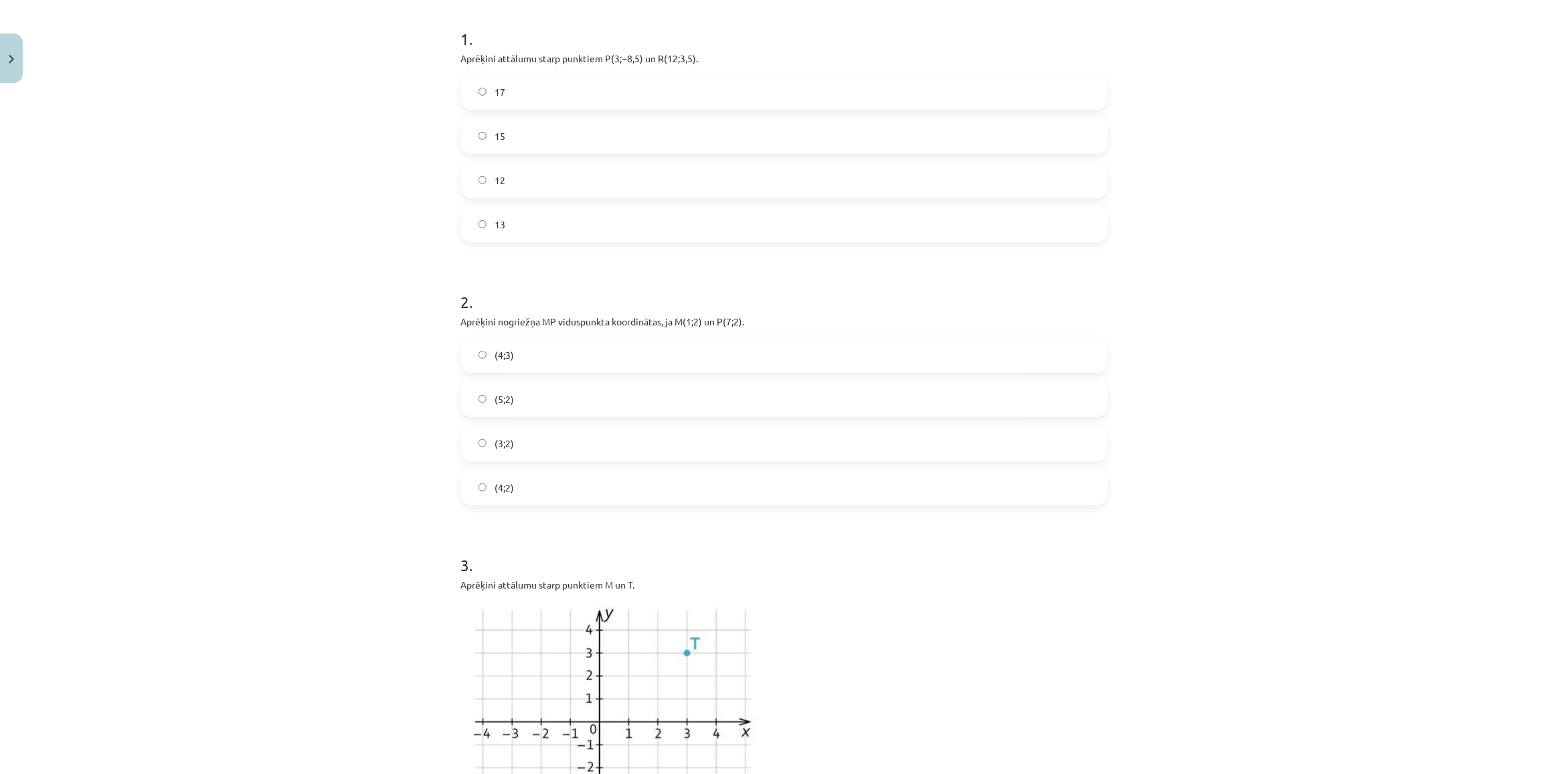
scroll to position [284, 0]
copy div "Aprēķini nogriežņa ﻿MP﻿ viduspunkta koordinātas, ja ﻿M(1;2) un ﻿P(7;2). (4;3) (…"
drag, startPoint x: 472, startPoint y: 337, endPoint x: 597, endPoint y: 482, distance: 191.4
click at [597, 482] on div "Mācību tēma: Matemātikas i - 10. klases 1. ieskaites mācību materiāls (a,b) #7 …" at bounding box center [784, 387] width 1568 height 774
click at [397, 456] on div "Mācību tēma: Matemātikas i - 10. klases 1. ieskaites mācību materiāls (a,b) #7 …" at bounding box center [784, 387] width 1568 height 774
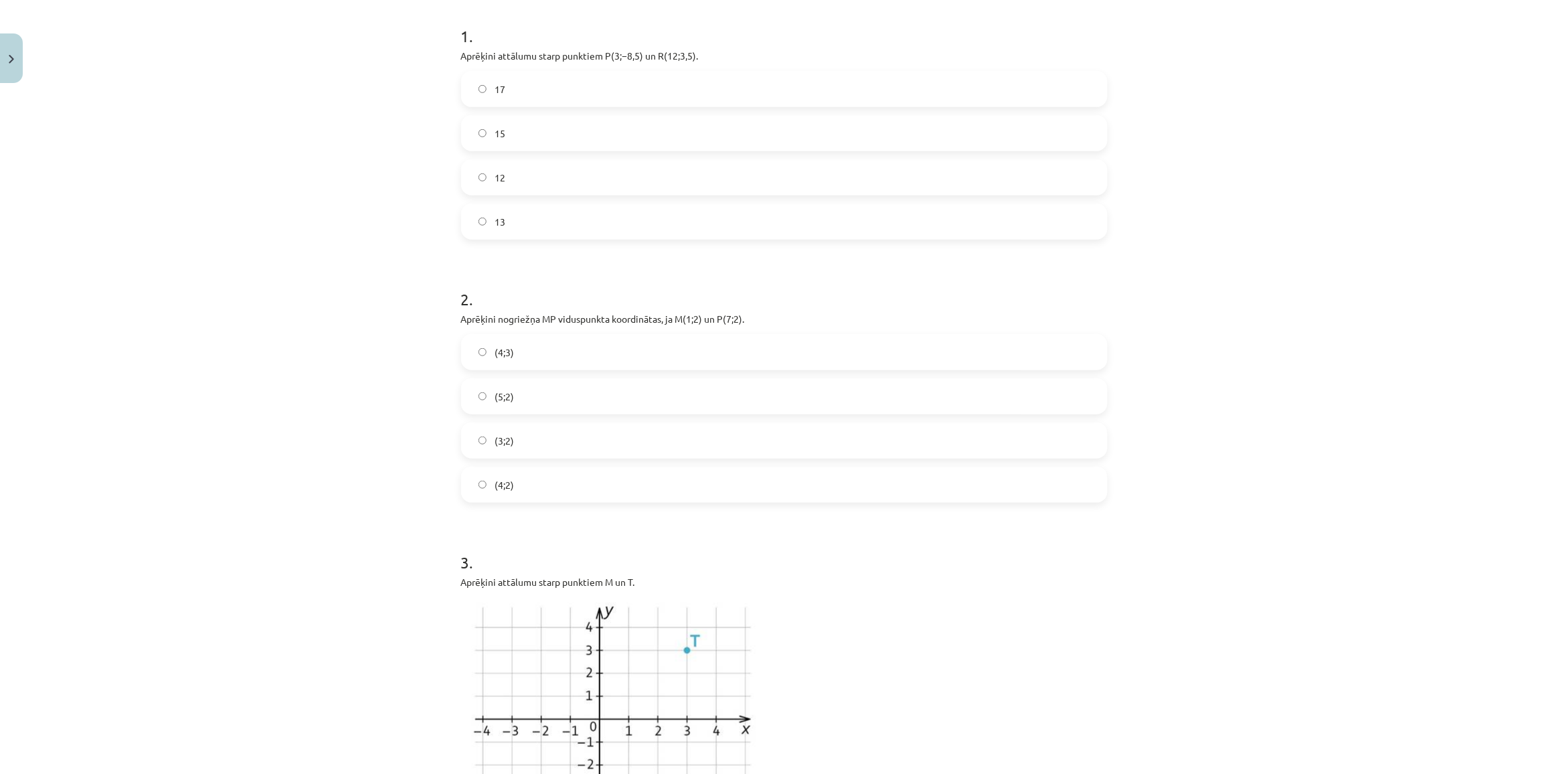
click at [539, 358] on label "(4;3)" at bounding box center [784, 351] width 643 height 33
click at [540, 480] on label "(4;2)" at bounding box center [784, 485] width 643 height 33
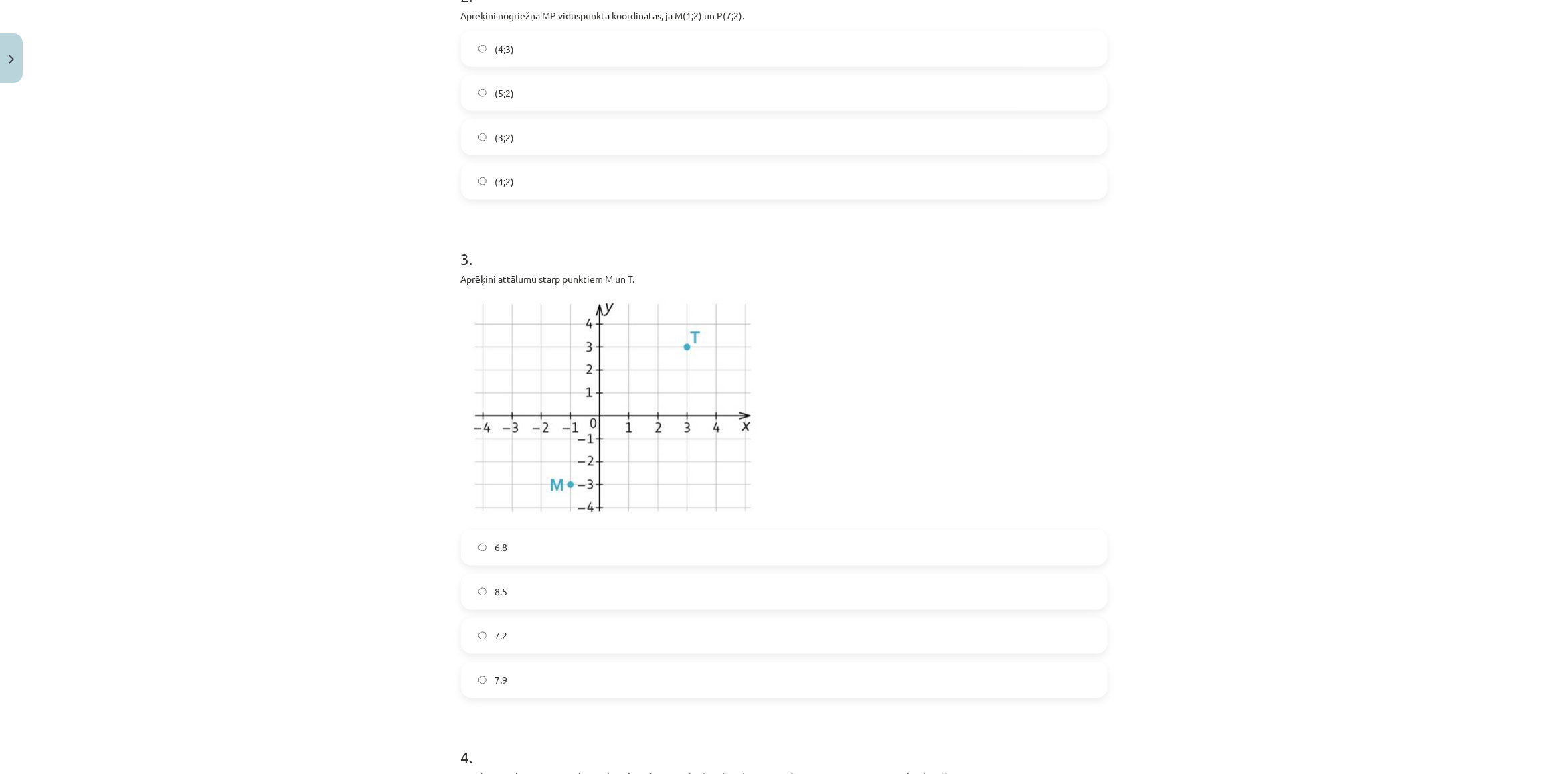
scroll to position [703, 0]
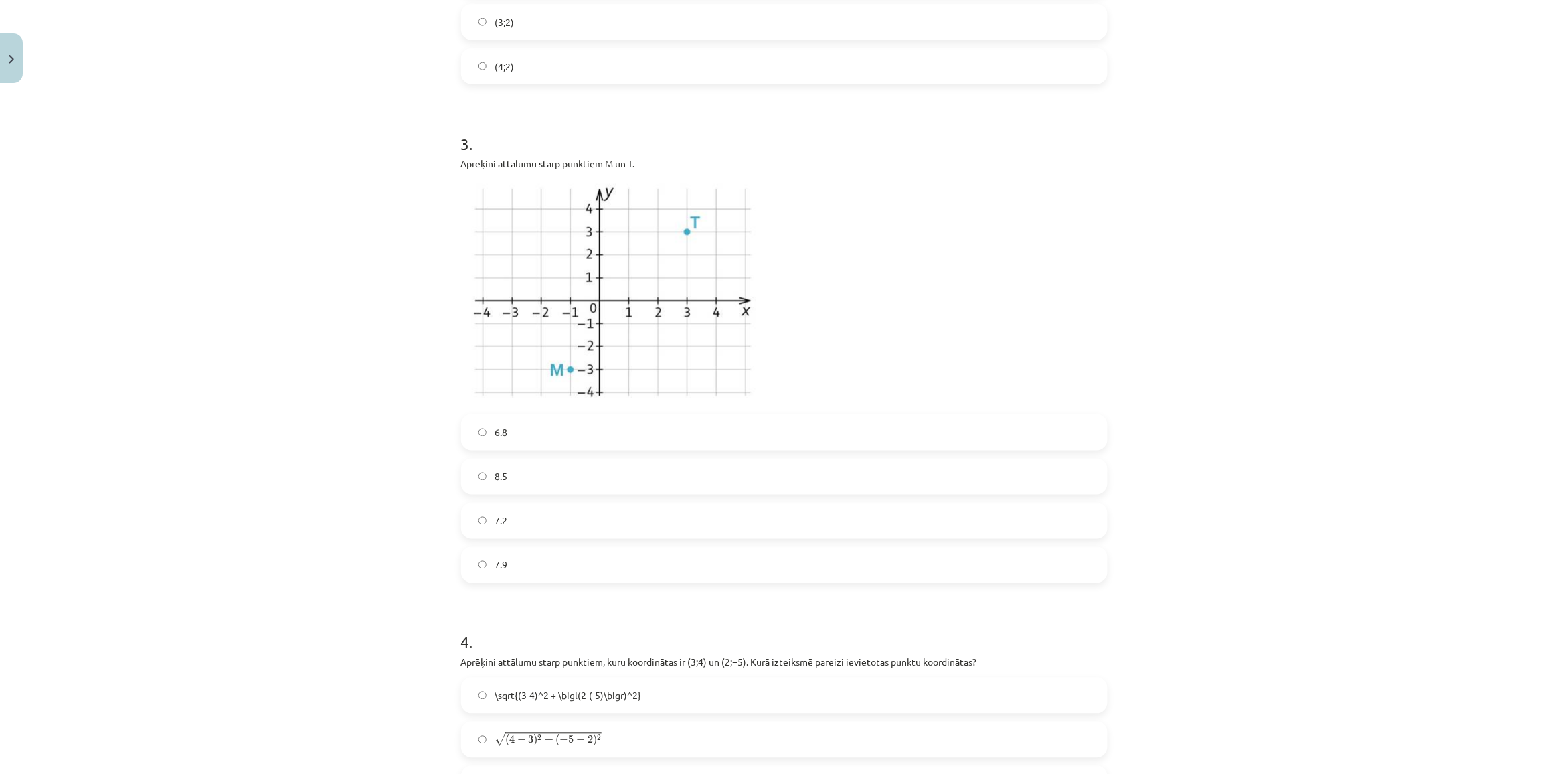
click at [573, 444] on label "6.8" at bounding box center [784, 432] width 643 height 33
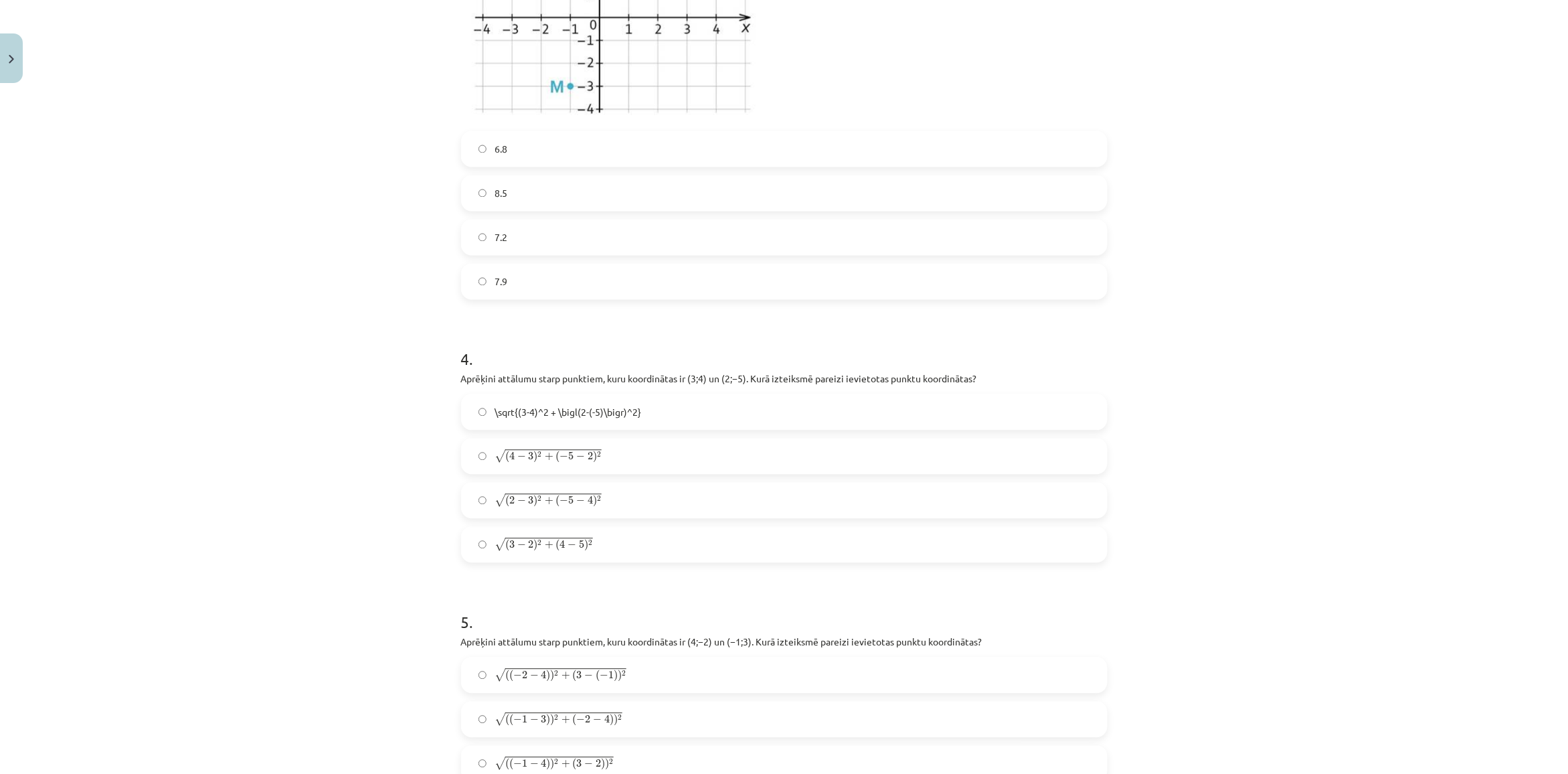
scroll to position [1037, 0]
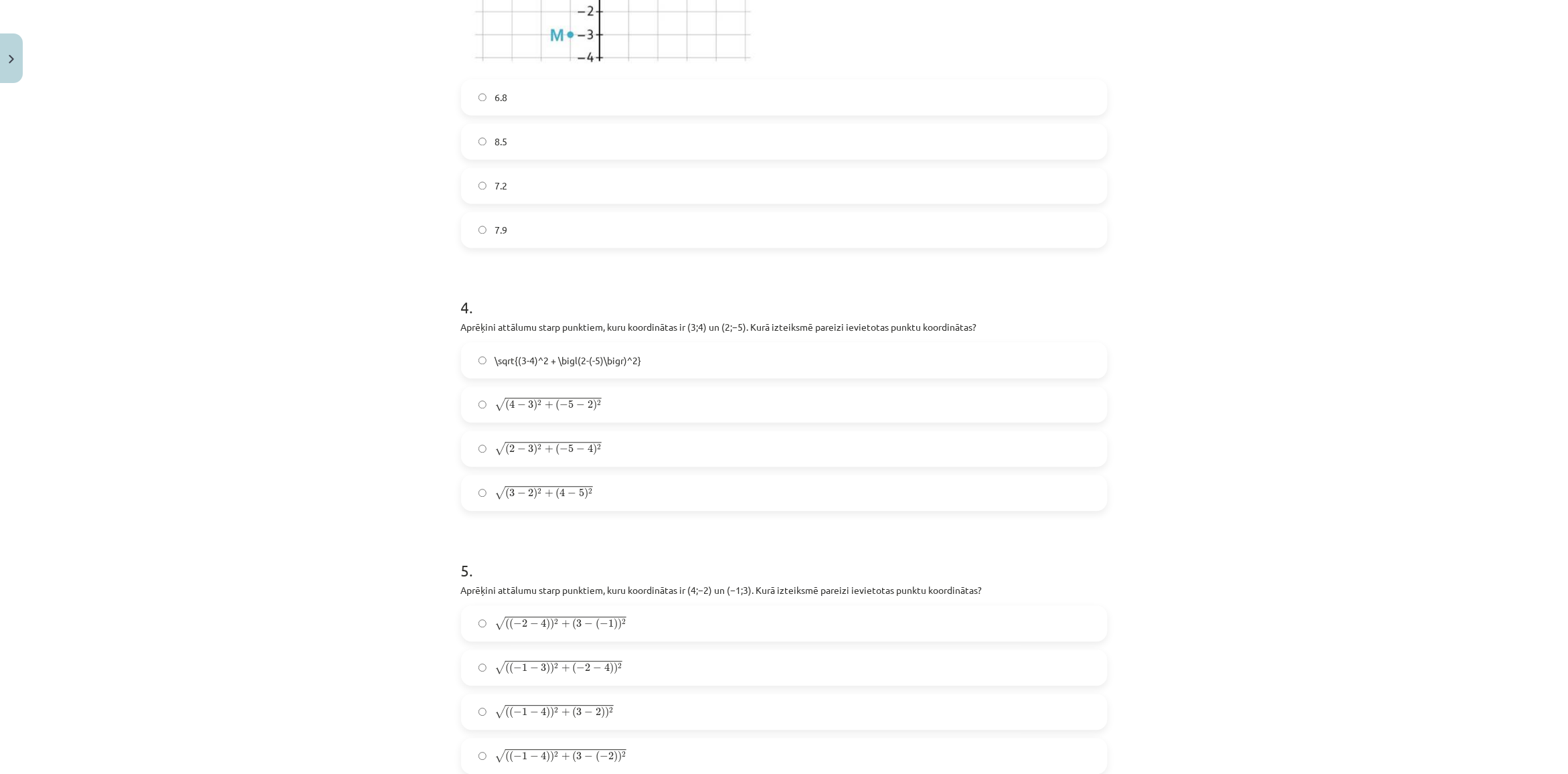
click at [529, 403] on span "3" at bounding box center [531, 404] width 5 height 8
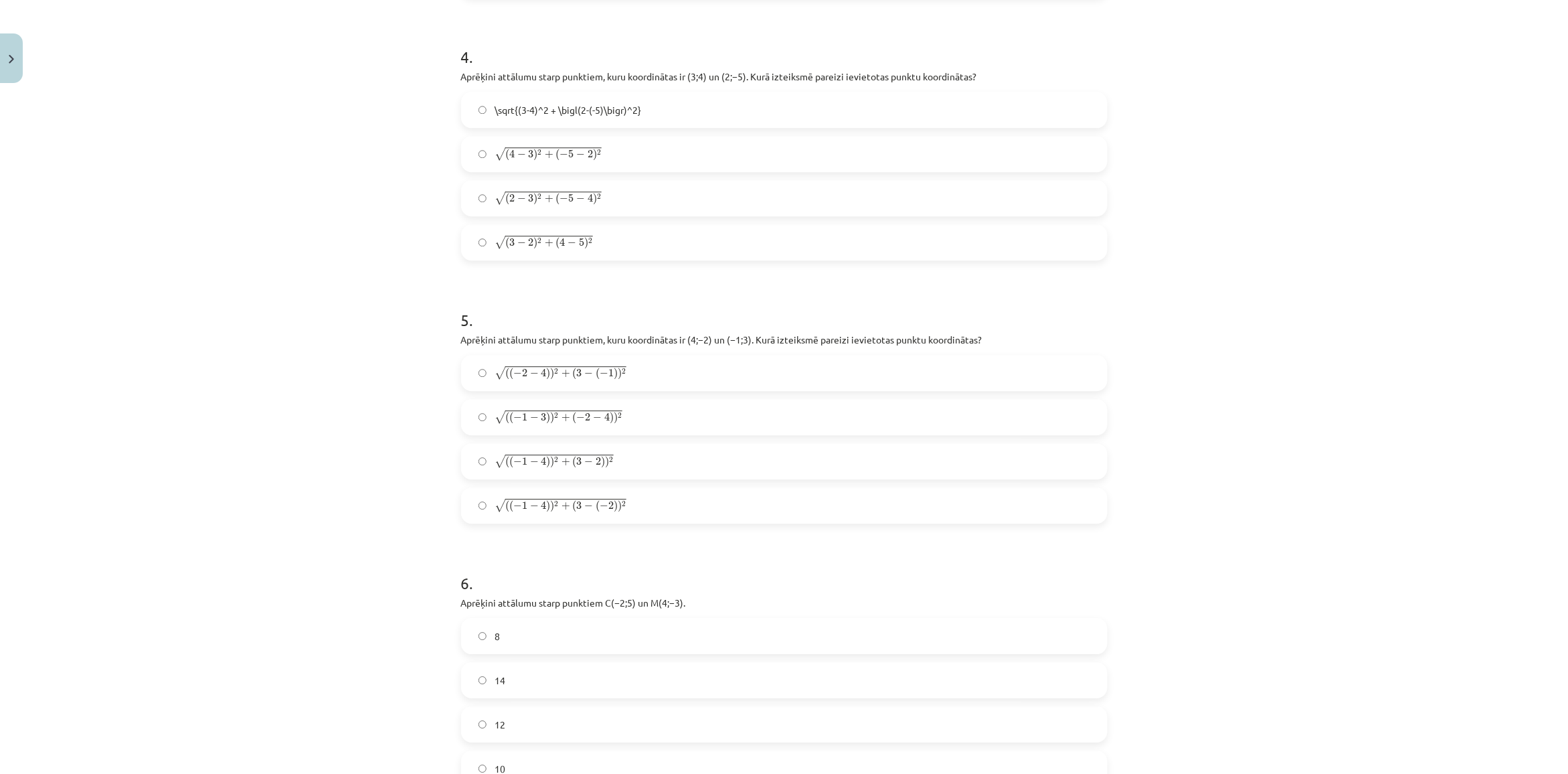
click at [505, 412] on span "(" at bounding box center [507, 418] width 4 height 12
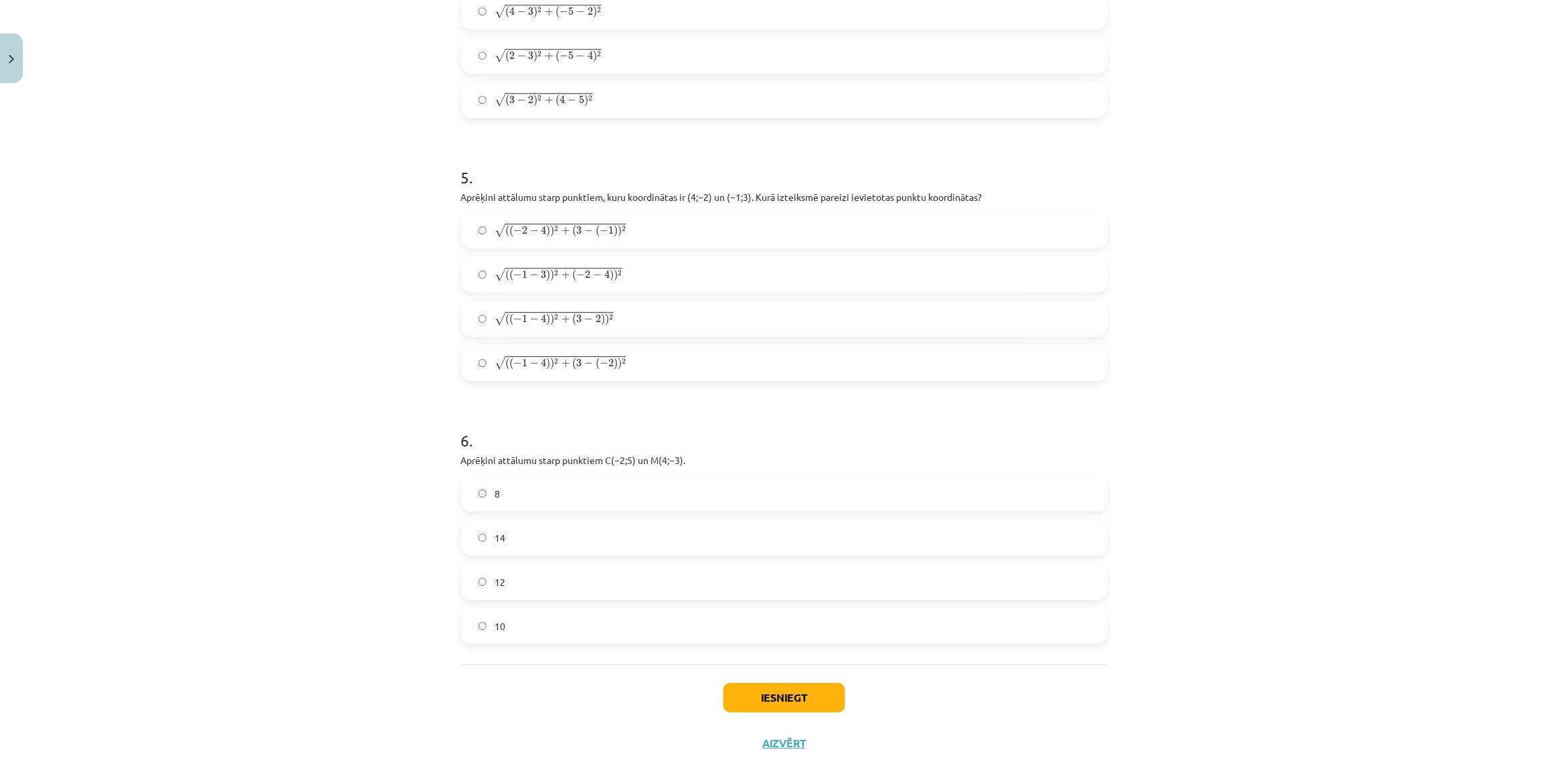
scroll to position [1456, 0]
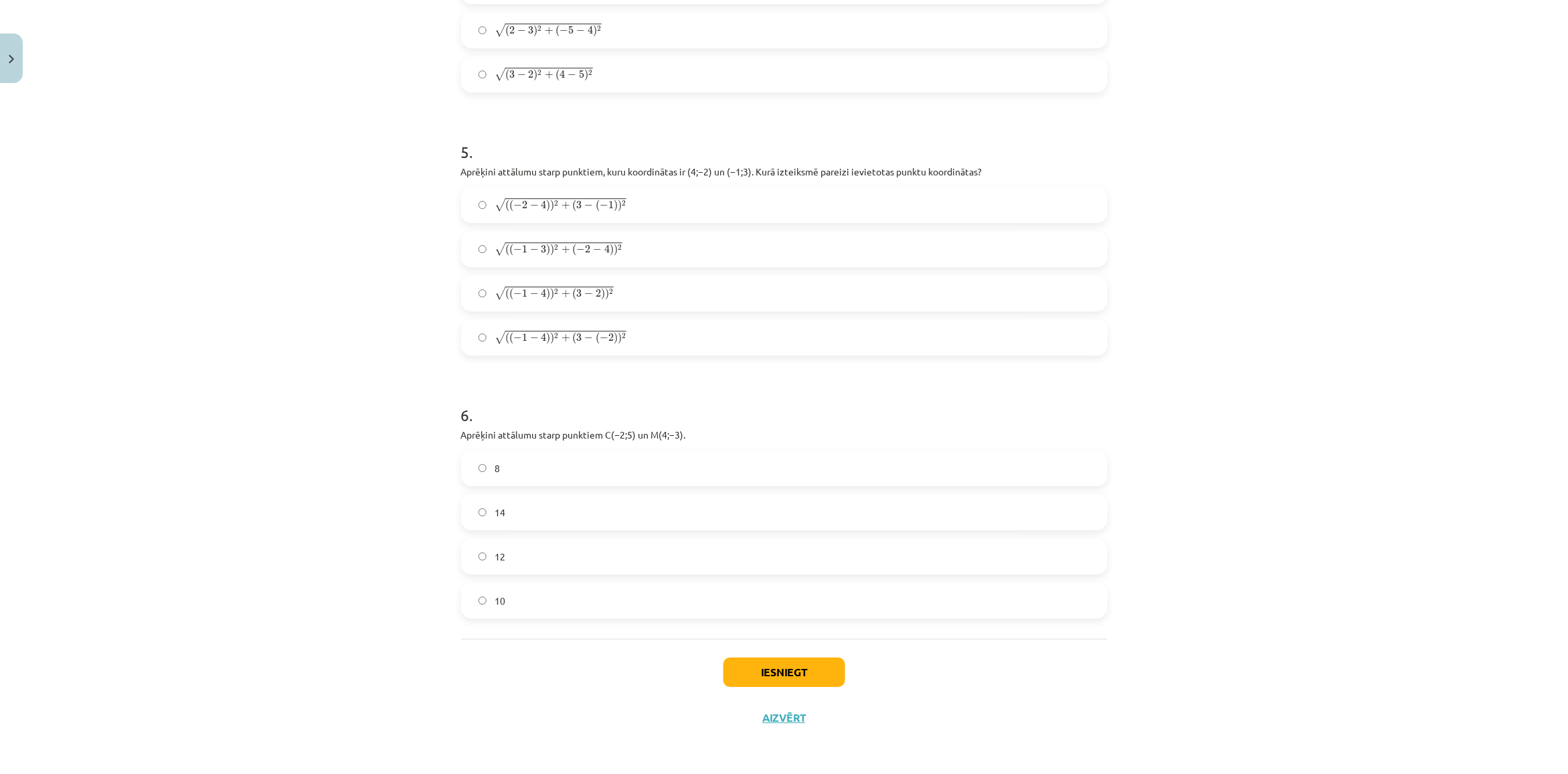
click at [517, 547] on label "12" at bounding box center [784, 556] width 643 height 33
click at [607, 600] on label "10" at bounding box center [784, 600] width 643 height 33
click at [778, 679] on button "Iesniegt" at bounding box center [784, 672] width 122 height 30
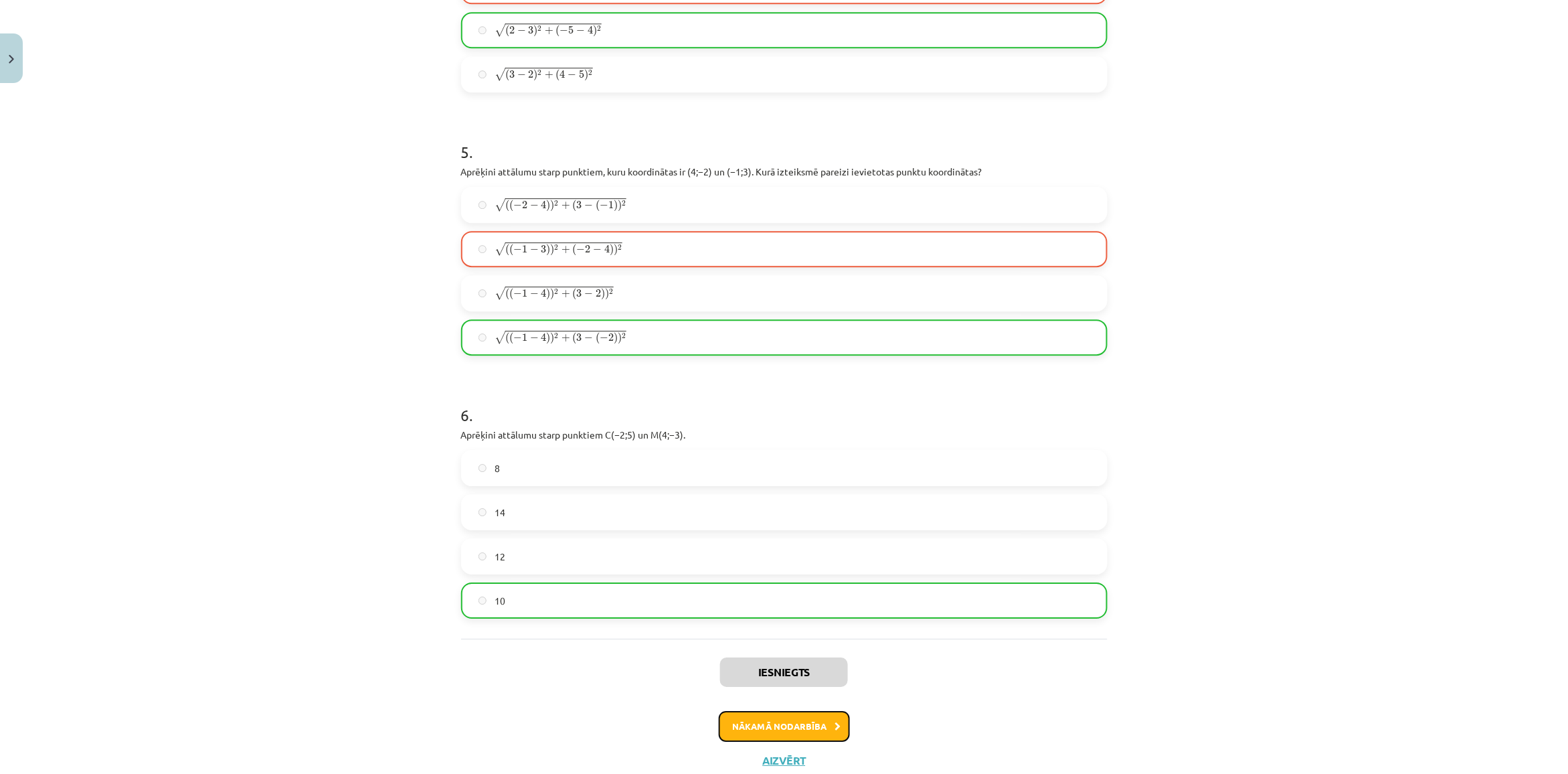
click at [765, 729] on button "Nākamā nodarbība" at bounding box center [784, 726] width 131 height 31
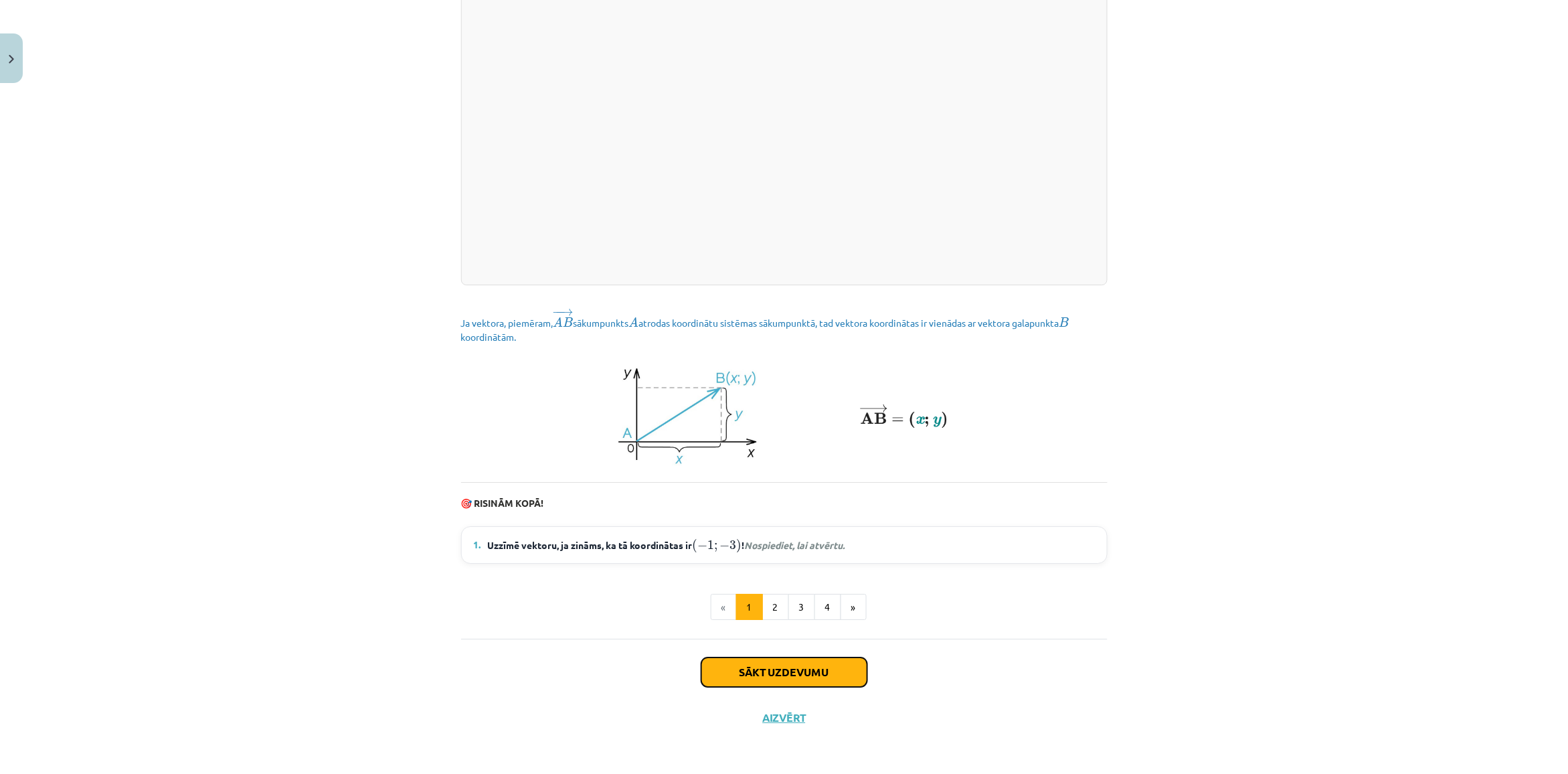
click at [810, 661] on button "Sākt uzdevumu" at bounding box center [784, 672] width 166 height 30
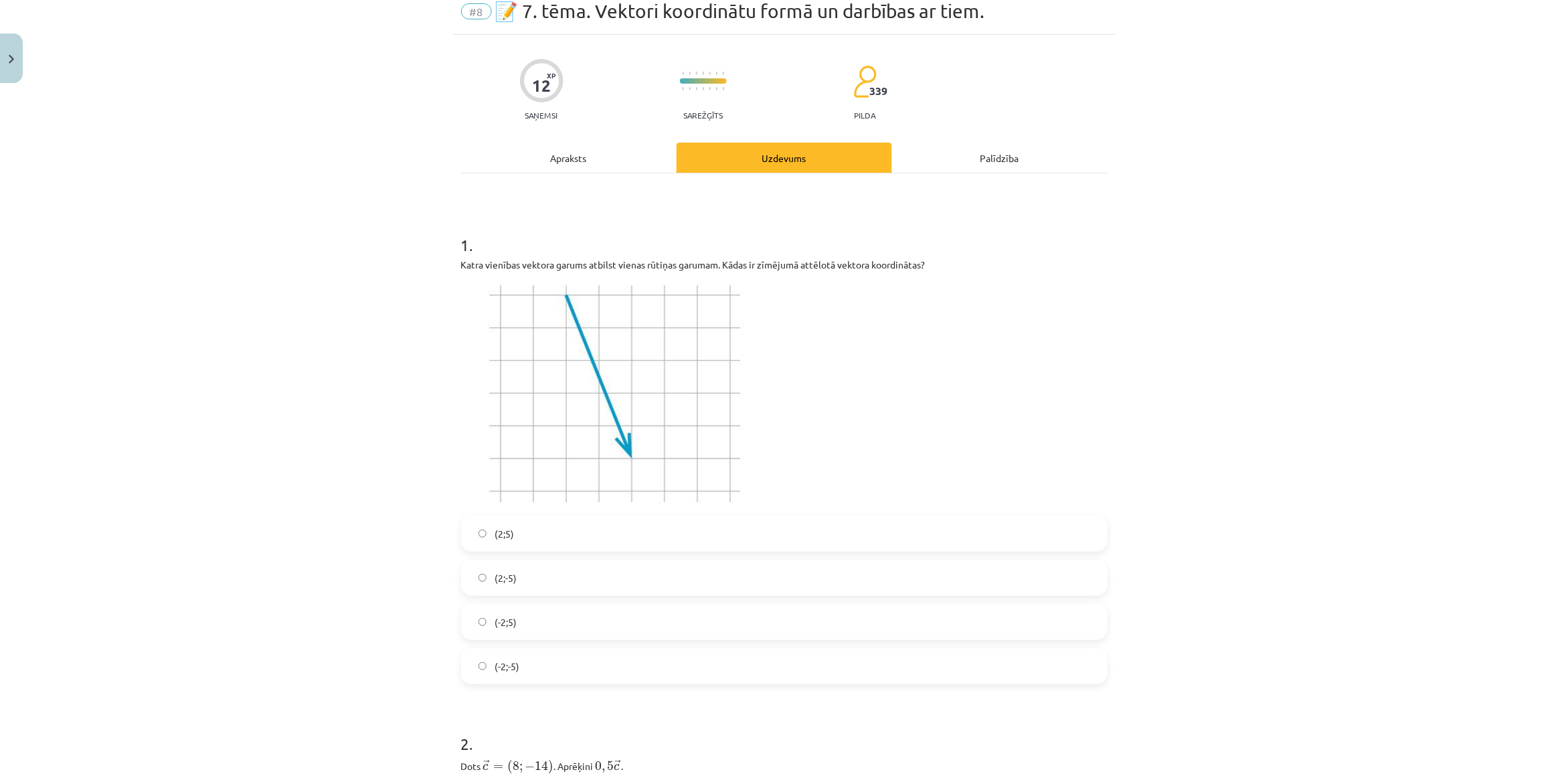
scroll to position [33, 0]
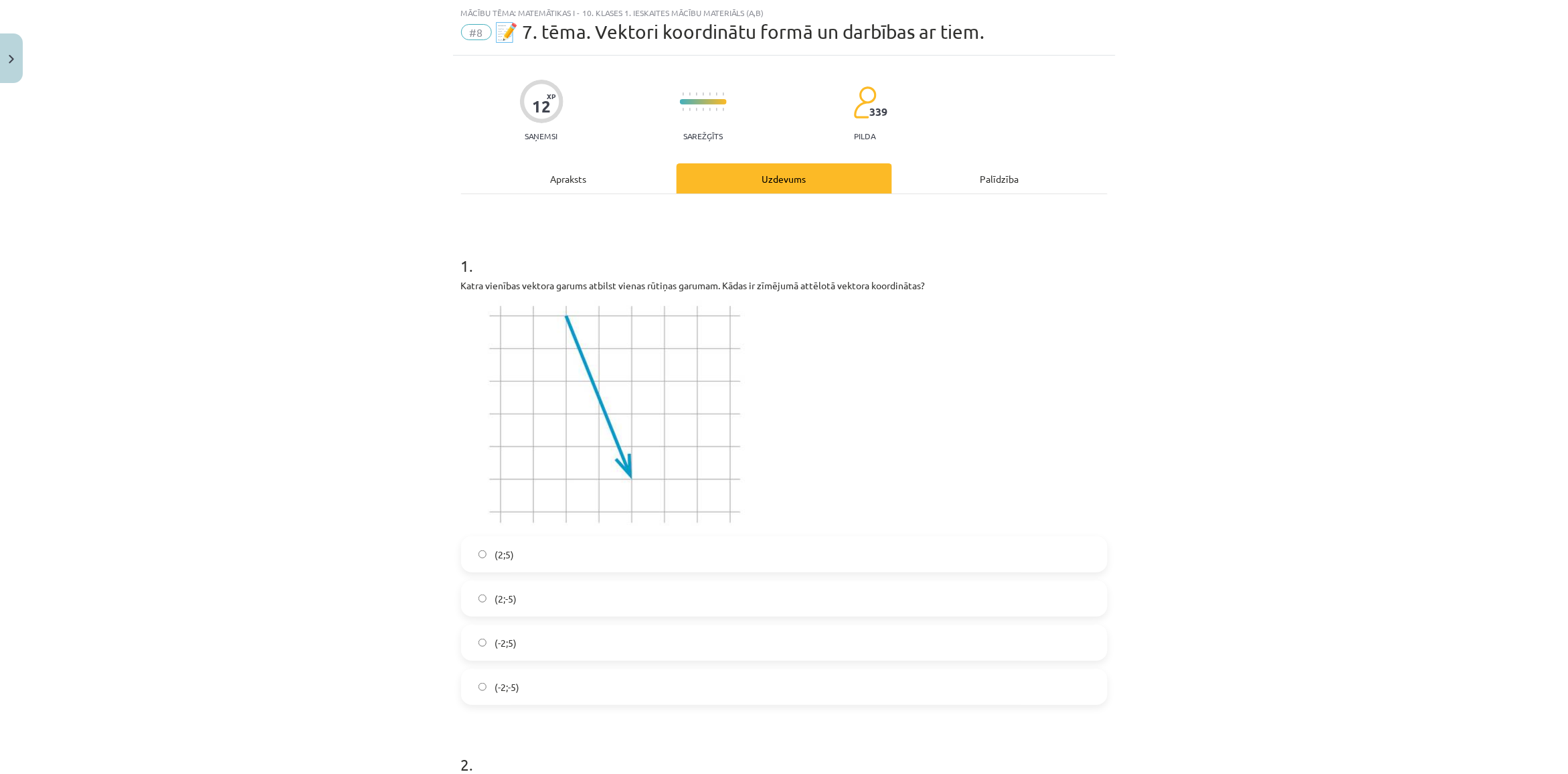
click at [534, 556] on label "(2;5)" at bounding box center [784, 554] width 643 height 33
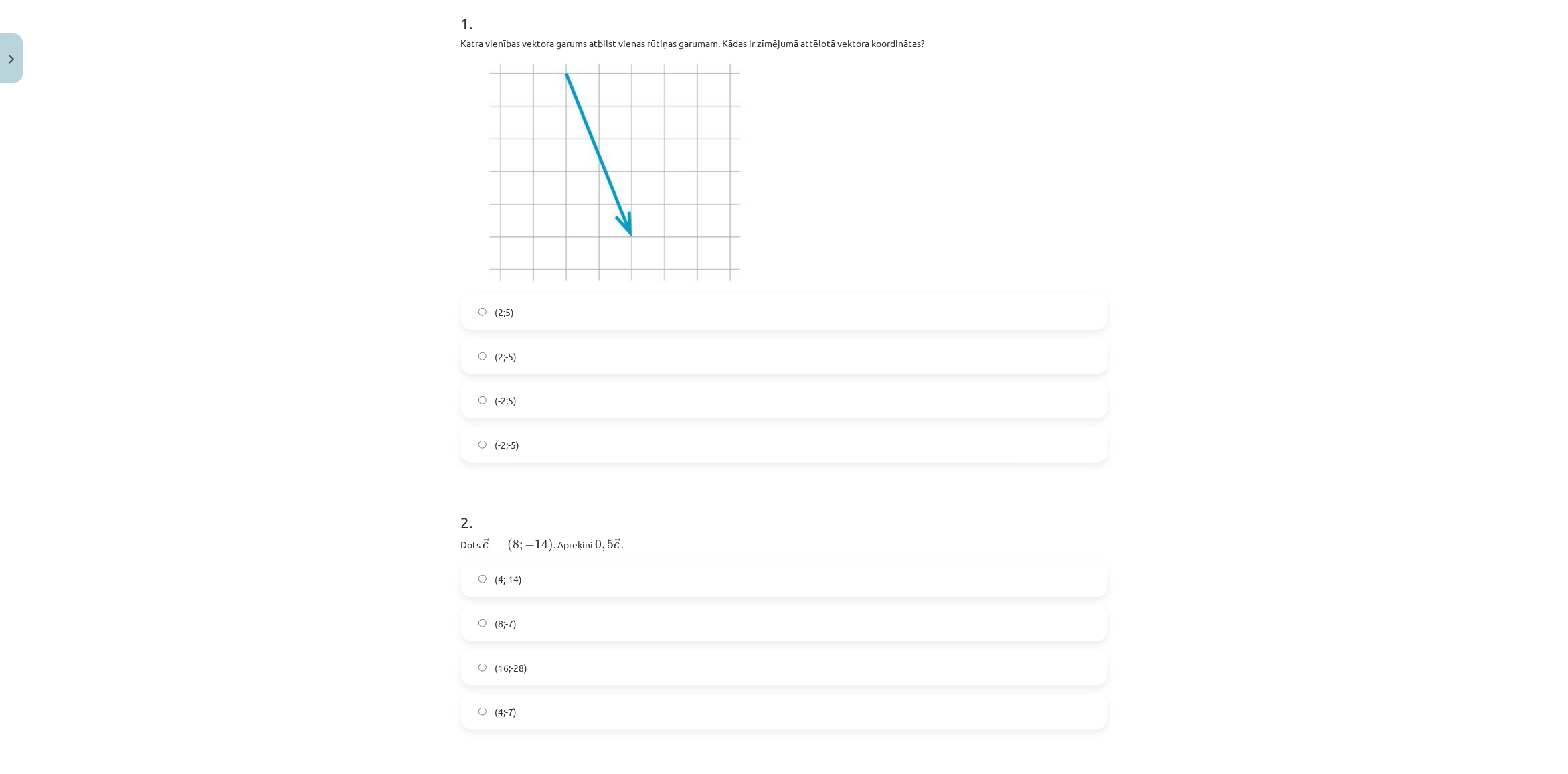
scroll to position [284, 0]
click at [530, 346] on label "(2;-5)" at bounding box center [784, 347] width 643 height 33
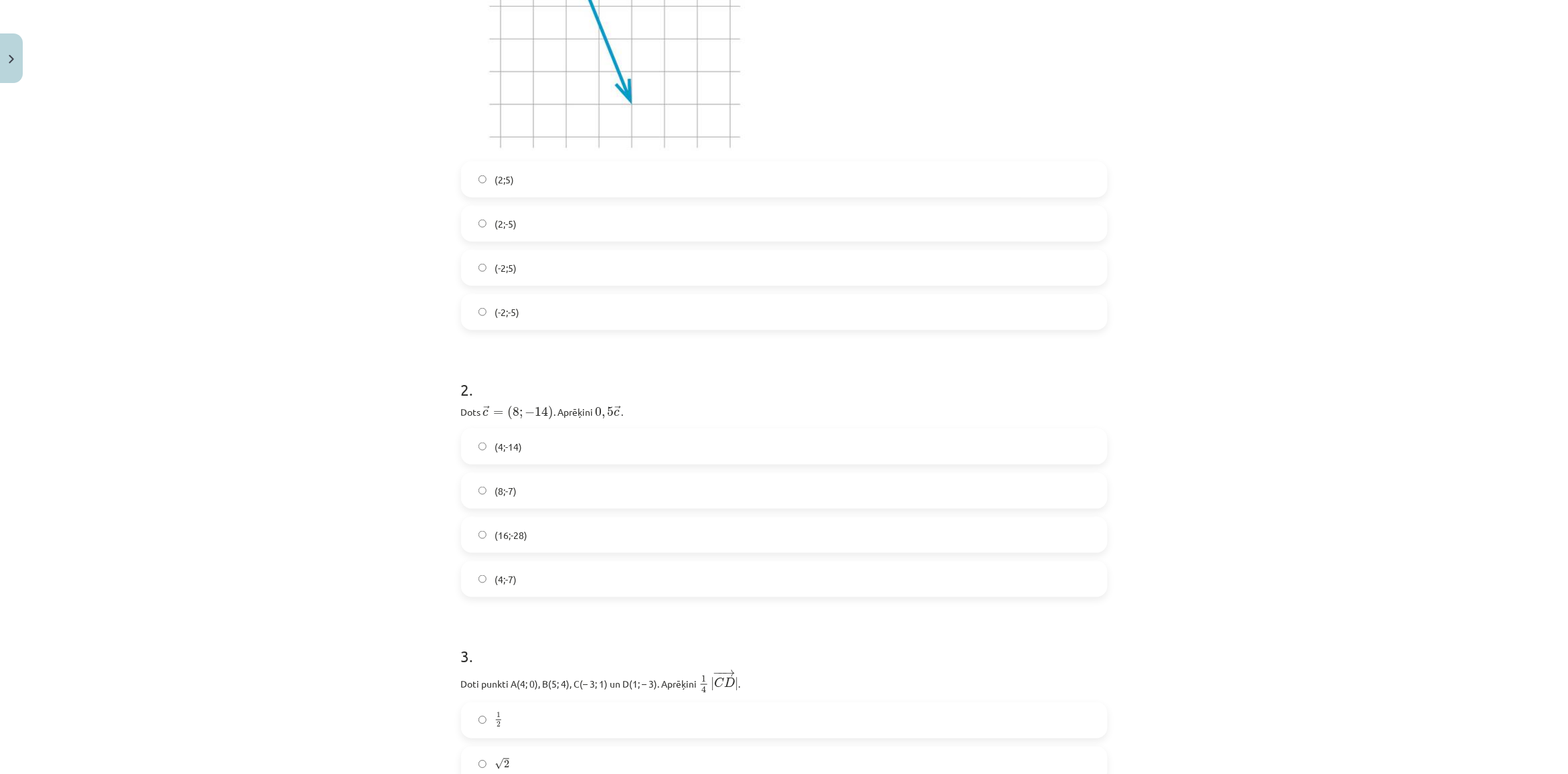
scroll to position [451, 0]
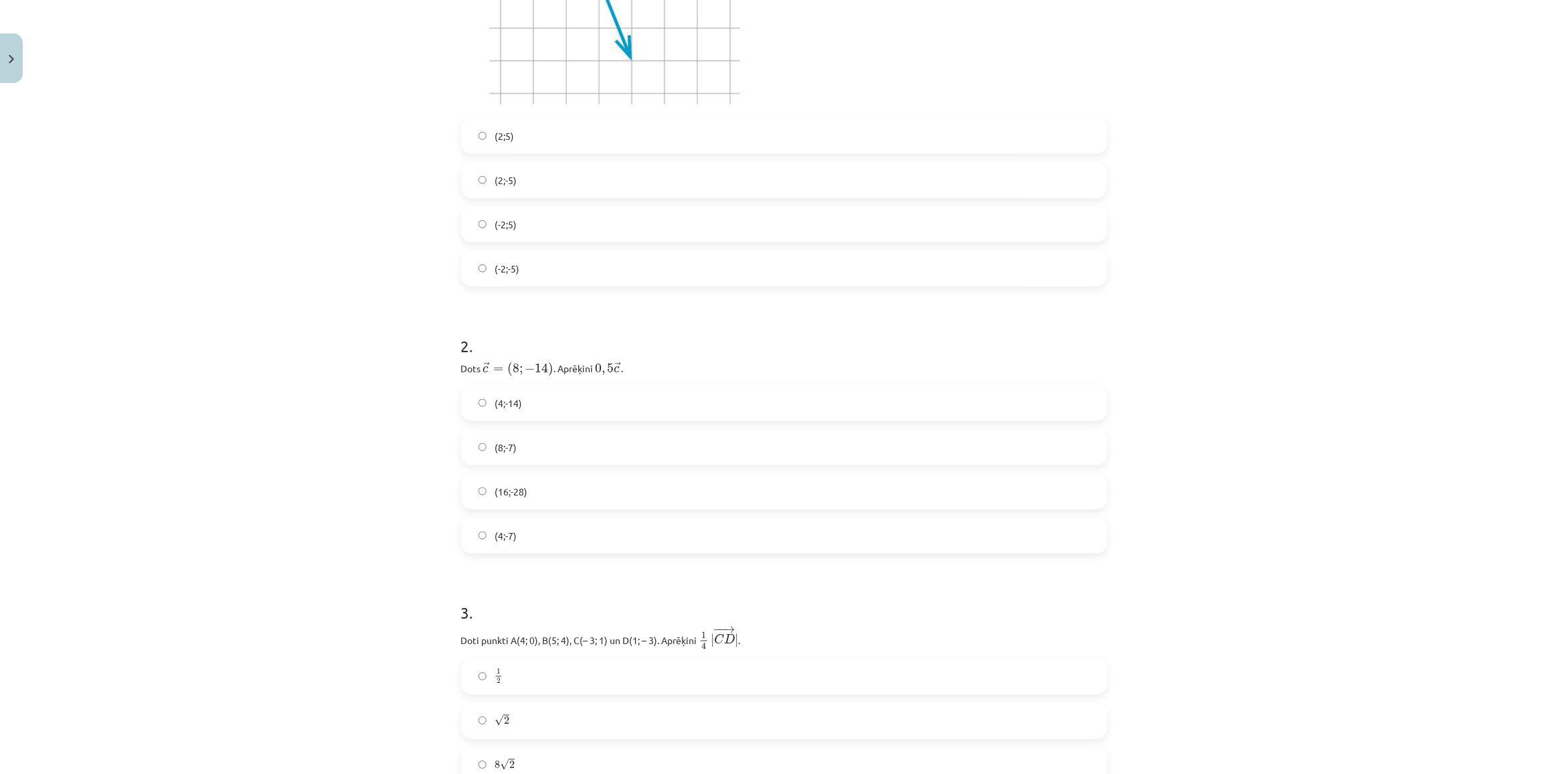
click at [570, 450] on label "(8;-7)" at bounding box center [784, 447] width 643 height 33
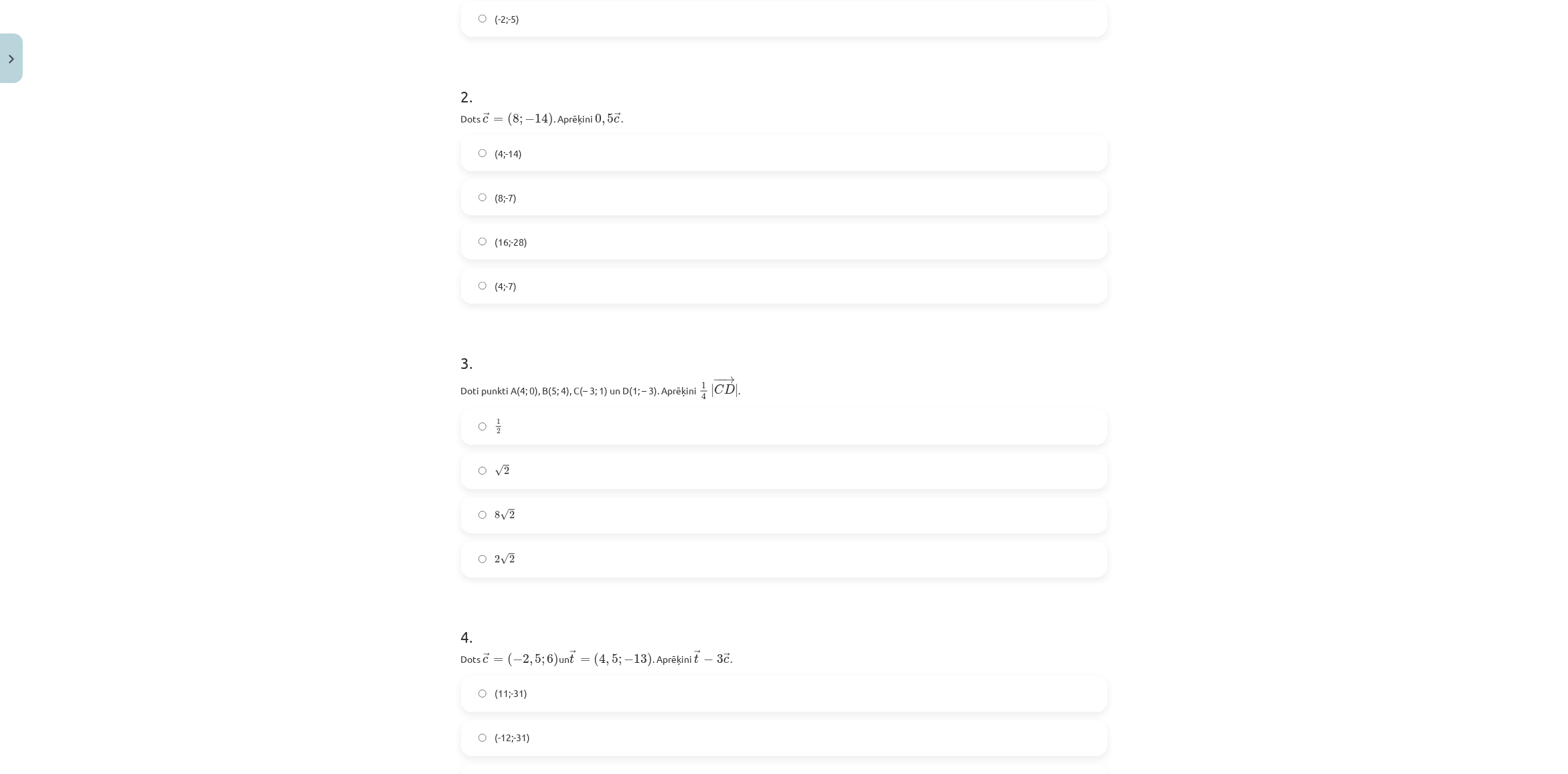
scroll to position [703, 0]
click at [507, 477] on label "√ 2 2" at bounding box center [784, 470] width 643 height 33
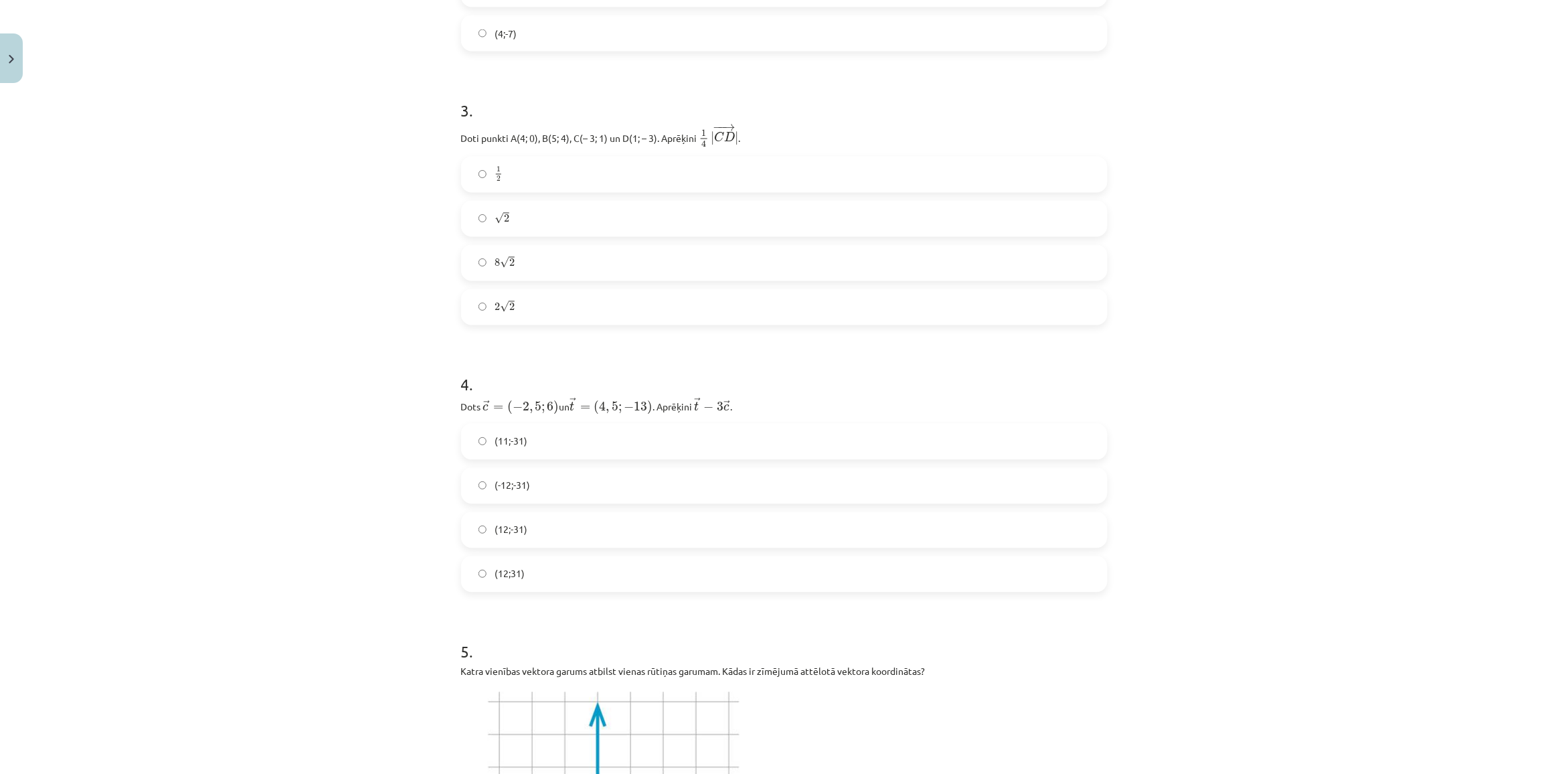
click at [507, 453] on label "(11;-31)" at bounding box center [784, 442] width 643 height 33
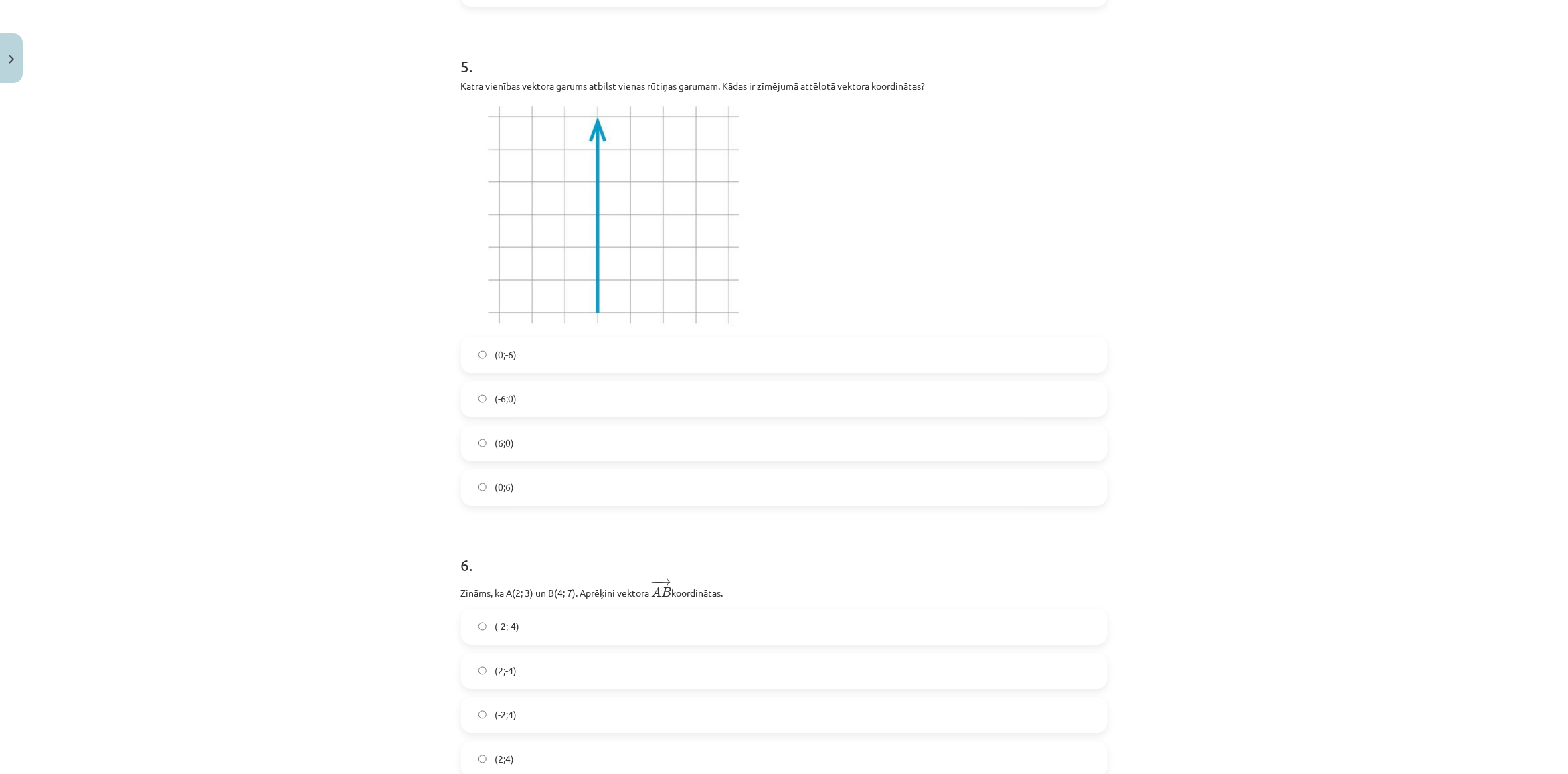
click at [493, 429] on label "(6;0)" at bounding box center [784, 443] width 643 height 33
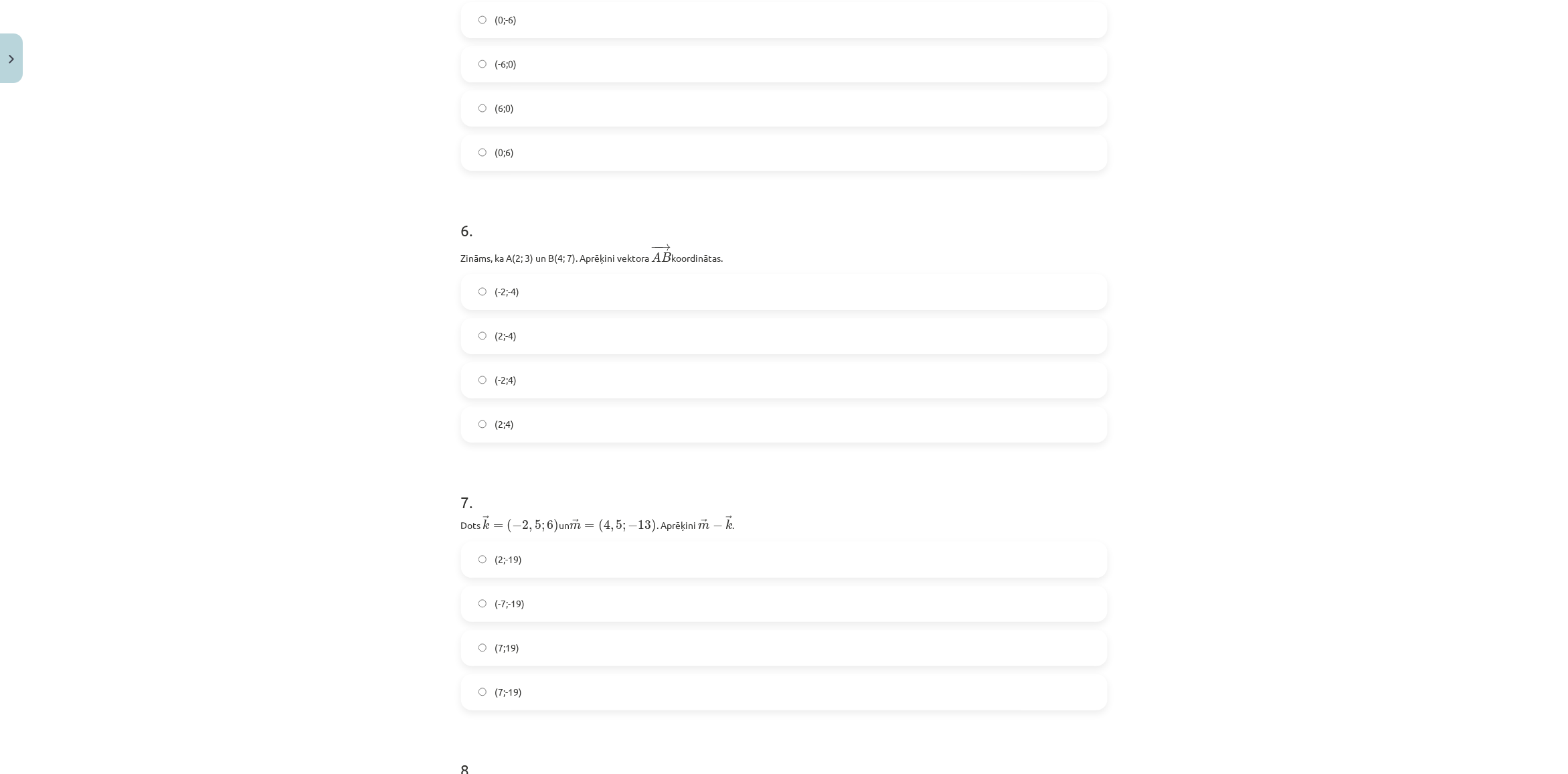
scroll to position [1957, 0]
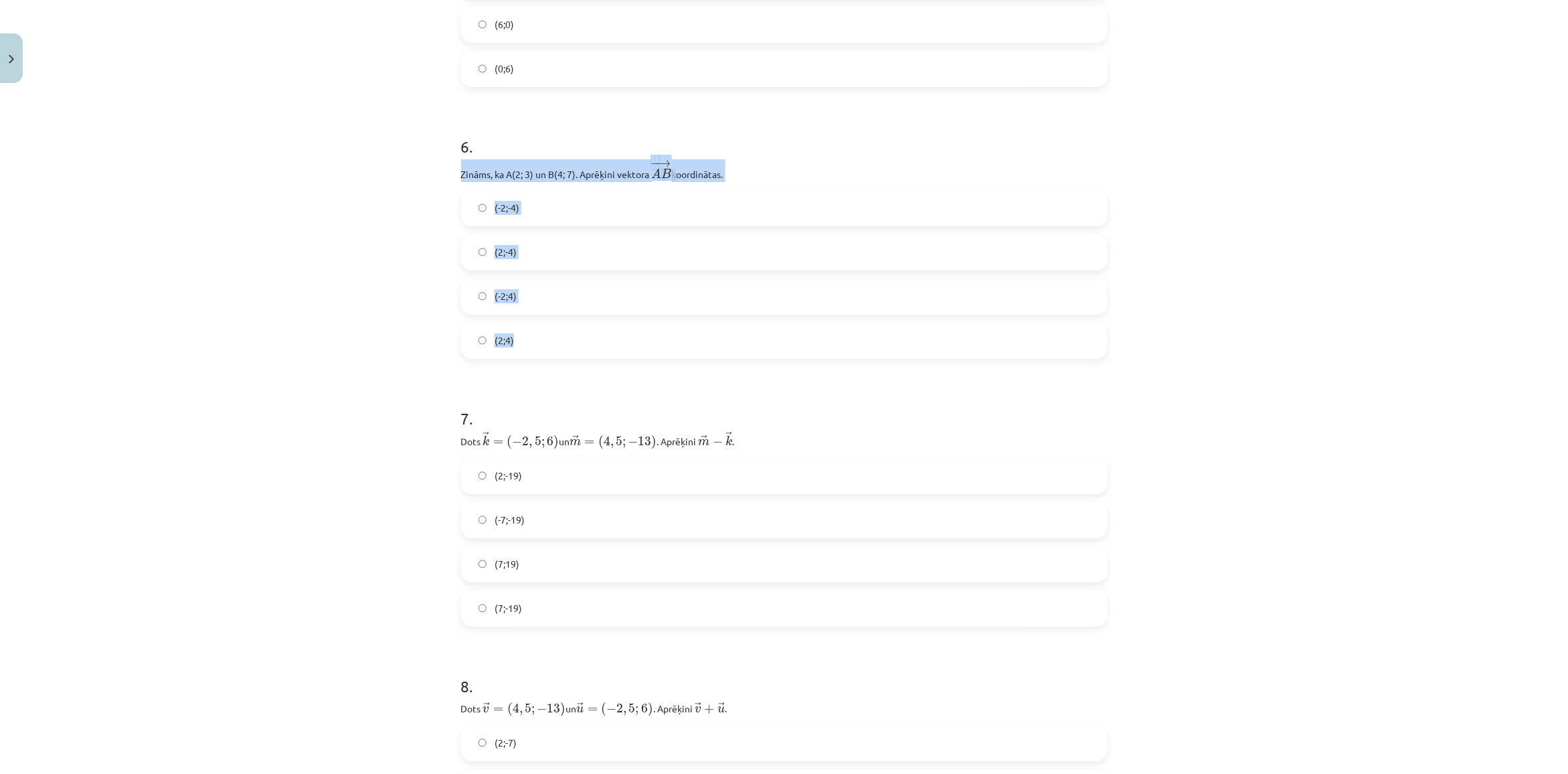
copy div "Zināms, ka A(2; 3) un B(4; 7). Aprēķini vektora ﻿ − − → A B A B → ﻿ koordinātas…"
drag, startPoint x: 496, startPoint y: 211, endPoint x: 641, endPoint y: 333, distance: 189.5
click at [641, 333] on div "Mācību tēma: Matemātikas i - 10. klases 1. ieskaites mācību materiāls (a,b) #8 …" at bounding box center [784, 387] width 1568 height 774
click at [286, 447] on div "Mācību tēma: Matemātikas i - 10. klases 1. ieskaites mācību materiāls (a,b) #8 …" at bounding box center [784, 387] width 1568 height 774
click at [528, 342] on label "(2;4)" at bounding box center [784, 341] width 643 height 33
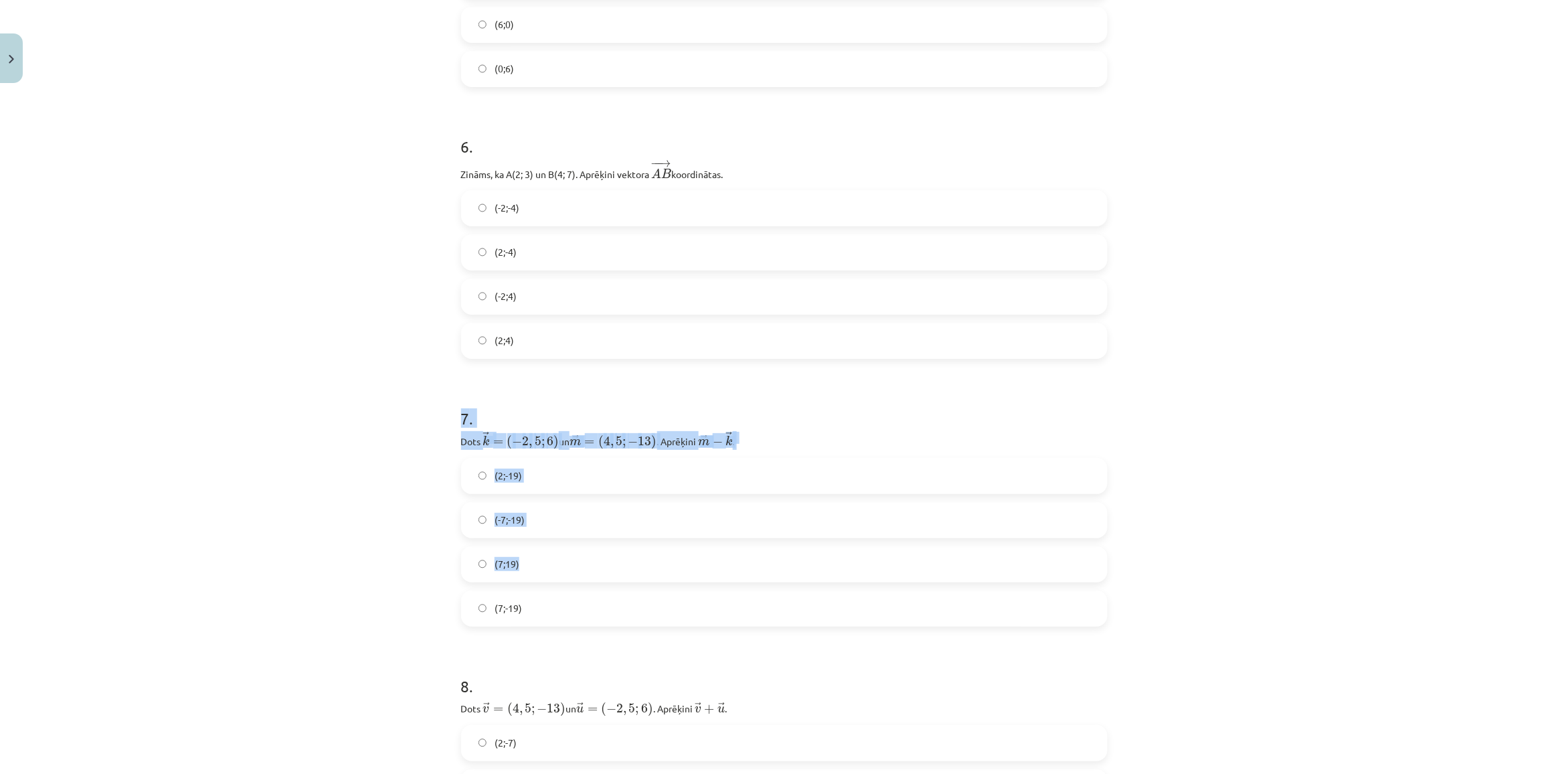
drag, startPoint x: 436, startPoint y: 426, endPoint x: 621, endPoint y: 558, distance: 227.3
click at [621, 558] on div "Mācību tēma: Matemātikas i - 10. klases 1. ieskaites mācību materiāls (a,b) #8 …" at bounding box center [784, 387] width 1568 height 774
click at [369, 482] on div "Mācību tēma: Matemātikas i - 10. klases 1. ieskaites mācību materiāls (a,b) #8 …" at bounding box center [784, 387] width 1568 height 774
copy form "Dots ﻿ → k = ( − 2 , 5 ; 6 ) k → = ( − 2 , 5 ; 6 ) un ﻿﻿ → m = ( 4 , 5 ; − 13 )…"
copy div "Dots ﻿ → k = ( − 2 , 5 ; 6 ) k → = ( − 2 , 5 ; 6 ) un ﻿﻿ → m = ( 4 , 5 ; − 13 )…"
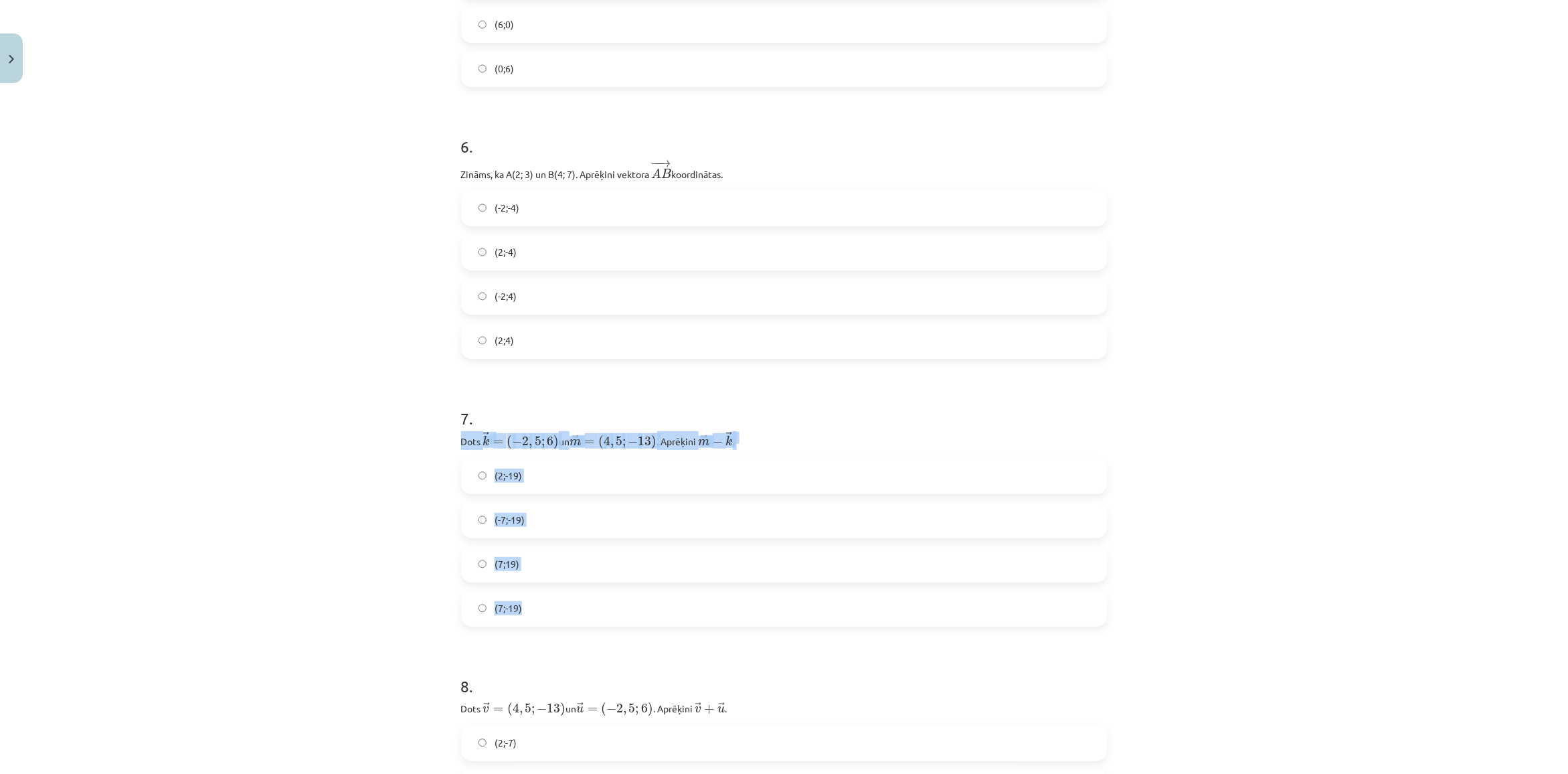
drag, startPoint x: 440, startPoint y: 438, endPoint x: 595, endPoint y: 607, distance: 229.3
click at [595, 607] on div "Mācību tēma: Matemātikas i - 10. klases 1. ieskaites mācību materiāls (a,b) #8 …" at bounding box center [784, 387] width 1568 height 774
click at [352, 548] on div "Mācību tēma: Matemātikas i - 10. klases 1. ieskaites mācību materiāls (a,b) #8 …" at bounding box center [784, 387] width 1568 height 774
click at [386, 596] on div "Mācību tēma: Matemātikas i - 10. klases 1. ieskaites mācību materiāls (a,b) #8 …" at bounding box center [784, 387] width 1568 height 774
click at [507, 601] on span "(7;-19)" at bounding box center [507, 608] width 27 height 14
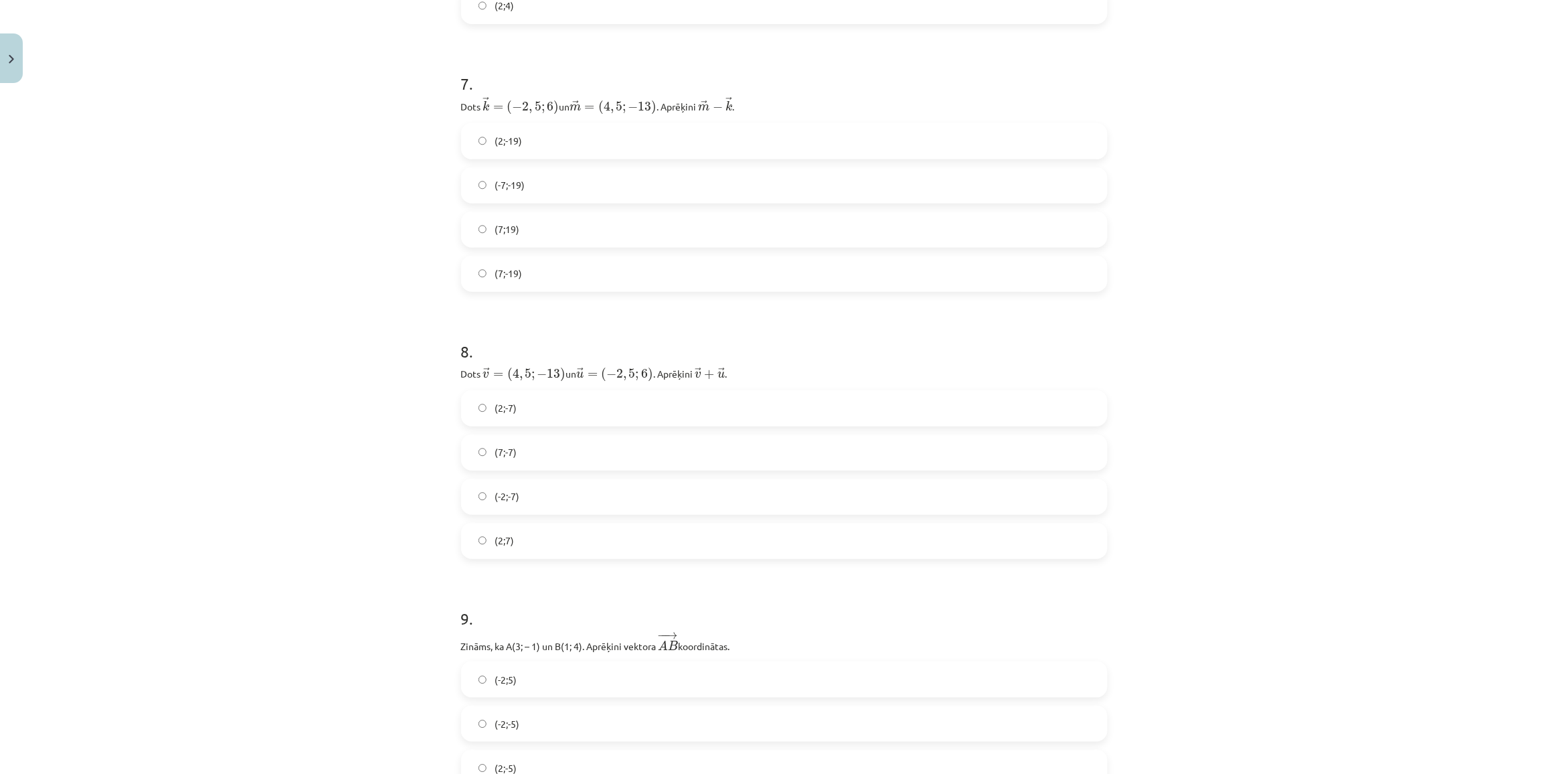
click at [537, 438] on label "(7;-7)" at bounding box center [784, 452] width 643 height 33
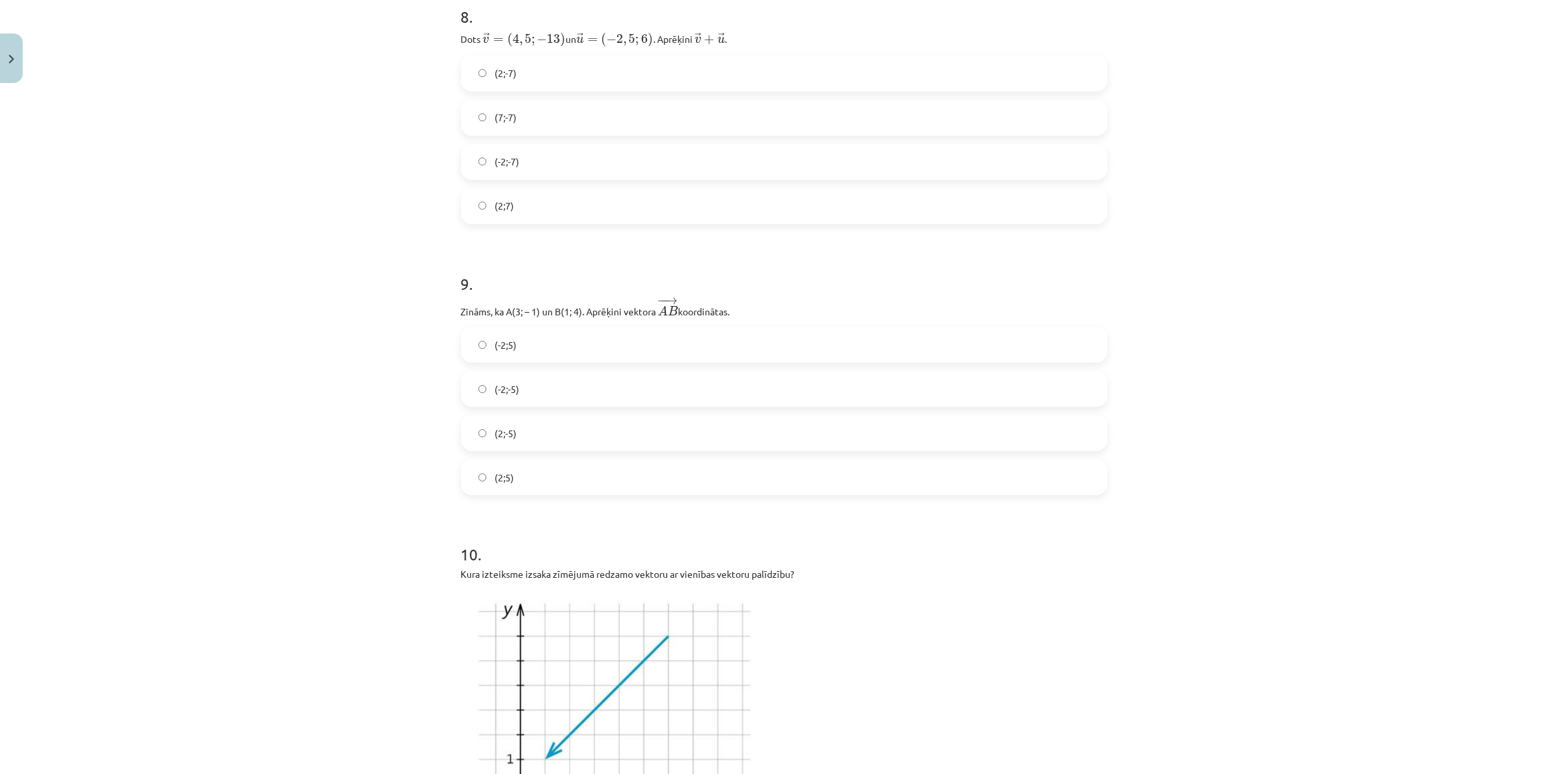
click at [522, 416] on label "(2;-5)" at bounding box center [784, 433] width 643 height 33
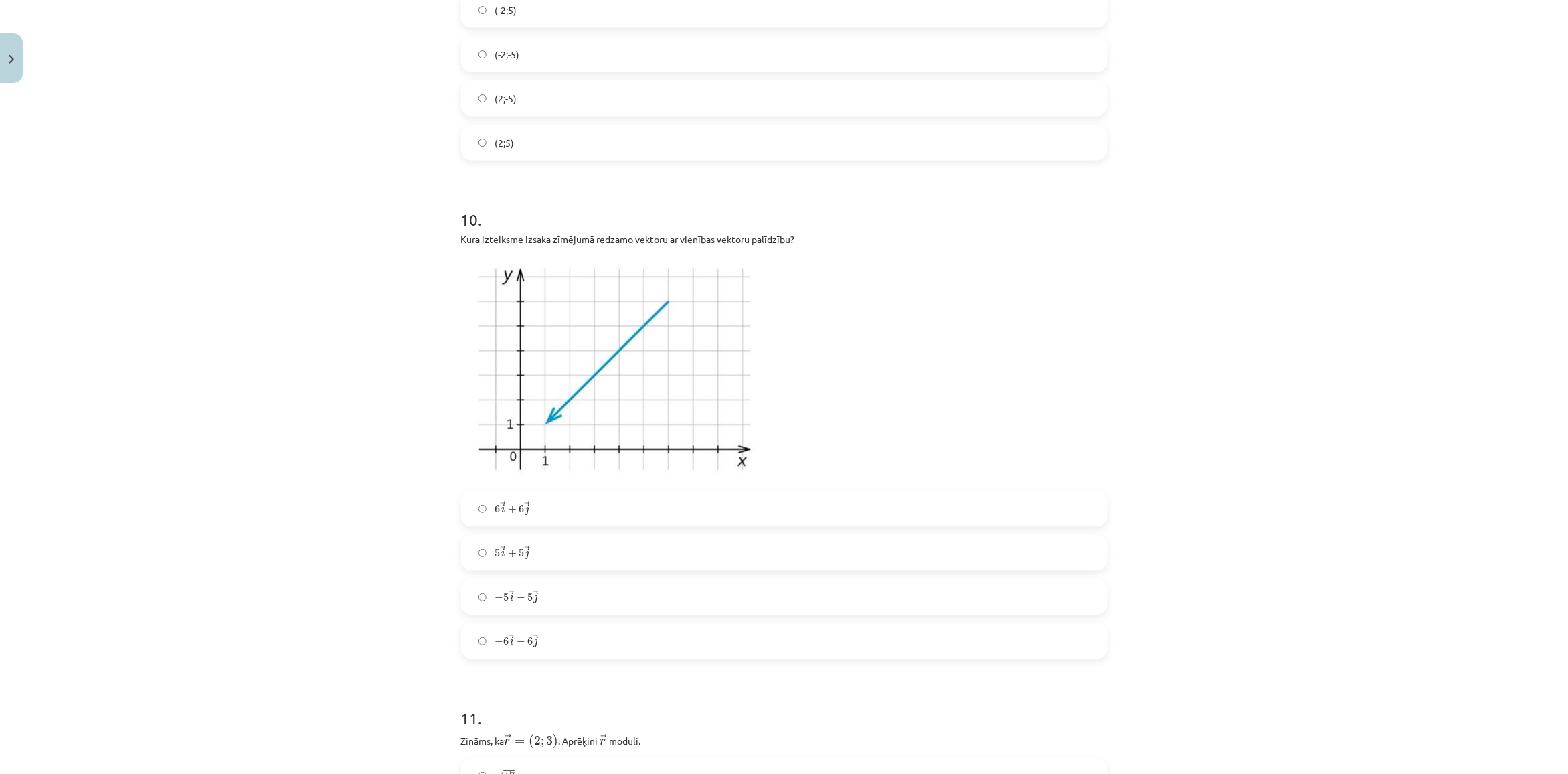
click at [500, 502] on span "6 → i + 6 → j" at bounding box center [512, 508] width 35 height 13
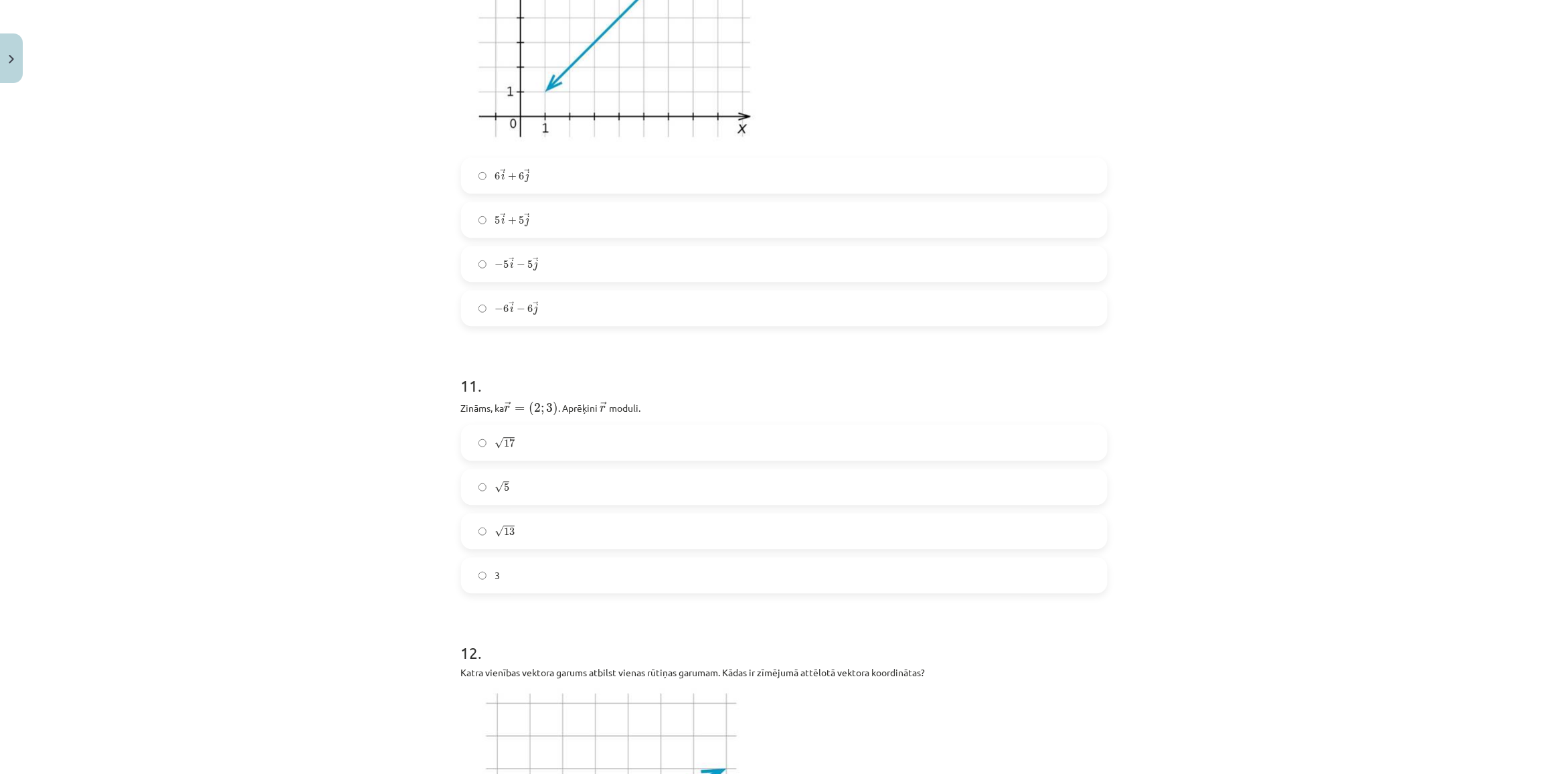
scroll to position [3296, 0]
click at [500, 502] on div "√ 17 17 √ 5 5 √ 13 13 3" at bounding box center [784, 508] width 647 height 168
click at [500, 511] on div "√ 13 13" at bounding box center [784, 529] width 647 height 36
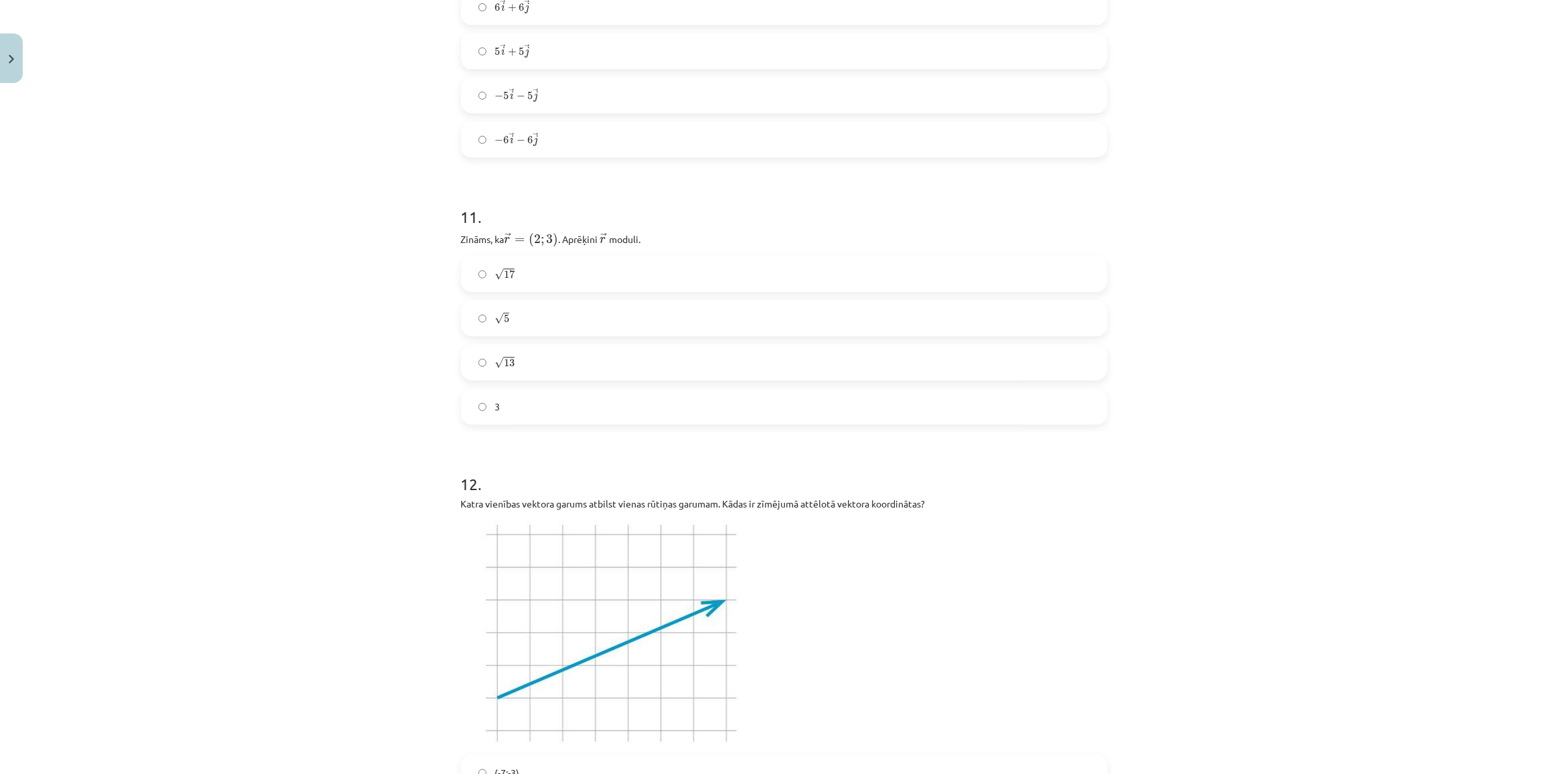
click at [504, 360] on span "13" at bounding box center [509, 362] width 11 height 8
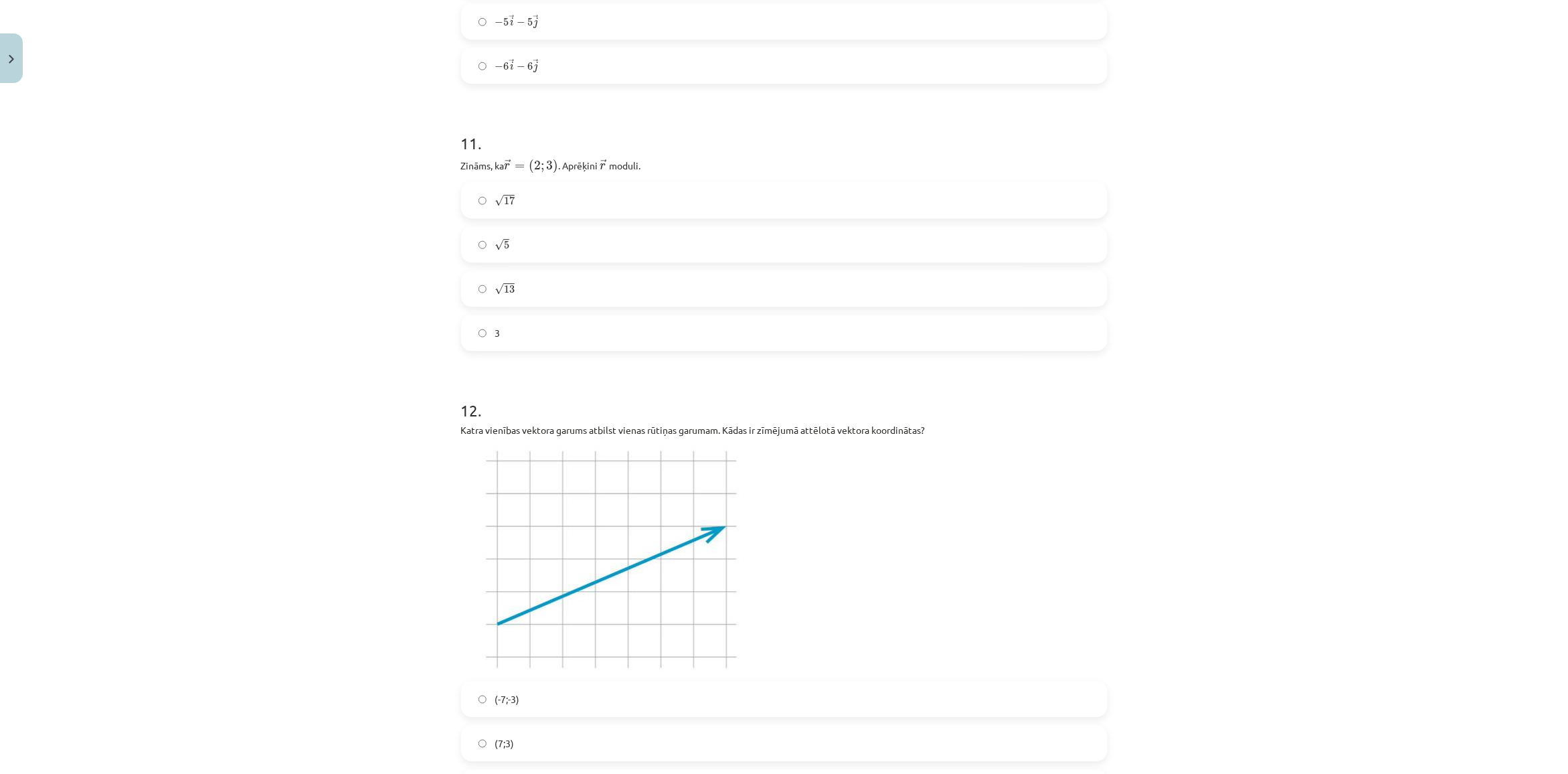
scroll to position [3765, 0]
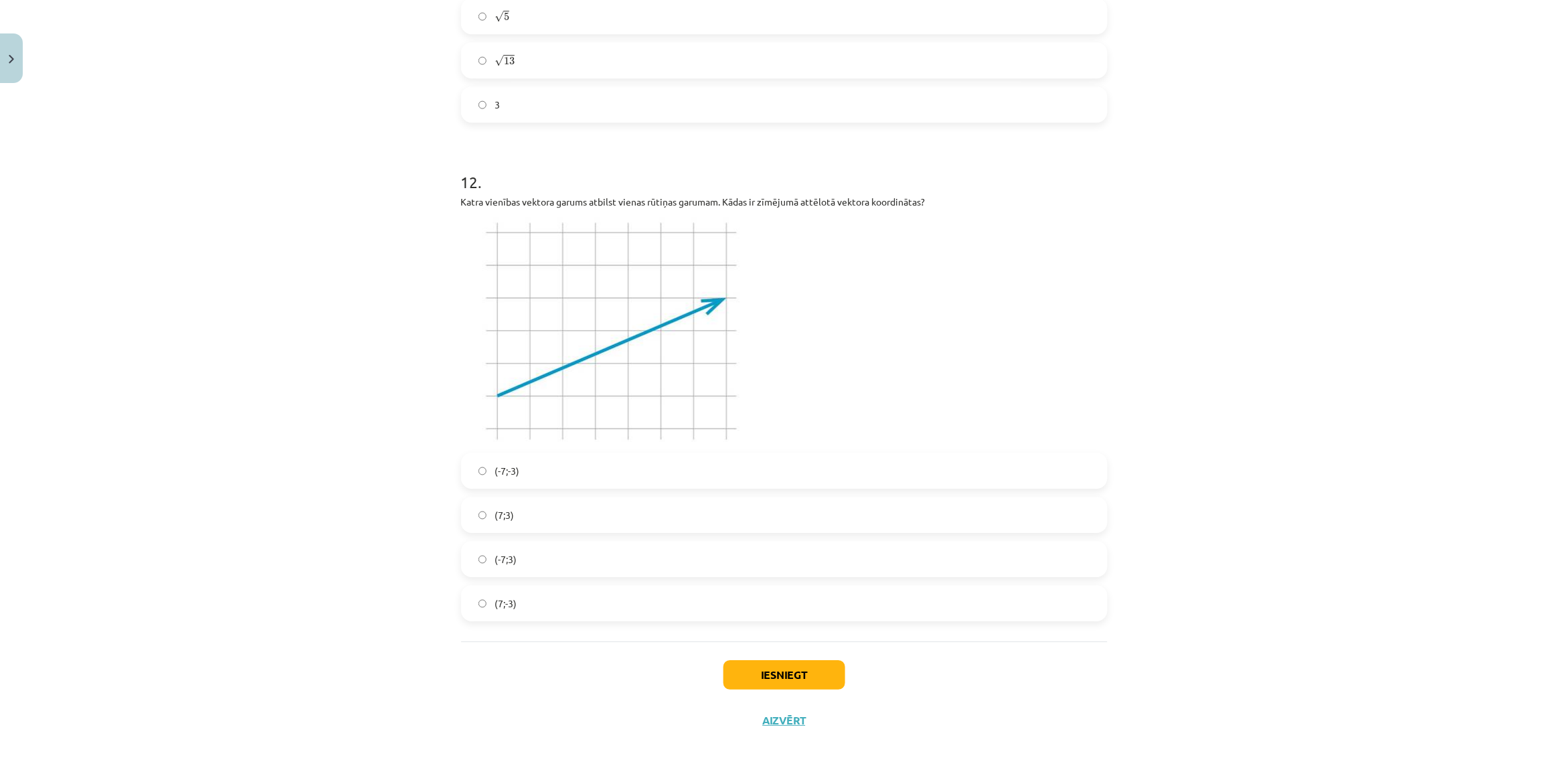
click at [493, 482] on label "(-7;-3)" at bounding box center [784, 471] width 643 height 33
click at [819, 676] on button "Iesniegt" at bounding box center [784, 675] width 122 height 30
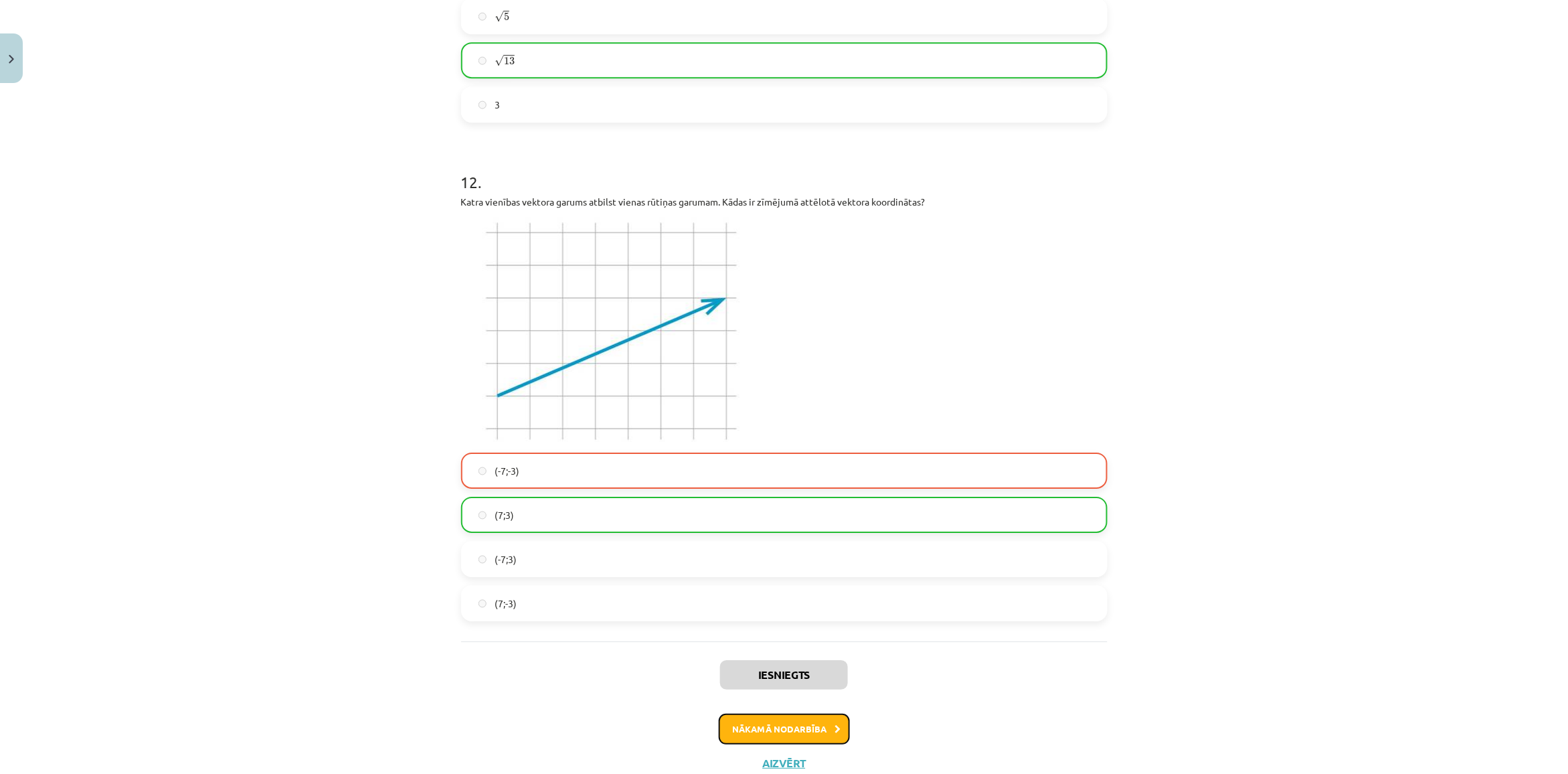
click at [788, 733] on button "Nākamā nodarbība" at bounding box center [784, 728] width 131 height 31
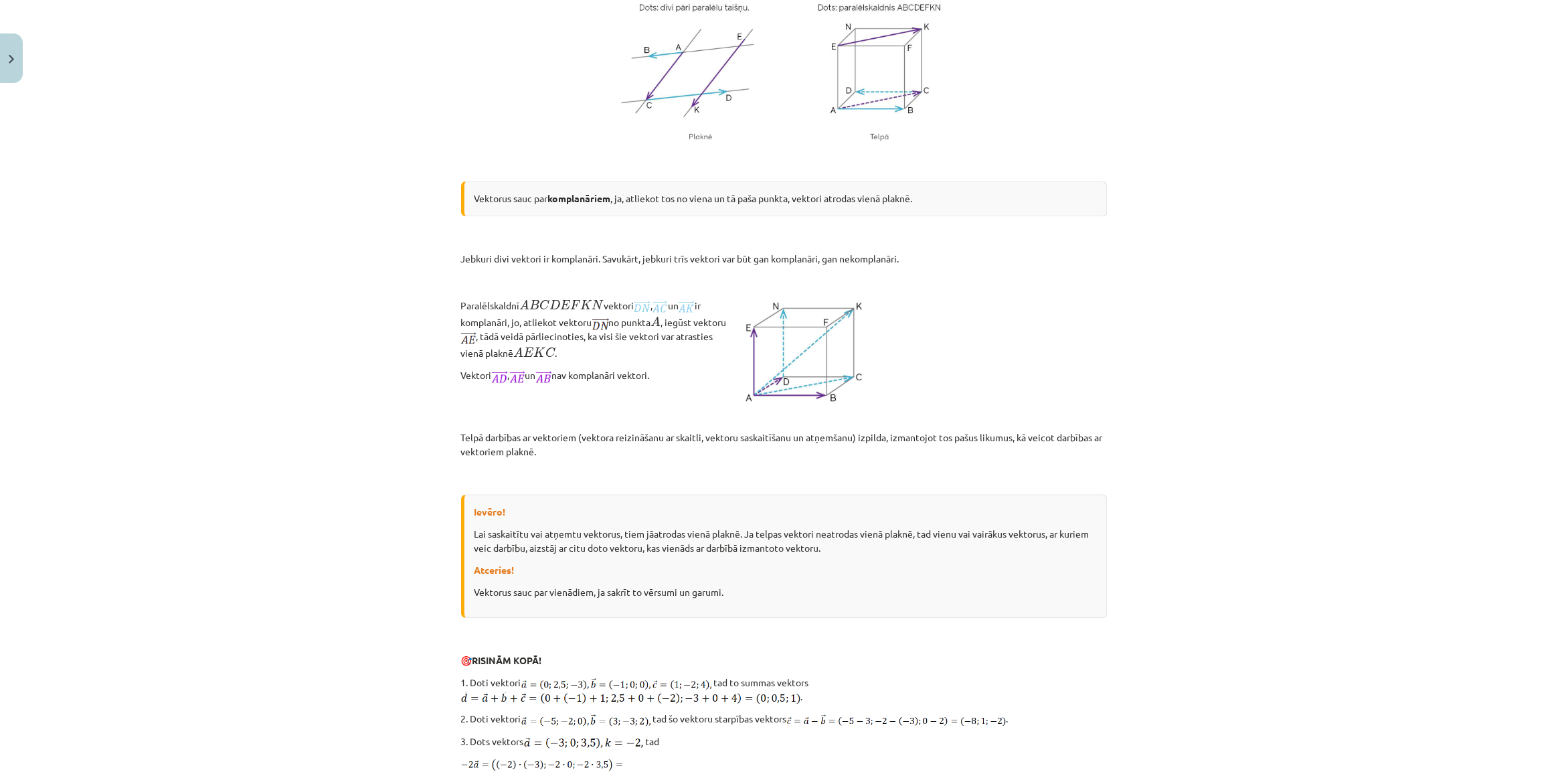
scroll to position [1573, 0]
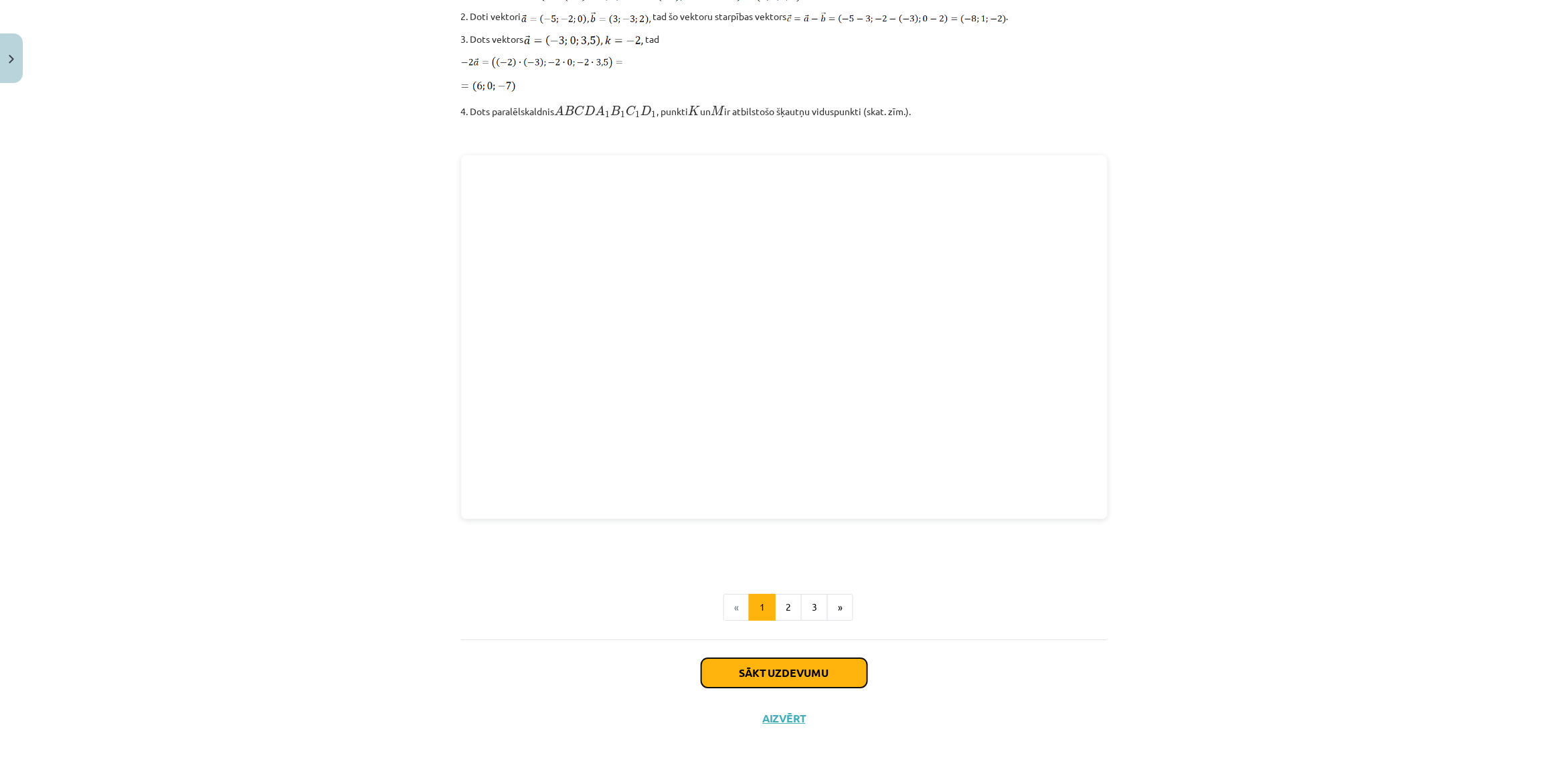
click at [781, 684] on button "Sākt uzdevumu" at bounding box center [784, 672] width 166 height 30
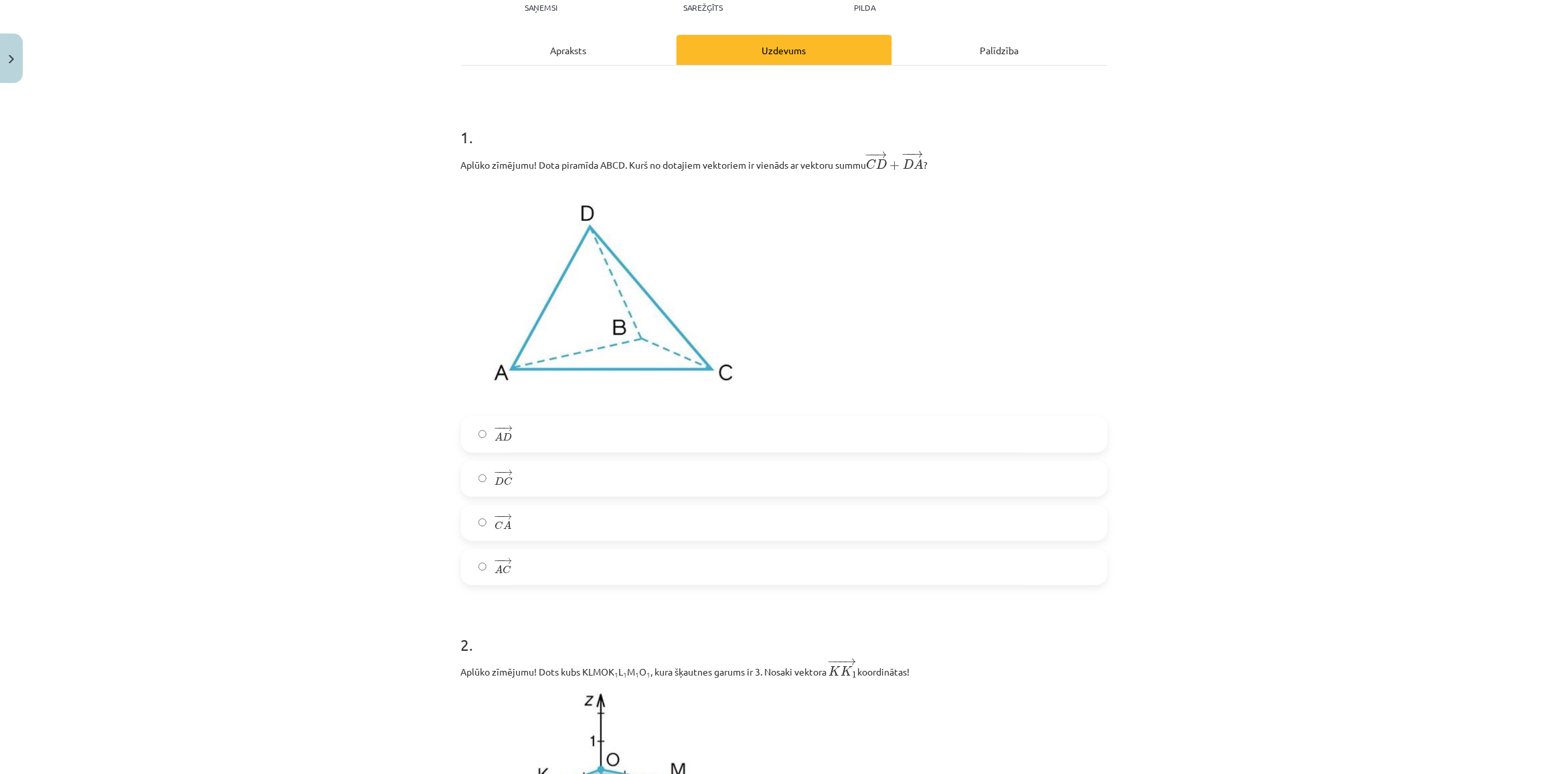
scroll to position [33, 0]
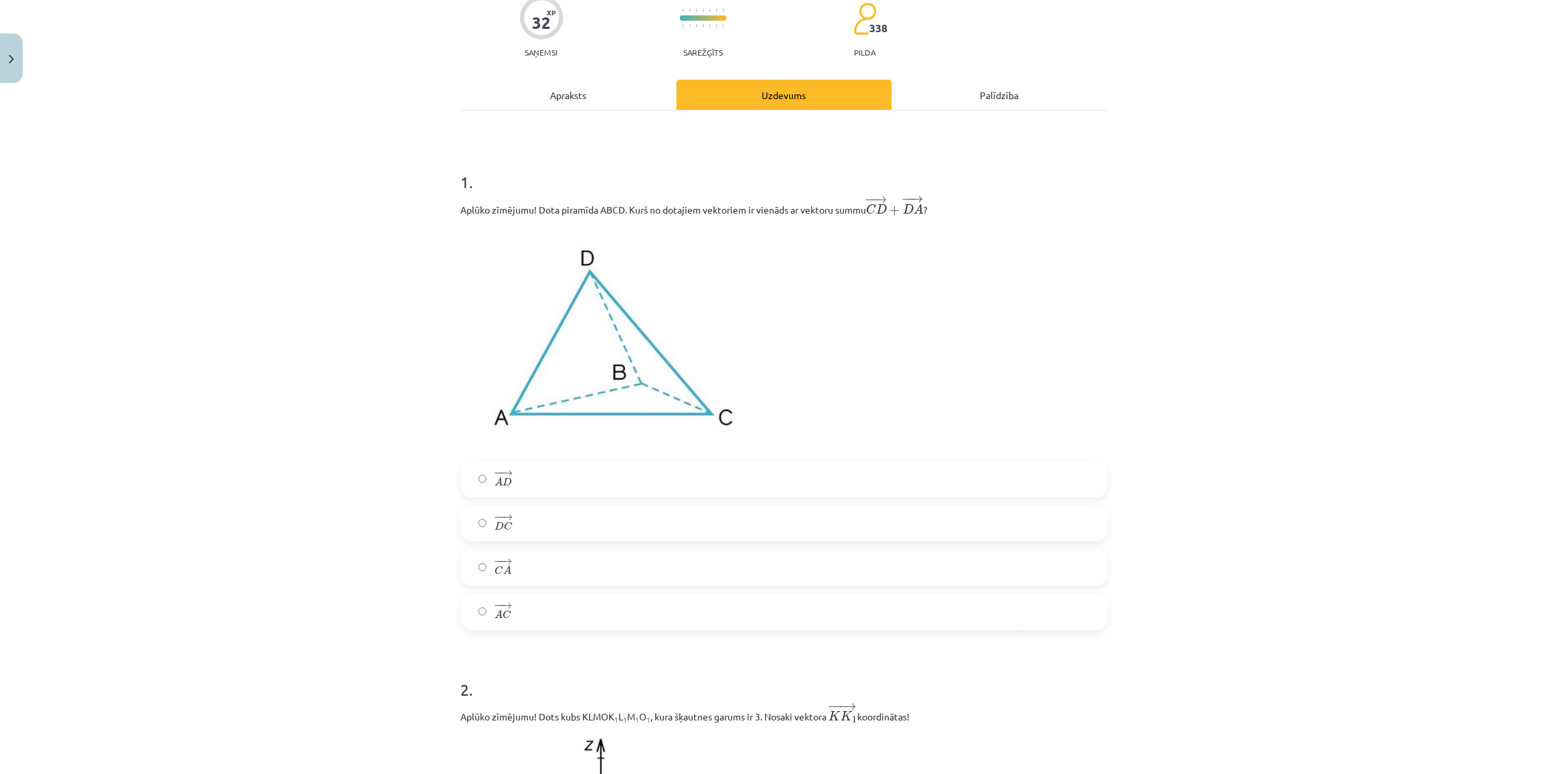
click at [514, 523] on label "− − → D C D C →" at bounding box center [784, 523] width 643 height 33
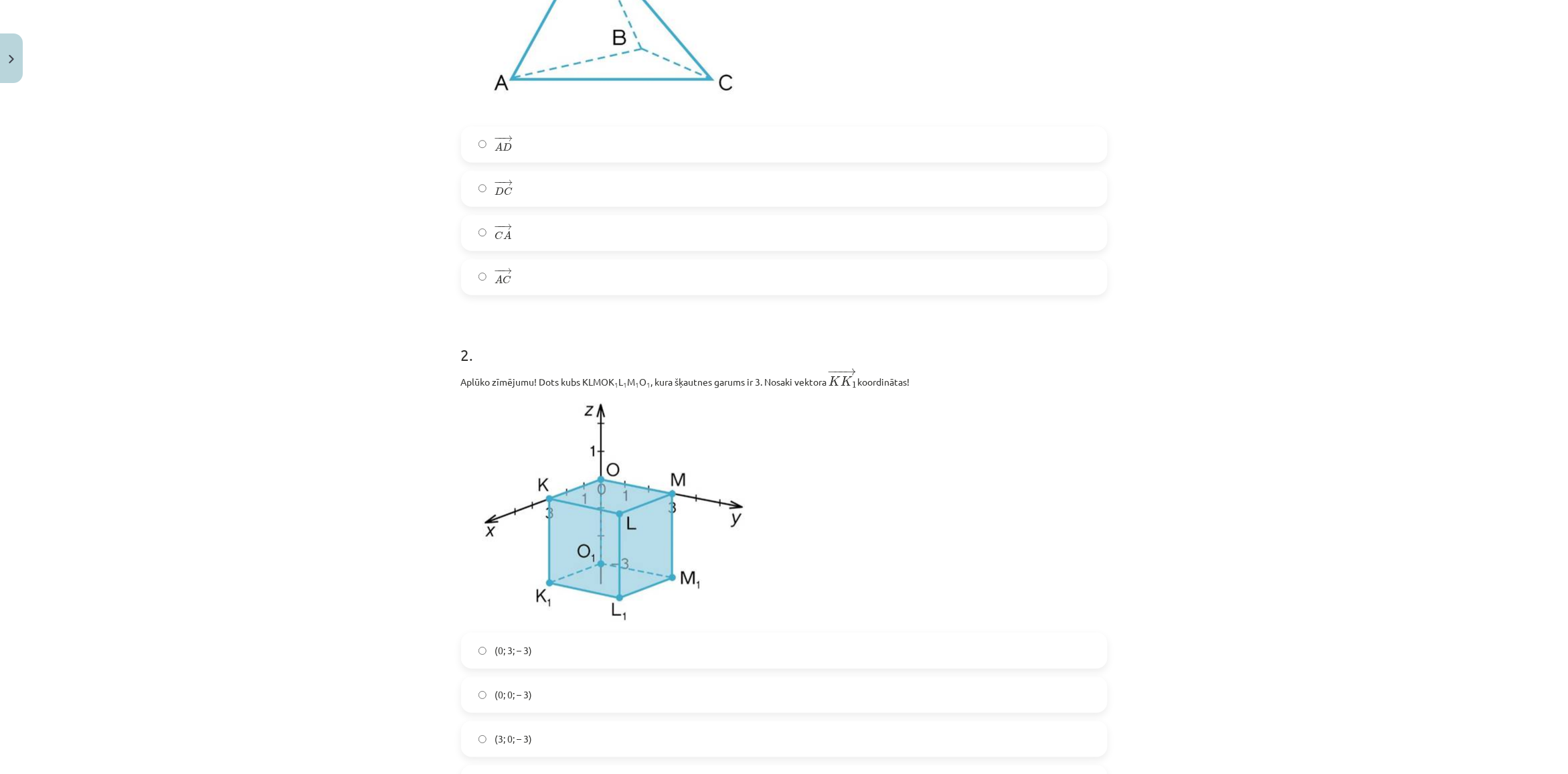
click at [494, 651] on span "(0; 3; – 3)" at bounding box center [513, 650] width 38 height 14
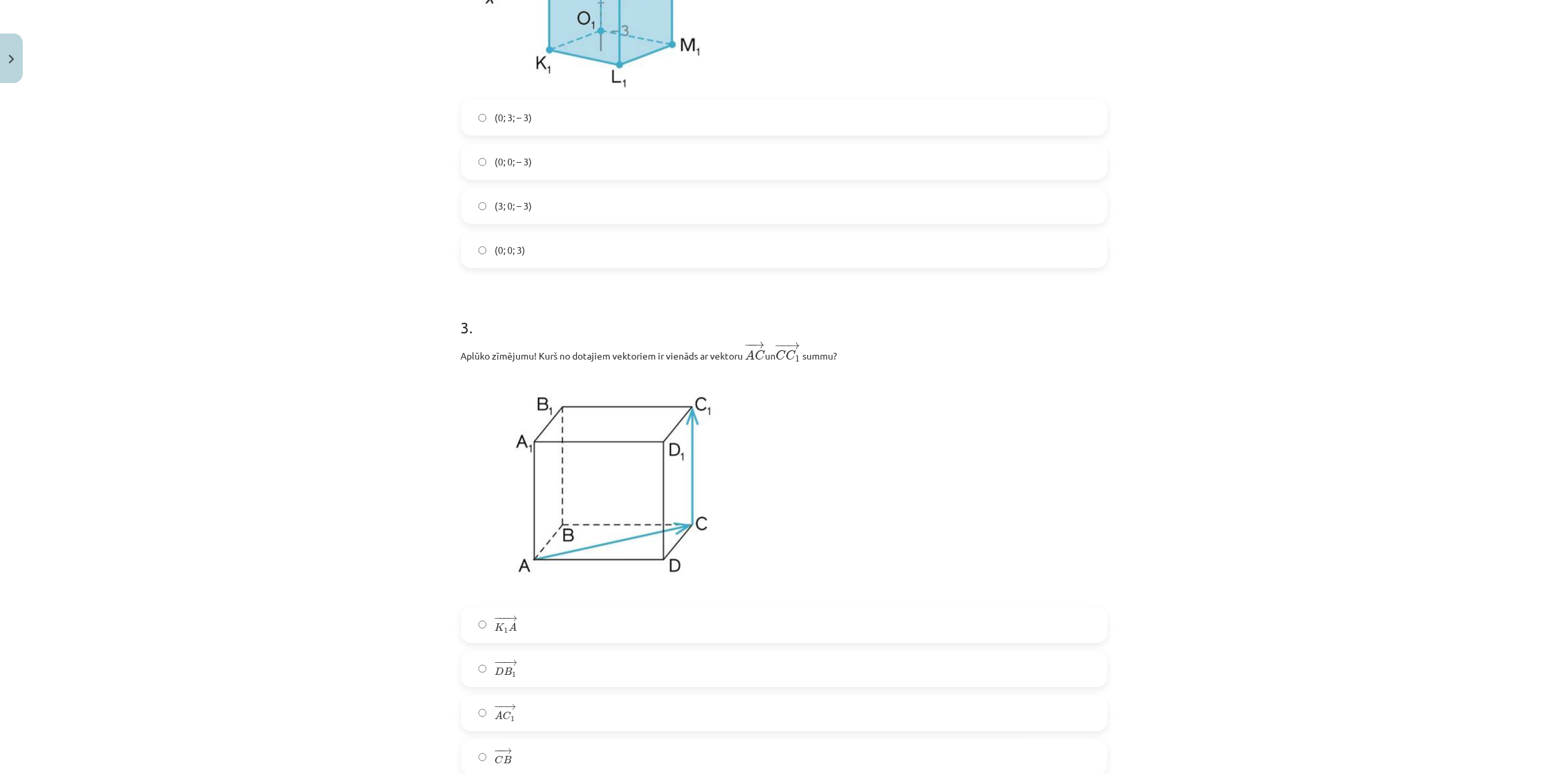
scroll to position [1121, 0]
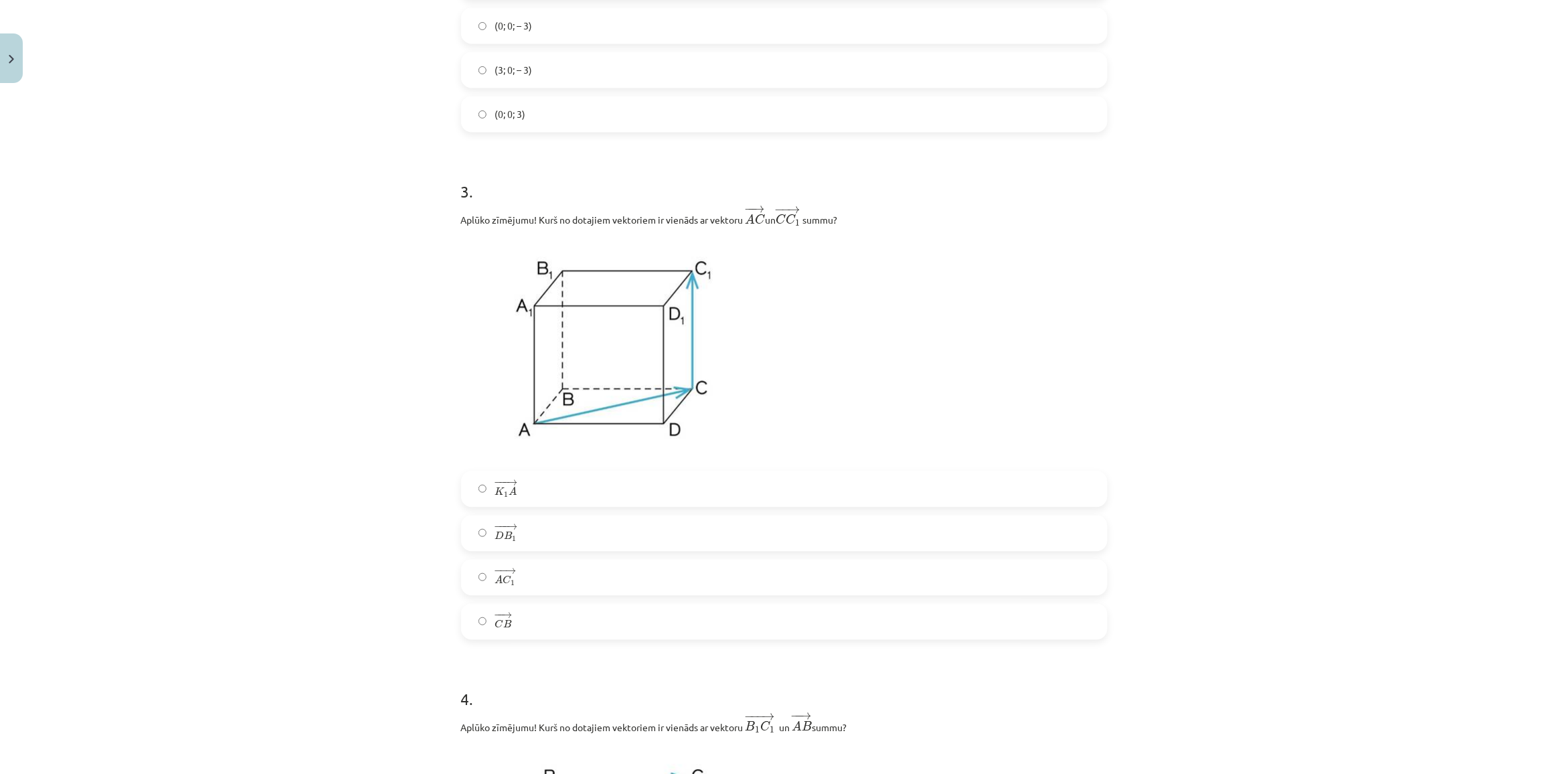
click at [507, 598] on div "− −− → K 1 A K 1 A → − −− → D B 1 D B 1 → − − → A C 1 A C 1 → − − → C B C B →" at bounding box center [784, 555] width 647 height 168
click at [509, 579] on label "− − → A C 1 A C 1 →" at bounding box center [784, 577] width 643 height 33
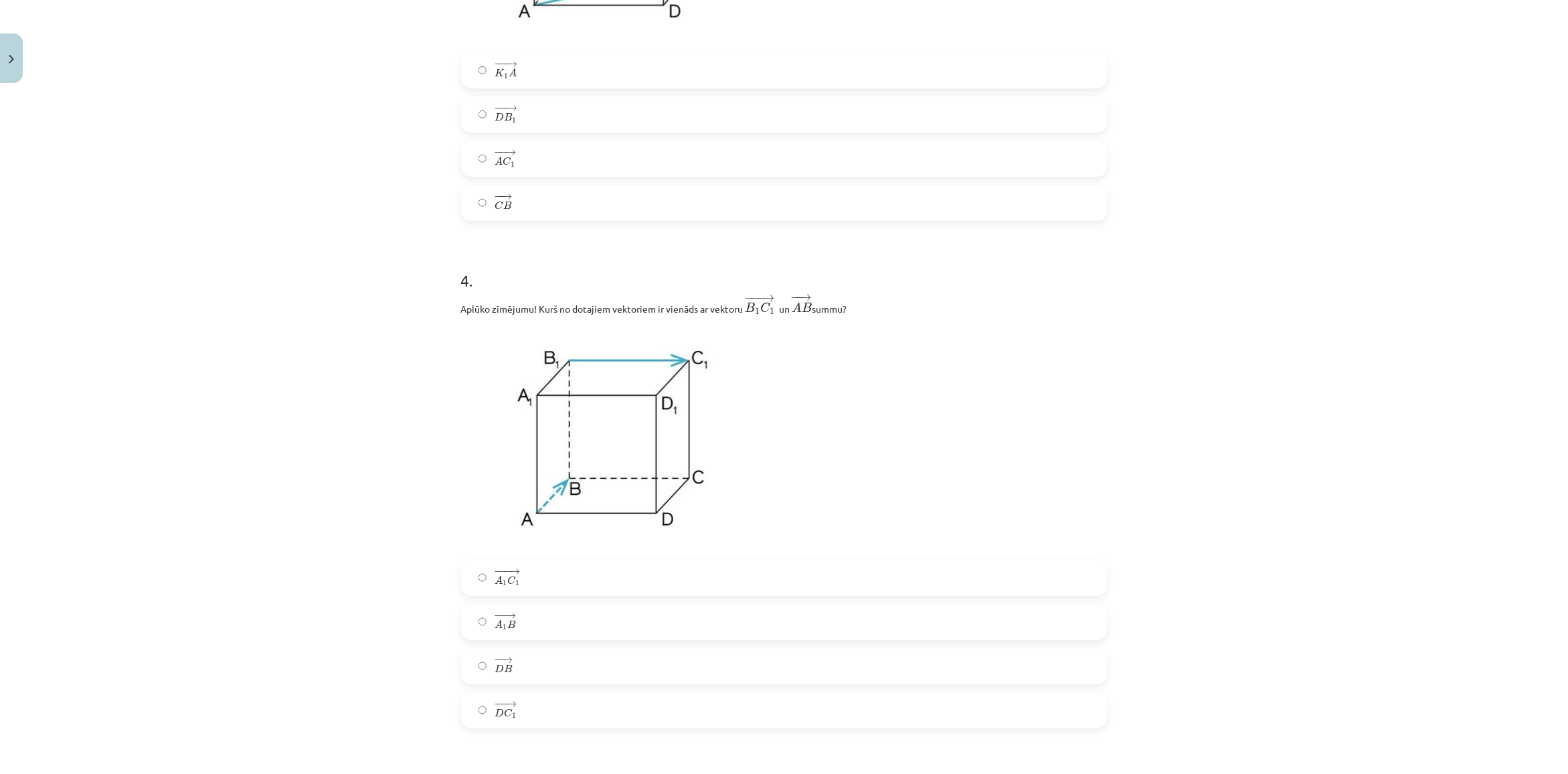
click at [509, 579] on span "C 1" at bounding box center [514, 581] width 13 height 11
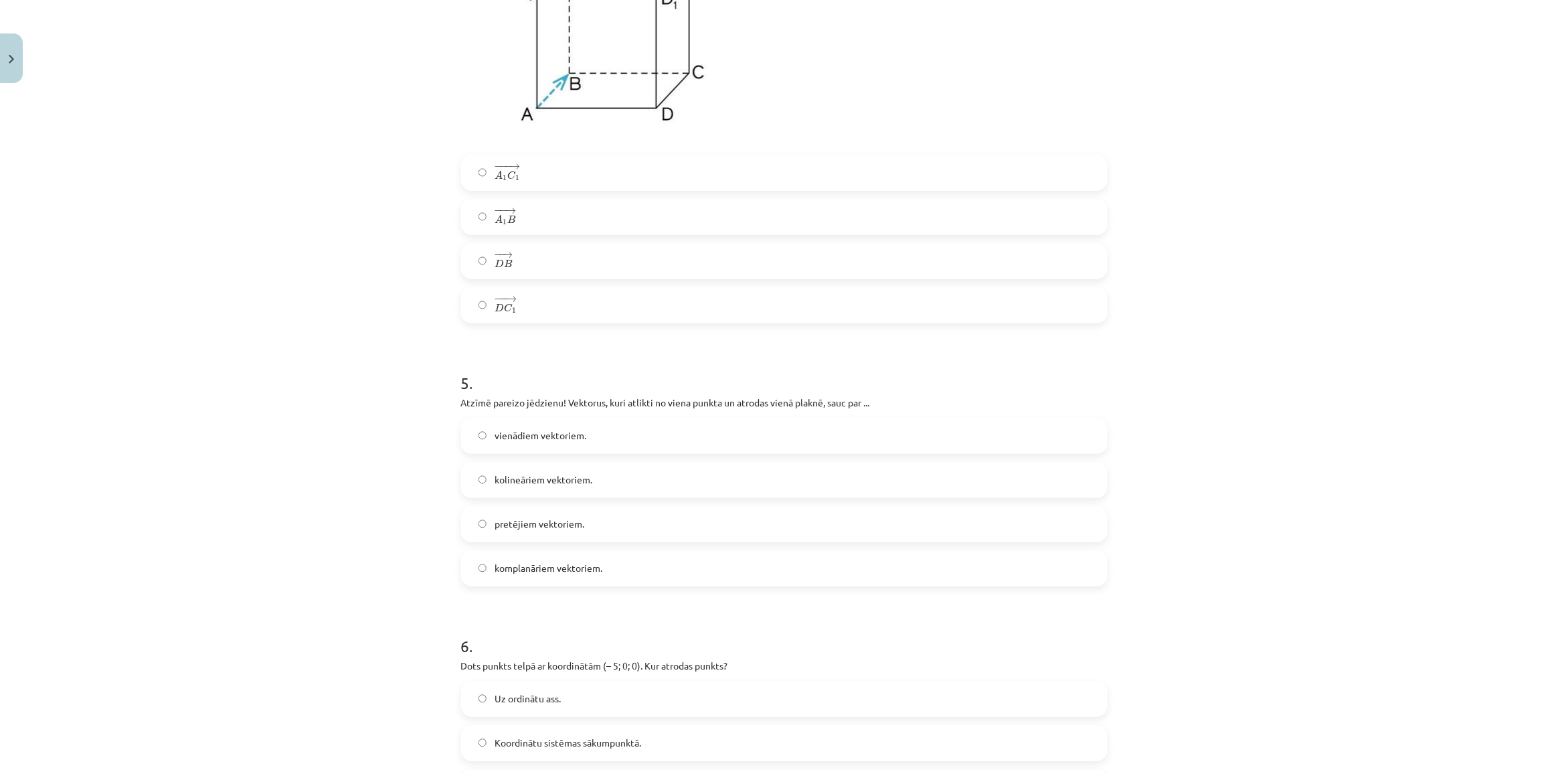
scroll to position [1957, 0]
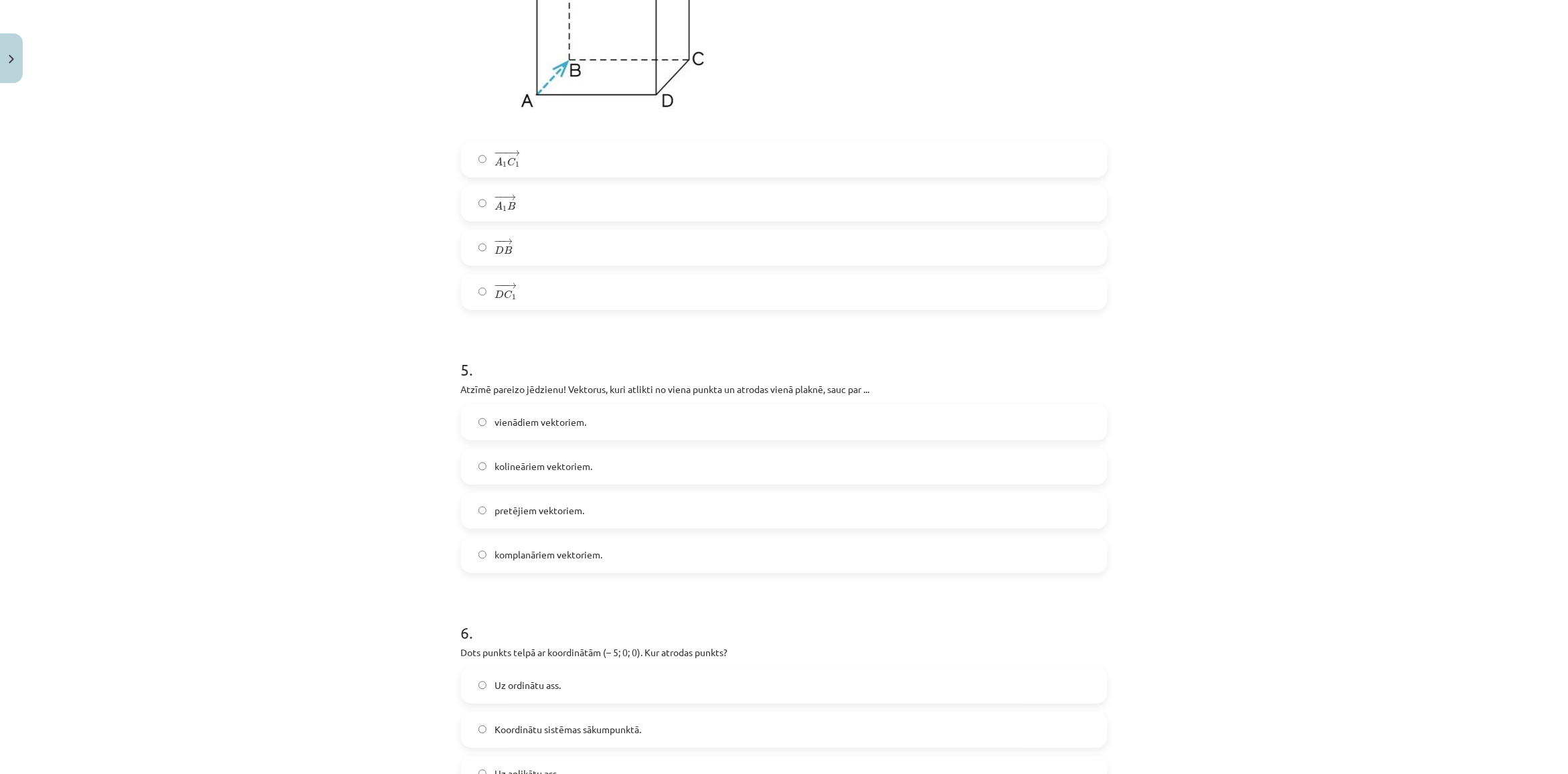
click at [504, 479] on label "kolineāriem vektoriem." at bounding box center [784, 466] width 643 height 33
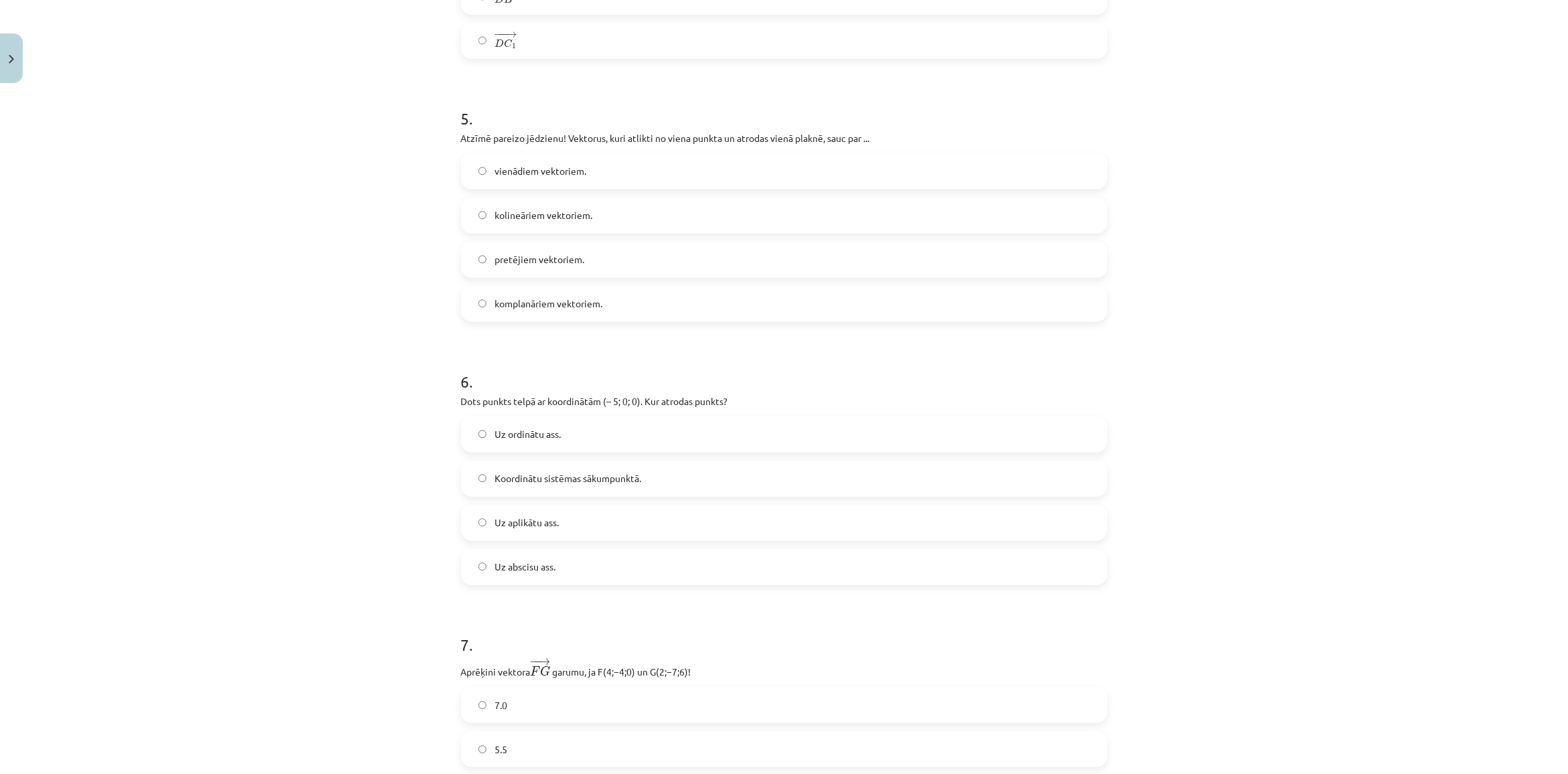
click at [517, 459] on div "Uz ordinātu ass. Koordinātu sistēmas sākumpunktā. Uz aplikātu ass. Uz abscisu a…" at bounding box center [784, 501] width 647 height 168
click at [515, 472] on label "Koordinātu sistēmas sākumpunktā." at bounding box center [784, 479] width 643 height 33
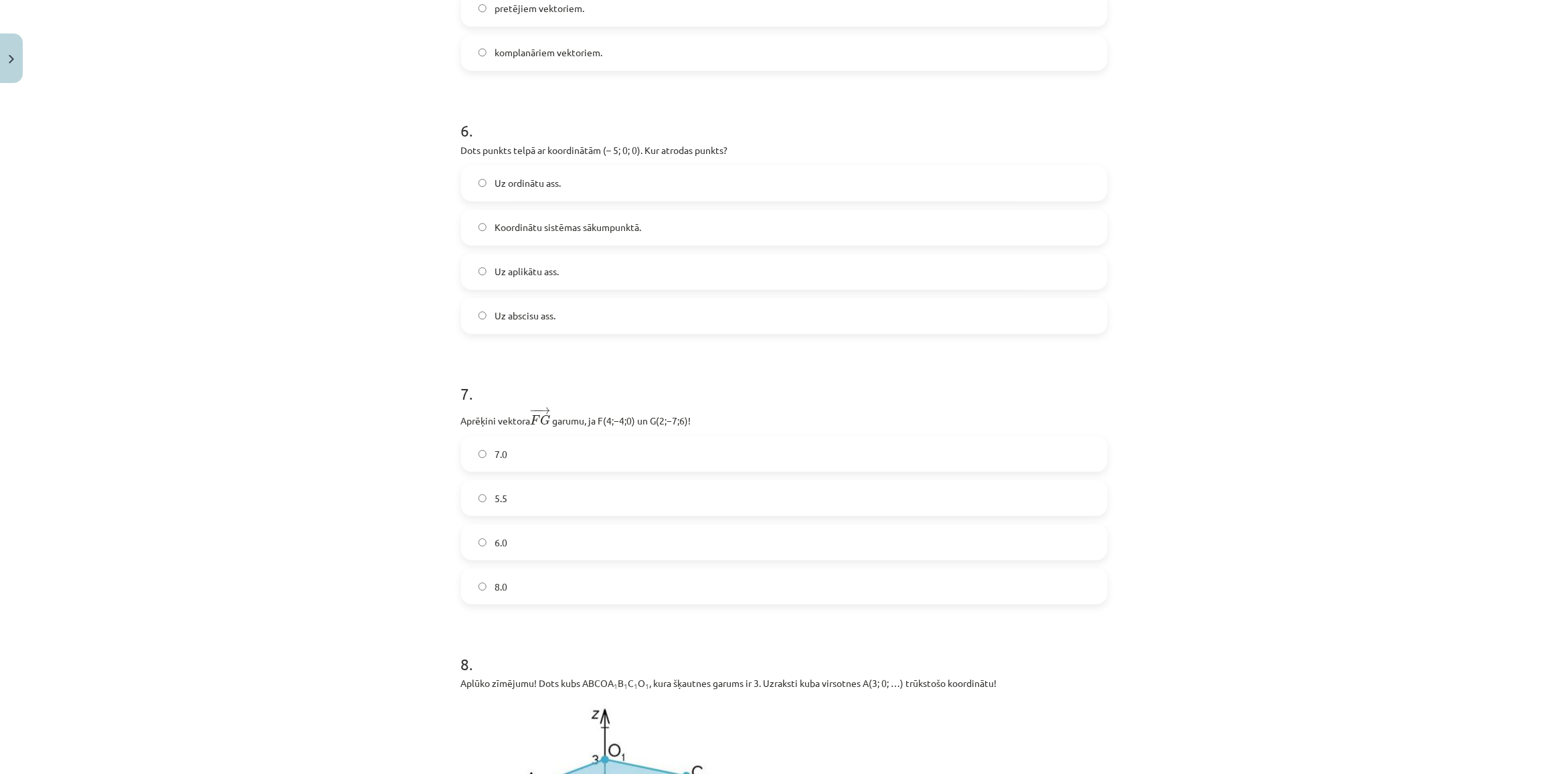
click at [510, 489] on label "5.5" at bounding box center [784, 498] width 643 height 33
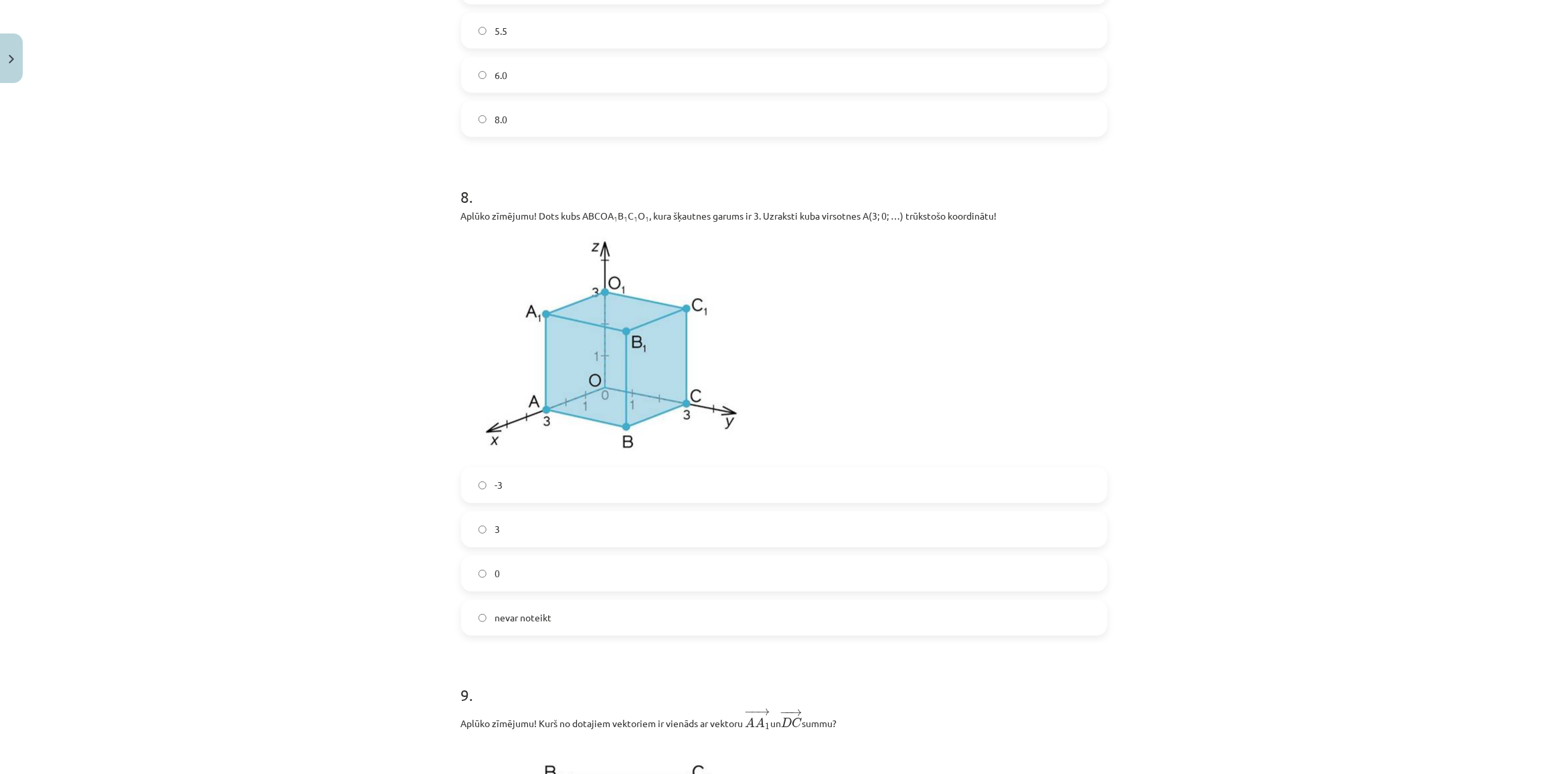
scroll to position [2961, 0]
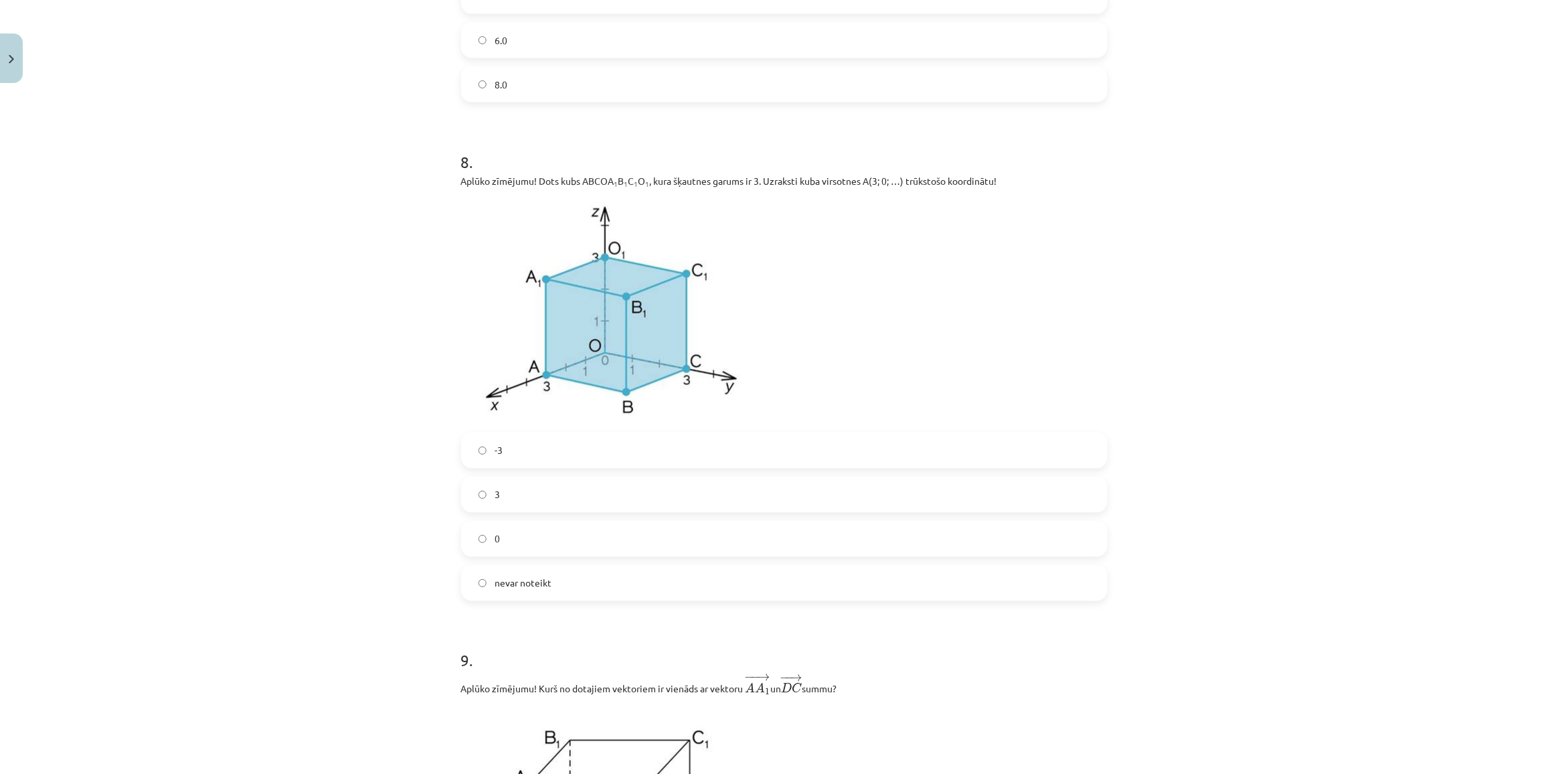
click at [507, 473] on div "-3 3 0 nevar noteikt" at bounding box center [784, 516] width 647 height 168
click at [509, 464] on label "-3" at bounding box center [784, 451] width 643 height 33
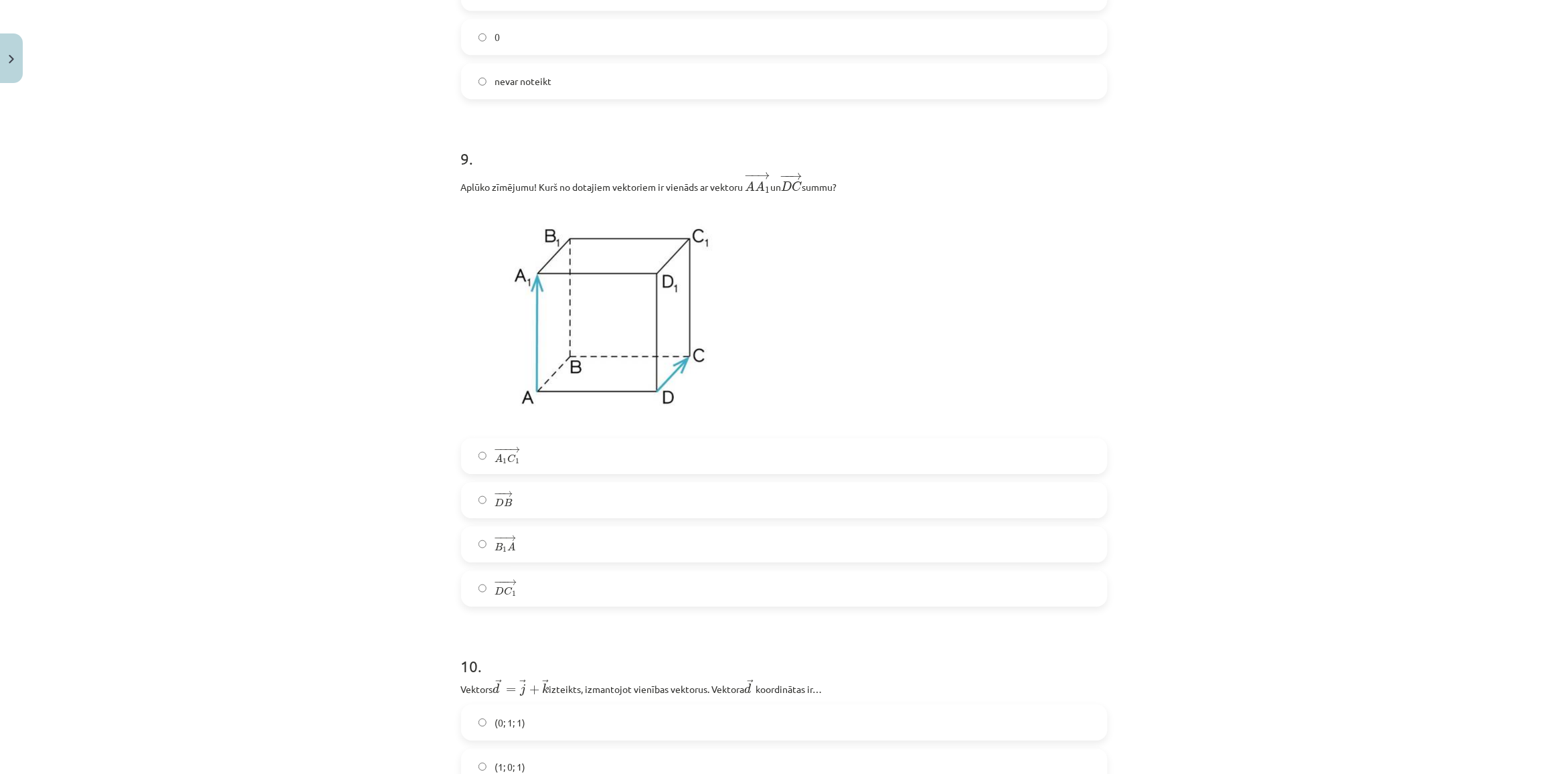
click at [595, 499] on label "− − → D B D B →" at bounding box center [784, 500] width 643 height 33
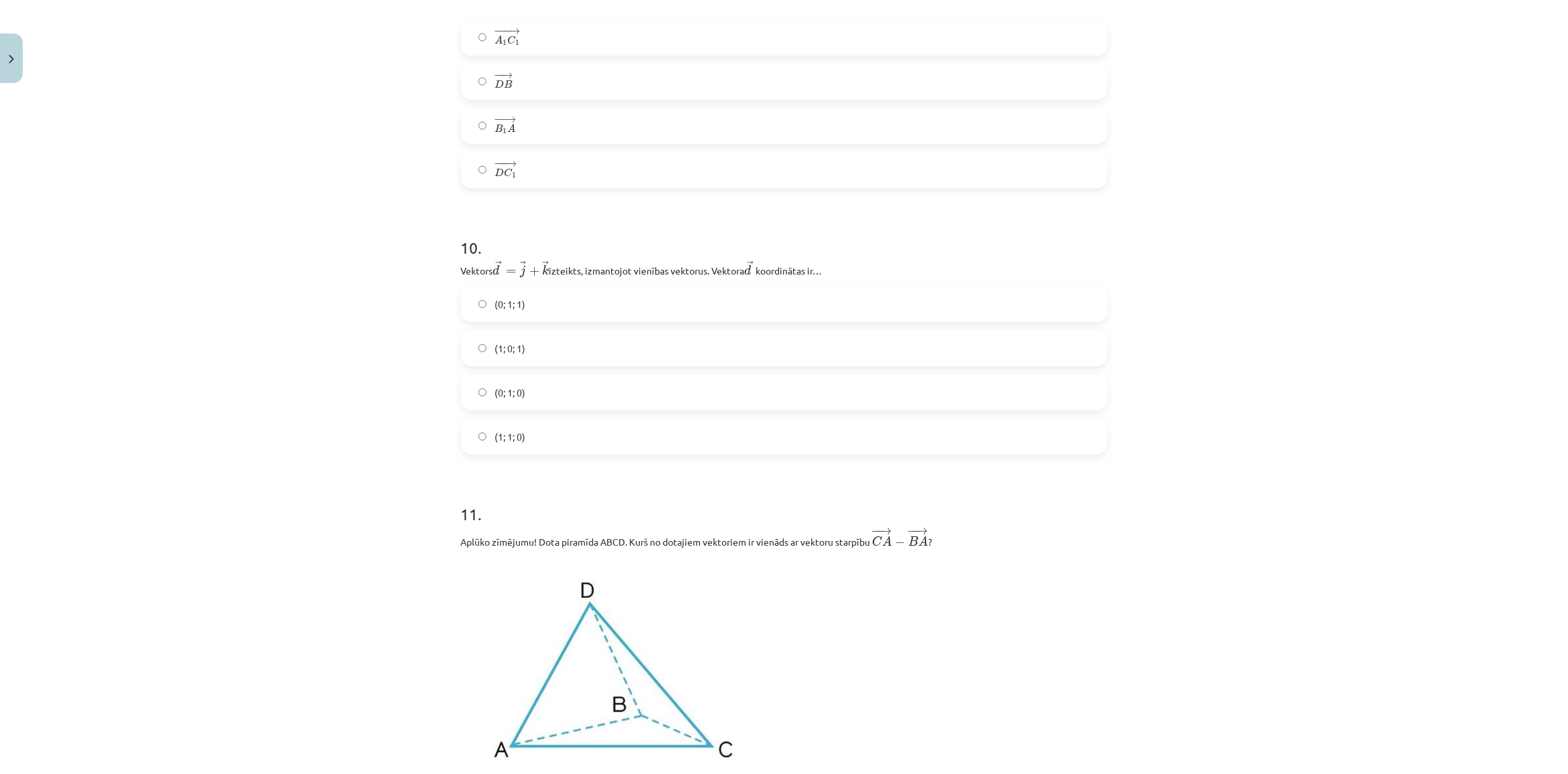
click at [516, 299] on label "(0; 1; 1)" at bounding box center [784, 304] width 643 height 33
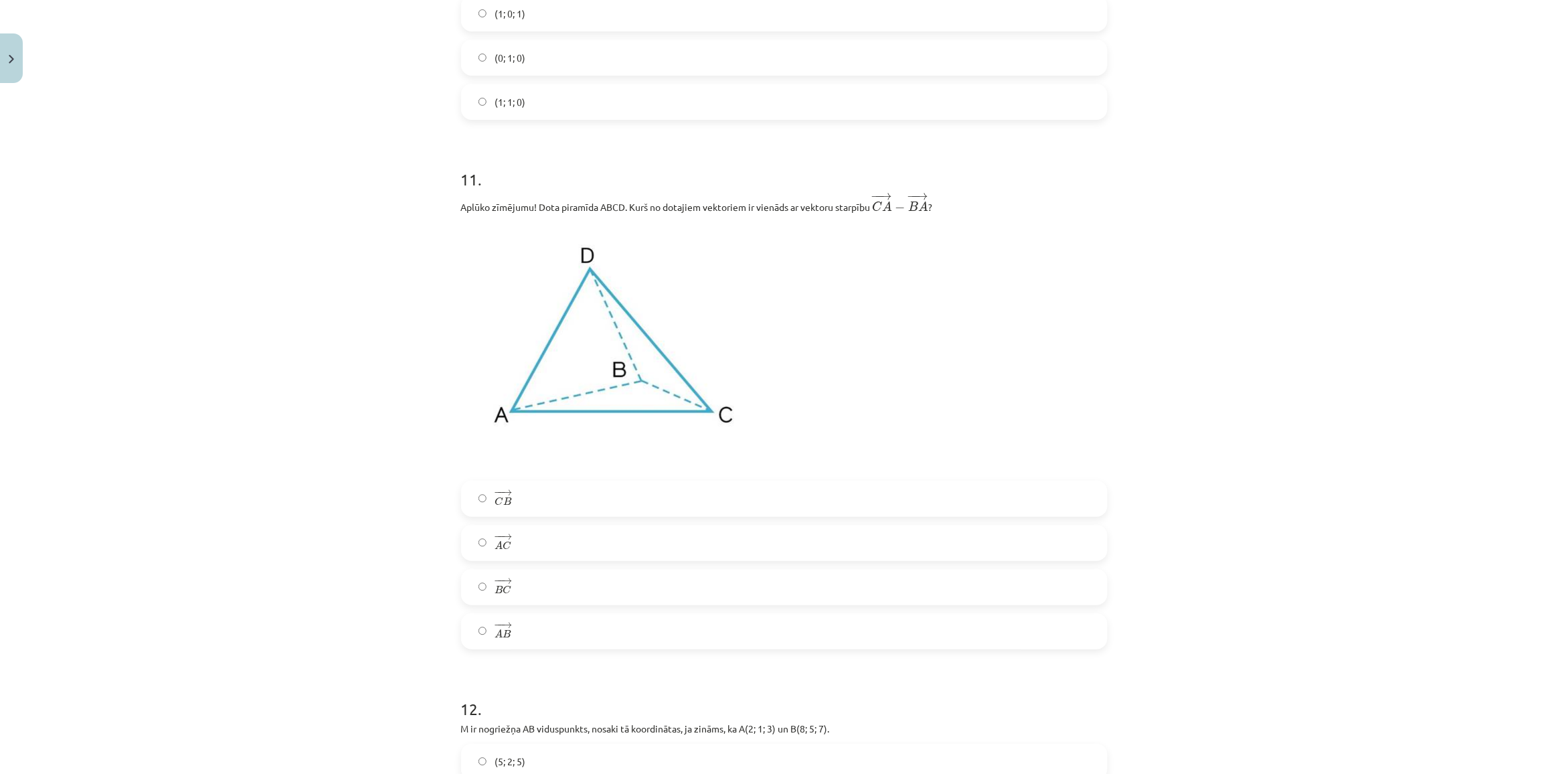
click at [520, 557] on label "− − → A C A C →" at bounding box center [784, 543] width 643 height 33
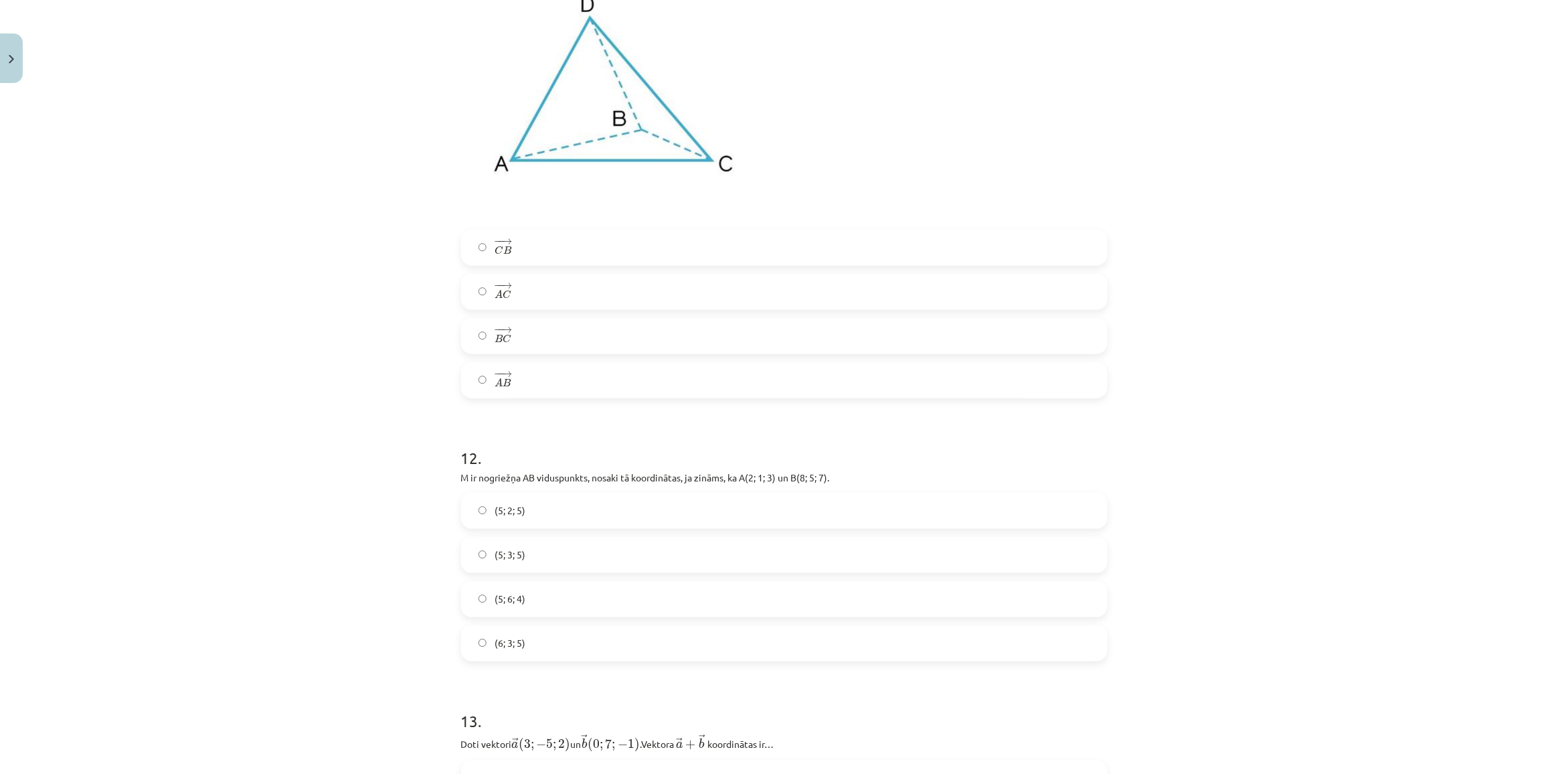
click at [520, 557] on label "(5; 3; 5)" at bounding box center [784, 555] width 643 height 33
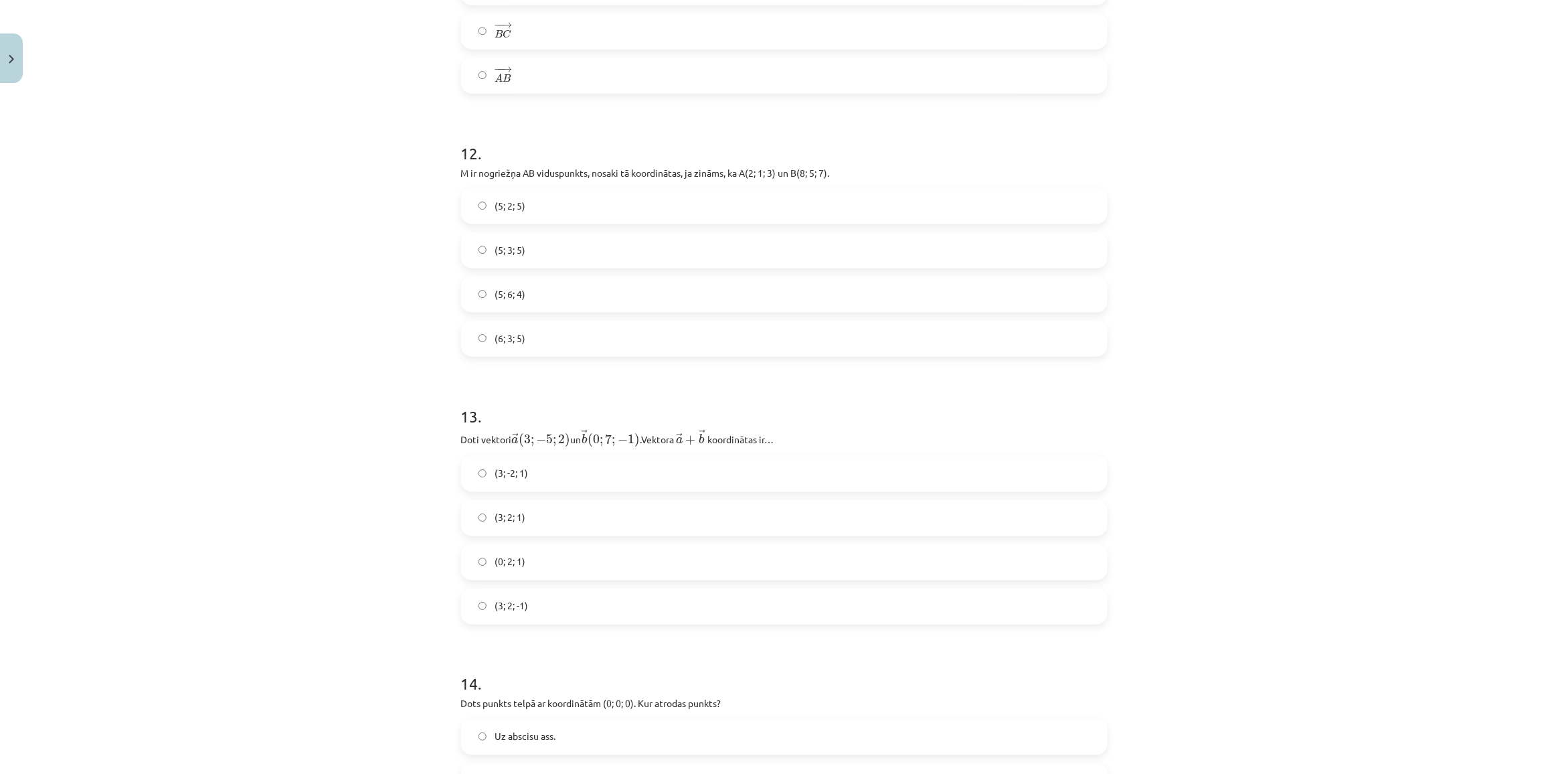
scroll to position [4802, 0]
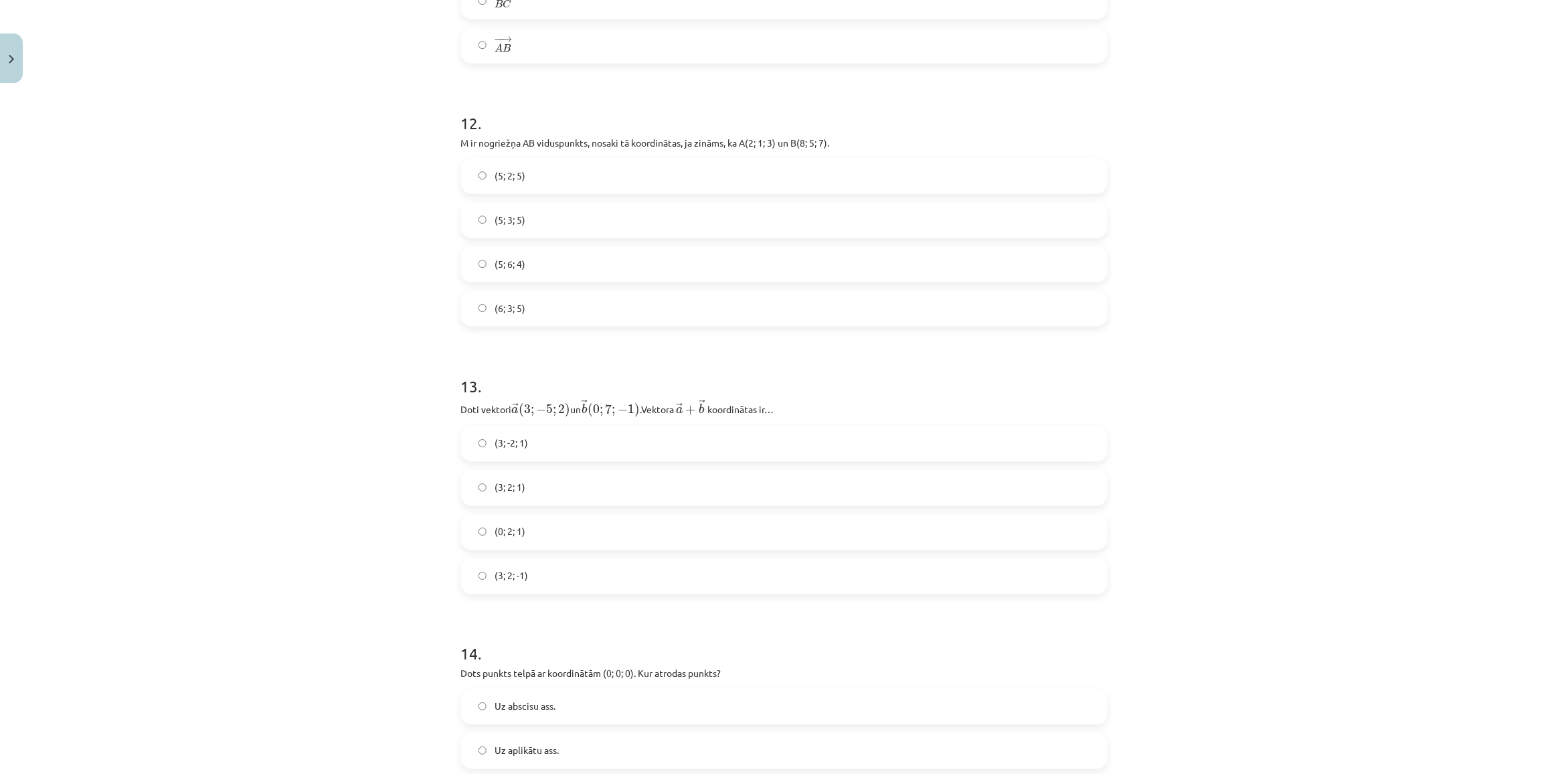
click at [522, 549] on label "(0; 2; 1)" at bounding box center [784, 532] width 643 height 33
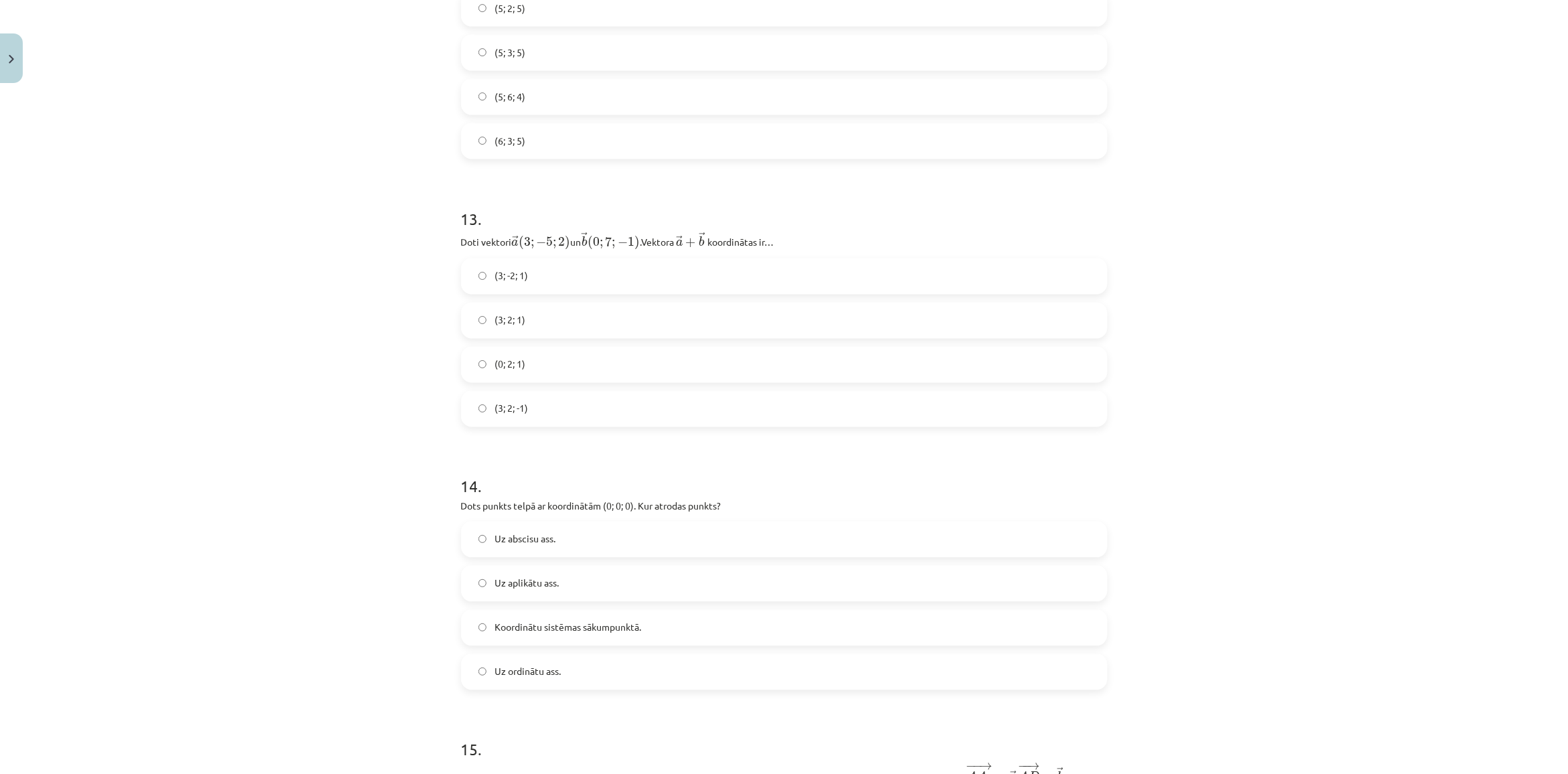
click at [522, 546] on span "Uz abscisu ass." at bounding box center [524, 539] width 60 height 14
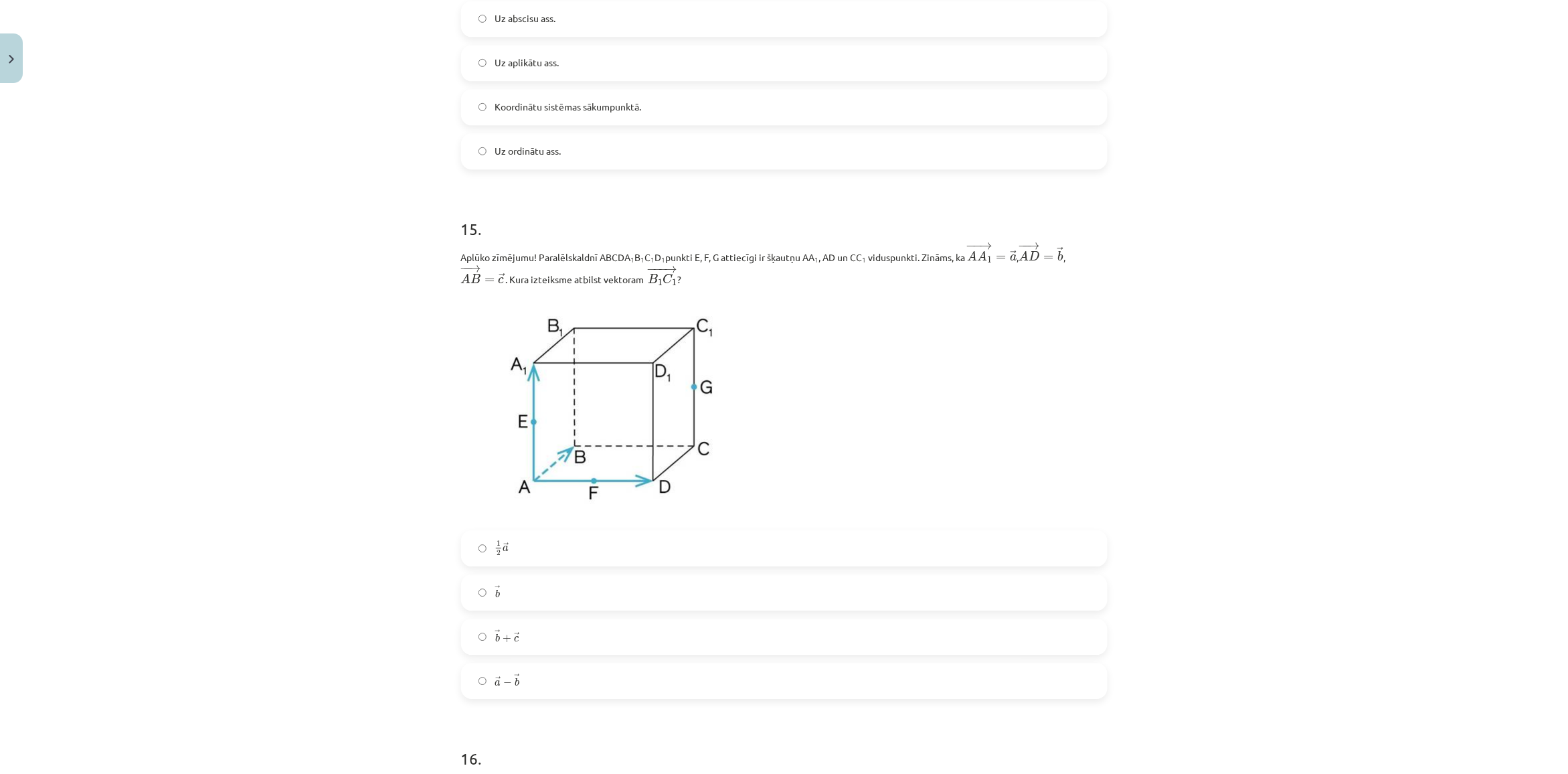
scroll to position [5555, 0]
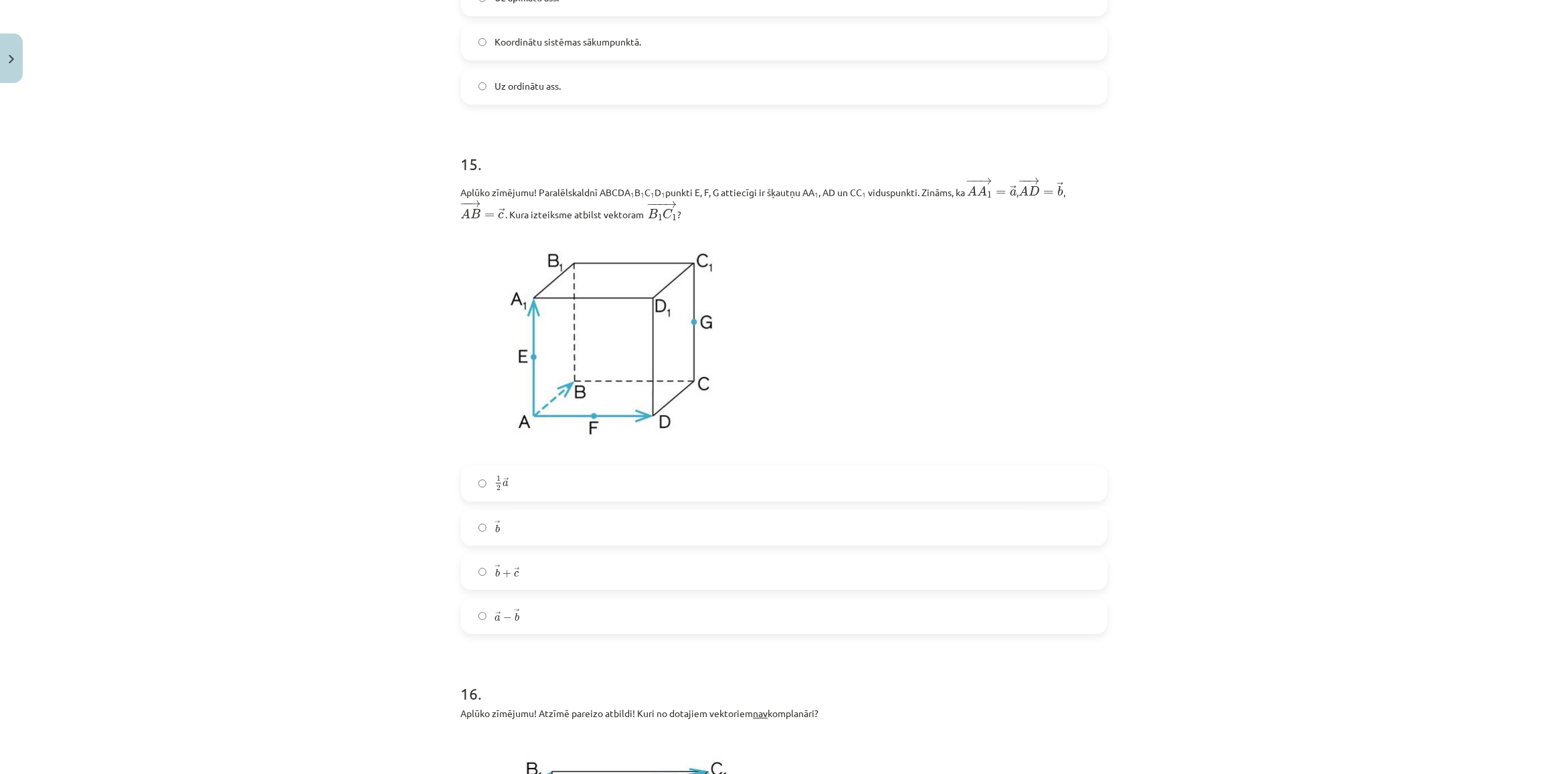
click at [486, 493] on label "1 2 → a 1 2 a →" at bounding box center [784, 483] width 643 height 33
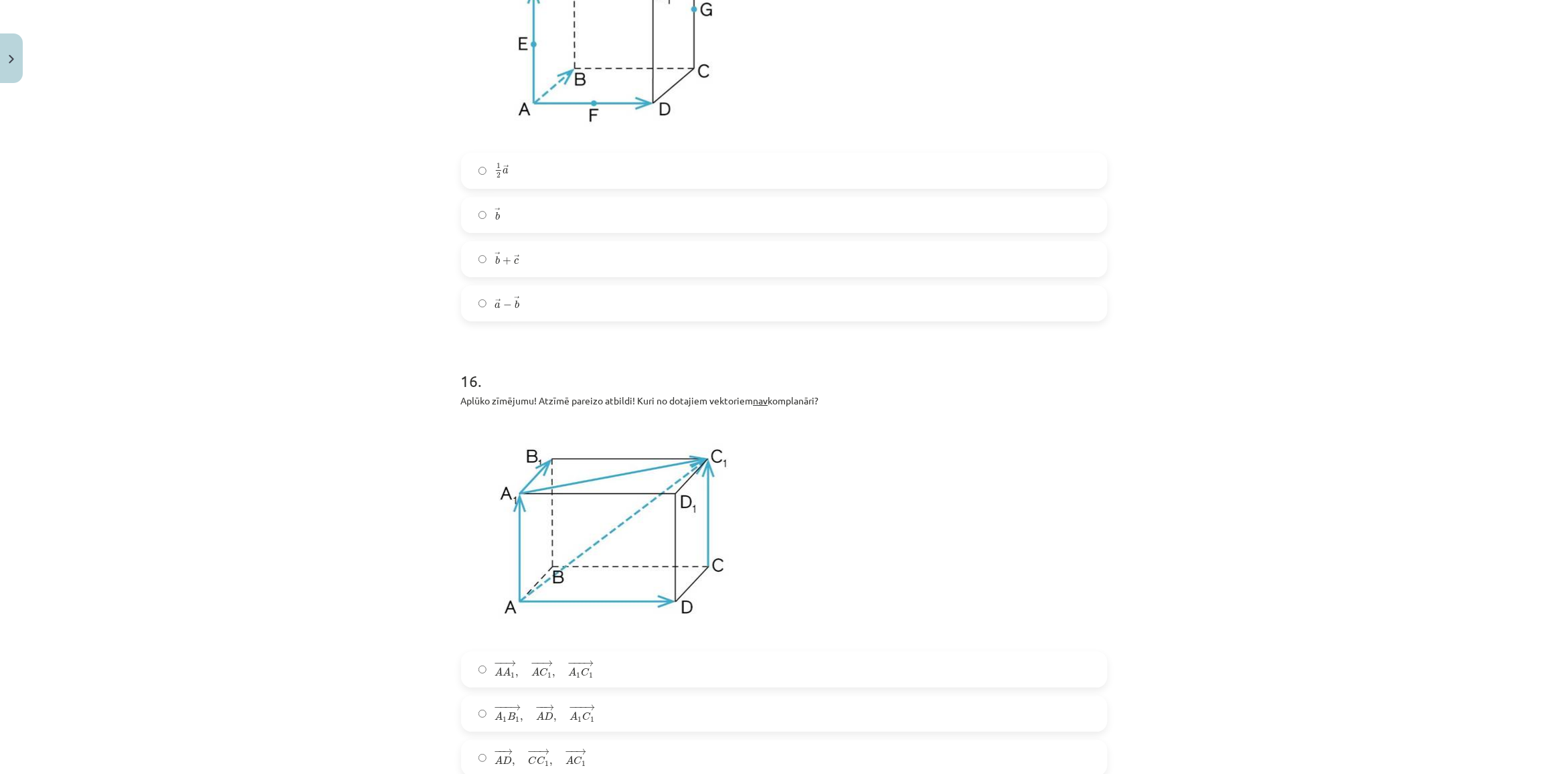
scroll to position [6031, 0]
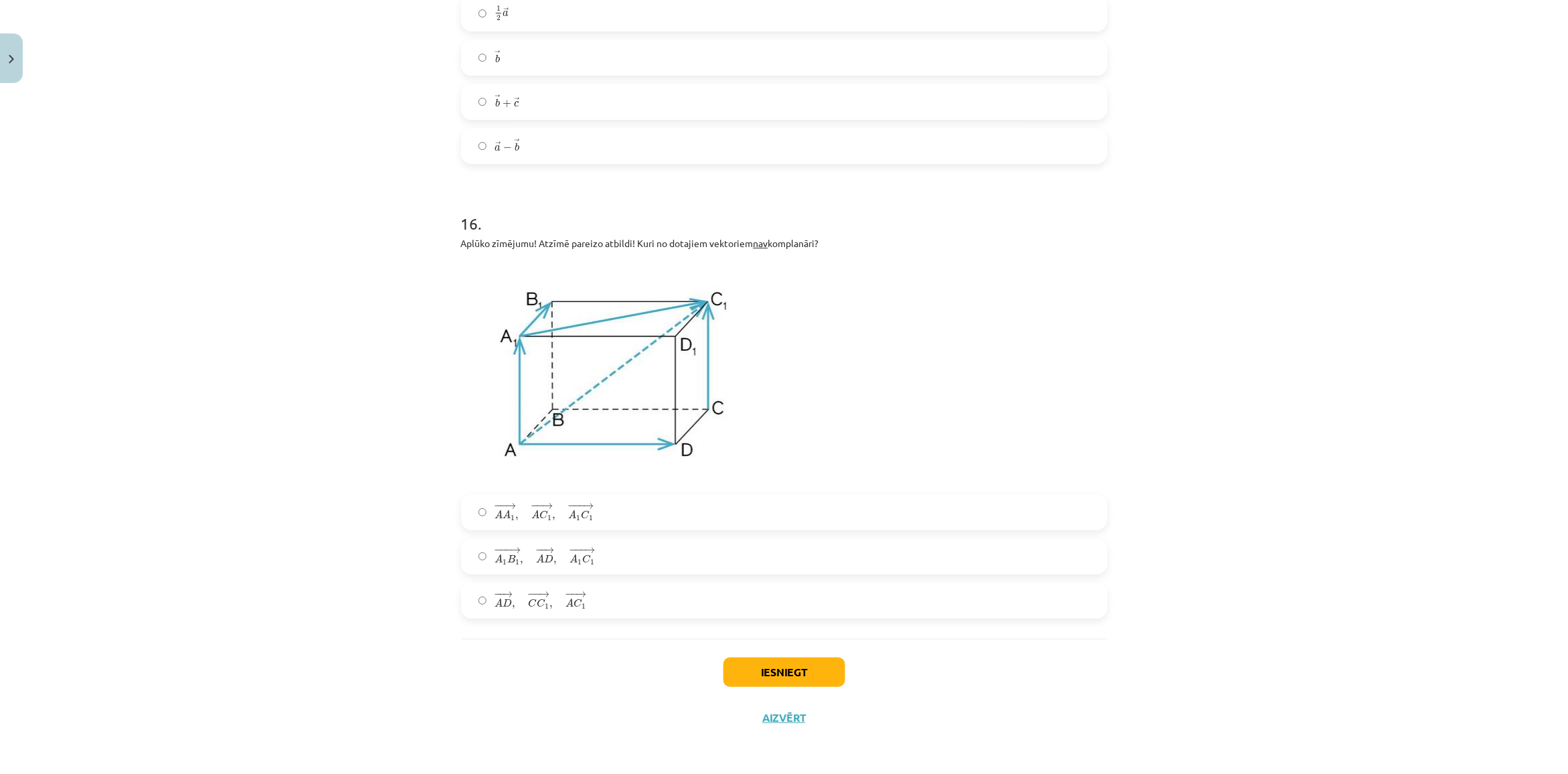
click at [504, 541] on label "− −− → A 1 B 1 , − − → A D , − −− → A 1 C 1 A 1 B 1 → , A D → , A 1 C 1 →" at bounding box center [784, 556] width 643 height 33
click at [800, 686] on button "Iesniegt" at bounding box center [784, 672] width 122 height 30
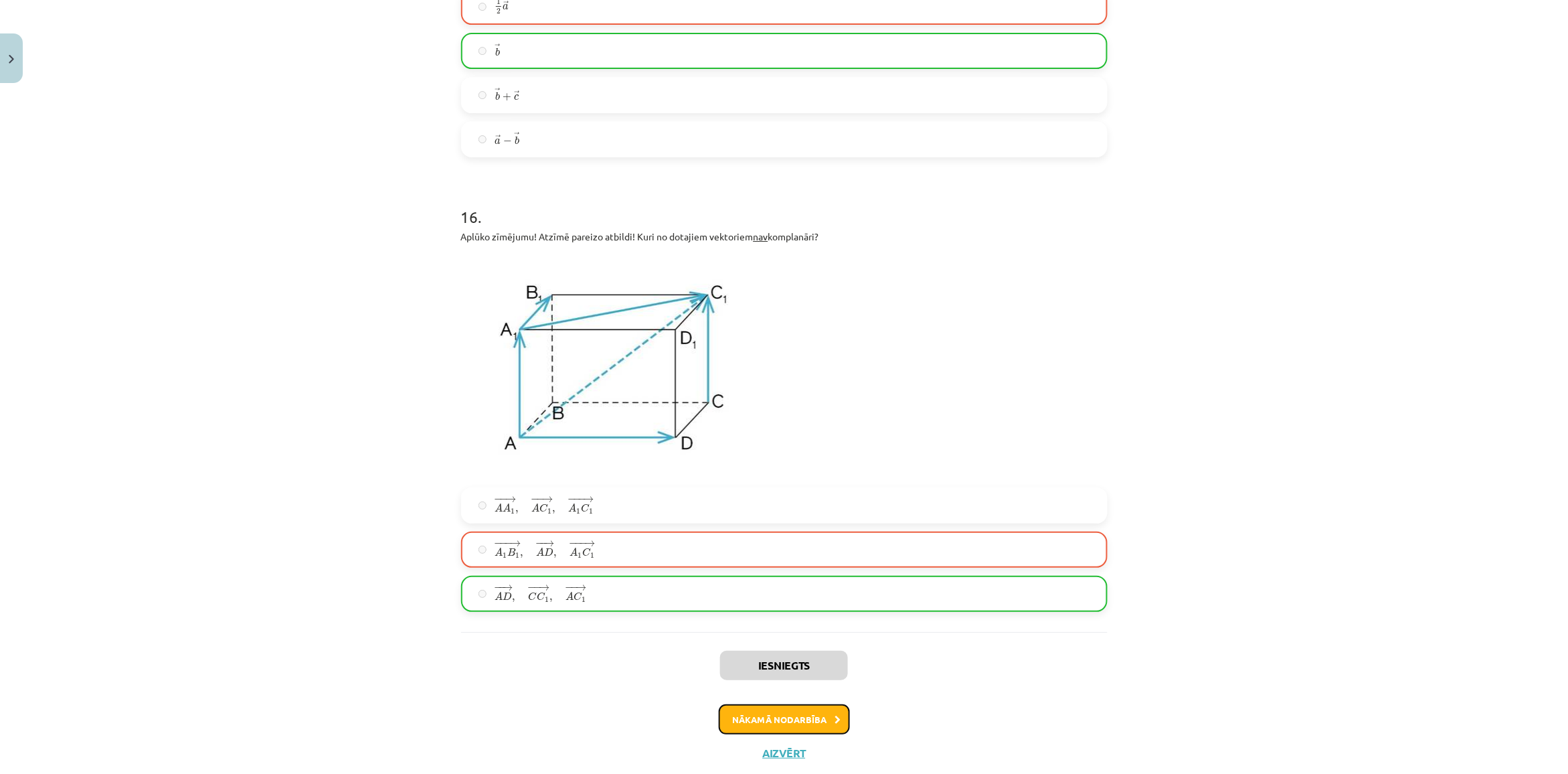
click at [788, 728] on button "Nākamā nodarbība" at bounding box center [784, 719] width 131 height 31
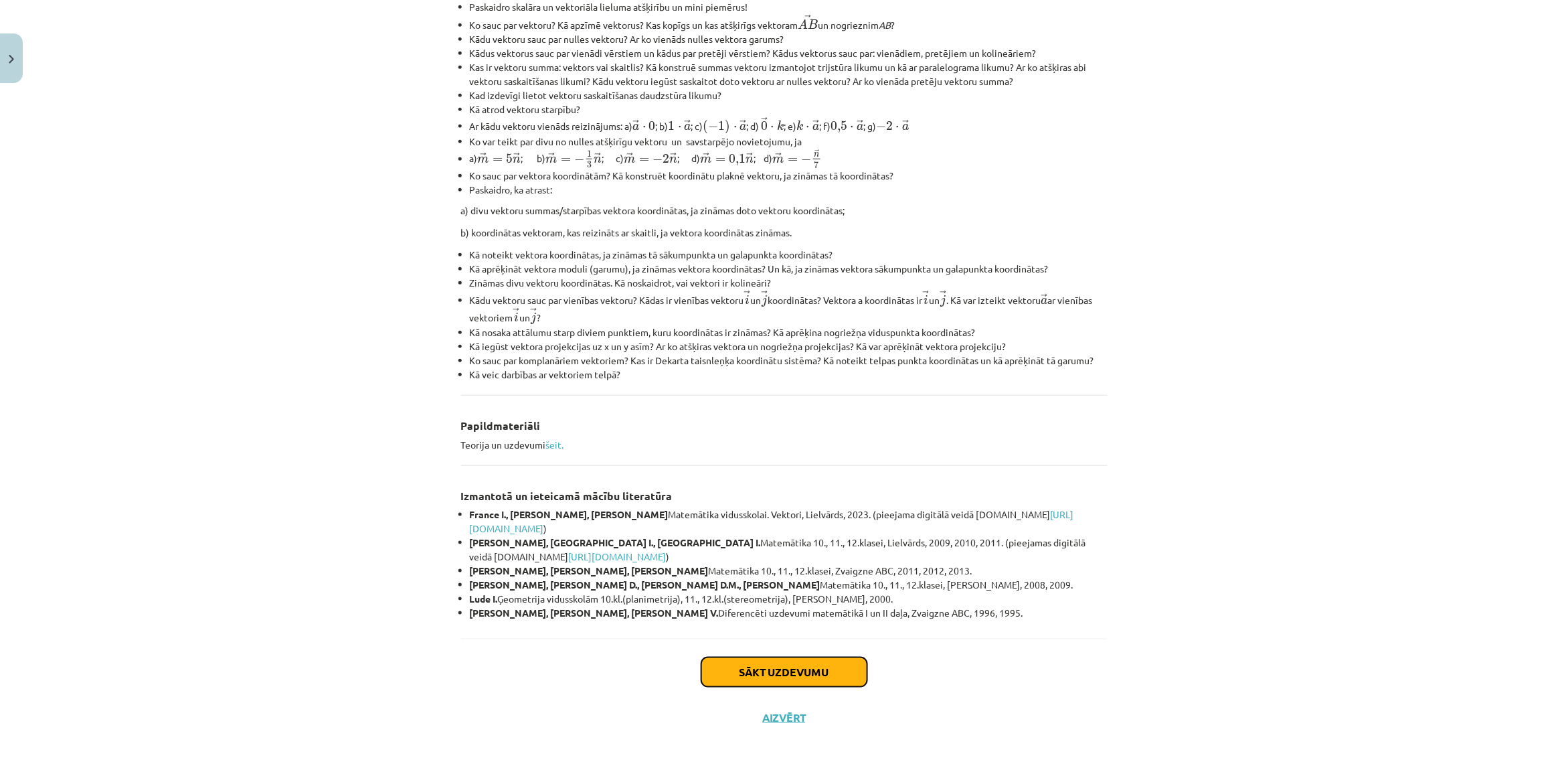
click at [788, 678] on button "Sākt uzdevumu" at bounding box center [784, 672] width 166 height 30
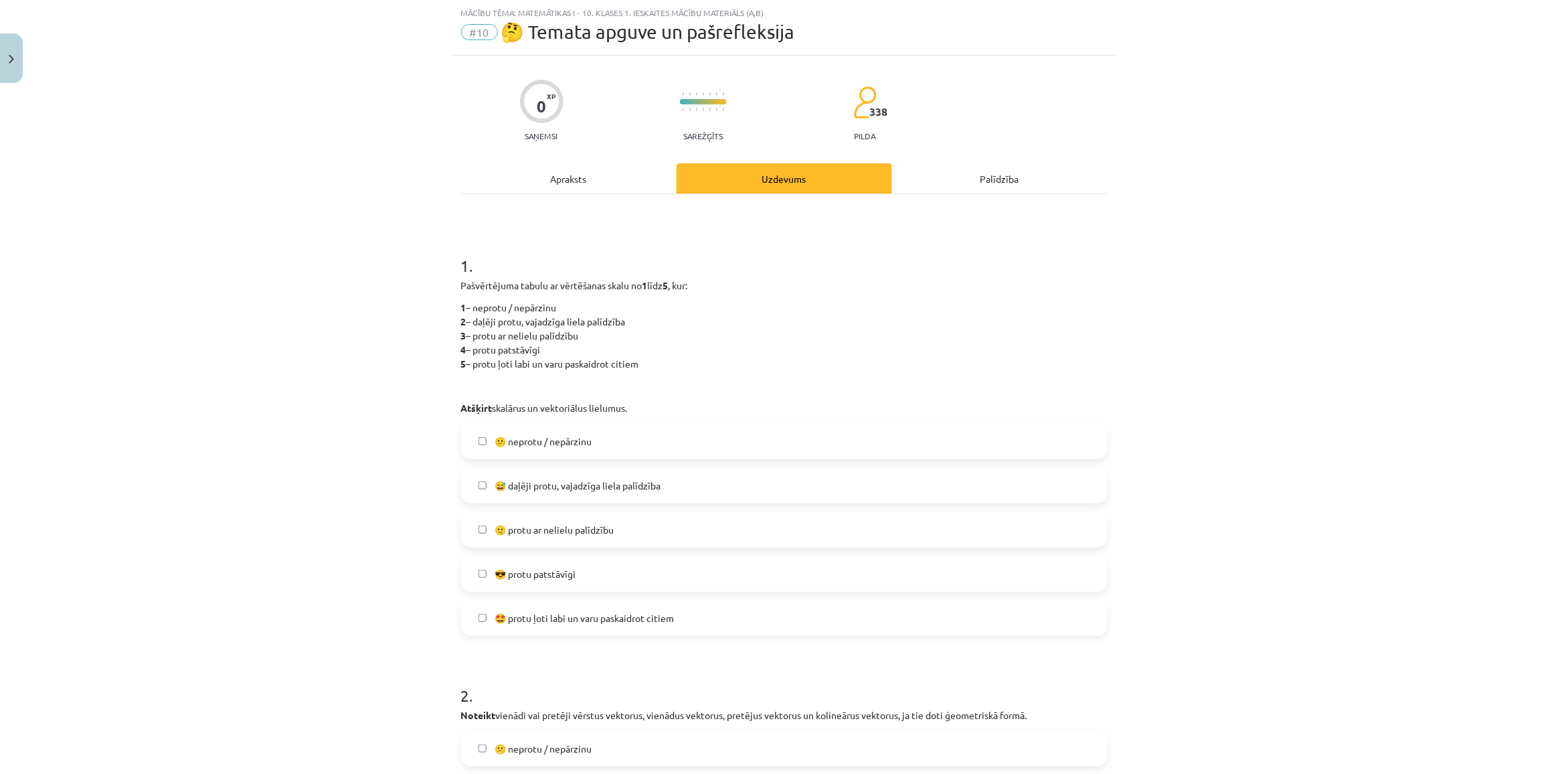
click at [504, 437] on span "😕 neprotu / nepārzinu" at bounding box center [543, 441] width 97 height 14
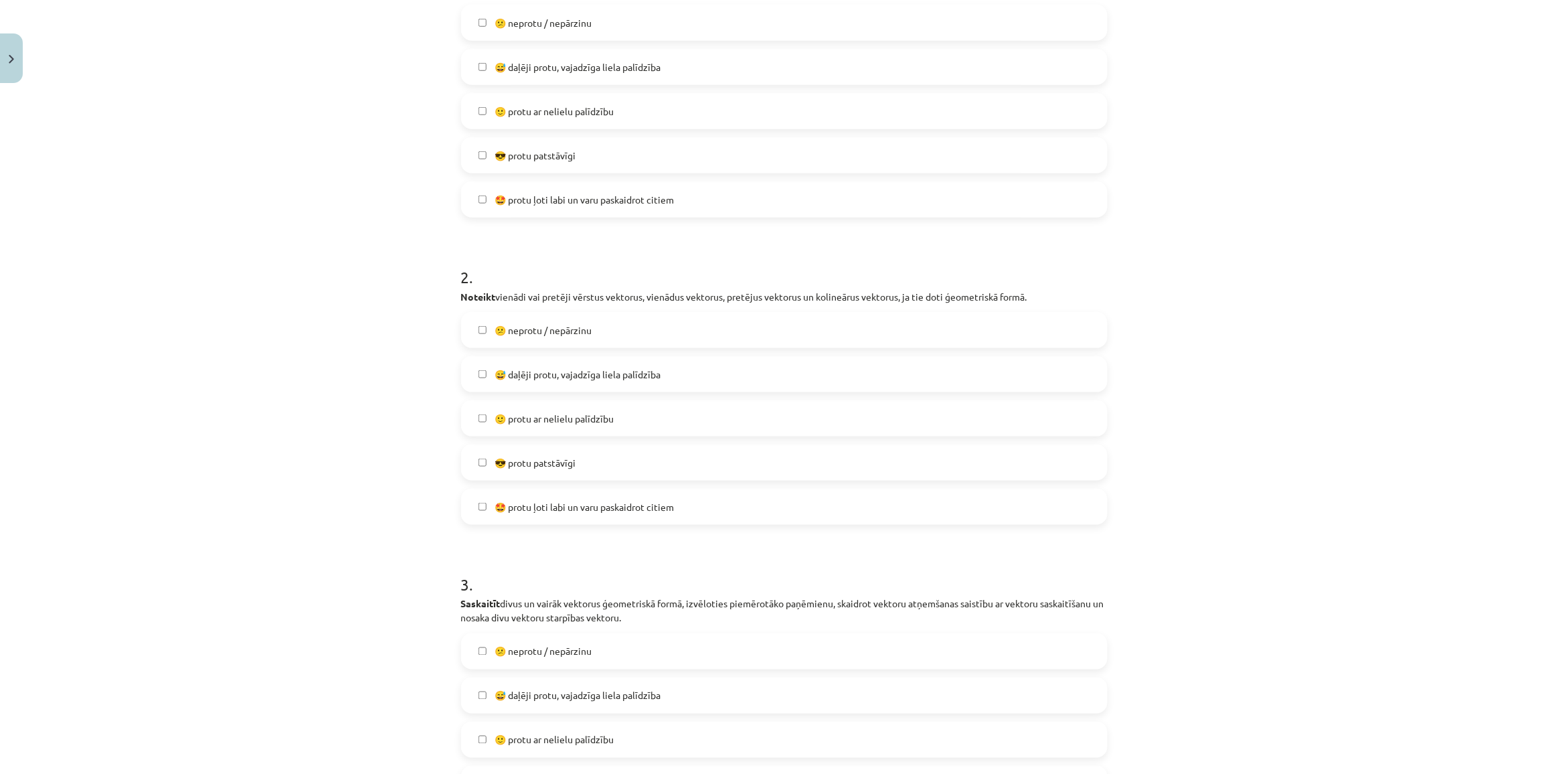
click at [502, 383] on label "😅 daļēji protu, vajadzīga liela palīdzība" at bounding box center [784, 374] width 643 height 33
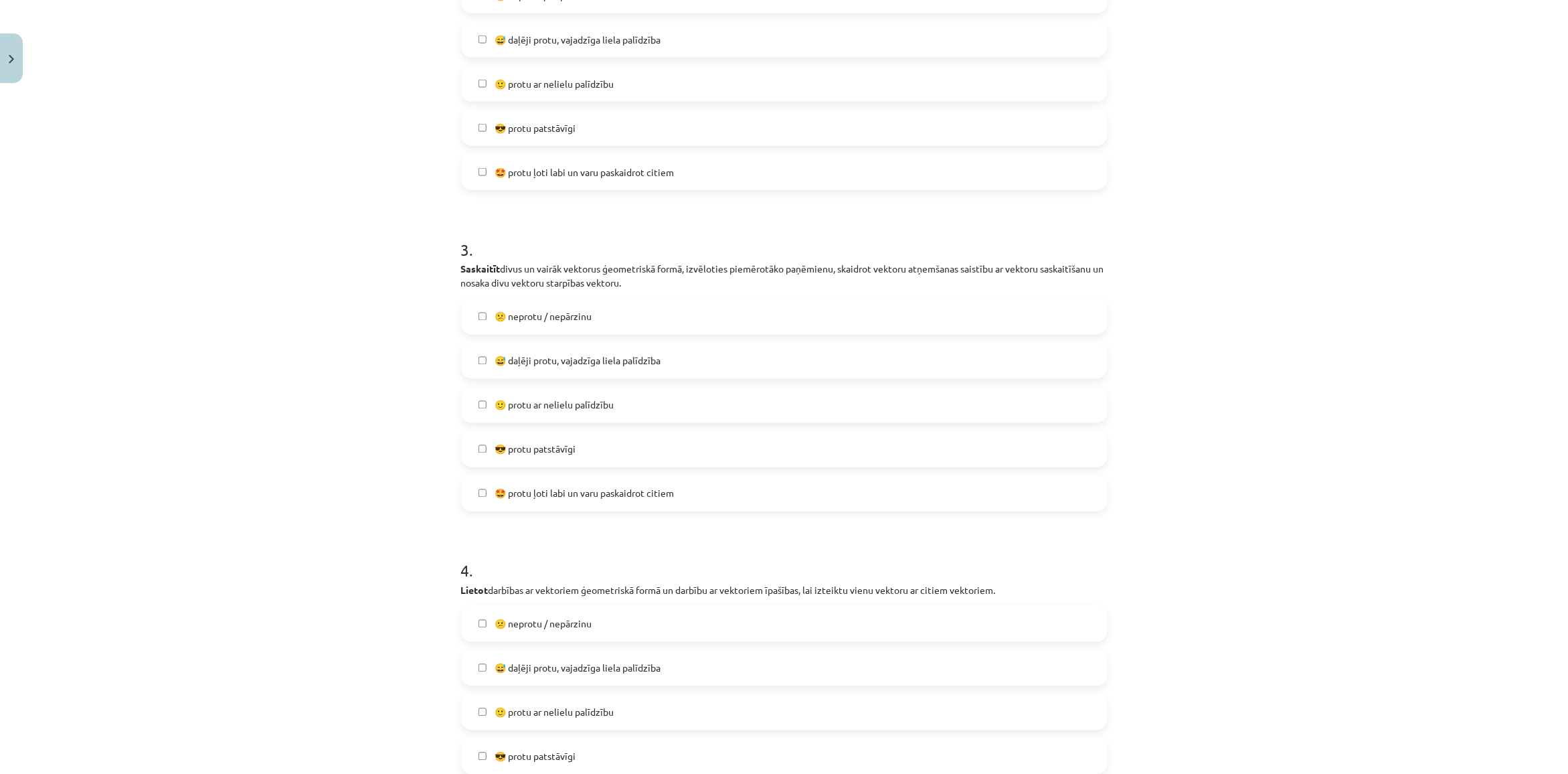
click at [522, 323] on span "😕 neprotu / nepārzinu" at bounding box center [543, 316] width 97 height 14
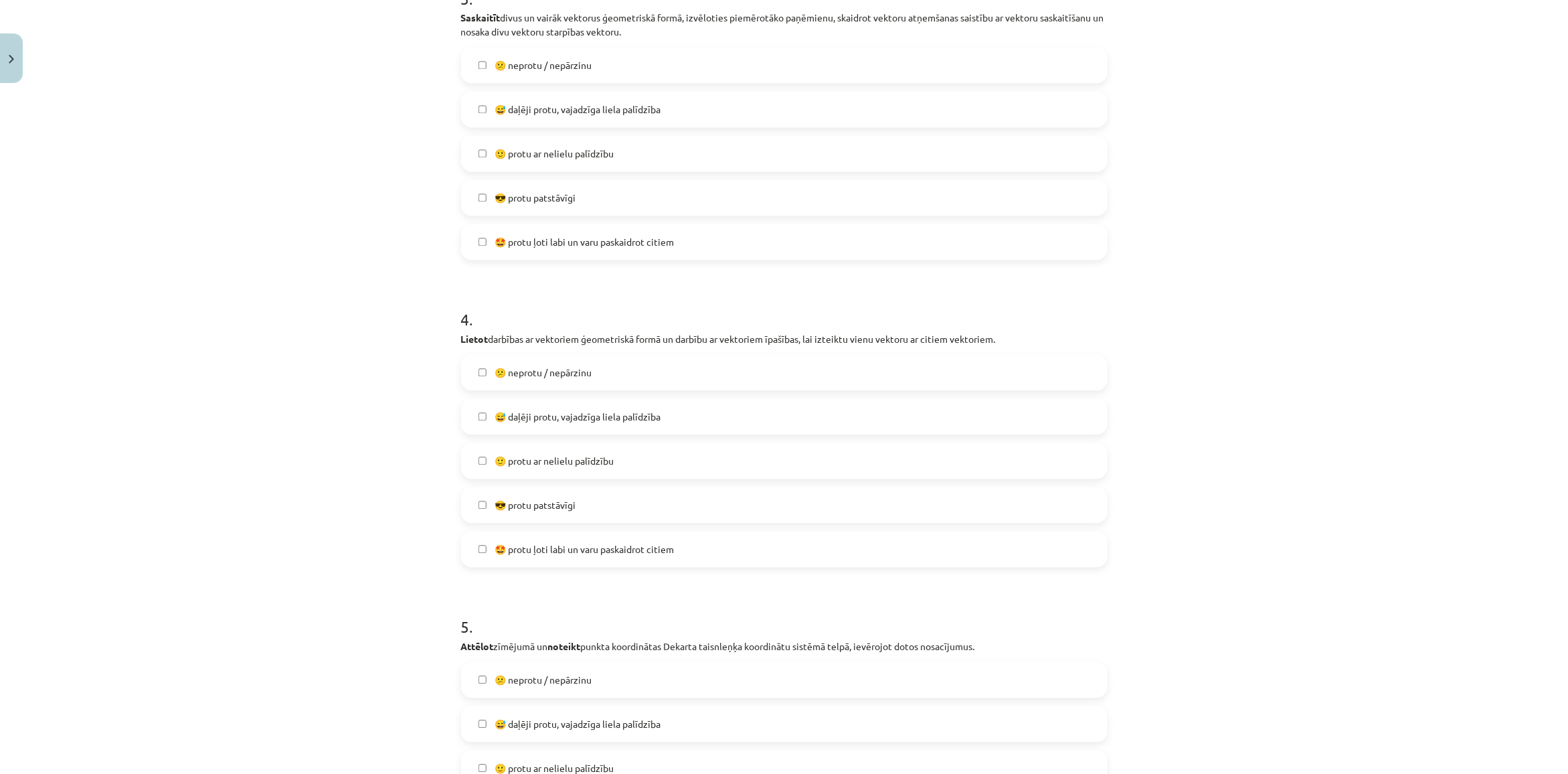
click at [514, 418] on span "😅 daļēji protu, vajadzīga liela palīdzība" at bounding box center [577, 417] width 166 height 14
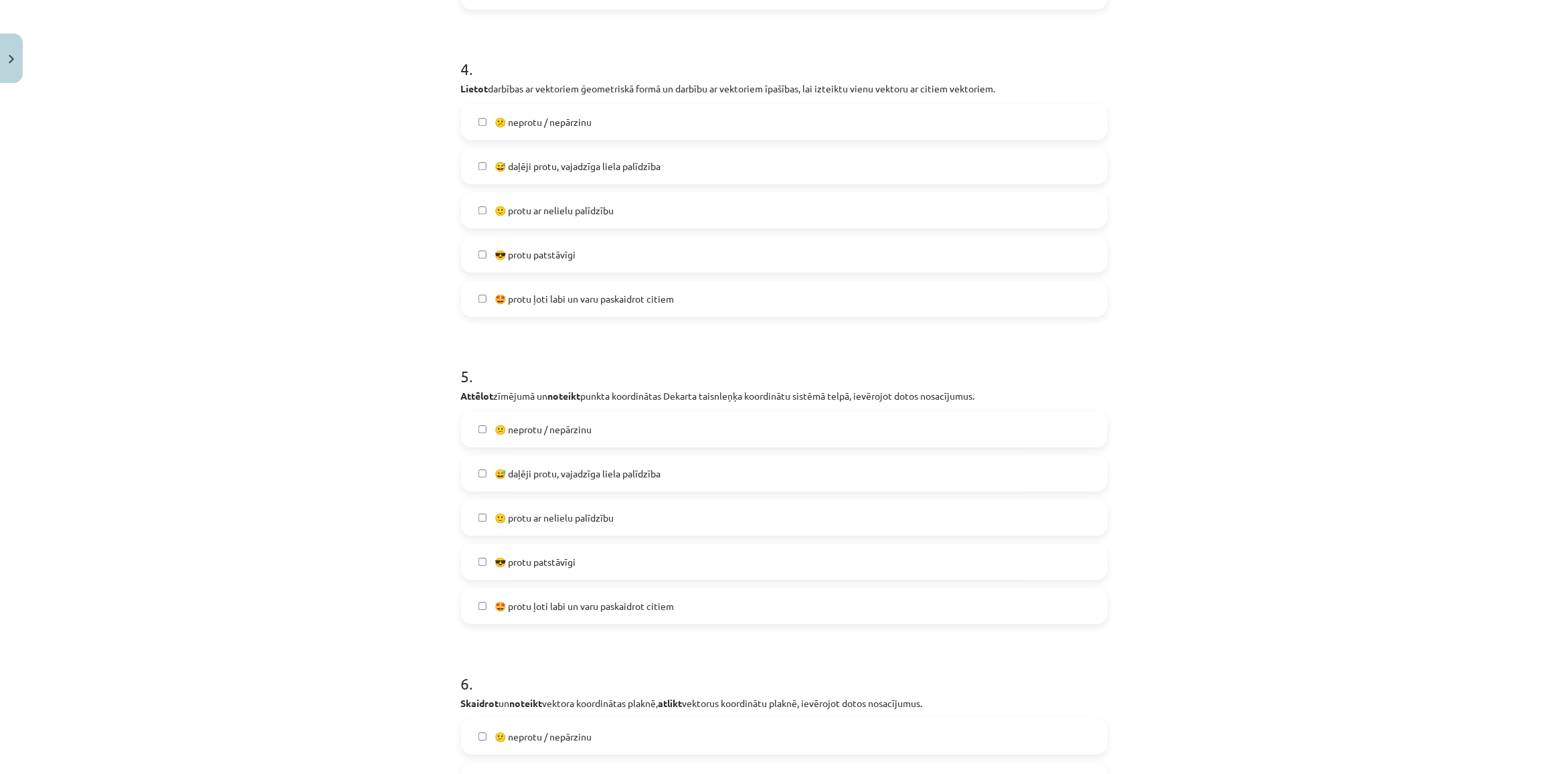
click at [512, 472] on span "😅 daļēji protu, vajadzīga liela palīdzība" at bounding box center [577, 473] width 166 height 14
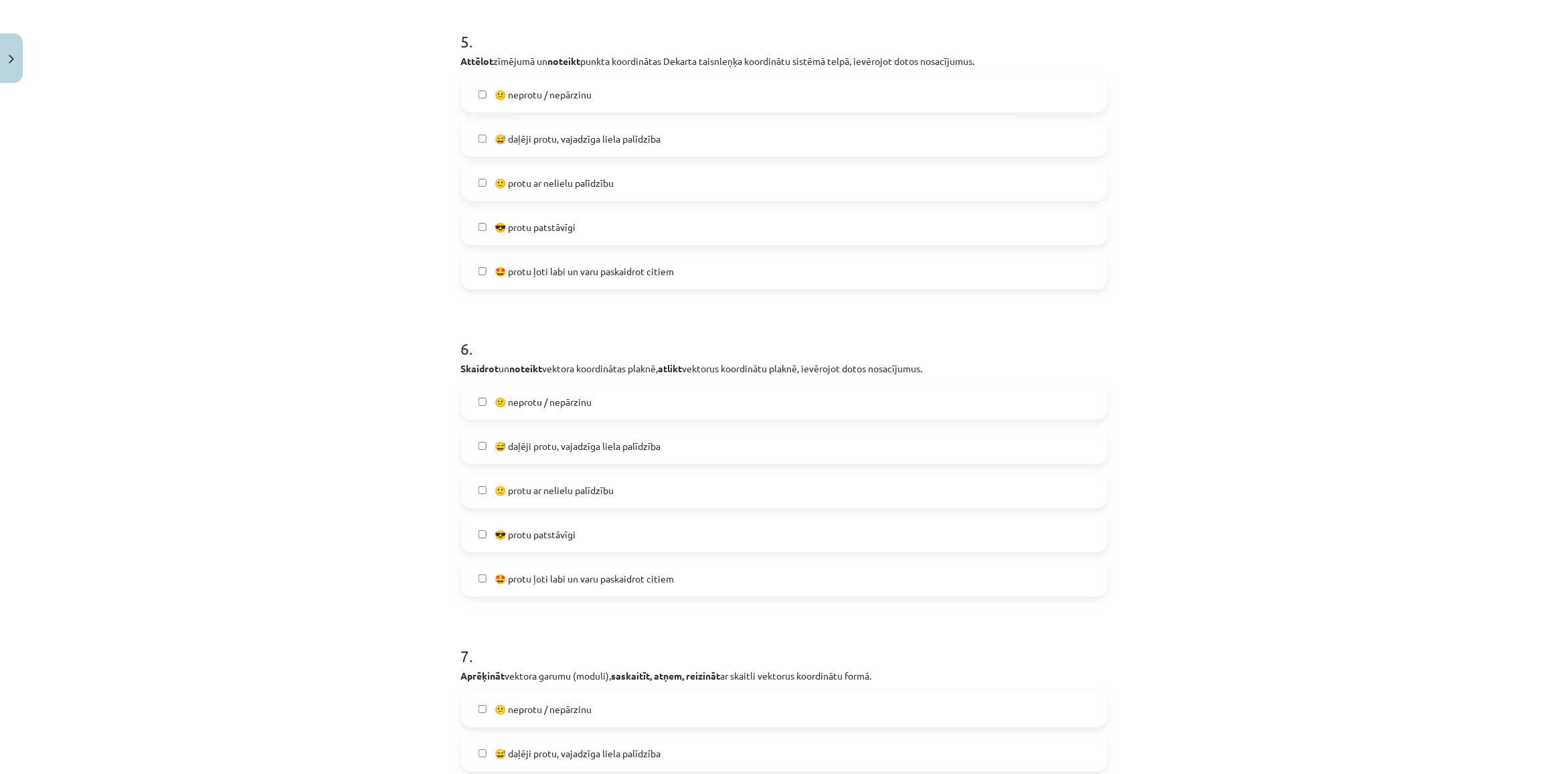
click at [529, 389] on label "😕 neprotu / nepārzinu" at bounding box center [784, 401] width 643 height 33
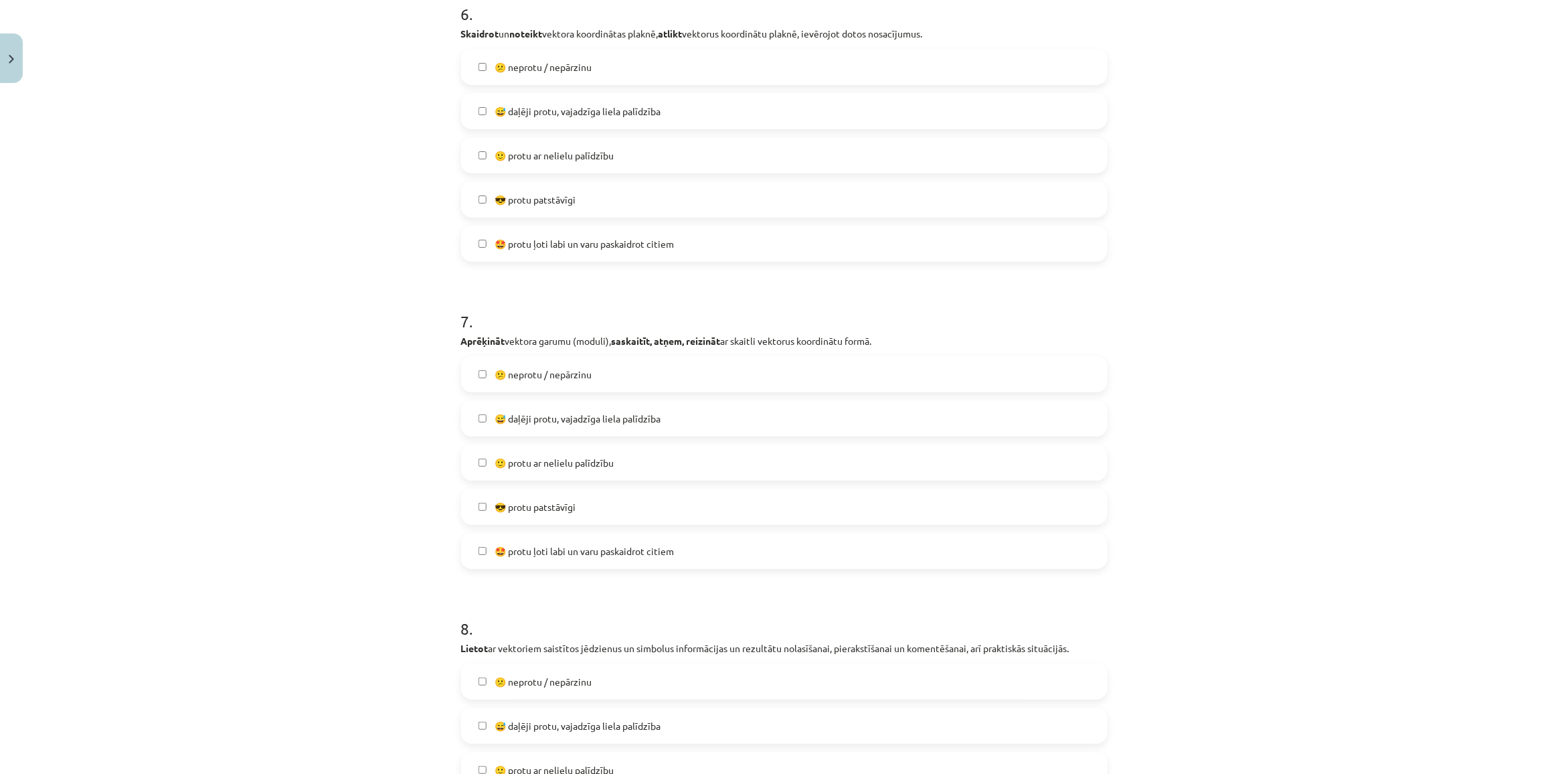
click at [529, 415] on span "😅 daļēji protu, vajadzīga liela palīdzība" at bounding box center [577, 419] width 166 height 14
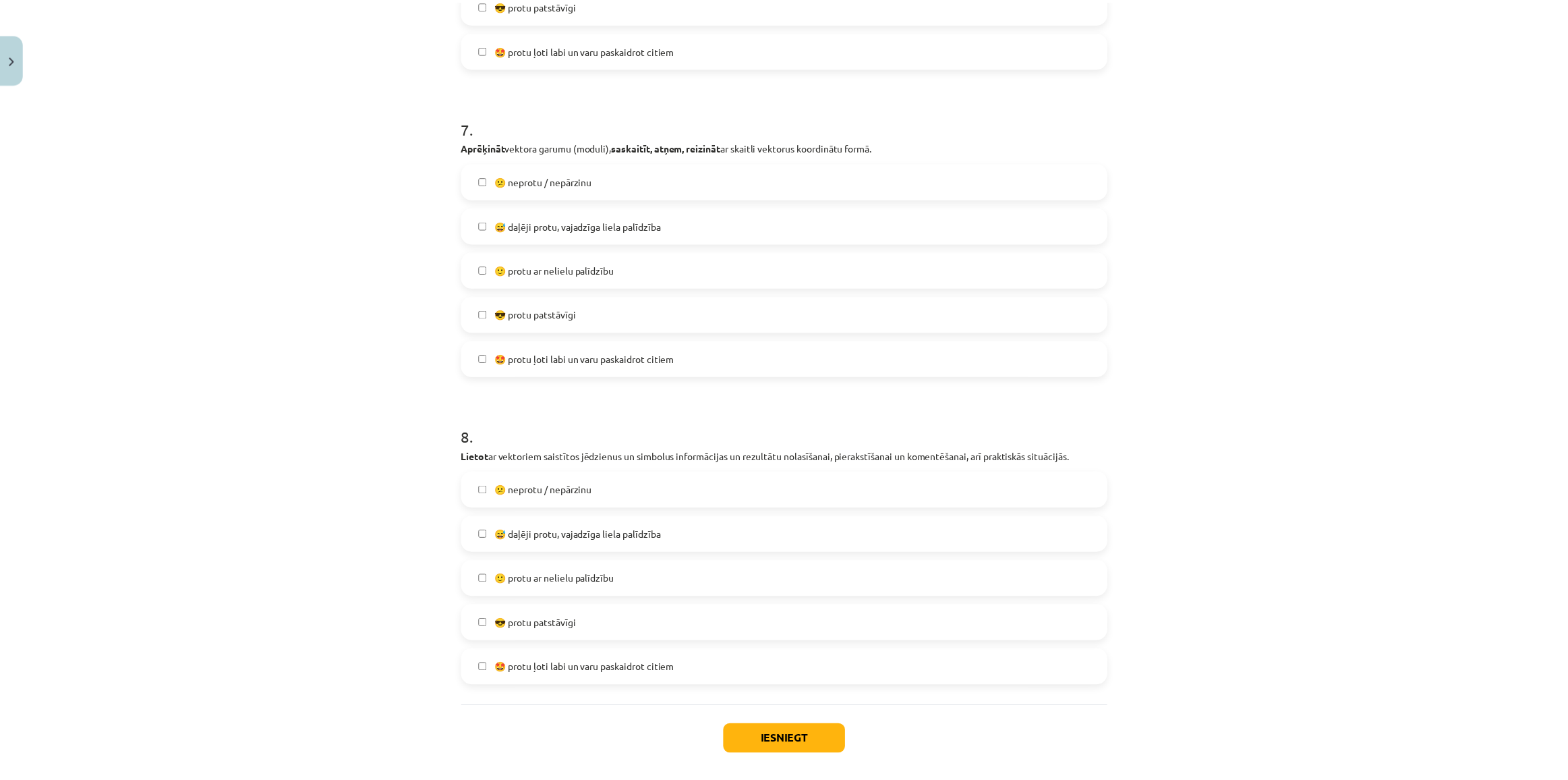
scroll to position [2231, 0]
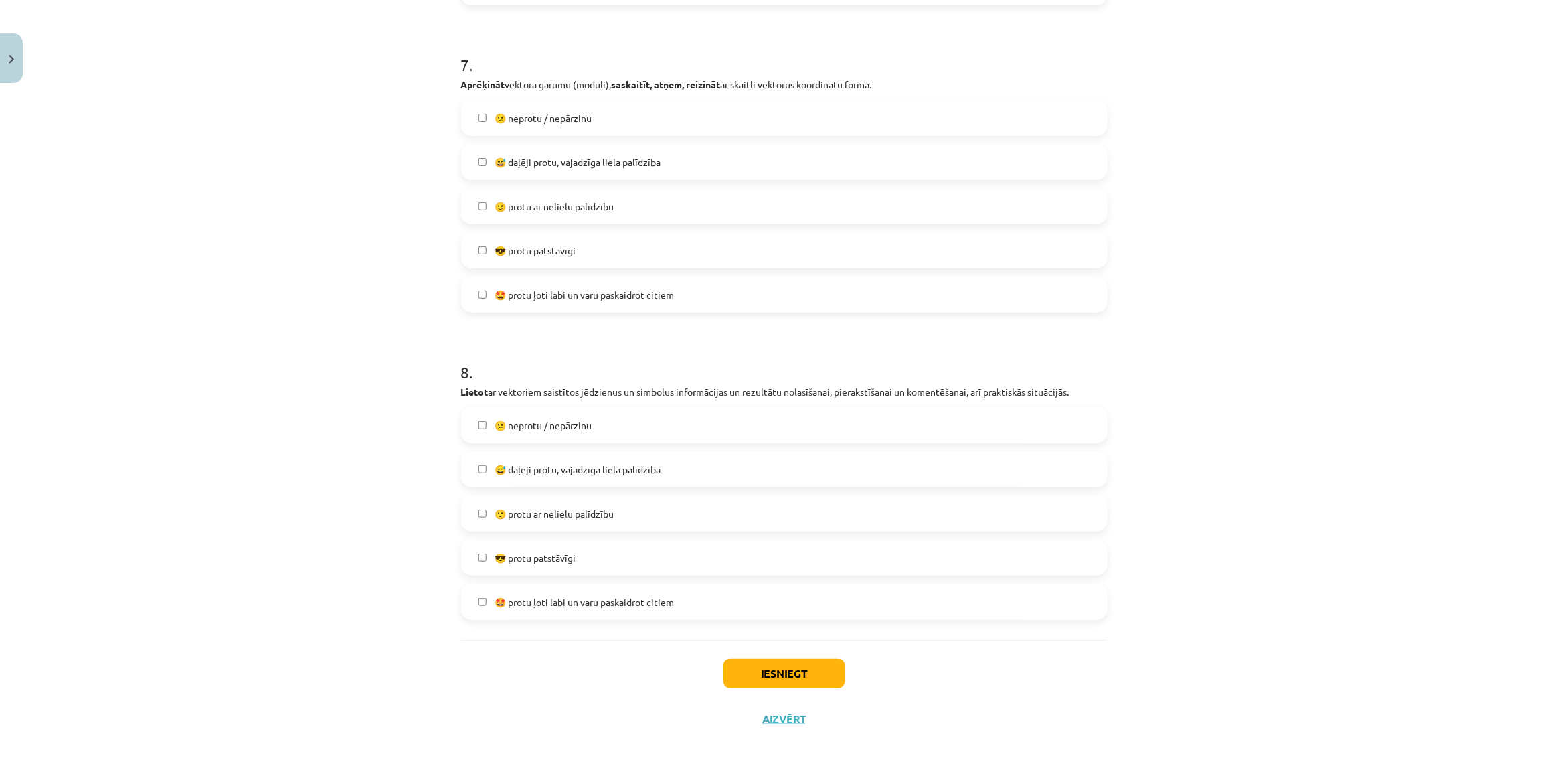
click at [522, 464] on span "😅 daļēji protu, vajadzīga liela palīdzība" at bounding box center [577, 470] width 166 height 14
click at [784, 668] on button "Iesniegt" at bounding box center [784, 673] width 122 height 30
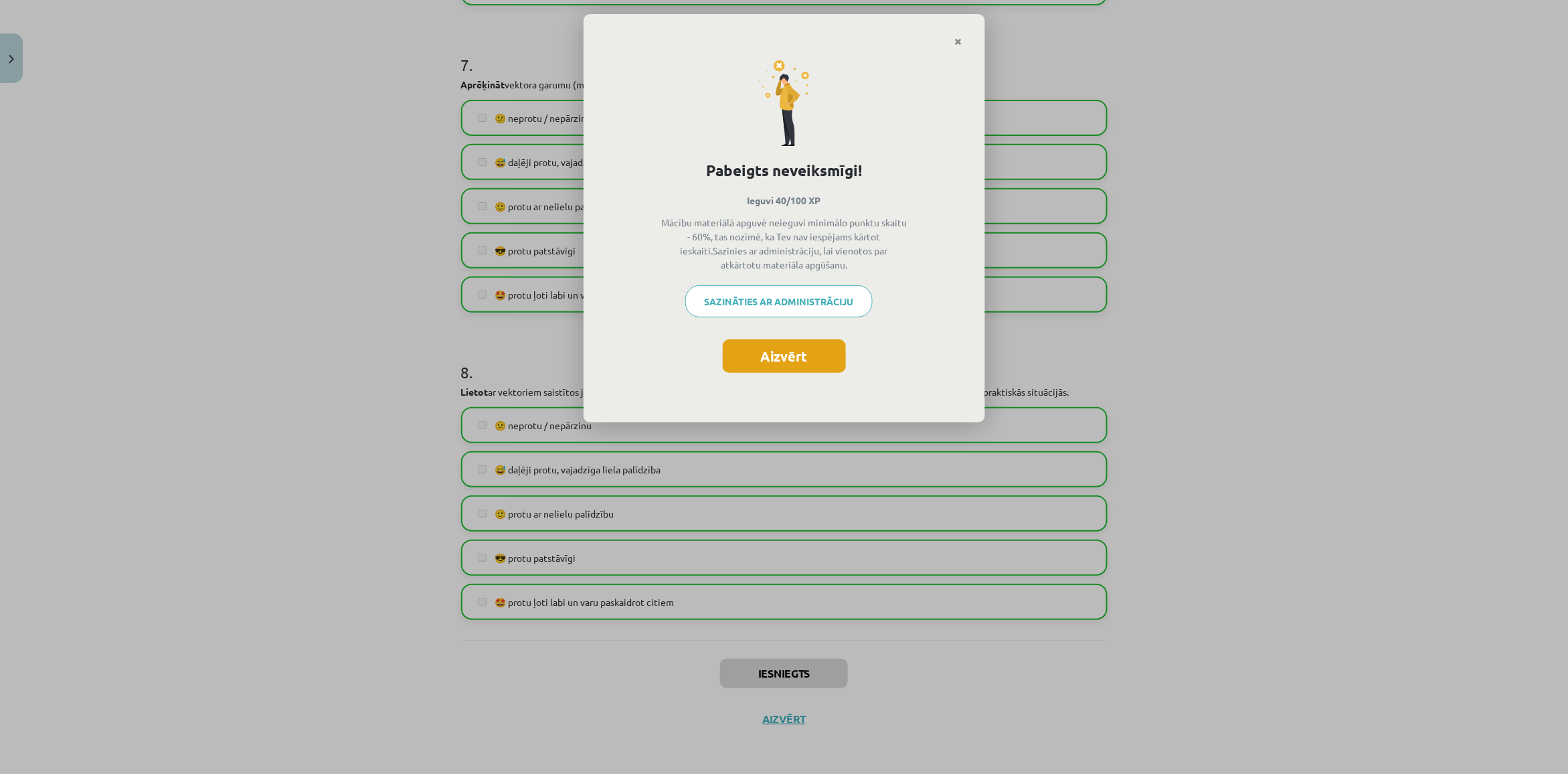
click at [815, 348] on button "Aizvērt" at bounding box center [784, 356] width 123 height 33
